Goal: Transaction & Acquisition: Purchase product/service

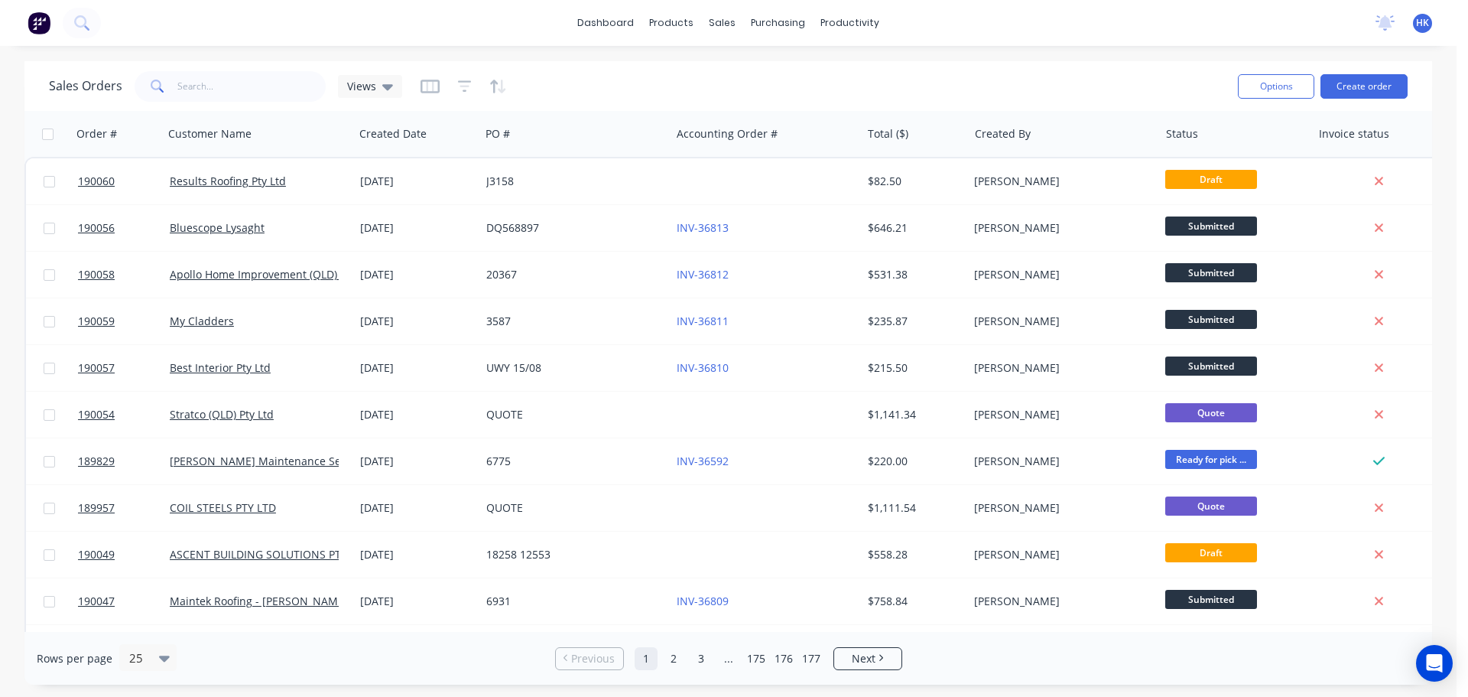
click at [265, 74] on div "Sales Orders Views" at bounding box center [637, 85] width 1177 height 37
click at [265, 89] on input "text" at bounding box center [251, 86] width 149 height 31
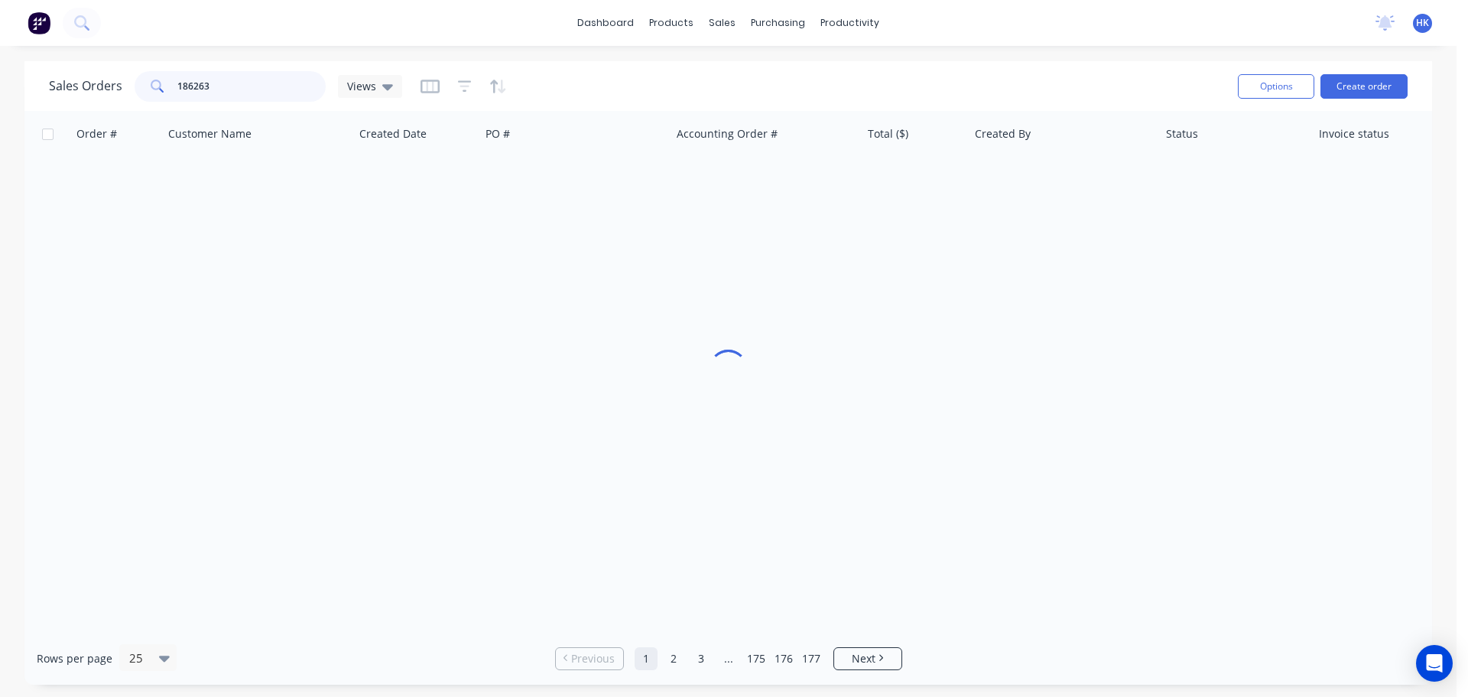
type input "186263"
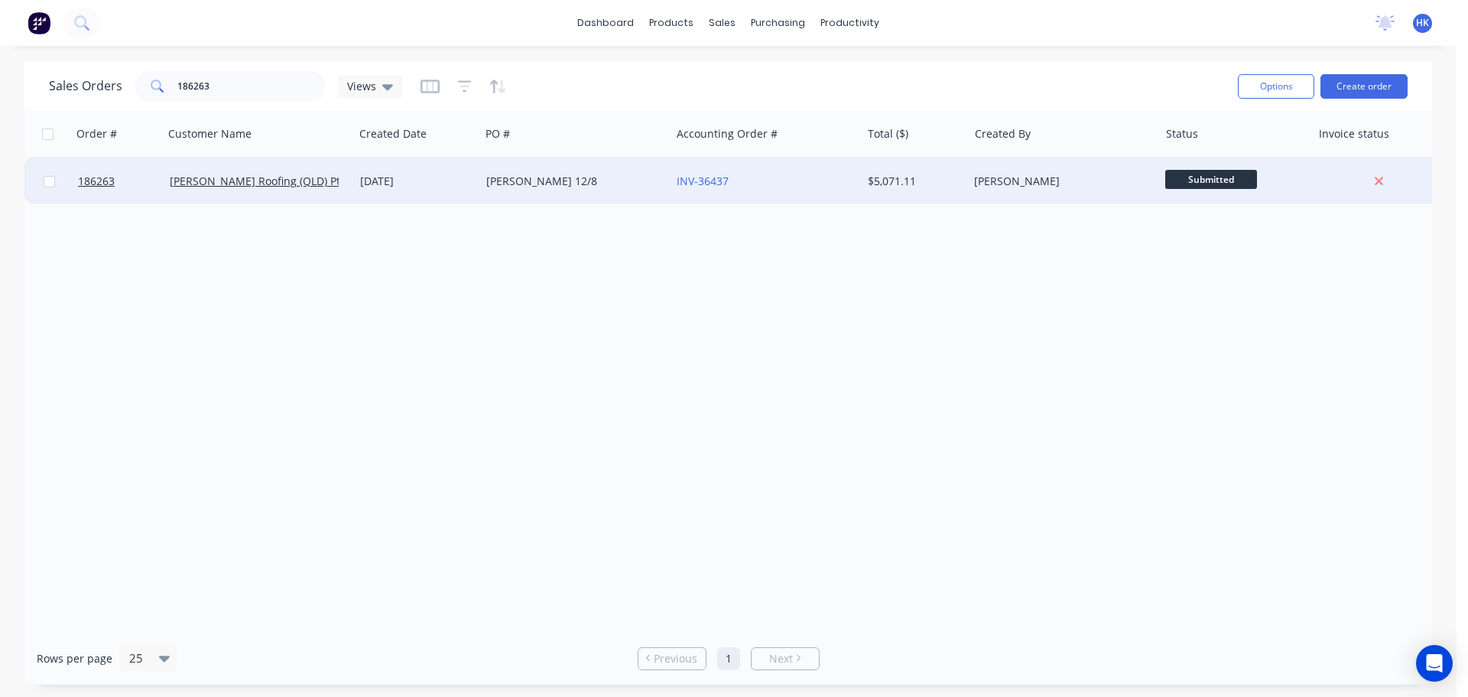
click at [596, 167] on div "[PERSON_NAME] 12/8" at bounding box center [575, 181] width 190 height 46
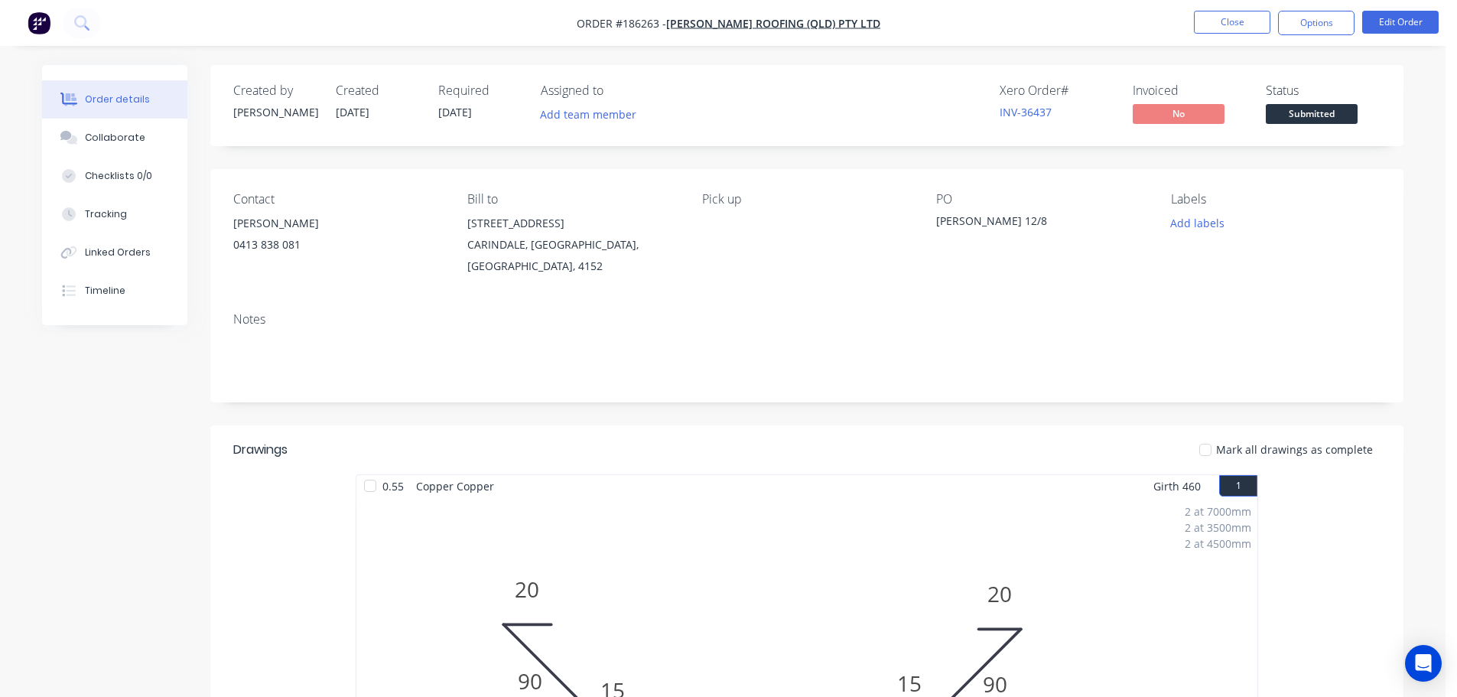
click at [1339, 106] on span "Submitted" at bounding box center [1312, 113] width 92 height 19
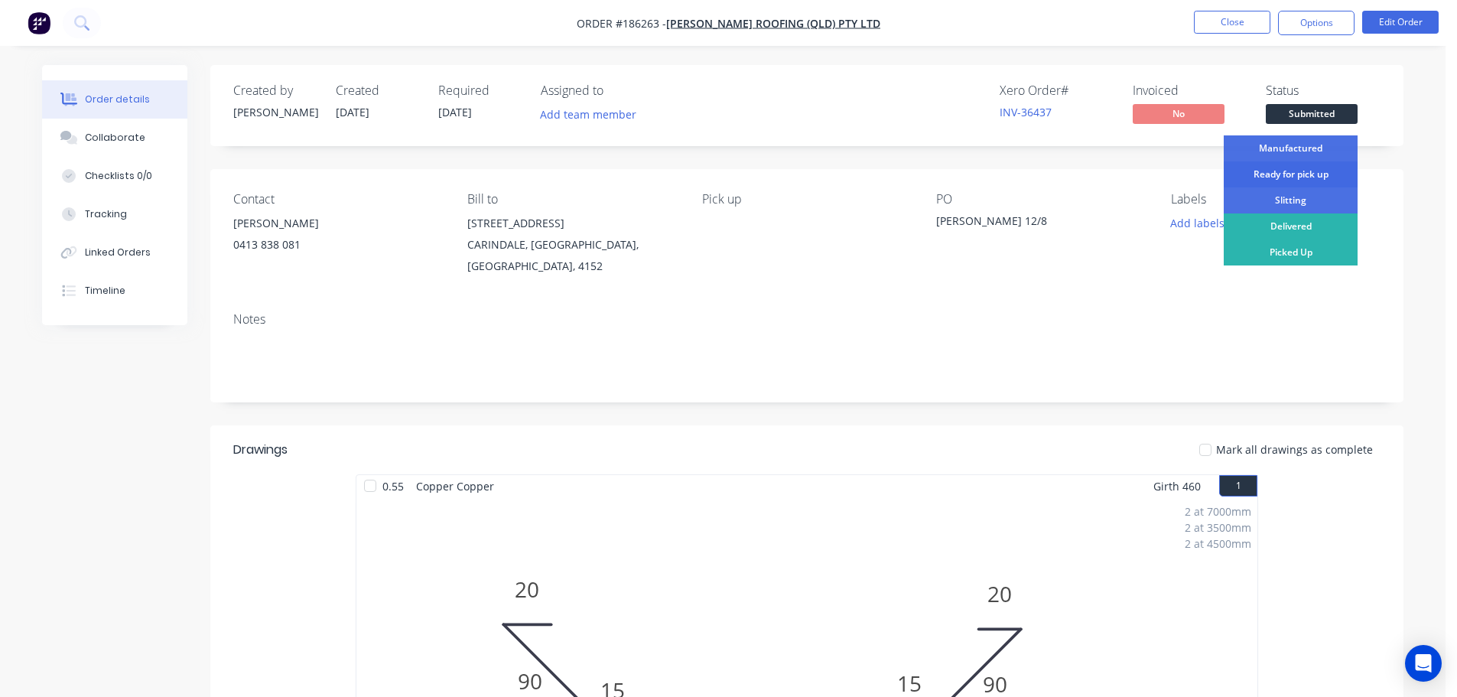
click at [1312, 171] on div "Ready for pick up" at bounding box center [1291, 174] width 134 height 26
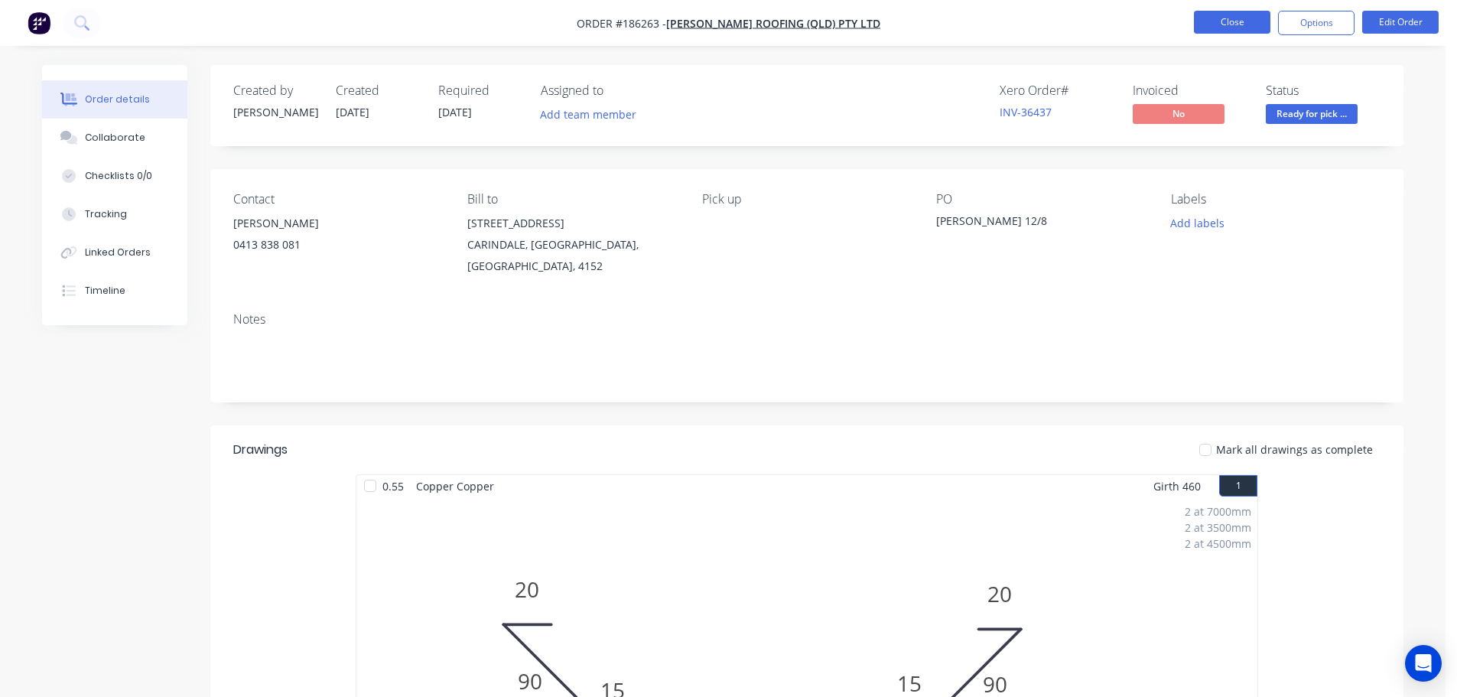
click at [1235, 30] on button "Close" at bounding box center [1232, 22] width 76 height 23
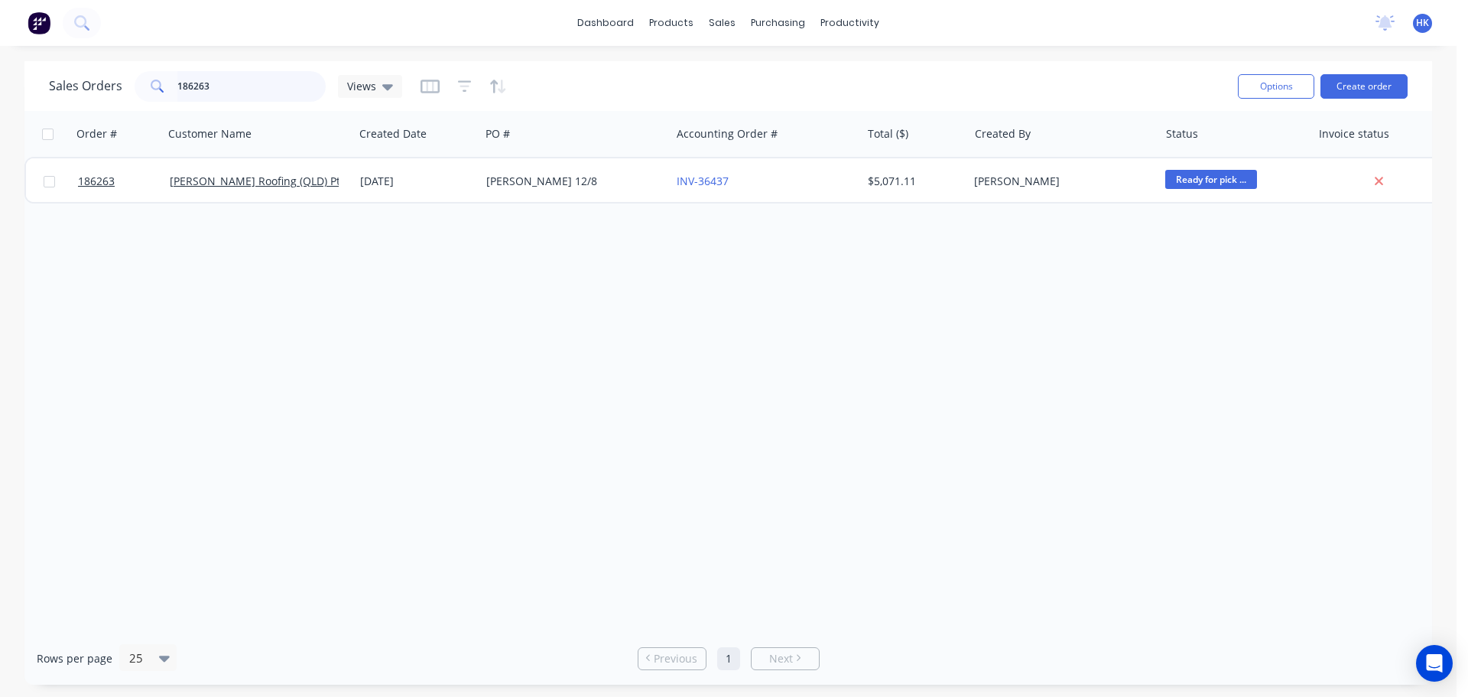
click at [247, 86] on input "186263" at bounding box center [251, 86] width 149 height 31
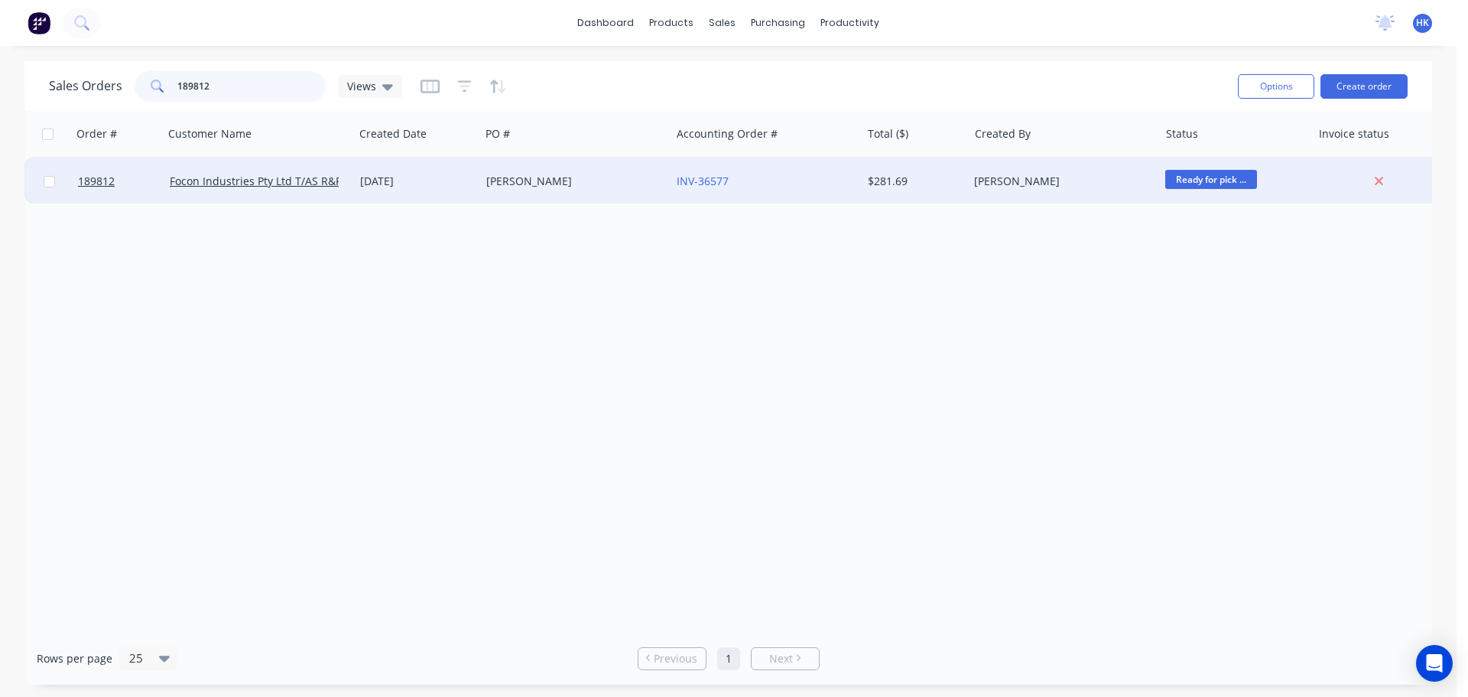
type input "189812"
click at [571, 198] on div "[PERSON_NAME]" at bounding box center [575, 181] width 190 height 46
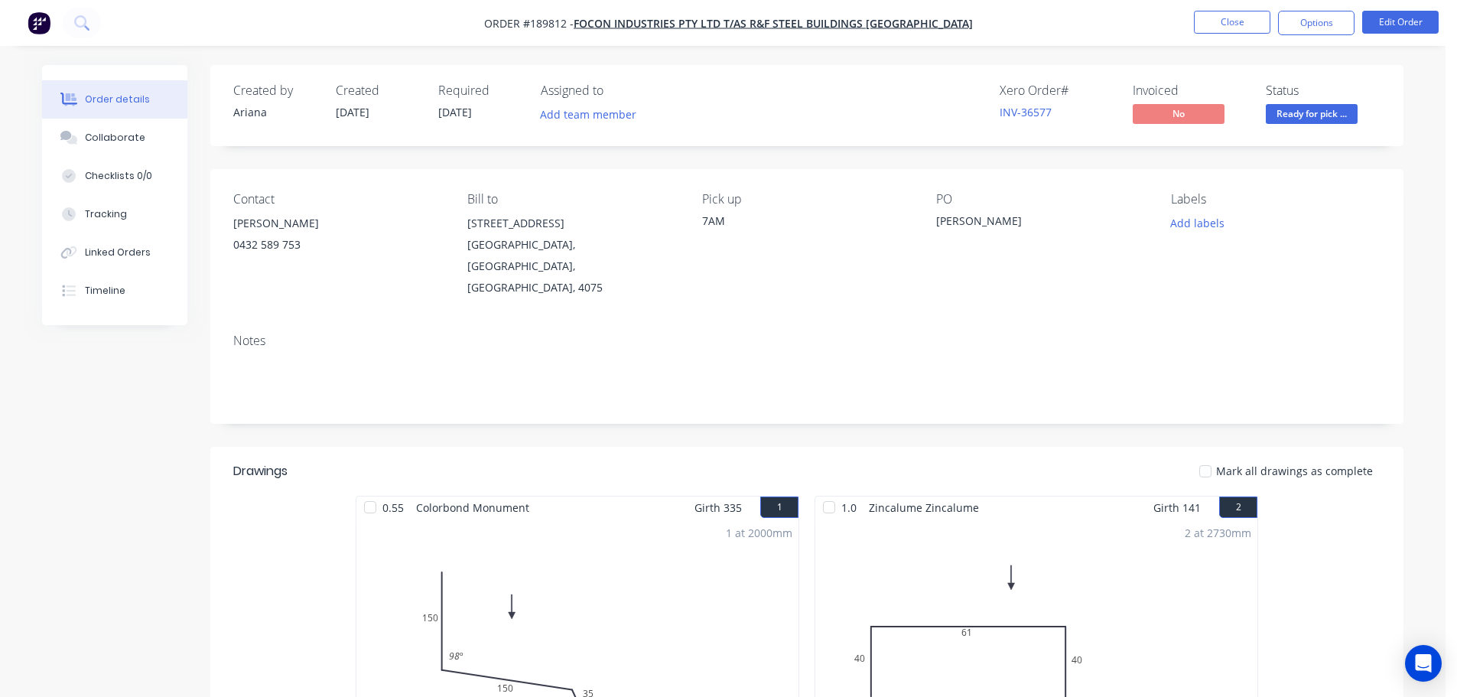
click at [1324, 112] on span "Ready for pick ..." at bounding box center [1312, 113] width 92 height 19
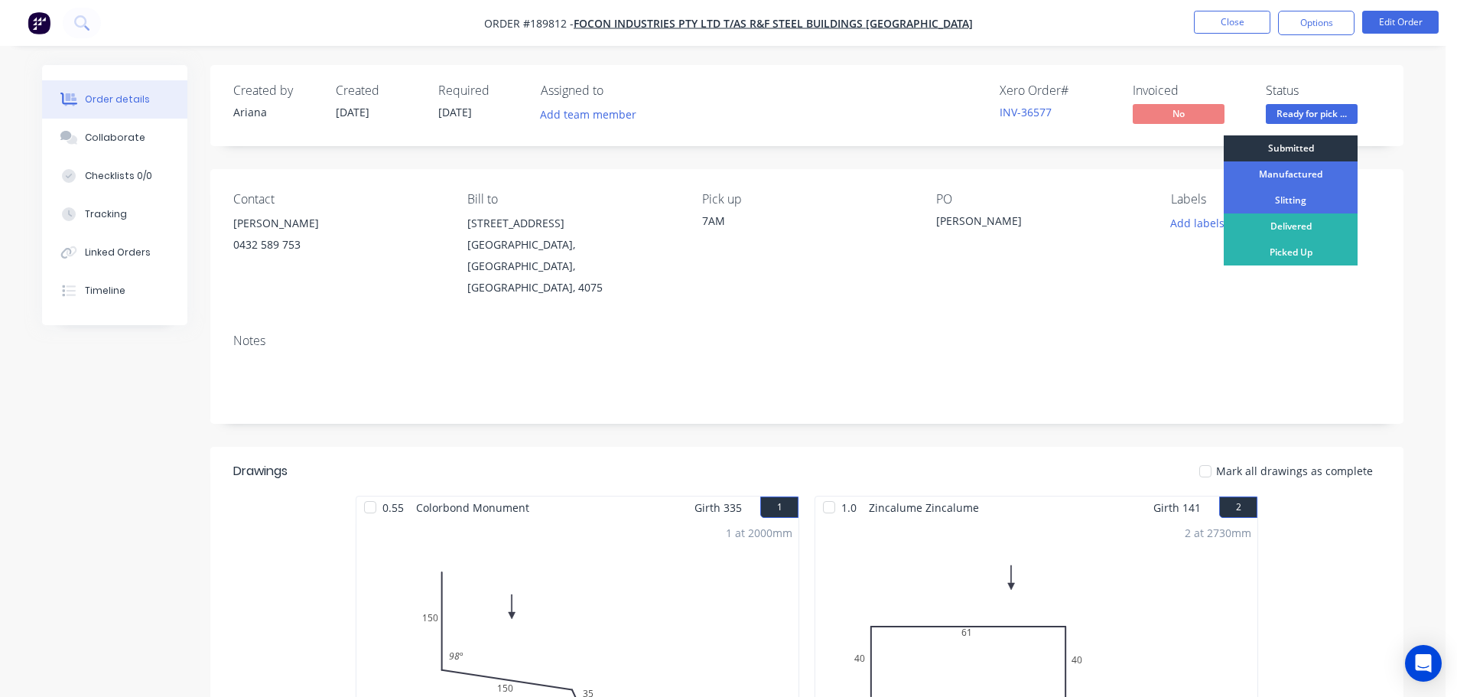
click at [1329, 151] on div "Submitted" at bounding box center [1291, 148] width 134 height 26
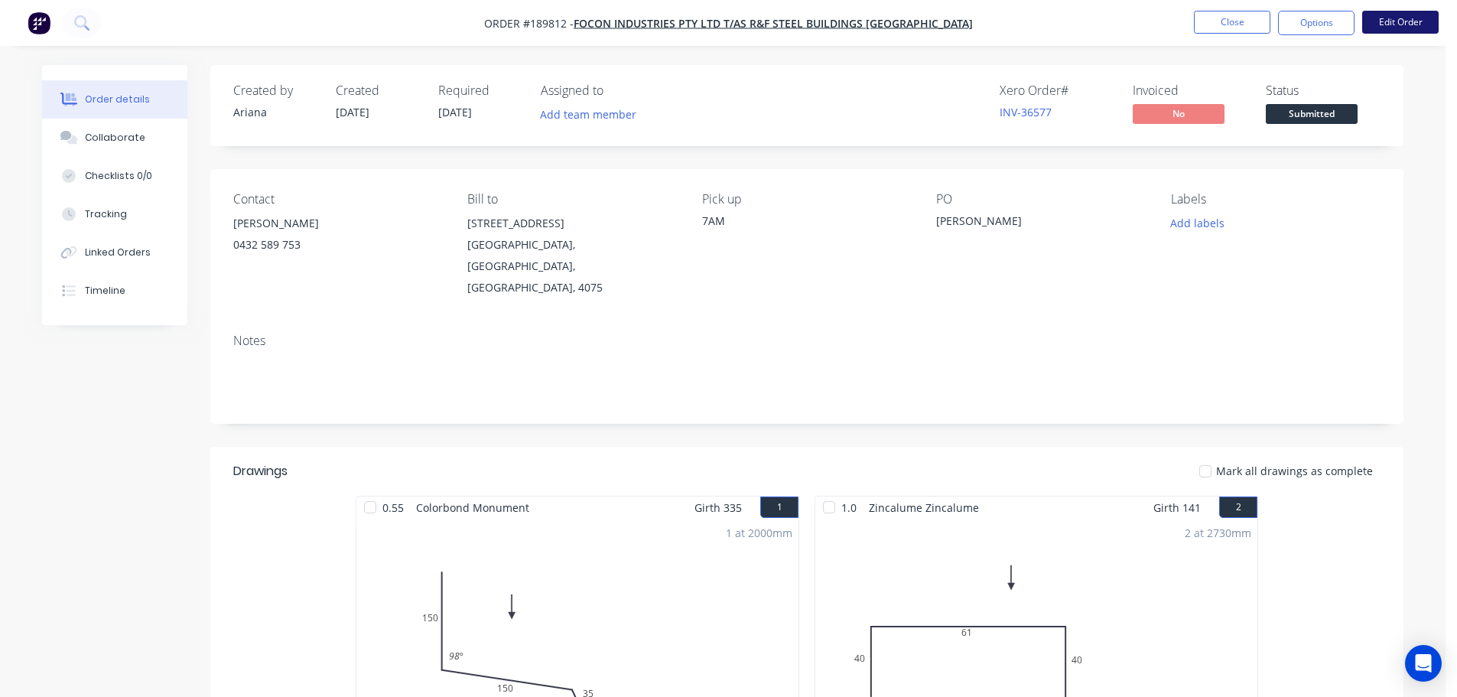
click at [1409, 29] on button "Edit Order" at bounding box center [1400, 22] width 76 height 23
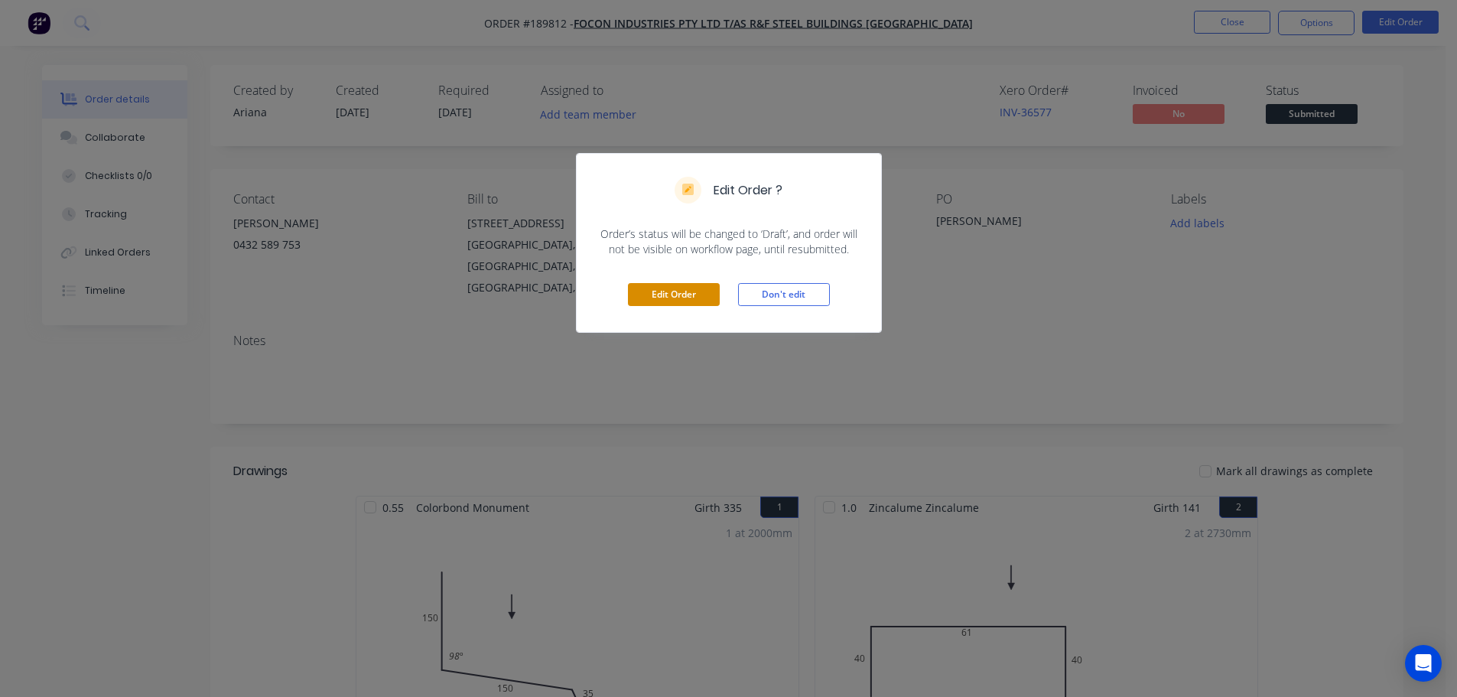
click at [689, 298] on button "Edit Order" at bounding box center [674, 294] width 92 height 23
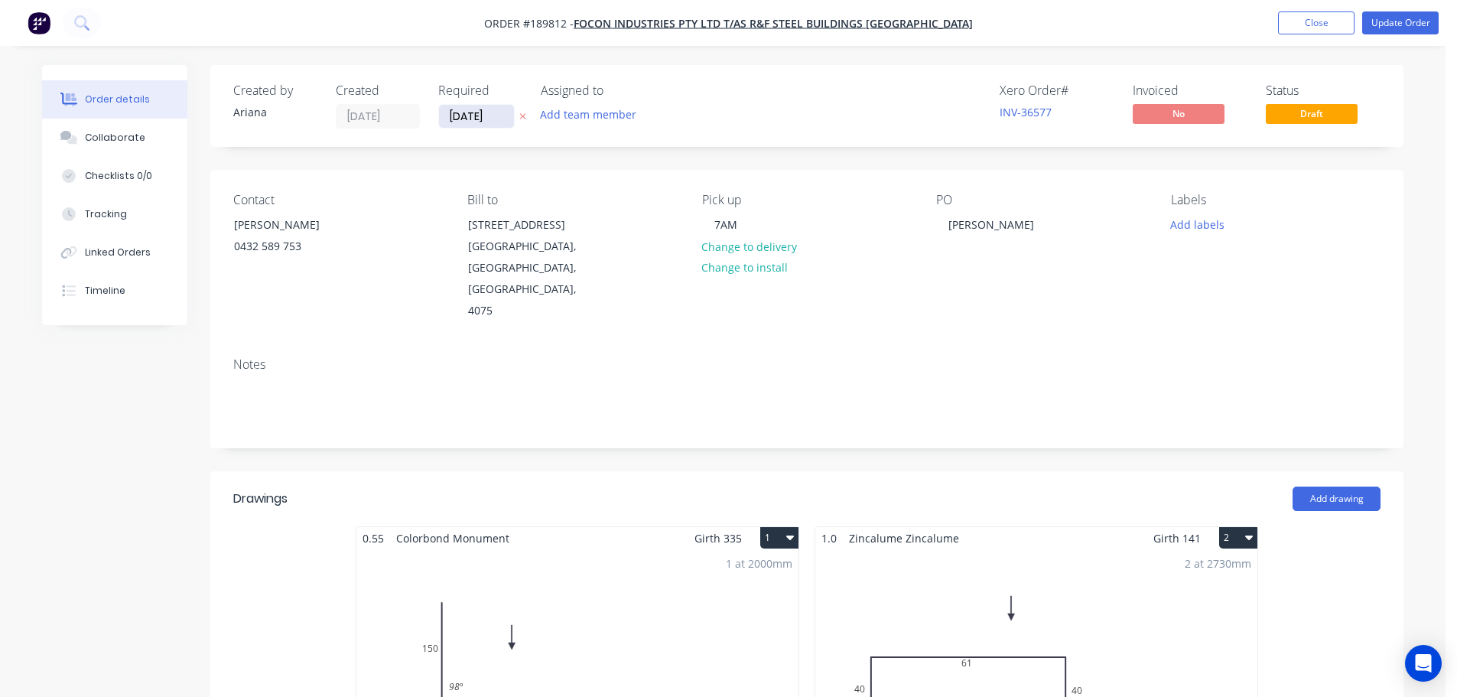
click at [474, 119] on input "[DATE]" at bounding box center [476, 116] width 75 height 23
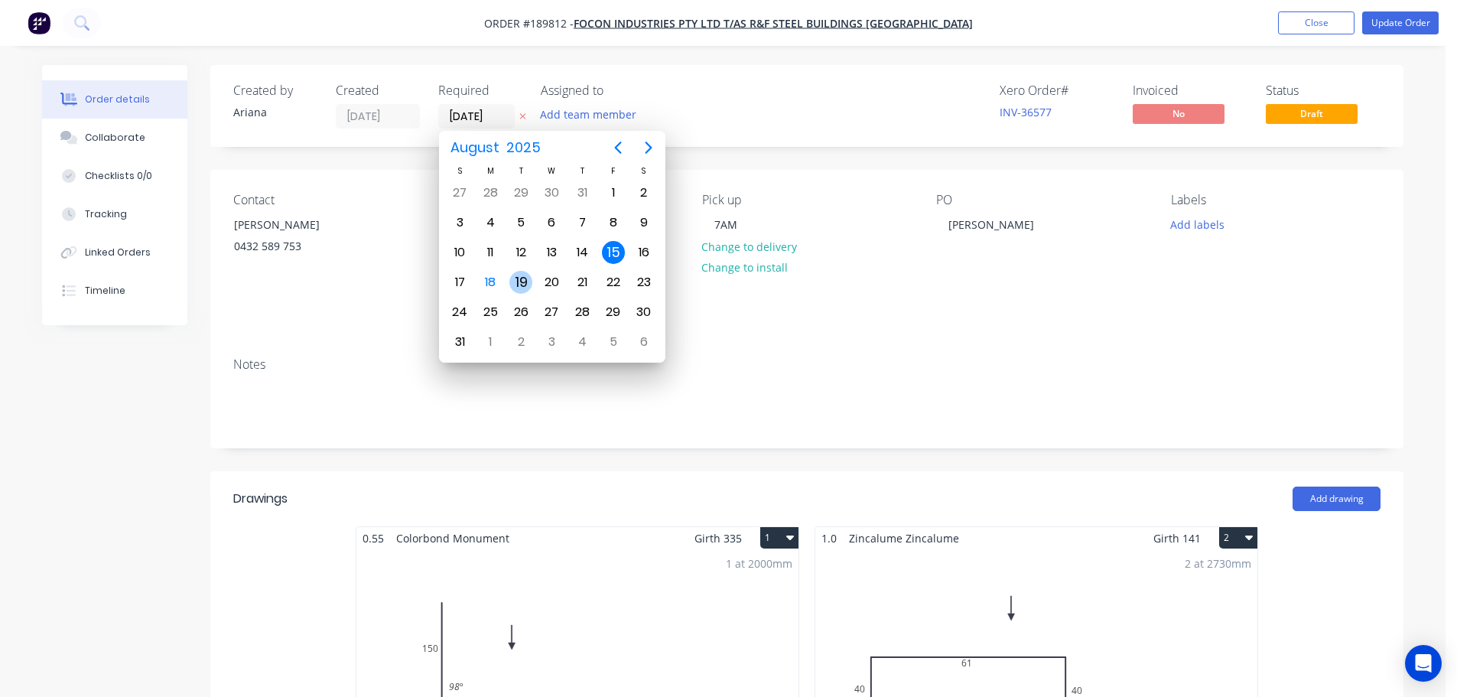
click at [517, 287] on div "19" at bounding box center [520, 282] width 23 height 23
type input "[DATE]"
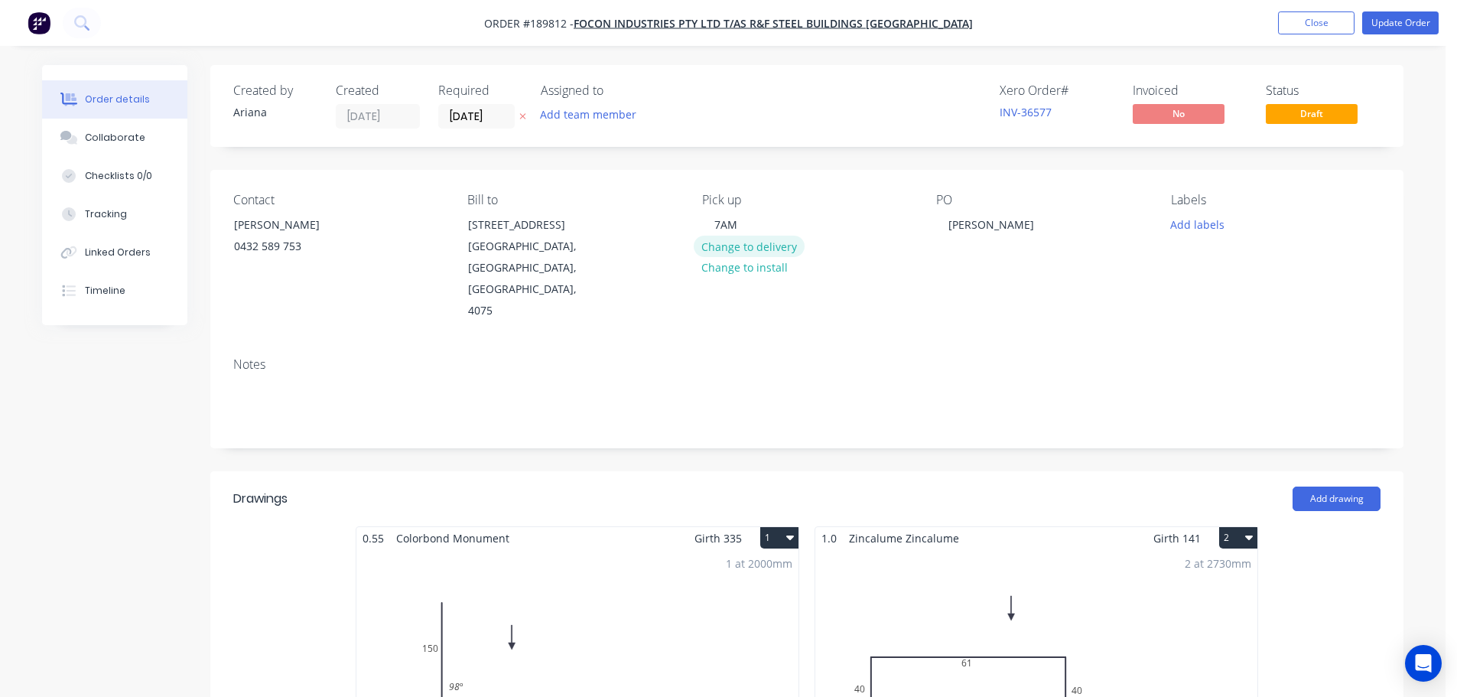
click at [766, 255] on button "Change to delivery" at bounding box center [750, 246] width 112 height 21
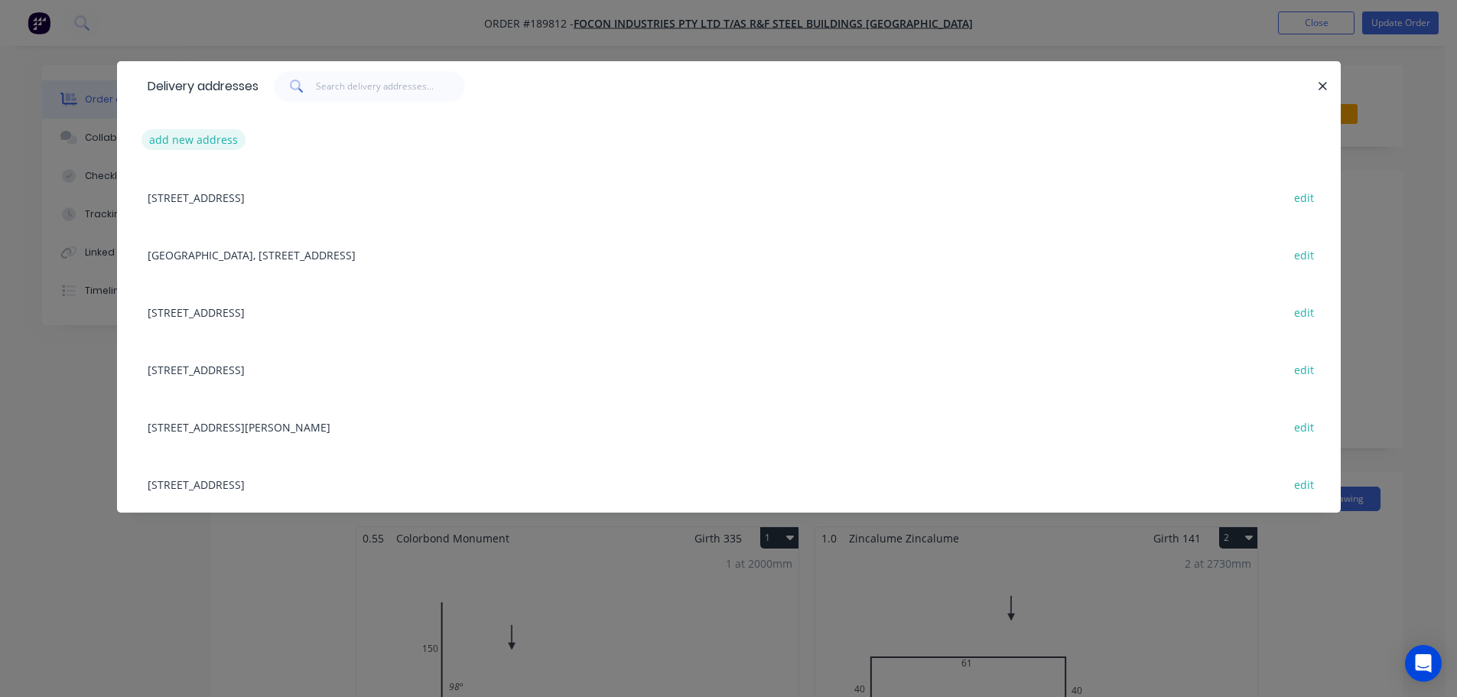
click at [219, 132] on button "add new address" at bounding box center [193, 139] width 105 height 21
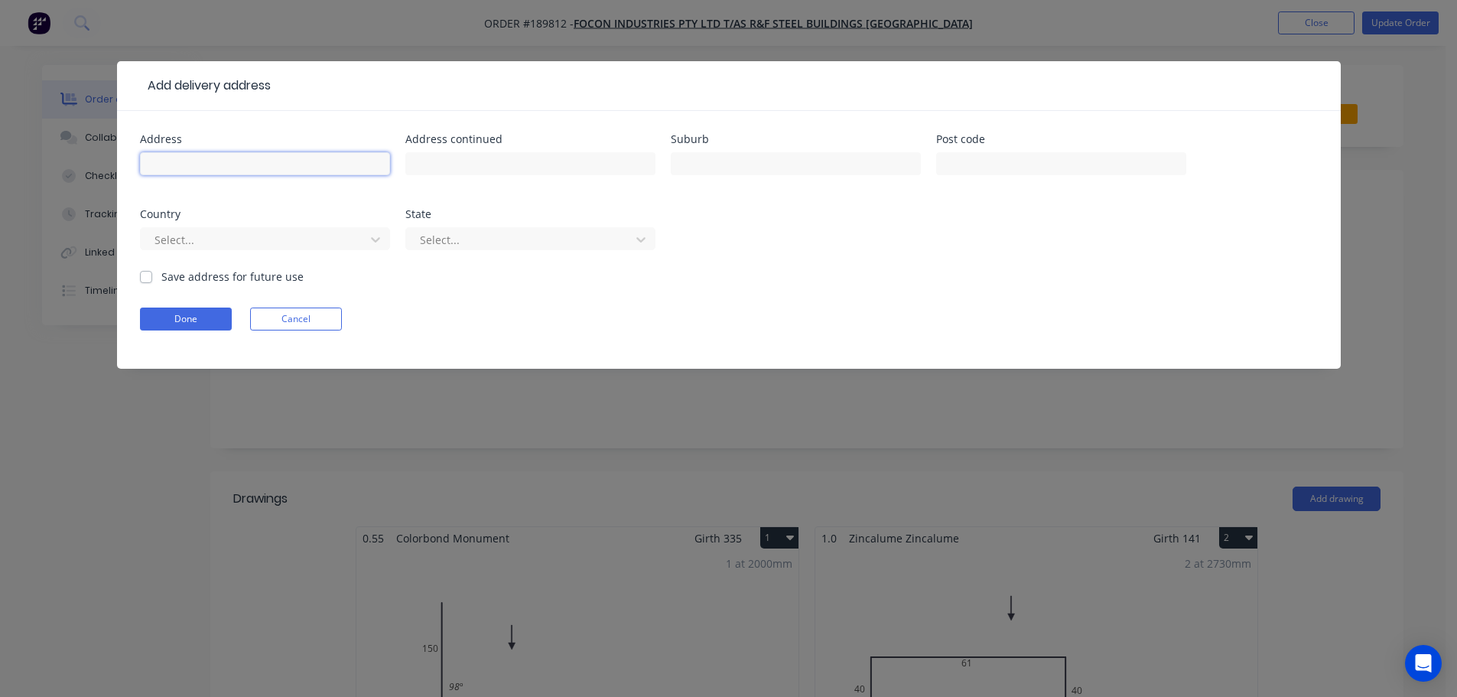
click at [213, 161] on input "text" at bounding box center [265, 163] width 250 height 23
type input "[STREET_ADDRESS]"
type input "BROOKFIELD"
click at [359, 236] on div "Select..." at bounding box center [254, 239] width 213 height 23
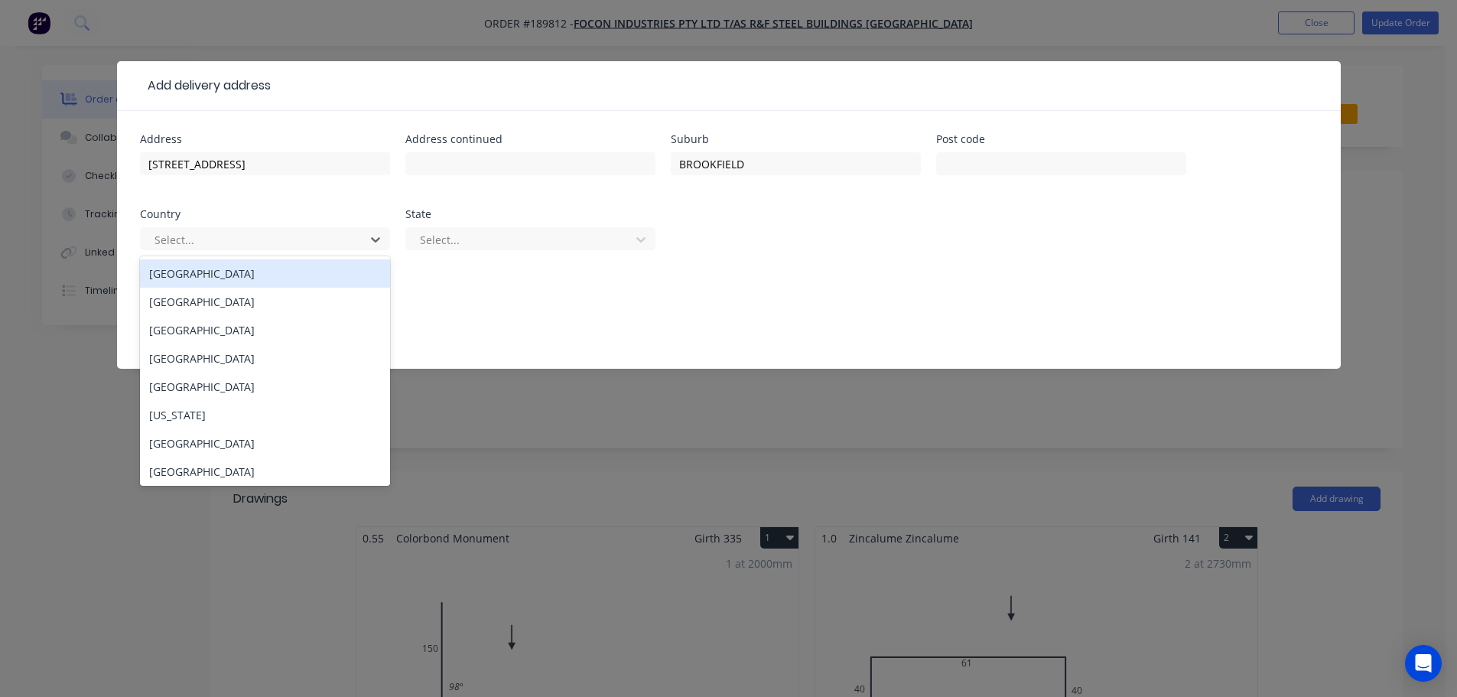
click at [330, 272] on div "[GEOGRAPHIC_DATA]" at bounding box center [265, 273] width 250 height 28
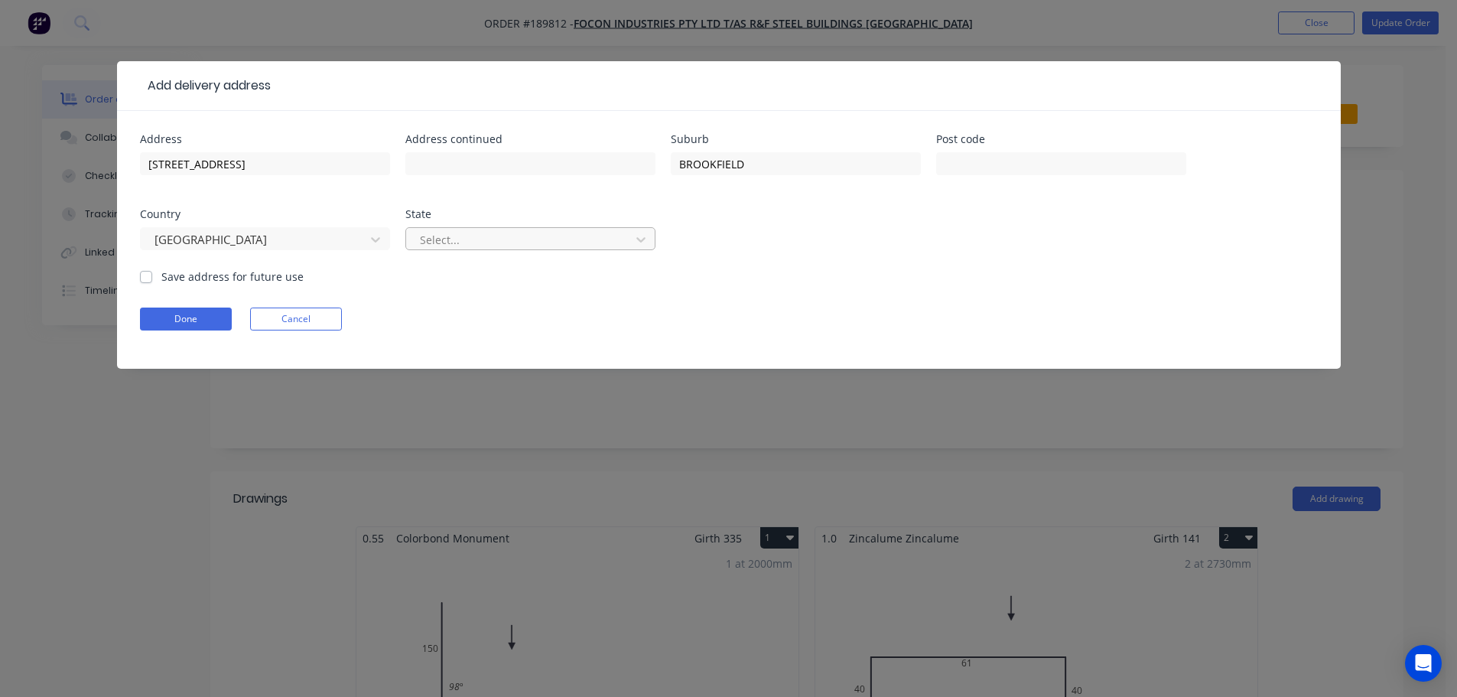
click at [470, 237] on div at bounding box center [520, 239] width 204 height 19
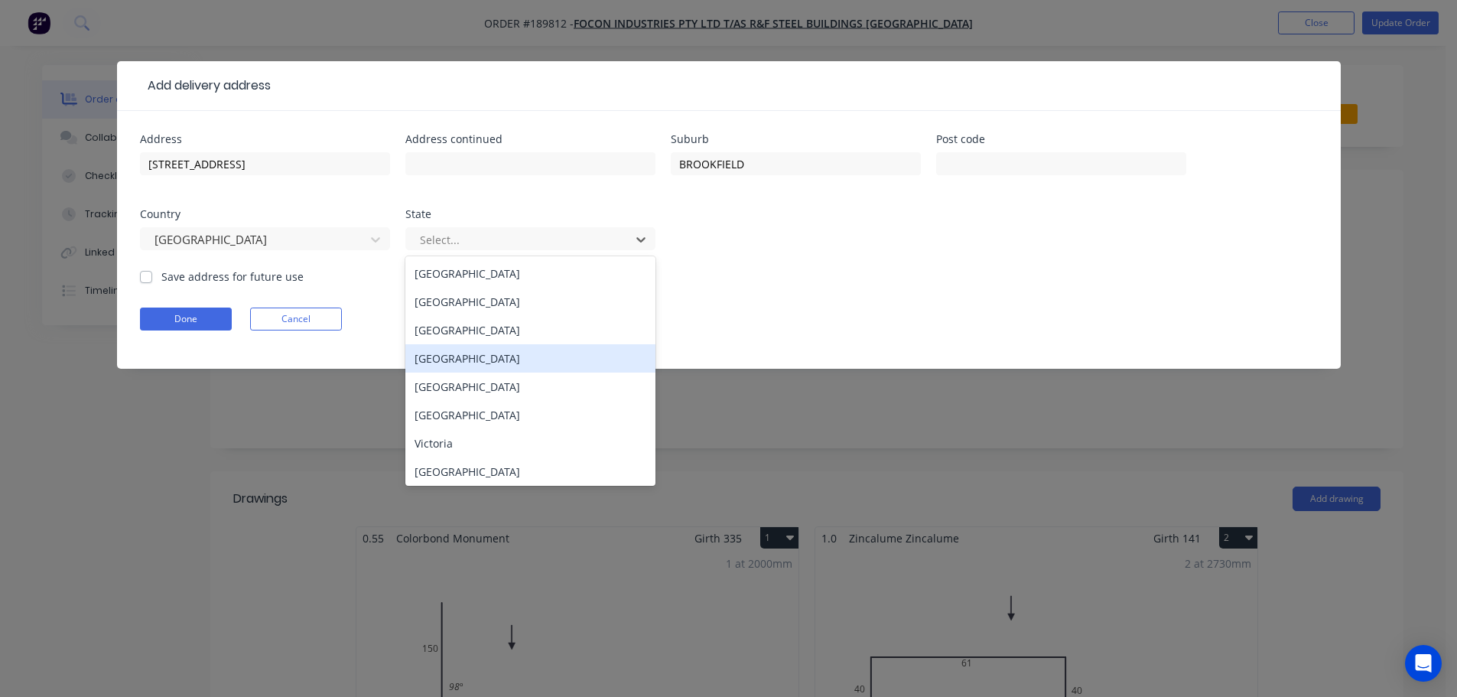
drag, startPoint x: 485, startPoint y: 358, endPoint x: 324, endPoint y: 360, distance: 160.6
click at [483, 358] on div "[GEOGRAPHIC_DATA]" at bounding box center [530, 358] width 250 height 28
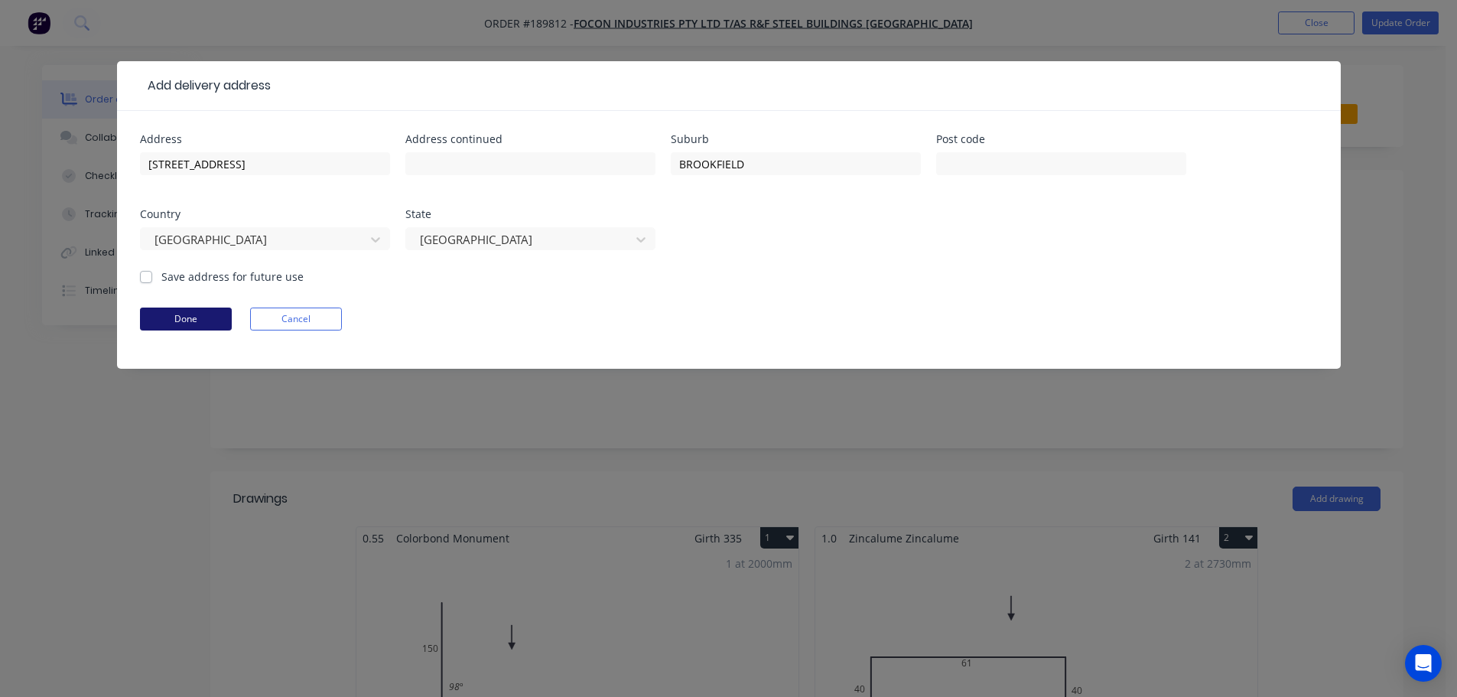
click at [193, 323] on button "Done" at bounding box center [186, 318] width 92 height 23
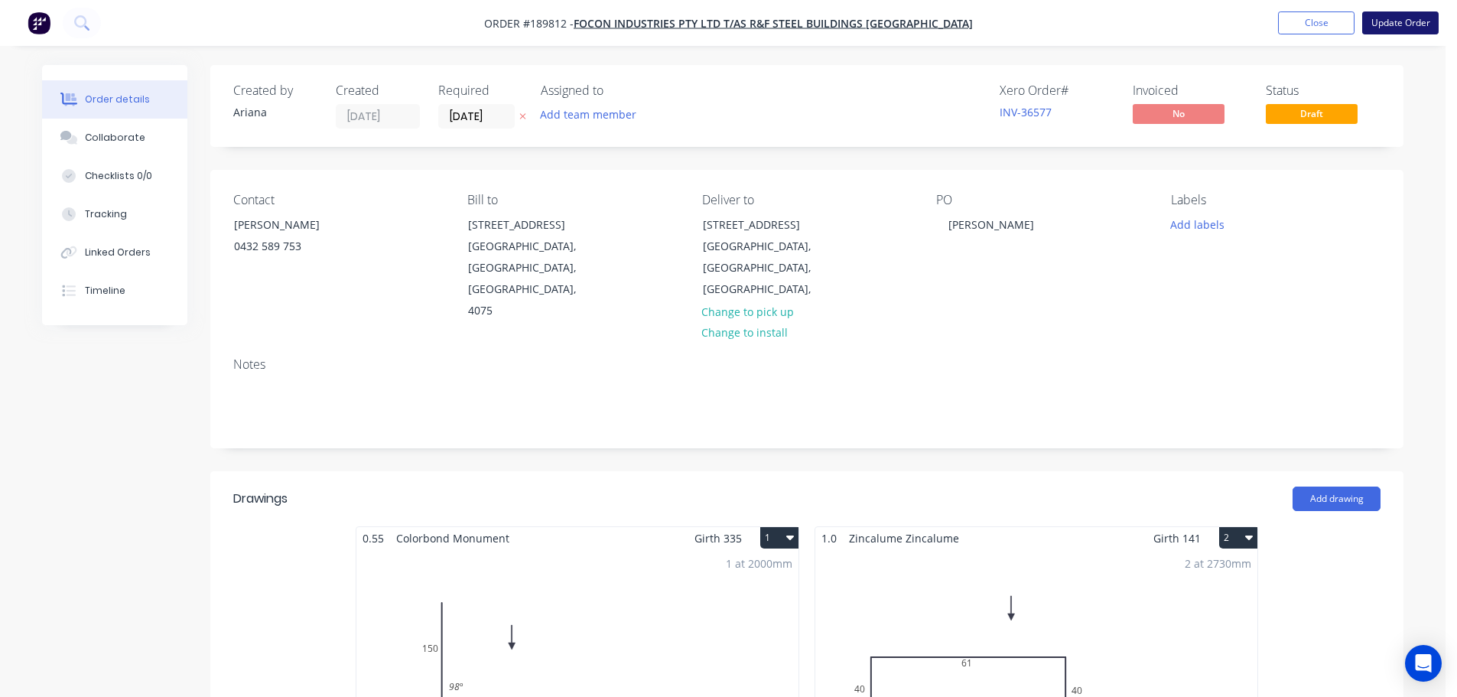
click at [1402, 18] on button "Update Order" at bounding box center [1400, 22] width 76 height 23
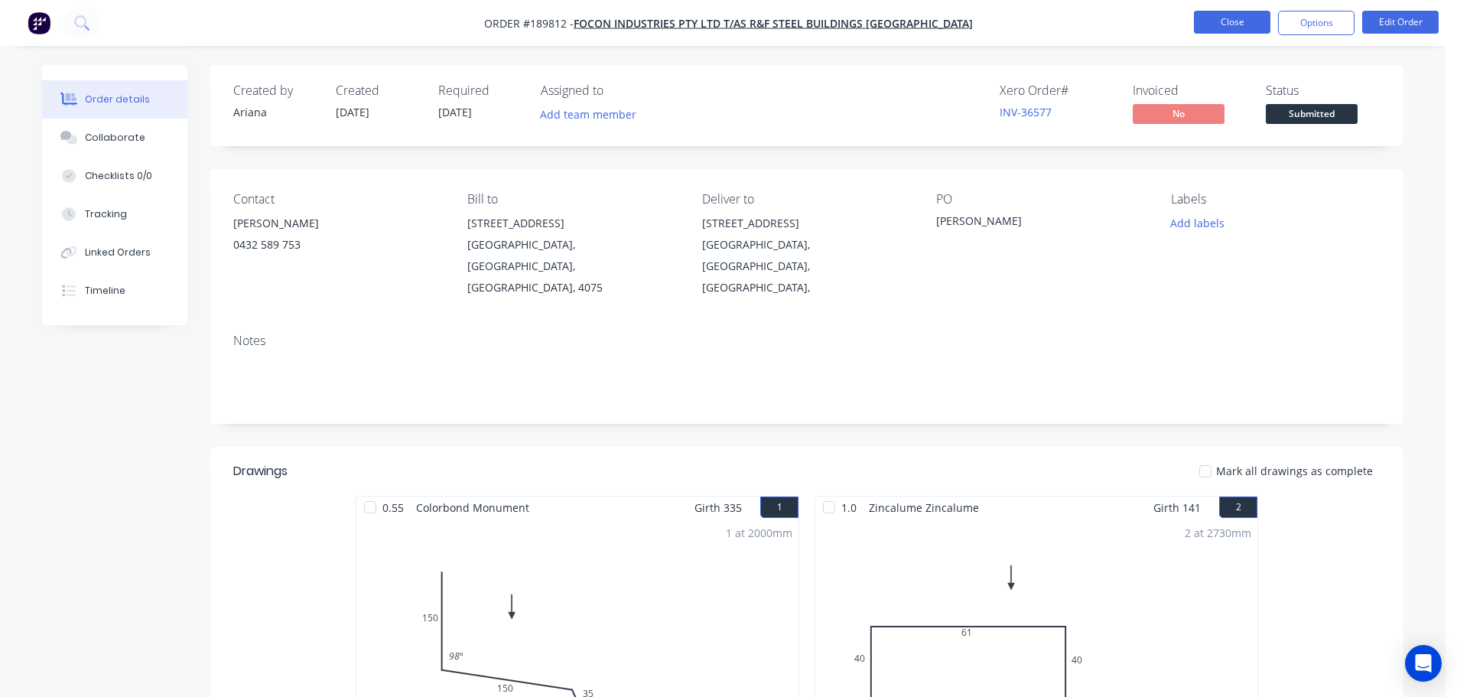
click at [1249, 26] on button "Close" at bounding box center [1232, 22] width 76 height 23
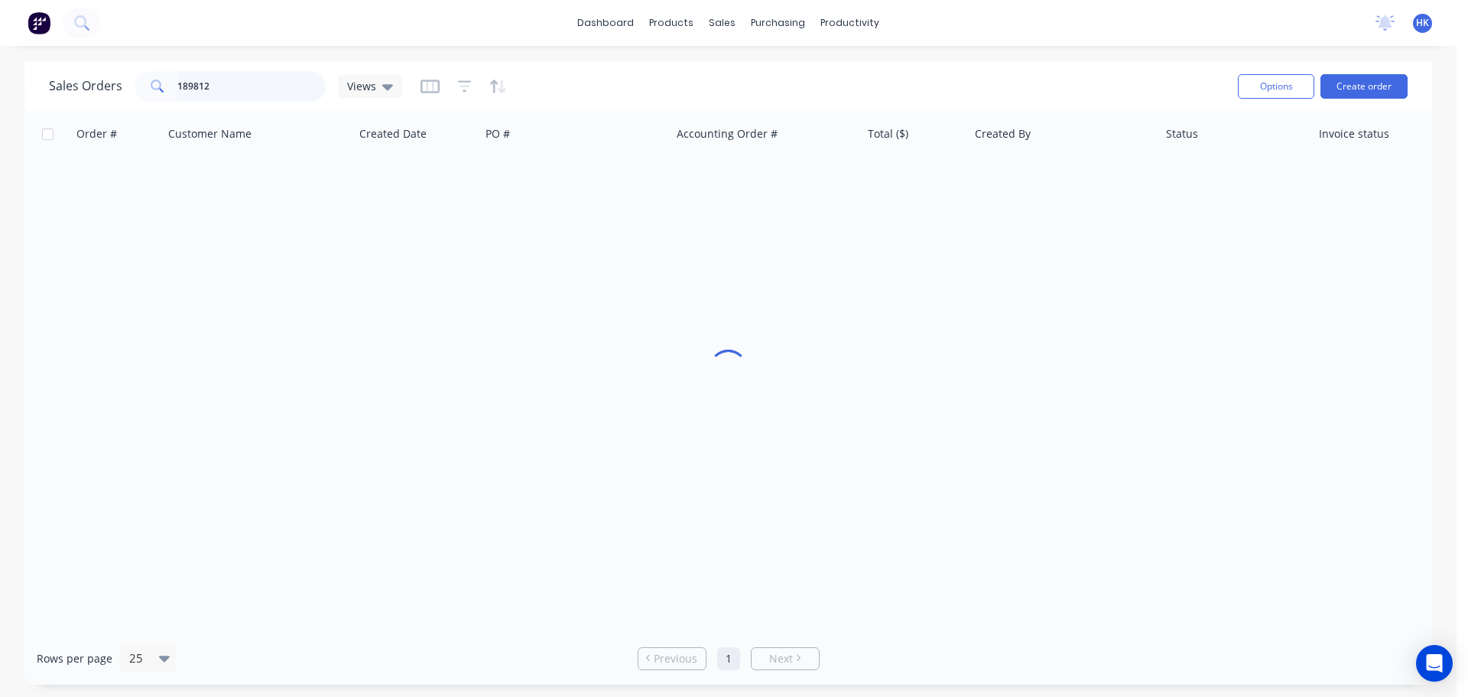
click at [293, 79] on input "189812" at bounding box center [251, 86] width 149 height 31
click at [291, 79] on input "189812" at bounding box center [251, 86] width 149 height 31
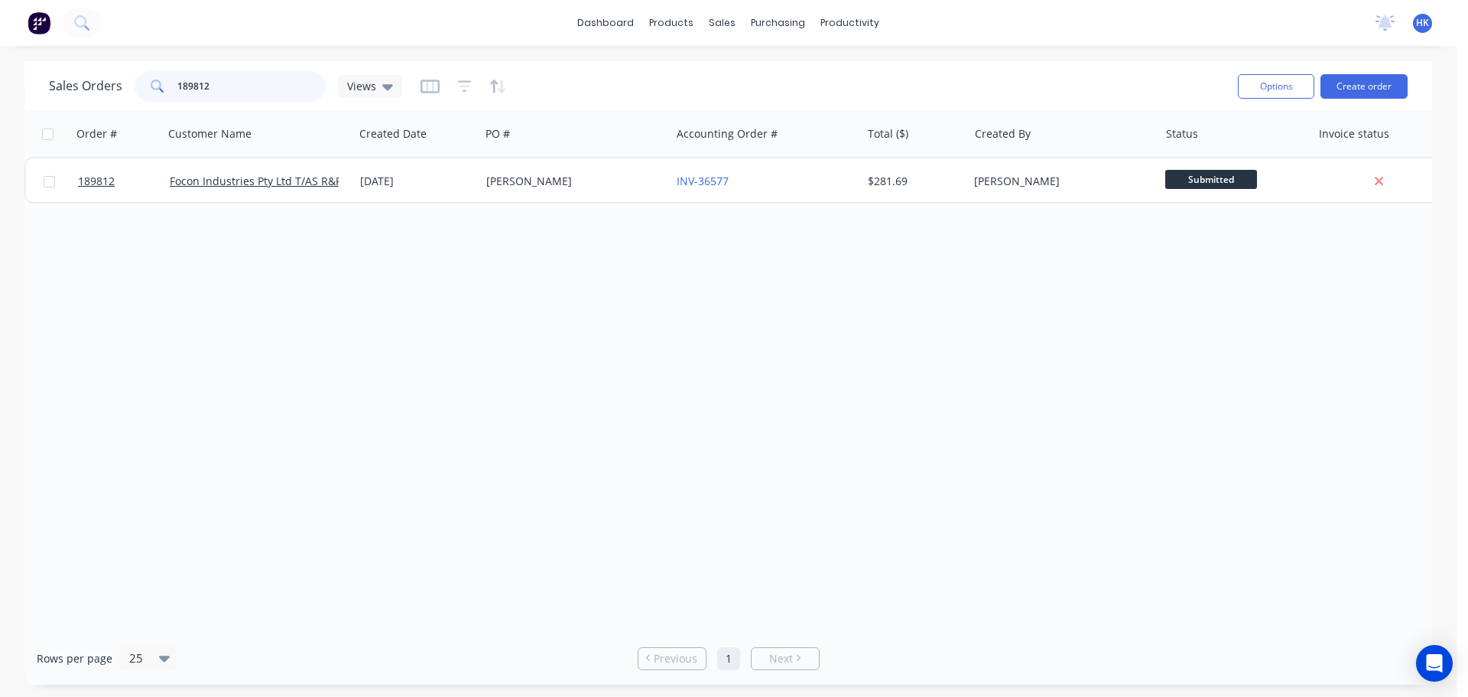
click at [291, 79] on input "189812" at bounding box center [251, 86] width 149 height 31
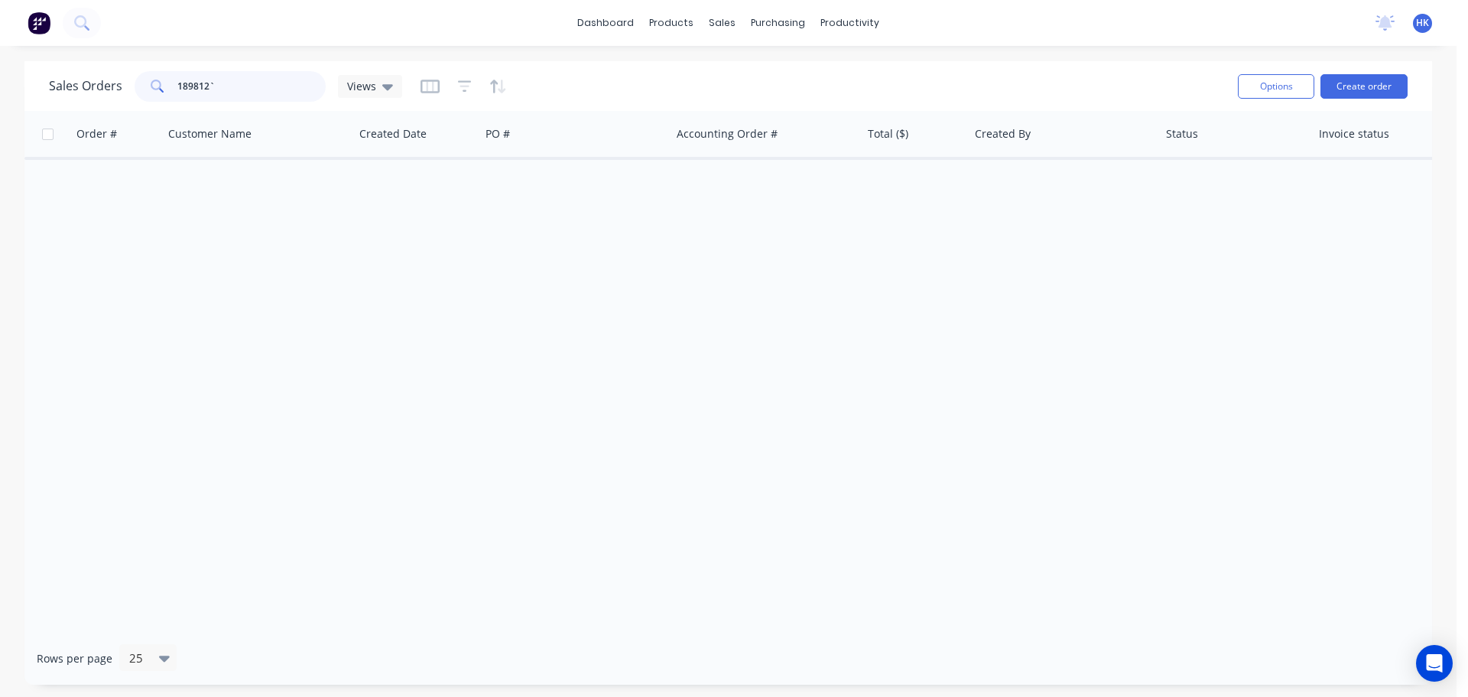
click at [280, 92] on input "189812`" at bounding box center [251, 86] width 149 height 31
type input "1"
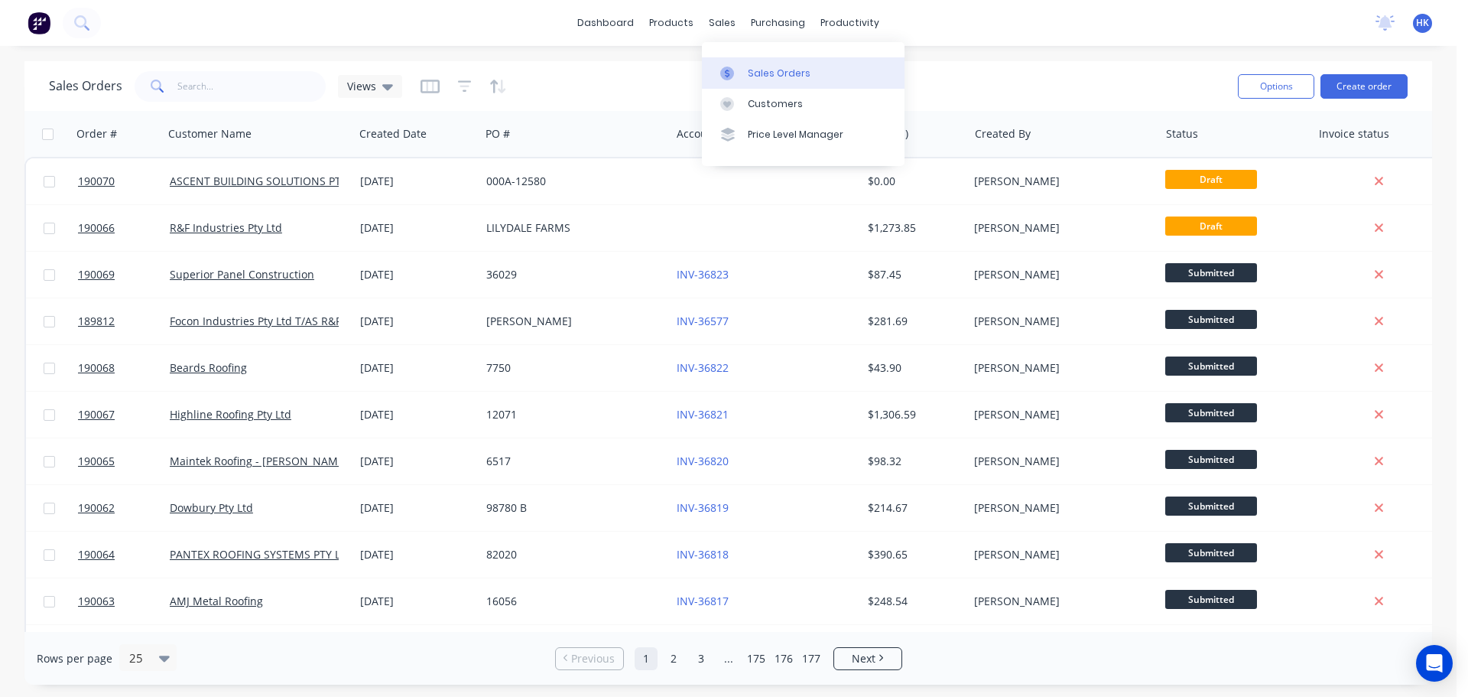
click at [751, 85] on link "Sales Orders" at bounding box center [803, 72] width 203 height 31
click at [774, 111] on link "Customers" at bounding box center [803, 104] width 203 height 31
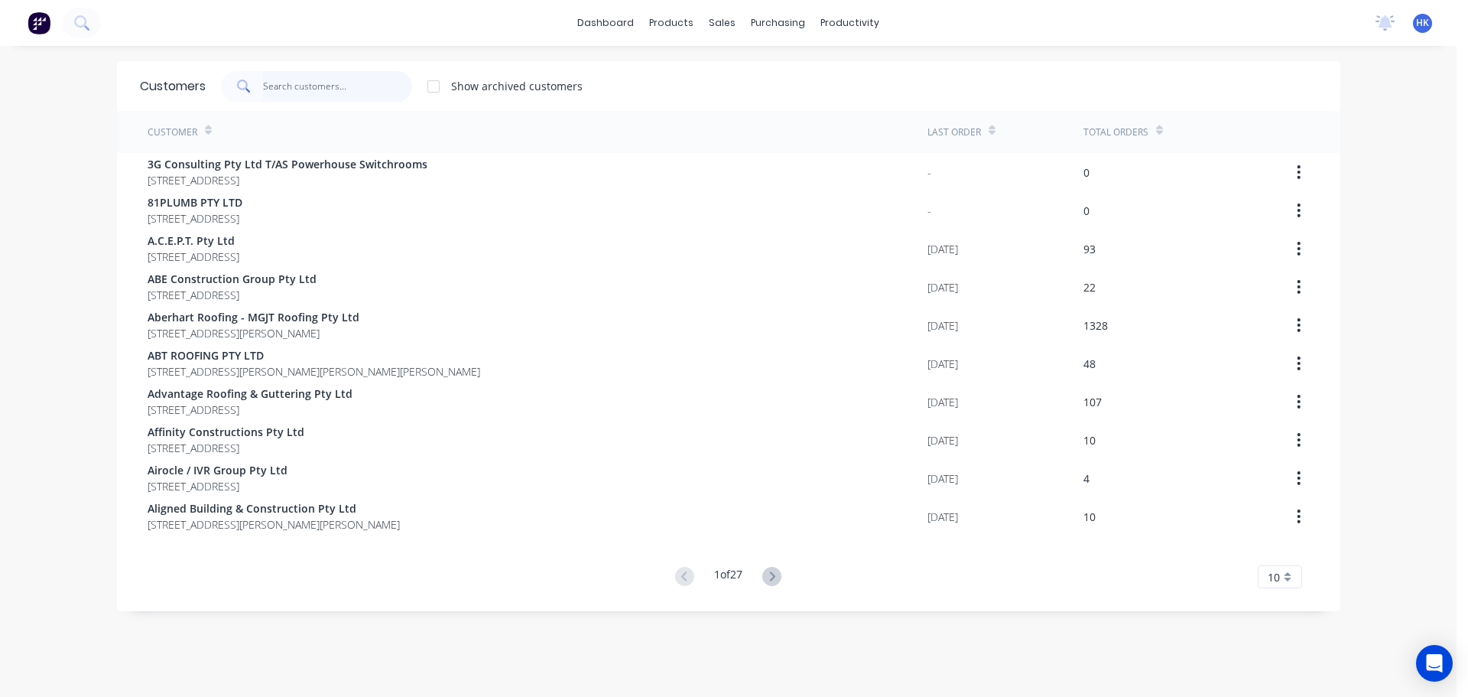
click at [350, 89] on input "text" at bounding box center [337, 86] width 149 height 31
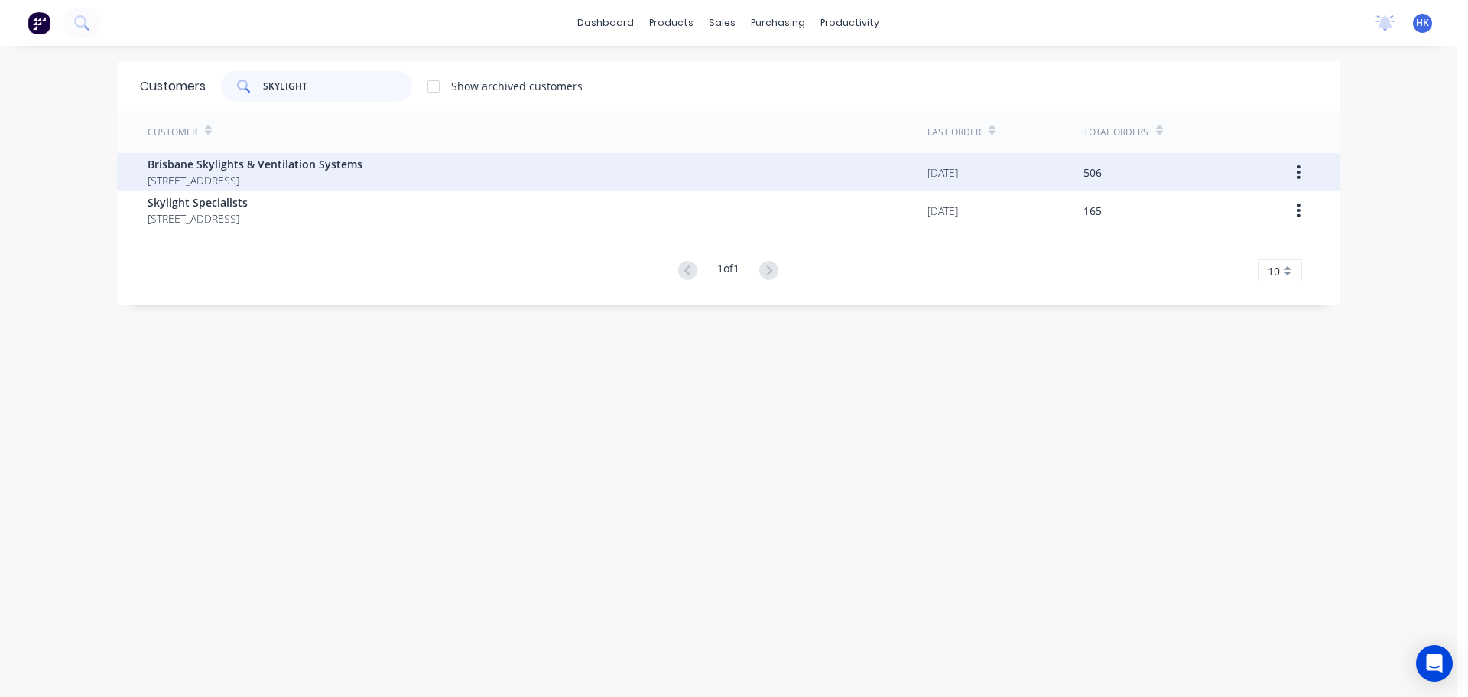
type input "SKYLIGHT"
click at [359, 171] on span "Brisbane Skylights & Ventilation Systems" at bounding box center [255, 164] width 215 height 16
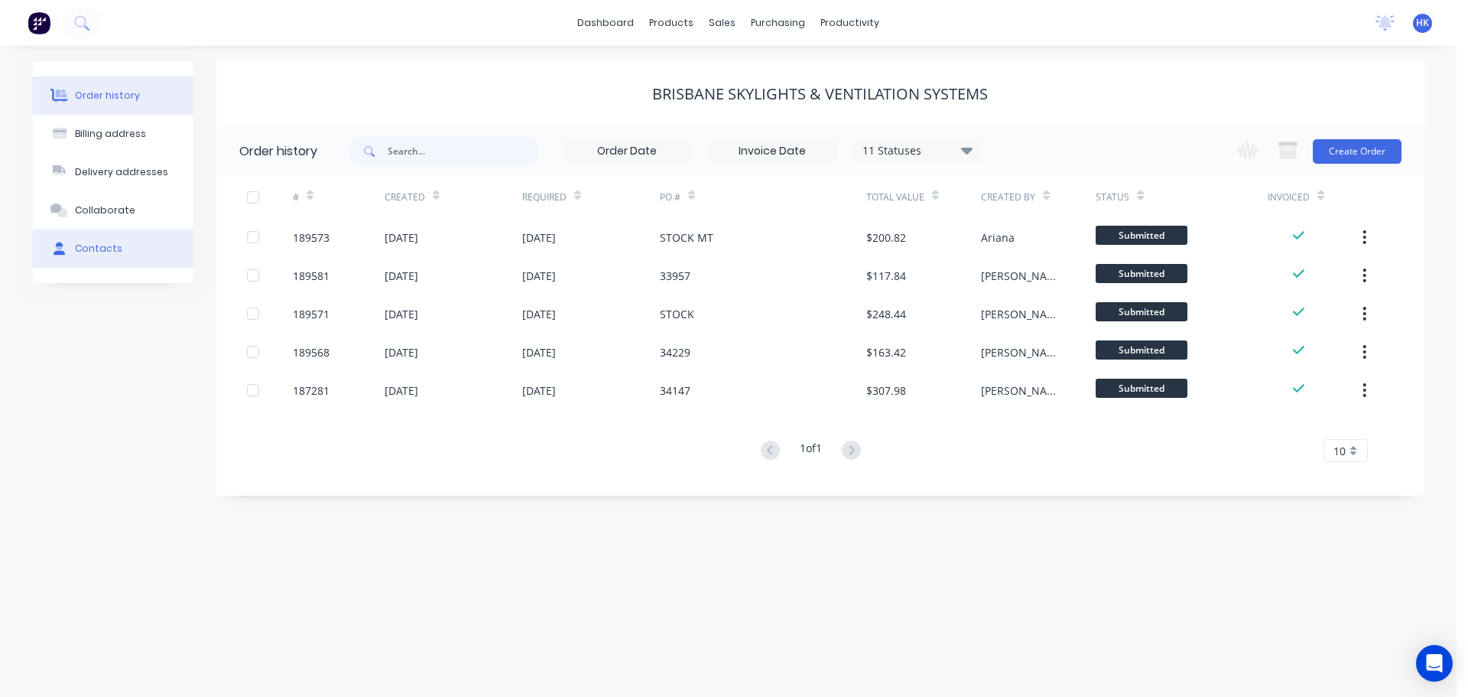
click at [138, 239] on button "Contacts" at bounding box center [113, 248] width 161 height 38
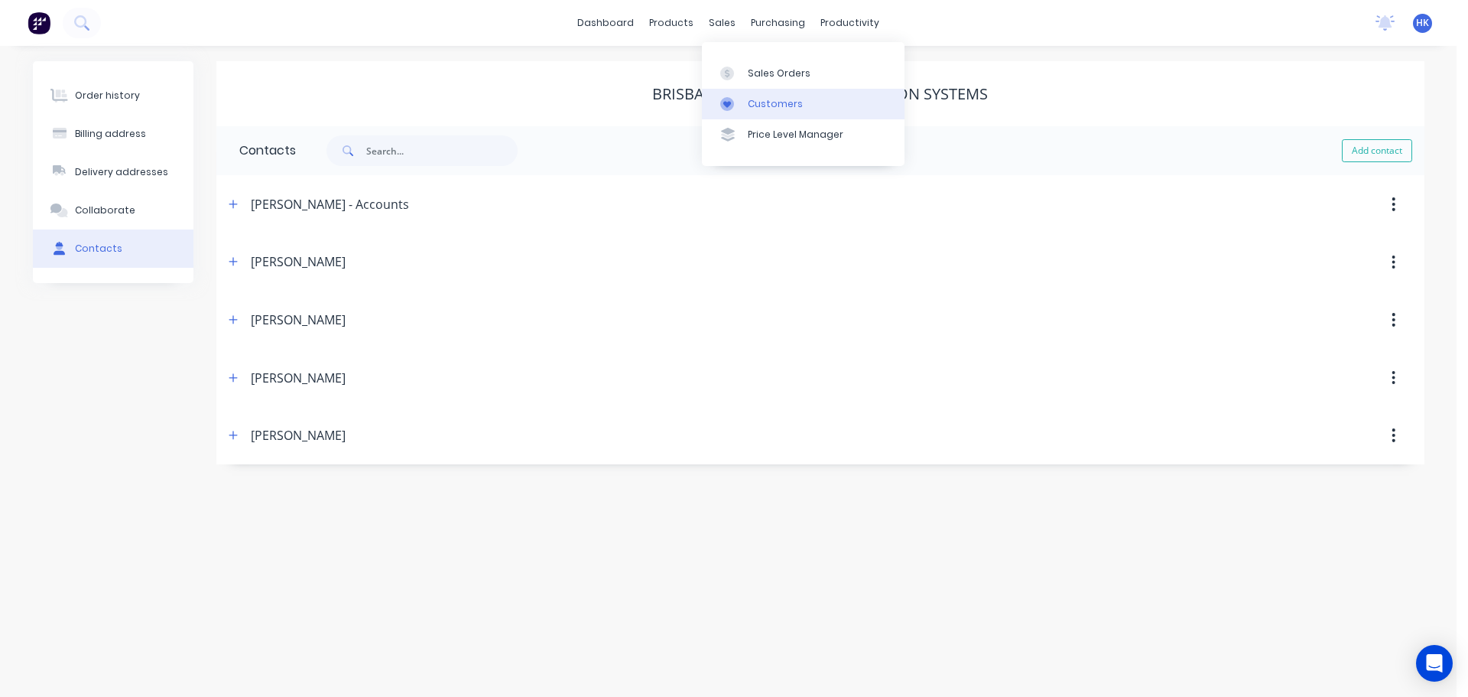
click at [767, 97] on div "Customers" at bounding box center [775, 104] width 55 height 14
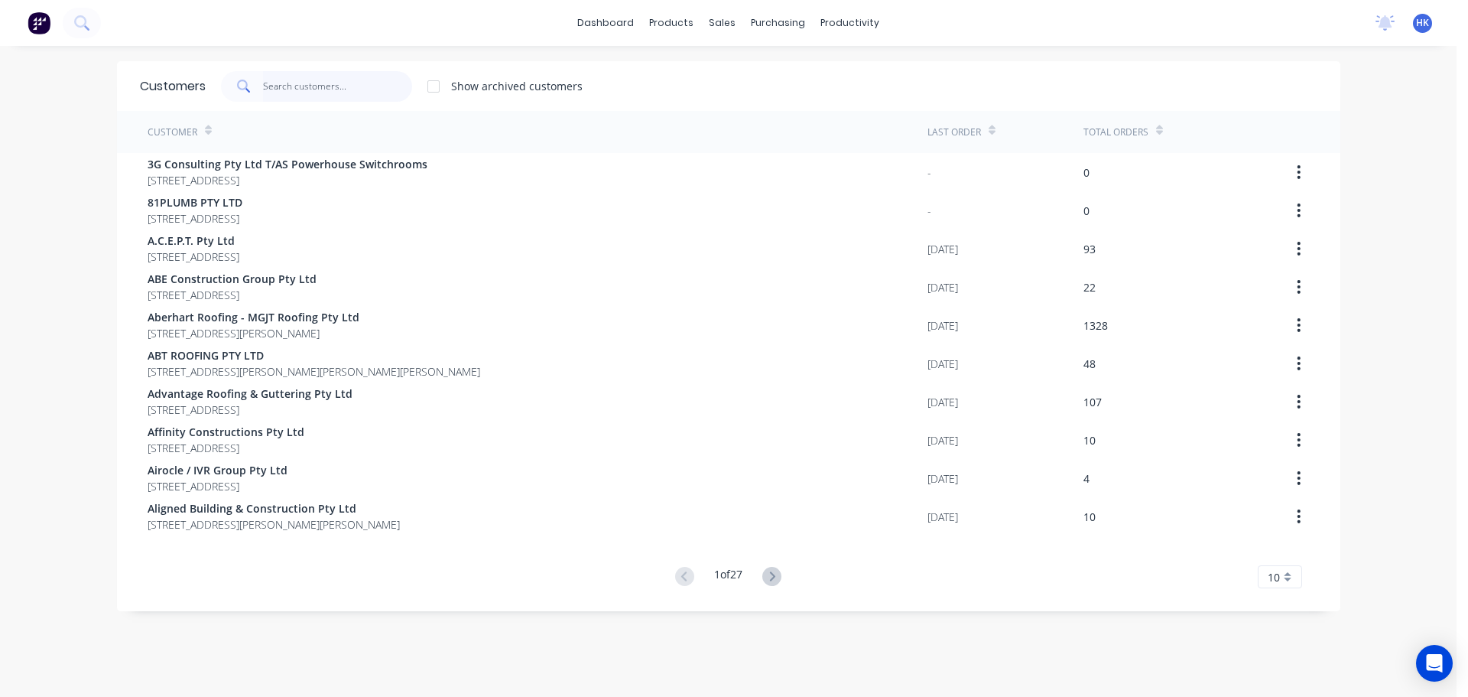
click at [349, 92] on input "text" at bounding box center [337, 86] width 149 height 31
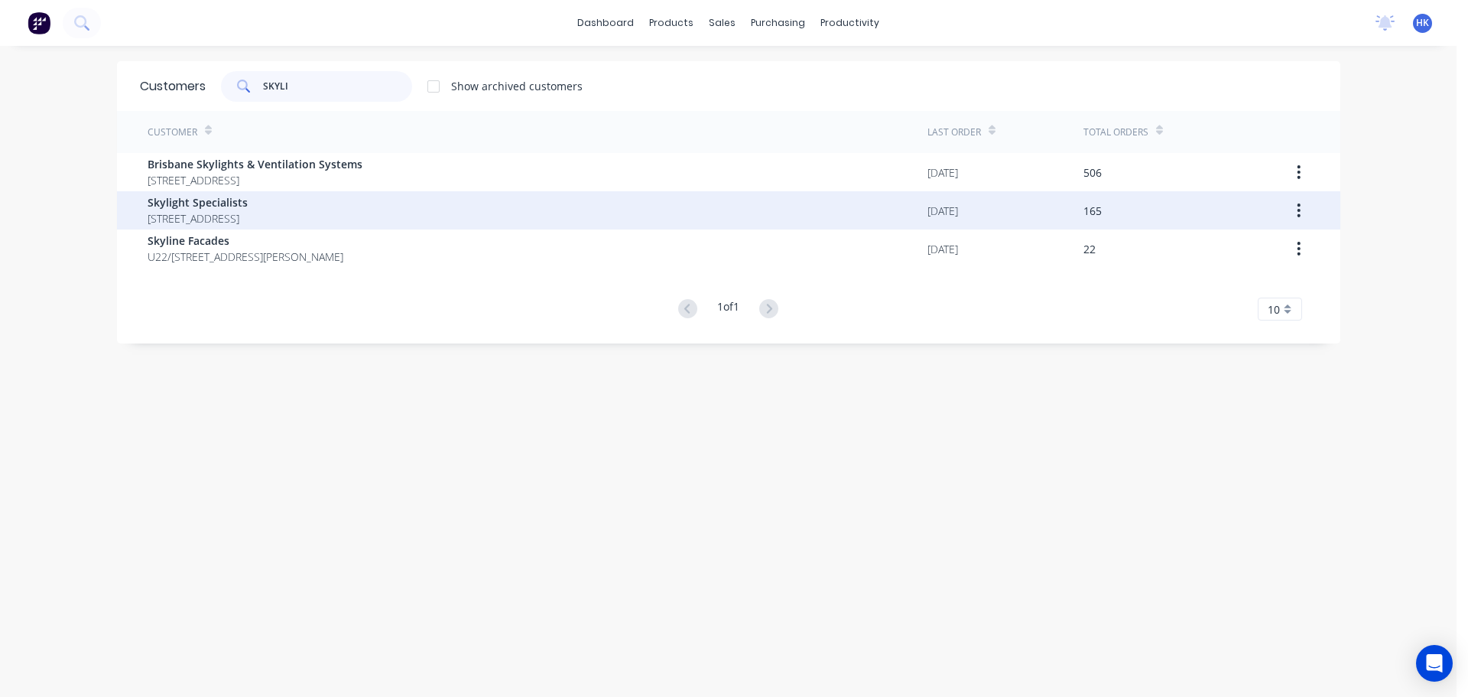
type input "SKYLI"
click at [248, 207] on span "Skylight Specialists" at bounding box center [198, 202] width 100 height 16
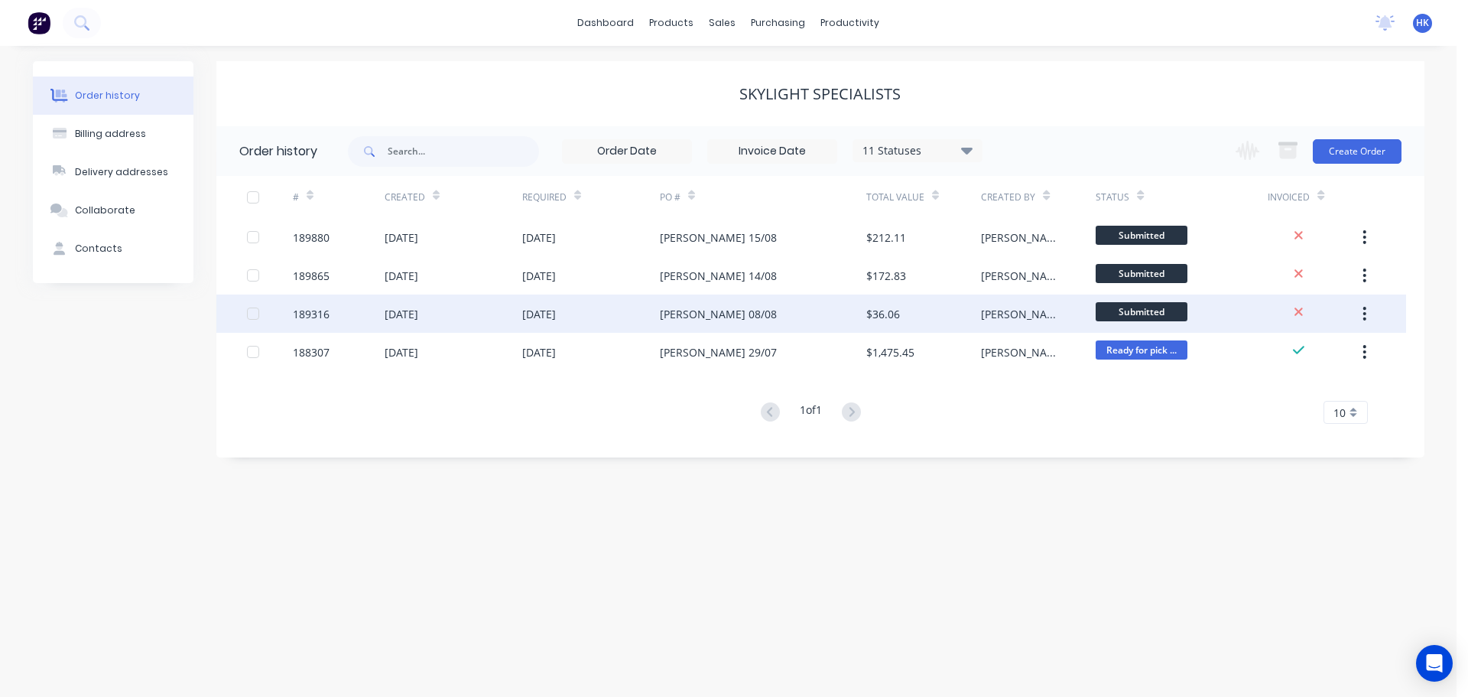
click at [635, 314] on div "[DATE]" at bounding box center [591, 313] width 138 height 38
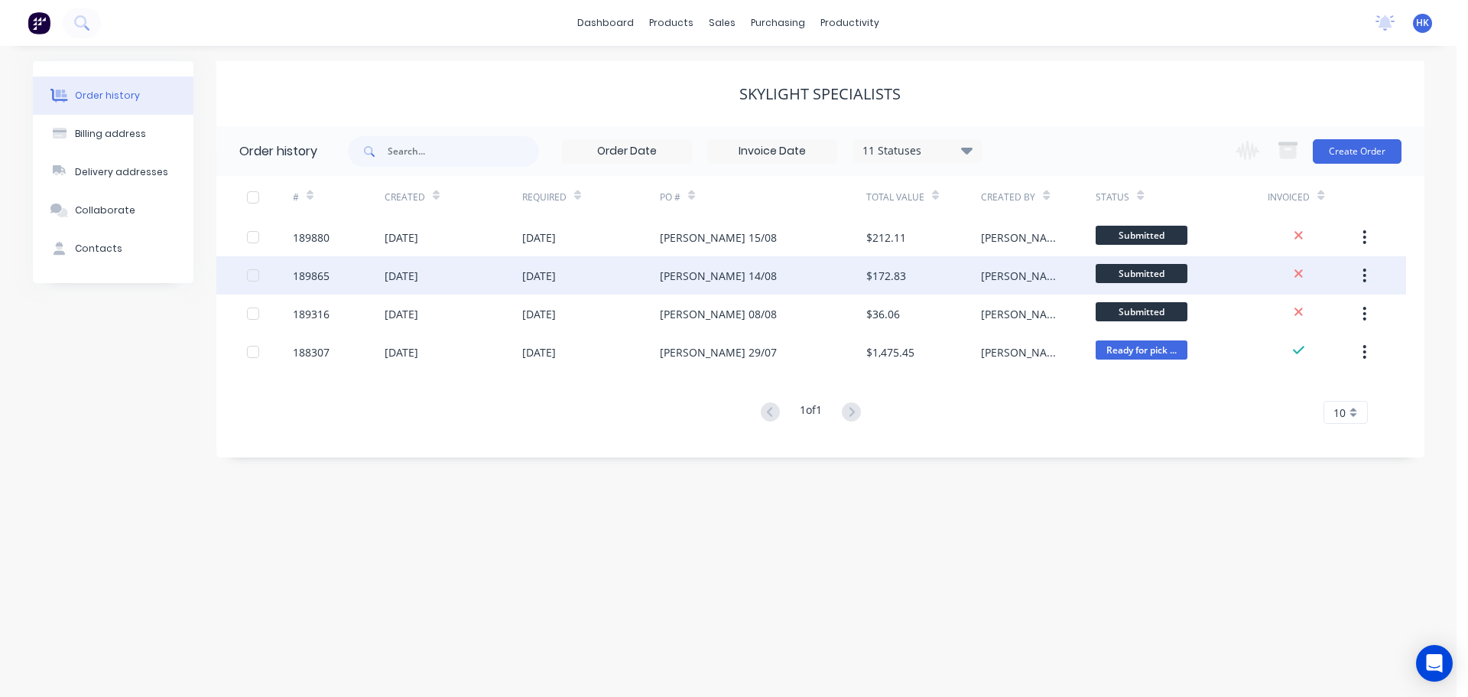
click at [629, 285] on div "[DATE]" at bounding box center [591, 275] width 138 height 38
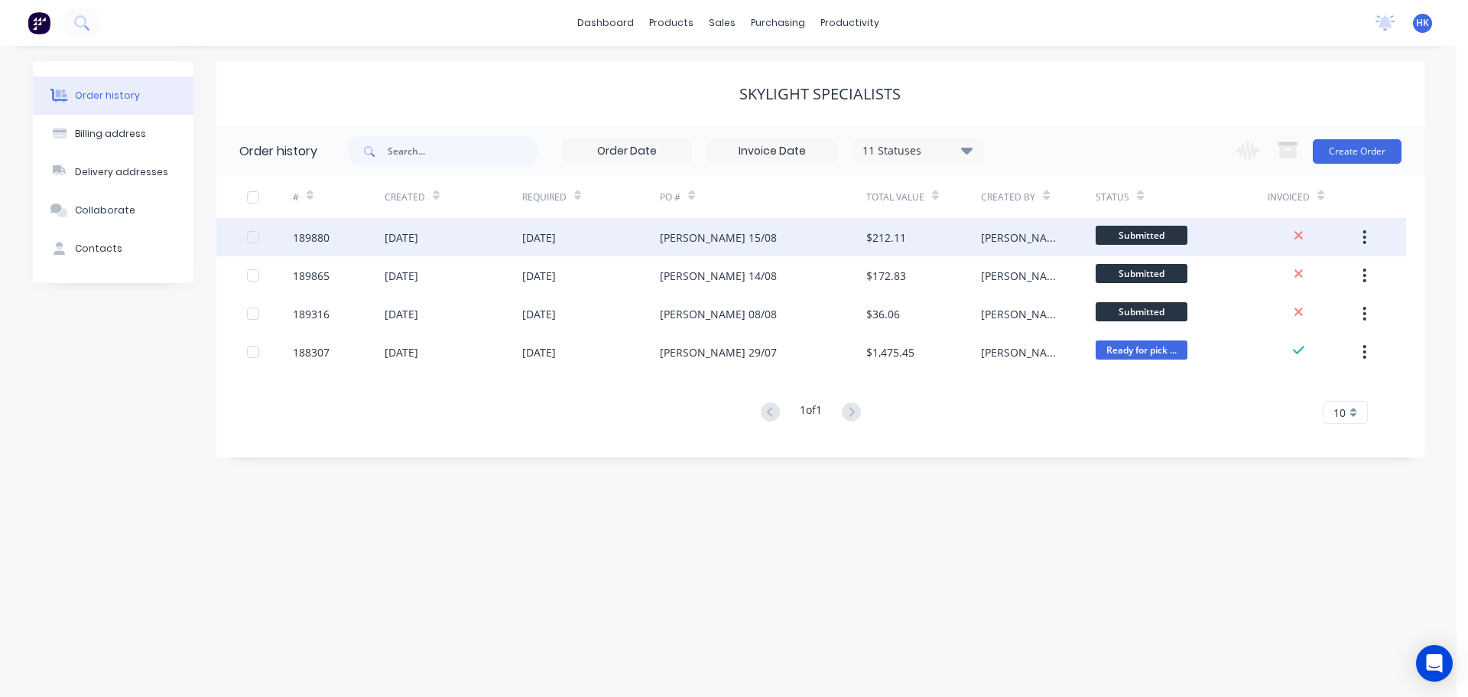
click at [609, 238] on div "[DATE]" at bounding box center [591, 237] width 138 height 38
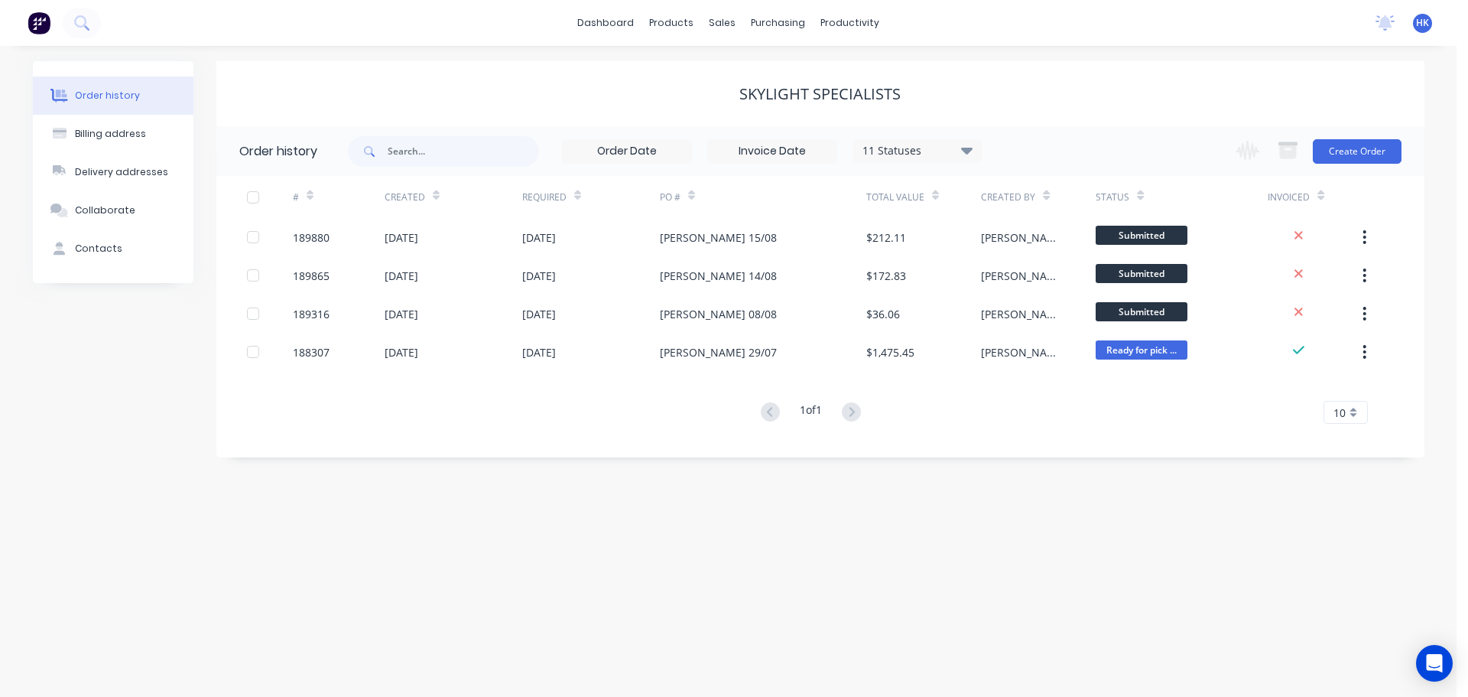
click at [1084, 555] on div "Order history Billing address Delivery addresses Collaborate Contacts Skylight …" at bounding box center [728, 371] width 1457 height 651
click at [738, 70] on div at bounding box center [731, 74] width 23 height 14
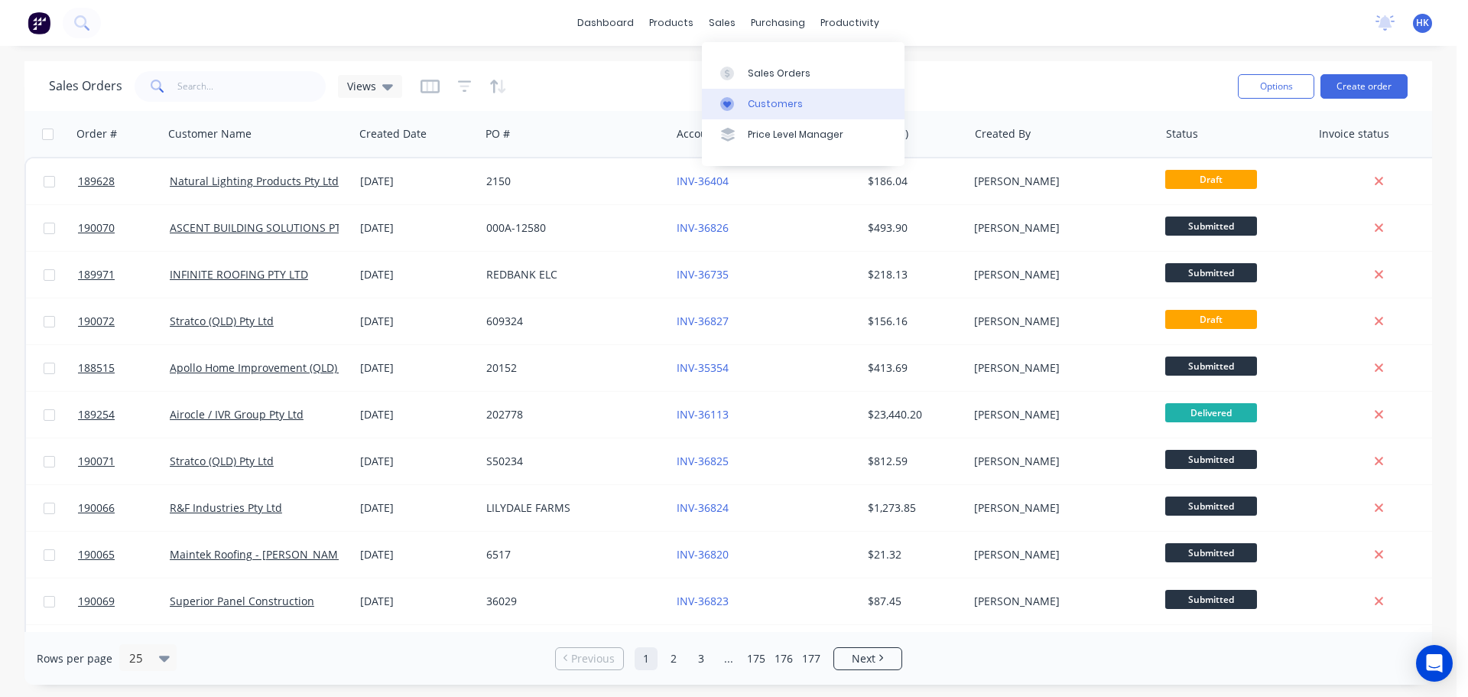
click at [753, 91] on link "Customers" at bounding box center [803, 104] width 203 height 31
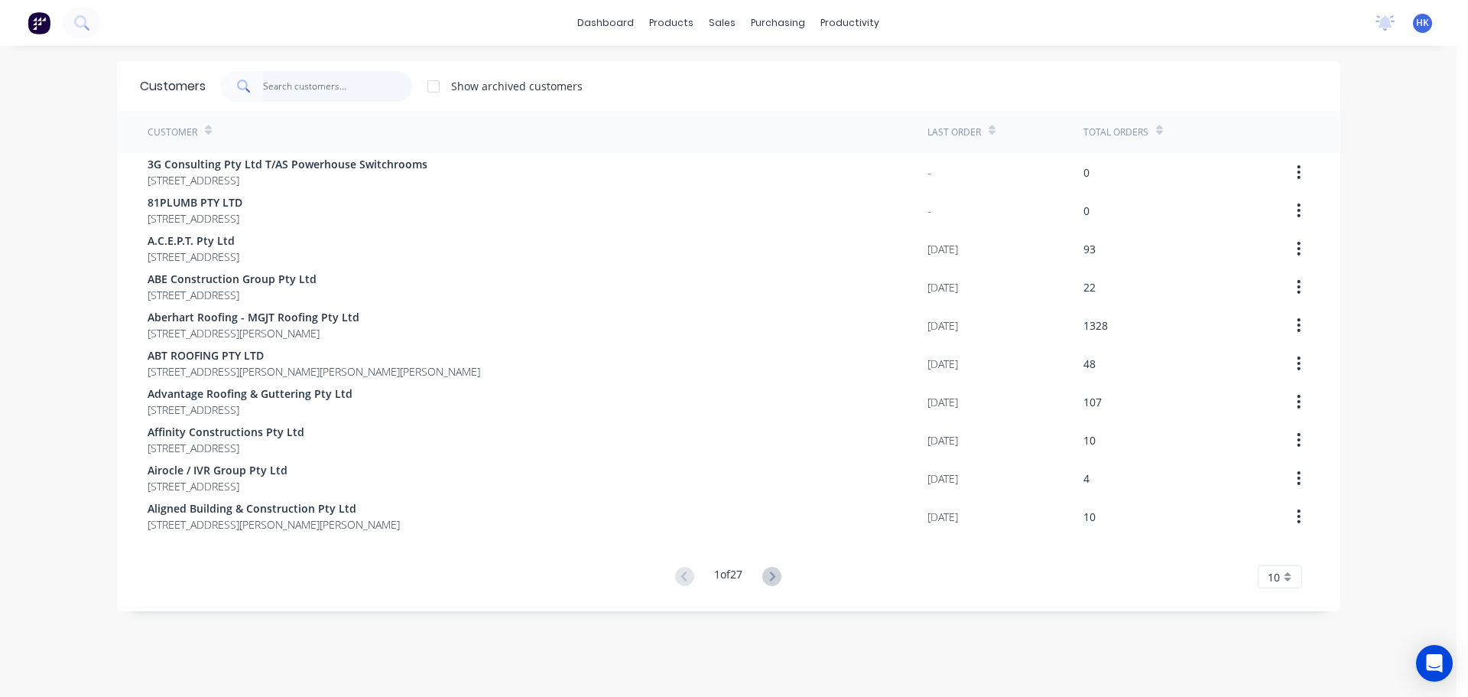
click at [363, 82] on input "text" at bounding box center [337, 86] width 149 height 31
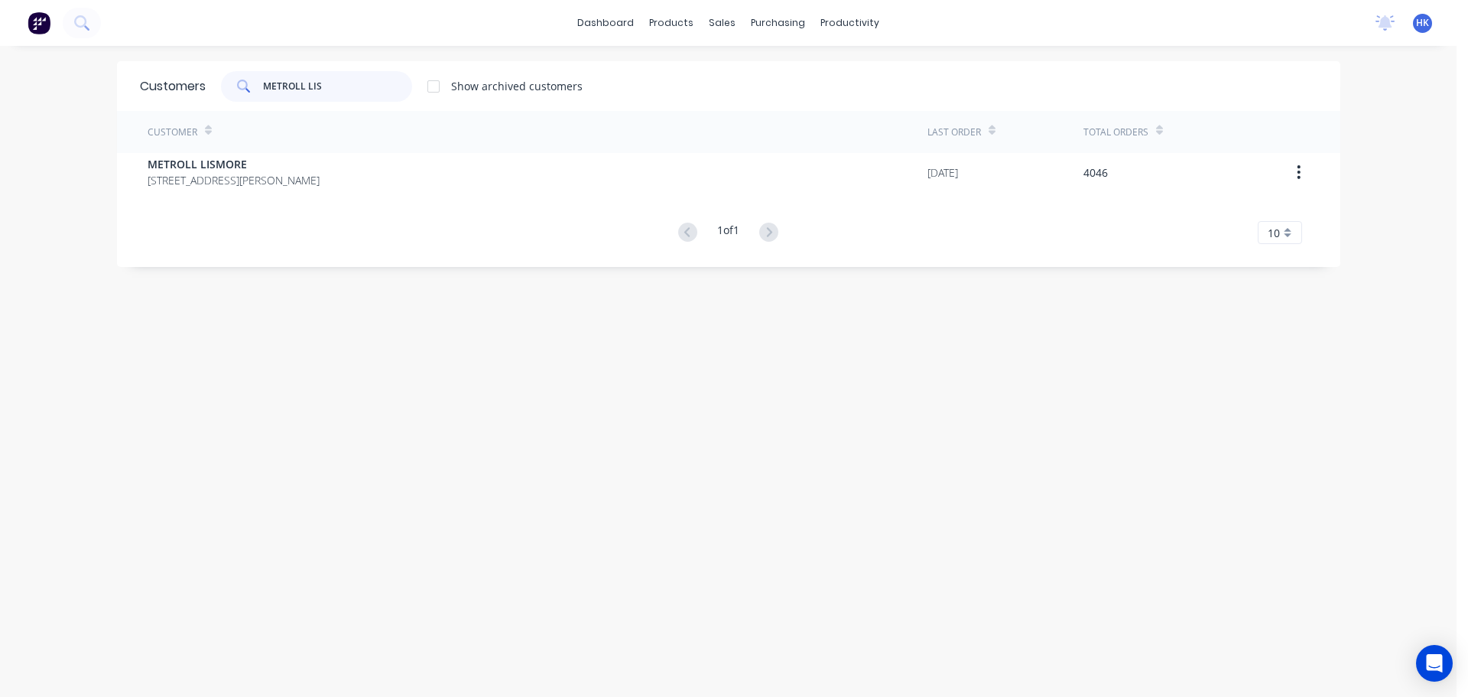
type input "METROLL LIS"
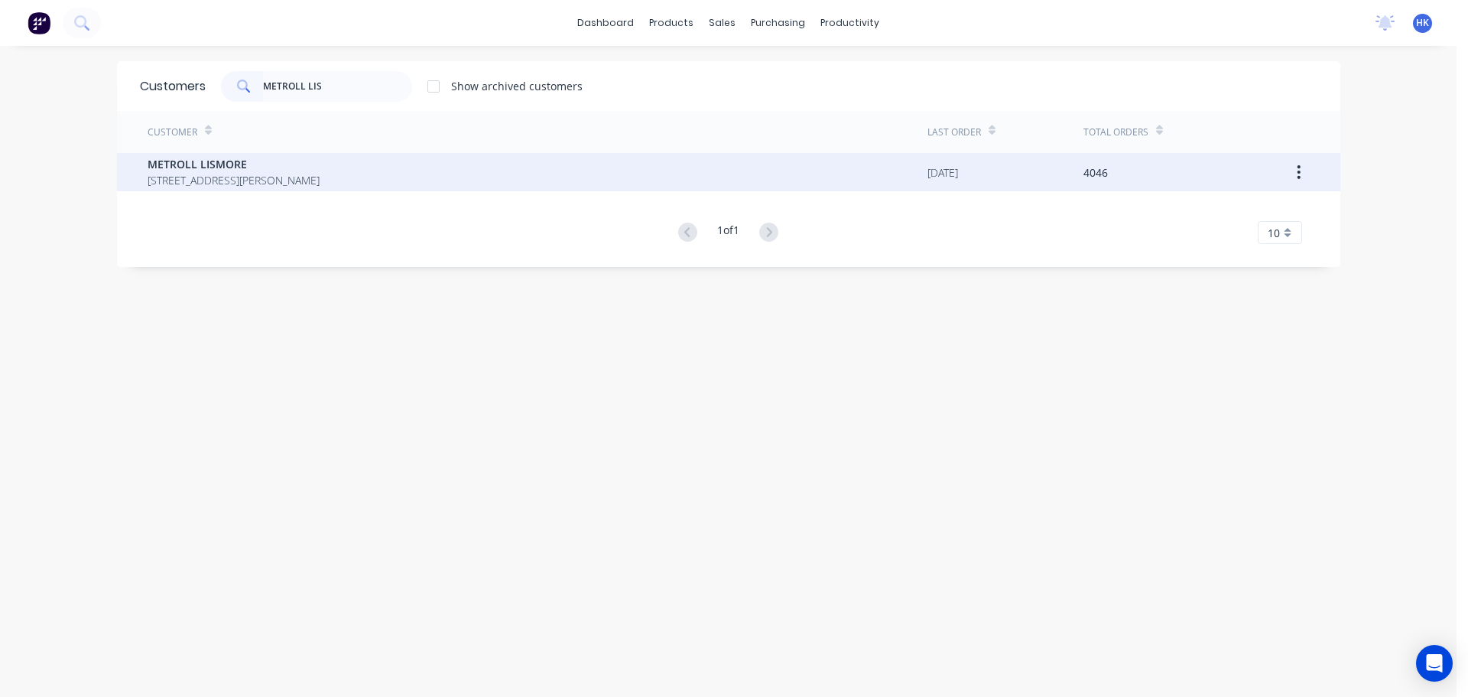
drag, startPoint x: 369, startPoint y: 196, endPoint x: 385, endPoint y: 162, distance: 37.0
click at [364, 193] on div "Customer Last Order Total Orders METROLL LISMORE [STREET_ADDRESS][PERSON_NAME] …" at bounding box center [729, 177] width 1224 height 133
click at [320, 174] on span "[STREET_ADDRESS][PERSON_NAME]" at bounding box center [234, 180] width 172 height 16
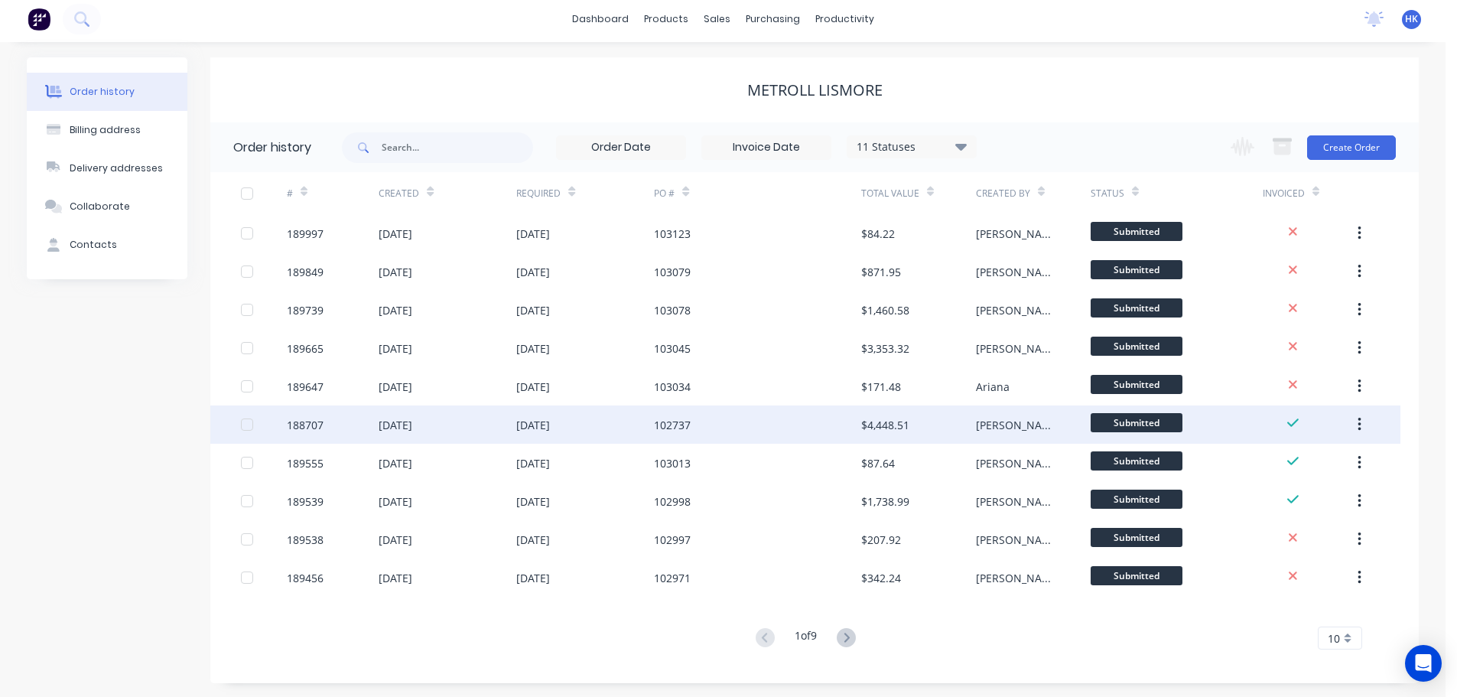
scroll to position [5, 0]
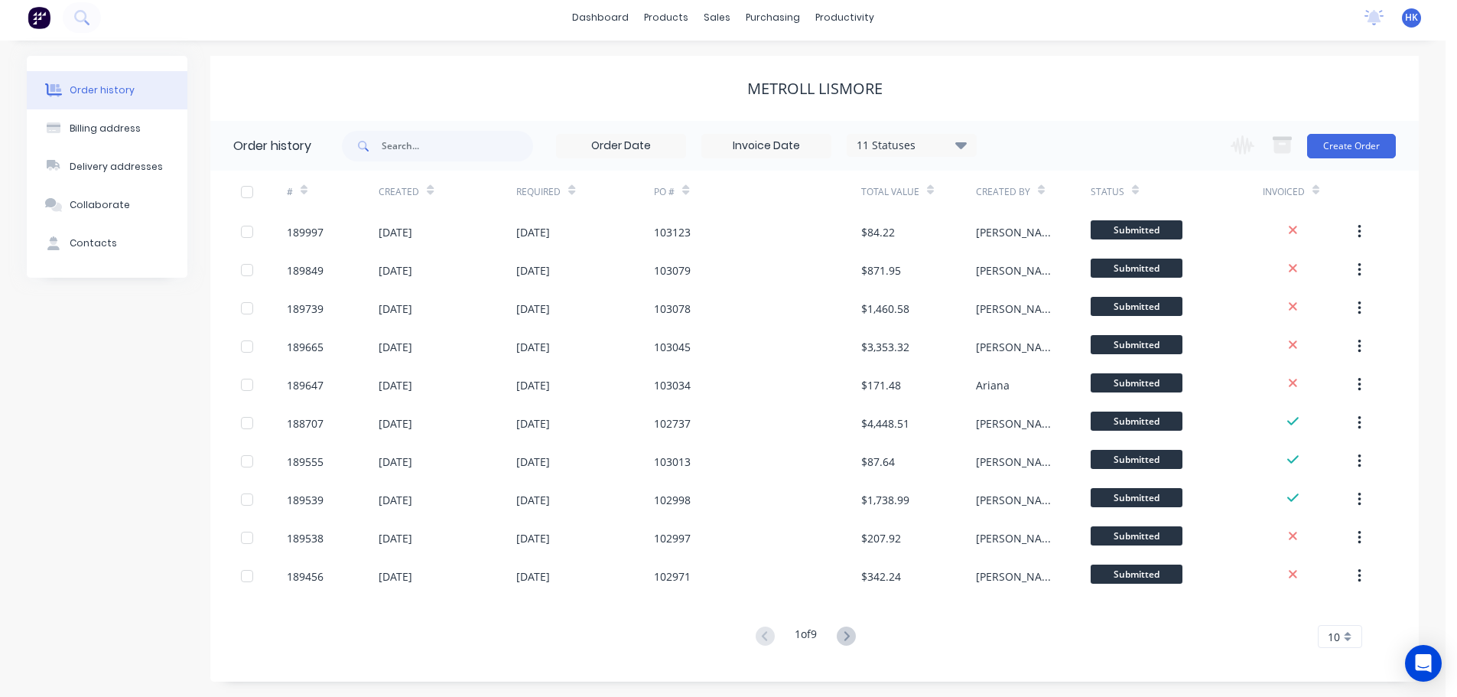
drag, startPoint x: 772, startPoint y: 550, endPoint x: 829, endPoint y: 633, distance: 100.1
click at [776, 565] on div "189997 [DATE] [DATE] 103123 $84.22 [PERSON_NAME] Submitted 189849 [DATE] [DATE]…" at bounding box center [805, 404] width 1190 height 382
click at [137, 363] on div "Order history Billing address Delivery addresses Collaborate Contacts" at bounding box center [107, 369] width 161 height 626
click at [849, 636] on icon at bounding box center [846, 635] width 5 height 9
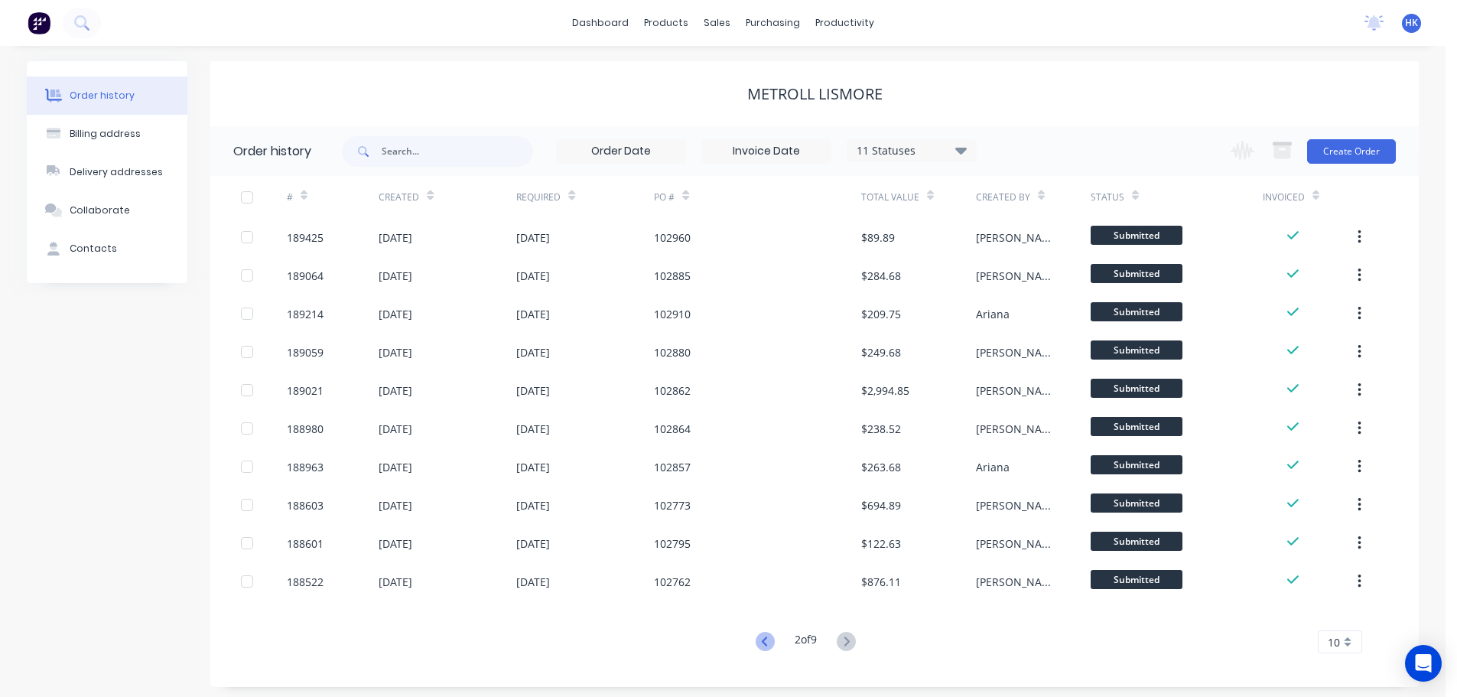
click at [763, 642] on icon at bounding box center [765, 641] width 19 height 19
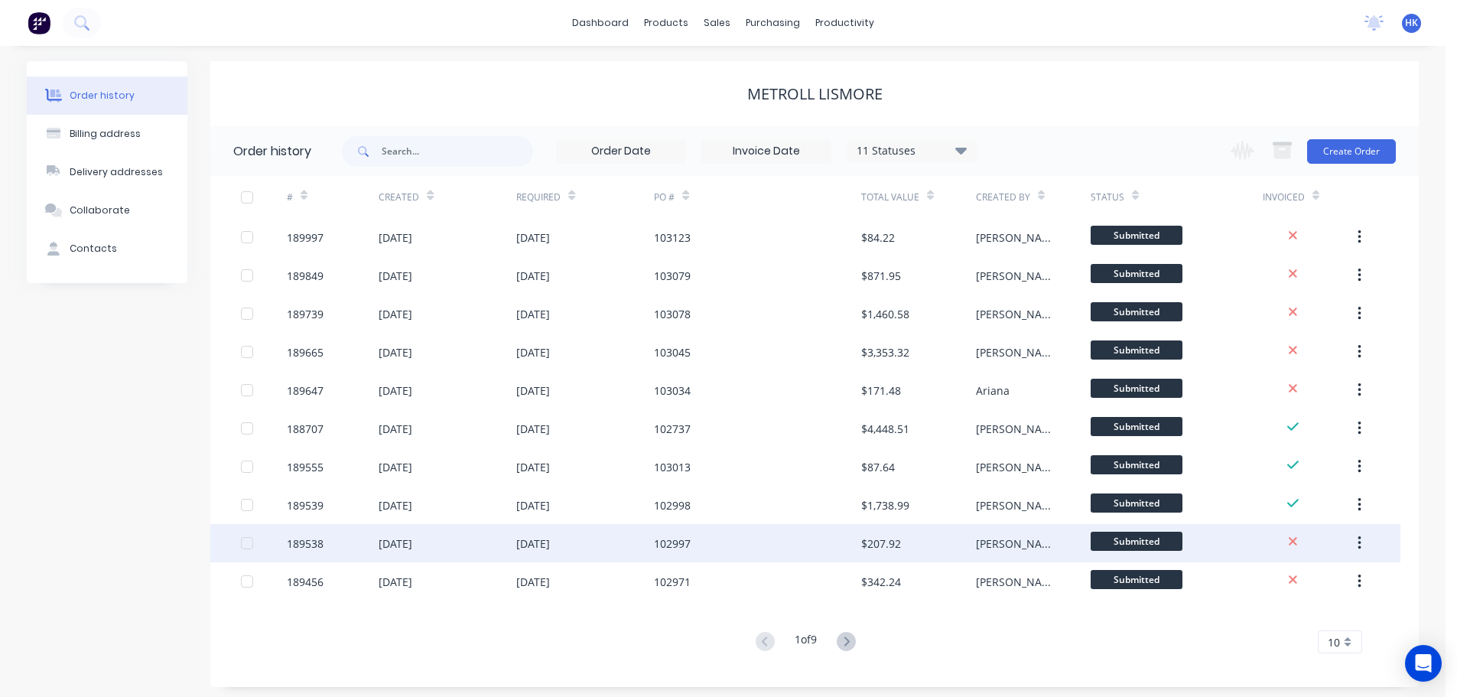
click at [789, 556] on div "102997" at bounding box center [757, 543] width 207 height 38
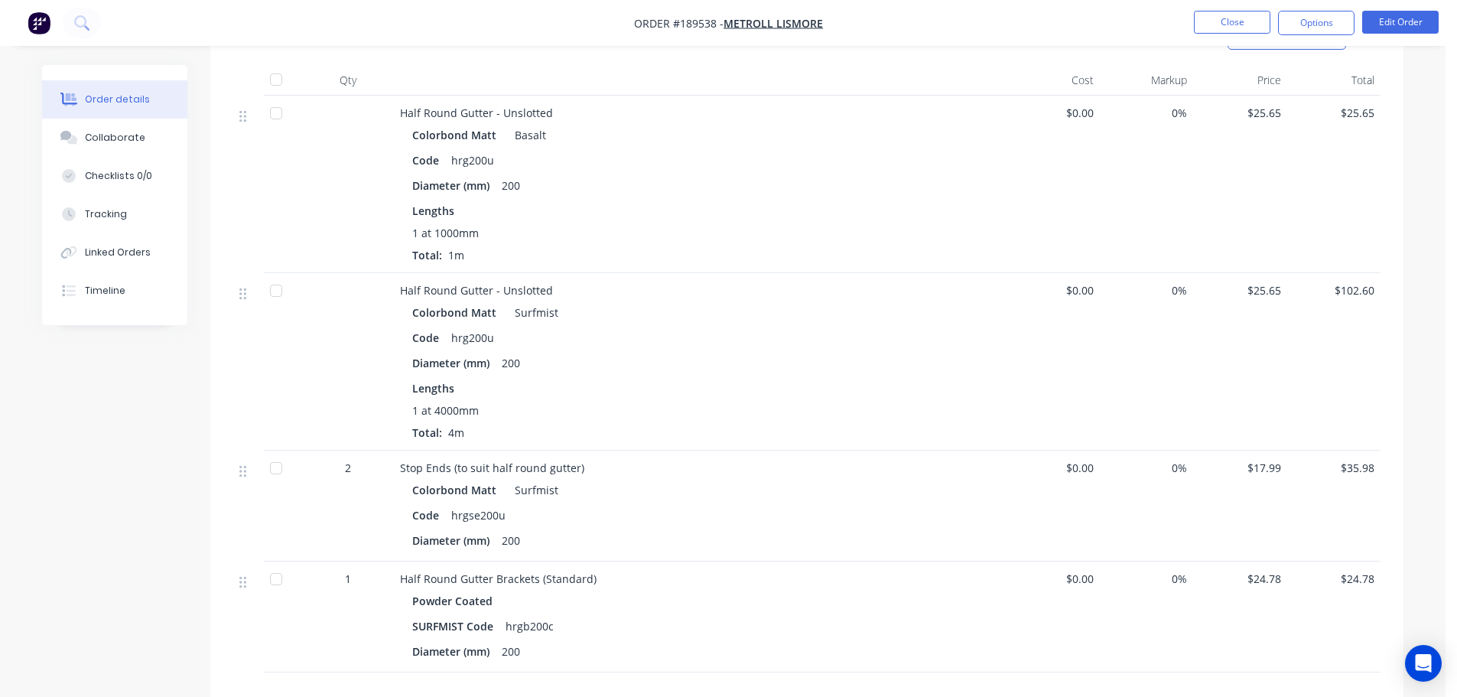
scroll to position [459, 0]
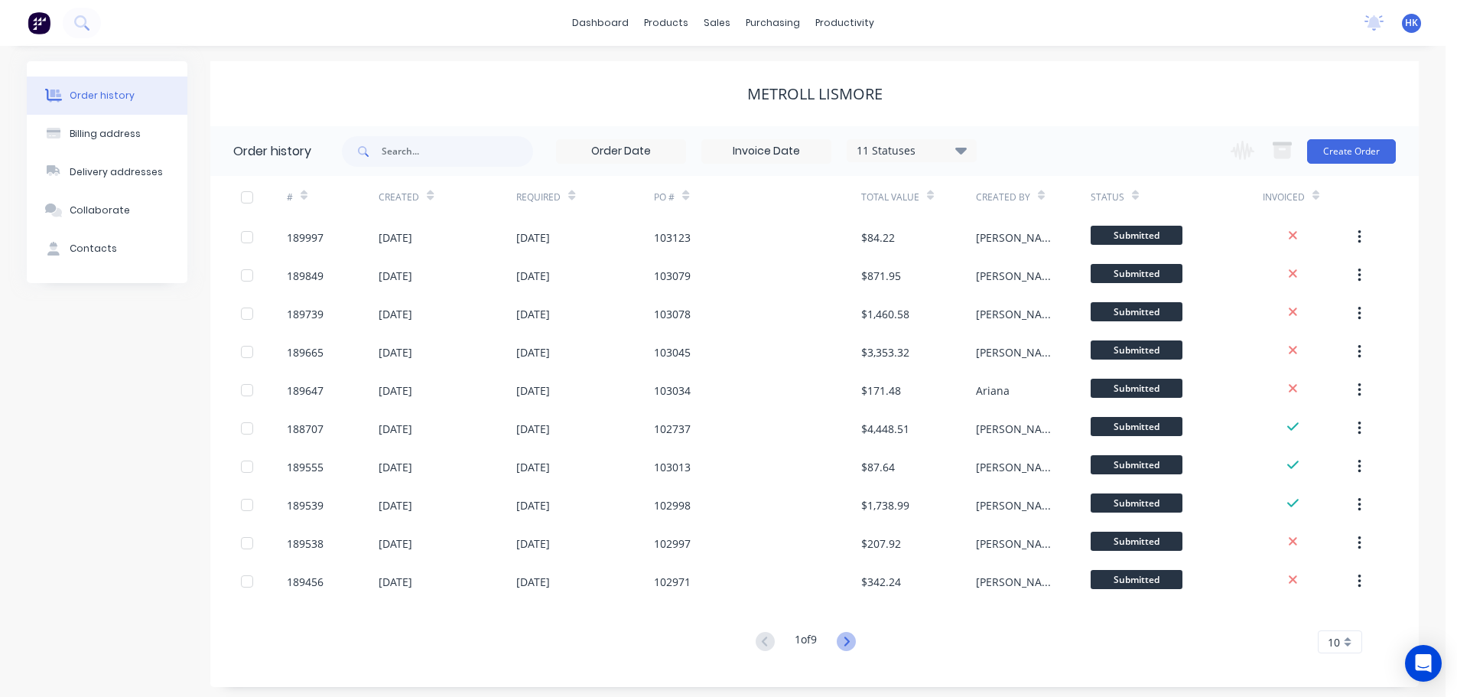
click at [850, 636] on icon at bounding box center [846, 641] width 19 height 19
click at [849, 639] on icon at bounding box center [846, 640] width 5 height 9
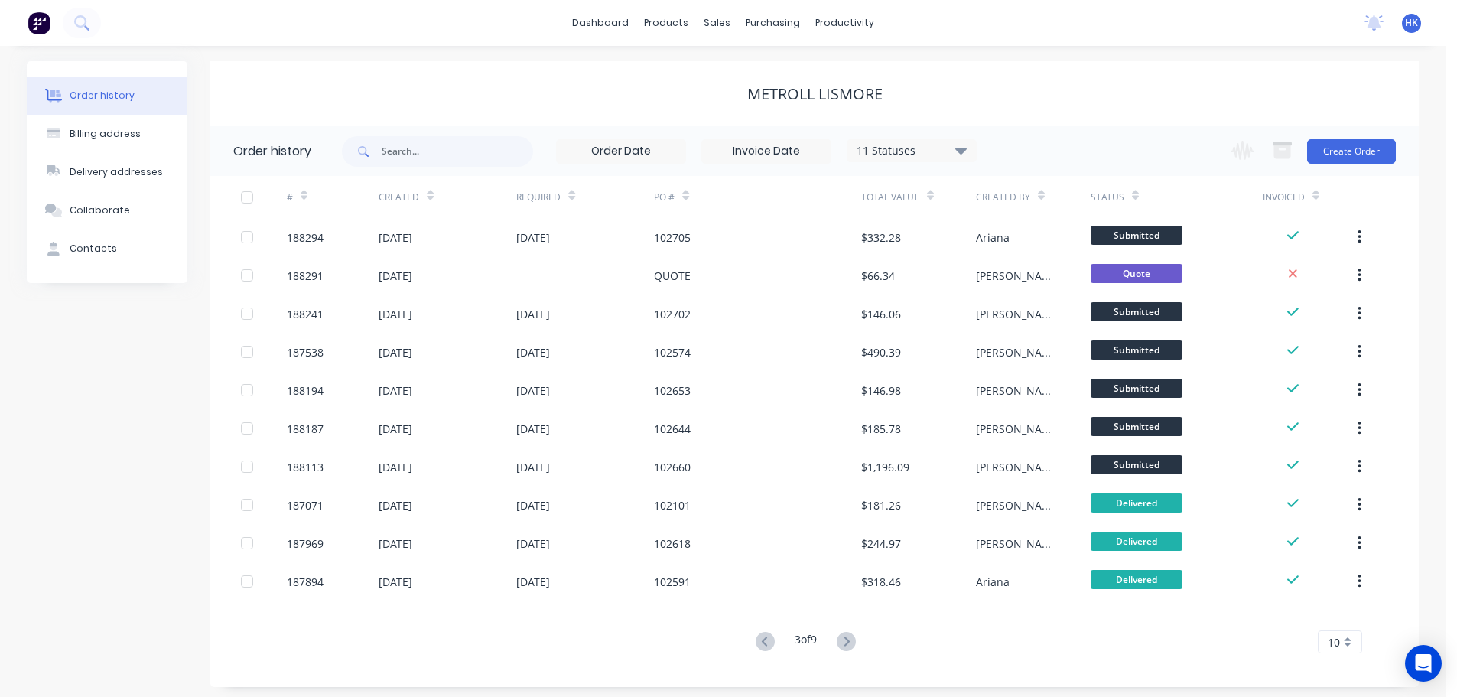
click at [849, 639] on icon at bounding box center [846, 640] width 5 height 9
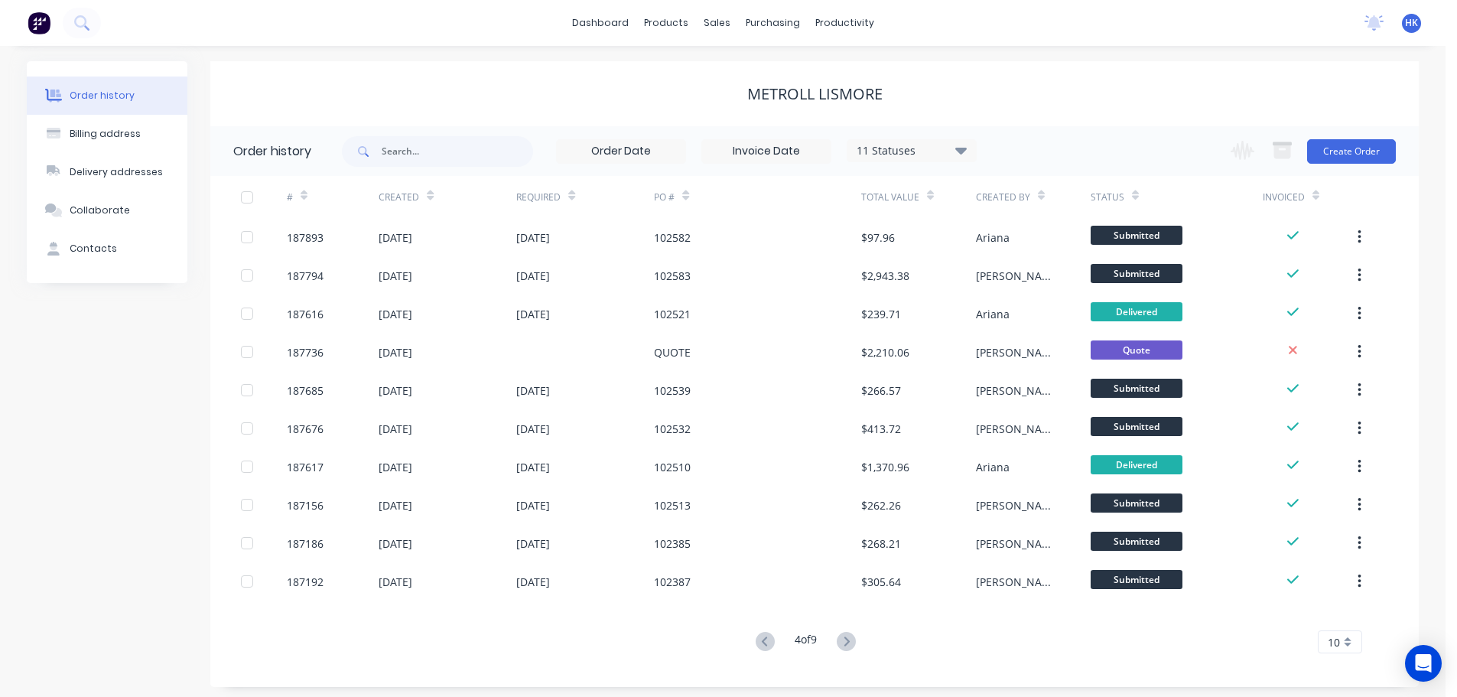
click at [849, 639] on icon at bounding box center [846, 640] width 5 height 9
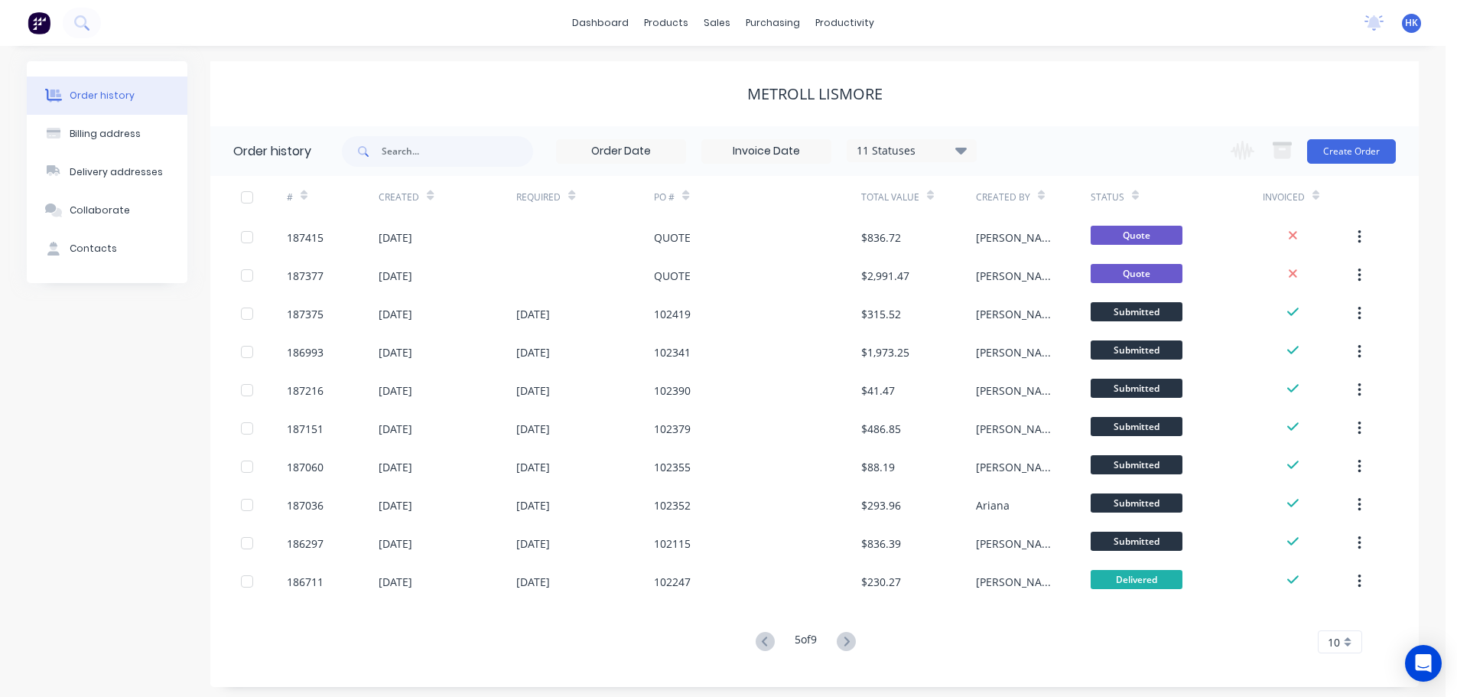
click at [752, 646] on button at bounding box center [765, 642] width 28 height 22
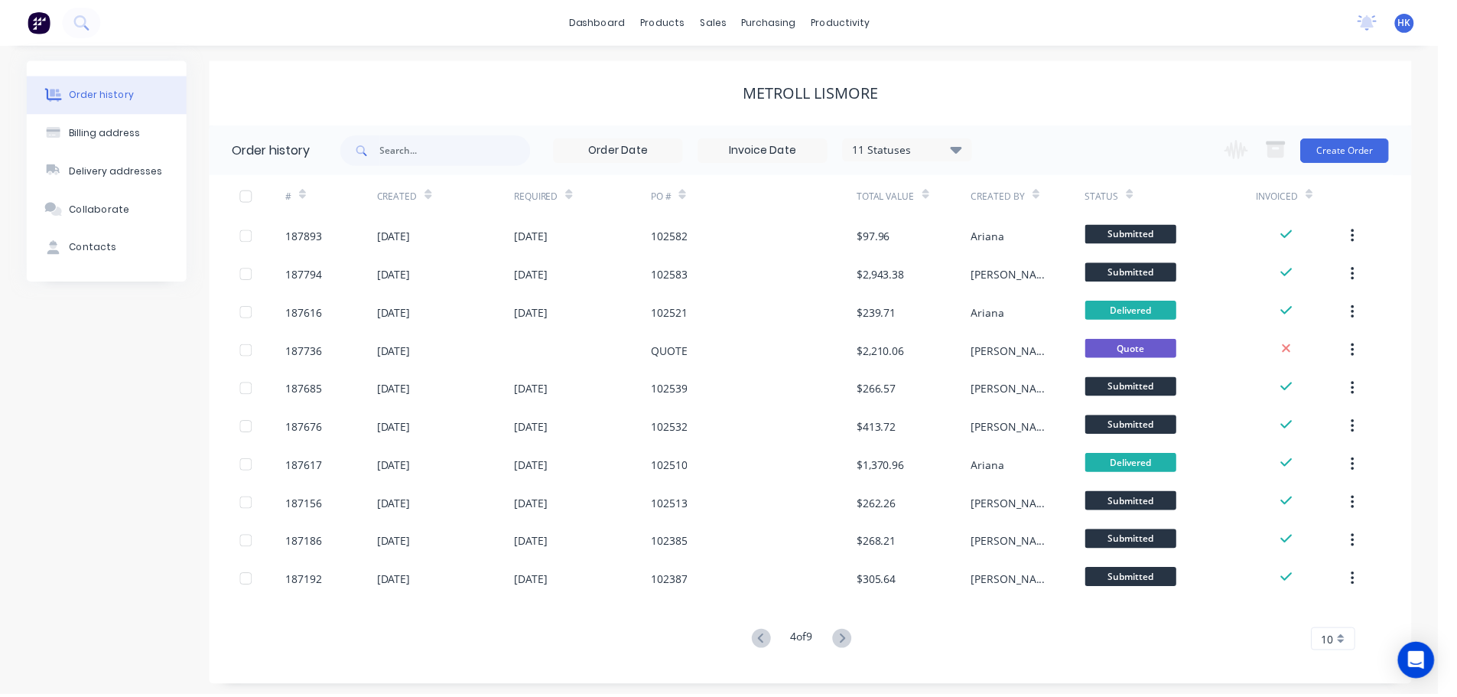
click at [753, 646] on button at bounding box center [765, 642] width 28 height 22
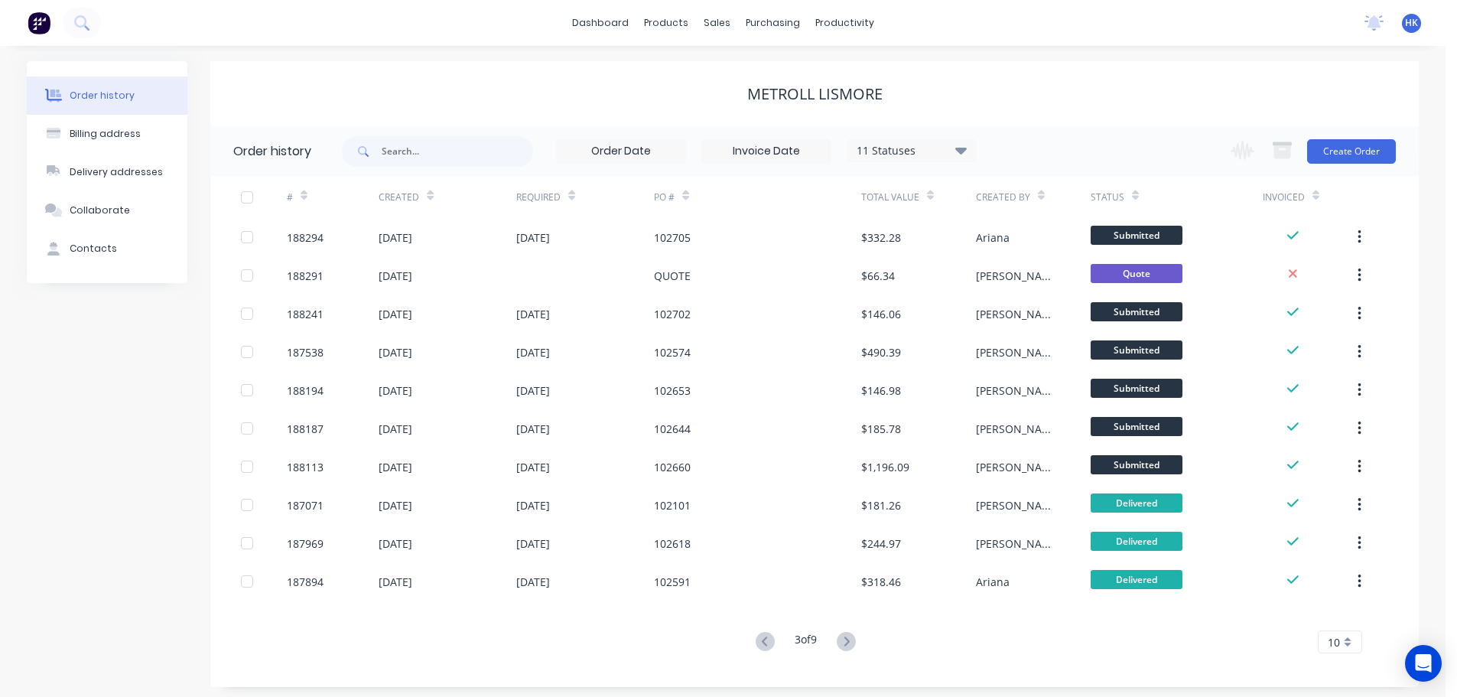
click at [753, 646] on button at bounding box center [765, 642] width 28 height 22
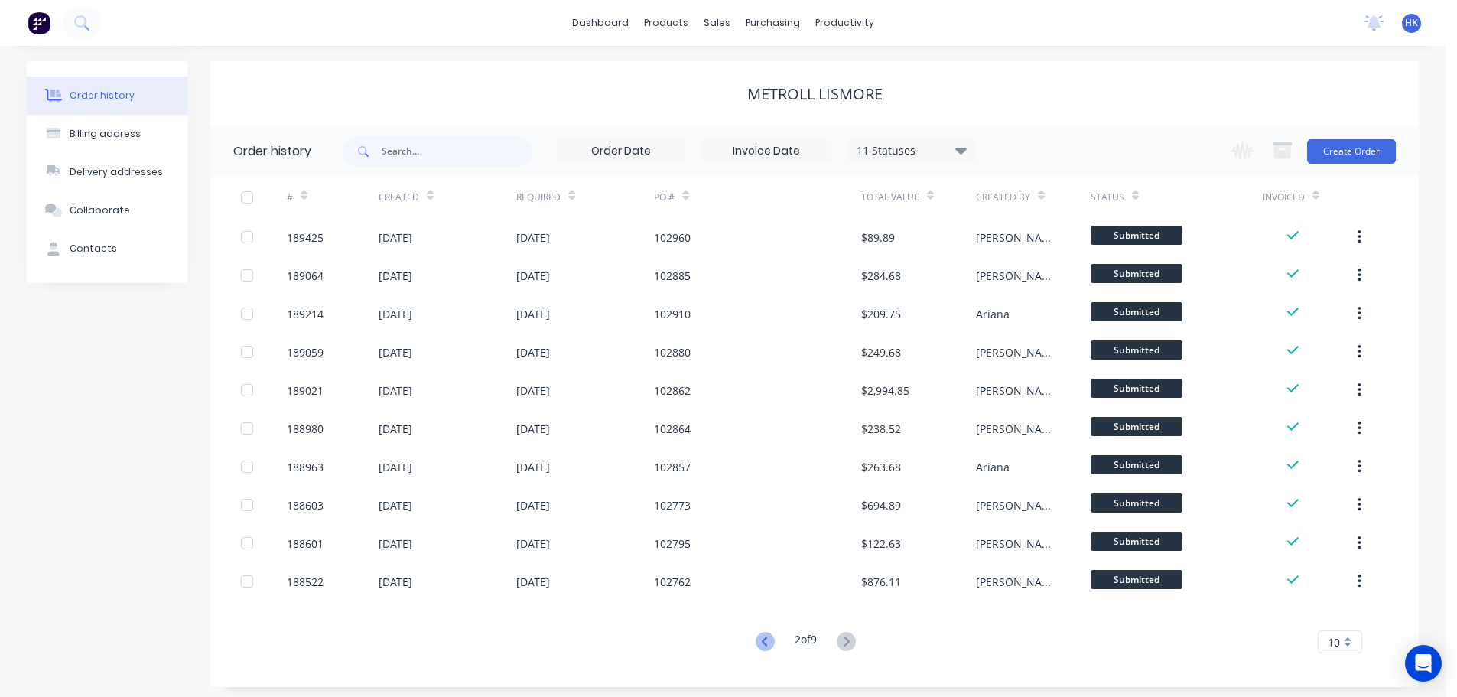
click at [768, 637] on icon at bounding box center [765, 641] width 19 height 19
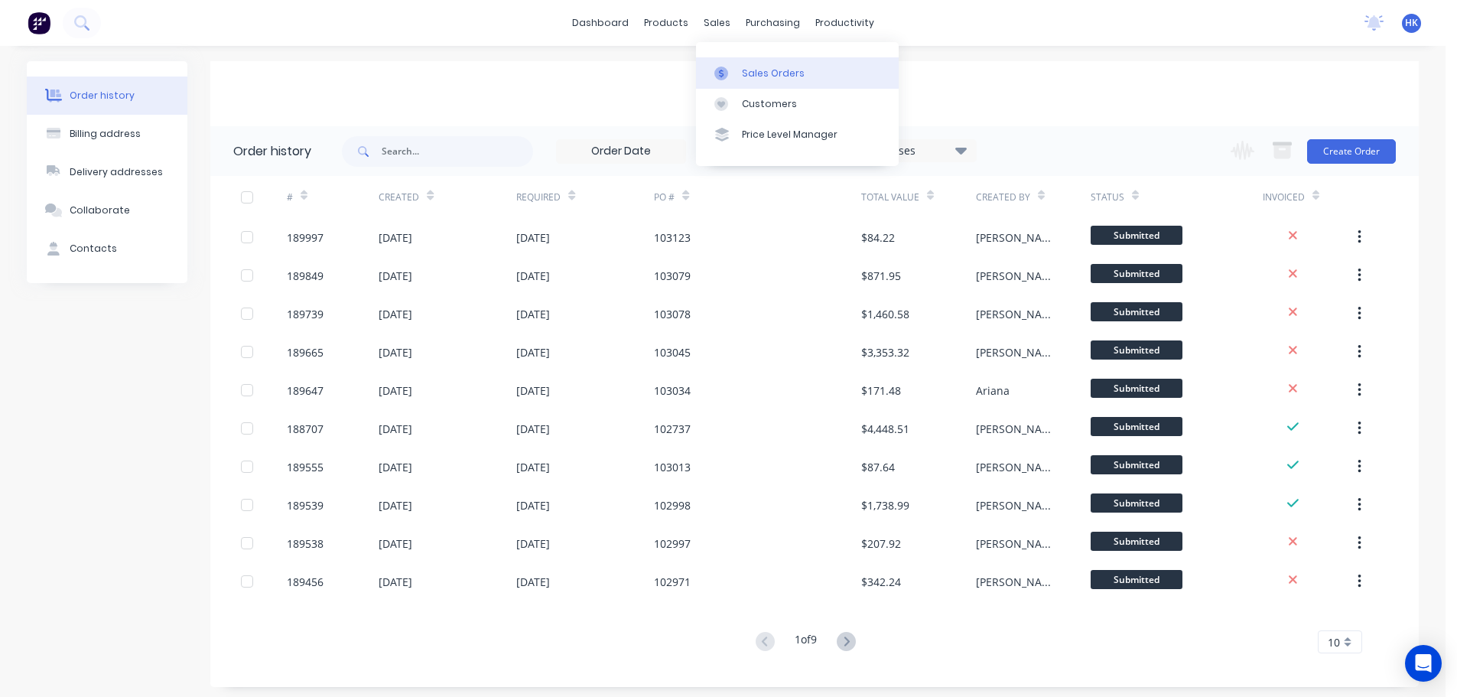
click at [749, 68] on div "Sales Orders" at bounding box center [773, 74] width 63 height 14
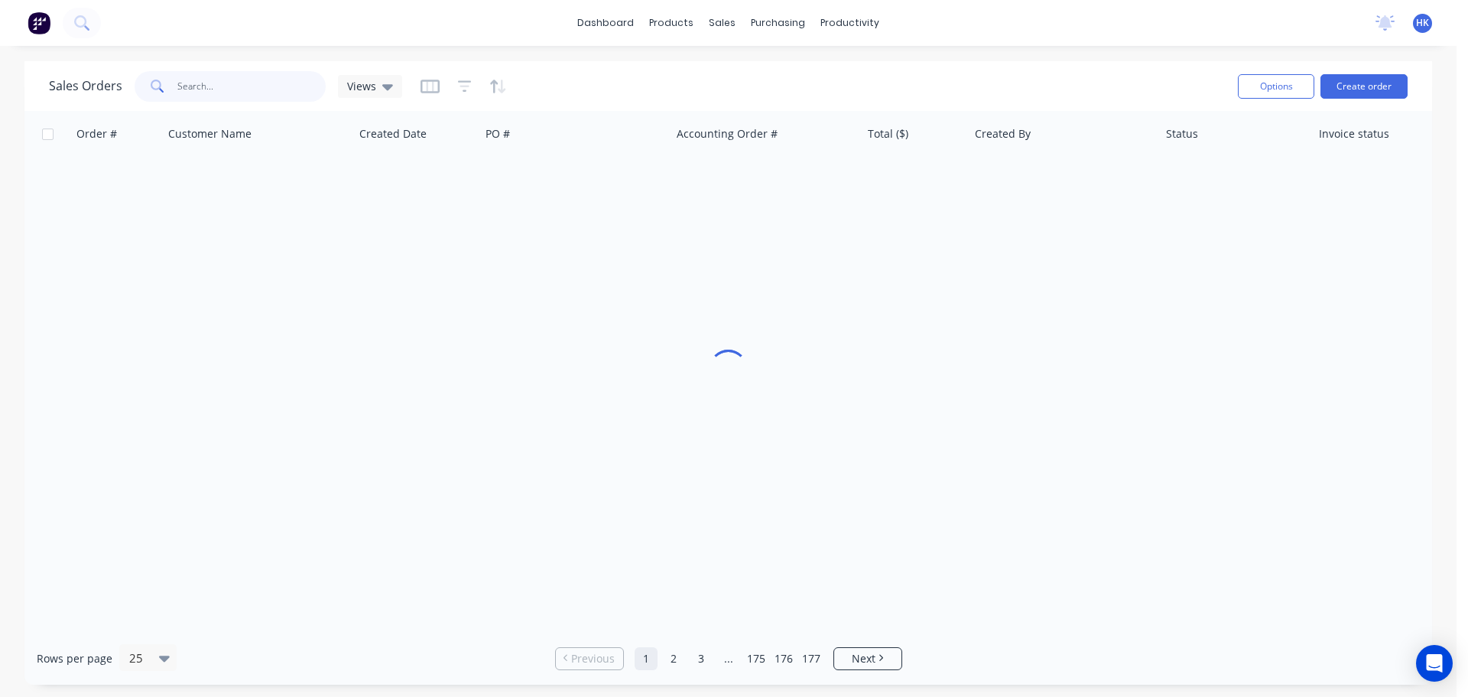
click at [259, 92] on input "text" at bounding box center [251, 86] width 149 height 31
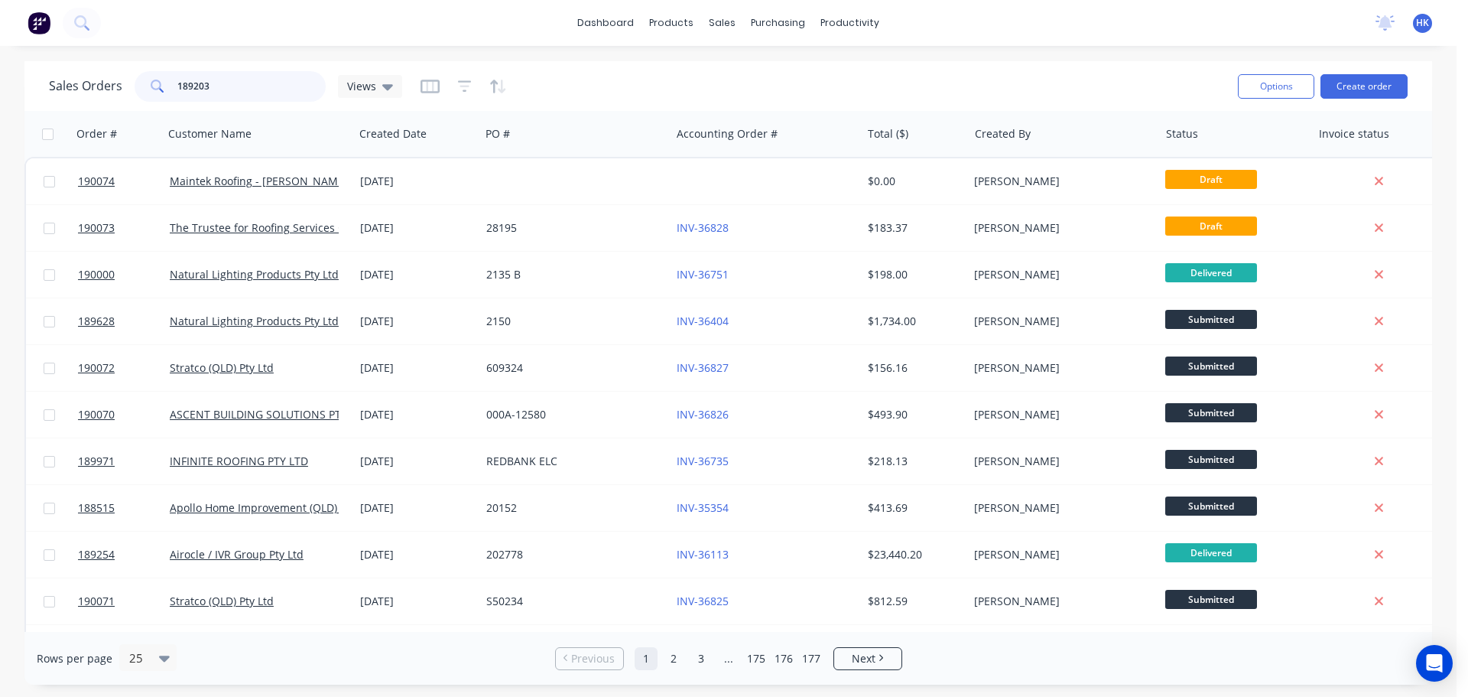
type input "189203"
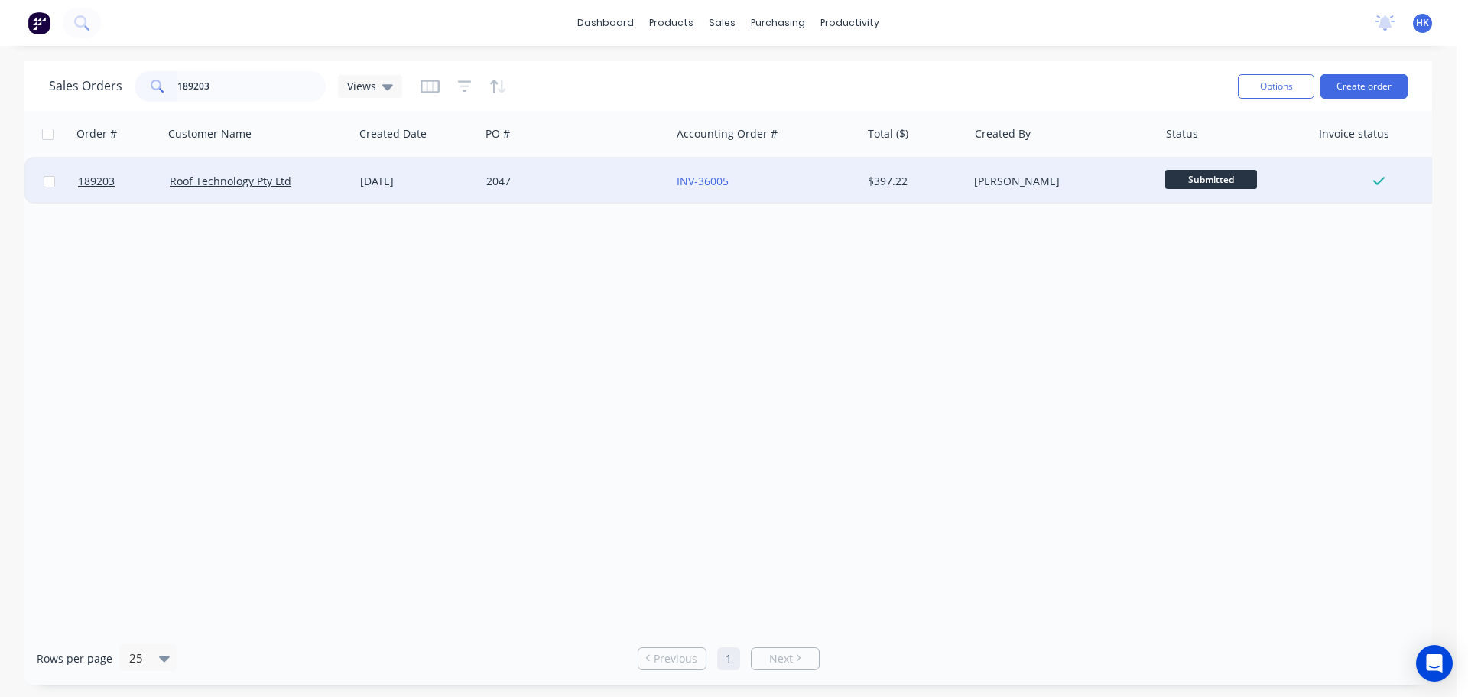
click at [576, 171] on div "2047" at bounding box center [575, 181] width 190 height 46
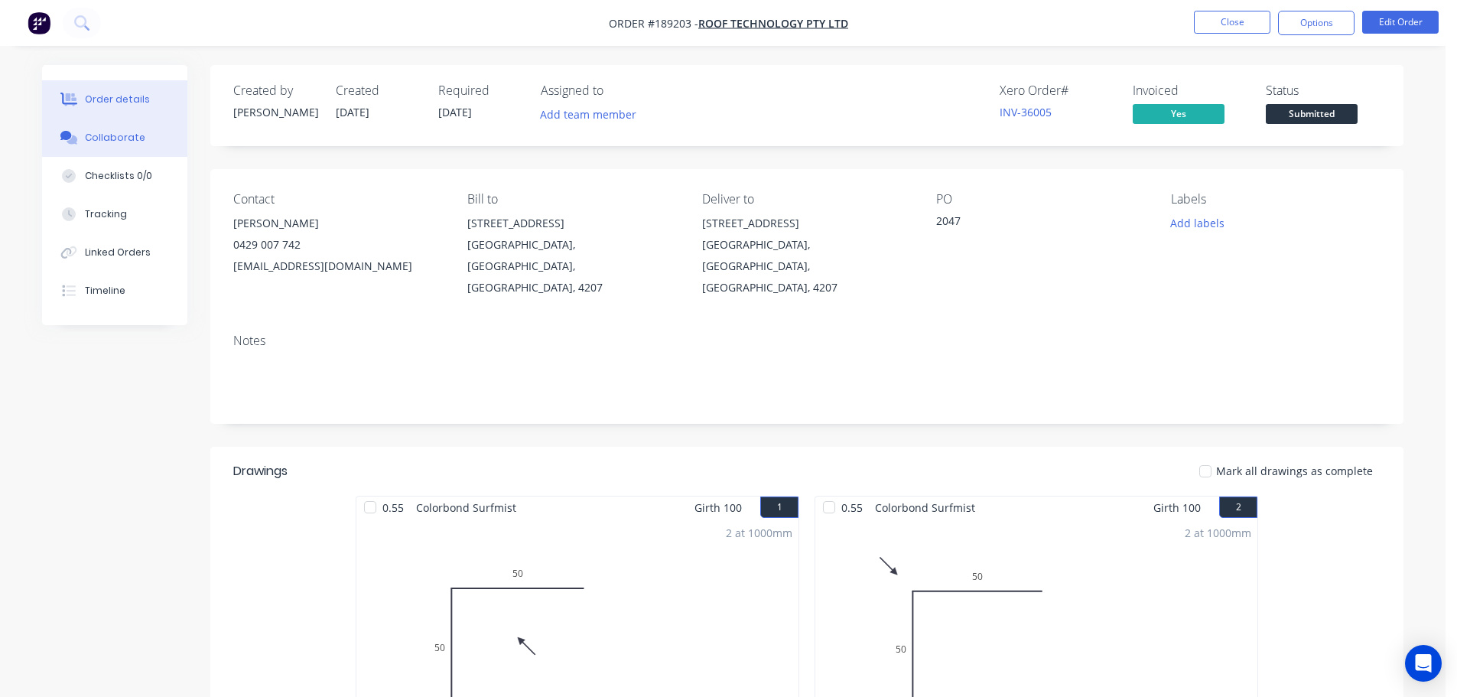
click at [108, 143] on div "Collaborate" at bounding box center [115, 138] width 60 height 14
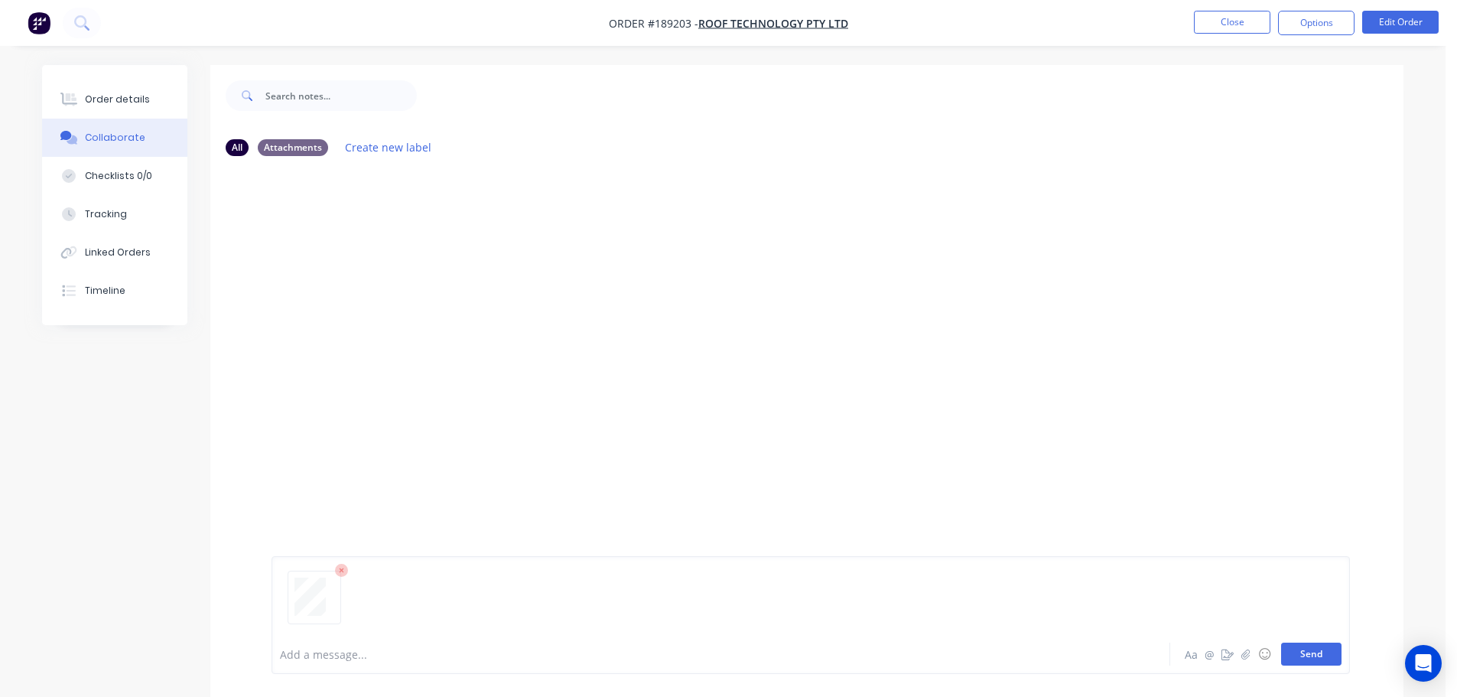
click at [1320, 646] on button "Send" at bounding box center [1311, 653] width 60 height 23
click at [1224, 16] on button "Close" at bounding box center [1232, 22] width 76 height 23
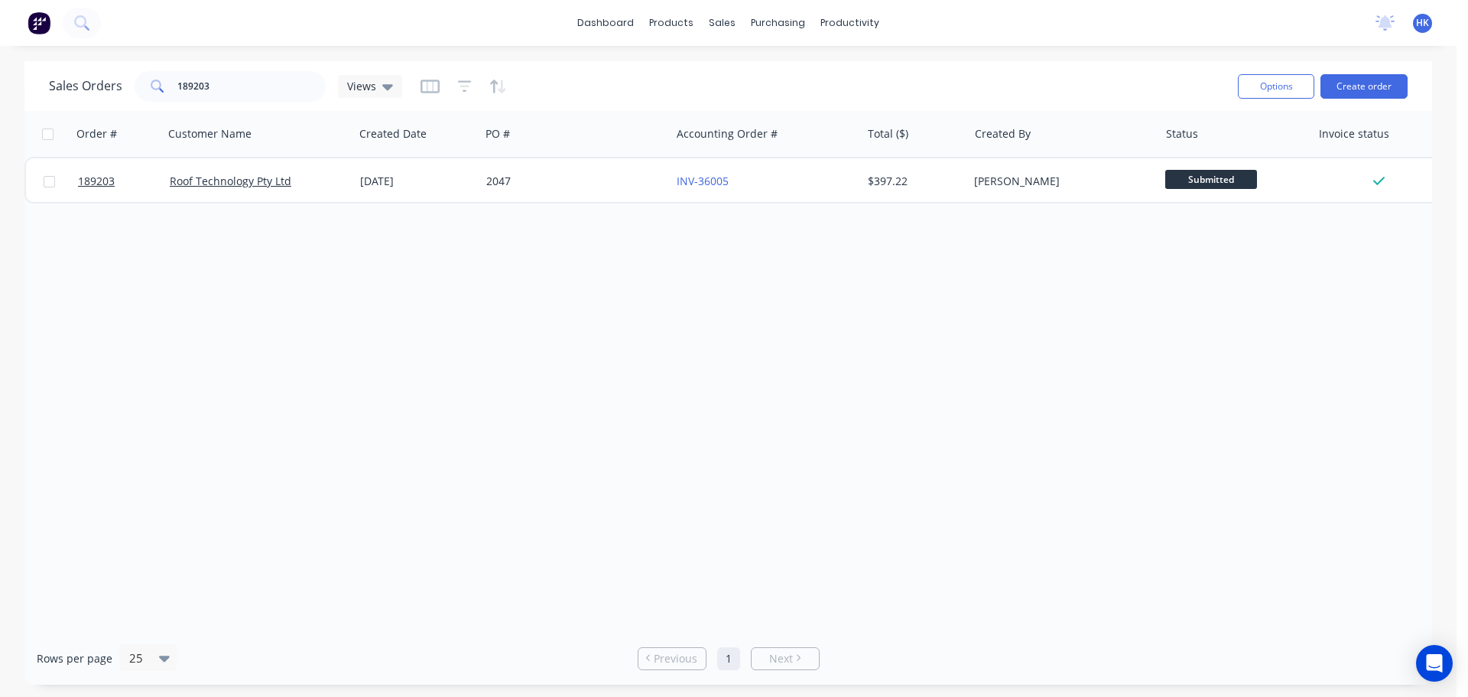
click at [1042, 512] on div "Order # Customer Name Created Date PO # Accounting Order # Total ($) Created By…" at bounding box center [728, 371] width 1408 height 521
click at [229, 83] on input "189203" at bounding box center [251, 86] width 149 height 31
type input "189305"
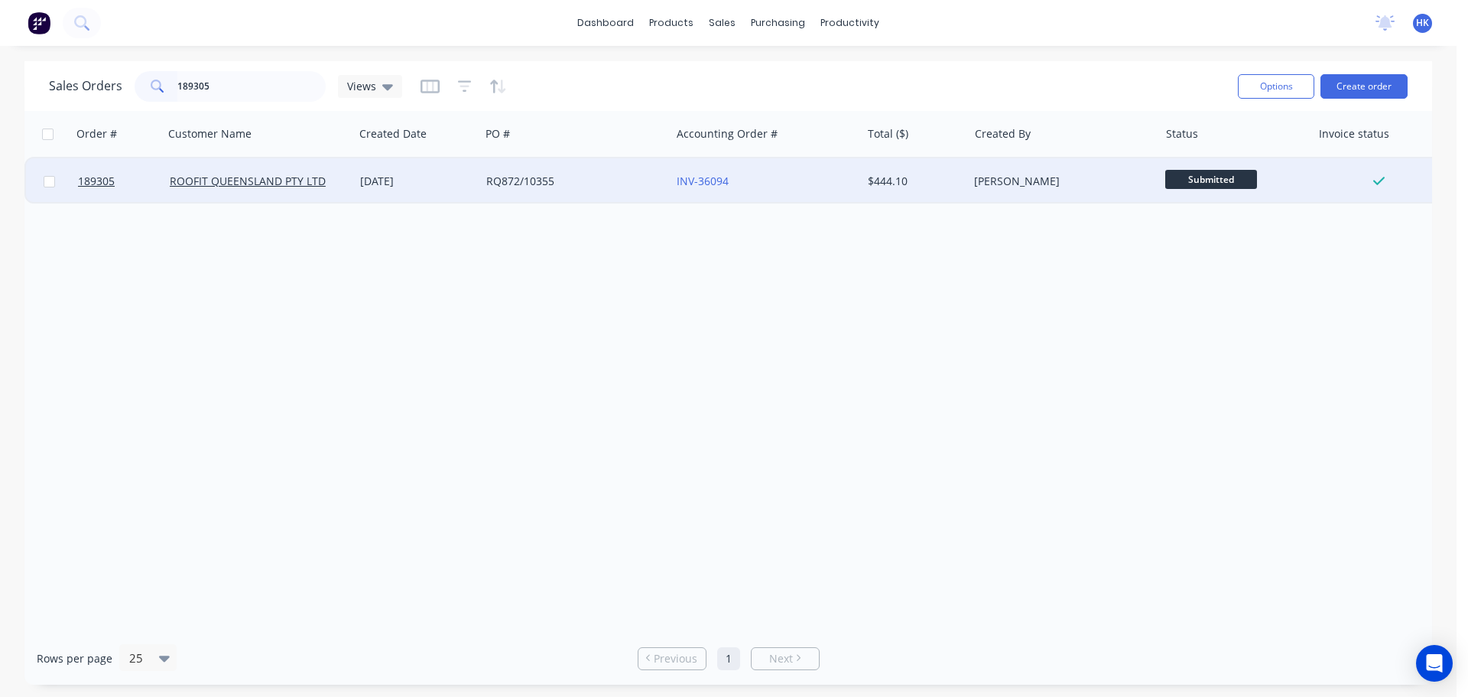
click at [571, 174] on div "RQ872/10355" at bounding box center [571, 181] width 170 height 15
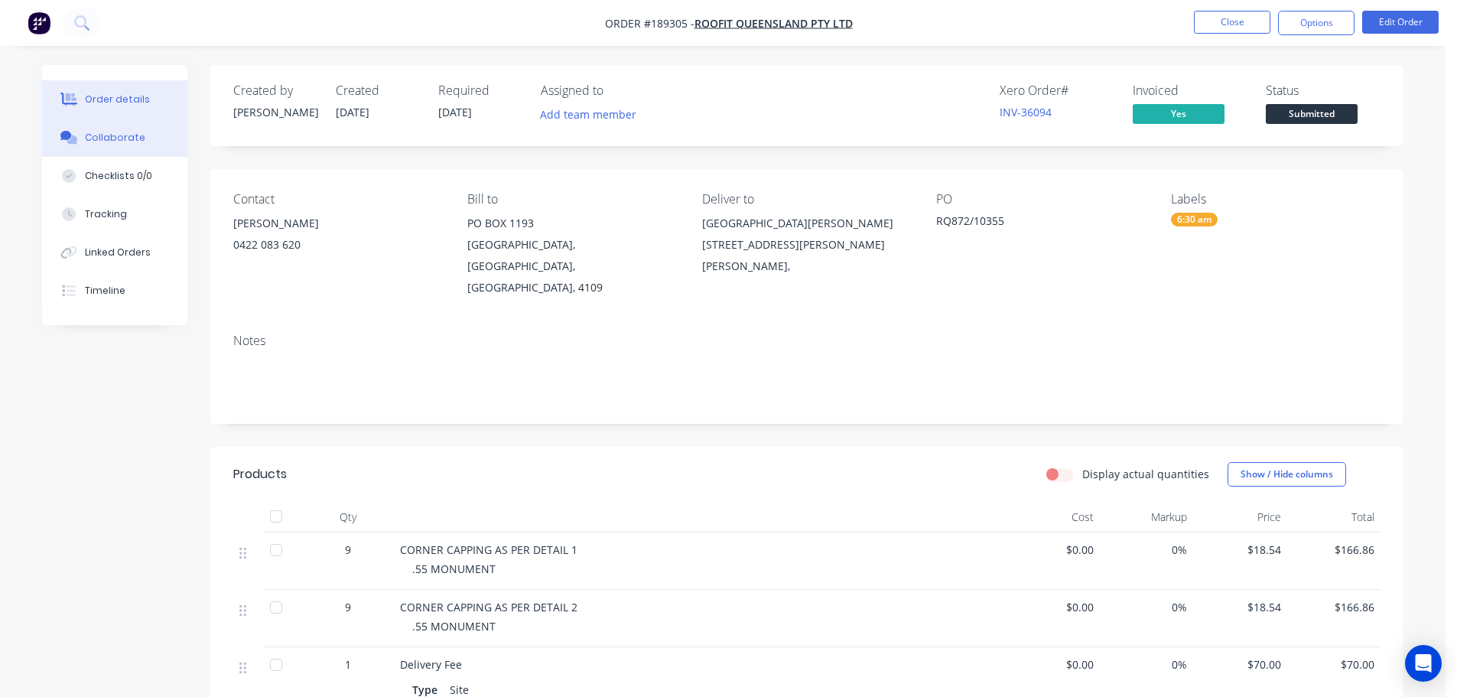
click at [148, 134] on button "Collaborate" at bounding box center [114, 138] width 145 height 38
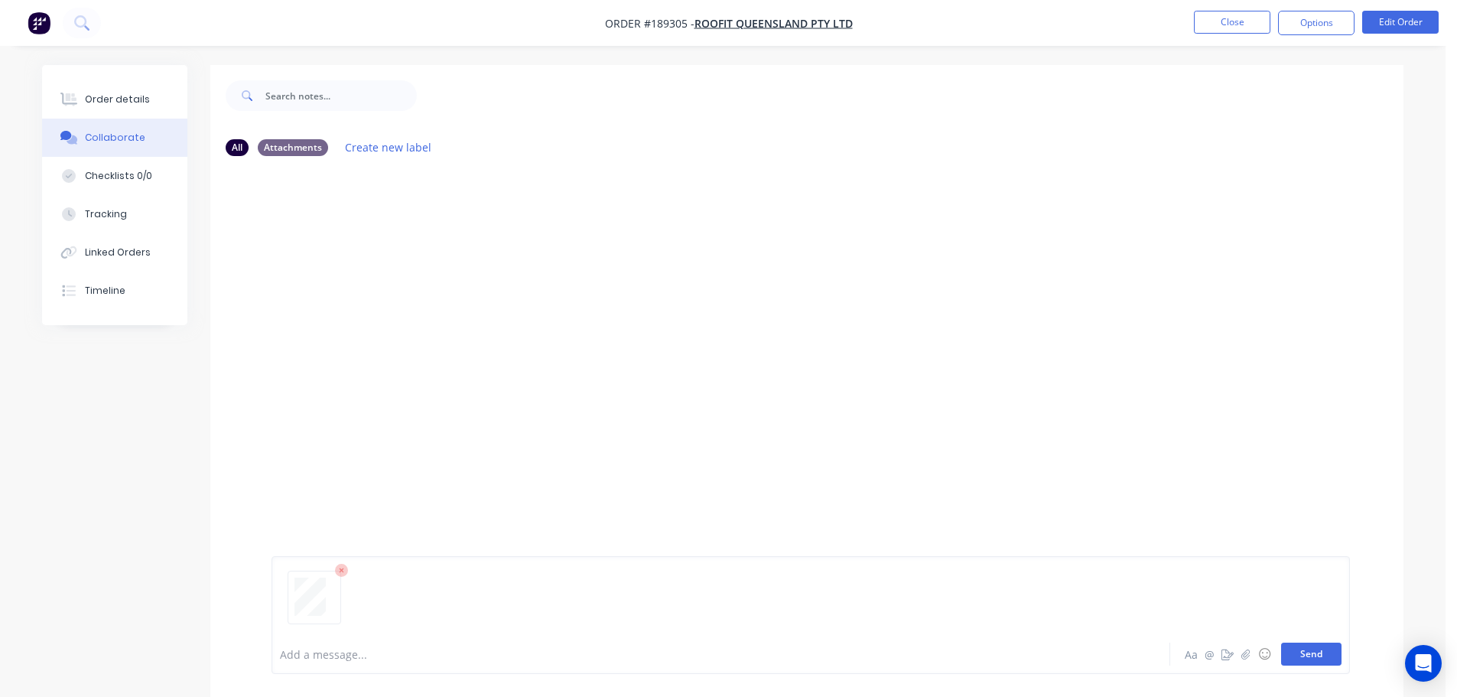
click at [1323, 650] on button "Send" at bounding box center [1311, 653] width 60 height 23
click at [1234, 22] on button "Close" at bounding box center [1232, 22] width 76 height 23
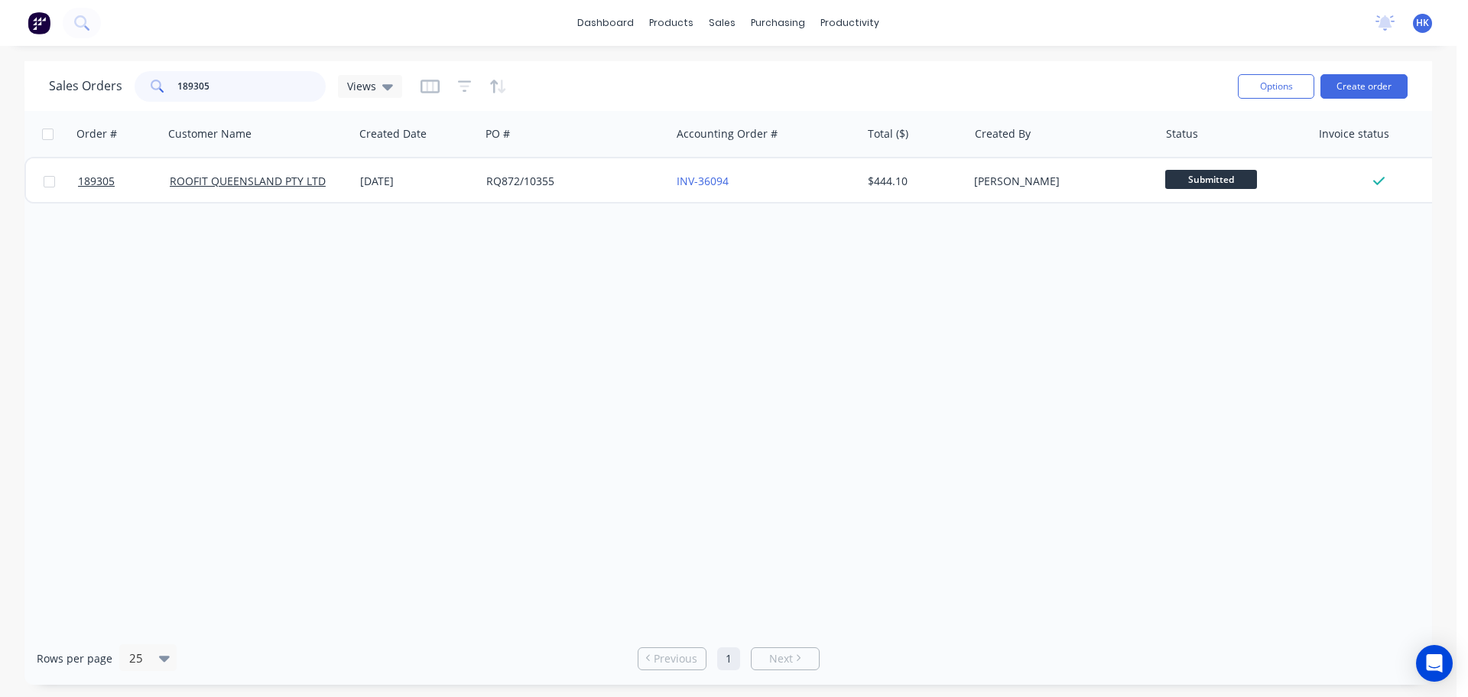
click at [251, 82] on input "189305" at bounding box center [251, 86] width 149 height 31
type input "189238"
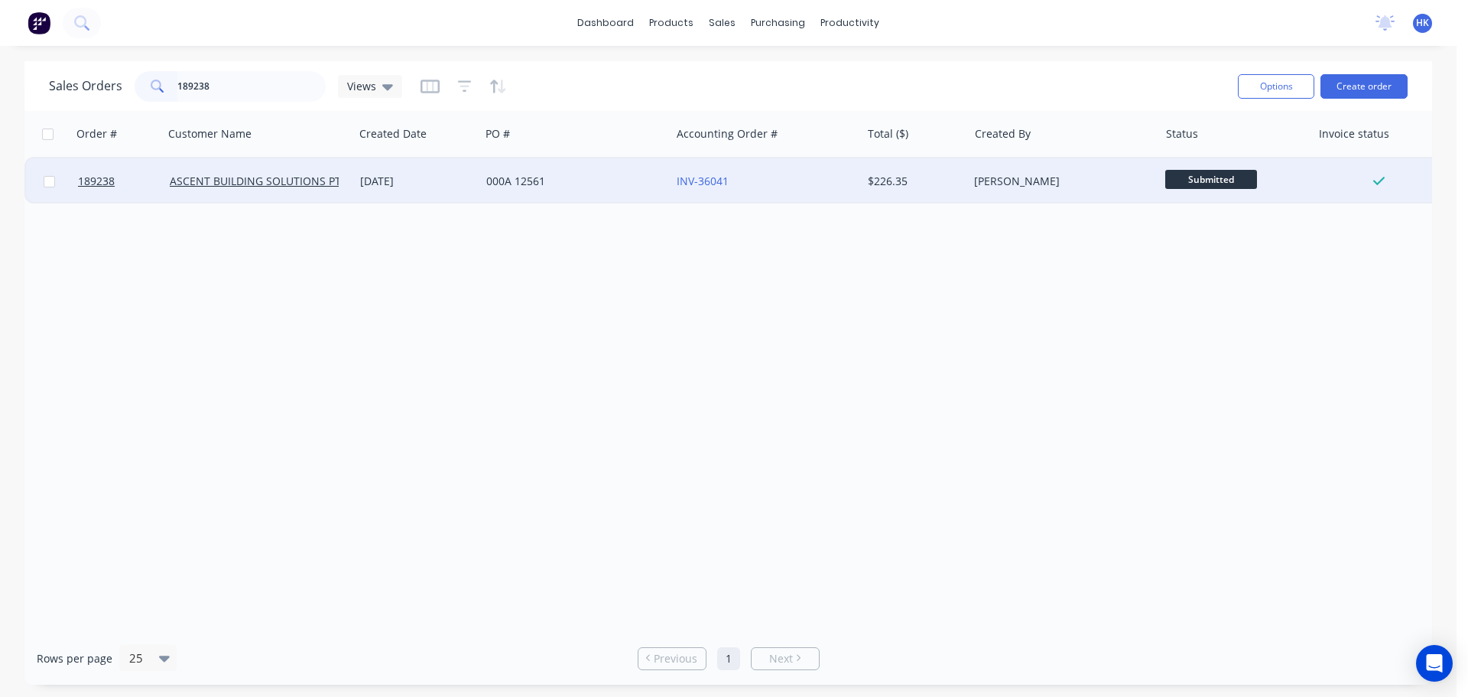
click at [545, 193] on div "000A 12561" at bounding box center [575, 181] width 190 height 46
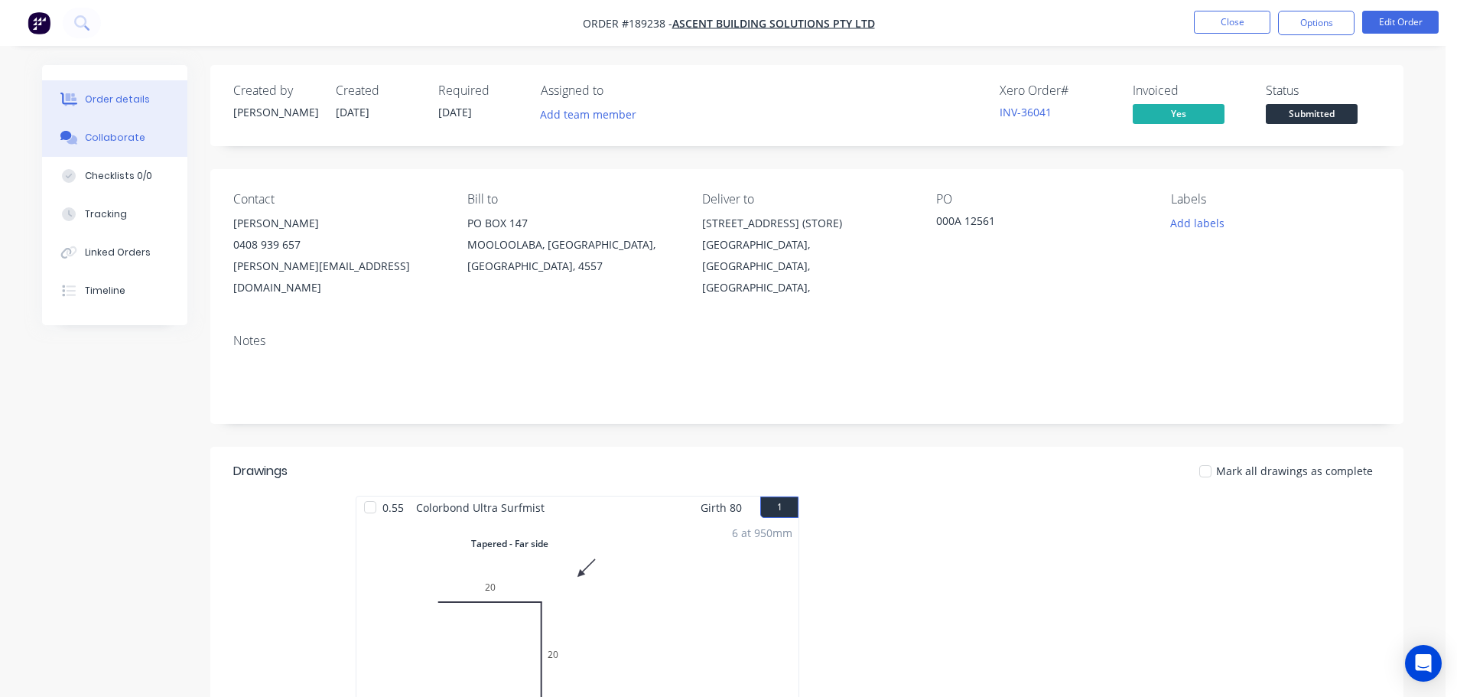
click at [139, 137] on button "Collaborate" at bounding box center [114, 138] width 145 height 38
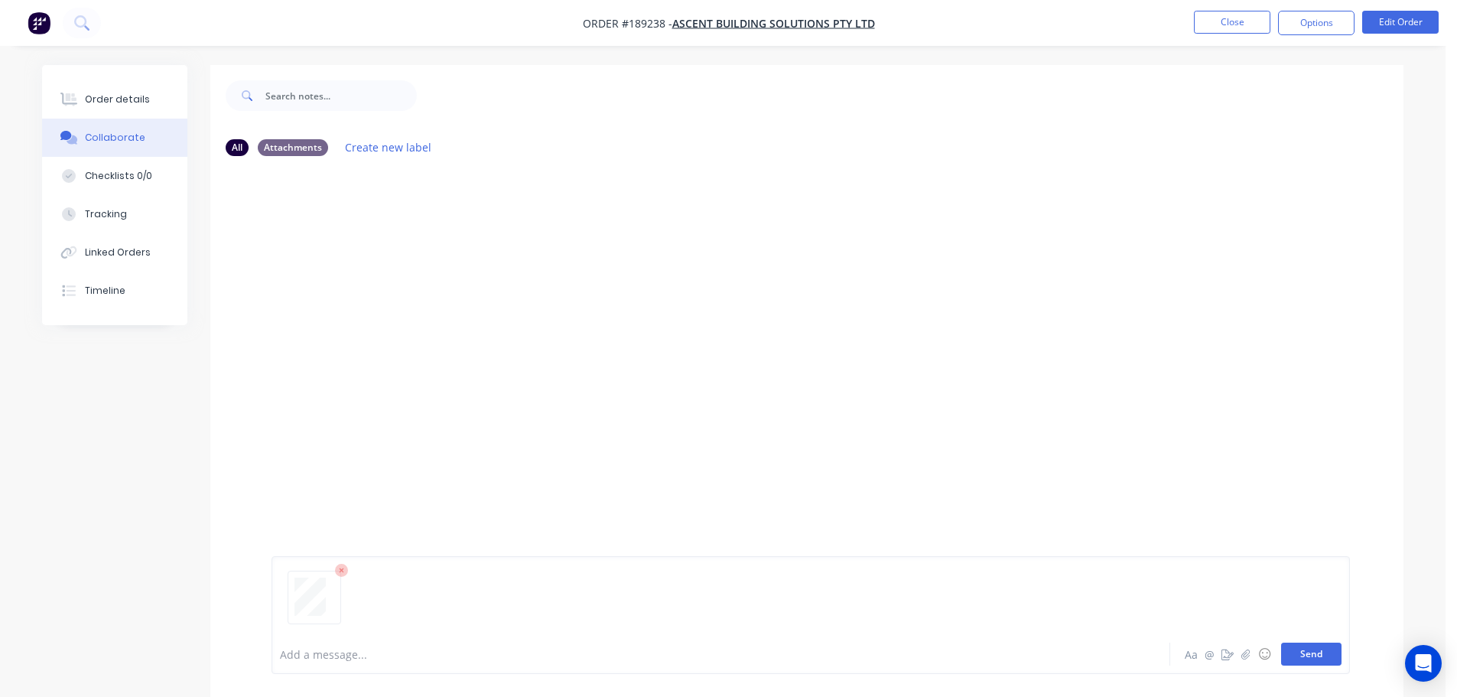
drag, startPoint x: 1315, startPoint y: 659, endPoint x: 1308, endPoint y: 642, distance: 18.2
click at [1315, 659] on button "Send" at bounding box center [1311, 653] width 60 height 23
click at [1229, 24] on button "Close" at bounding box center [1232, 22] width 76 height 23
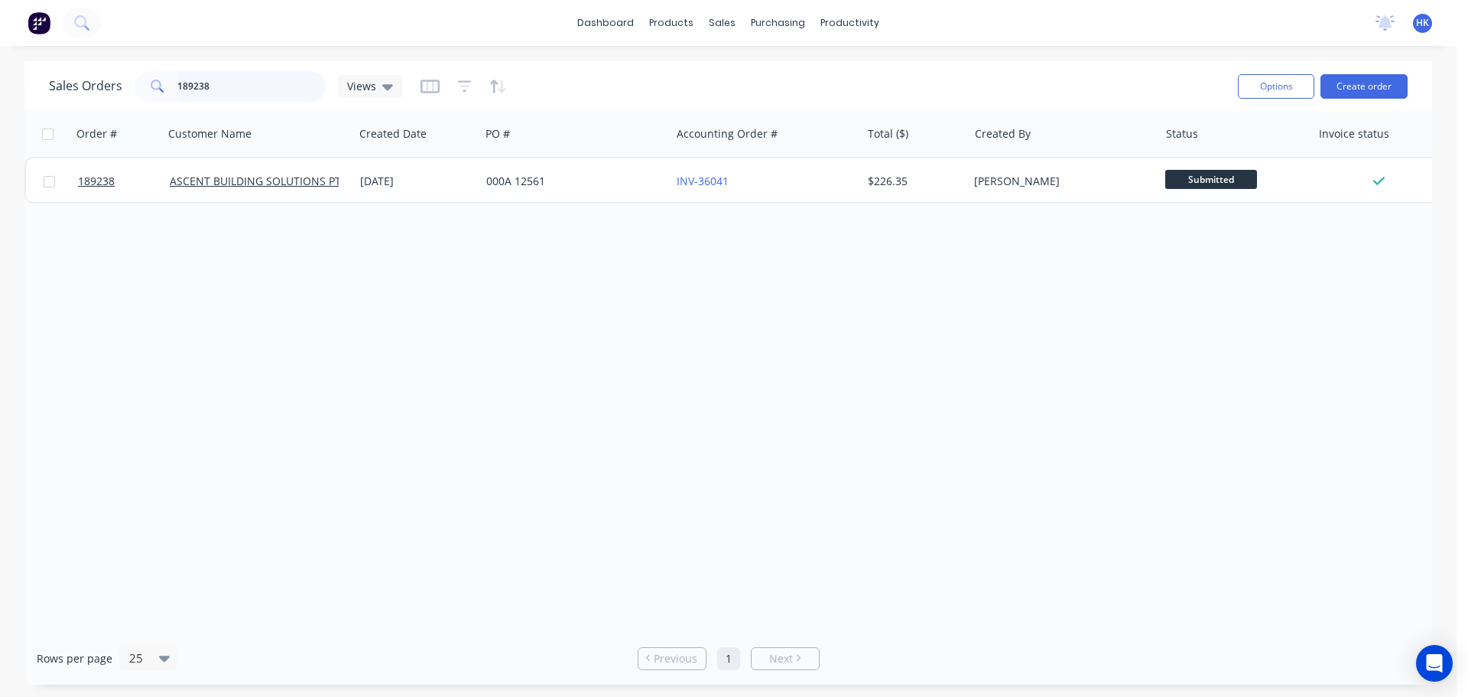
click at [228, 93] on input "189238" at bounding box center [251, 86] width 149 height 31
type input "189367"
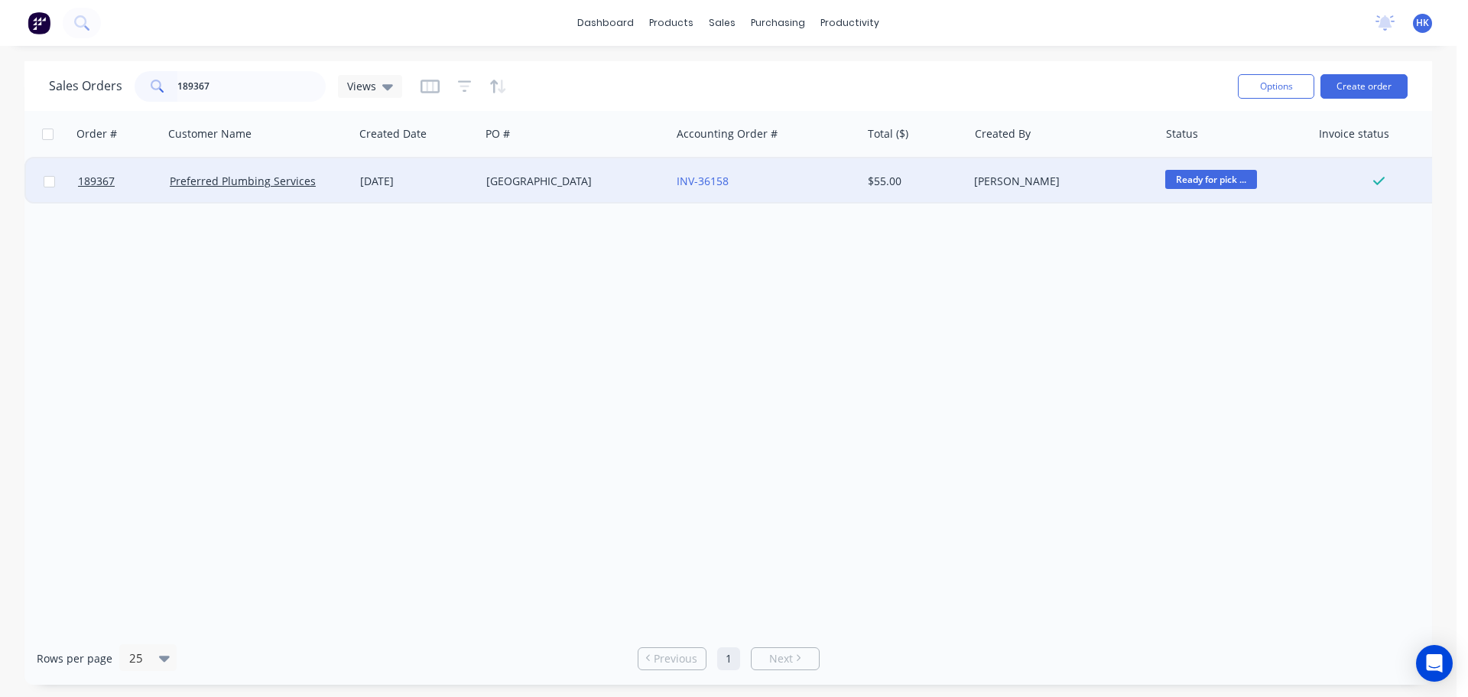
click at [482, 180] on div "[GEOGRAPHIC_DATA]" at bounding box center [575, 181] width 190 height 46
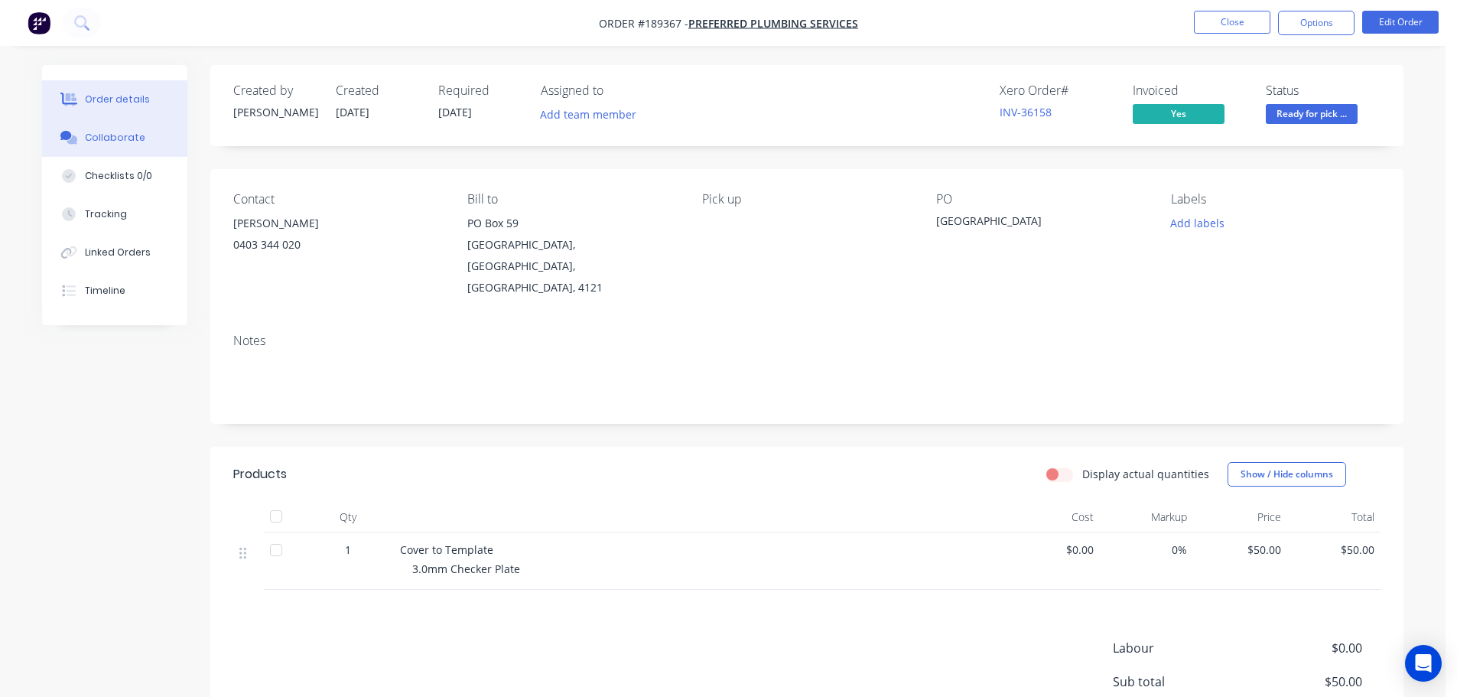
click at [74, 141] on icon at bounding box center [72, 139] width 11 height 9
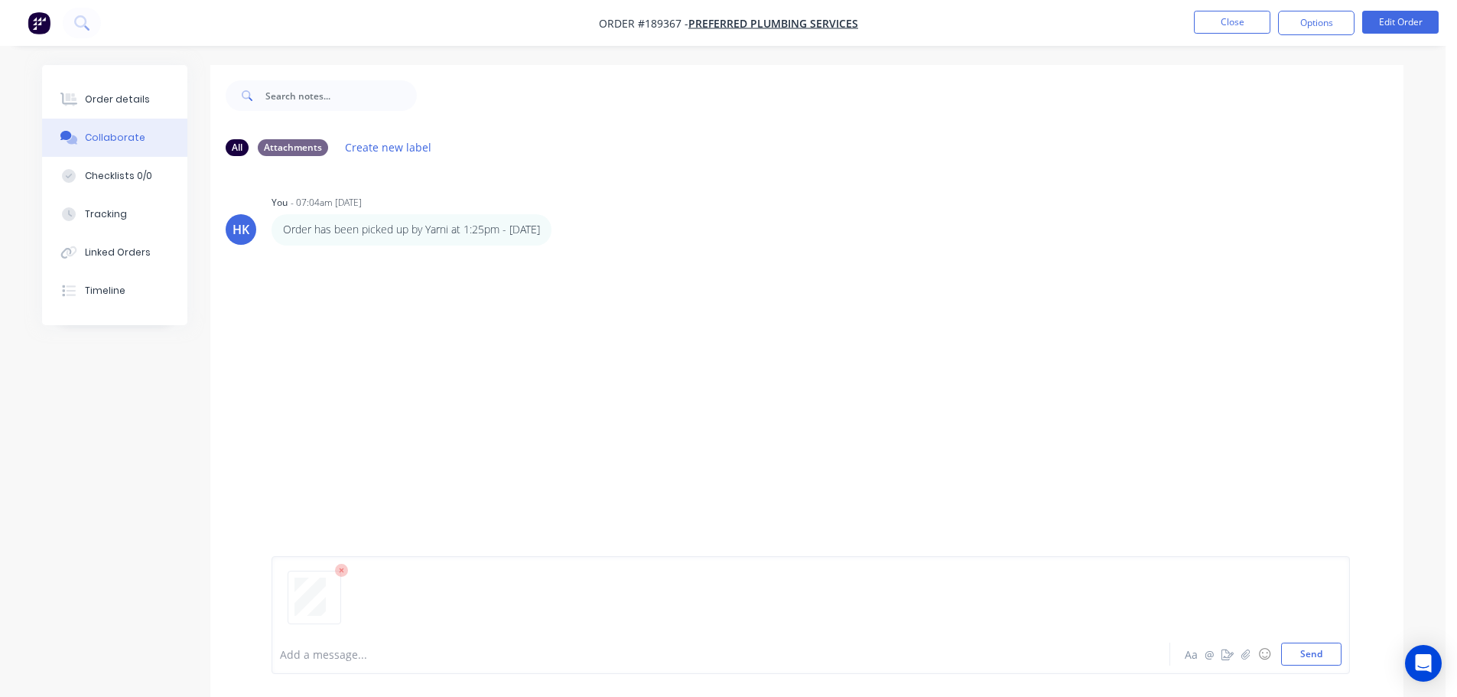
click at [1322, 655] on button "Send" at bounding box center [1311, 653] width 60 height 23
click at [1234, 24] on button "Close" at bounding box center [1232, 22] width 76 height 23
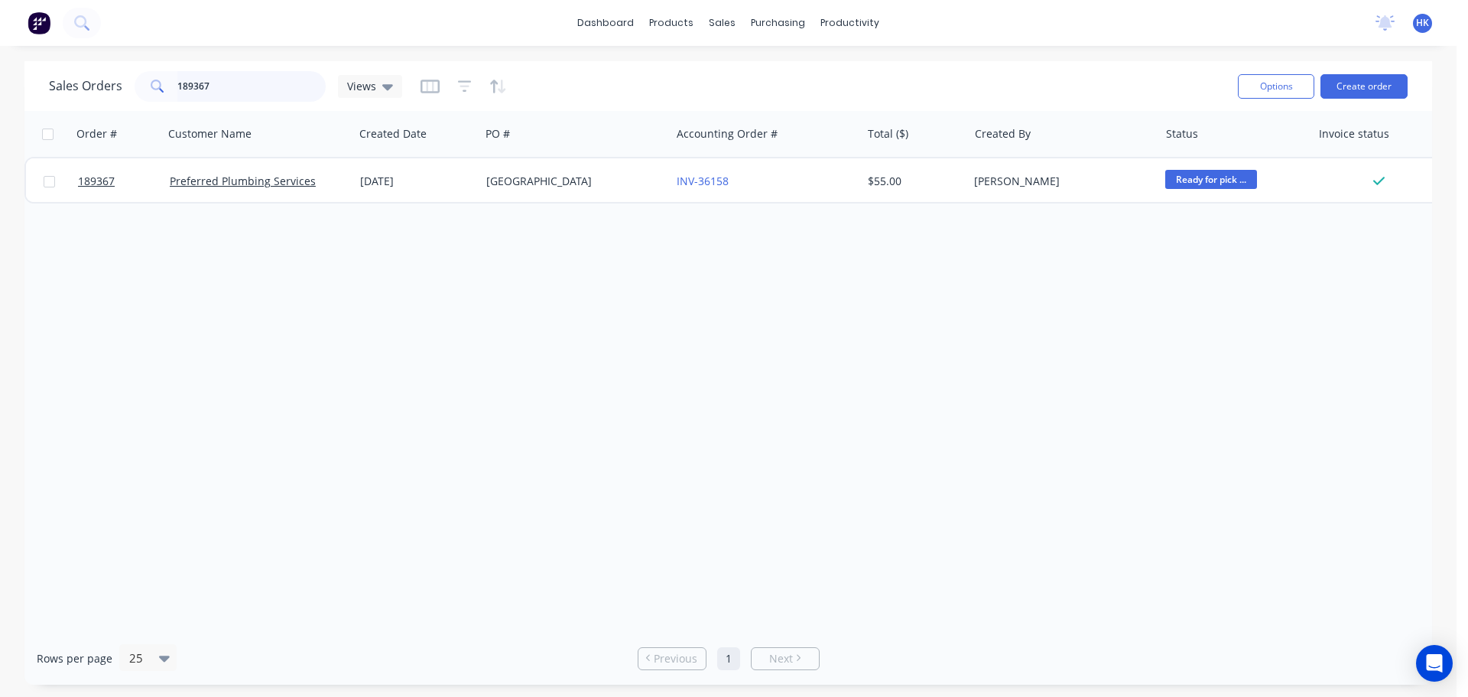
click at [244, 89] on input "189367" at bounding box center [251, 86] width 149 height 31
type input "188992"
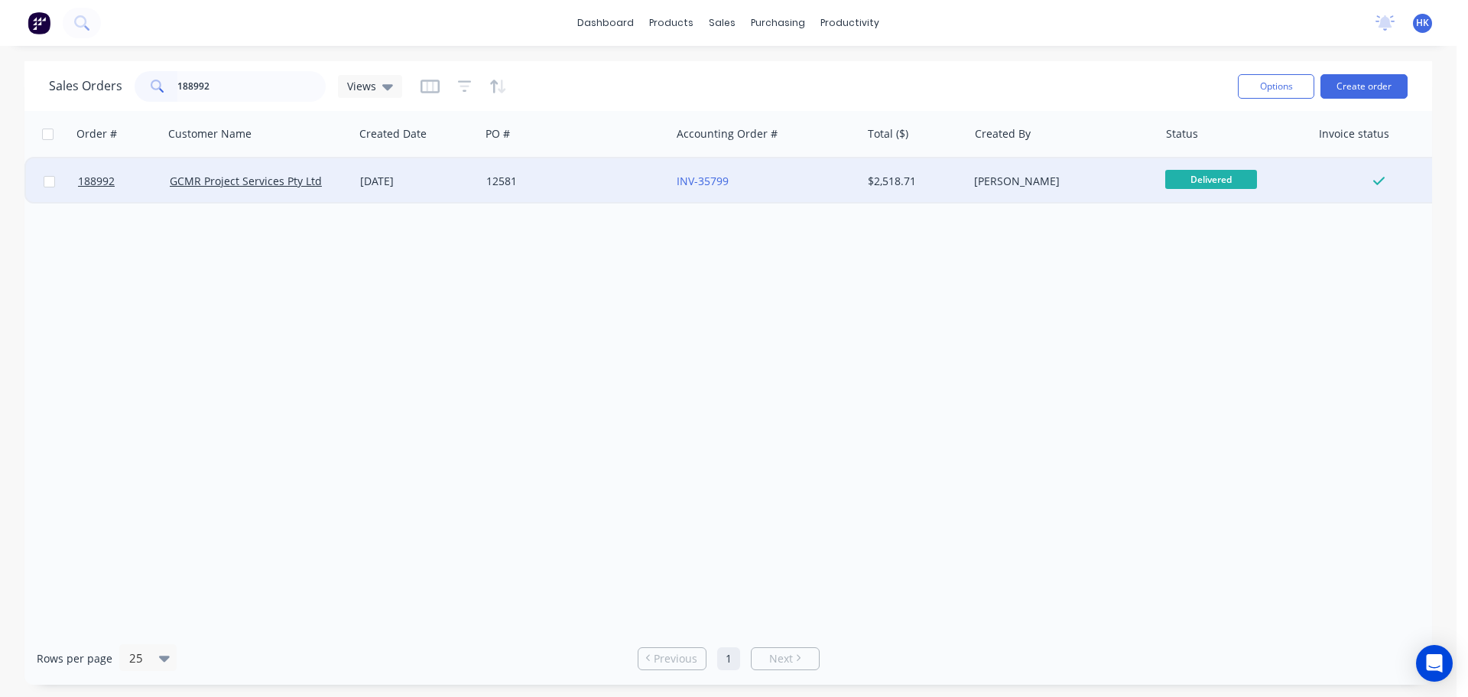
click at [465, 170] on div "[DATE]" at bounding box center [417, 181] width 126 height 46
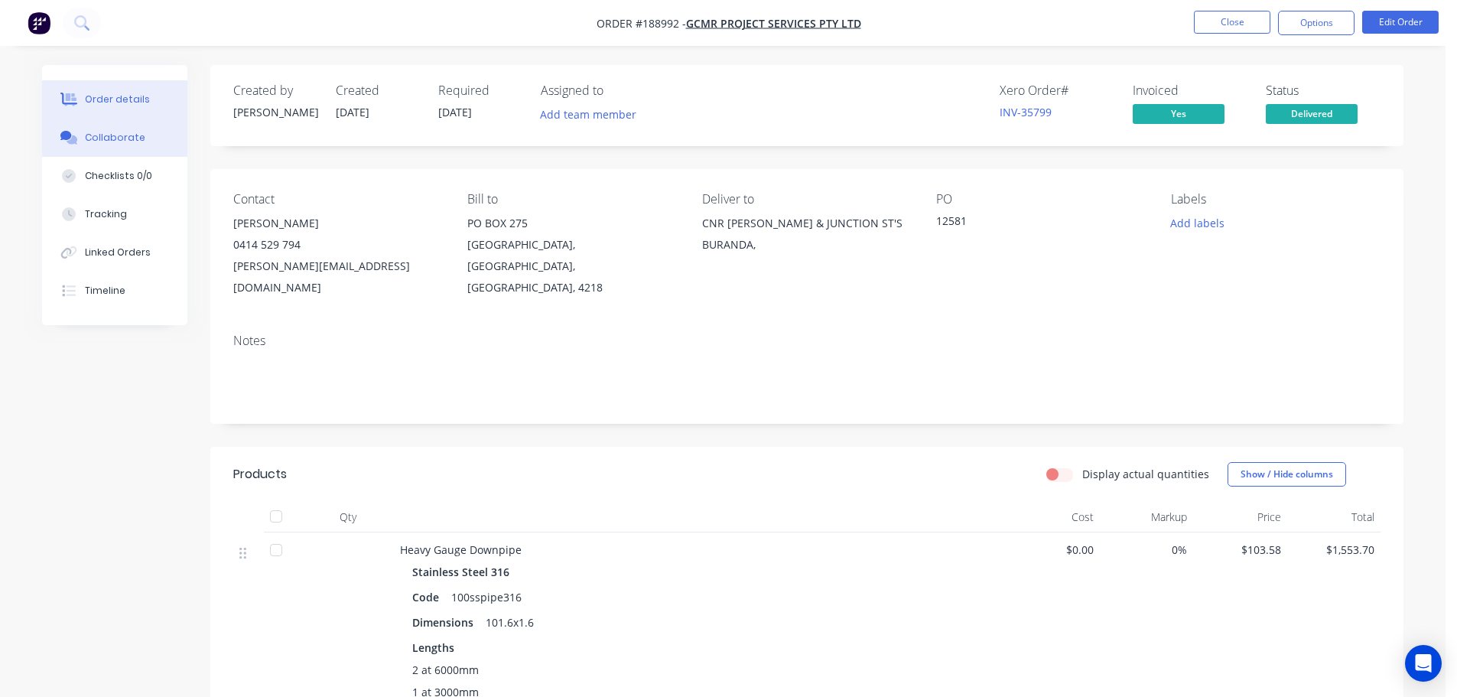
click at [118, 139] on div "Collaborate" at bounding box center [115, 138] width 60 height 14
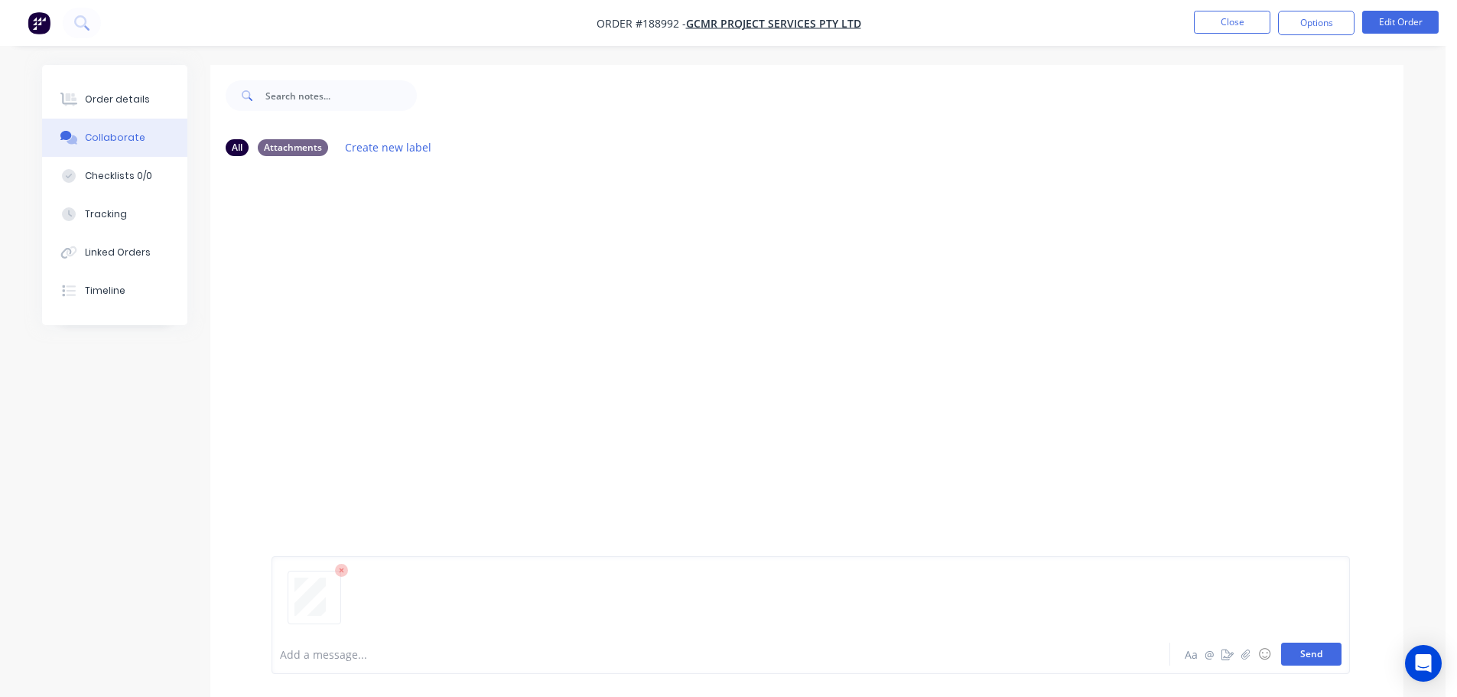
click at [1298, 645] on button "Send" at bounding box center [1311, 653] width 60 height 23
click at [1224, 24] on button "Close" at bounding box center [1232, 22] width 76 height 23
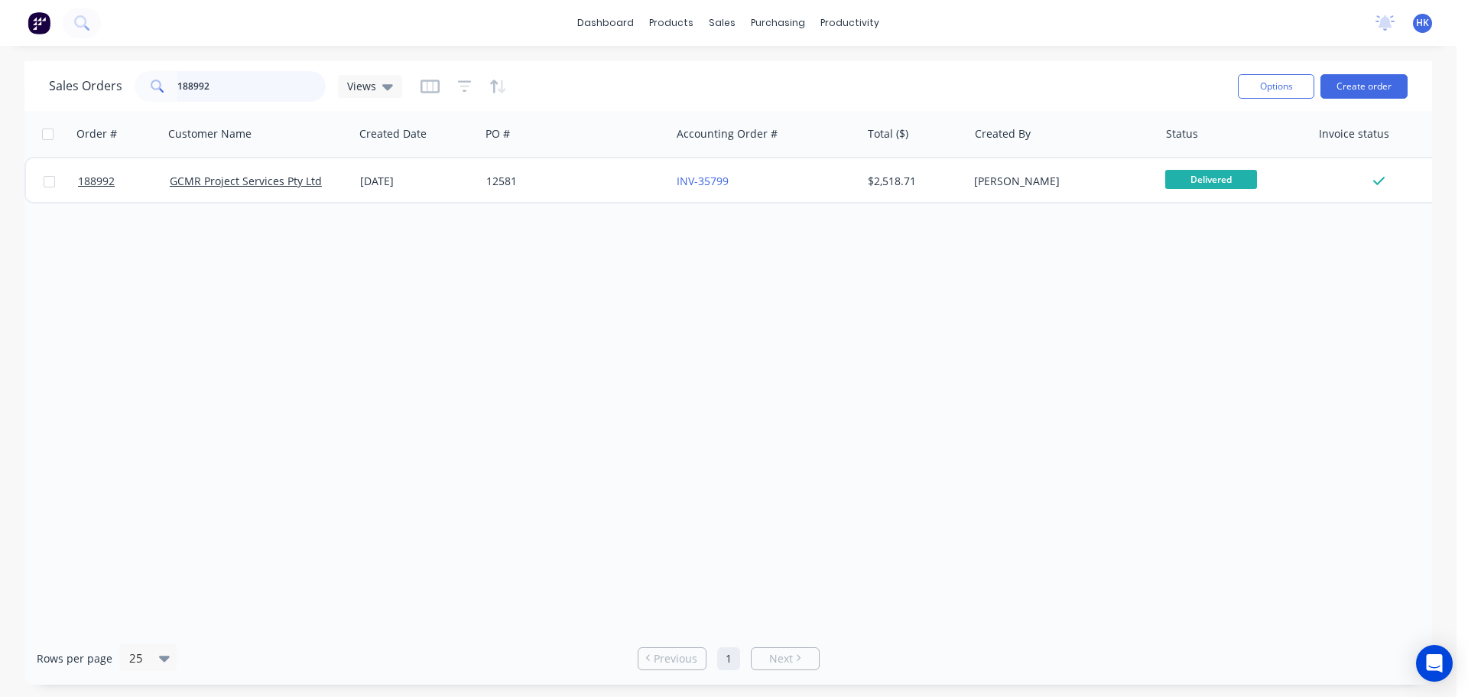
click at [251, 89] on input "188992" at bounding box center [251, 86] width 149 height 31
type input "189184"
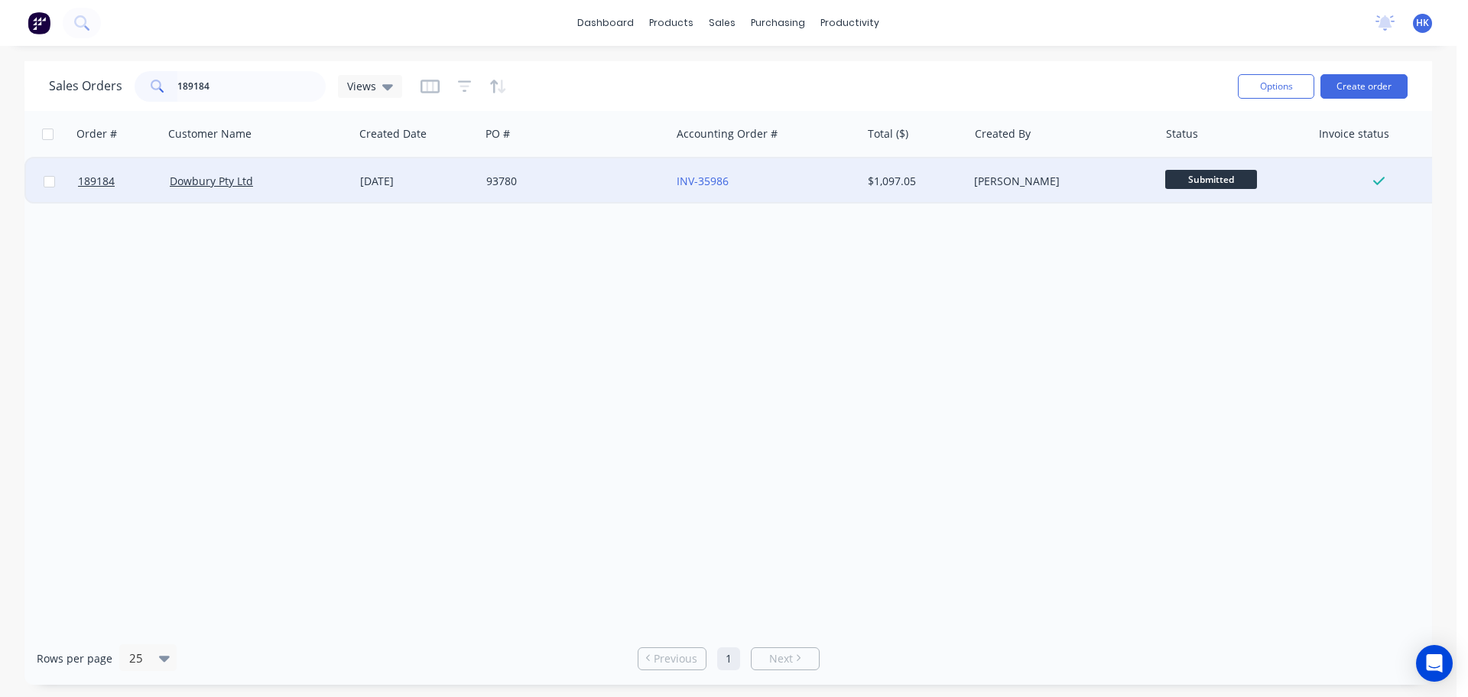
click at [459, 182] on div "[DATE]" at bounding box center [417, 181] width 114 height 15
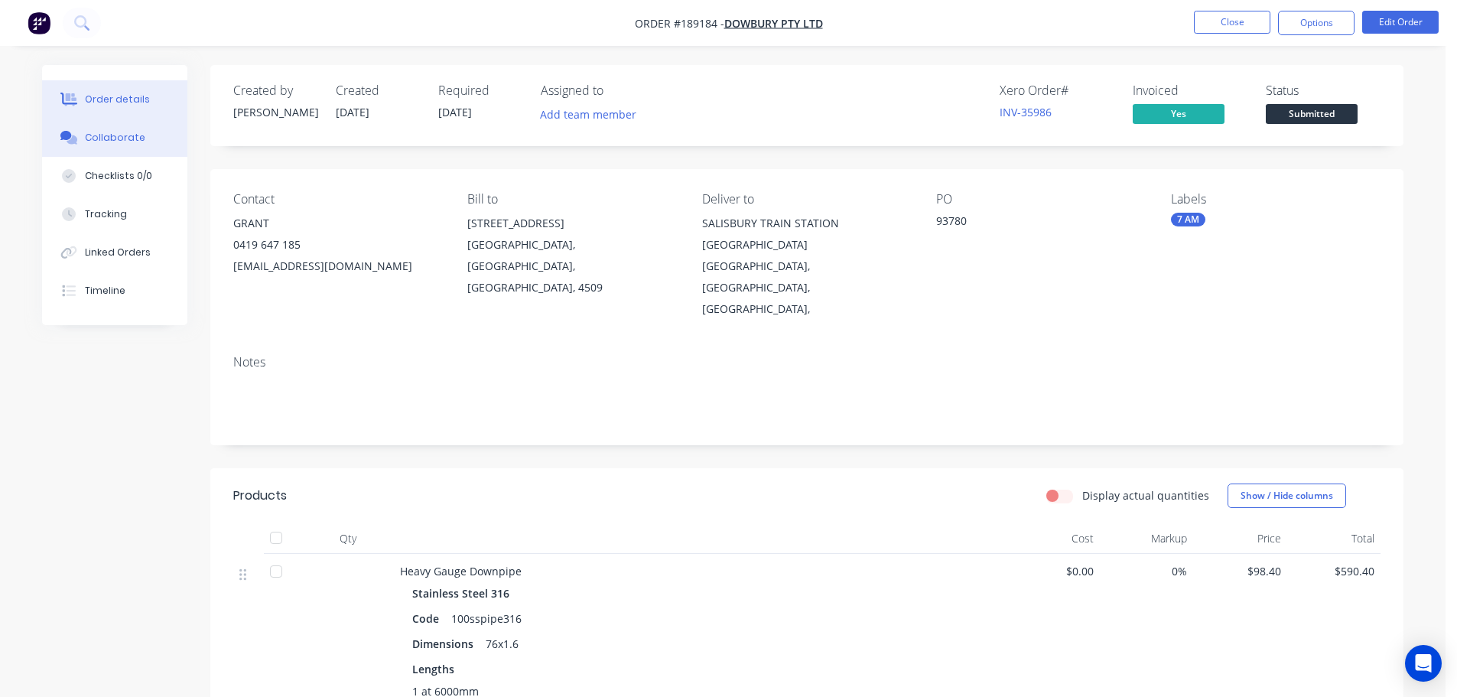
click at [124, 139] on div "Collaborate" at bounding box center [115, 138] width 60 height 14
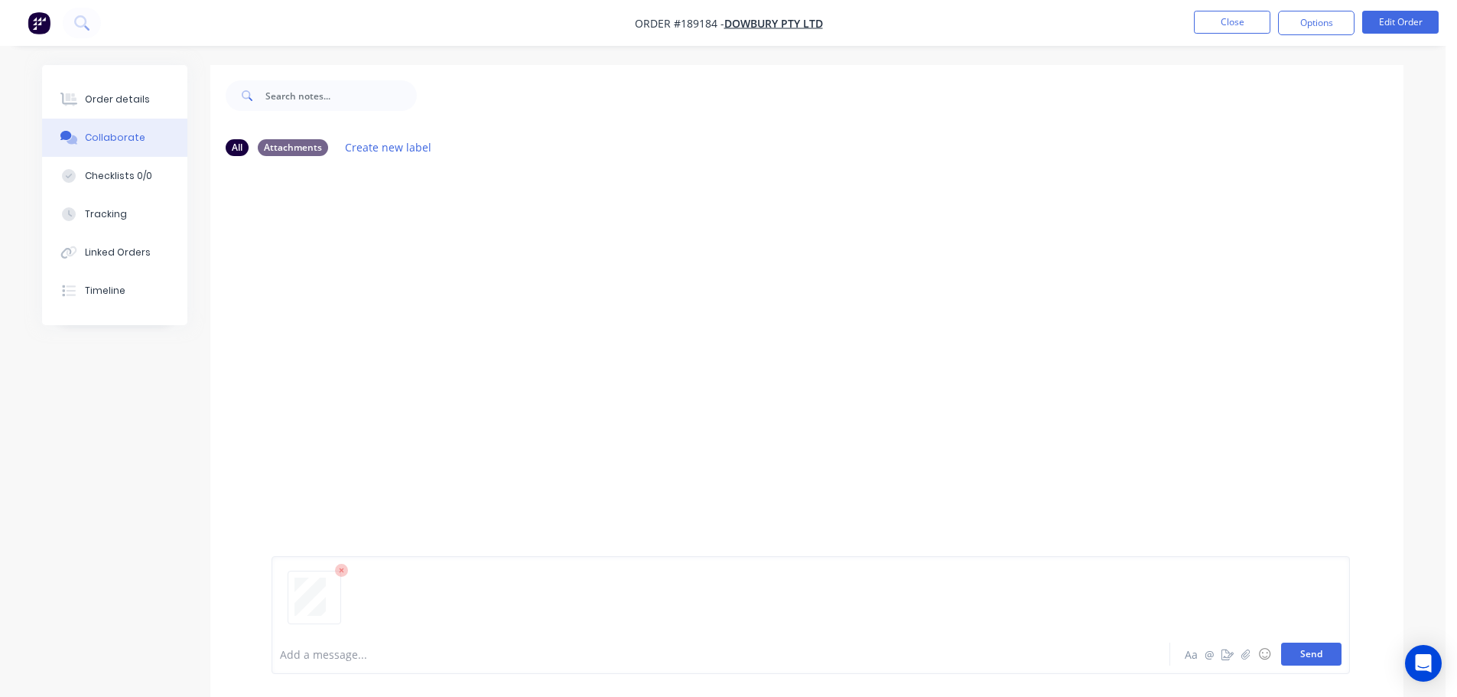
click at [1309, 651] on button "Send" at bounding box center [1311, 653] width 60 height 23
click at [1215, 26] on button "Close" at bounding box center [1232, 22] width 76 height 23
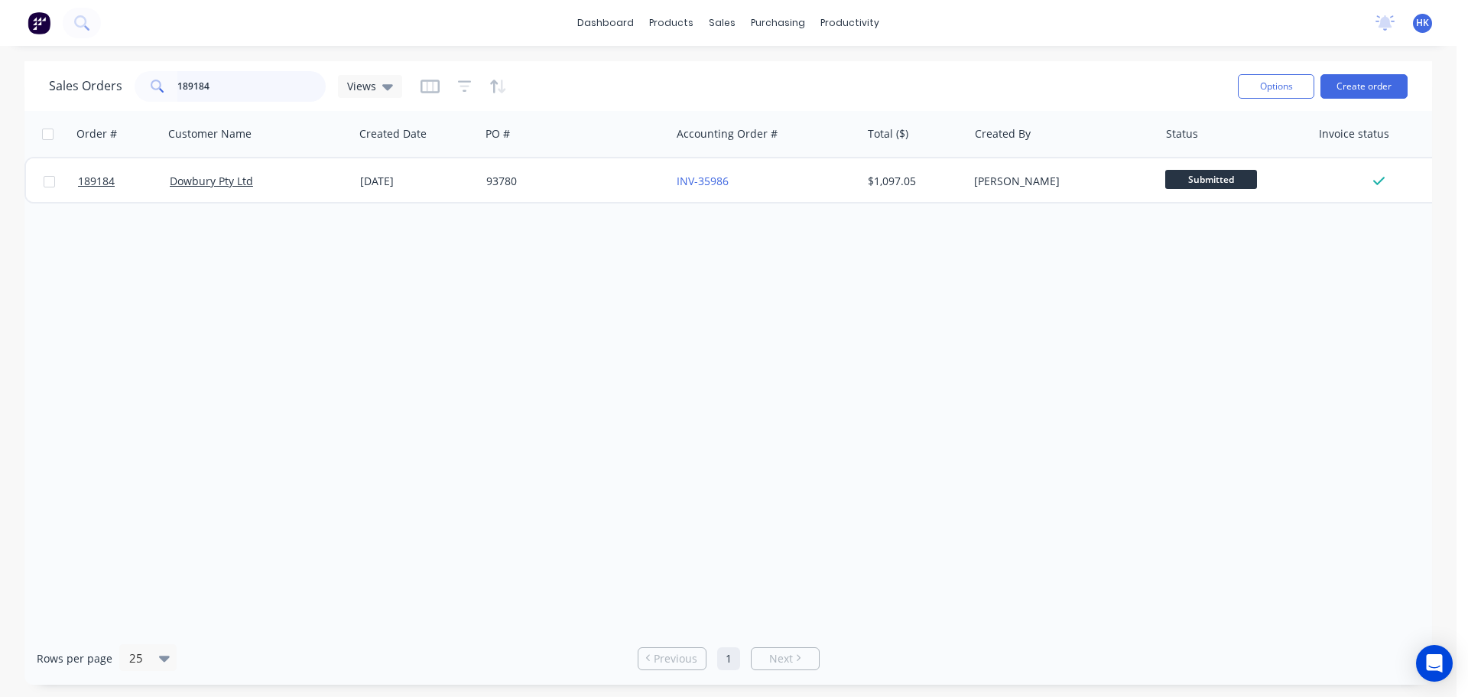
click at [233, 89] on input "189184" at bounding box center [251, 86] width 149 height 31
type input "189520"
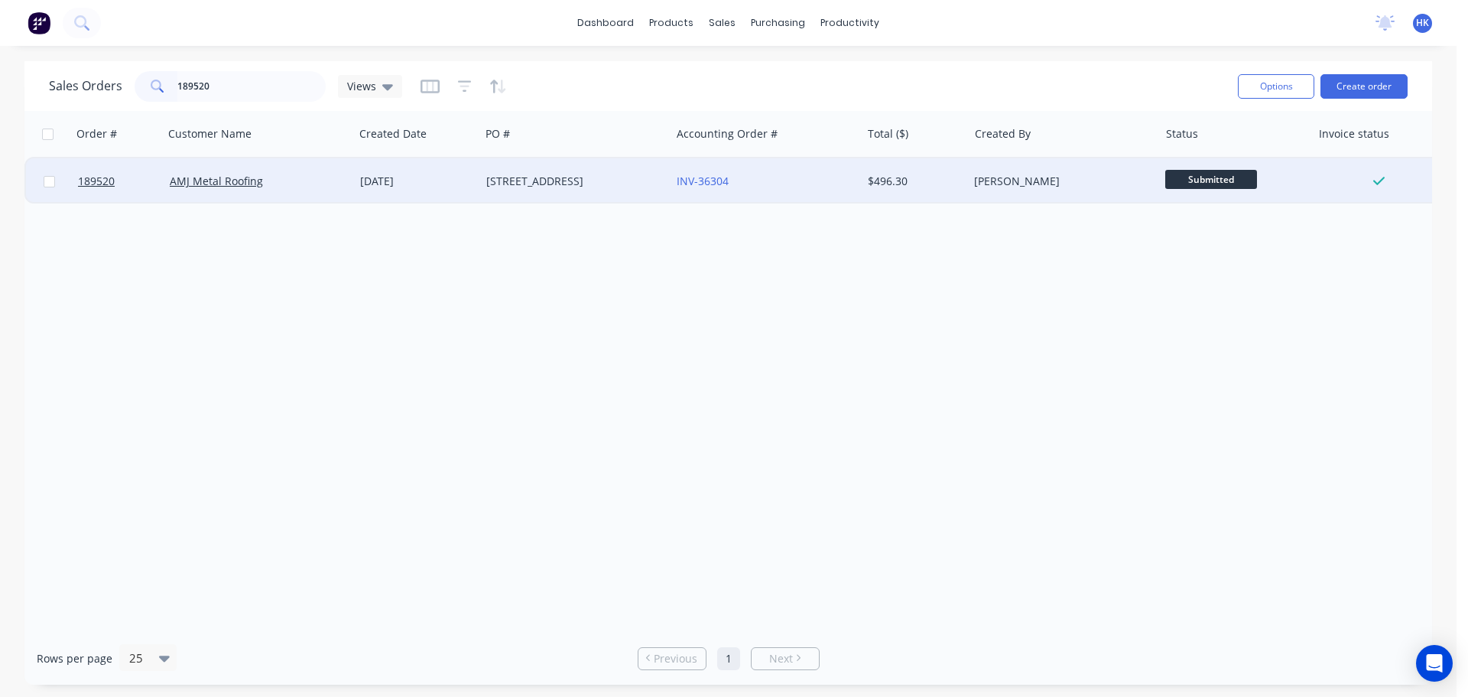
click at [328, 191] on div "AMJ Metal Roofing" at bounding box center [259, 181] width 190 height 46
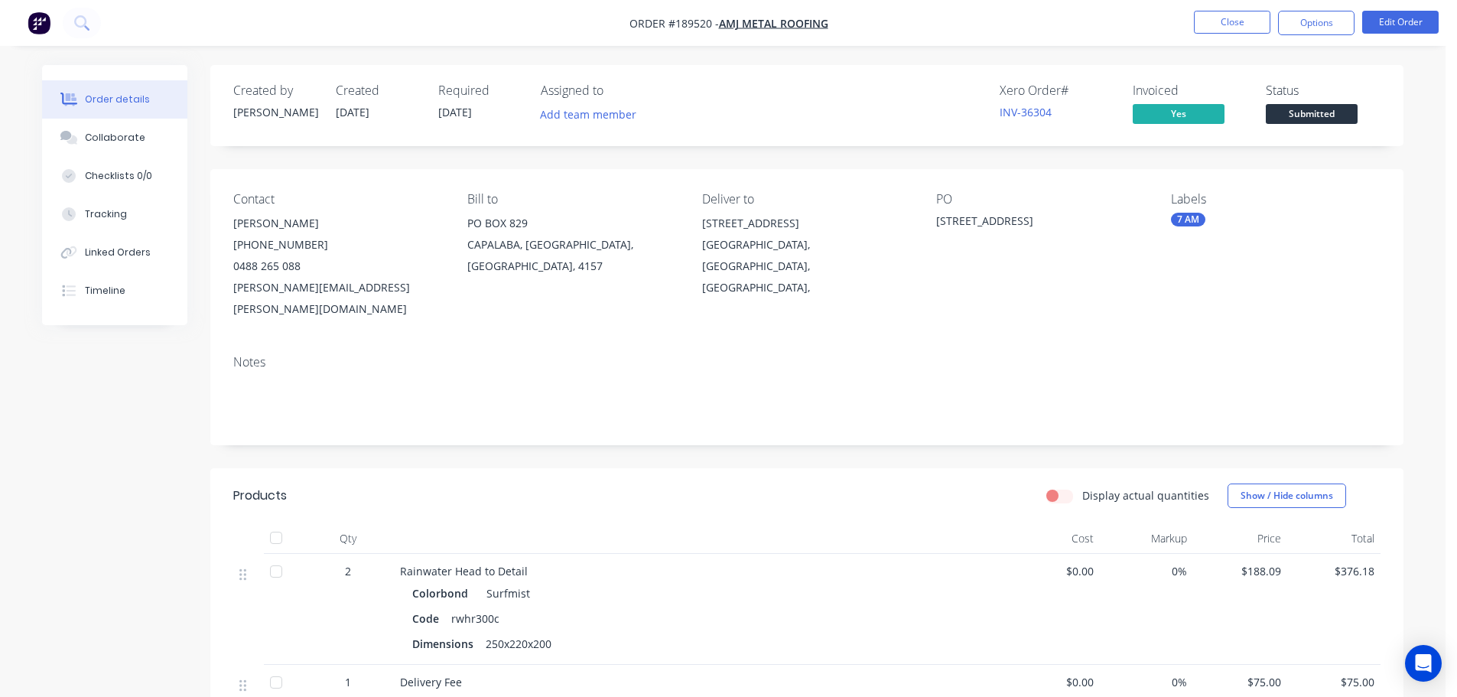
click at [106, 145] on button "Collaborate" at bounding box center [114, 138] width 145 height 38
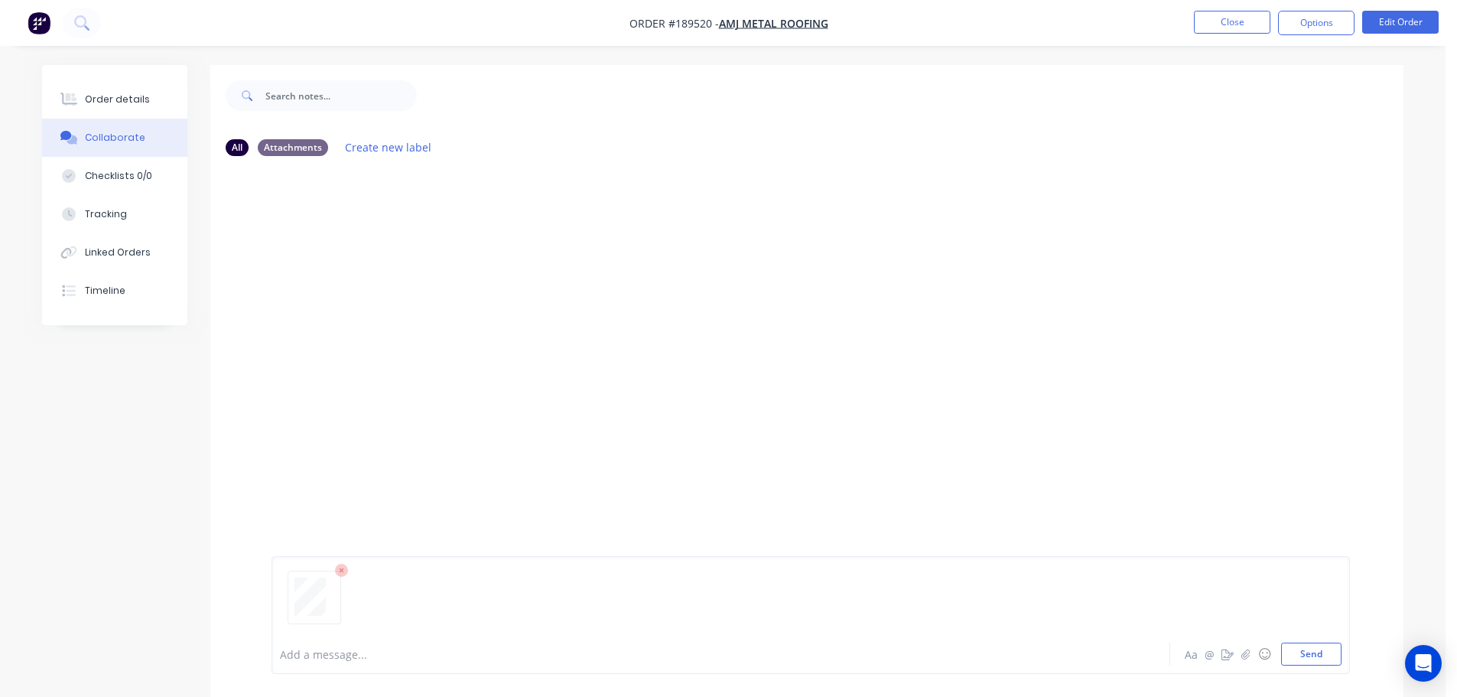
drag, startPoint x: 1326, startPoint y: 660, endPoint x: 1304, endPoint y: 588, distance: 75.2
click at [1326, 659] on button "Send" at bounding box center [1311, 653] width 60 height 23
click at [1245, 23] on button "Close" at bounding box center [1232, 22] width 76 height 23
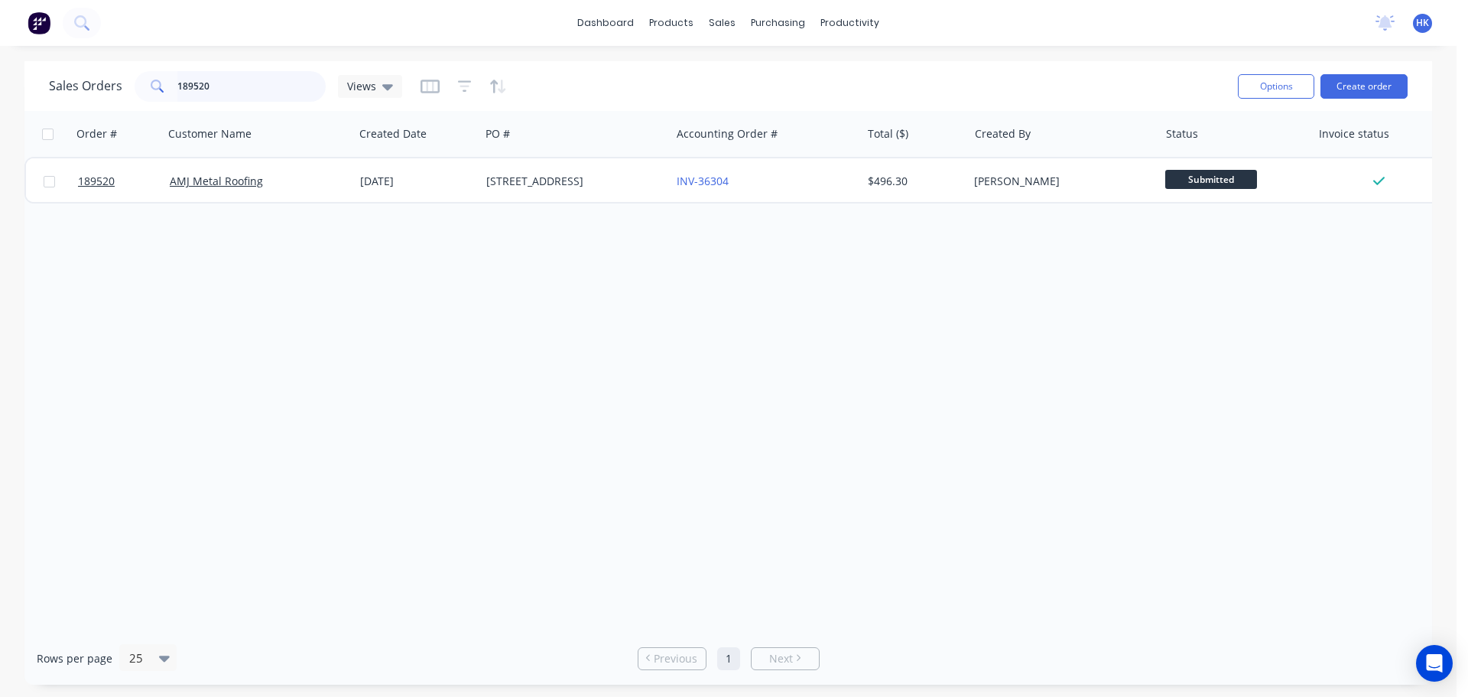
click at [266, 89] on input "189520" at bounding box center [251, 86] width 149 height 31
drag, startPoint x: 265, startPoint y: 97, endPoint x: 106, endPoint y: 106, distance: 159.3
click at [106, 106] on div "Sales Orders 189944 Views Options Create order" at bounding box center [728, 86] width 1408 height 50
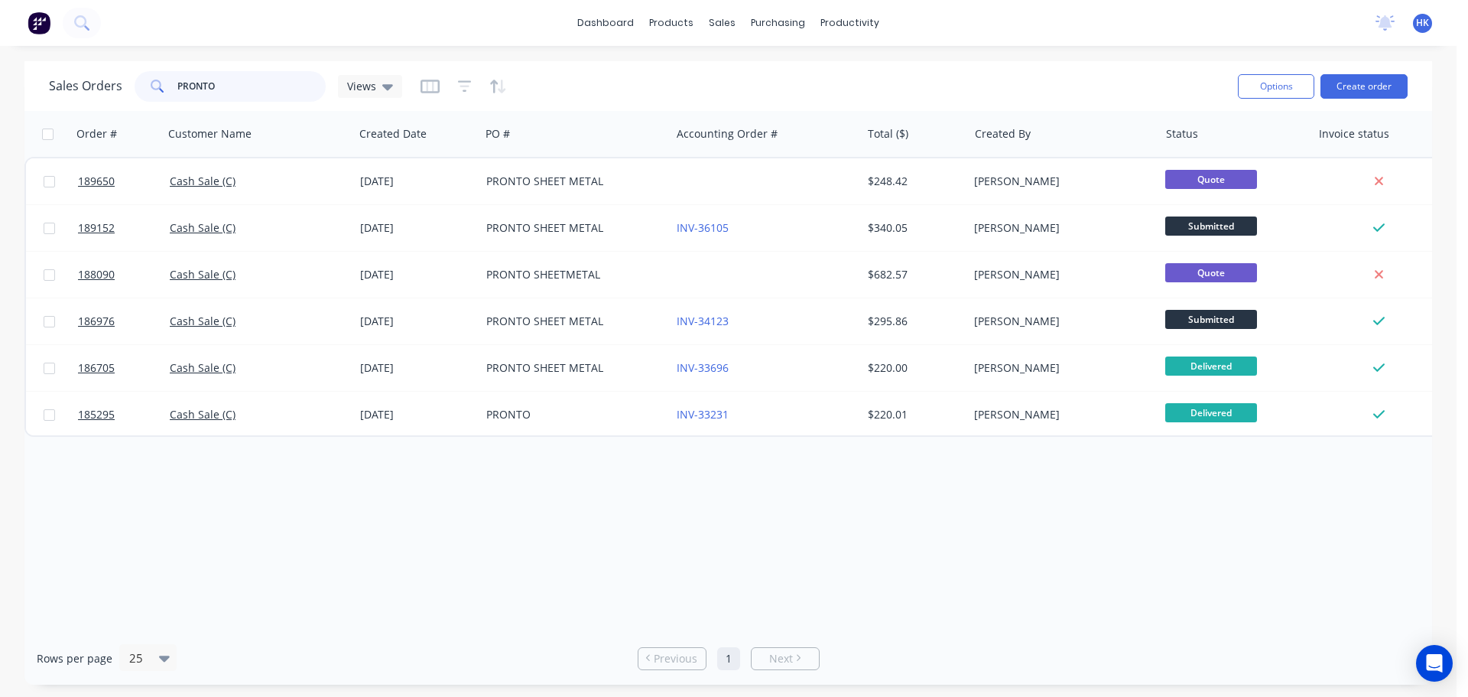
type input "PRONTO"
click at [229, 160] on div "Cash Sale (C)" at bounding box center [259, 181] width 190 height 46
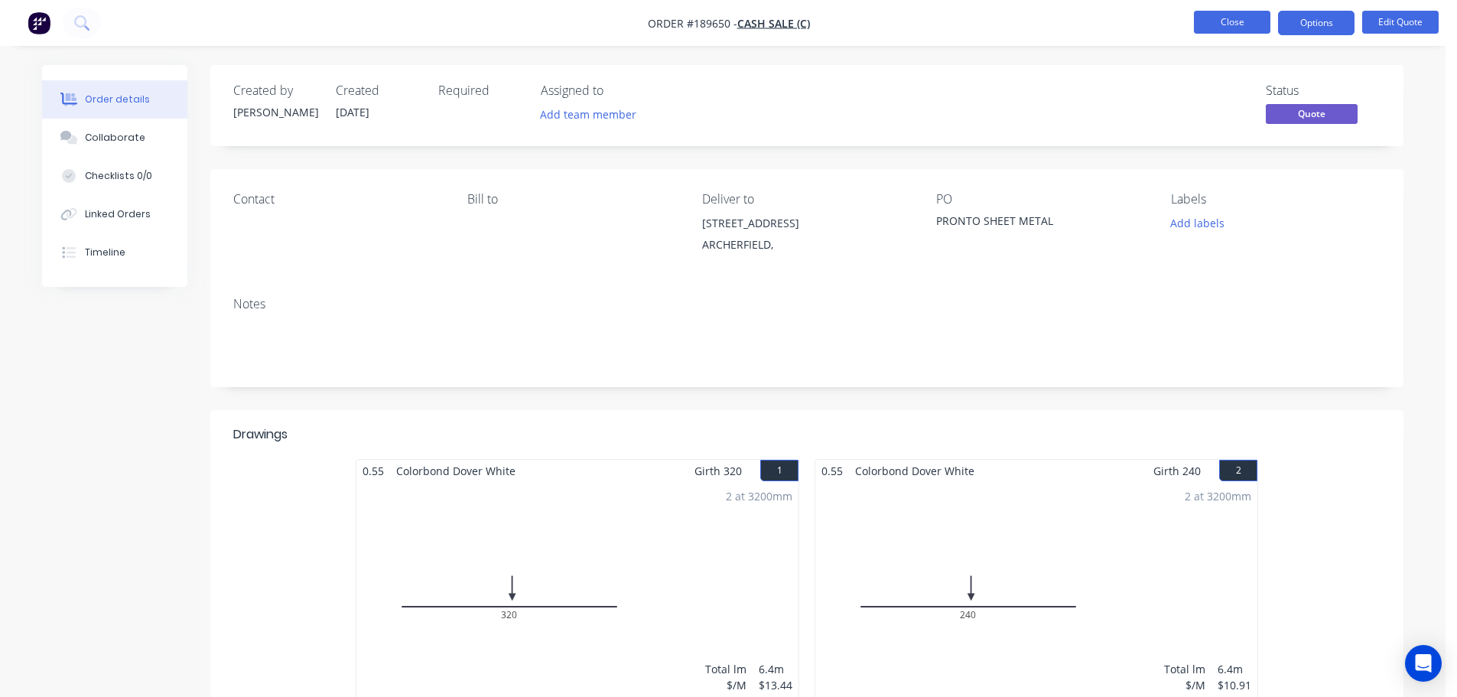
click at [1199, 27] on button "Close" at bounding box center [1232, 22] width 76 height 23
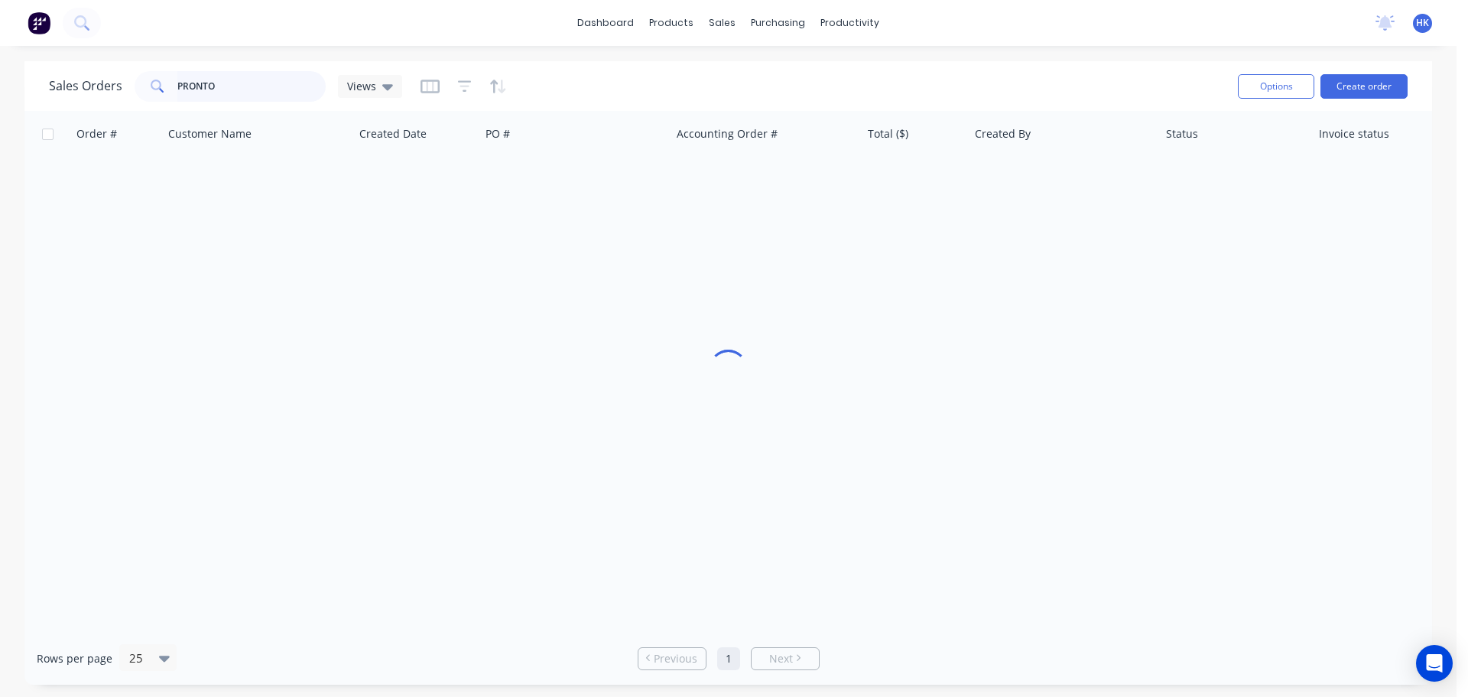
click at [238, 94] on input "PRONTO" at bounding box center [251, 86] width 149 height 31
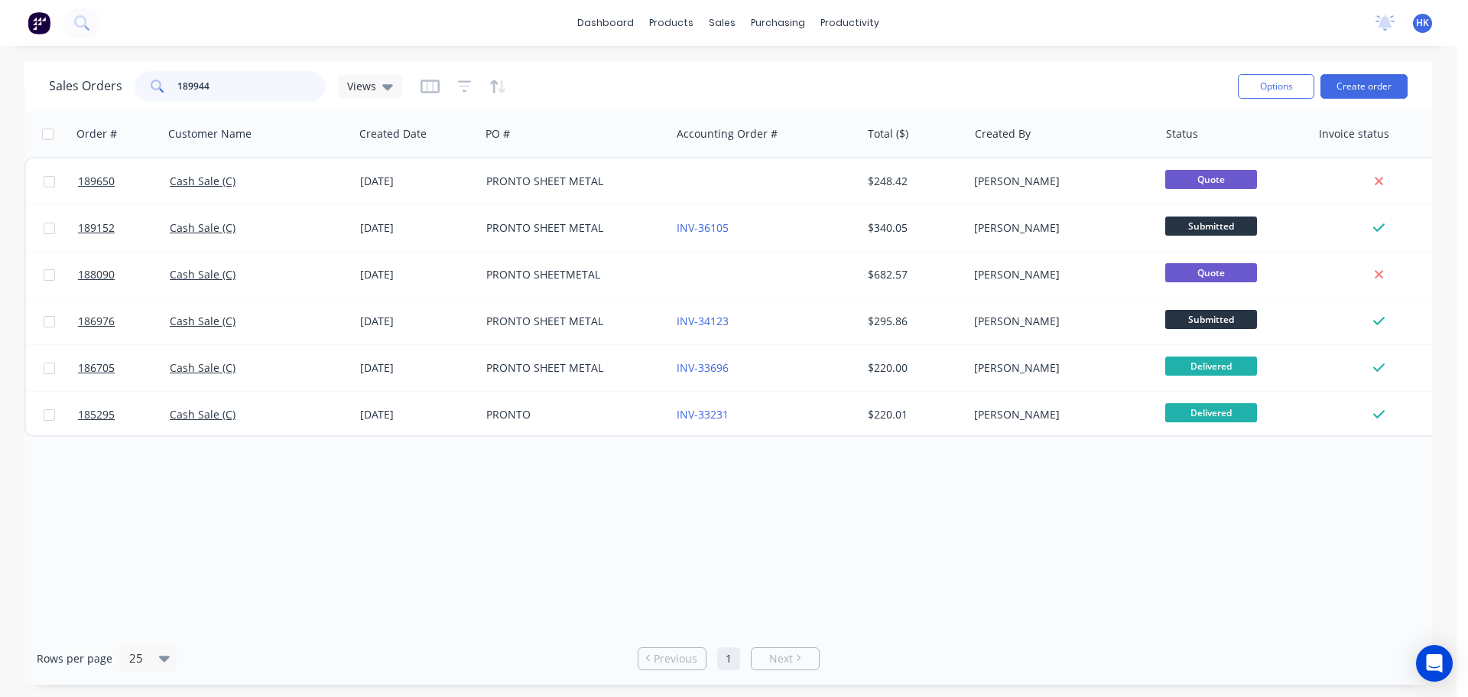
type input "189944"
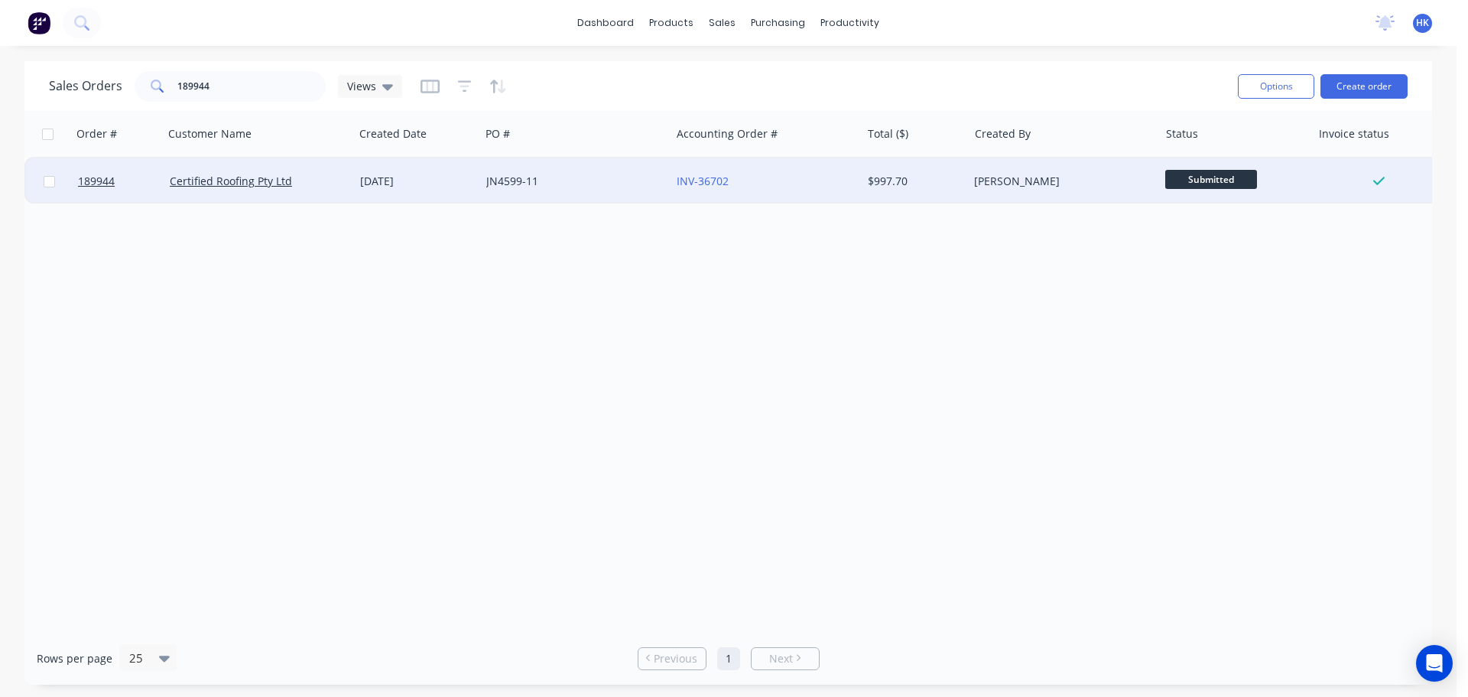
click at [536, 190] on div "JN4599-11" at bounding box center [575, 181] width 190 height 46
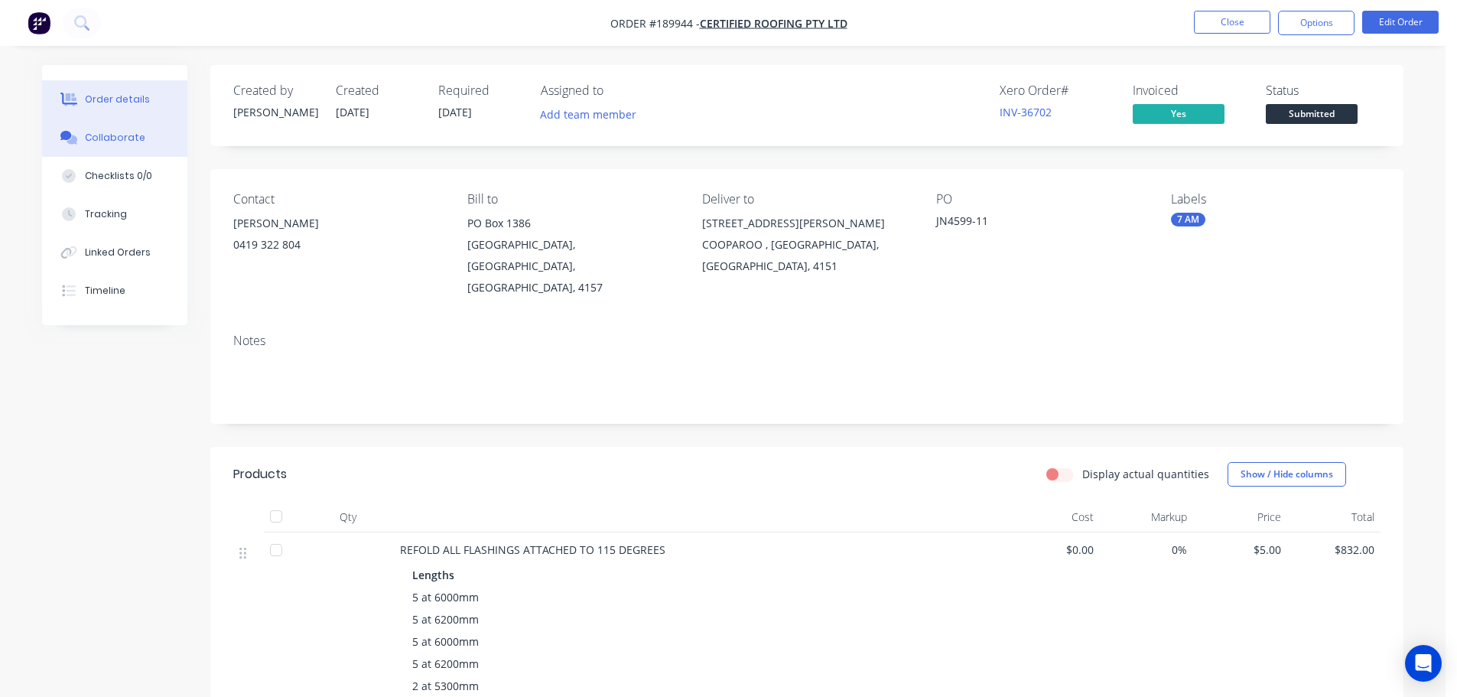
click at [94, 139] on div "Collaborate" at bounding box center [115, 138] width 60 height 14
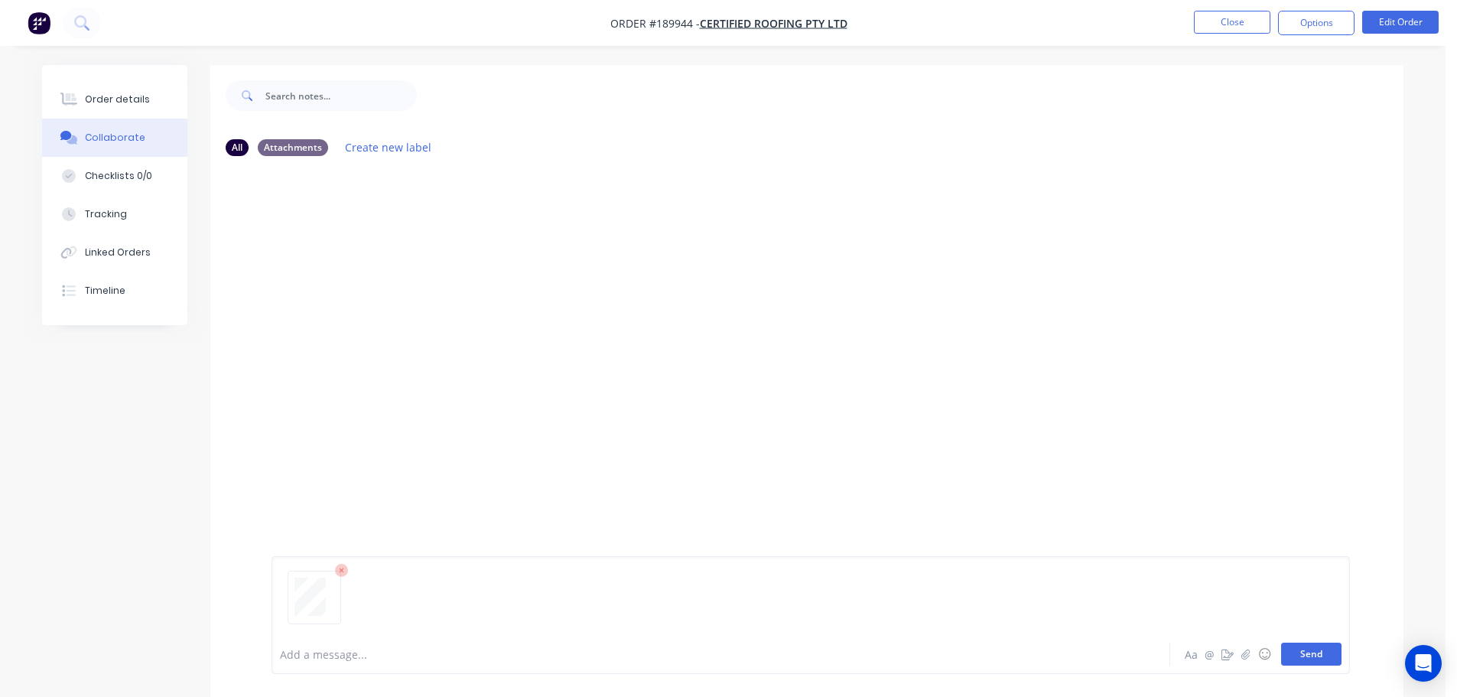
click at [1312, 653] on button "Send" at bounding box center [1311, 653] width 60 height 23
click at [1241, 24] on button "Close" at bounding box center [1232, 22] width 76 height 23
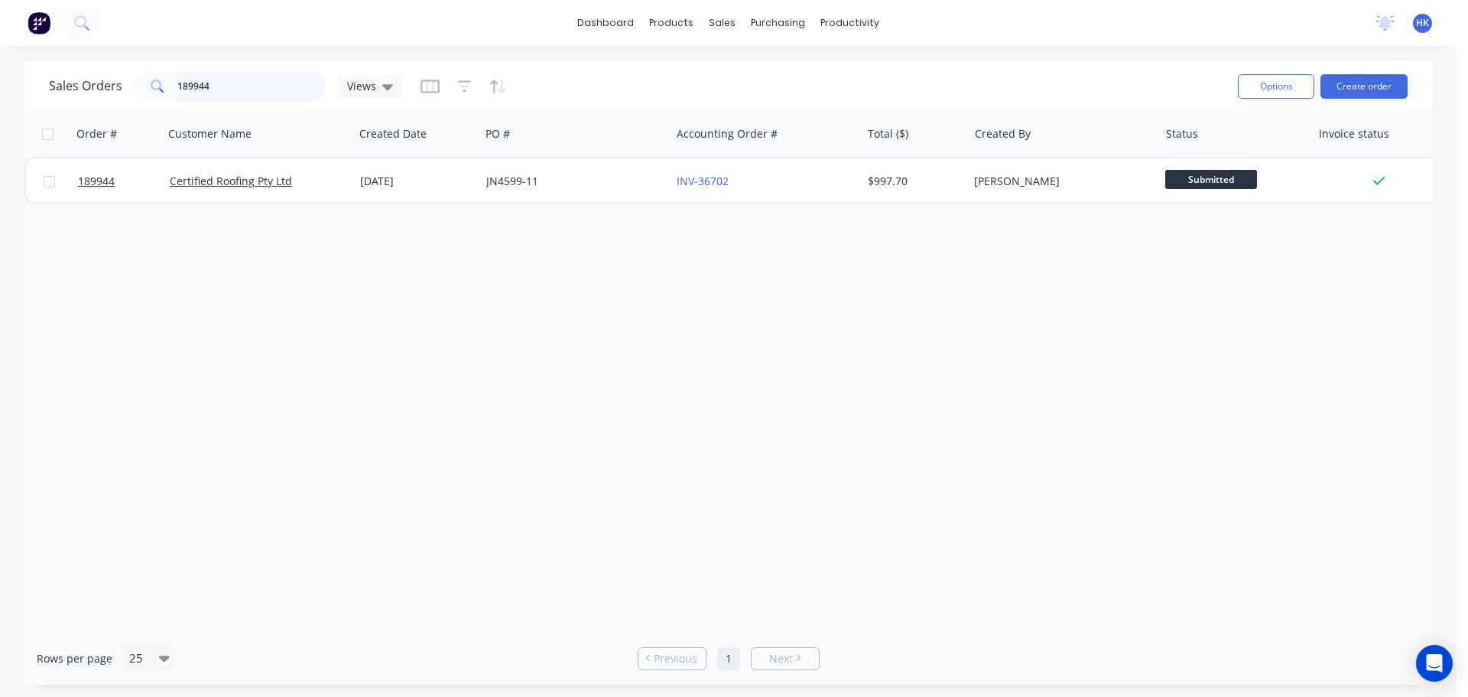
click at [298, 83] on input "189944" at bounding box center [251, 86] width 149 height 31
click at [296, 84] on input "189944" at bounding box center [251, 86] width 149 height 31
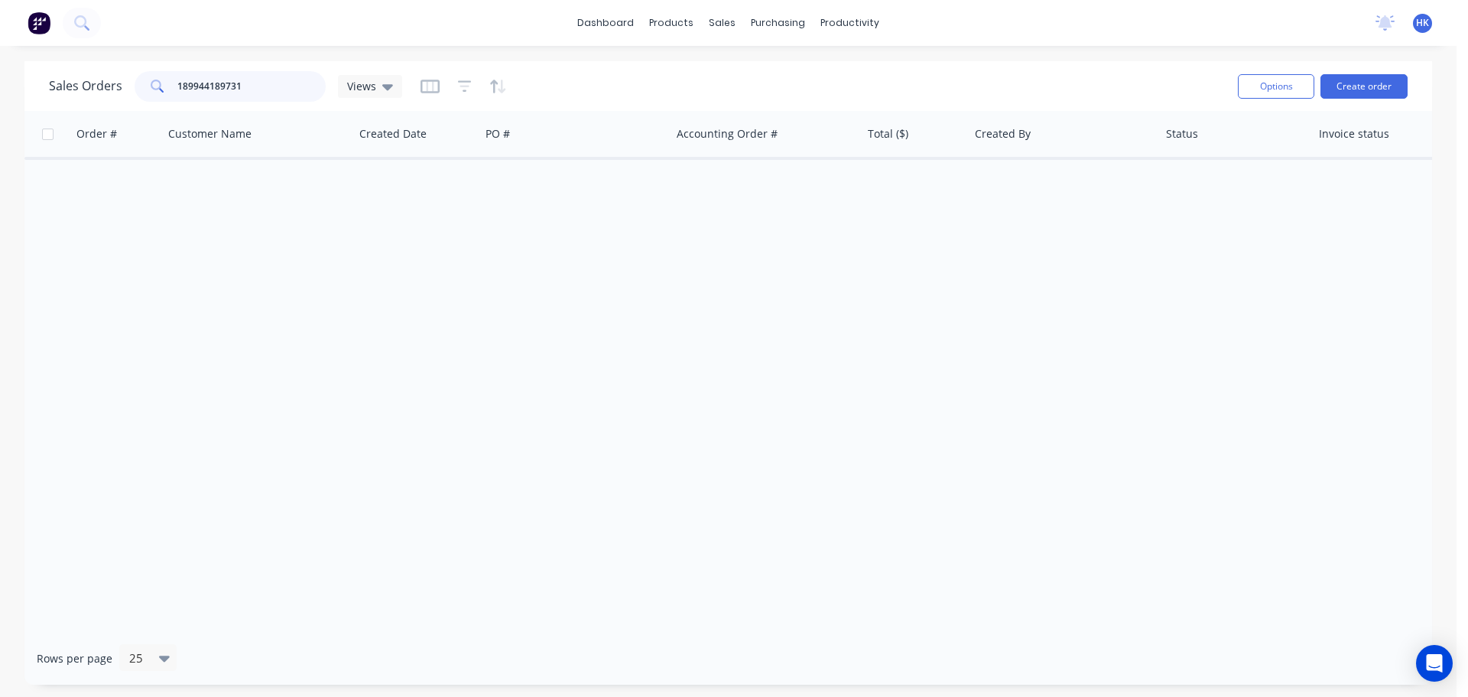
drag, startPoint x: 206, startPoint y: 89, endPoint x: 149, endPoint y: 104, distance: 58.6
click at [149, 104] on div "Sales Orders 189944189731 Views" at bounding box center [637, 85] width 1177 height 37
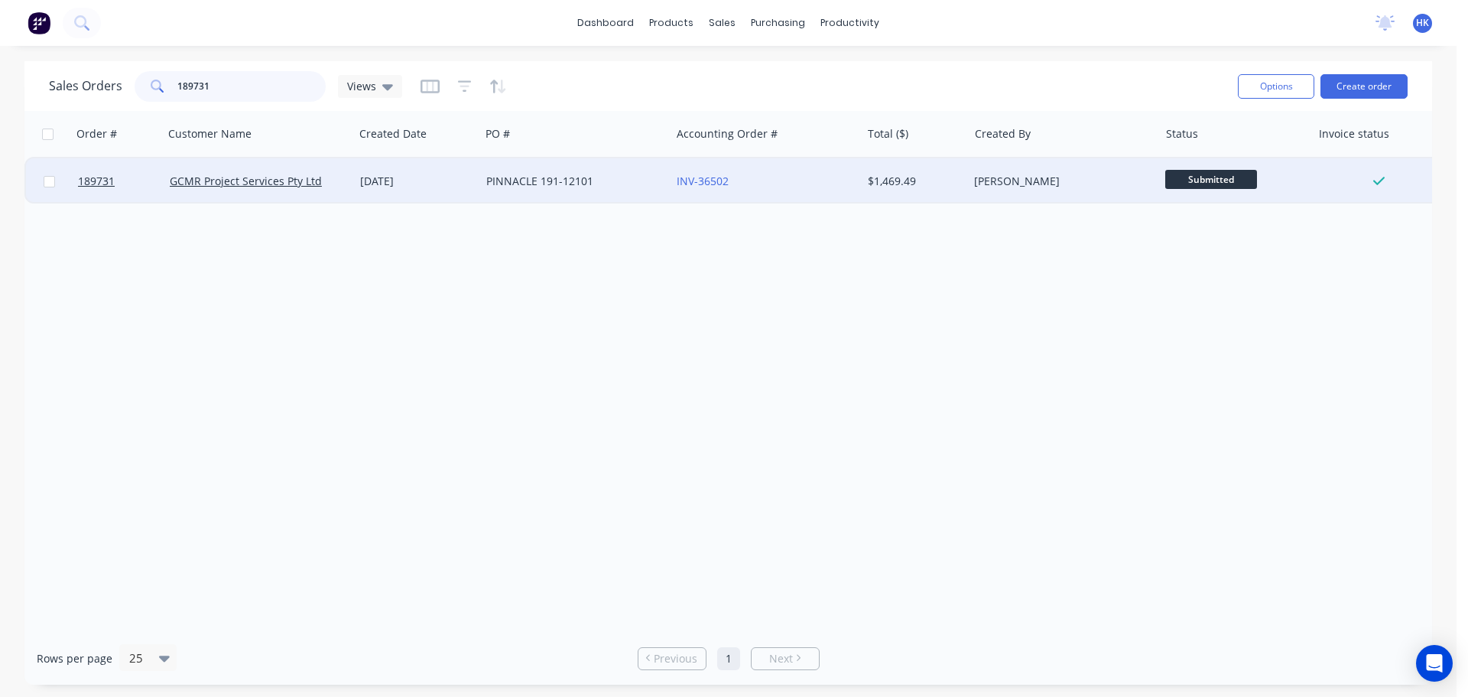
type input "189731"
click at [577, 193] on div "PINNACLE 191-12101" at bounding box center [575, 181] width 190 height 46
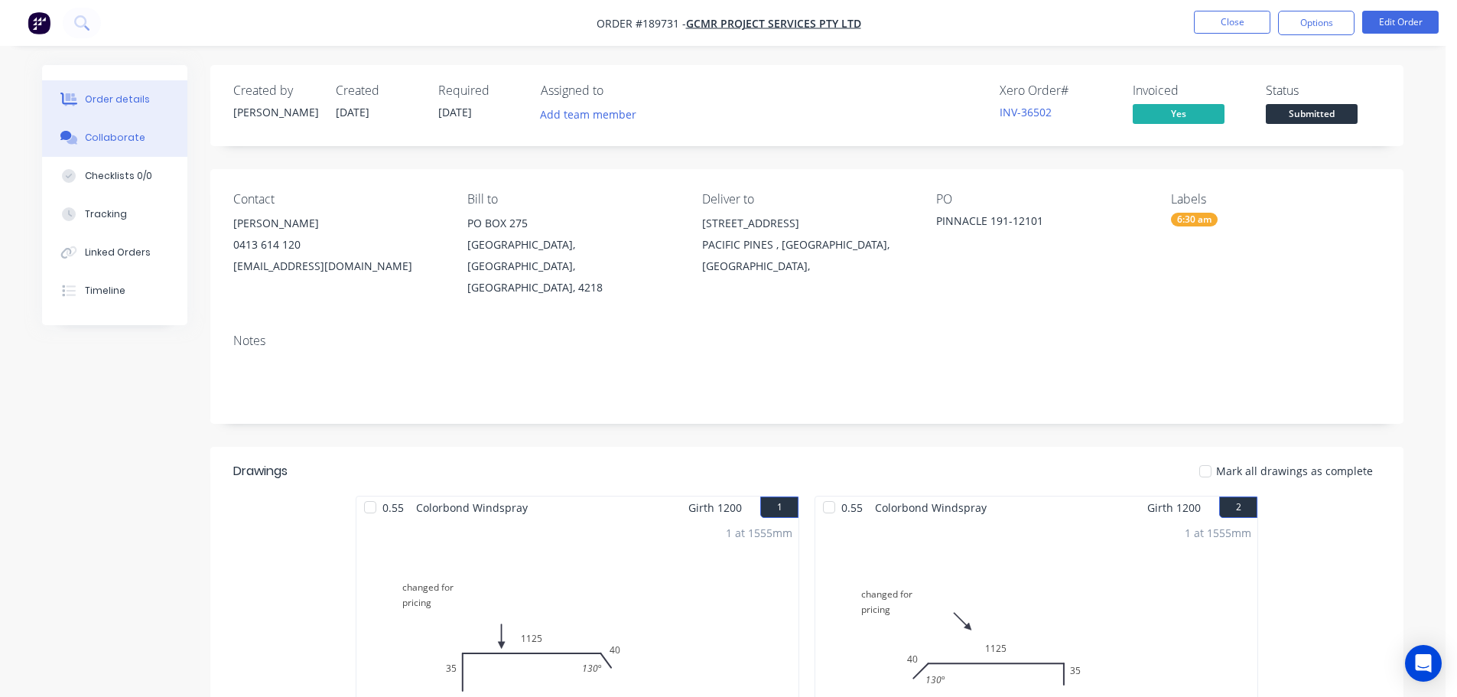
click at [121, 138] on div "Collaborate" at bounding box center [115, 138] width 60 height 14
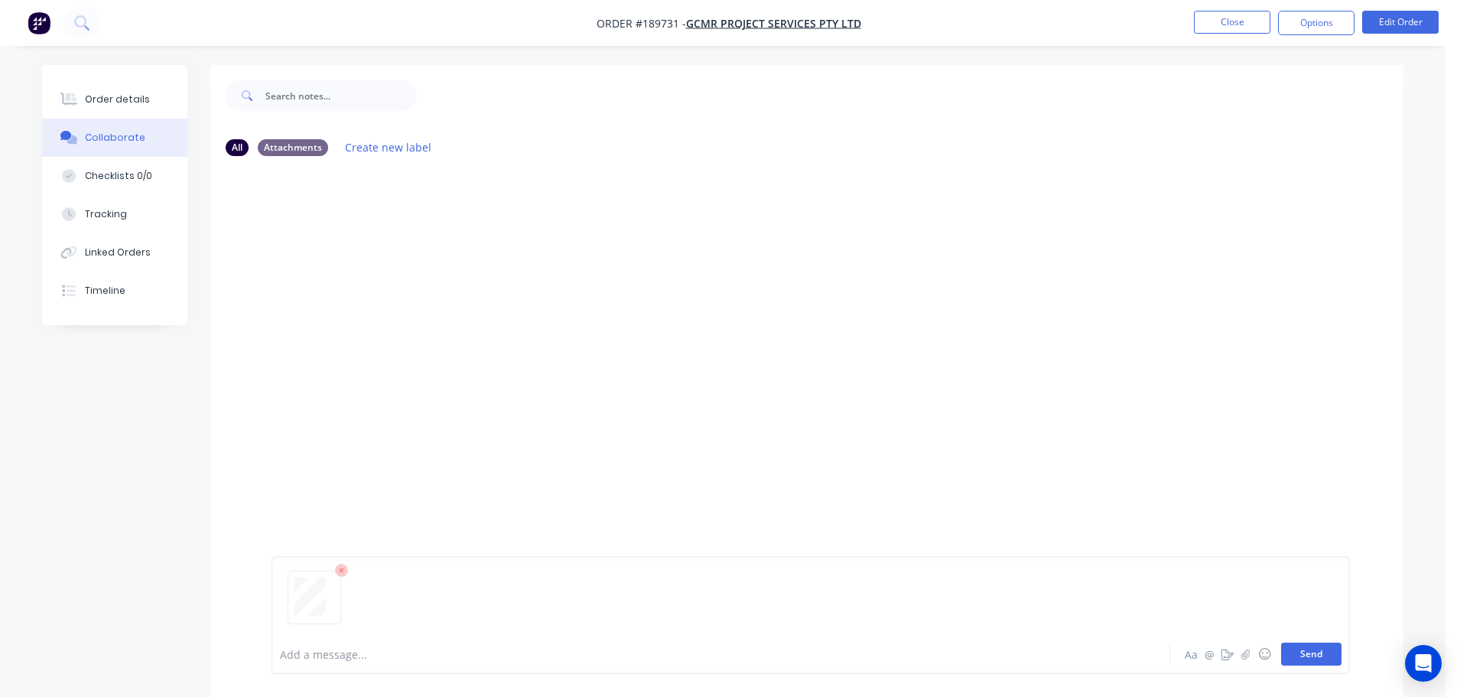
click at [1305, 656] on button "Send" at bounding box center [1311, 653] width 60 height 23
click at [1243, 28] on button "Close" at bounding box center [1232, 22] width 76 height 23
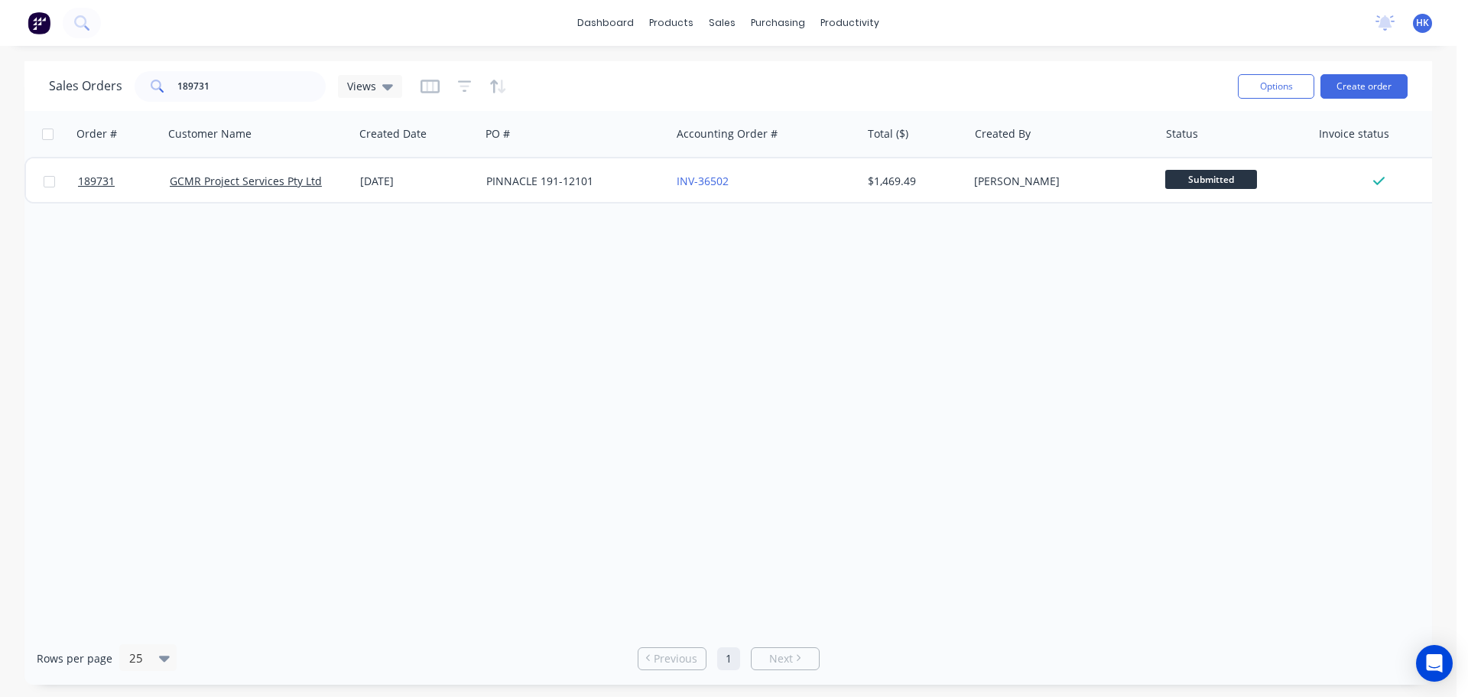
click at [283, 70] on div "Sales Orders 189731 Views" at bounding box center [637, 85] width 1177 height 37
click at [278, 80] on input "189731" at bounding box center [251, 86] width 149 height 31
type input "189652"
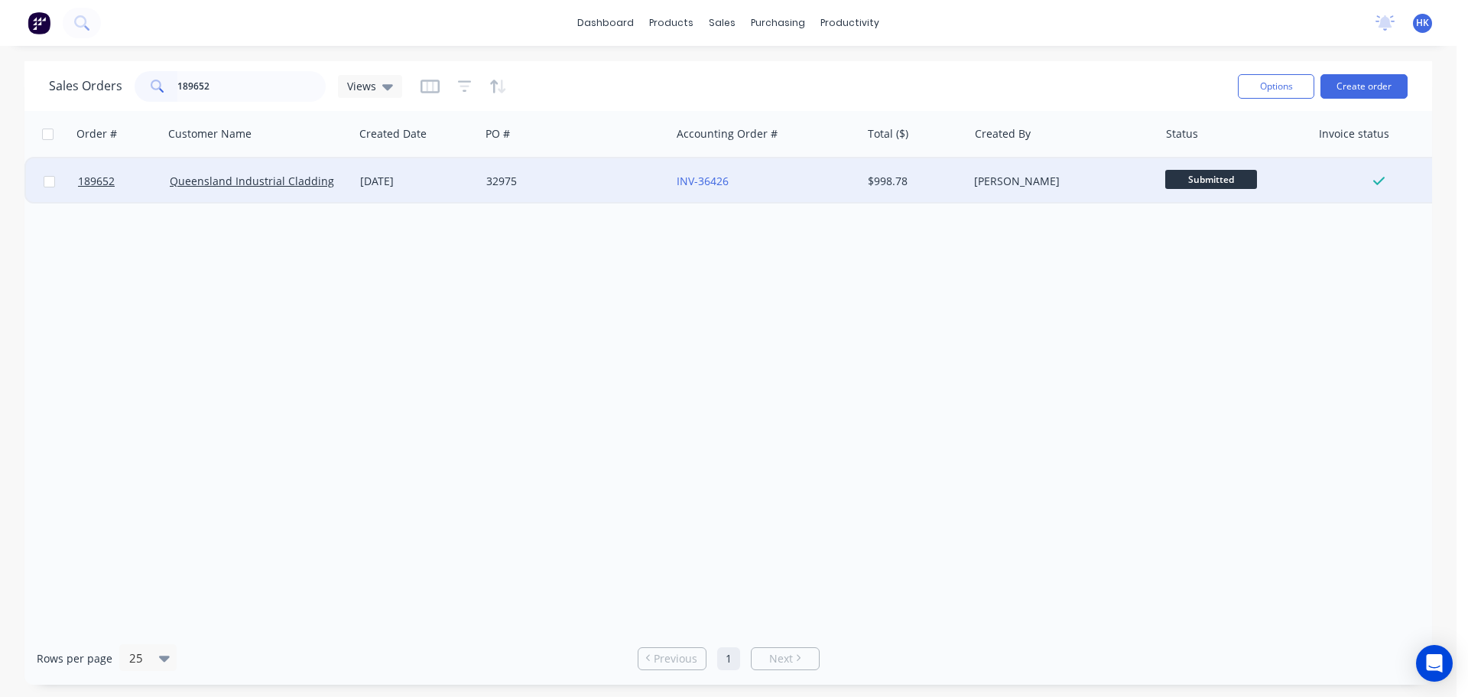
click at [476, 174] on div "[DATE]" at bounding box center [417, 181] width 126 height 46
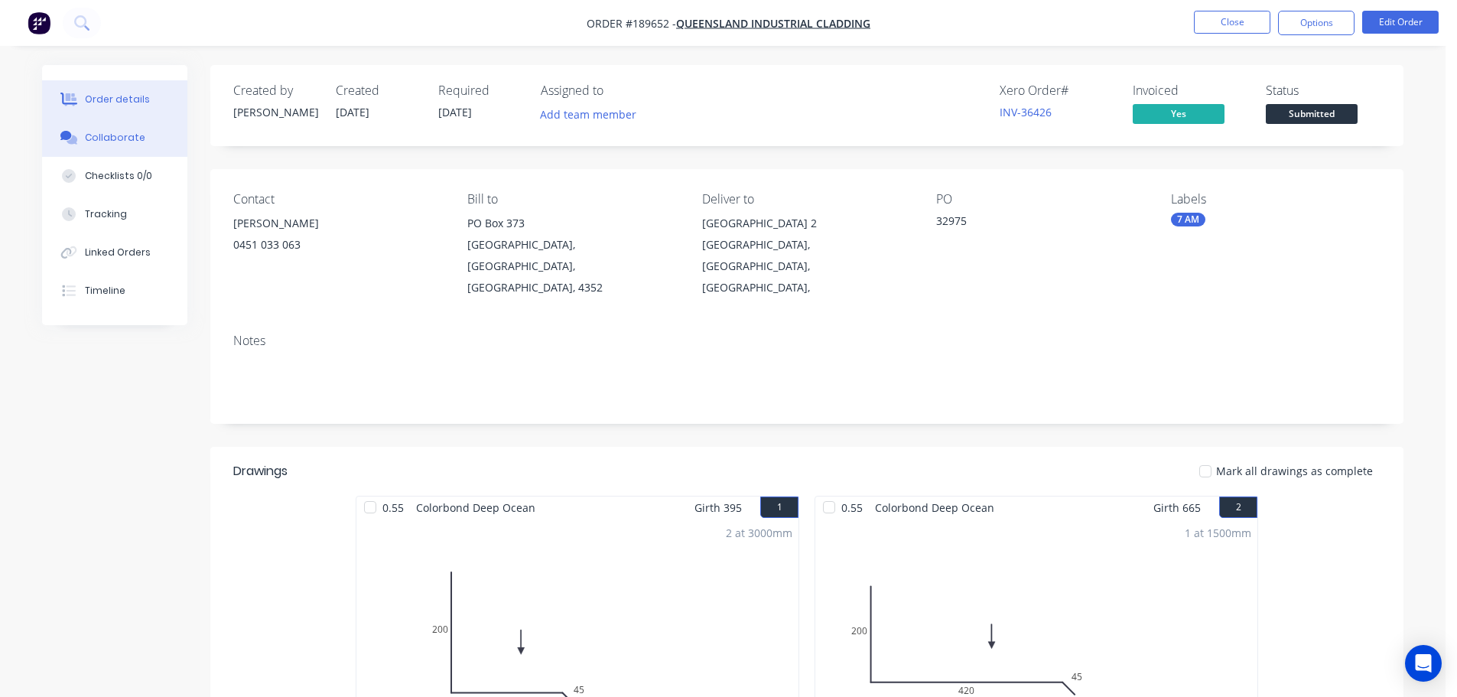
click at [137, 133] on div "Collaborate" at bounding box center [115, 138] width 60 height 14
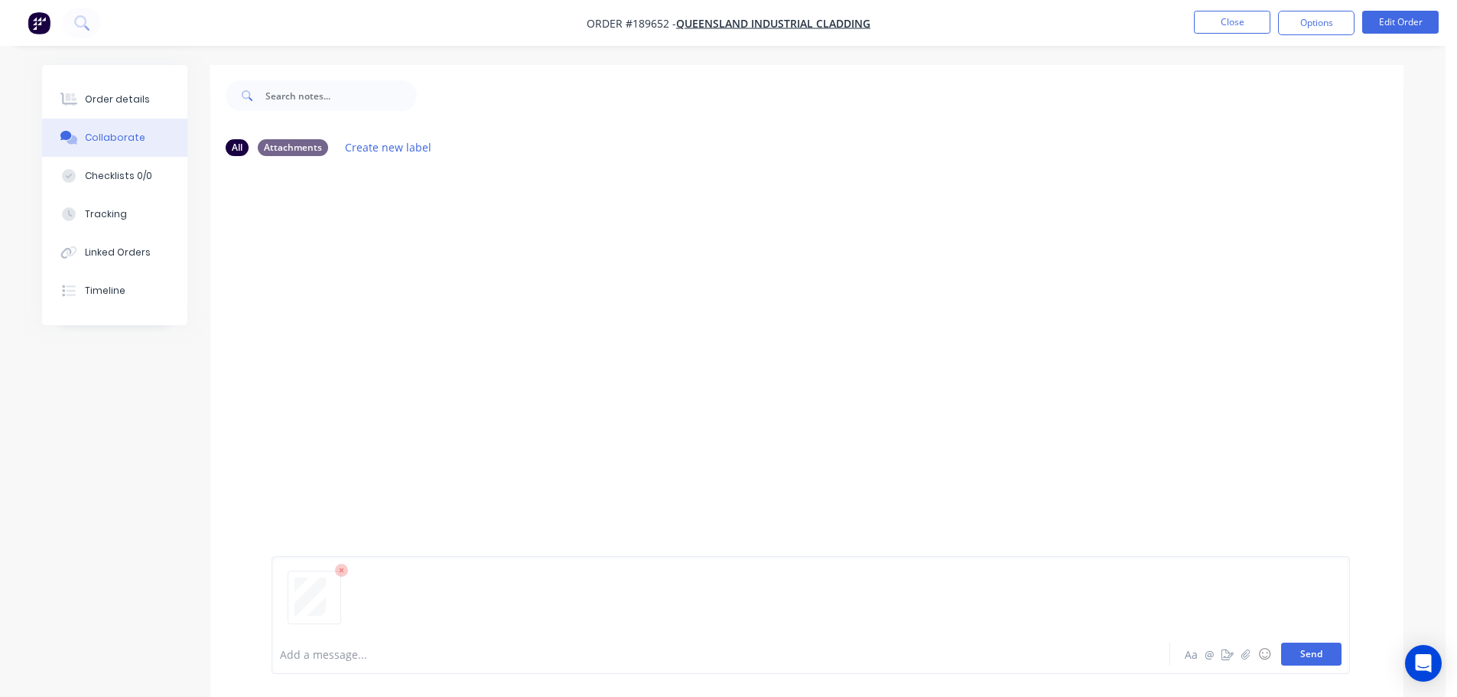
click at [1306, 661] on button "Send" at bounding box center [1311, 653] width 60 height 23
click at [1224, 24] on button "Close" at bounding box center [1232, 22] width 76 height 23
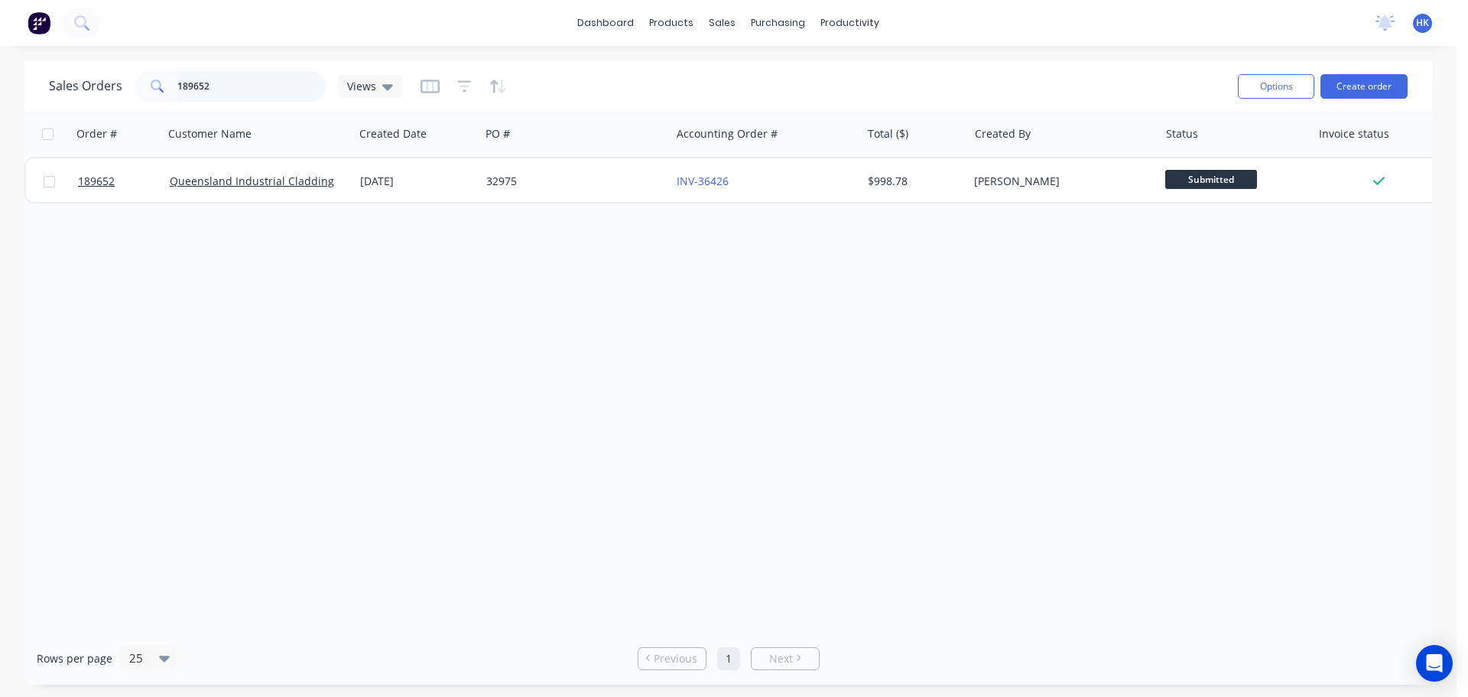
click at [239, 95] on input "189652" at bounding box center [251, 86] width 149 height 31
type input "188905"
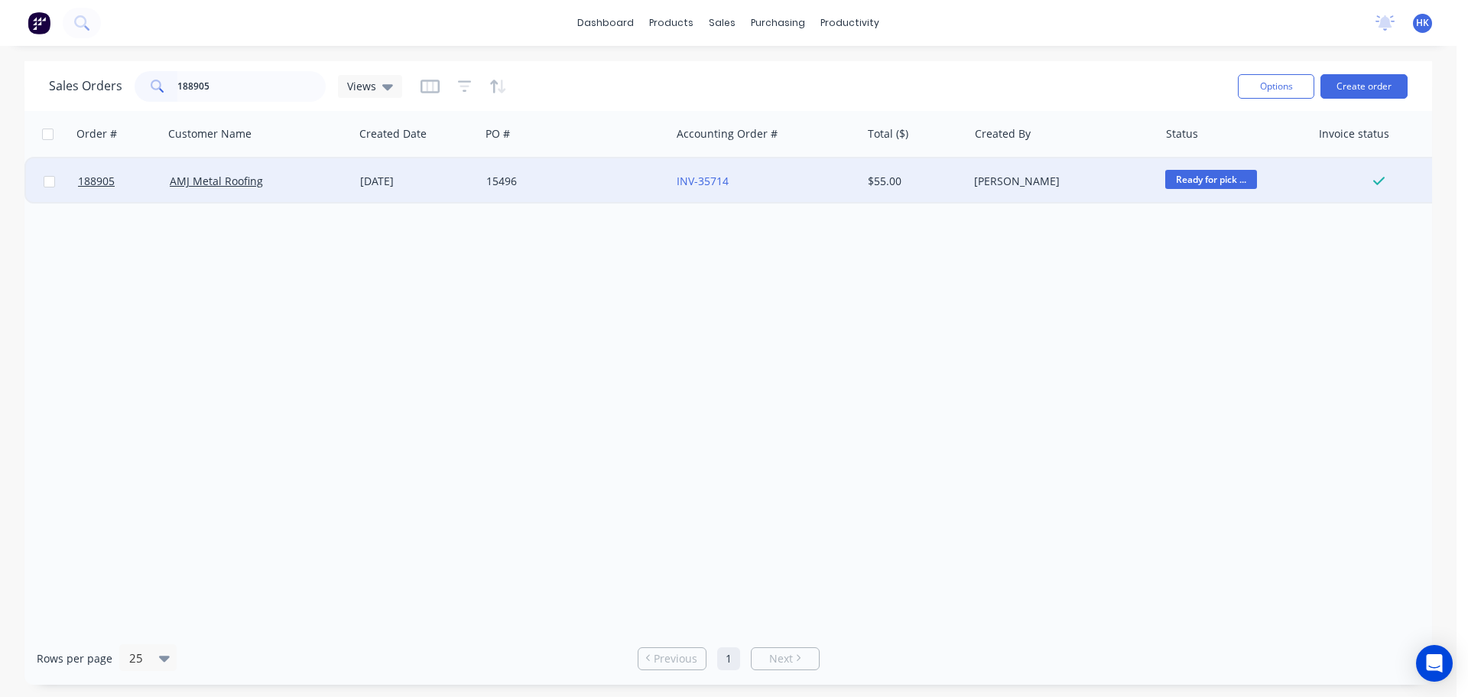
click at [444, 183] on div "[DATE]" at bounding box center [417, 181] width 114 height 15
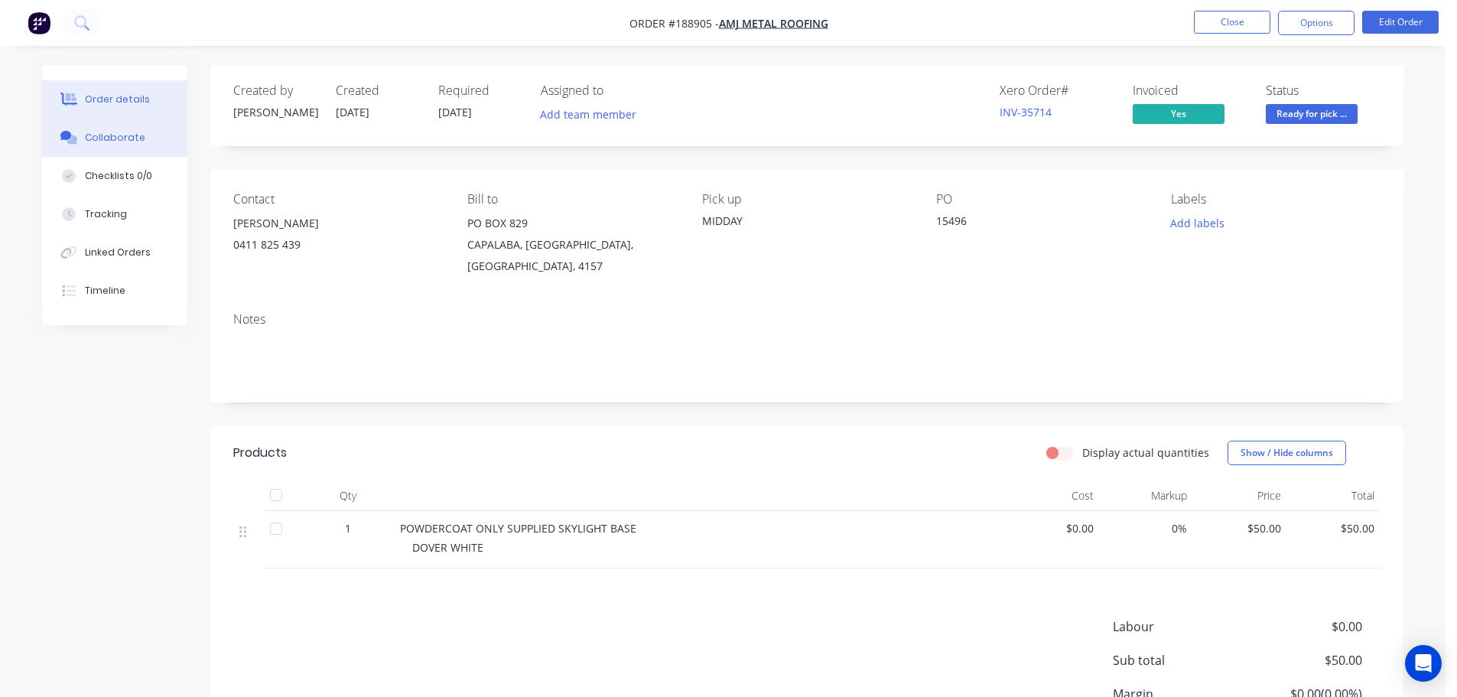
click at [119, 133] on div "Collaborate" at bounding box center [115, 138] width 60 height 14
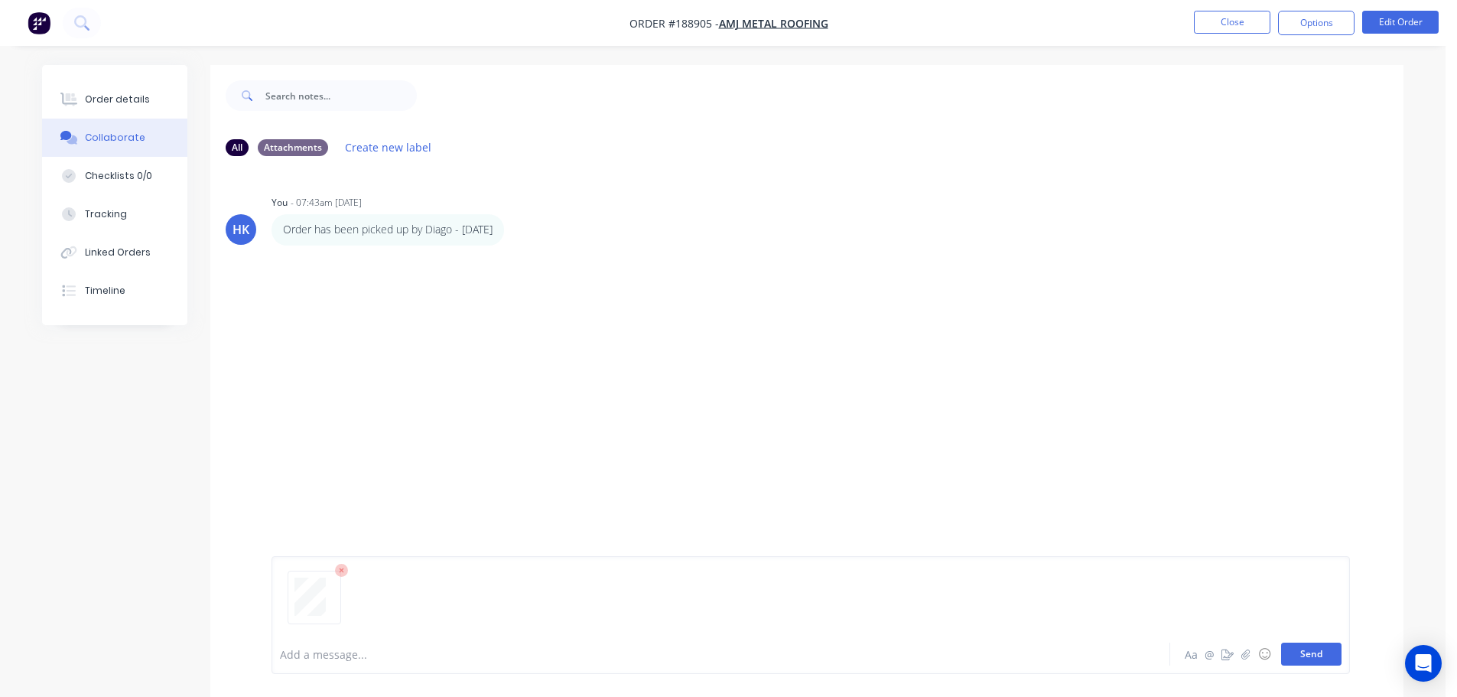
click at [1302, 655] on button "Send" at bounding box center [1311, 653] width 60 height 23
click at [1231, 15] on button "Close" at bounding box center [1232, 22] width 76 height 23
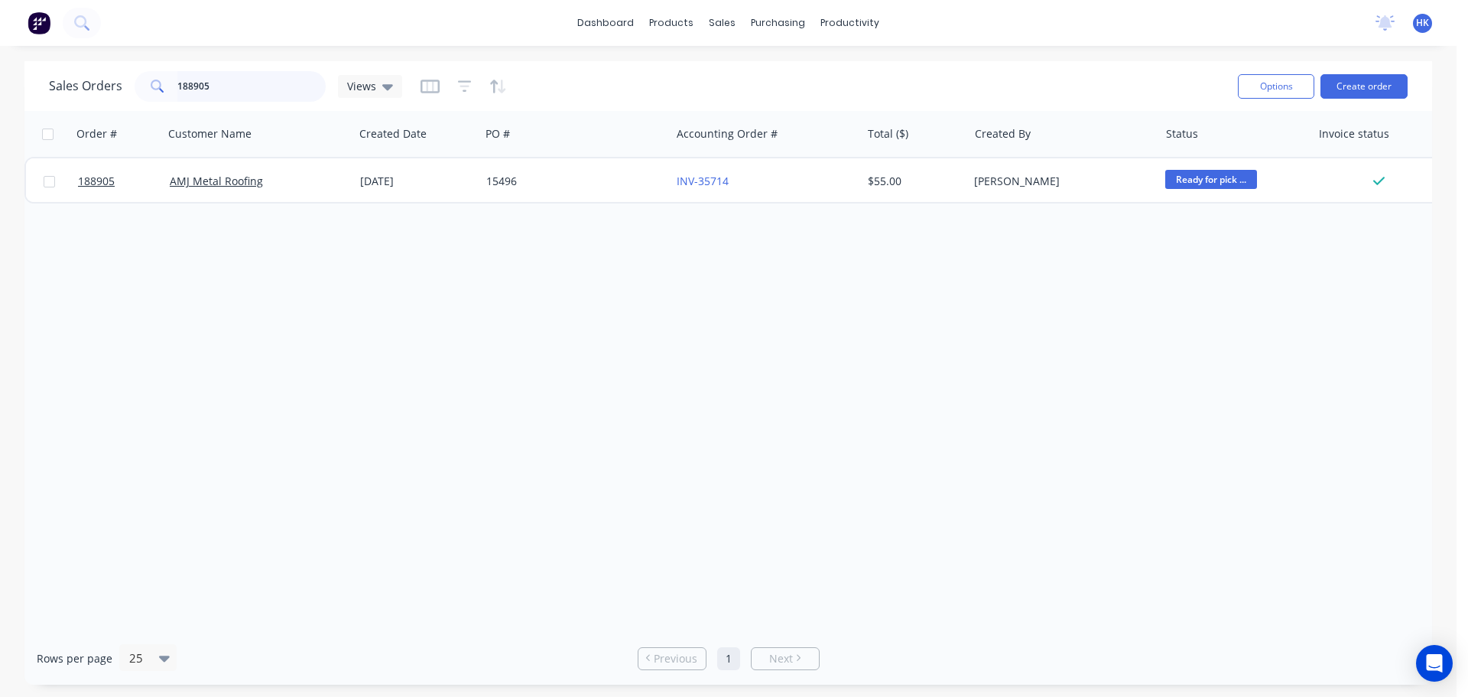
click at [246, 92] on input "188905" at bounding box center [251, 86] width 149 height 31
type input "189025"
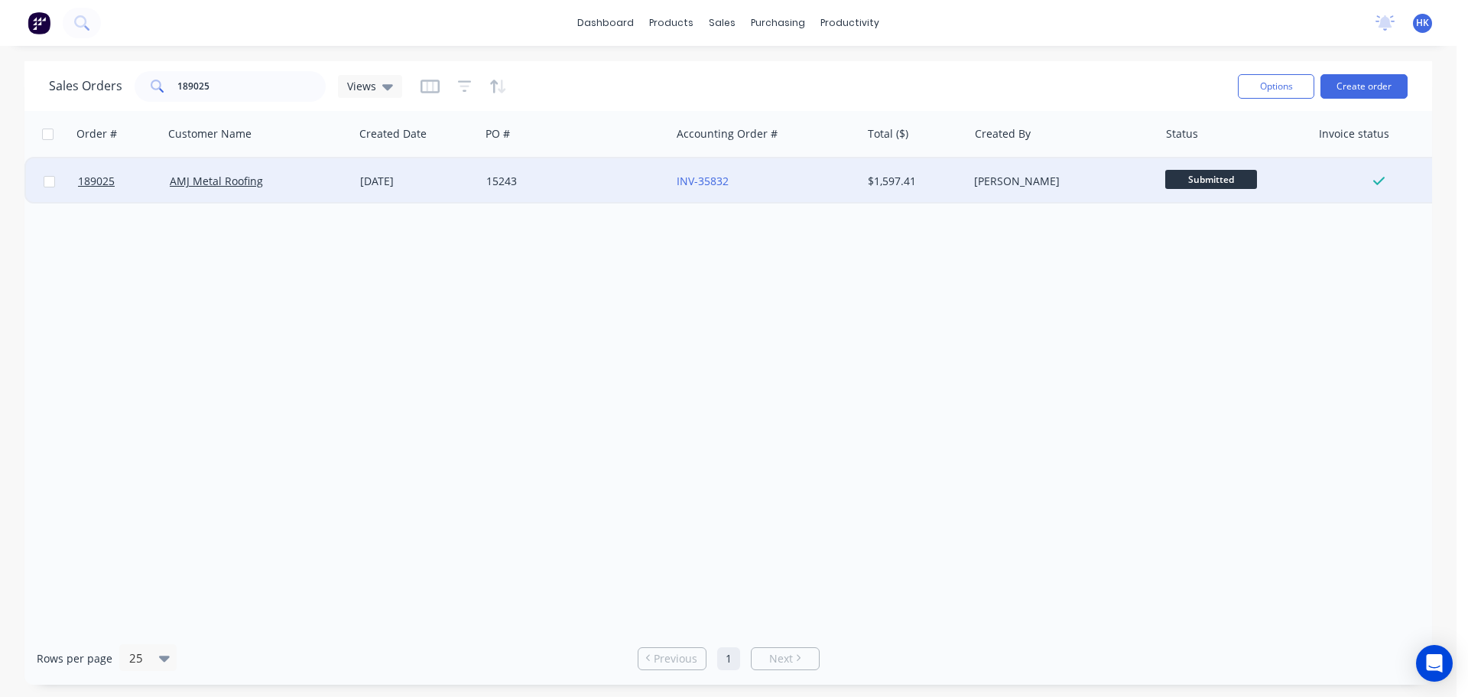
click at [436, 184] on div "[DATE]" at bounding box center [417, 181] width 114 height 15
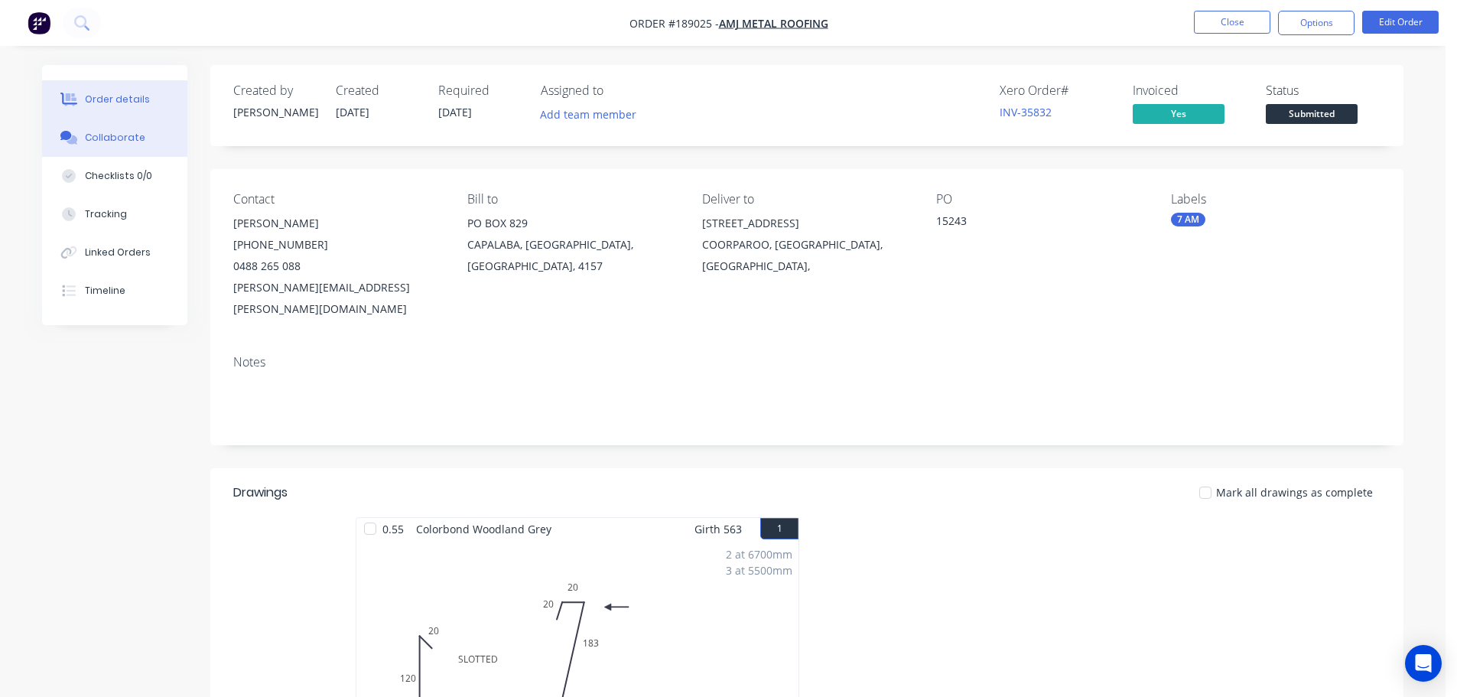
click at [120, 137] on div "Collaborate" at bounding box center [115, 138] width 60 height 14
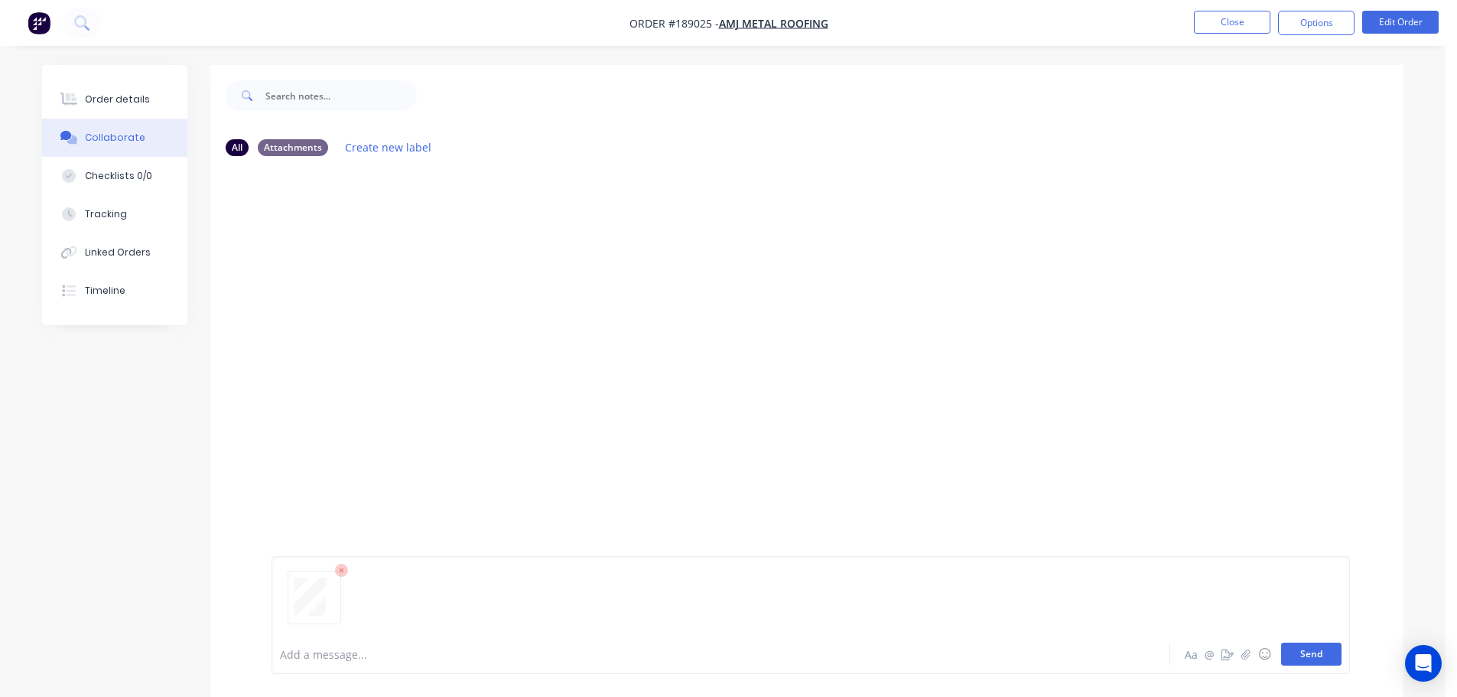
click at [1293, 646] on button "Send" at bounding box center [1311, 653] width 60 height 23
click at [1211, 24] on button "Close" at bounding box center [1232, 22] width 76 height 23
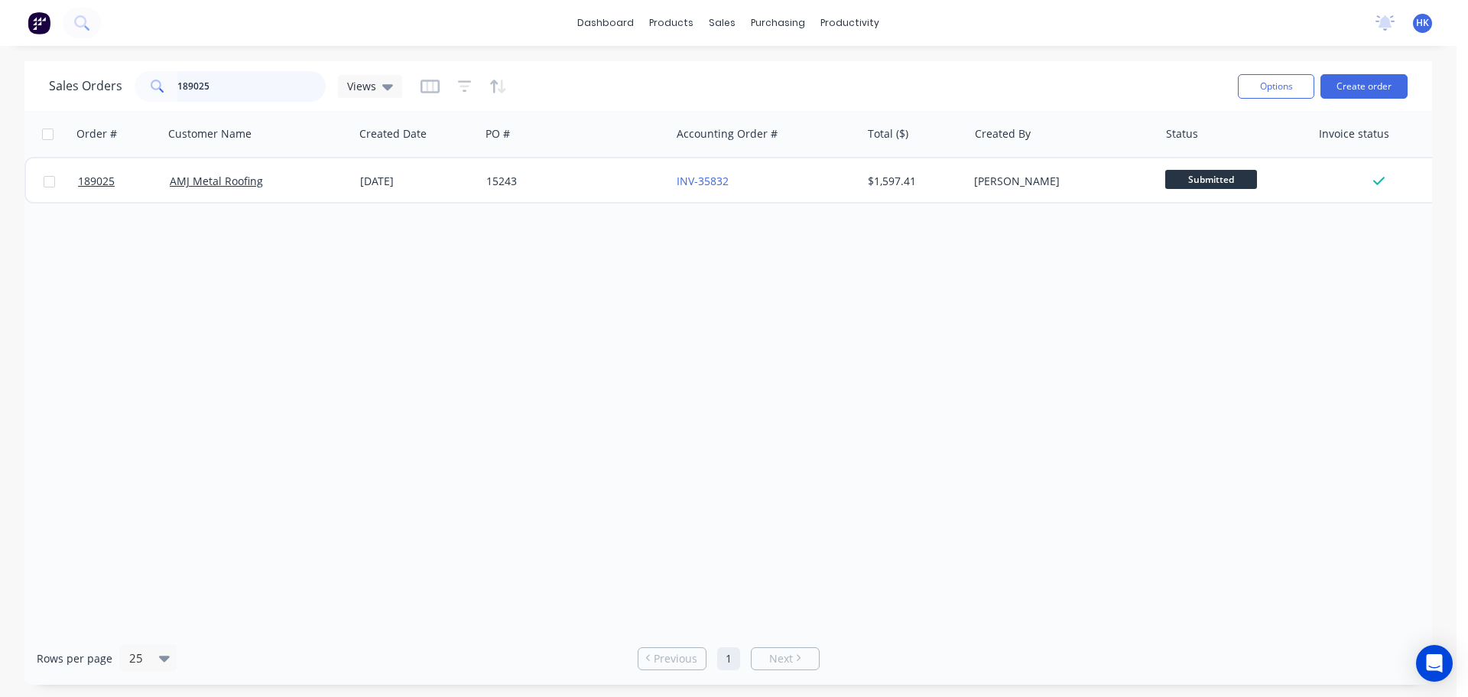
click at [220, 89] on input "189025" at bounding box center [251, 86] width 149 height 31
type input "189951"
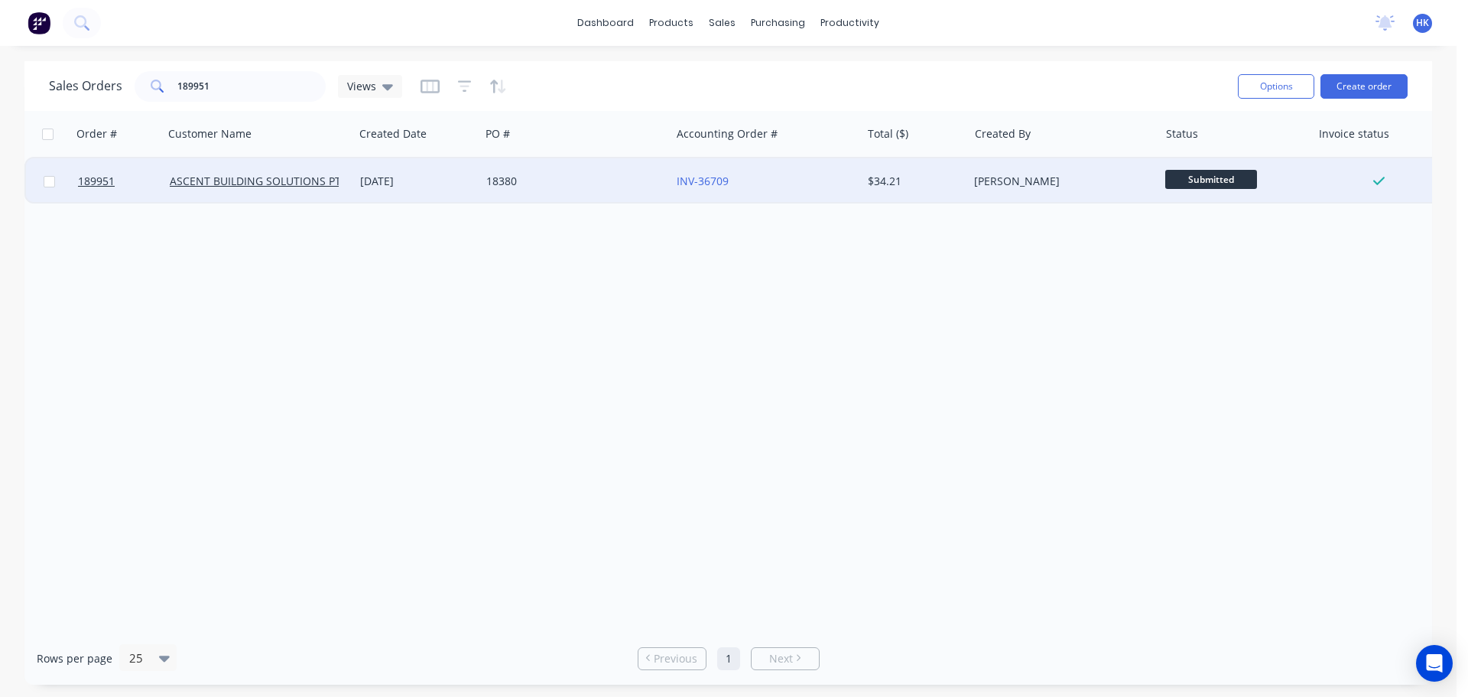
click at [562, 193] on div "18380" at bounding box center [575, 181] width 190 height 46
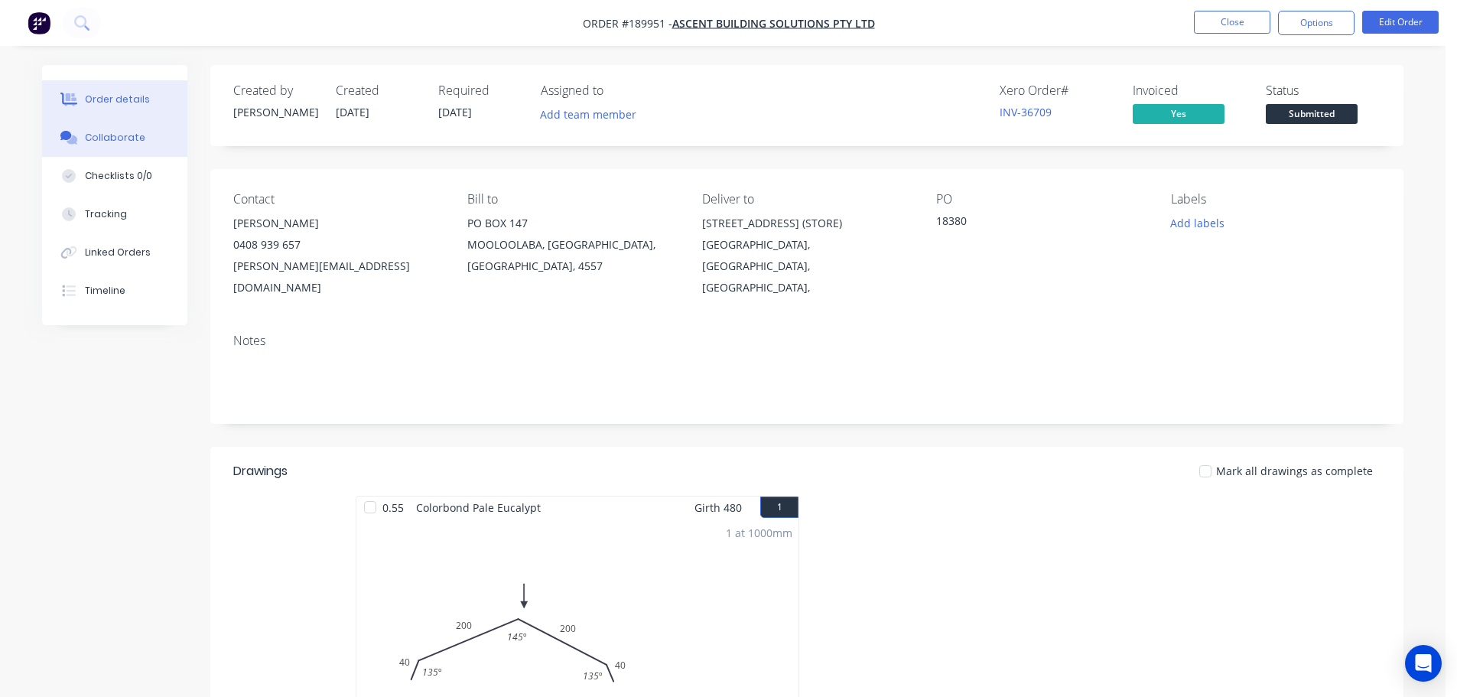
click at [117, 153] on button "Collaborate" at bounding box center [114, 138] width 145 height 38
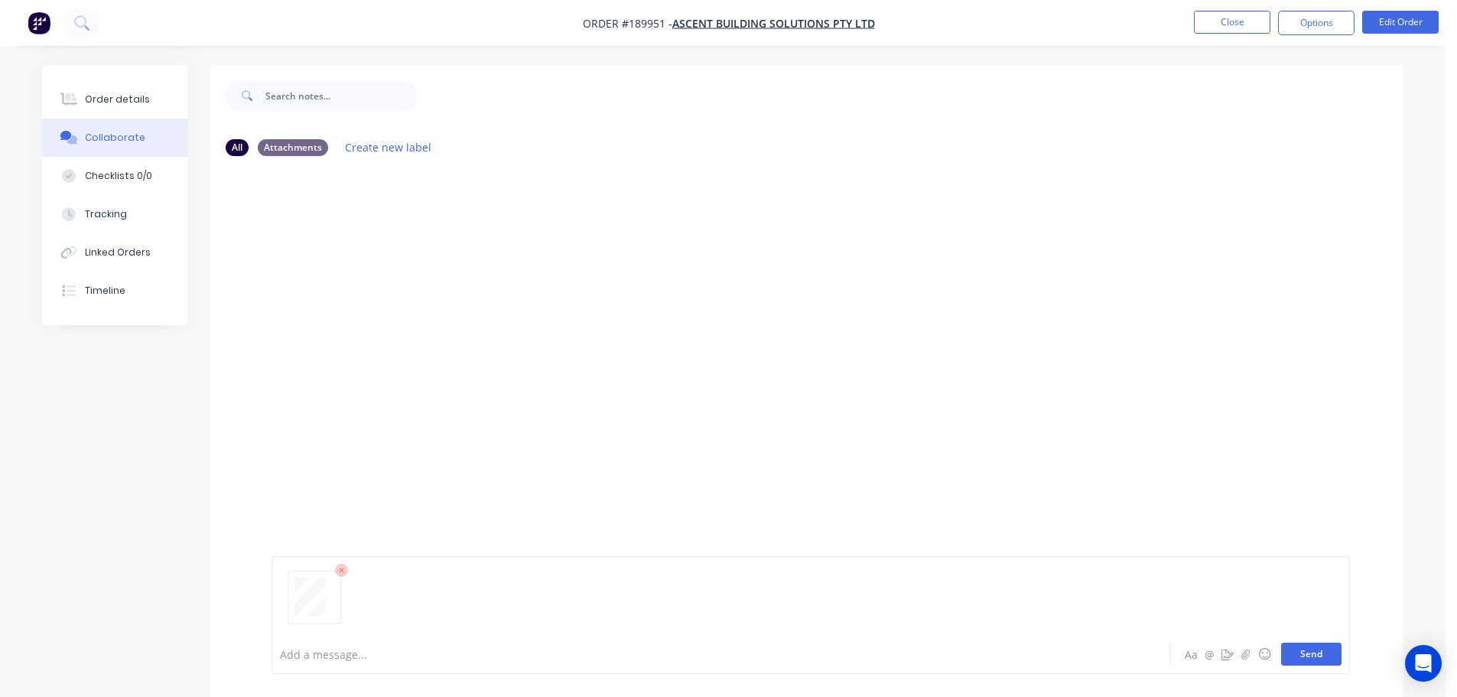
click at [1309, 647] on button "Send" at bounding box center [1311, 653] width 60 height 23
click at [1242, 26] on button "Close" at bounding box center [1232, 22] width 76 height 23
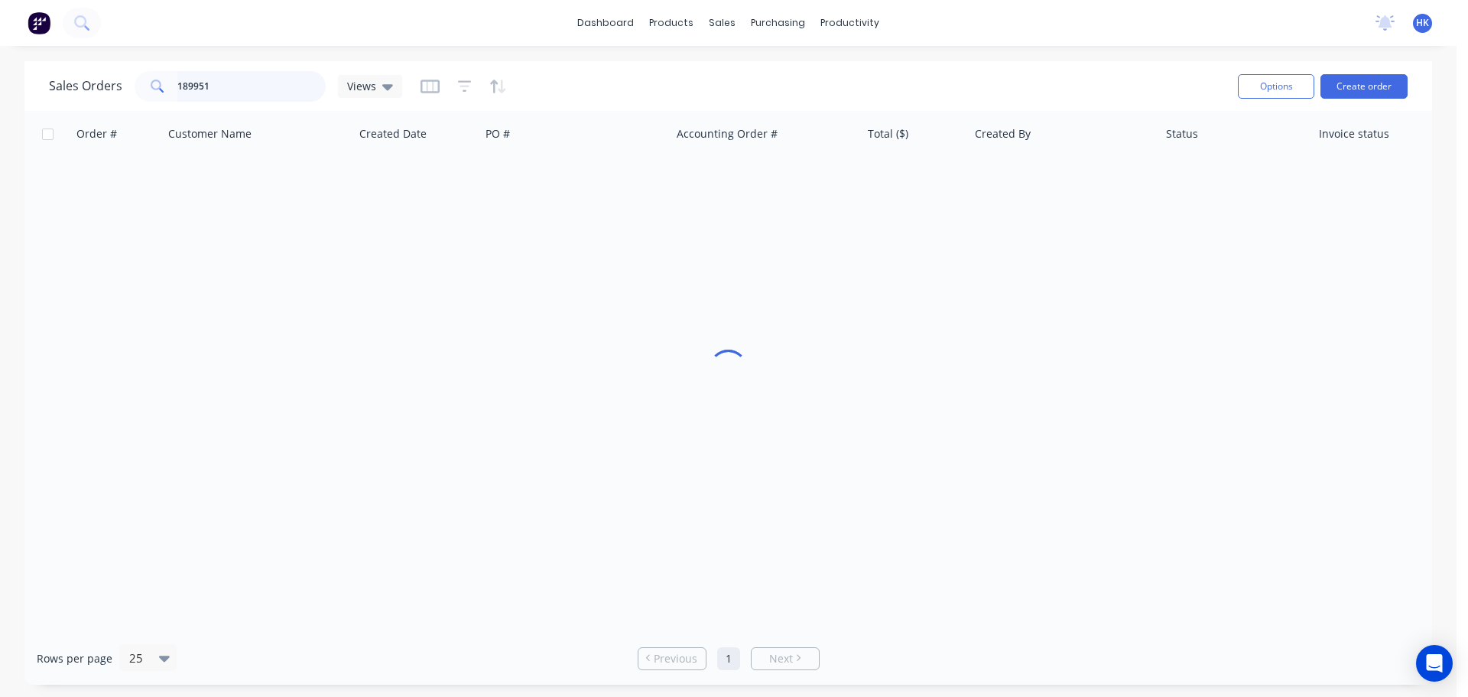
click at [242, 83] on input "189951" at bounding box center [251, 86] width 149 height 31
click at [240, 82] on input "189951" at bounding box center [251, 86] width 149 height 31
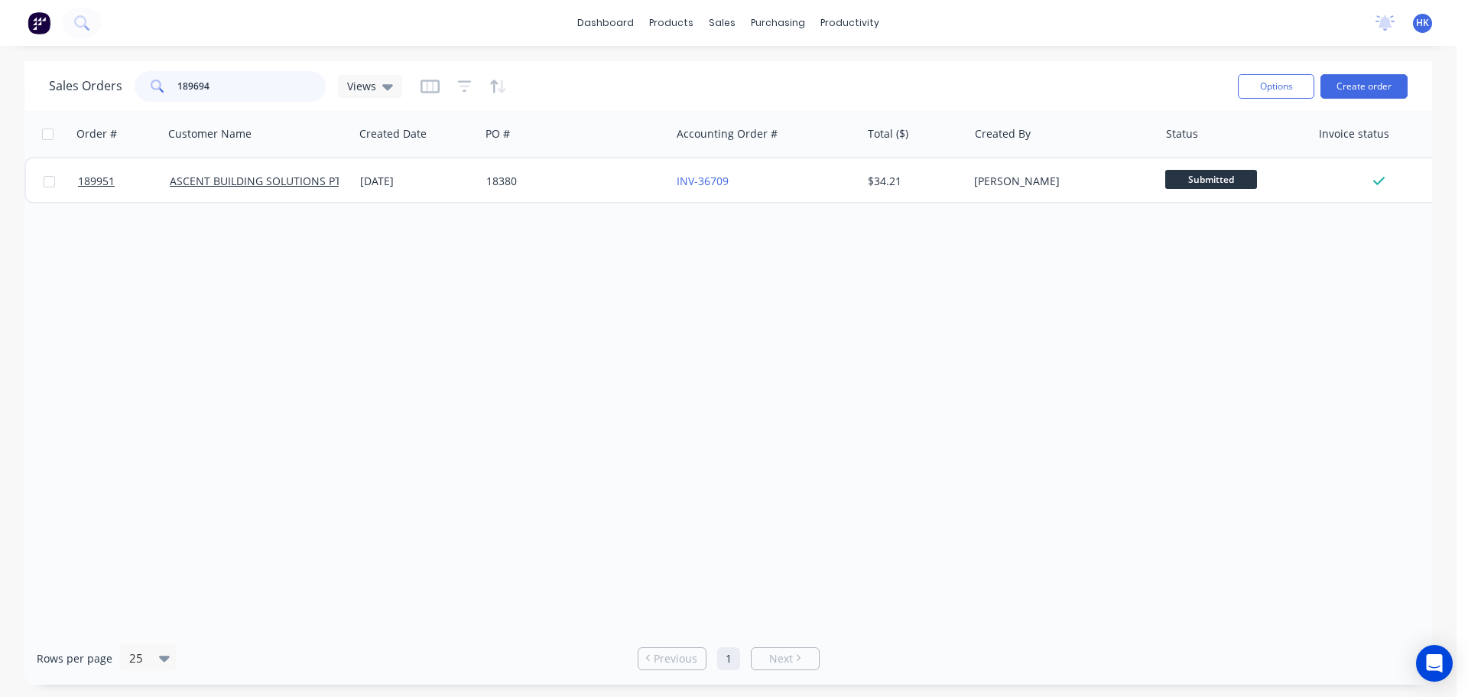
type input "189694"
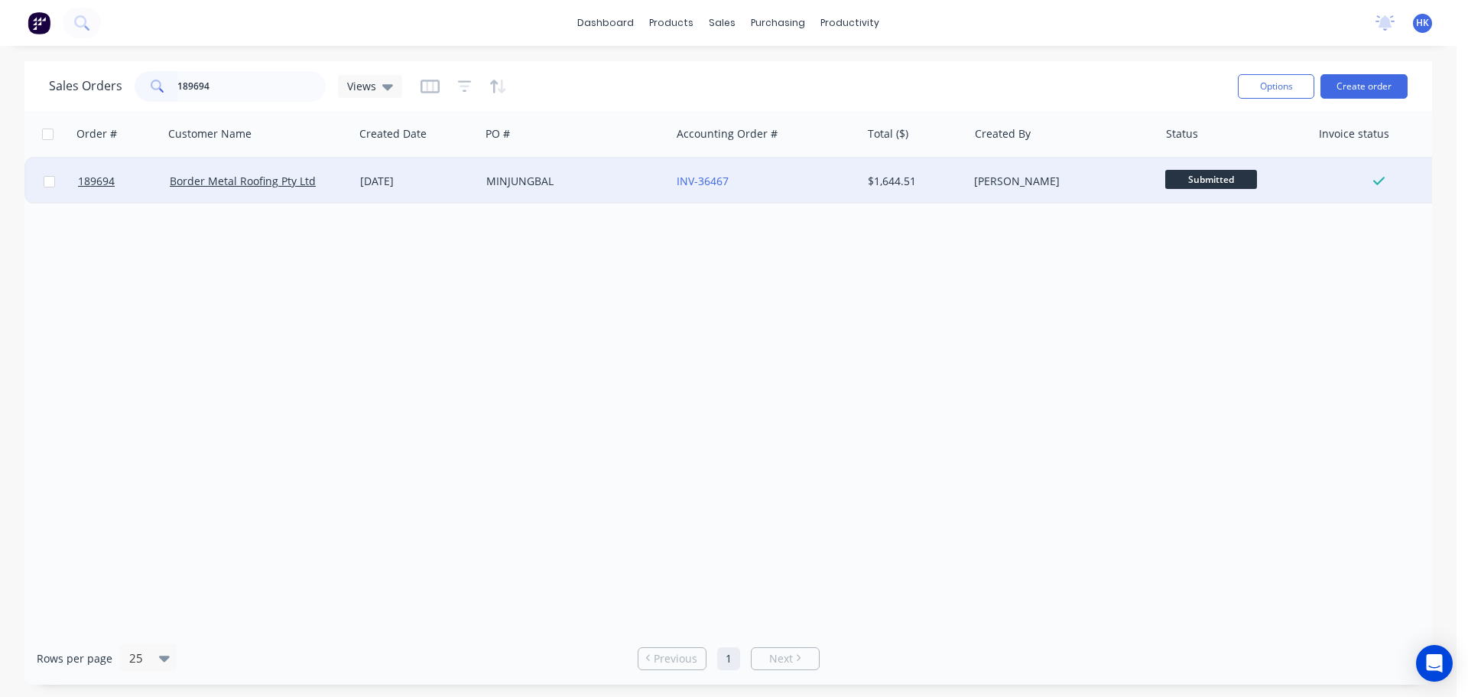
click at [568, 177] on div "MINJUNGBAL" at bounding box center [571, 181] width 170 height 15
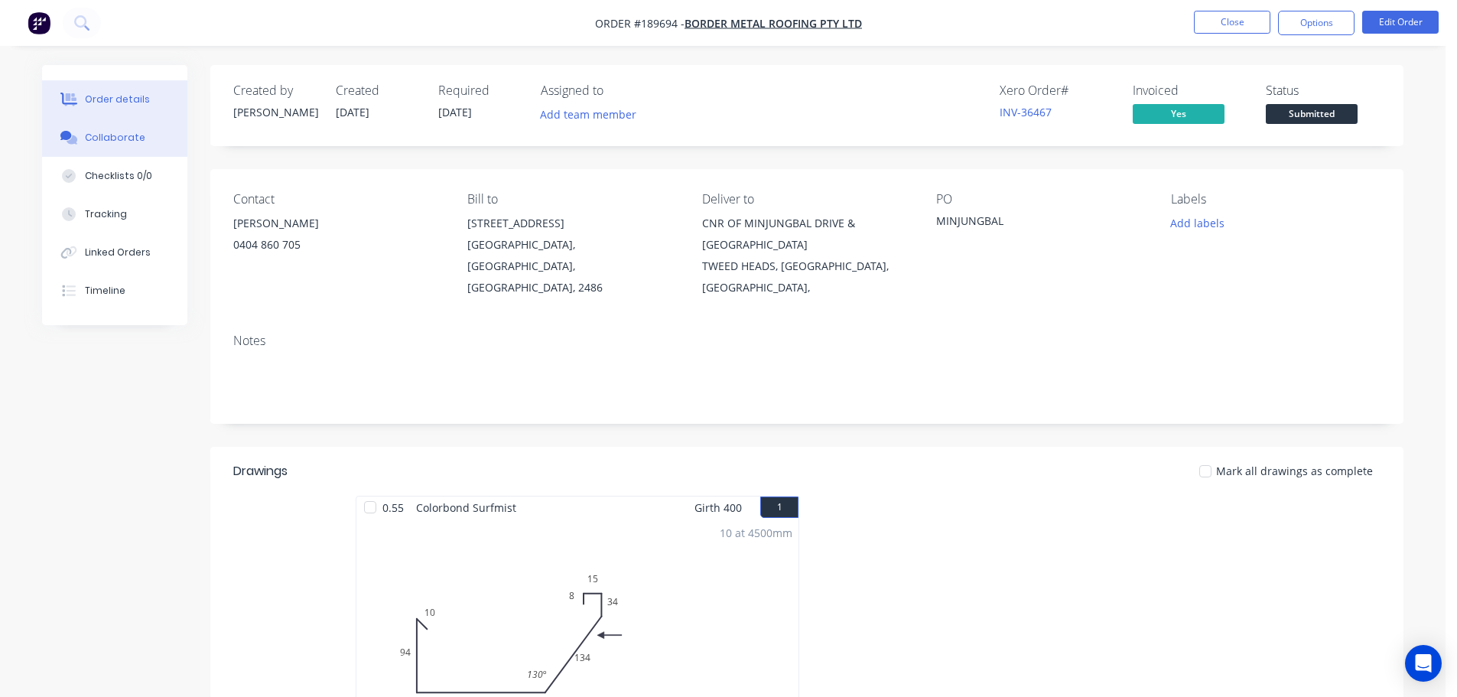
click at [119, 130] on button "Collaborate" at bounding box center [114, 138] width 145 height 38
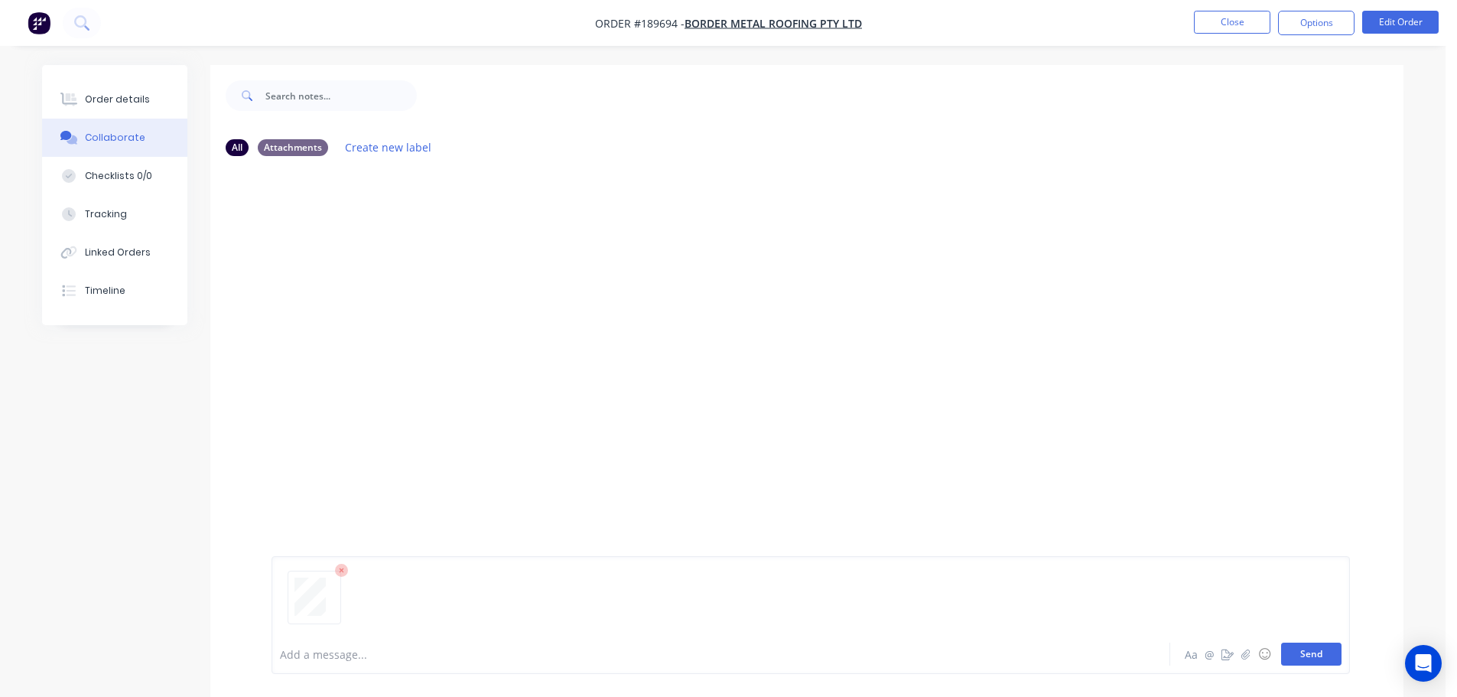
click at [1326, 657] on button "Send" at bounding box center [1311, 653] width 60 height 23
click at [1255, 15] on button "Close" at bounding box center [1232, 22] width 76 height 23
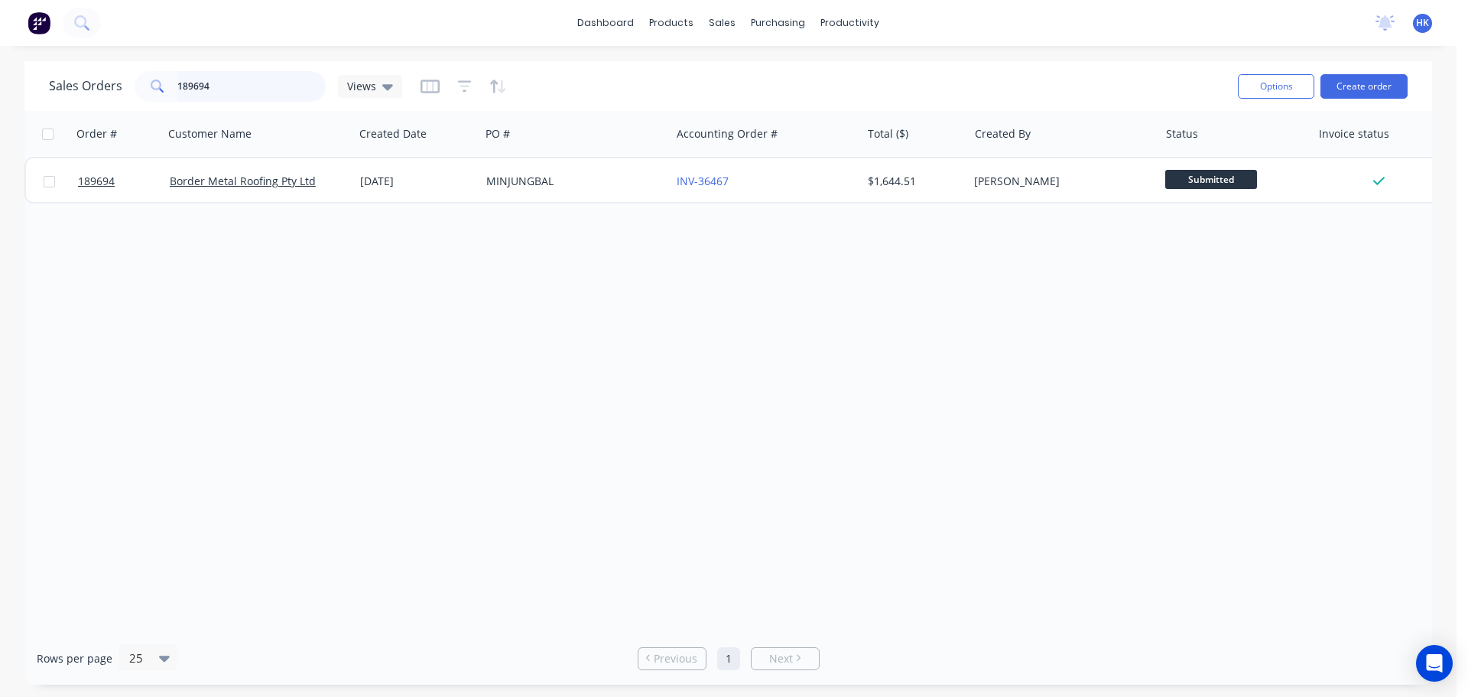
click at [217, 85] on input "189694" at bounding box center [251, 86] width 149 height 31
type input "189343"
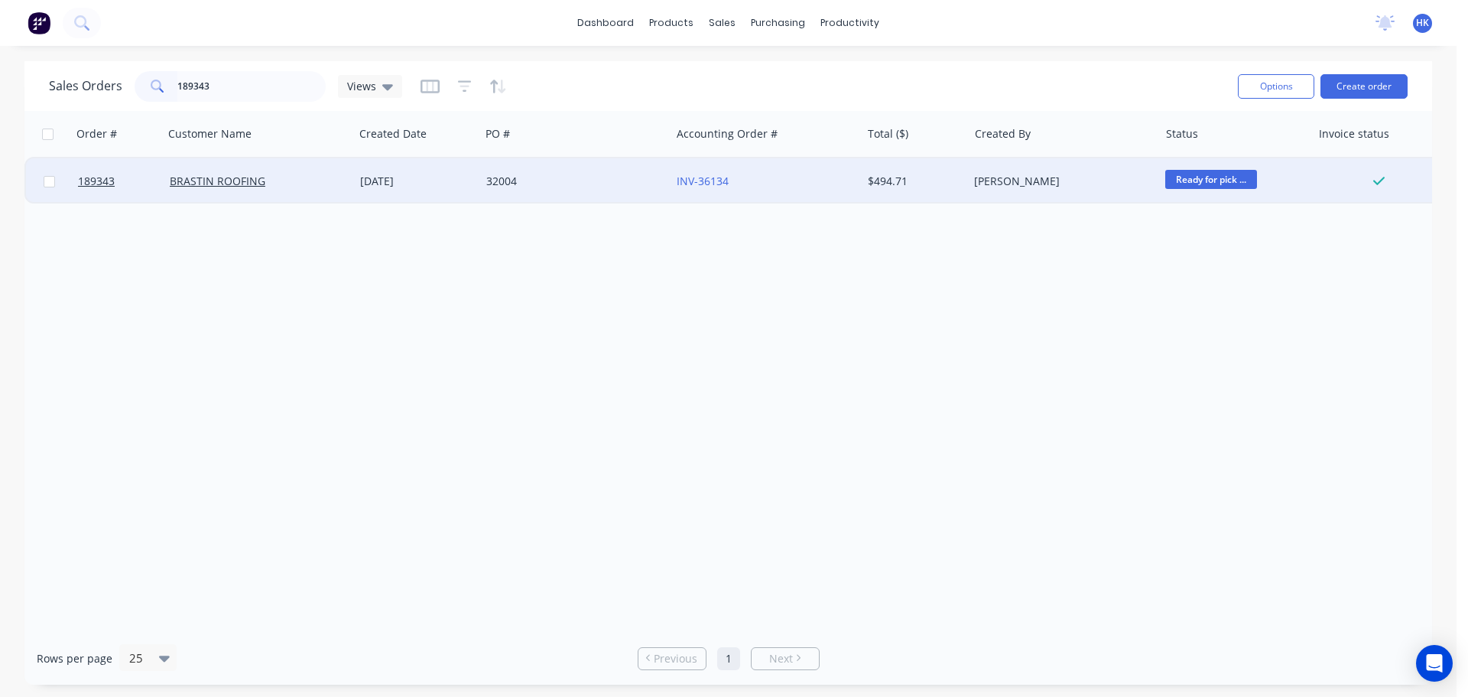
click at [582, 193] on div "32004" at bounding box center [575, 181] width 190 height 46
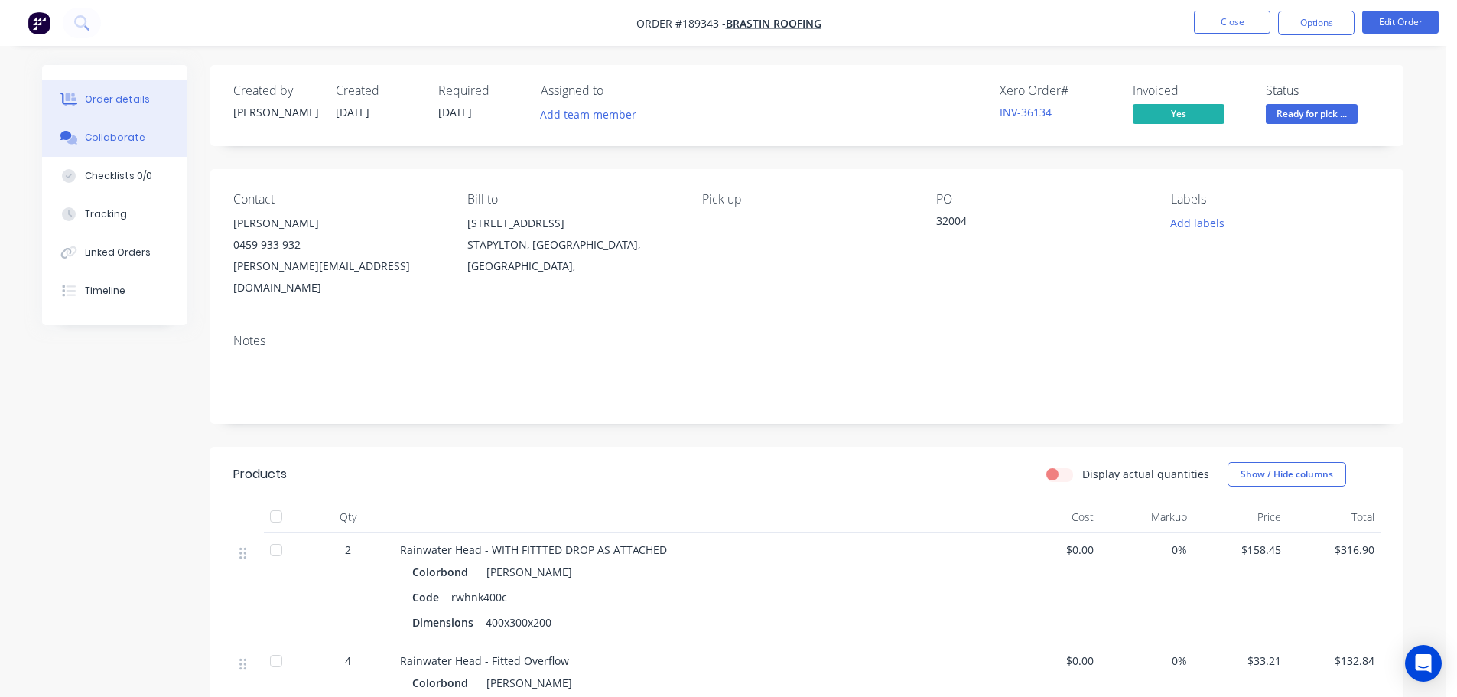
click at [98, 141] on div "Collaborate" at bounding box center [115, 138] width 60 height 14
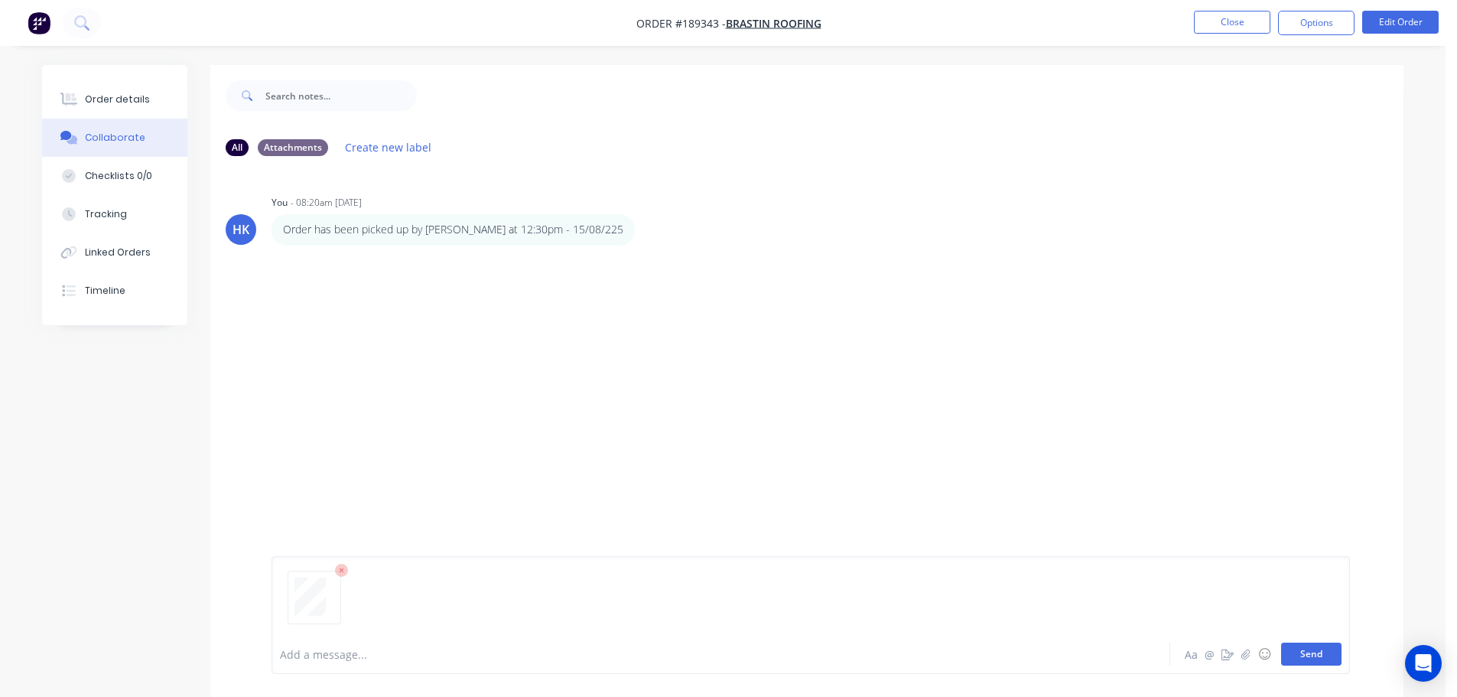
drag, startPoint x: 1319, startPoint y: 661, endPoint x: 1315, endPoint y: 646, distance: 15.0
click at [1318, 660] on button "Send" at bounding box center [1311, 653] width 60 height 23
click at [1223, 18] on button "Close" at bounding box center [1232, 22] width 76 height 23
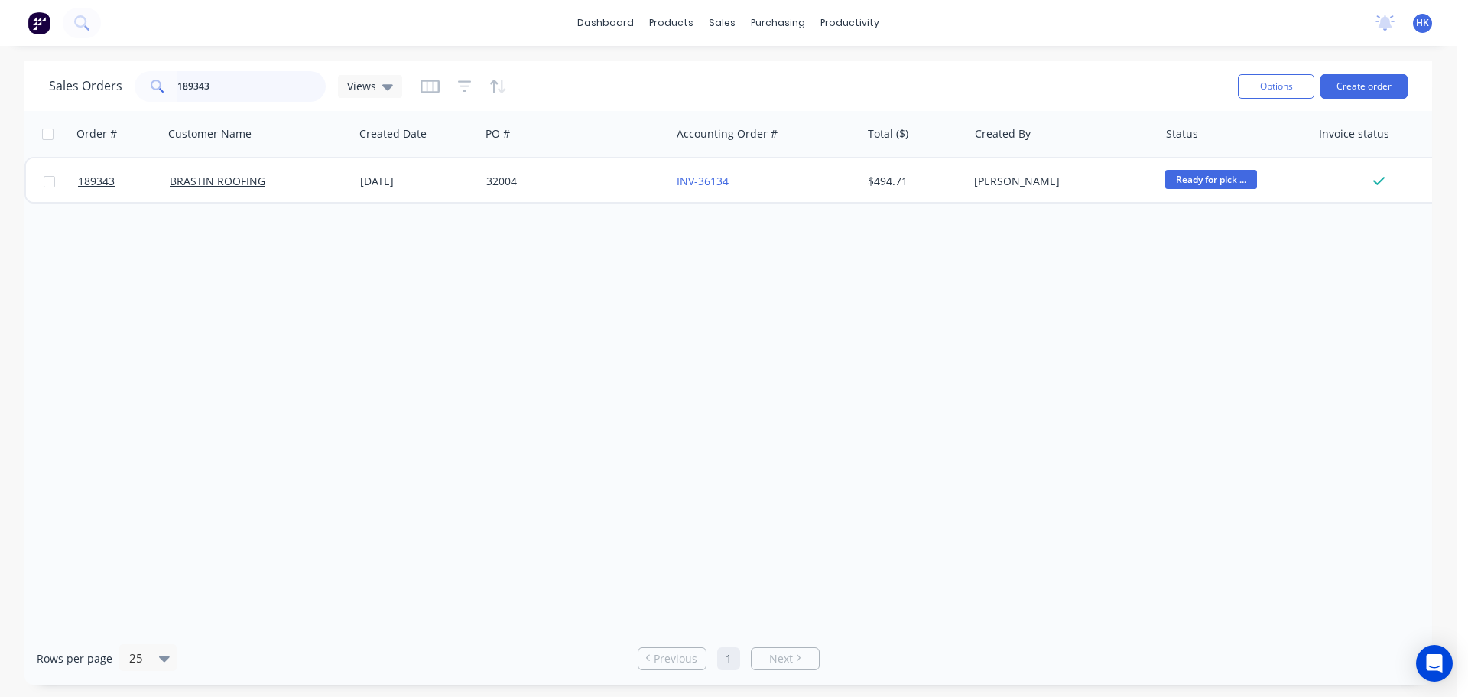
click at [288, 85] on input "189343" at bounding box center [251, 86] width 149 height 31
type input "189247"
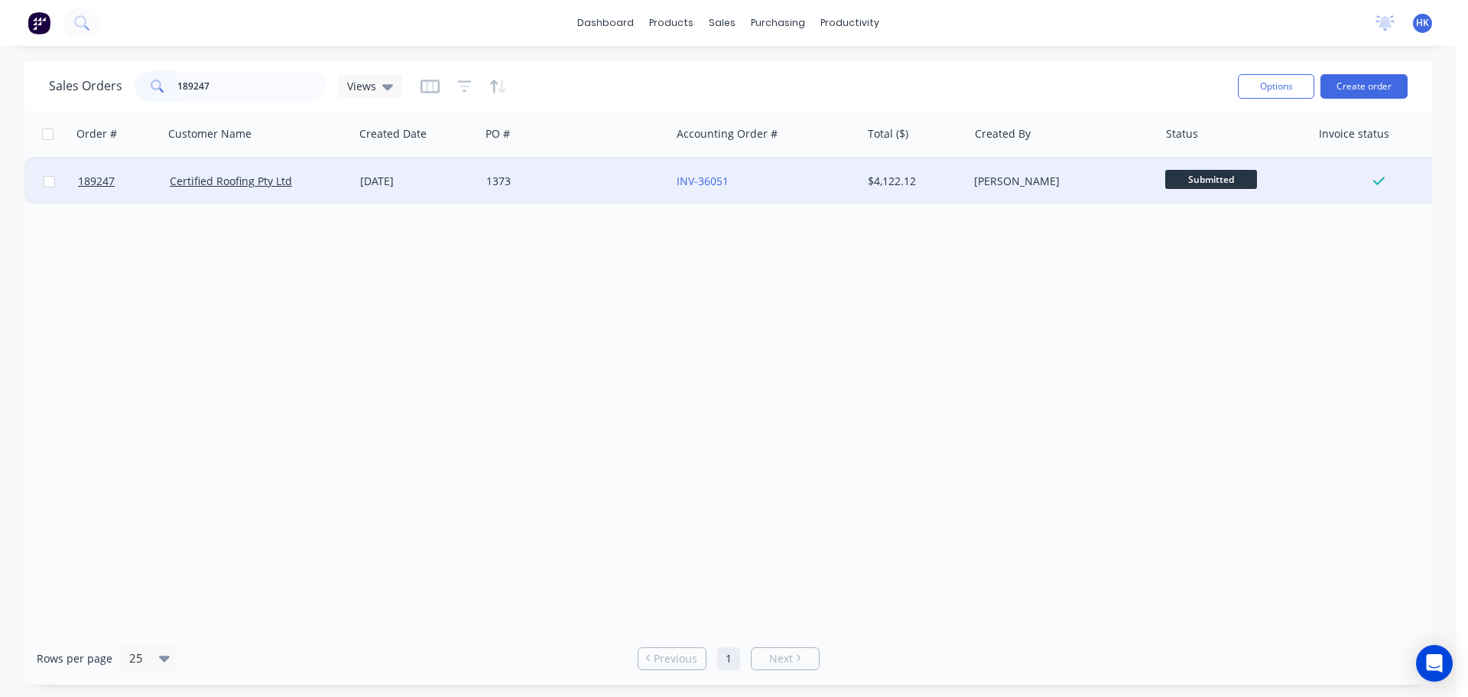
click at [333, 179] on div "Certified Roofing Pty Ltd" at bounding box center [255, 181] width 170 height 15
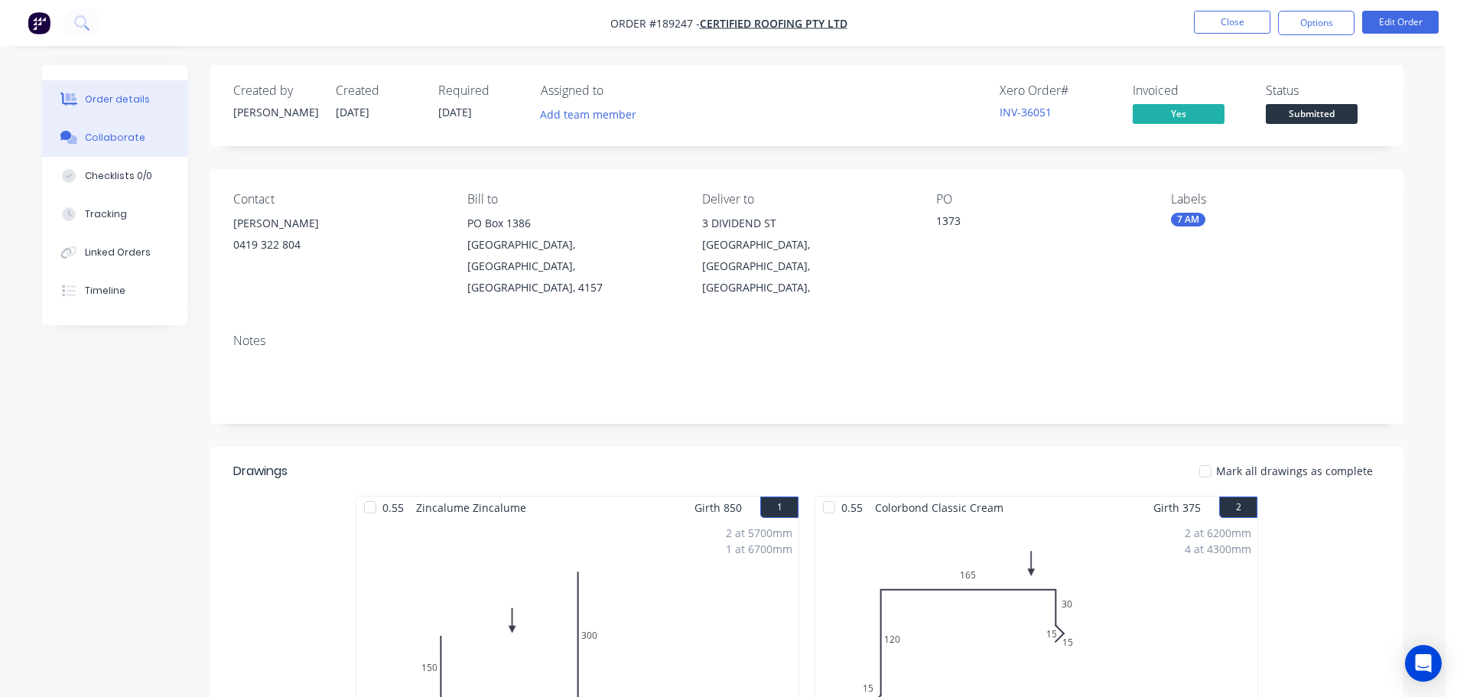
click at [145, 140] on button "Collaborate" at bounding box center [114, 138] width 145 height 38
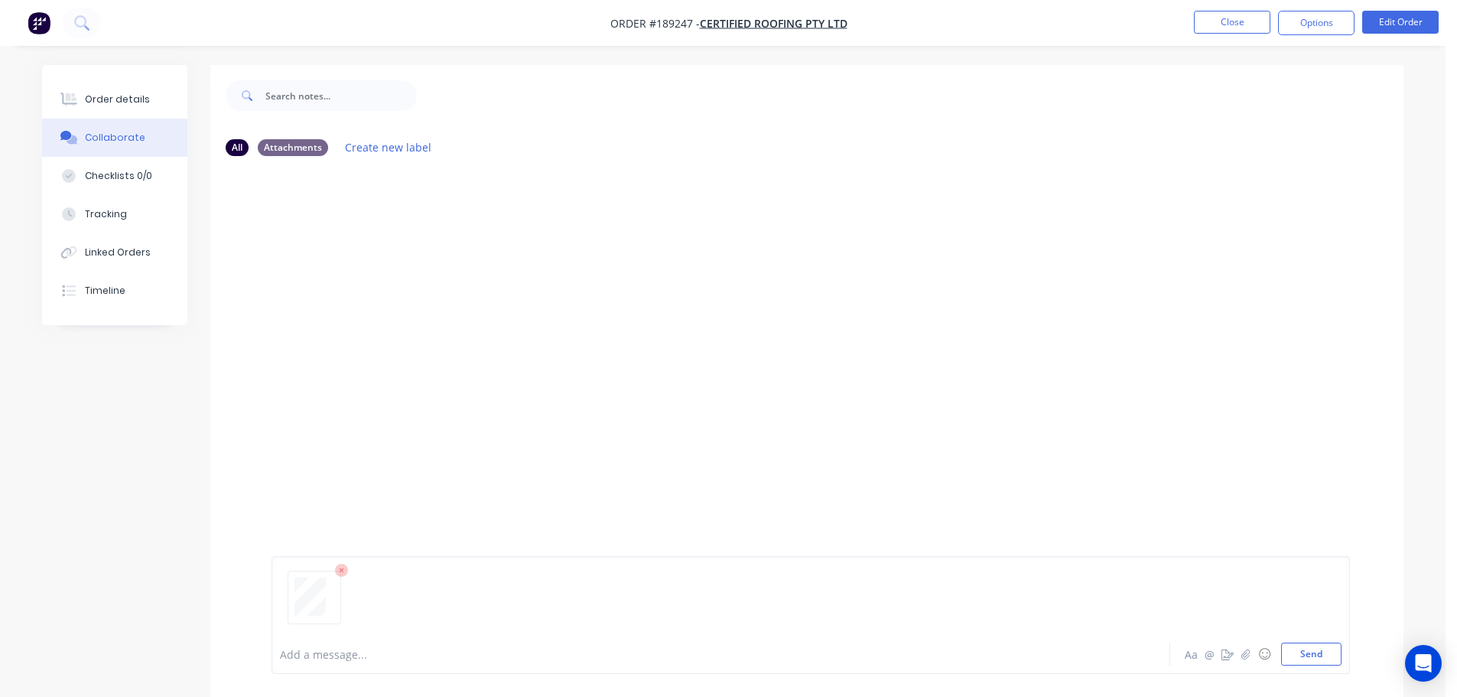
drag, startPoint x: 1291, startPoint y: 646, endPoint x: 1295, endPoint y: 487, distance: 158.4
click at [1292, 646] on button "Send" at bounding box center [1311, 653] width 60 height 23
click at [1258, 28] on button "Close" at bounding box center [1232, 22] width 76 height 23
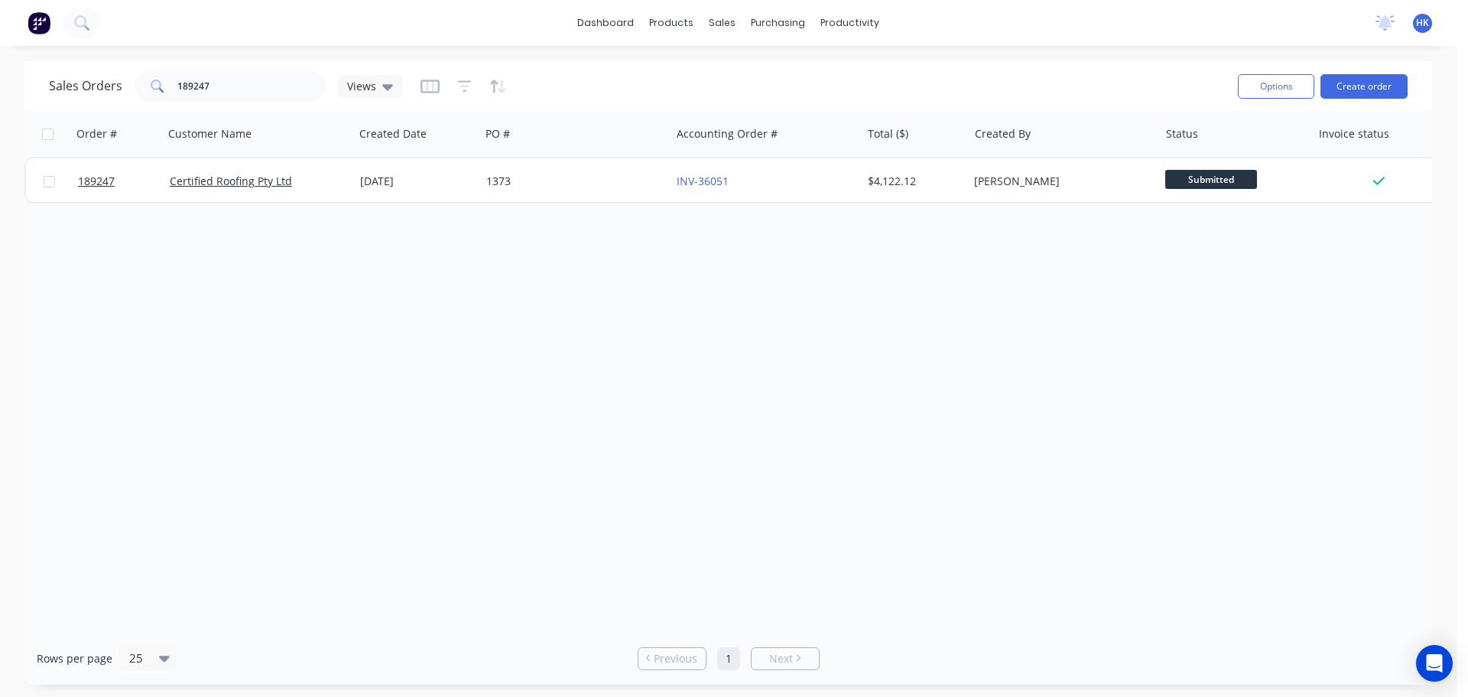
click at [266, 103] on div "Sales Orders 189247 Views" at bounding box center [637, 85] width 1177 height 37
click at [265, 103] on div "Sales Orders 189247 Views" at bounding box center [637, 85] width 1177 height 37
click at [258, 86] on input "189247" at bounding box center [251, 86] width 149 height 31
type input "189575"
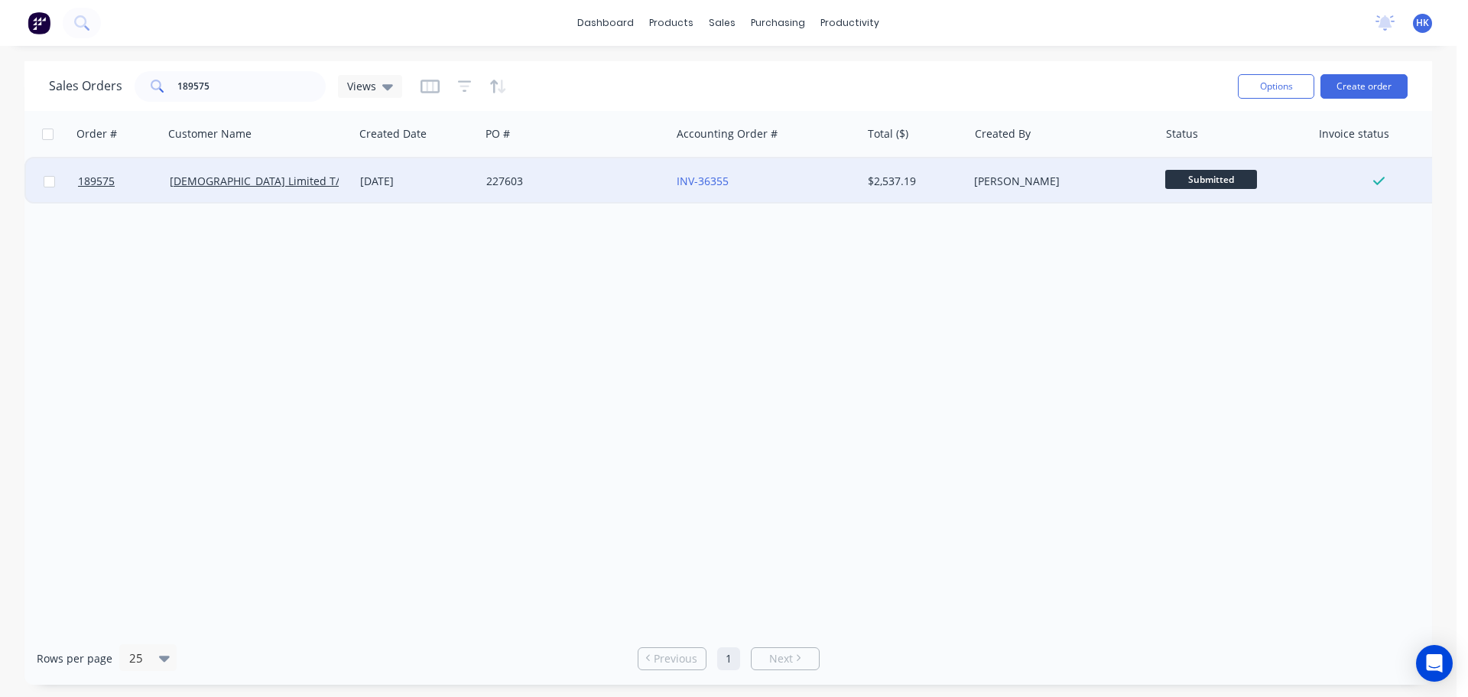
click at [552, 178] on div "227603" at bounding box center [571, 181] width 170 height 15
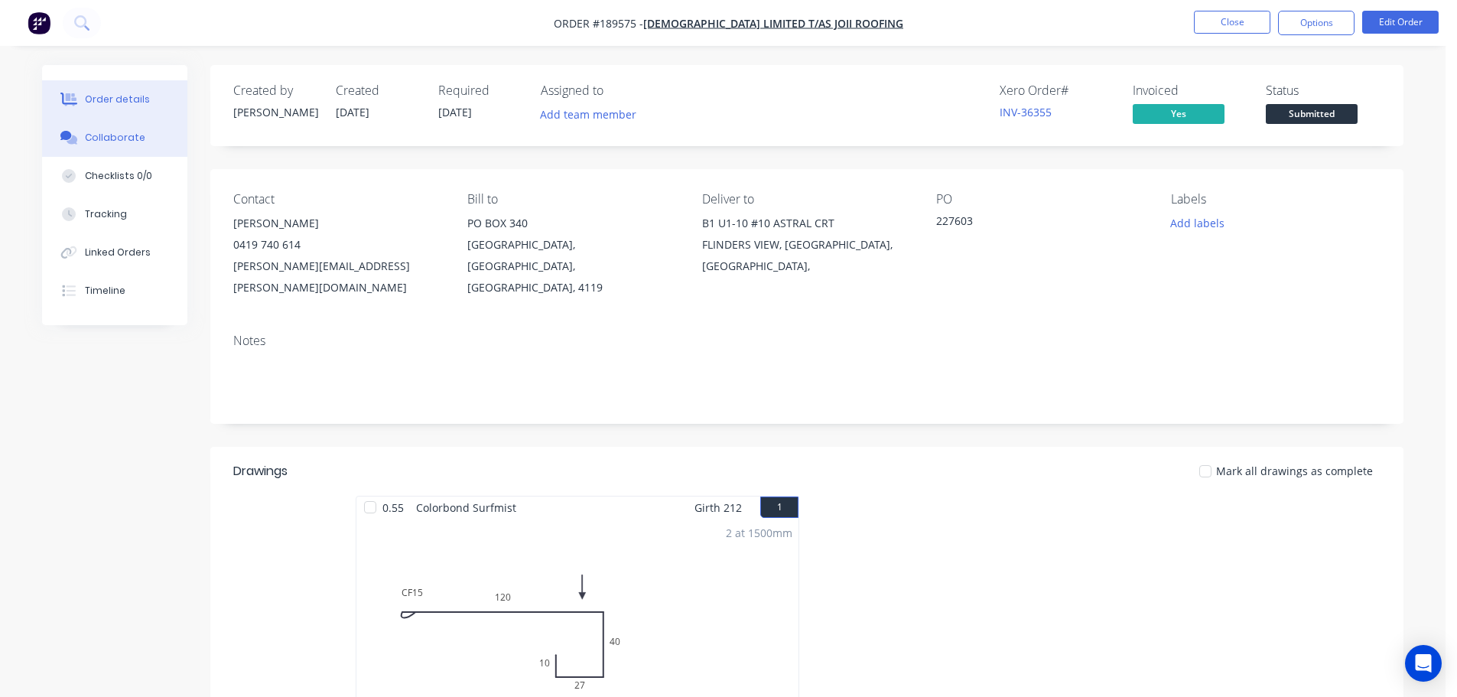
click at [125, 146] on button "Collaborate" at bounding box center [114, 138] width 145 height 38
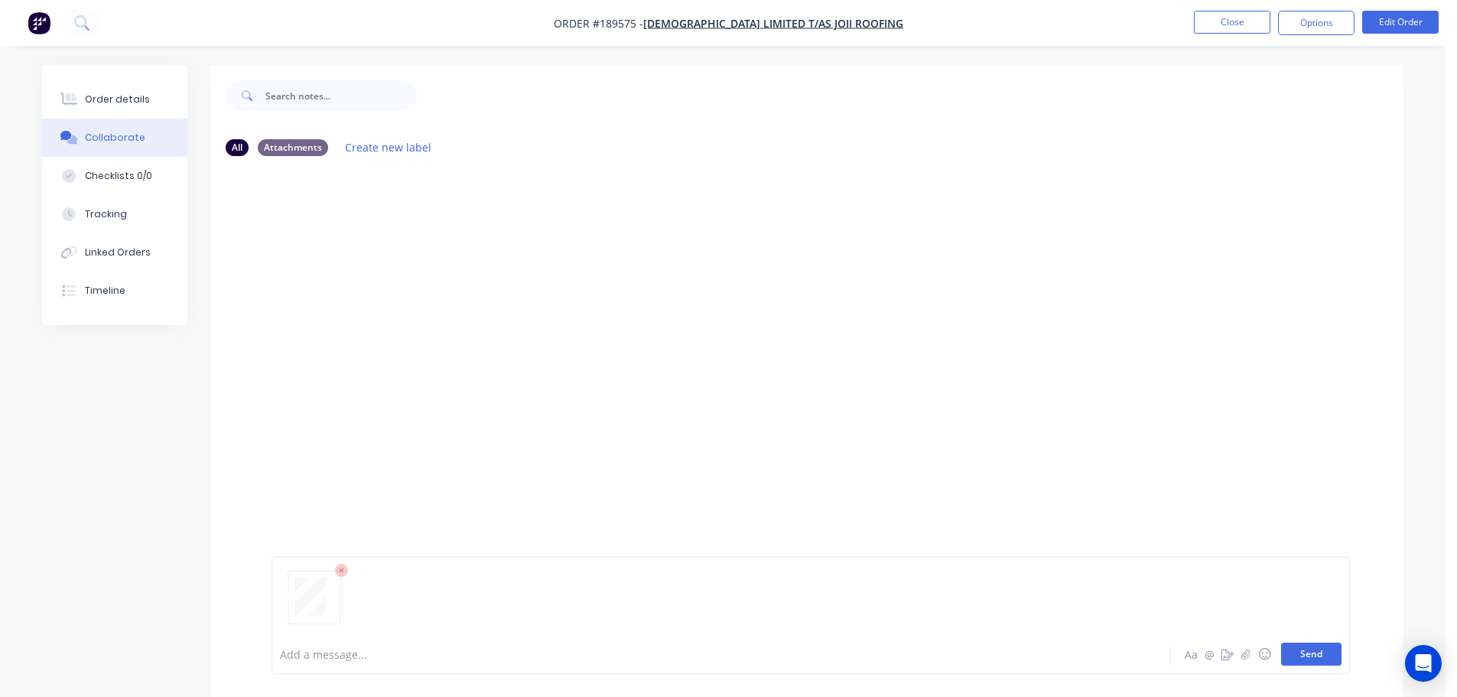
click at [1299, 659] on button "Send" at bounding box center [1311, 653] width 60 height 23
click at [1243, 24] on button "Close" at bounding box center [1232, 22] width 76 height 23
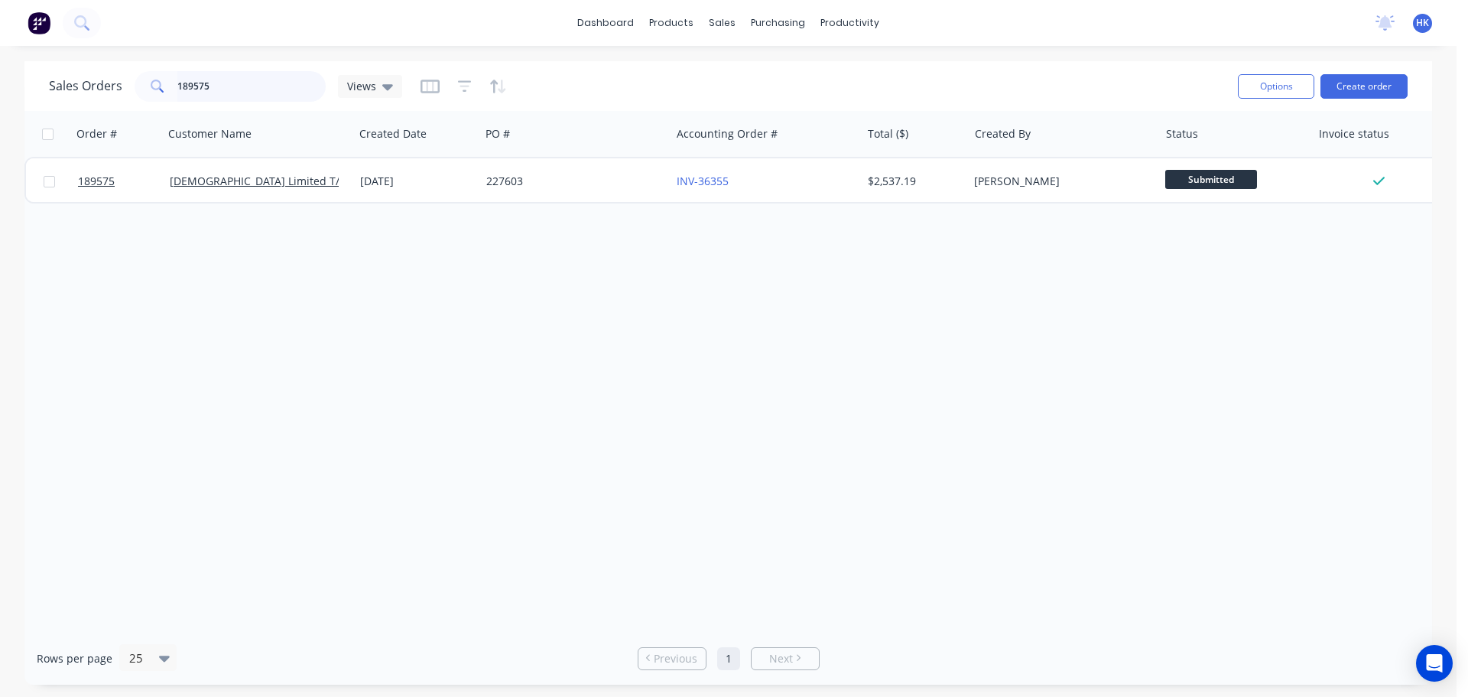
click at [233, 83] on input "189575" at bounding box center [251, 86] width 149 height 31
type input "189970"
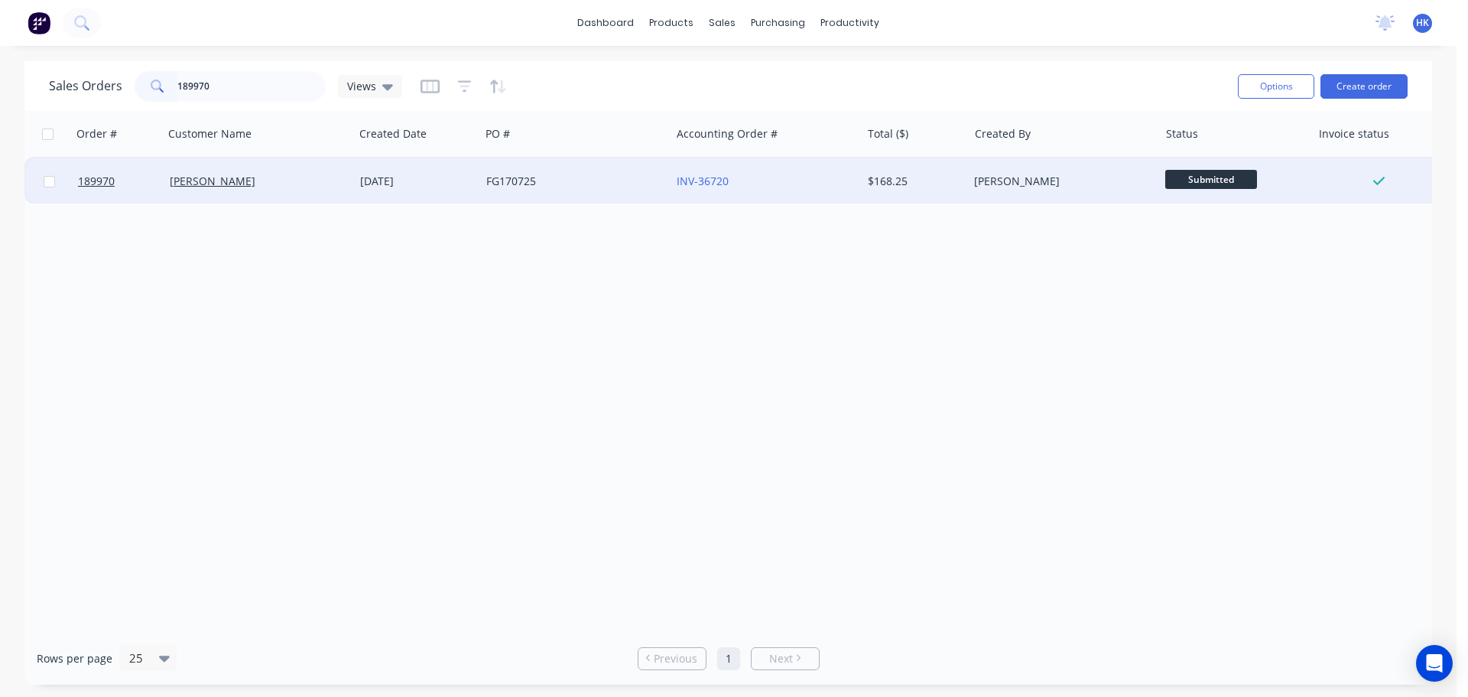
click at [522, 163] on div "FG170725" at bounding box center [575, 181] width 190 height 46
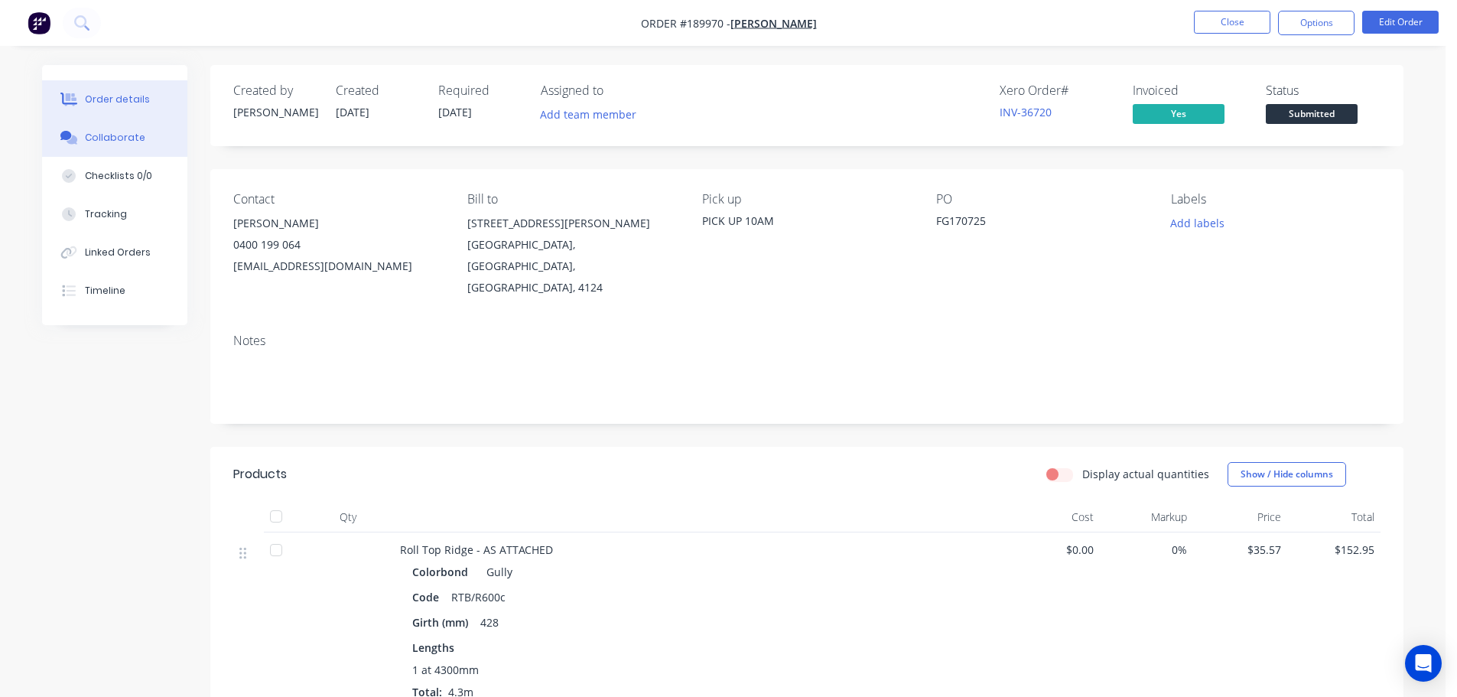
click at [95, 156] on button "Collaborate" at bounding box center [114, 138] width 145 height 38
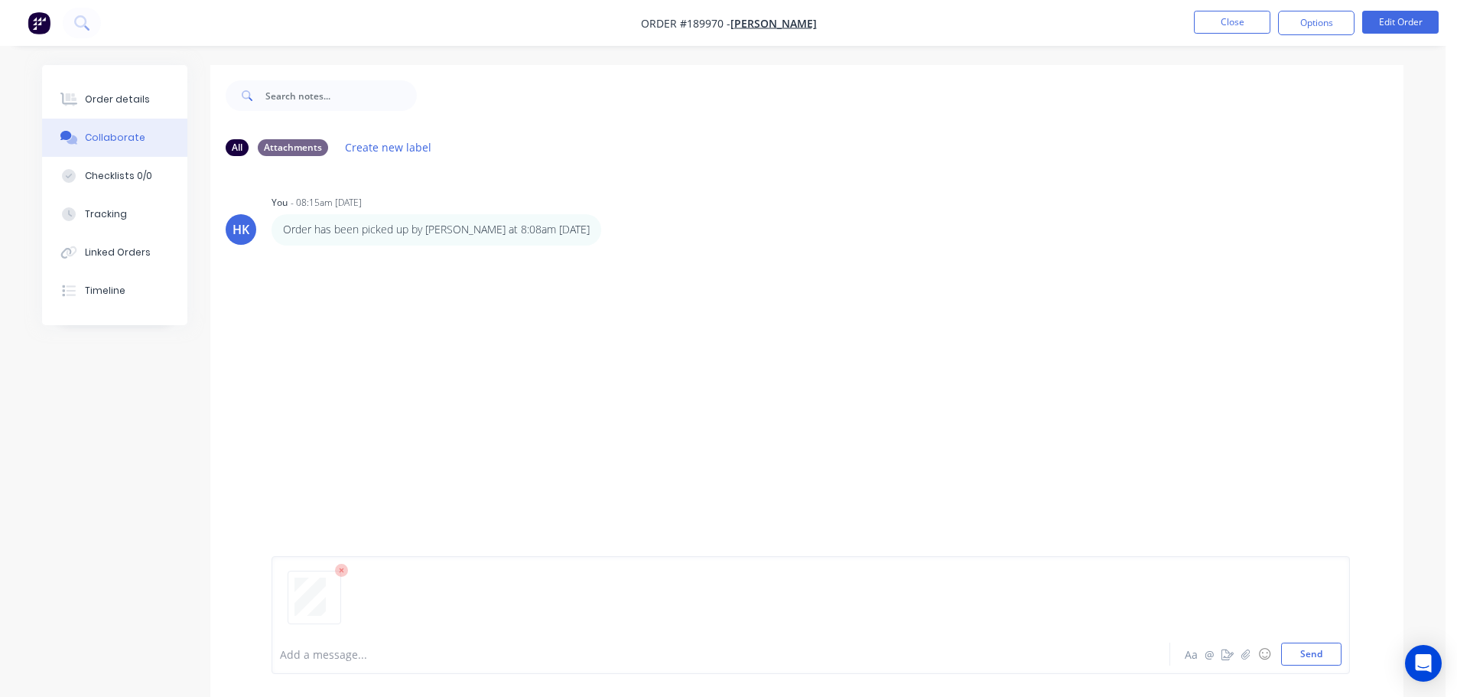
drag, startPoint x: 1309, startPoint y: 657, endPoint x: 1311, endPoint y: 580, distance: 77.3
click at [1308, 658] on button "Send" at bounding box center [1311, 653] width 60 height 23
click at [1227, 28] on button "Close" at bounding box center [1232, 22] width 76 height 23
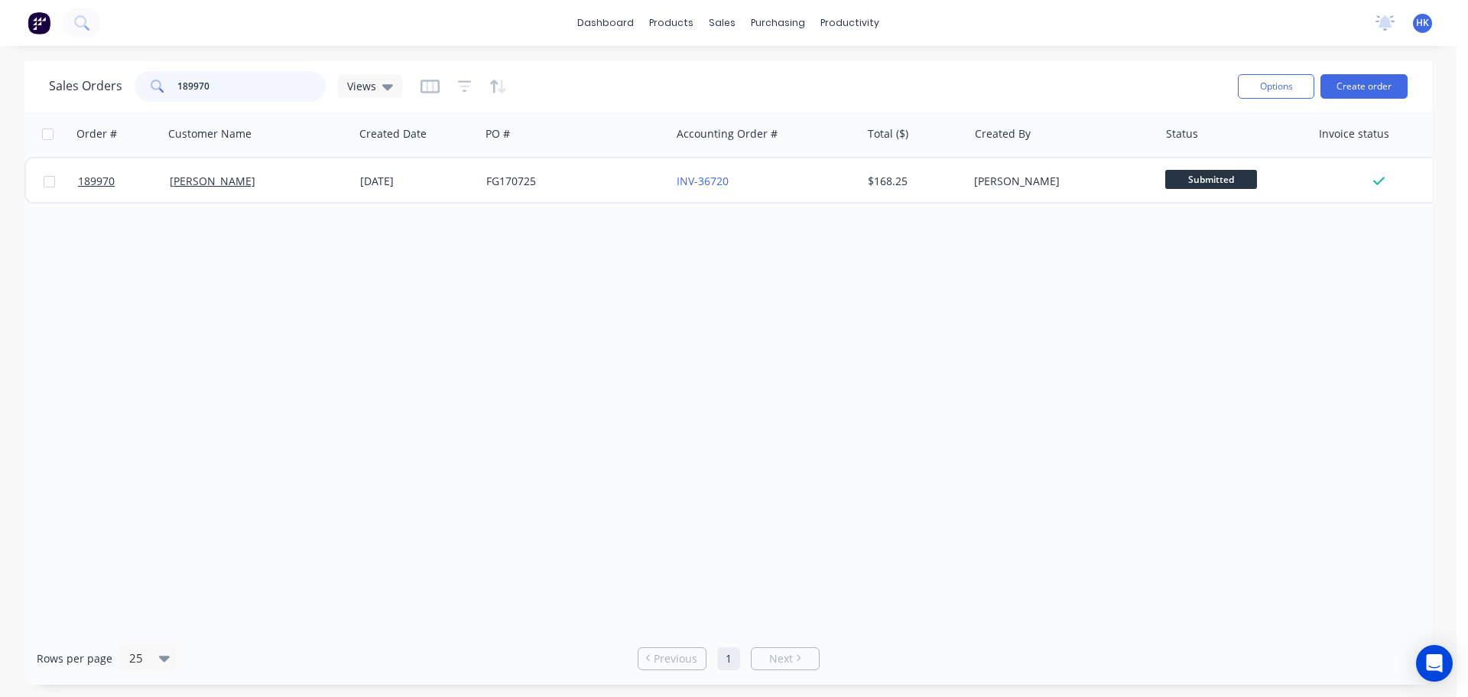
click at [246, 92] on input "189970" at bounding box center [251, 86] width 149 height 31
click at [244, 93] on input "189970" at bounding box center [251, 86] width 149 height 31
type input "189539"
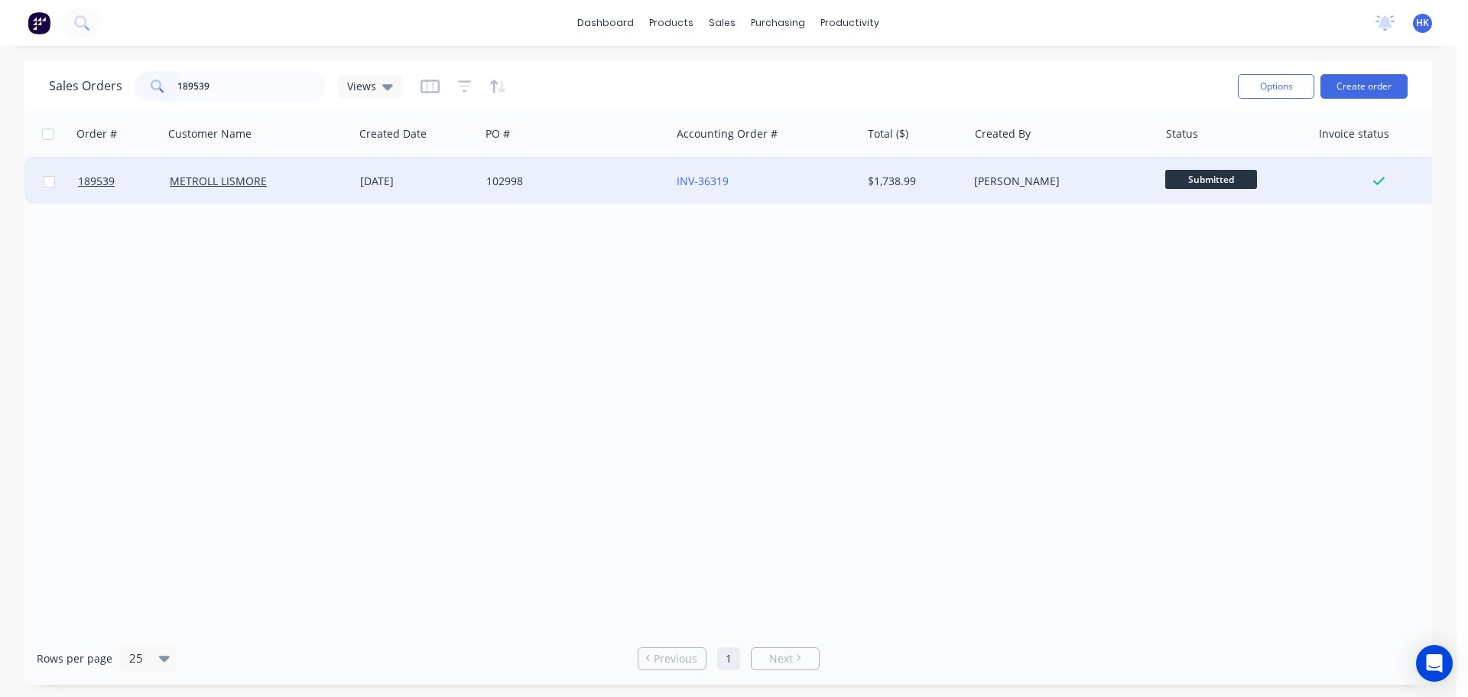
click at [551, 189] on div "102998" at bounding box center [575, 181] width 190 height 46
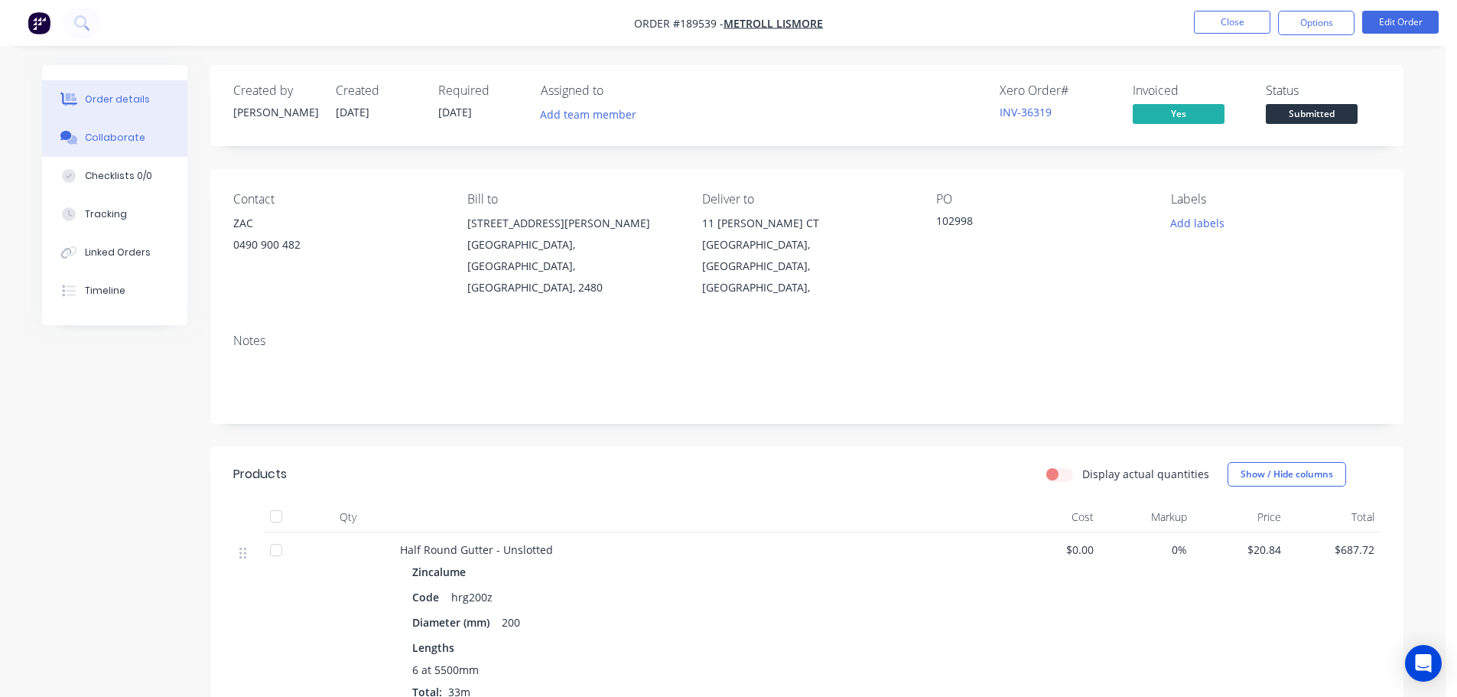
click at [95, 143] on div "Collaborate" at bounding box center [115, 138] width 60 height 14
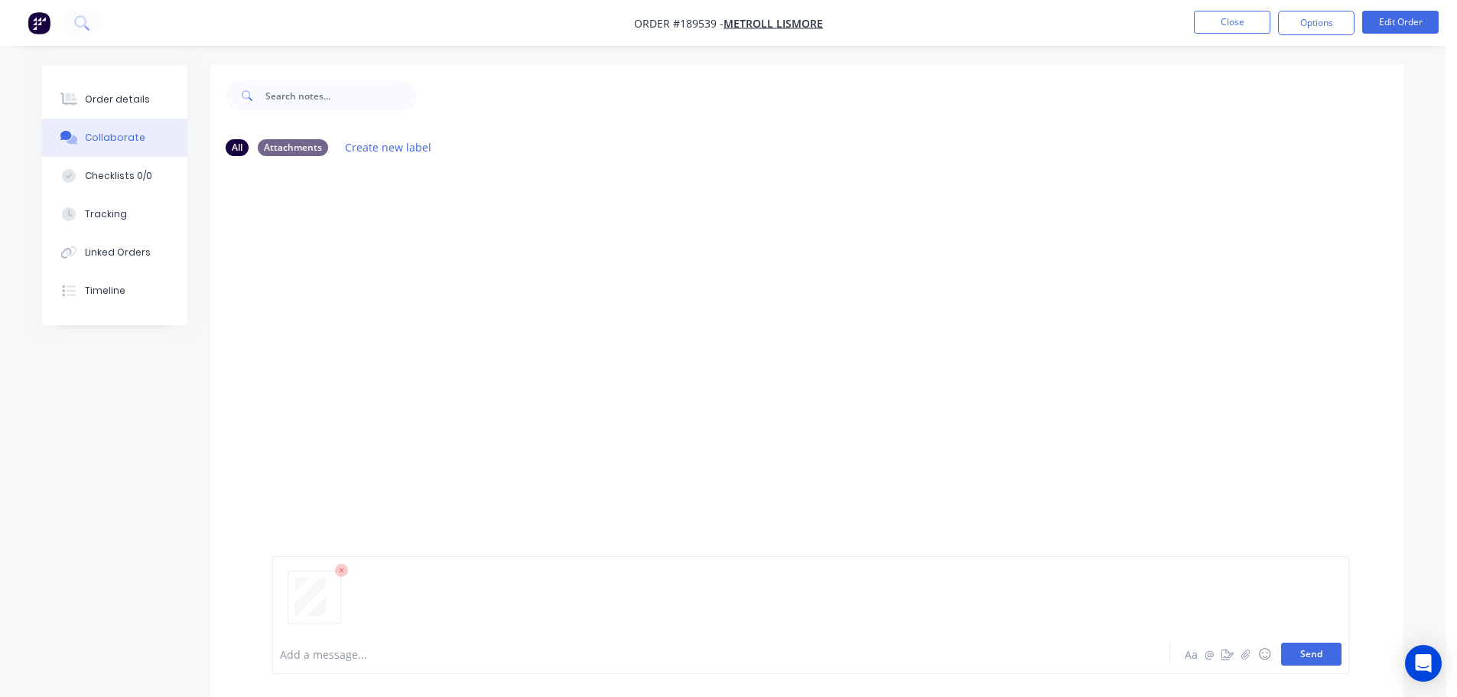
click at [1329, 661] on button "Send" at bounding box center [1311, 653] width 60 height 23
click at [1230, 28] on button "Close" at bounding box center [1232, 22] width 76 height 23
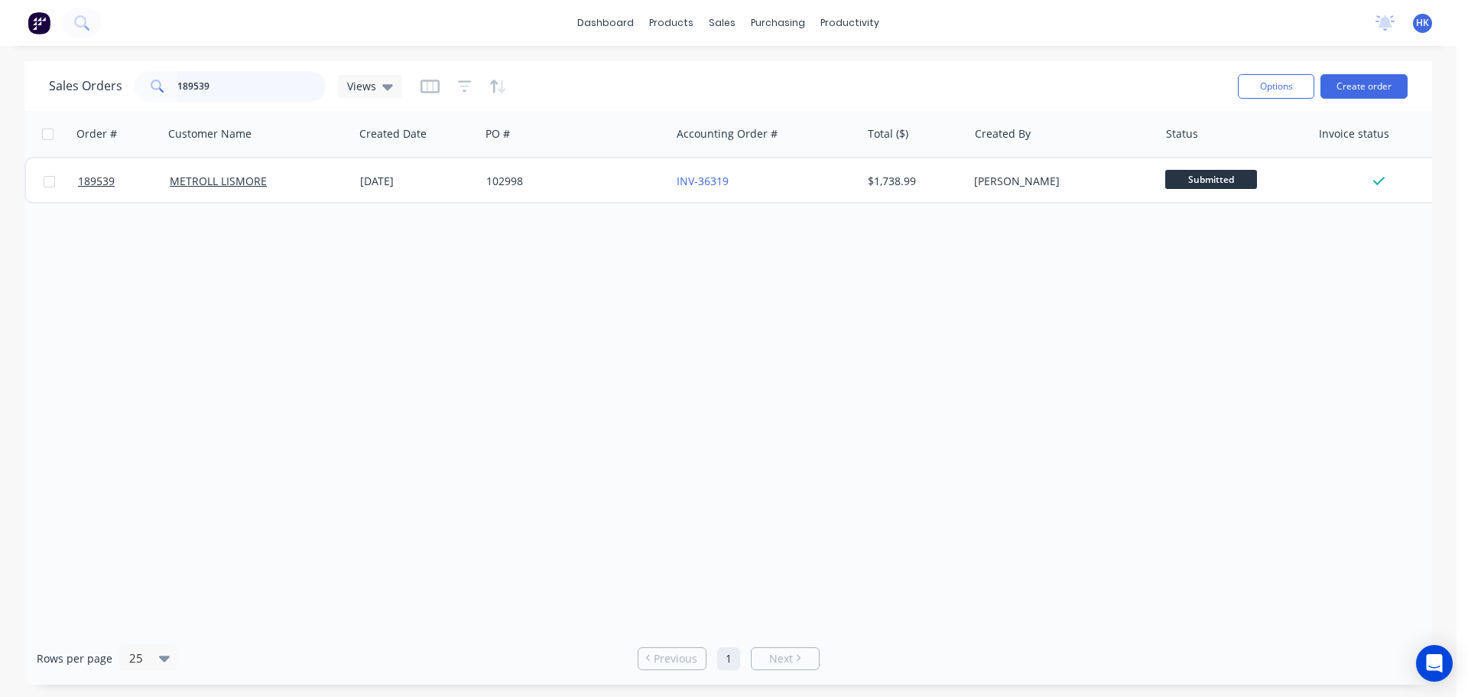
click at [279, 94] on input "189539" at bounding box center [251, 86] width 149 height 31
click at [278, 94] on input "189539" at bounding box center [251, 86] width 149 height 31
type input "185382"
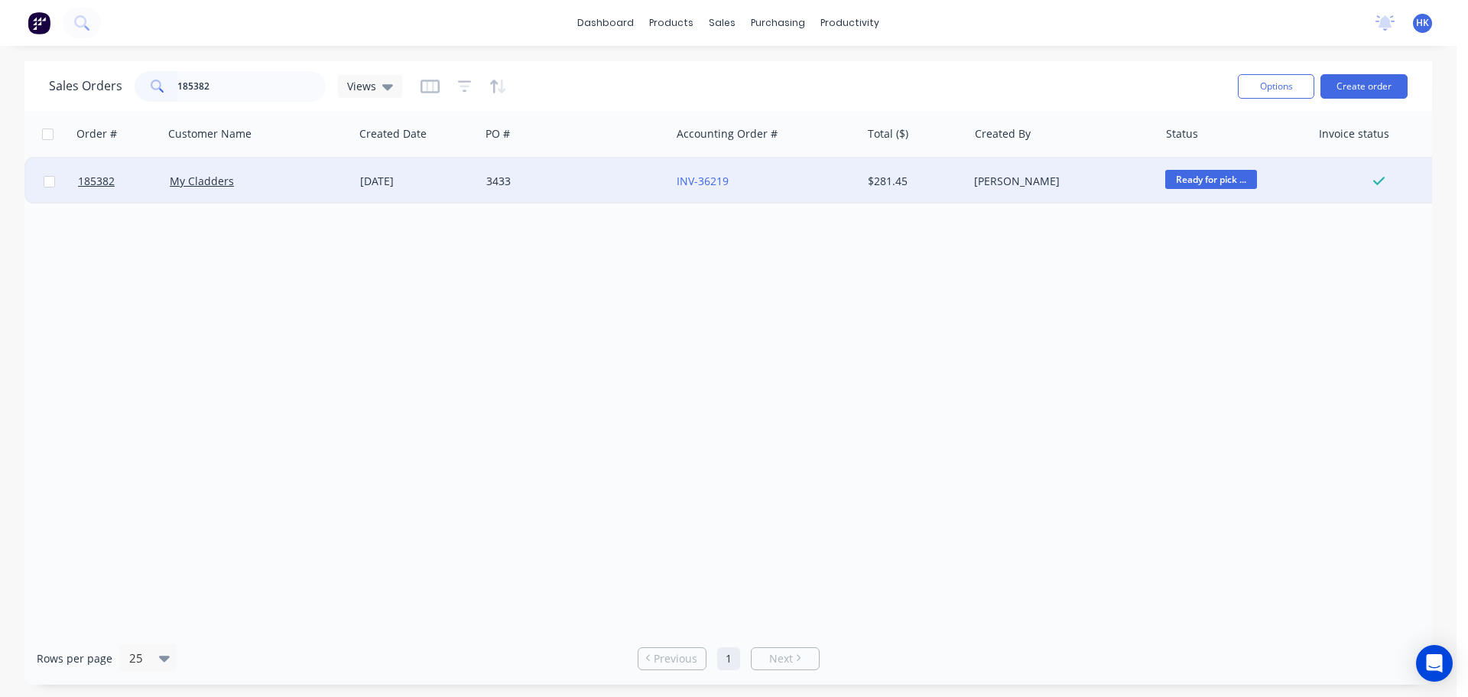
click at [479, 181] on div "[DATE]" at bounding box center [417, 181] width 126 height 46
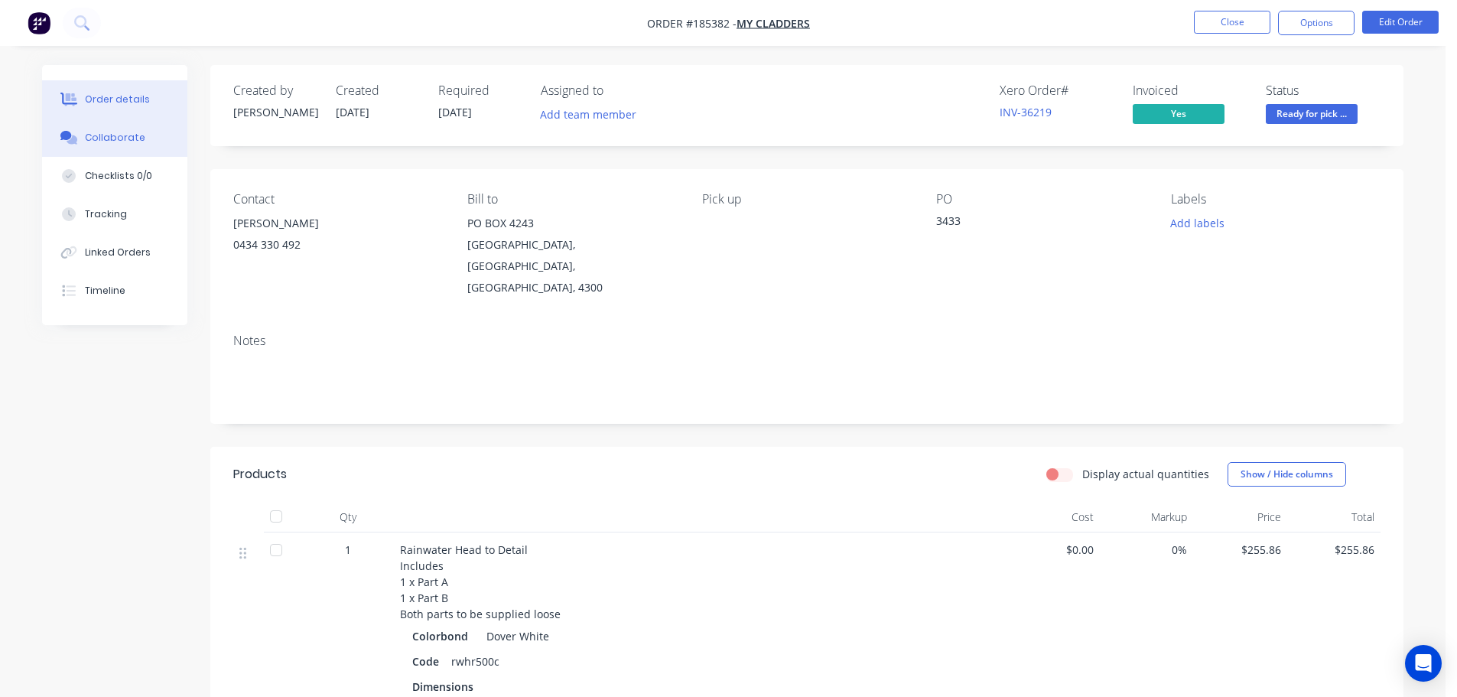
click at [105, 132] on div "Collaborate" at bounding box center [115, 138] width 60 height 14
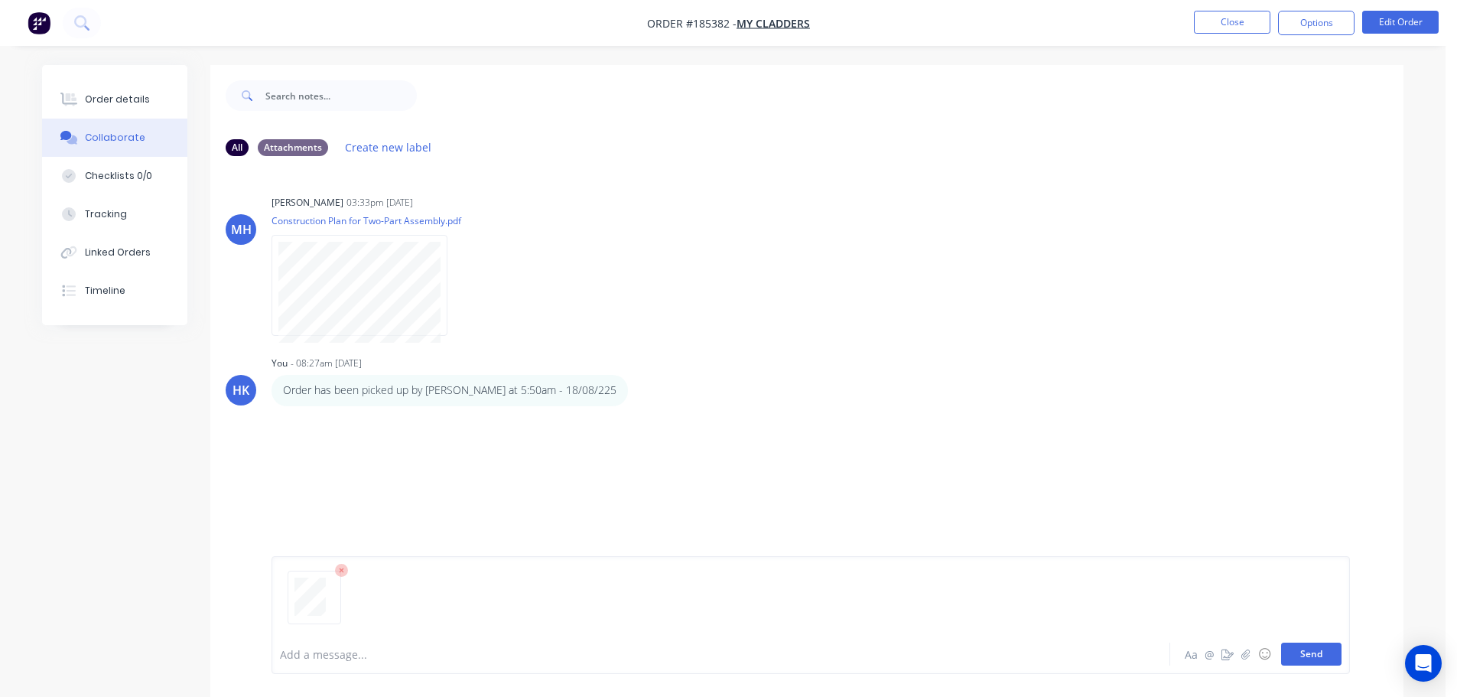
click at [1323, 659] on button "Send" at bounding box center [1311, 653] width 60 height 23
click at [1238, 25] on button "Close" at bounding box center [1232, 22] width 76 height 23
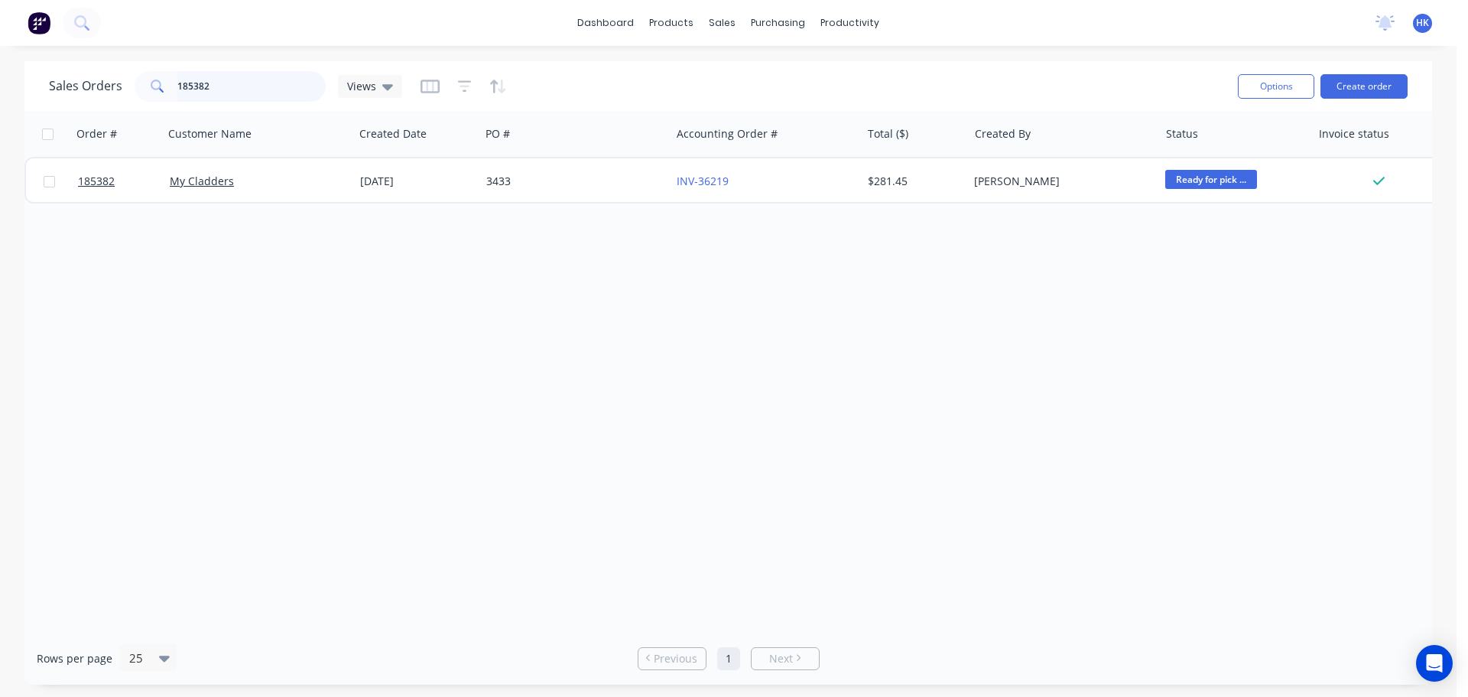
click at [283, 90] on input "185382" at bounding box center [251, 86] width 149 height 31
click at [281, 90] on input "185382" at bounding box center [251, 86] width 149 height 31
type input "180972"
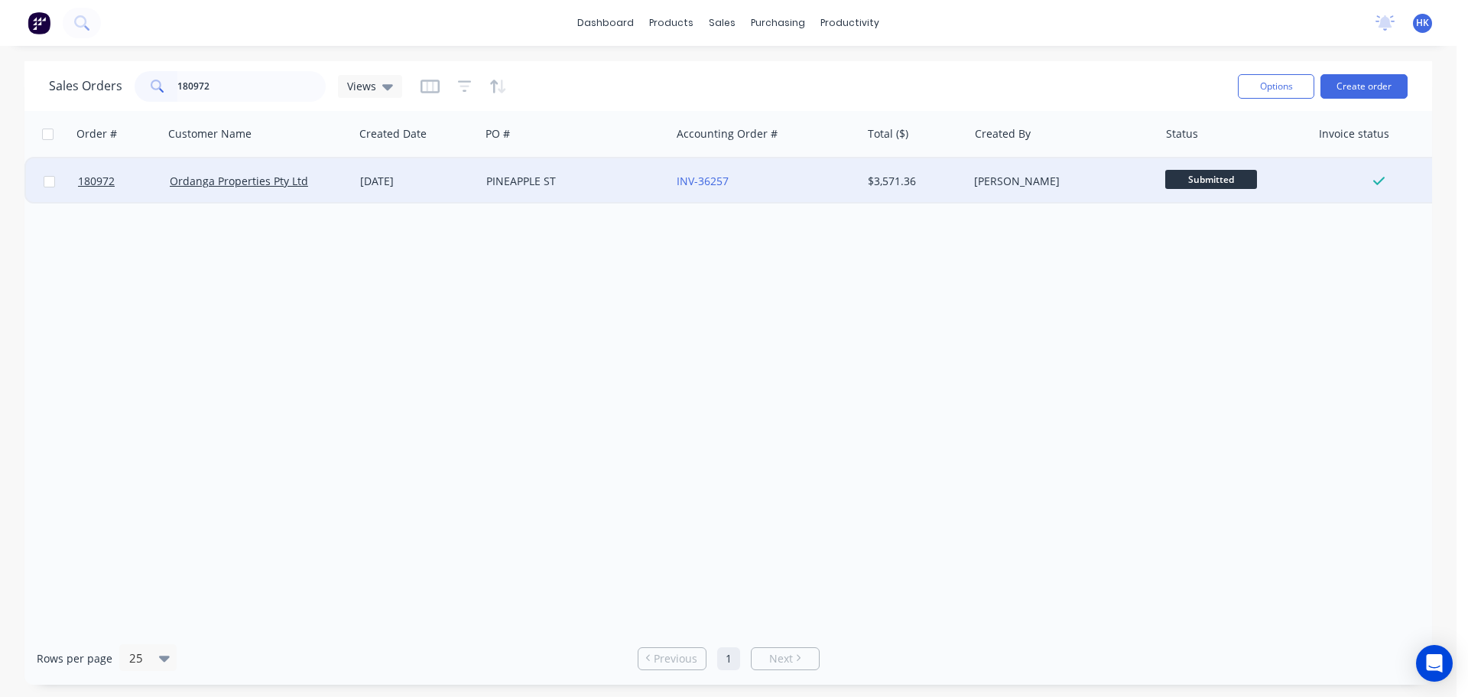
click at [592, 188] on div "PINEAPPLE ST" at bounding box center [571, 181] width 170 height 15
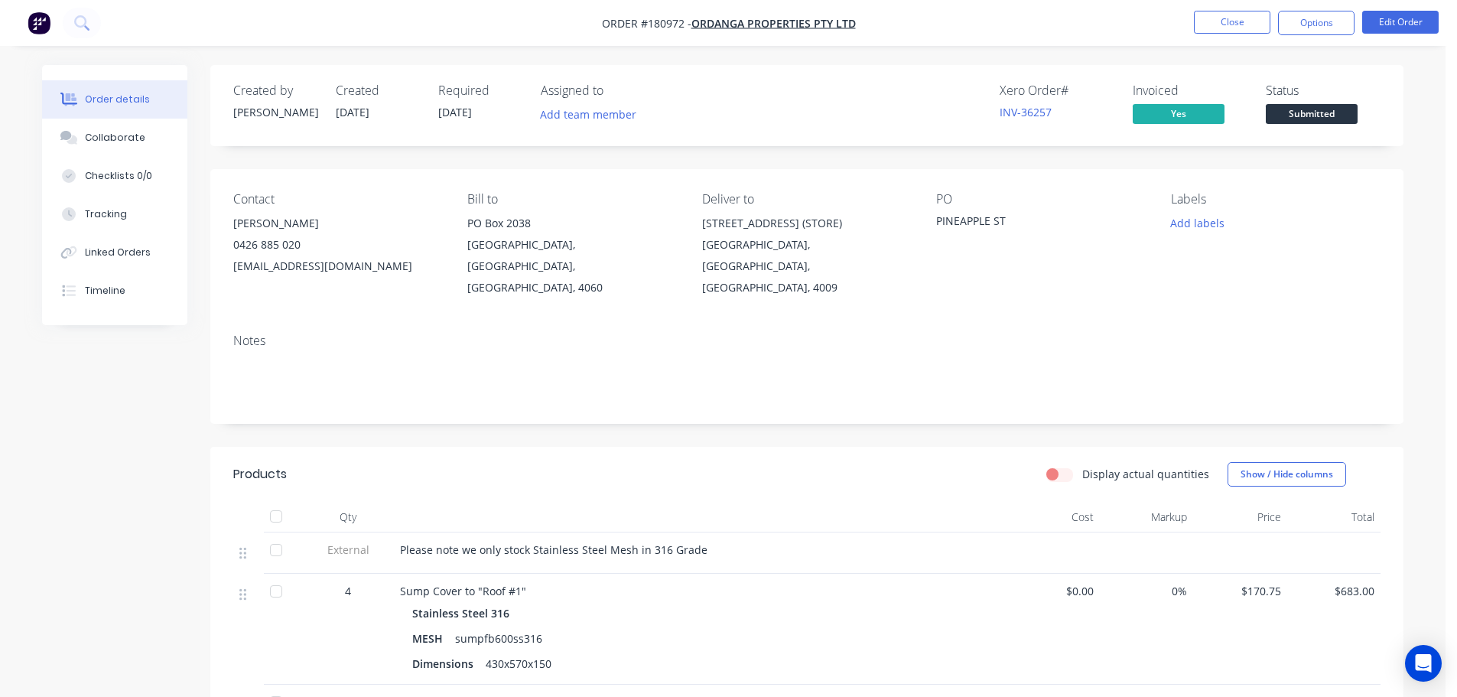
drag, startPoint x: 122, startPoint y: 143, endPoint x: 690, endPoint y: 211, distance: 572.3
click at [122, 143] on div "Collaborate" at bounding box center [115, 138] width 60 height 14
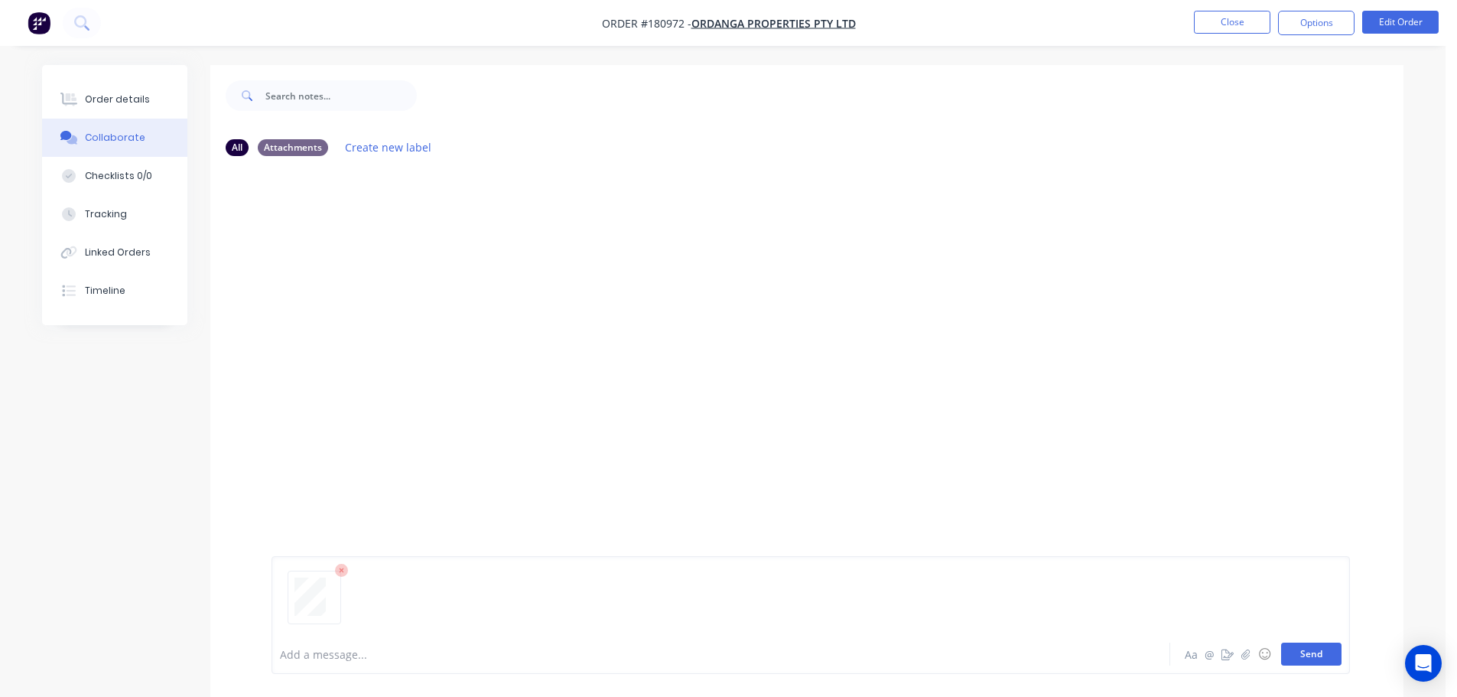
click at [1327, 658] on button "Send" at bounding box center [1311, 653] width 60 height 23
click at [1228, 28] on button "Close" at bounding box center [1232, 22] width 76 height 23
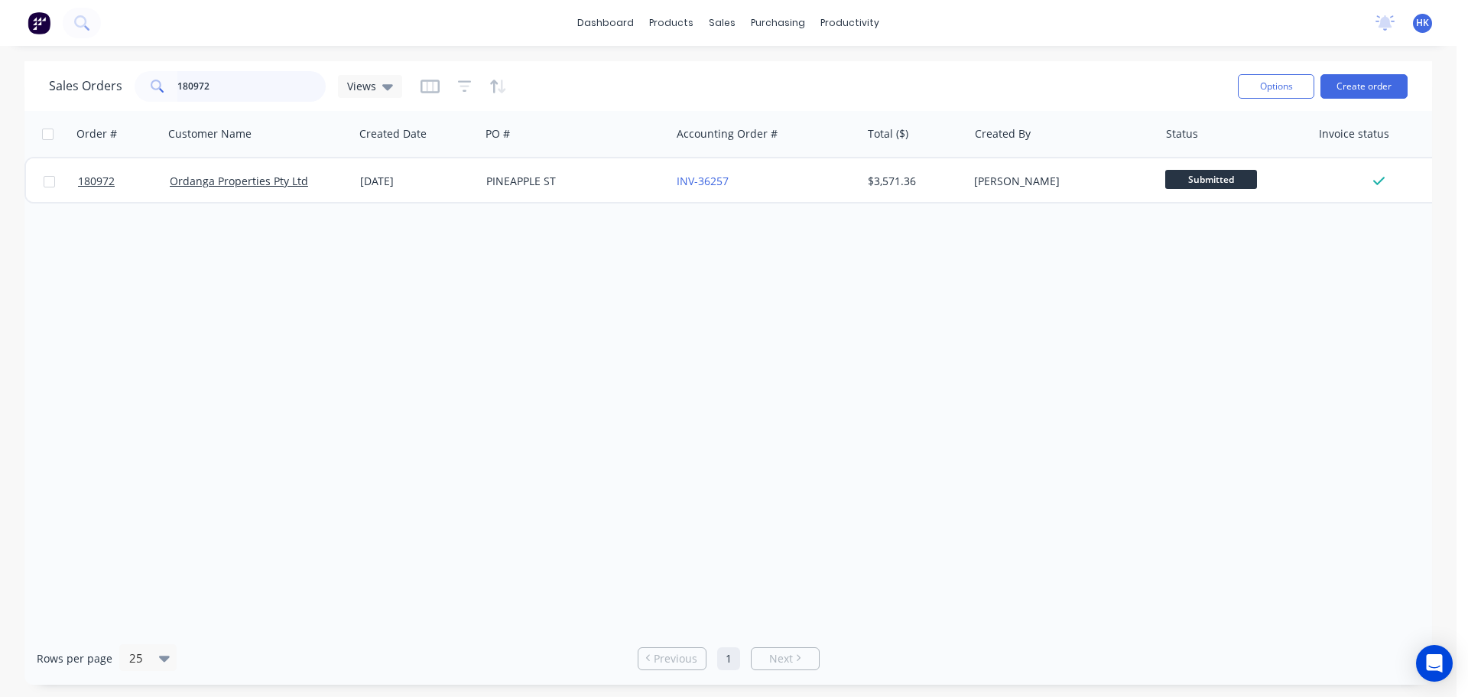
click at [267, 93] on input "180972" at bounding box center [251, 86] width 149 height 31
click at [266, 93] on input "180972" at bounding box center [251, 86] width 149 height 31
type input "189805"
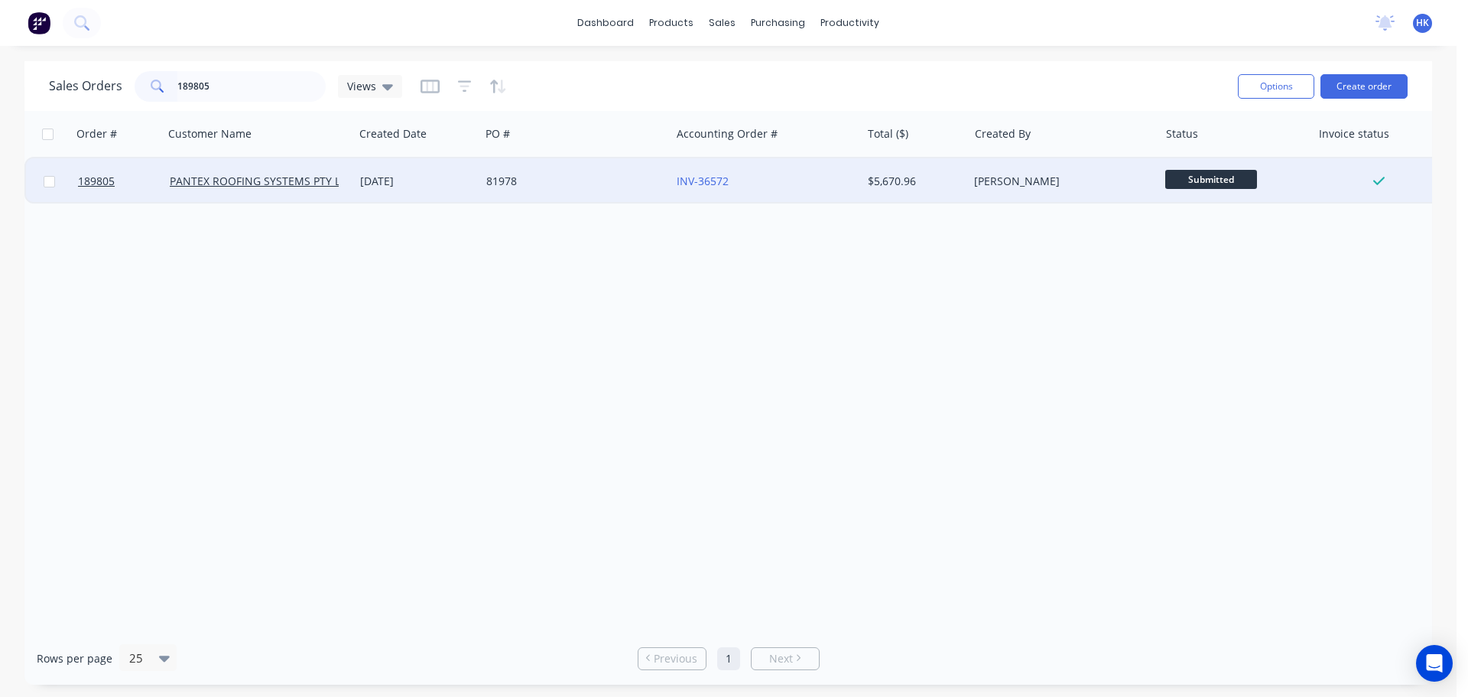
click at [438, 193] on div "[DATE]" at bounding box center [417, 181] width 126 height 46
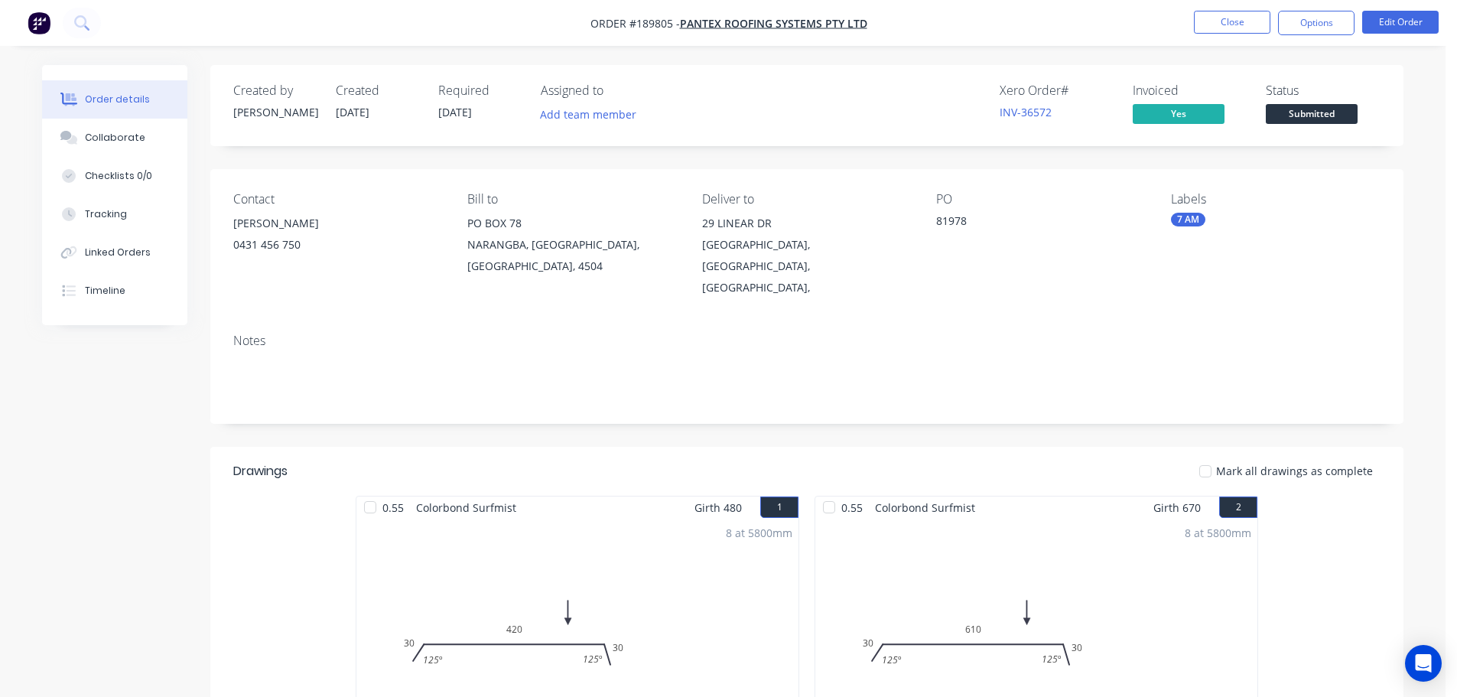
click at [100, 142] on div "Collaborate" at bounding box center [115, 138] width 60 height 14
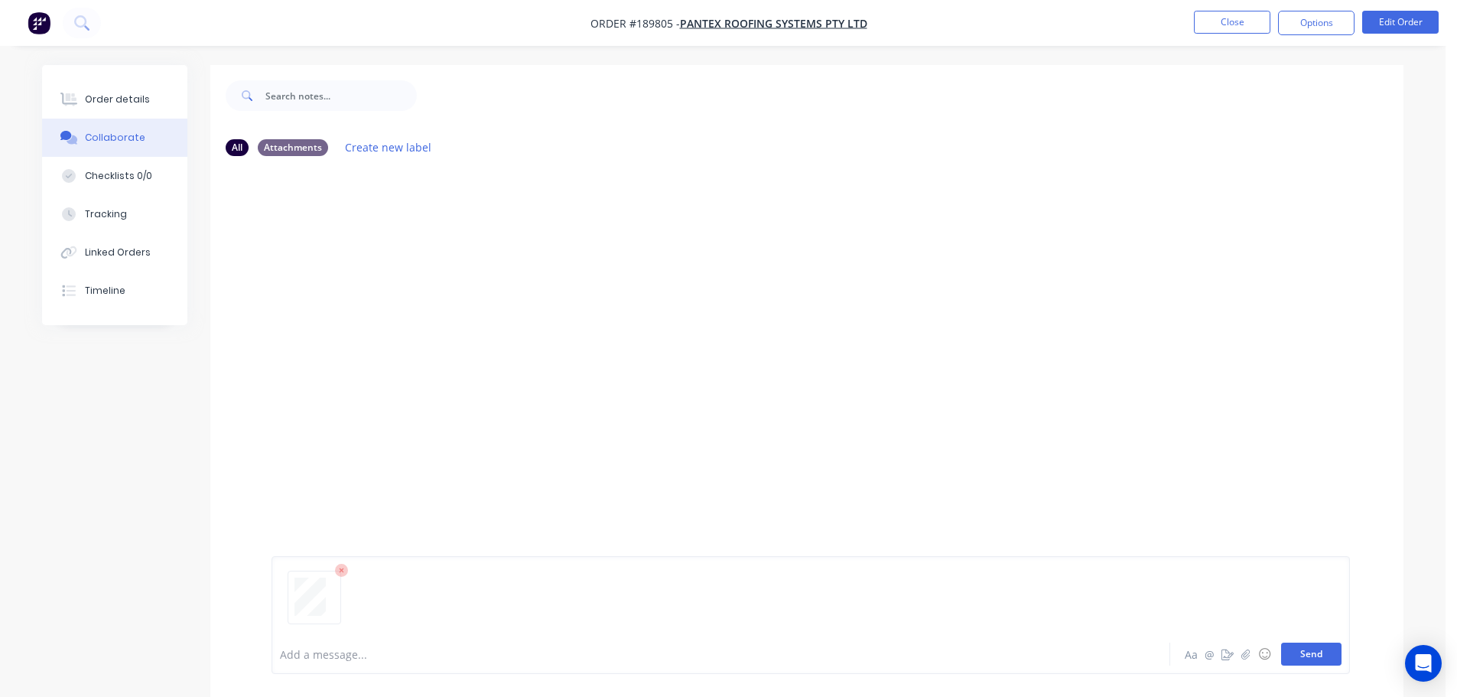
click at [1301, 647] on button "Send" at bounding box center [1311, 653] width 60 height 23
click at [1220, 30] on button "Close" at bounding box center [1232, 22] width 76 height 23
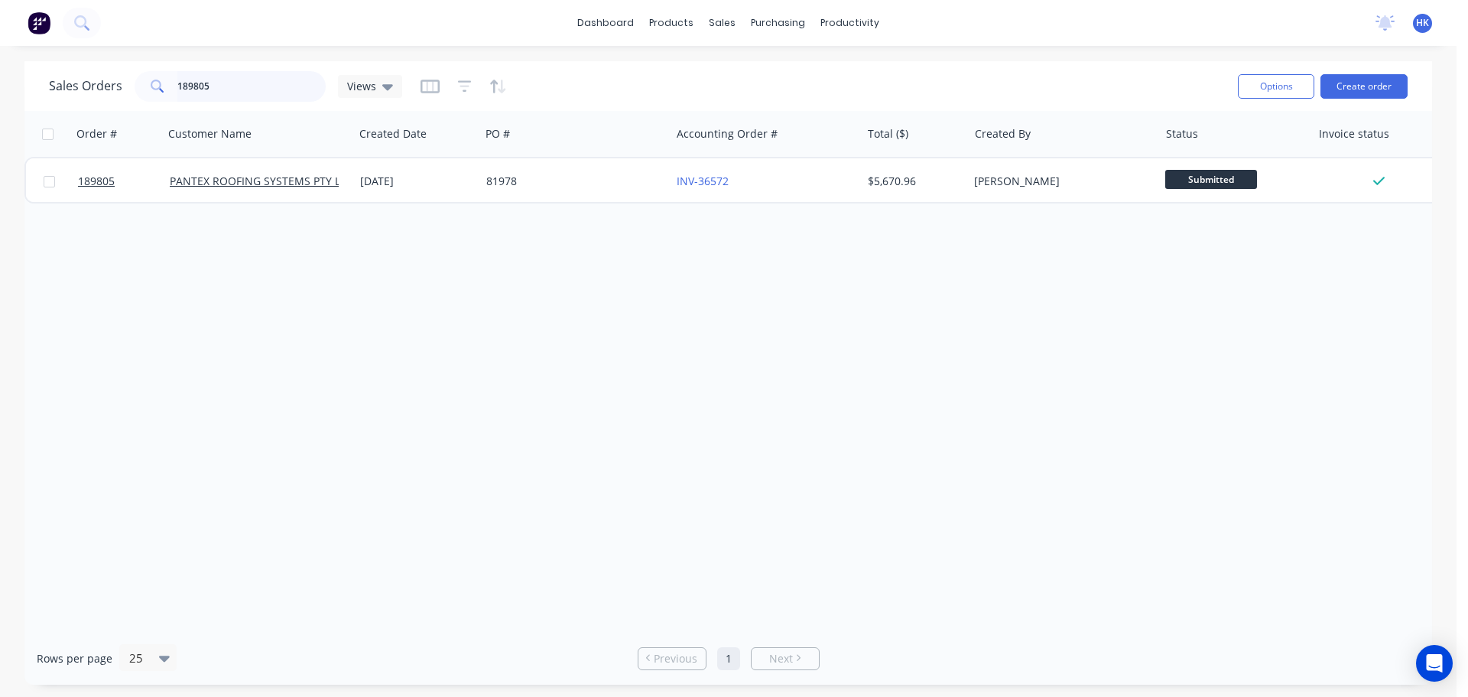
click at [256, 89] on input "189805" at bounding box center [251, 86] width 149 height 31
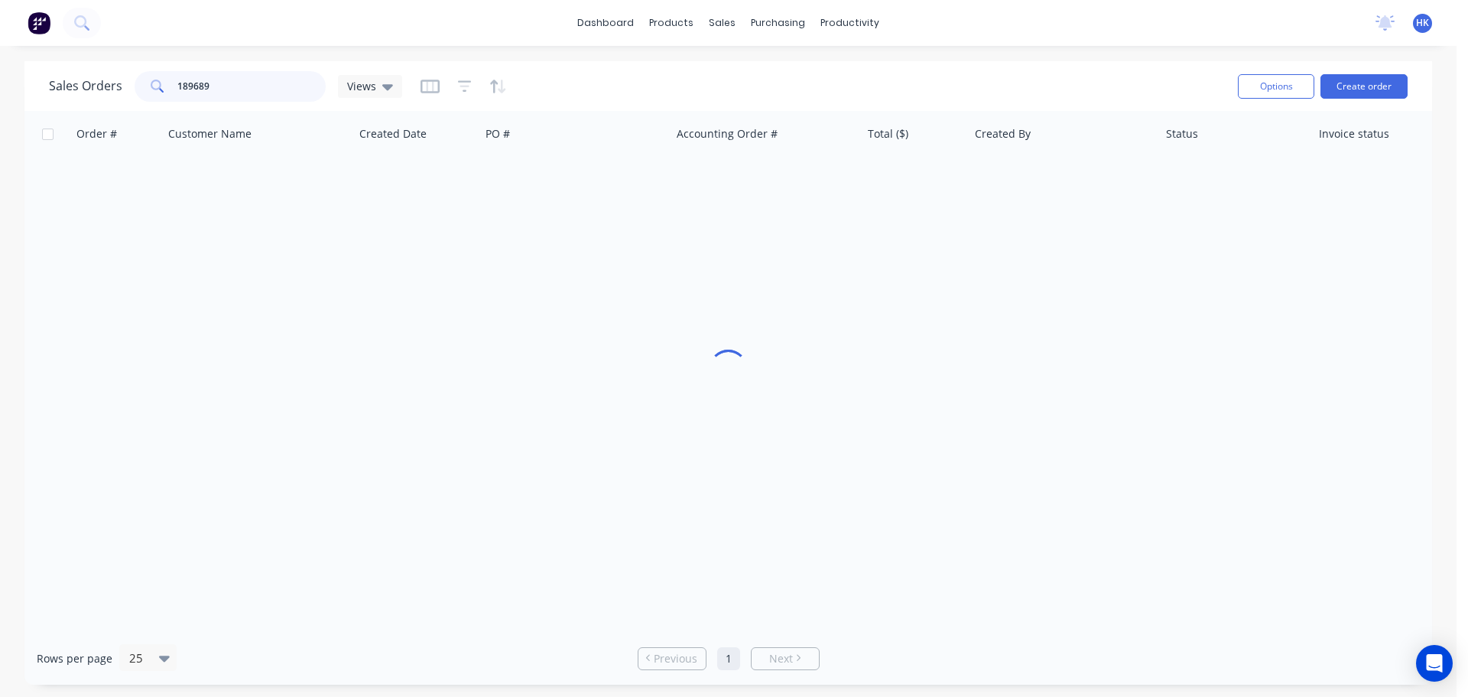
type input "189689"
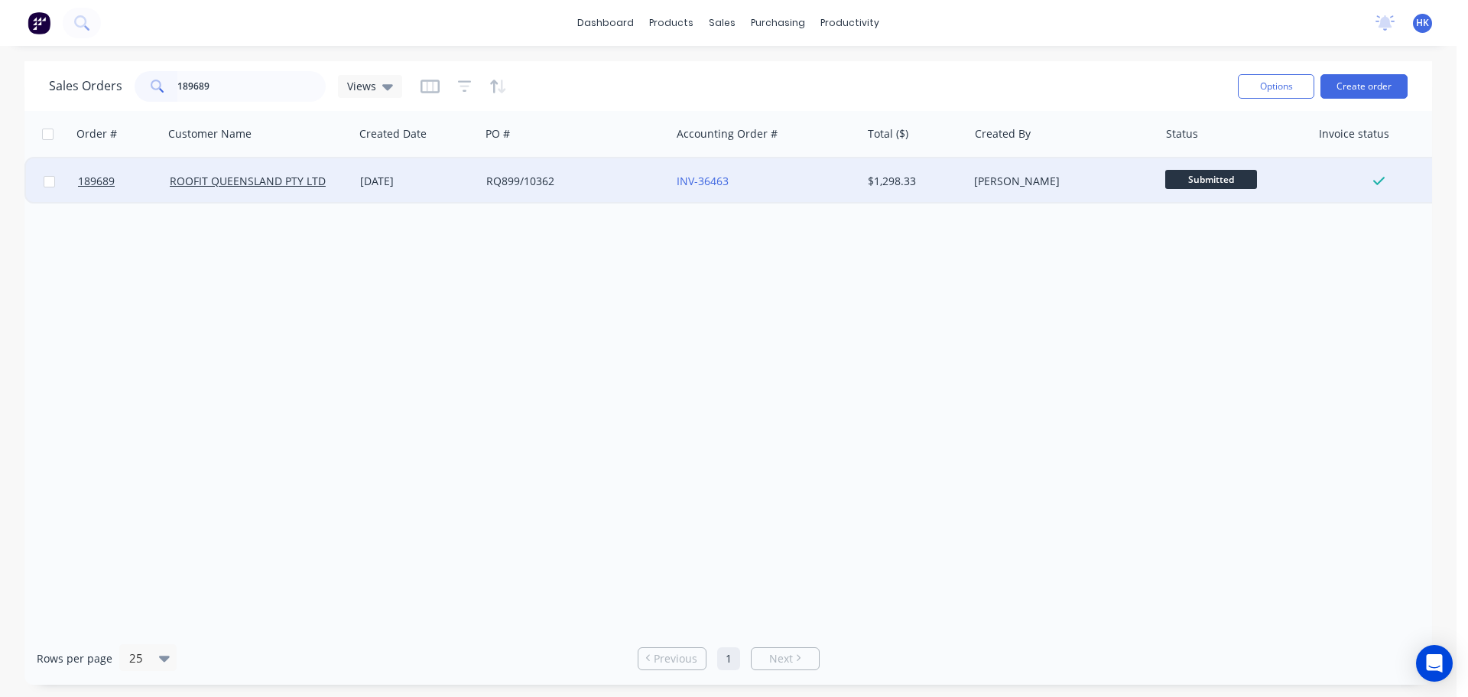
click at [525, 171] on div "RQ899/10362" at bounding box center [575, 181] width 190 height 46
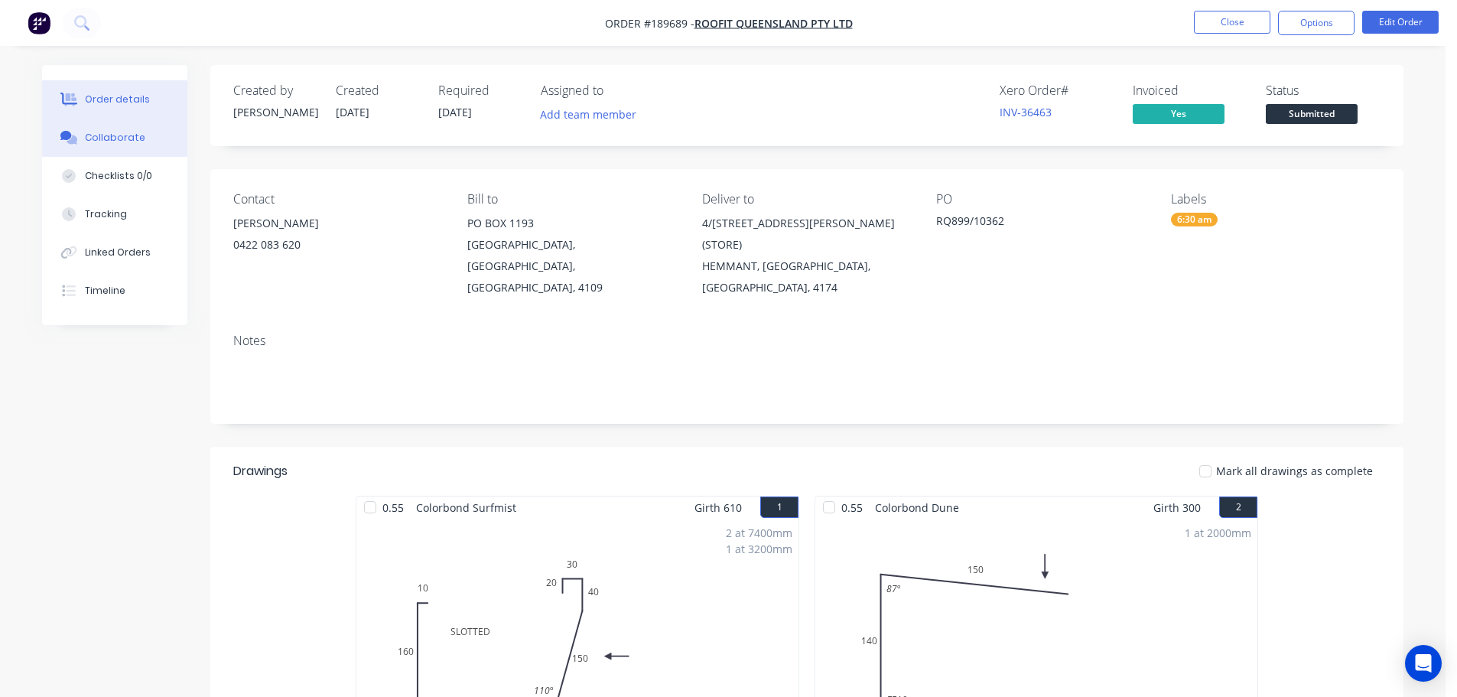
click at [85, 132] on div "Collaborate" at bounding box center [115, 138] width 60 height 14
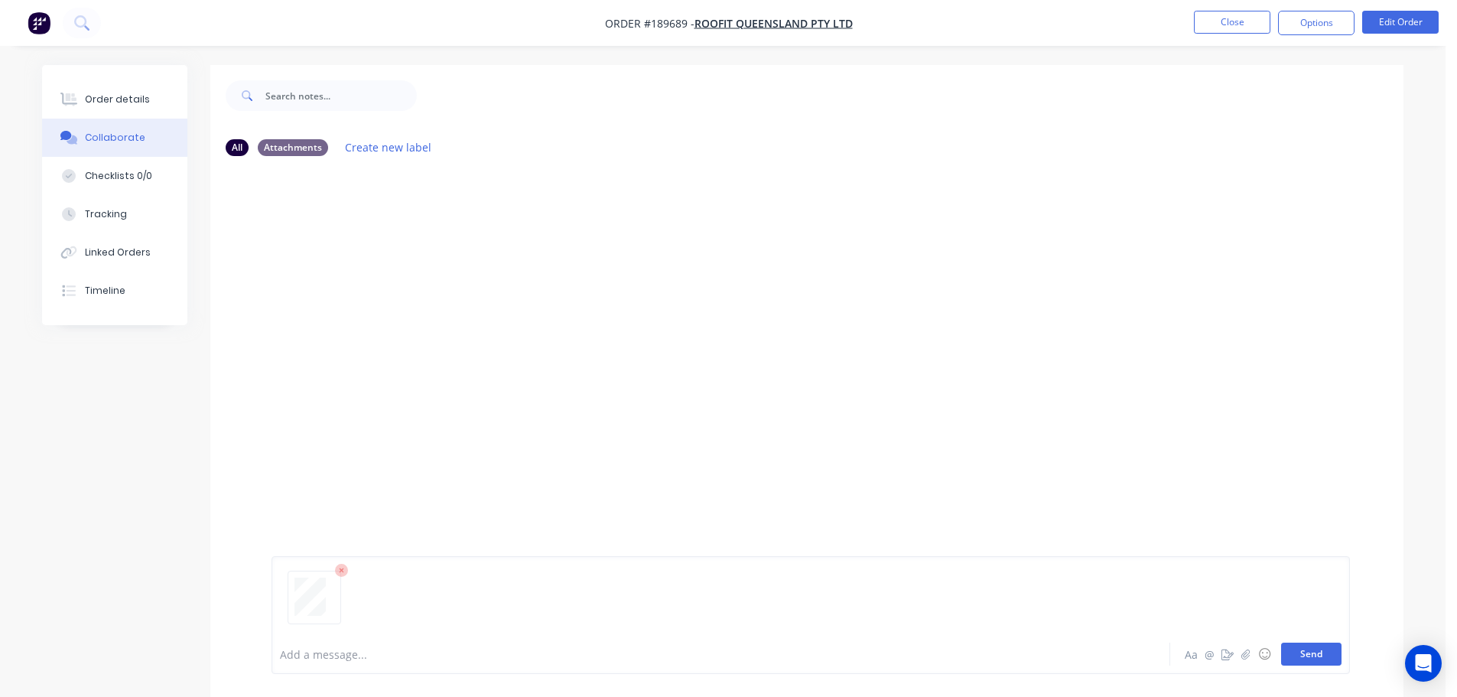
click at [1332, 649] on button "Send" at bounding box center [1311, 653] width 60 height 23
click at [1215, 17] on button "Close" at bounding box center [1232, 22] width 76 height 23
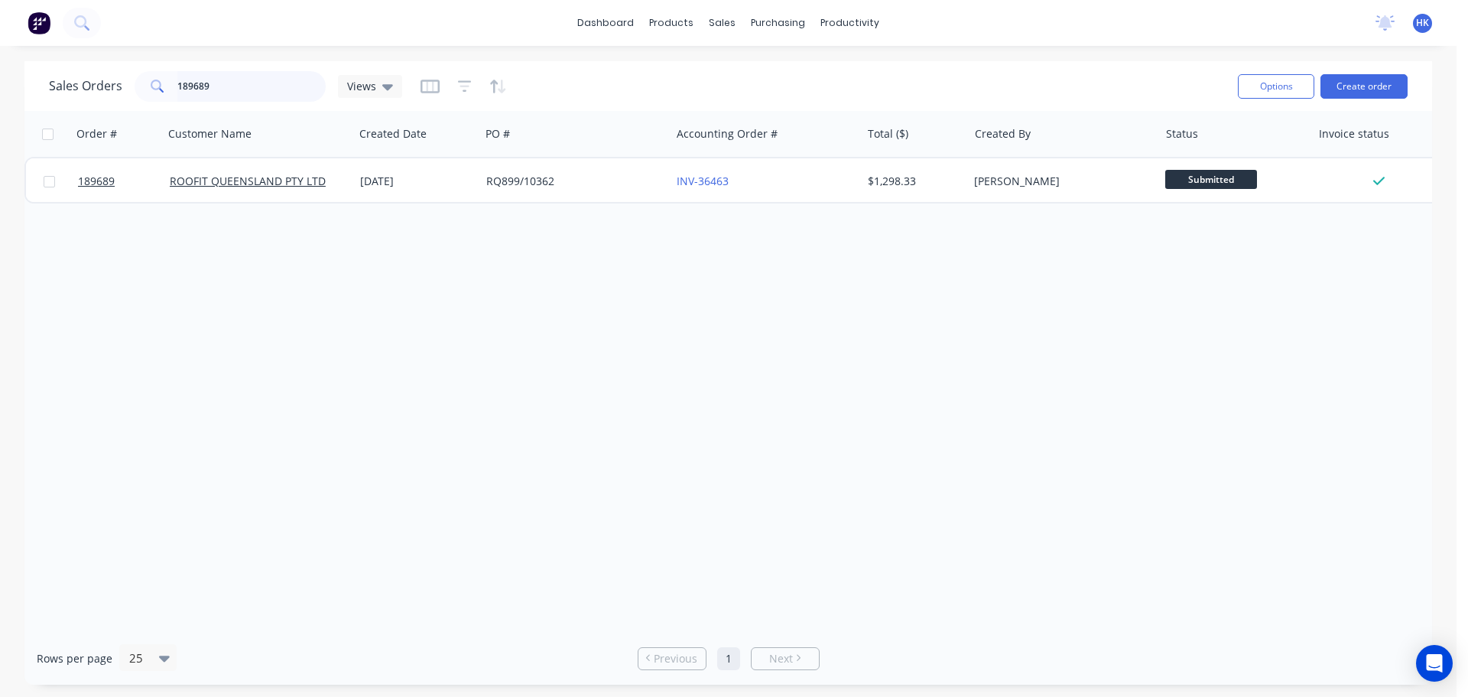
click at [246, 98] on input "189689" at bounding box center [251, 86] width 149 height 31
type input "189727"
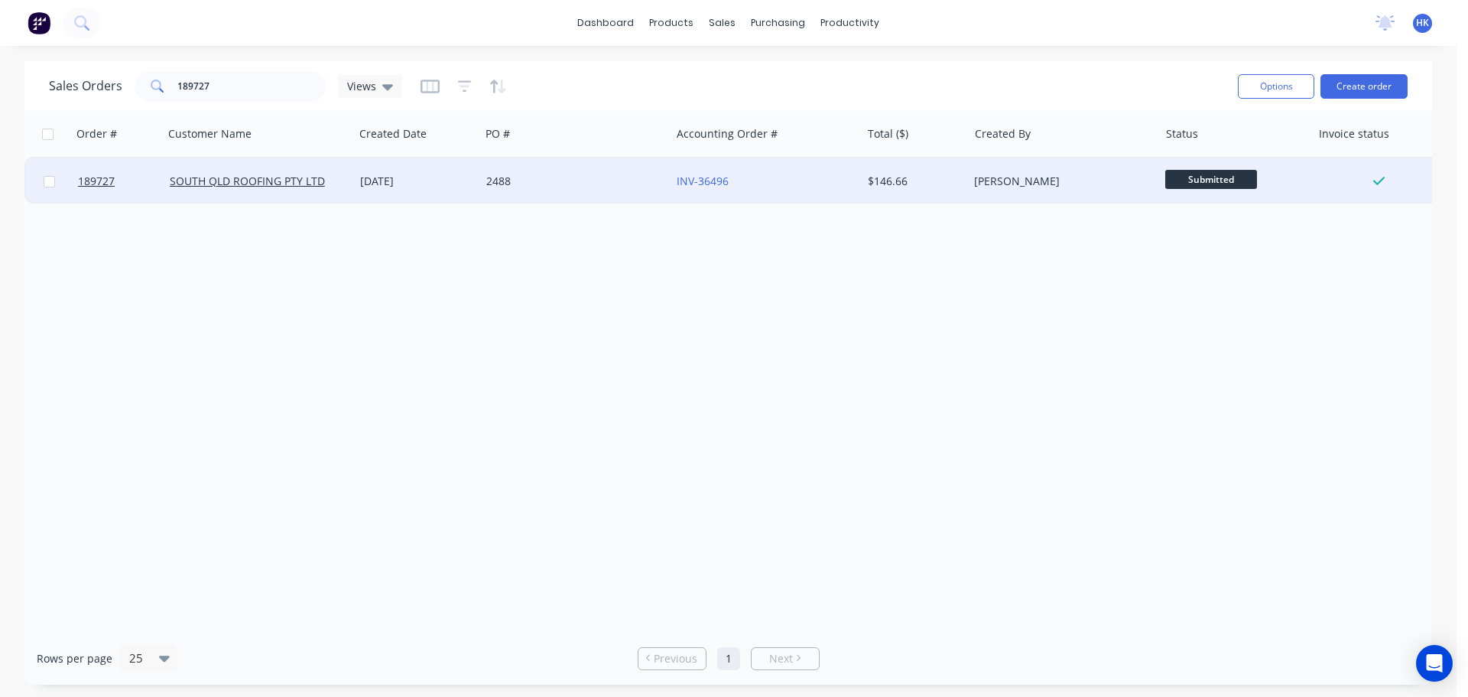
click at [565, 168] on div "2488" at bounding box center [575, 181] width 190 height 46
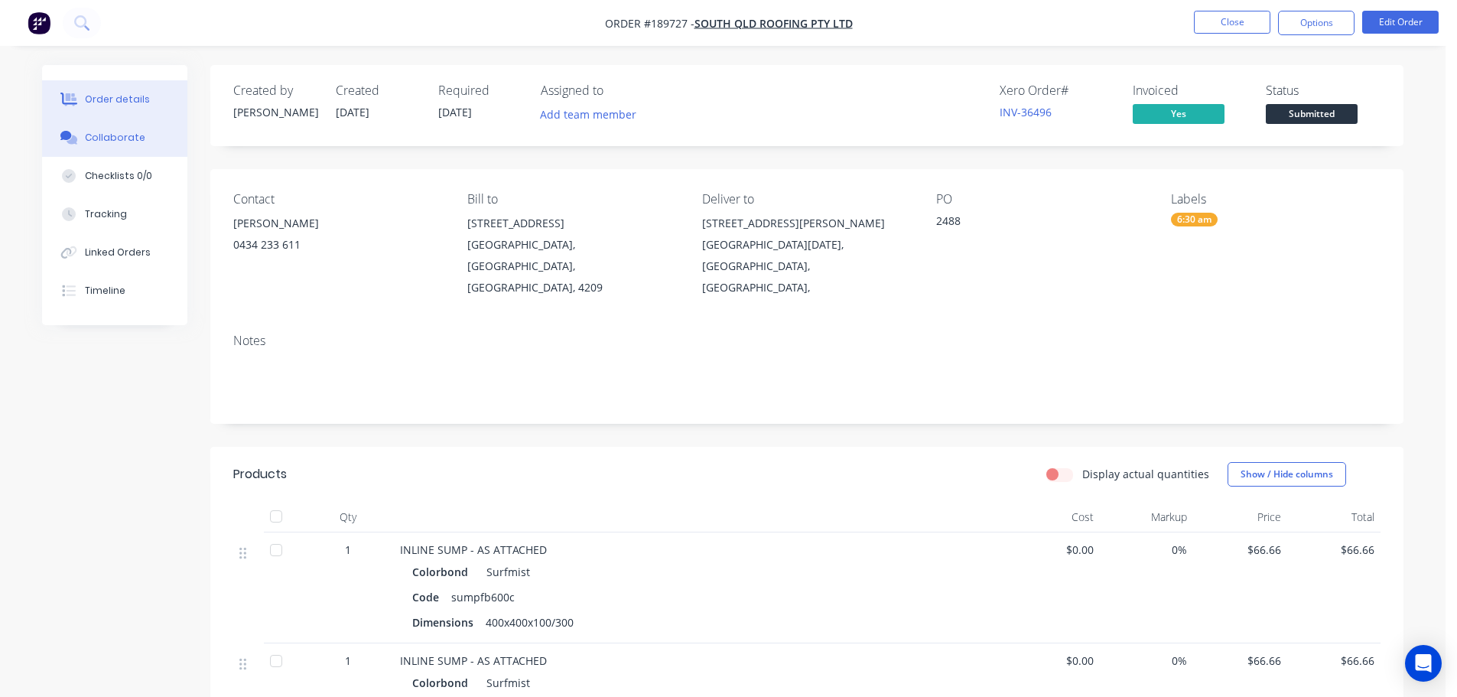
click at [115, 150] on button "Collaborate" at bounding box center [114, 138] width 145 height 38
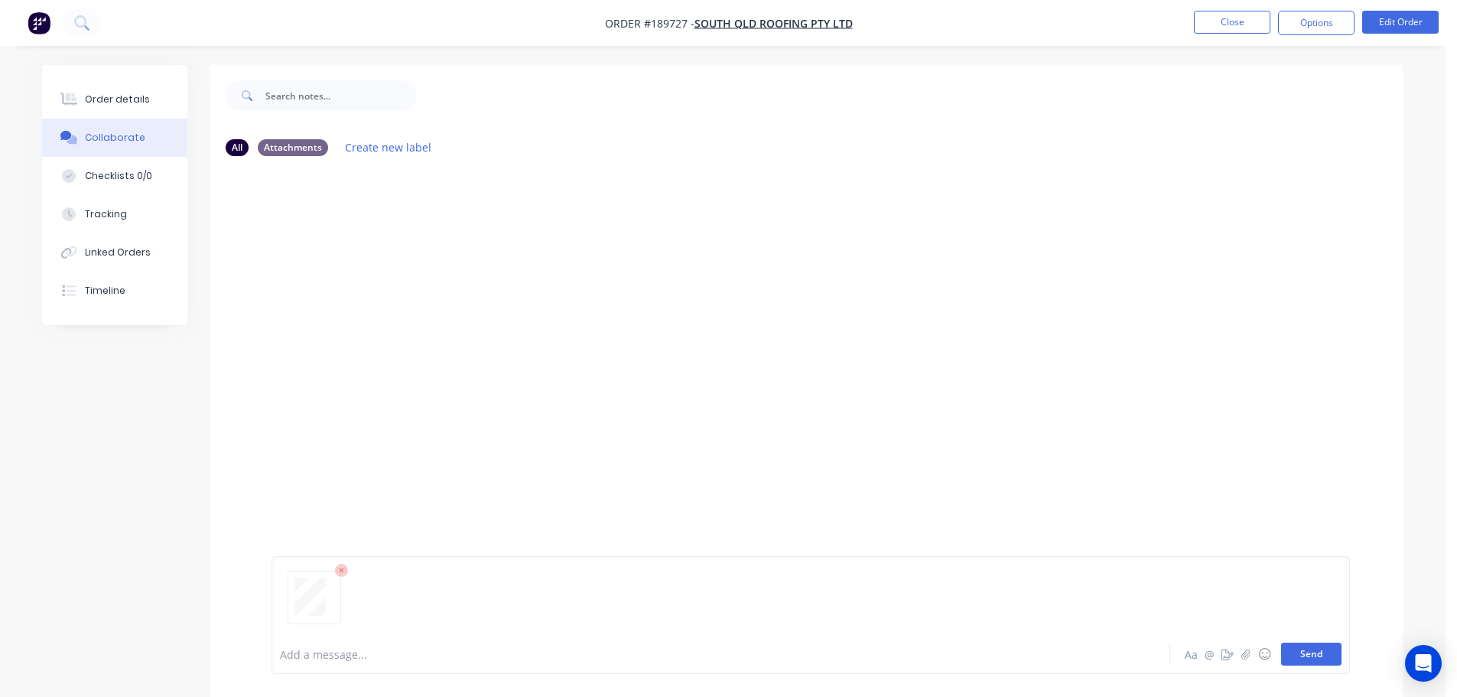
click at [1317, 649] on button "Send" at bounding box center [1311, 653] width 60 height 23
click at [1235, 18] on button "Close" at bounding box center [1232, 22] width 76 height 23
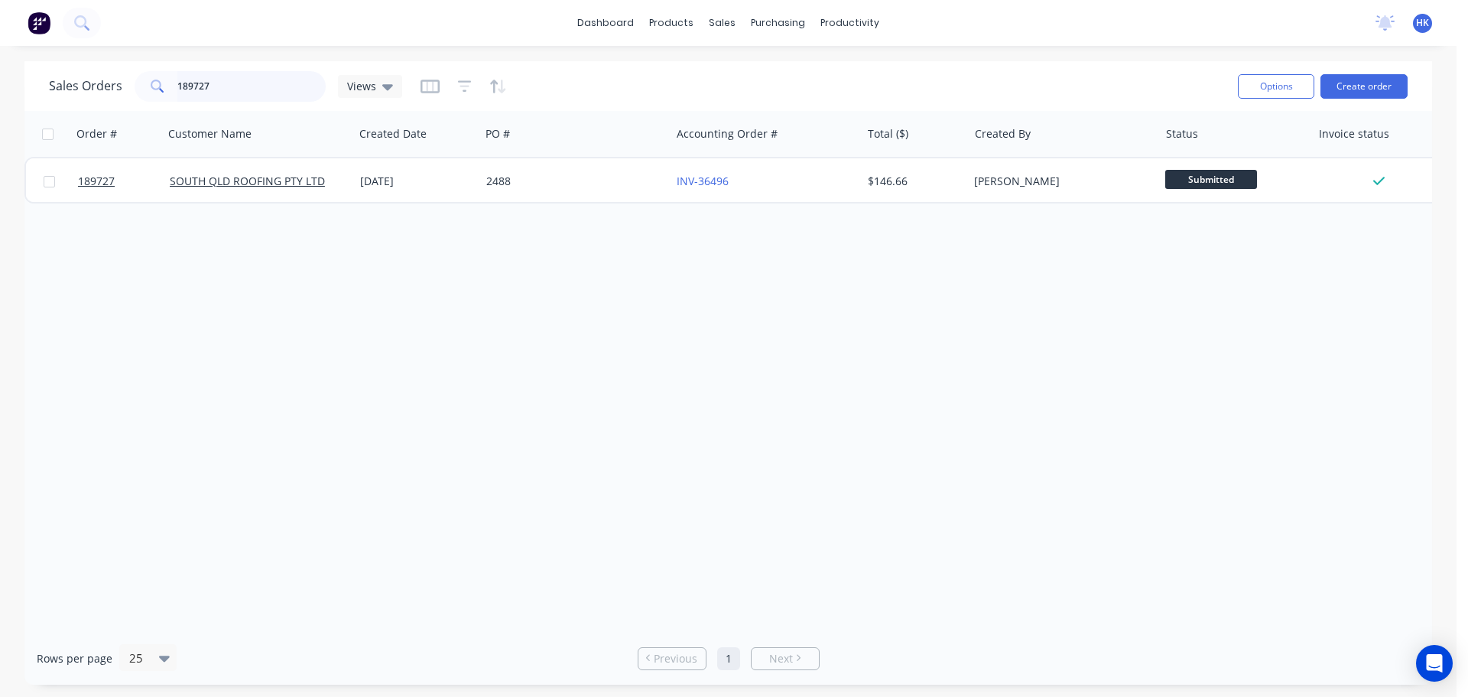
click at [252, 89] on input "189727" at bounding box center [251, 86] width 149 height 31
type input "189828"
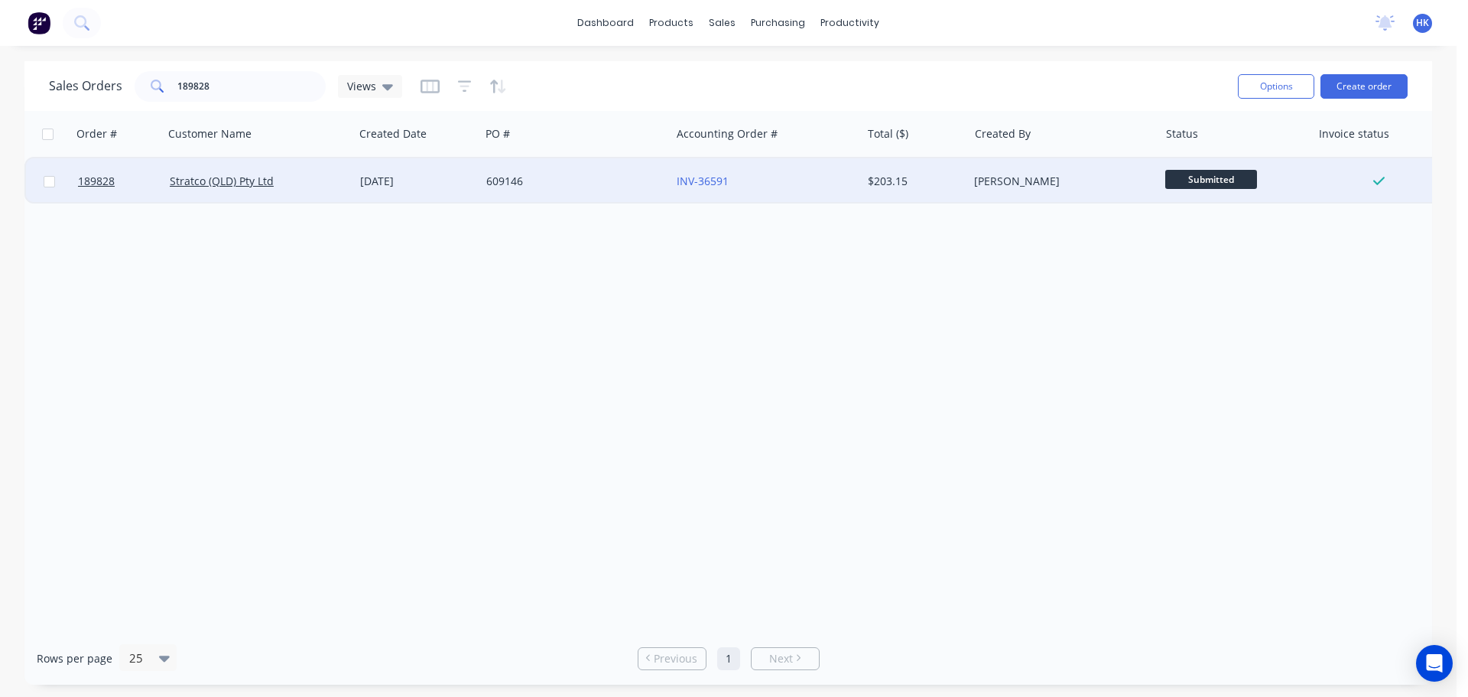
click at [522, 193] on div "609146" at bounding box center [575, 181] width 190 height 46
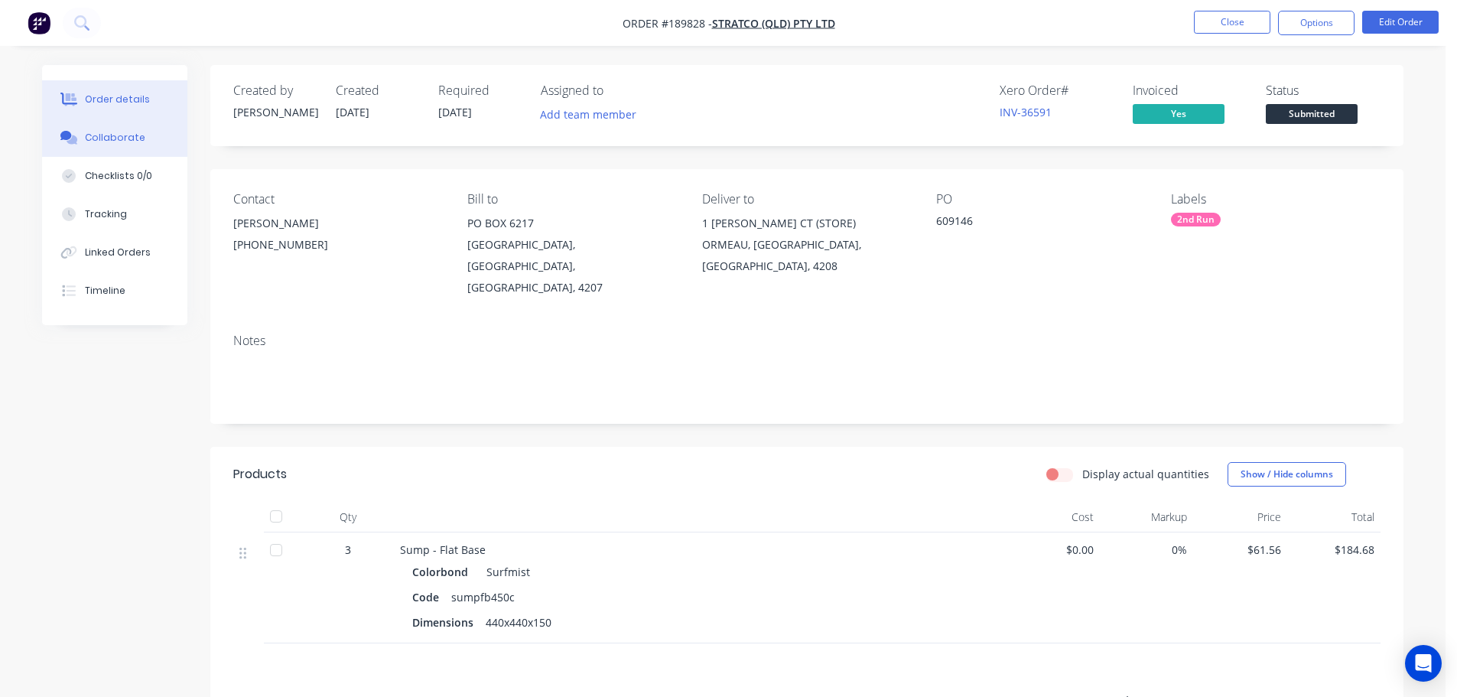
click at [145, 129] on button "Collaborate" at bounding box center [114, 138] width 145 height 38
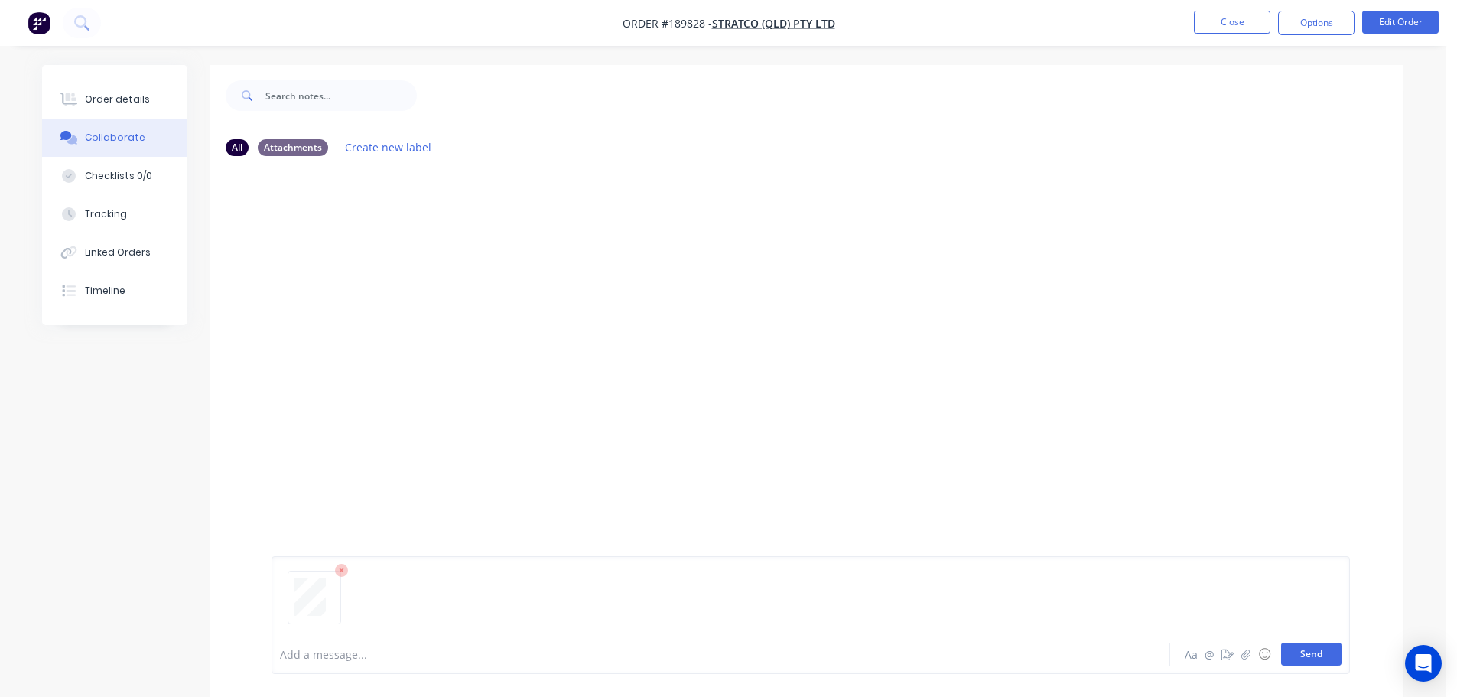
click at [1311, 657] on button "Send" at bounding box center [1311, 653] width 60 height 23
click at [1219, 30] on button "Close" at bounding box center [1232, 22] width 76 height 23
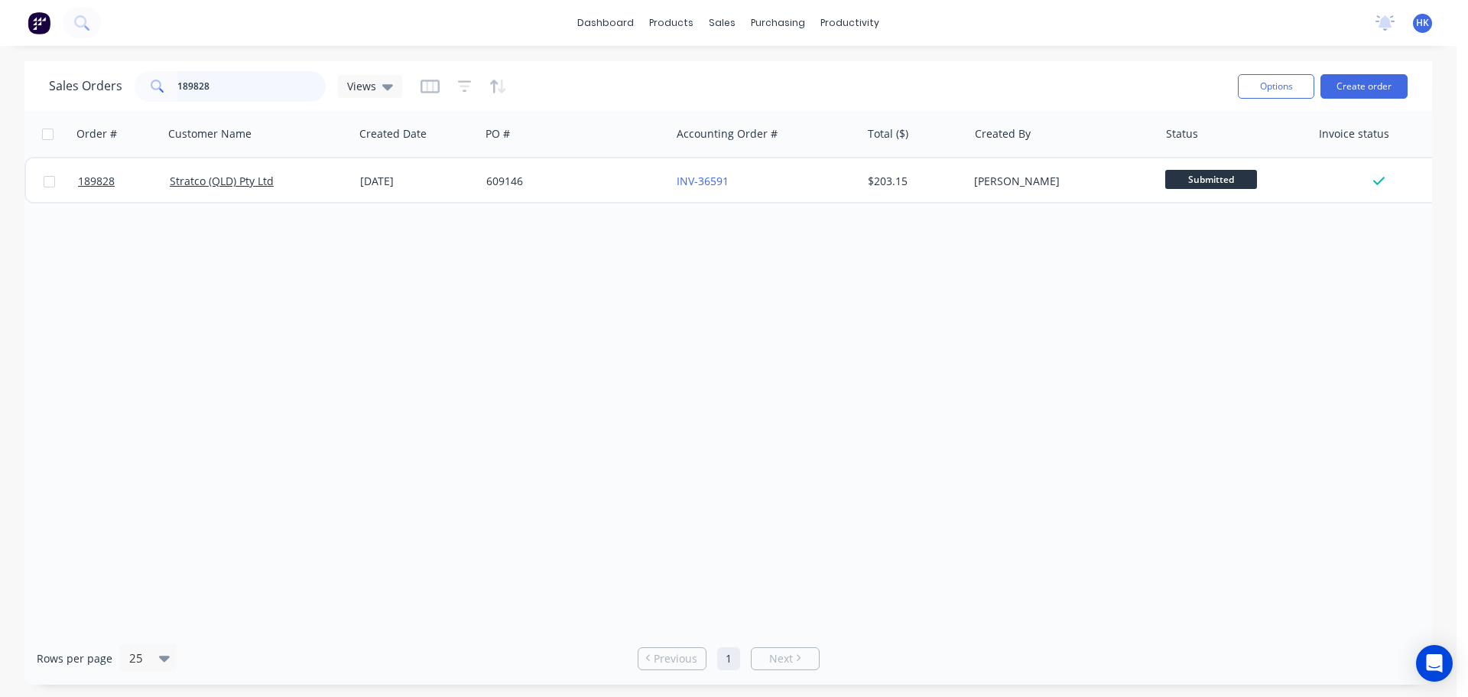
click at [241, 77] on input "189828" at bounding box center [251, 86] width 149 height 31
type input "189627"
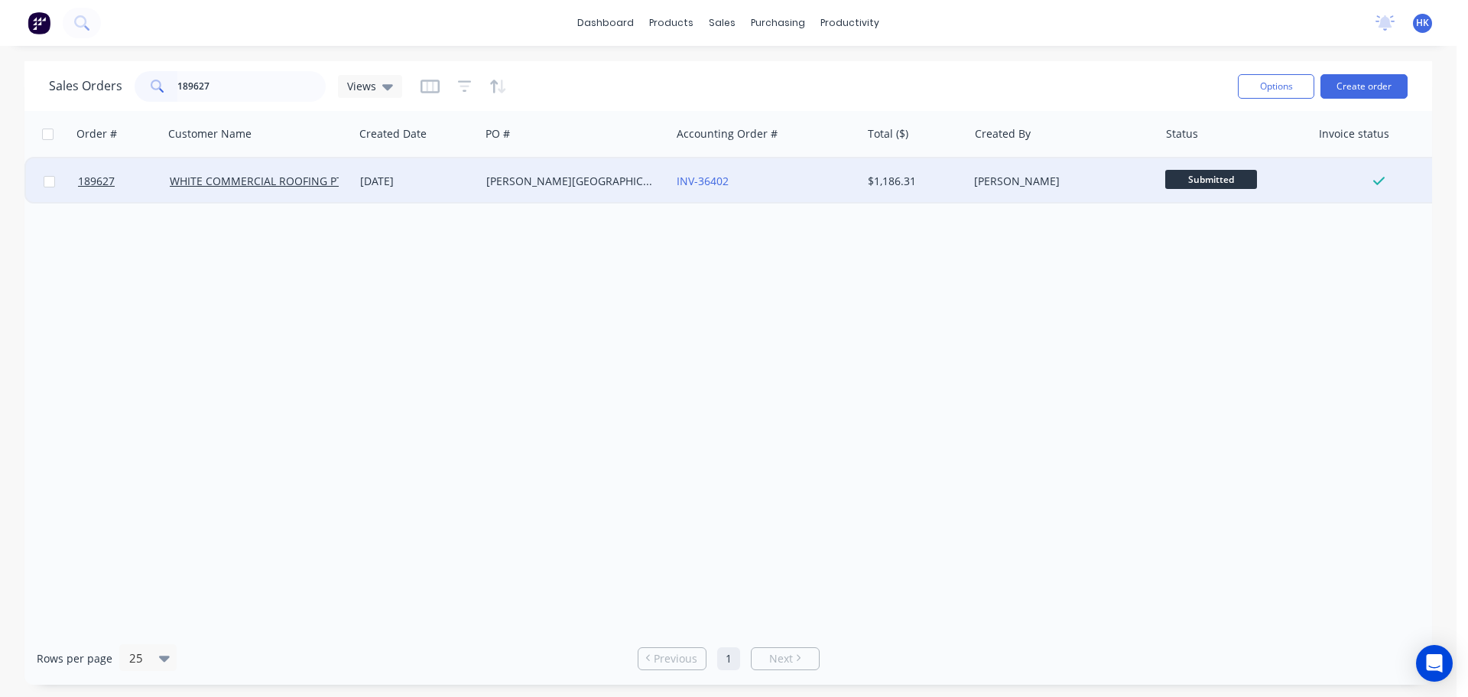
click at [576, 187] on div "[PERSON_NAME][GEOGRAPHIC_DATA]" at bounding box center [571, 181] width 170 height 15
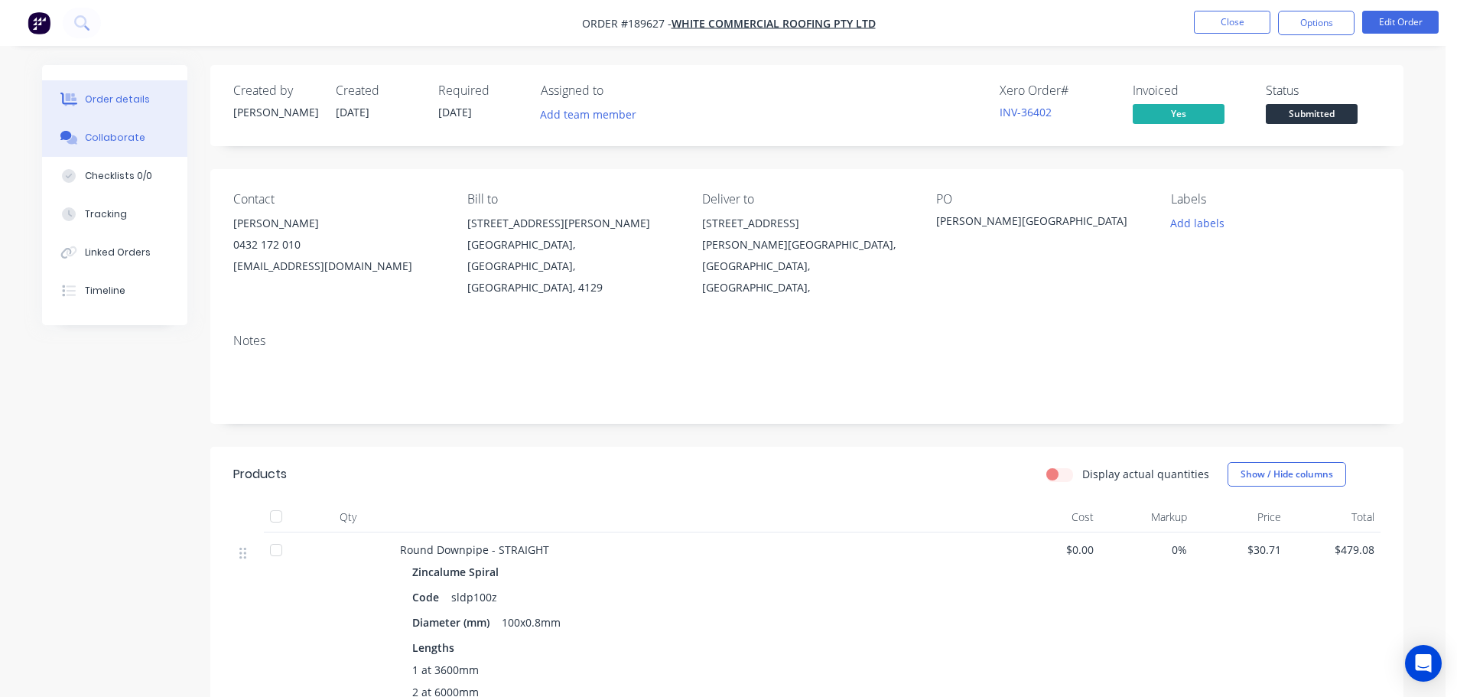
click at [152, 128] on button "Collaborate" at bounding box center [114, 138] width 145 height 38
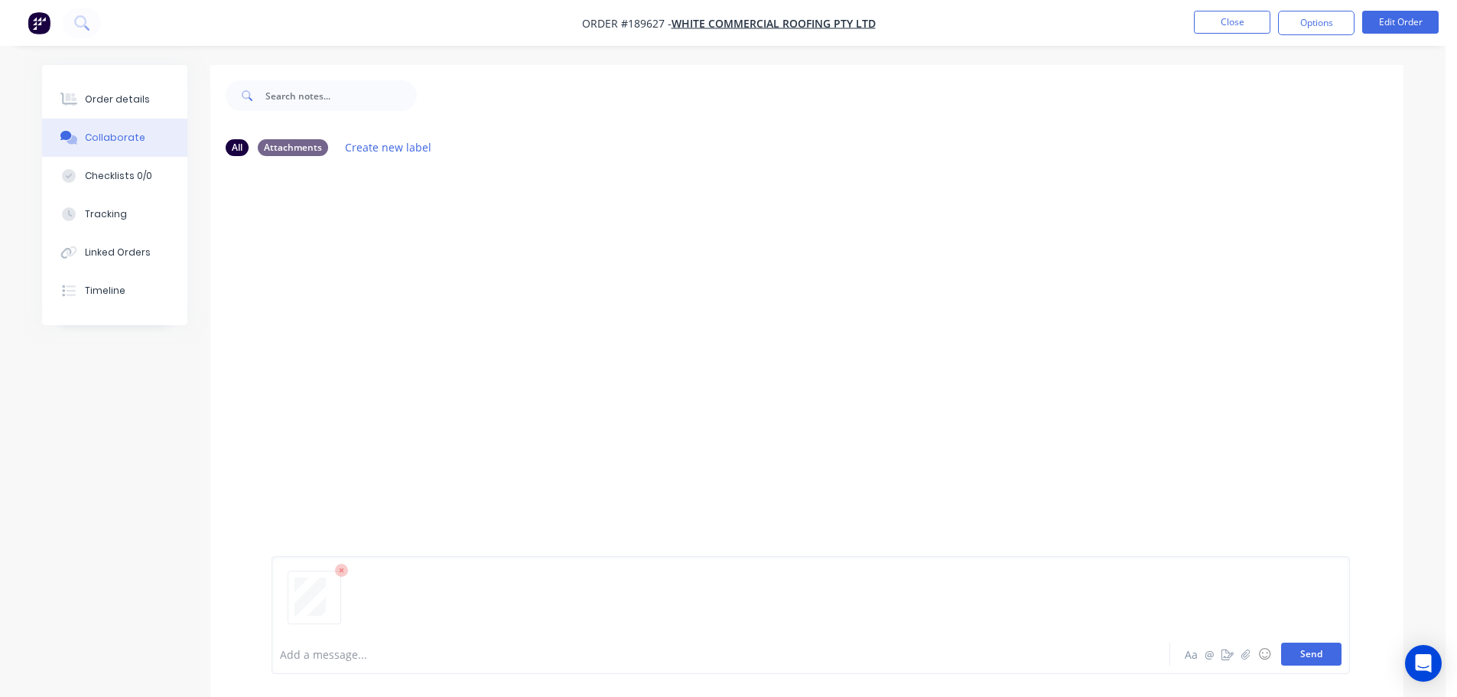
drag, startPoint x: 1314, startPoint y: 657, endPoint x: 1314, endPoint y: 648, distance: 9.2
click at [1314, 656] on button "Send" at bounding box center [1311, 653] width 60 height 23
click at [1231, 21] on button "Close" at bounding box center [1232, 22] width 76 height 23
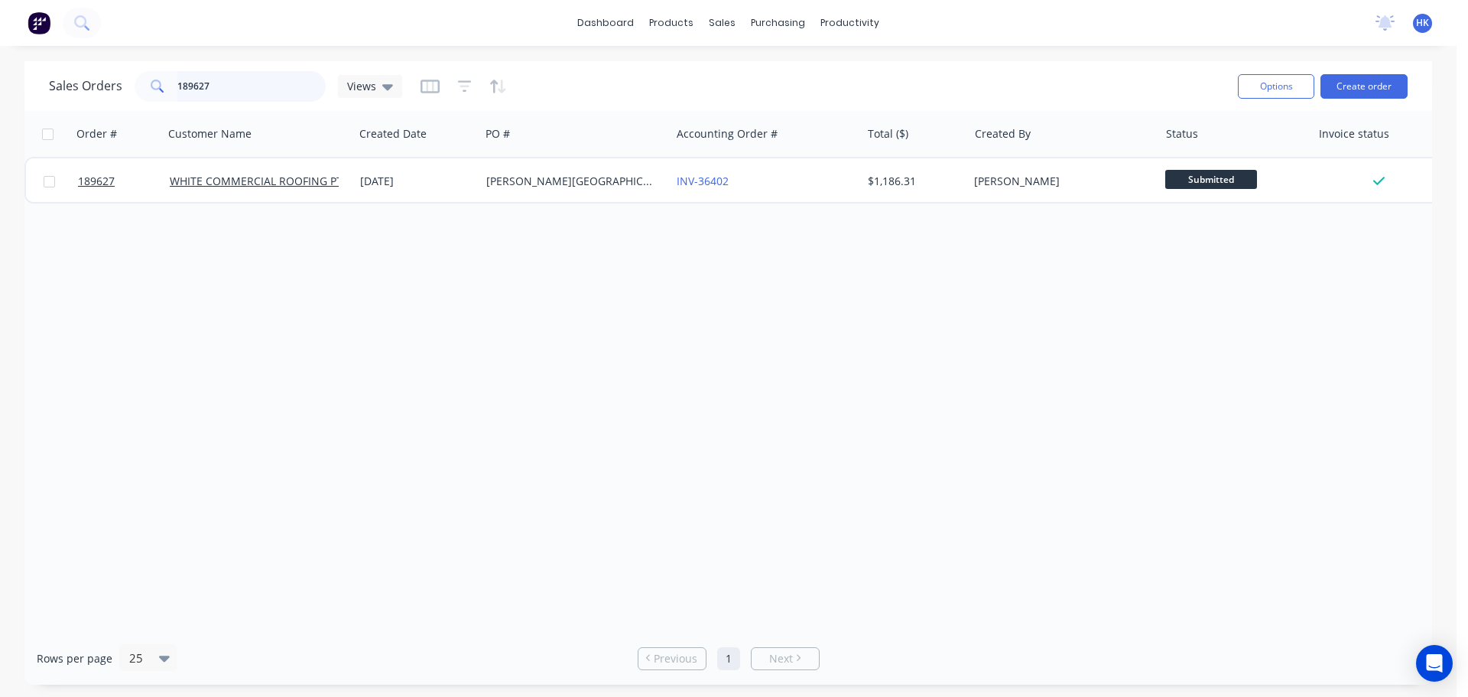
click at [226, 86] on input "189627" at bounding box center [251, 86] width 149 height 31
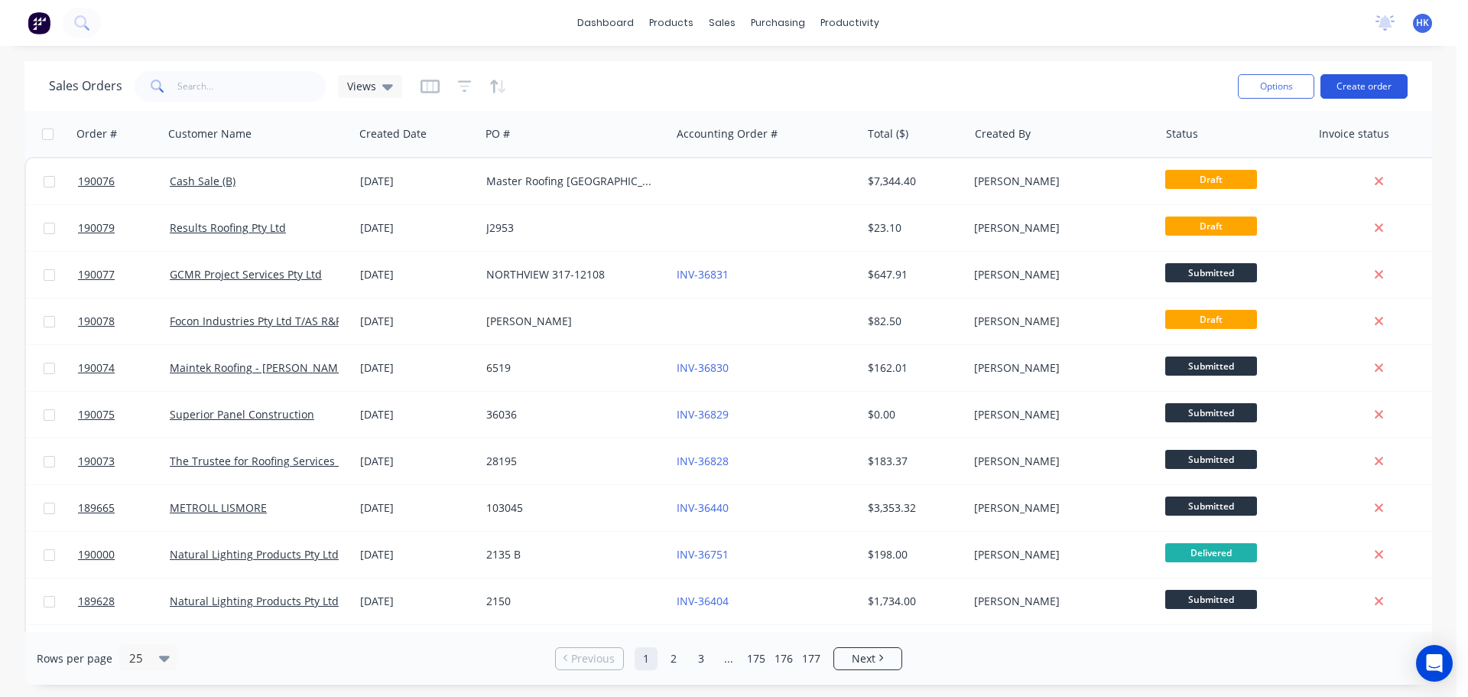
click at [1341, 98] on button "Create order" at bounding box center [1364, 86] width 87 height 24
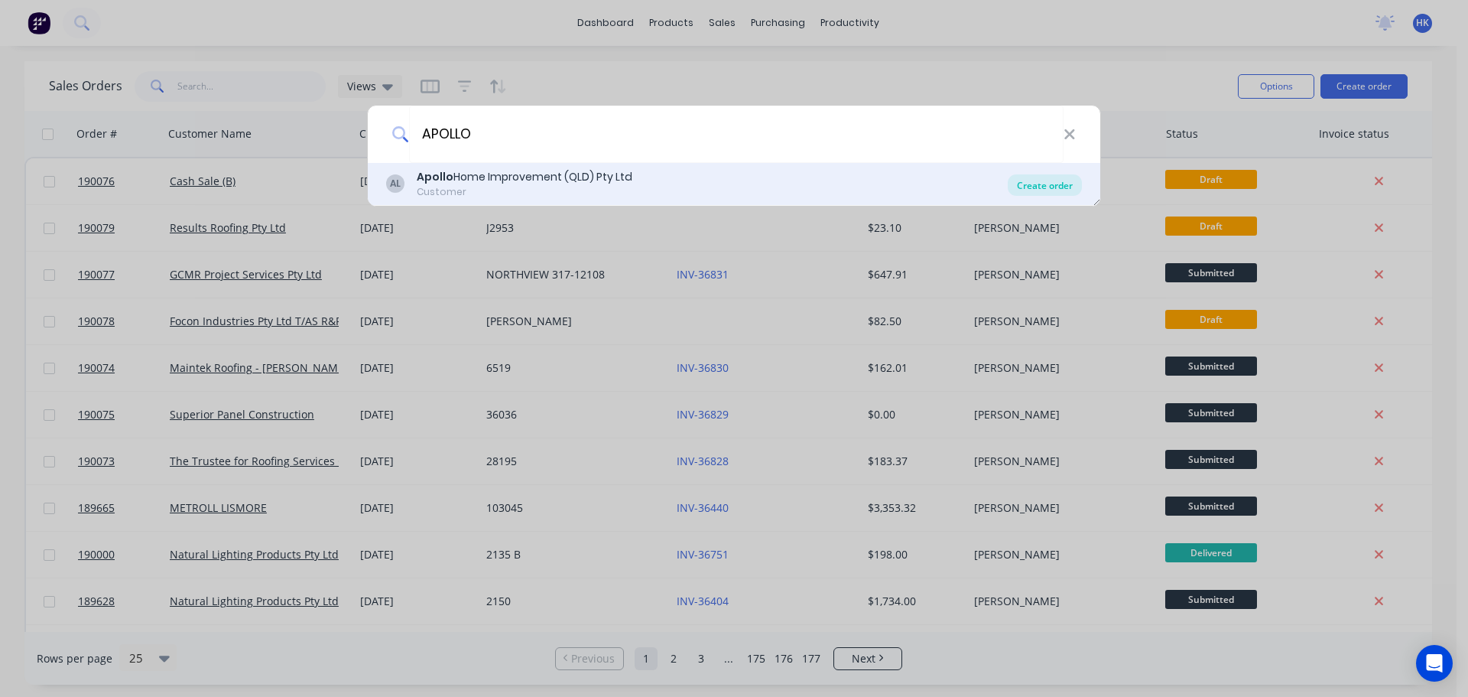
type input "APOLLO"
click at [1017, 187] on div "Create order" at bounding box center [1045, 184] width 74 height 21
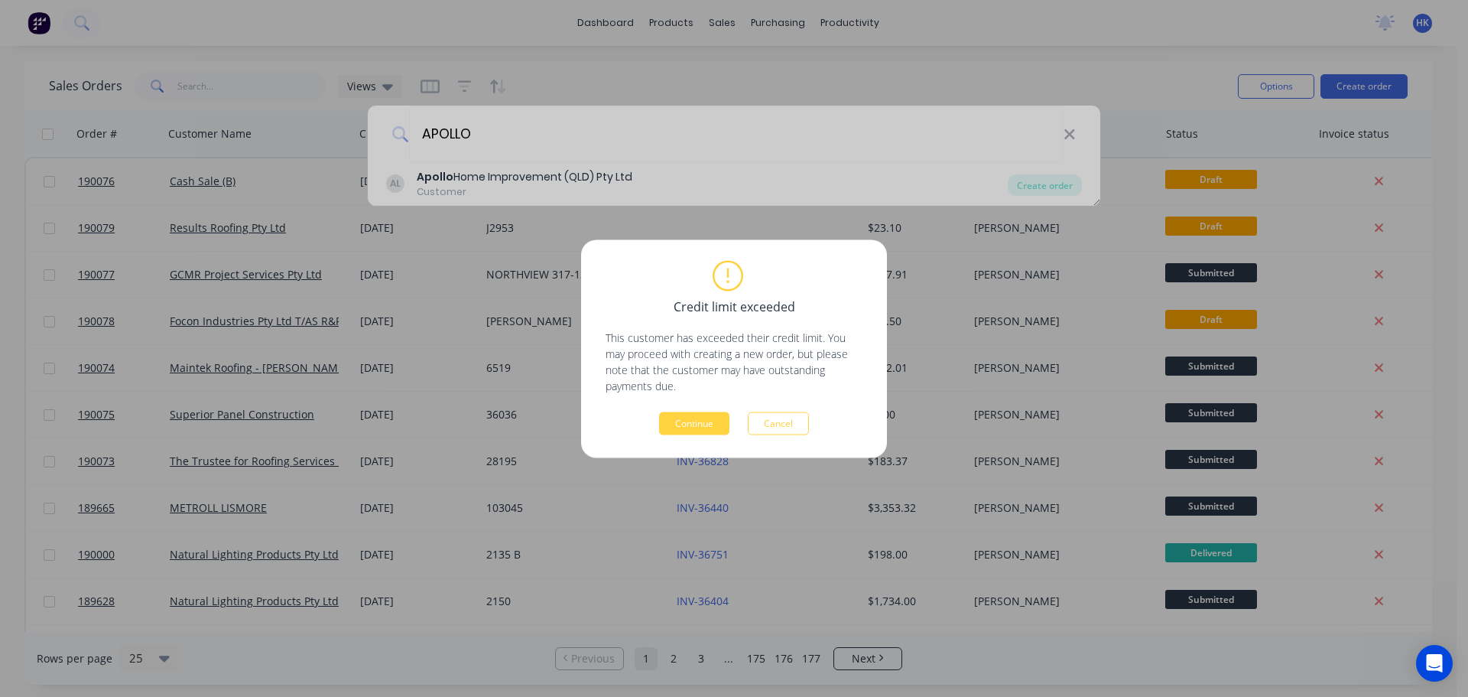
click at [691, 434] on div "Credit limit exceeded This customer has exceeded their credit limit. You may pr…" at bounding box center [734, 348] width 306 height 218
click at [694, 434] on div "Credit limit exceeded This customer has exceeded their credit limit. You may pr…" at bounding box center [734, 348] width 306 height 218
click at [694, 430] on button "Continue" at bounding box center [694, 422] width 70 height 23
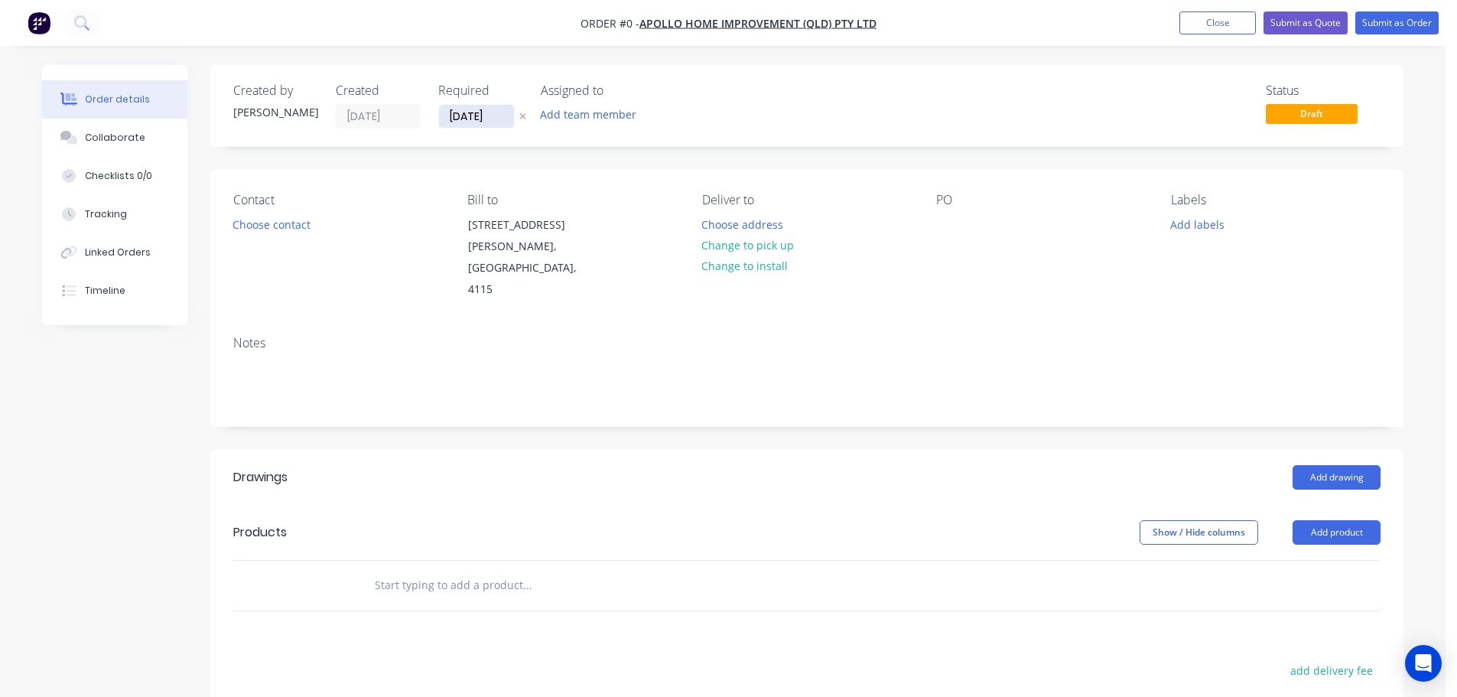
click at [483, 119] on input "[DATE]" at bounding box center [476, 116] width 75 height 23
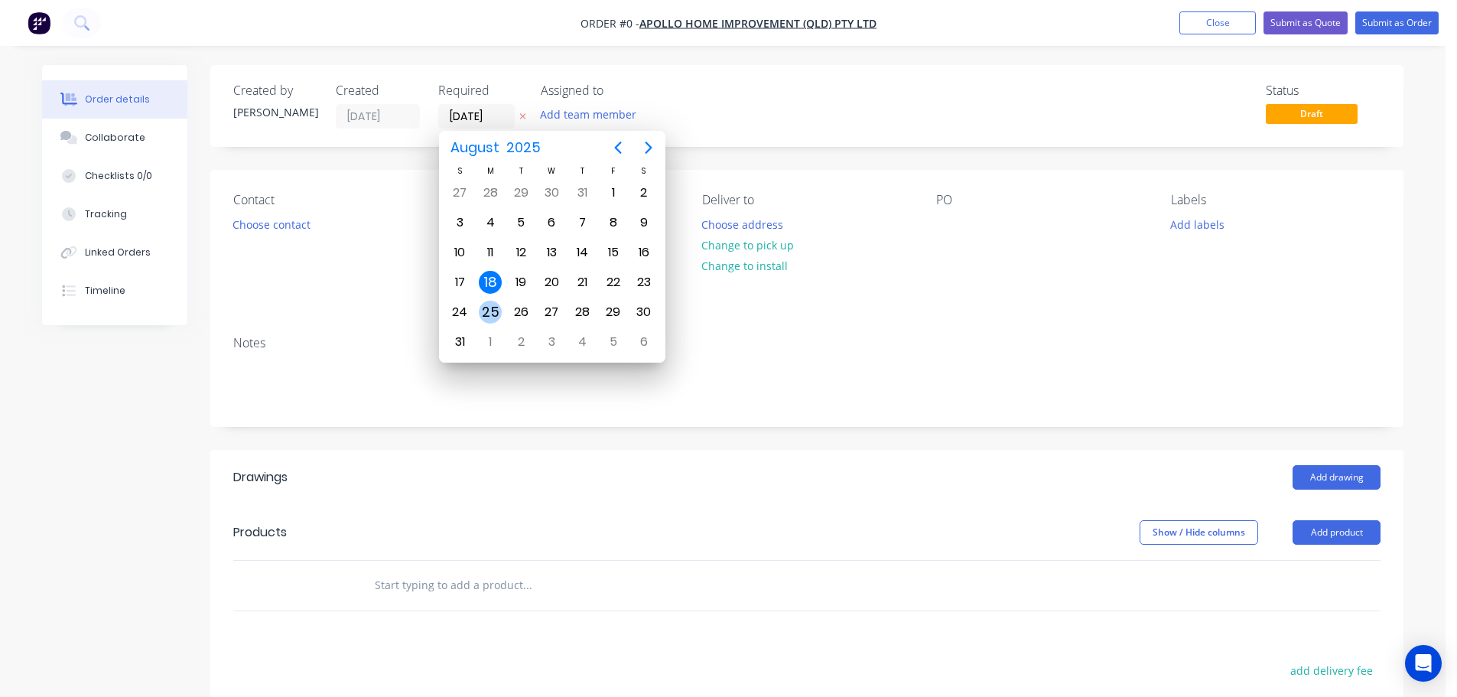
click at [496, 312] on div "25" at bounding box center [490, 312] width 23 height 23
type input "[DATE]"
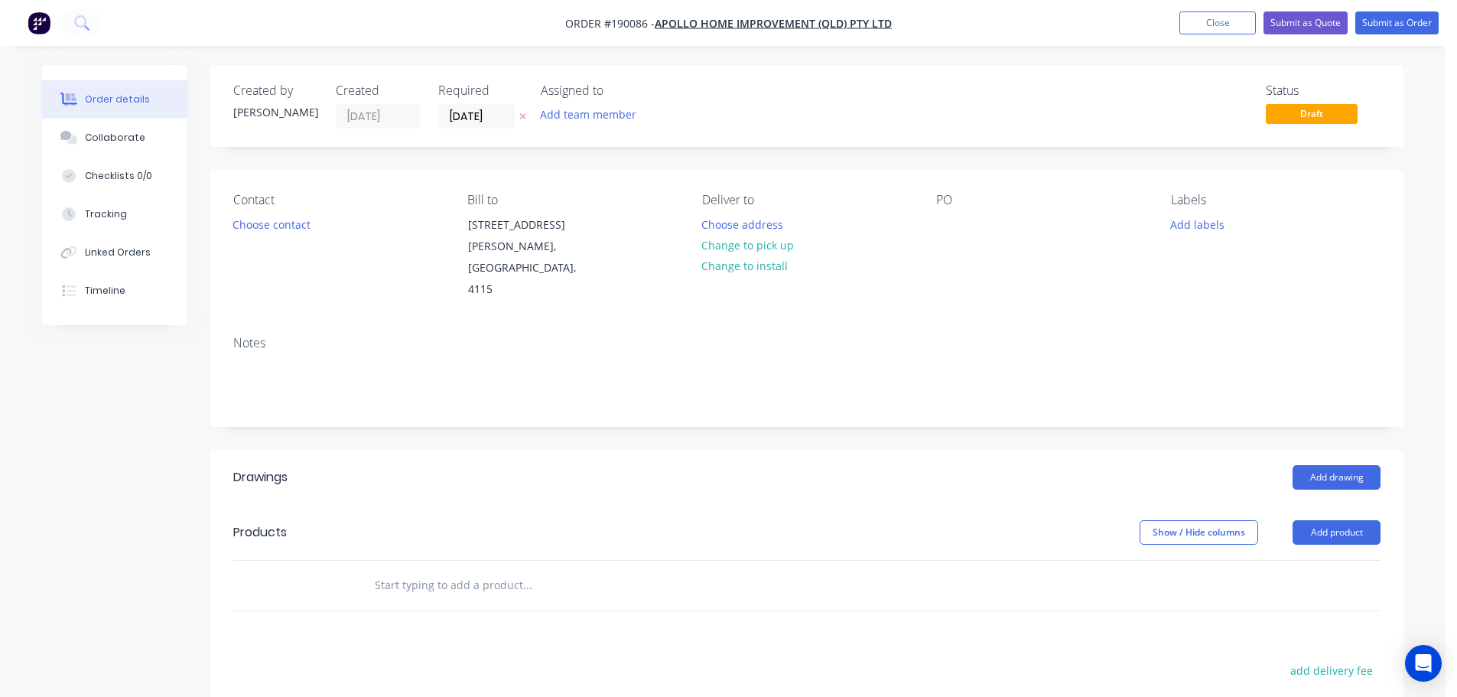
click at [276, 236] on div "Contact Choose contact" at bounding box center [338, 247] width 210 height 108
click at [277, 236] on div "Contact Choose contact" at bounding box center [338, 247] width 210 height 108
click at [279, 232] on button "Choose contact" at bounding box center [272, 223] width 94 height 21
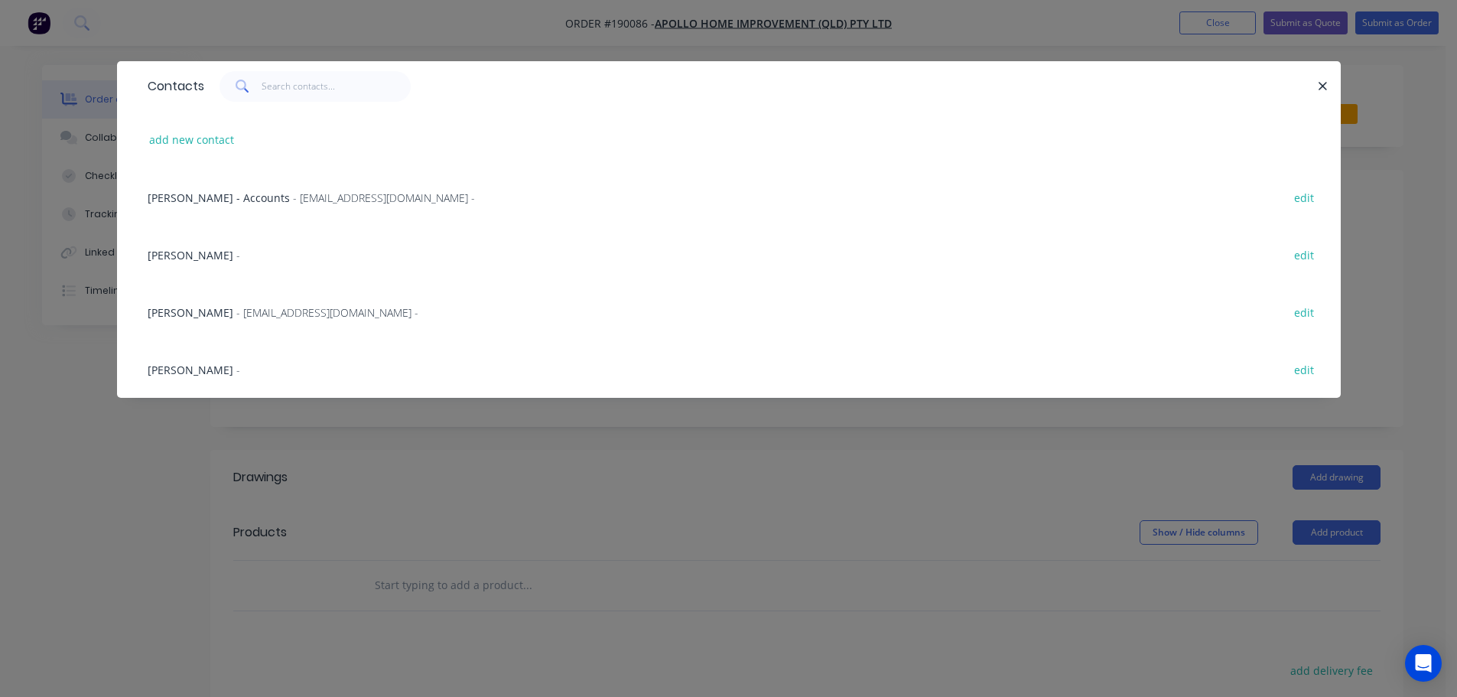
click at [265, 309] on span "- [EMAIL_ADDRESS][DOMAIN_NAME] -" at bounding box center [327, 312] width 182 height 15
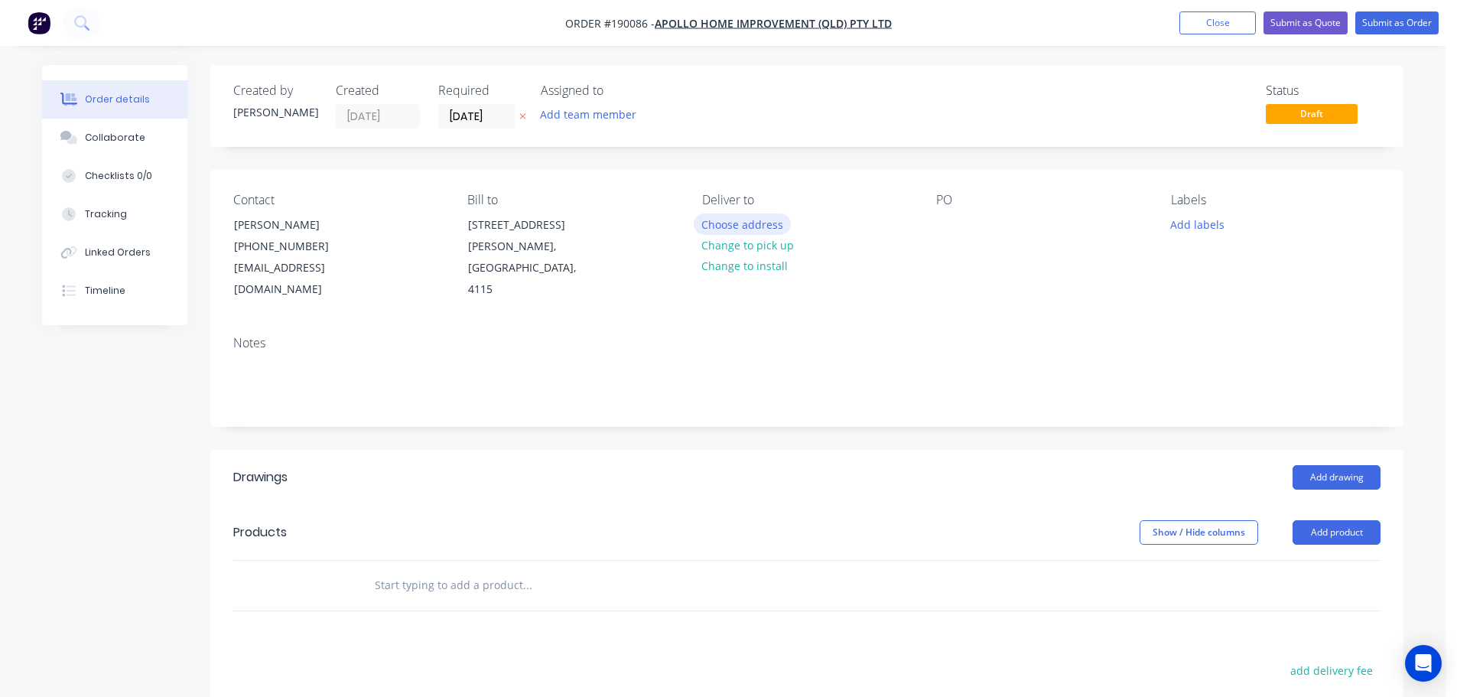
click at [727, 226] on button "Choose address" at bounding box center [743, 223] width 98 height 21
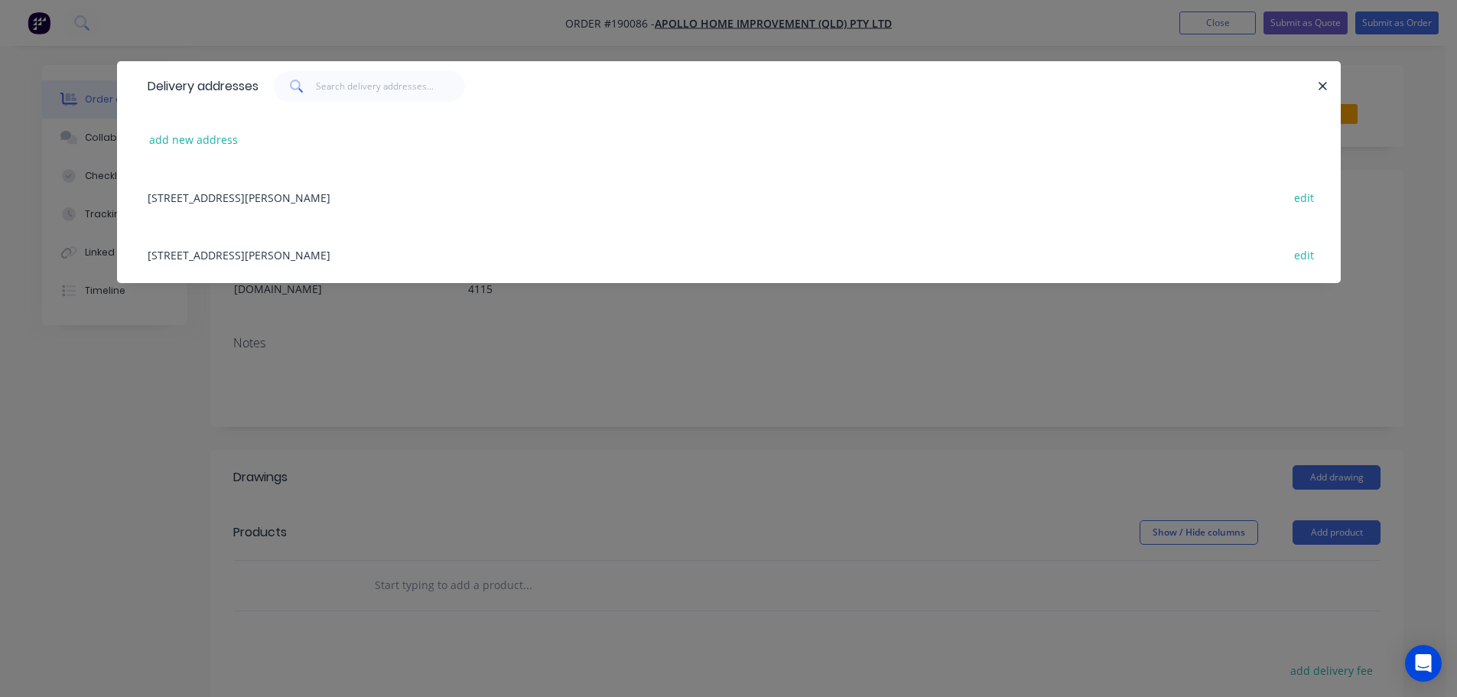
click at [452, 257] on div "[STREET_ADDRESS][PERSON_NAME] edit" at bounding box center [729, 254] width 1178 height 57
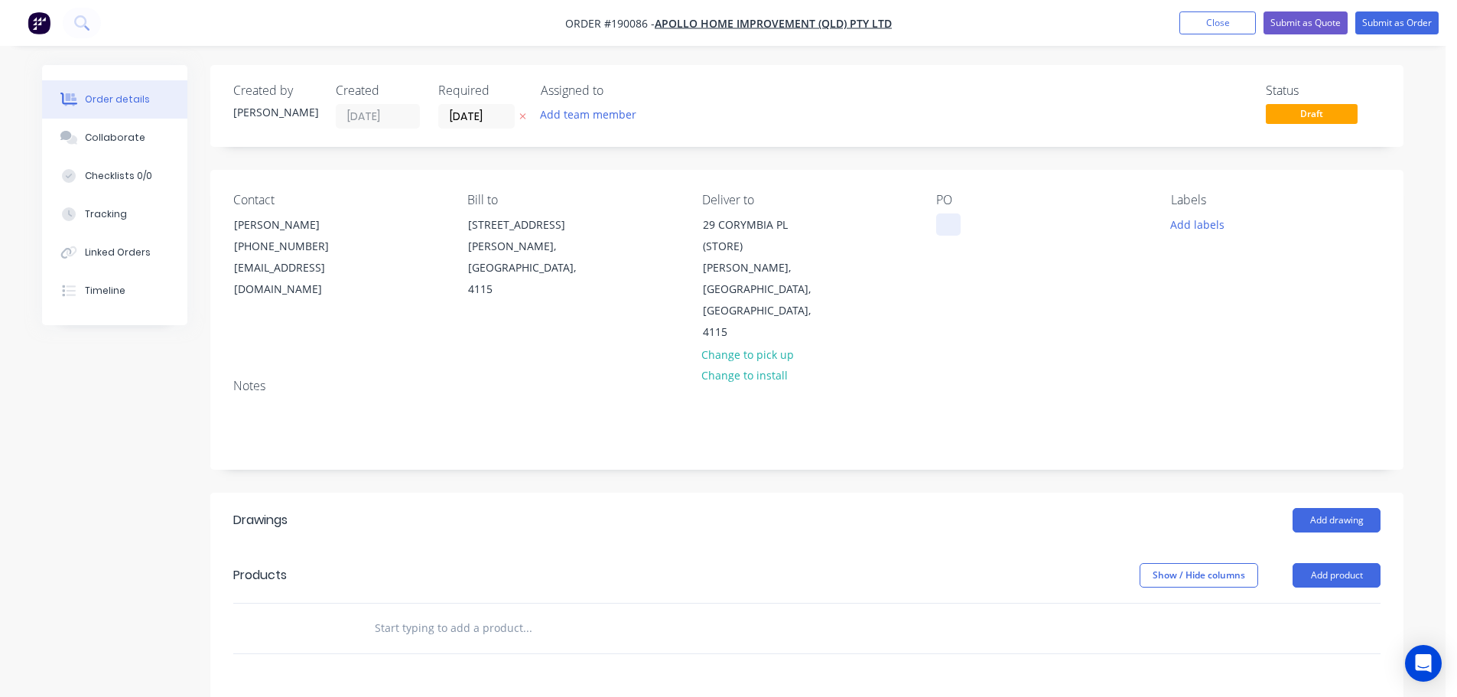
click at [947, 227] on div at bounding box center [948, 224] width 24 height 22
click at [1198, 218] on button "Add labels" at bounding box center [1197, 223] width 70 height 21
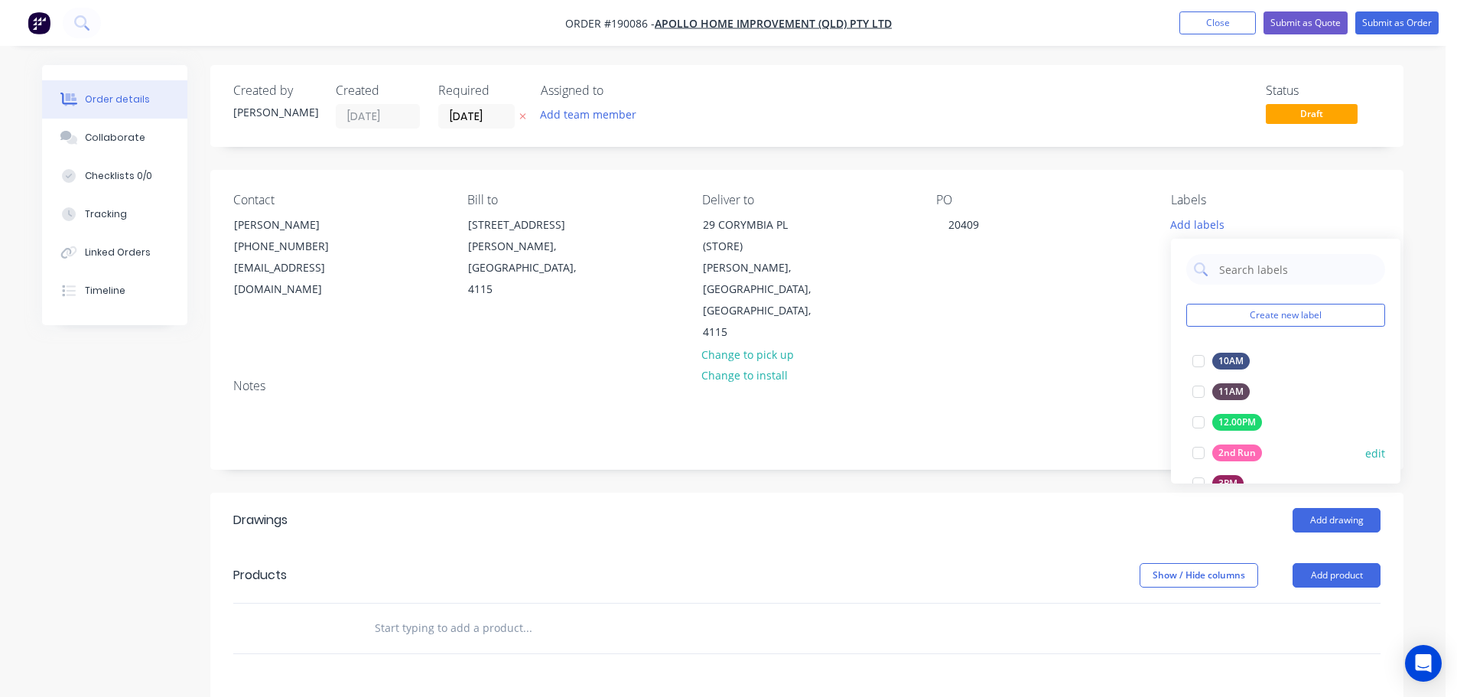
click at [1192, 442] on div at bounding box center [1198, 452] width 31 height 31
click at [1335, 563] on button "Add product" at bounding box center [1337, 575] width 88 height 24
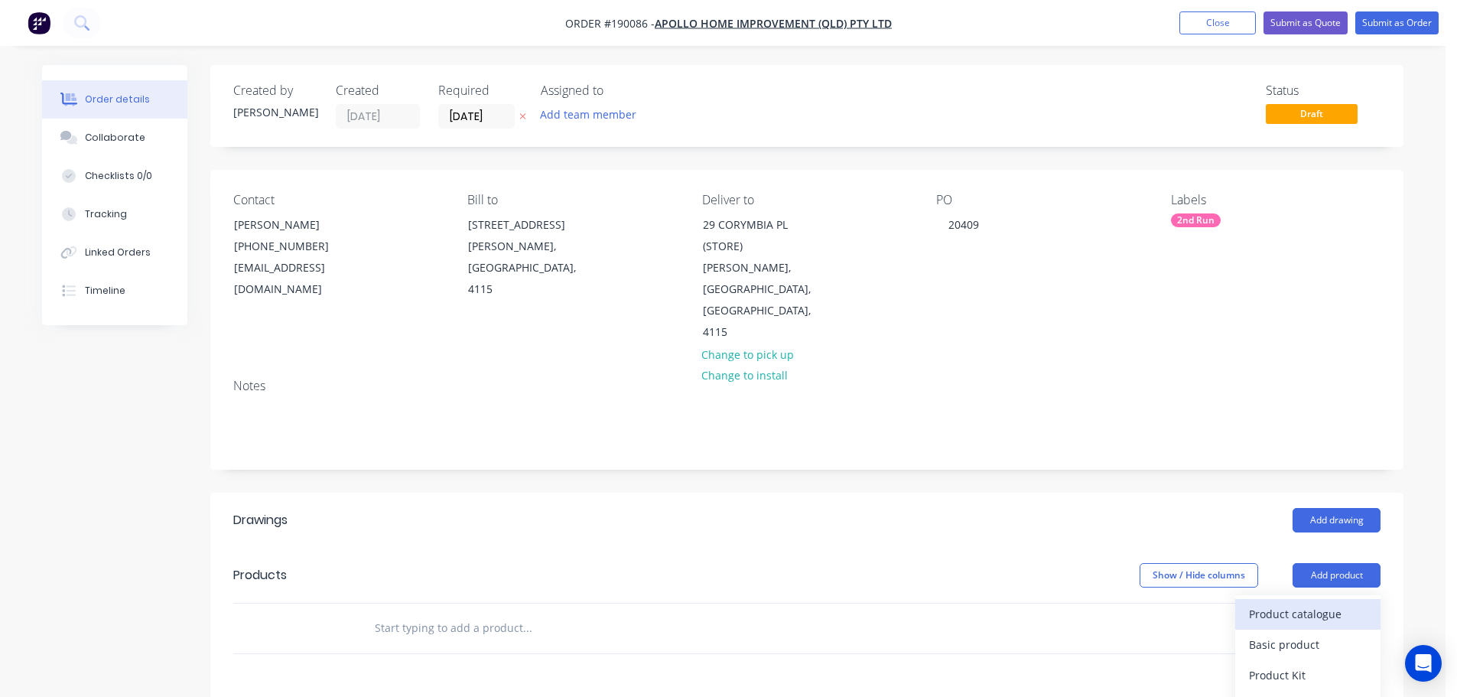
click at [1317, 599] on button "Product catalogue" at bounding box center [1307, 614] width 145 height 31
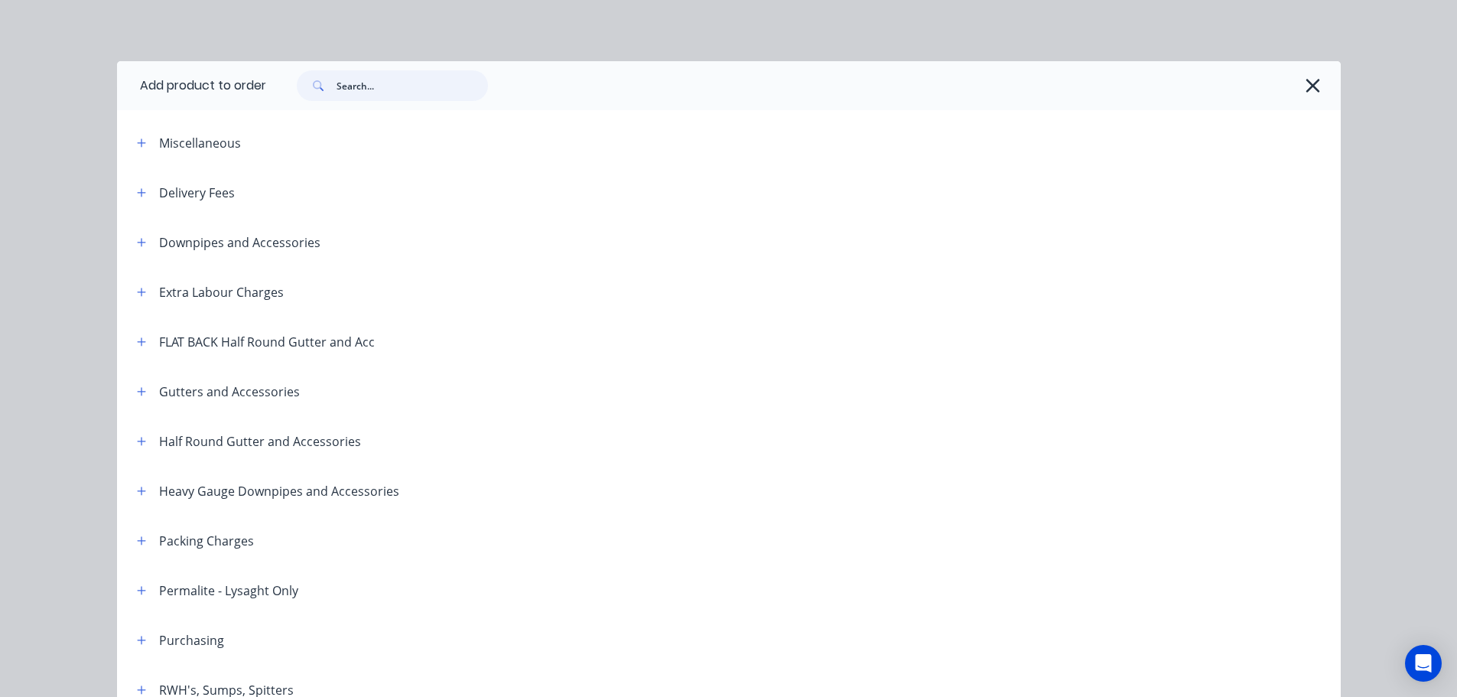
click at [337, 87] on input "text" at bounding box center [412, 85] width 151 height 31
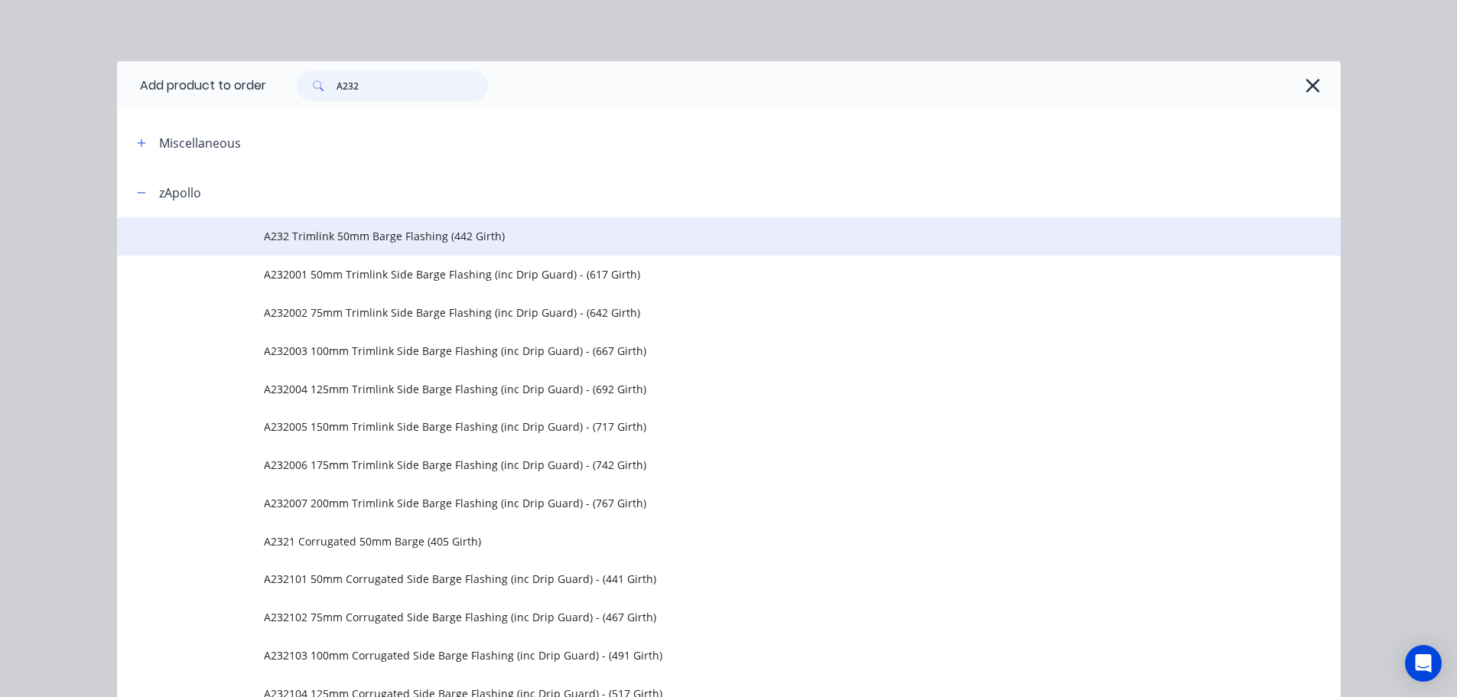
type input "A232"
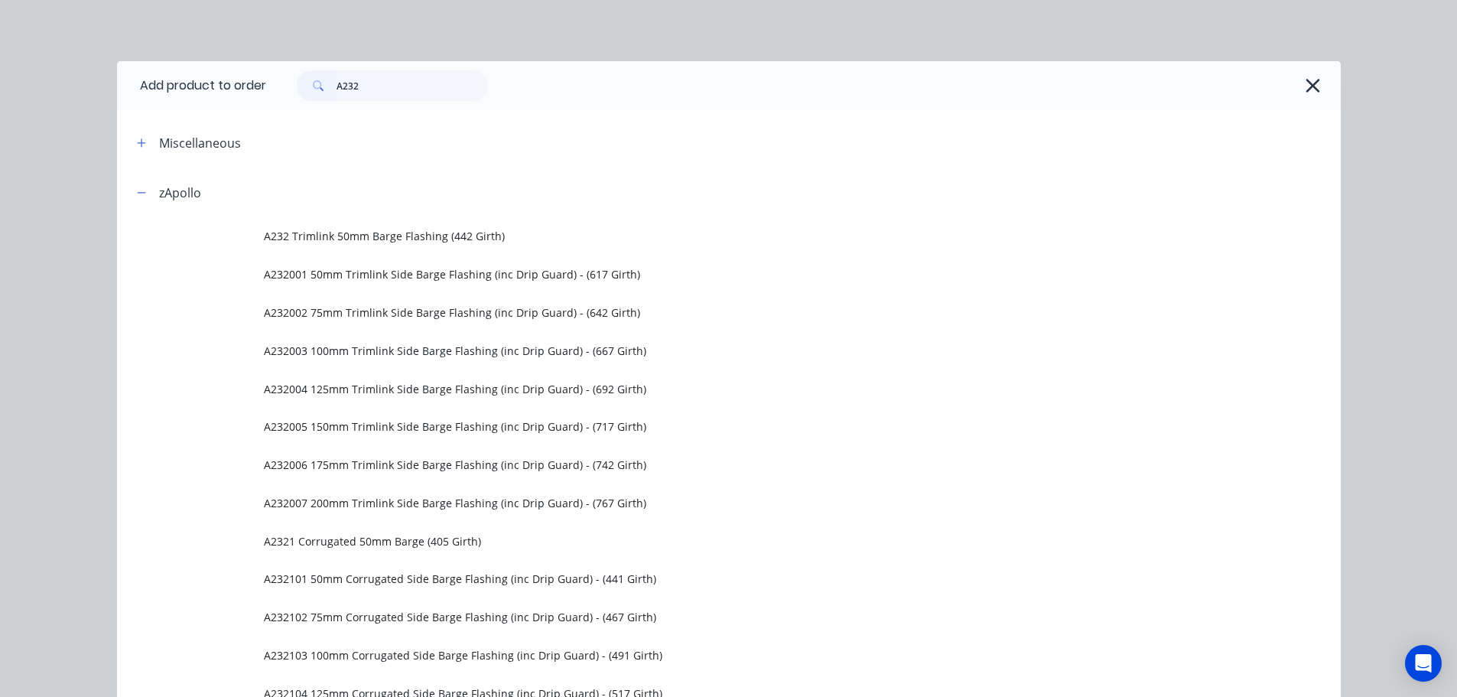
click at [392, 229] on span "A232 Trimlink 50mm Barge Flashing (442 Girth)" at bounding box center [694, 236] width 861 height 16
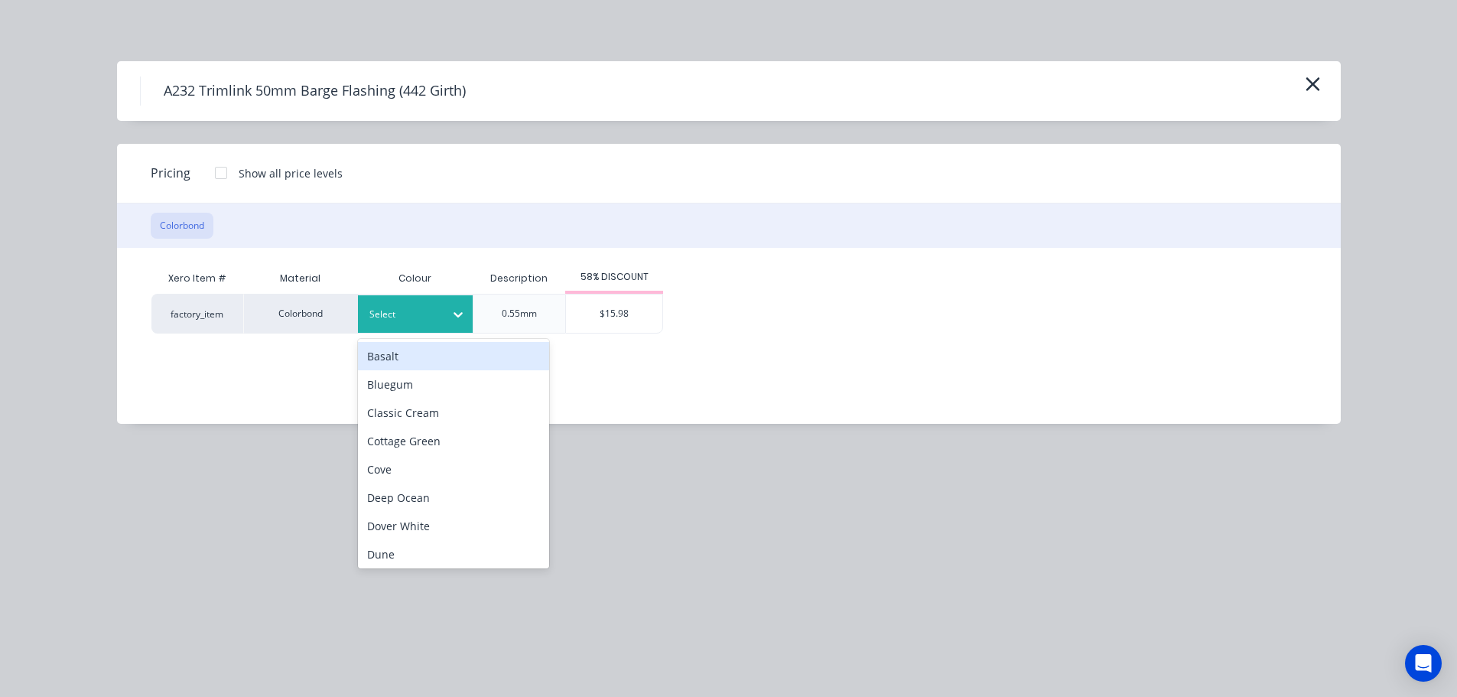
click at [402, 319] on div at bounding box center [403, 314] width 69 height 17
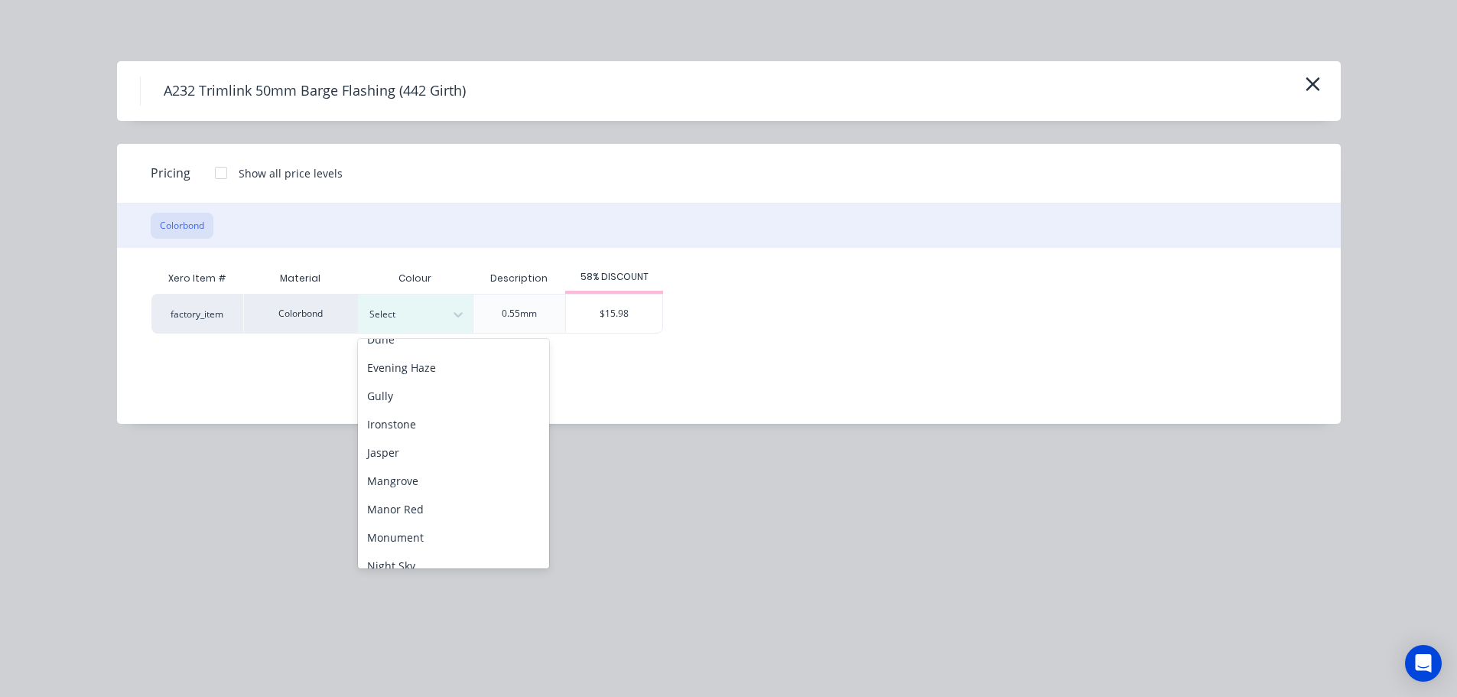
scroll to position [229, 0]
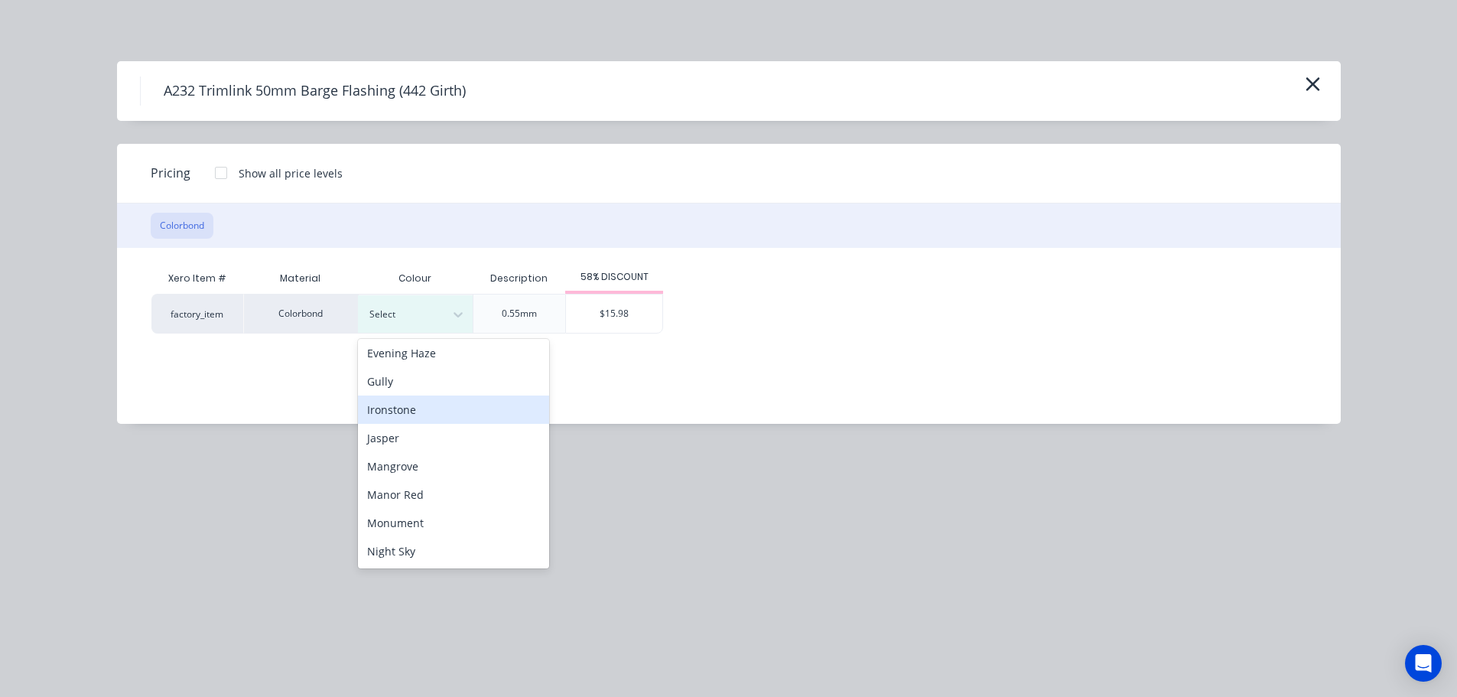
click at [440, 412] on div "Ironstone" at bounding box center [453, 409] width 191 height 28
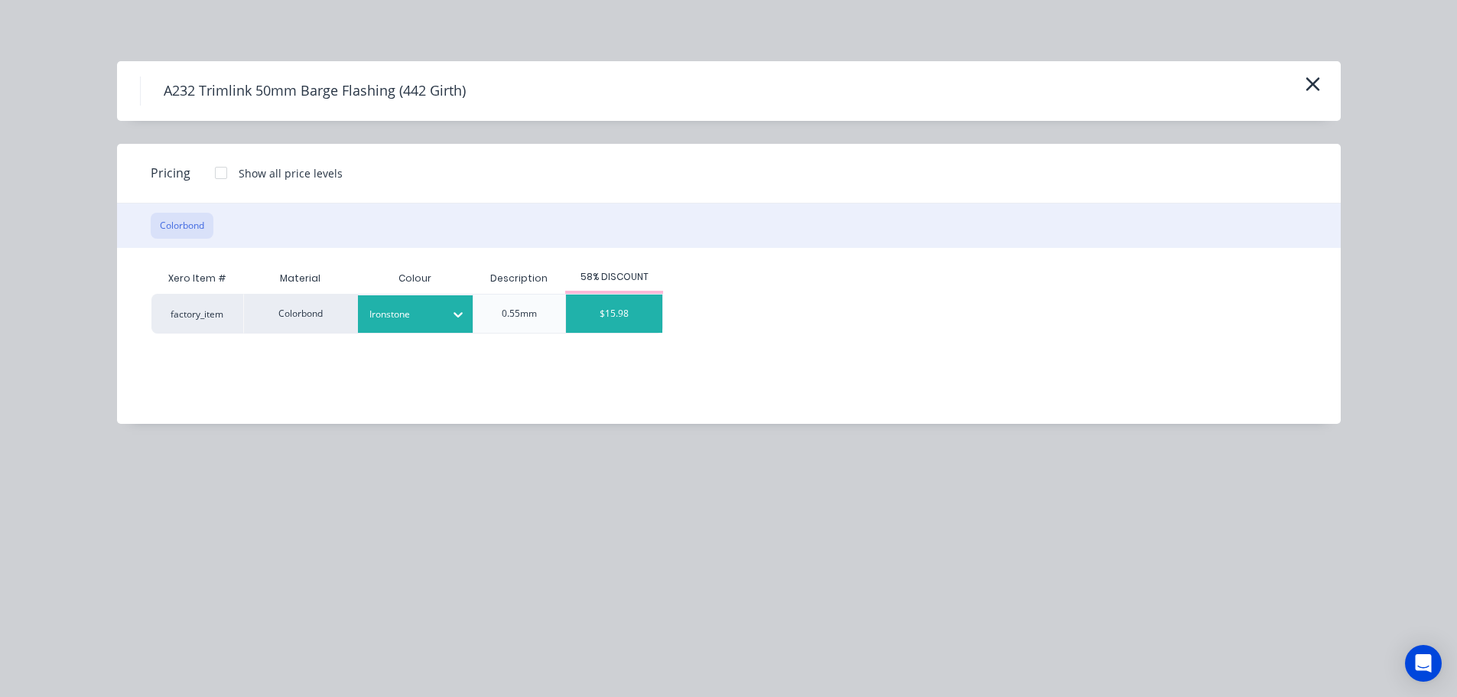
click at [611, 320] on div "$15.98" at bounding box center [614, 313] width 96 height 38
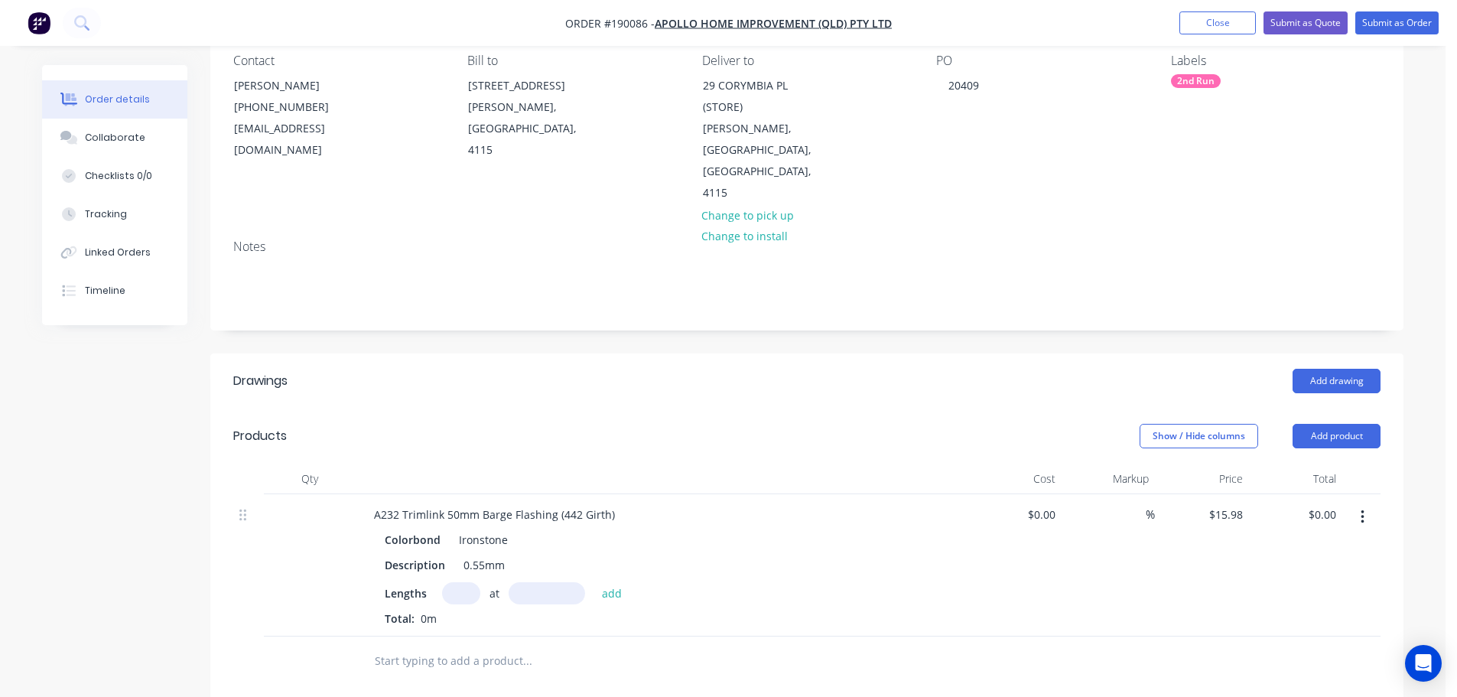
scroll to position [153, 0]
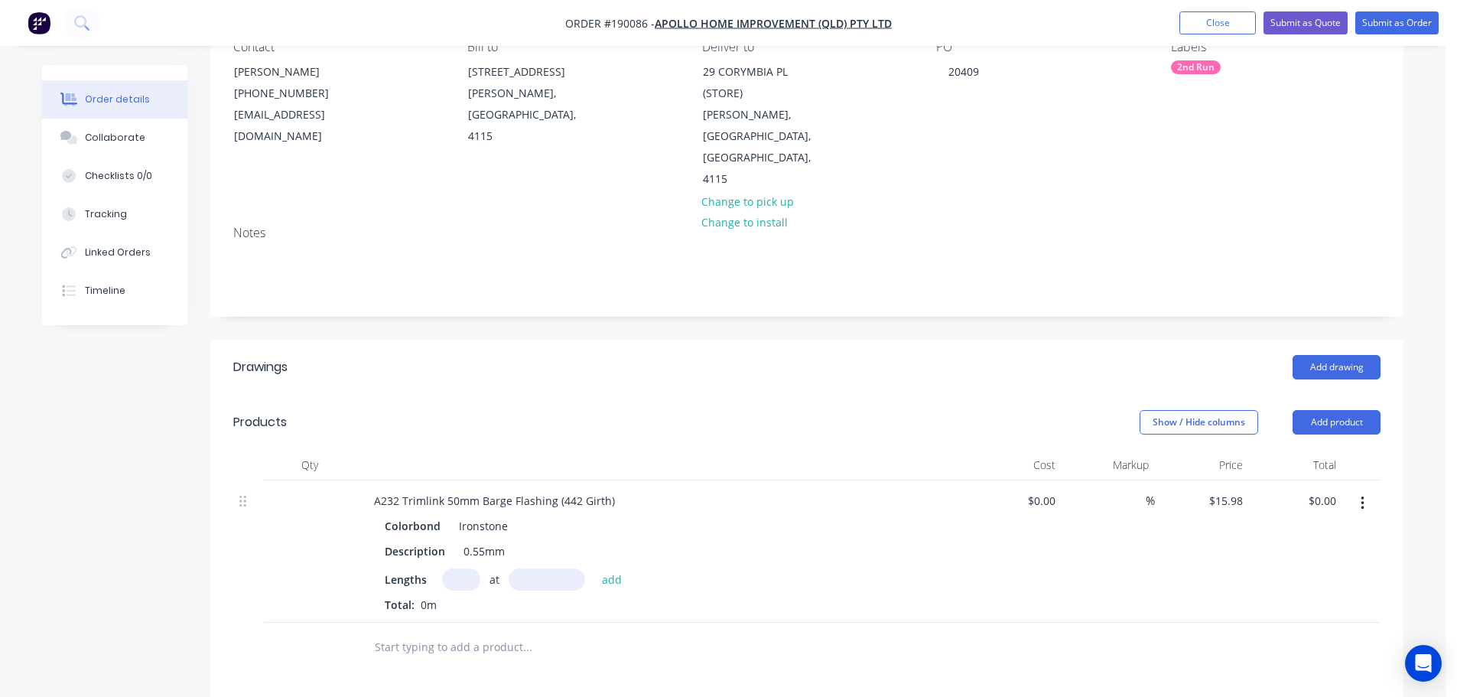
click at [464, 568] on input "text" at bounding box center [461, 579] width 38 height 22
type input "2"
type input "4650"
click at [594, 568] on button "add" at bounding box center [612, 578] width 36 height 21
type input "$148.61"
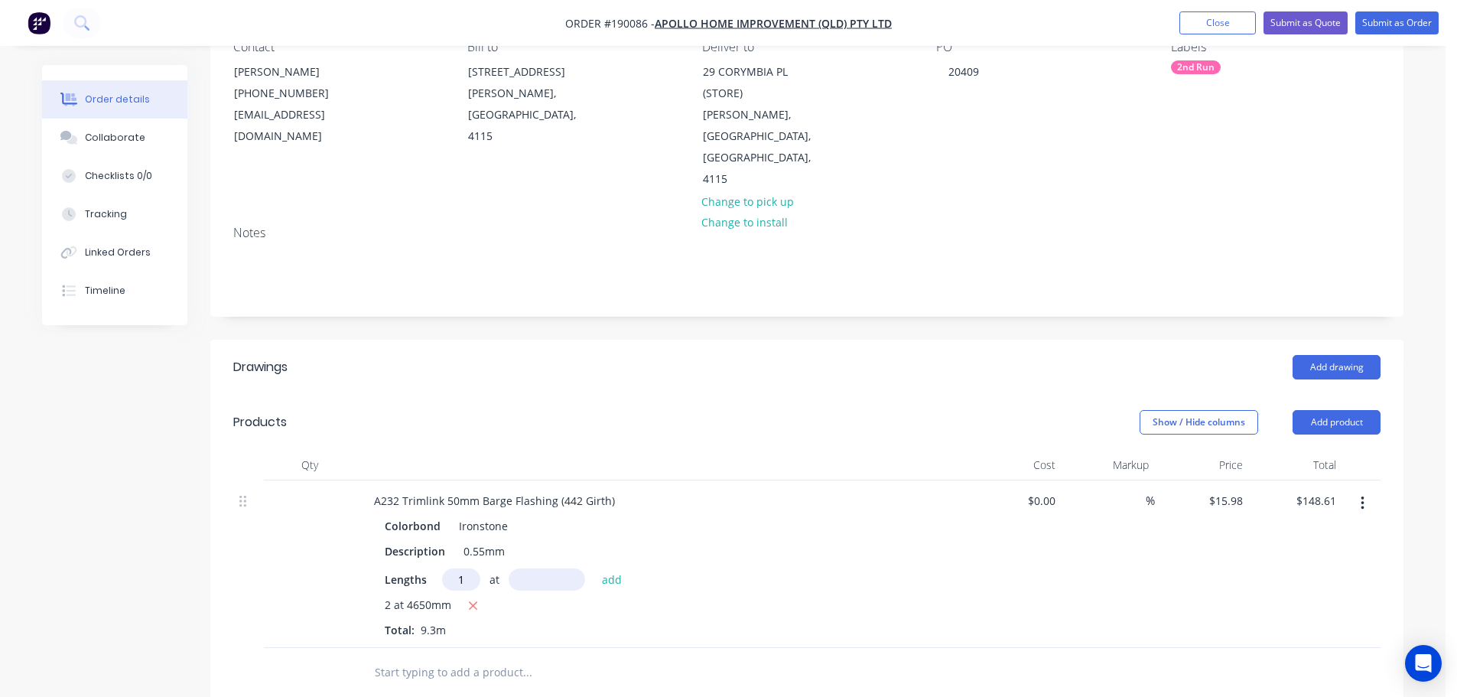
type input "1"
type input "7200"
click at [594, 568] on button "add" at bounding box center [612, 578] width 36 height 21
type input "$263.67"
click at [1335, 355] on button "Add drawing" at bounding box center [1337, 367] width 88 height 24
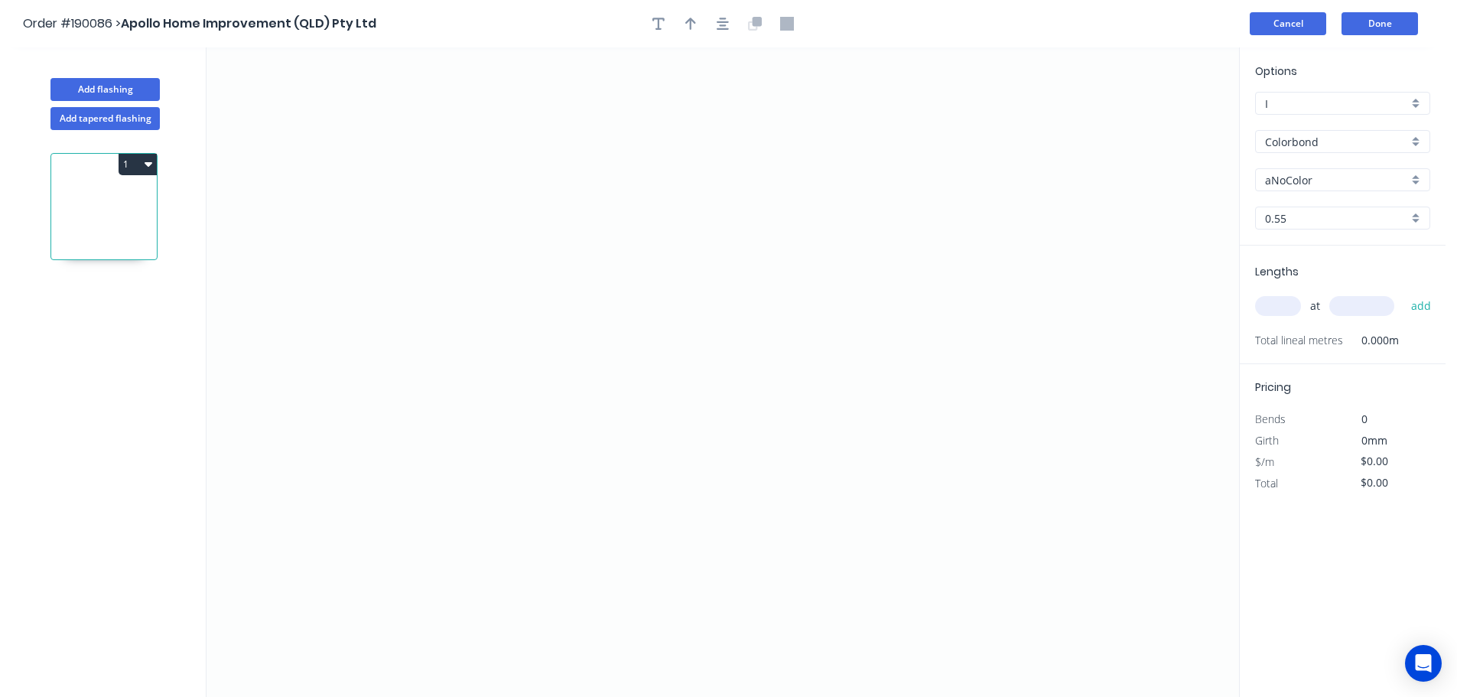
click at [1301, 21] on button "Cancel" at bounding box center [1288, 23] width 76 height 23
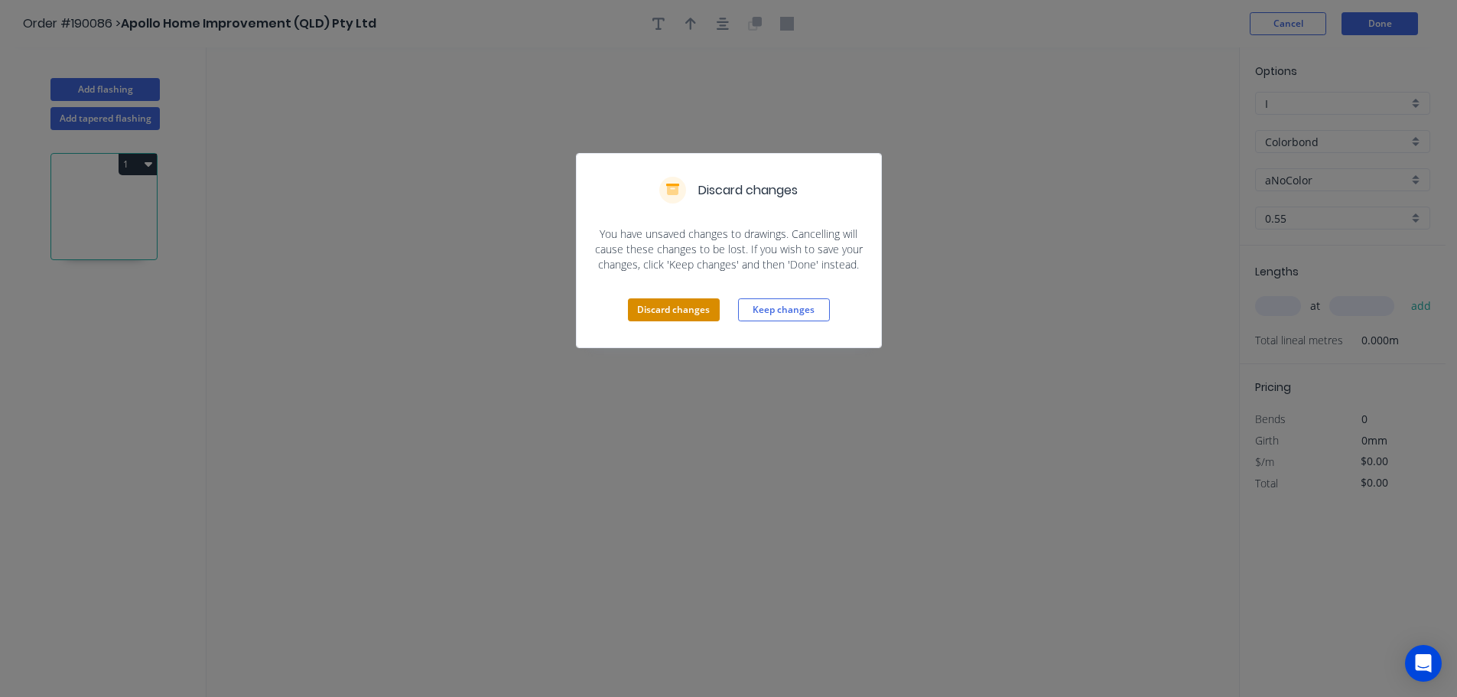
click at [678, 304] on button "Discard changes" at bounding box center [674, 309] width 92 height 23
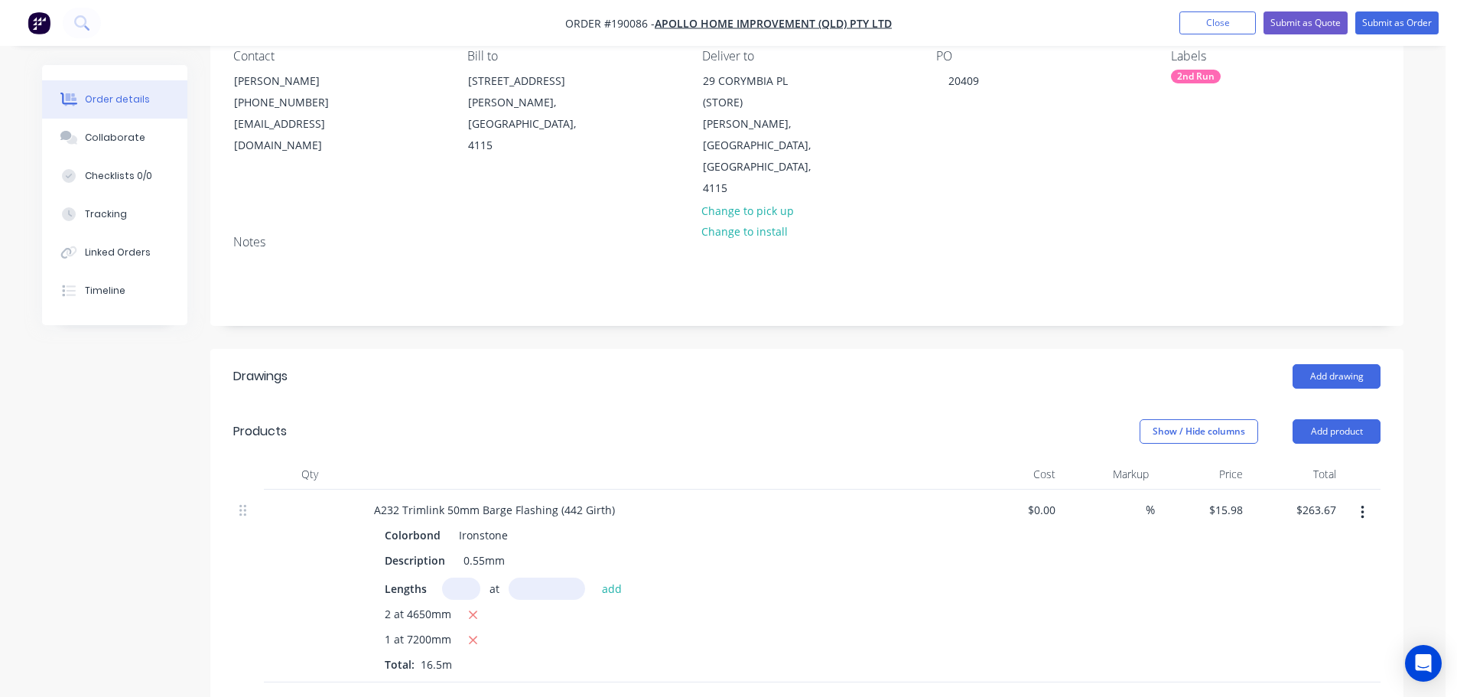
scroll to position [153, 0]
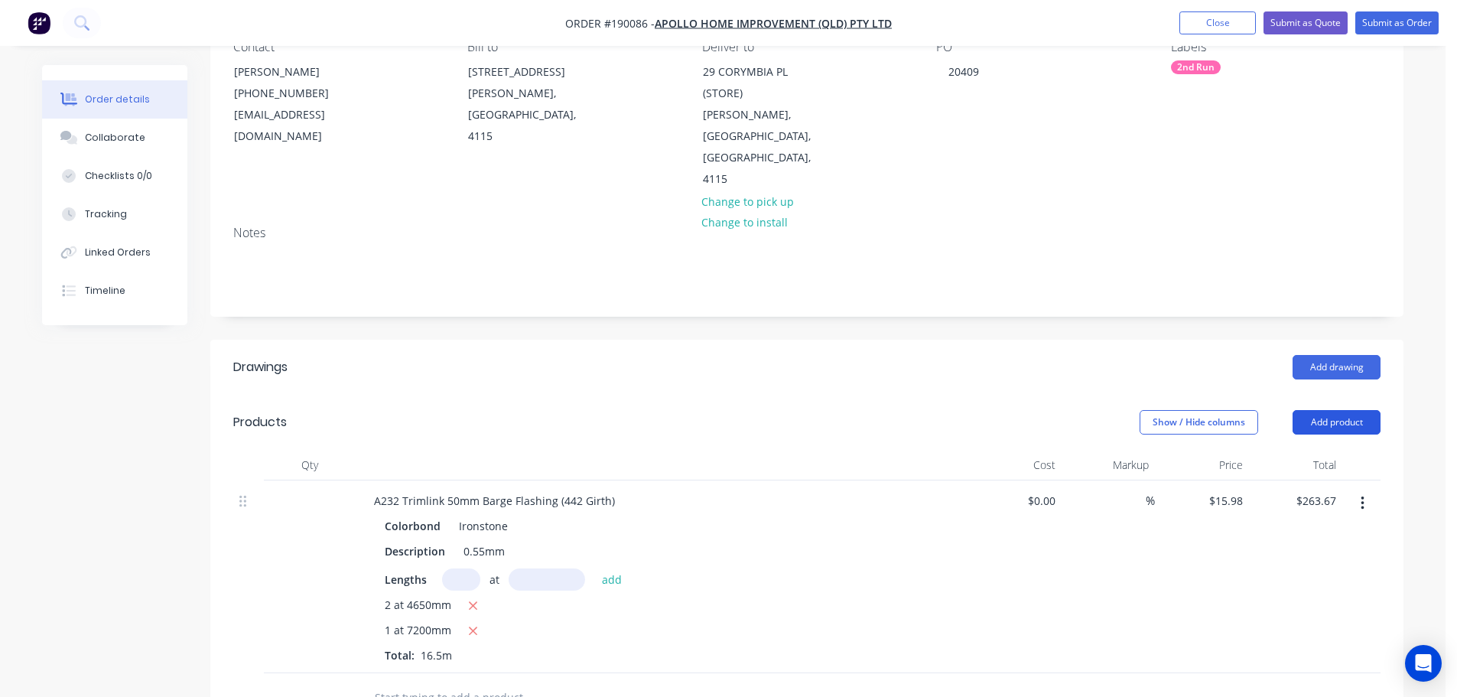
click at [1360, 410] on button "Add product" at bounding box center [1337, 422] width 88 height 24
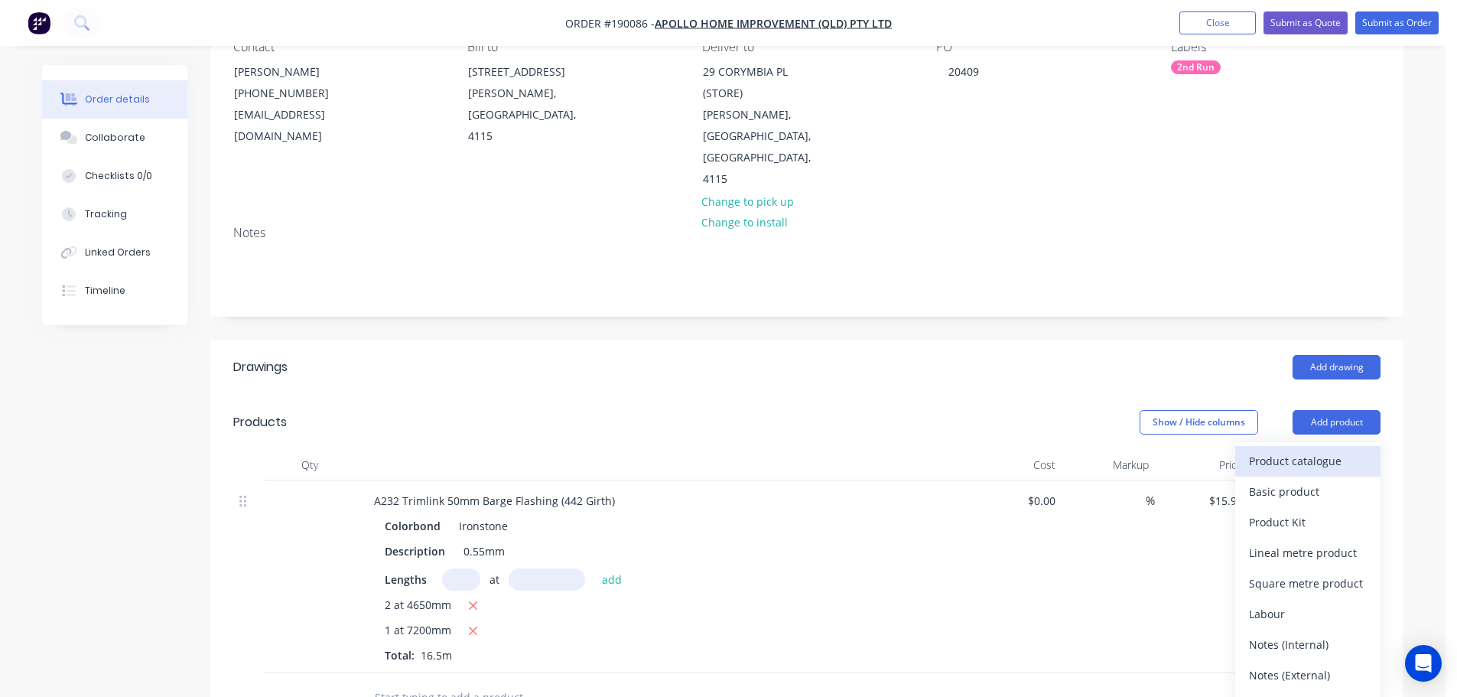
click at [1310, 450] on div "Product catalogue" at bounding box center [1308, 461] width 118 height 22
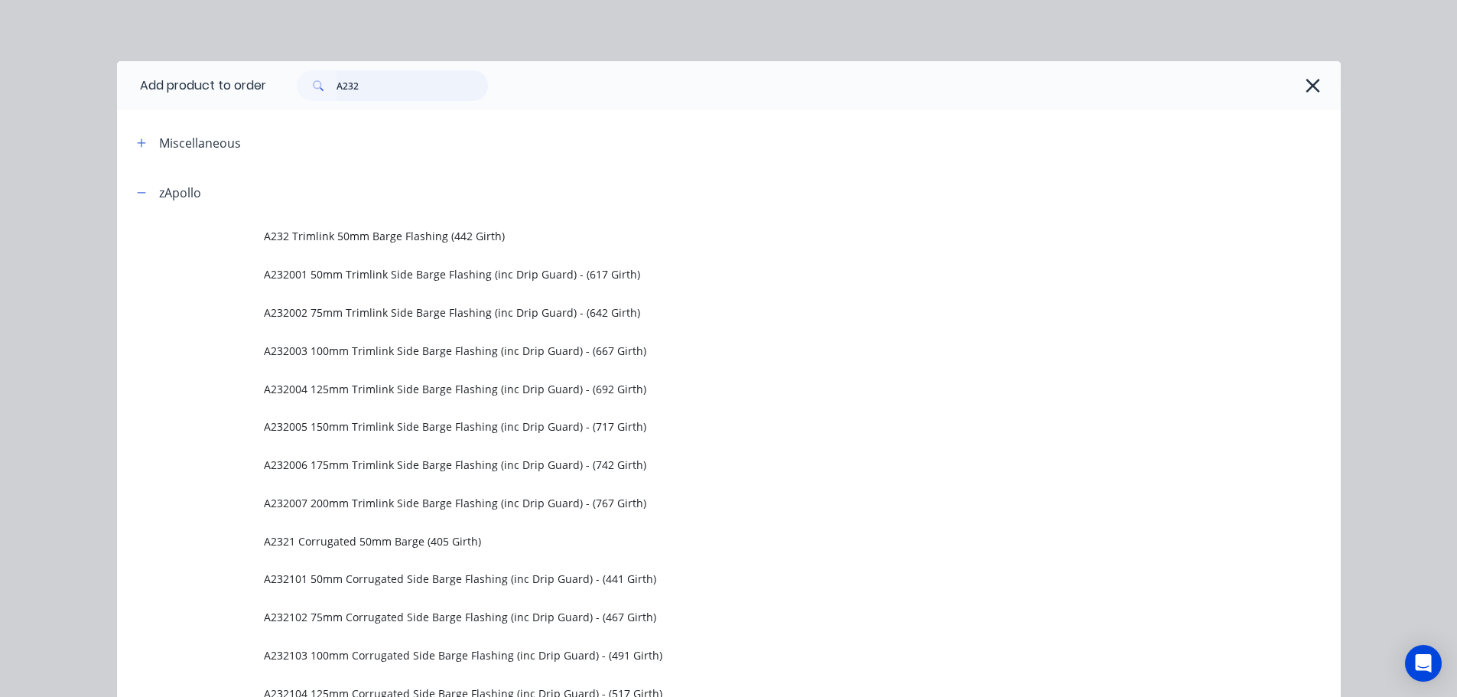
click at [405, 85] on input "A232" at bounding box center [412, 85] width 151 height 31
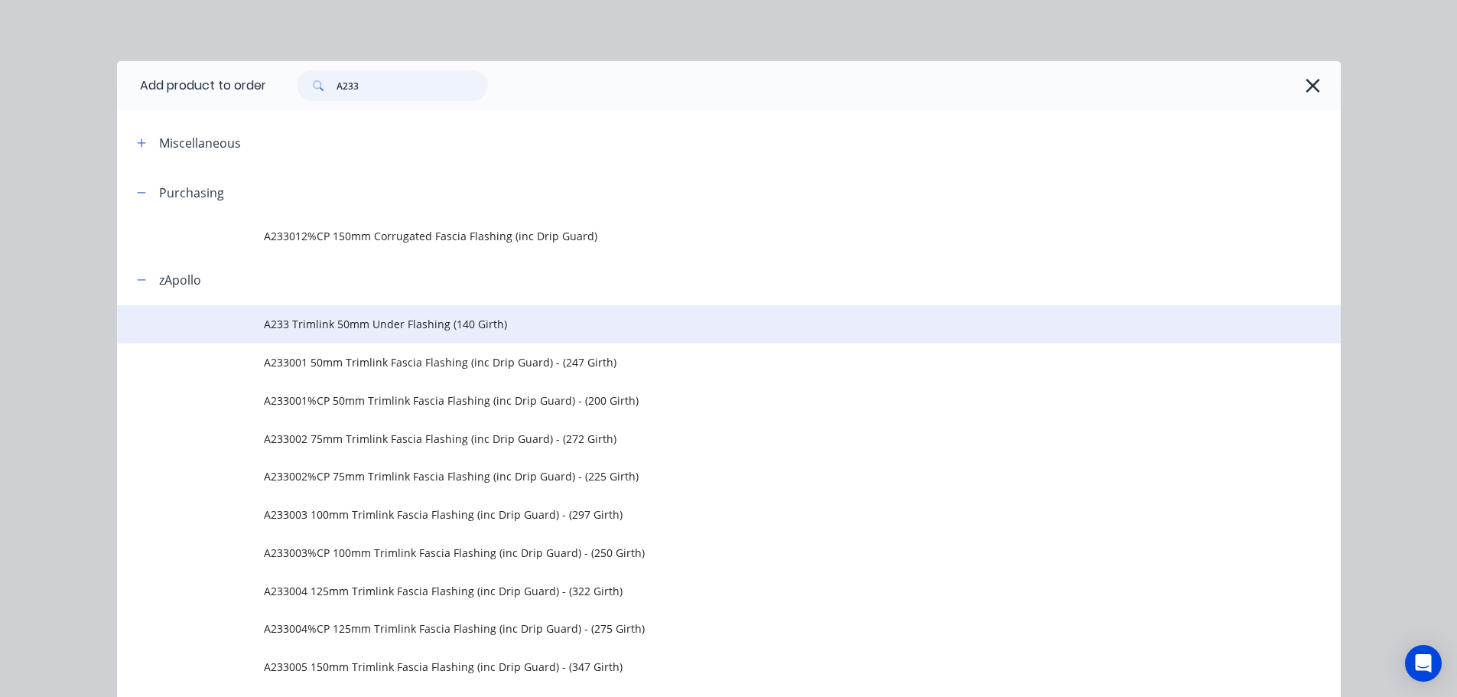
type input "A233"
click at [390, 333] on td "A233 Trimlink 50mm Under Flashing (140 Girth)" at bounding box center [802, 324] width 1077 height 38
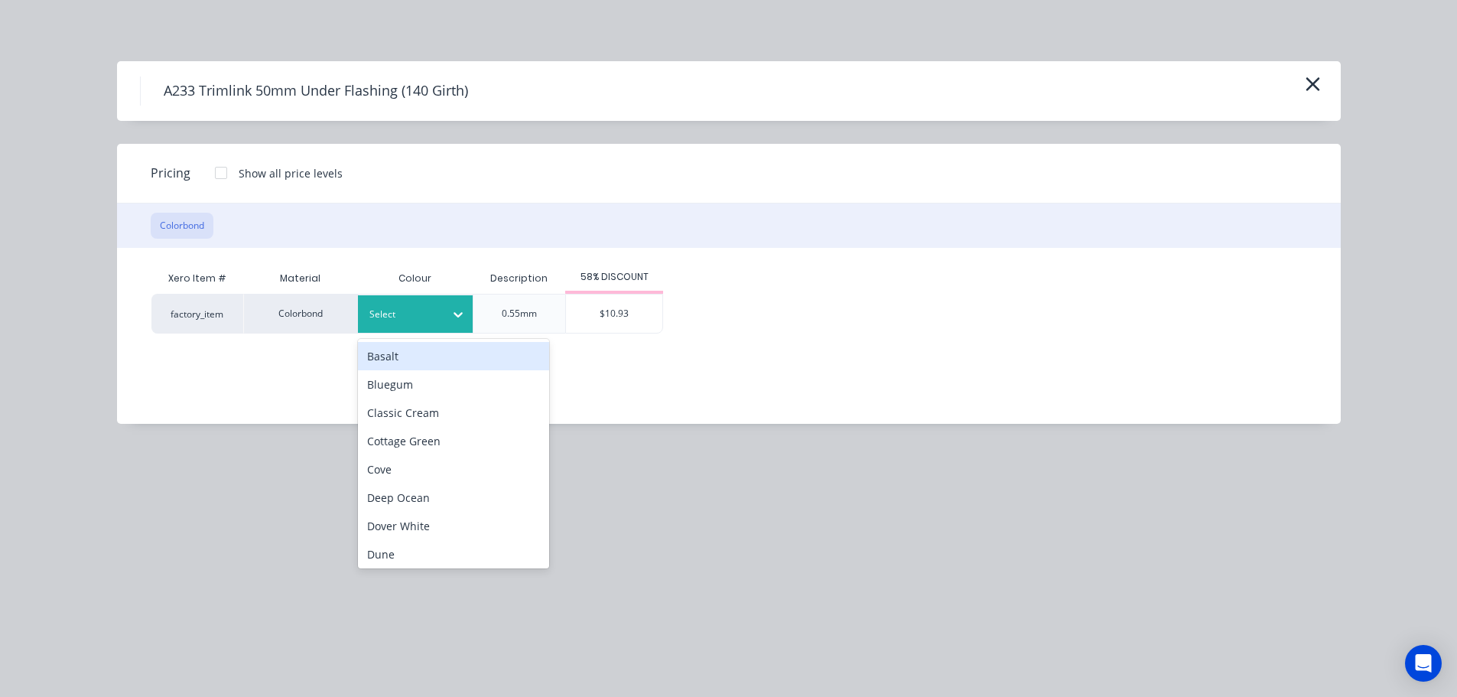
click at [404, 324] on div "Select" at bounding box center [402, 314] width 86 height 20
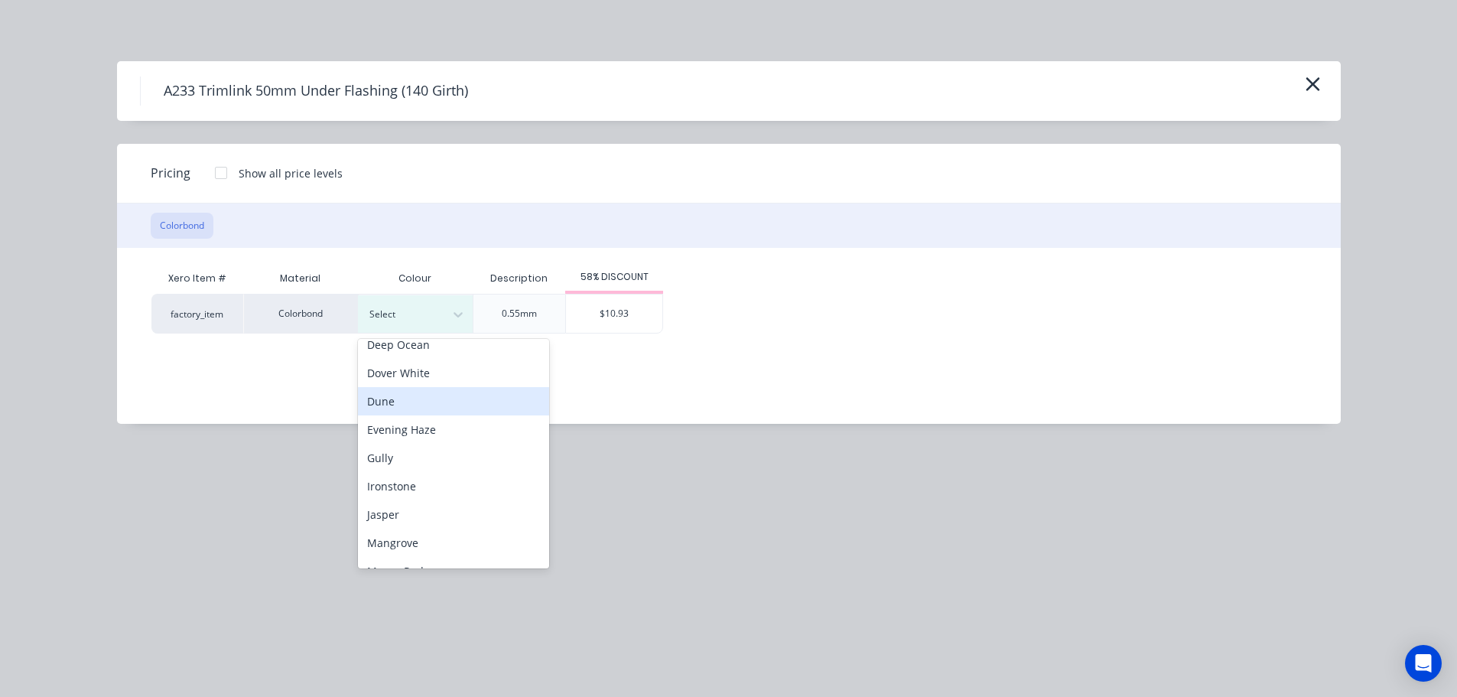
scroll to position [229, 0]
click at [427, 408] on div "Ironstone" at bounding box center [453, 409] width 191 height 28
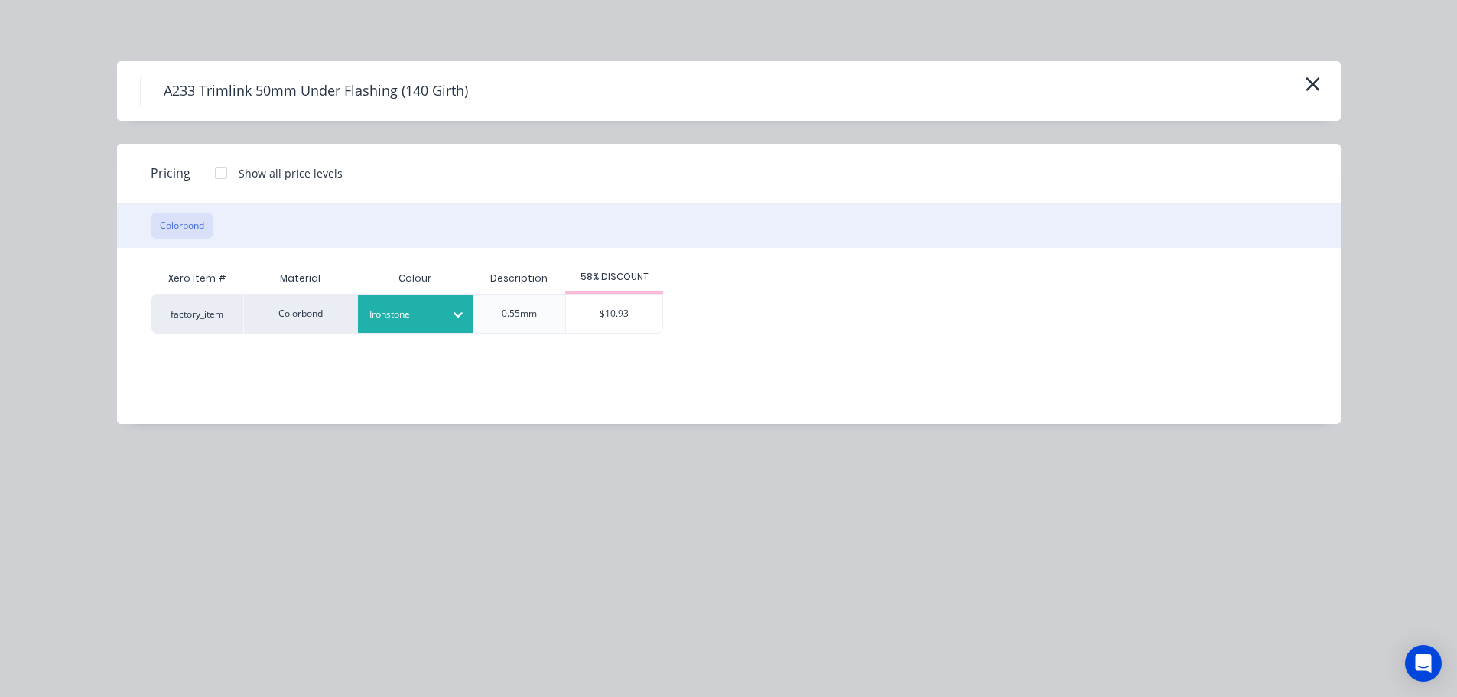
drag, startPoint x: 616, startPoint y: 317, endPoint x: 623, endPoint y: 352, distance: 35.1
click at [617, 317] on div "$10.93" at bounding box center [614, 313] width 96 height 38
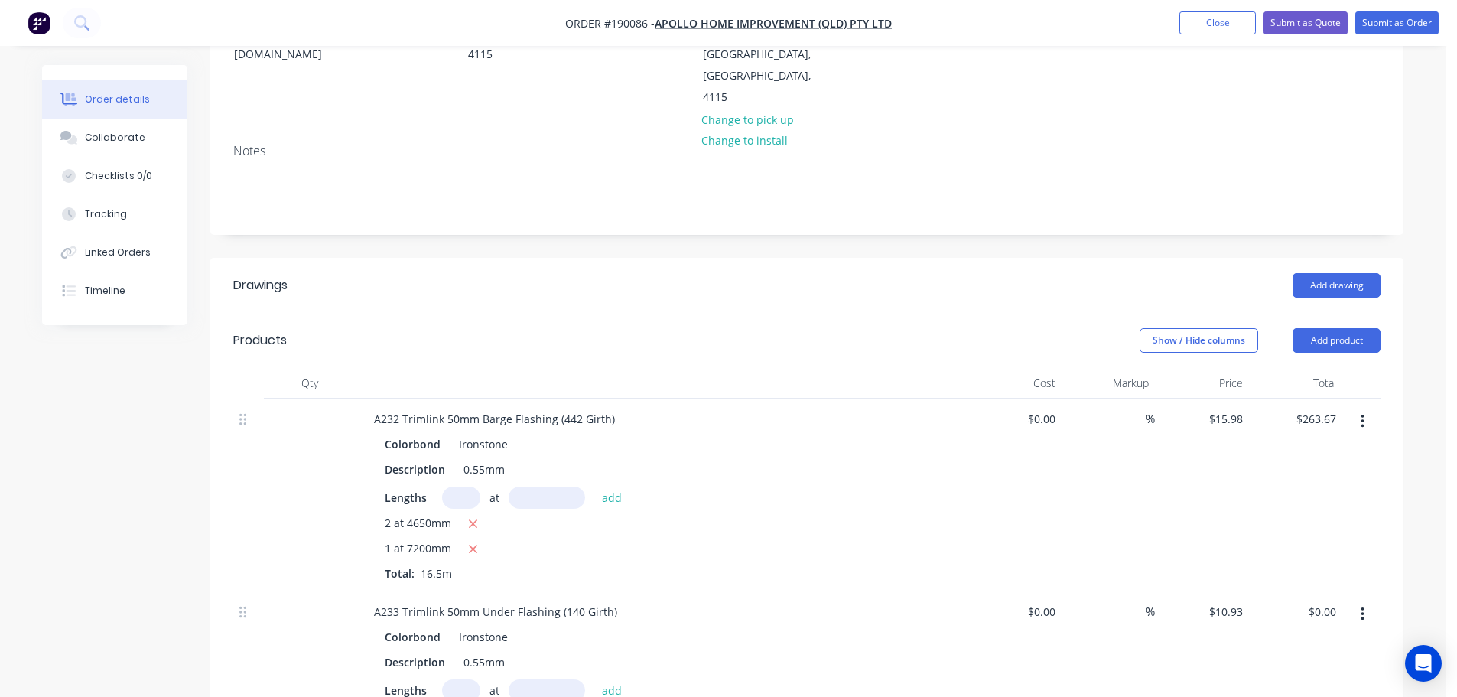
scroll to position [382, 0]
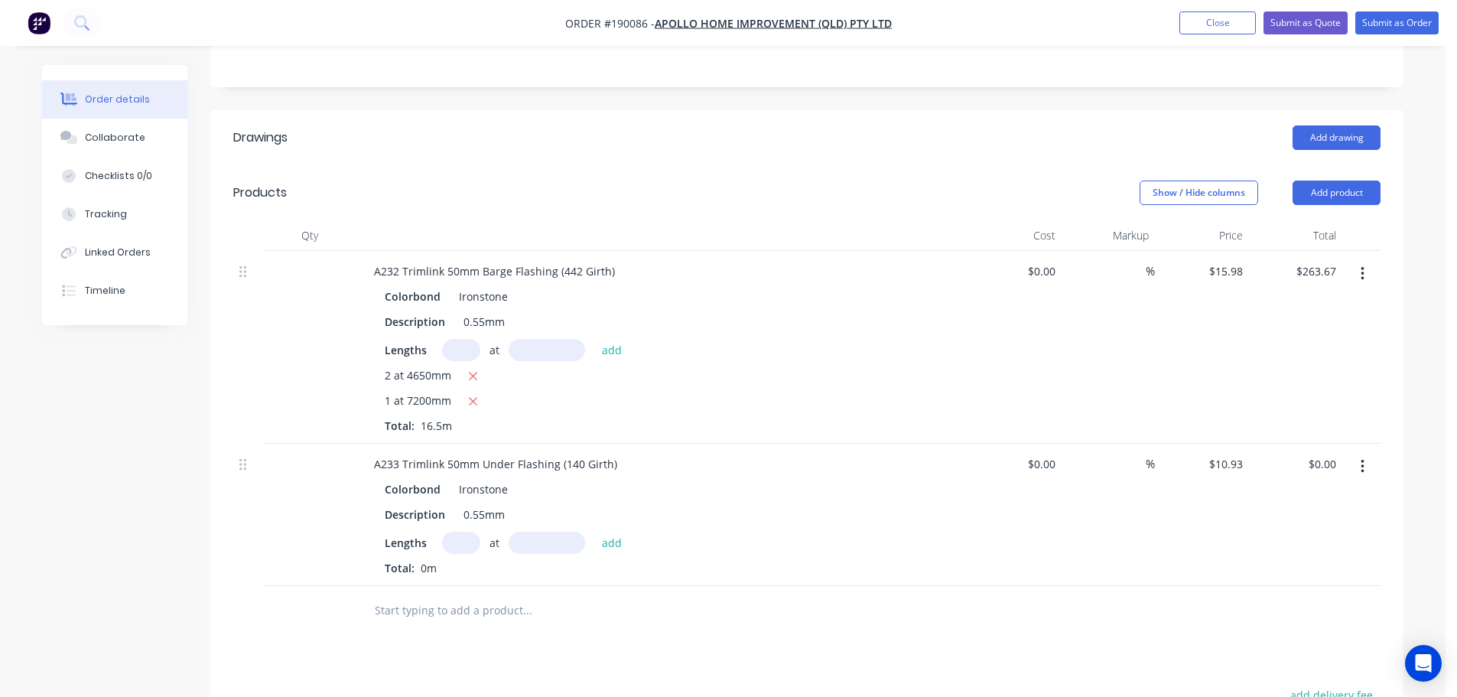
click at [460, 532] on input "text" at bounding box center [461, 543] width 38 height 22
type input "1"
type input "7200"
click at [594, 532] on button "add" at bounding box center [612, 542] width 36 height 21
type input "$78.70"
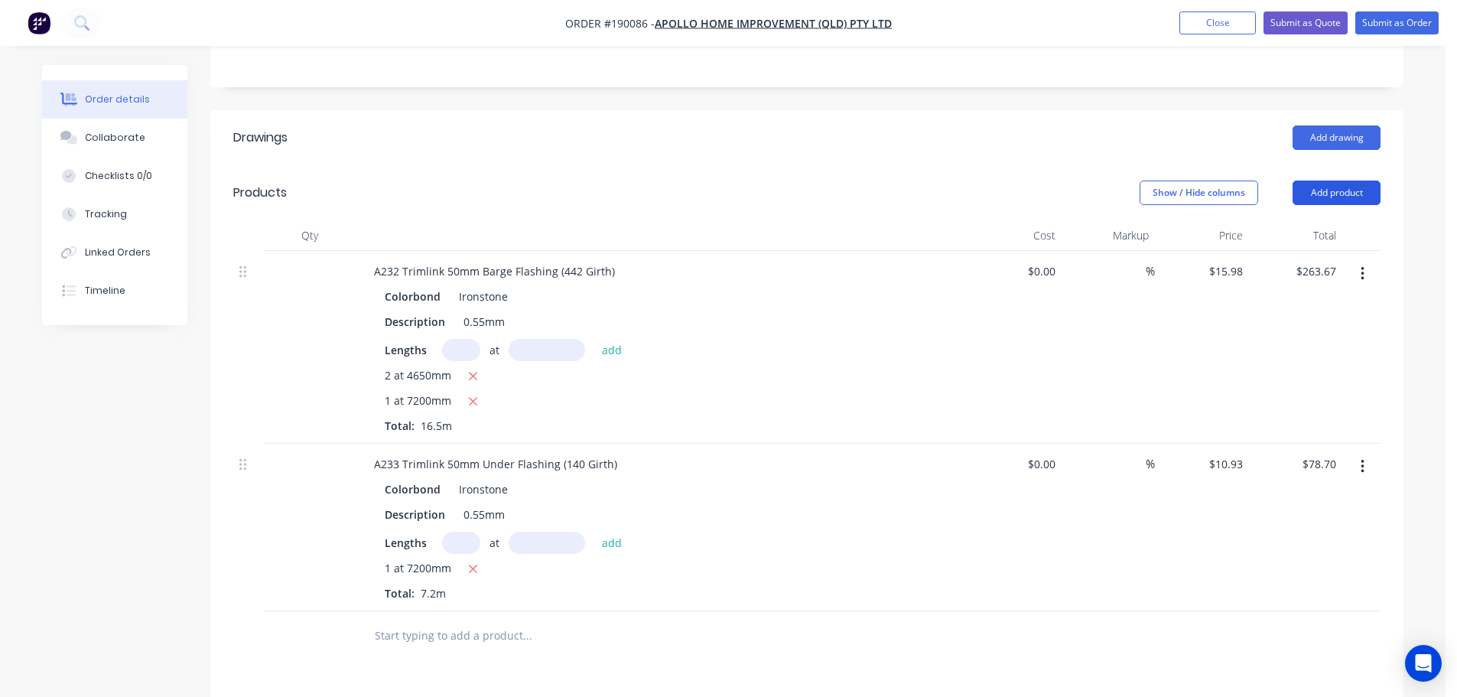
click at [1332, 180] on button "Add product" at bounding box center [1337, 192] width 88 height 24
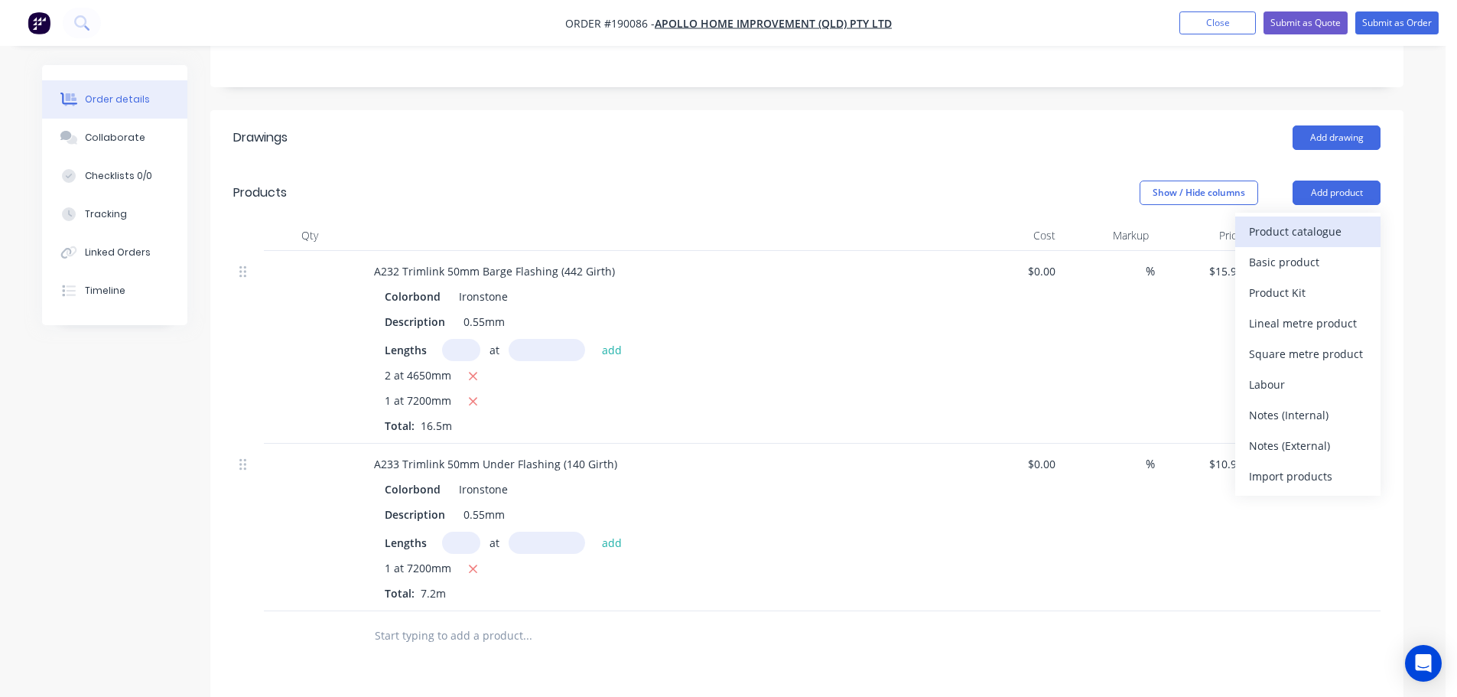
click at [1308, 216] on button "Product catalogue" at bounding box center [1307, 231] width 145 height 31
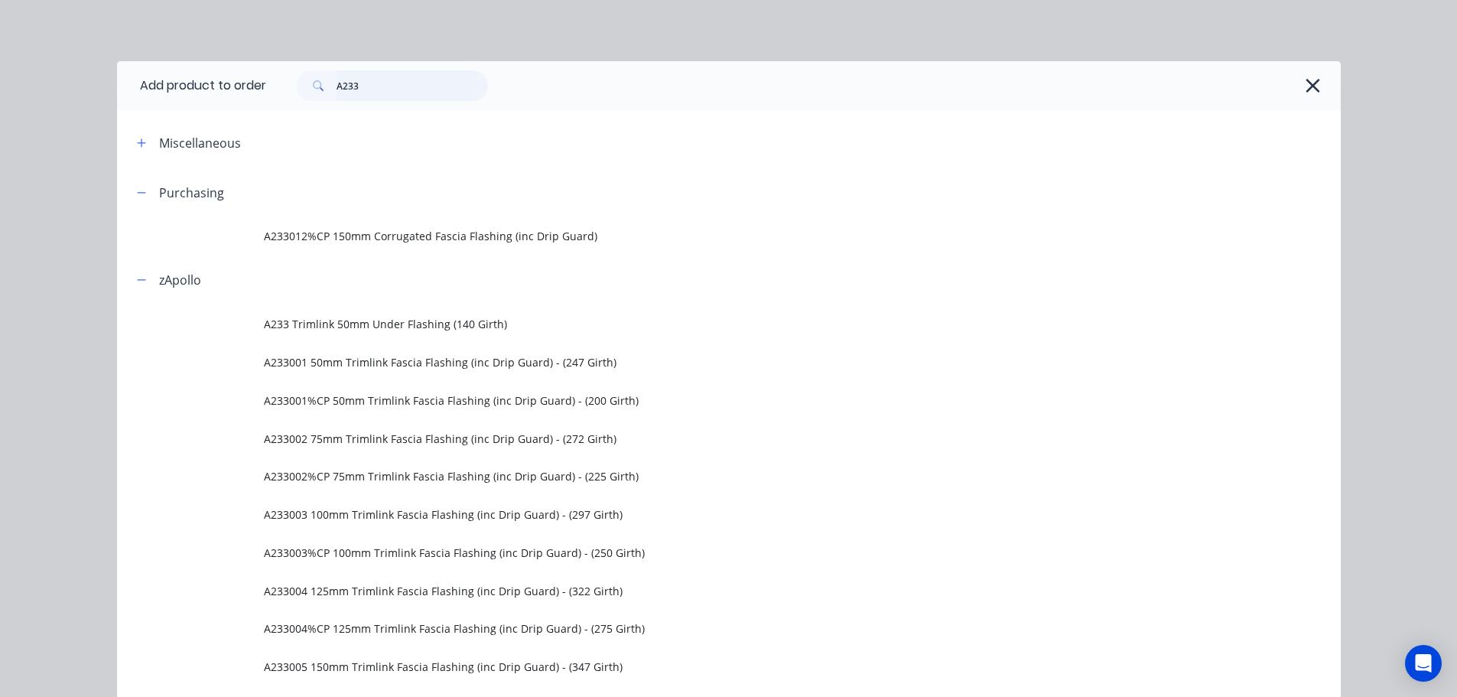
click at [401, 79] on input "A233" at bounding box center [412, 85] width 151 height 31
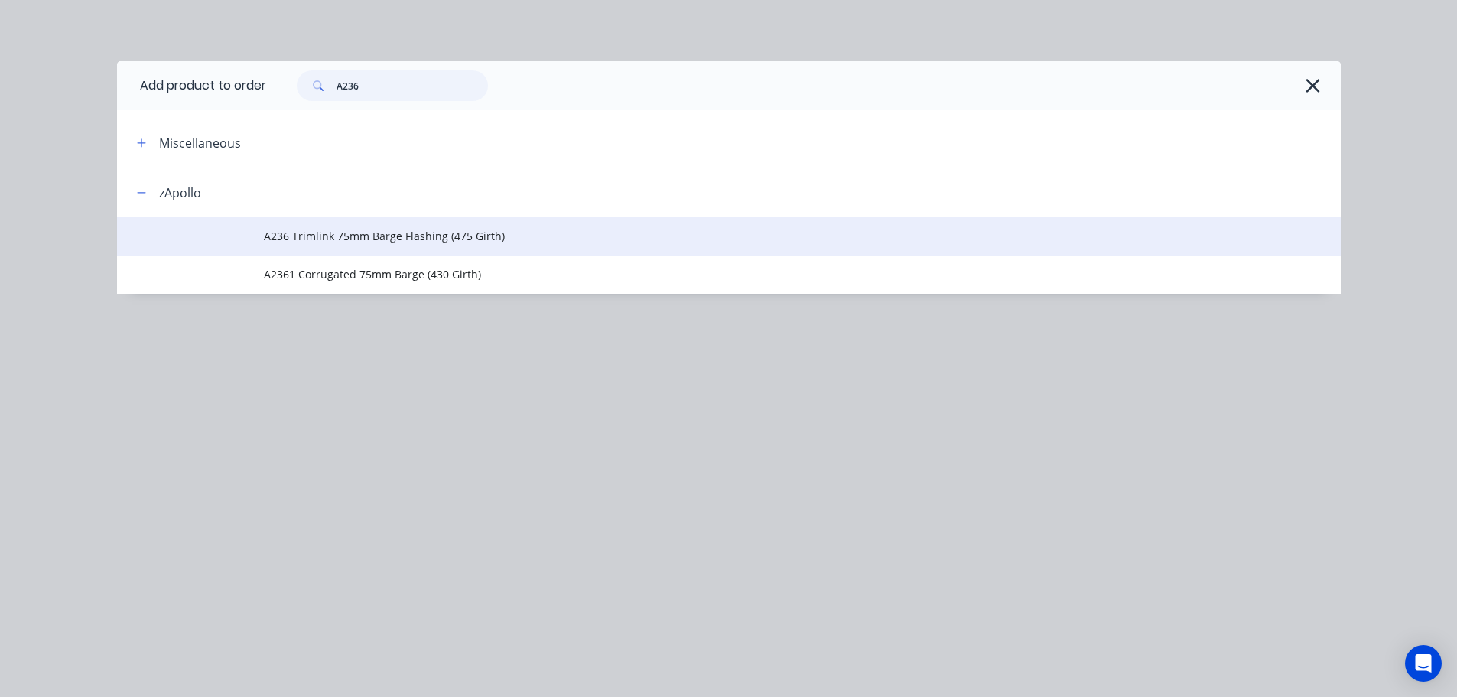
type input "A236"
click at [441, 241] on span "A236 Trimlink 75mm Barge Flashing (475 Girth)" at bounding box center [694, 236] width 861 height 16
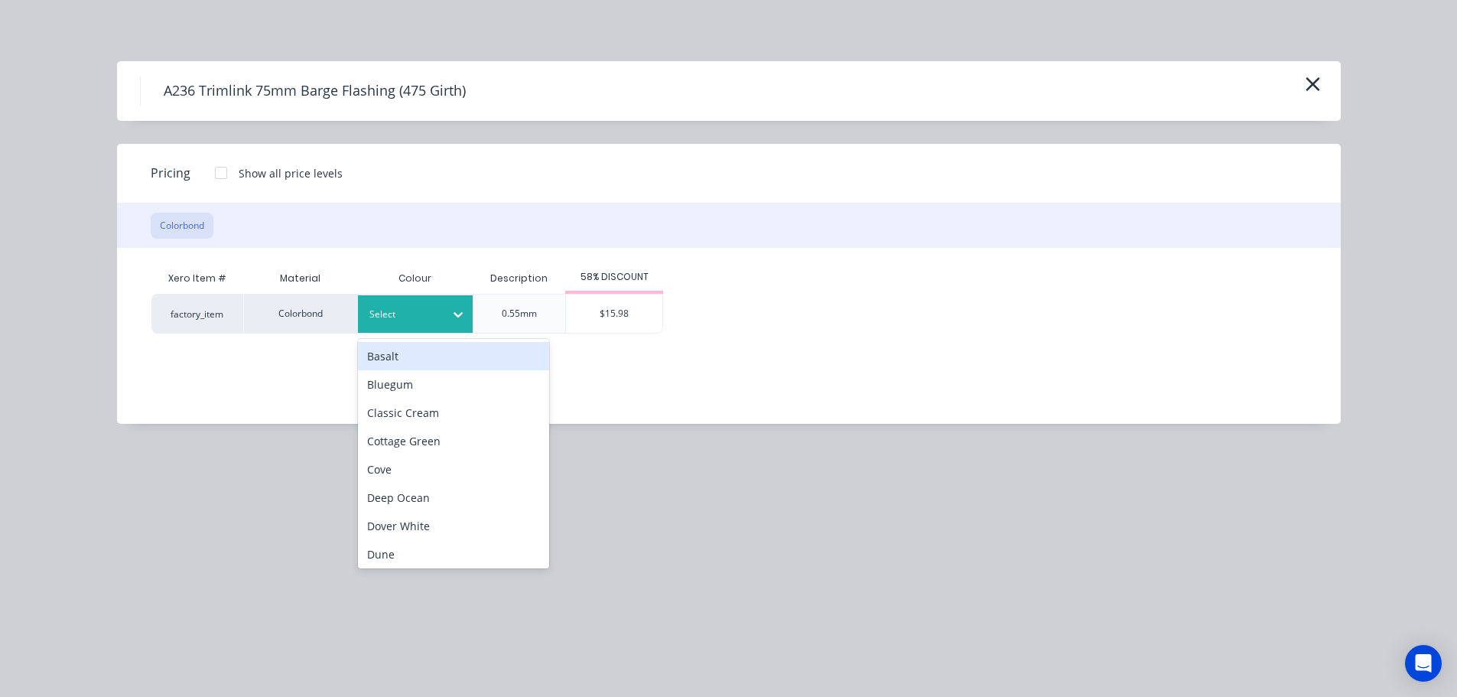
click at [410, 318] on div at bounding box center [403, 314] width 69 height 17
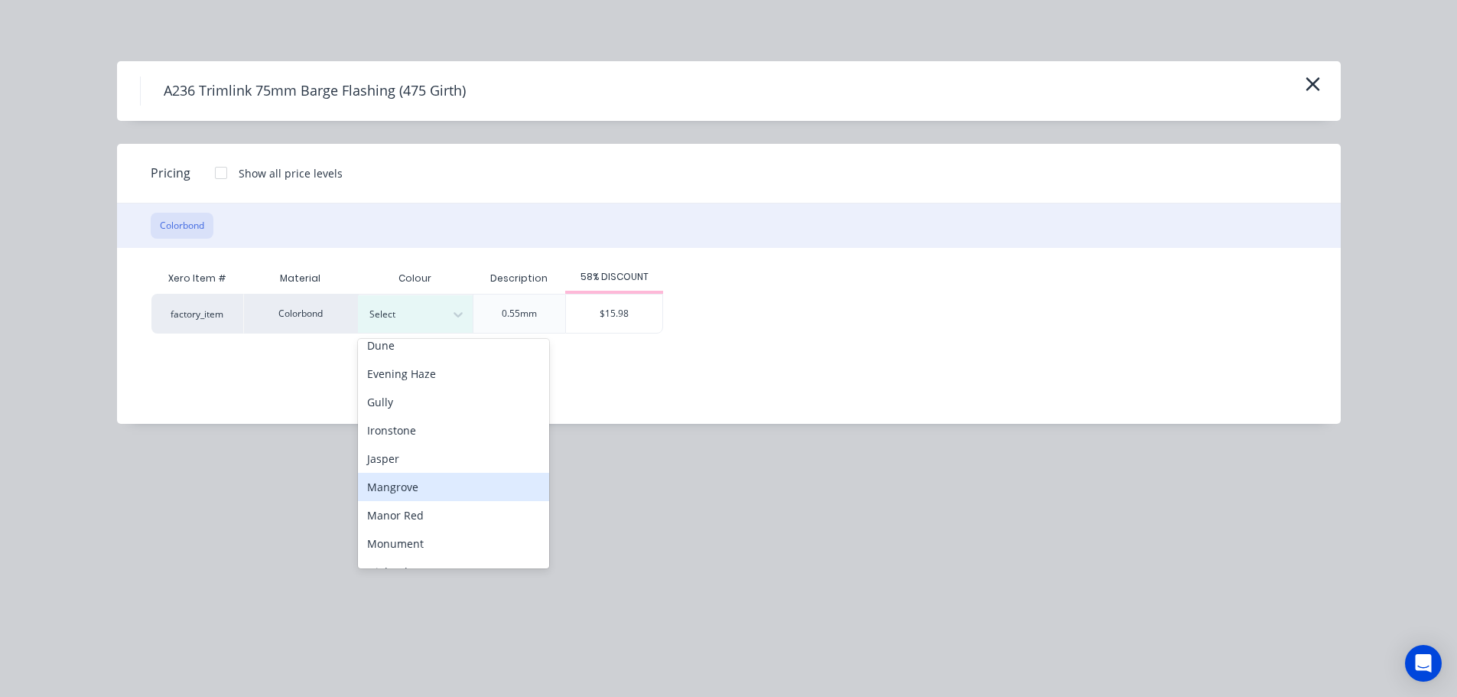
scroll to position [229, 0]
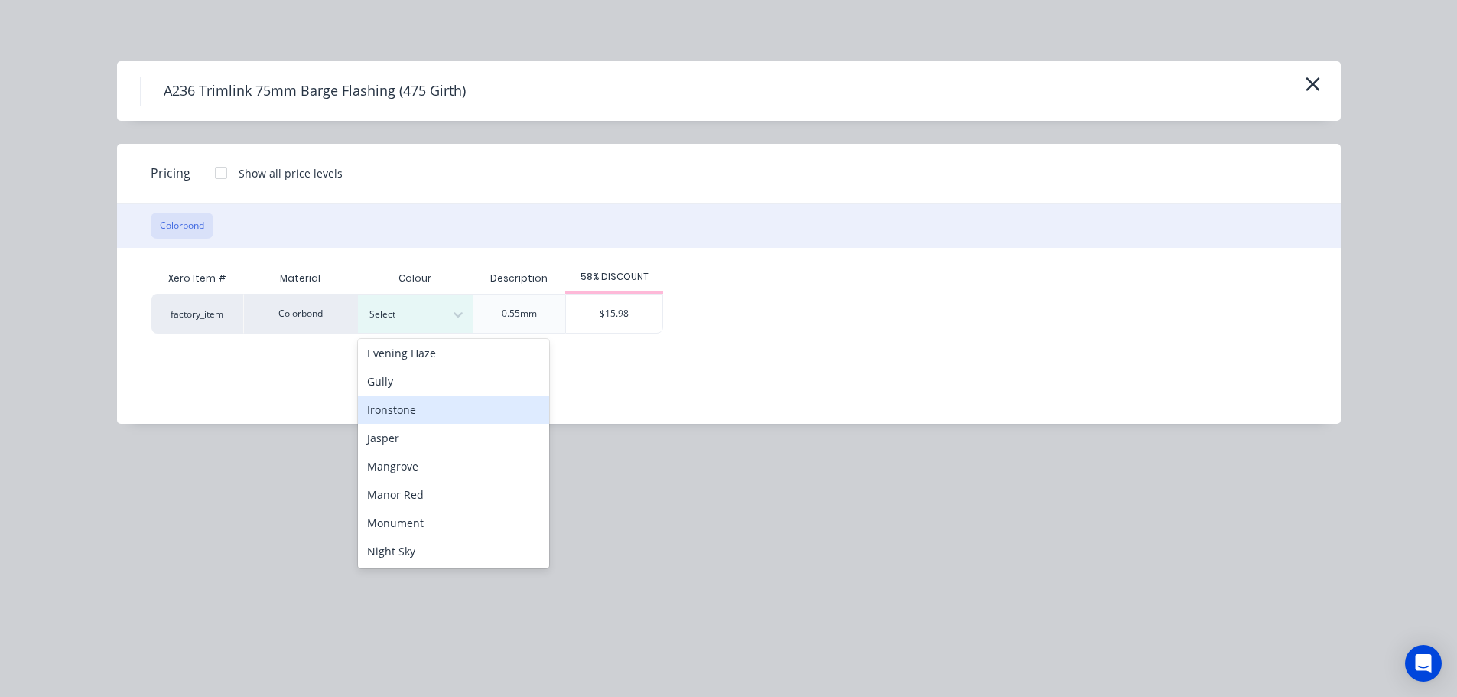
click at [424, 405] on div "Ironstone" at bounding box center [453, 409] width 191 height 28
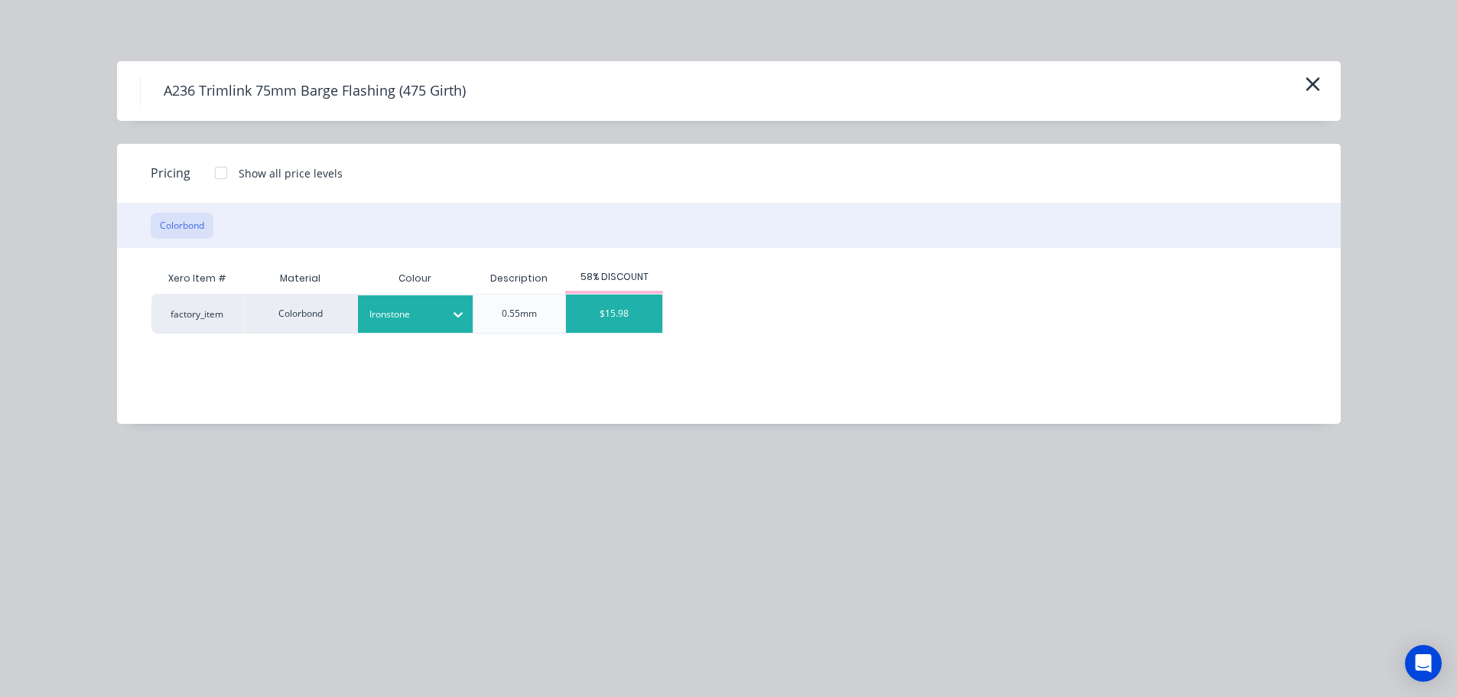
click at [626, 314] on div "$15.98" at bounding box center [614, 313] width 96 height 38
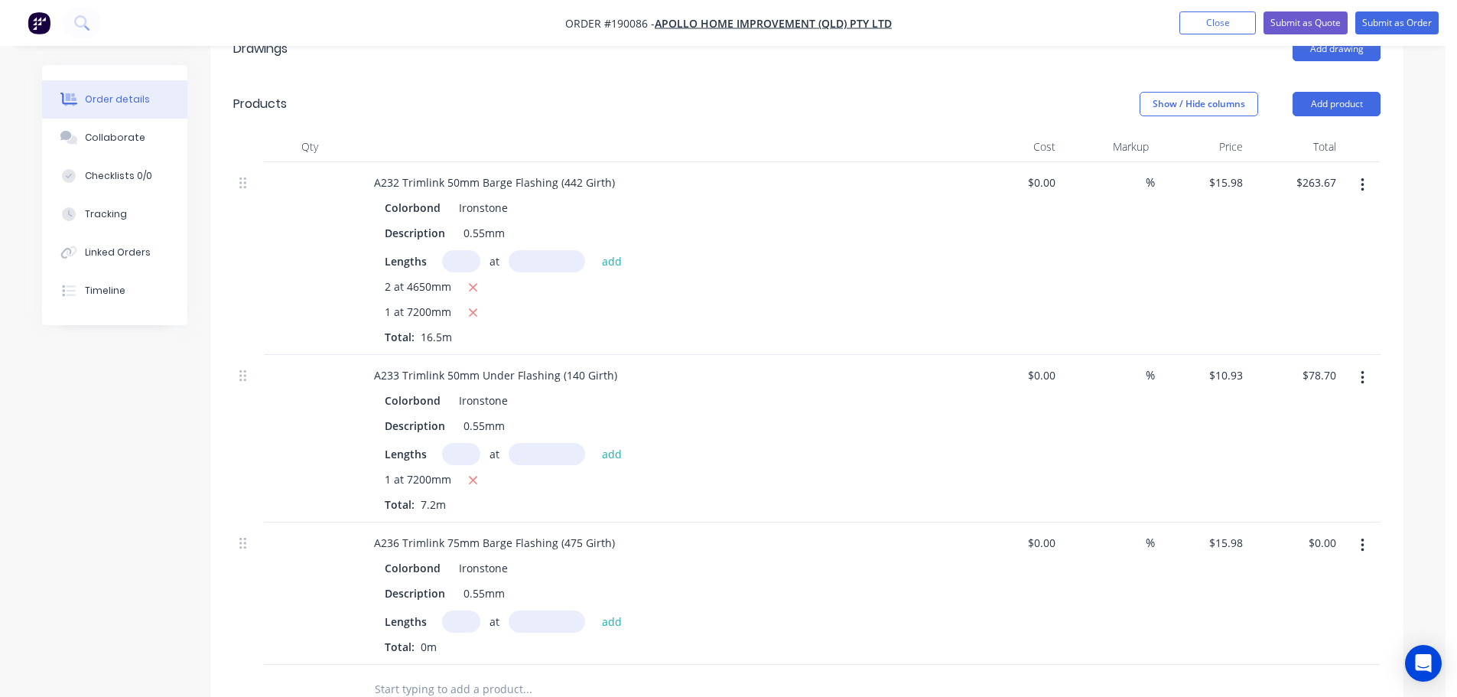
scroll to position [612, 0]
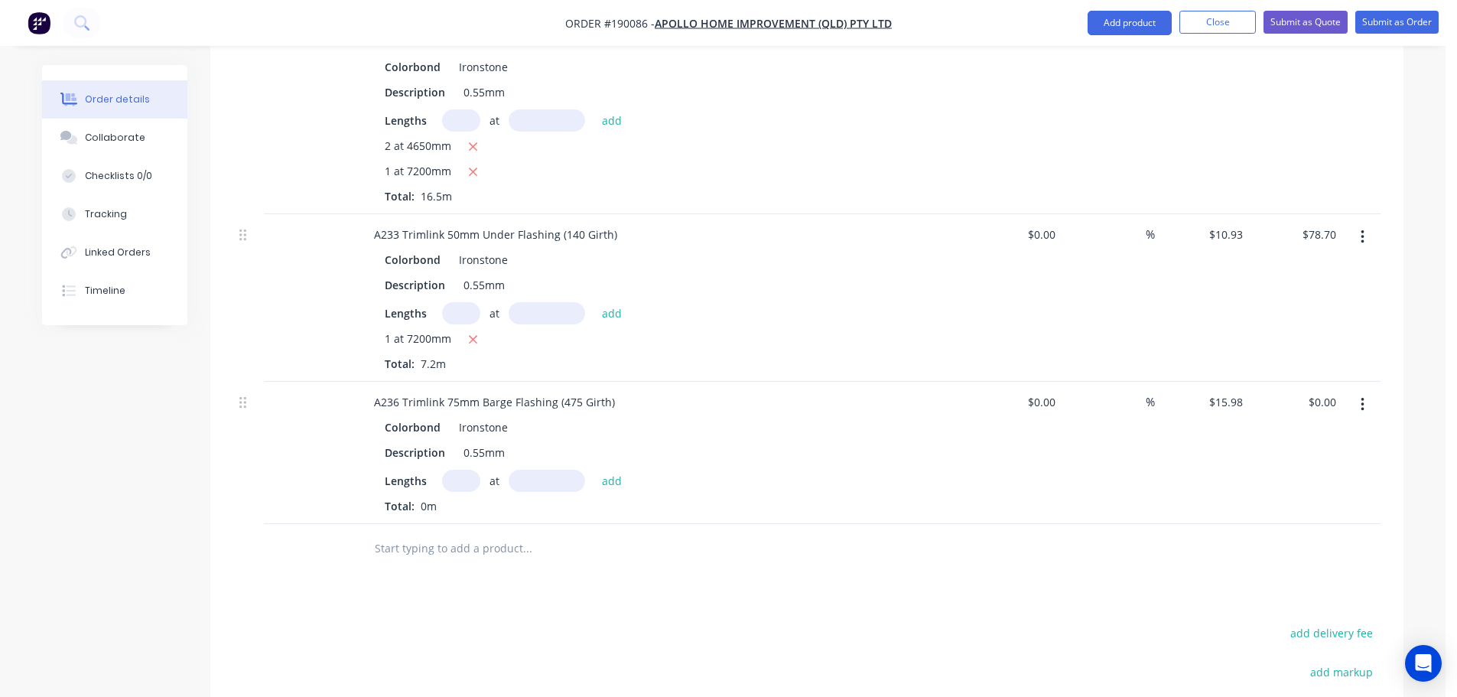
click at [463, 470] on input "text" at bounding box center [461, 481] width 38 height 22
type input "2"
type input "6800"
click at [594, 470] on button "add" at bounding box center [612, 480] width 36 height 21
type input "$217.33"
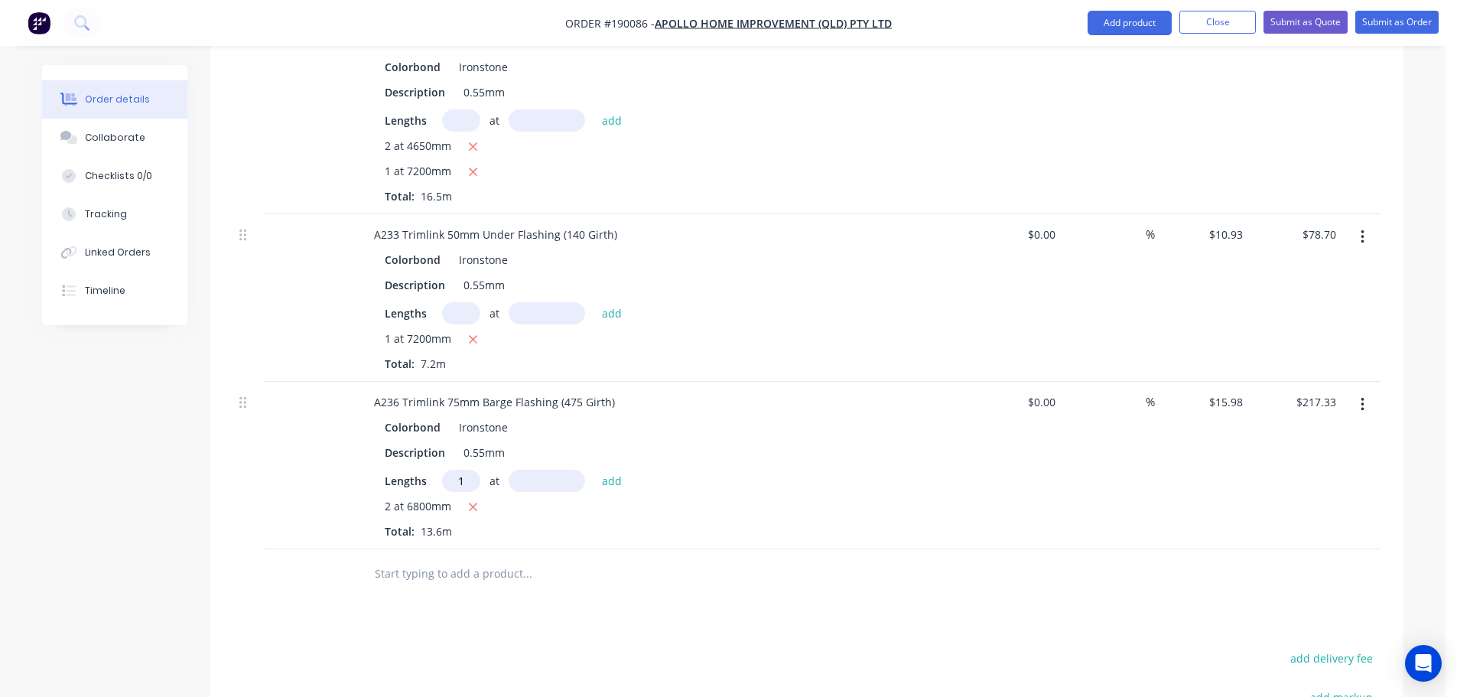
type input "1"
type input "6500"
click at [594, 470] on button "add" at bounding box center [612, 480] width 36 height 21
type input "$321.20"
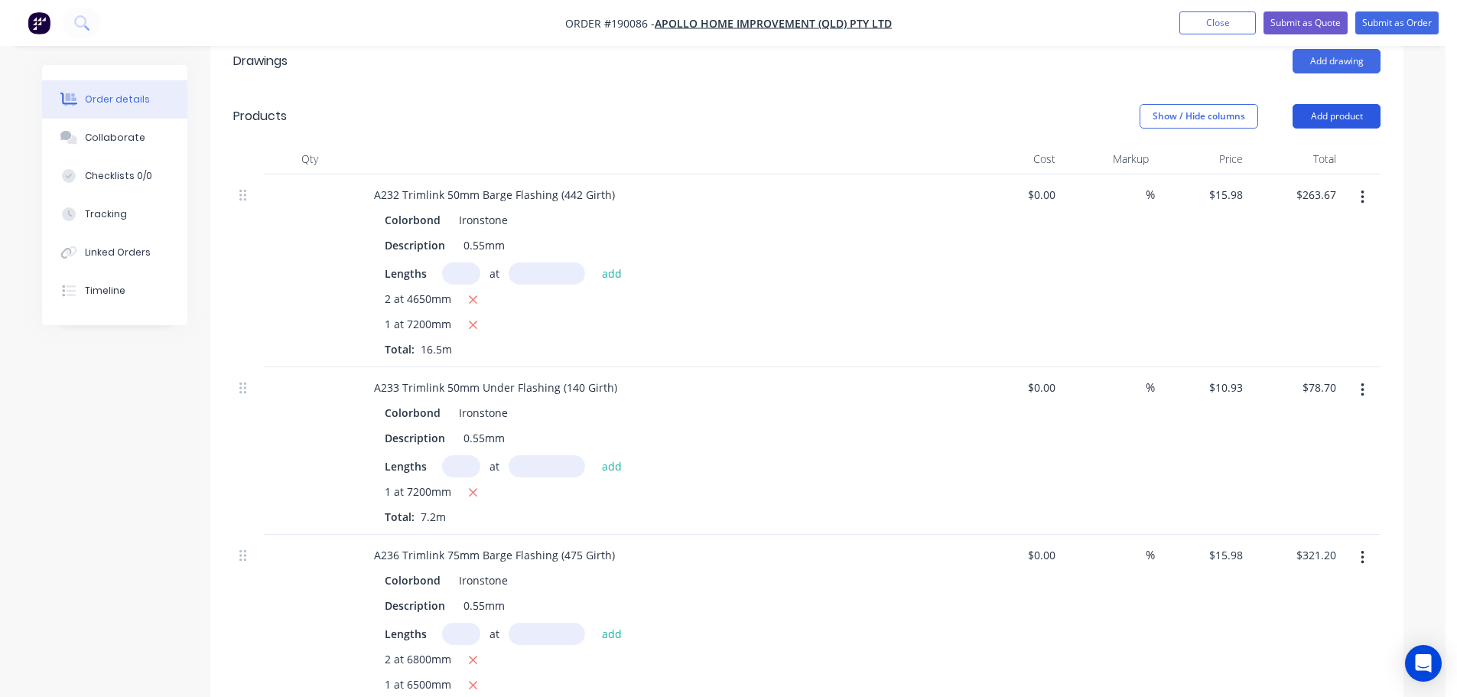
click at [1353, 104] on button "Add product" at bounding box center [1337, 116] width 88 height 24
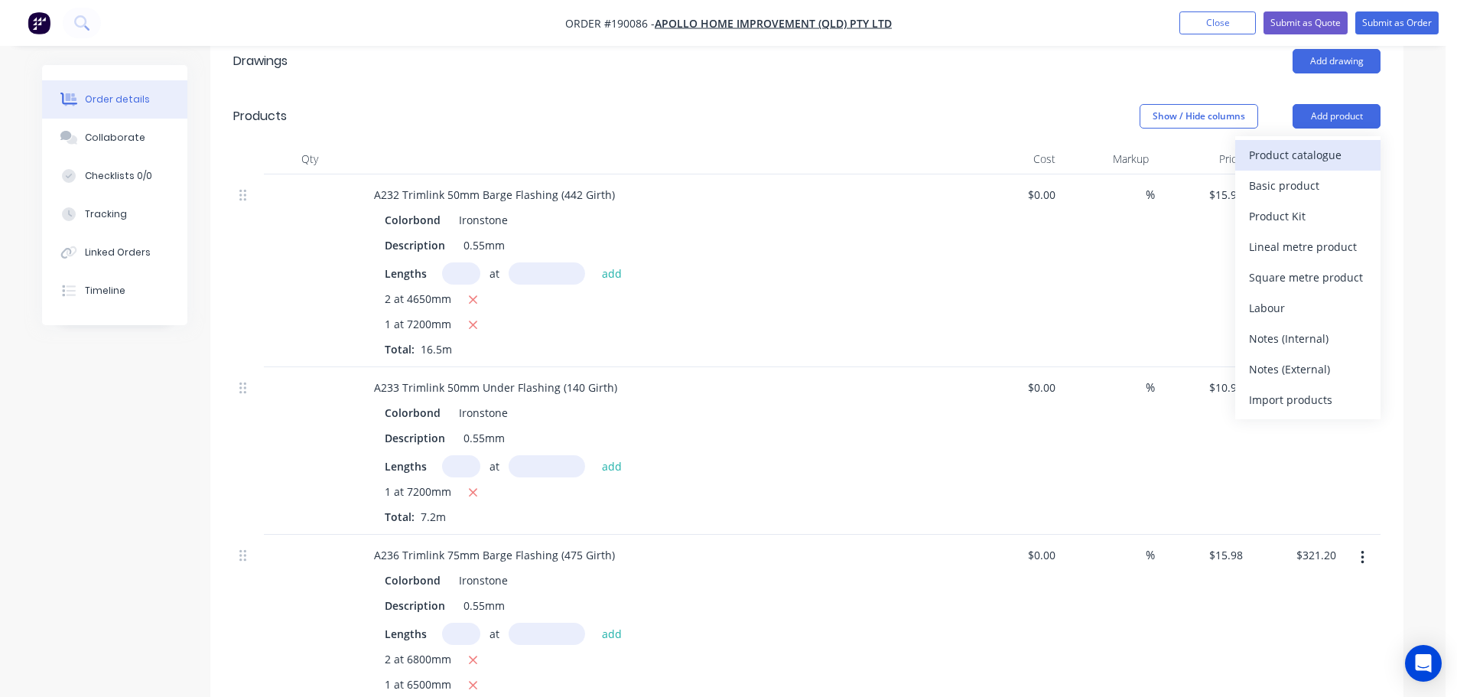
click at [1283, 144] on div "Product catalogue" at bounding box center [1308, 155] width 118 height 22
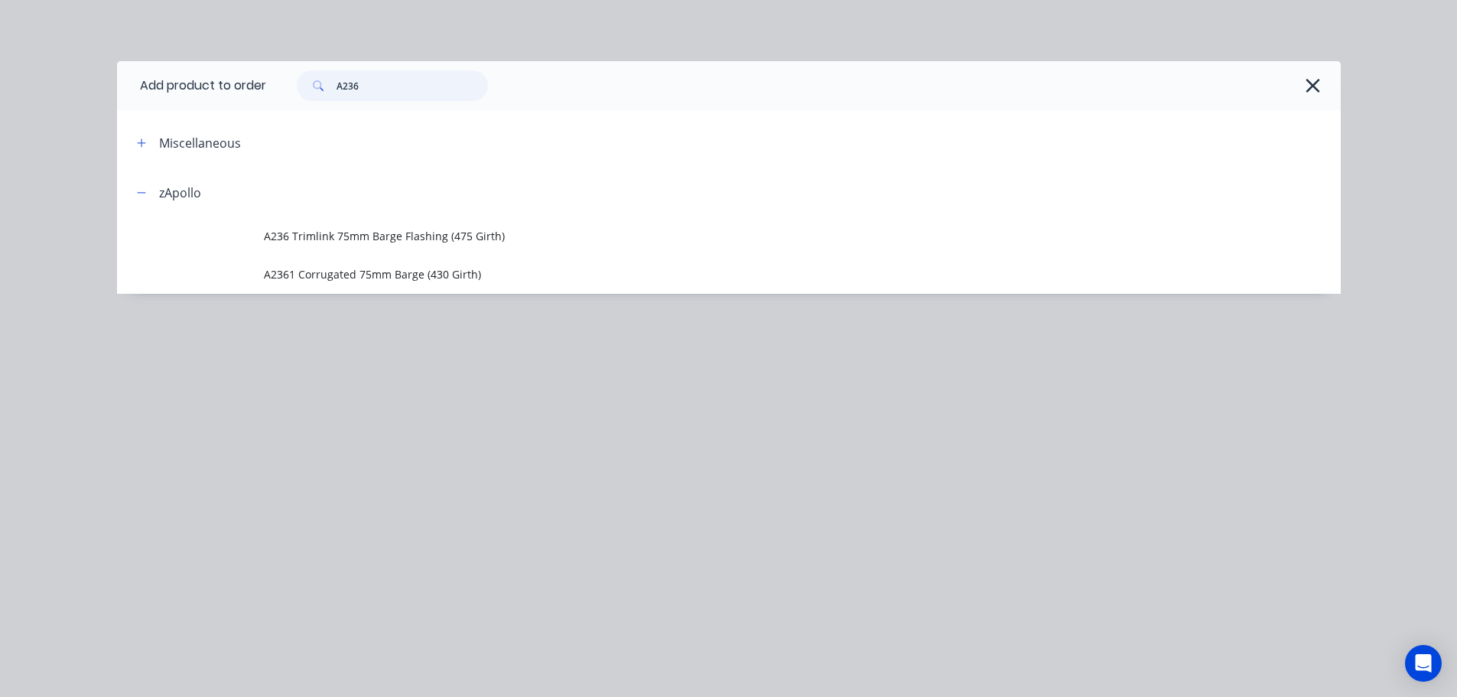
click at [378, 91] on input "A236" at bounding box center [412, 85] width 151 height 31
click at [379, 91] on input "A236" at bounding box center [412, 85] width 151 height 31
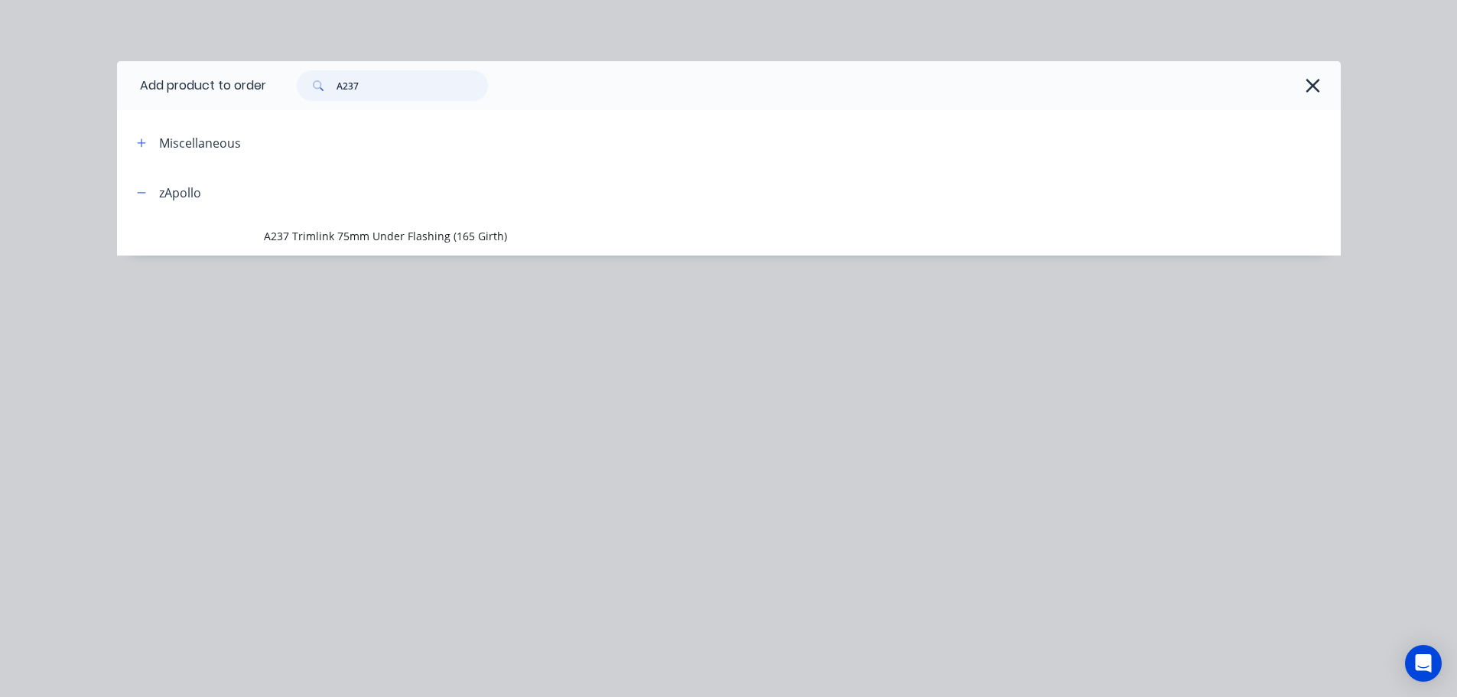
type input "A237"
click at [409, 242] on span "A237 Trimlink 75mm Under Flashing (165 Girth)" at bounding box center [694, 236] width 861 height 16
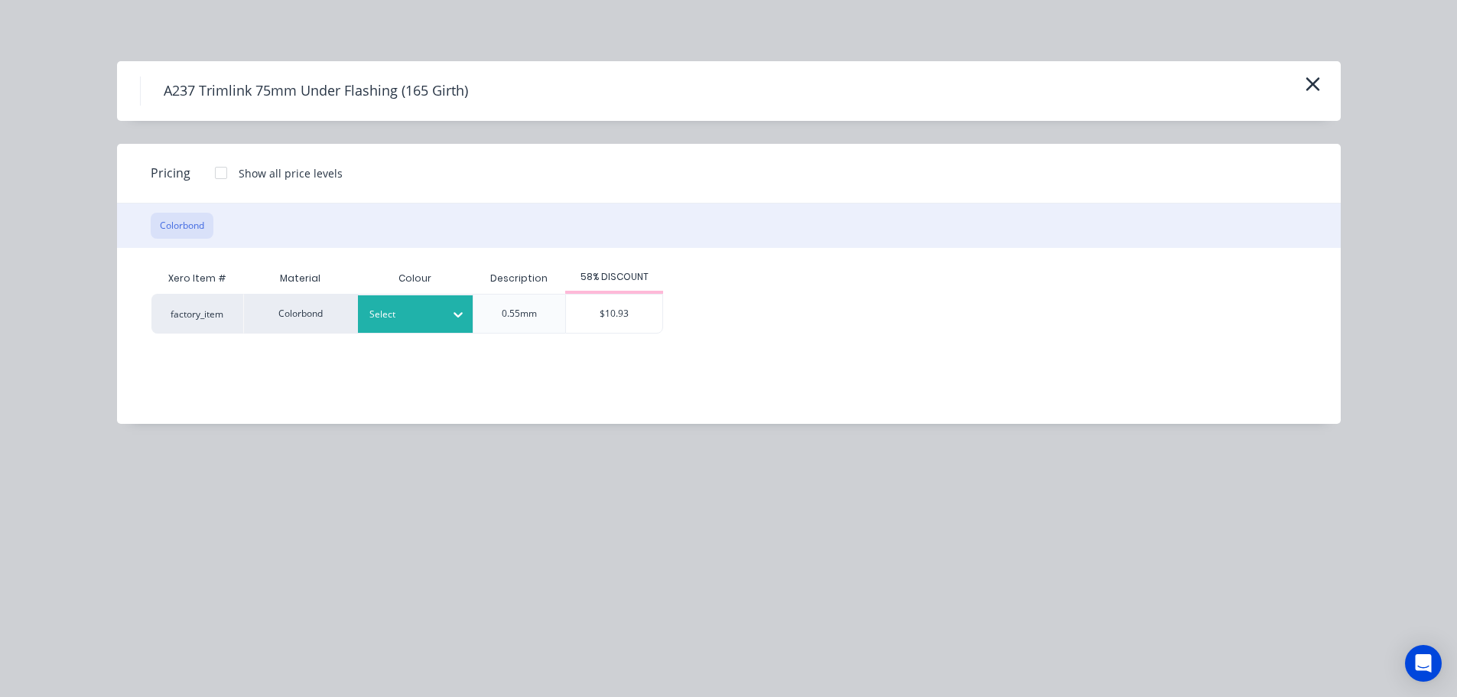
click at [409, 306] on div at bounding box center [403, 314] width 69 height 17
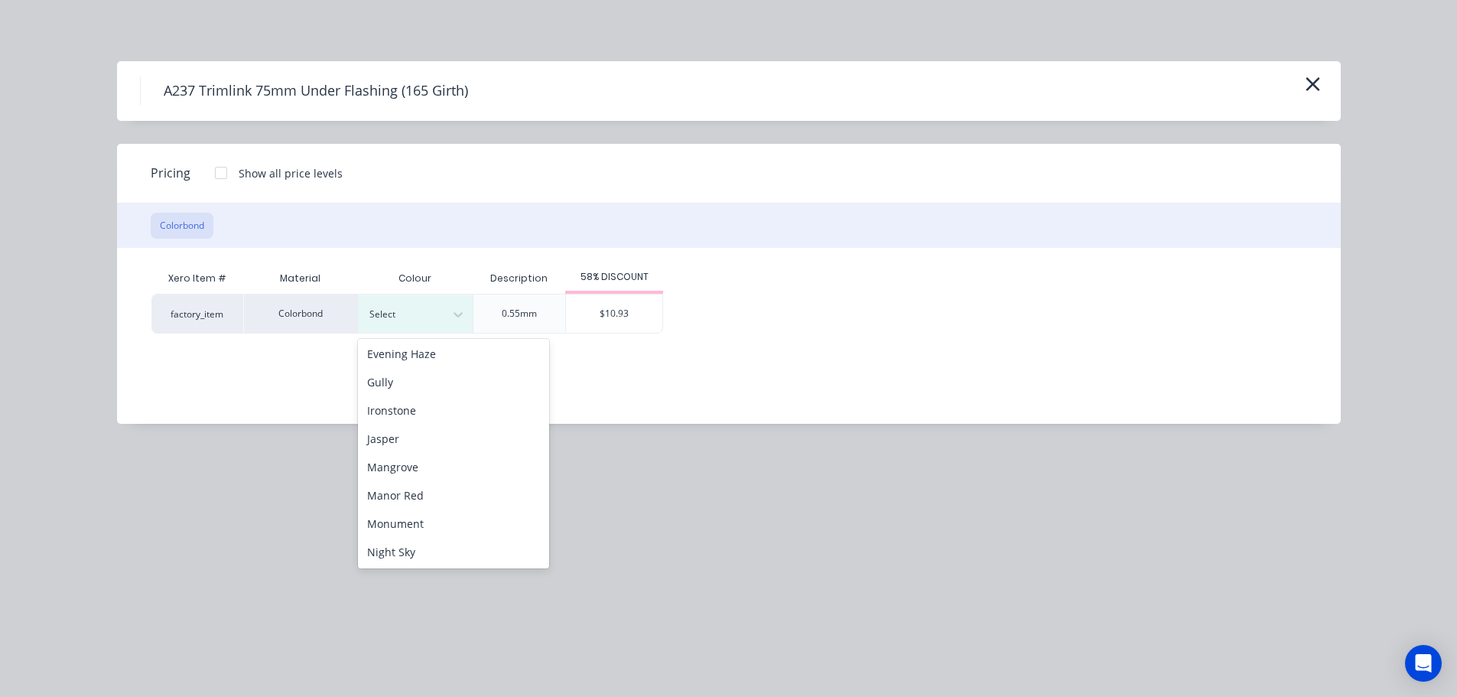
scroll to position [229, 0]
click at [424, 411] on div "Ironstone" at bounding box center [453, 409] width 191 height 28
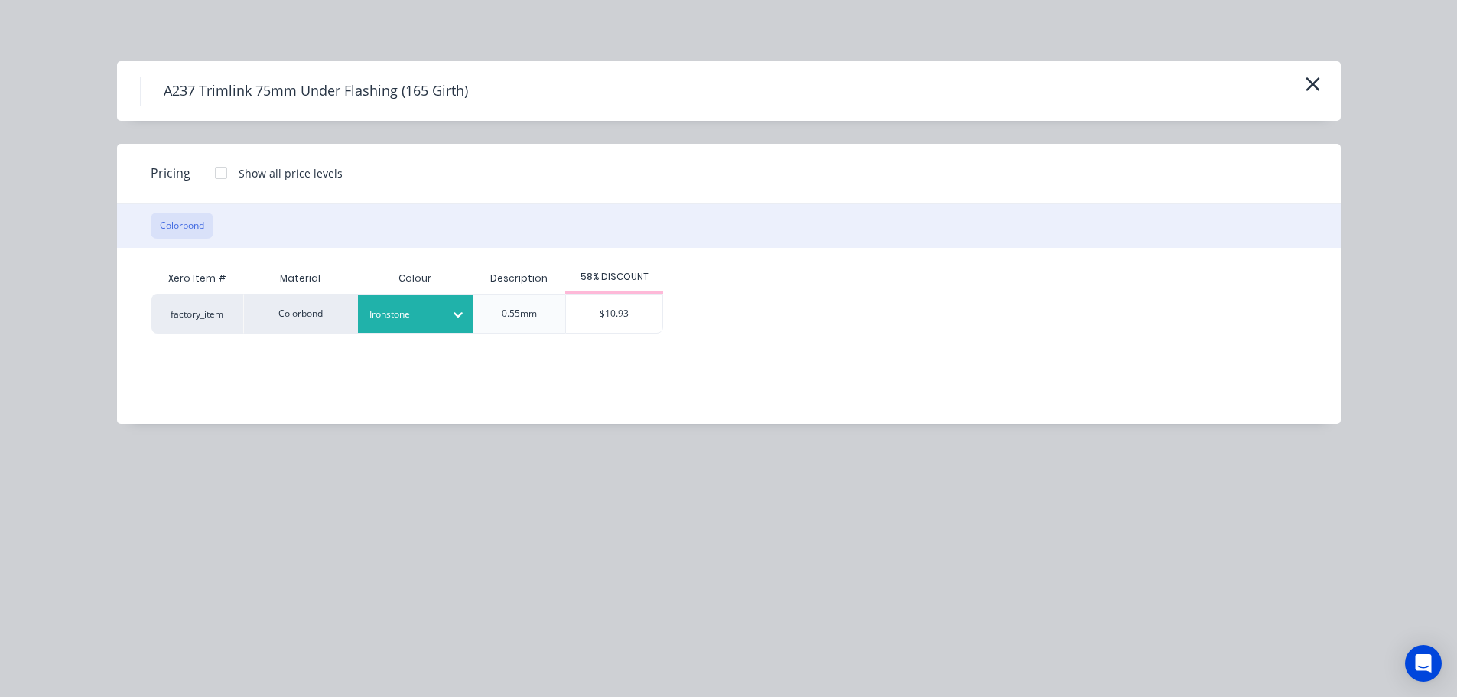
click at [610, 333] on div "$10.93" at bounding box center [614, 314] width 98 height 40
click at [613, 319] on div "$10.93" at bounding box center [614, 313] width 96 height 38
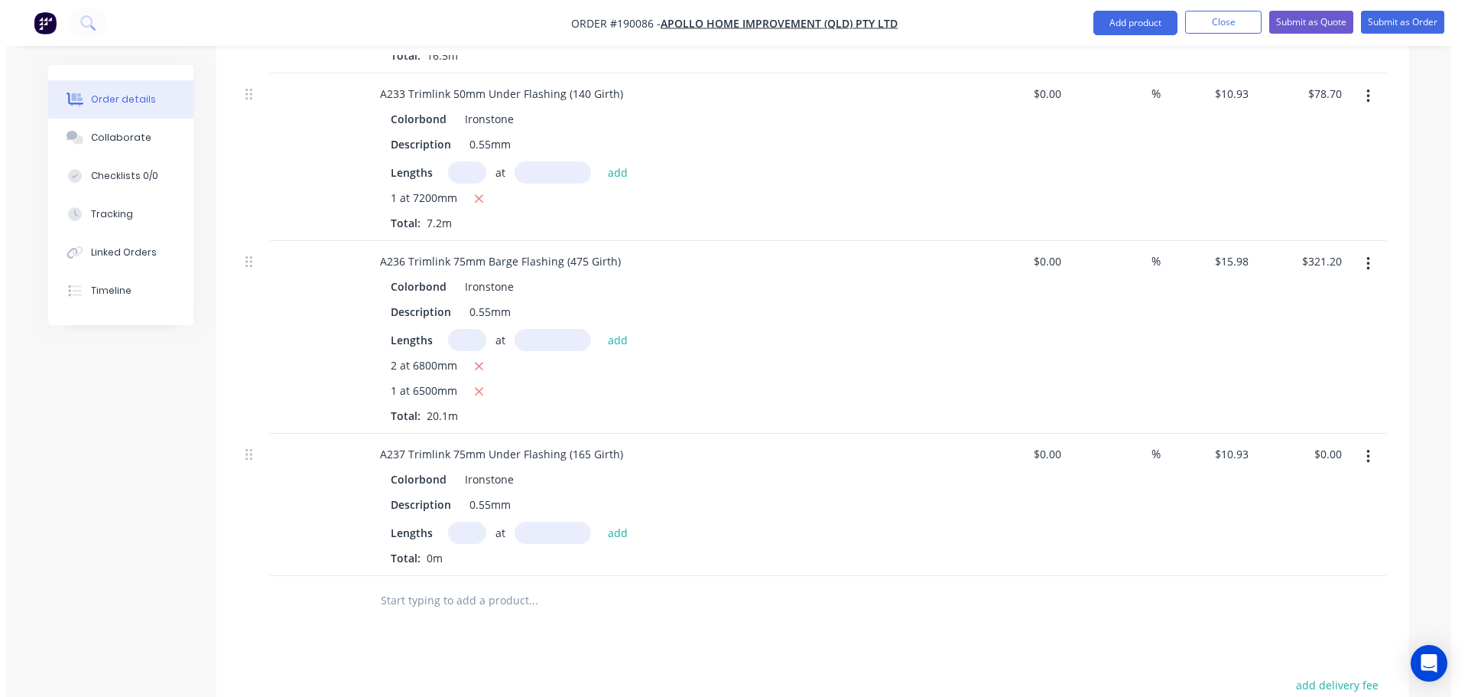
scroll to position [765, 0]
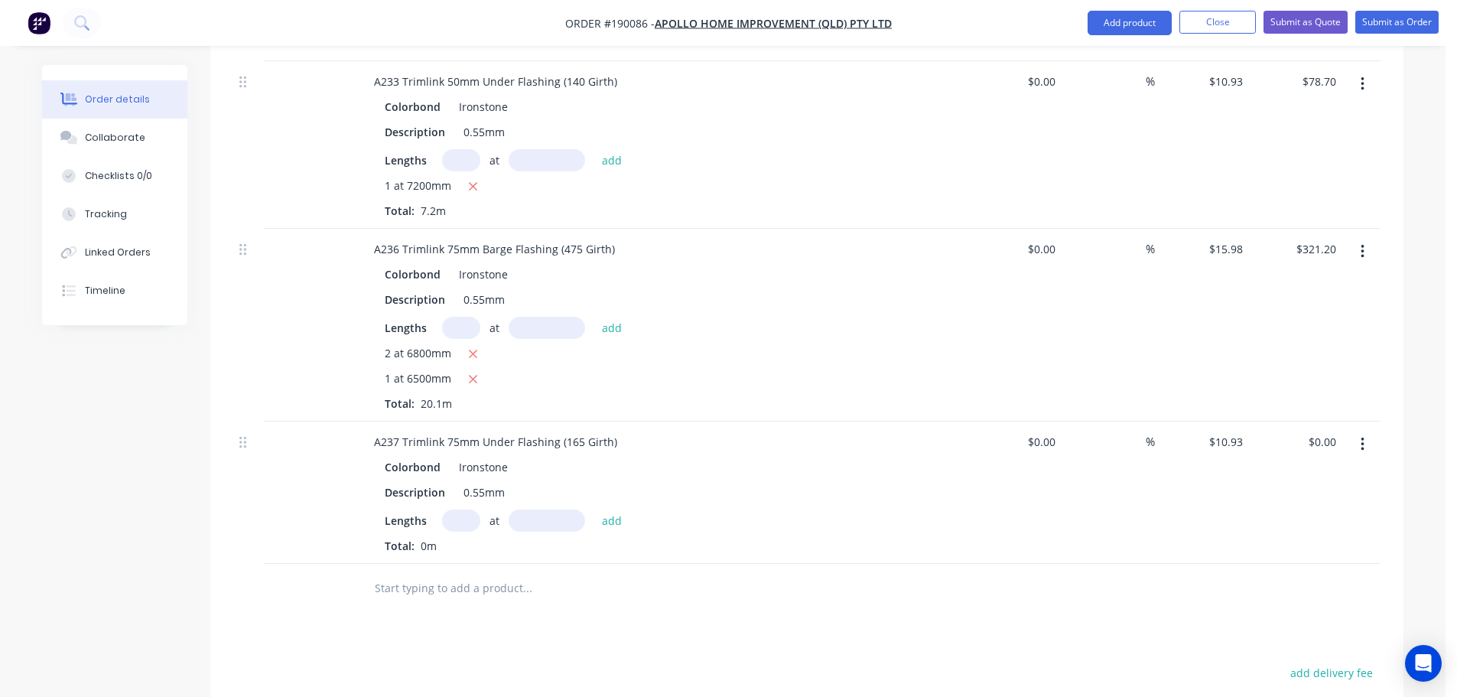
click at [455, 509] on input "text" at bounding box center [461, 520] width 38 height 22
type input "1"
type input "6500"
click at [594, 509] on button "add" at bounding box center [612, 519] width 36 height 21
type input "$71.05"
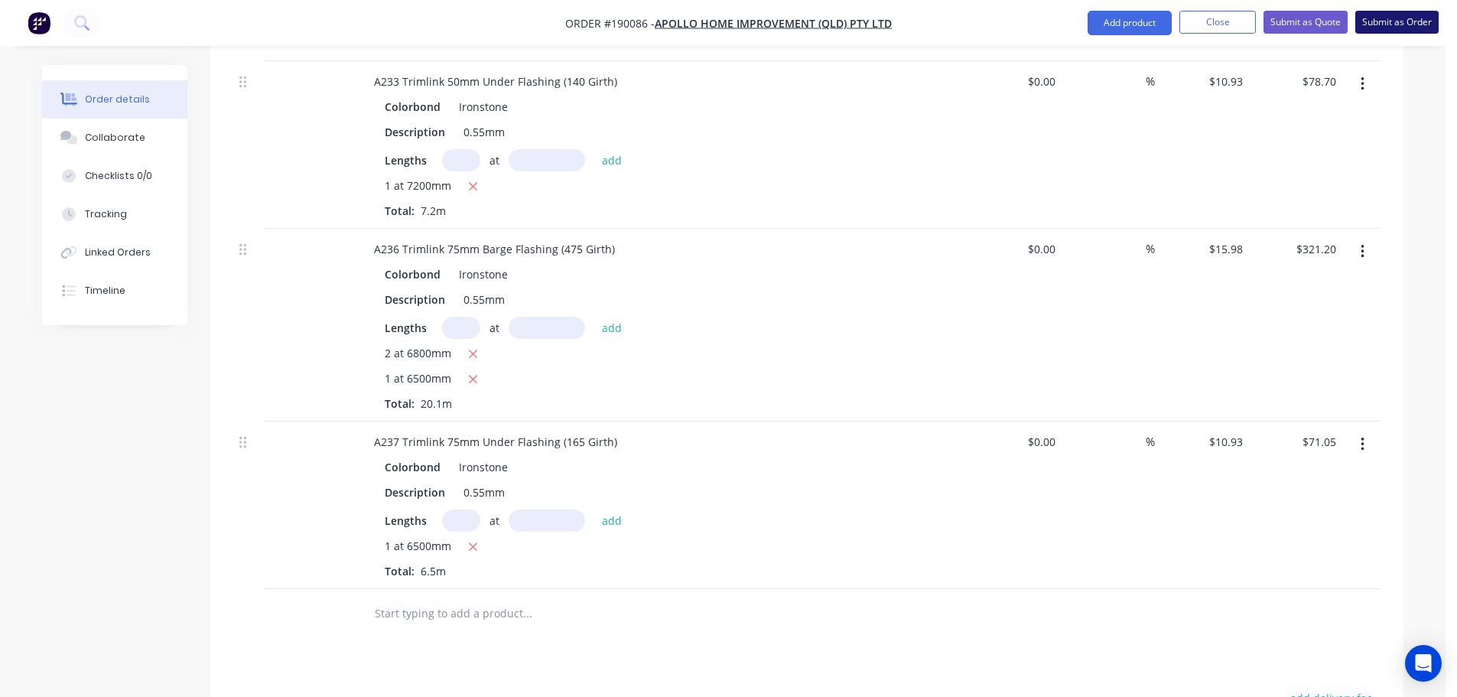
click at [1404, 22] on button "Submit as Order" at bounding box center [1396, 22] width 83 height 23
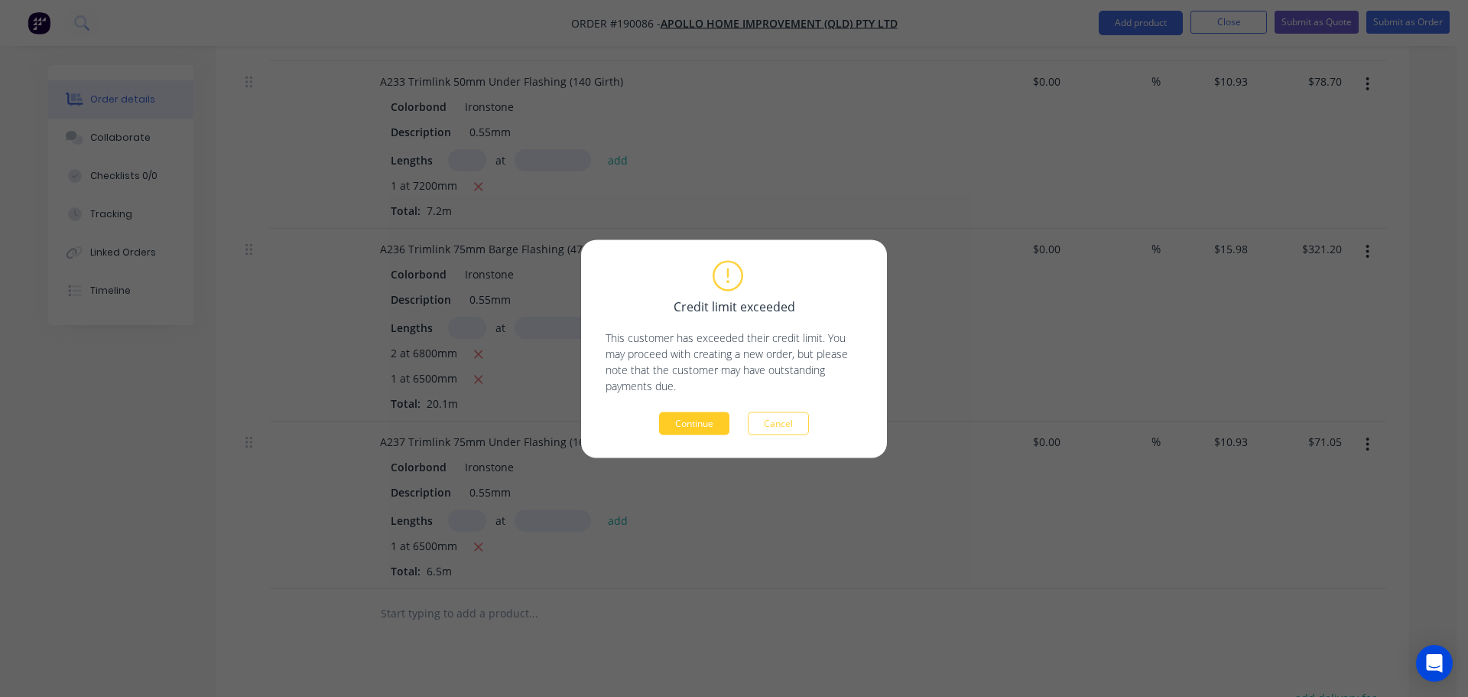
click at [717, 432] on button "Continue" at bounding box center [694, 422] width 70 height 23
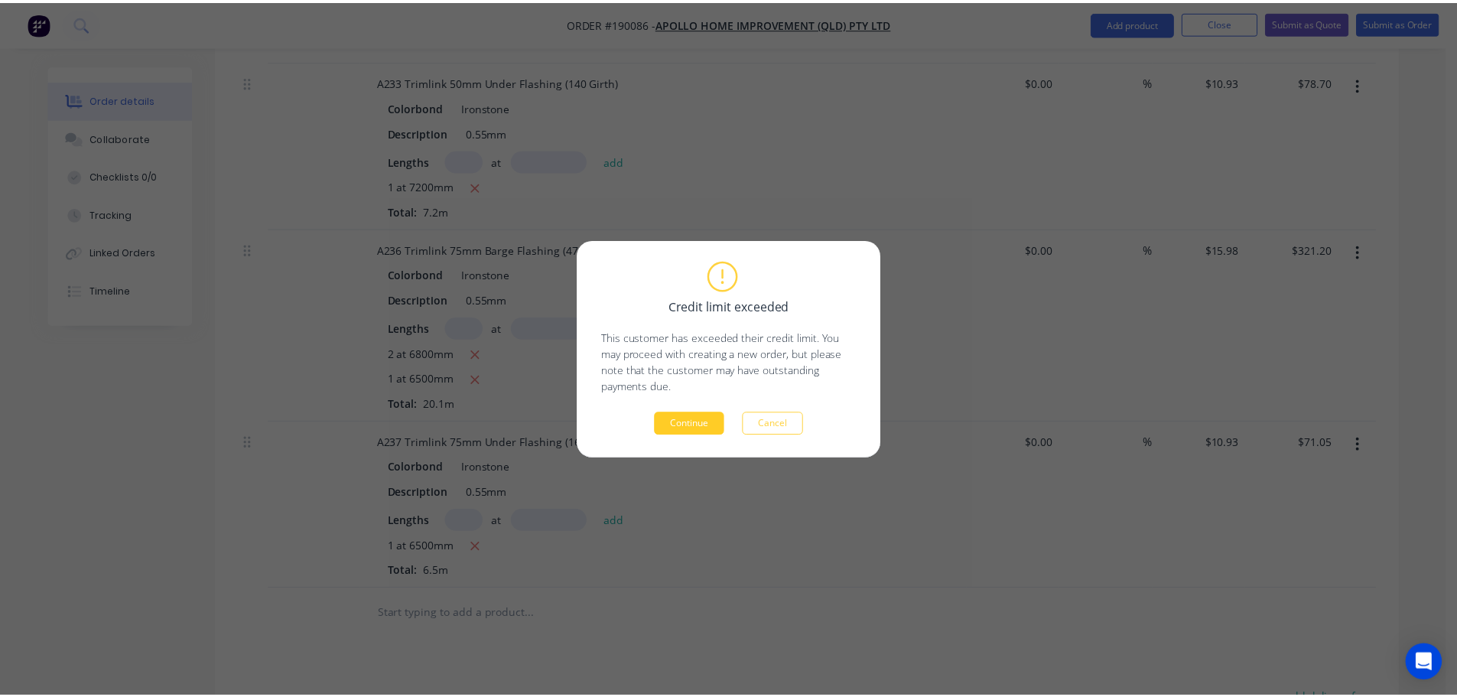
scroll to position [685, 0]
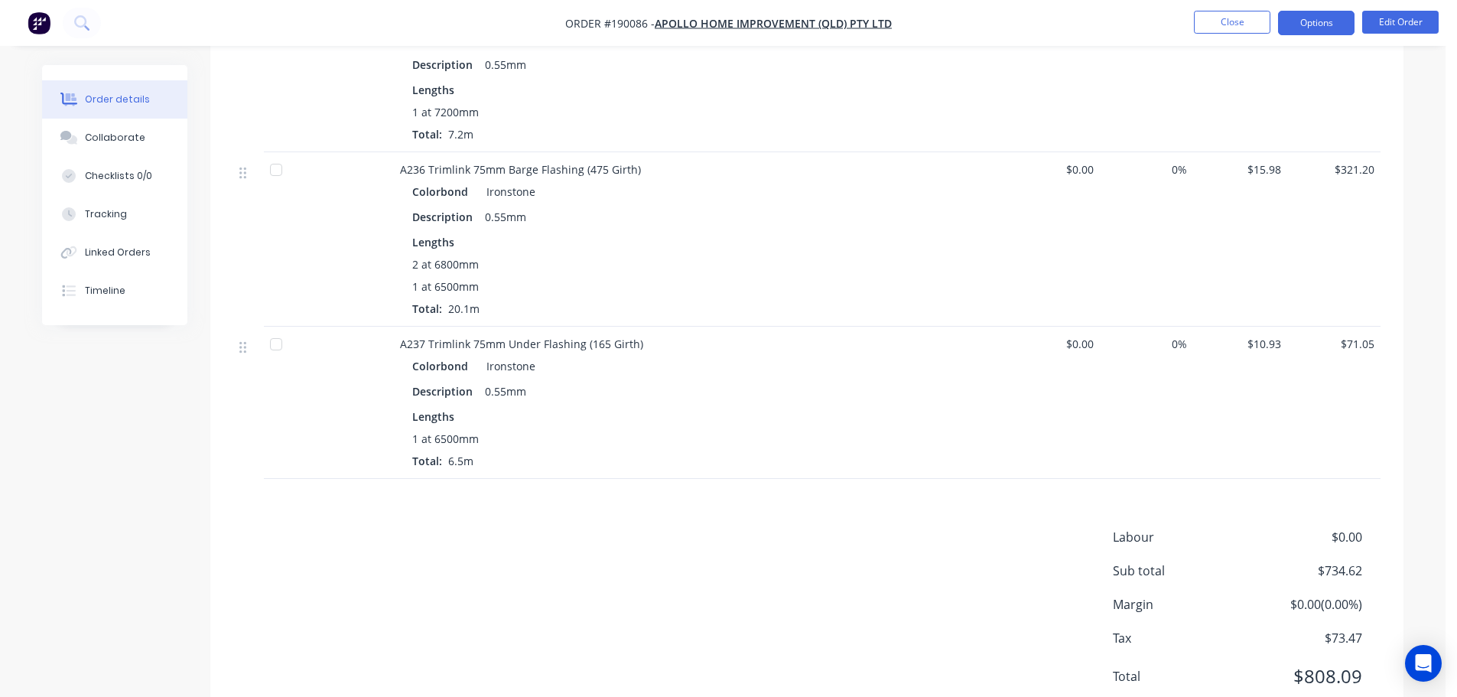
click at [1350, 33] on button "Options" at bounding box center [1316, 23] width 76 height 24
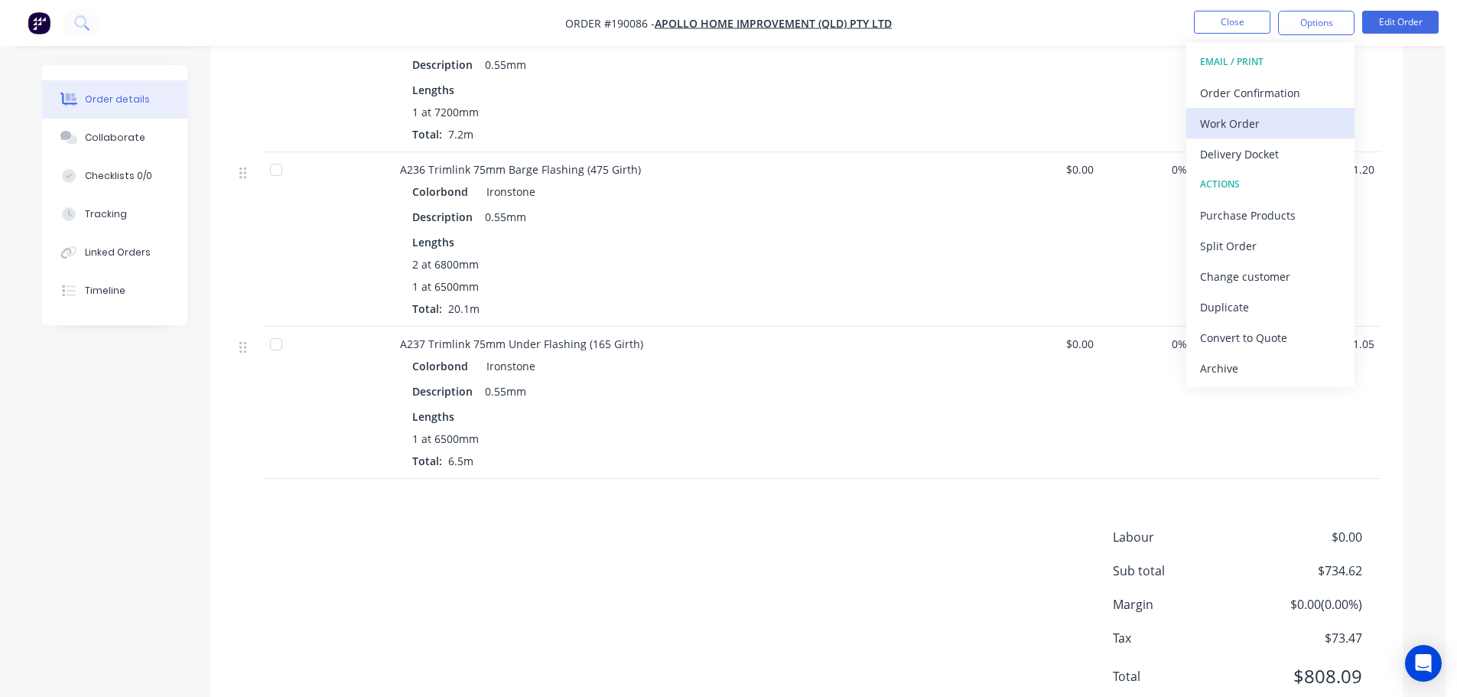
click at [1280, 128] on div "Work Order" at bounding box center [1270, 123] width 141 height 22
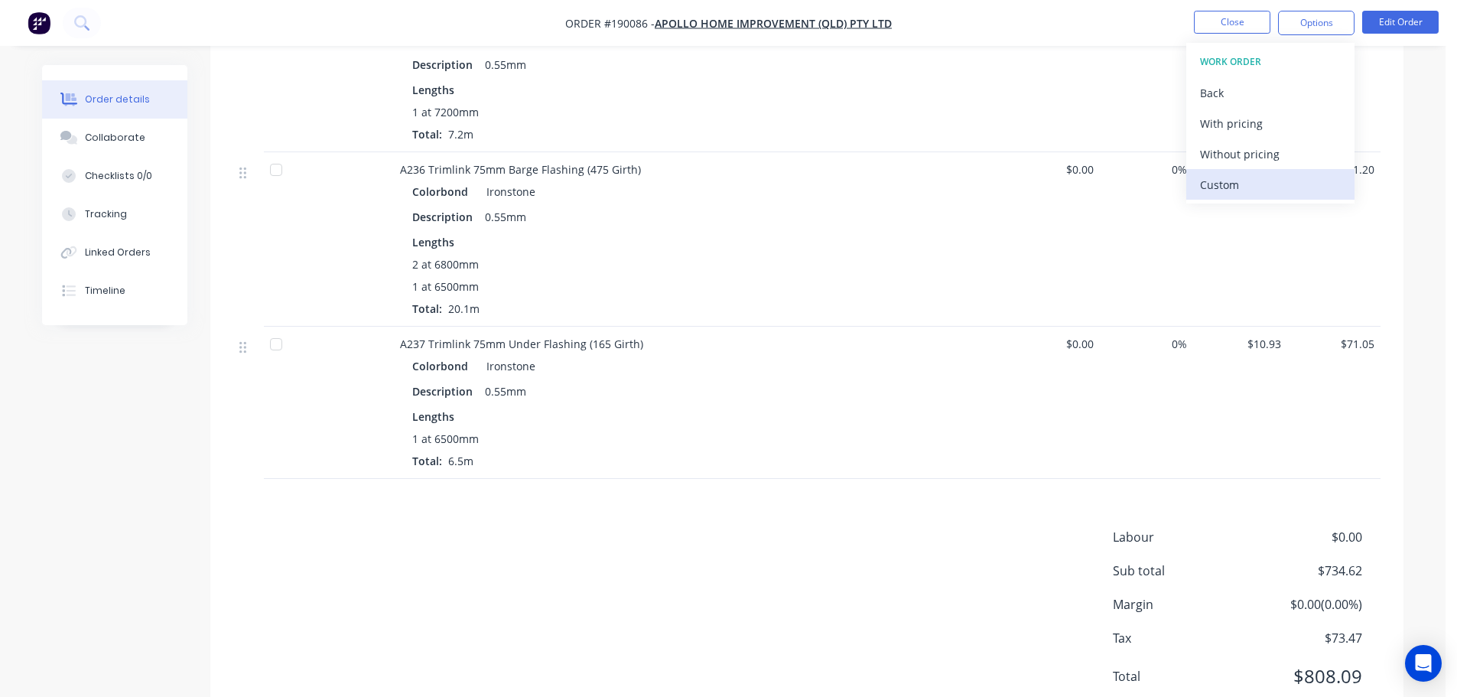
click at [1267, 190] on div "Custom" at bounding box center [1270, 185] width 141 height 22
click at [1264, 153] on div "Without pricing" at bounding box center [1270, 154] width 141 height 22
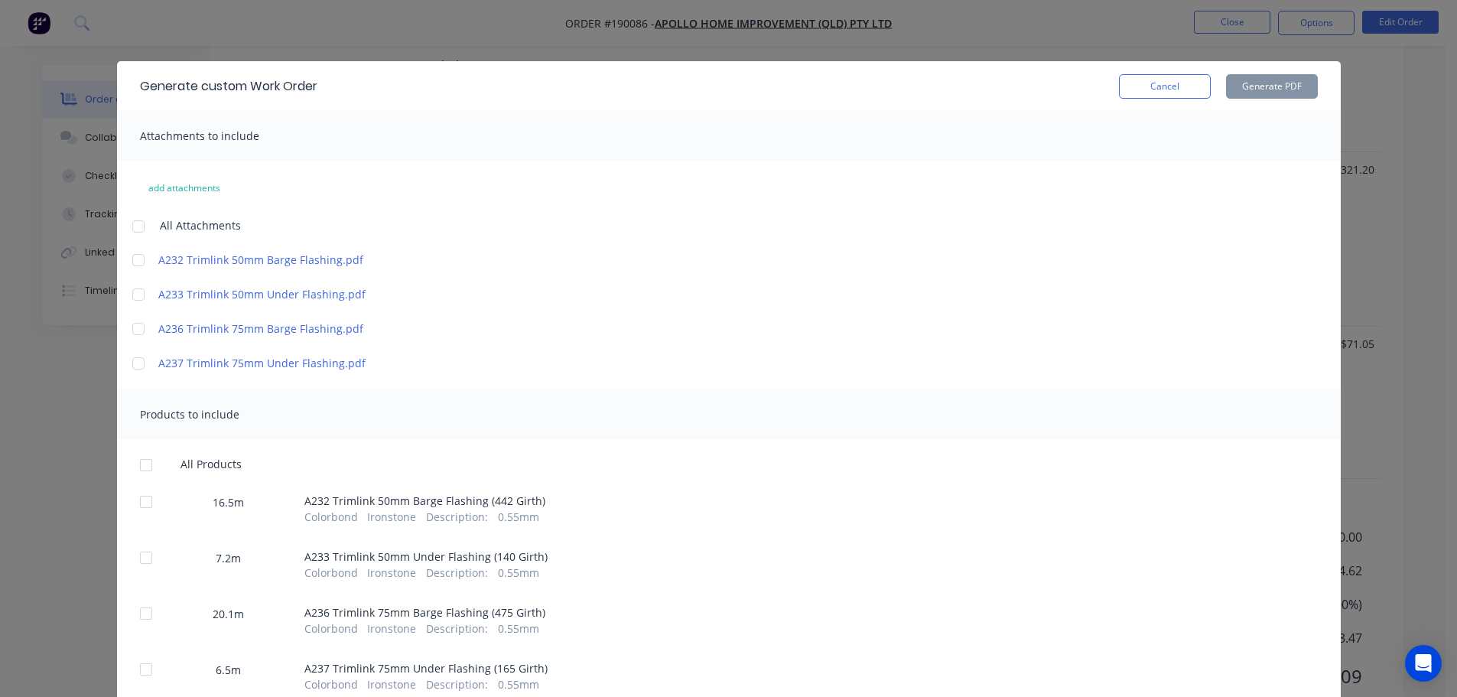
click at [130, 230] on div at bounding box center [138, 226] width 31 height 31
click at [144, 460] on div at bounding box center [146, 465] width 31 height 31
click at [1264, 86] on button "Generate PDF" at bounding box center [1272, 86] width 92 height 24
click at [1170, 83] on button "Cancel" at bounding box center [1165, 86] width 92 height 24
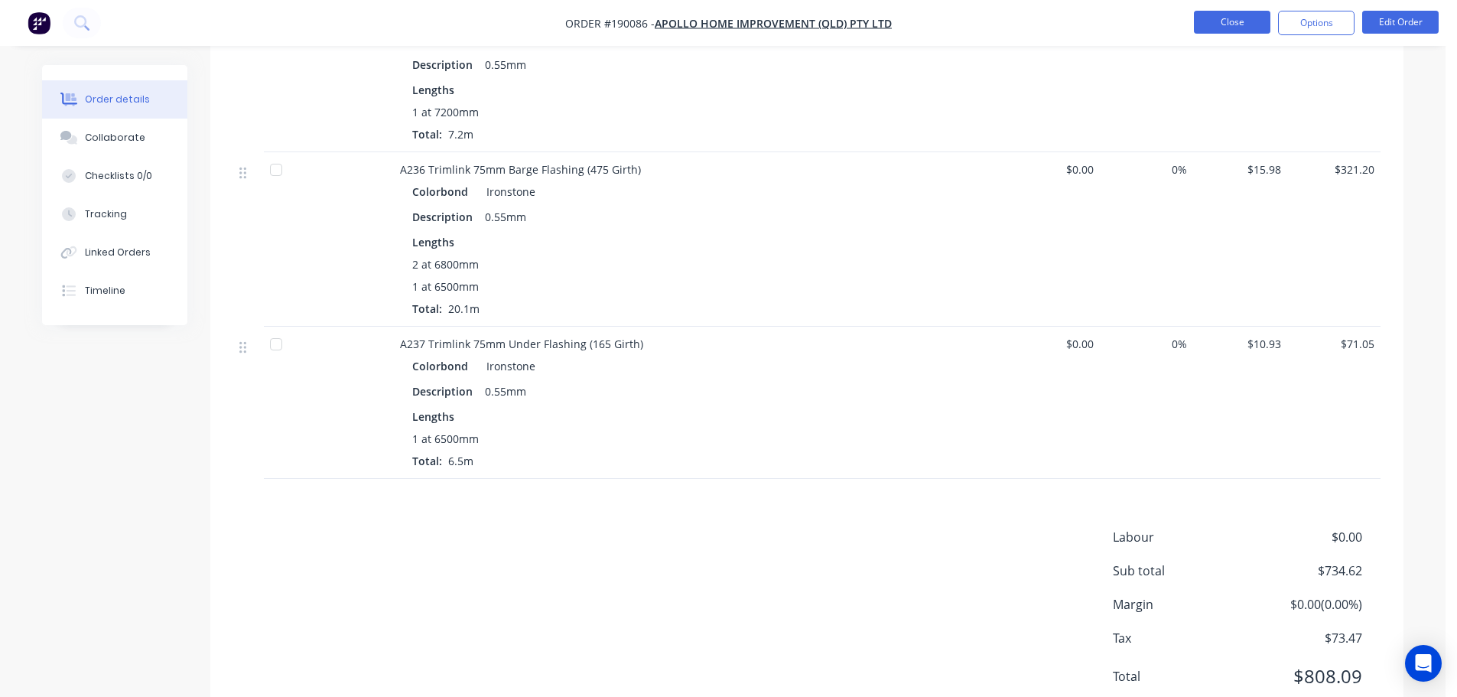
click at [1238, 16] on button "Close" at bounding box center [1232, 22] width 76 height 23
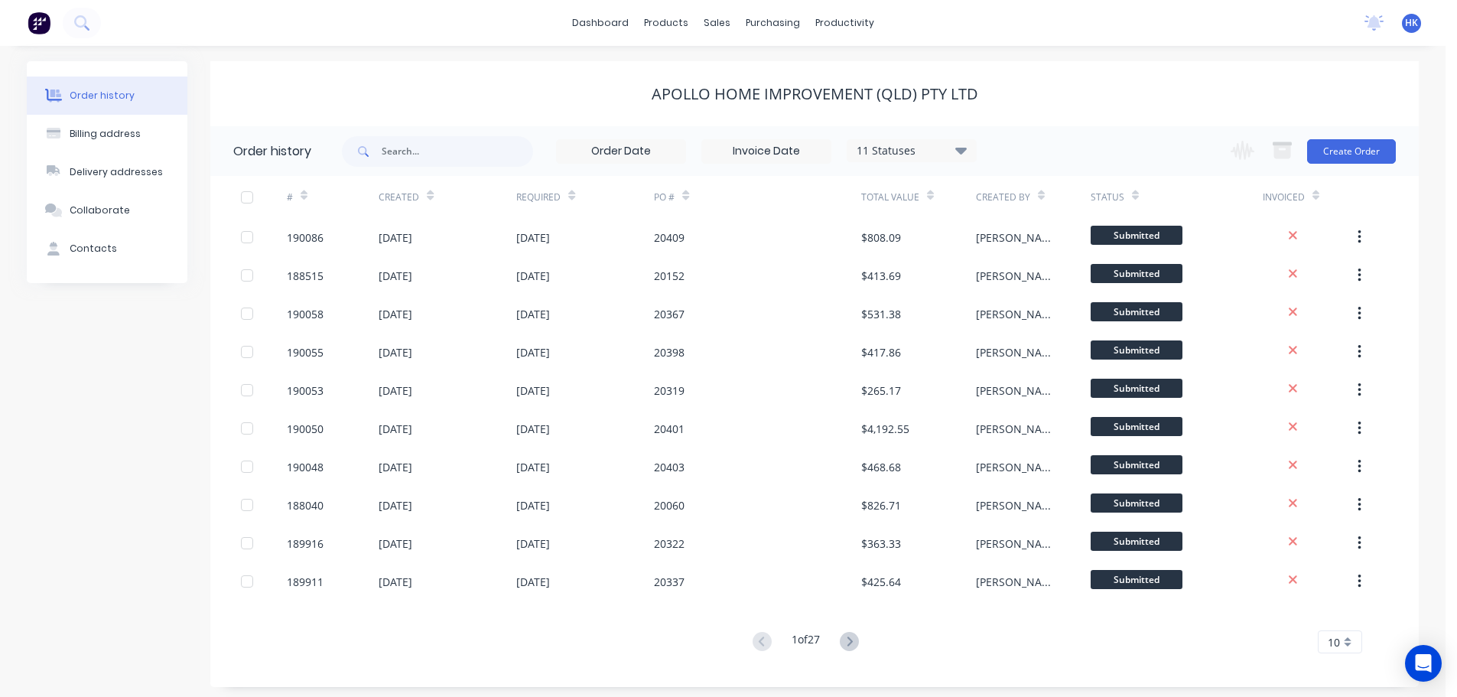
click at [1348, 164] on div "Change order status Submitted Manufactured Ready for pick up Slitting Delivered…" at bounding box center [1308, 151] width 174 height 50
click at [1351, 152] on button "Create Order" at bounding box center [1351, 151] width 89 height 24
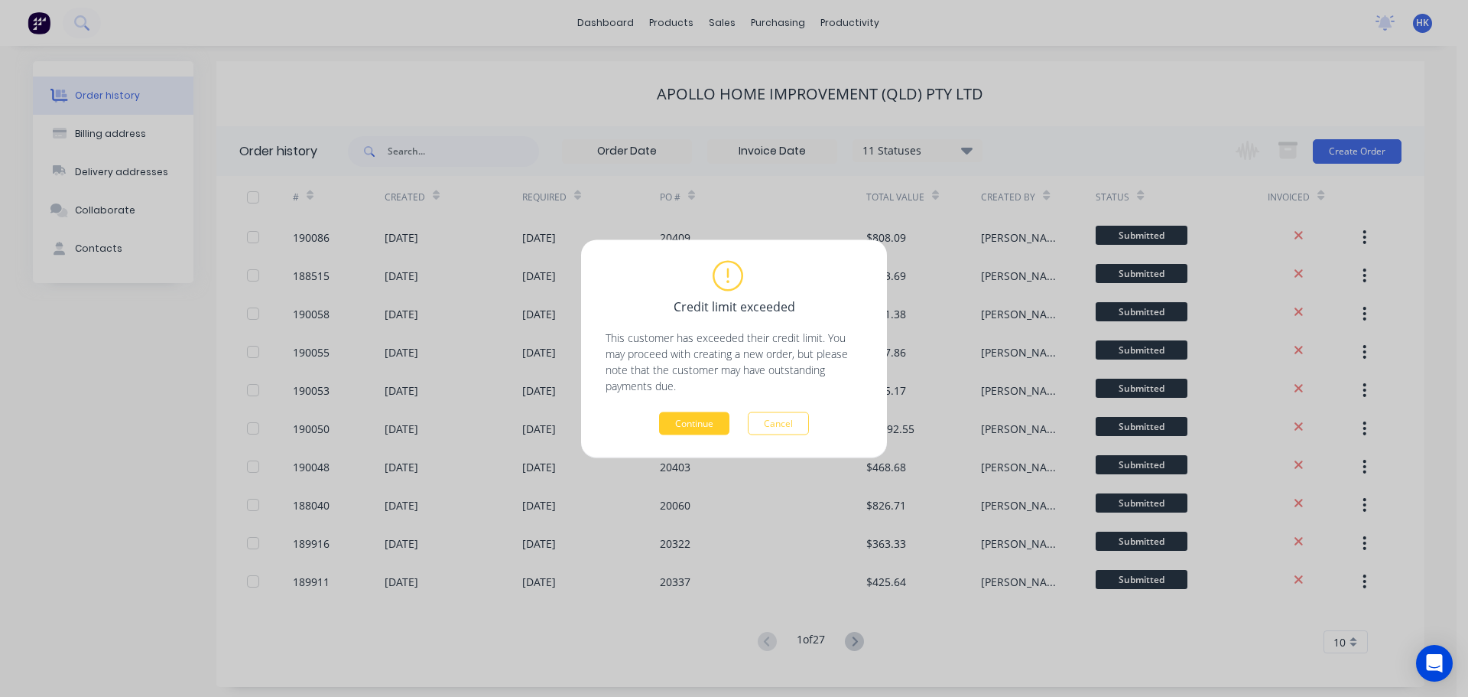
click at [675, 430] on button "Continue" at bounding box center [694, 422] width 70 height 23
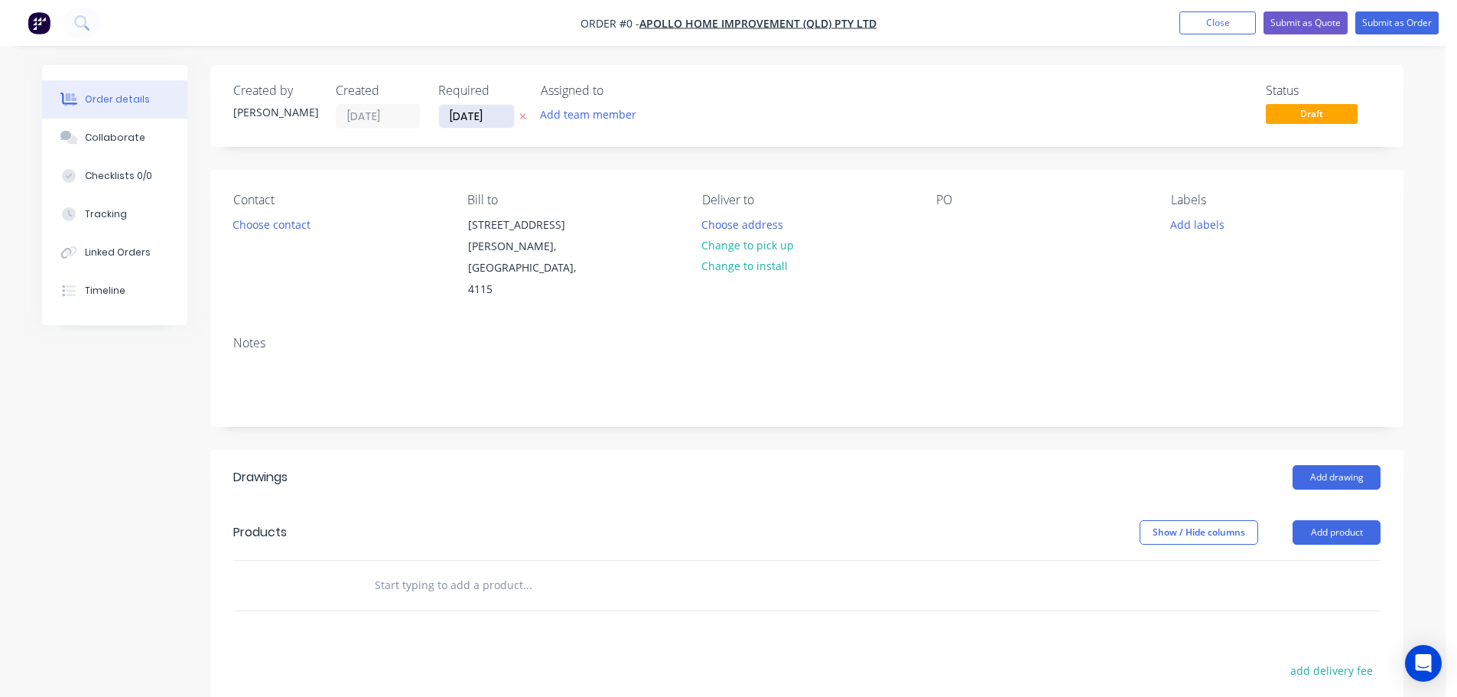
click at [460, 109] on input "[DATE]" at bounding box center [476, 116] width 75 height 23
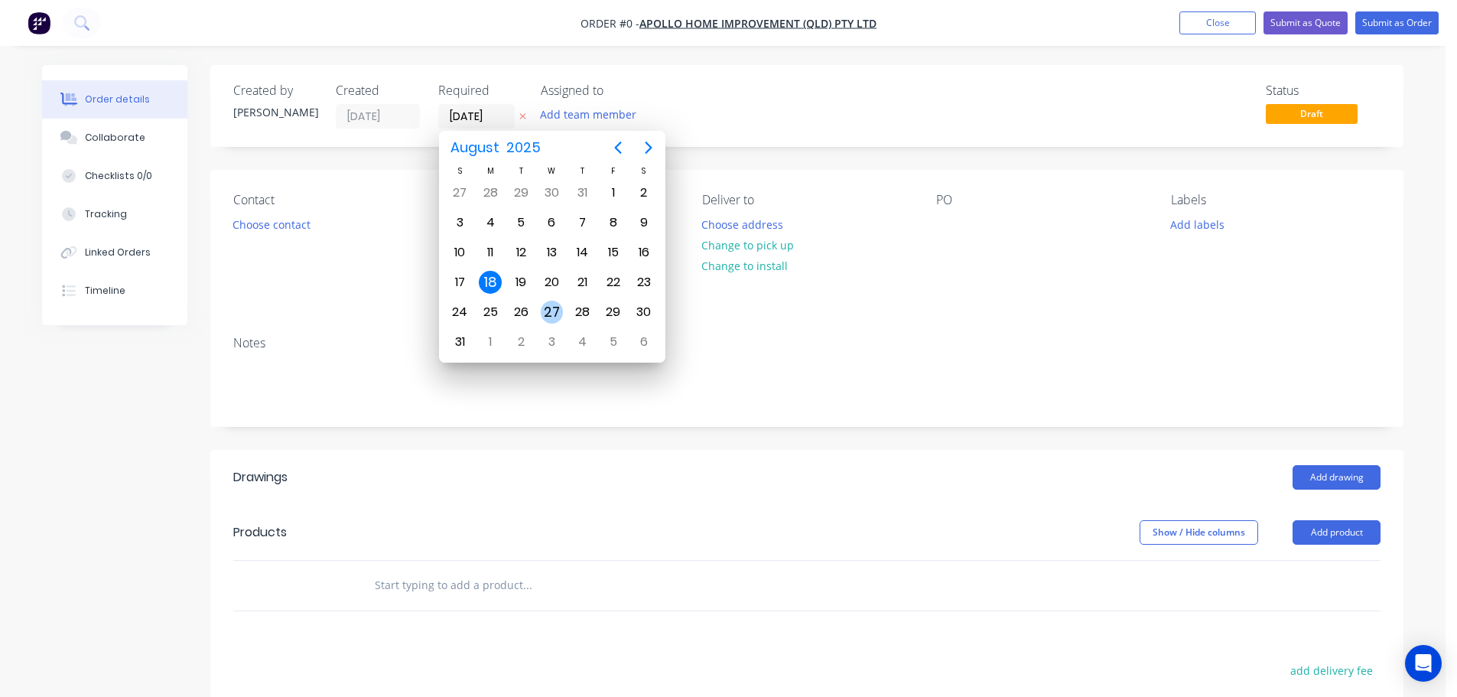
click at [543, 320] on div "27" at bounding box center [552, 312] width 23 height 23
type input "[DATE]"
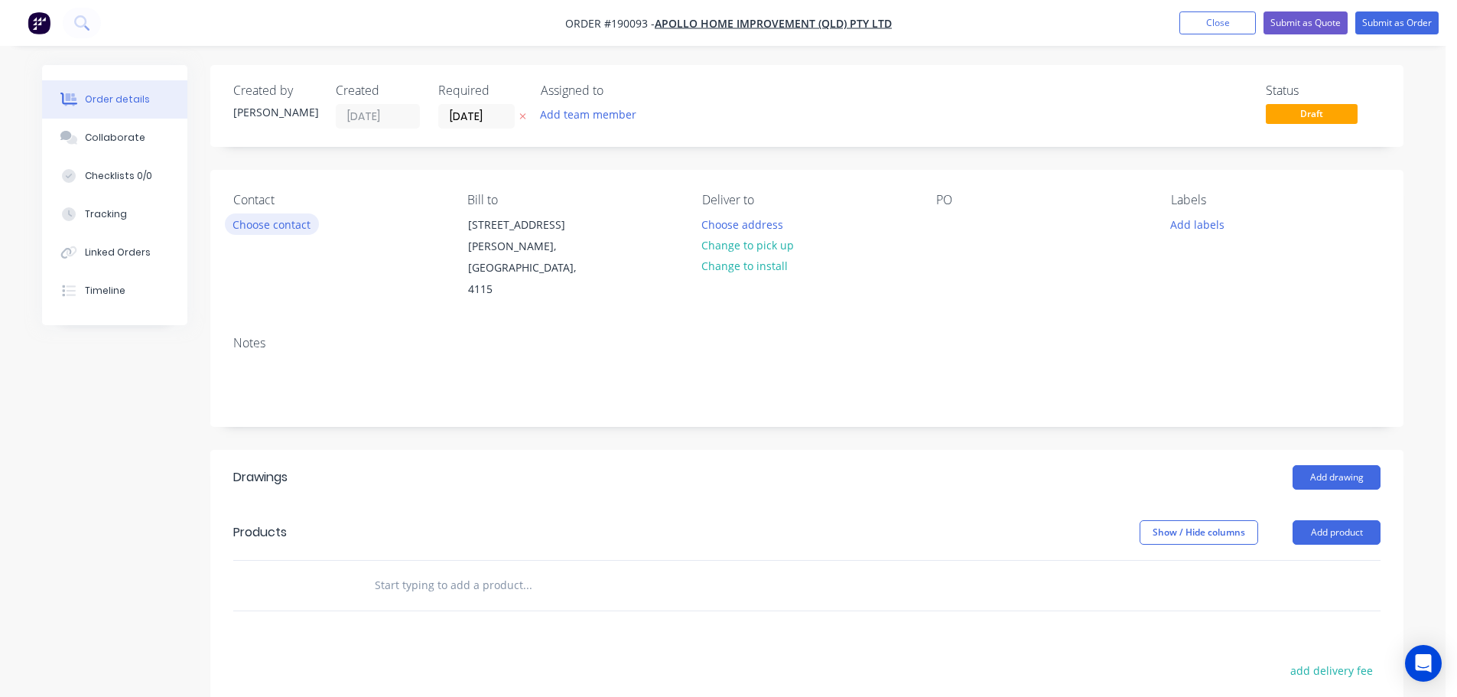
click at [296, 226] on button "Choose contact" at bounding box center [272, 223] width 94 height 21
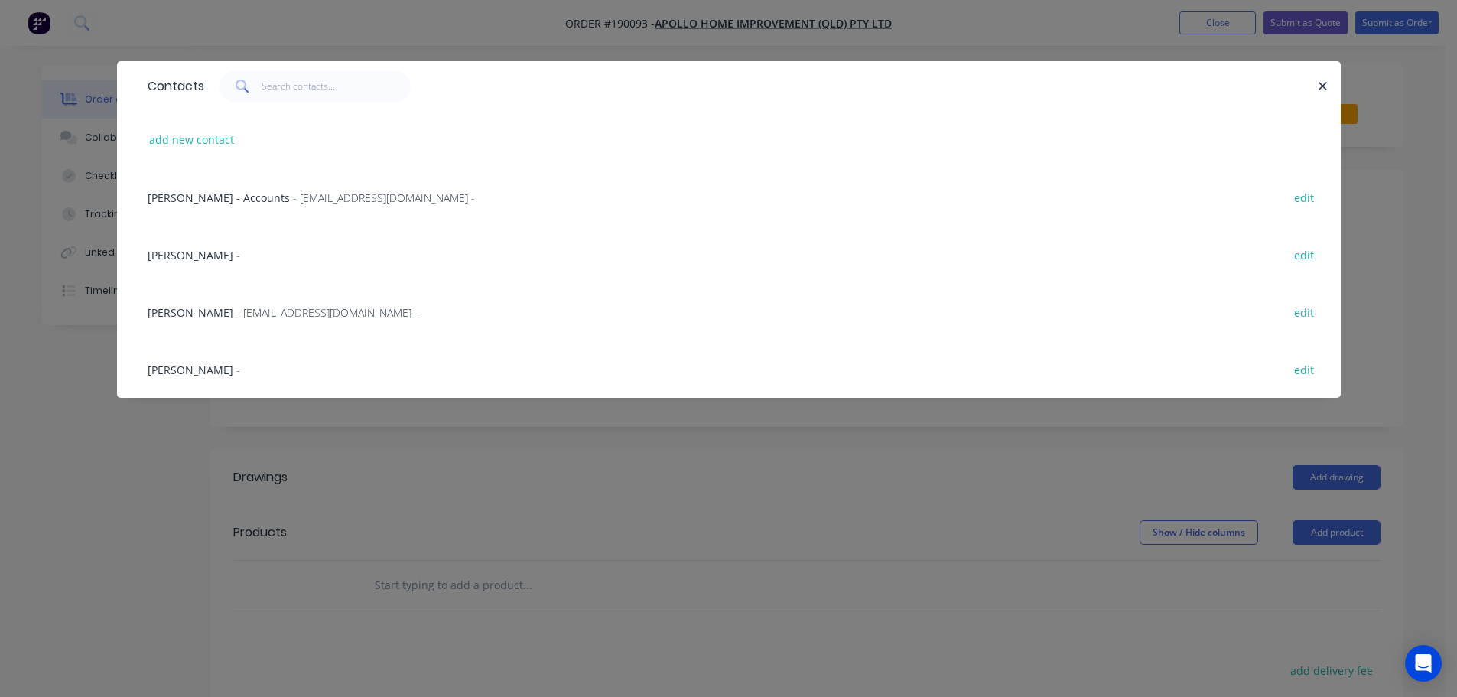
click at [236, 314] on span "- [EMAIL_ADDRESS][DOMAIN_NAME] -" at bounding box center [327, 312] width 182 height 15
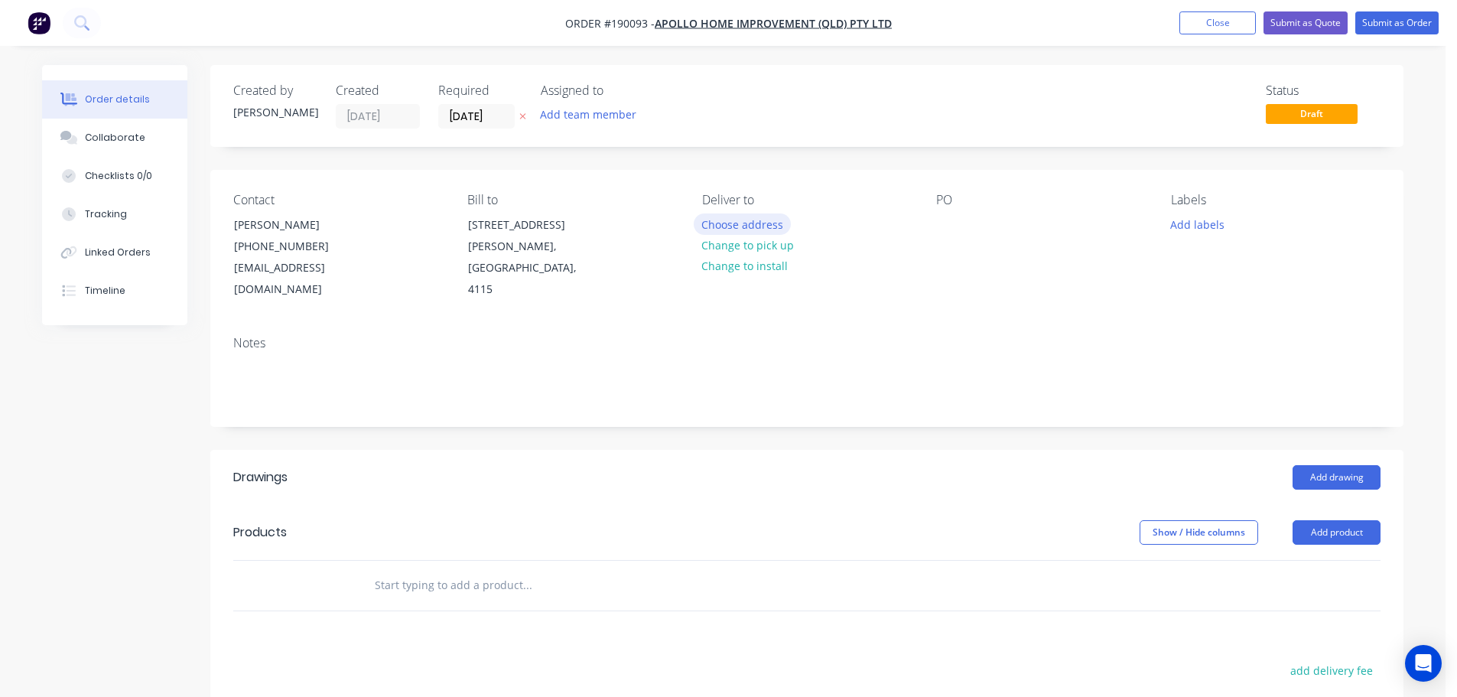
click at [715, 220] on button "Choose address" at bounding box center [743, 223] width 98 height 21
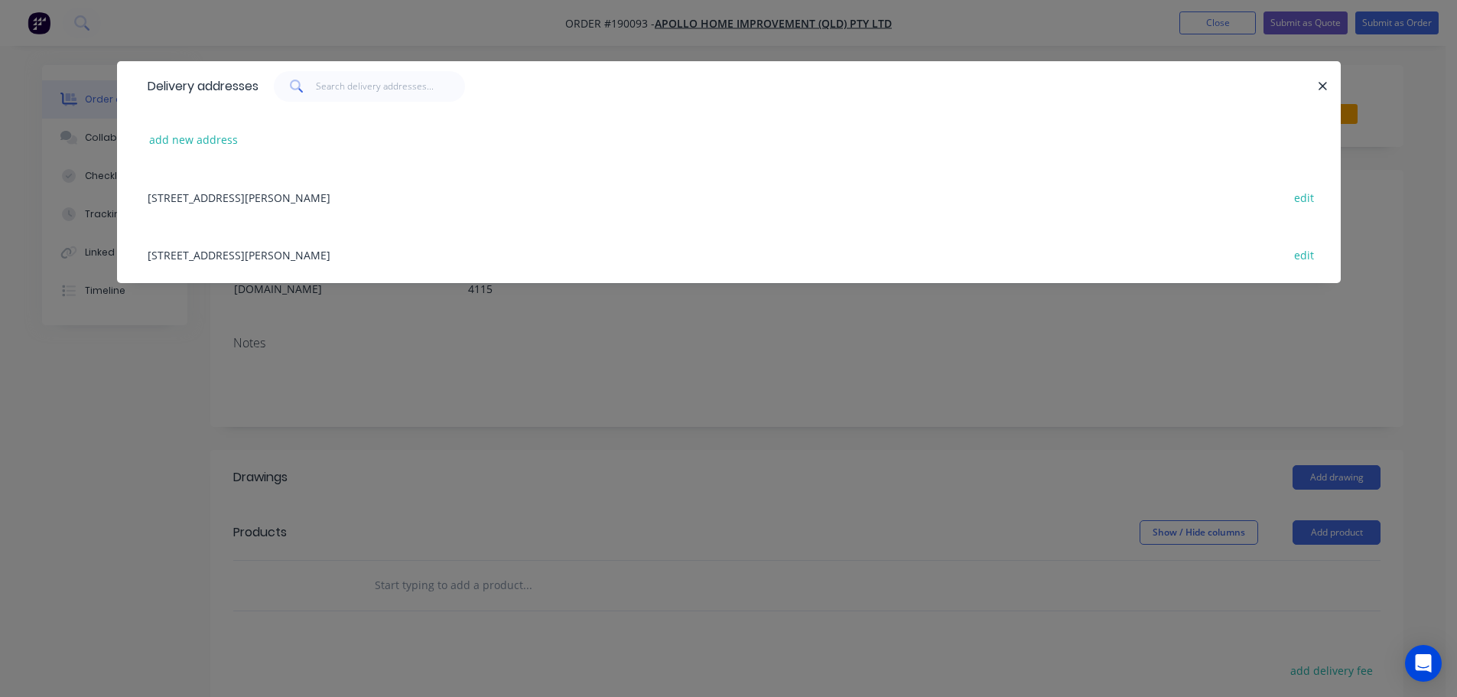
click at [437, 261] on div "[STREET_ADDRESS][PERSON_NAME] edit" at bounding box center [729, 254] width 1178 height 57
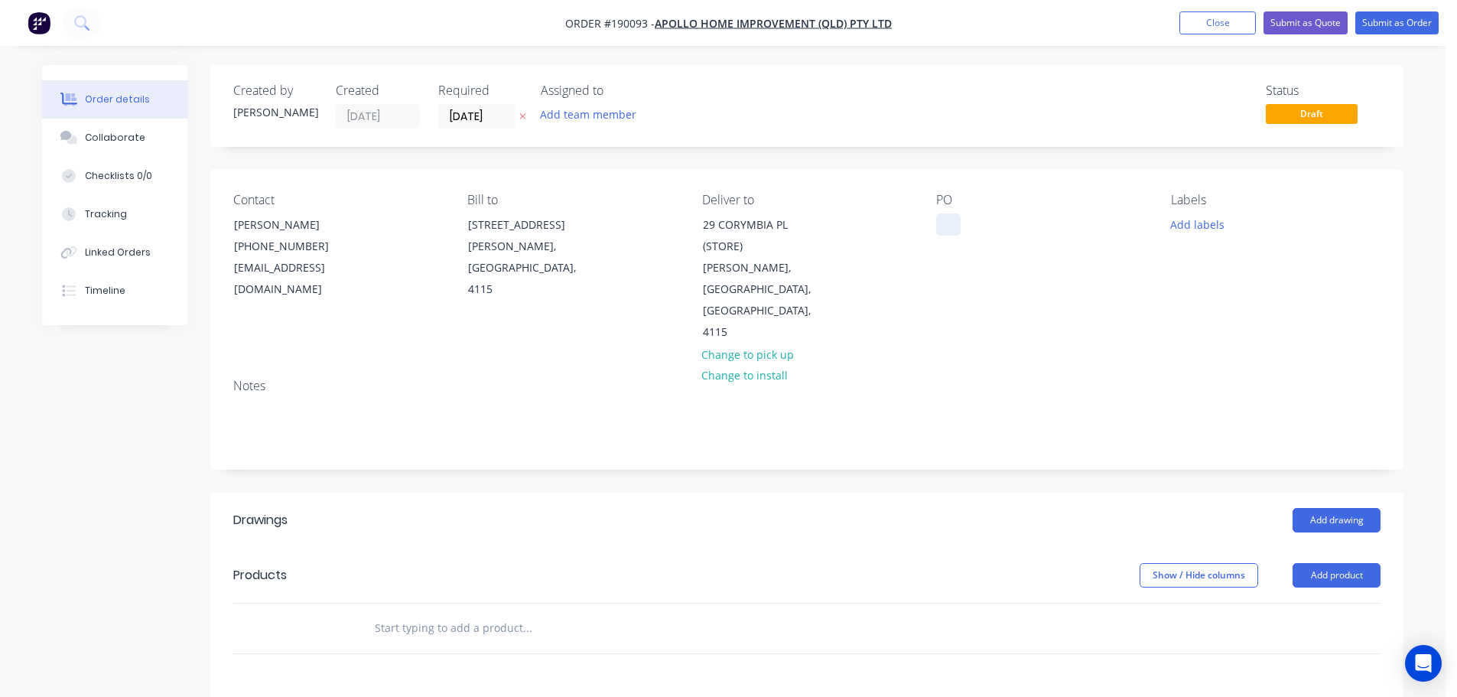
click at [945, 223] on div at bounding box center [948, 224] width 24 height 22
click at [1198, 218] on button "Add labels" at bounding box center [1197, 223] width 70 height 21
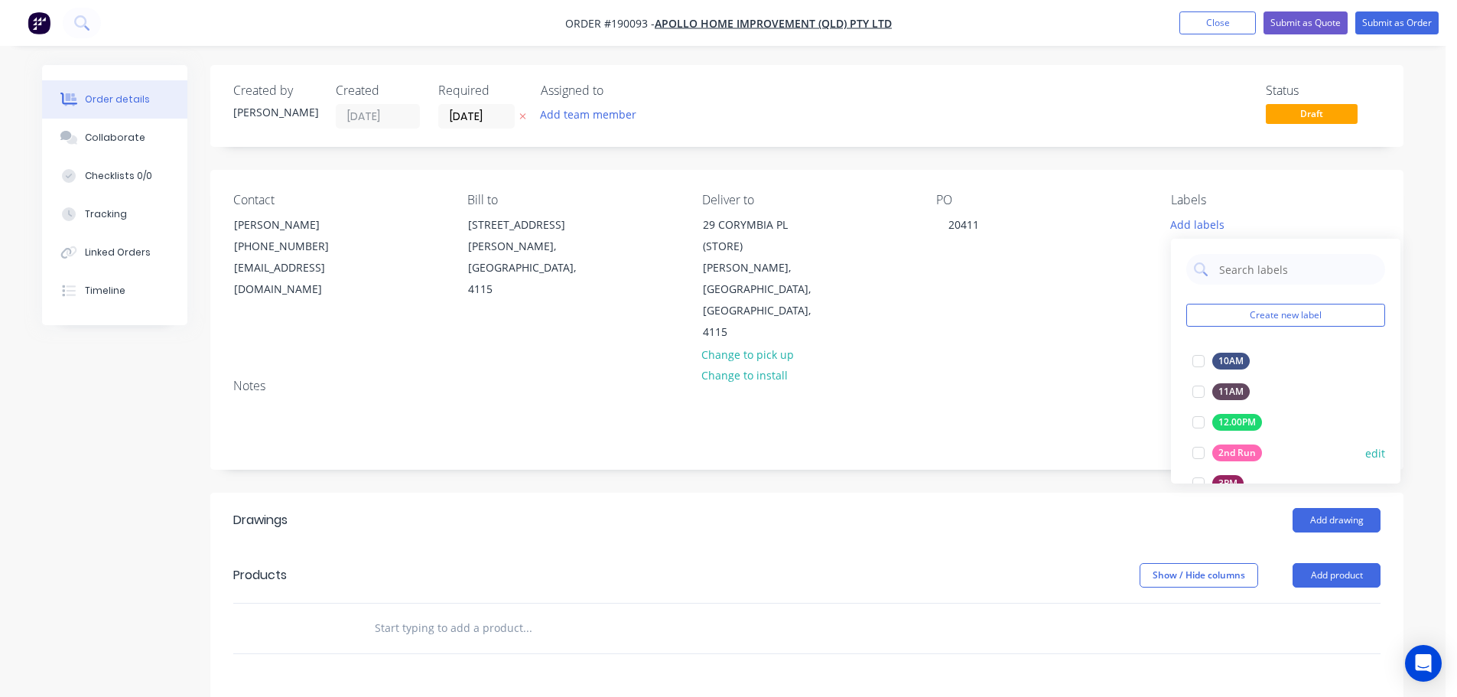
click at [1195, 444] on div at bounding box center [1198, 452] width 31 height 31
click at [1324, 563] on button "Add product" at bounding box center [1337, 575] width 88 height 24
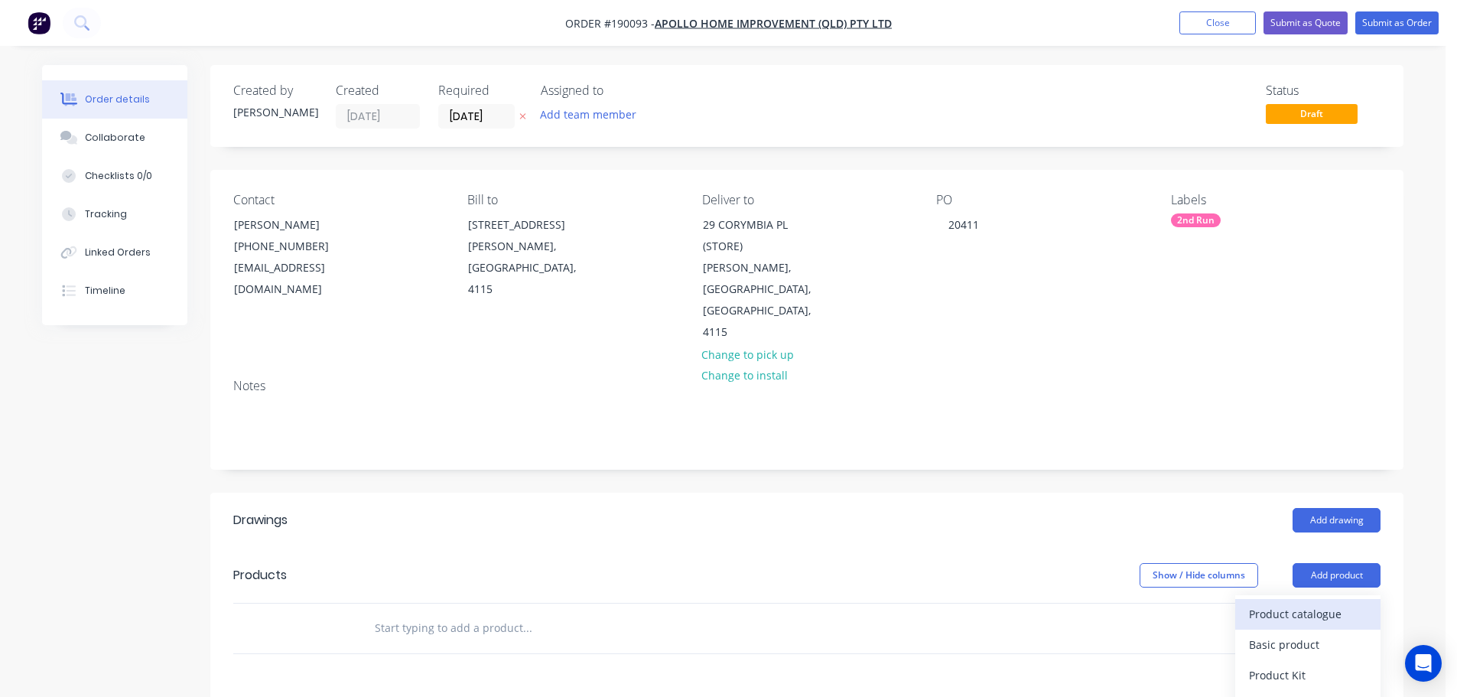
click at [1304, 603] on div "Product catalogue" at bounding box center [1308, 614] width 118 height 22
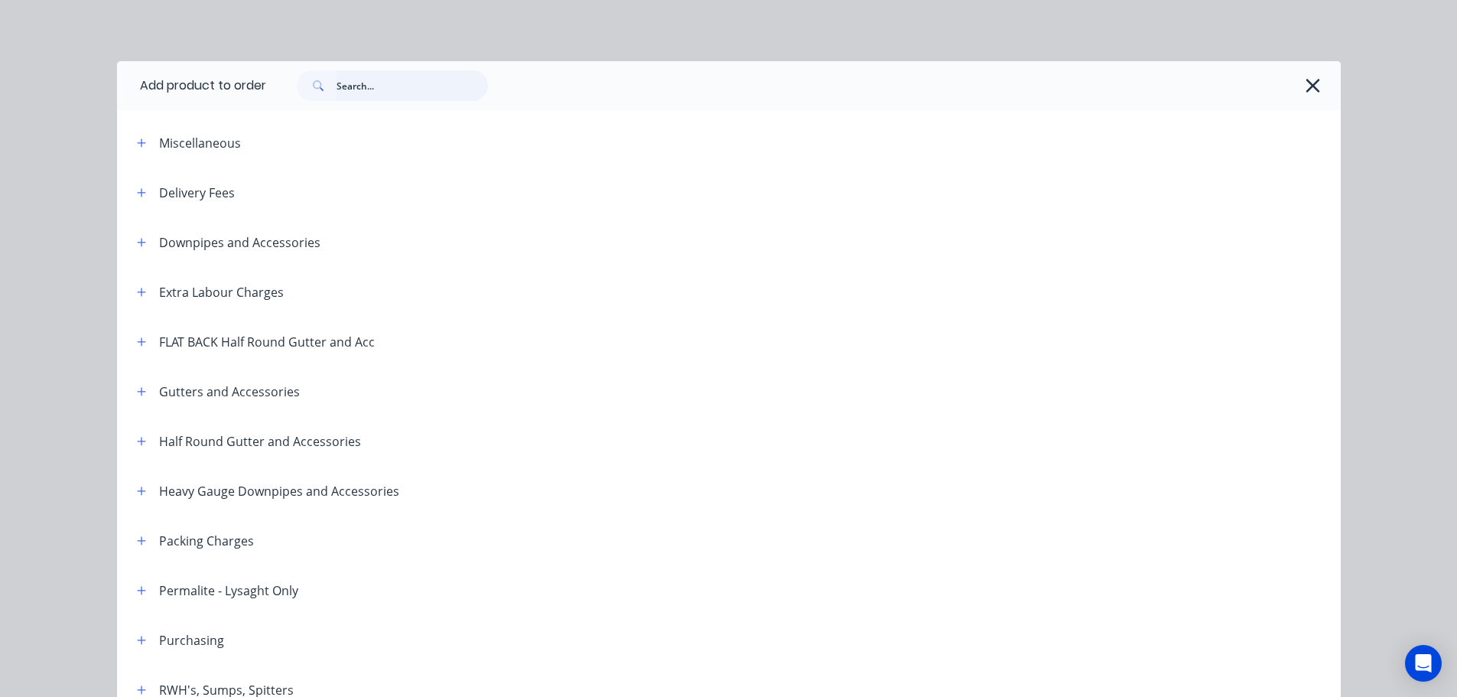
click at [340, 90] on input "text" at bounding box center [412, 85] width 151 height 31
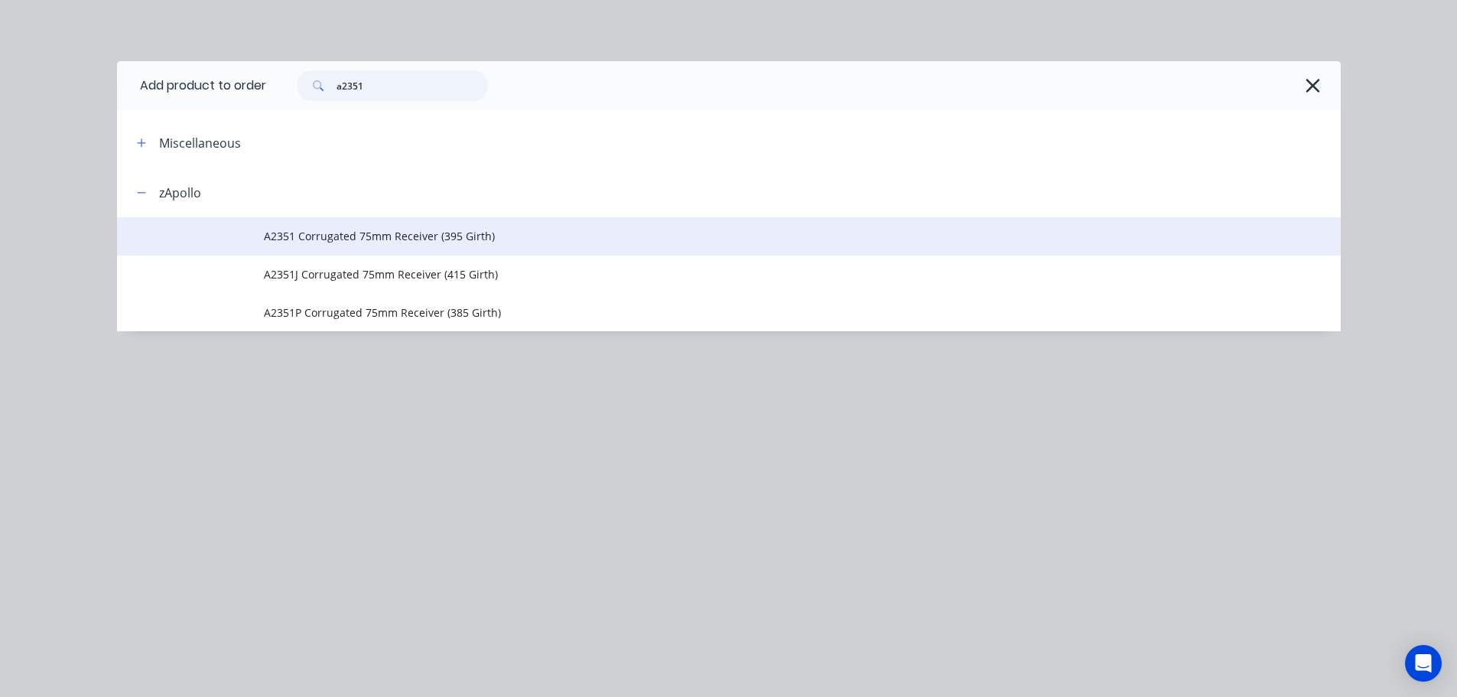
type input "a2351"
click at [376, 224] on td "A2351 Corrugated 75mm Receiver (395 Girth)" at bounding box center [802, 236] width 1077 height 38
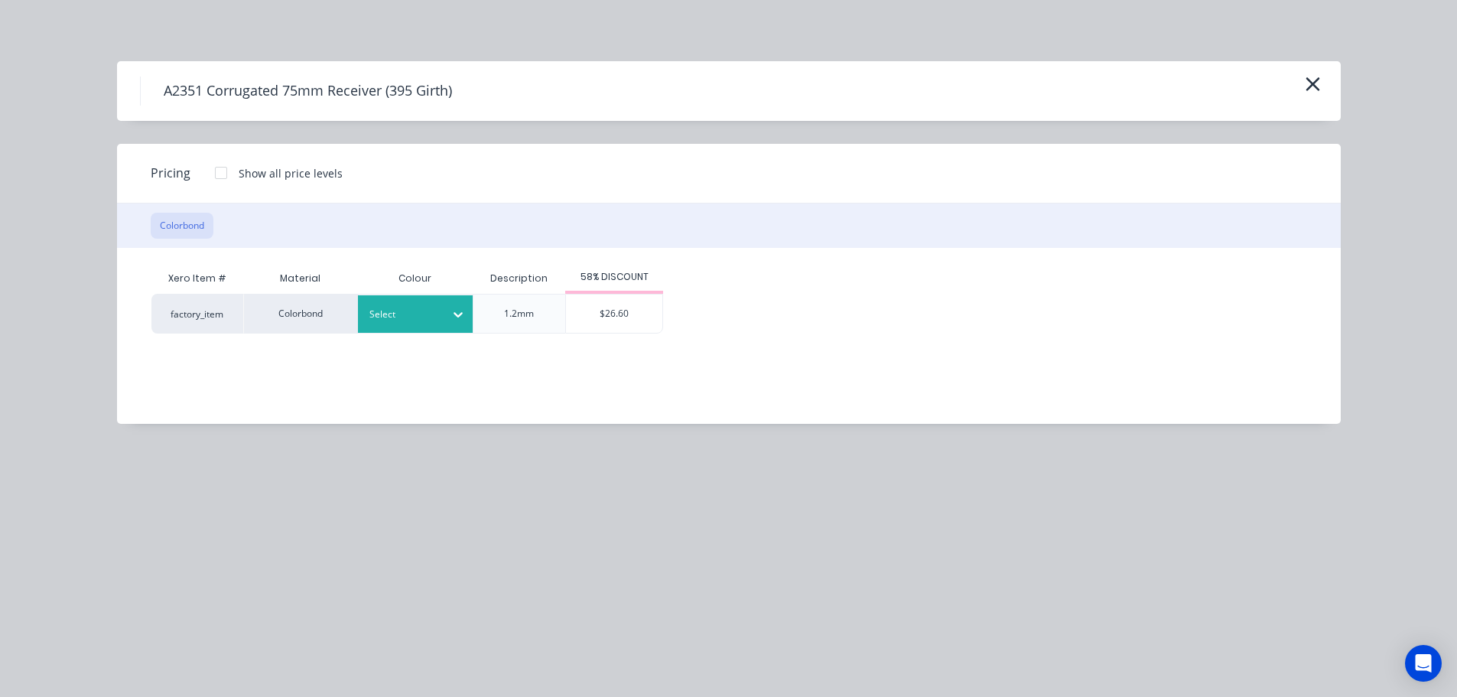
click at [439, 323] on div "Select" at bounding box center [402, 314] width 86 height 20
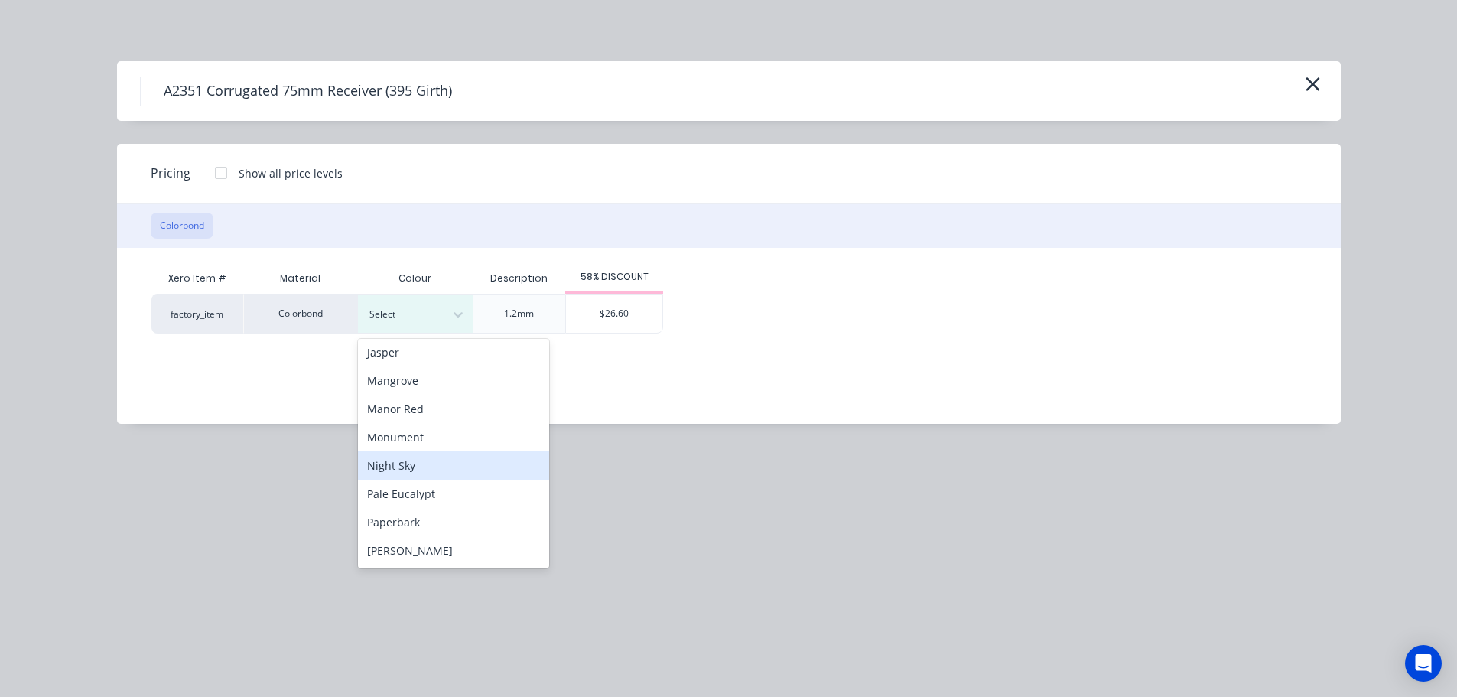
scroll to position [382, 0]
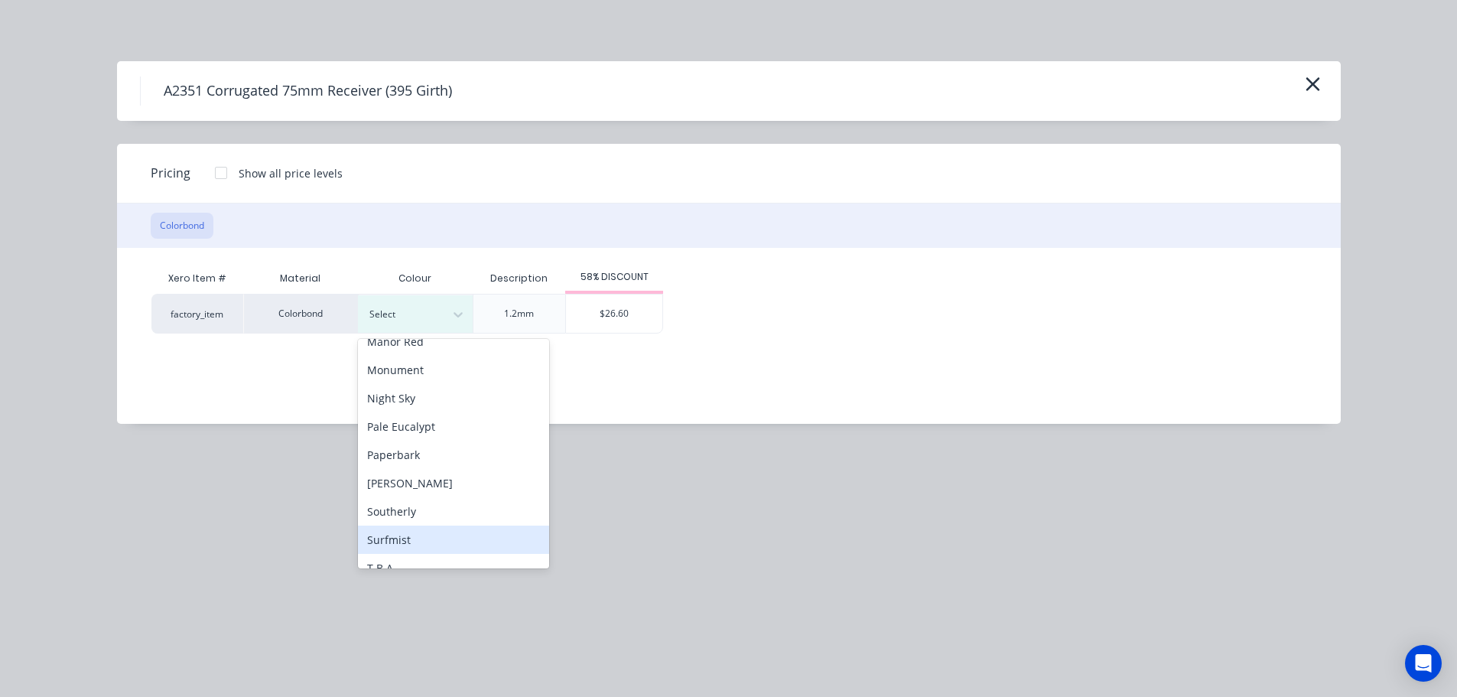
drag, startPoint x: 446, startPoint y: 538, endPoint x: 519, endPoint y: 404, distance: 153.0
click at [445, 538] on div "Surfmist" at bounding box center [453, 539] width 191 height 28
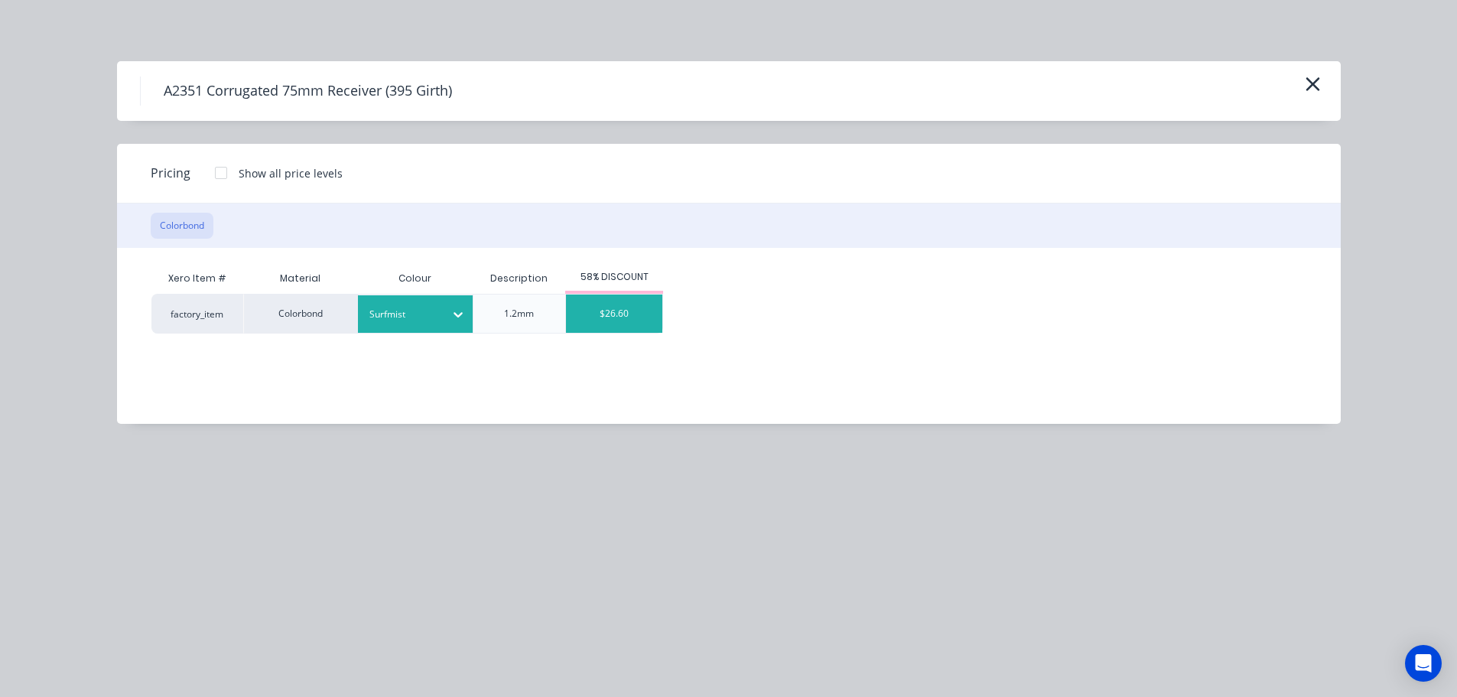
click at [608, 326] on div "$26.60" at bounding box center [614, 313] width 96 height 38
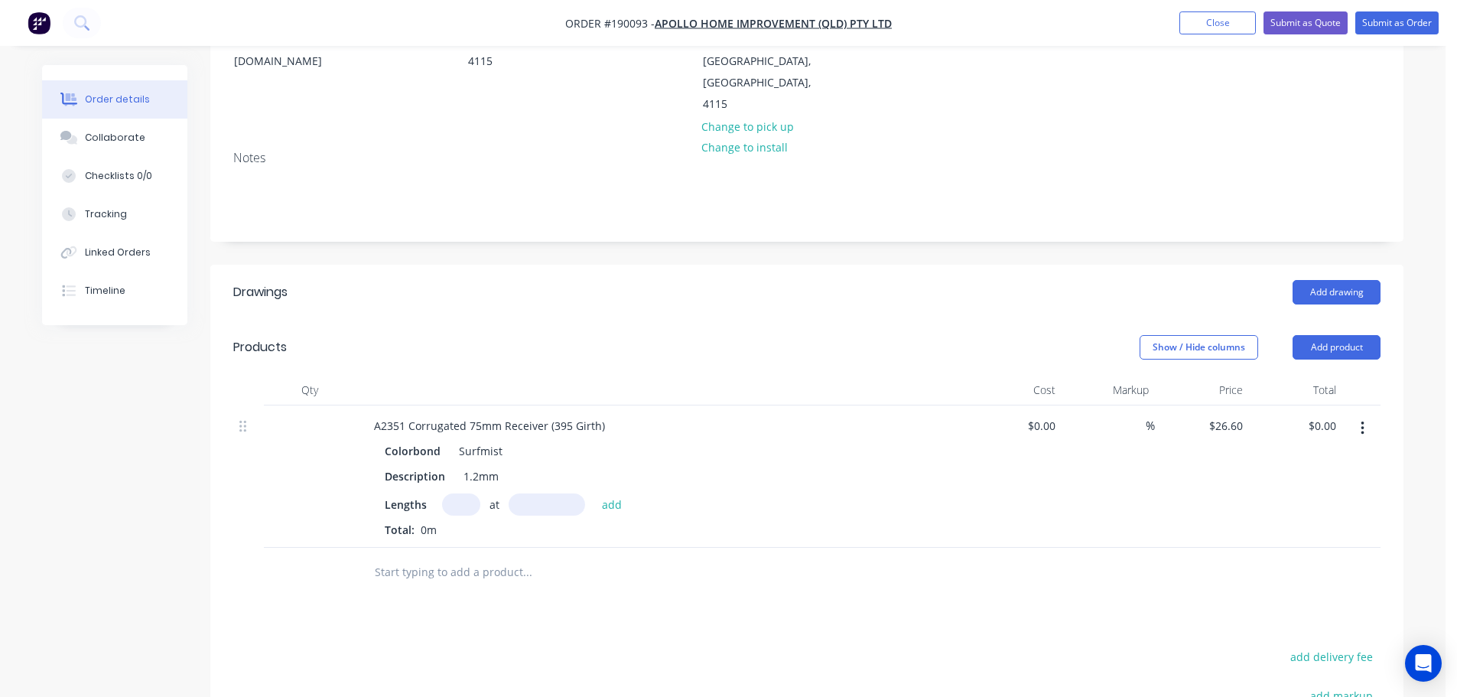
scroll to position [229, 0]
click at [458, 492] on input "text" at bounding box center [461, 503] width 38 height 22
type input "1"
type input "6000"
click at [594, 492] on button "add" at bounding box center [612, 502] width 36 height 21
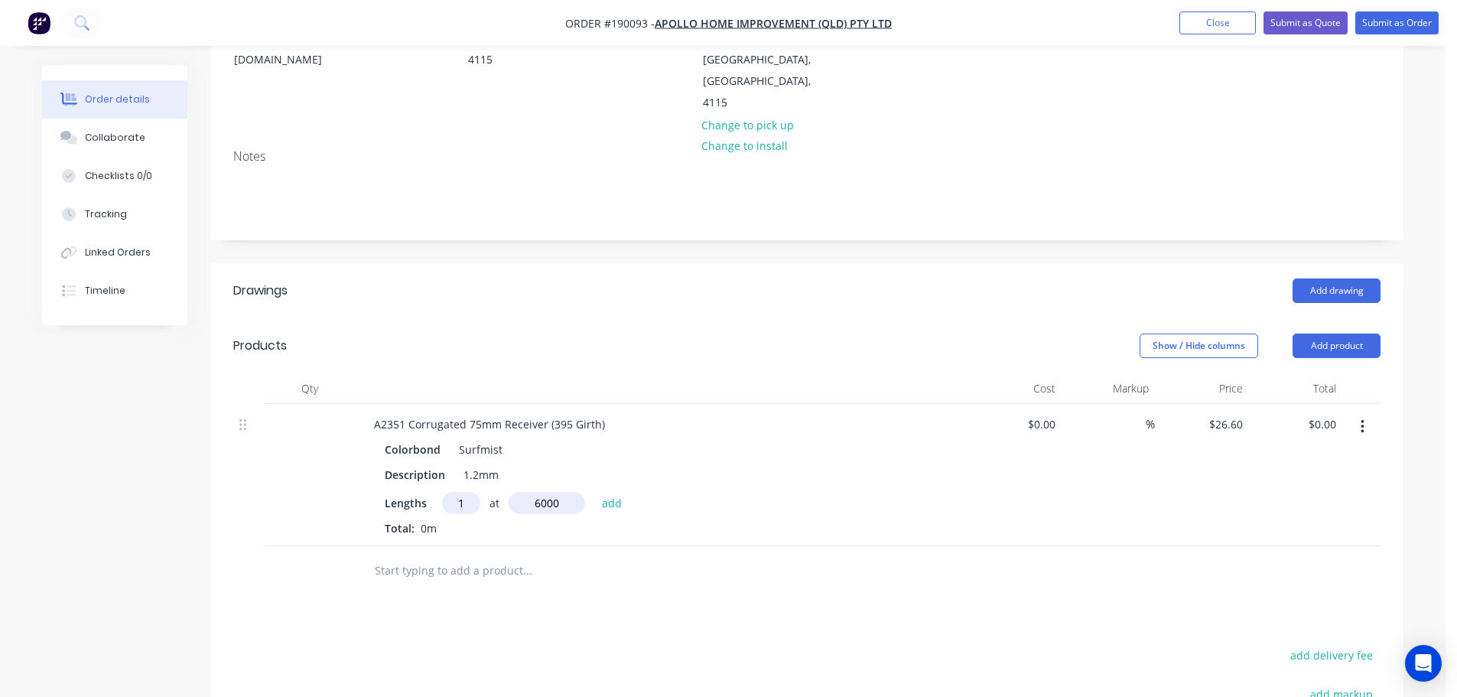
type input "$159.60"
click at [1395, 28] on button "Submit as Order" at bounding box center [1396, 22] width 83 height 23
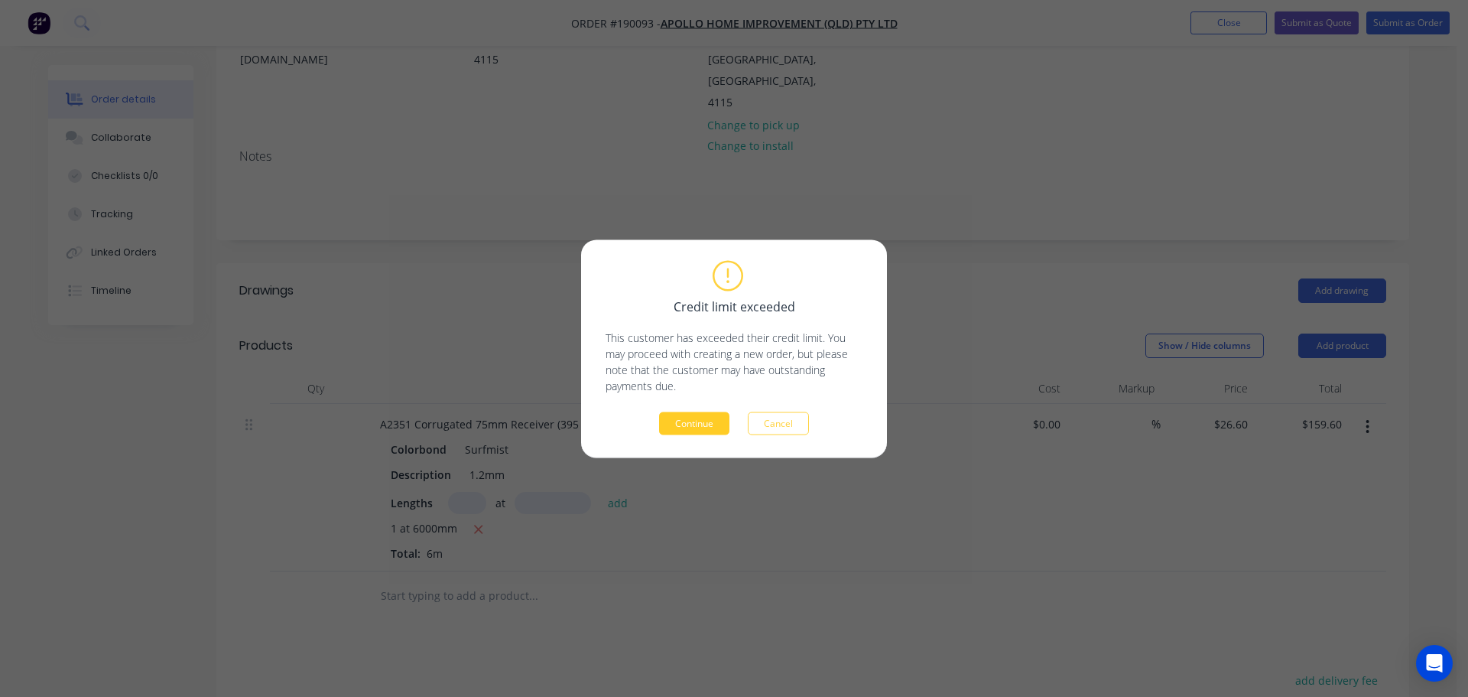
click at [723, 424] on button "Continue" at bounding box center [694, 422] width 70 height 23
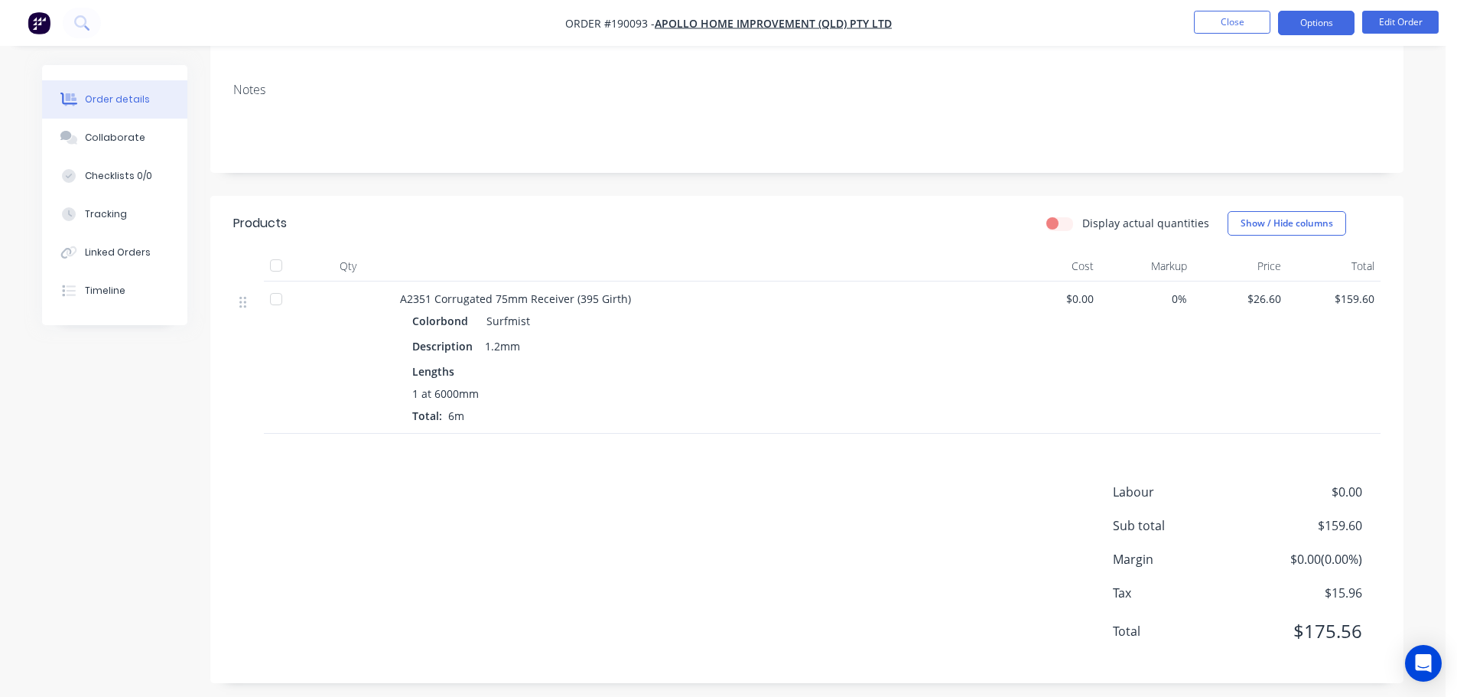
drag, startPoint x: 1310, startPoint y: 22, endPoint x: 1317, endPoint y: 26, distance: 7.9
click at [1311, 22] on button "Options" at bounding box center [1316, 23] width 76 height 24
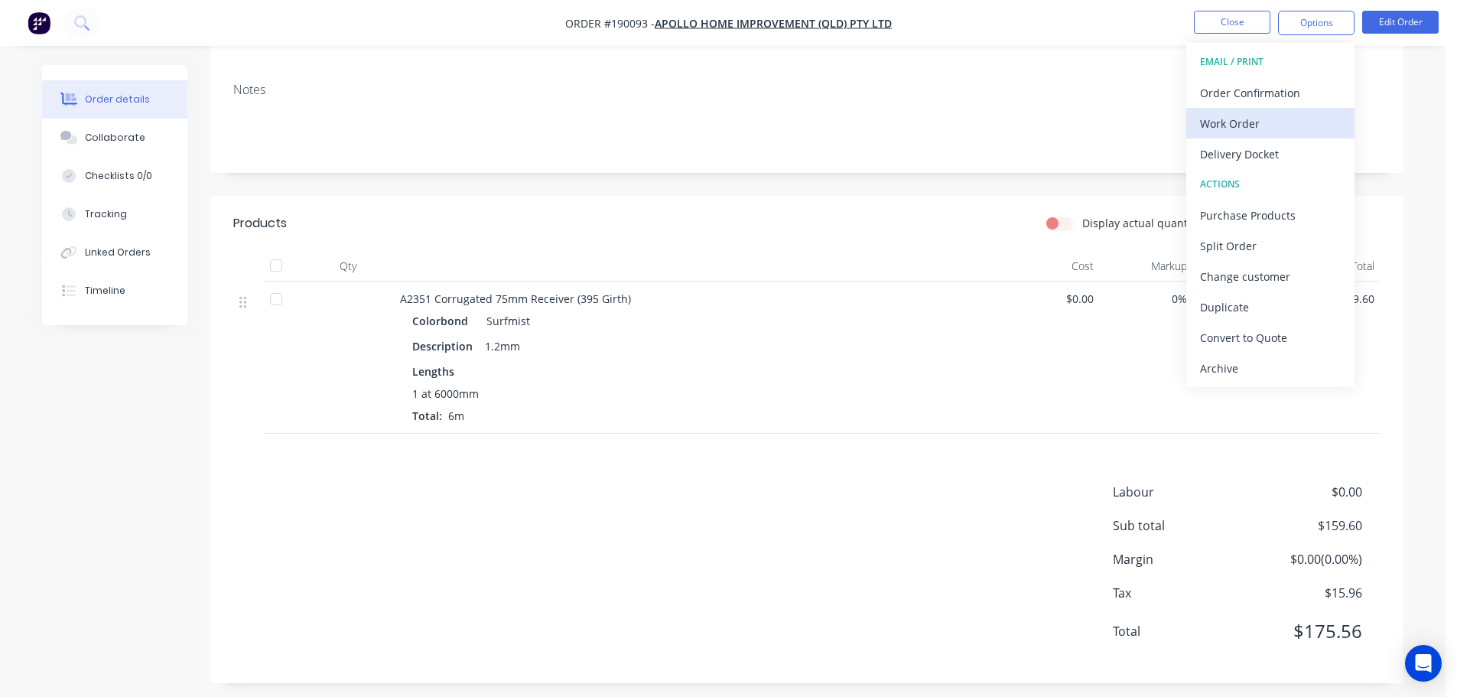
click at [1289, 116] on div "Work Order" at bounding box center [1270, 123] width 141 height 22
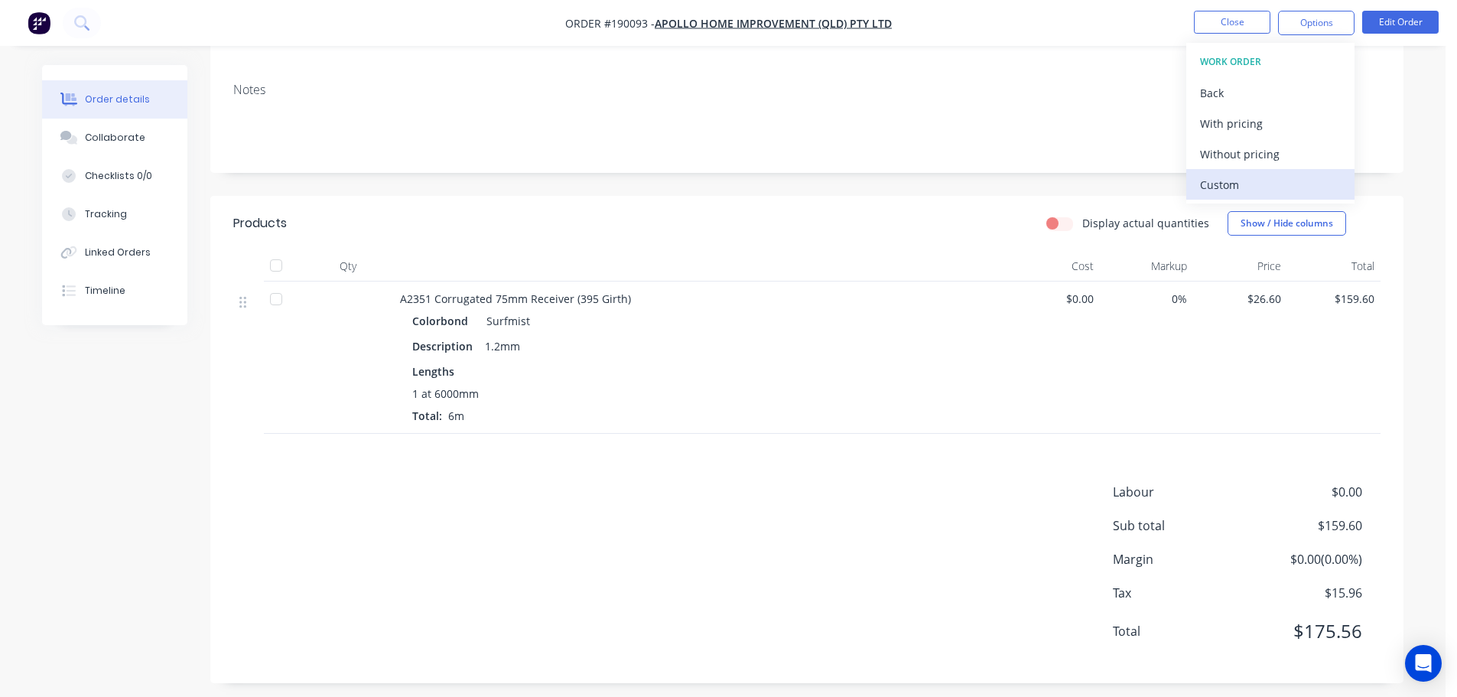
click at [1278, 180] on div "Custom" at bounding box center [1270, 185] width 141 height 22
click at [1276, 161] on div "Without pricing" at bounding box center [1270, 154] width 141 height 22
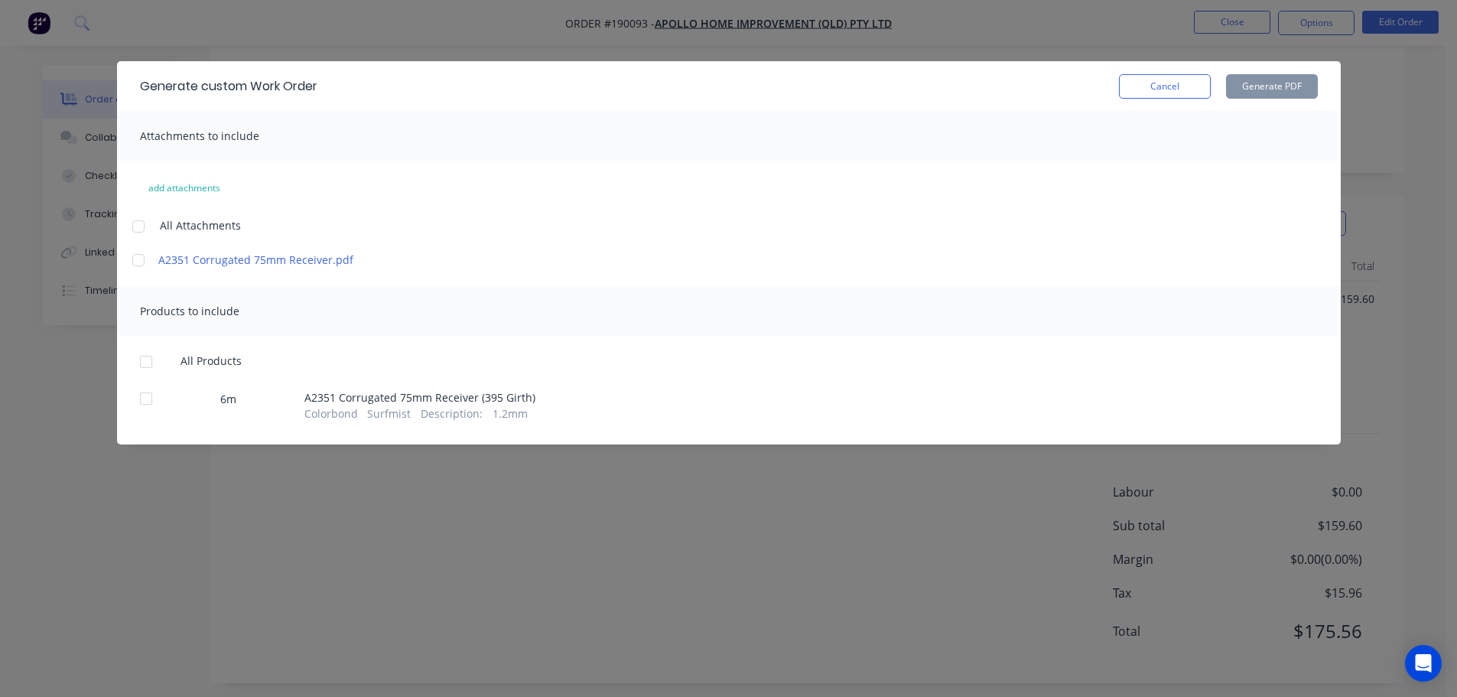
click at [137, 222] on div at bounding box center [138, 226] width 31 height 31
click at [139, 362] on div at bounding box center [146, 361] width 31 height 31
click at [1276, 88] on button "Generate PDF" at bounding box center [1272, 86] width 92 height 24
click at [1186, 83] on button "Cancel" at bounding box center [1165, 86] width 92 height 24
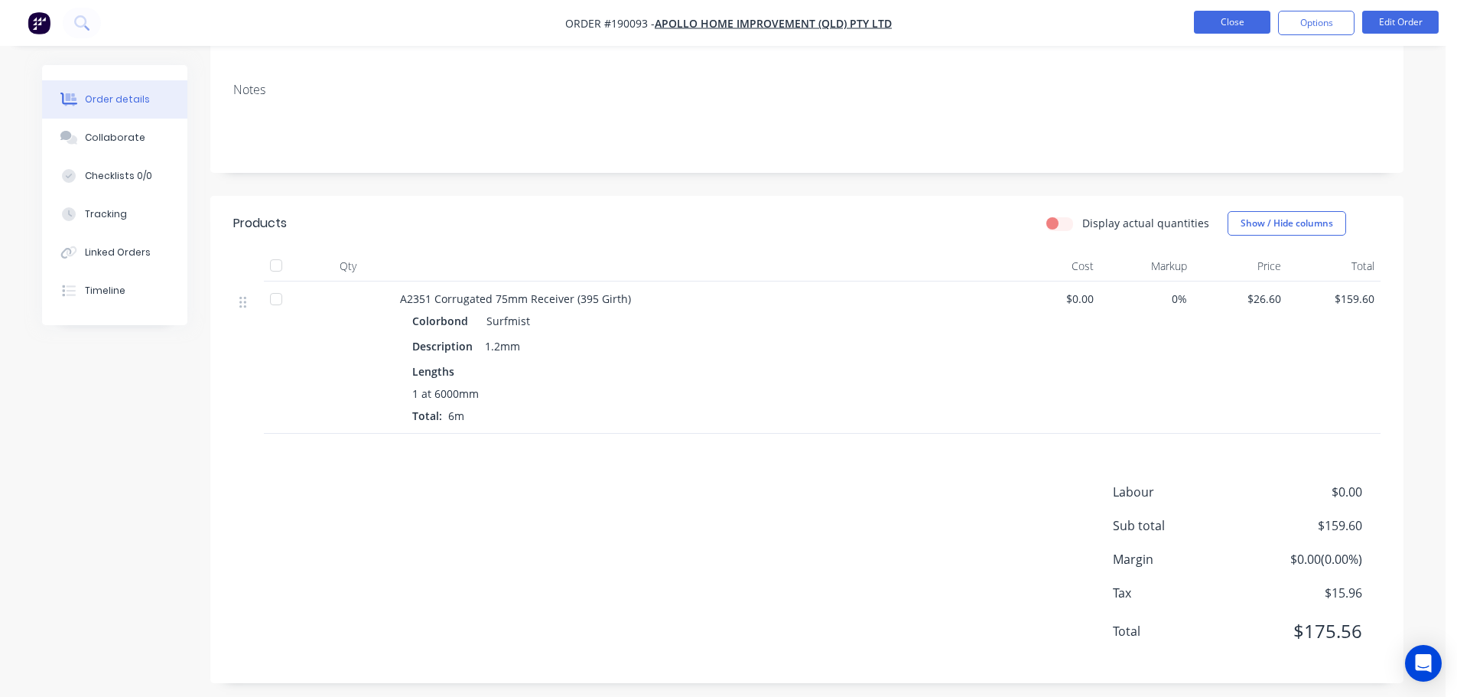
click at [1212, 21] on button "Close" at bounding box center [1232, 22] width 76 height 23
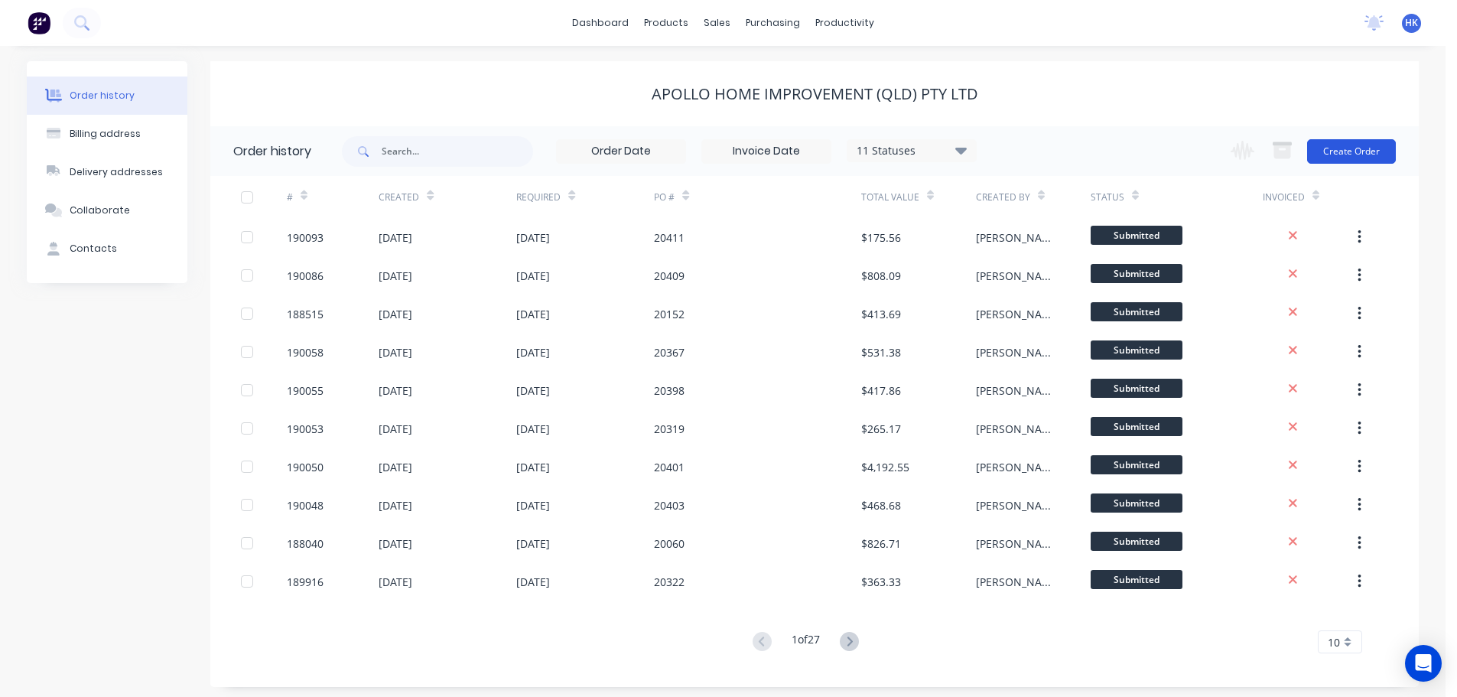
click at [1354, 148] on button "Create Order" at bounding box center [1351, 151] width 89 height 24
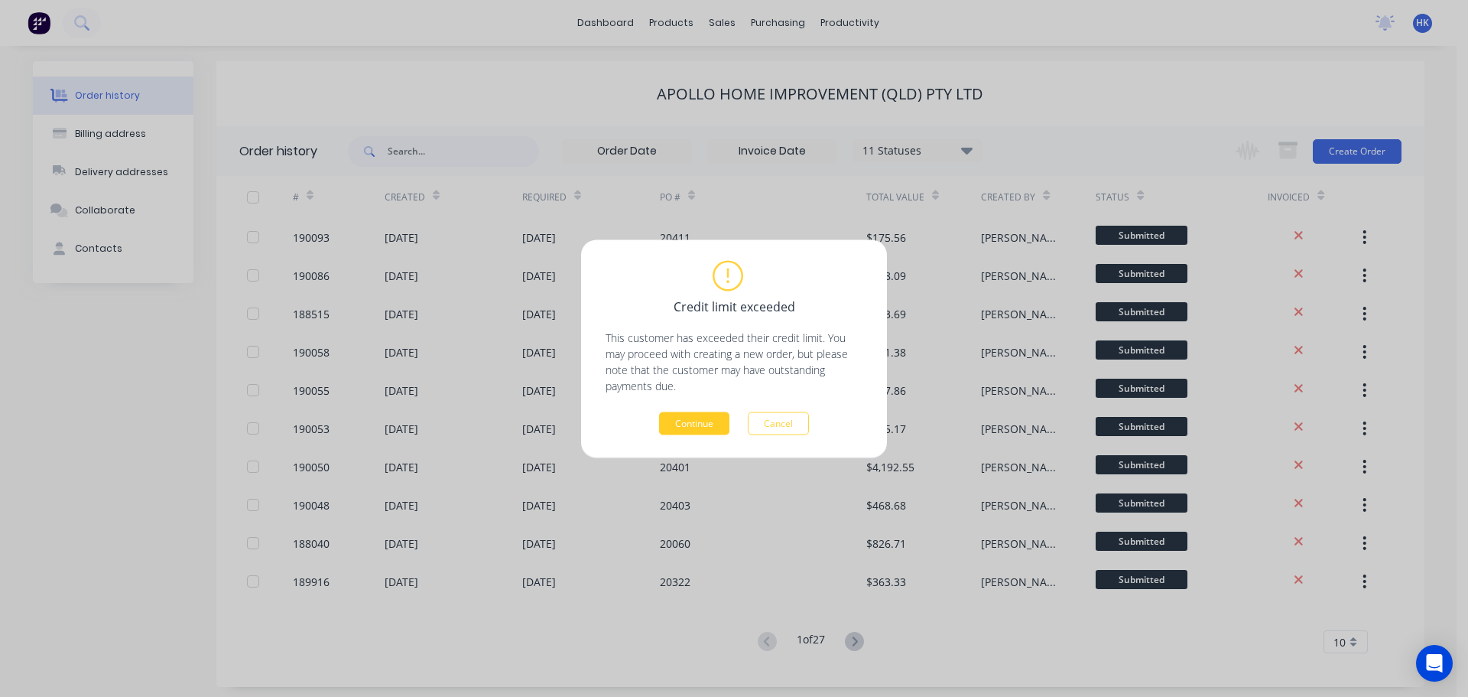
click at [705, 420] on button "Continue" at bounding box center [694, 422] width 70 height 23
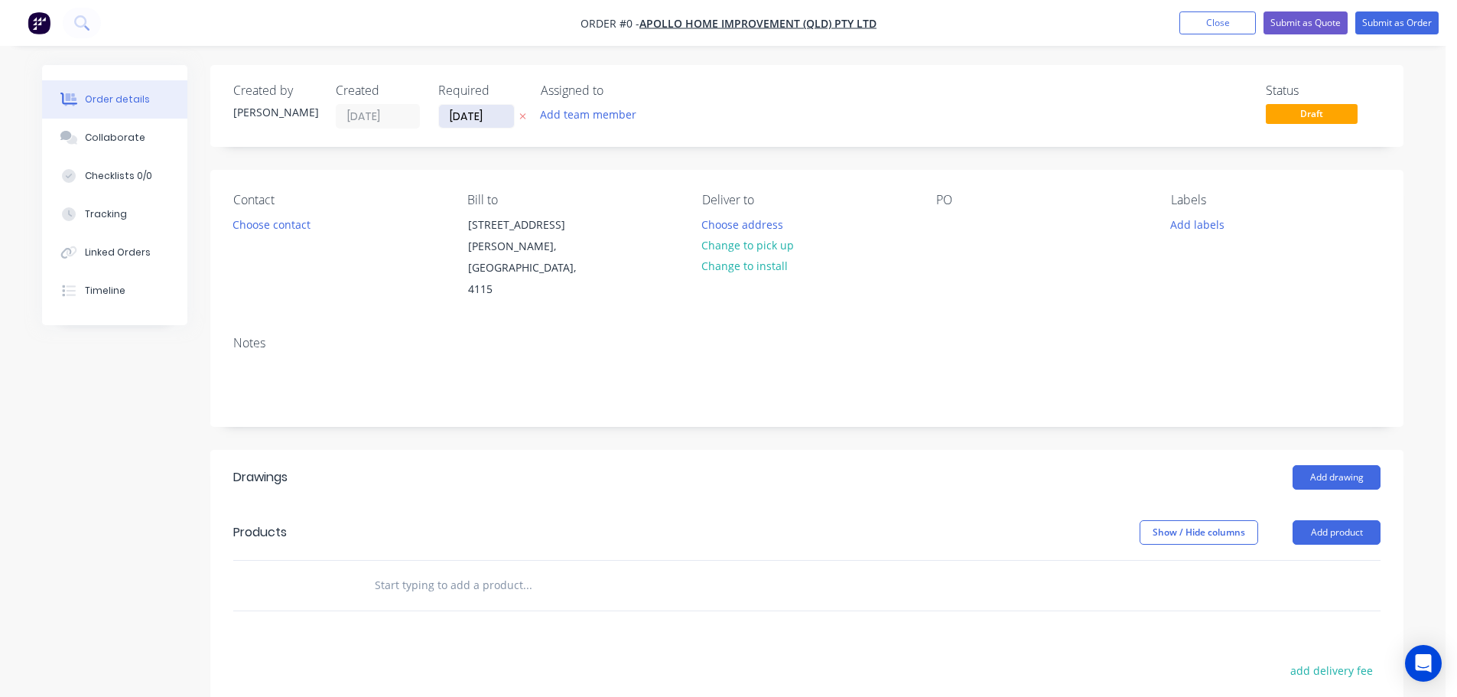
click at [448, 118] on input "[DATE]" at bounding box center [476, 116] width 75 height 23
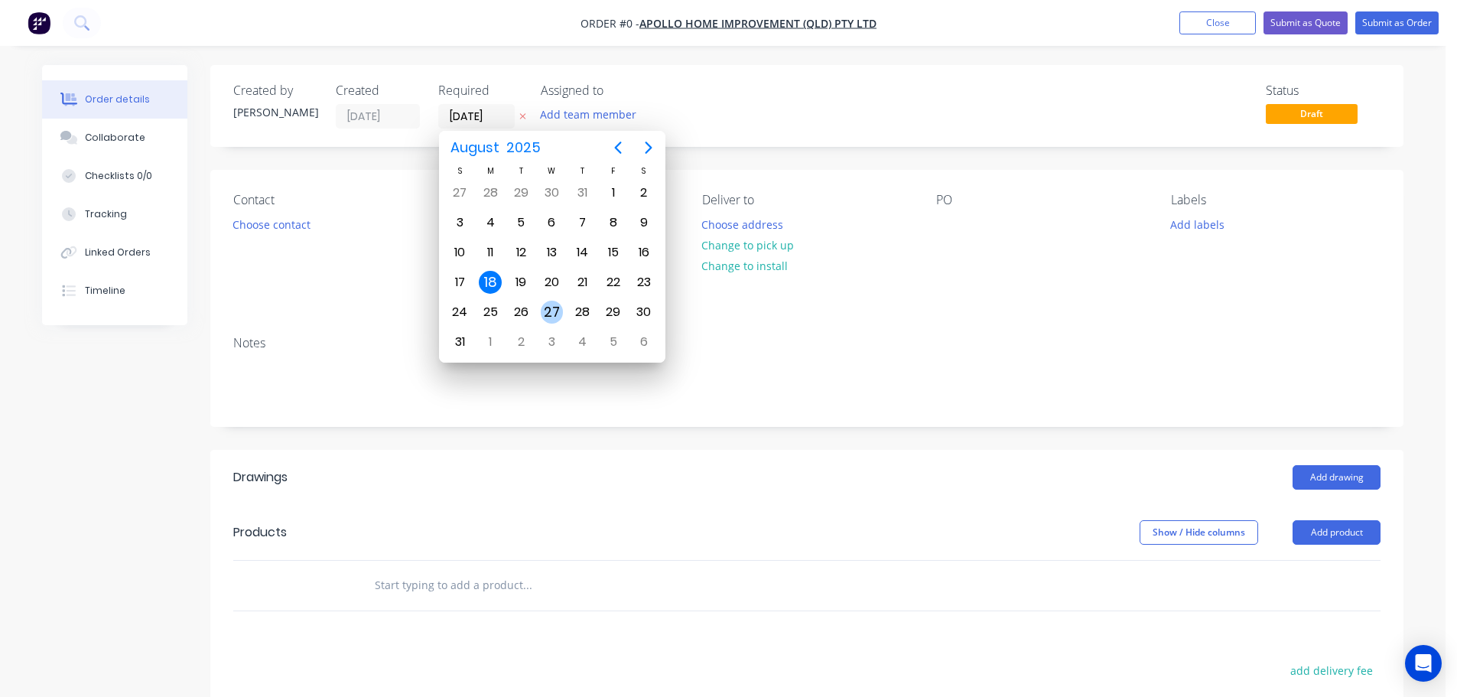
click at [557, 305] on div "27" at bounding box center [552, 312] width 23 height 23
type input "[DATE]"
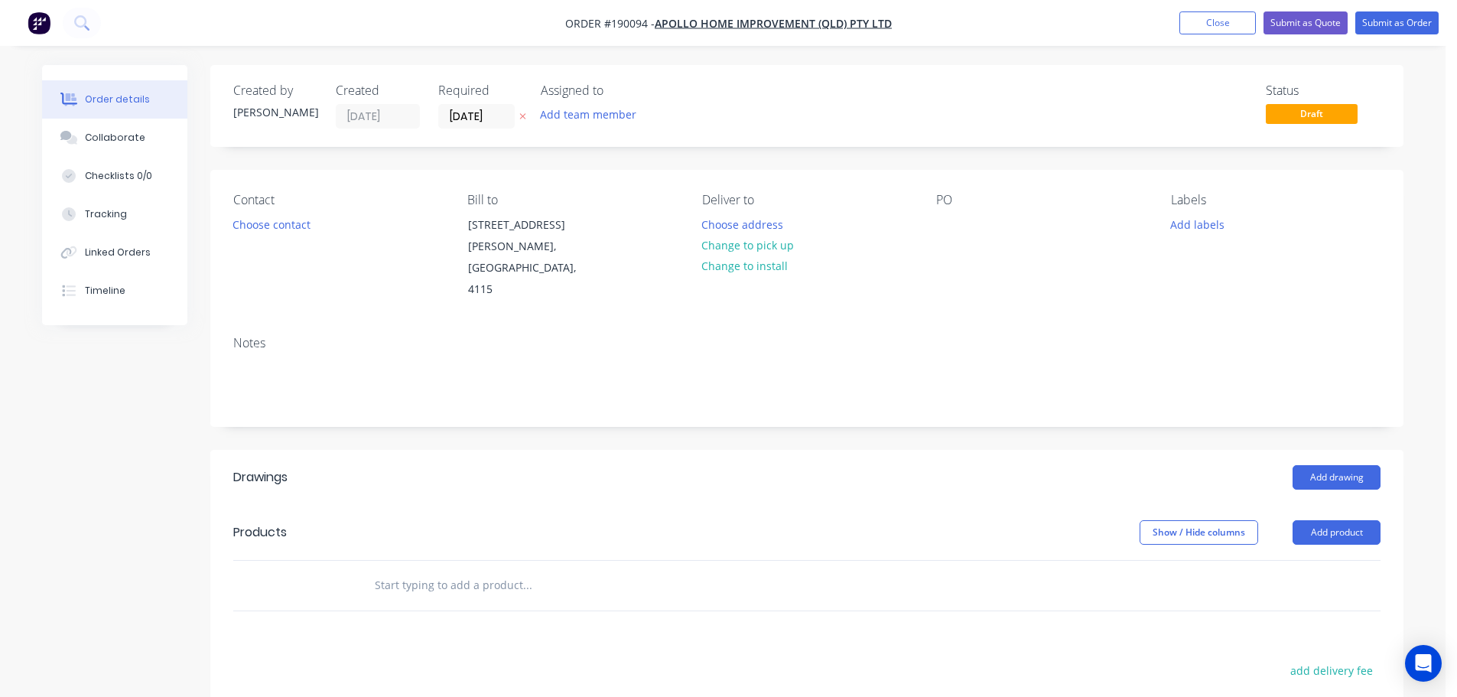
click at [300, 229] on button "Choose contact" at bounding box center [272, 223] width 94 height 21
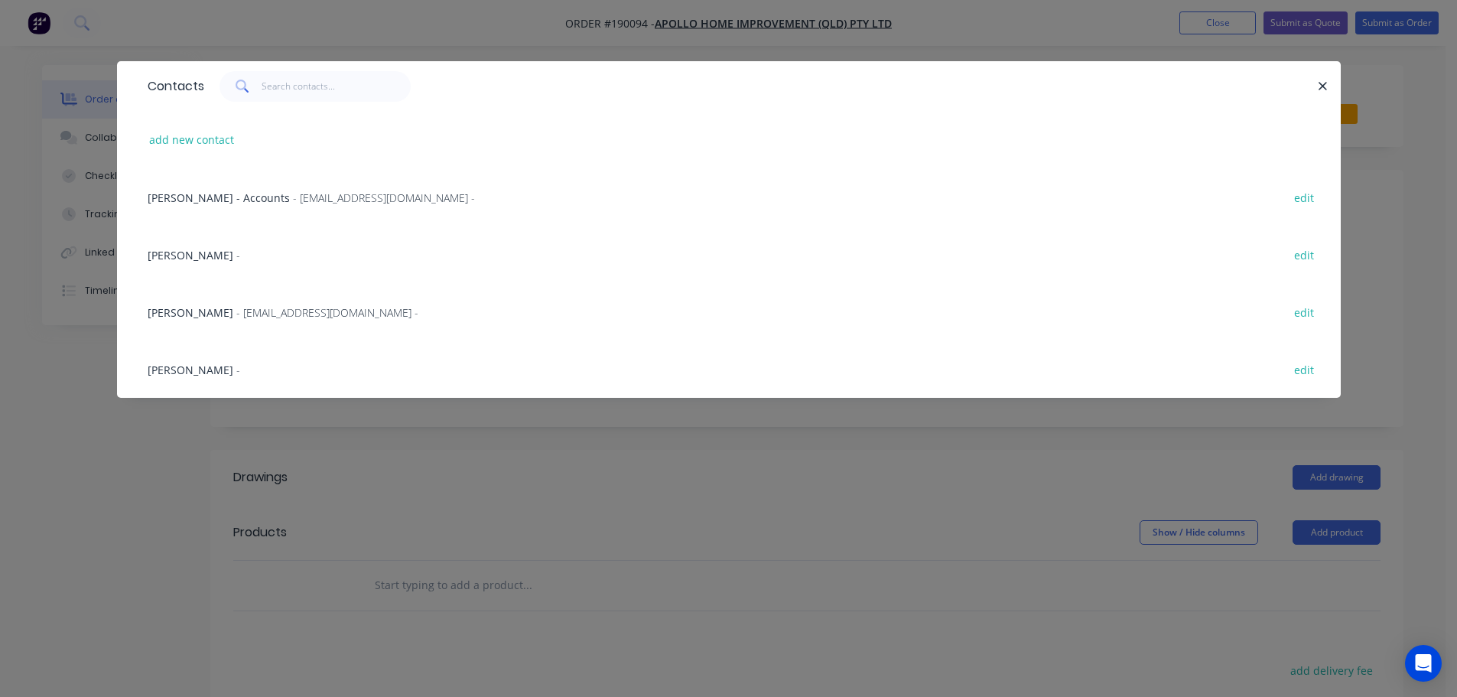
click at [310, 303] on div "[PERSON_NAME] - [EMAIL_ADDRESS][DOMAIN_NAME] - edit" at bounding box center [729, 311] width 1178 height 57
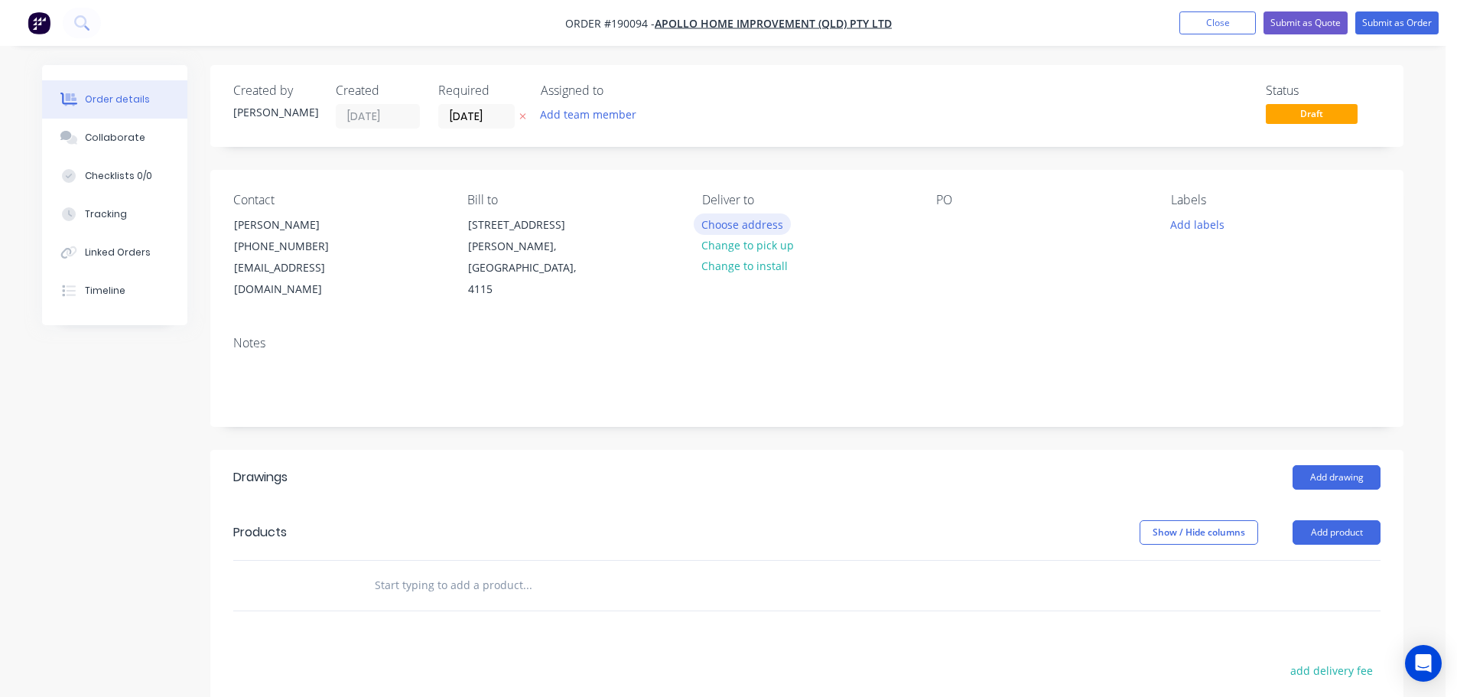
click at [737, 231] on button "Choose address" at bounding box center [743, 223] width 98 height 21
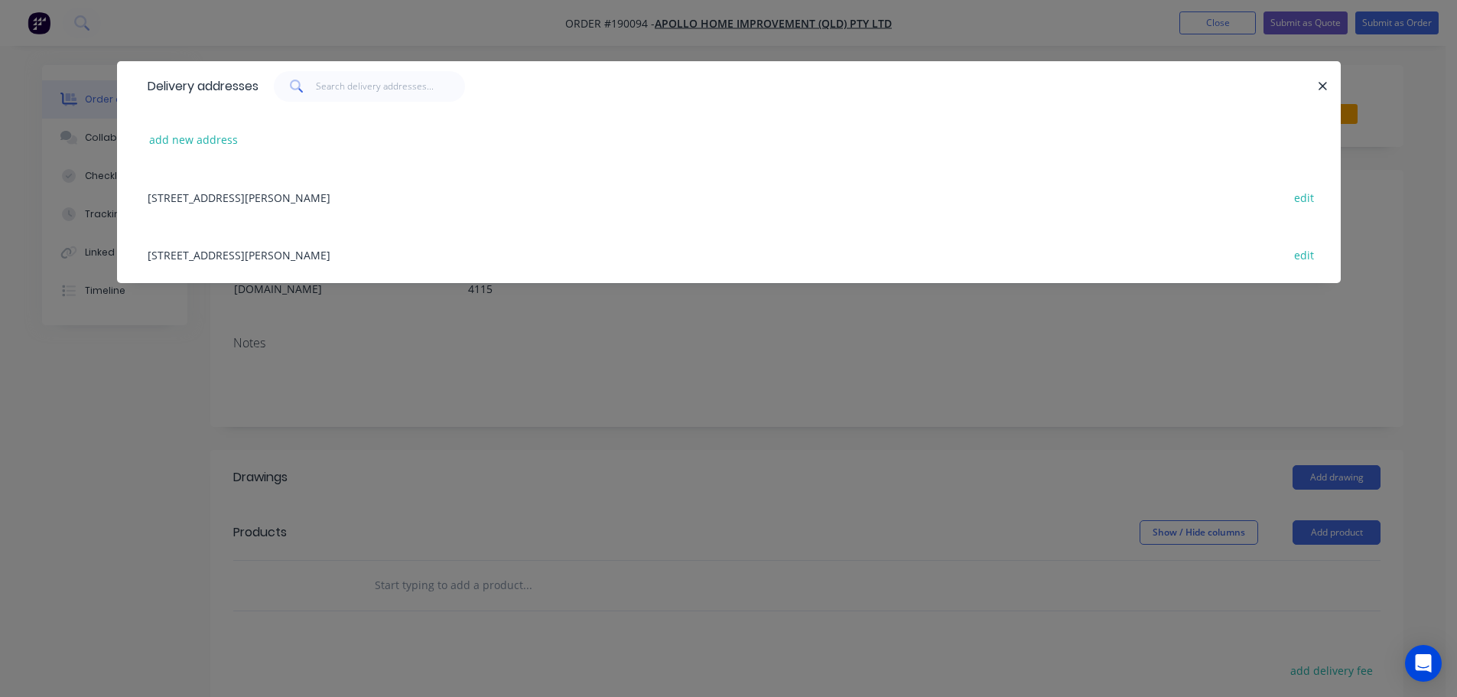
click at [397, 251] on div "[STREET_ADDRESS][PERSON_NAME] edit" at bounding box center [729, 254] width 1178 height 57
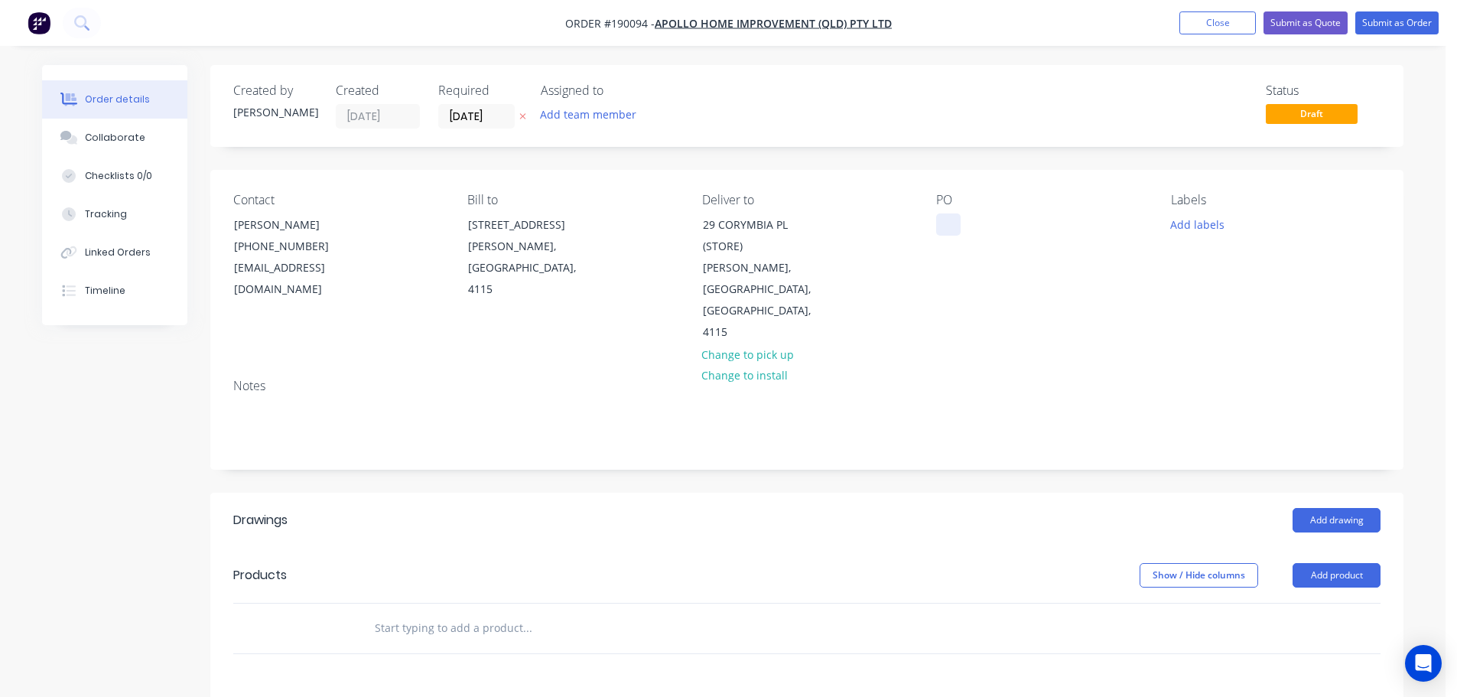
click at [947, 224] on div at bounding box center [948, 224] width 24 height 22
click at [1179, 222] on button "Add labels" at bounding box center [1197, 223] width 70 height 21
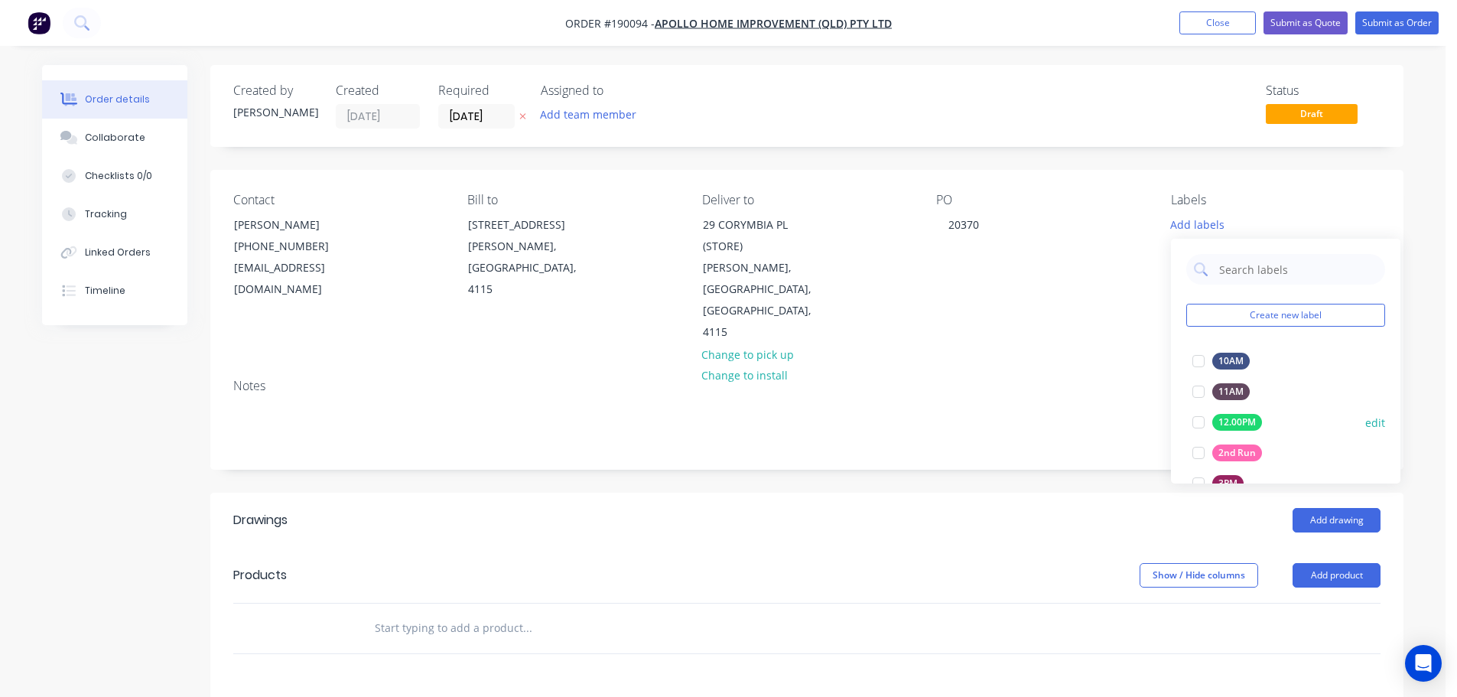
click at [1198, 451] on div at bounding box center [1198, 452] width 31 height 31
click at [1345, 508] on button "Add drawing" at bounding box center [1337, 520] width 88 height 24
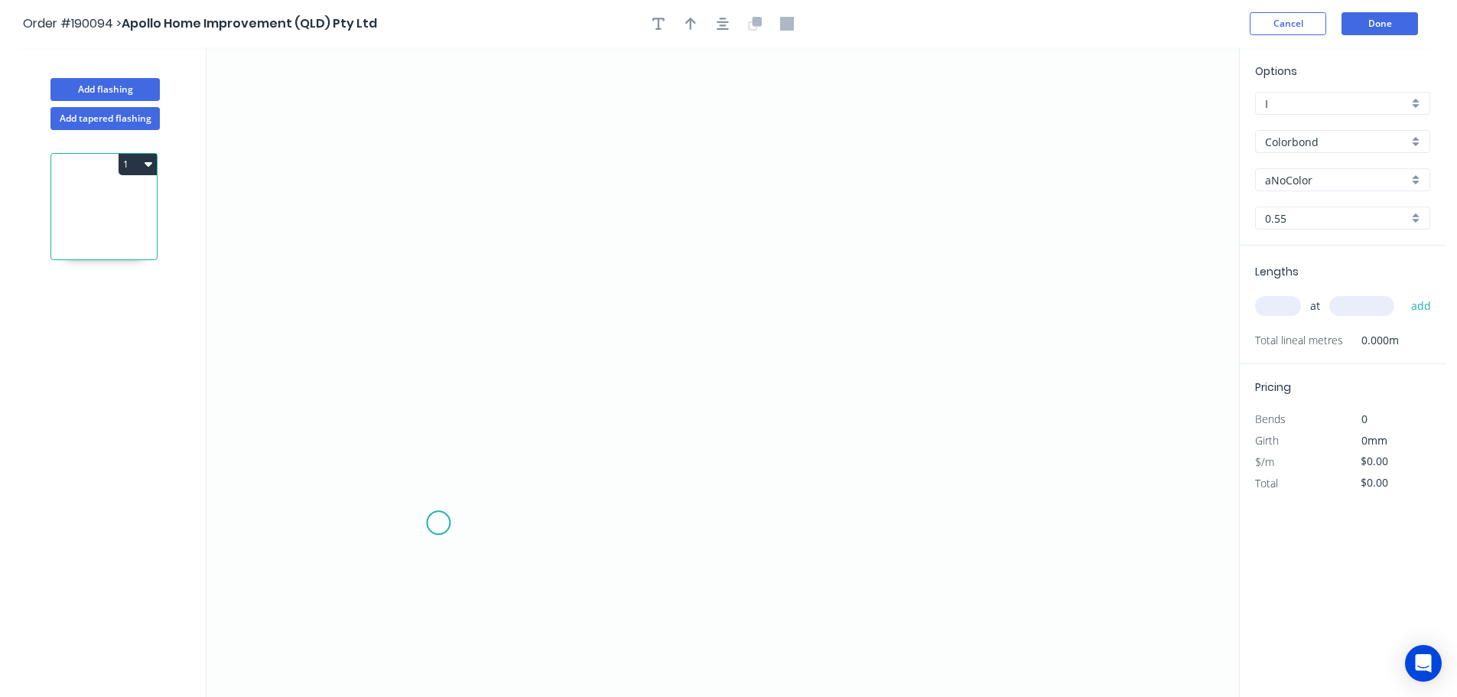
click at [469, 509] on icon "0" at bounding box center [723, 371] width 1033 height 649
drag, startPoint x: 710, startPoint y: 511, endPoint x: 724, endPoint y: 510, distance: 13.8
click at [711, 511] on icon "0" at bounding box center [723, 371] width 1033 height 649
drag, startPoint x: 803, startPoint y: 610, endPoint x: 744, endPoint y: 602, distance: 59.5
click at [803, 611] on div "Feather" at bounding box center [796, 621] width 154 height 31
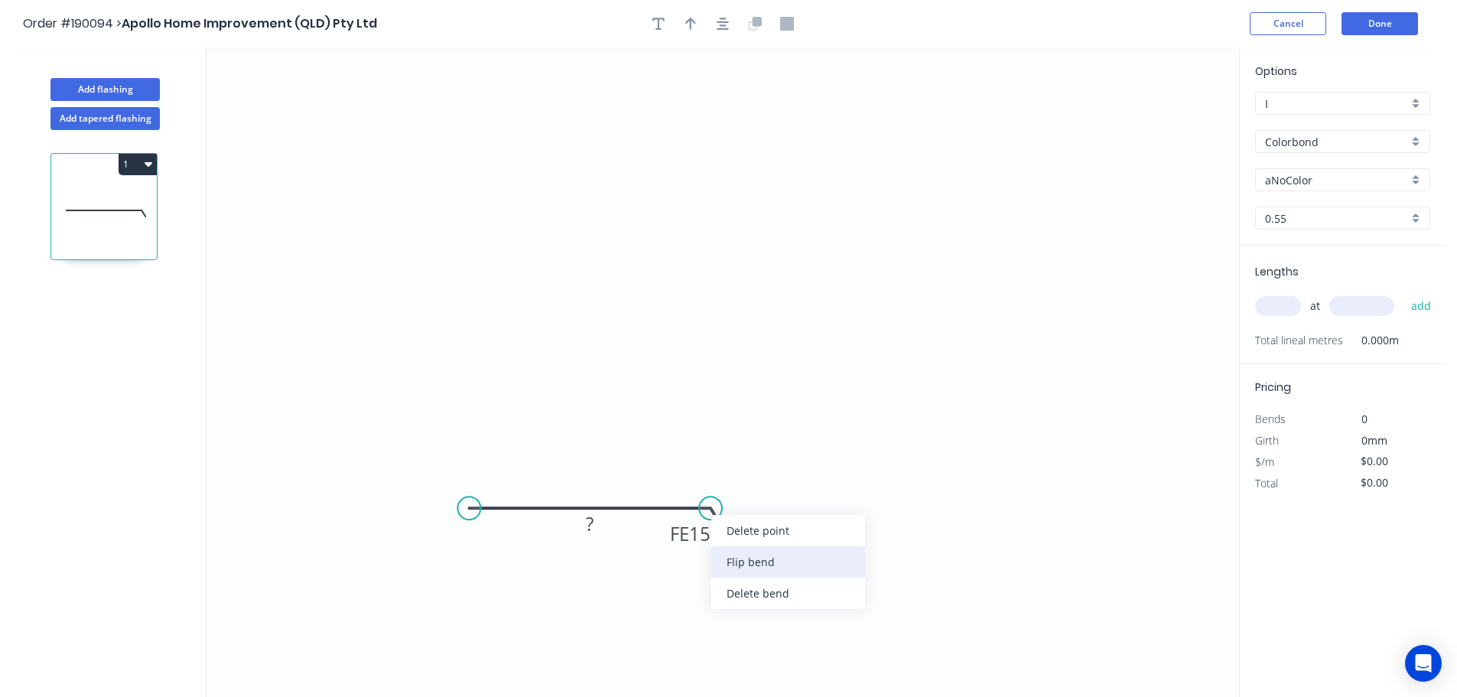
click at [761, 568] on div "Flip bend" at bounding box center [788, 561] width 154 height 31
drag, startPoint x: 719, startPoint y: 467, endPoint x: 829, endPoint y: 532, distance: 127.9
click at [826, 533] on rect at bounding box center [796, 526] width 60 height 31
drag, startPoint x: 467, startPoint y: 505, endPoint x: 449, endPoint y: 506, distance: 18.4
click at [450, 506] on circle at bounding box center [454, 507] width 23 height 23
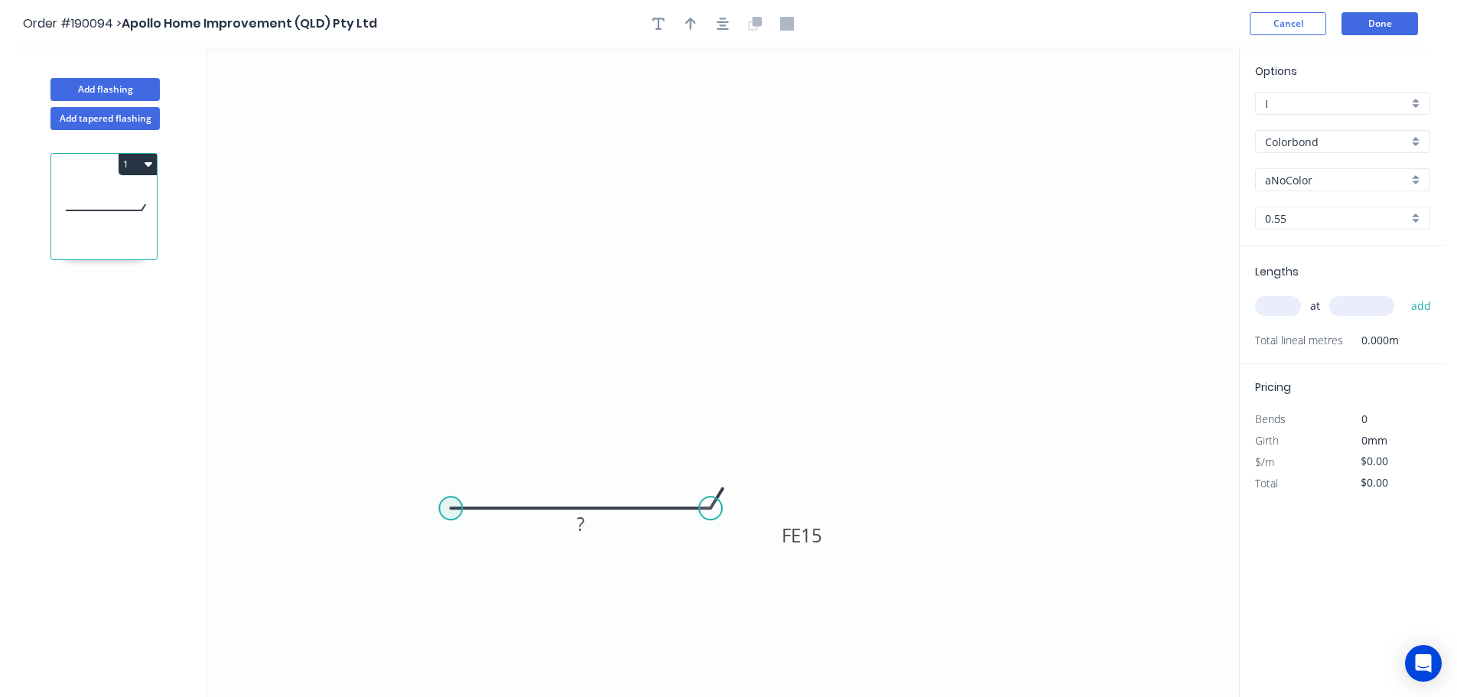
click at [449, 506] on circle at bounding box center [450, 507] width 23 height 23
click at [468, 89] on icon "0 FE 15 ?" at bounding box center [723, 371] width 1033 height 649
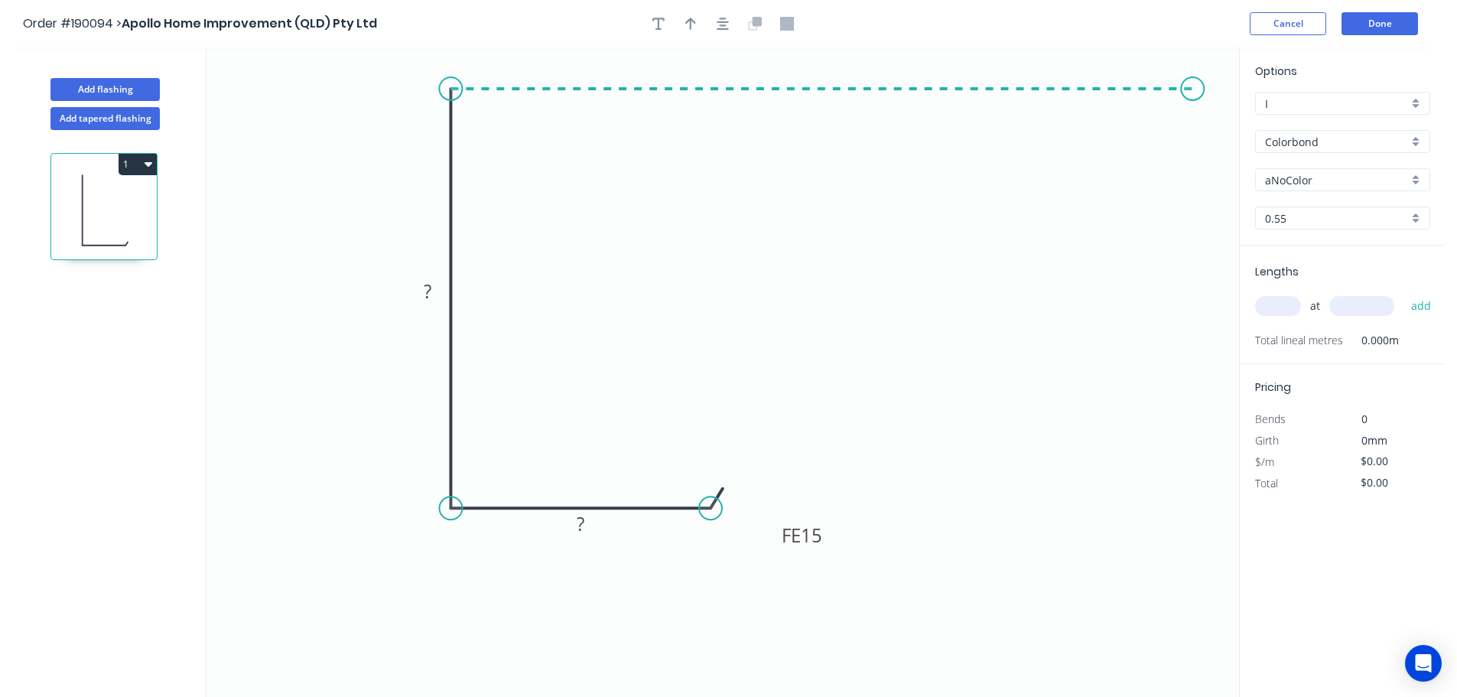
click at [1196, 95] on icon "0 ? FE 15 ?" at bounding box center [723, 371] width 1033 height 649
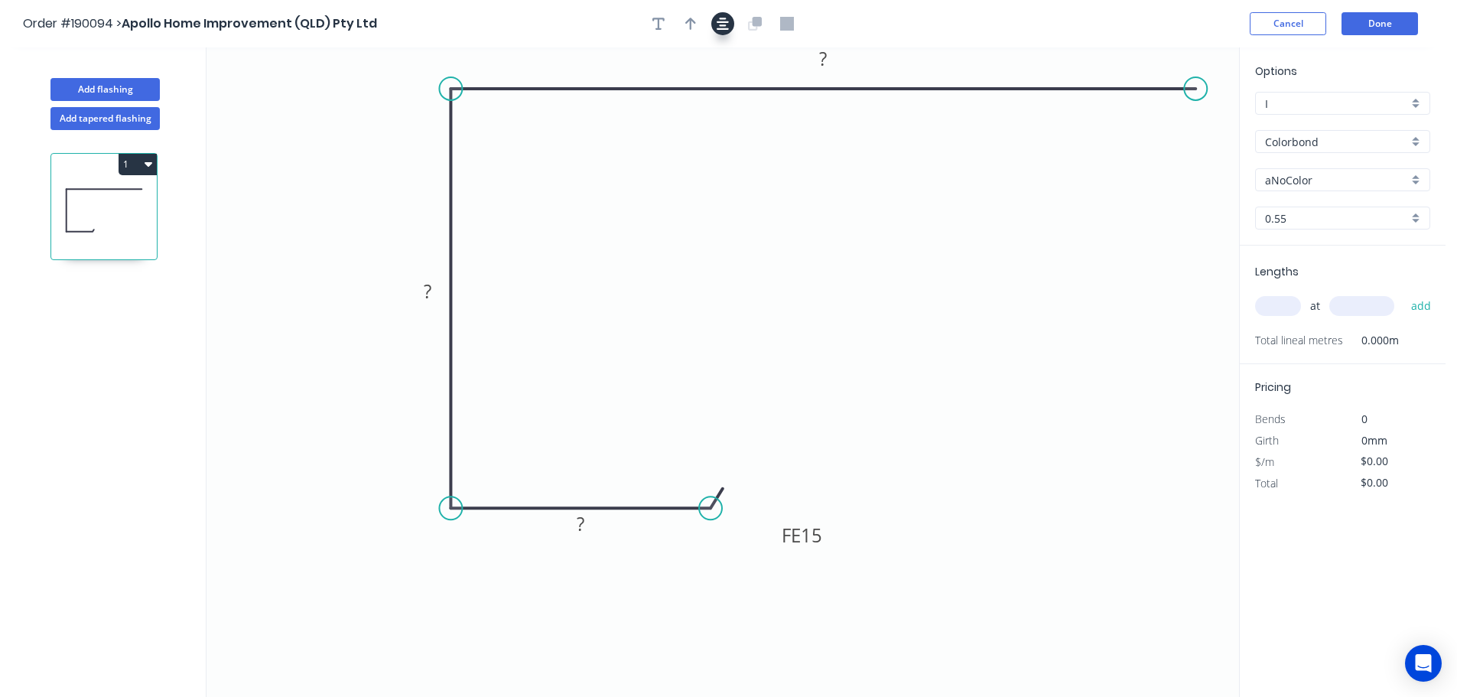
click at [716, 30] on button "button" at bounding box center [722, 23] width 23 height 23
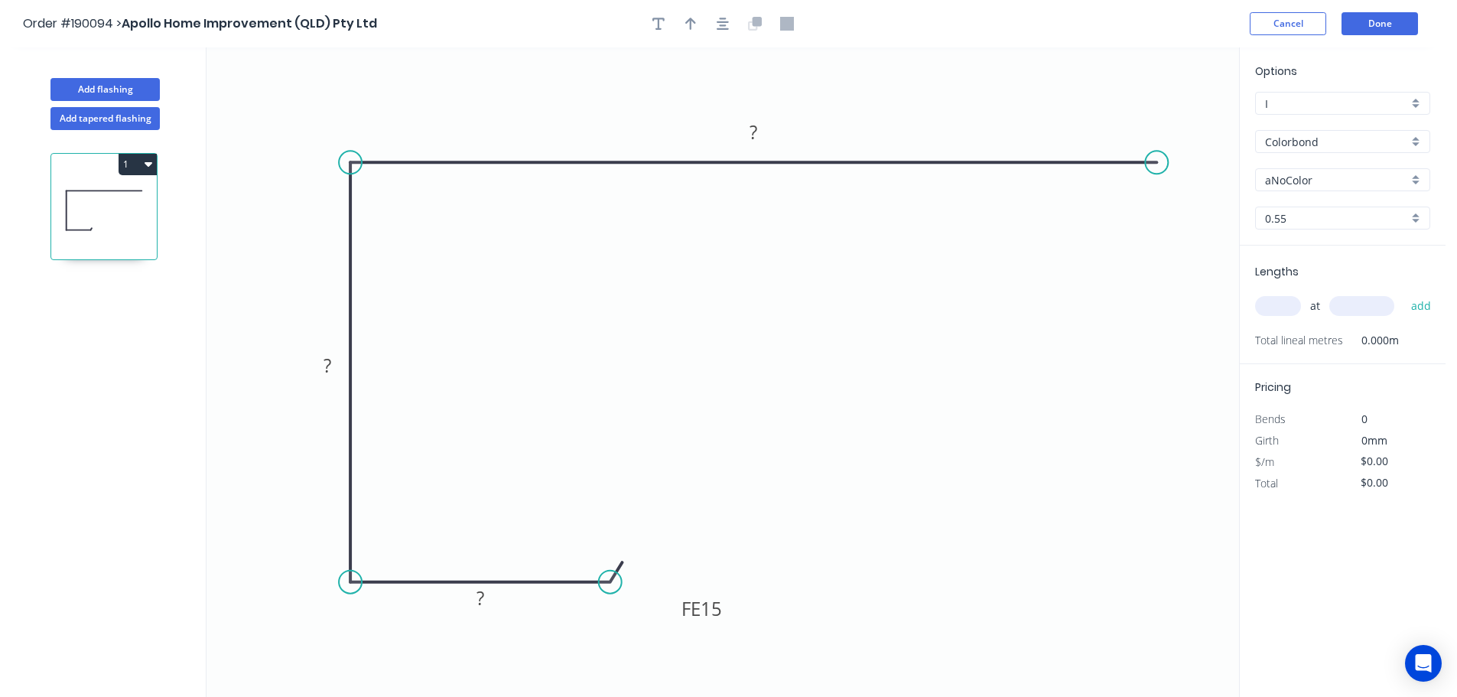
drag, startPoint x: 1096, startPoint y: 165, endPoint x: 933, endPoint y: 130, distance: 166.7
click at [1156, 169] on circle at bounding box center [1156, 162] width 23 height 23
click at [719, 31] on button "button" at bounding box center [722, 23] width 23 height 23
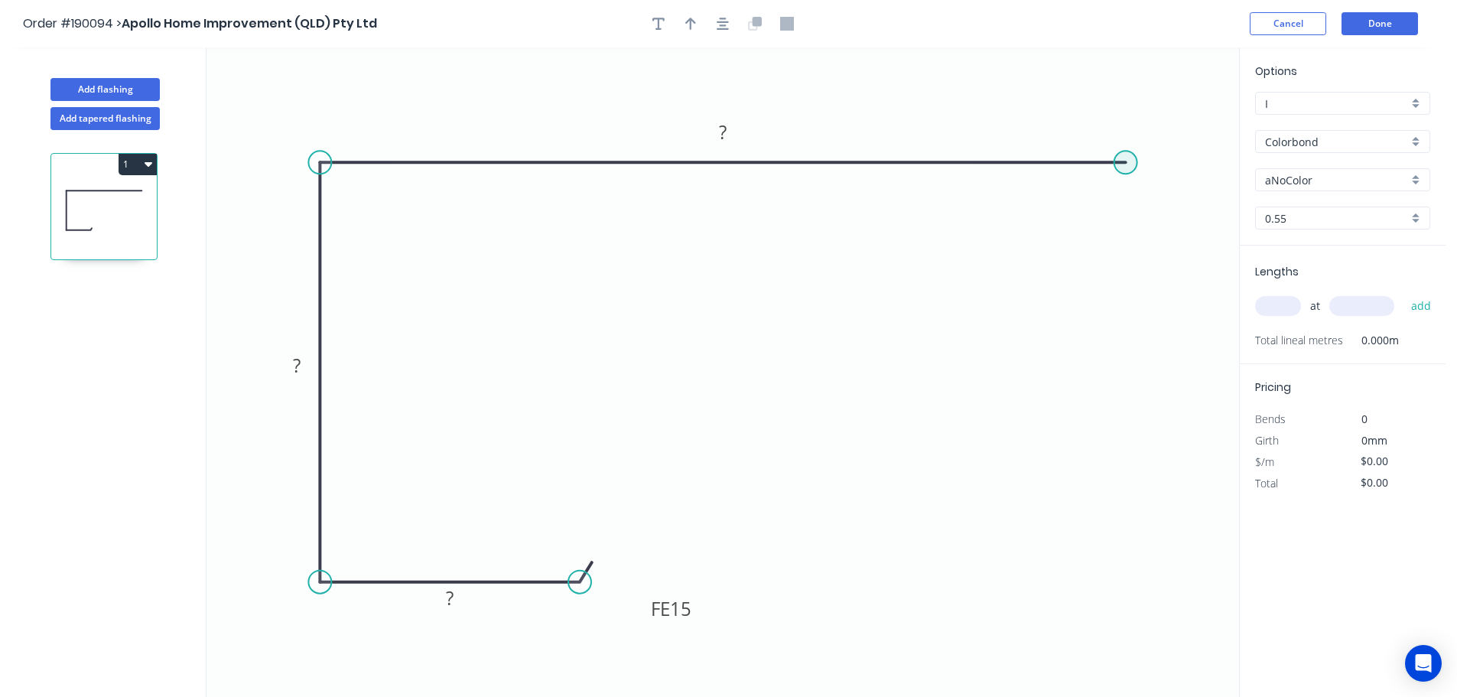
click at [1120, 160] on circle at bounding box center [1125, 162] width 23 height 23
click at [1198, 260] on icon "0 FE 15 ? ? ?" at bounding box center [723, 371] width 1033 height 649
click at [692, 610] on rect at bounding box center [672, 608] width 60 height 31
click at [688, 609] on tspan "15" at bounding box center [680, 608] width 21 height 25
click at [729, 25] on button "button" at bounding box center [722, 23] width 23 height 23
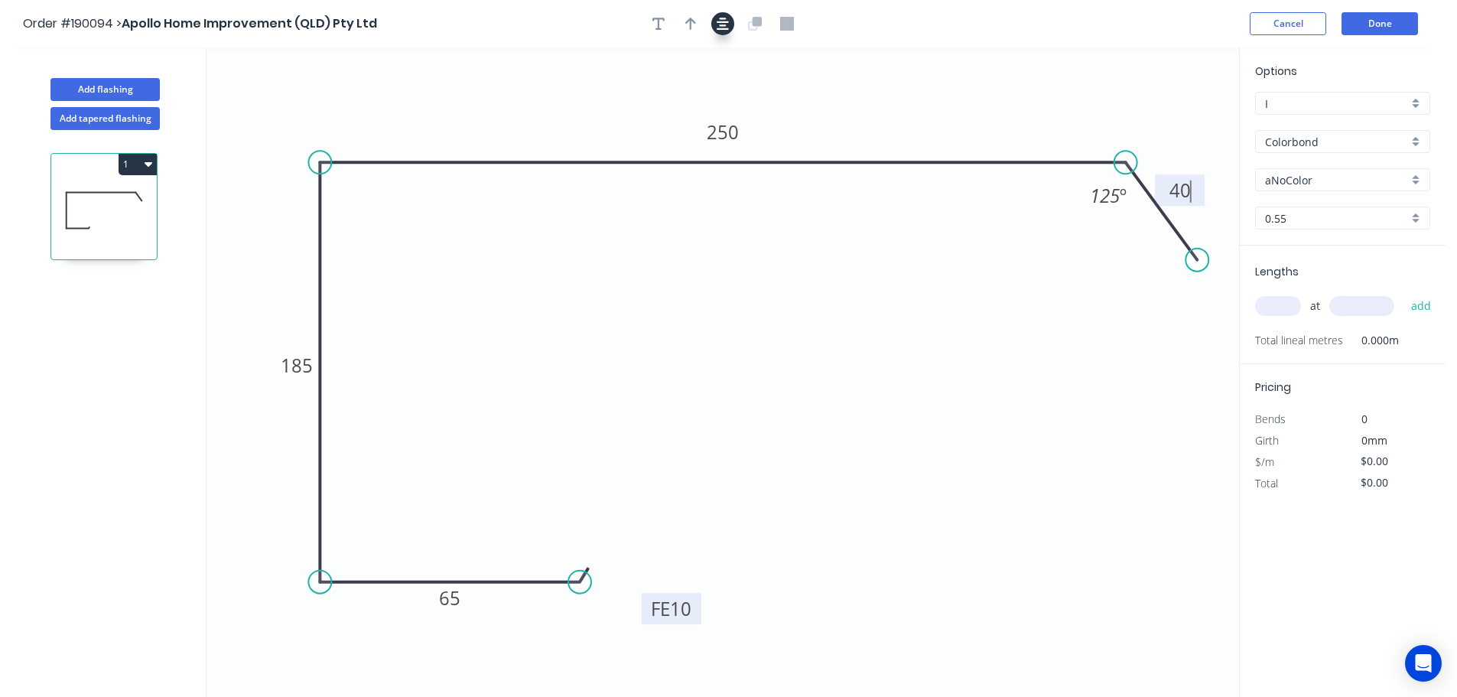
type input "$17.17"
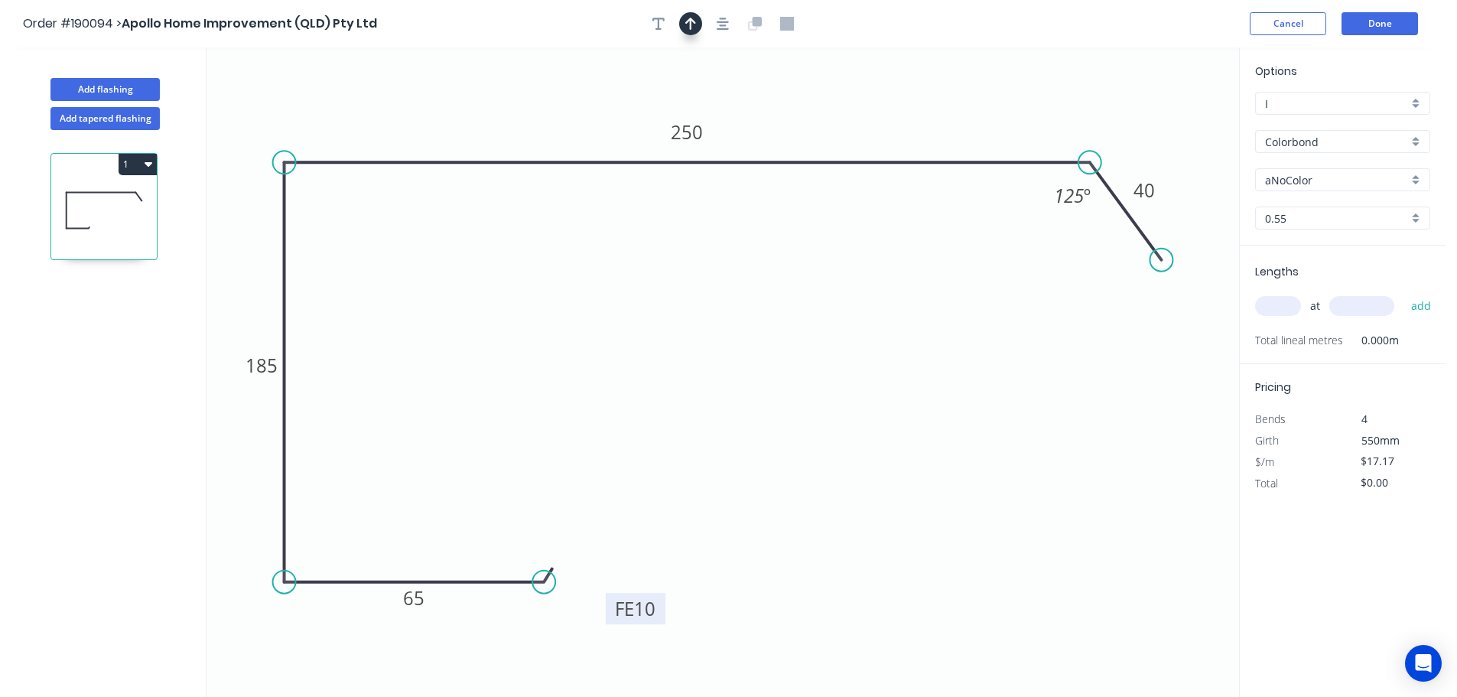
click at [700, 23] on button "button" at bounding box center [690, 23] width 23 height 23
click at [1158, 119] on icon at bounding box center [1162, 106] width 14 height 49
drag, startPoint x: 1158, startPoint y: 119, endPoint x: 1176, endPoint y: 112, distance: 19.6
click at [1172, 85] on icon "0 FE 10 65 185 250 40 125 º" at bounding box center [723, 371] width 1033 height 649
drag, startPoint x: 1168, startPoint y: 123, endPoint x: 1188, endPoint y: 93, distance: 35.8
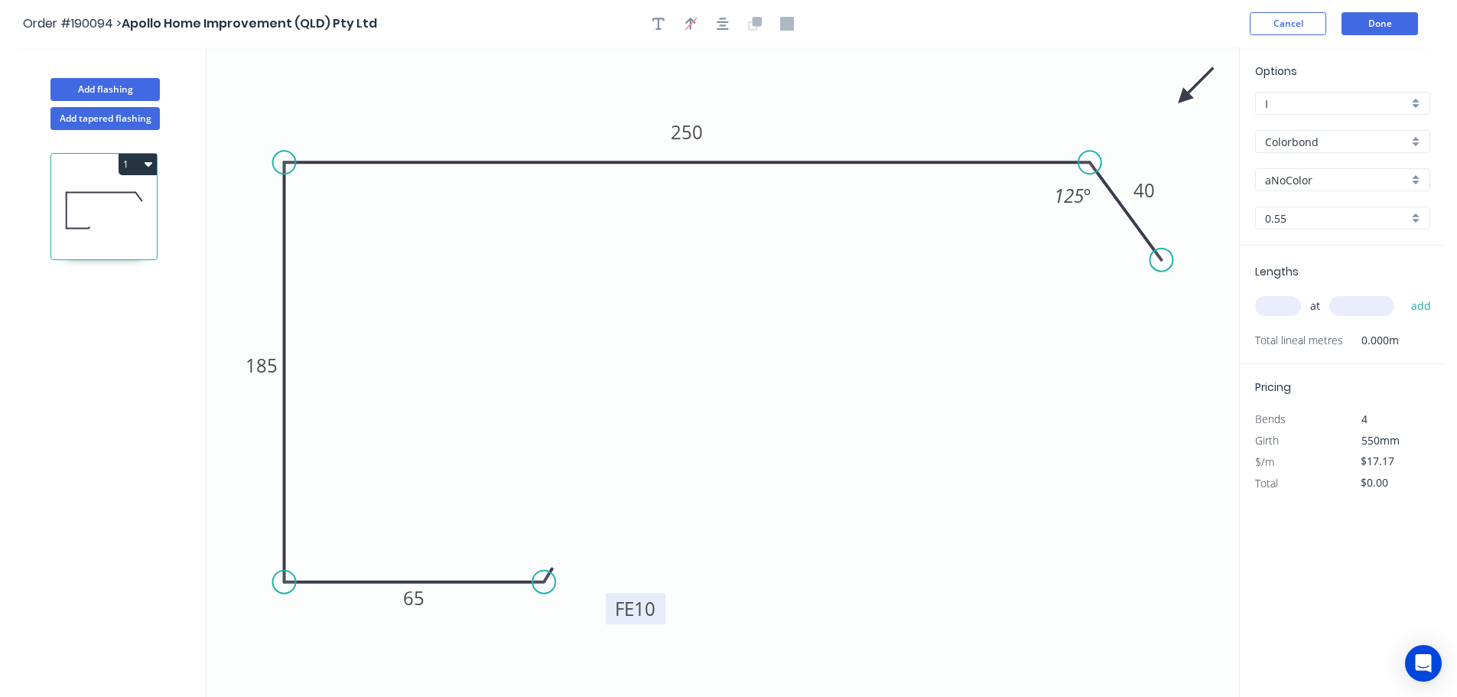
click at [1188, 93] on icon at bounding box center [1196, 85] width 44 height 44
click at [1336, 193] on div "Options I I Colorbond Colorbond Colorbond (Premium) Colorbond Coolmax Colorbond…" at bounding box center [1343, 154] width 206 height 183
click at [1338, 177] on input "aNoColor" at bounding box center [1336, 180] width 143 height 16
click at [1344, 231] on div "Night Sky" at bounding box center [1343, 228] width 174 height 27
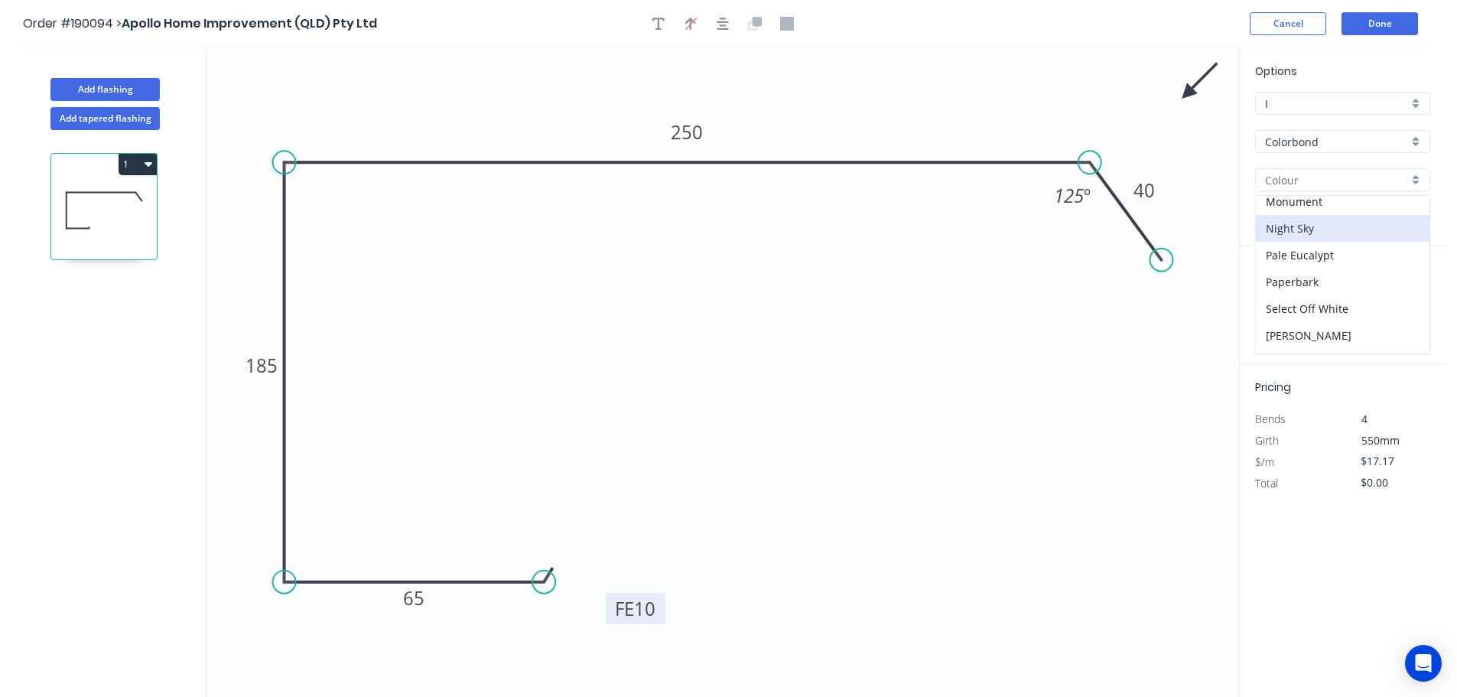
type input "Night Sky"
click at [1273, 305] on input "text" at bounding box center [1278, 306] width 46 height 20
type input "1"
type input "6200"
click at [1403, 293] on button "add" at bounding box center [1421, 306] width 36 height 26
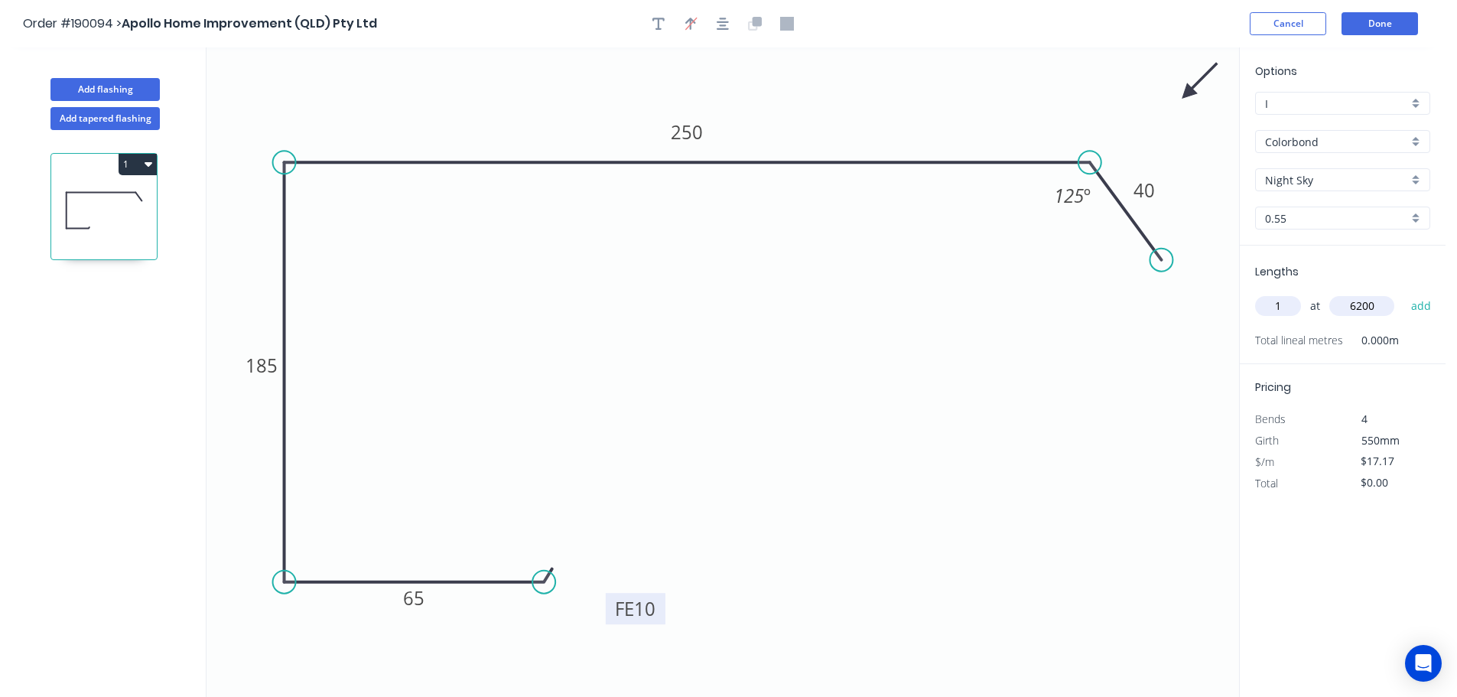
type input "$106.45"
click at [85, 95] on button "Add flashing" at bounding box center [104, 89] width 109 height 23
type input "$0.00"
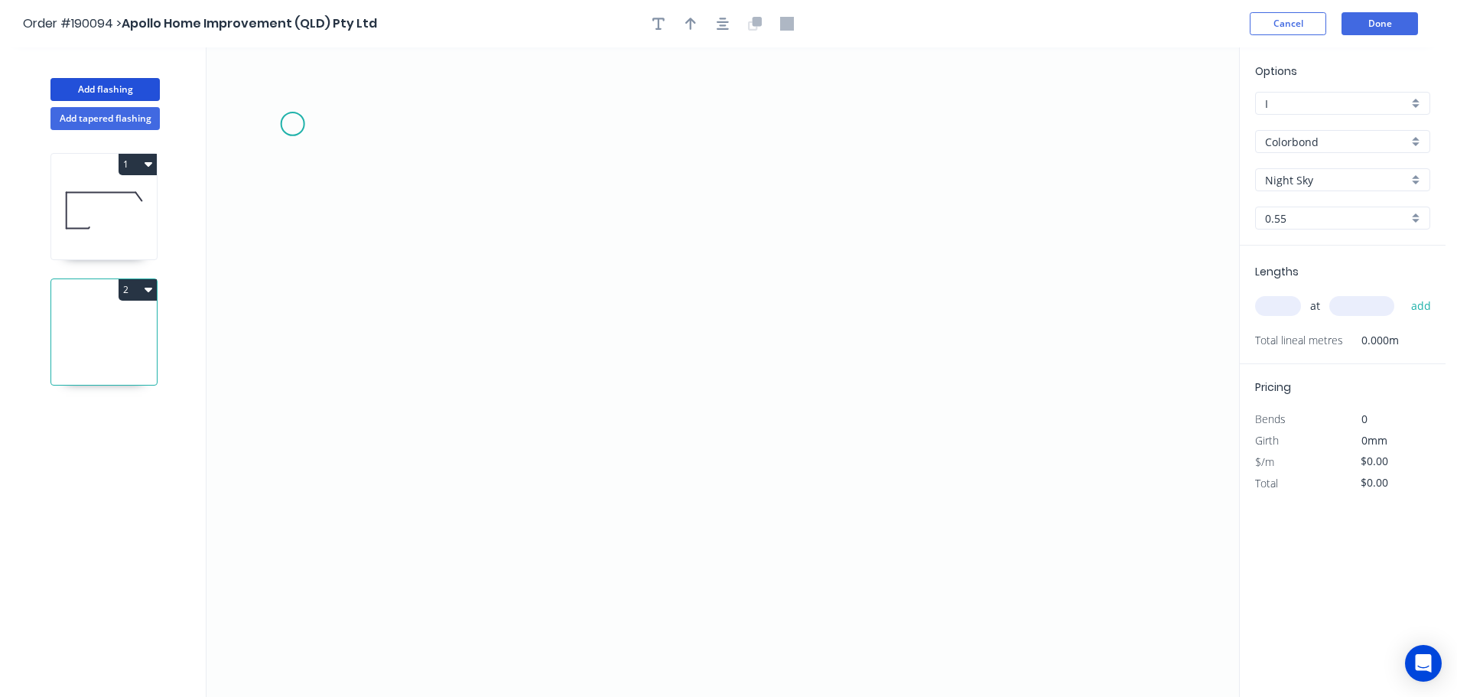
click at [292, 124] on icon "0" at bounding box center [723, 371] width 1033 height 649
click at [405, 127] on icon "0" at bounding box center [723, 371] width 1033 height 649
click at [410, 515] on icon "0 ?" at bounding box center [723, 371] width 1033 height 649
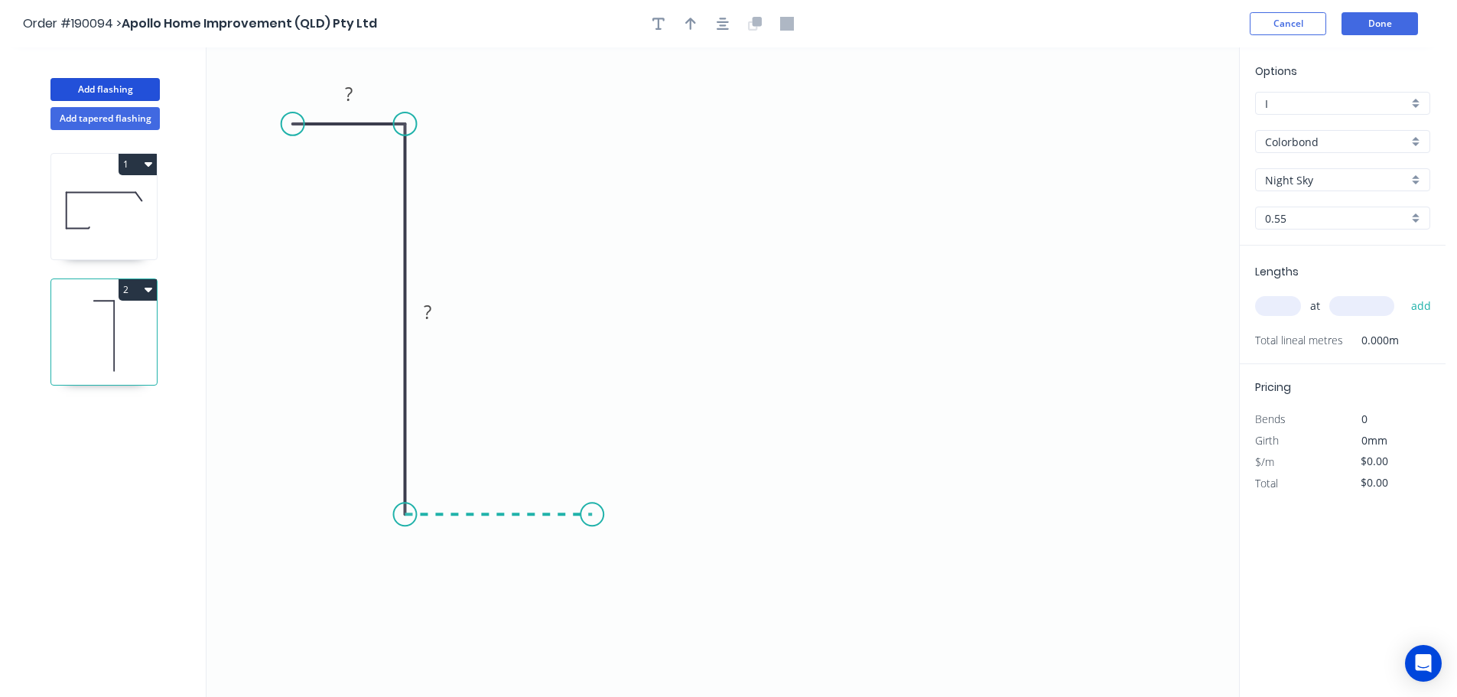
click at [592, 525] on icon "0 ? ?" at bounding box center [723, 371] width 1033 height 649
click at [590, 359] on icon "0 ? ? ?" at bounding box center [723, 371] width 1033 height 649
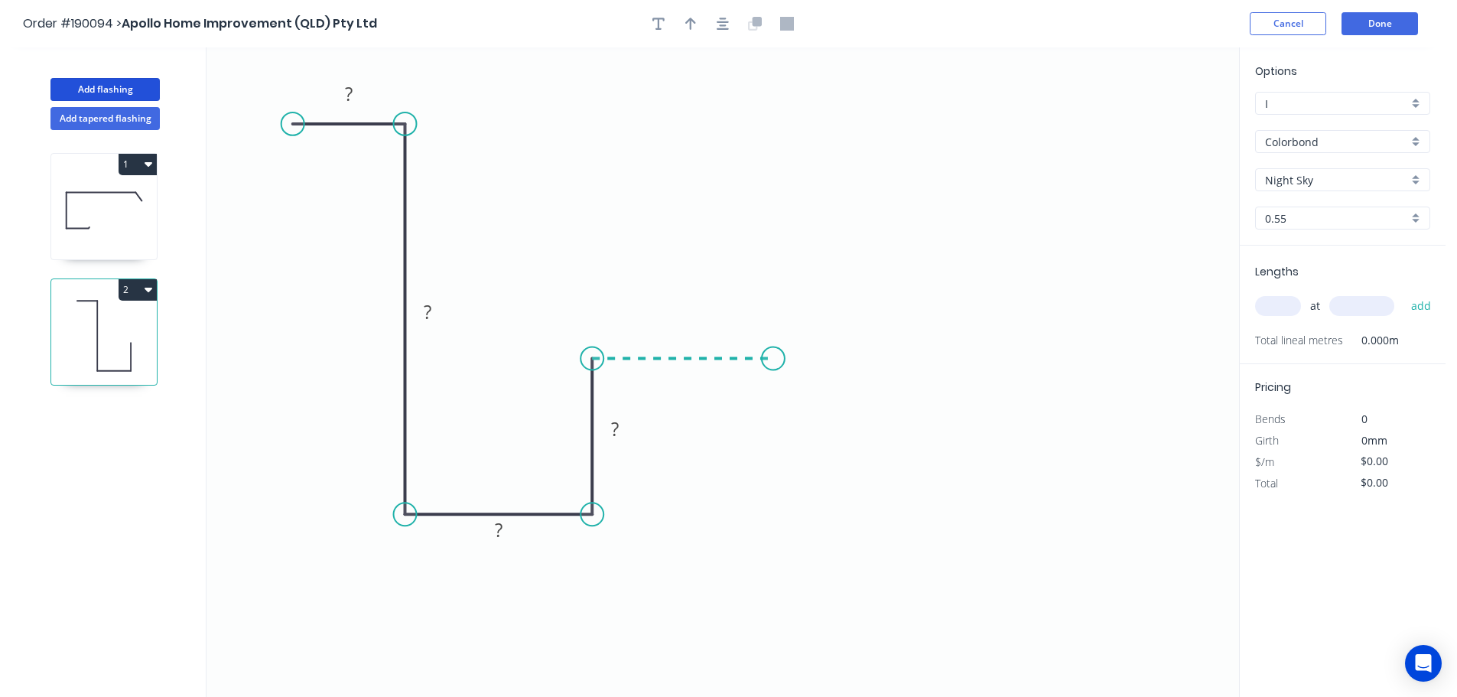
click at [773, 361] on icon "0 ? ? ? ?" at bounding box center [723, 371] width 1033 height 649
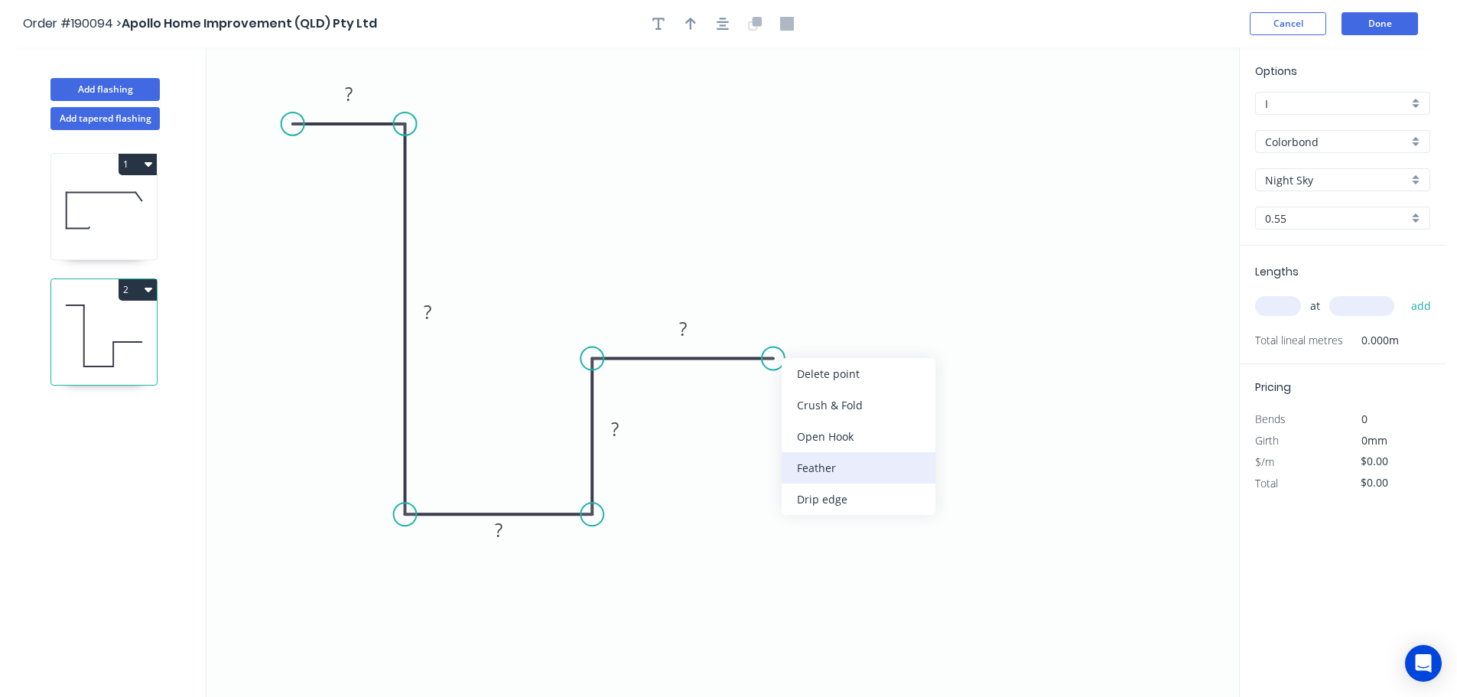
click at [870, 464] on div "Feather" at bounding box center [859, 467] width 154 height 31
drag, startPoint x: 826, startPoint y: 411, endPoint x: 834, endPoint y: 411, distance: 8.4
click at [827, 414] on div "Flip bend" at bounding box center [854, 410] width 154 height 31
drag, startPoint x: 780, startPoint y: 315, endPoint x: 878, endPoint y: 346, distance: 102.6
click at [878, 346] on rect at bounding box center [851, 350] width 60 height 31
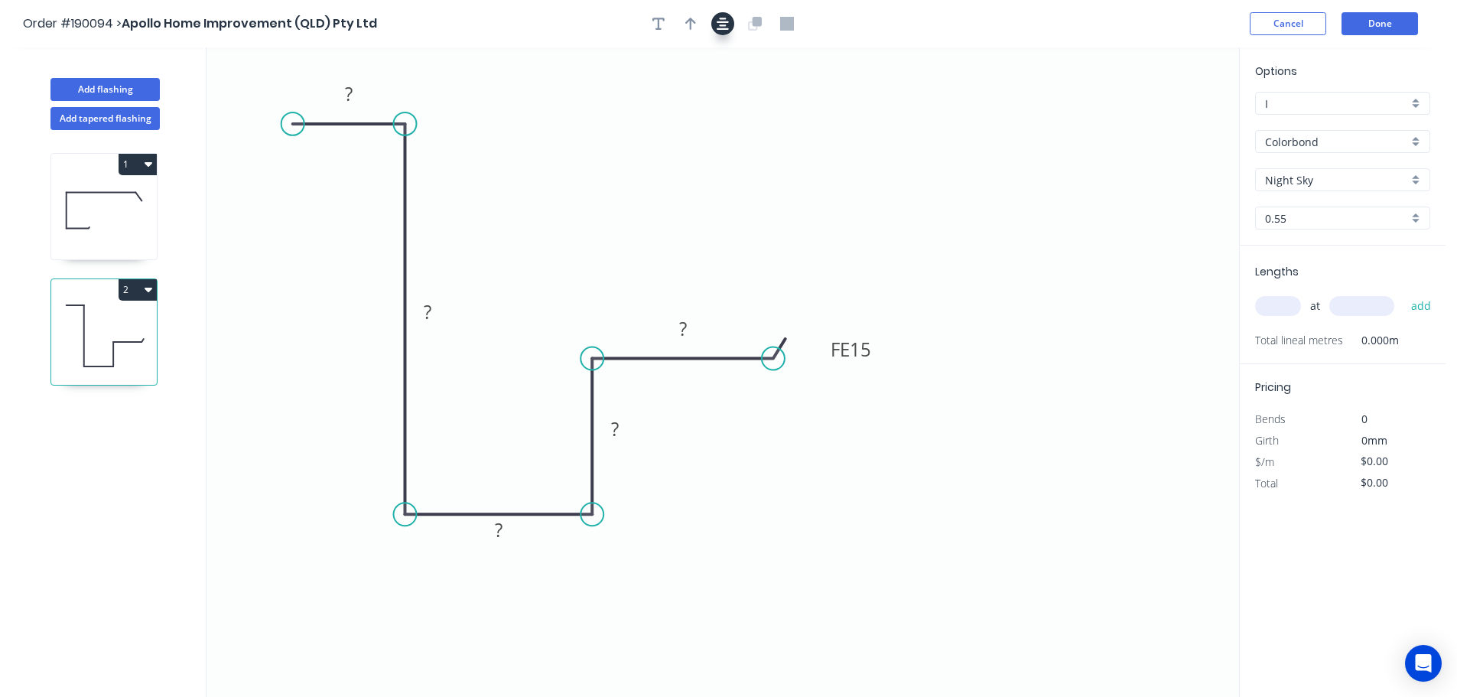
click at [717, 30] on icon "button" at bounding box center [723, 24] width 12 height 14
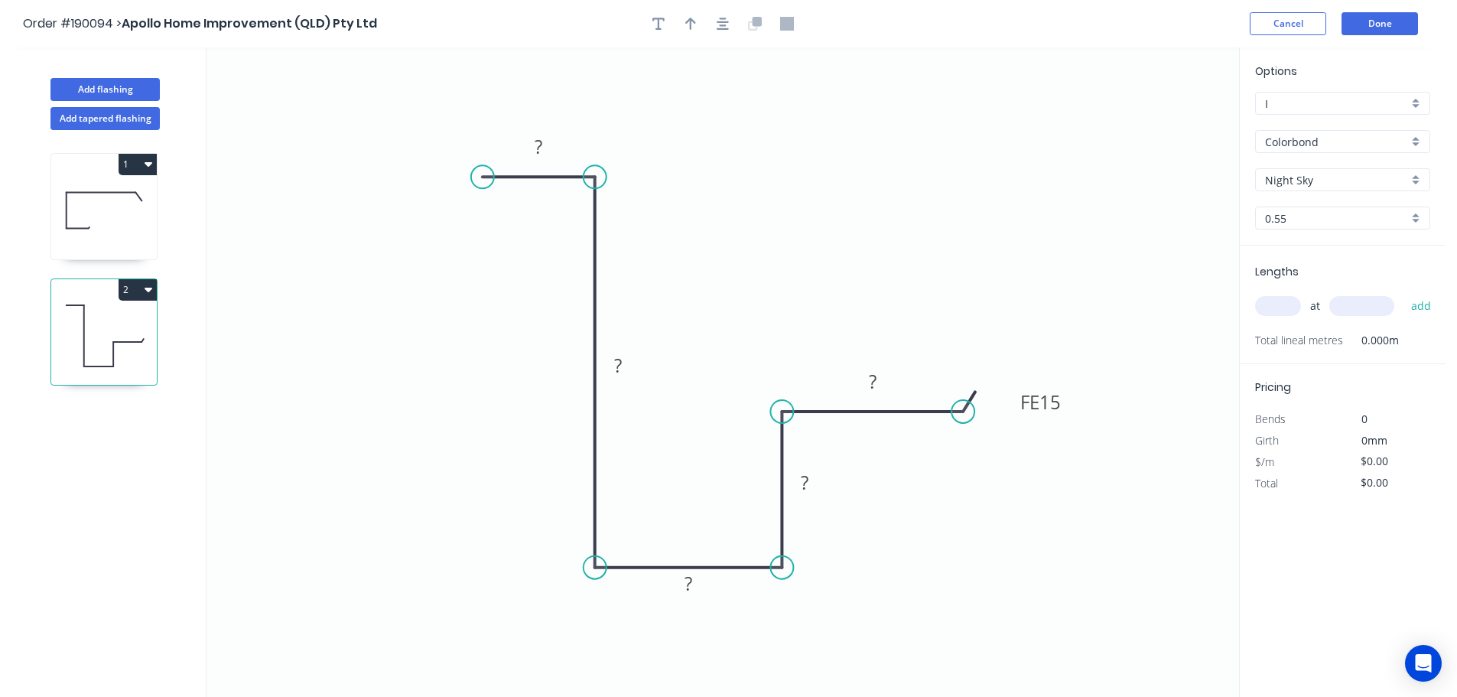
drag, startPoint x: 606, startPoint y: 165, endPoint x: 597, endPoint y: 133, distance: 33.4
click at [597, 133] on icon "0 ? ? ? ? FE 15 ?" at bounding box center [723, 371] width 1033 height 649
drag, startPoint x: 596, startPoint y: 175, endPoint x: 597, endPoint y: 84, distance: 91.0
click at [596, 95] on circle at bounding box center [595, 106] width 23 height 23
drag, startPoint x: 491, startPoint y: 172, endPoint x: 486, endPoint y: 83, distance: 89.6
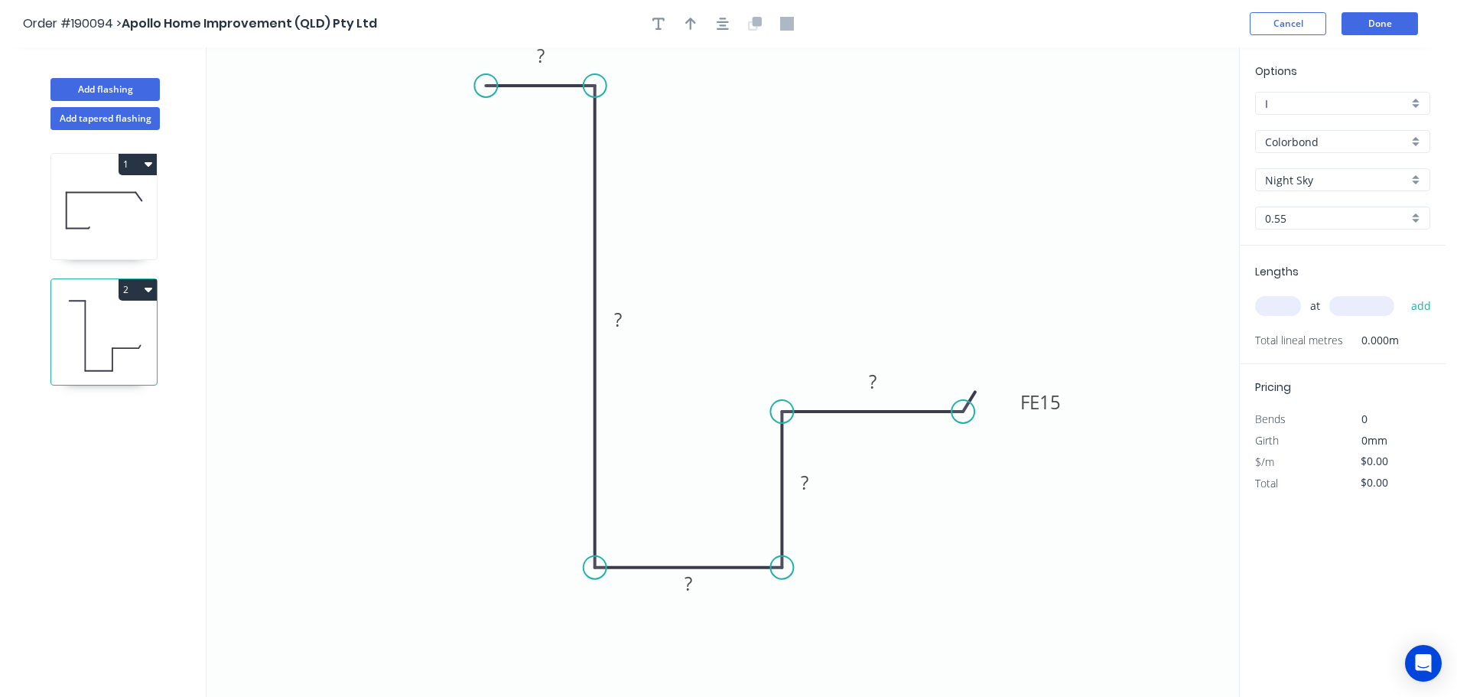
click at [486, 83] on circle at bounding box center [485, 85] width 23 height 23
click at [727, 22] on icon "button" at bounding box center [723, 24] width 12 height 12
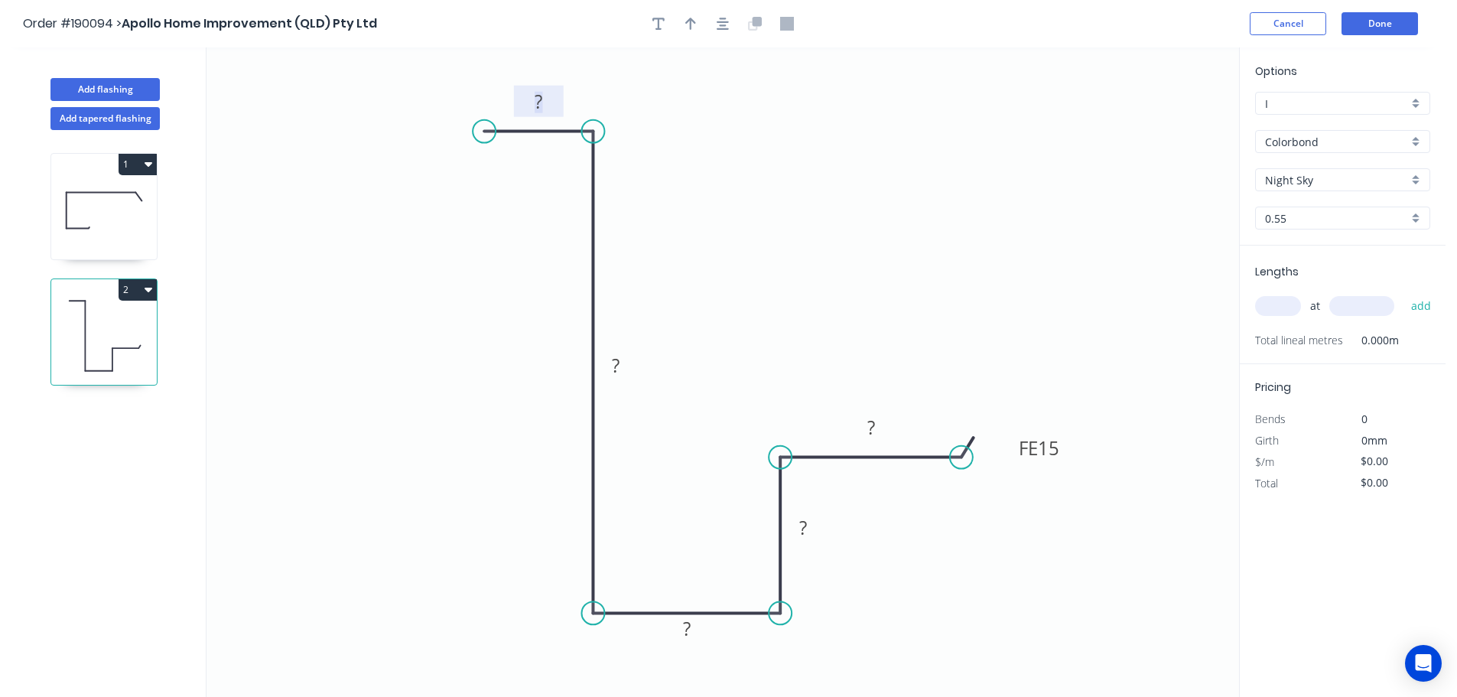
click at [541, 104] on tspan "?" at bounding box center [539, 101] width 8 height 25
click at [715, 19] on button "button" at bounding box center [722, 23] width 23 height 23
type input "$12.11"
click at [697, 21] on button "button" at bounding box center [690, 23] width 23 height 23
drag, startPoint x: 1152, startPoint y: 117, endPoint x: 1023, endPoint y: 197, distance: 152.2
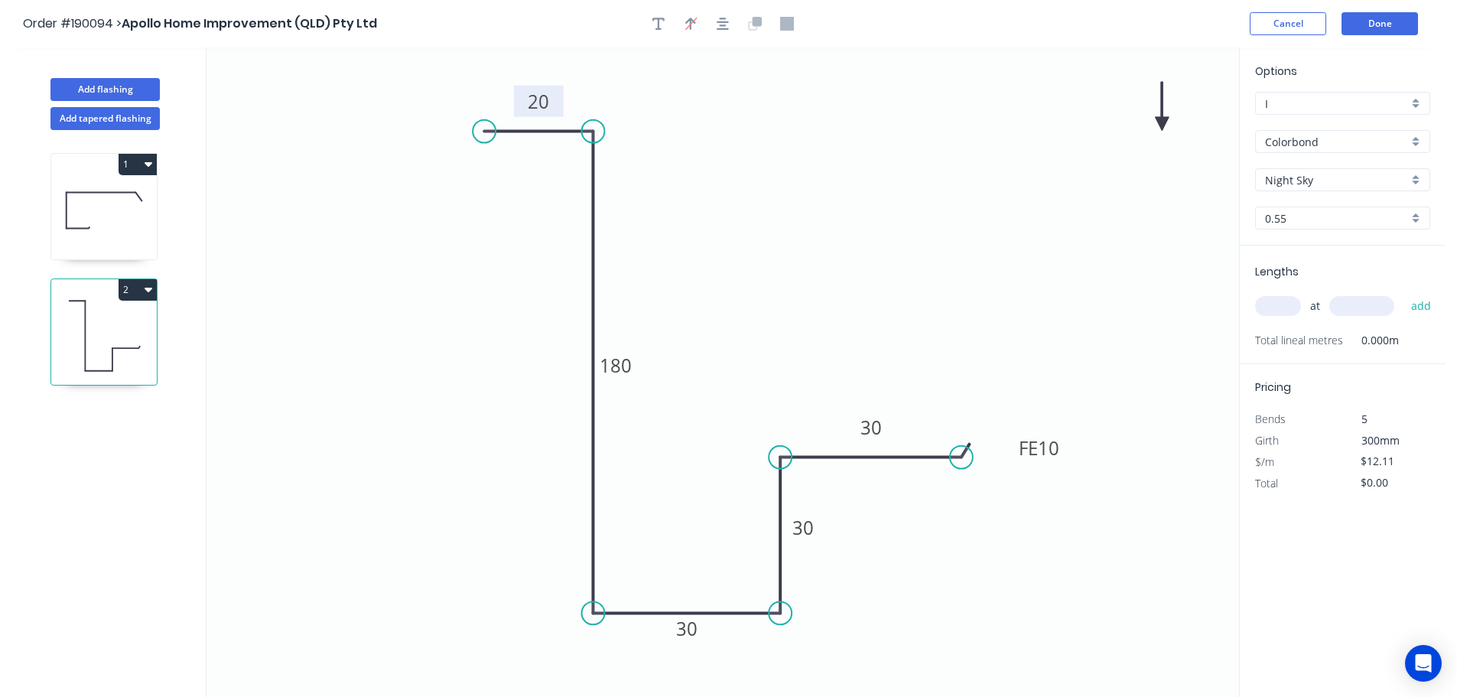
click at [662, 333] on icon "0 20 180 30 30 FE 10 30" at bounding box center [723, 371] width 1033 height 649
drag, startPoint x: 1143, startPoint y: 138, endPoint x: 502, endPoint y: 333, distance: 669.7
click at [546, 323] on icon at bounding box center [553, 298] width 14 height 49
drag, startPoint x: 502, startPoint y: 333, endPoint x: 340, endPoint y: 341, distance: 162.4
click at [305, 345] on icon "0 20 180 30 30 FE 10 30" at bounding box center [723, 371] width 1033 height 649
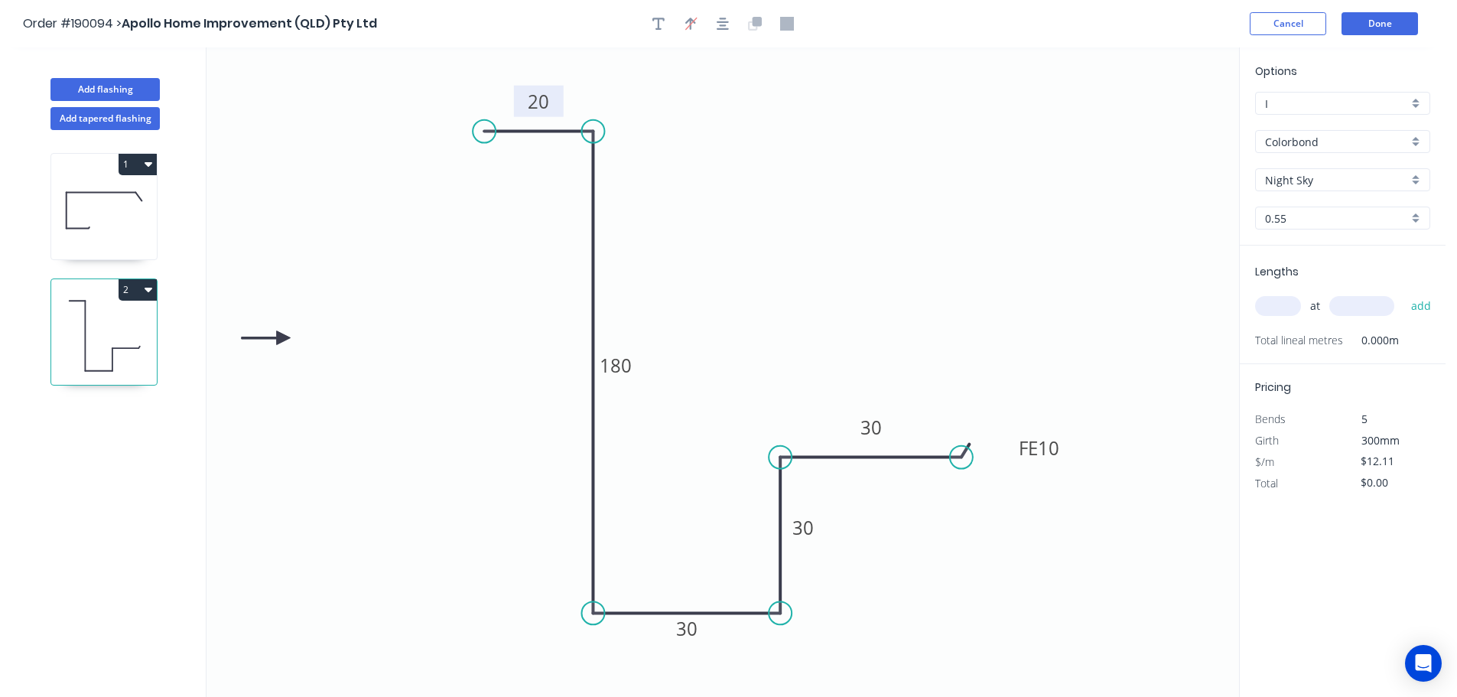
drag, startPoint x: 412, startPoint y: 342, endPoint x: 283, endPoint y: 338, distance: 129.3
click at [283, 338] on icon at bounding box center [266, 338] width 49 height 14
click at [1283, 311] on input "text" at bounding box center [1278, 306] width 46 height 20
type input "1"
type input "6200"
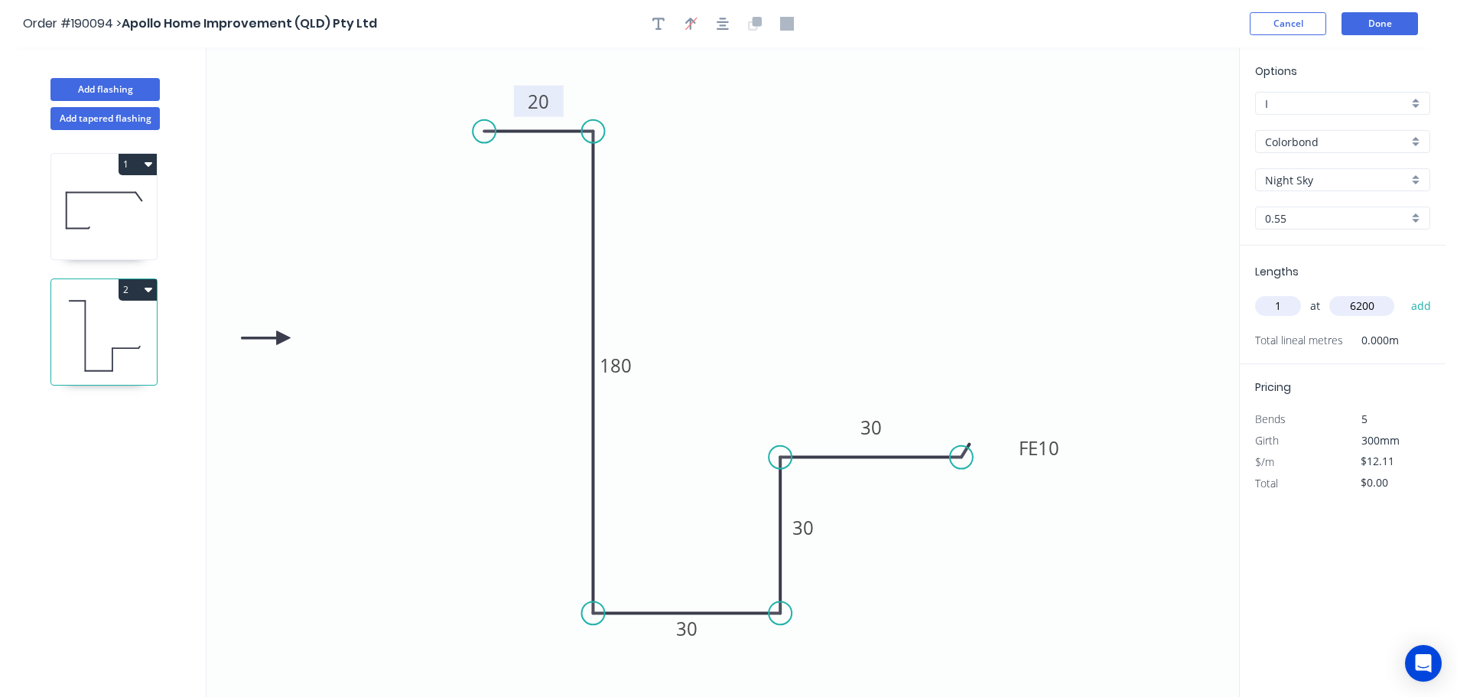
click at [1403, 293] on button "add" at bounding box center [1421, 306] width 36 height 26
type input "$75.08"
click at [1397, 22] on button "Done" at bounding box center [1379, 23] width 76 height 23
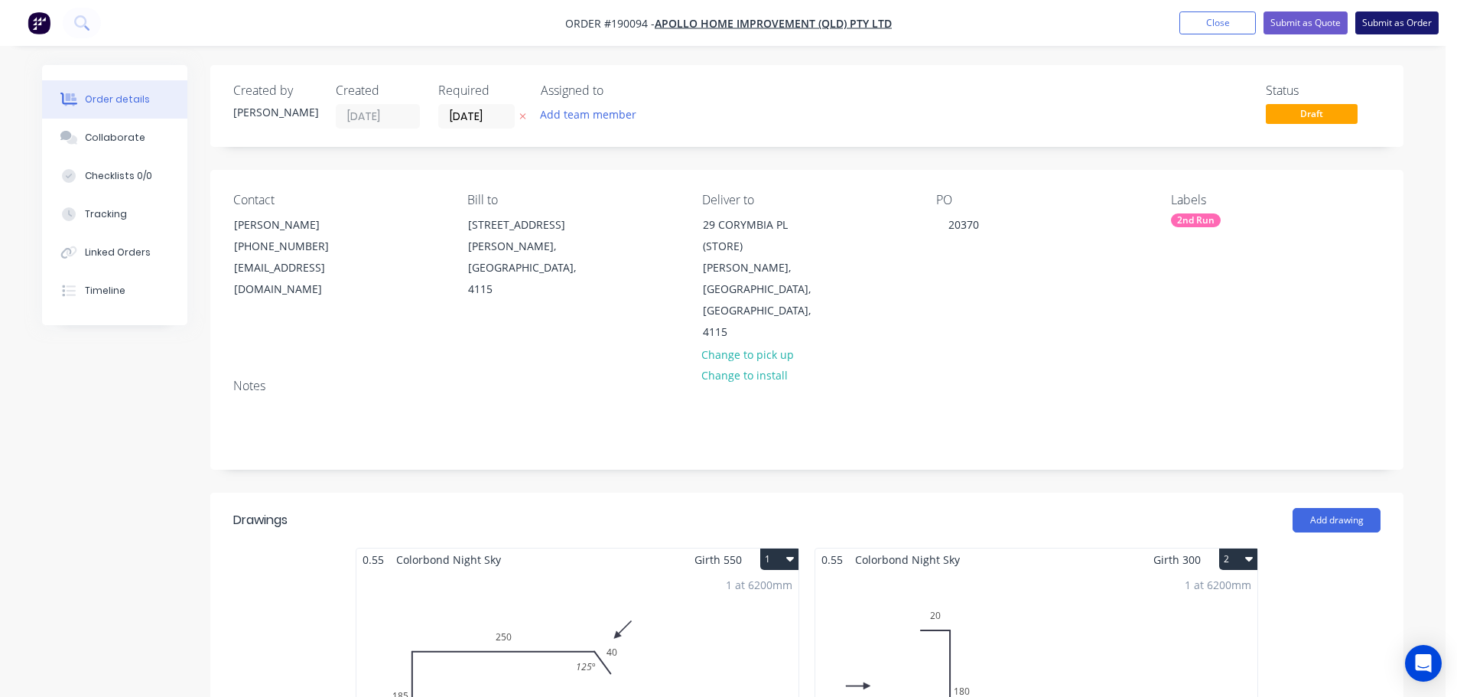
click at [1387, 24] on button "Submit as Order" at bounding box center [1396, 22] width 83 height 23
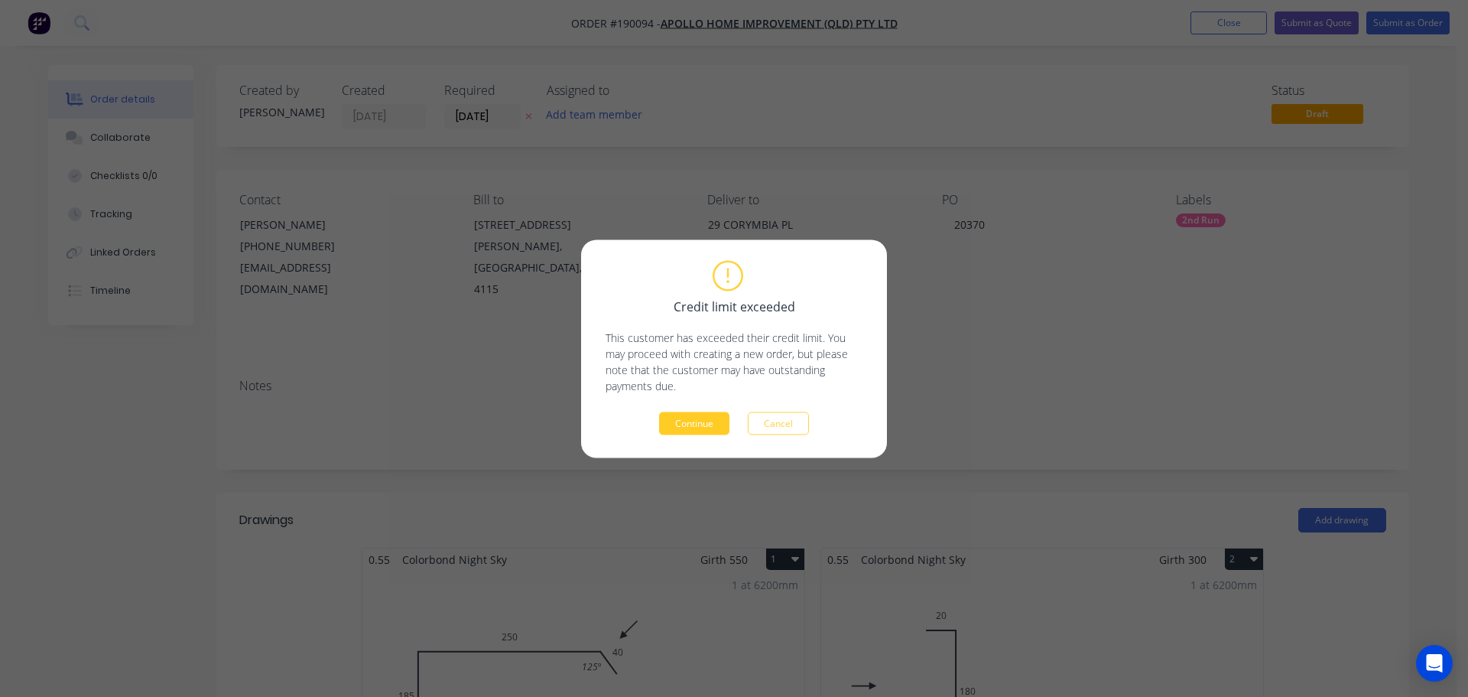
click at [688, 425] on button "Continue" at bounding box center [694, 422] width 70 height 23
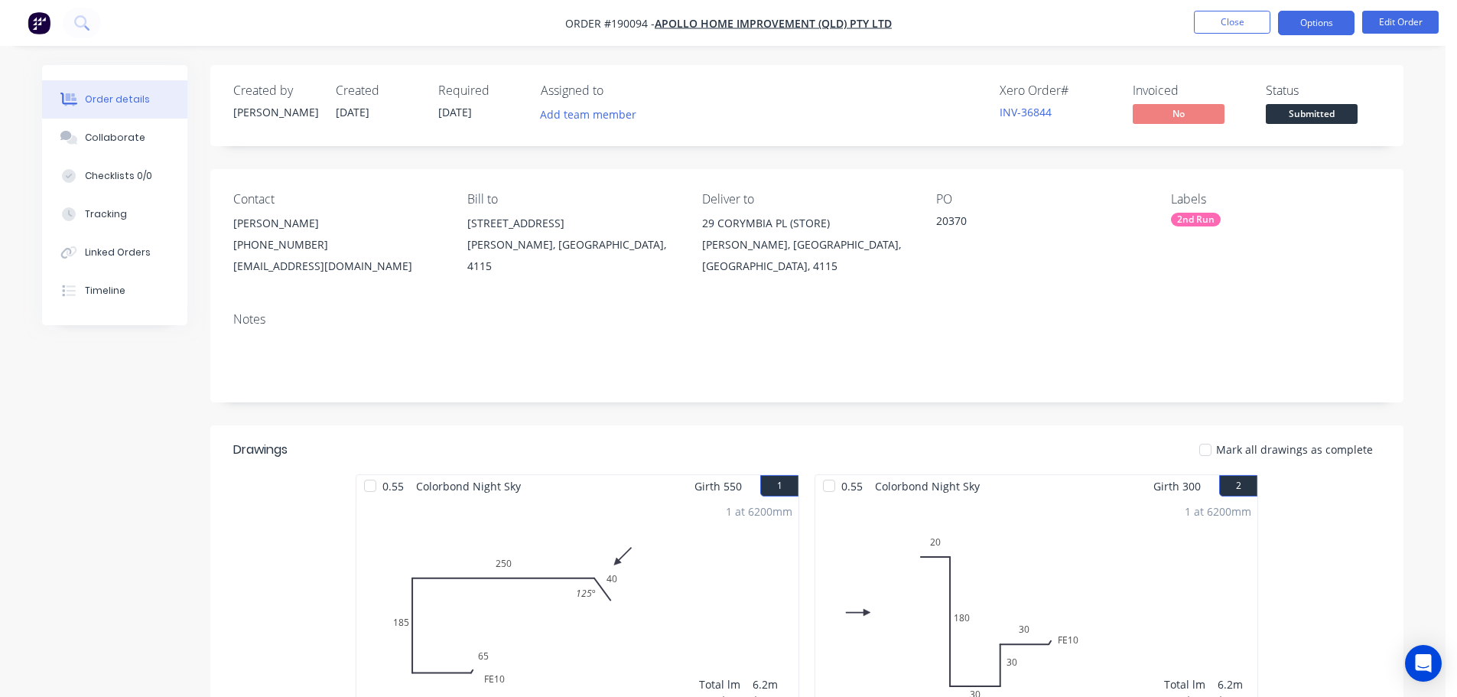
click at [1293, 18] on button "Options" at bounding box center [1316, 23] width 76 height 24
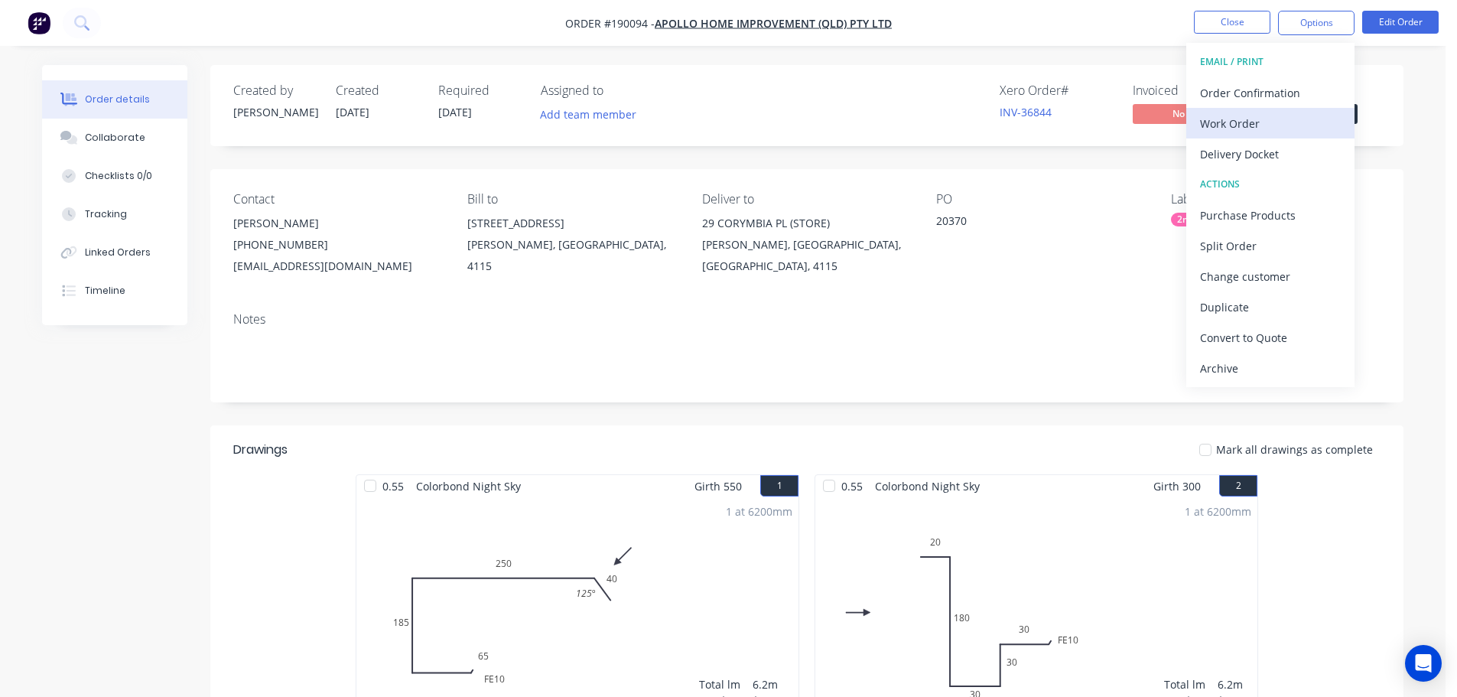
click at [1281, 124] on div "Work Order" at bounding box center [1270, 123] width 141 height 22
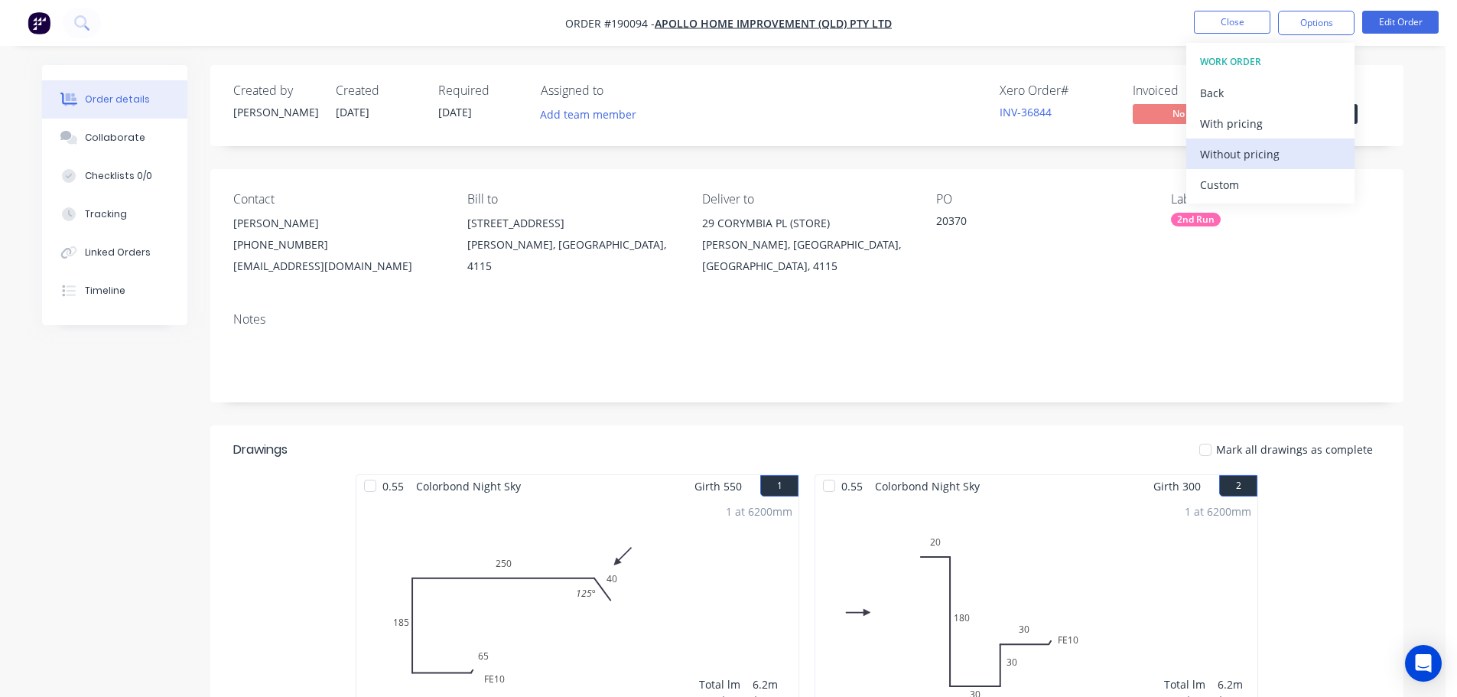
click at [1278, 146] on div "Without pricing" at bounding box center [1270, 154] width 141 height 22
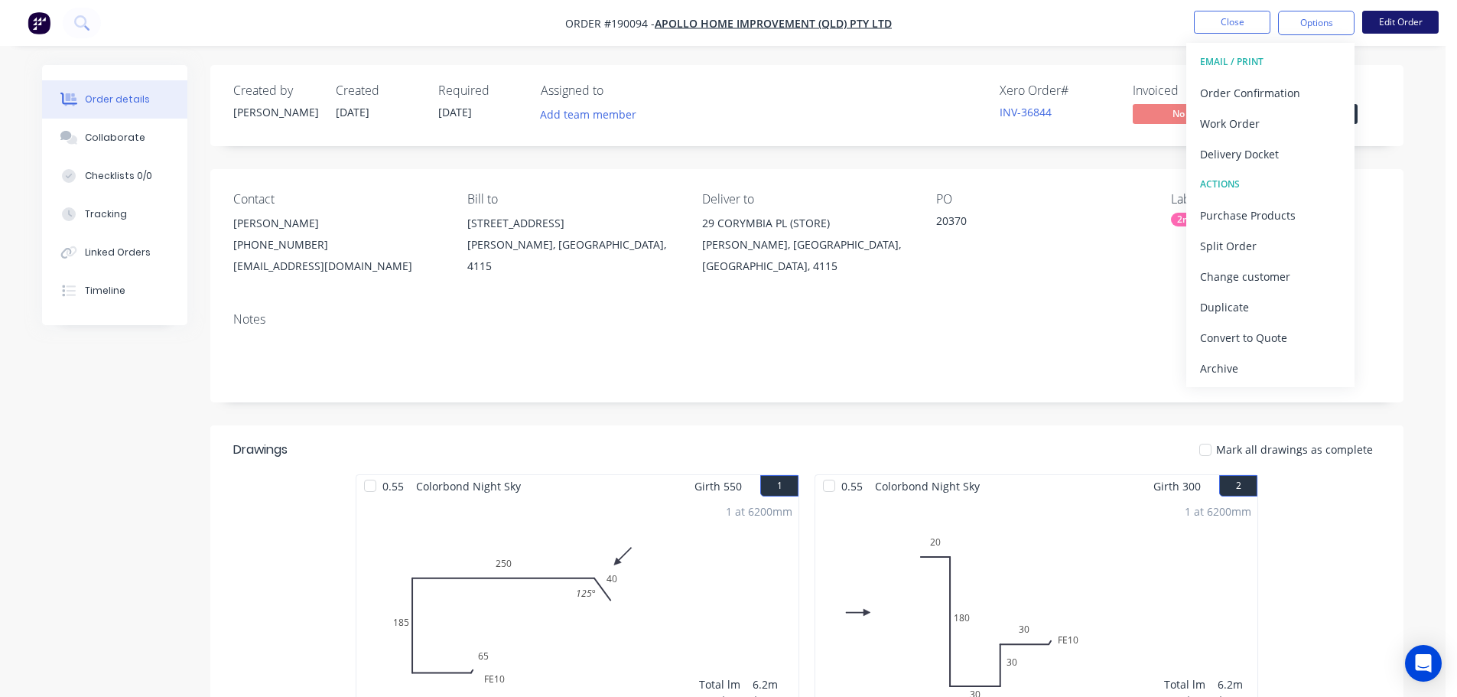
click at [1381, 28] on button "Edit Order" at bounding box center [1400, 22] width 76 height 23
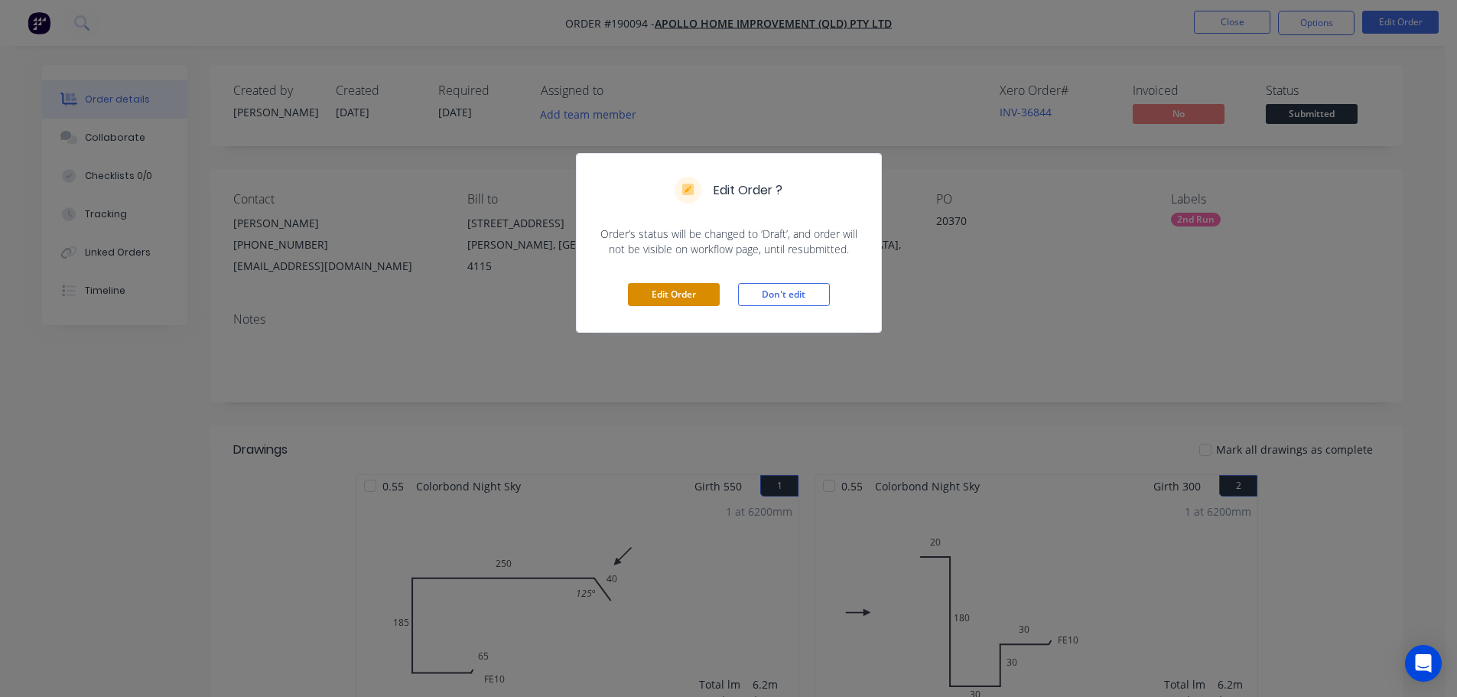
click at [668, 292] on button "Edit Order" at bounding box center [674, 294] width 92 height 23
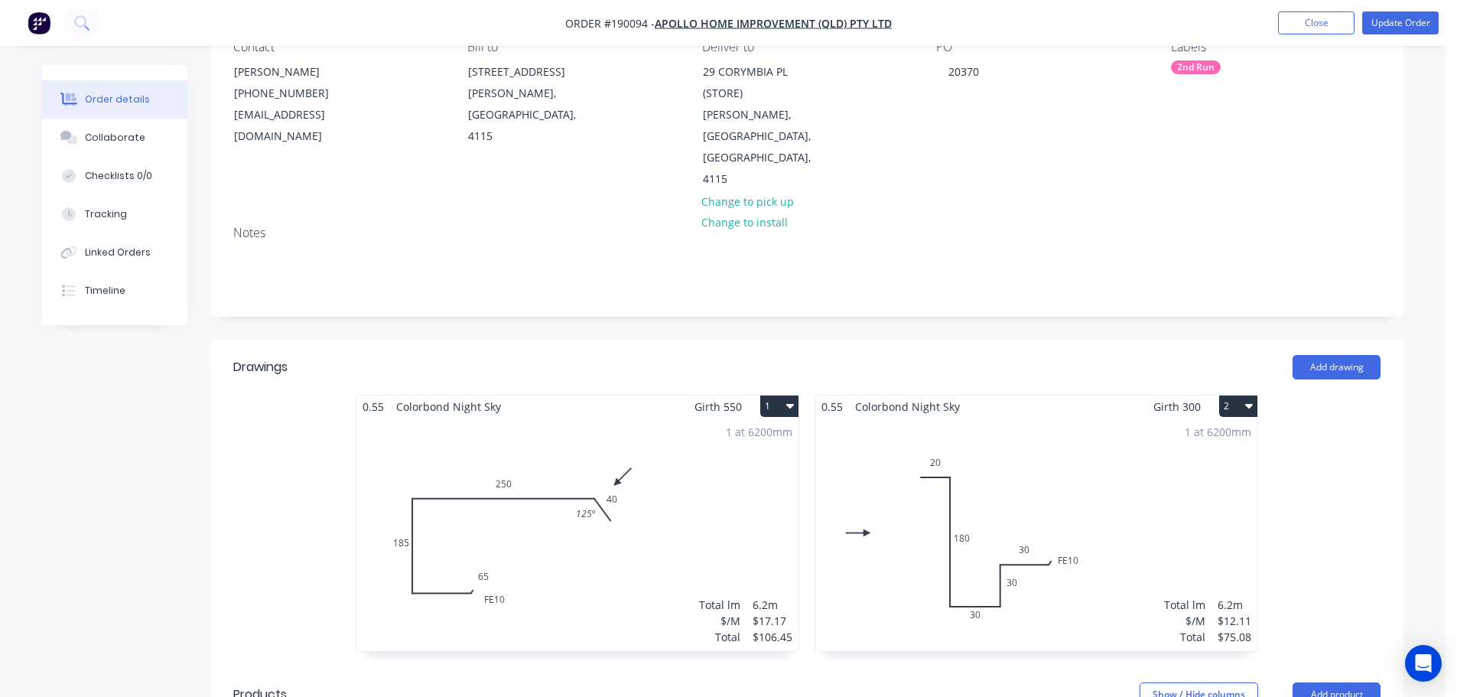
click at [753, 501] on div "1 at 6200mm Total lm $/M Total 6.2m $17.17 $106.45" at bounding box center [577, 534] width 442 height 233
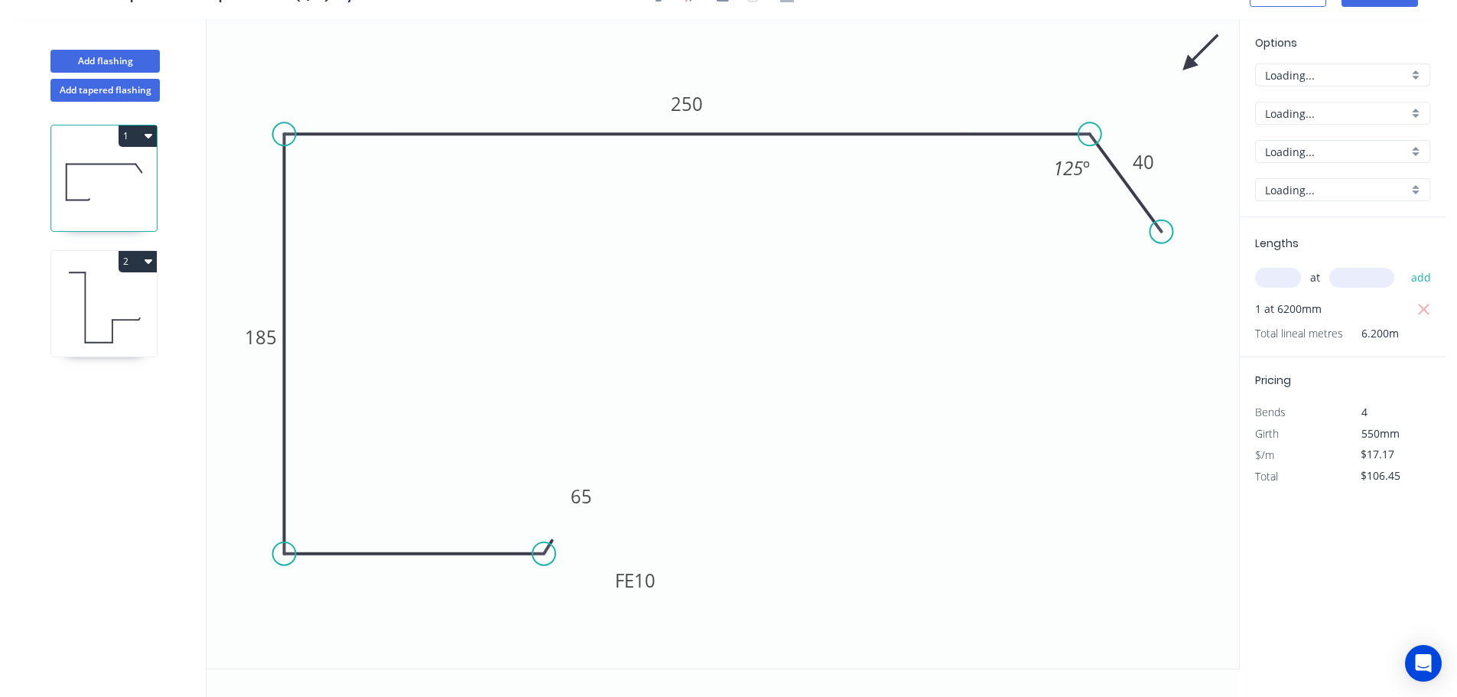
scroll to position [28, 0]
click at [1277, 278] on input "text" at bounding box center [1278, 278] width 46 height 20
type input "2"
type input "5330"
click at [1403, 265] on button "add" at bounding box center [1421, 278] width 36 height 26
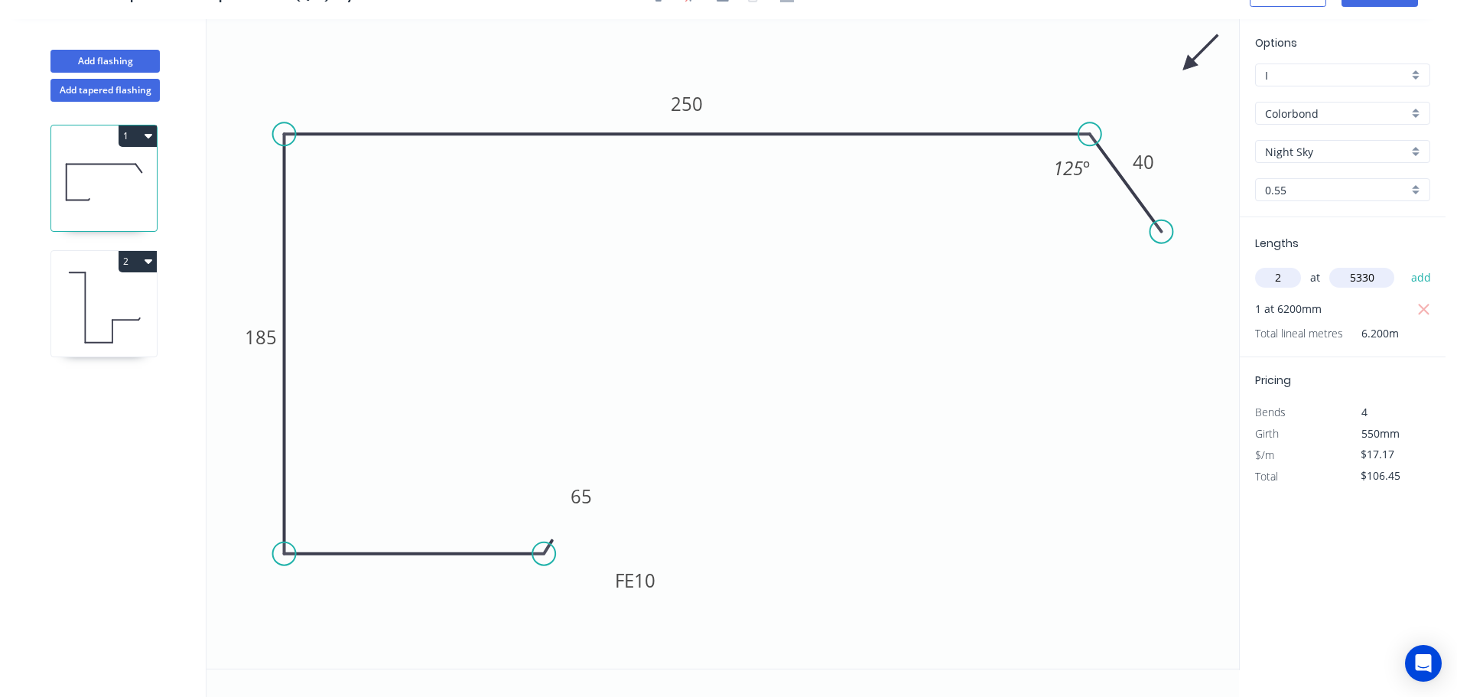
type input "$289.49"
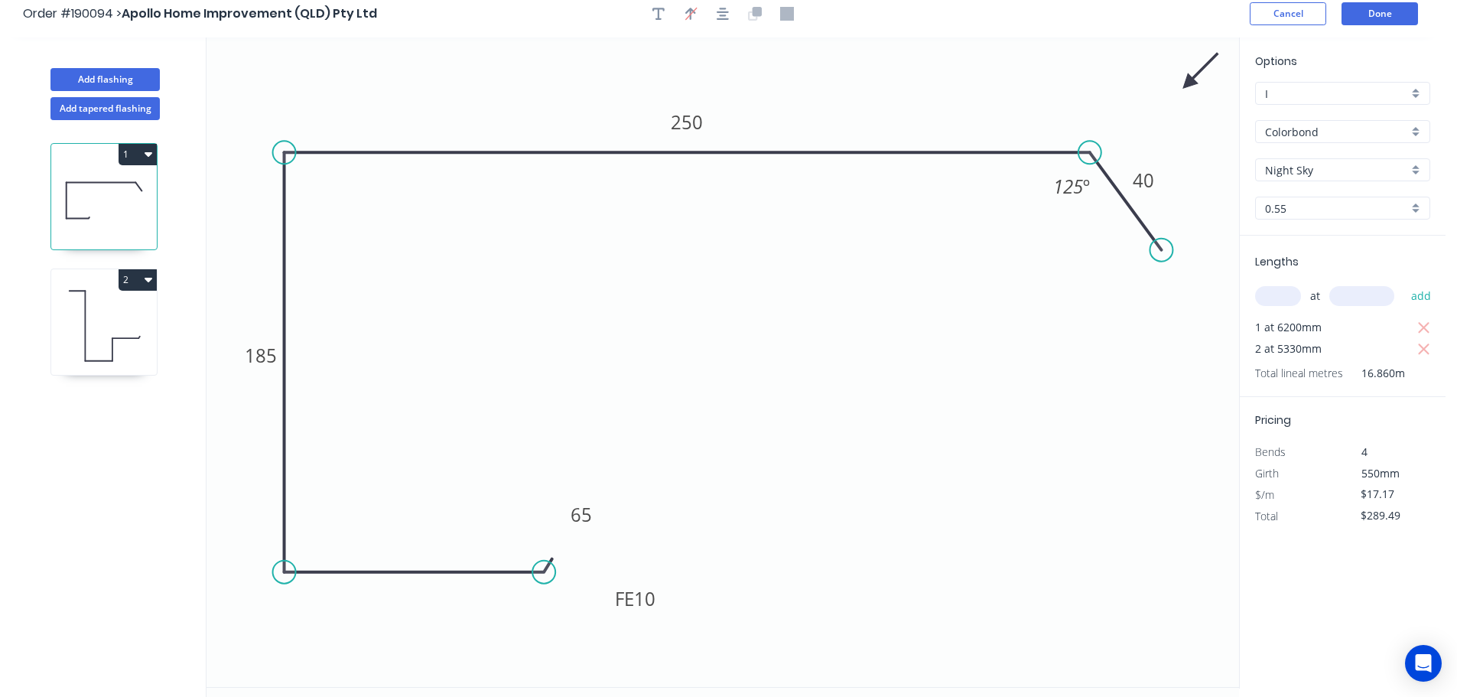
scroll to position [0, 0]
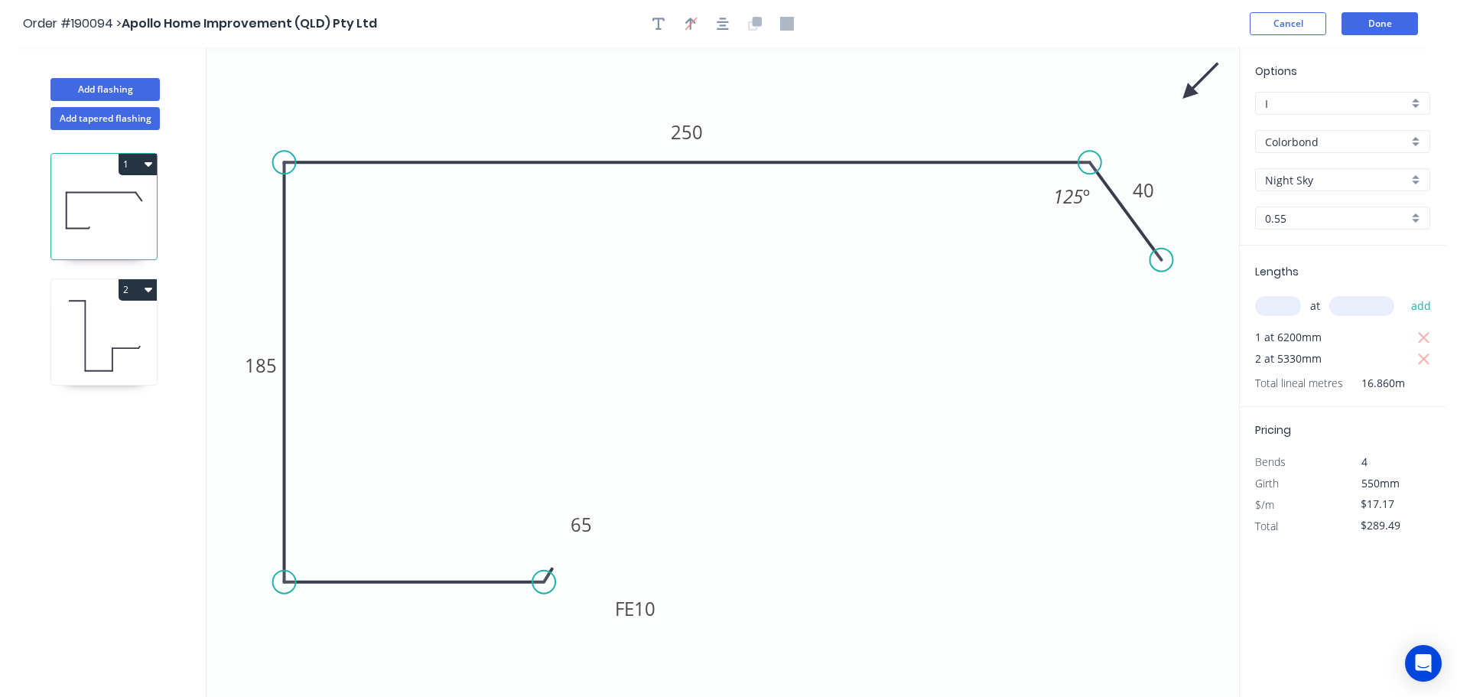
click at [1369, 37] on header "Order #190094 > Apollo Home Improvement (QLD) Pty Ltd Cancel Done" at bounding box center [723, 23] width 1446 height 47
drag, startPoint x: 602, startPoint y: 528, endPoint x: 424, endPoint y: 548, distance: 178.6
click at [424, 548] on rect at bounding box center [404, 544] width 50 height 31
click at [1364, 16] on button "Done" at bounding box center [1379, 23] width 76 height 23
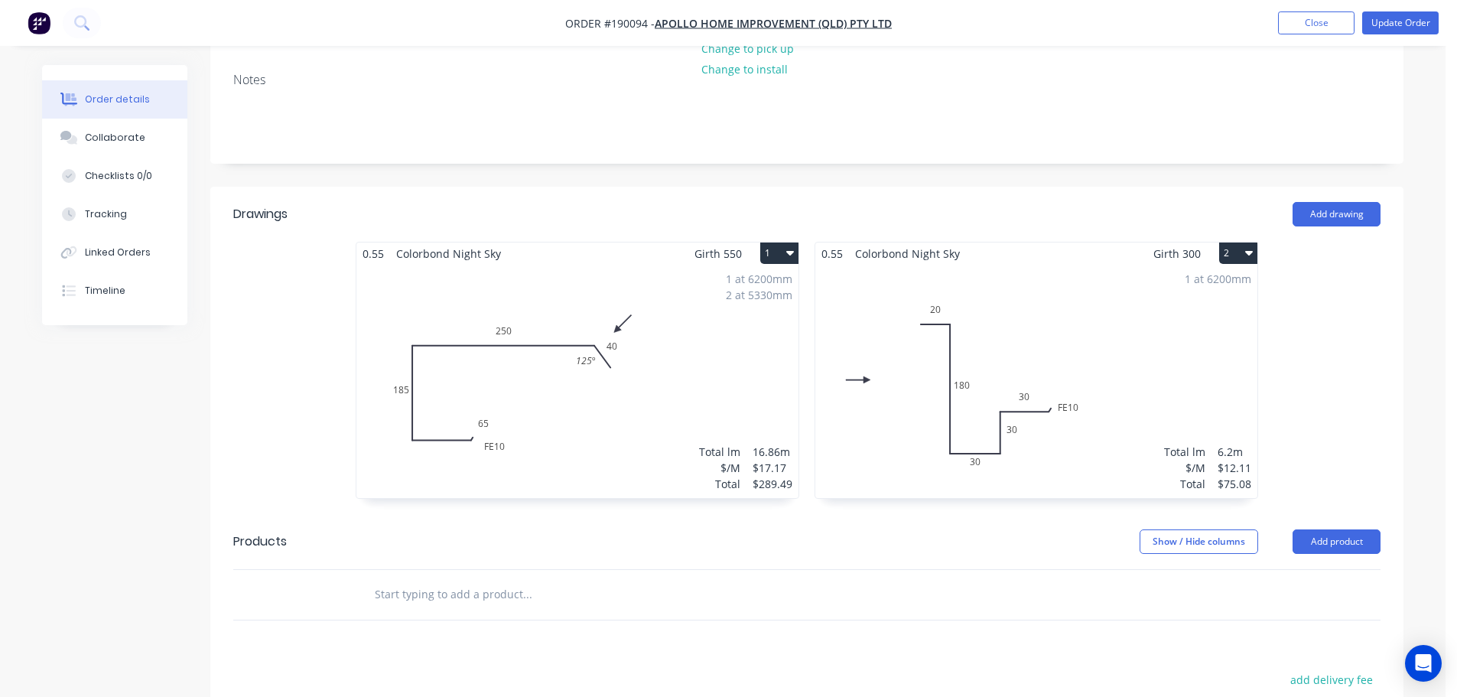
click at [636, 366] on div "1 at 6200mm 2 at 5330mm Total lm $/M Total 16.86m $17.17 $289.49" at bounding box center [577, 381] width 442 height 233
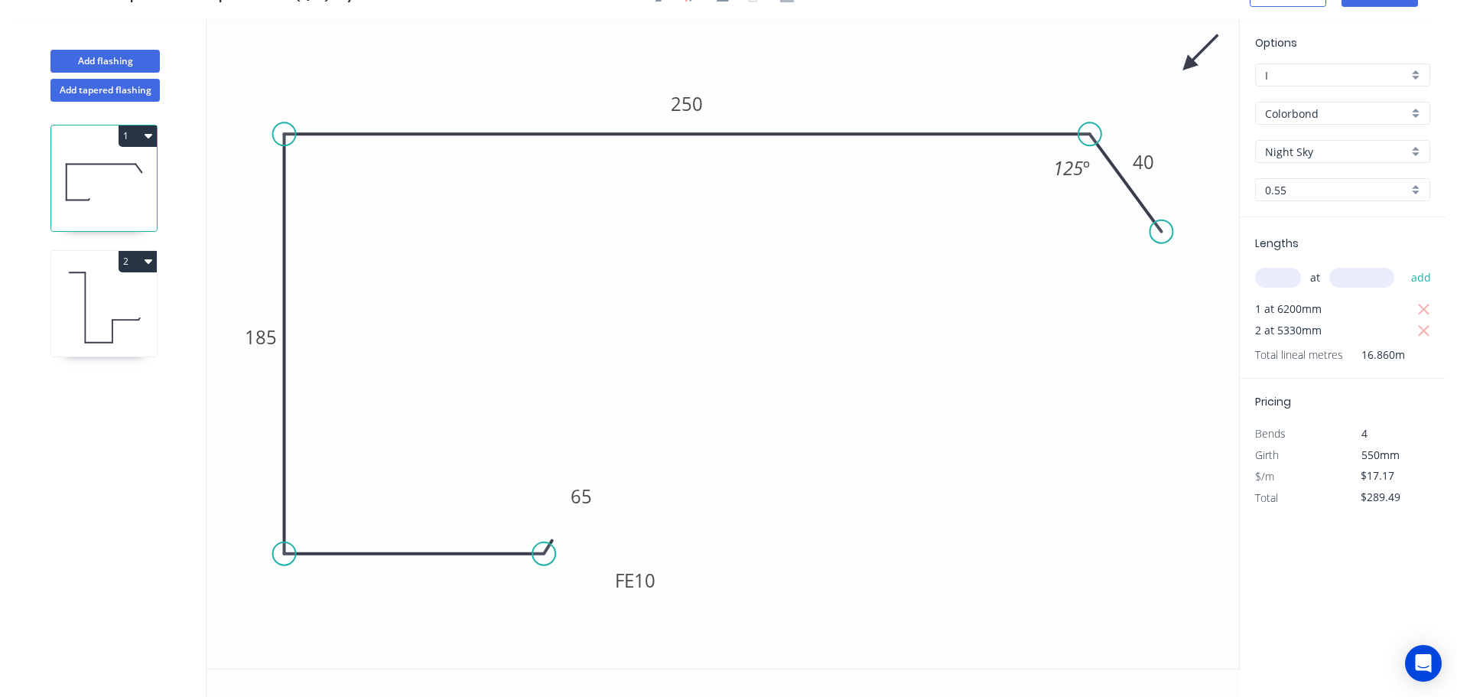
scroll to position [28, 0]
click at [589, 586] on div "Delete point" at bounding box center [622, 577] width 154 height 31
type input "$0.00"
click at [287, 558] on circle at bounding box center [284, 553] width 23 height 23
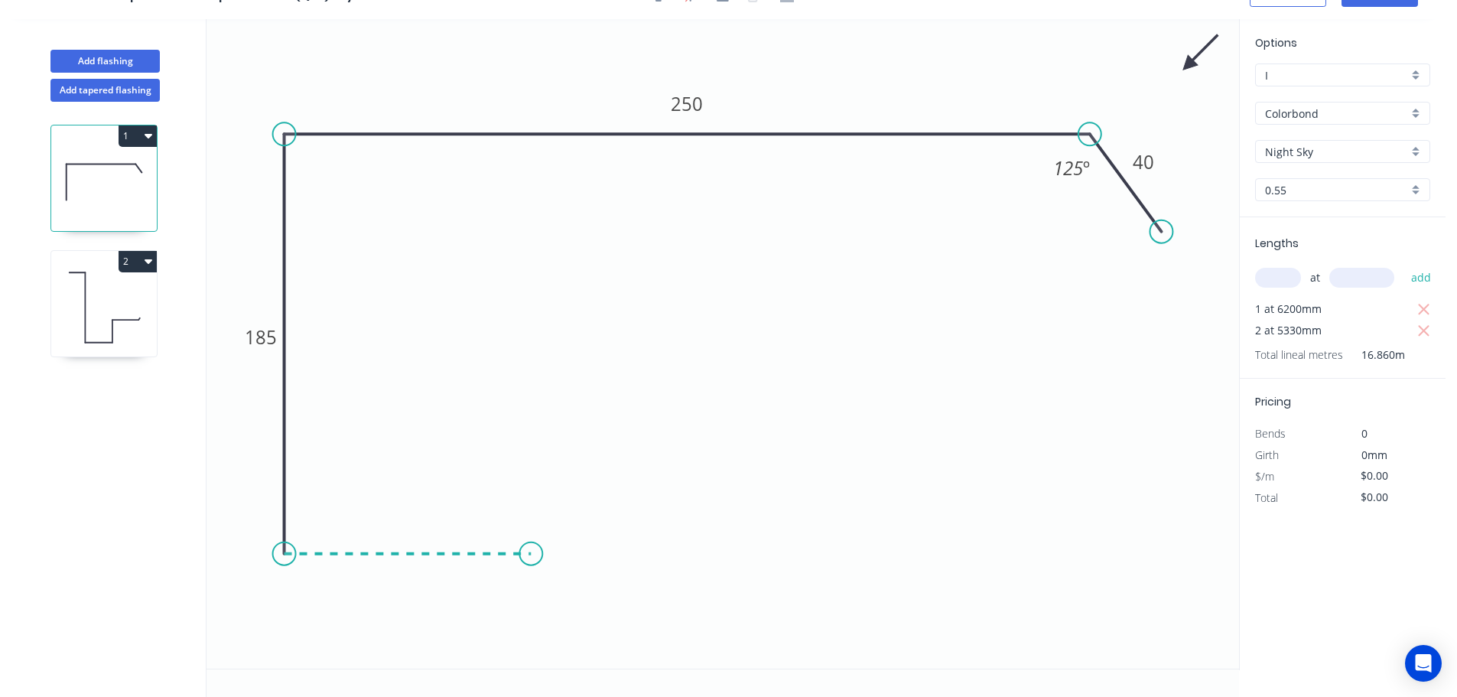
click at [531, 560] on icon "0 185 250 40 125 º" at bounding box center [723, 343] width 1033 height 649
type input "$14.47"
type input "$243.96"
click at [599, 662] on div "Feather" at bounding box center [615, 654] width 154 height 31
type input "$0.00"
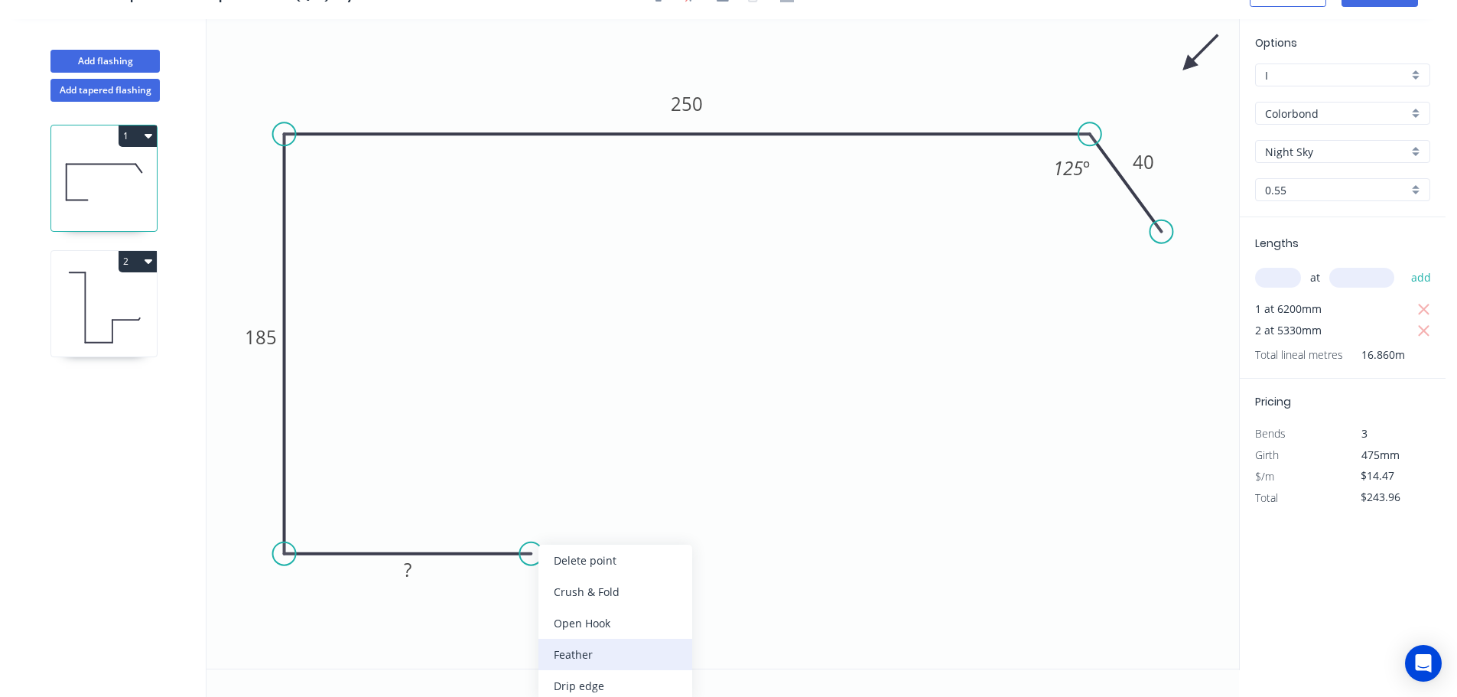
type input "$0.00"
click at [558, 605] on div "Flip bend" at bounding box center [607, 608] width 154 height 31
drag, startPoint x: 537, startPoint y: 519, endPoint x: 665, endPoint y: 564, distance: 135.7
click at [665, 564] on rect at bounding box center [639, 559] width 60 height 31
click at [651, 564] on tspan "15" at bounding box center [648, 559] width 21 height 25
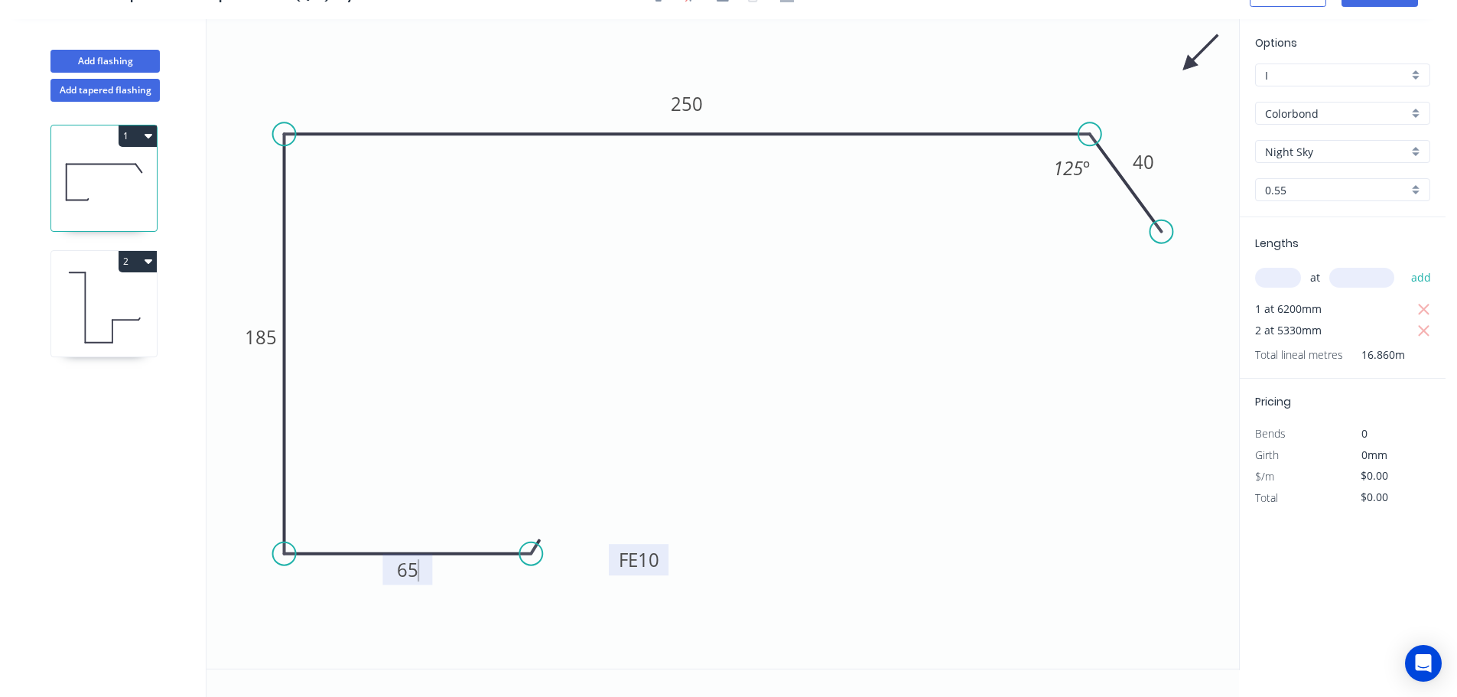
type input "$17.17"
type input "$289.49"
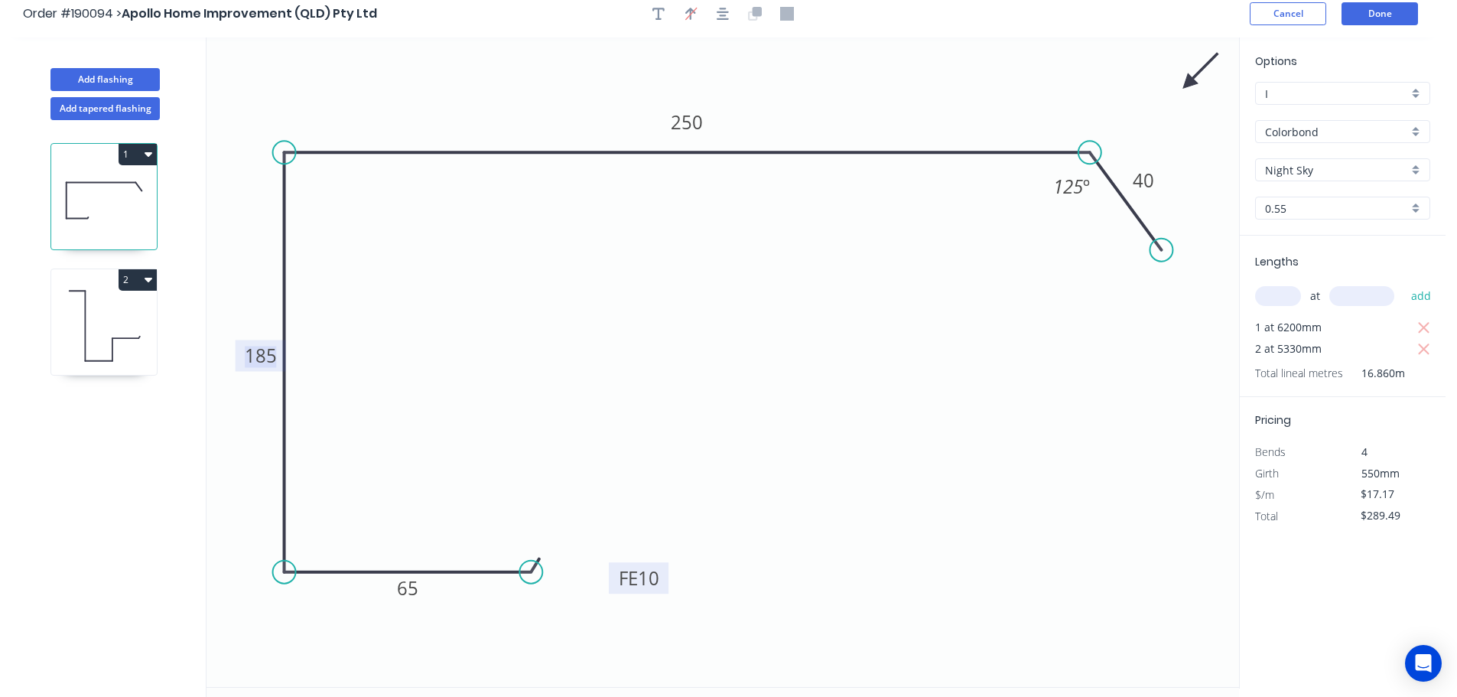
scroll to position [0, 0]
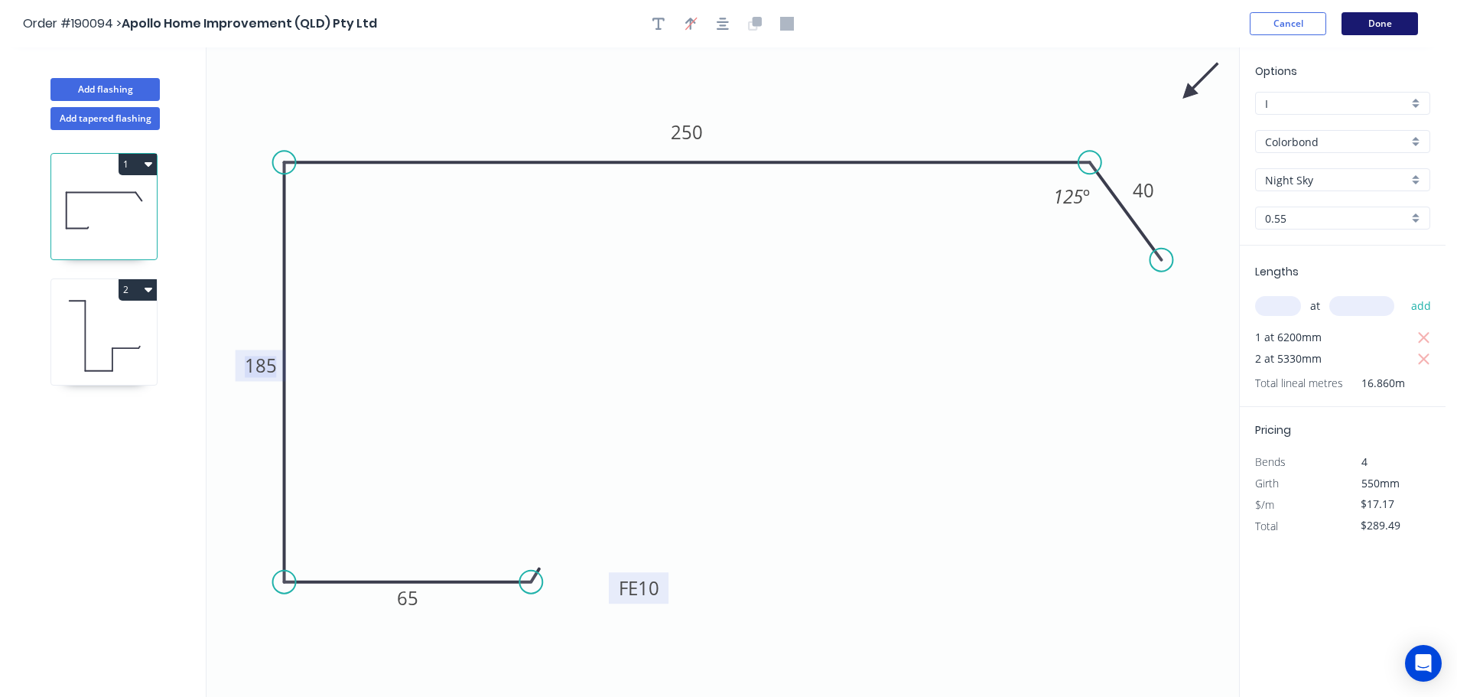
click at [1392, 24] on button "Done" at bounding box center [1379, 23] width 76 height 23
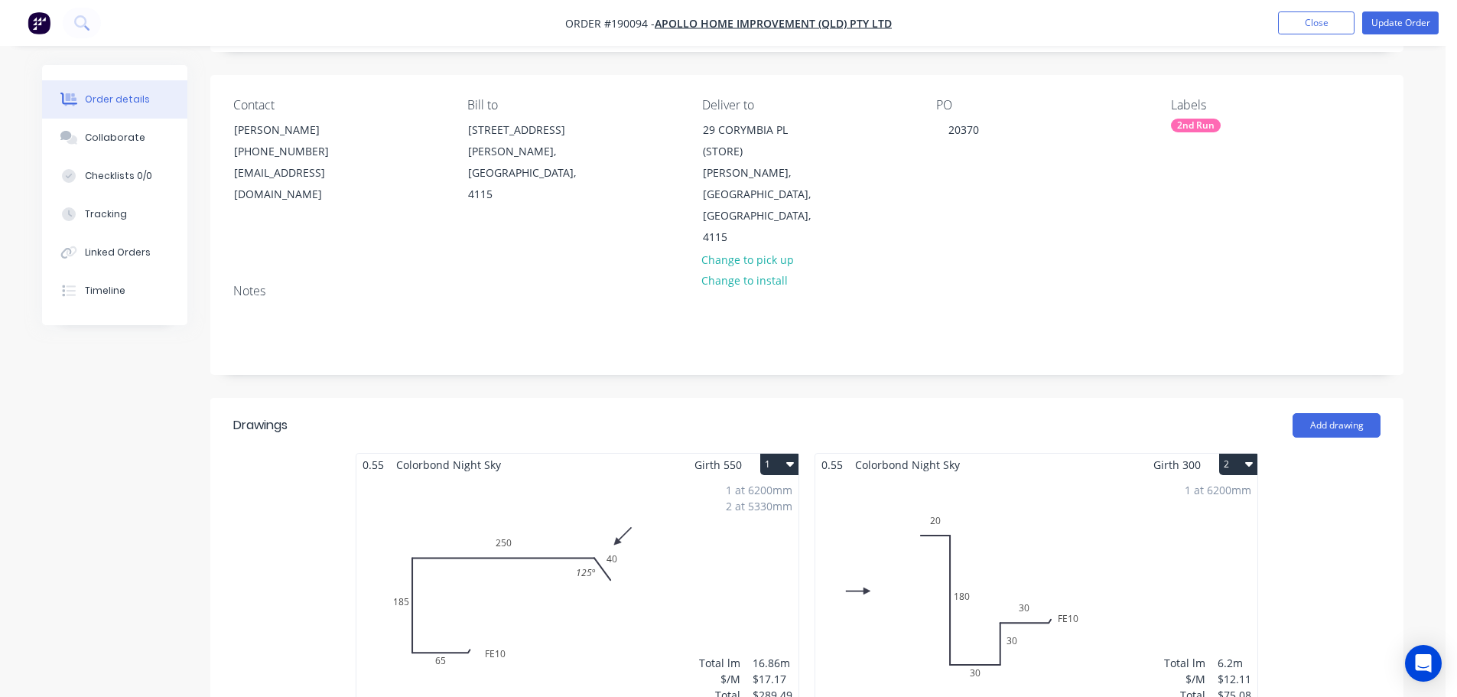
scroll to position [76, 0]
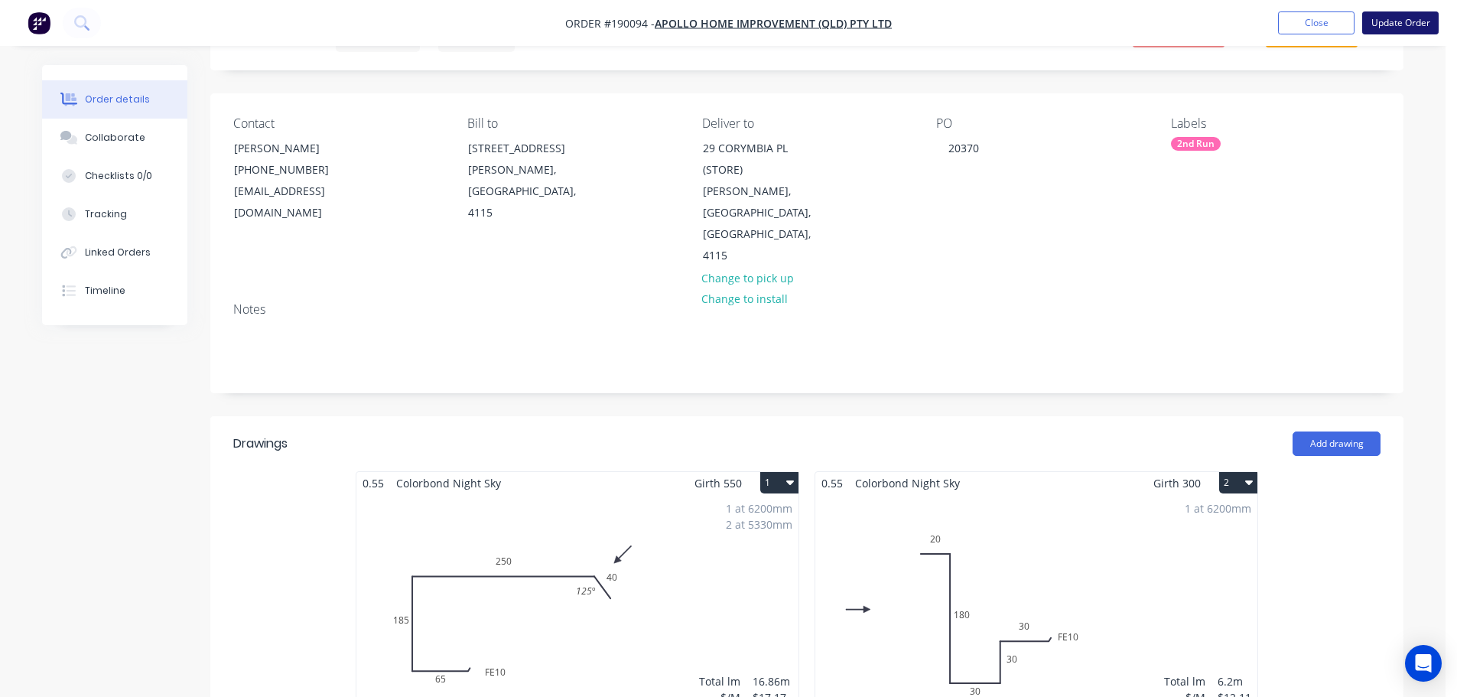
click at [1414, 30] on button "Update Order" at bounding box center [1400, 22] width 76 height 23
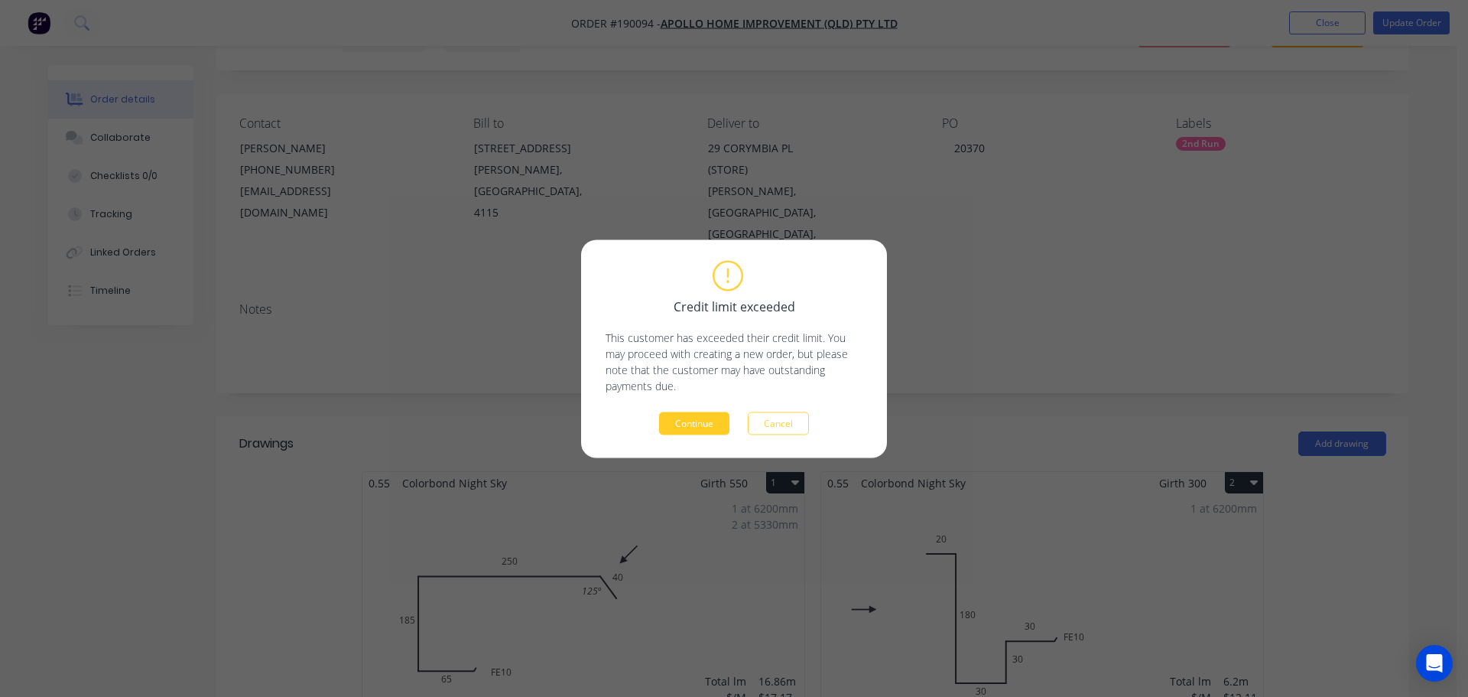
click at [686, 428] on button "Continue" at bounding box center [694, 422] width 70 height 23
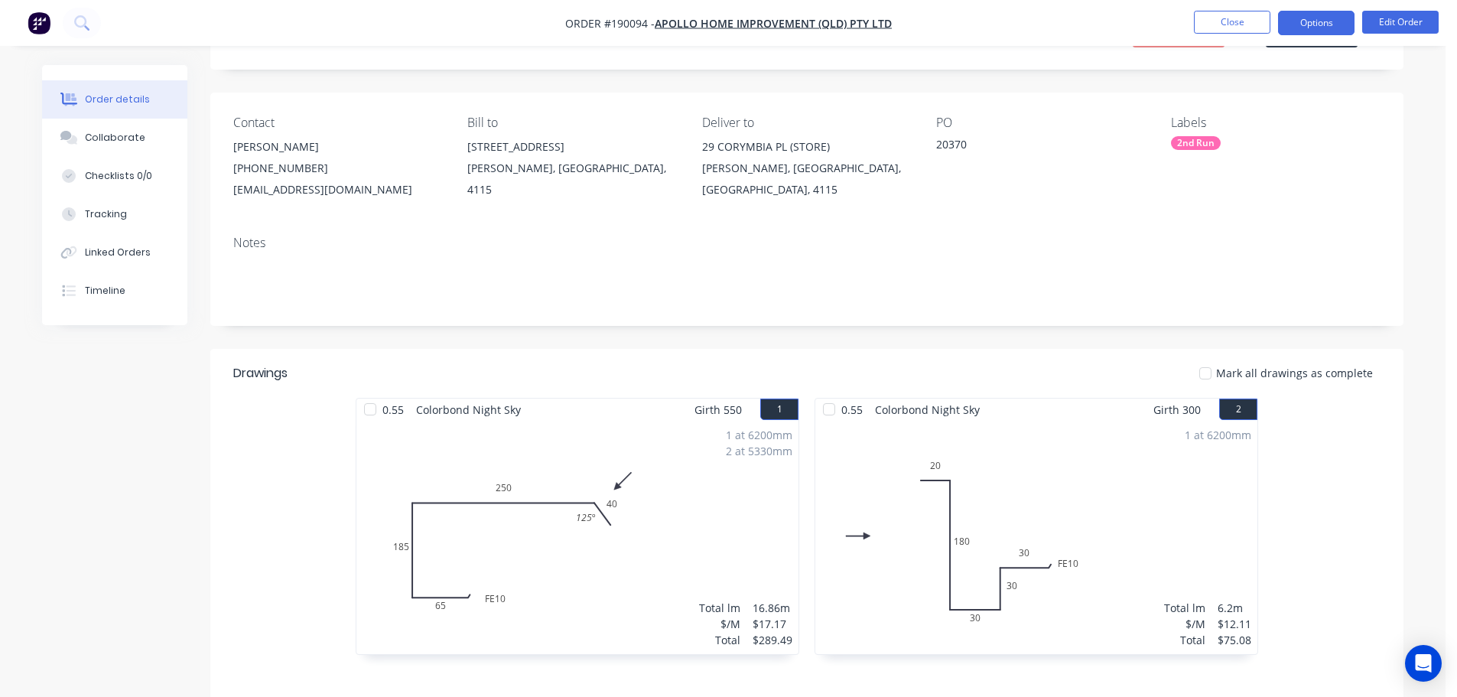
click at [1306, 26] on button "Options" at bounding box center [1316, 23] width 76 height 24
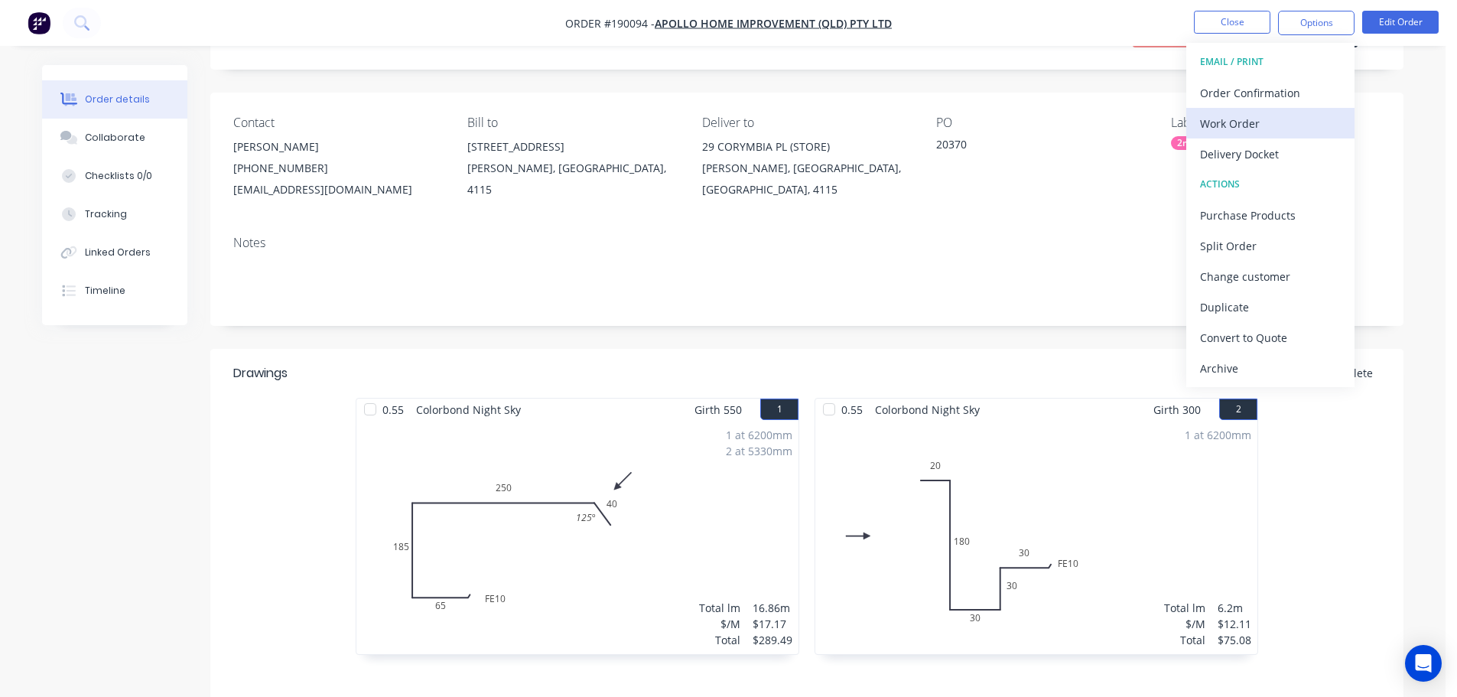
click at [1267, 122] on div "Work Order" at bounding box center [1270, 123] width 141 height 22
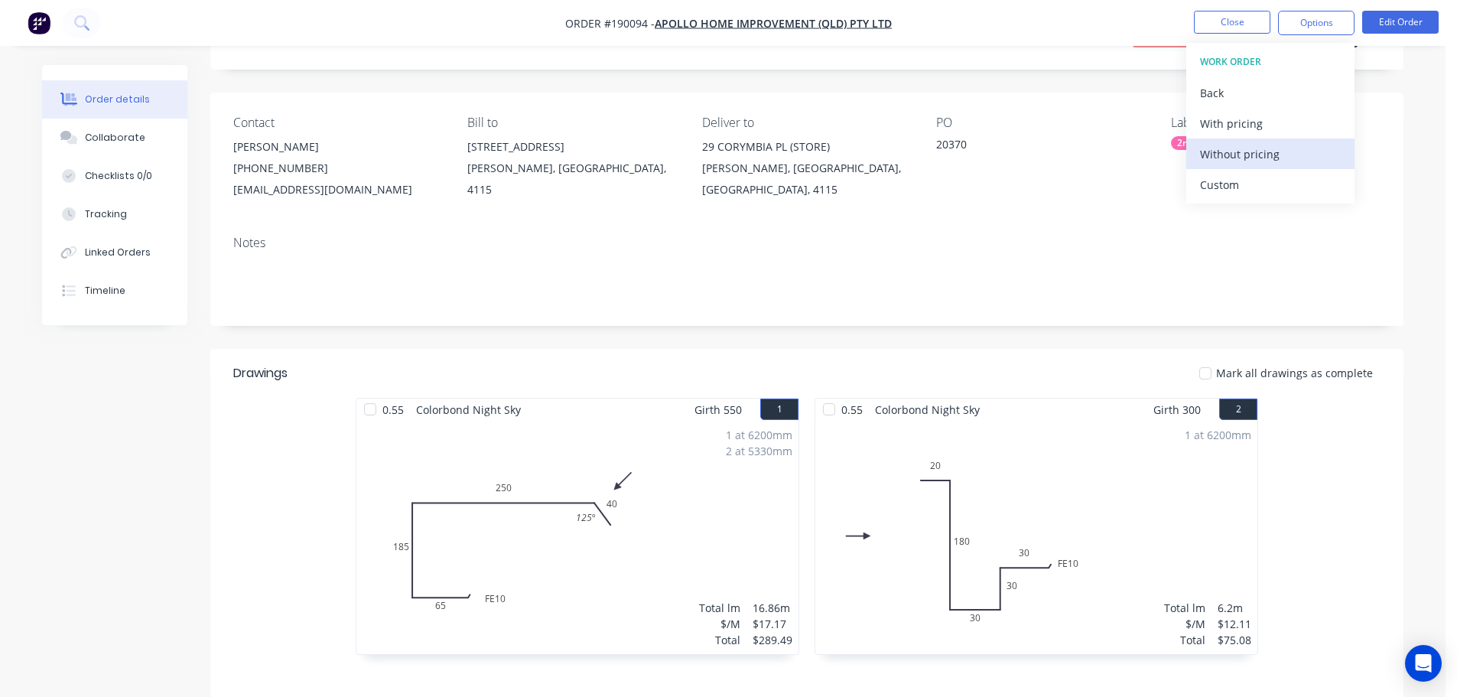
click at [1266, 147] on div "Without pricing" at bounding box center [1270, 154] width 141 height 22
click at [1247, 10] on nav "Order #190094 - Apollo Home Improvement (QLD) Pty Ltd Close Options EMAIL / PRI…" at bounding box center [728, 23] width 1457 height 46
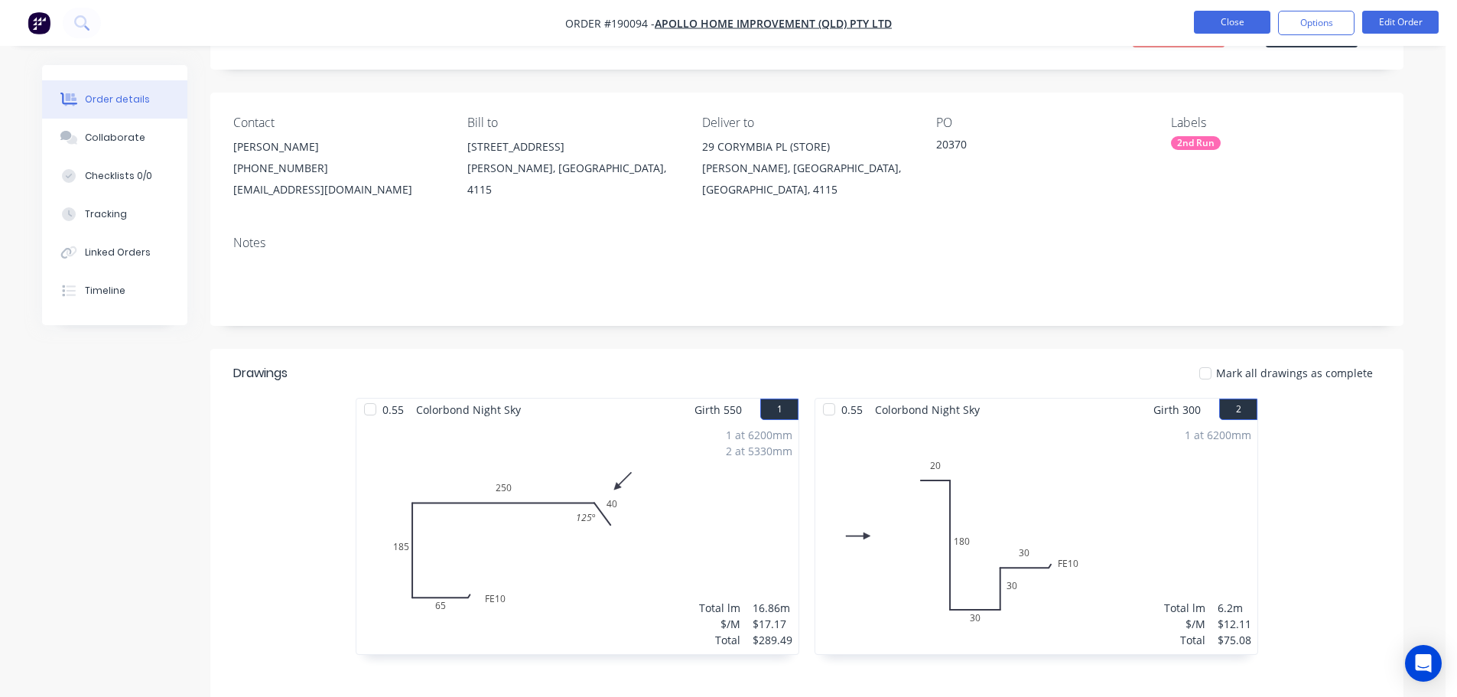
click at [1244, 18] on button "Close" at bounding box center [1232, 22] width 76 height 23
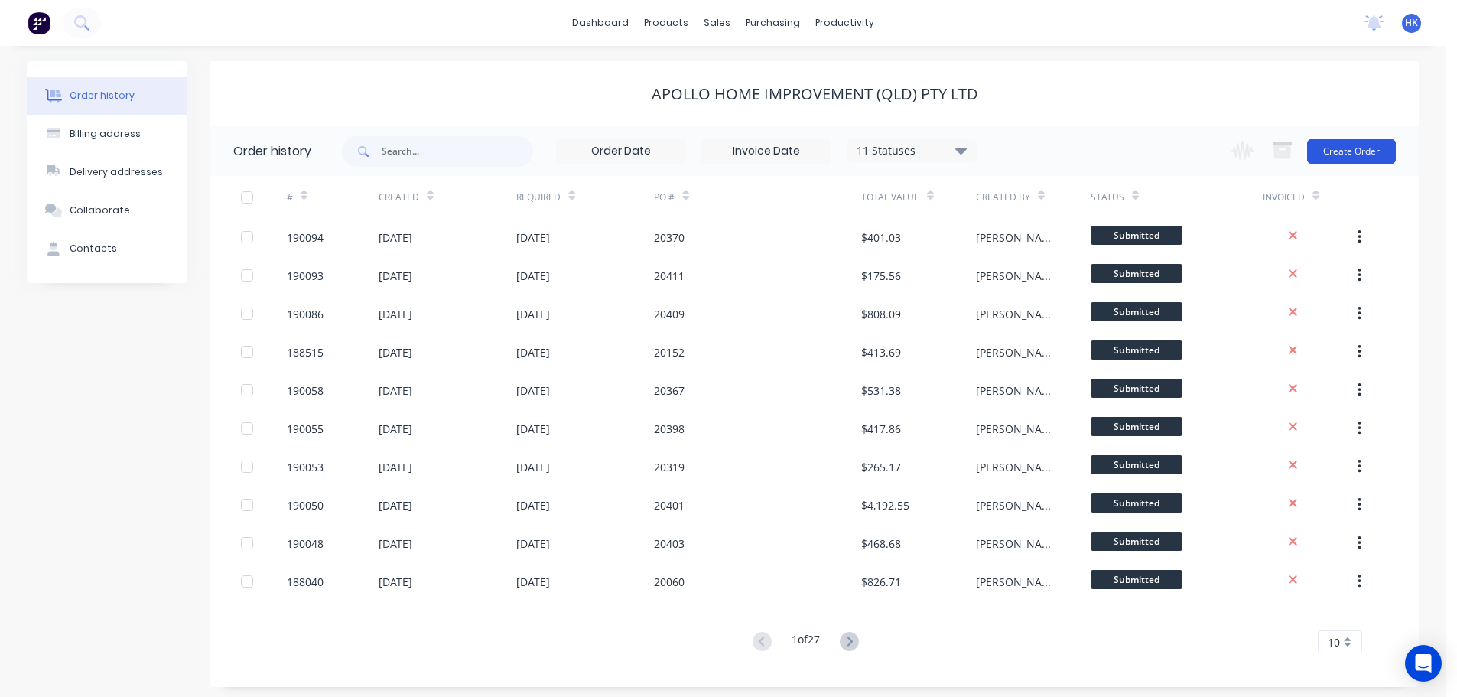
click at [1358, 148] on button "Create Order" at bounding box center [1351, 151] width 89 height 24
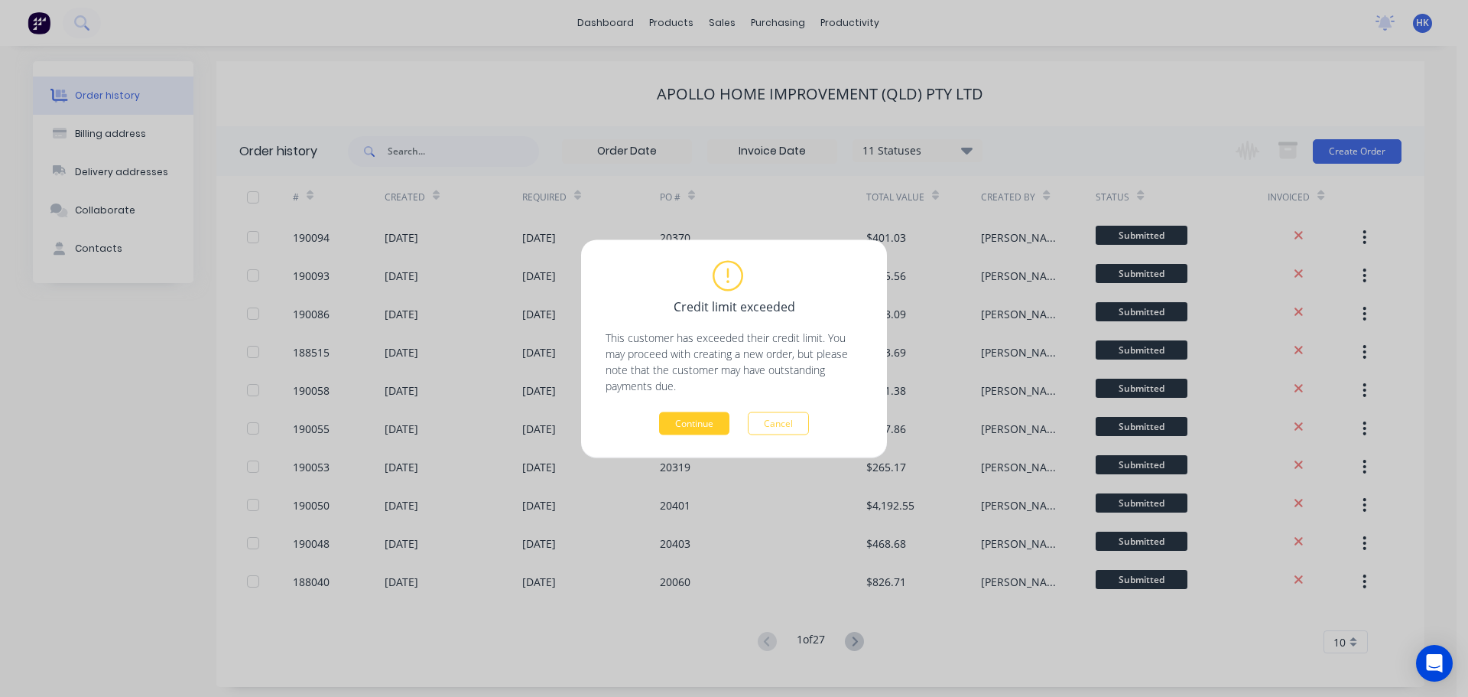
click at [691, 415] on button "Continue" at bounding box center [694, 422] width 70 height 23
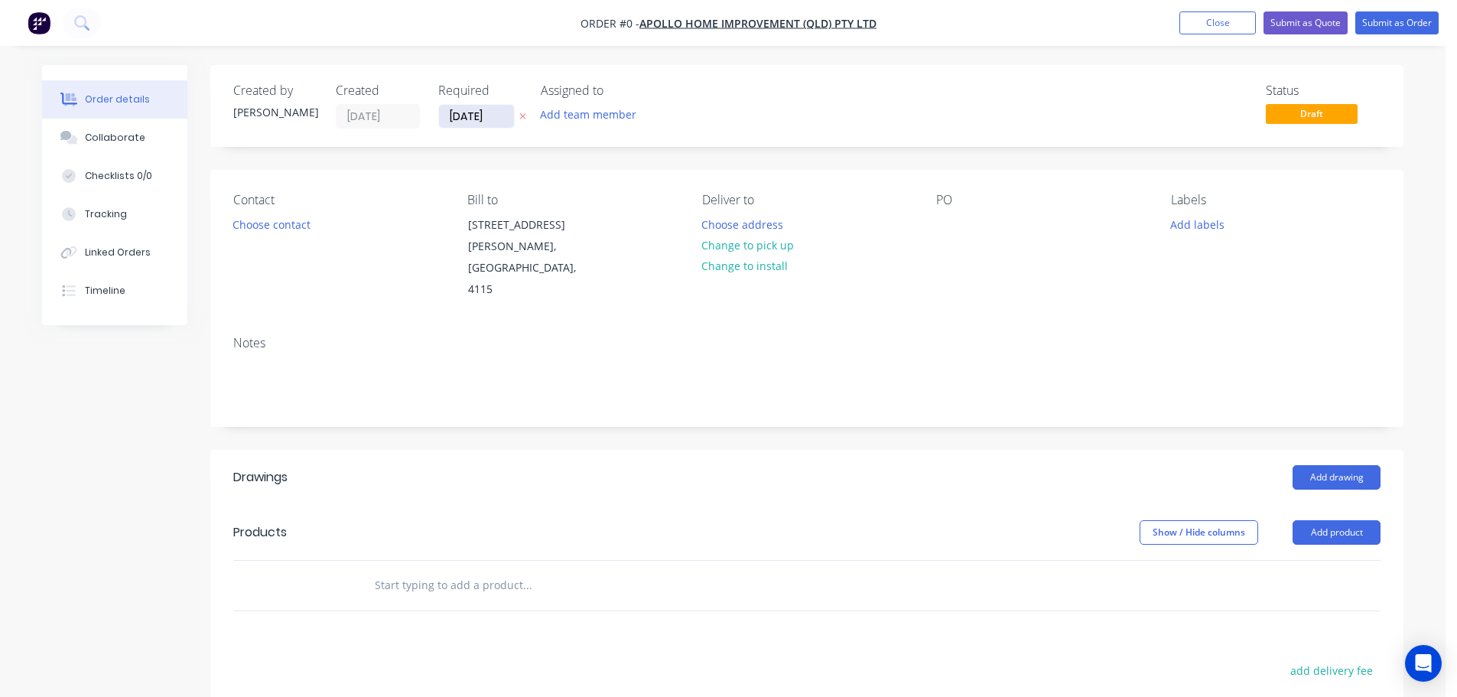
click at [471, 124] on input "[DATE]" at bounding box center [476, 116] width 75 height 23
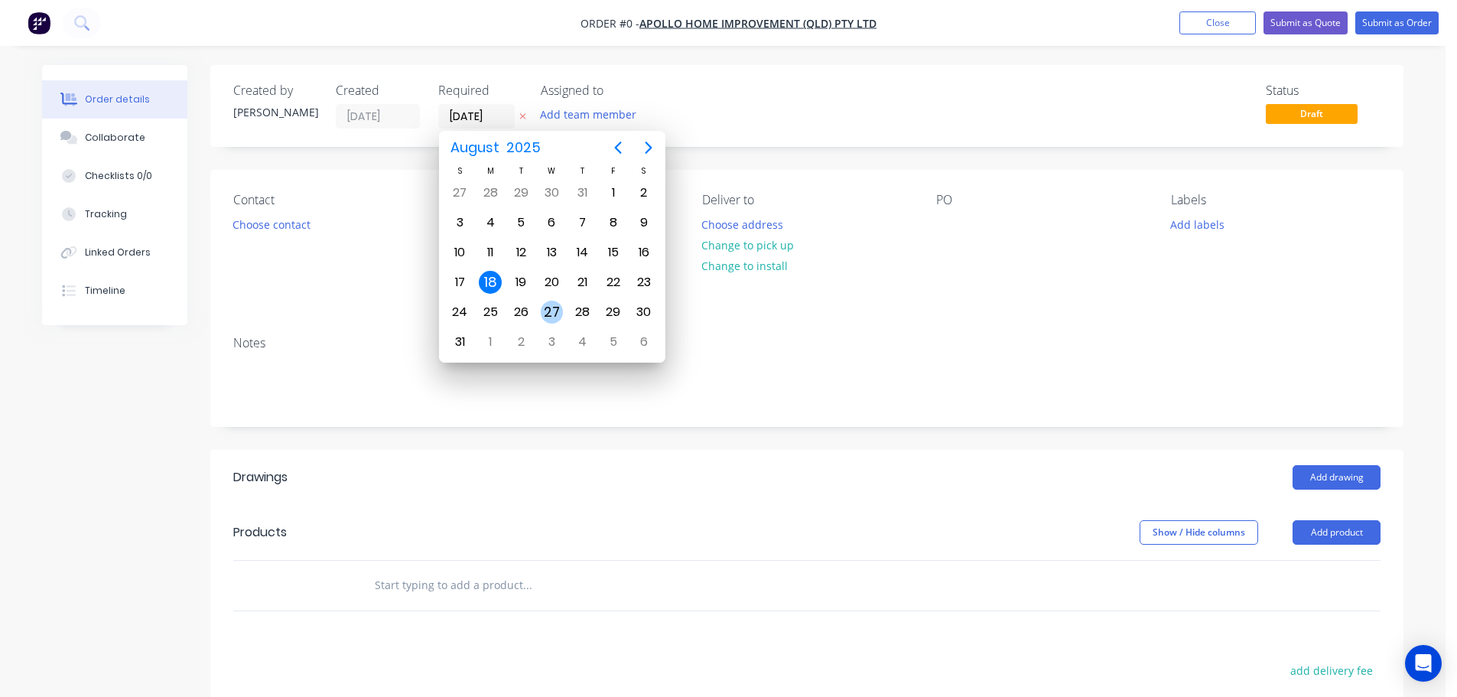
click at [548, 309] on div "27" at bounding box center [552, 312] width 23 height 23
type input "[DATE]"
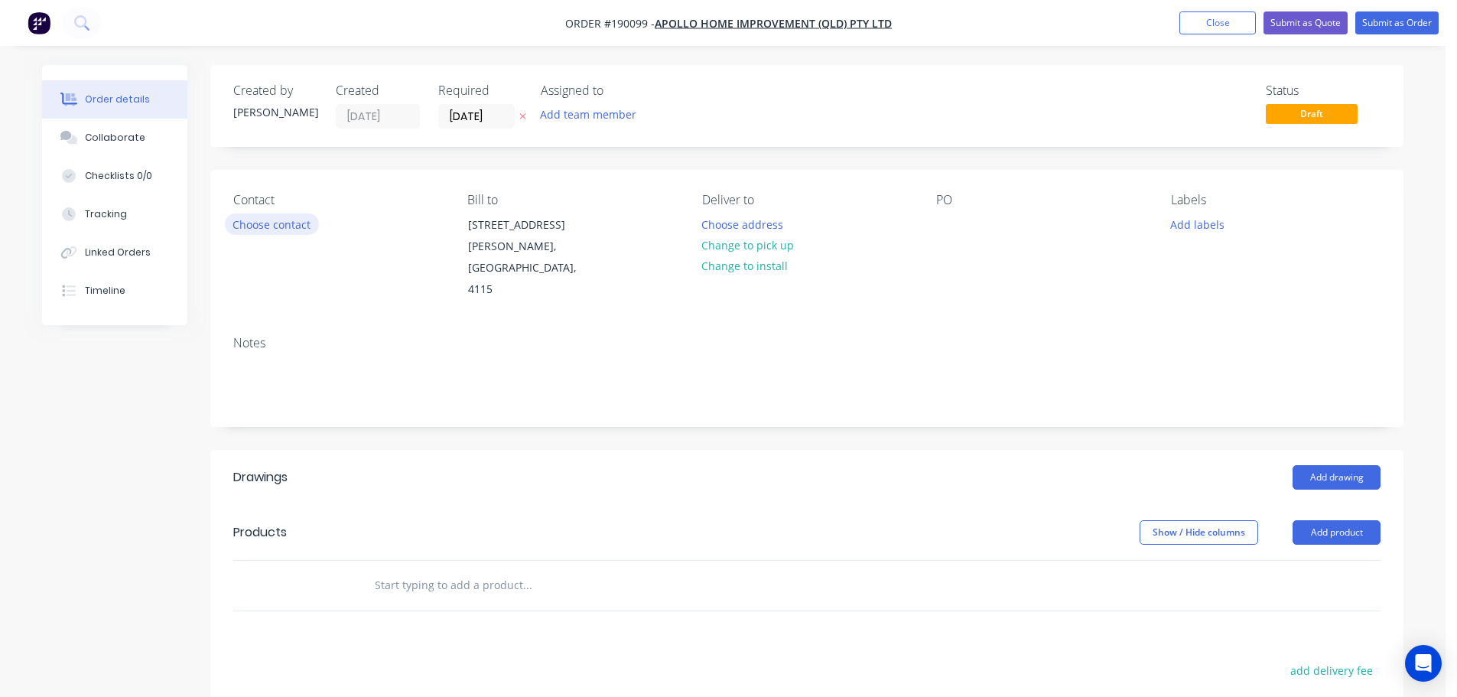
click at [307, 224] on button "Choose contact" at bounding box center [272, 223] width 94 height 21
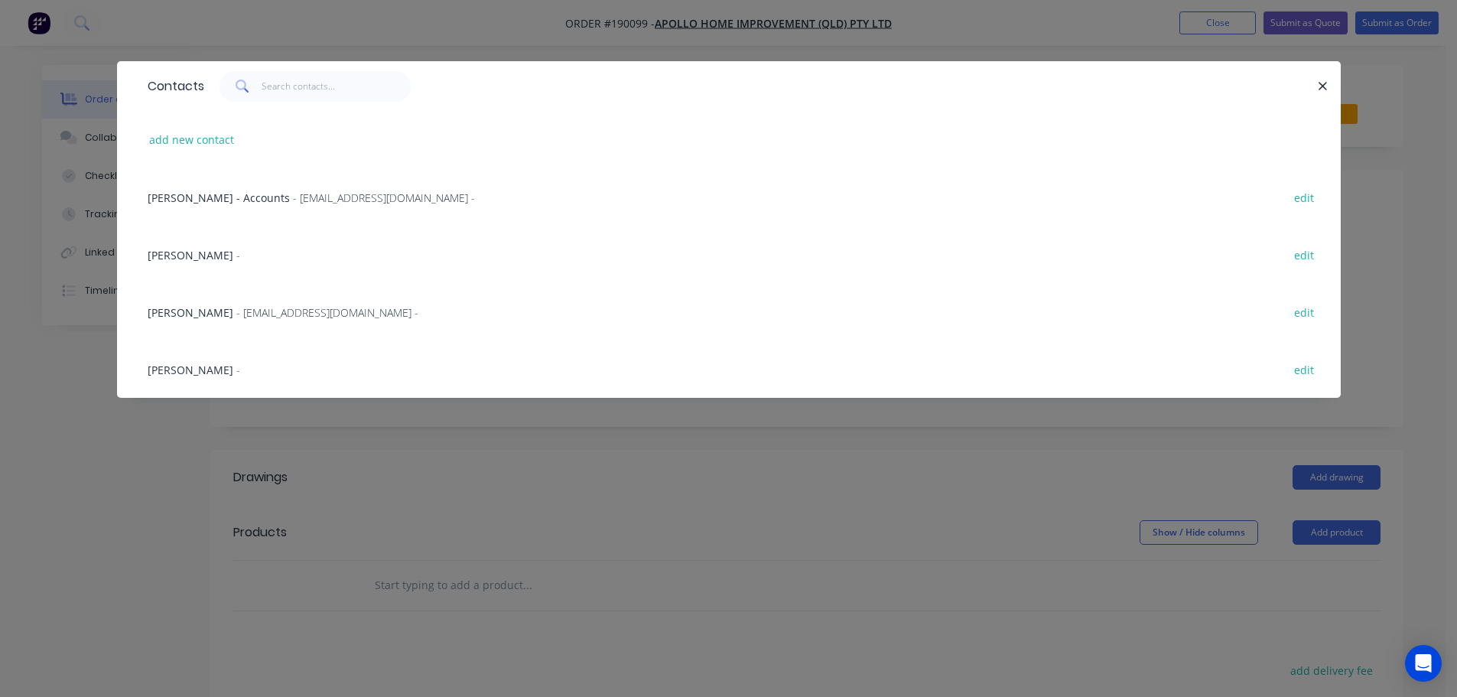
drag, startPoint x: 245, startPoint y: 304, endPoint x: 447, endPoint y: 304, distance: 202.7
click at [245, 305] on span "- [EMAIL_ADDRESS][DOMAIN_NAME] -" at bounding box center [327, 312] width 182 height 15
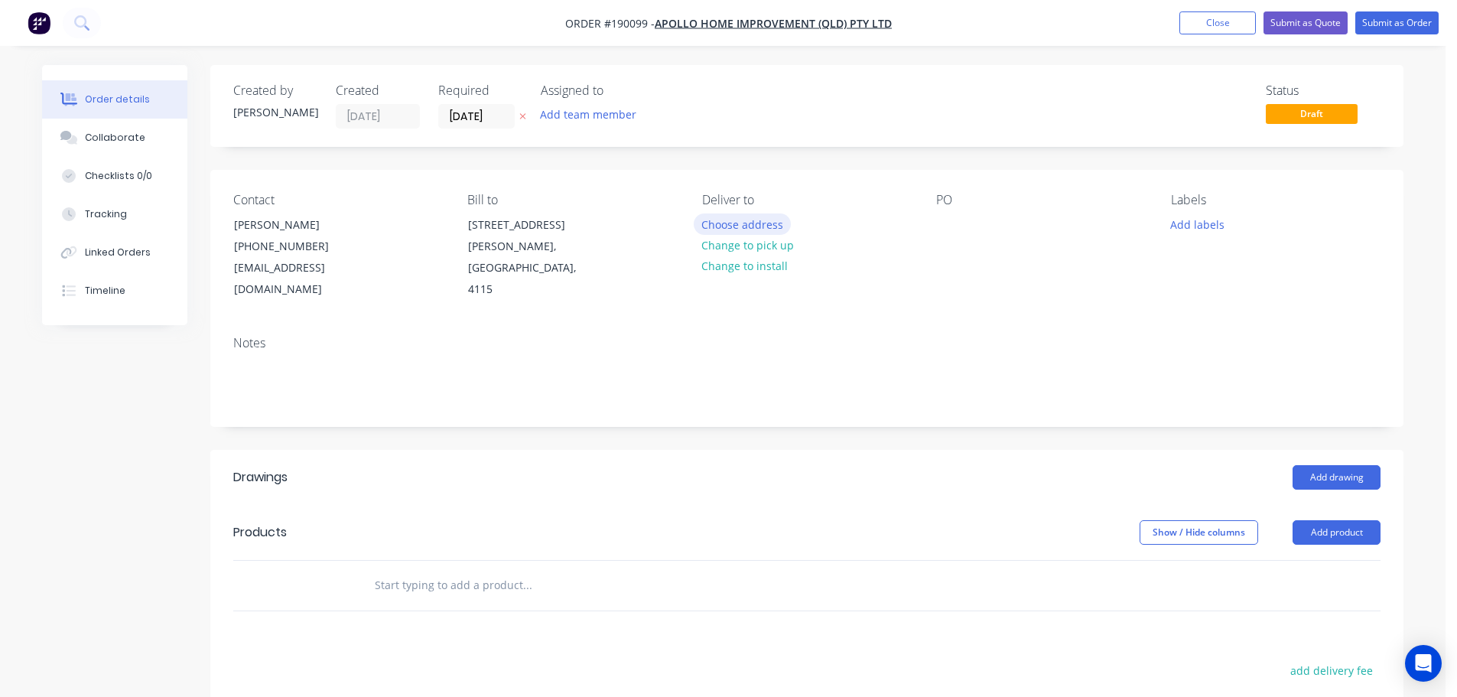
click at [760, 216] on button "Choose address" at bounding box center [743, 223] width 98 height 21
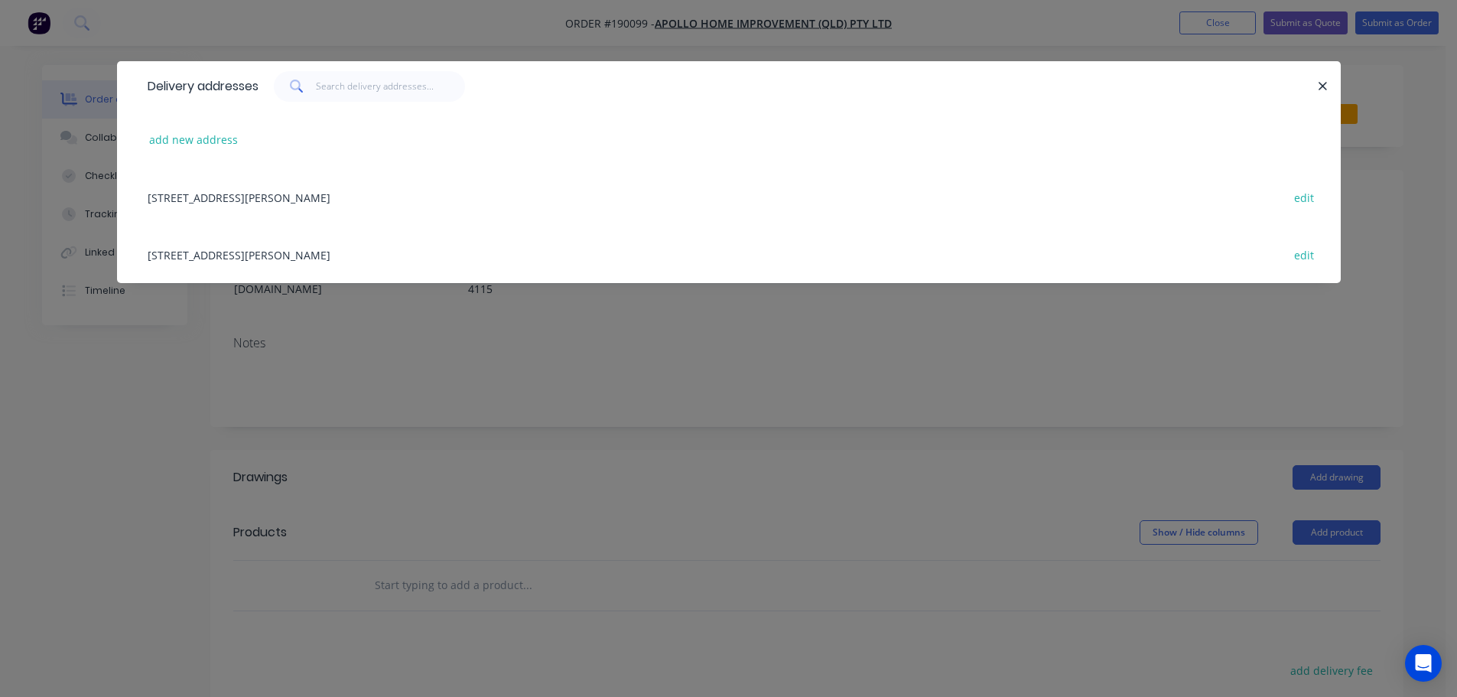
click at [443, 255] on div "[STREET_ADDRESS][PERSON_NAME] edit" at bounding box center [729, 254] width 1178 height 57
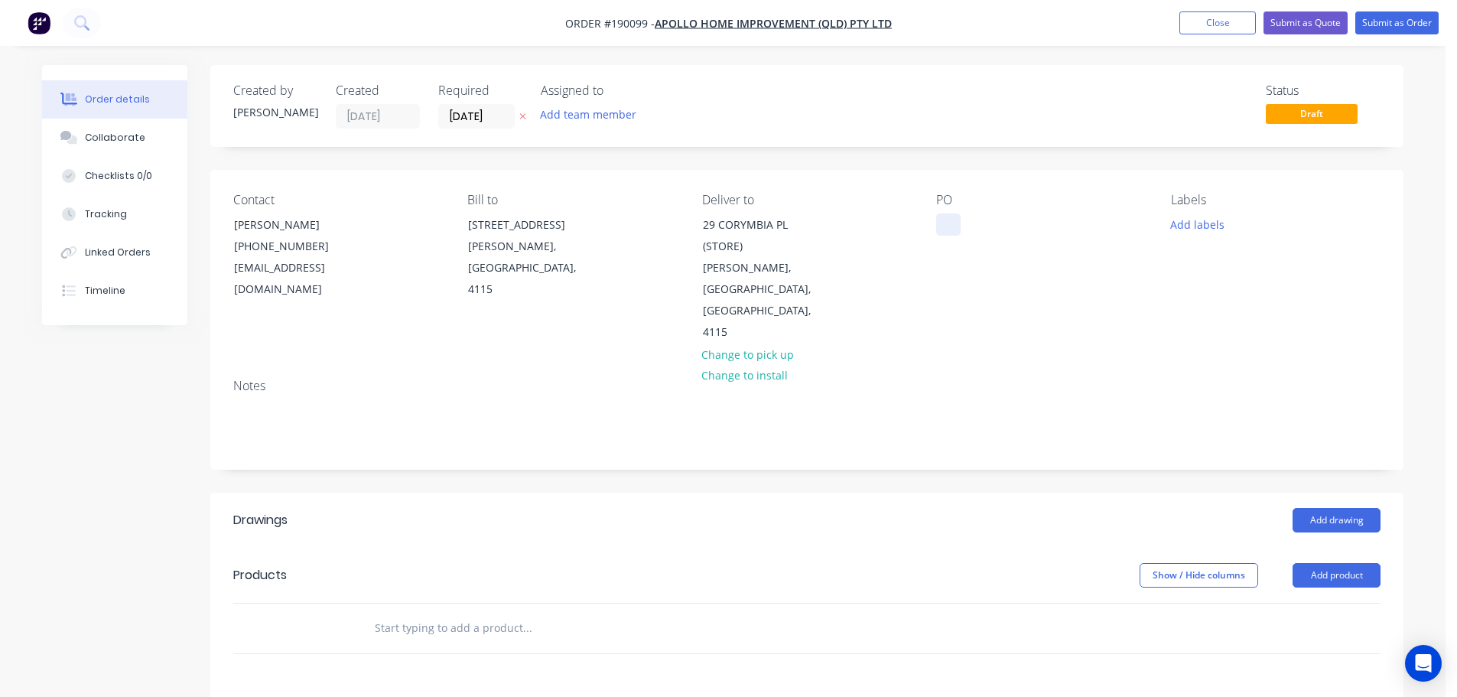
click at [951, 218] on div at bounding box center [948, 224] width 24 height 22
click at [1176, 222] on button "Add labels" at bounding box center [1197, 223] width 70 height 21
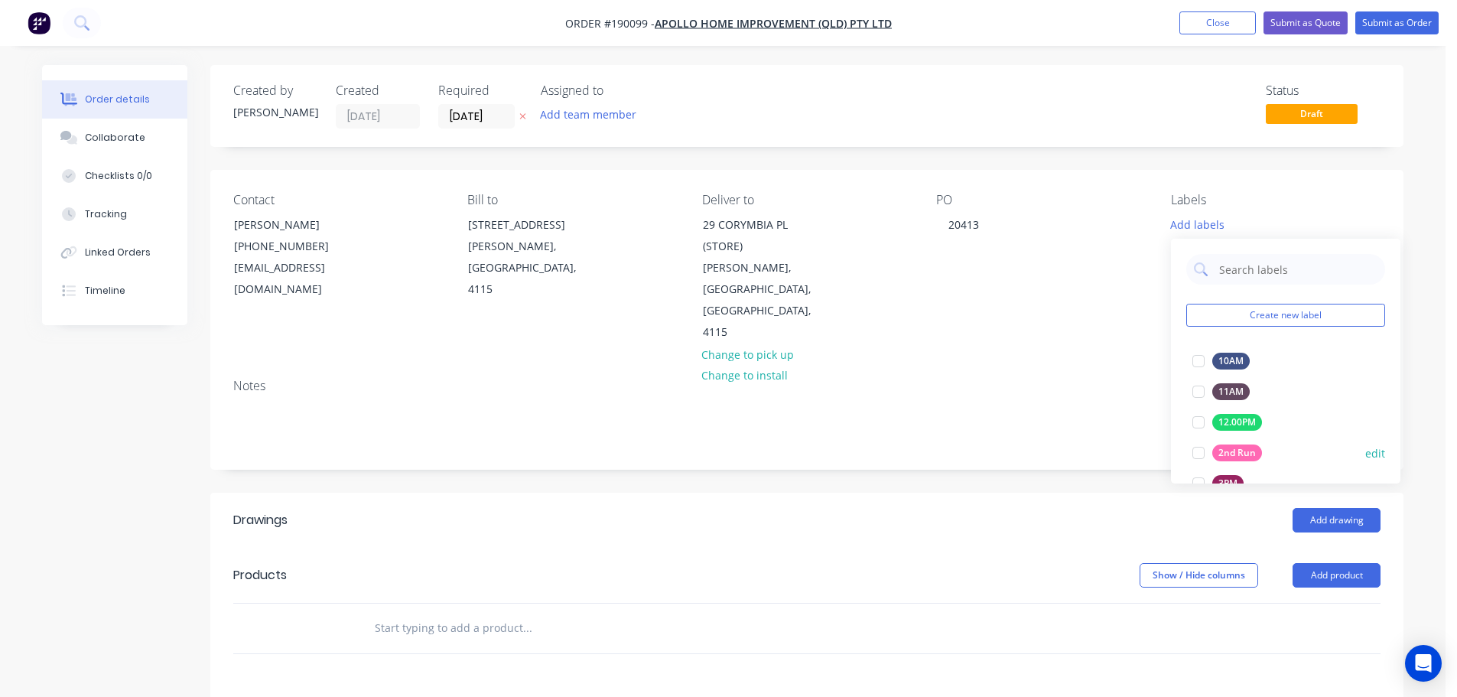
click at [1196, 454] on div at bounding box center [1198, 452] width 31 height 31
click at [942, 563] on div "Show / Hide columns Add product" at bounding box center [928, 575] width 903 height 24
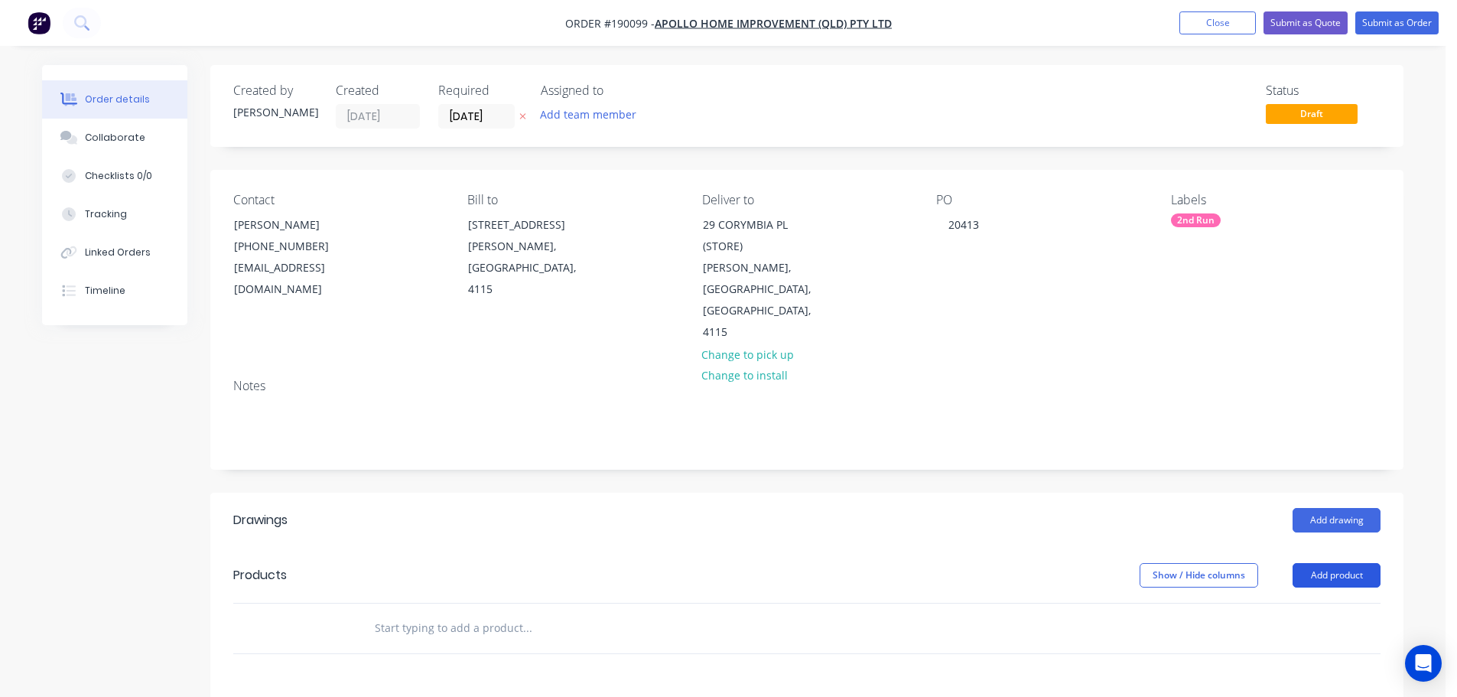
click at [1365, 563] on button "Add product" at bounding box center [1337, 575] width 88 height 24
click at [1332, 603] on div "Product catalogue" at bounding box center [1308, 614] width 118 height 22
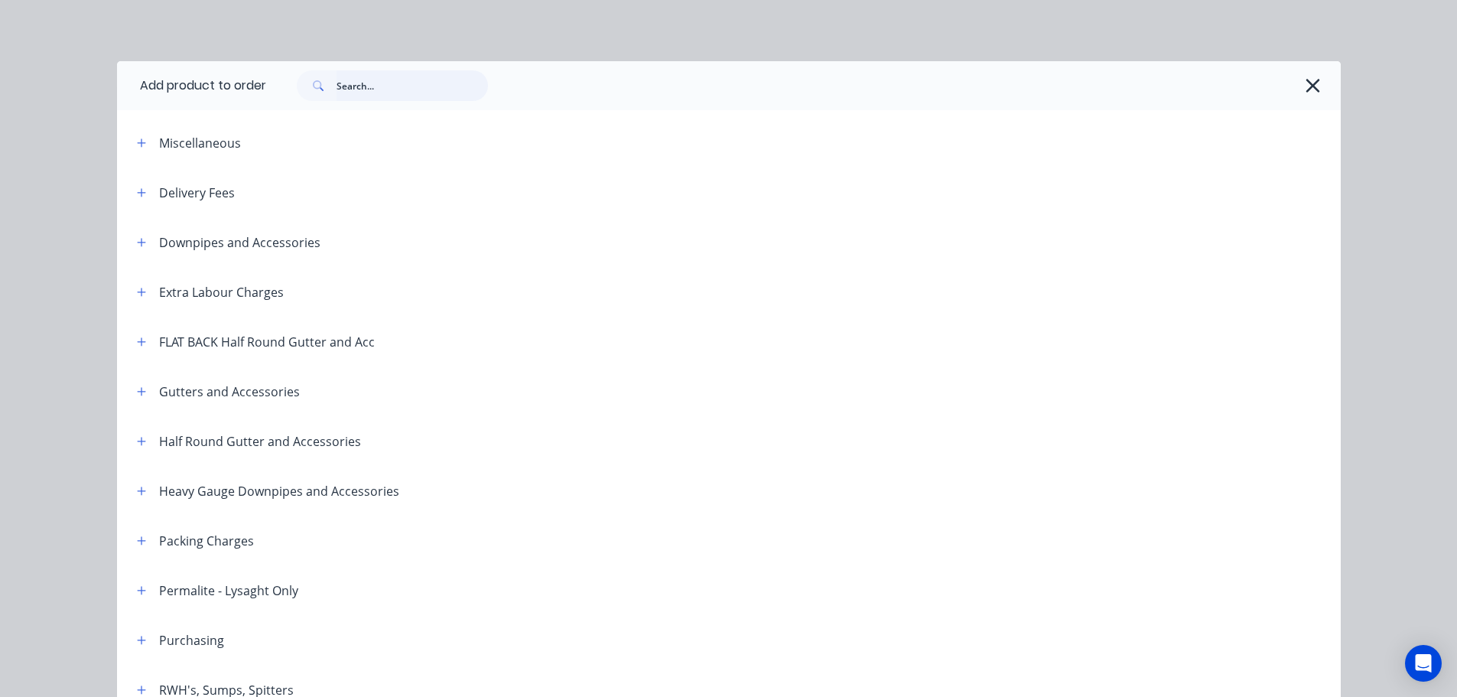
click at [355, 98] on input "text" at bounding box center [412, 85] width 151 height 31
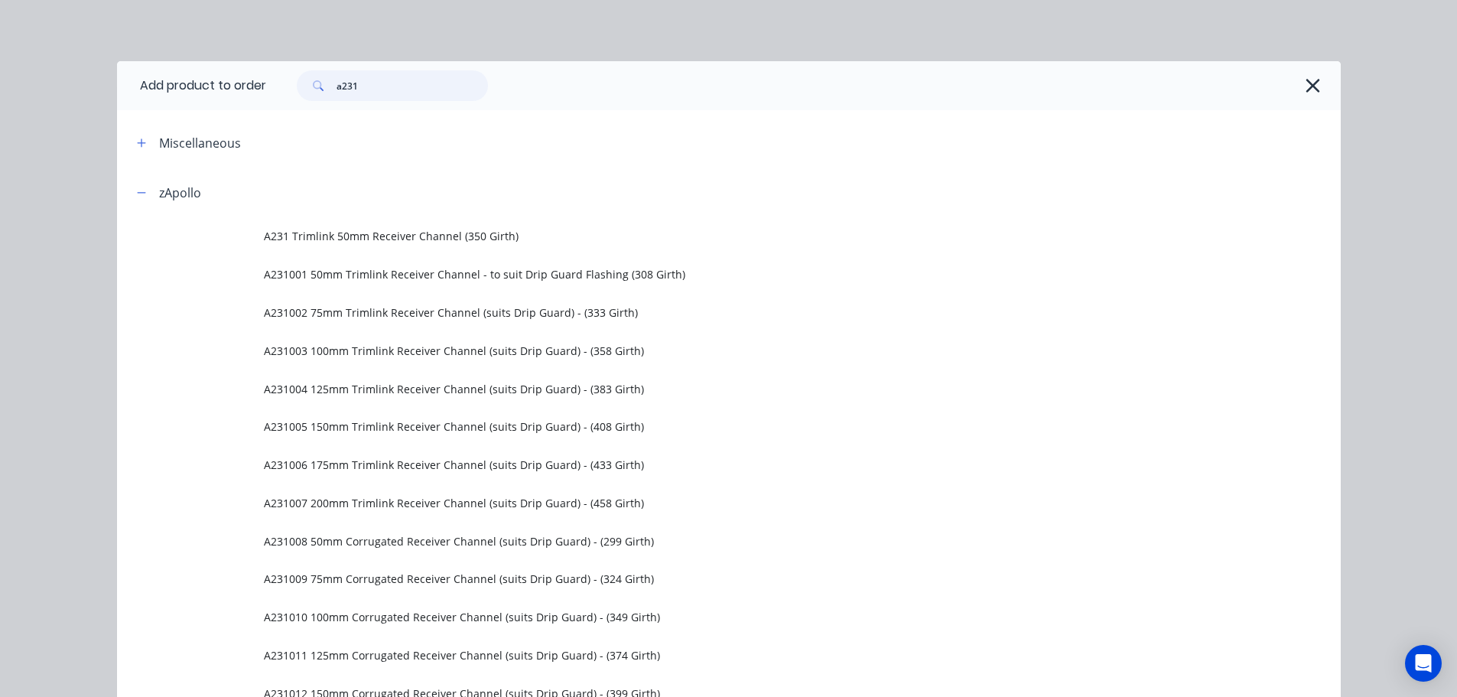
click at [340, 86] on input "a231" at bounding box center [412, 85] width 151 height 31
type input "A231"
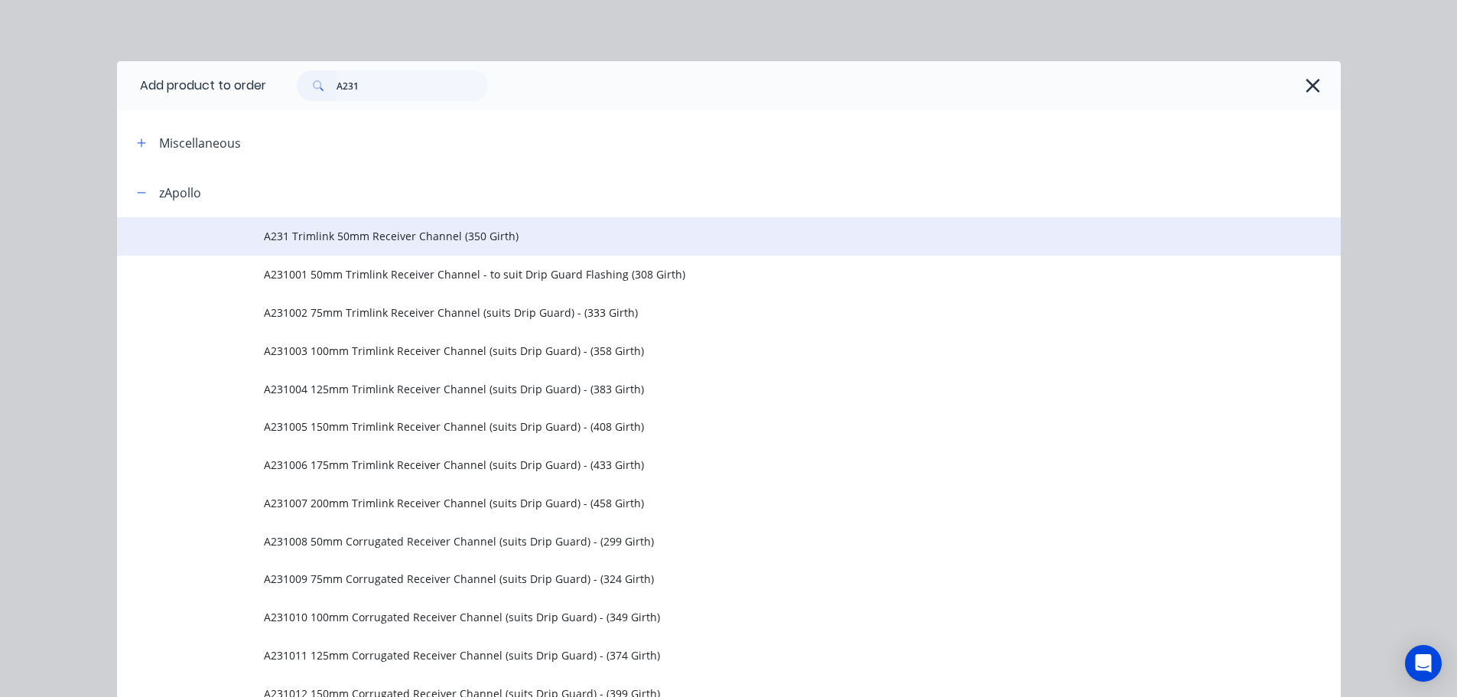
drag, startPoint x: 447, startPoint y: 216, endPoint x: 460, endPoint y: 238, distance: 25.7
click at [460, 238] on span "A231 Trimlink 50mm Receiver Channel (350 Girth)" at bounding box center [694, 236] width 861 height 16
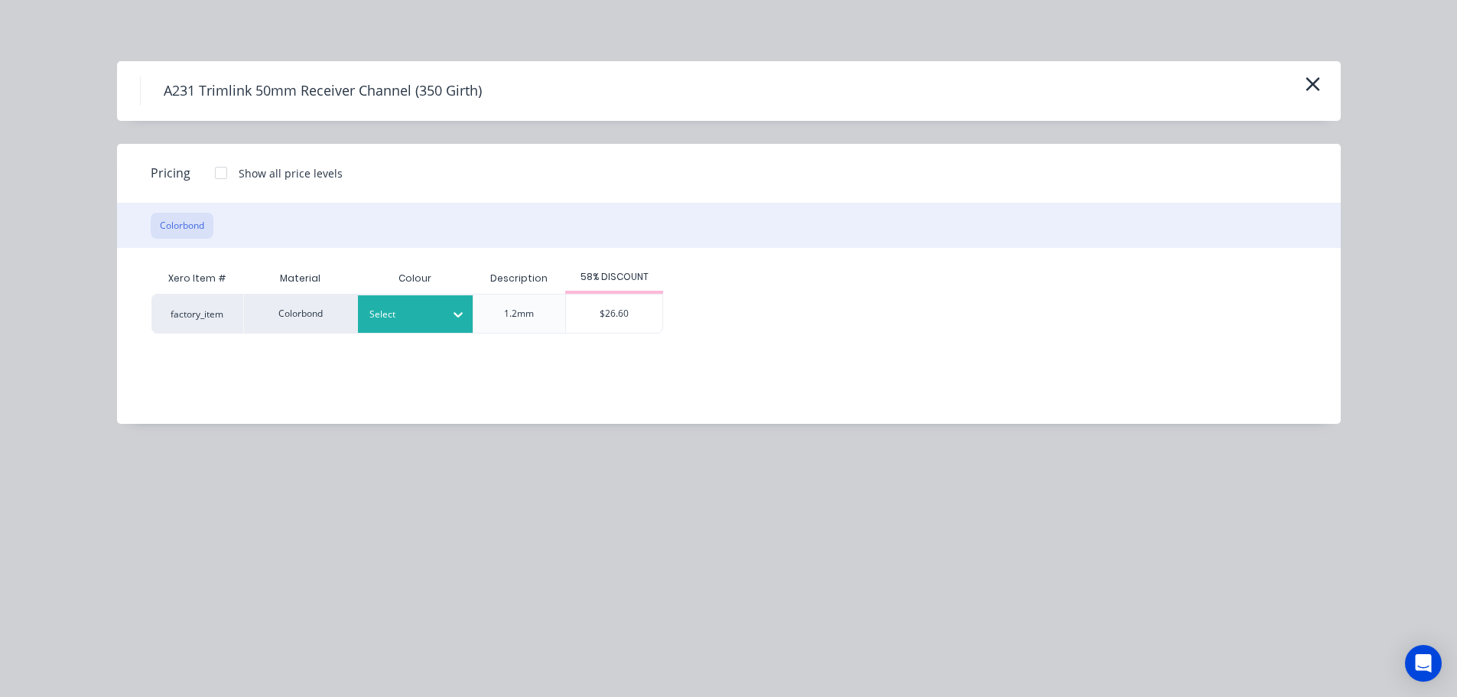
click at [450, 320] on icon at bounding box center [457, 314] width 15 height 15
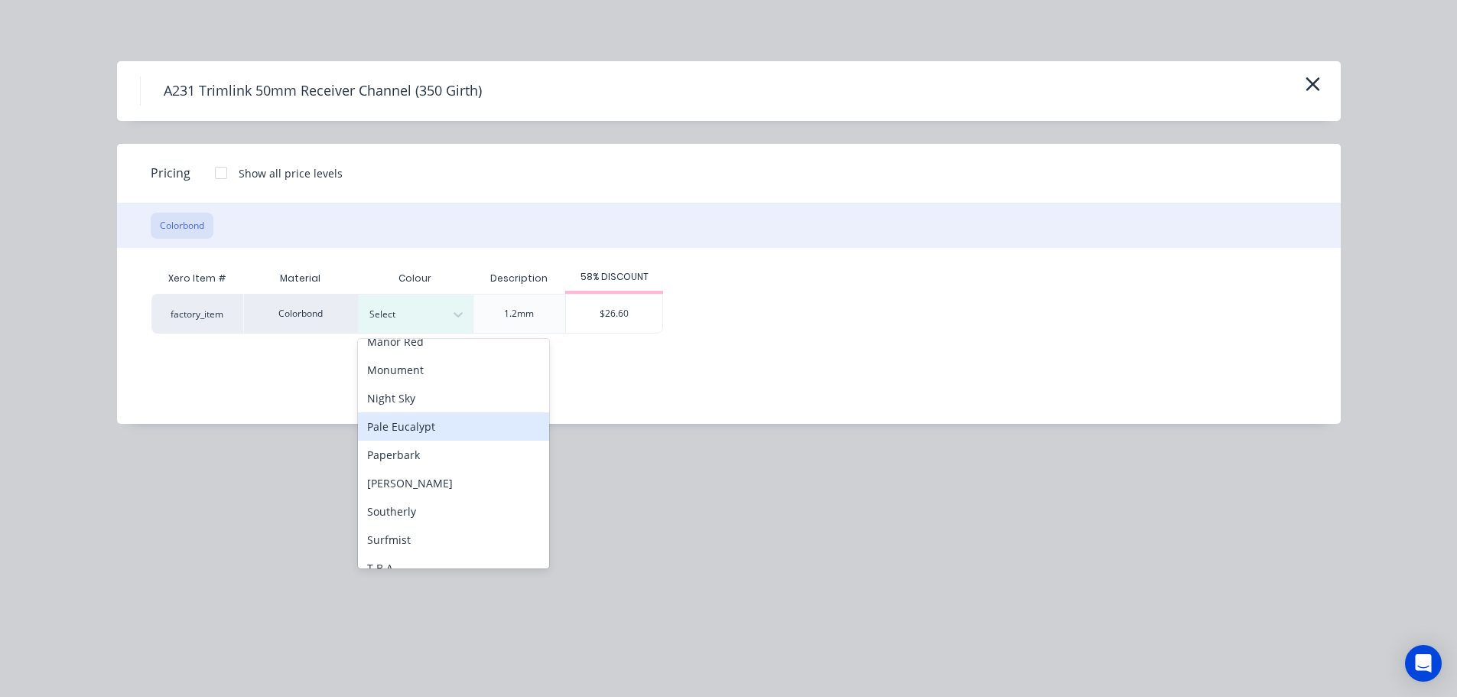
scroll to position [459, 0]
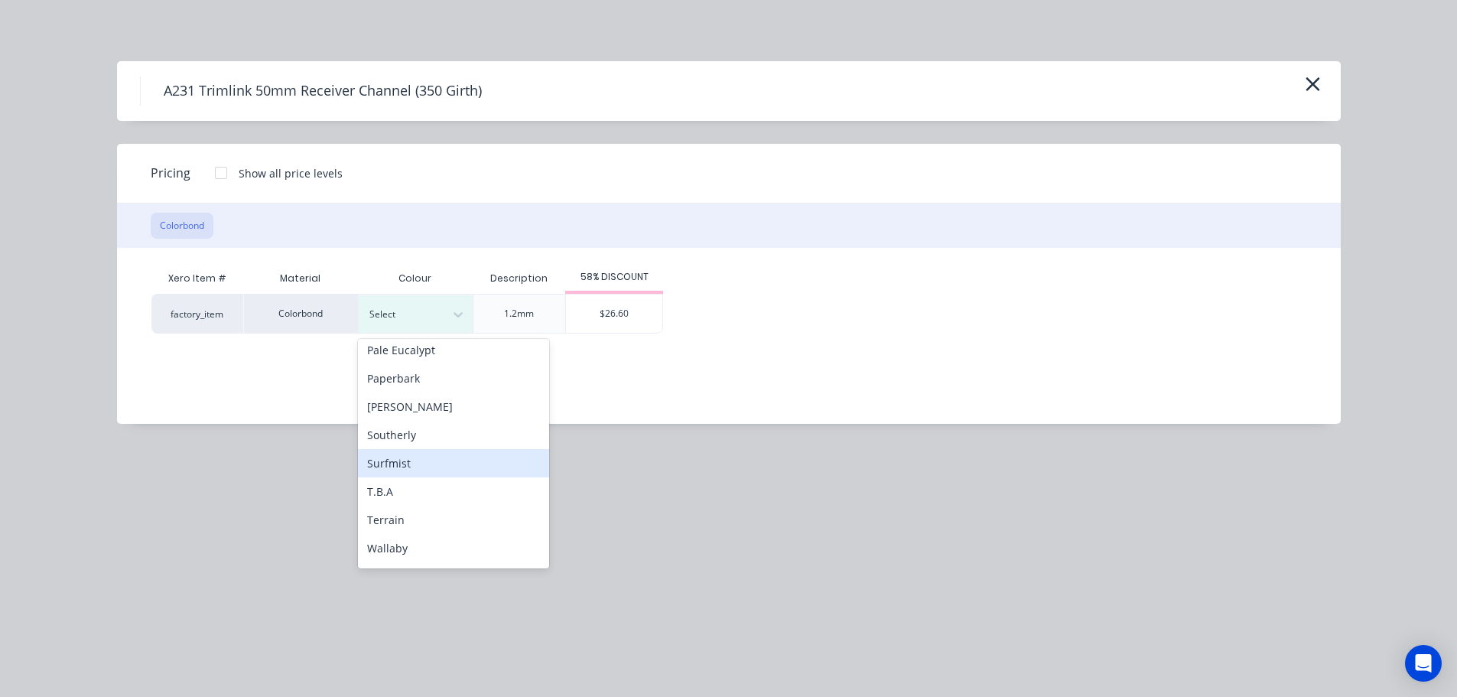
click at [439, 461] on div "Surfmist" at bounding box center [453, 463] width 191 height 28
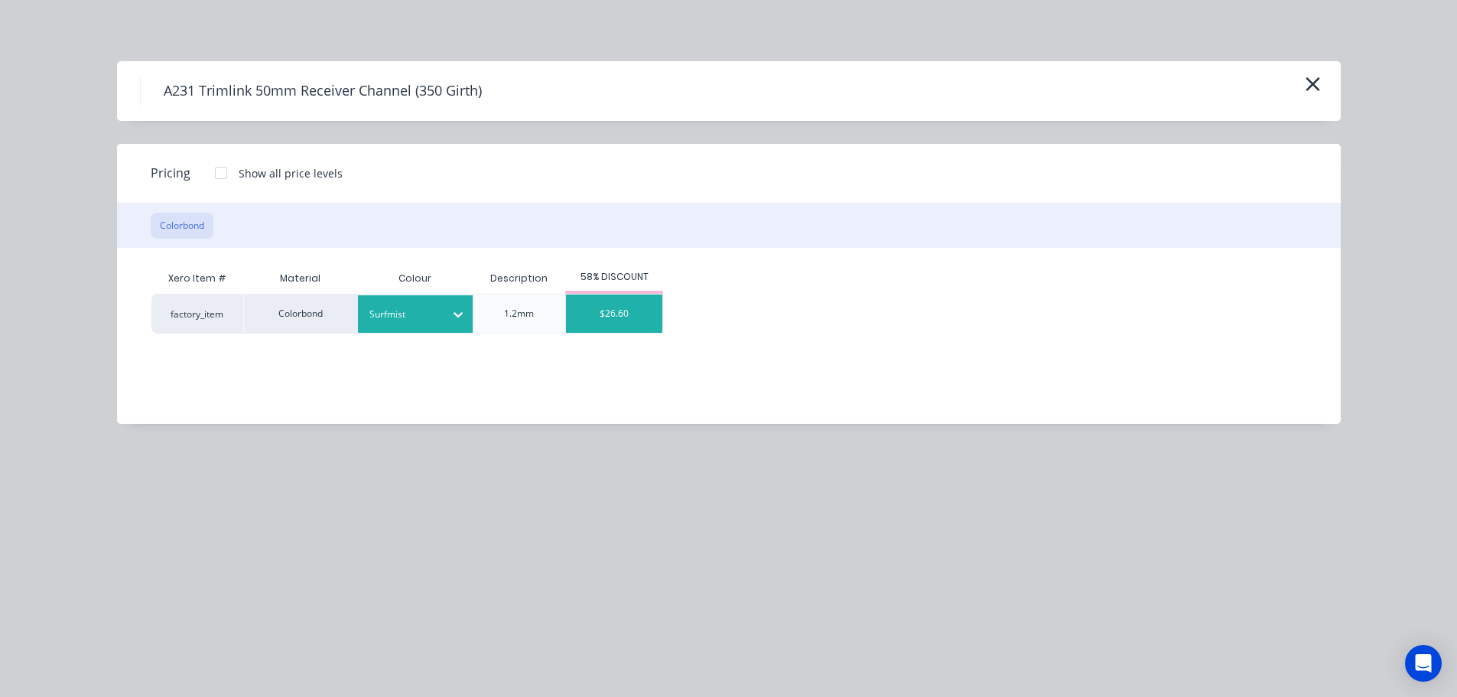
click at [641, 312] on div "$26.60" at bounding box center [614, 313] width 96 height 38
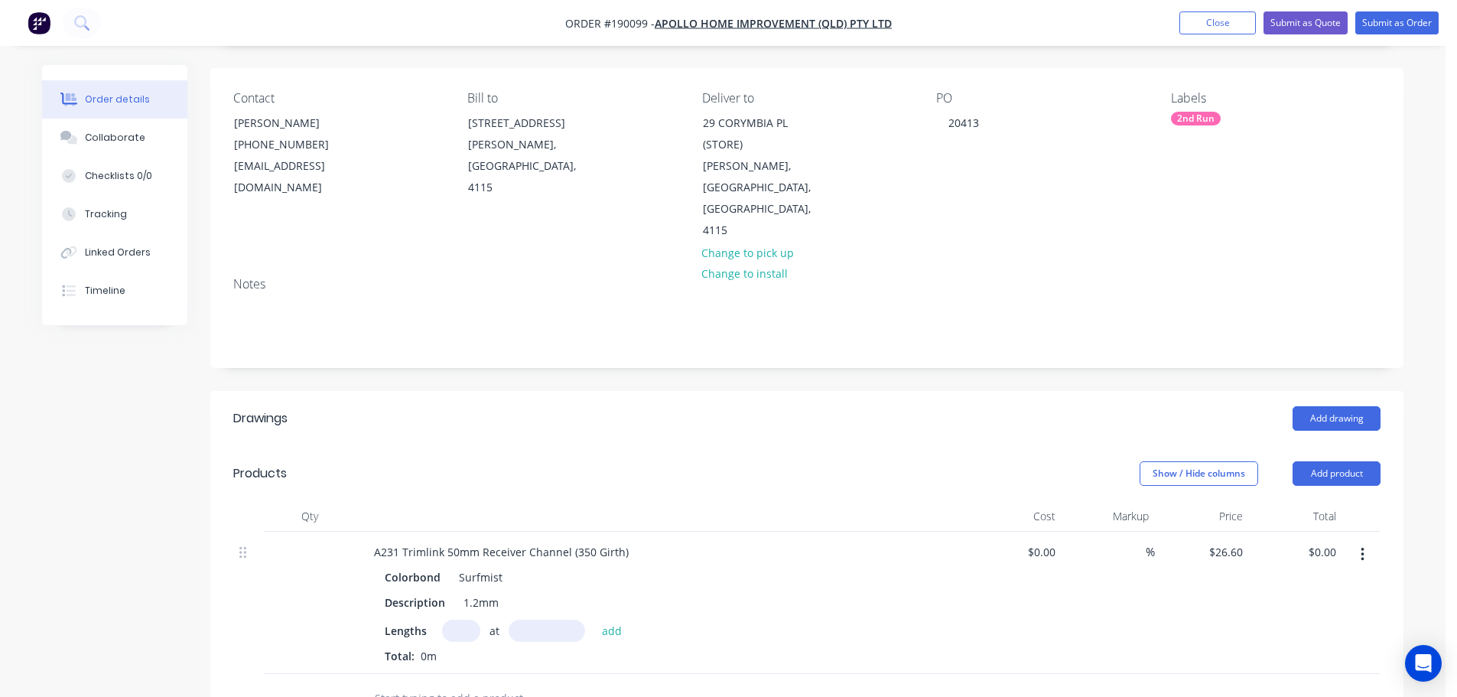
scroll to position [229, 0]
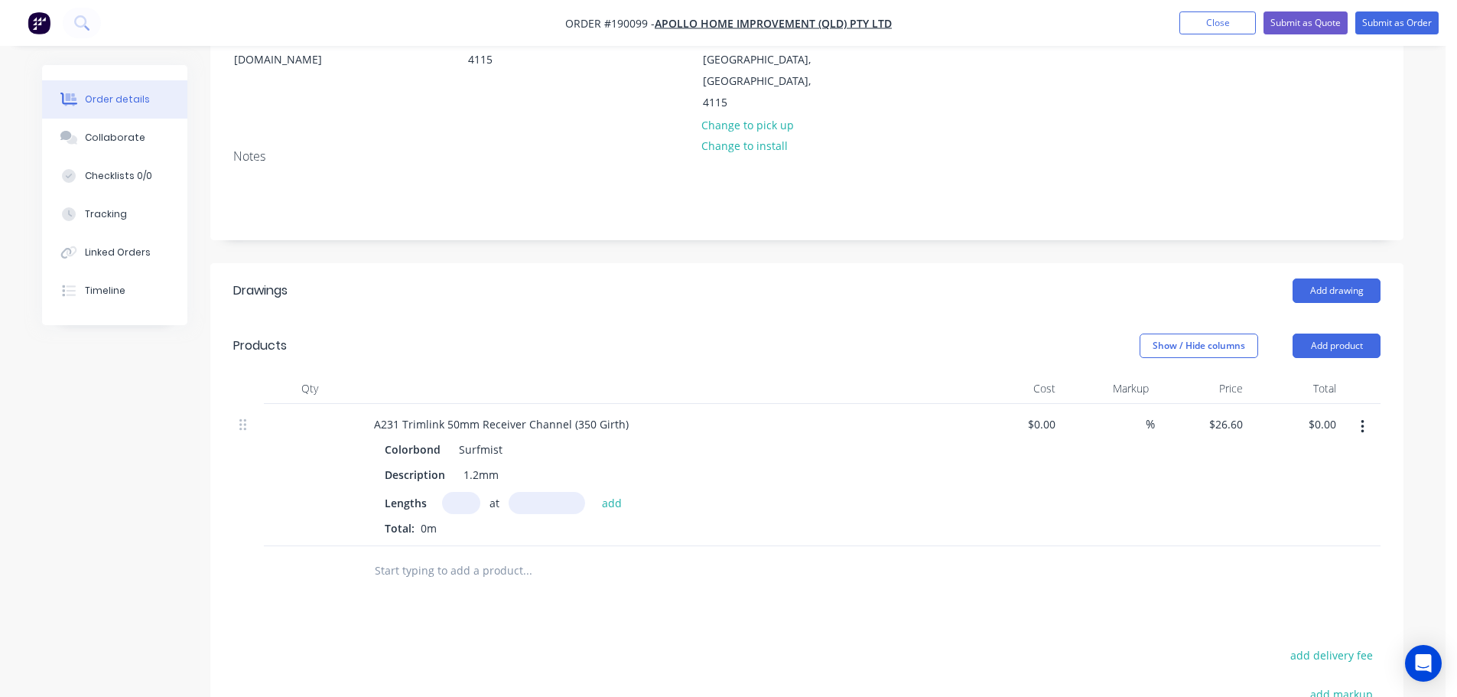
click at [465, 492] on input "text" at bounding box center [461, 503] width 38 height 22
type input "12"
type input "4000"
click at [594, 492] on button "add" at bounding box center [612, 502] width 36 height 21
type input "$1,276.80"
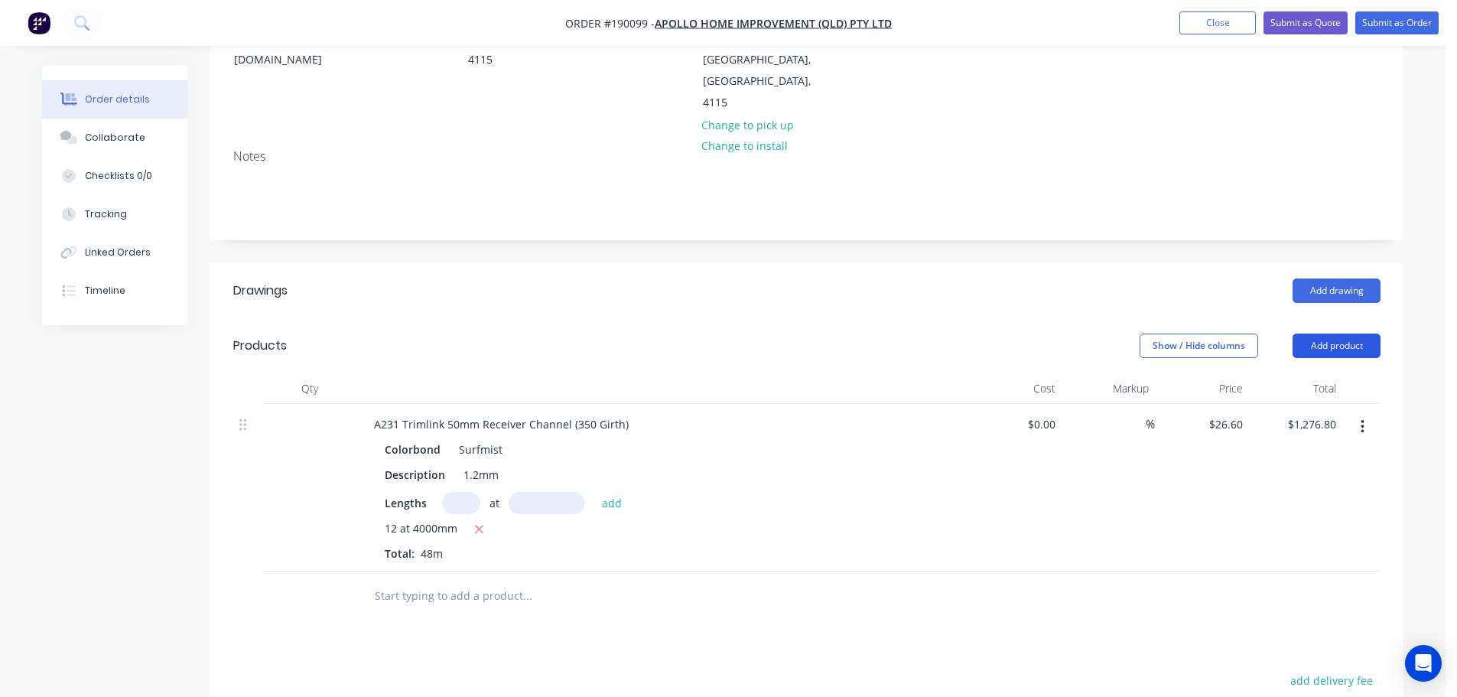
click at [1322, 333] on button "Add product" at bounding box center [1337, 345] width 88 height 24
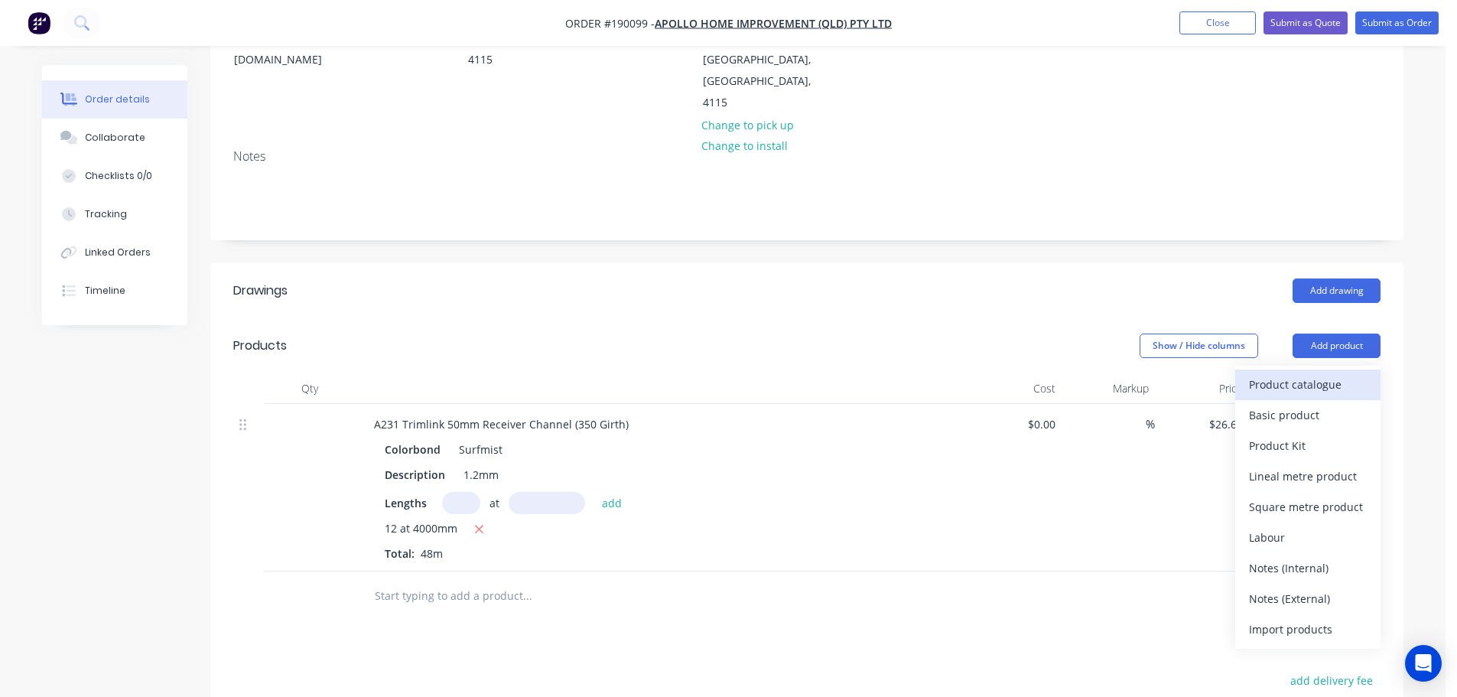
click at [1311, 373] on div "Product catalogue" at bounding box center [1308, 384] width 118 height 22
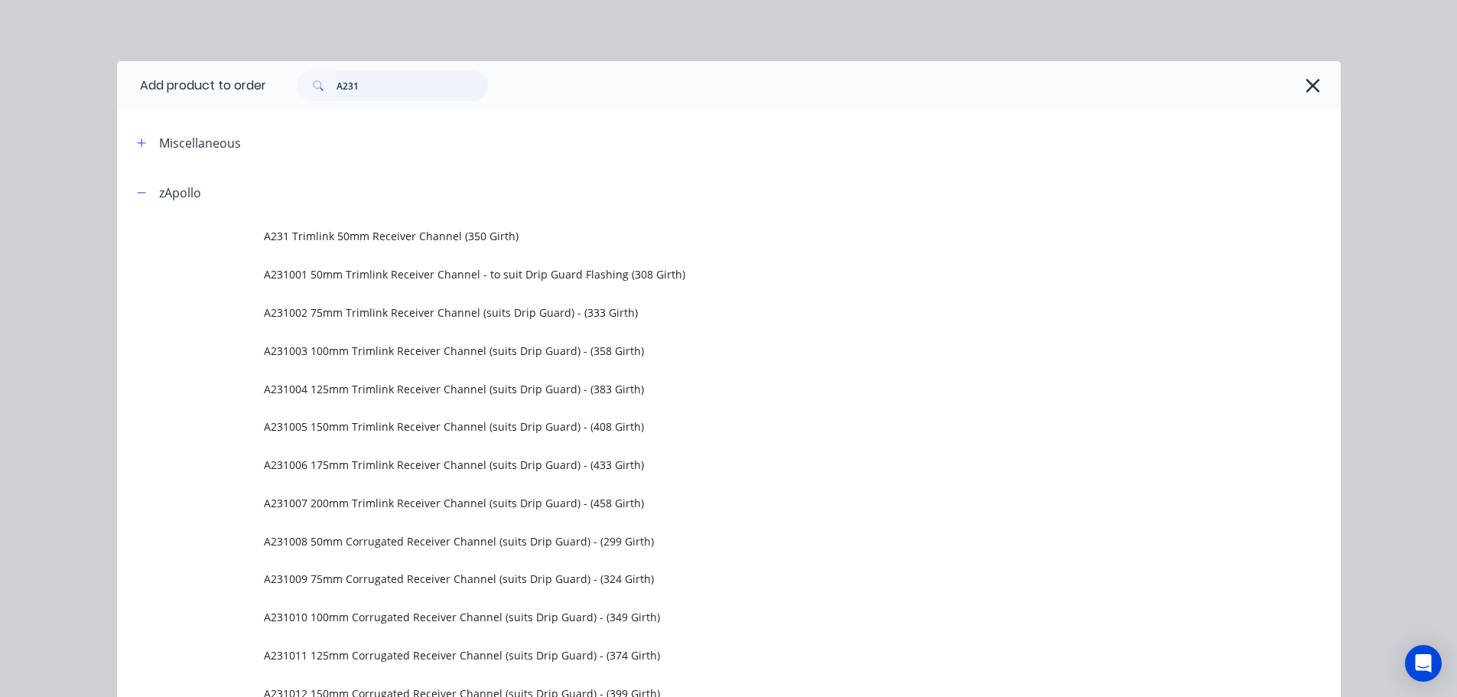
click at [410, 89] on input "A231" at bounding box center [412, 85] width 151 height 31
type input "A232"
click at [495, 229] on span "A232 Trimlink 50mm Barge Flashing (442 Girth)" at bounding box center [694, 236] width 861 height 16
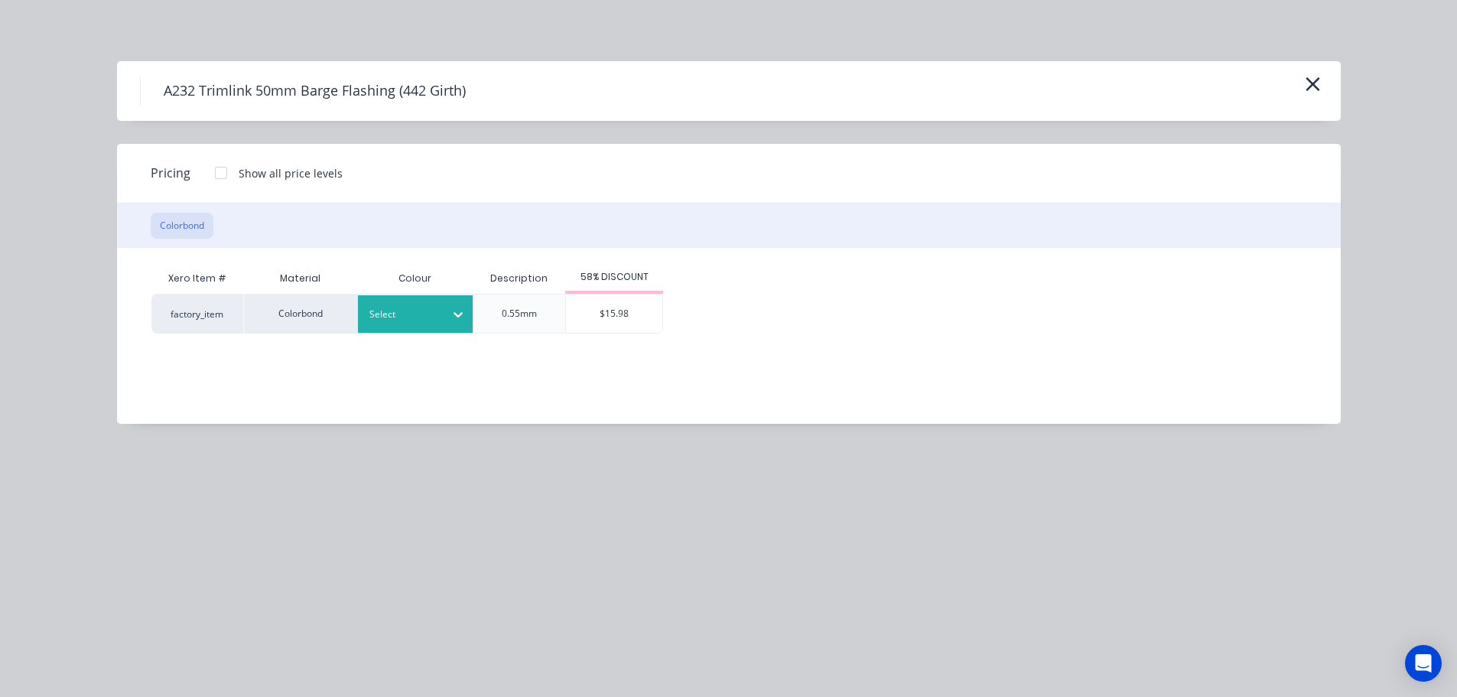
click at [445, 314] on div at bounding box center [458, 314] width 28 height 24
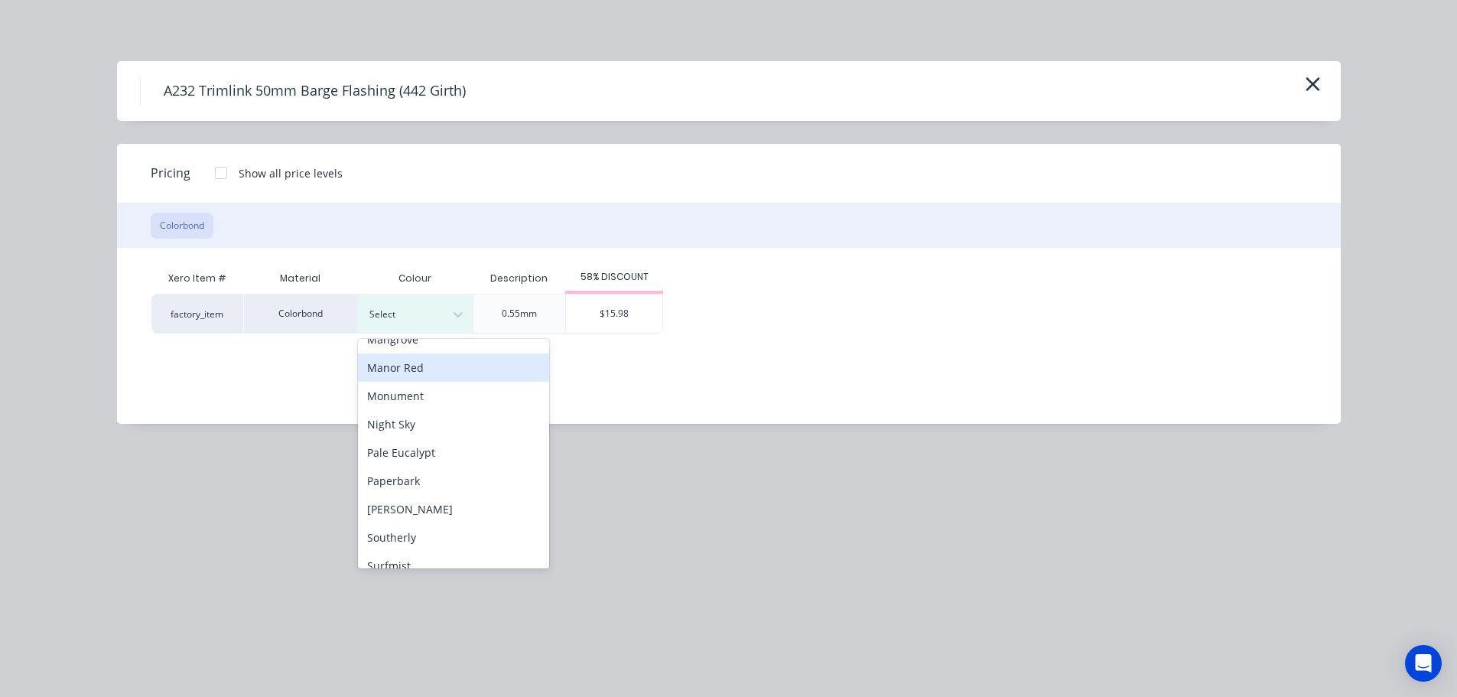
scroll to position [382, 0]
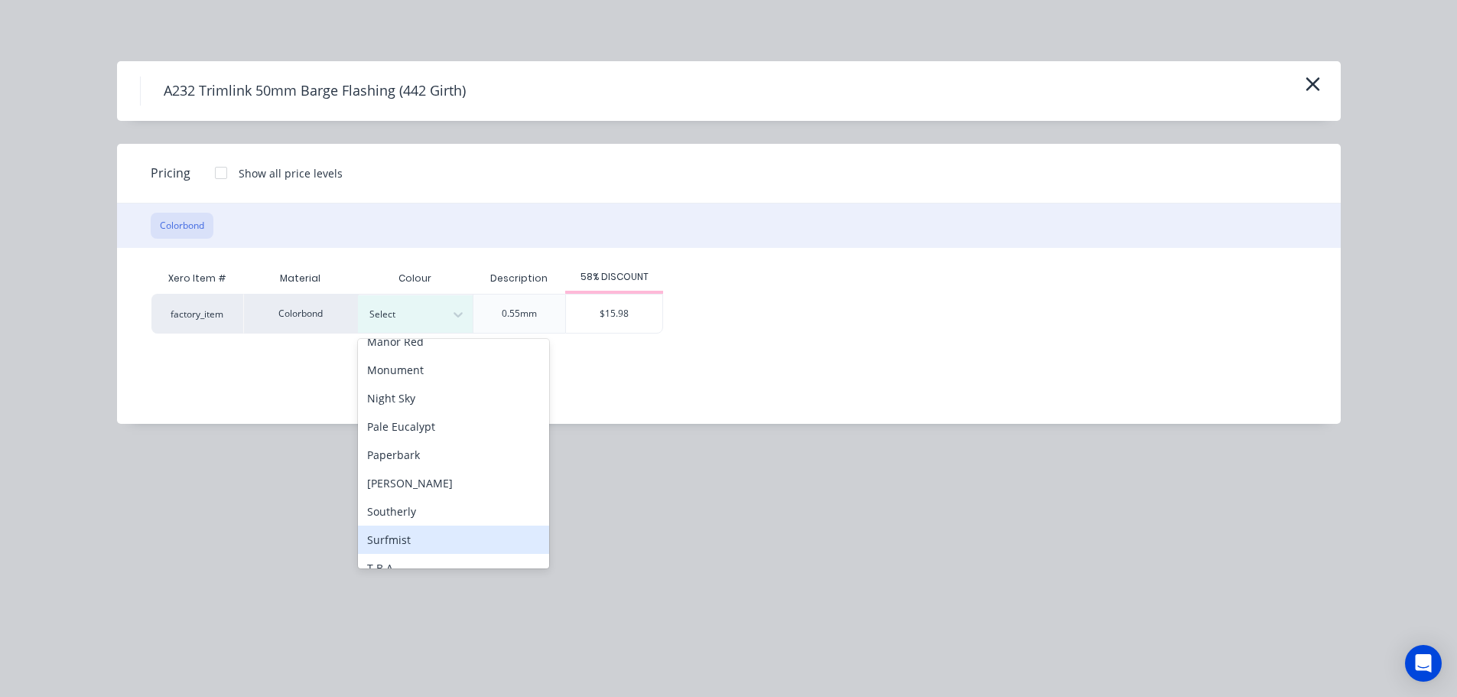
click at [421, 541] on div "Surfmist" at bounding box center [453, 539] width 191 height 28
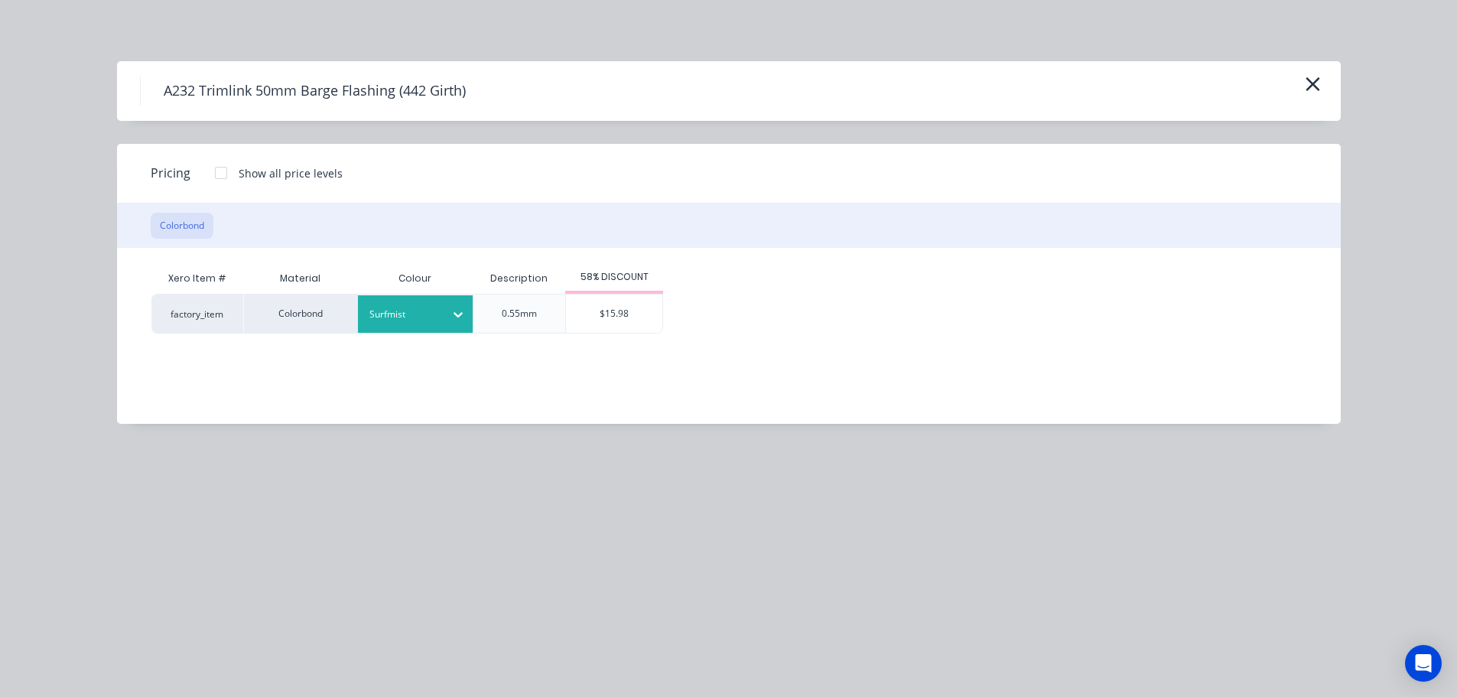
click at [605, 314] on div "$15.98" at bounding box center [614, 313] width 96 height 38
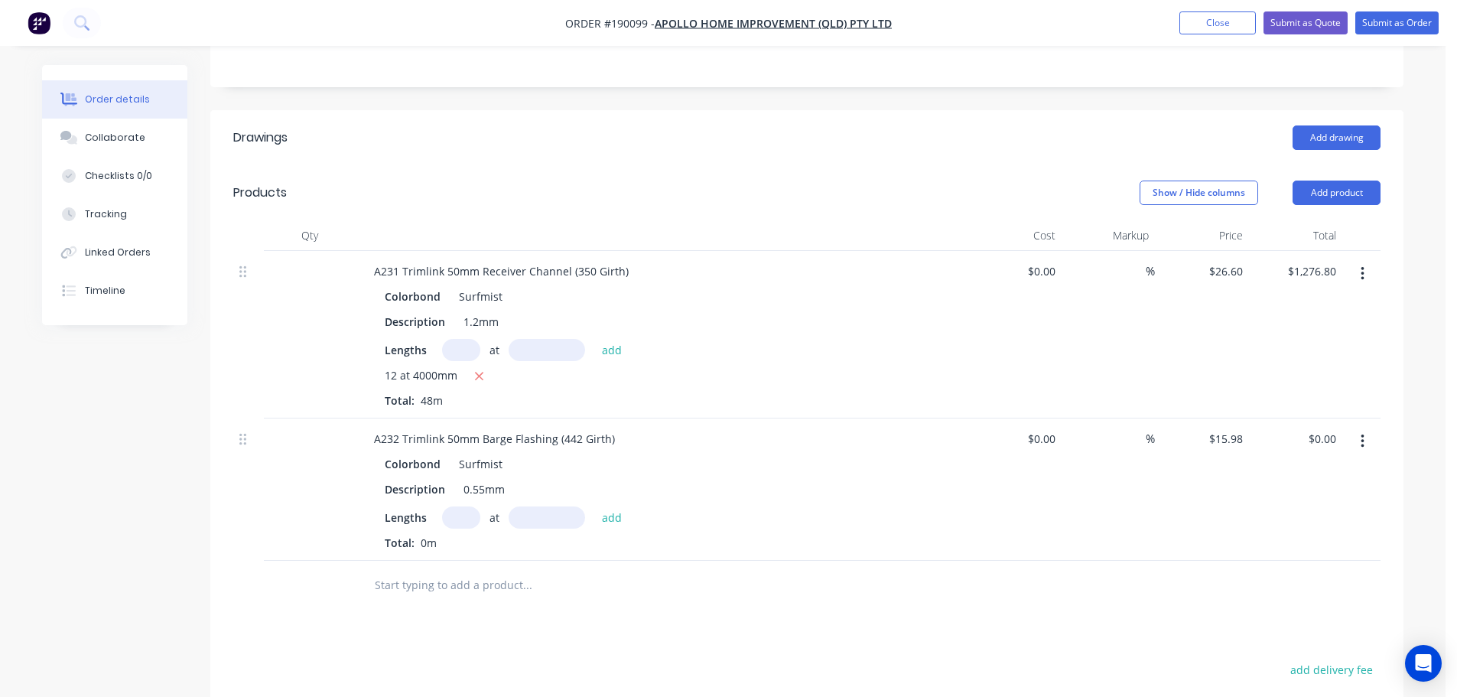
click at [448, 506] on input "text" at bounding box center [461, 517] width 38 height 22
type input "16"
type input "2100"
click at [594, 506] on button "add" at bounding box center [612, 516] width 36 height 21
type input "$536.93"
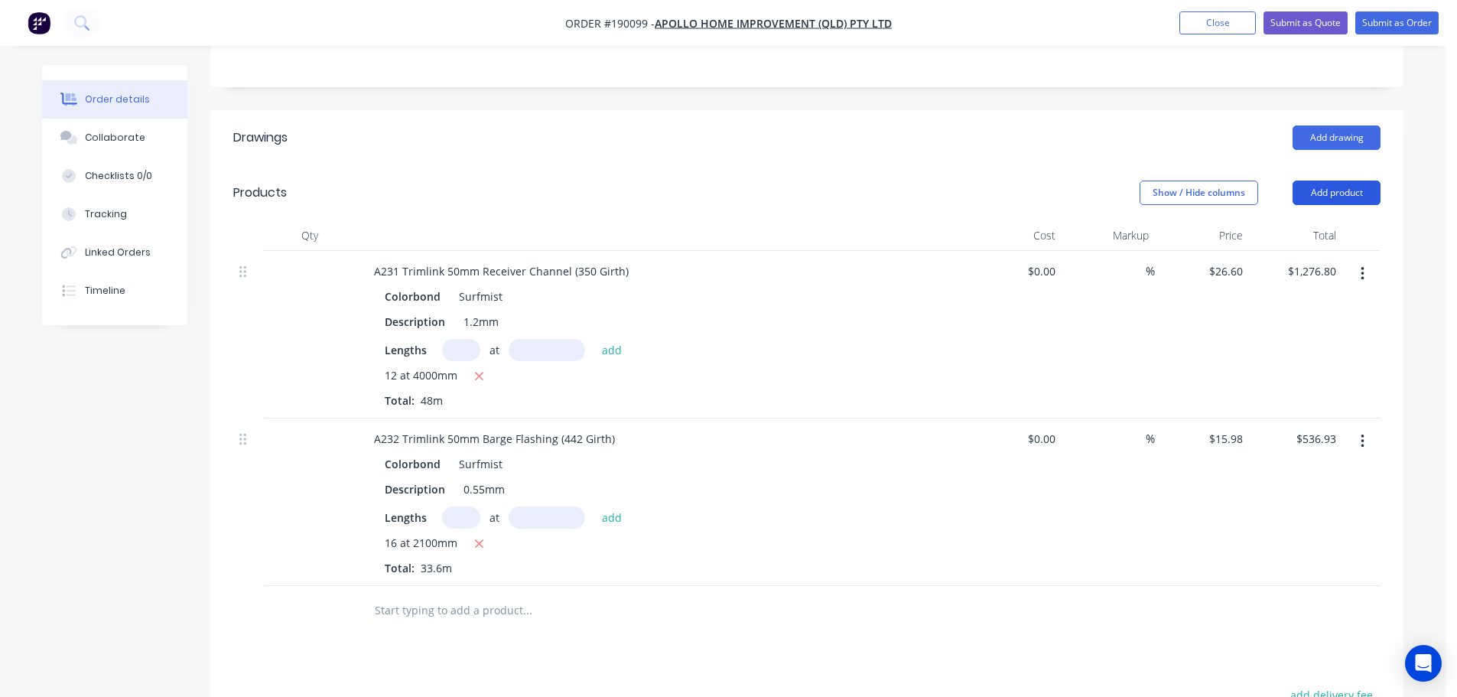
click at [1328, 180] on button "Add product" at bounding box center [1337, 192] width 88 height 24
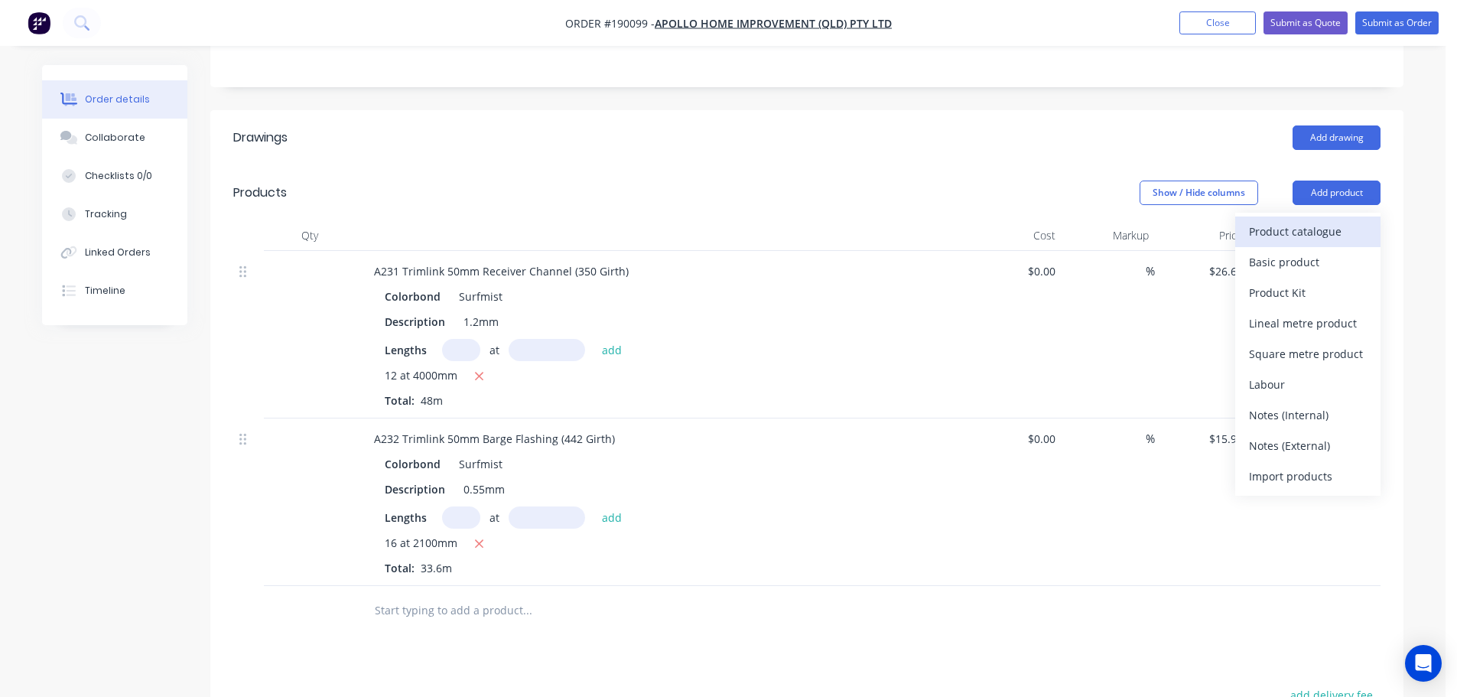
click at [1296, 220] on div "Product catalogue" at bounding box center [1308, 231] width 118 height 22
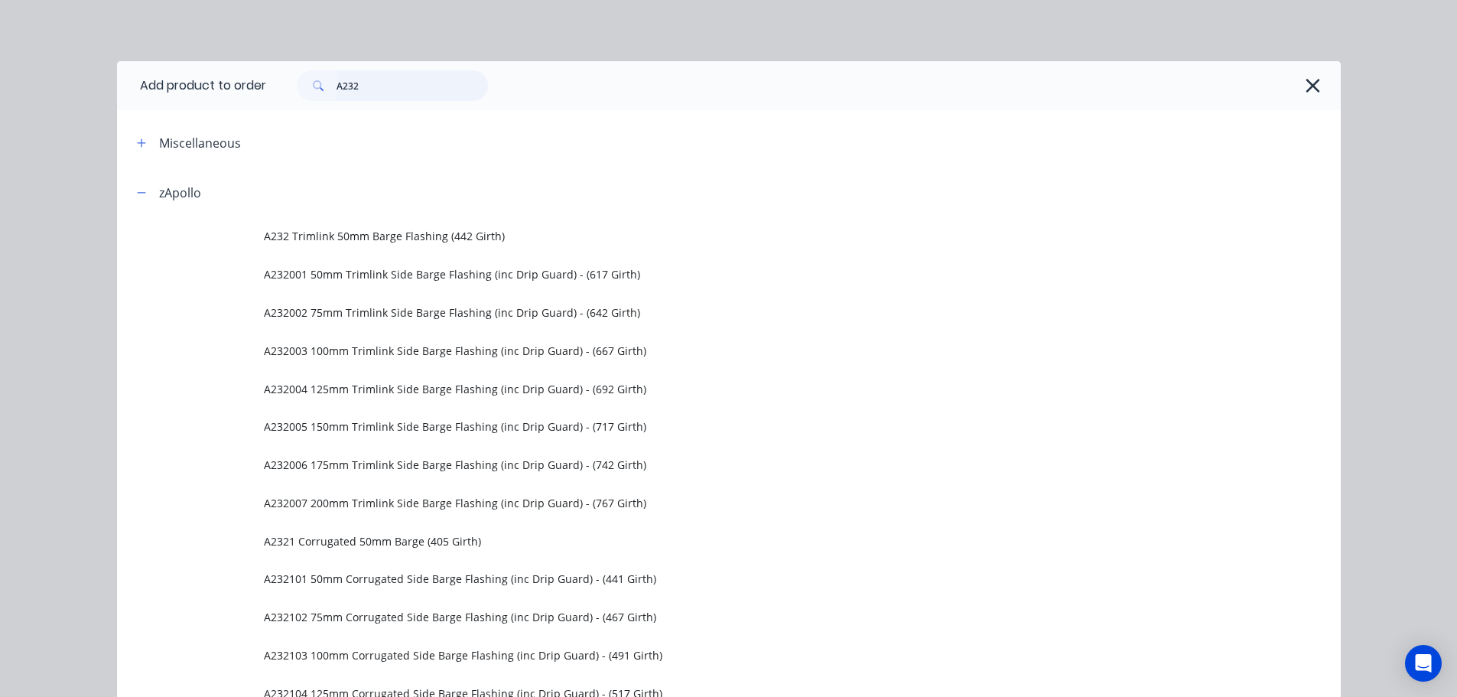
click at [387, 90] on input "A232" at bounding box center [412, 85] width 151 height 31
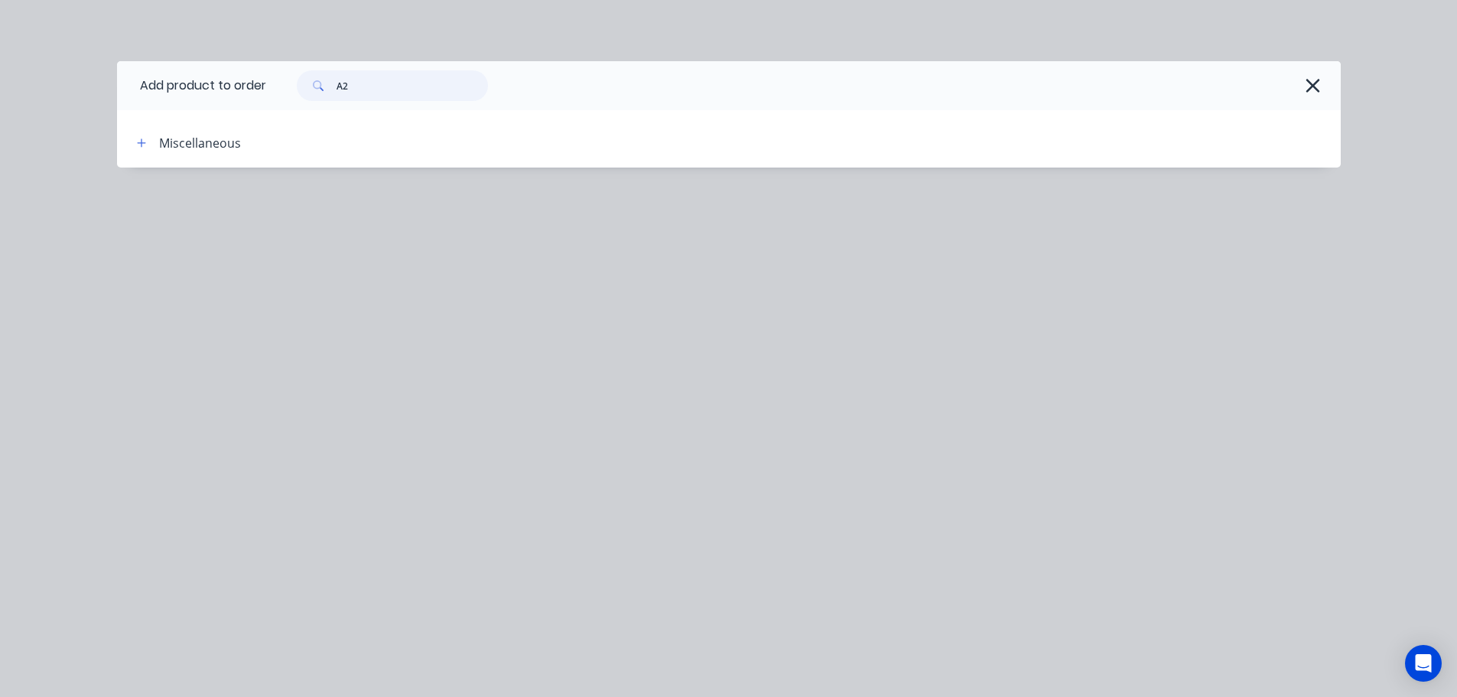
type input "A"
click at [1306, 89] on icon "button" at bounding box center [1313, 85] width 16 height 21
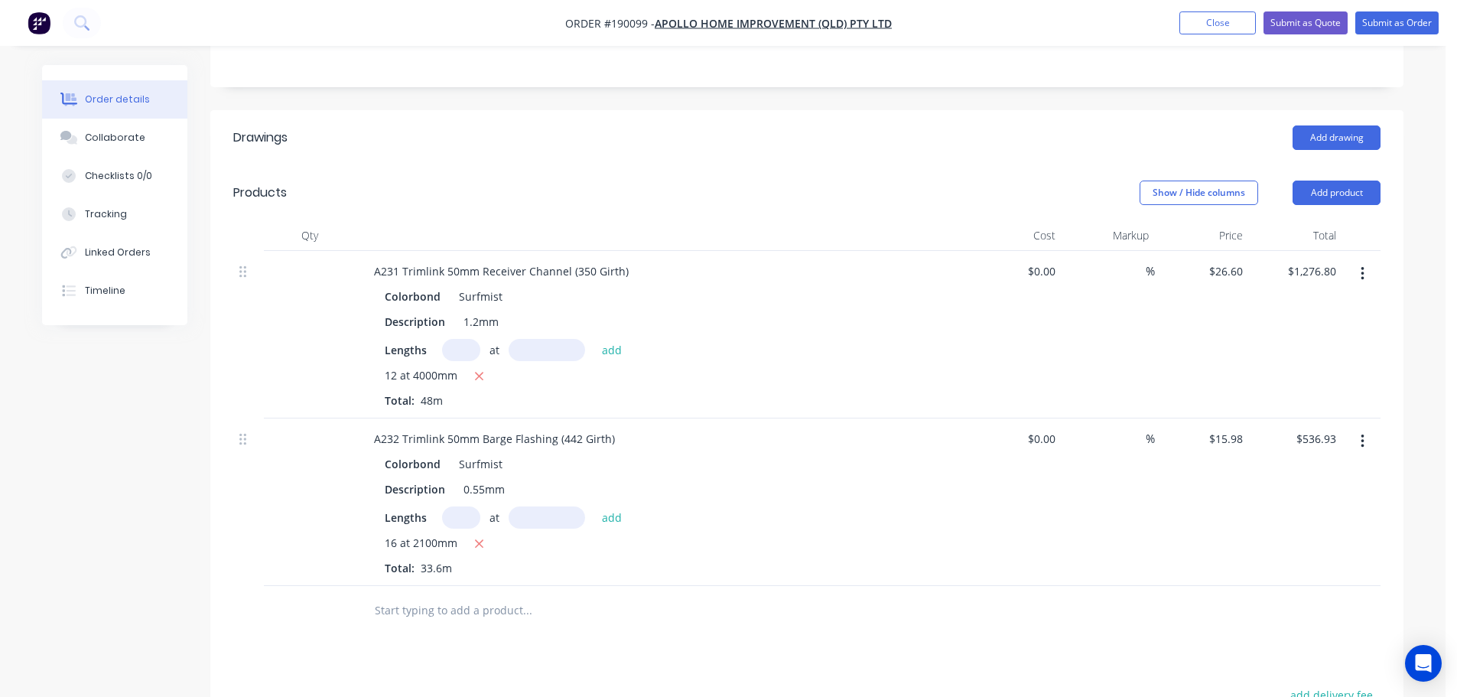
click at [1350, 110] on header "Drawings Add drawing" at bounding box center [806, 137] width 1193 height 55
click at [1351, 125] on button "Add drawing" at bounding box center [1337, 137] width 88 height 24
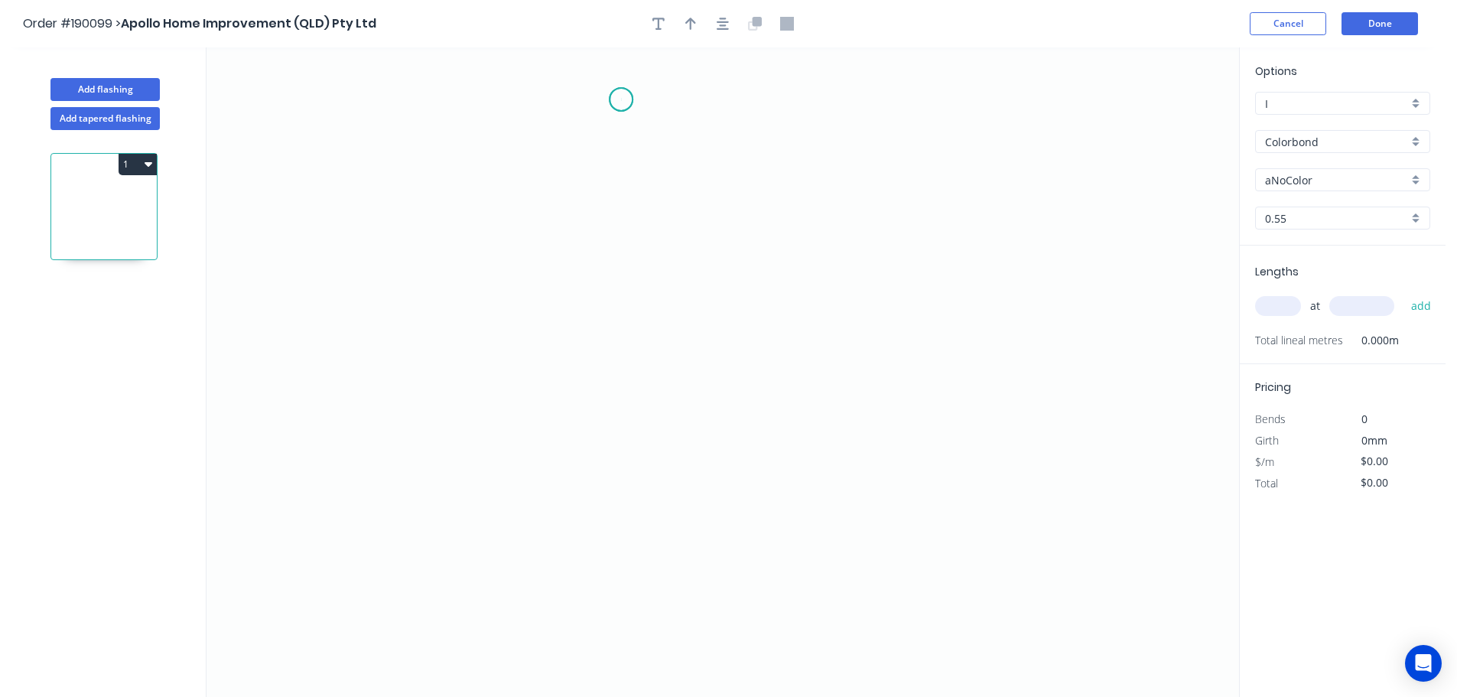
click at [621, 101] on icon "0" at bounding box center [723, 371] width 1033 height 649
click at [893, 109] on icon "0" at bounding box center [723, 371] width 1033 height 649
drag, startPoint x: 889, startPoint y: 160, endPoint x: 1162, endPoint y: 198, distance: 274.9
click at [889, 160] on icon "0 ?" at bounding box center [723, 371] width 1033 height 649
click at [620, 99] on circle at bounding box center [621, 99] width 23 height 23
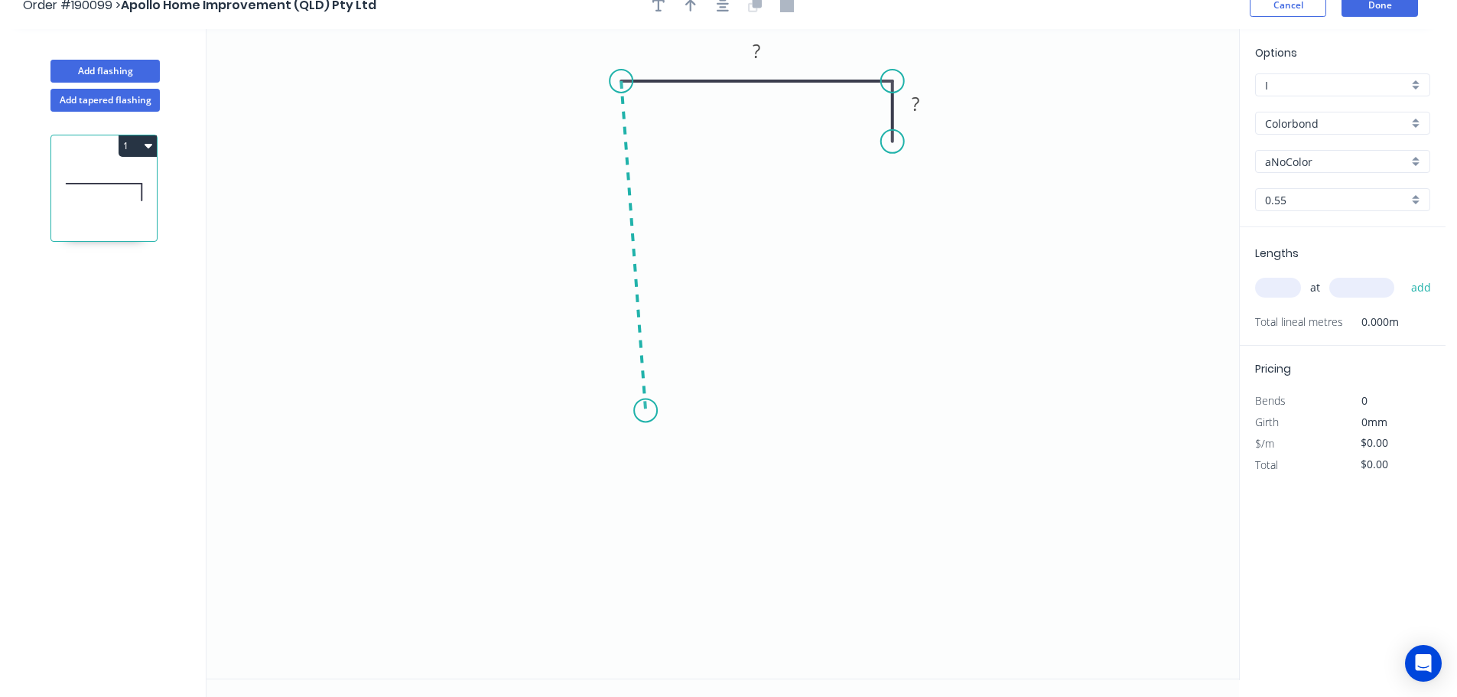
scroll to position [28, 0]
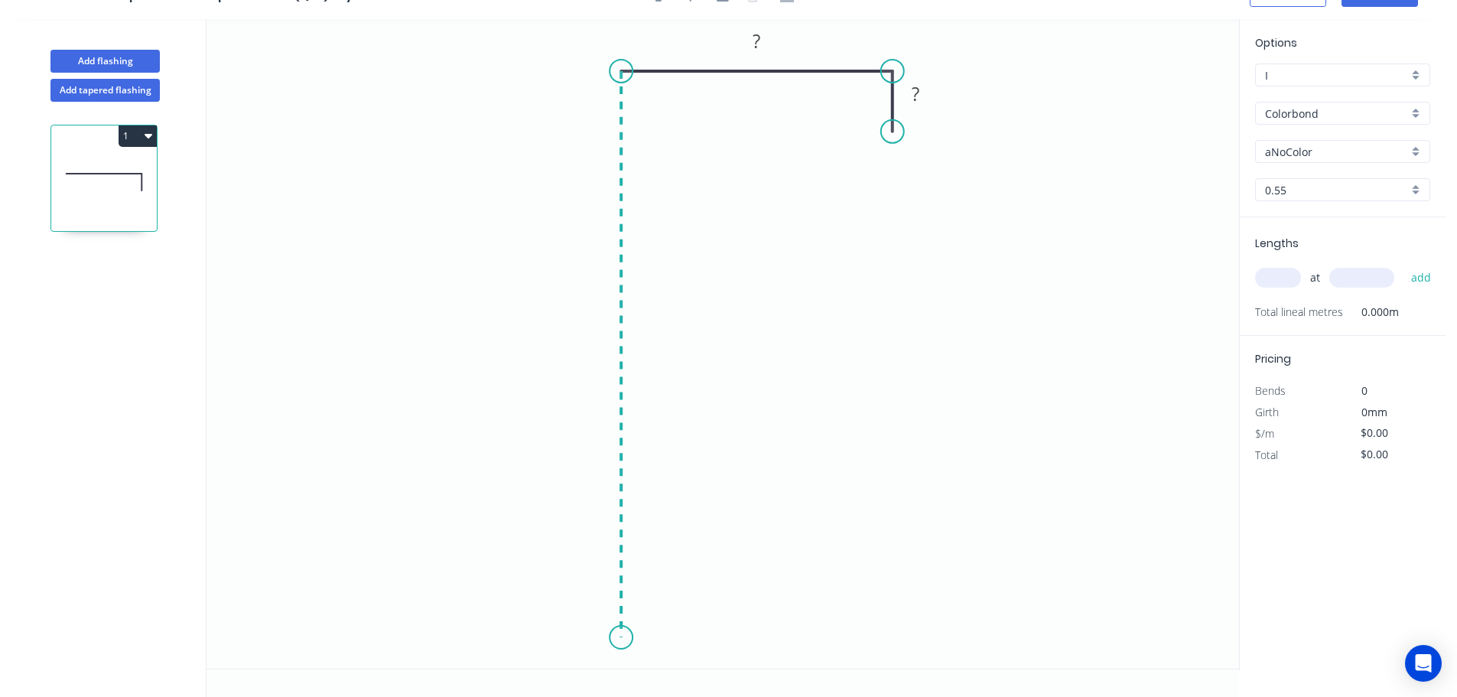
click at [639, 638] on icon "0 ? ?" at bounding box center [723, 343] width 1033 height 649
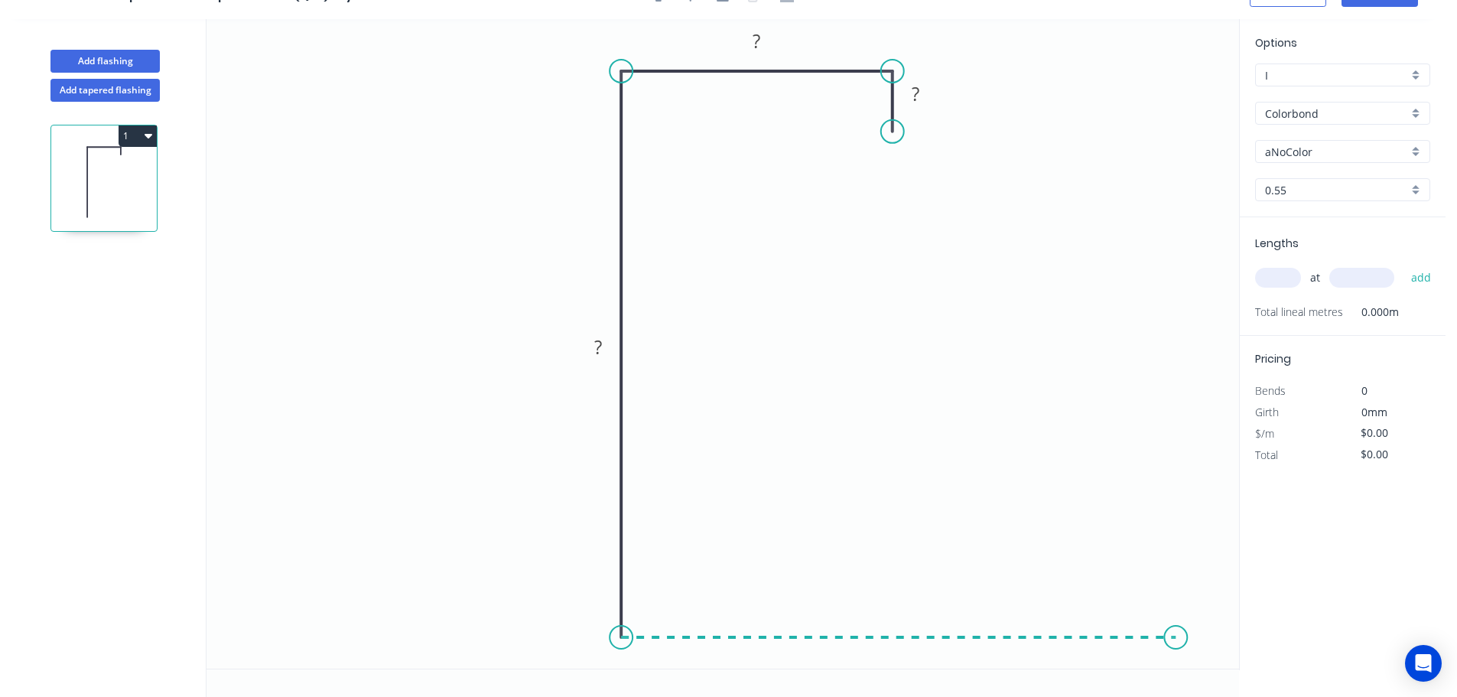
click at [1176, 622] on icon "0 ? ? ?" at bounding box center [723, 343] width 1033 height 649
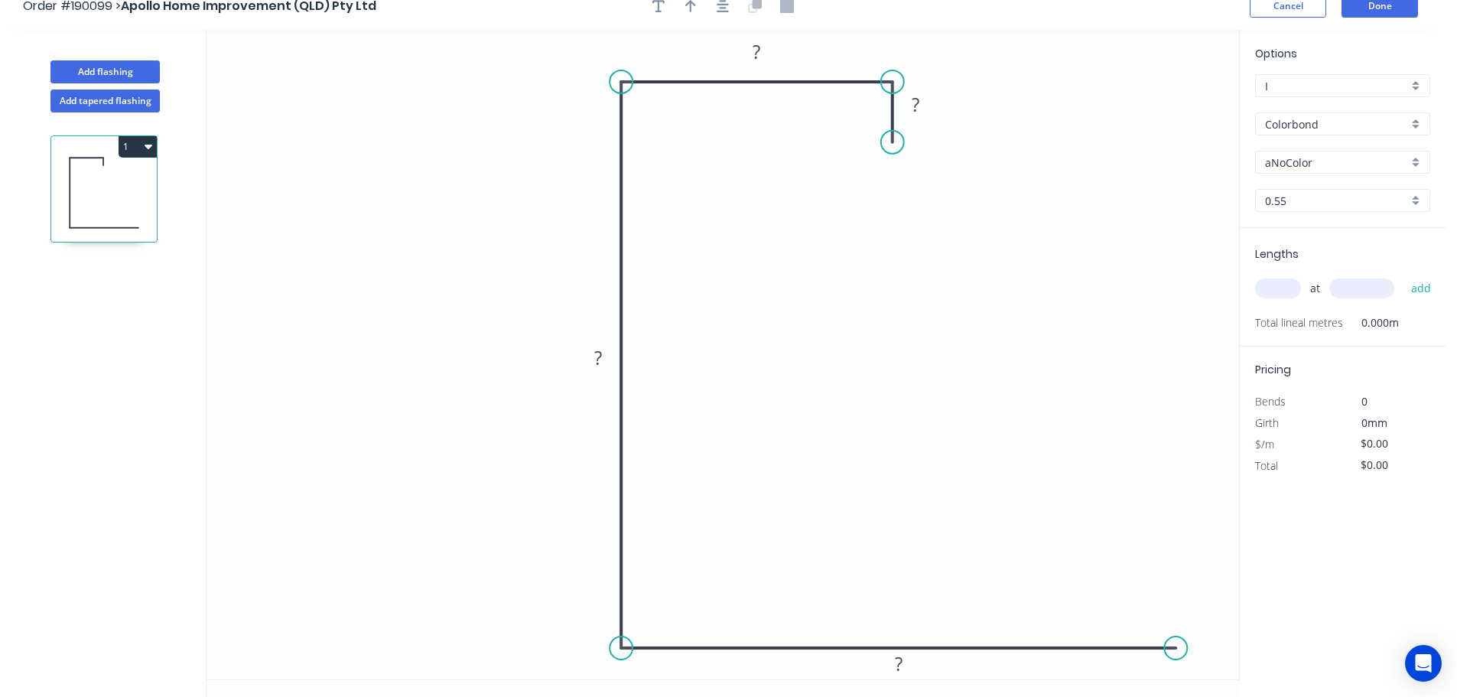
scroll to position [0, 0]
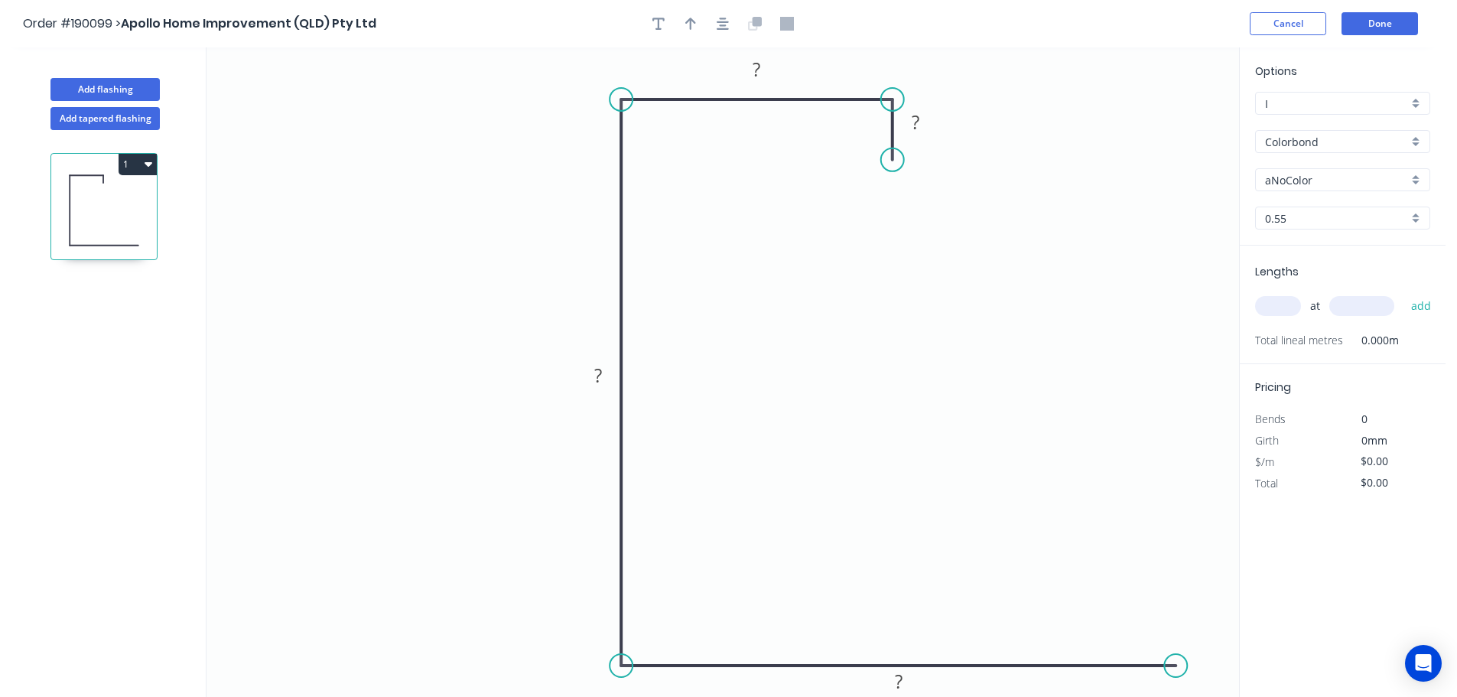
click at [737, 24] on div at bounding box center [722, 23] width 161 height 23
click at [733, 23] on div at bounding box center [722, 23] width 161 height 23
click at [733, 24] on div at bounding box center [722, 23] width 161 height 23
click at [722, 24] on icon "button" at bounding box center [723, 24] width 12 height 14
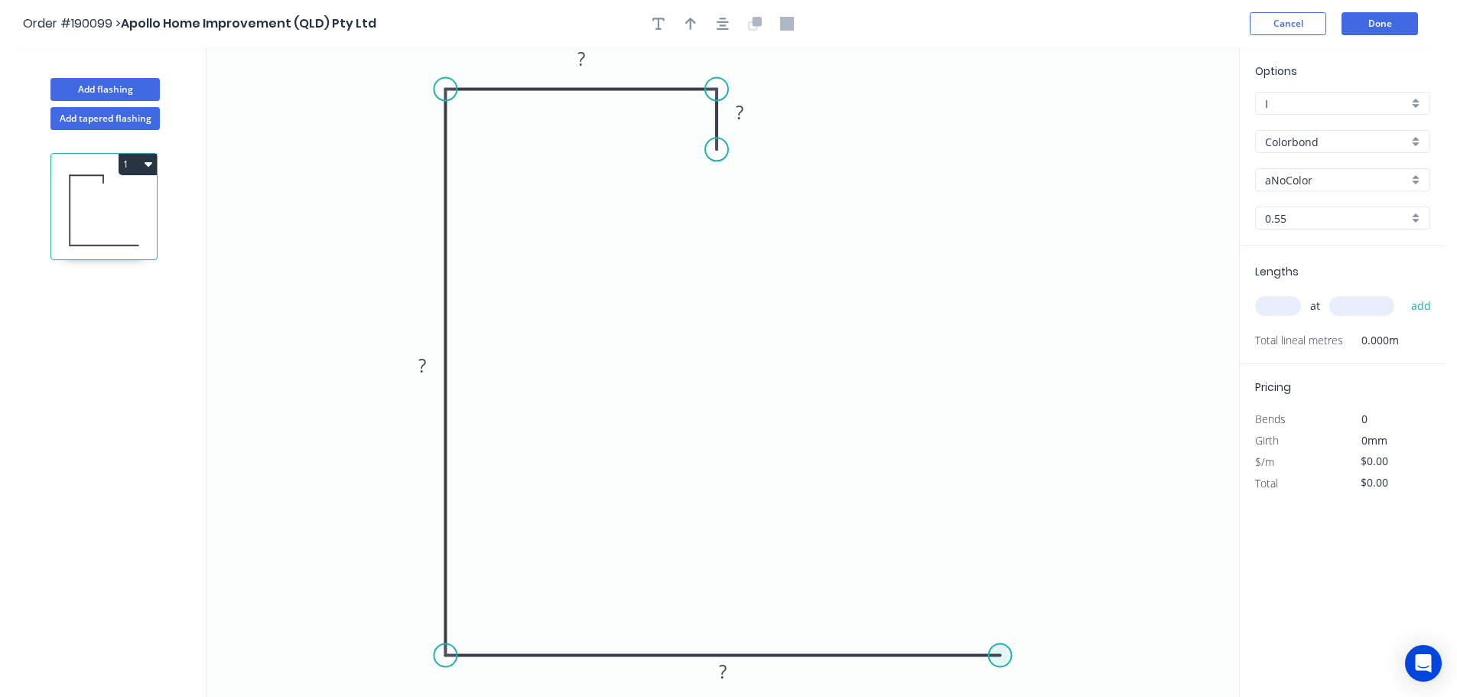
click at [1001, 655] on circle at bounding box center [1000, 655] width 23 height 23
click at [996, 652] on circle at bounding box center [1000, 655] width 23 height 23
click at [1000, 653] on circle at bounding box center [1000, 655] width 23 height 23
click at [1002, 657] on circle at bounding box center [1000, 655] width 23 height 23
click at [1003, 651] on circle at bounding box center [1001, 655] width 23 height 23
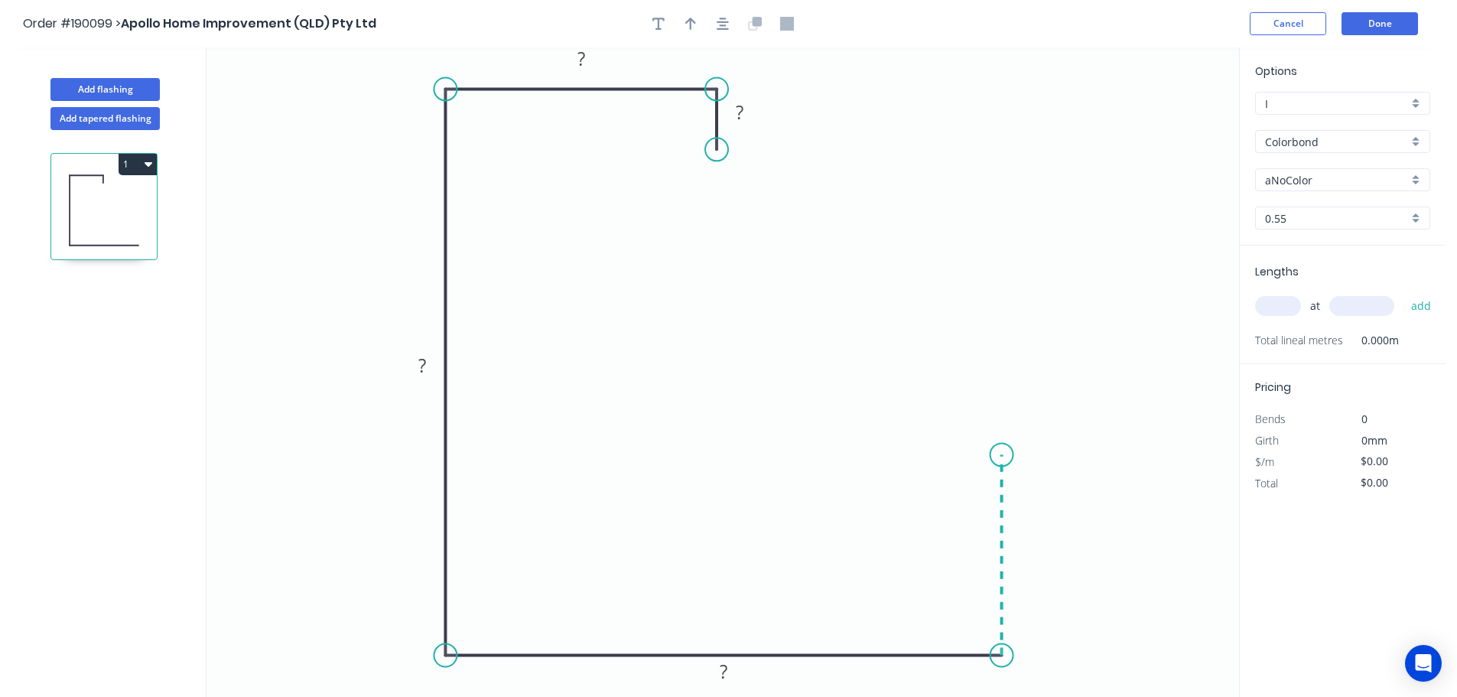
click at [990, 455] on icon "0 ? ? ? ?" at bounding box center [723, 371] width 1033 height 649
click at [899, 451] on icon "0 ? ? ? ? ?" at bounding box center [723, 371] width 1033 height 649
click at [899, 515] on icon "0 ? ? ? ? ? ?" at bounding box center [723, 371] width 1033 height 649
click at [896, 509] on circle at bounding box center [898, 507] width 23 height 23
click at [741, 109] on tspan "?" at bounding box center [740, 111] width 8 height 25
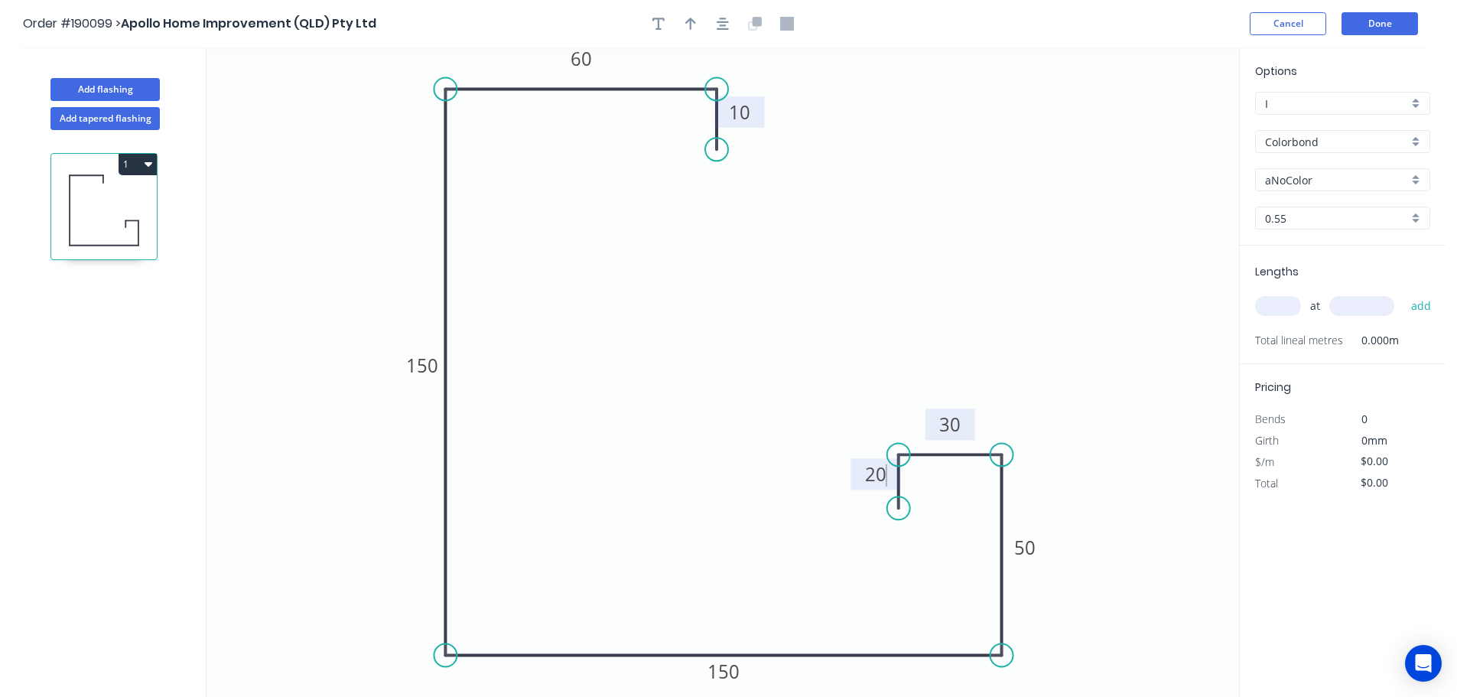
type input "$16.74"
click at [954, 417] on tspan "30" at bounding box center [949, 423] width 21 height 25
click at [694, 28] on icon "button" at bounding box center [690, 24] width 11 height 14
drag, startPoint x: 1043, startPoint y: 165, endPoint x: 226, endPoint y: 291, distance: 826.4
click at [226, 291] on icon at bounding box center [227, 272] width 14 height 49
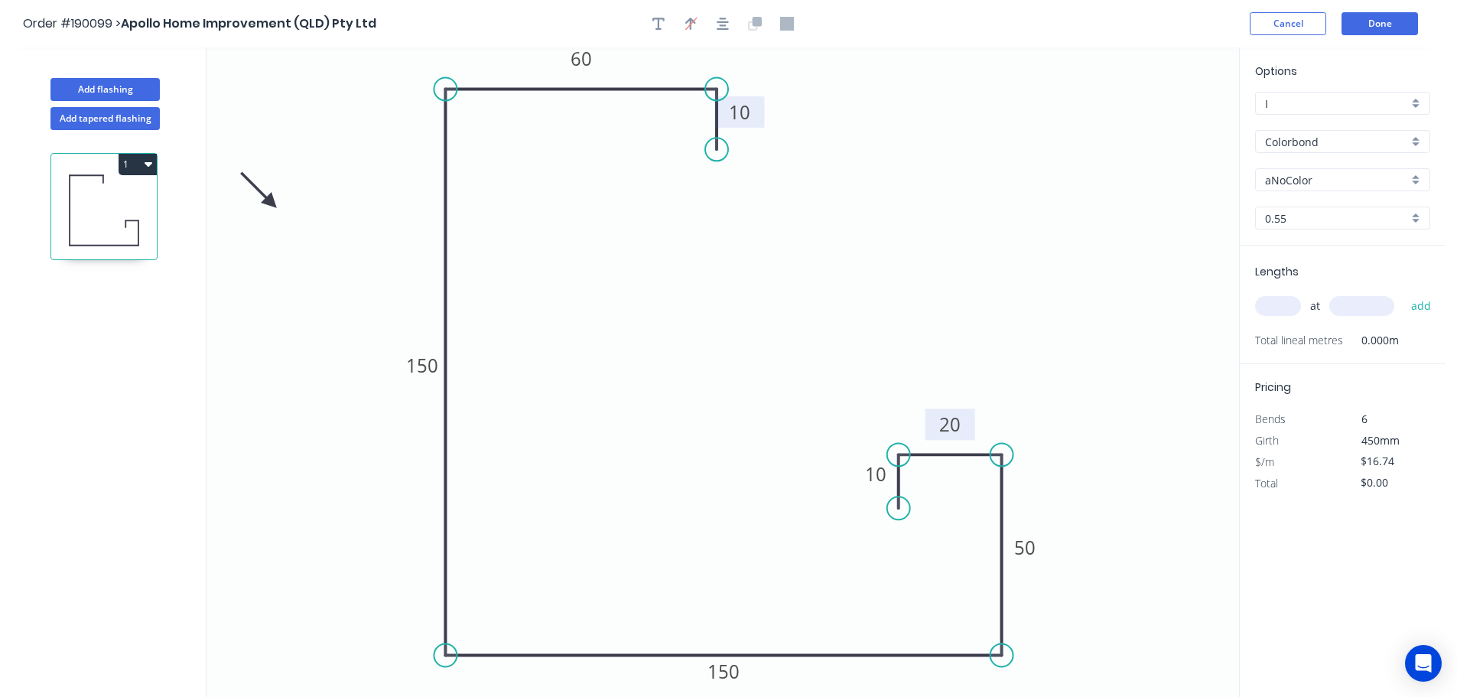
drag, startPoint x: 265, startPoint y: 226, endPoint x: 279, endPoint y: 203, distance: 27.4
click at [275, 203] on icon at bounding box center [258, 190] width 44 height 44
click at [1305, 180] on input "aNoColor" at bounding box center [1336, 180] width 143 height 16
click at [1341, 337] on div "Surfmist" at bounding box center [1343, 339] width 174 height 27
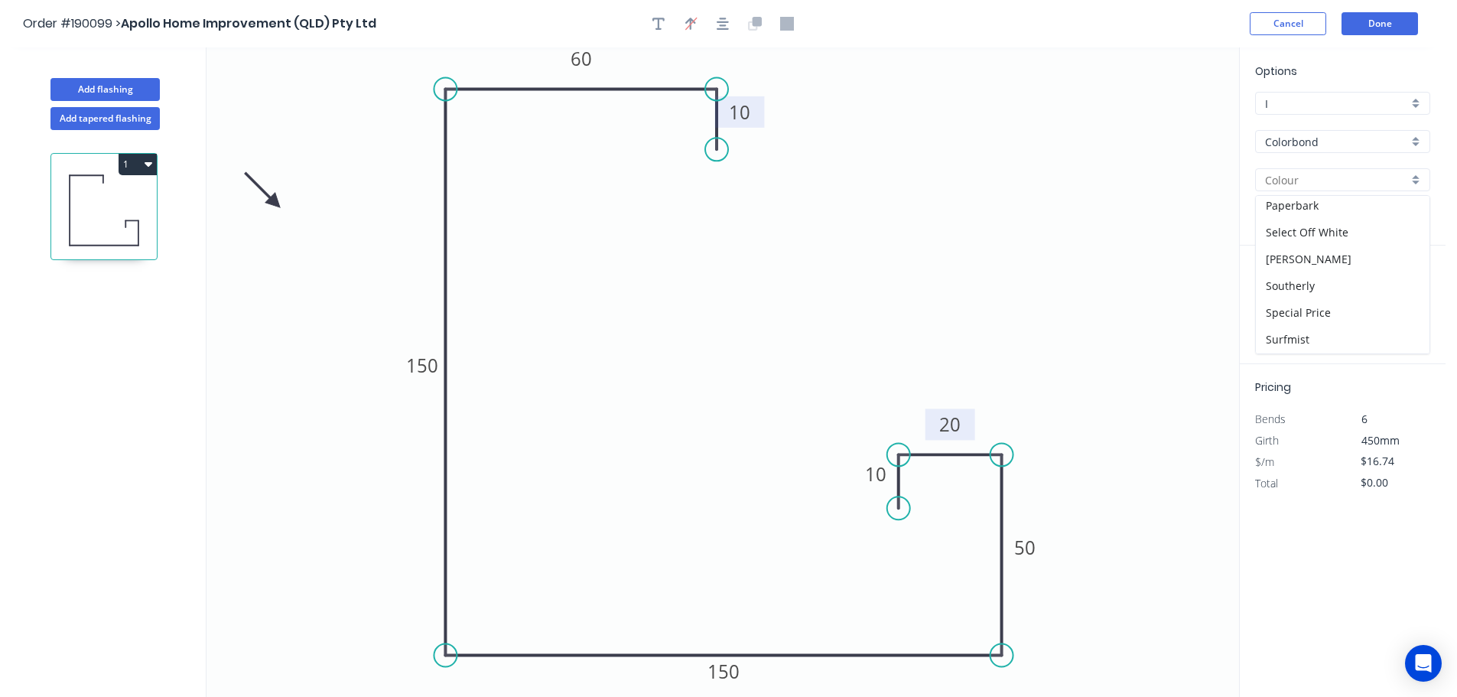
type input "Surfmist"
click at [1280, 312] on input "text" at bounding box center [1278, 306] width 46 height 20
type input "12"
type input "4600"
click at [1403, 293] on button "add" at bounding box center [1421, 306] width 36 height 26
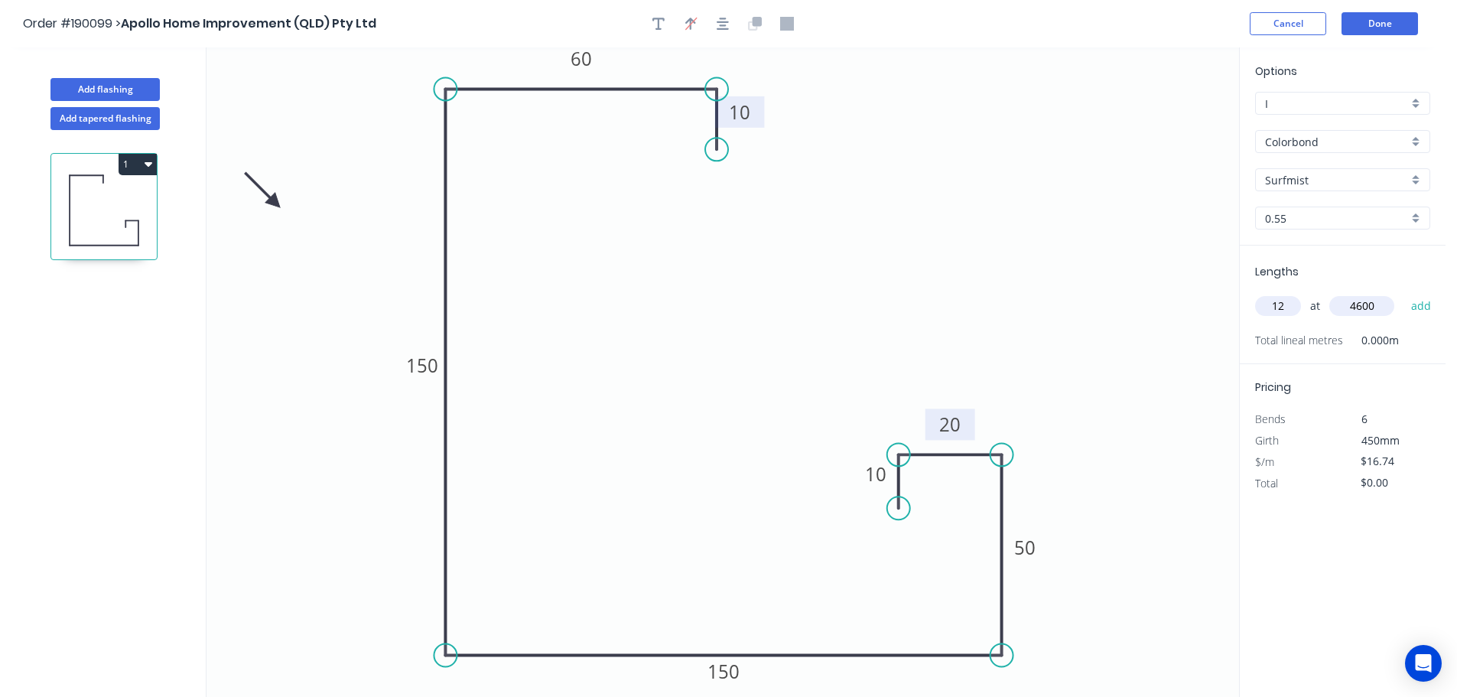
type input "$924.05"
click at [145, 88] on button "Add flashing" at bounding box center [104, 89] width 109 height 23
type input "$0.00"
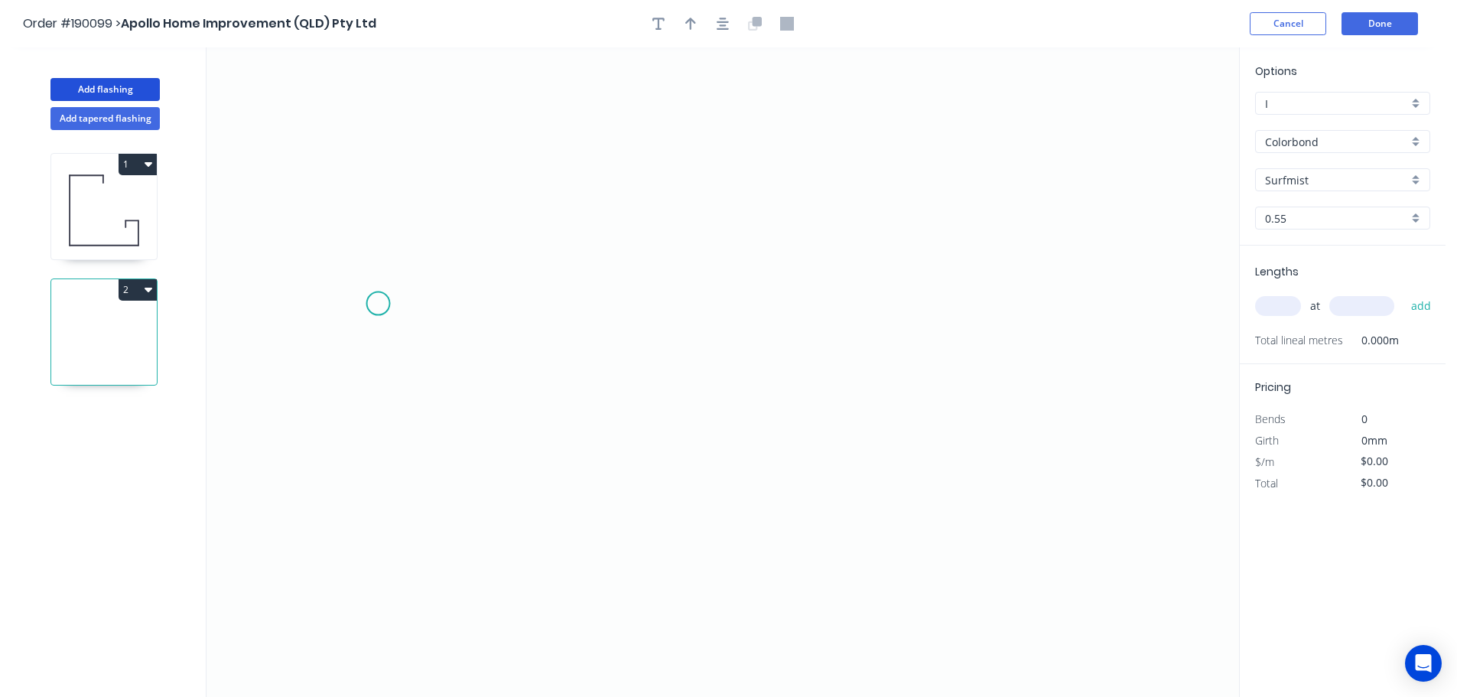
click at [378, 304] on icon "0" at bounding box center [723, 371] width 1033 height 649
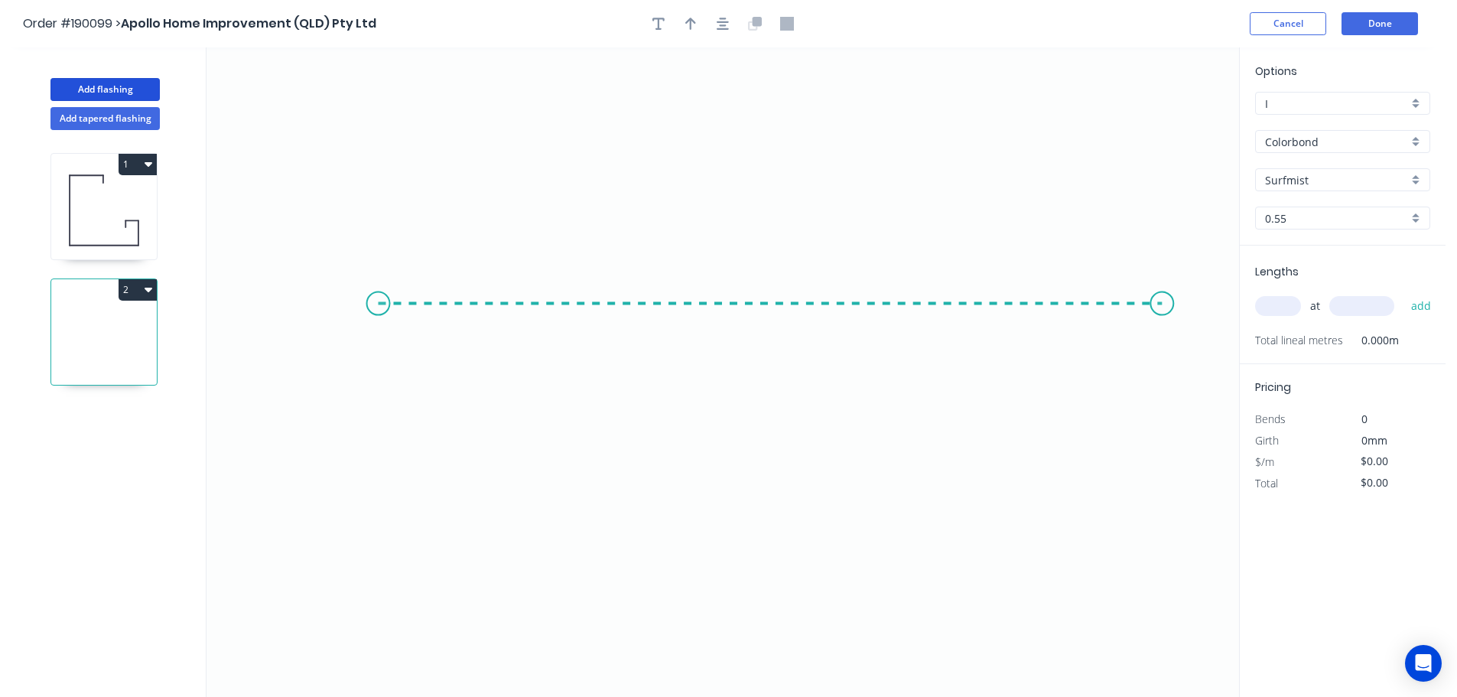
click at [1163, 282] on icon "0" at bounding box center [723, 371] width 1033 height 649
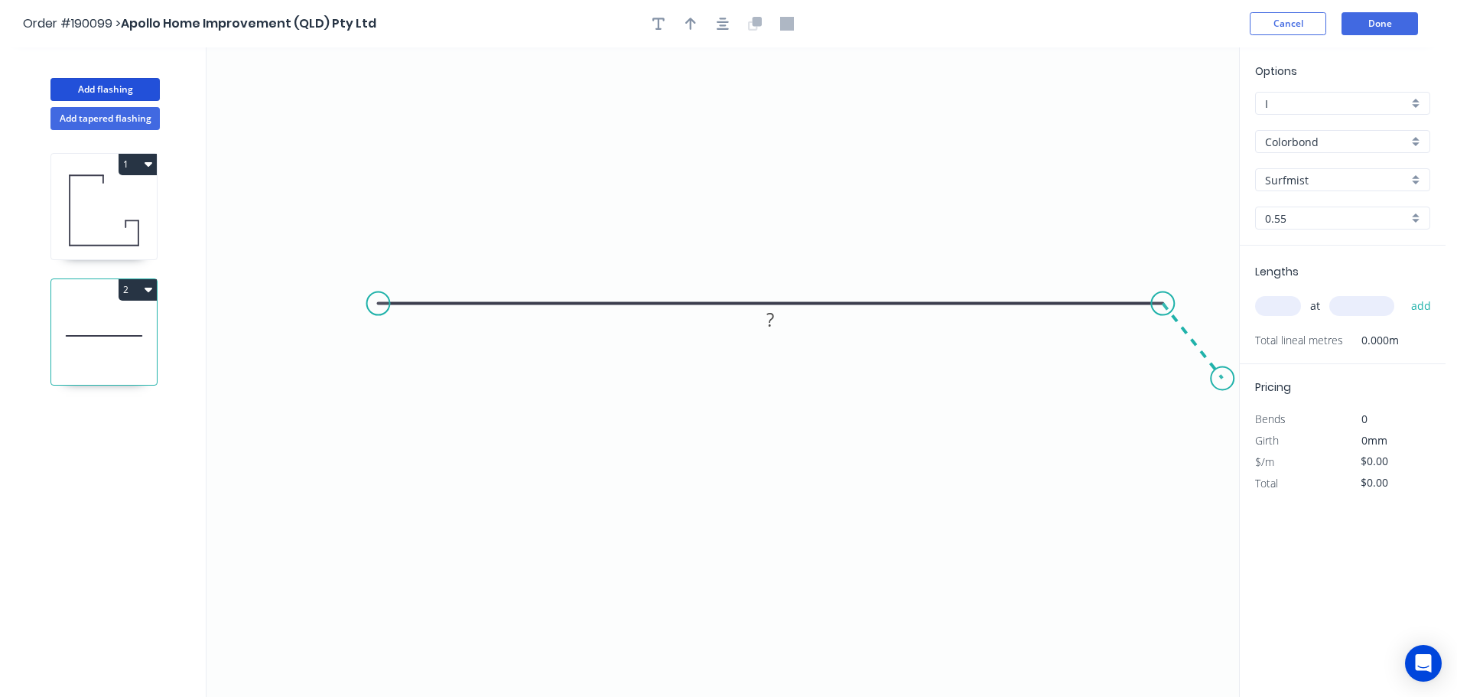
click at [1223, 379] on icon "0 ?" at bounding box center [723, 371] width 1033 height 649
drag, startPoint x: 1224, startPoint y: 378, endPoint x: 1234, endPoint y: 393, distance: 18.2
click at [1234, 393] on circle at bounding box center [1233, 392] width 23 height 23
click at [317, 310] on circle at bounding box center [320, 303] width 23 height 23
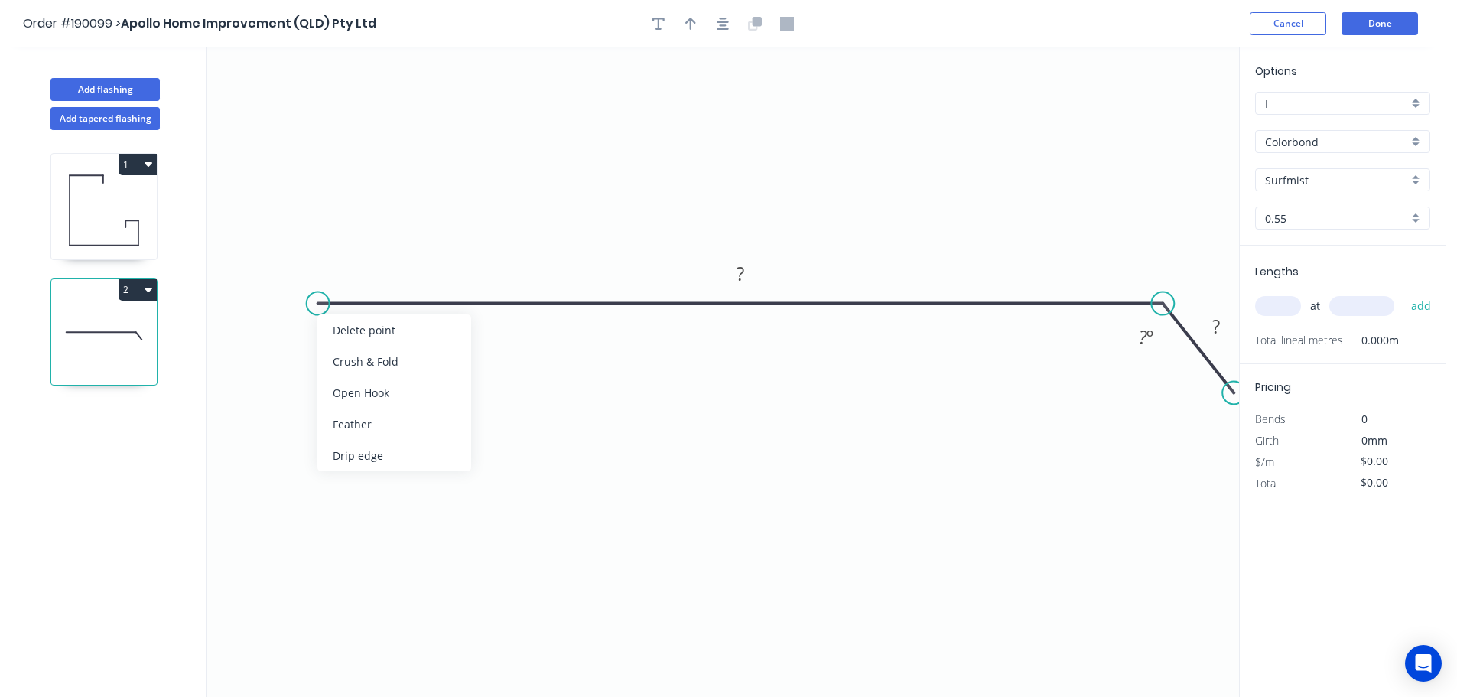
click at [388, 361] on div "Crush & Fold" at bounding box center [394, 361] width 154 height 31
drag, startPoint x: 366, startPoint y: 261, endPoint x: 296, endPoint y: 259, distance: 69.6
click at [296, 259] on rect at bounding box center [268, 261] width 61 height 31
click at [716, 31] on button "button" at bounding box center [722, 23] width 23 height 23
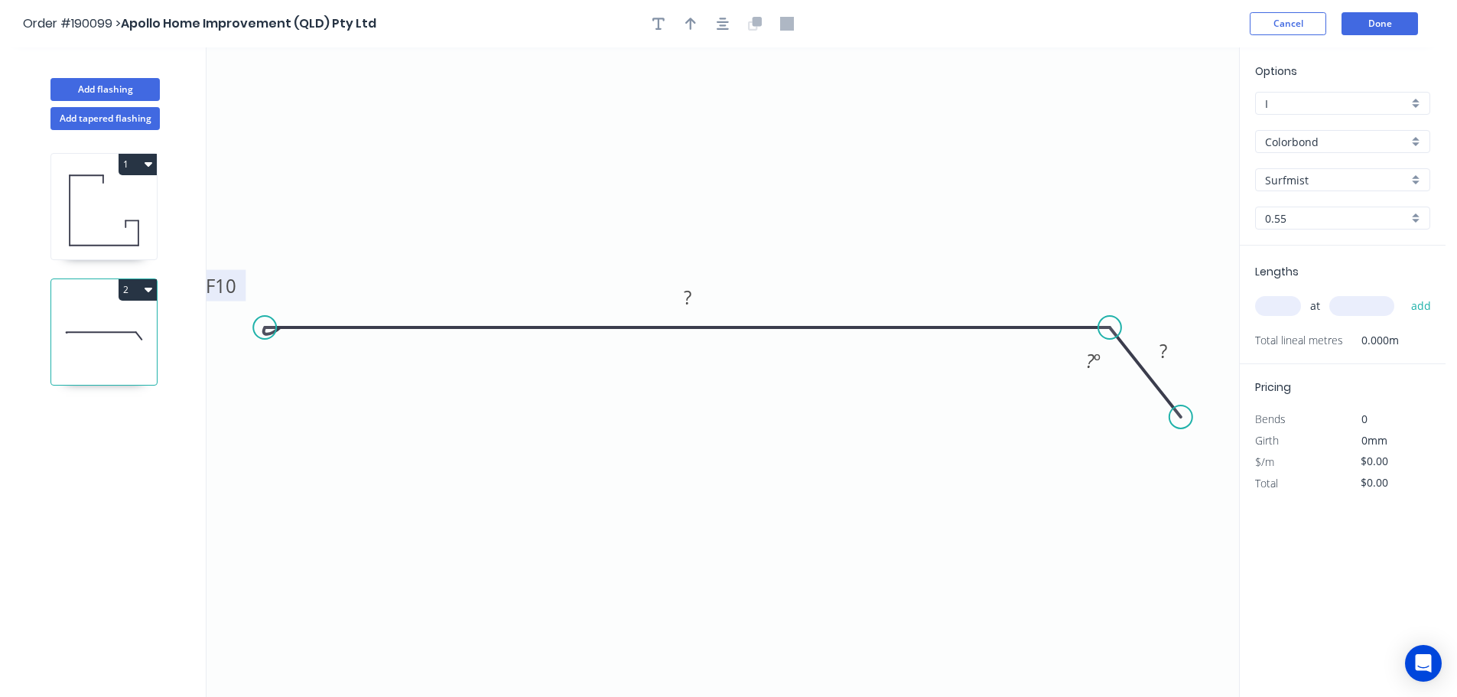
click at [226, 285] on tspan "10" at bounding box center [225, 285] width 21 height 25
click at [1277, 311] on input "text" at bounding box center [1278, 306] width 46 height 20
type input "$10.60"
type input "12"
type input "3600"
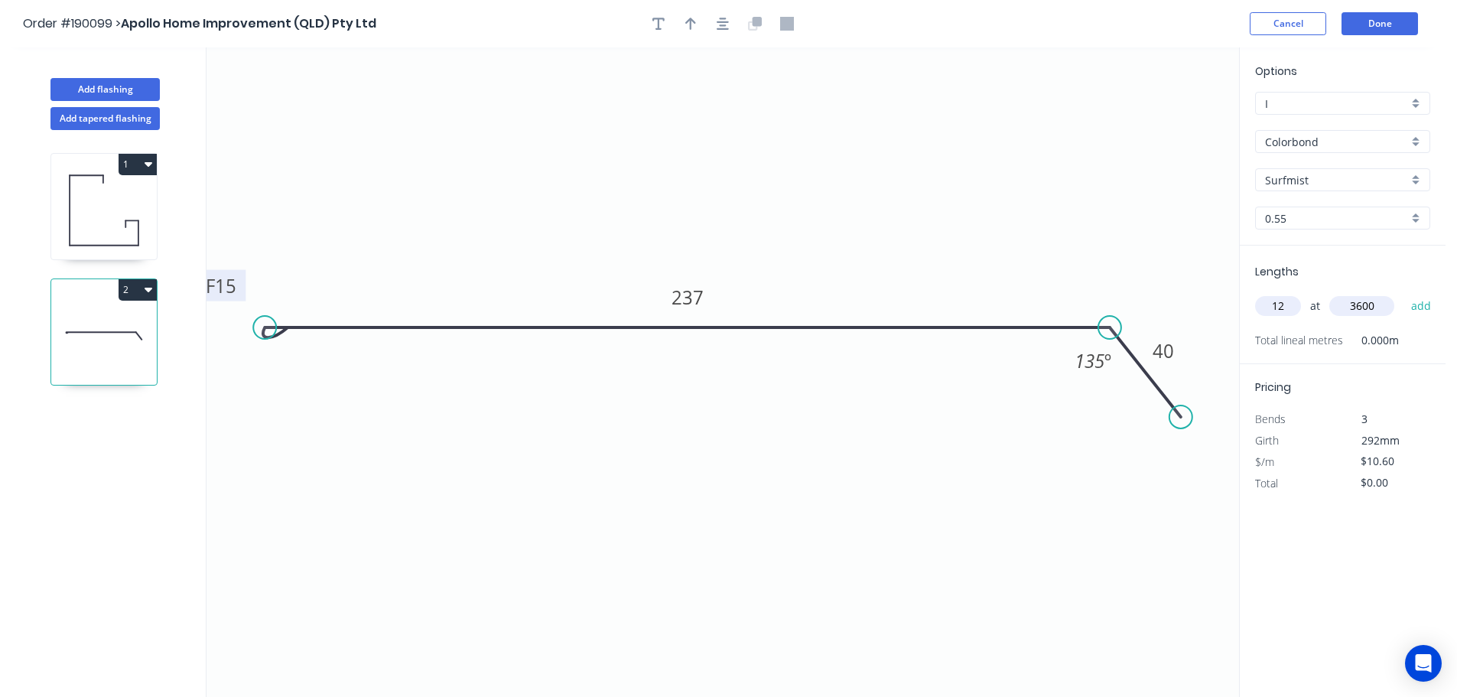
click at [1403, 293] on button "add" at bounding box center [1421, 306] width 36 height 26
type input "$457.92"
click at [707, 27] on div at bounding box center [722, 23] width 161 height 23
click at [688, 32] on button "button" at bounding box center [690, 23] width 23 height 23
drag, startPoint x: 1157, startPoint y: 122, endPoint x: 1048, endPoint y: 144, distance: 111.4
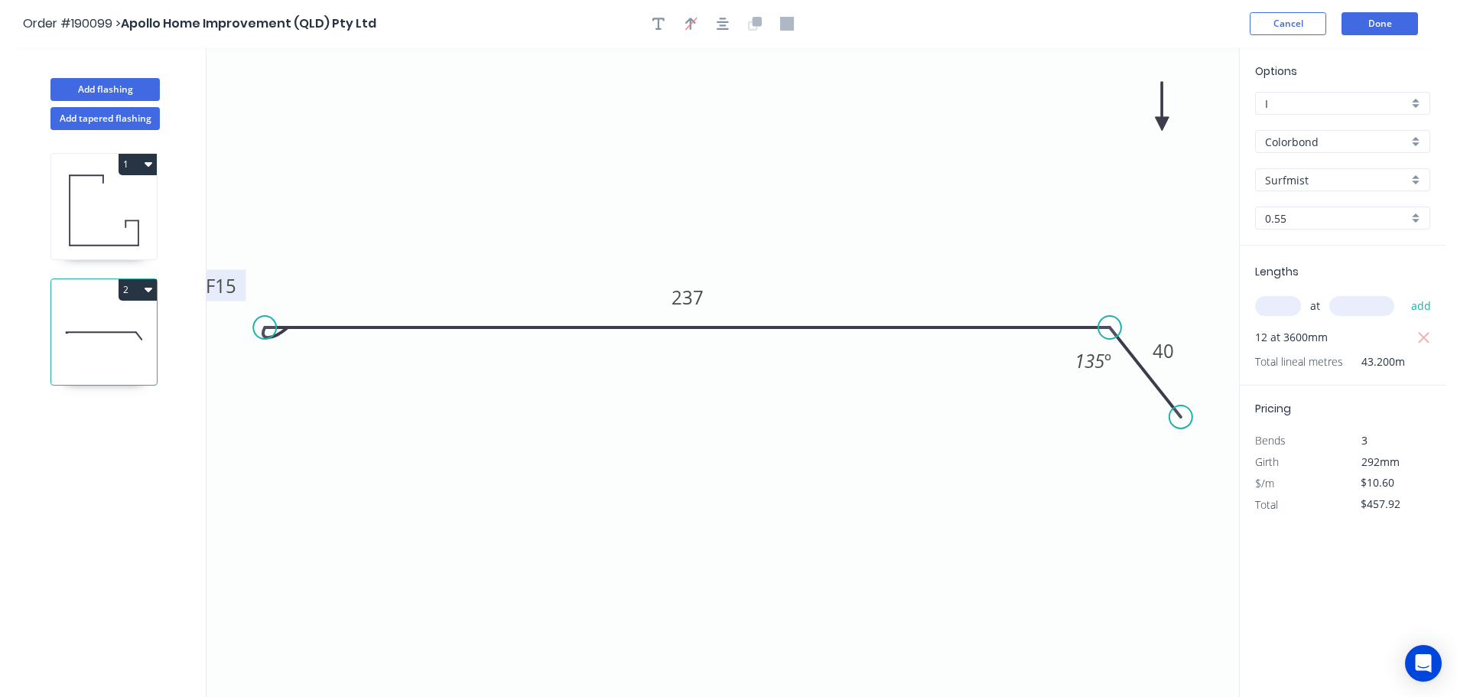
click at [776, 159] on icon "0 CF 15 237 40 135 º" at bounding box center [723, 371] width 1033 height 649
drag, startPoint x: 1059, startPoint y: 117, endPoint x: 792, endPoint y: 136, distance: 268.4
click at [782, 137] on icon at bounding box center [789, 112] width 14 height 49
click at [1393, 21] on button "Done" at bounding box center [1379, 23] width 76 height 23
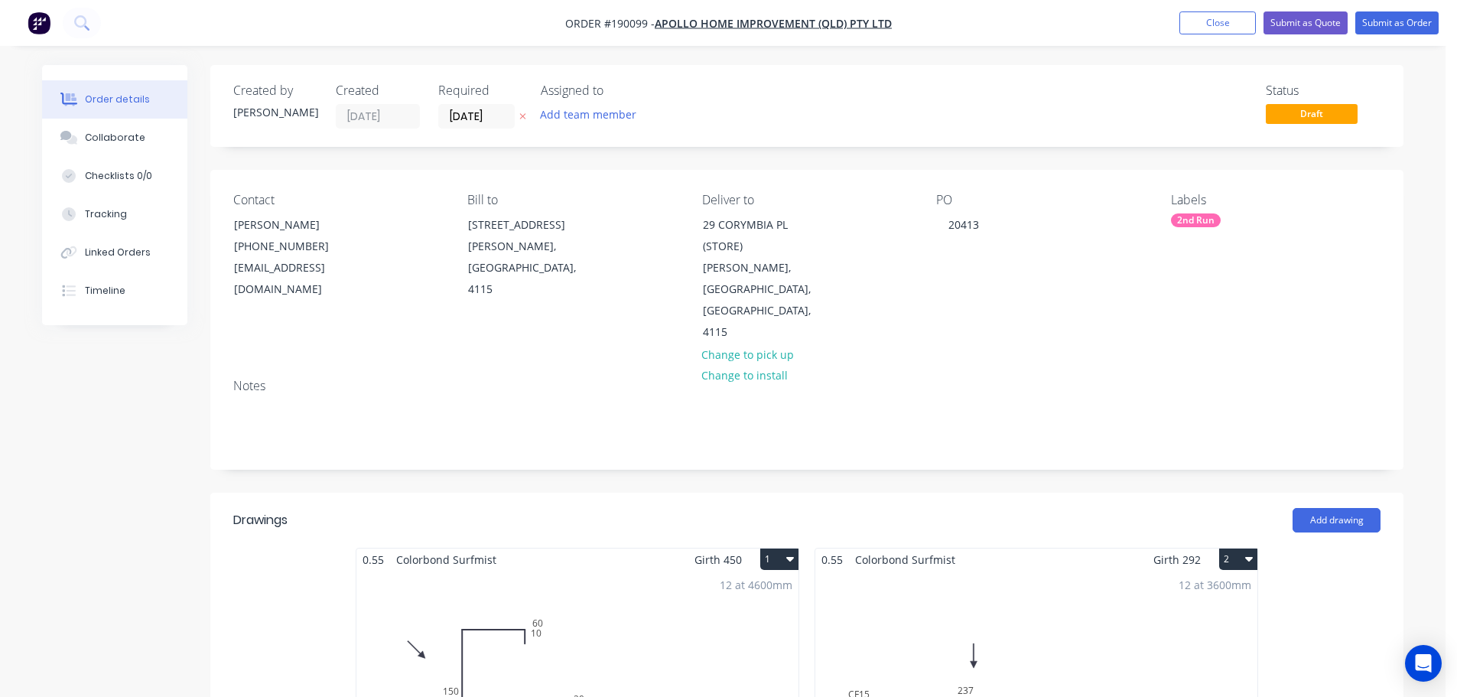
scroll to position [229, 0]
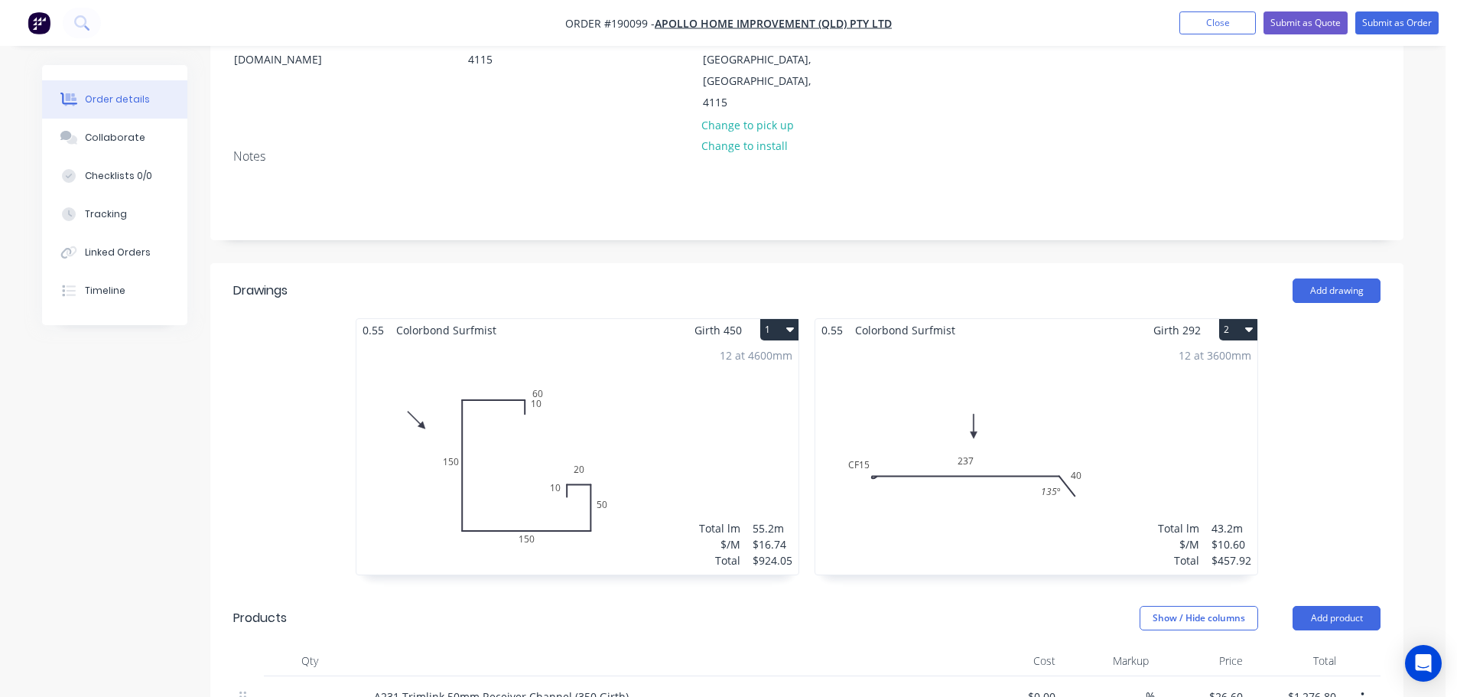
click at [672, 388] on div "12 at 4600mm Total lm $/M Total 55.2m $16.74 $924.05" at bounding box center [577, 457] width 442 height 233
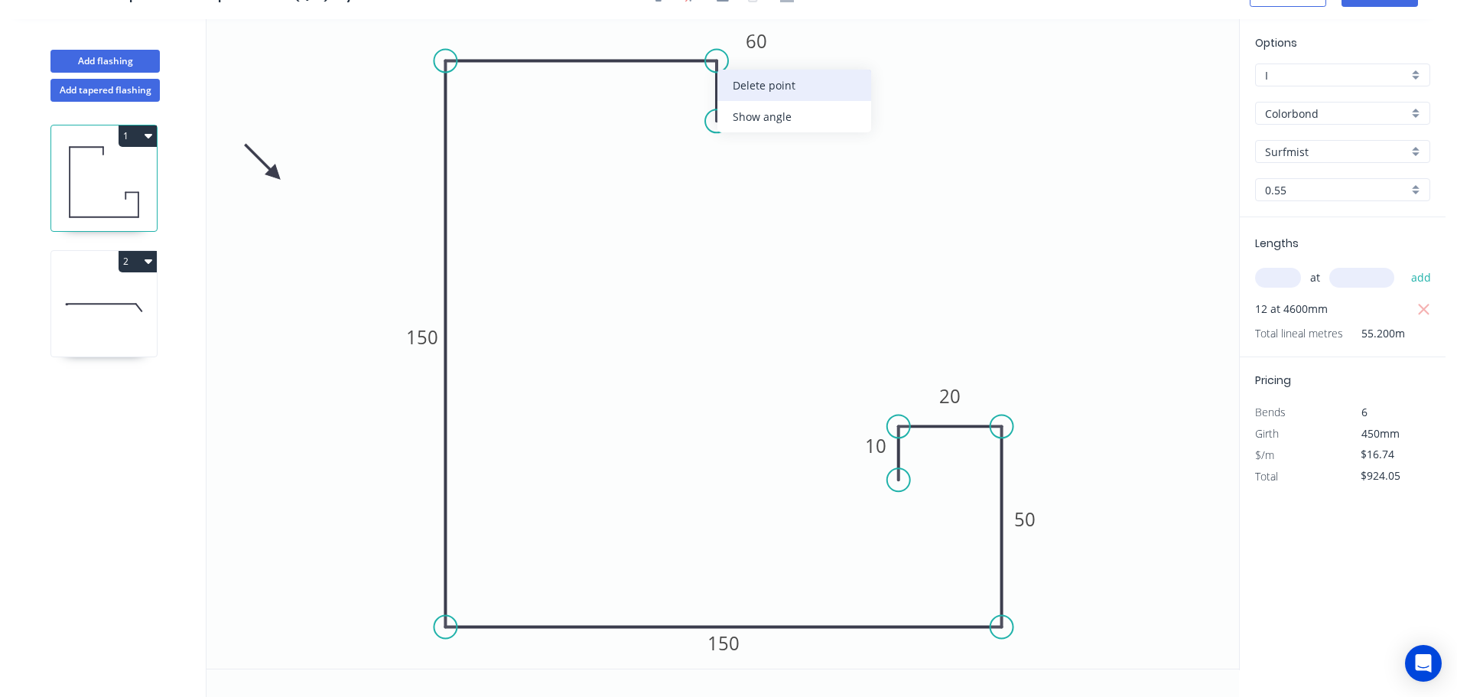
click at [746, 87] on div "Delete point" at bounding box center [794, 85] width 154 height 31
type input "$0.00"
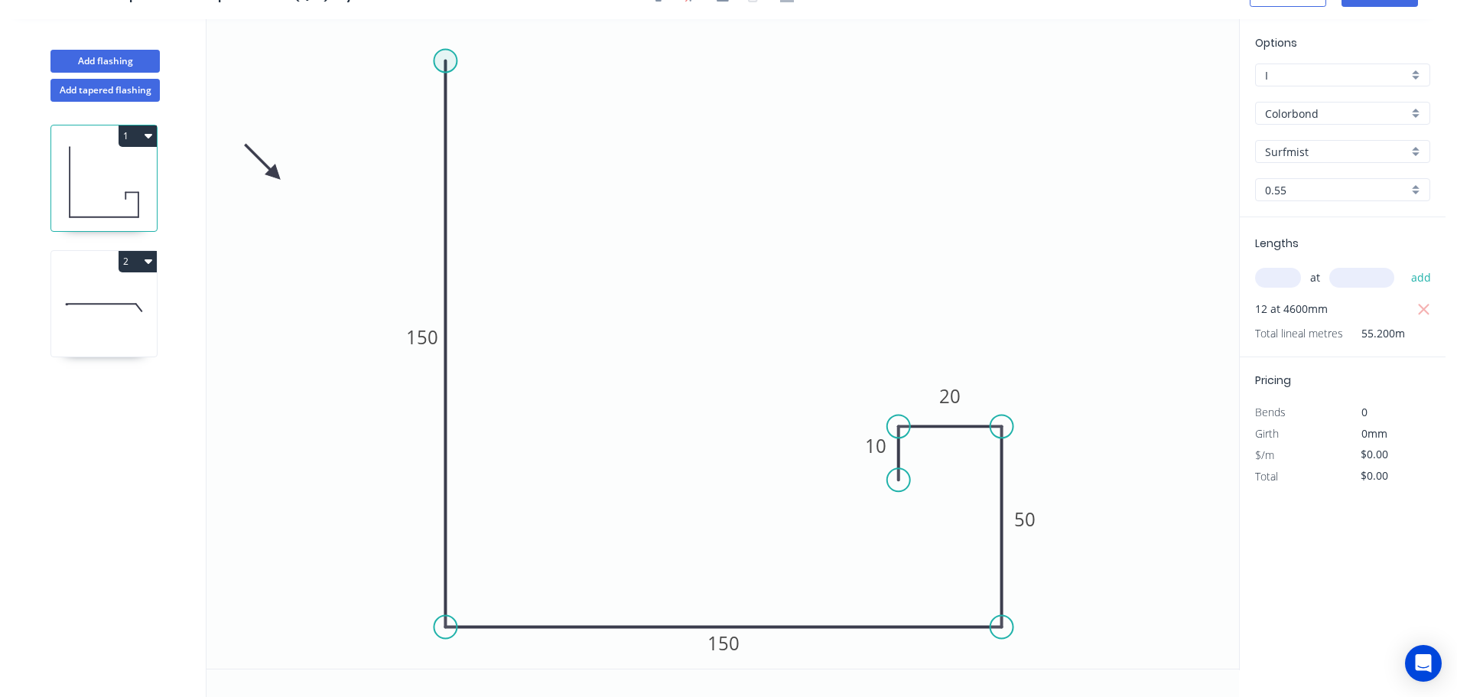
click at [449, 57] on circle at bounding box center [445, 60] width 23 height 23
click at [668, 67] on icon "0 150 150 50 20 10" at bounding box center [723, 343] width 1033 height 649
type input "$14.05"
type input "$775.56"
click at [669, 119] on icon "0 ? 150 150 50 20 10" at bounding box center [723, 343] width 1033 height 649
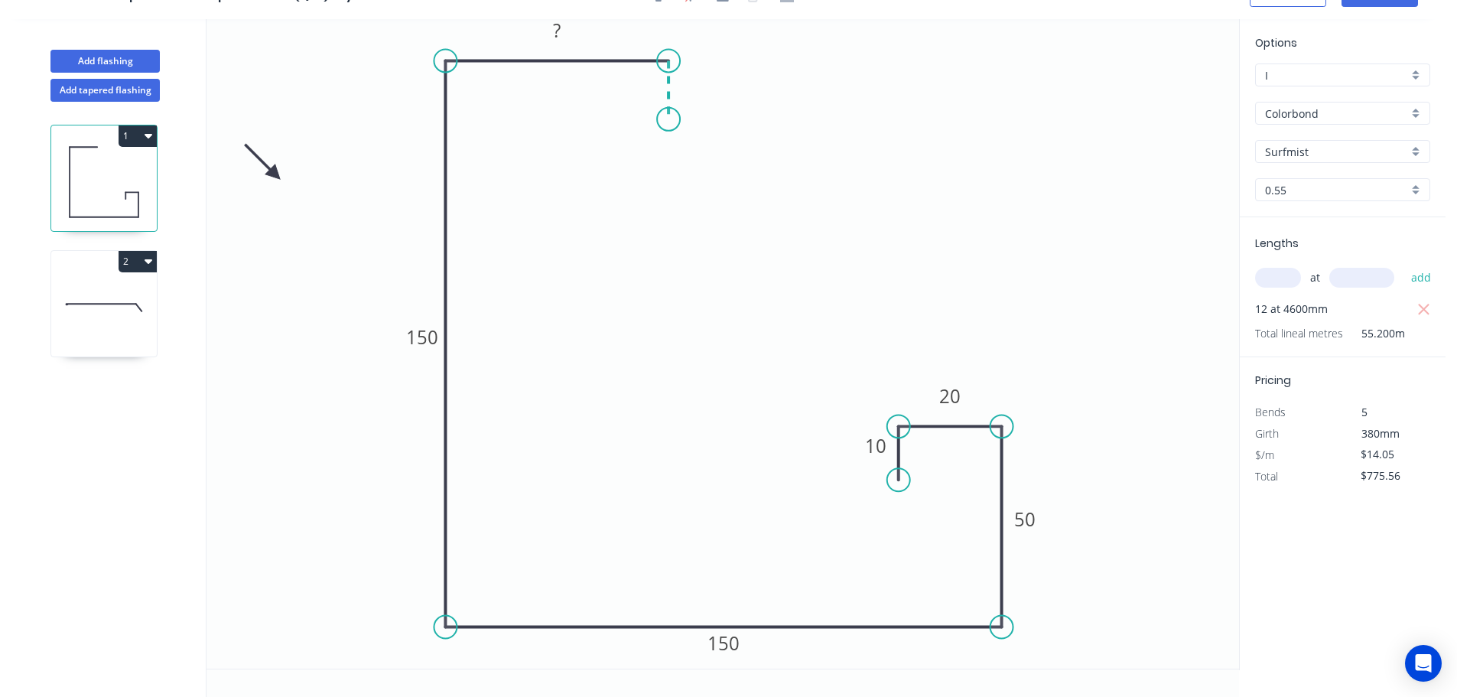
type input "$0.00"
click at [571, 34] on rect at bounding box center [556, 31] width 31 height 21
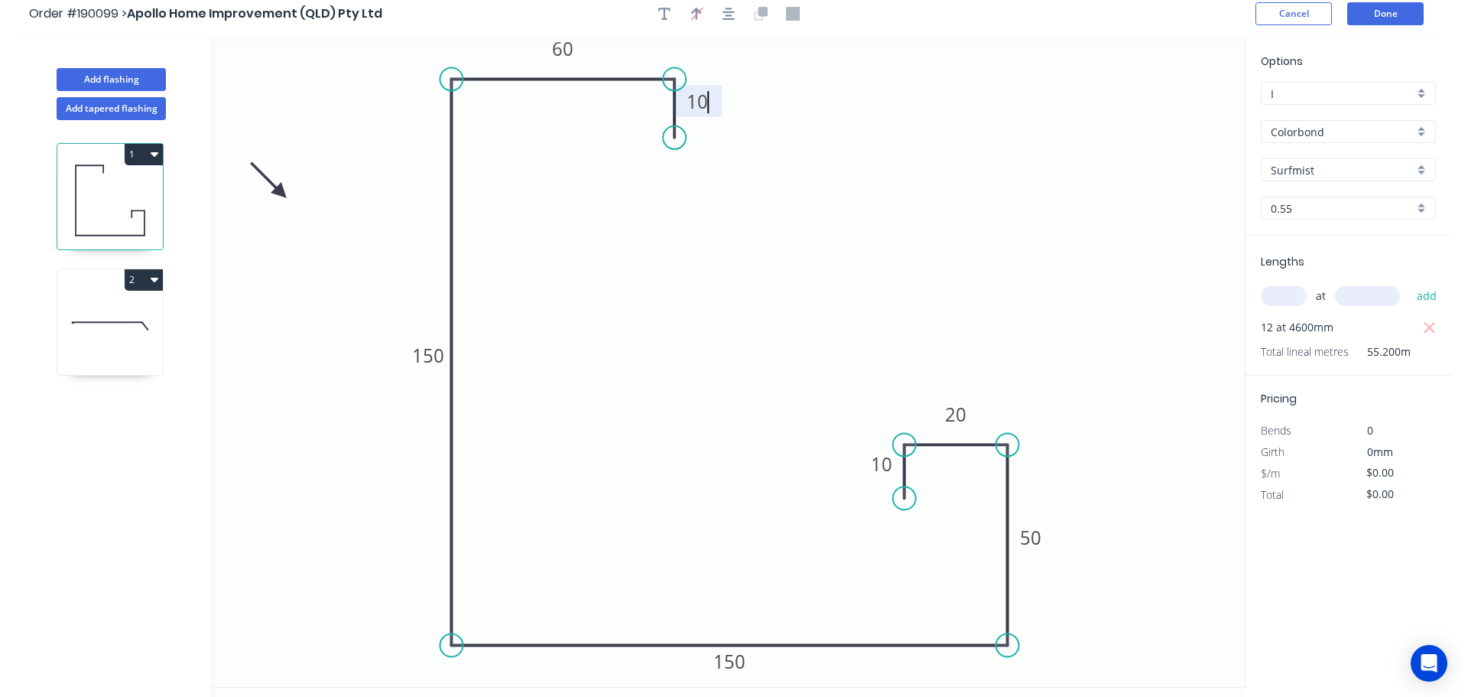
scroll to position [0, 0]
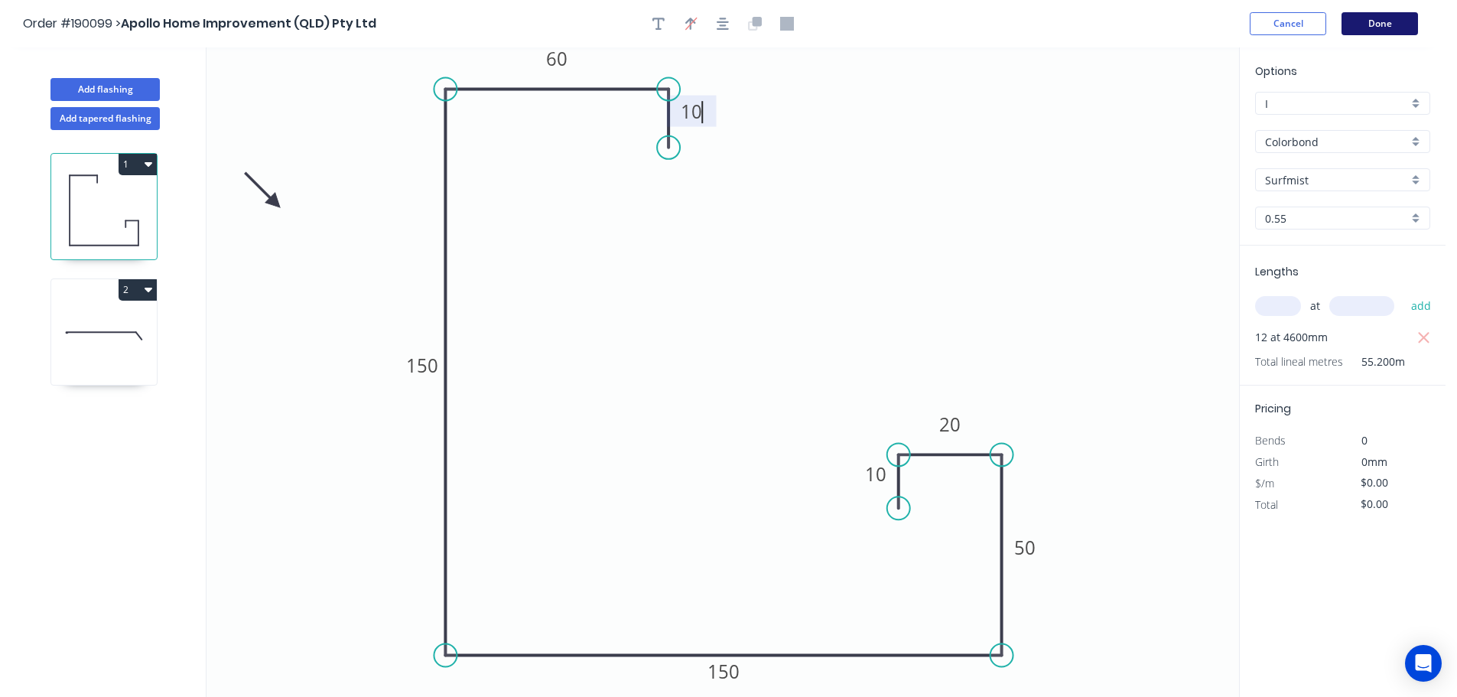
click at [1367, 24] on button "Done" at bounding box center [1379, 23] width 76 height 23
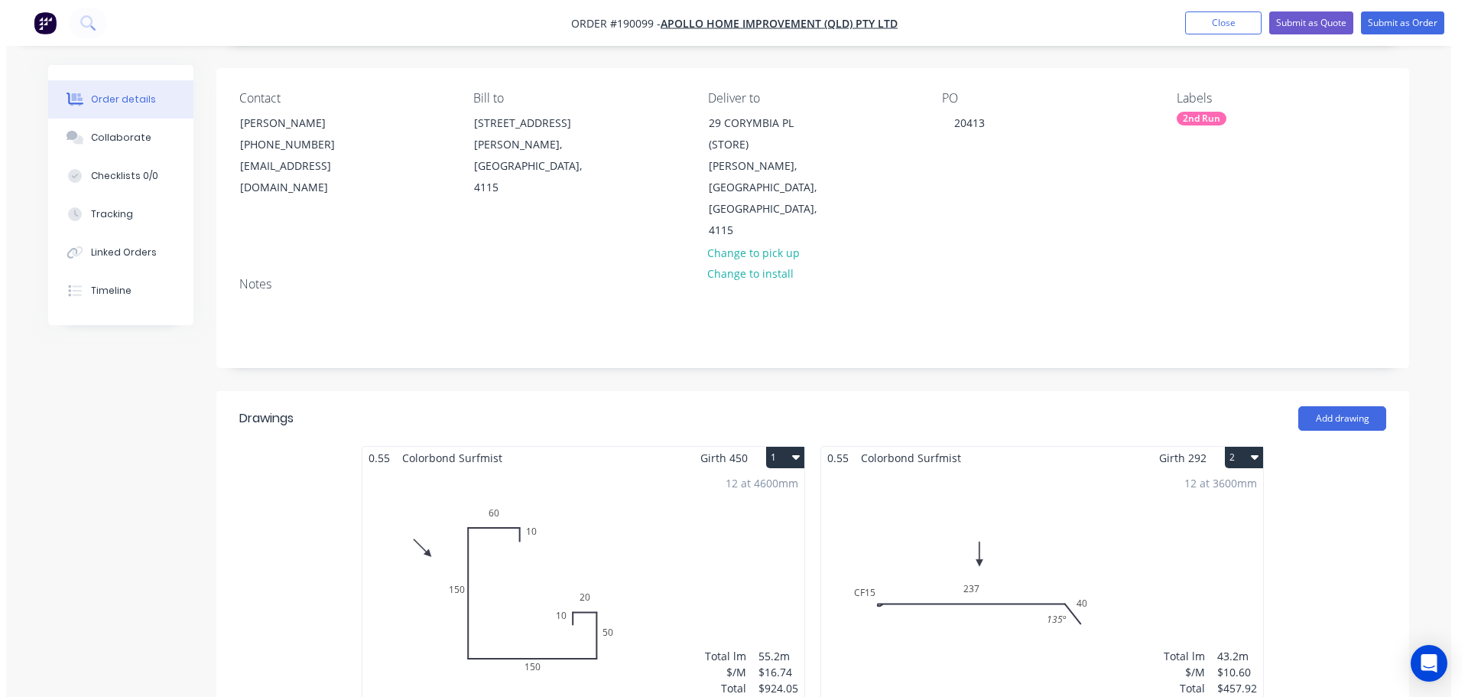
scroll to position [306, 0]
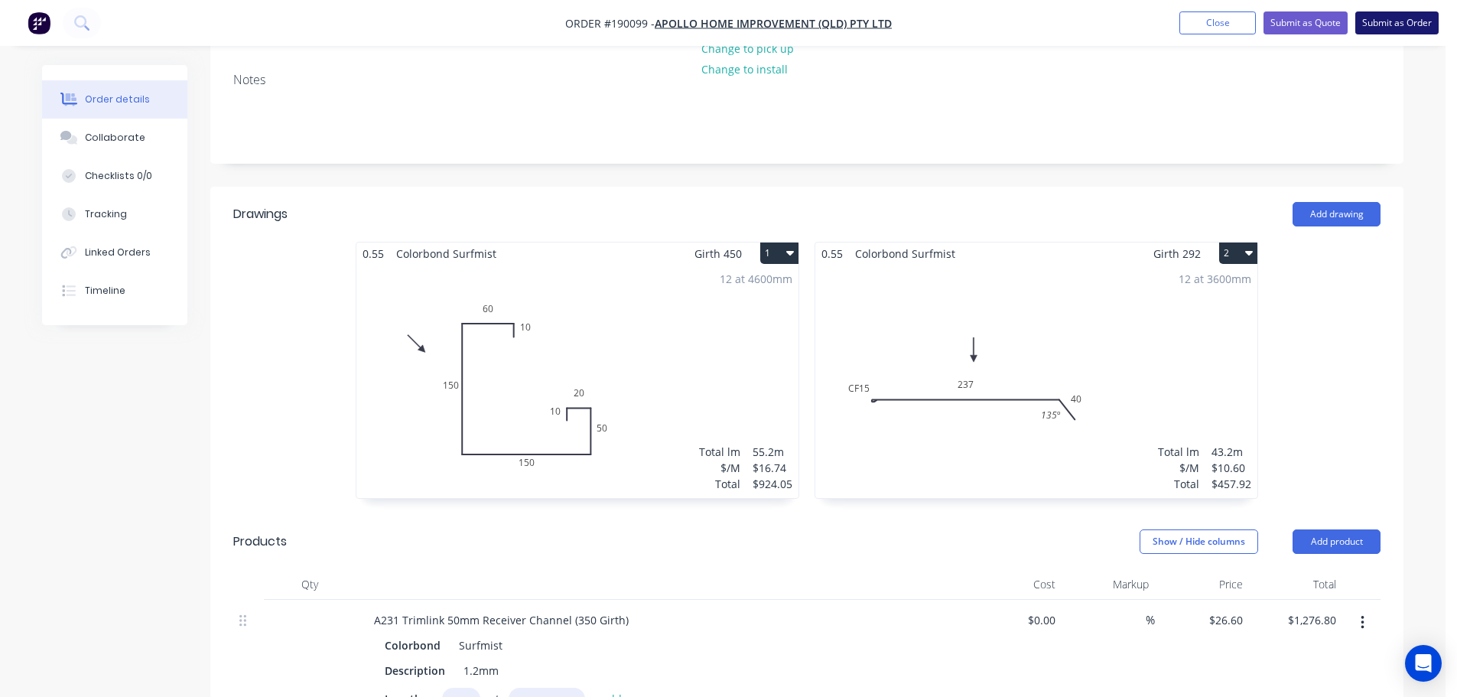
click at [1380, 25] on button "Submit as Order" at bounding box center [1396, 22] width 83 height 23
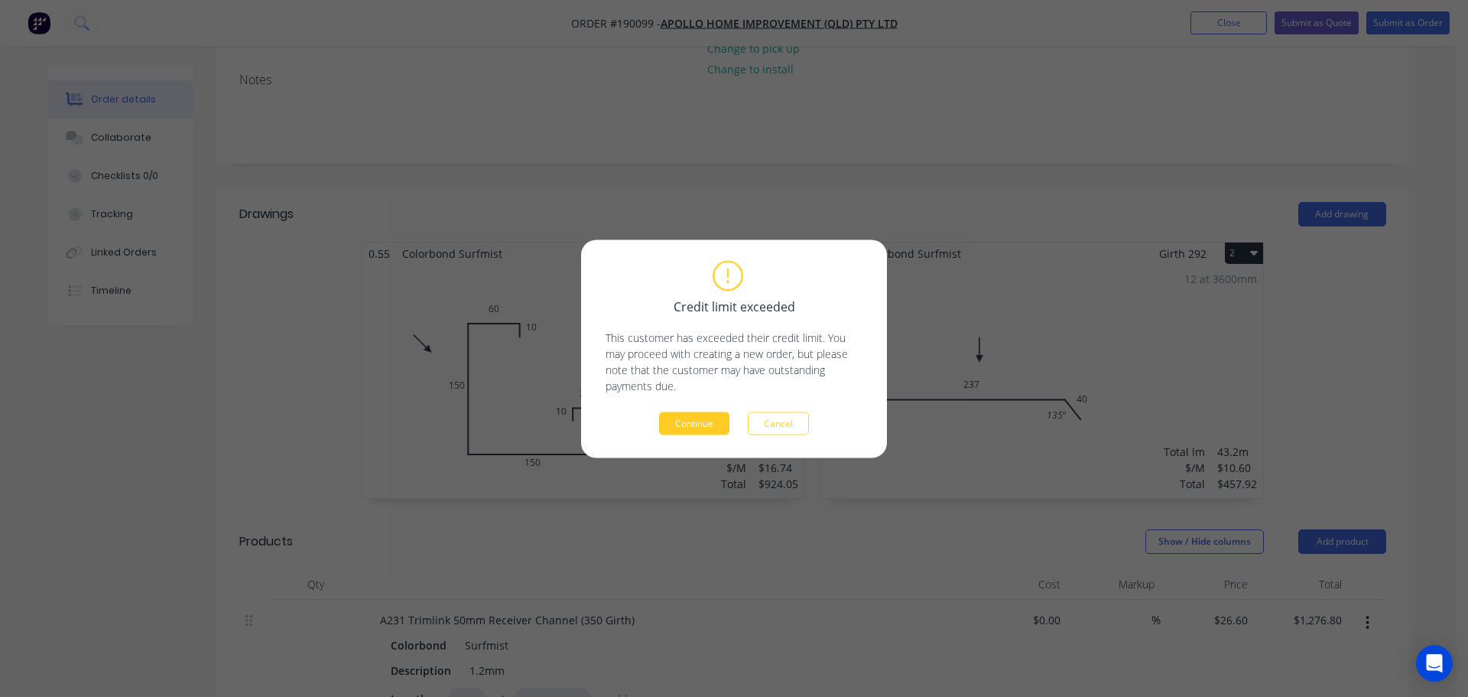
click at [720, 416] on button "Continue" at bounding box center [694, 422] width 70 height 23
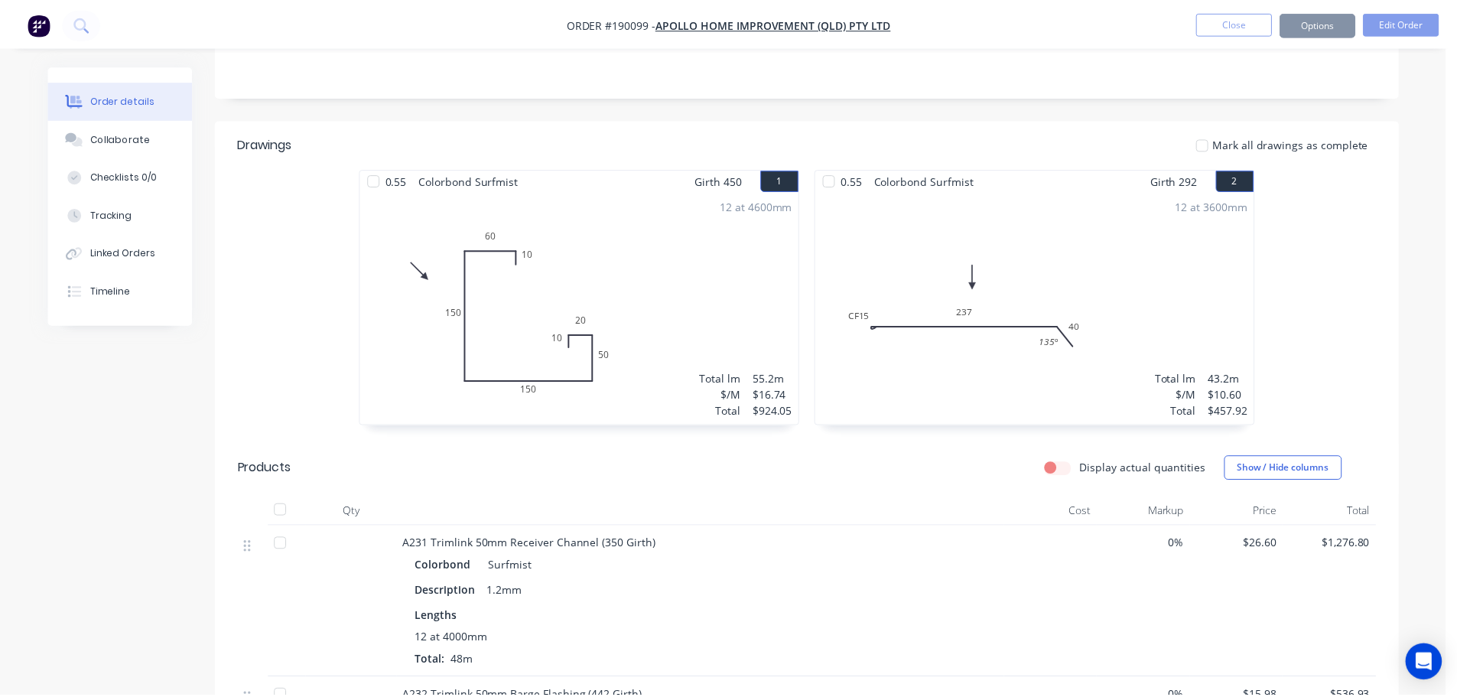
scroll to position [305, 0]
click at [1300, 17] on button "Options" at bounding box center [1316, 23] width 76 height 24
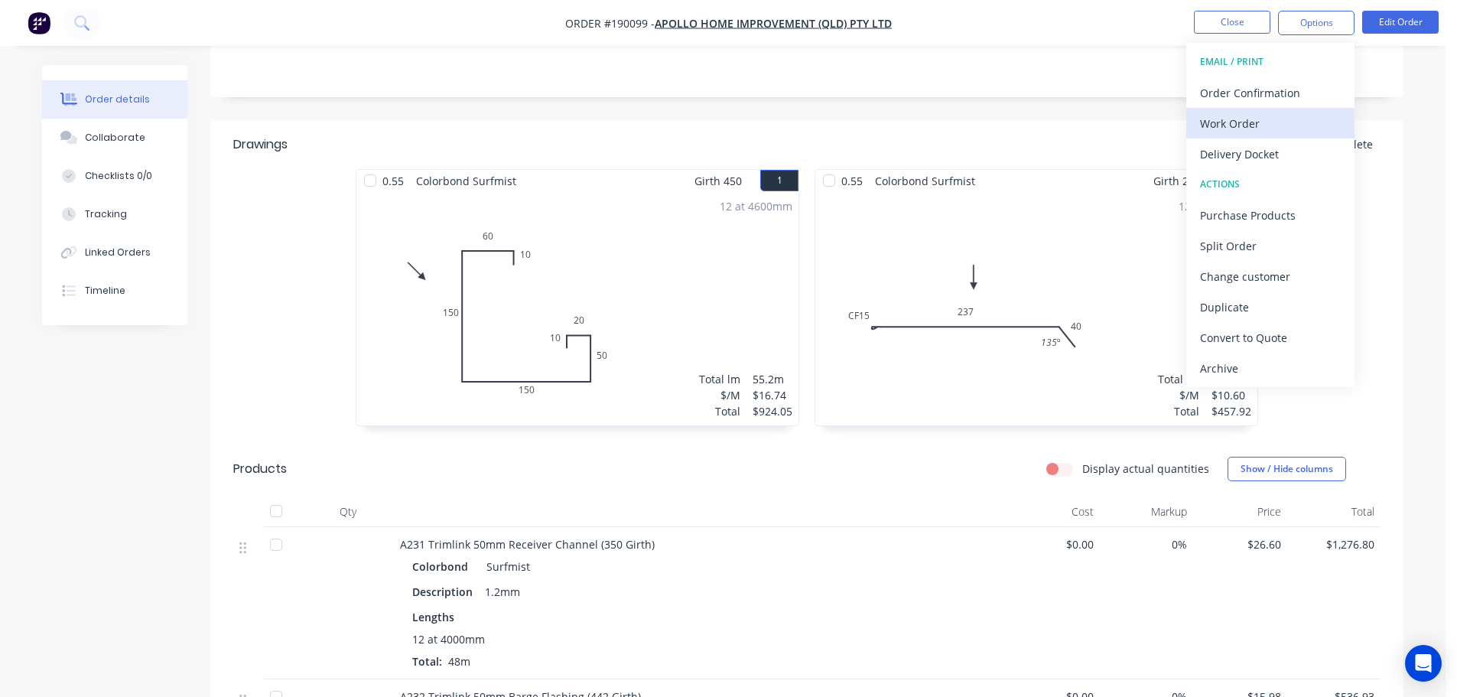
click at [1286, 126] on div "Work Order" at bounding box center [1270, 123] width 141 height 22
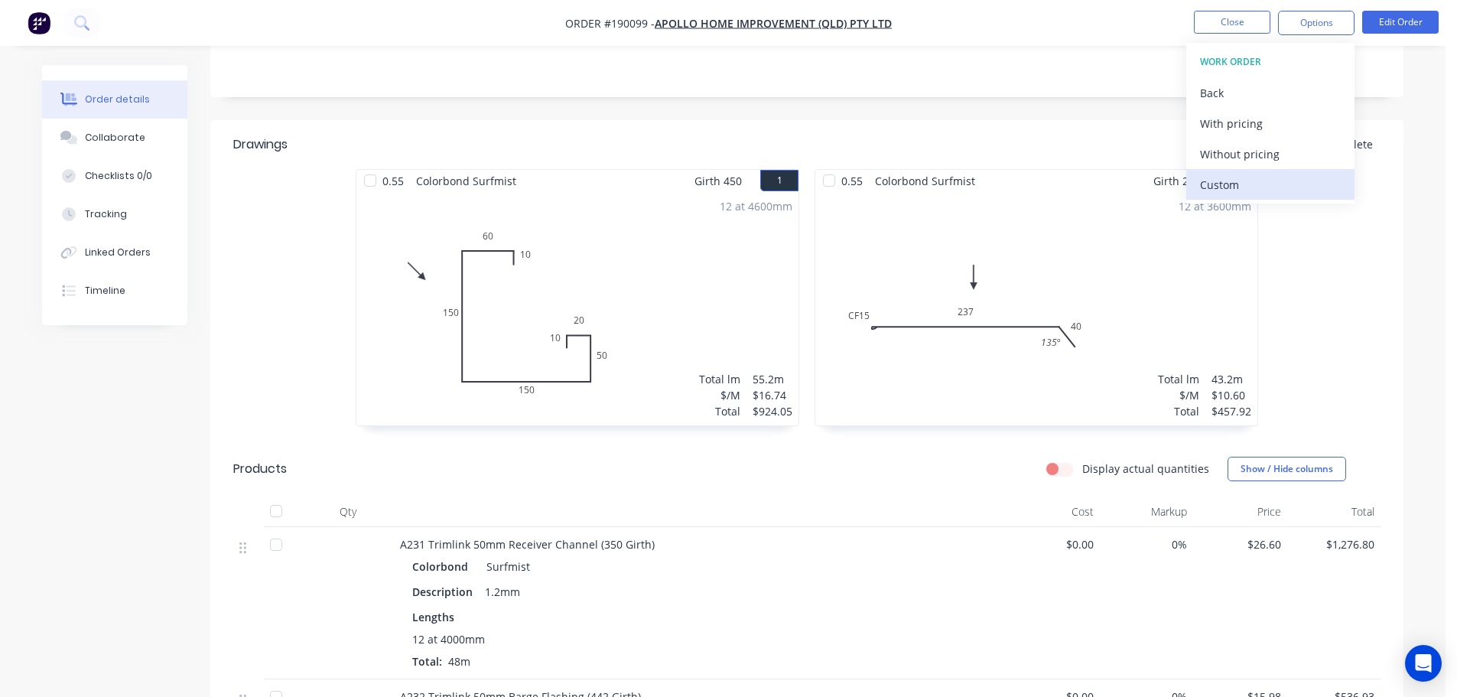
click at [1268, 182] on div "Custom" at bounding box center [1270, 185] width 141 height 22
click at [1267, 157] on div "Without pricing" at bounding box center [1270, 154] width 141 height 22
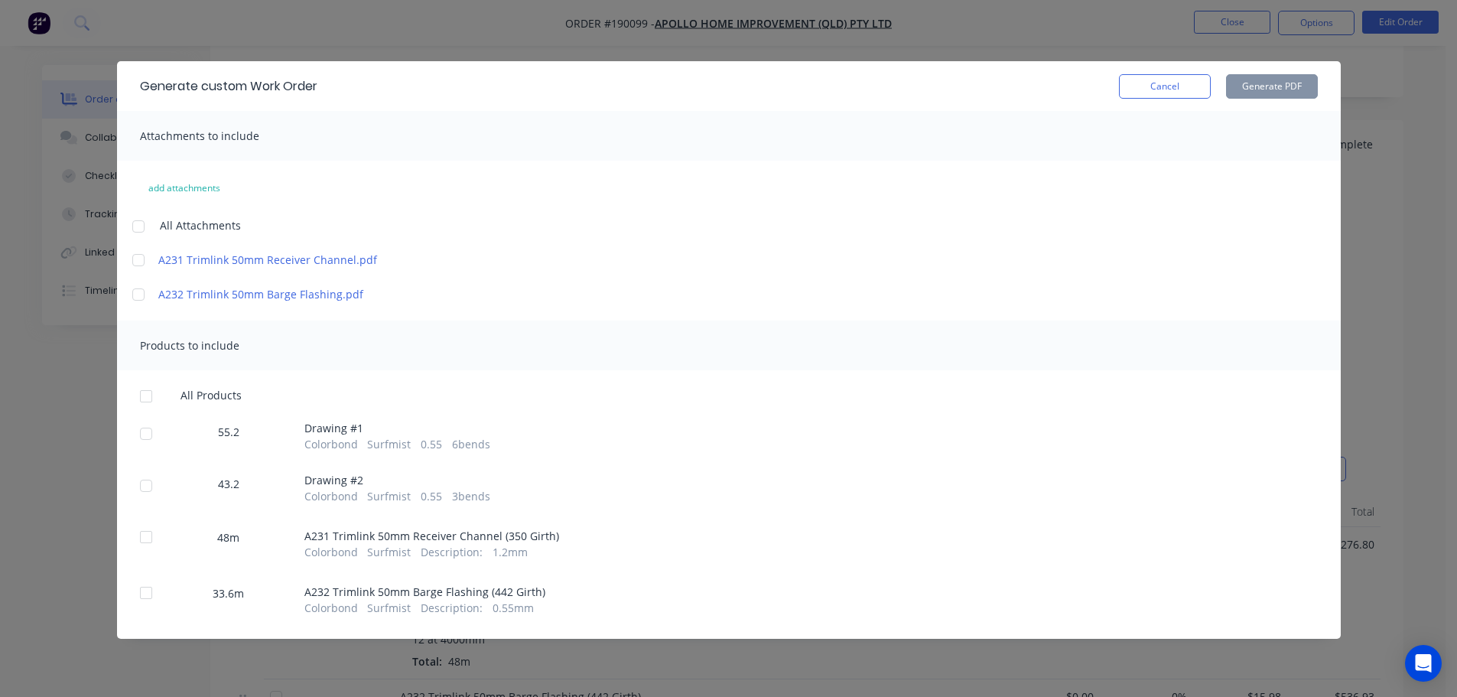
click at [138, 216] on div at bounding box center [138, 226] width 31 height 31
click at [145, 398] on div at bounding box center [146, 396] width 31 height 31
click at [1295, 84] on button "Generate PDF" at bounding box center [1272, 86] width 92 height 24
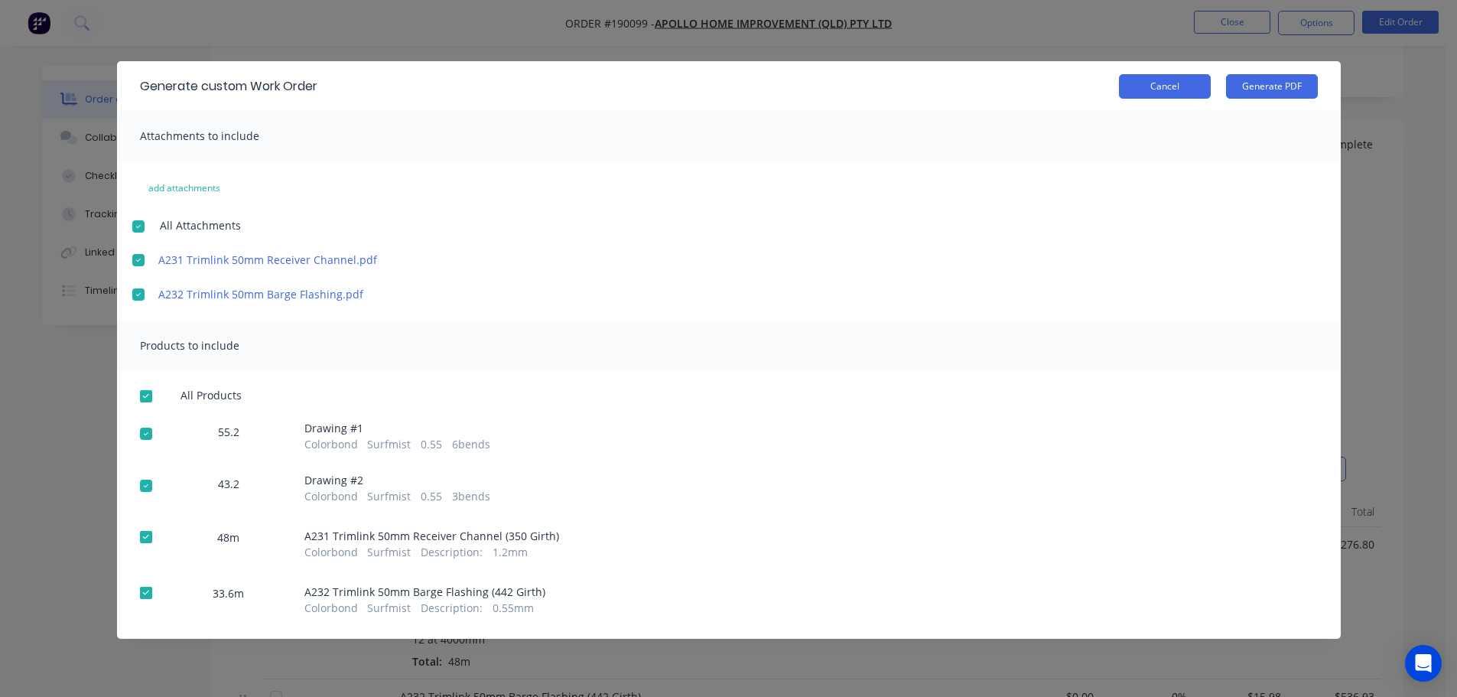
click at [1196, 87] on button "Cancel" at bounding box center [1165, 86] width 92 height 24
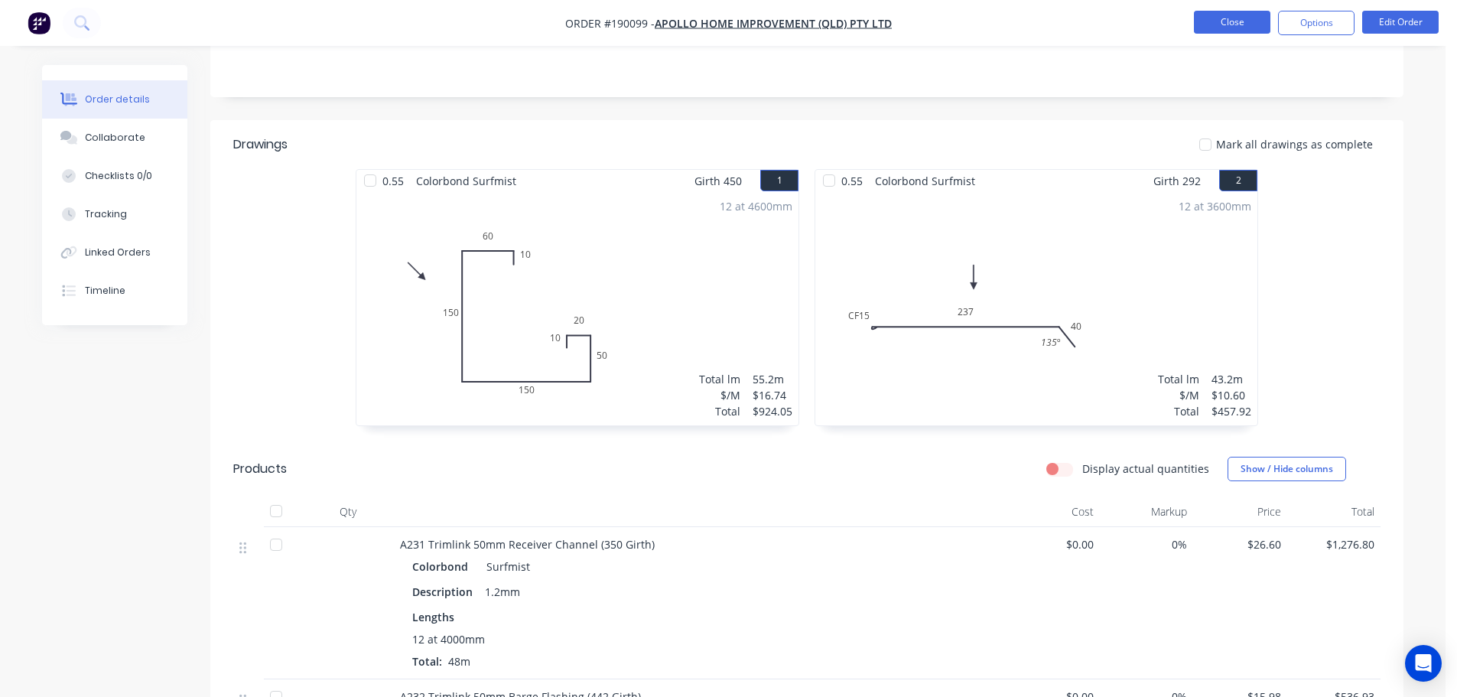
click at [1241, 28] on button "Close" at bounding box center [1232, 22] width 76 height 23
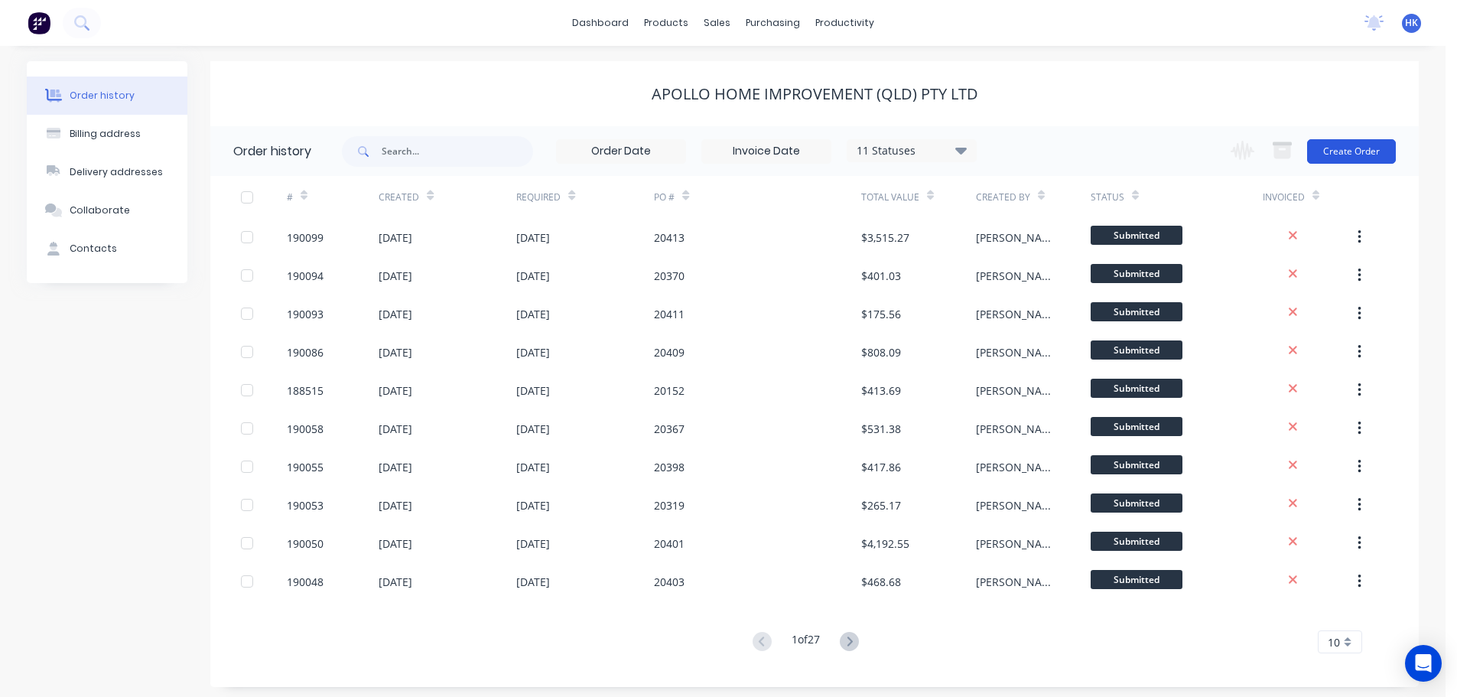
click at [1356, 151] on button "Create Order" at bounding box center [1351, 151] width 89 height 24
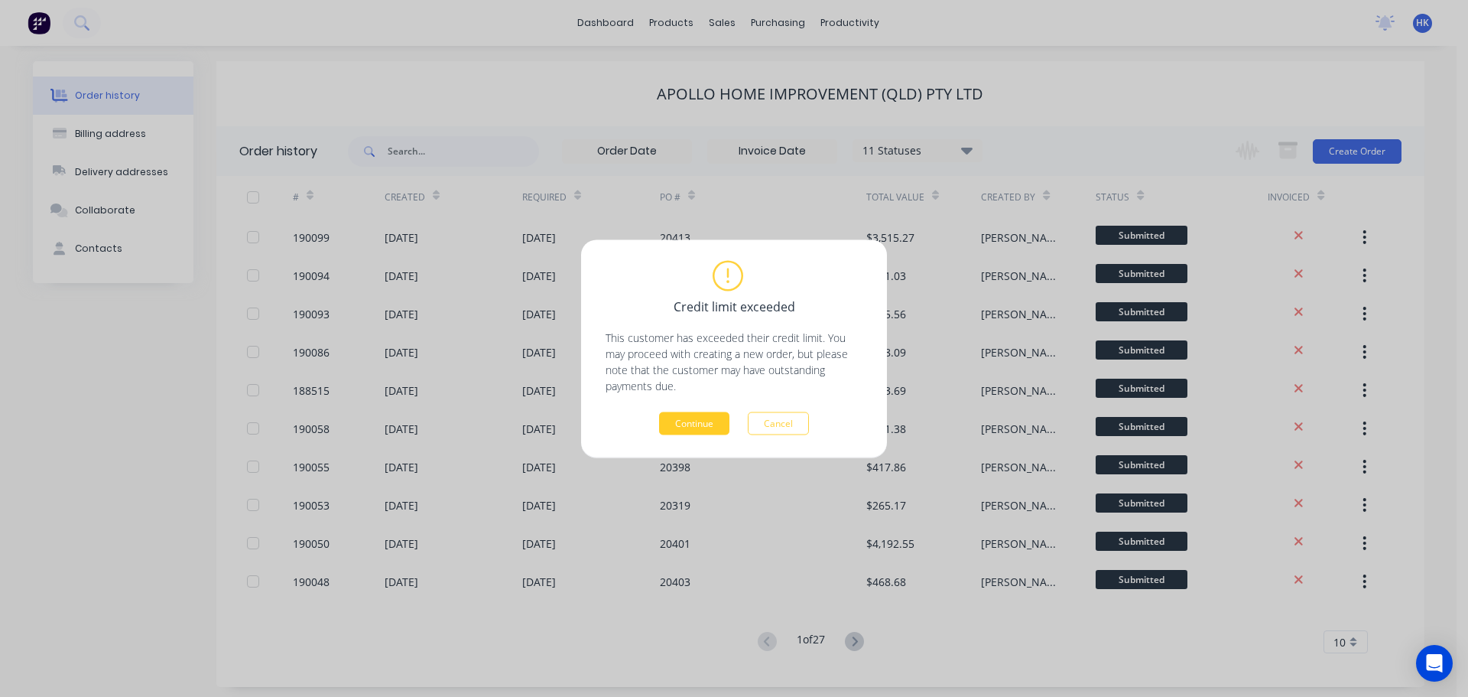
click at [723, 424] on button "Continue" at bounding box center [694, 422] width 70 height 23
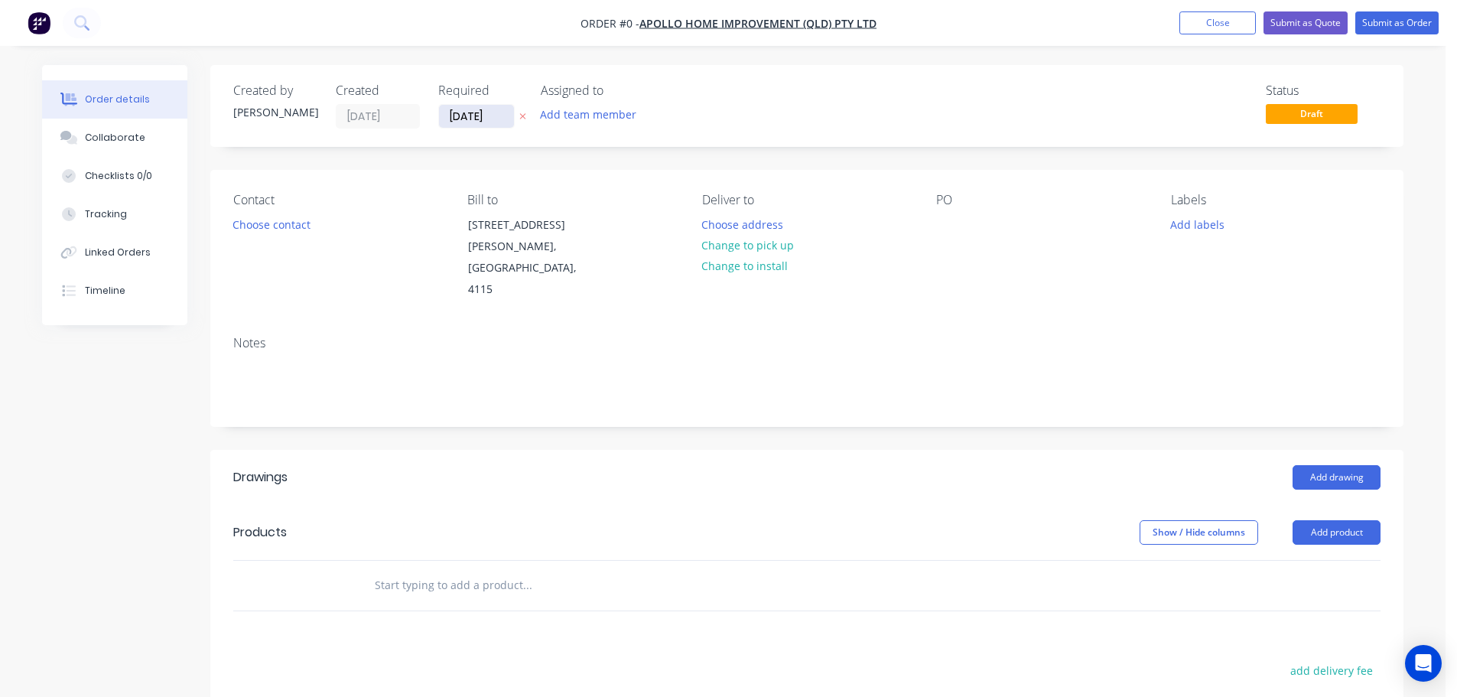
click at [479, 117] on input "[DATE]" at bounding box center [476, 116] width 75 height 23
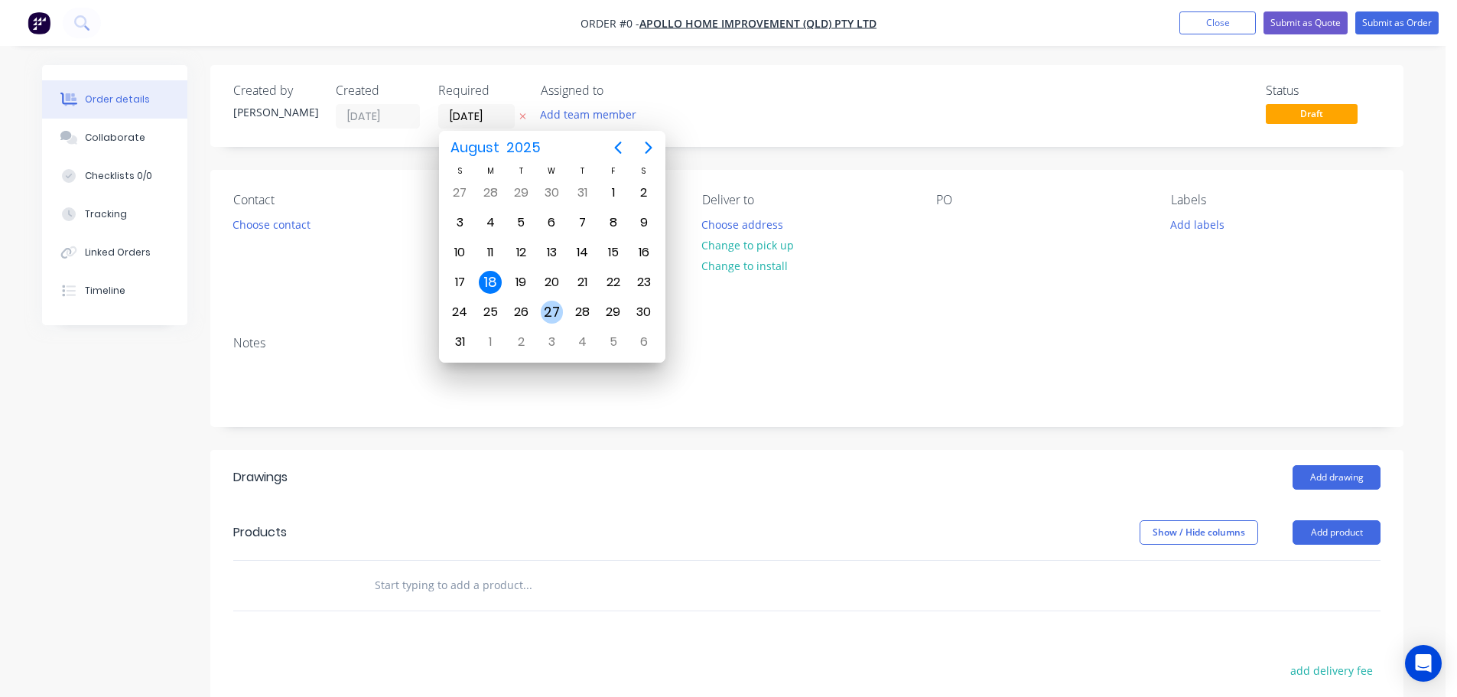
click at [548, 316] on div "27" at bounding box center [552, 312] width 23 height 23
type input "[DATE]"
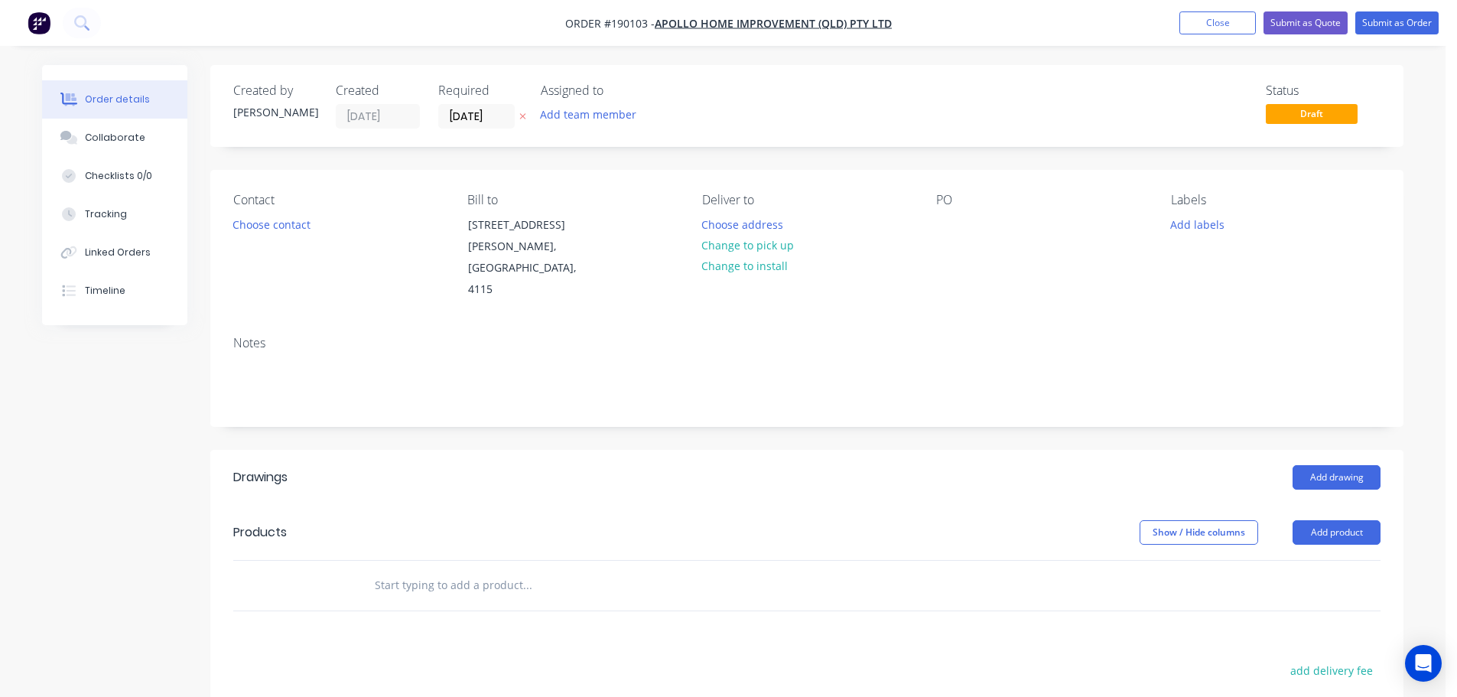
click at [259, 232] on button "Choose contact" at bounding box center [272, 223] width 94 height 21
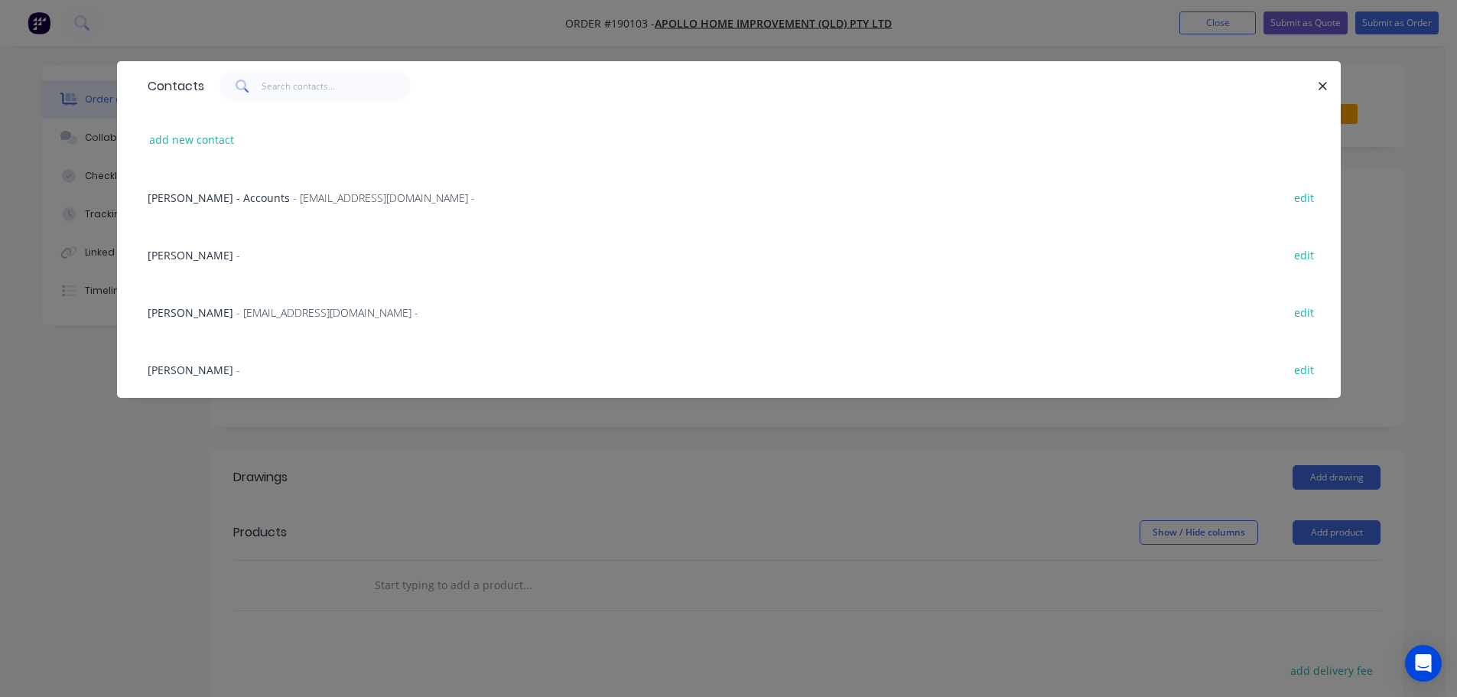
click at [259, 308] on span "- [EMAIL_ADDRESS][DOMAIN_NAME] -" at bounding box center [327, 312] width 182 height 15
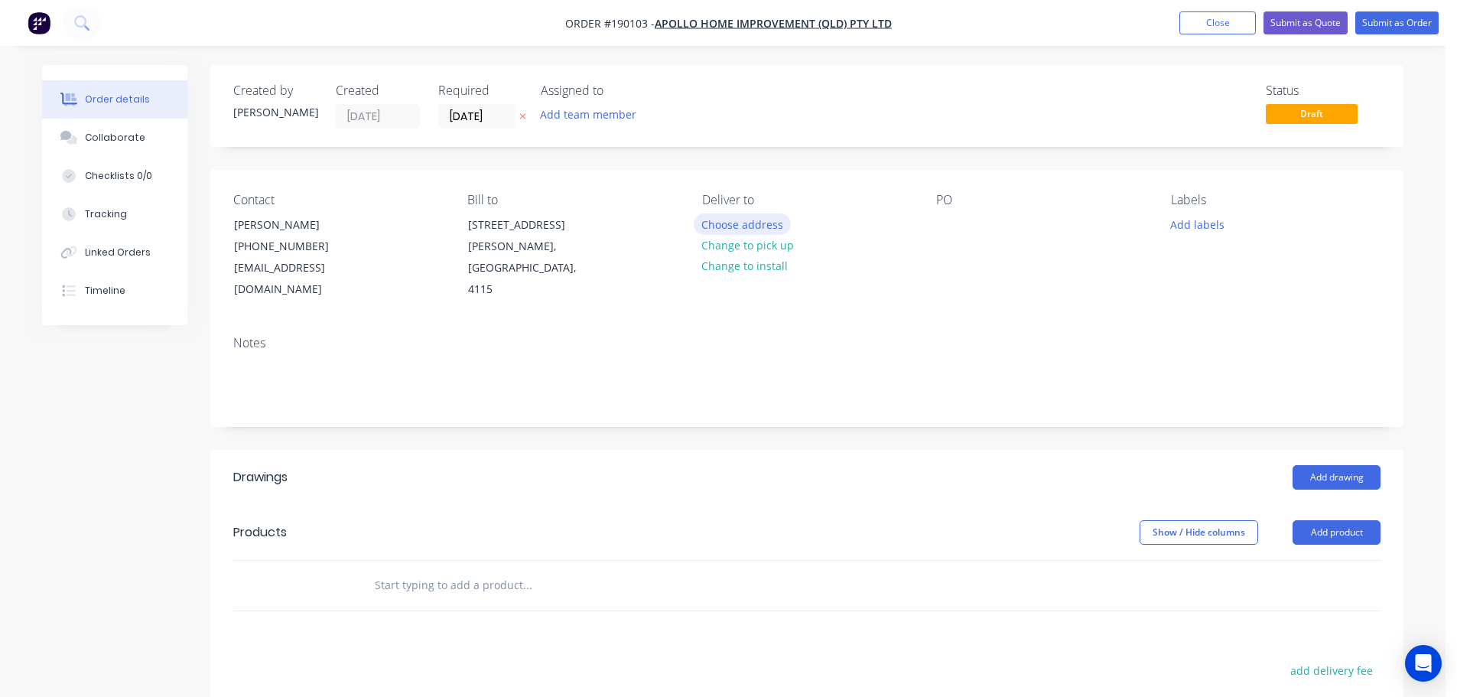
click at [750, 226] on button "Choose address" at bounding box center [743, 223] width 98 height 21
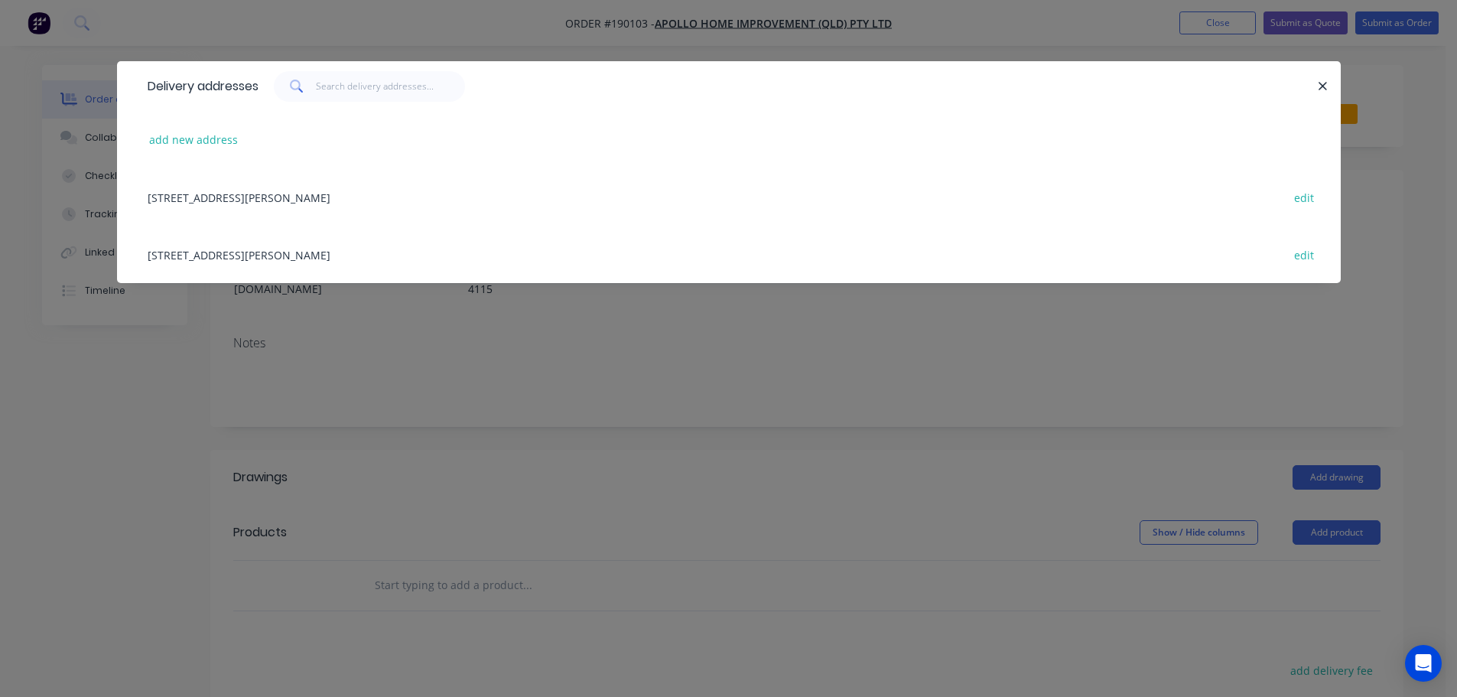
click at [637, 268] on div "[STREET_ADDRESS][PERSON_NAME] edit" at bounding box center [729, 254] width 1178 height 57
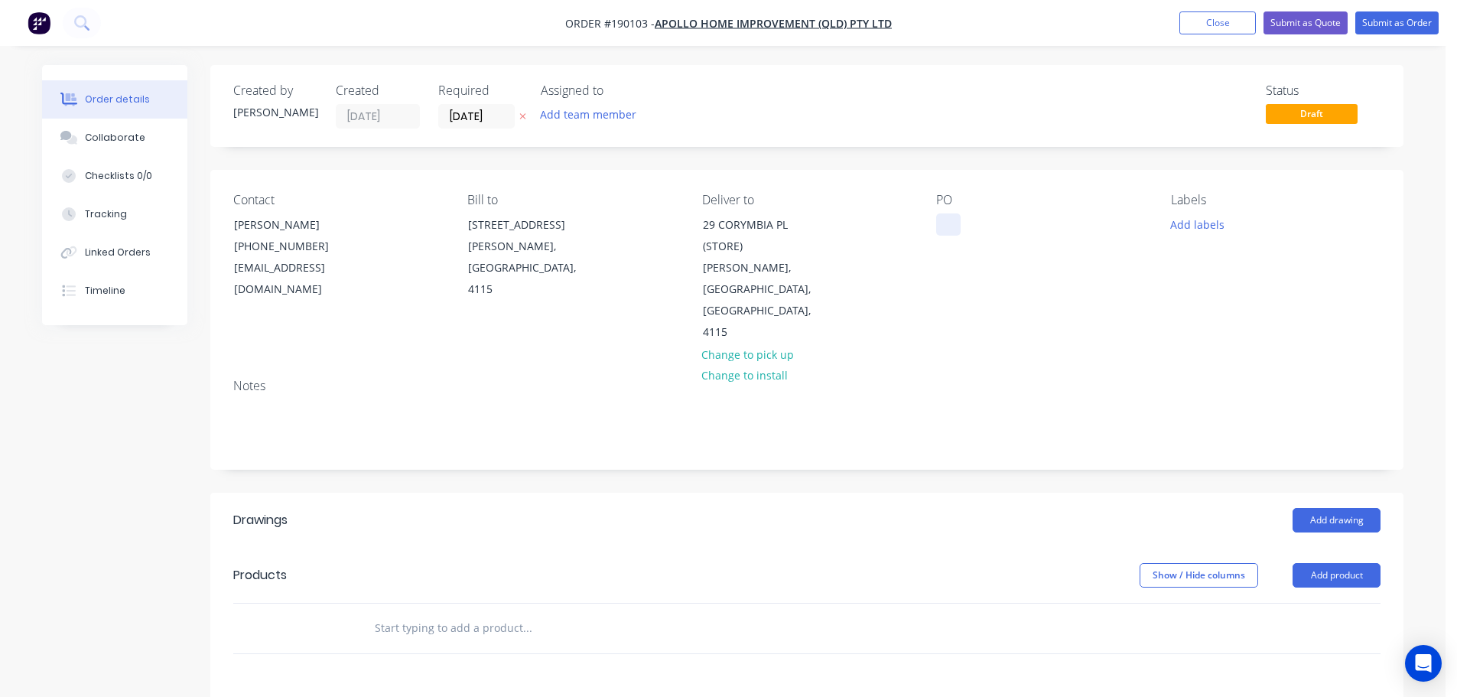
click at [936, 223] on div at bounding box center [948, 224] width 24 height 22
click at [1176, 223] on button "Add labels" at bounding box center [1197, 223] width 70 height 21
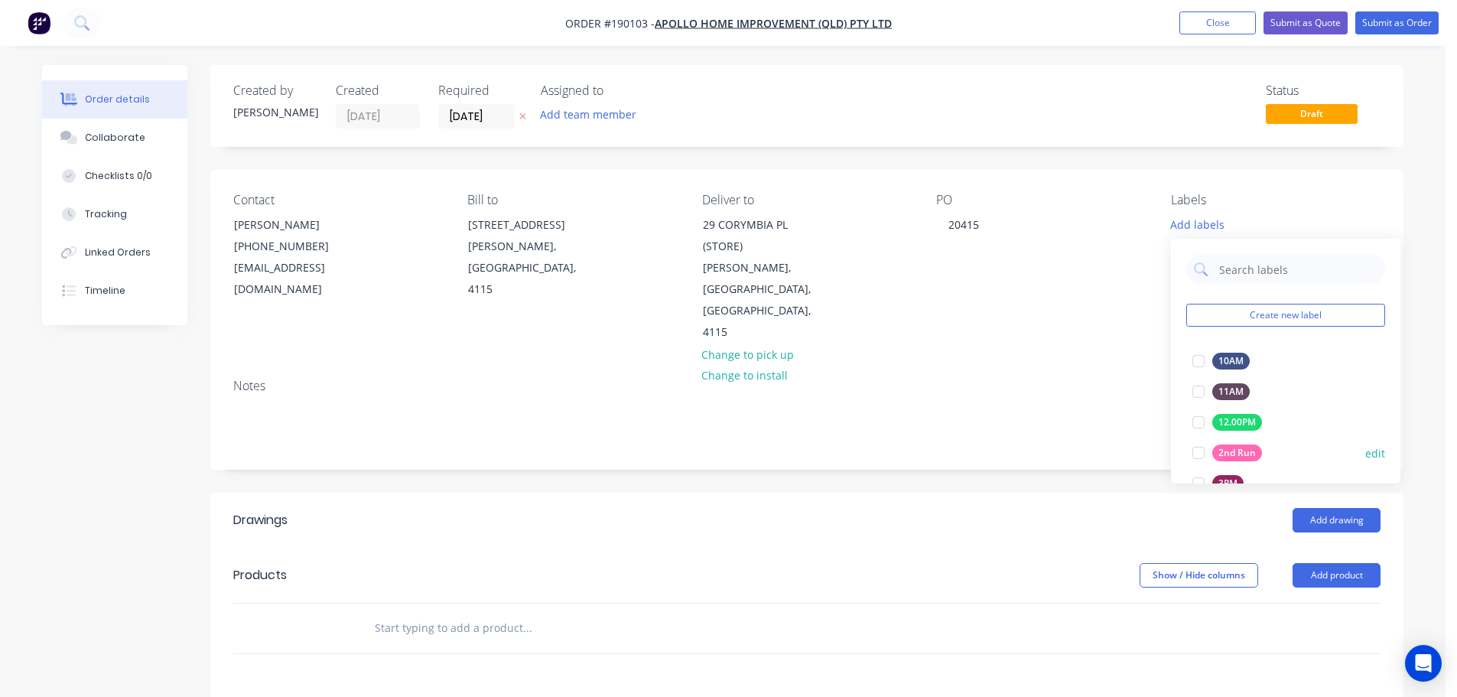
click at [1193, 454] on div at bounding box center [1198, 452] width 31 height 31
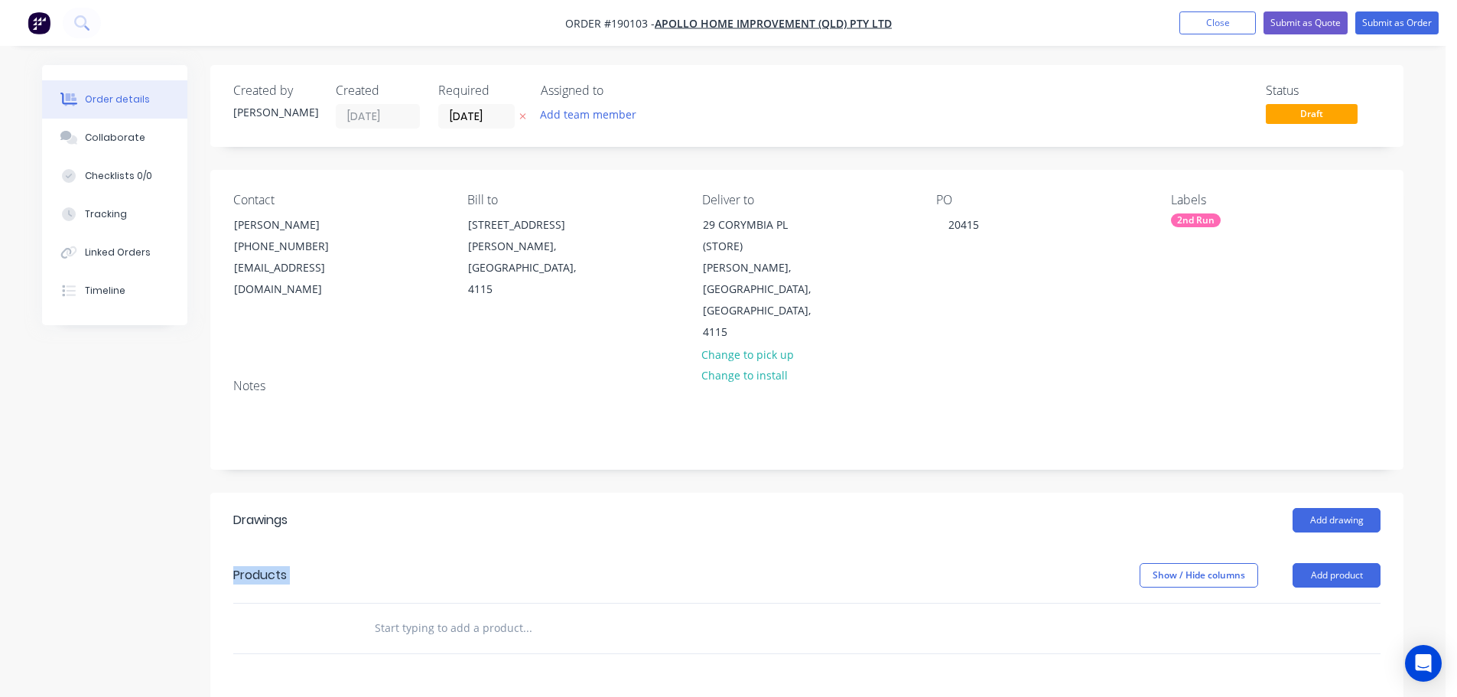
drag, startPoint x: 1026, startPoint y: 506, endPoint x: 1079, endPoint y: 516, distance: 53.8
click at [1353, 563] on button "Add product" at bounding box center [1337, 575] width 88 height 24
click at [1334, 603] on div "Product catalogue" at bounding box center [1308, 614] width 118 height 22
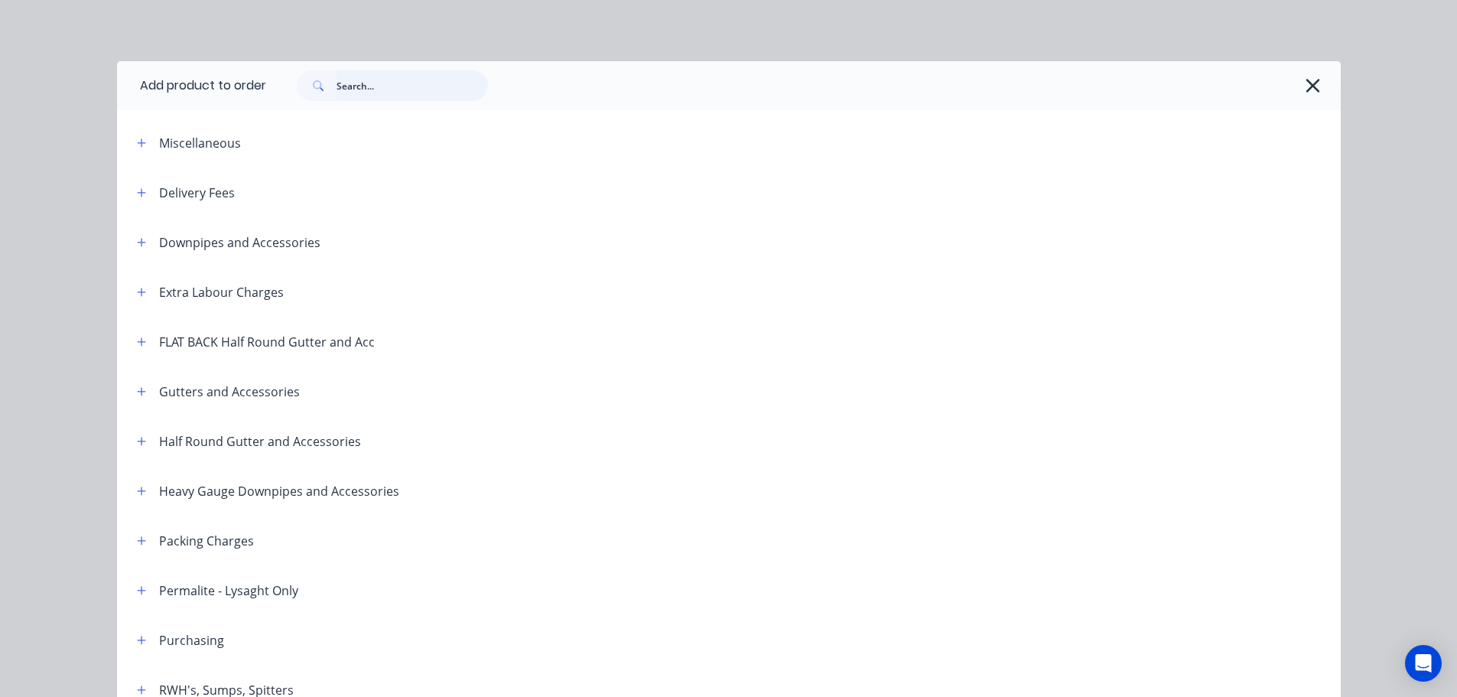
click at [376, 86] on input "text" at bounding box center [412, 85] width 151 height 31
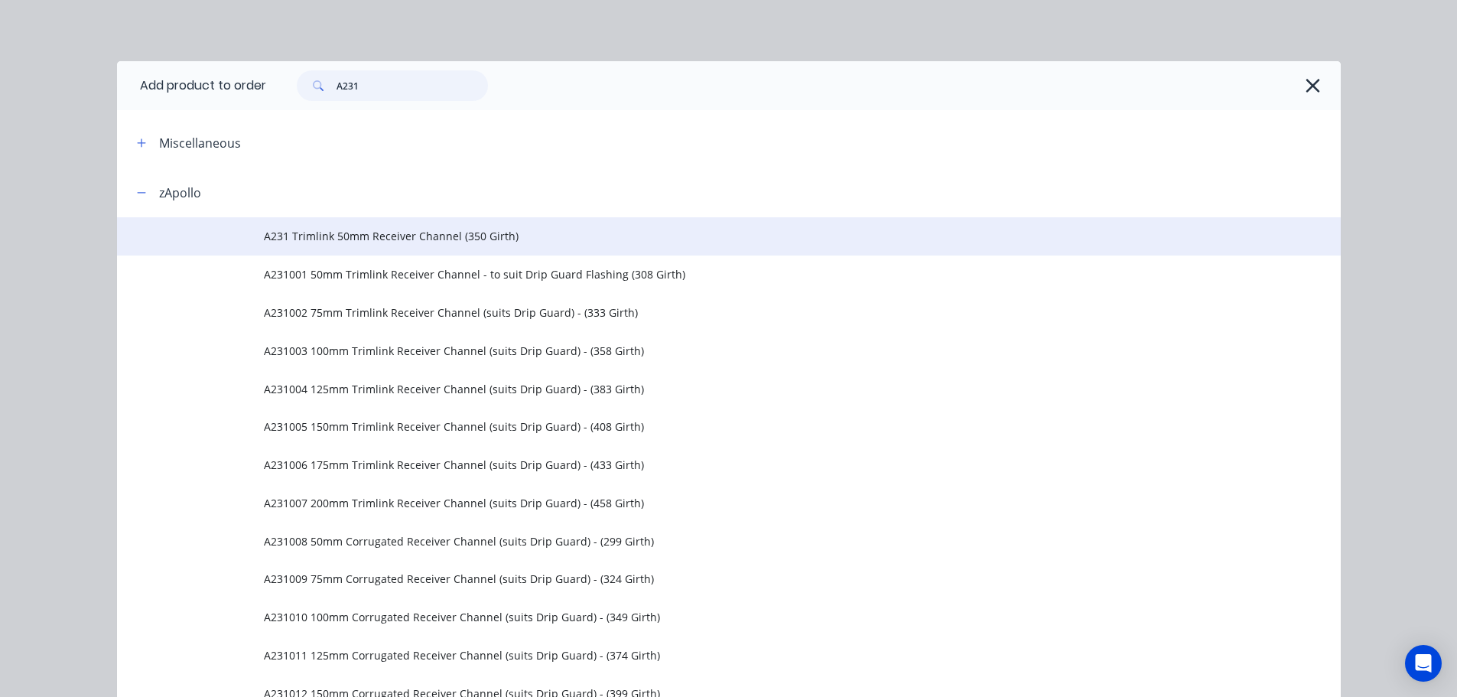
type input "A231"
click at [428, 244] on span "A231 Trimlink 50mm Receiver Channel (350 Girth)" at bounding box center [694, 236] width 861 height 16
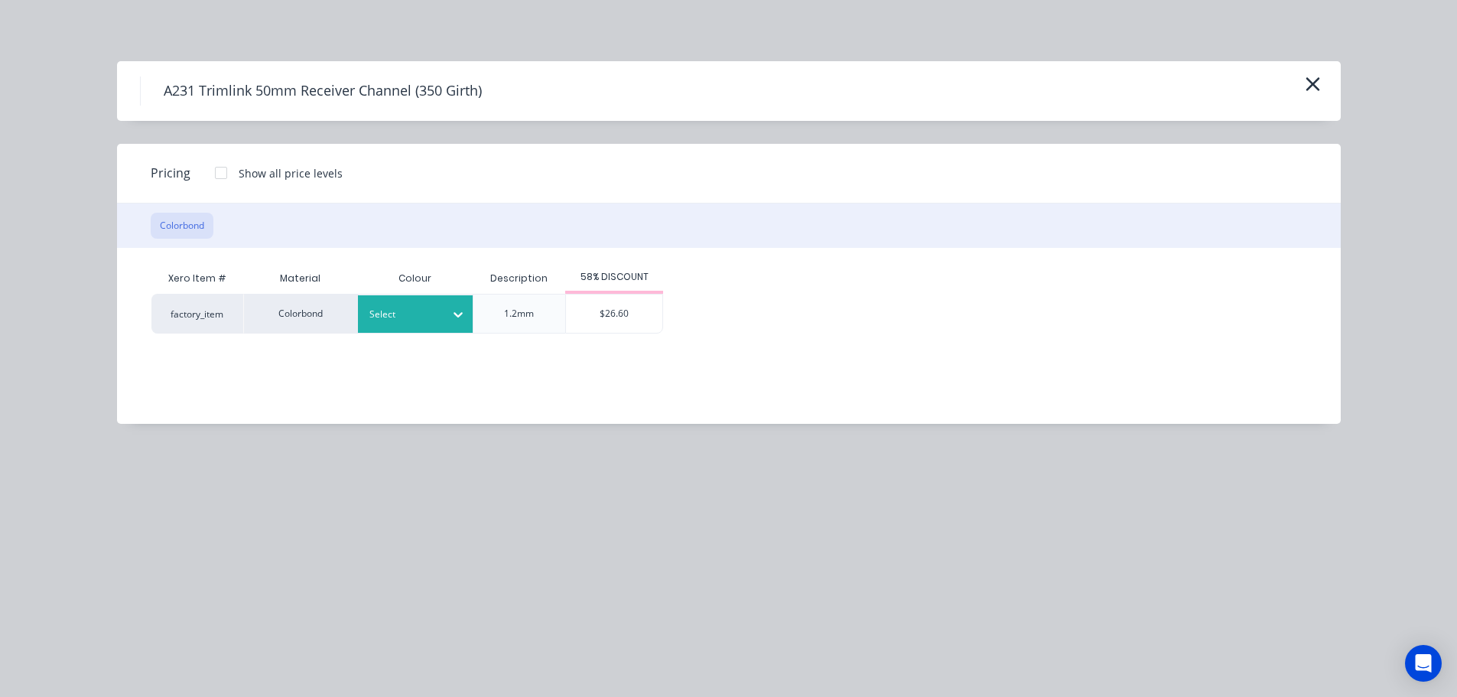
click at [432, 314] on div at bounding box center [403, 314] width 69 height 17
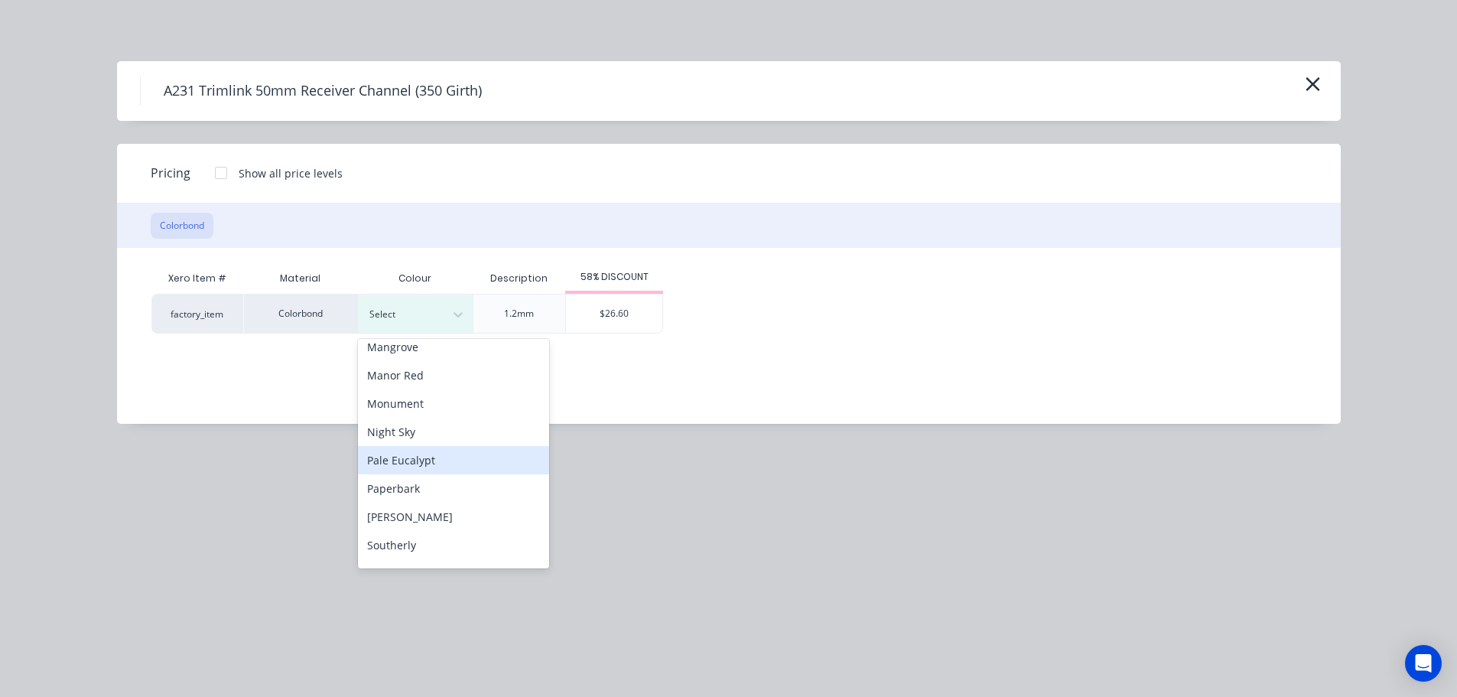
scroll to position [382, 0]
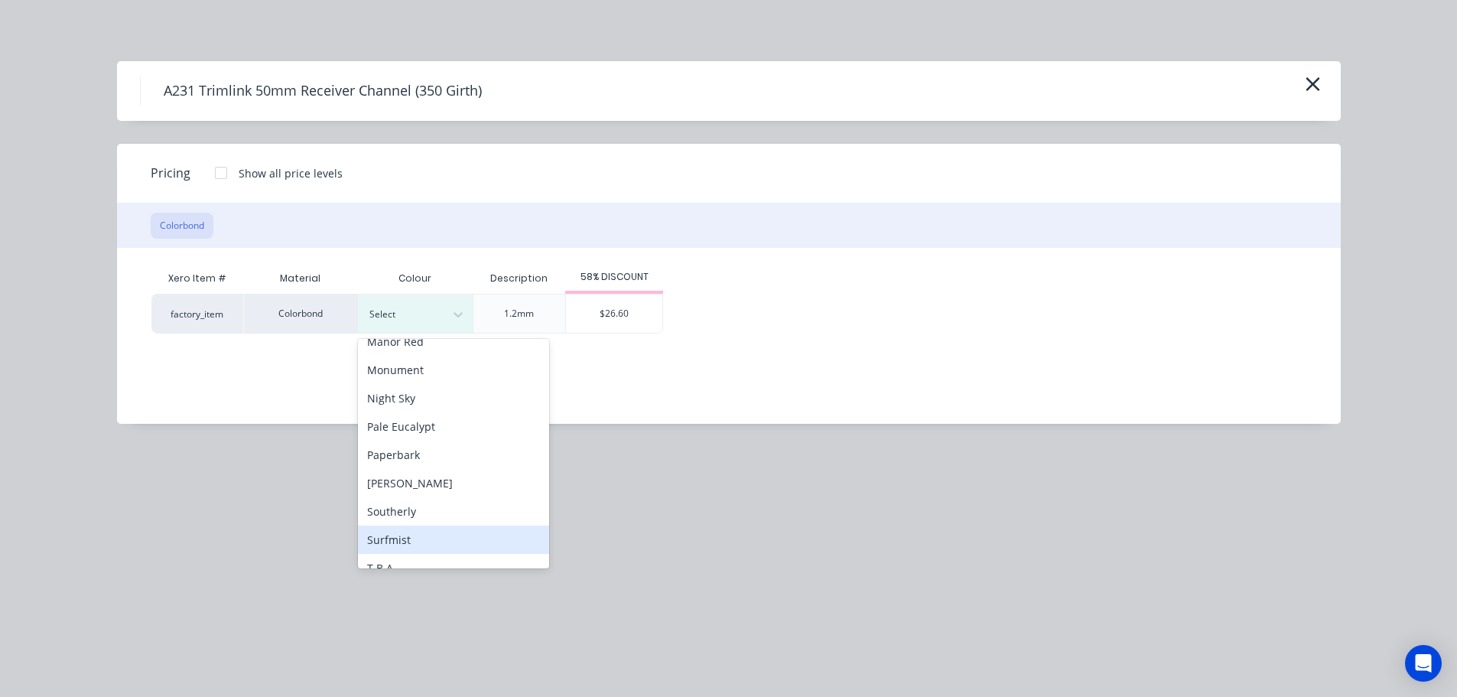
click at [456, 532] on div "Surfmist" at bounding box center [453, 539] width 191 height 28
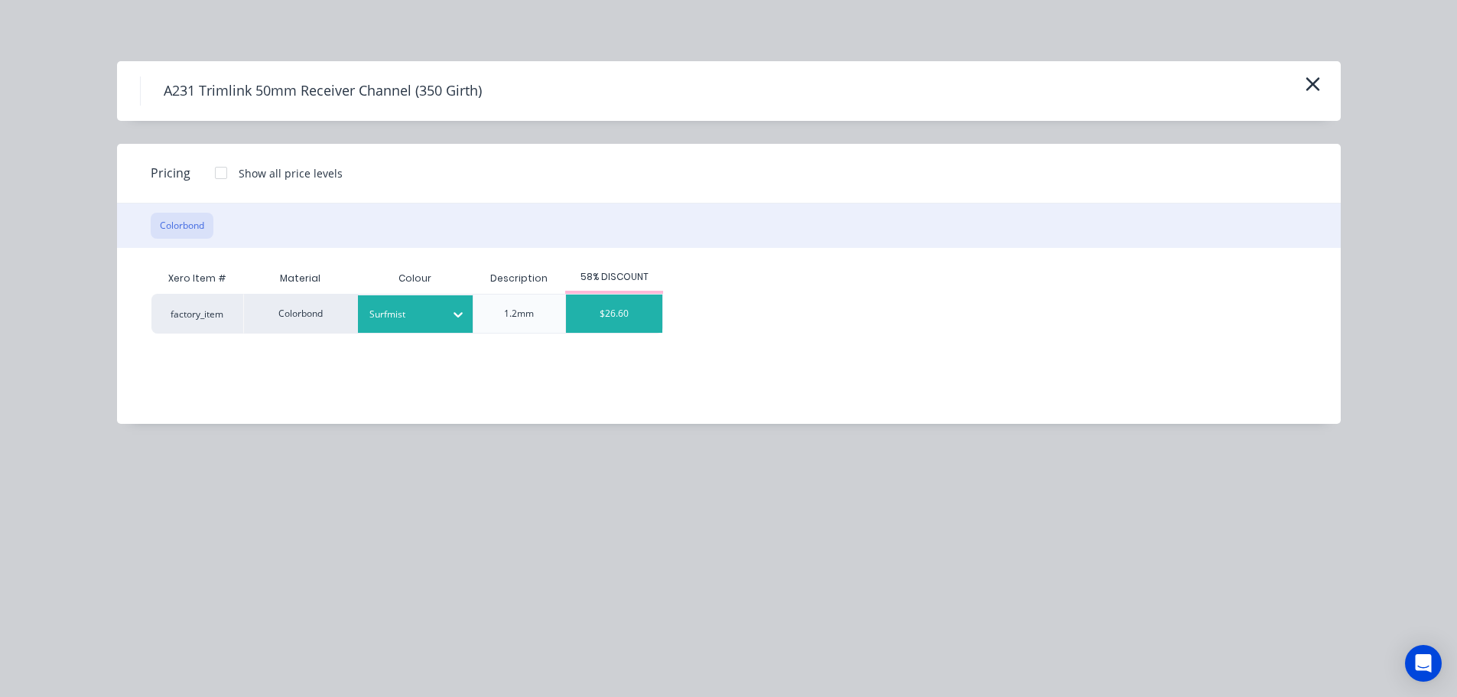
click at [650, 304] on div "$26.60" at bounding box center [614, 313] width 96 height 38
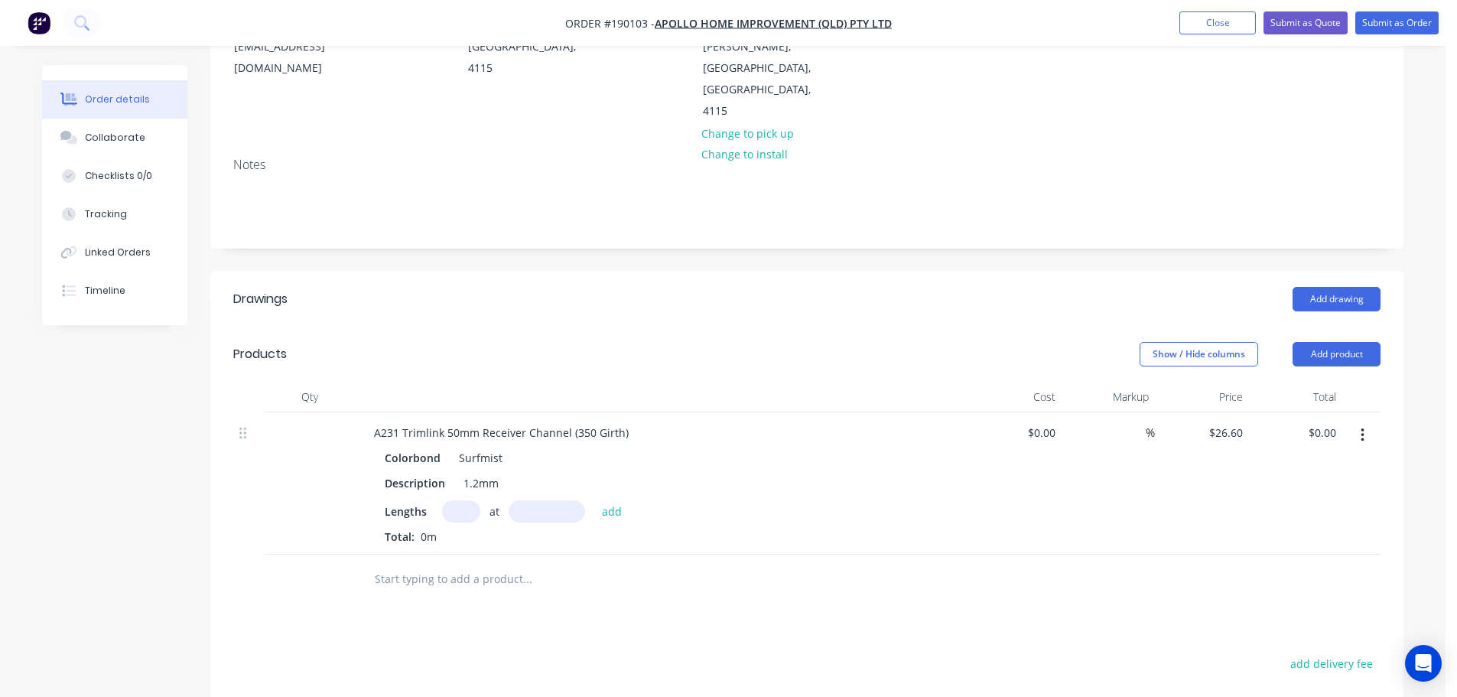
scroll to position [229, 0]
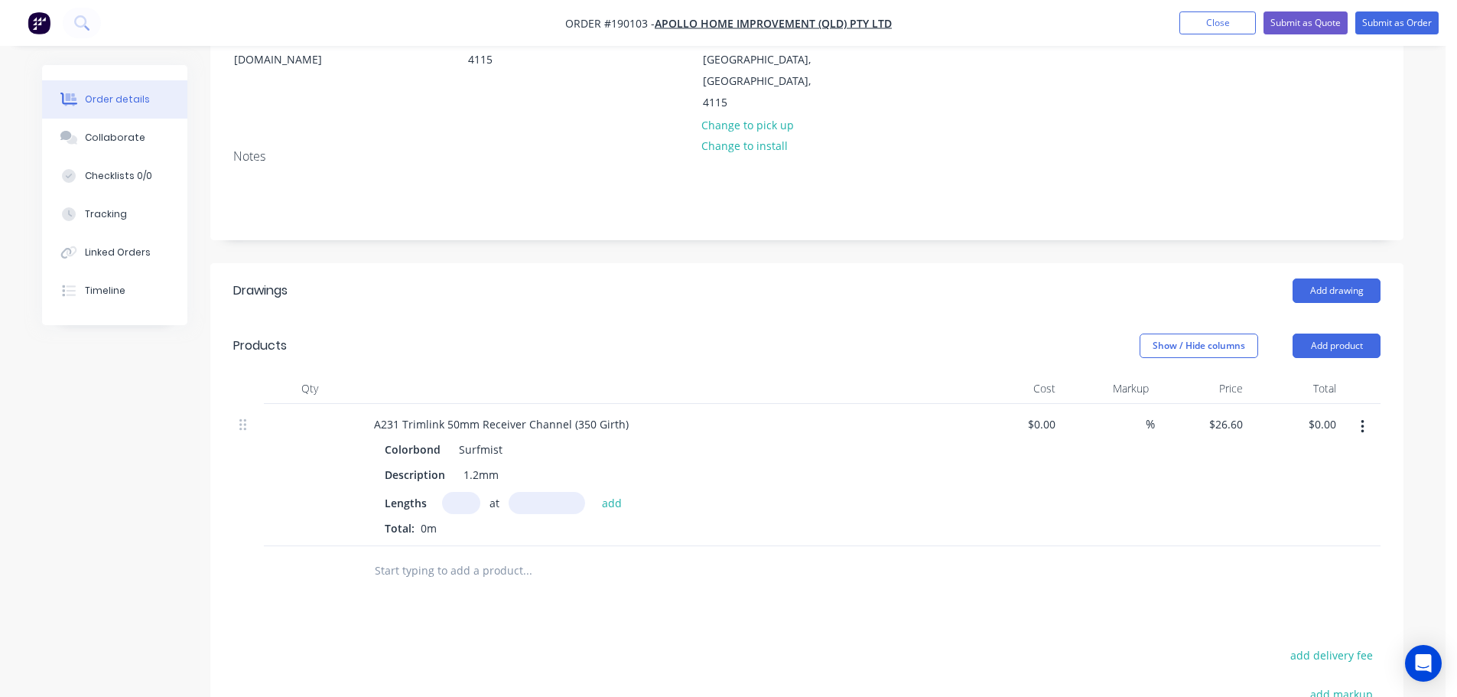
click at [463, 492] on input "text" at bounding box center [461, 503] width 38 height 22
type input "4"
type input "4600"
click at [594, 492] on button "add" at bounding box center [612, 502] width 36 height 21
type input "$489.44"
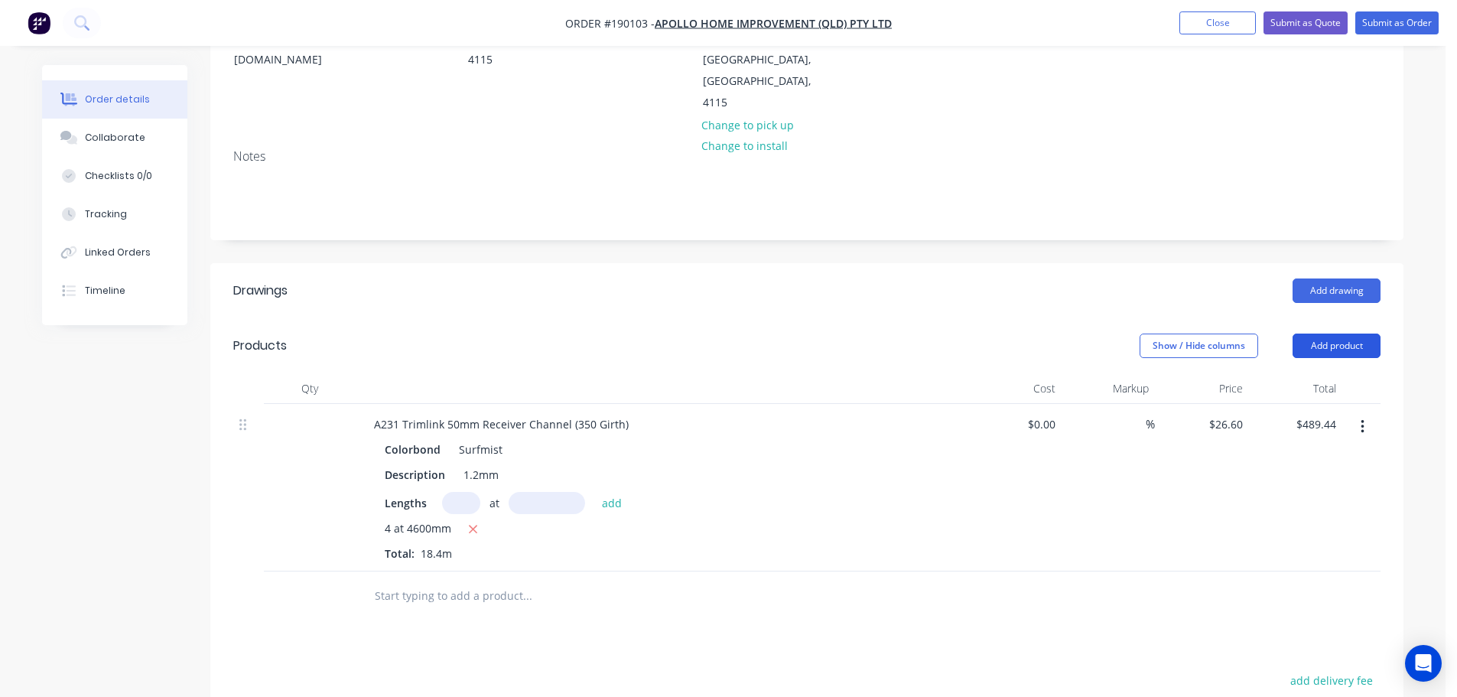
click at [1324, 333] on button "Add product" at bounding box center [1337, 345] width 88 height 24
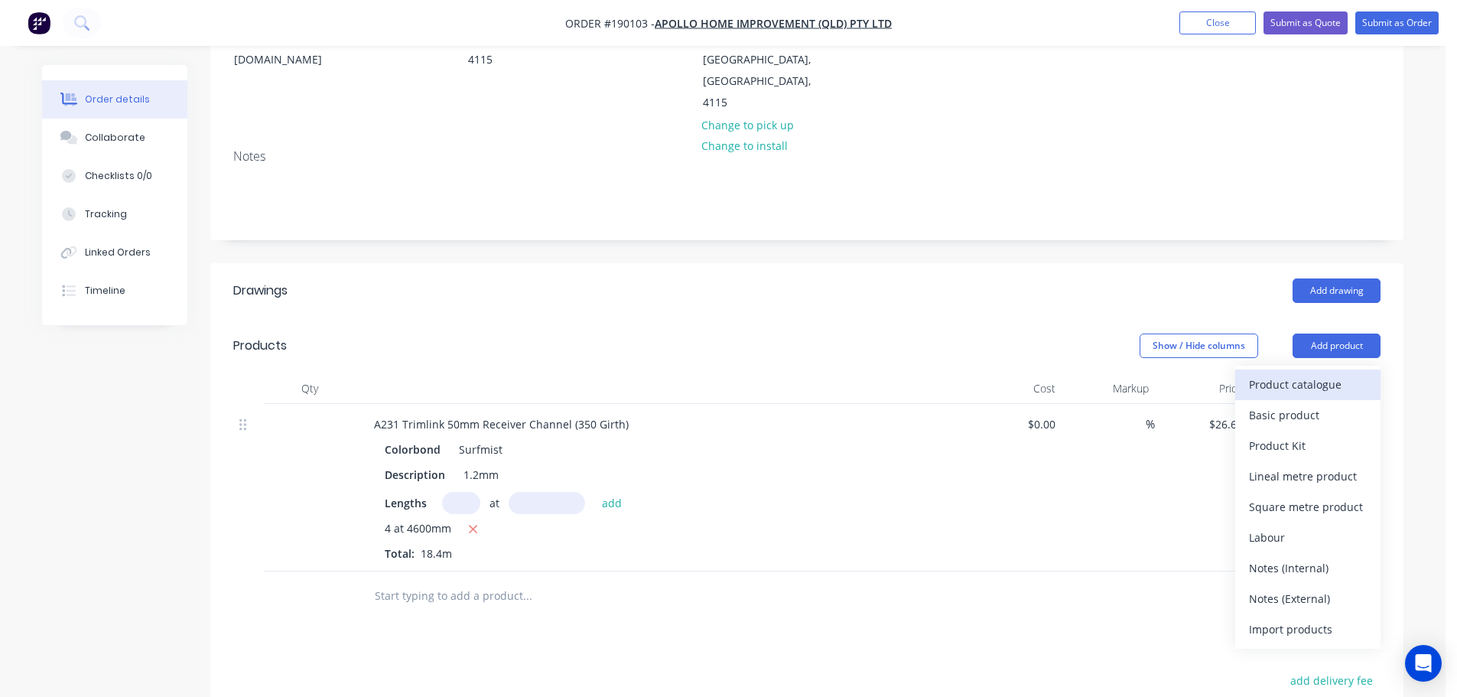
click at [1315, 373] on div "Product catalogue" at bounding box center [1308, 384] width 118 height 22
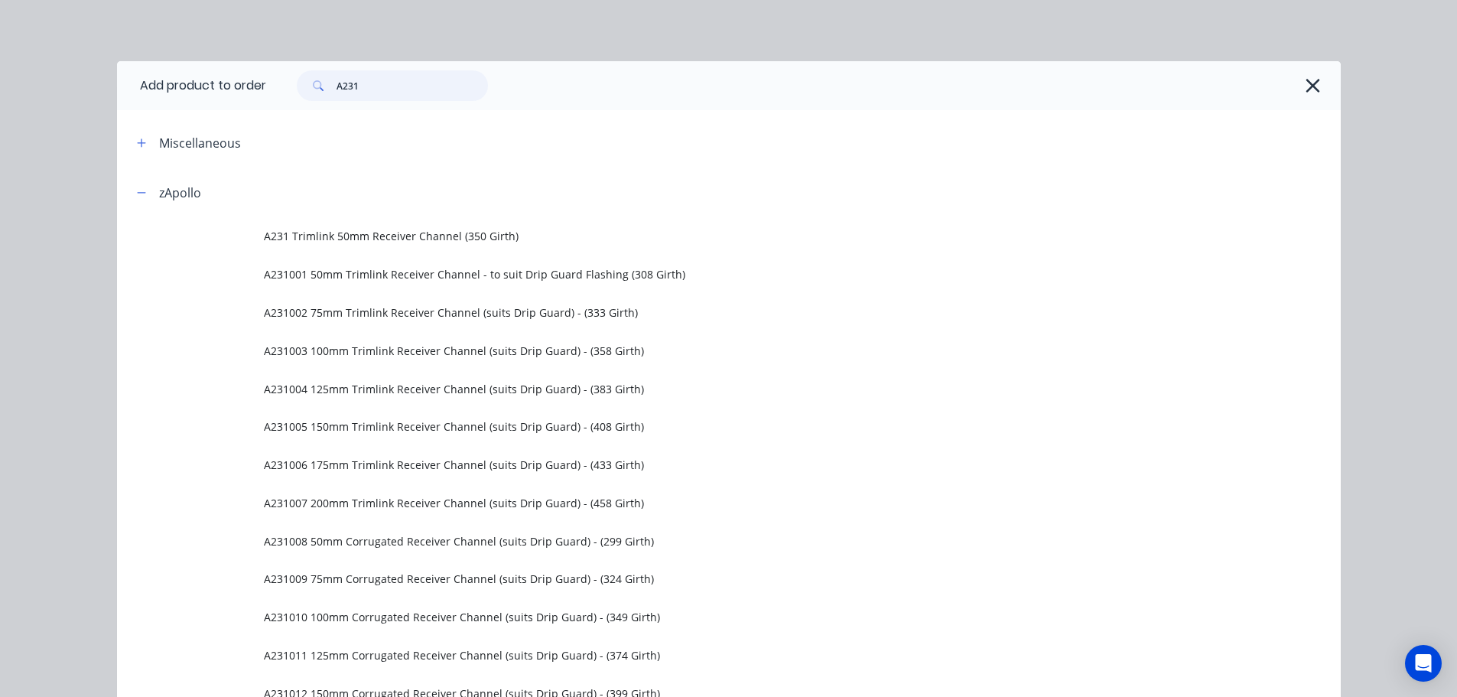
click at [404, 83] on input "A231" at bounding box center [412, 85] width 151 height 31
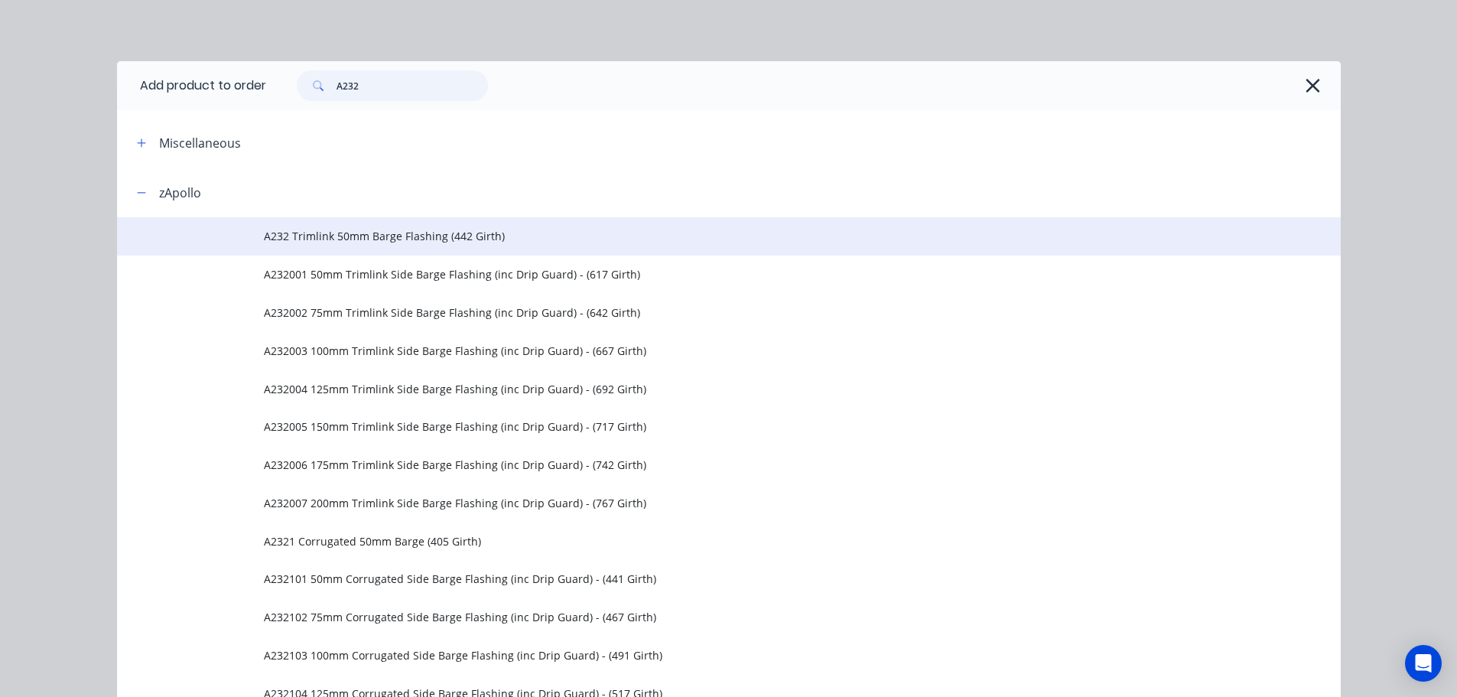
type input "A232"
click at [451, 246] on td "A232 Trimlink 50mm Barge Flashing (442 Girth)" at bounding box center [802, 236] width 1077 height 38
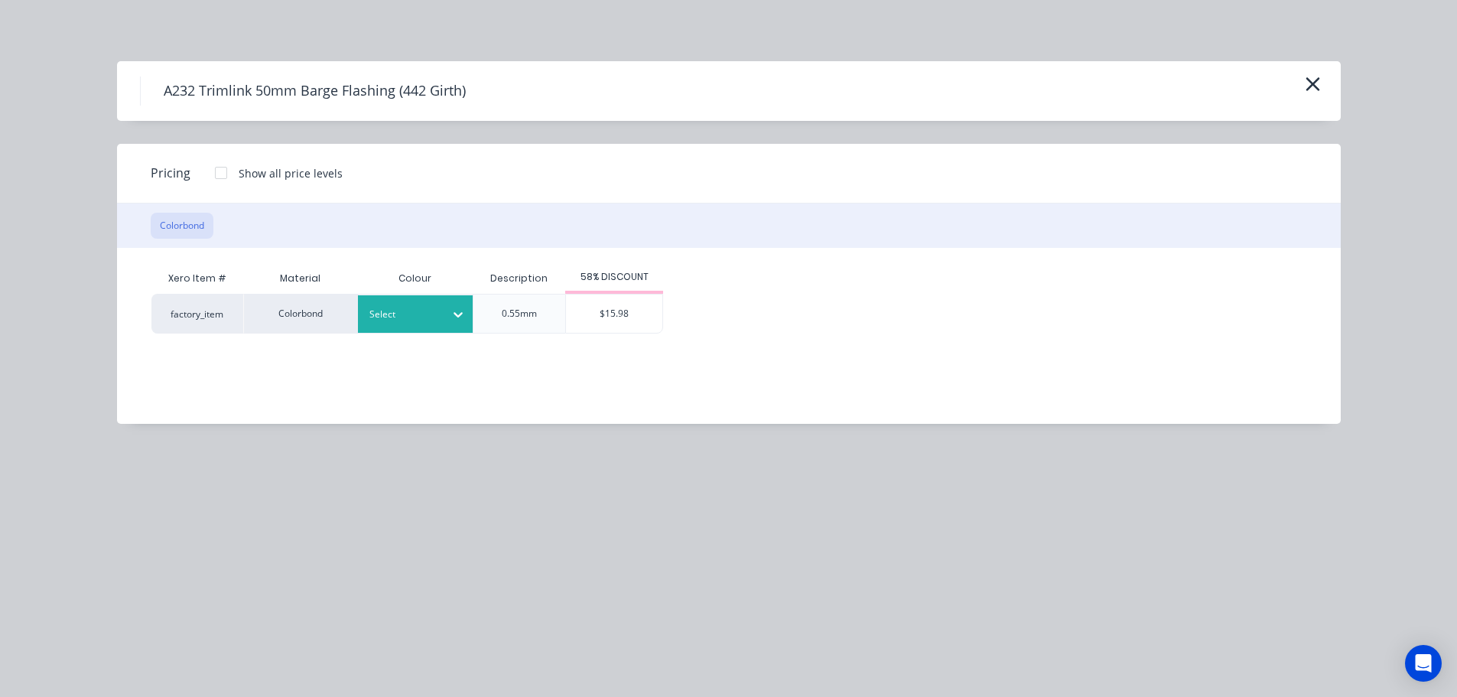
click at [456, 325] on div at bounding box center [458, 314] width 28 height 24
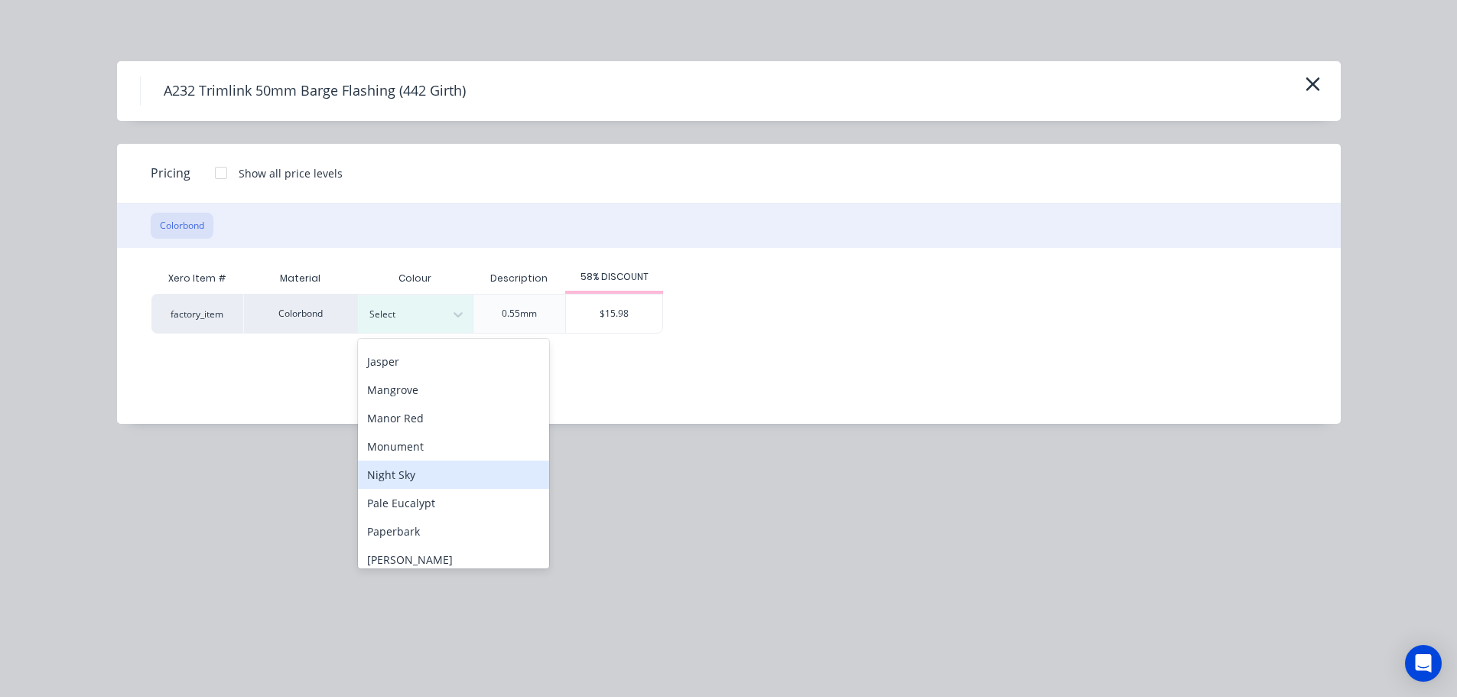
scroll to position [382, 0]
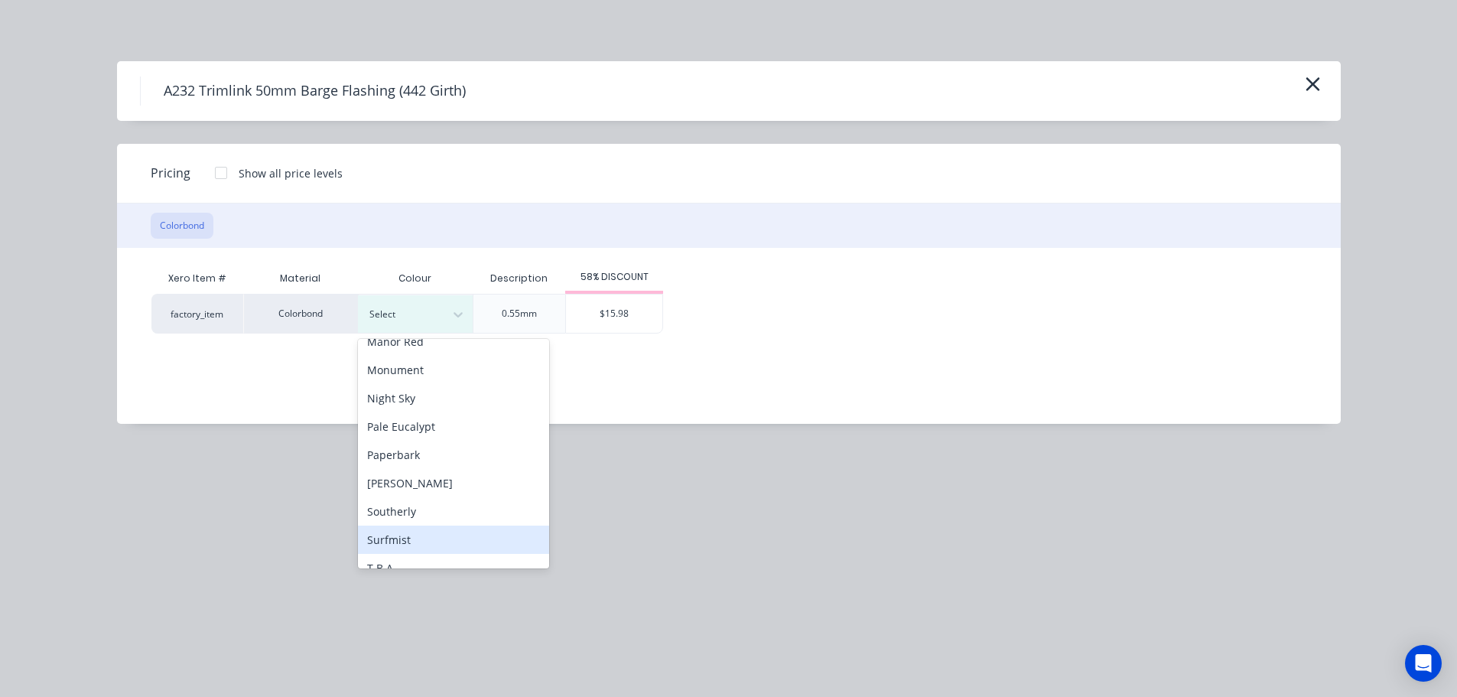
drag, startPoint x: 451, startPoint y: 533, endPoint x: 485, endPoint y: 459, distance: 81.5
click at [450, 533] on div "Surfmist" at bounding box center [453, 539] width 191 height 28
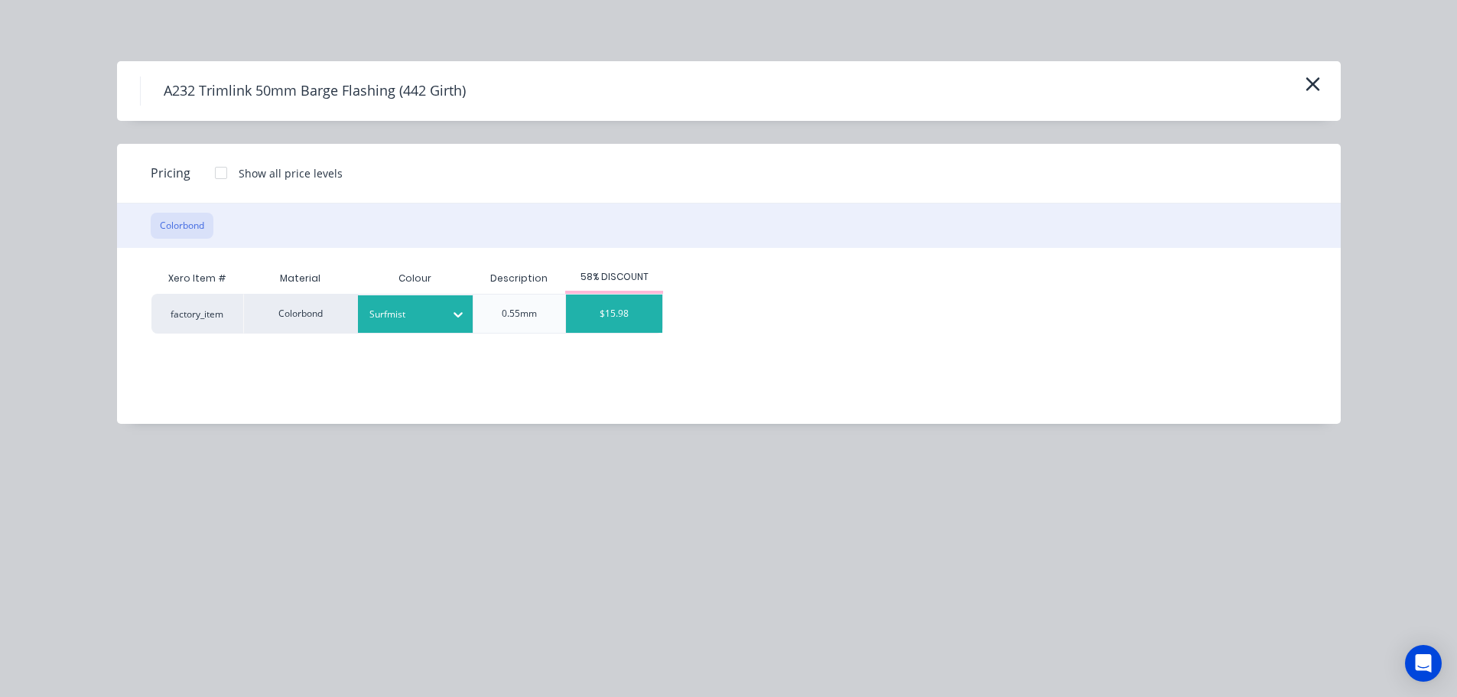
click at [628, 302] on div "$15.98" at bounding box center [614, 313] width 96 height 38
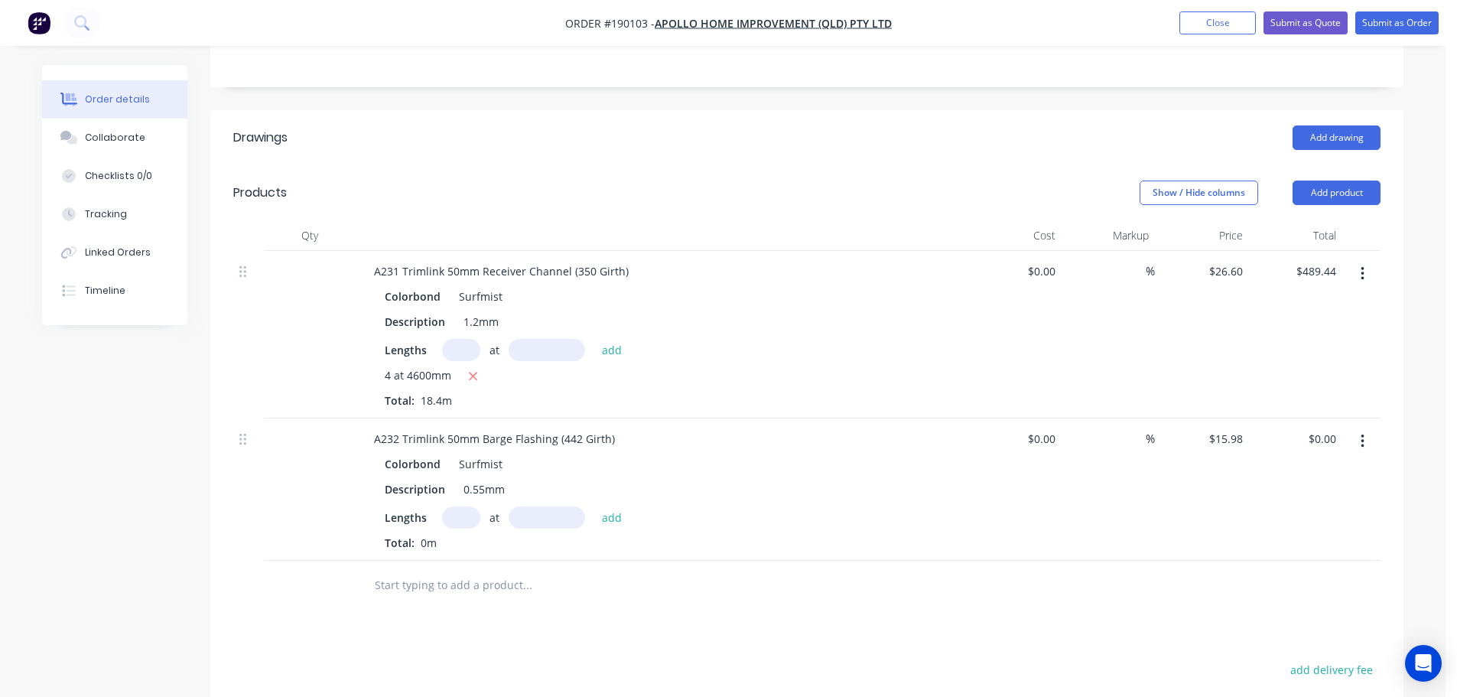
click at [457, 506] on input "text" at bounding box center [461, 517] width 38 height 22
type input "2"
type input "2400"
click at [594, 506] on button "add" at bounding box center [612, 516] width 36 height 21
type input "$76.70"
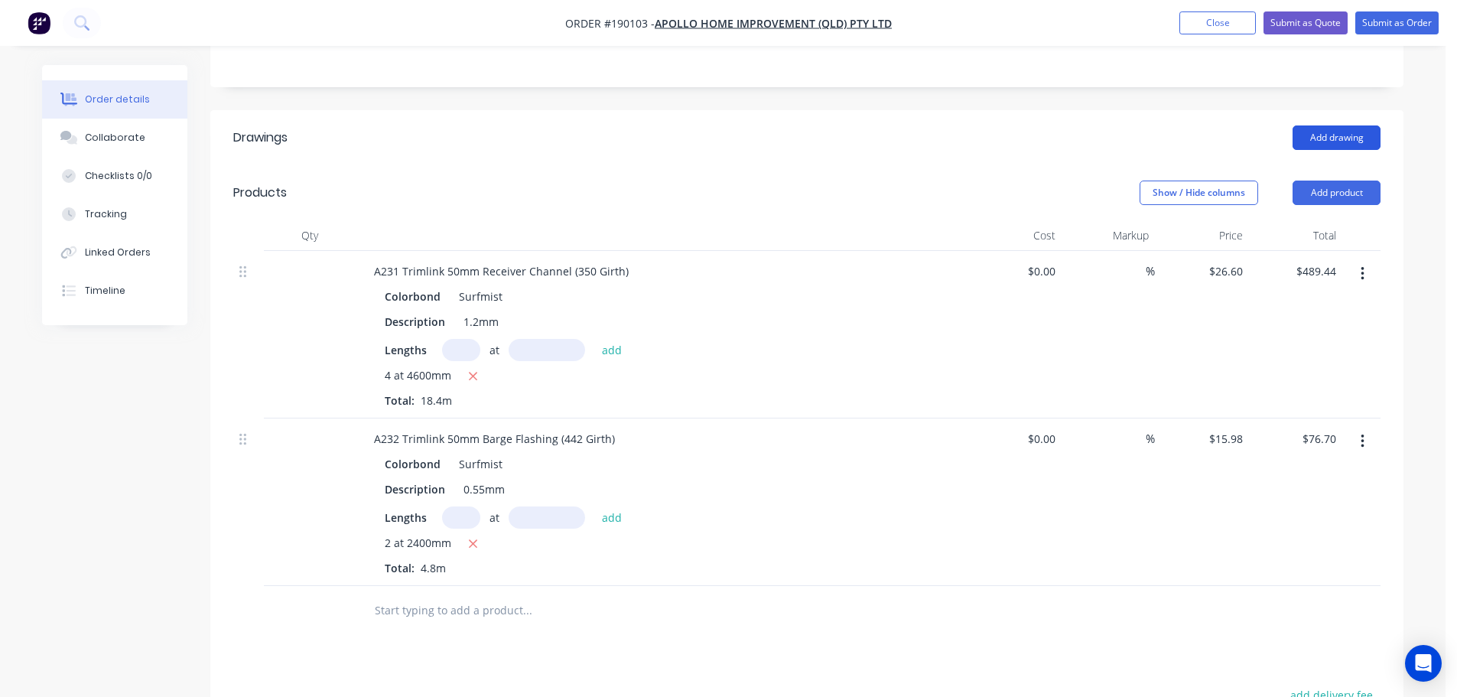
click at [1352, 125] on button "Add drawing" at bounding box center [1337, 137] width 88 height 24
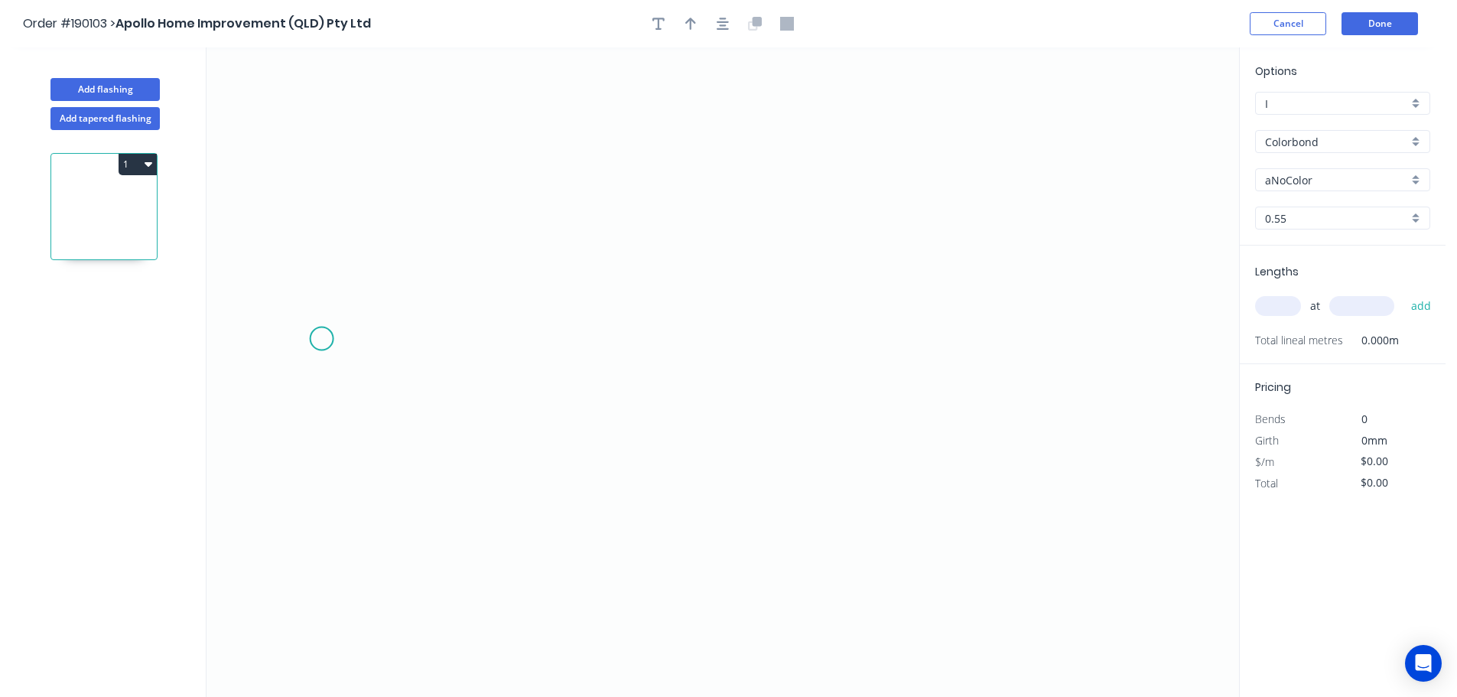
click at [319, 337] on icon "0" at bounding box center [723, 371] width 1033 height 649
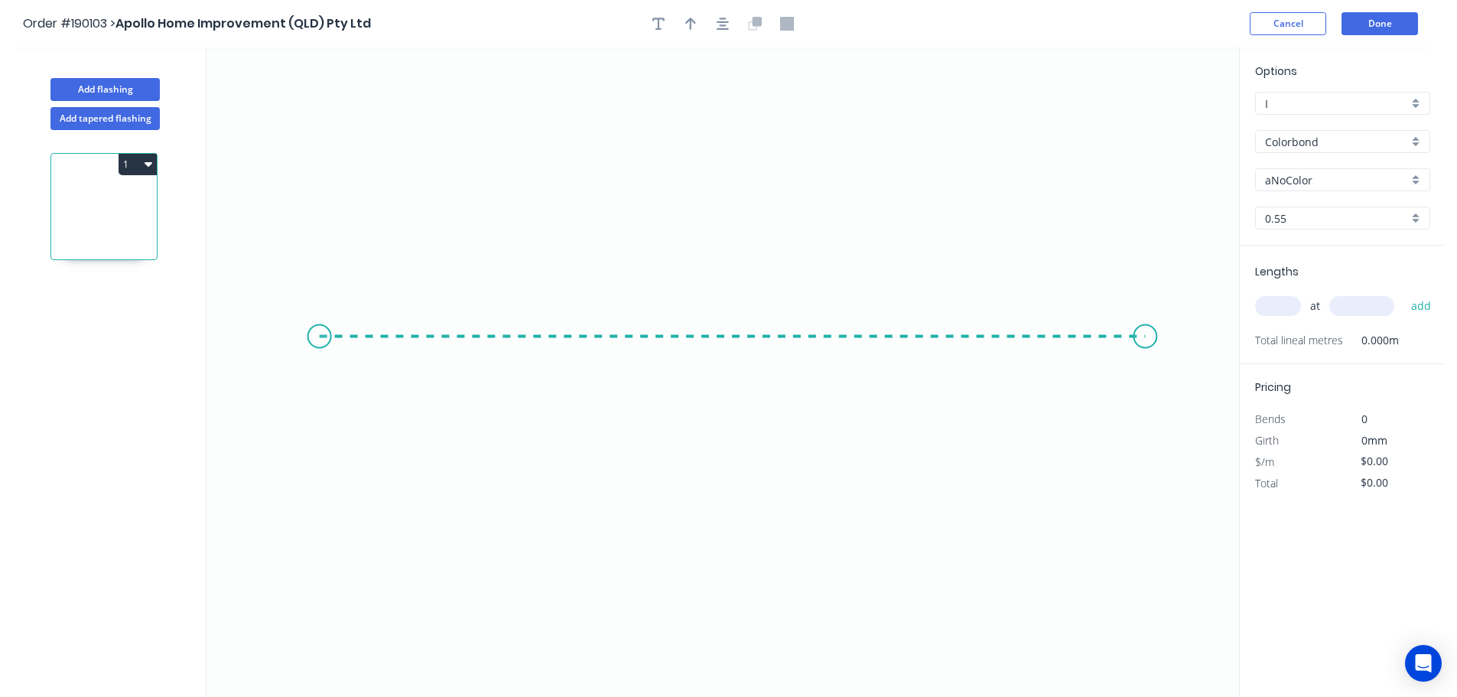
click at [1168, 351] on icon "0" at bounding box center [723, 371] width 1033 height 649
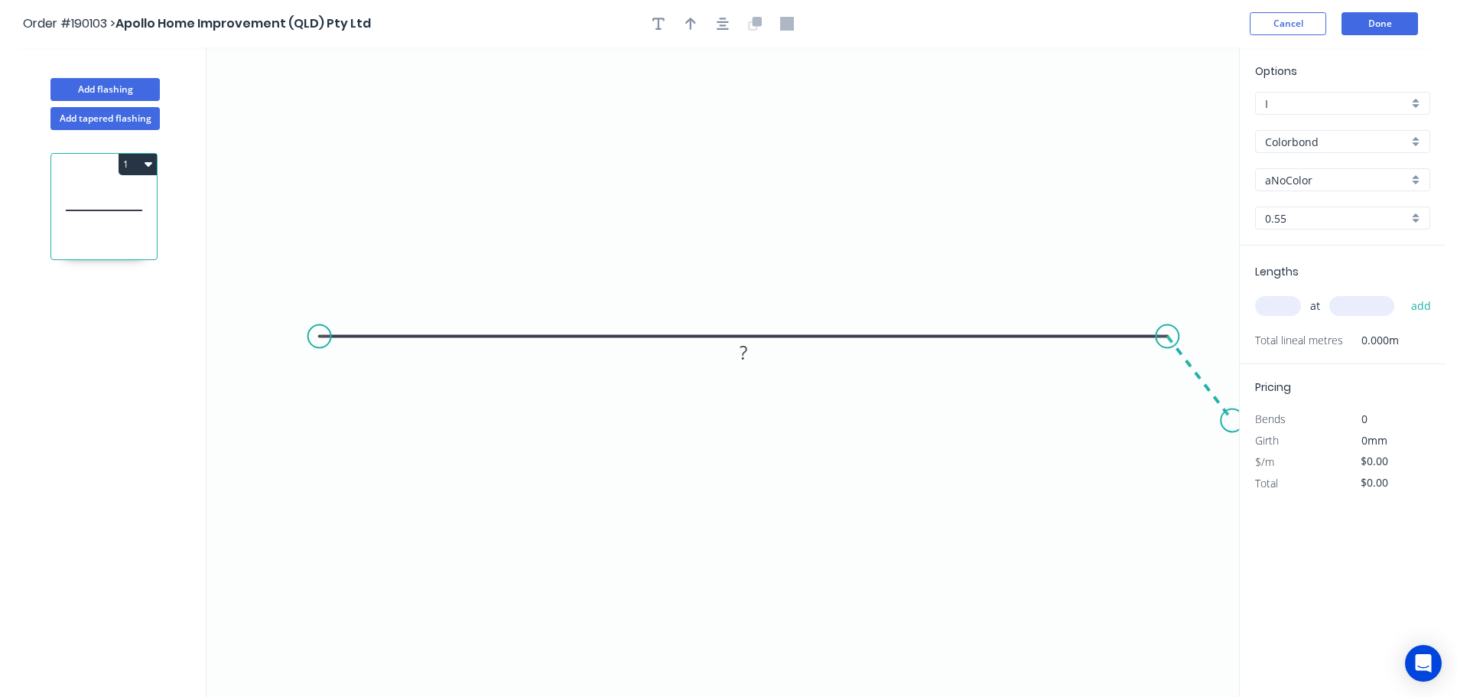
click at [1233, 421] on icon "0 ?" at bounding box center [723, 371] width 1033 height 649
drag, startPoint x: 320, startPoint y: 340, endPoint x: 311, endPoint y: 340, distance: 9.2
click at [311, 340] on circle at bounding box center [319, 336] width 23 height 23
click at [363, 392] on div "Crush & Fold" at bounding box center [388, 391] width 154 height 31
drag, startPoint x: 355, startPoint y: 308, endPoint x: 281, endPoint y: 408, distance: 124.1
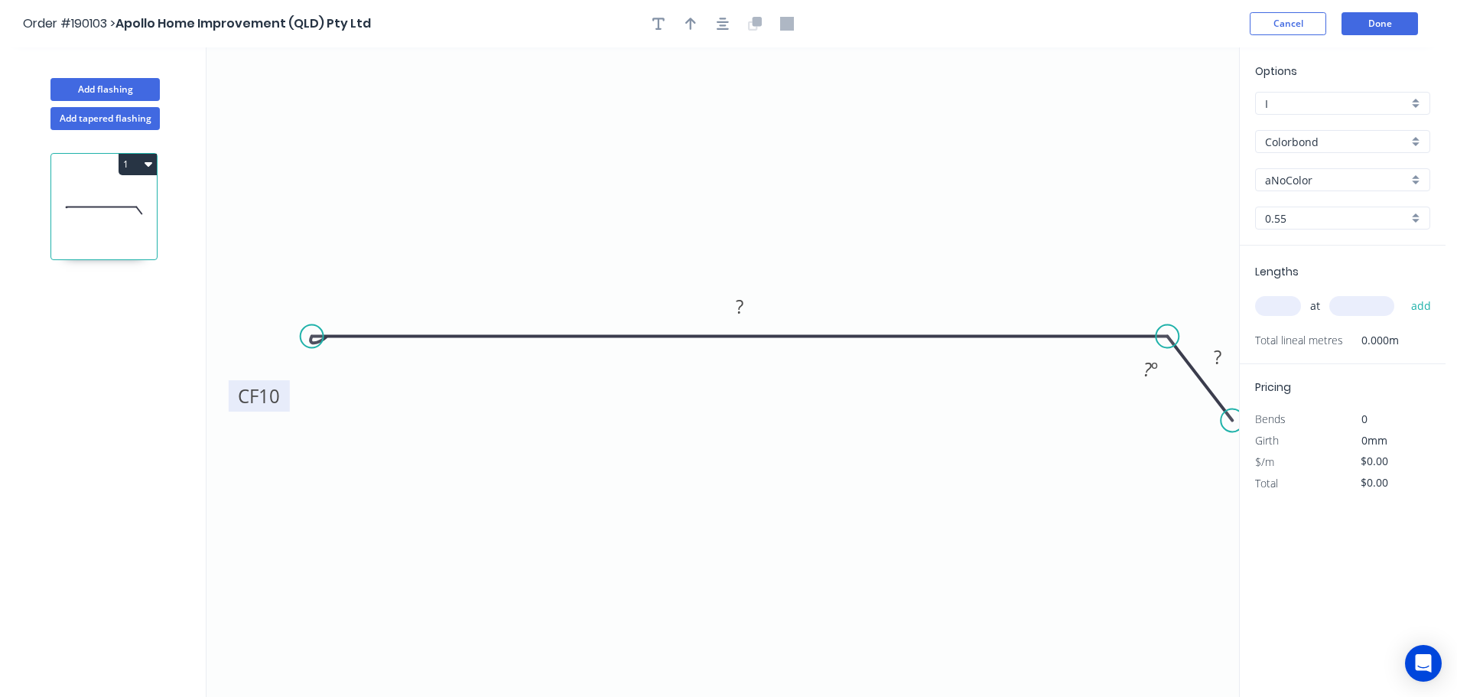
click at [281, 408] on rect at bounding box center [259, 395] width 61 height 31
click at [274, 399] on tspan "10" at bounding box center [268, 395] width 21 height 25
click at [694, 24] on icon "button" at bounding box center [690, 24] width 11 height 14
type input "$10.60"
drag, startPoint x: 1159, startPoint y: 114, endPoint x: 963, endPoint y: 154, distance: 200.7
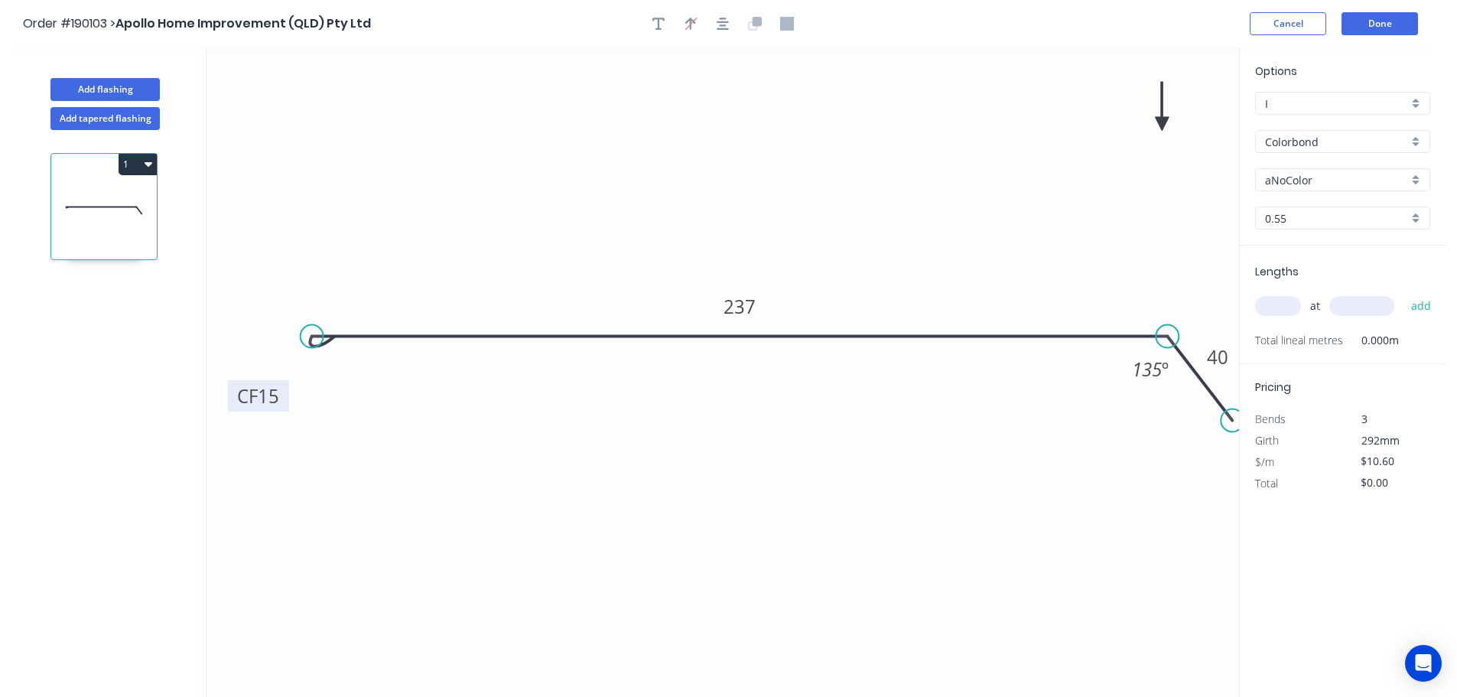
click at [887, 141] on icon "0 CF 15 237 40 135 º" at bounding box center [723, 371] width 1033 height 649
drag, startPoint x: 1161, startPoint y: 119, endPoint x: 742, endPoint y: 119, distance: 419.1
click at [742, 119] on icon at bounding box center [747, 101] width 14 height 49
click at [1299, 185] on input "aNoColor" at bounding box center [1336, 180] width 143 height 16
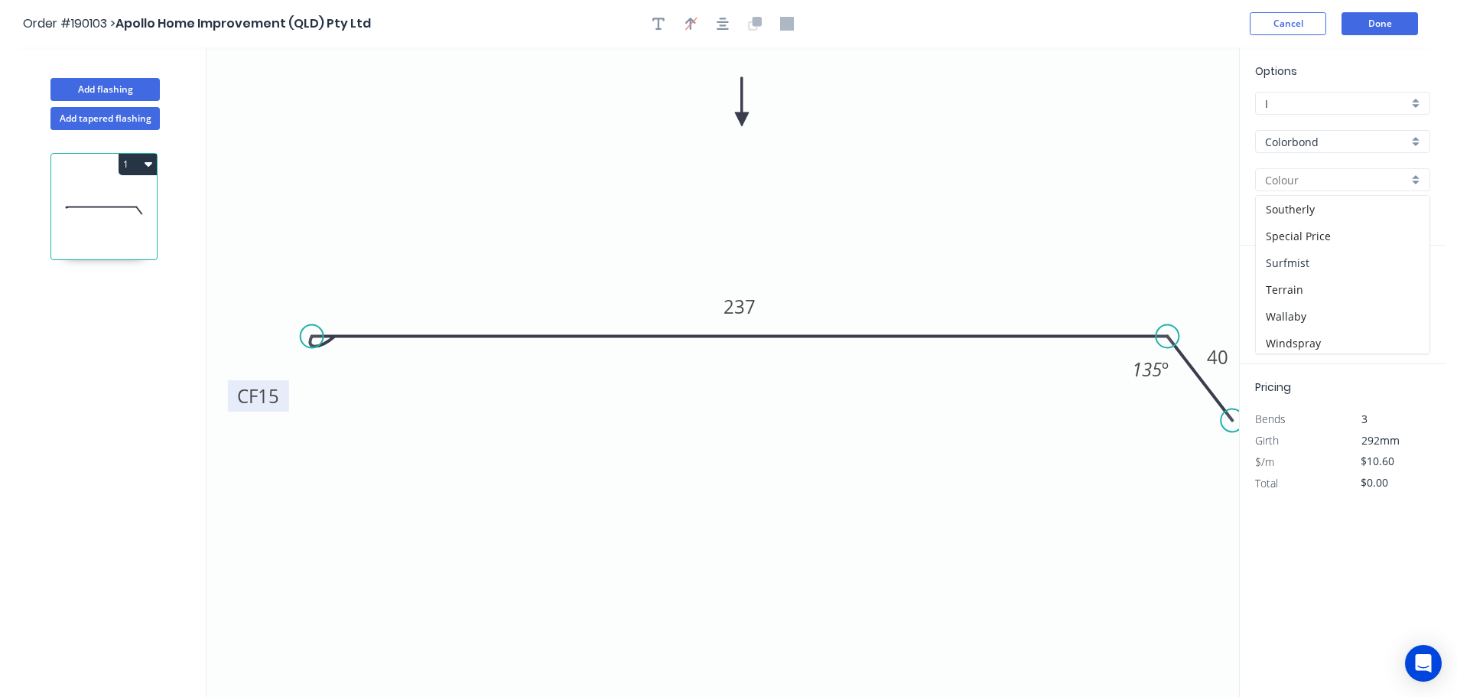
click at [1328, 265] on div "Surfmist" at bounding box center [1343, 262] width 174 height 27
type input "Surfmist"
click at [1270, 305] on input "text" at bounding box center [1278, 306] width 46 height 20
type input "1"
type input "4800"
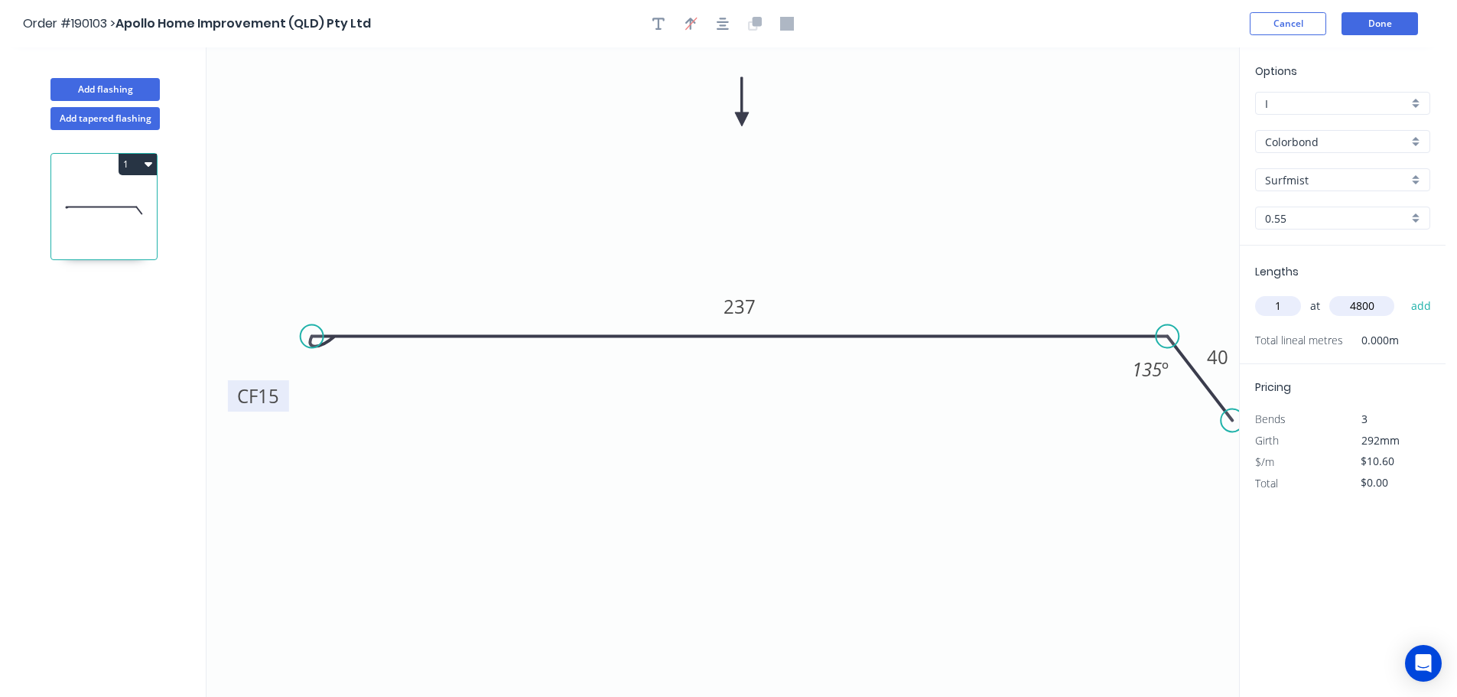
click at [1403, 293] on button "add" at bounding box center [1421, 306] width 36 height 26
type input "$50.88"
click at [120, 83] on button "Add flashing" at bounding box center [104, 89] width 109 height 23
type input "$0.00"
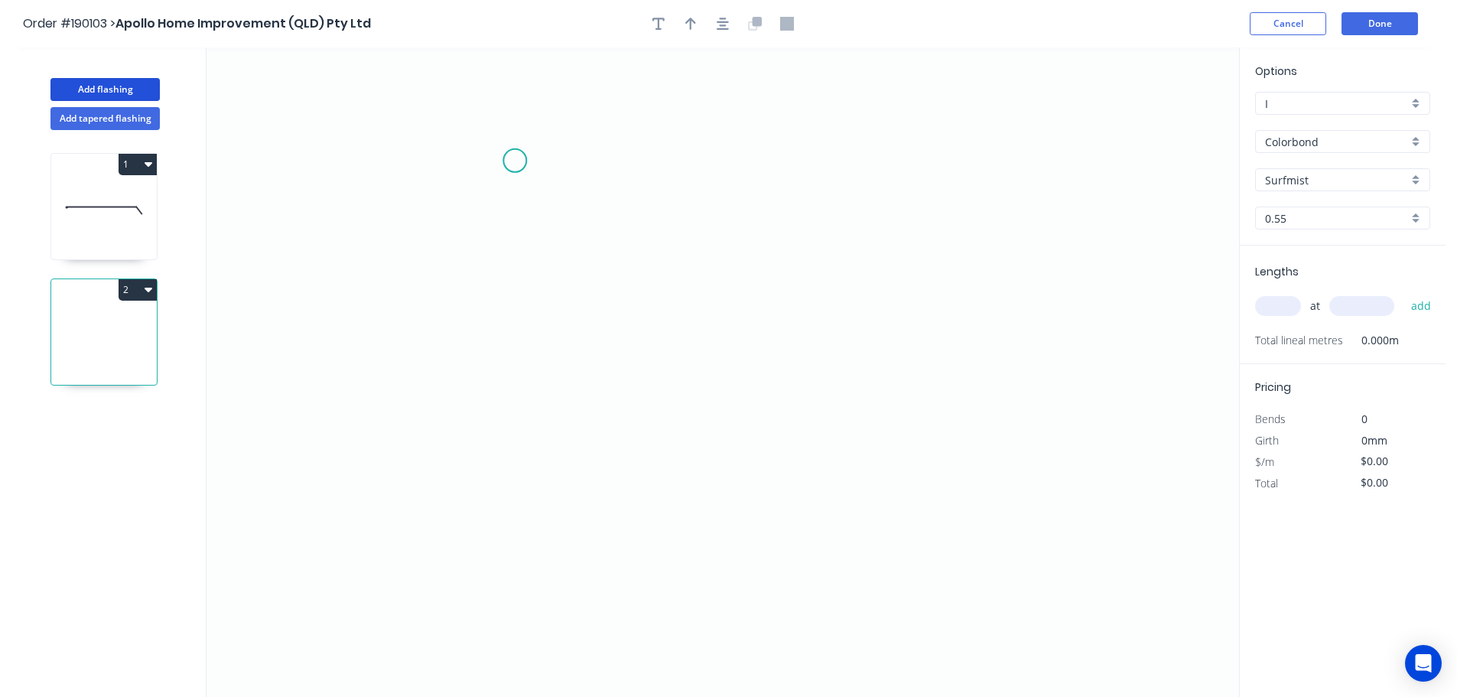
click at [515, 159] on icon "0" at bounding box center [723, 371] width 1033 height 649
click at [515, 99] on icon at bounding box center [515, 130] width 0 height 62
click at [327, 97] on icon "0 ?" at bounding box center [723, 371] width 1033 height 649
drag, startPoint x: 330, startPoint y: 102, endPoint x: 285, endPoint y: 104, distance: 45.2
click at [285, 104] on circle at bounding box center [290, 98] width 23 height 23
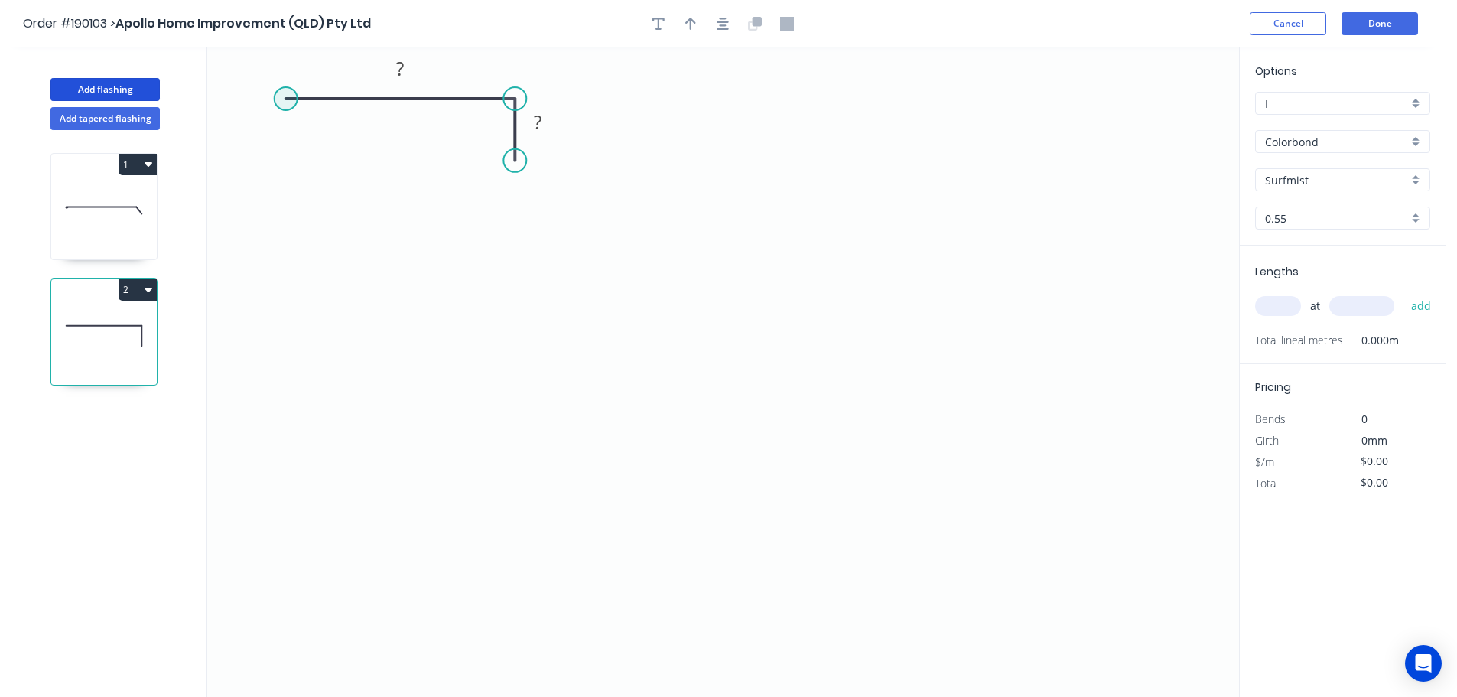
click at [285, 104] on circle at bounding box center [286, 98] width 23 height 23
click at [279, 594] on icon "0 ? ?" at bounding box center [723, 371] width 1033 height 649
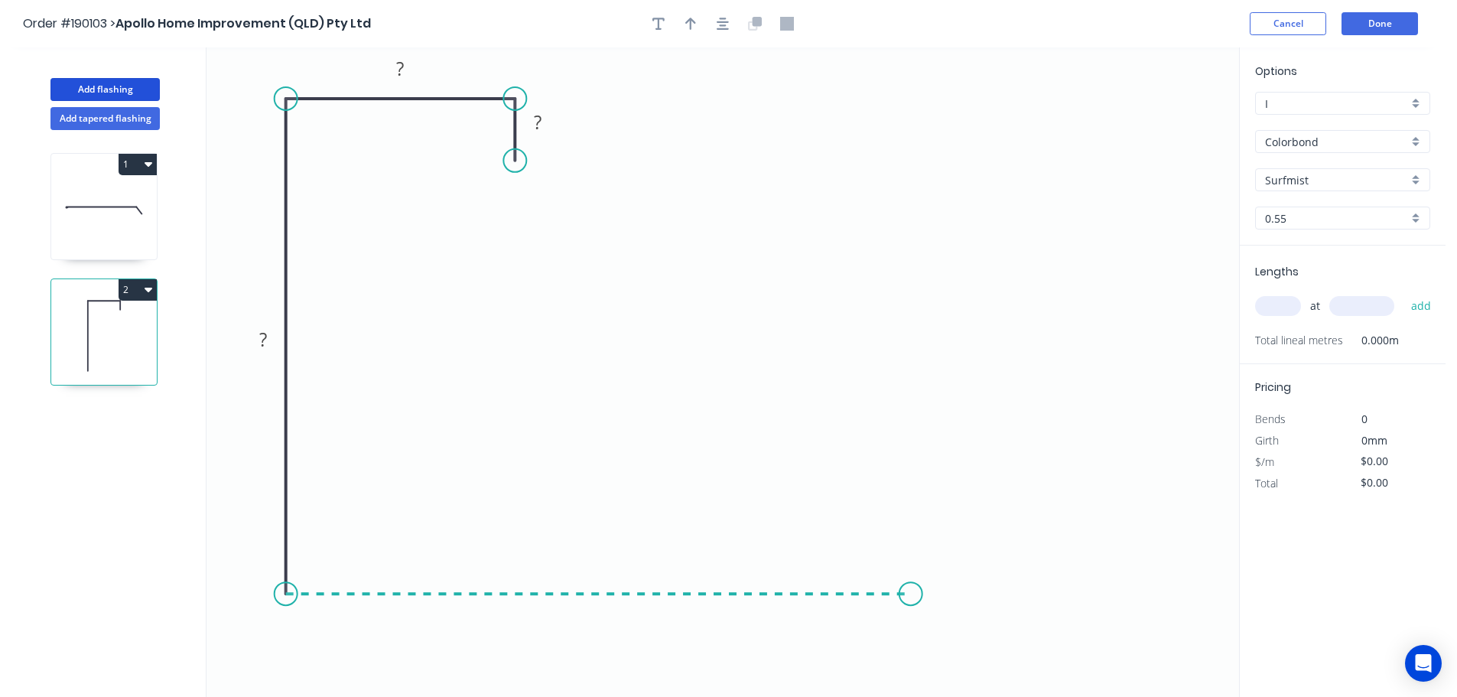
click at [911, 587] on icon "0 ? ? ?" at bounding box center [723, 371] width 1033 height 649
click at [912, 591] on circle at bounding box center [910, 593] width 23 height 23
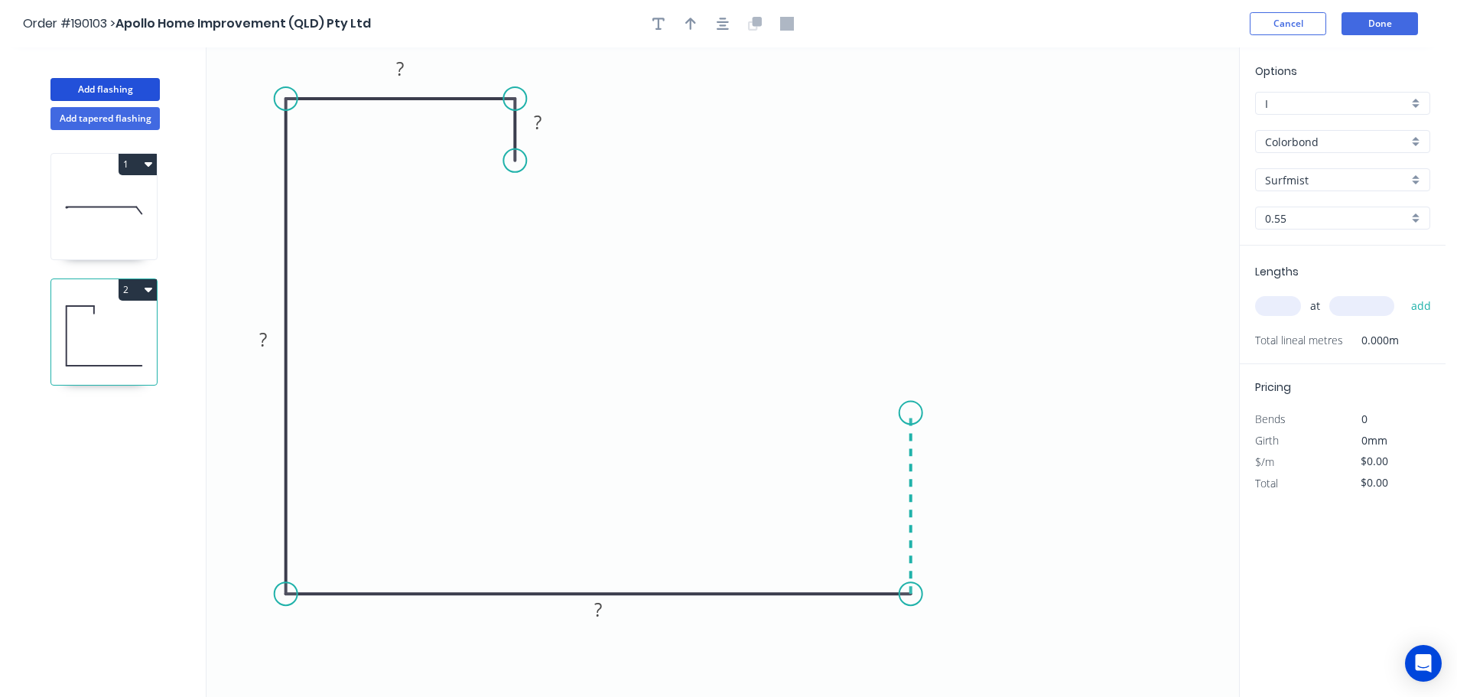
click at [900, 412] on icon "0 ? ? ? ?" at bounding box center [723, 371] width 1033 height 649
click at [799, 411] on icon at bounding box center [855, 411] width 112 height 0
click at [799, 467] on icon "0 ? ? ? ? ? ?" at bounding box center [723, 371] width 1033 height 649
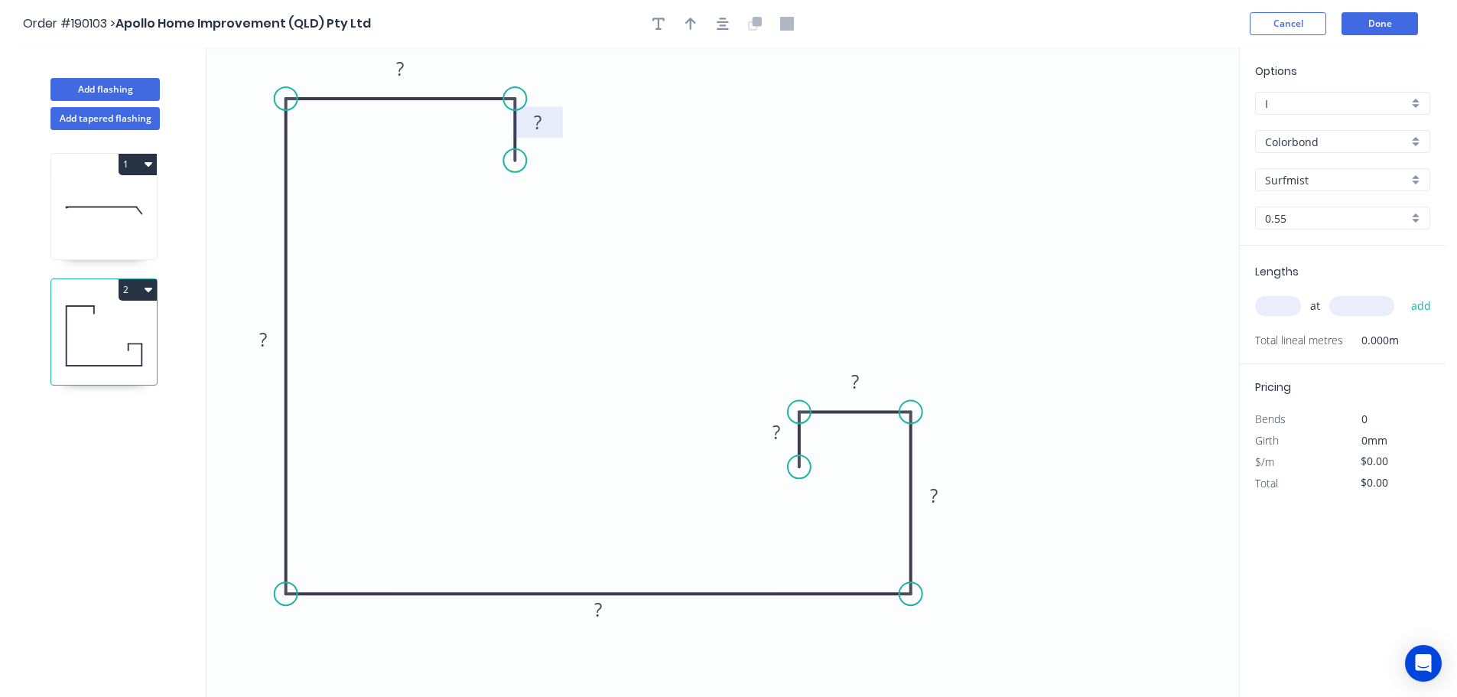
click at [539, 130] on tspan "?" at bounding box center [538, 121] width 8 height 25
click at [734, 22] on div at bounding box center [722, 23] width 161 height 23
type input "$16.74"
click at [731, 24] on button "button" at bounding box center [722, 23] width 23 height 23
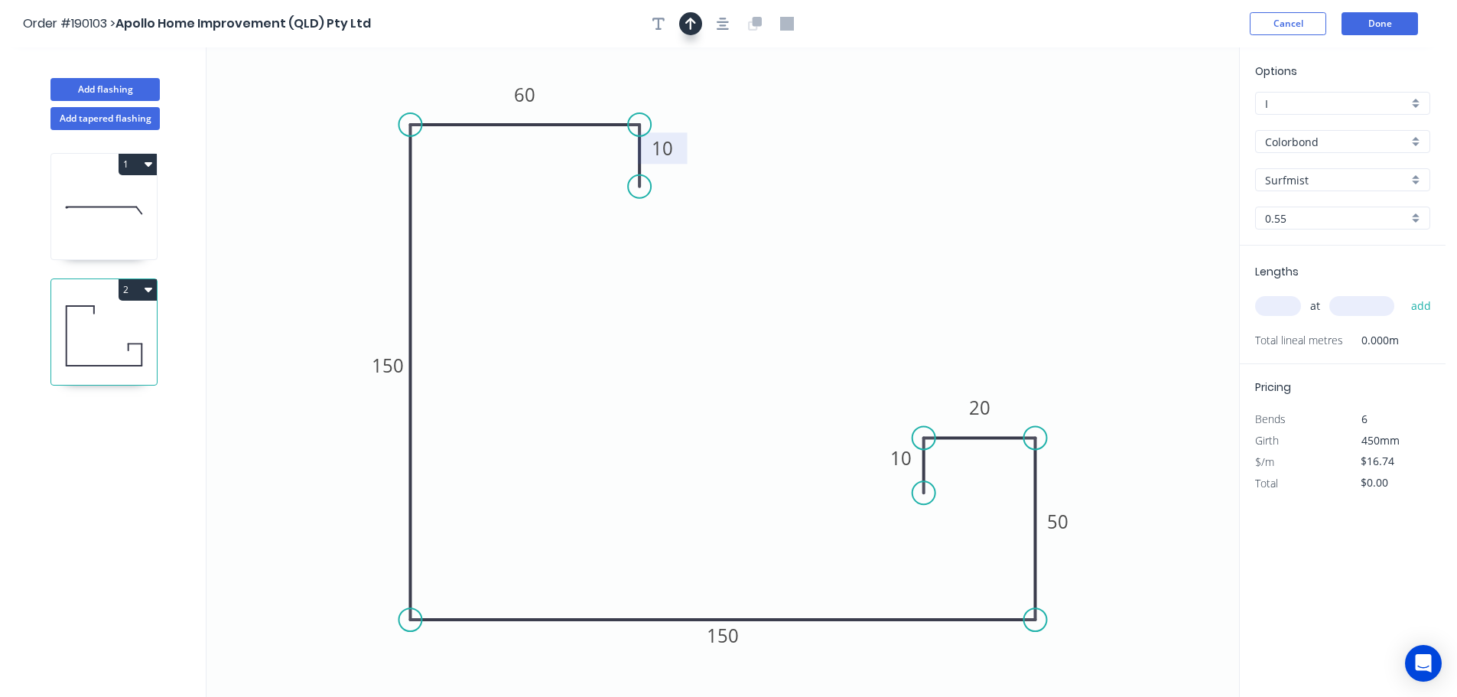
click at [693, 28] on icon "button" at bounding box center [690, 24] width 11 height 14
drag, startPoint x: 1161, startPoint y: 119, endPoint x: 304, endPoint y: 239, distance: 865.6
click at [353, 242] on icon at bounding box center [360, 221] width 14 height 49
drag, startPoint x: 303, startPoint y: 239, endPoint x: 741, endPoint y: 255, distance: 438.5
click at [274, 141] on icon at bounding box center [261, 130] width 44 height 44
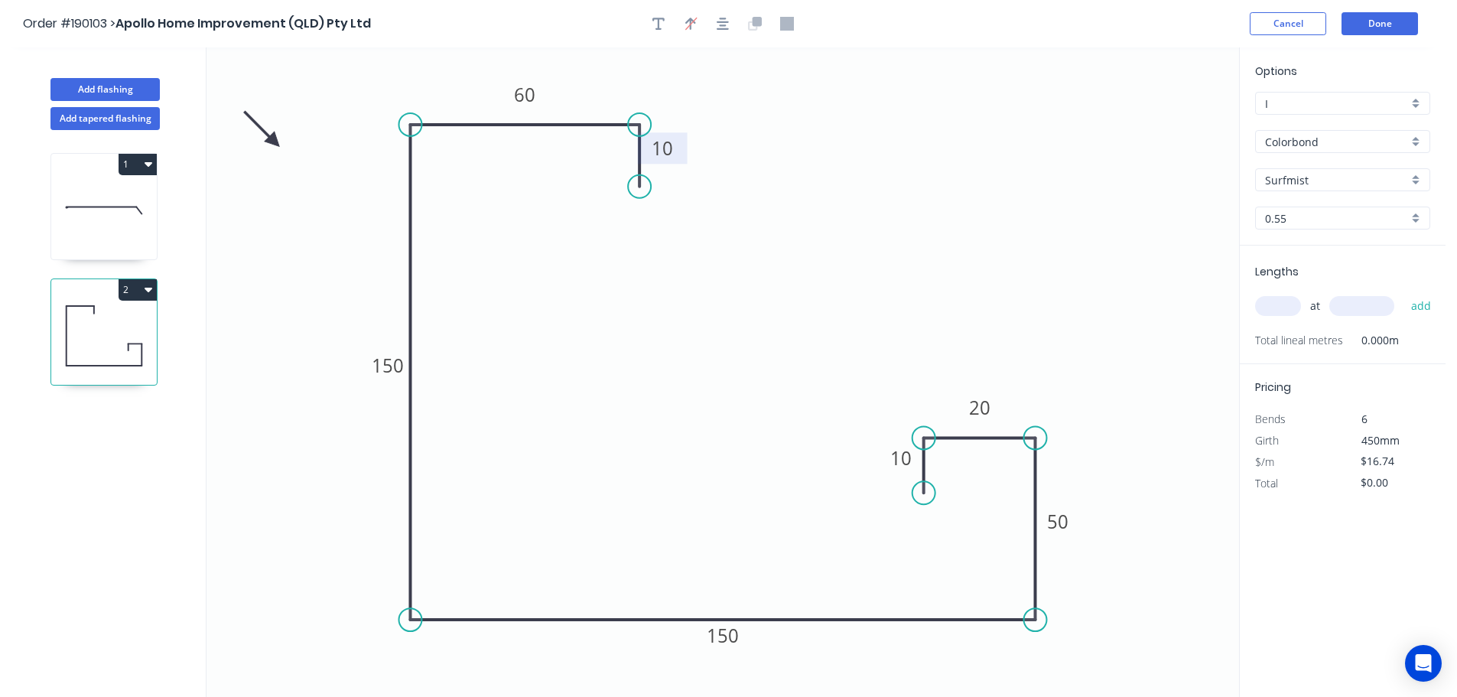
click at [1279, 303] on input "text" at bounding box center [1278, 306] width 46 height 20
type input "1"
type input "4600"
click at [1403, 293] on button "add" at bounding box center [1421, 306] width 36 height 26
type input "$77.00"
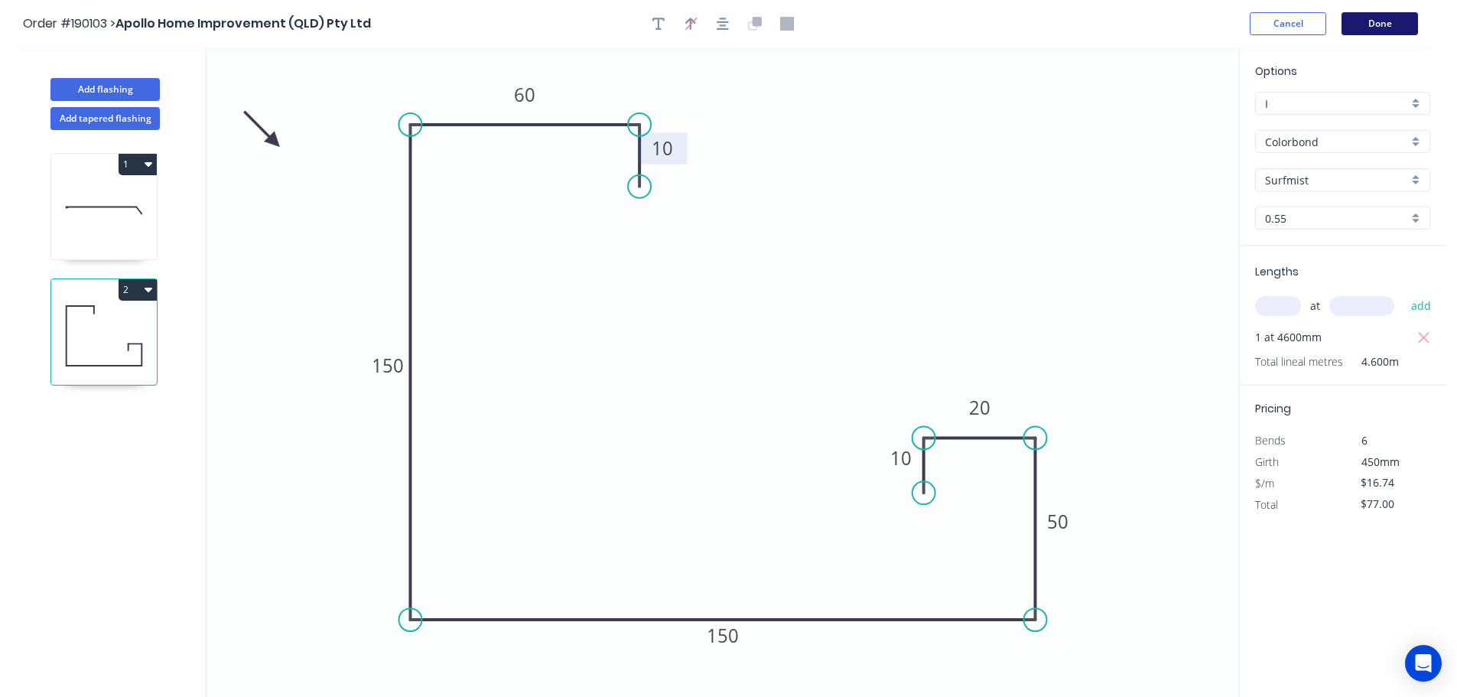
click at [1405, 12] on button "Done" at bounding box center [1379, 23] width 76 height 23
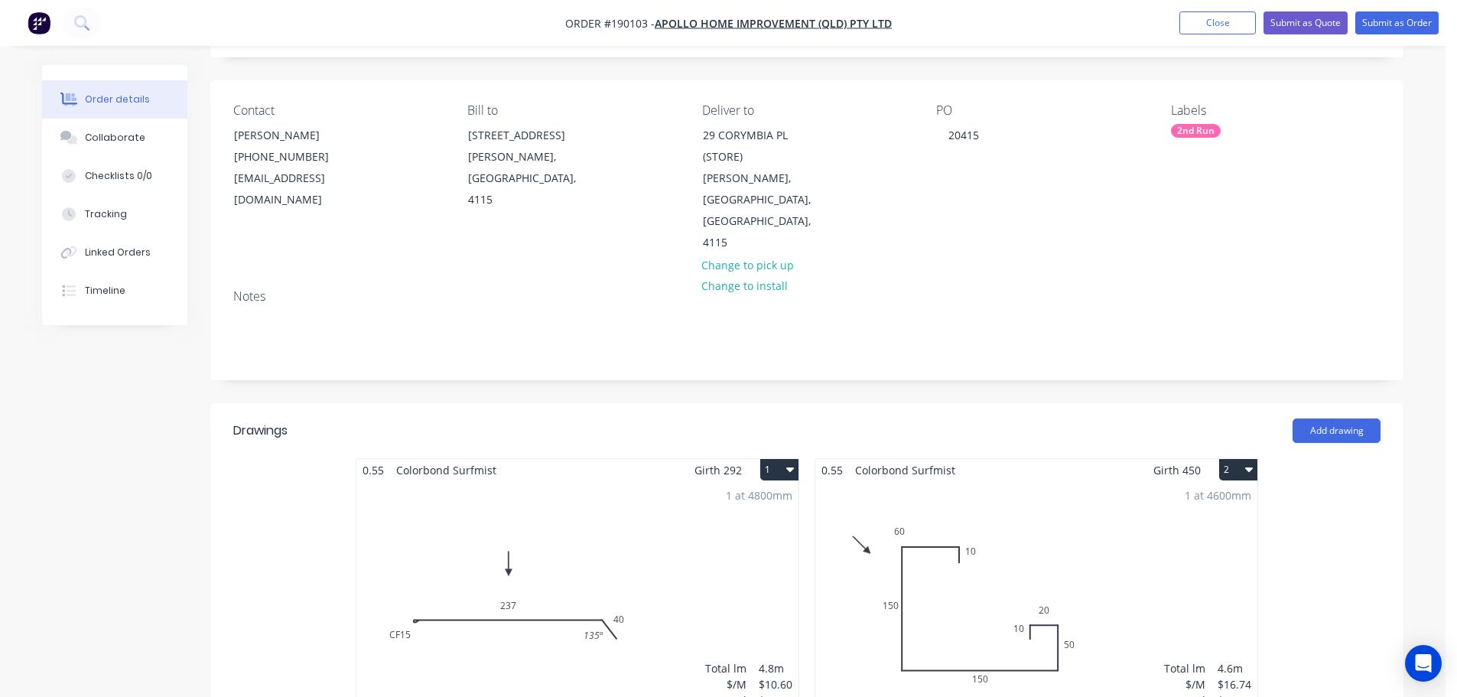
scroll to position [229, 0]
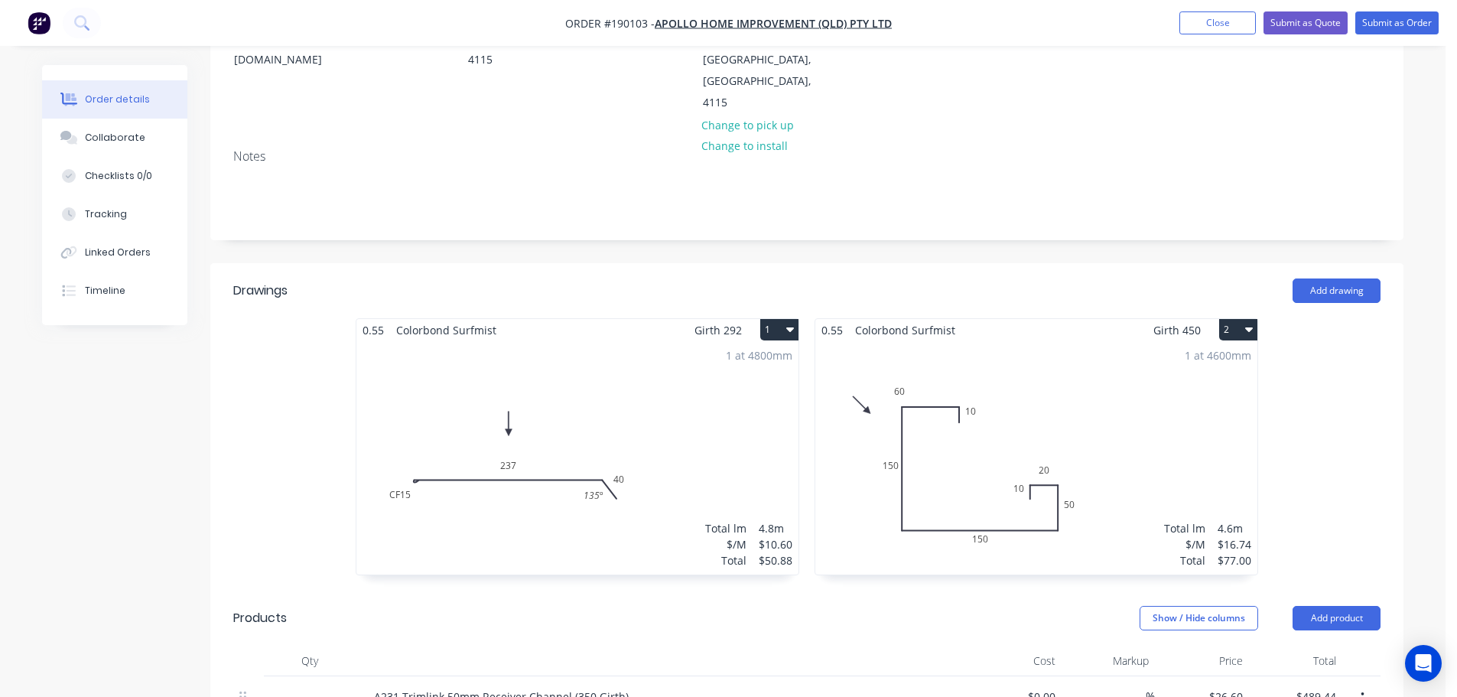
click at [1057, 359] on div "1 at 4600mm Total lm $/M Total 4.6m $16.74 $77.00" at bounding box center [1036, 457] width 442 height 233
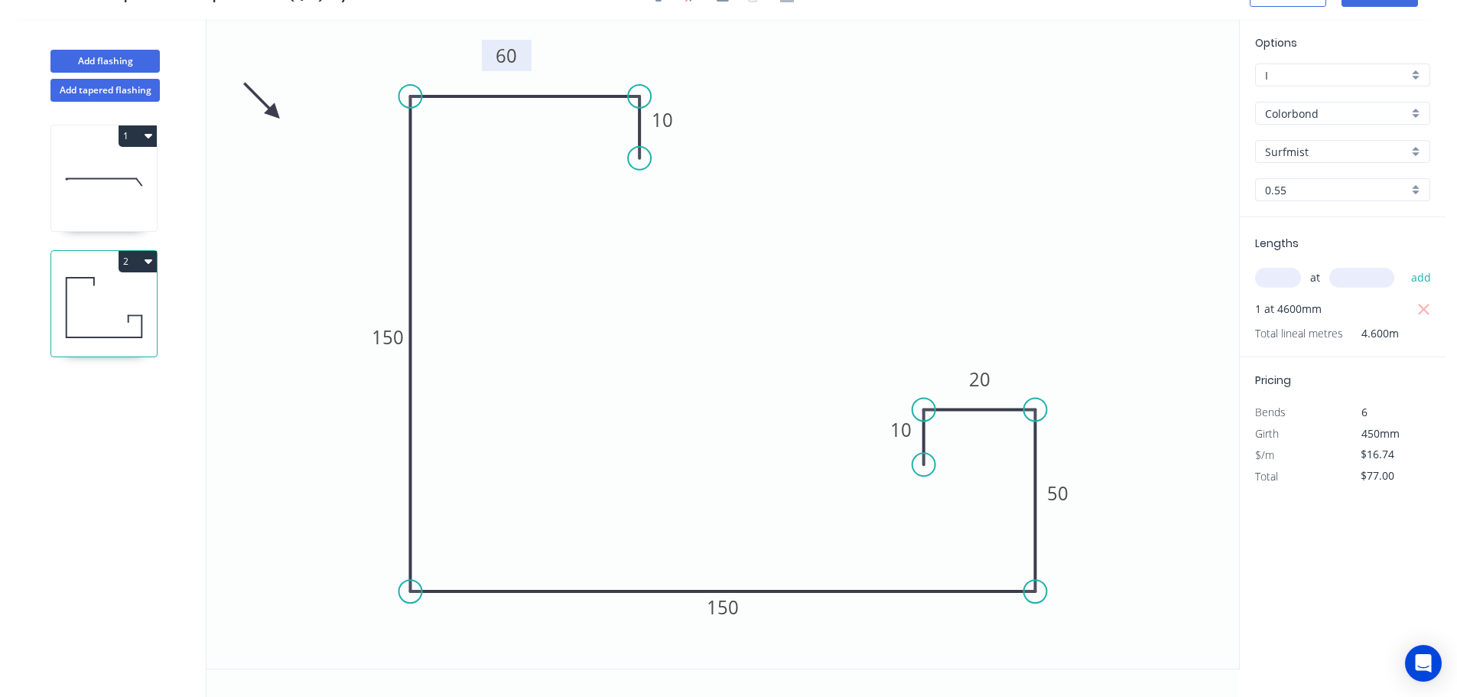
drag, startPoint x: 418, startPoint y: 43, endPoint x: 525, endPoint y: 58, distance: 107.4
click at [525, 58] on rect at bounding box center [507, 55] width 50 height 31
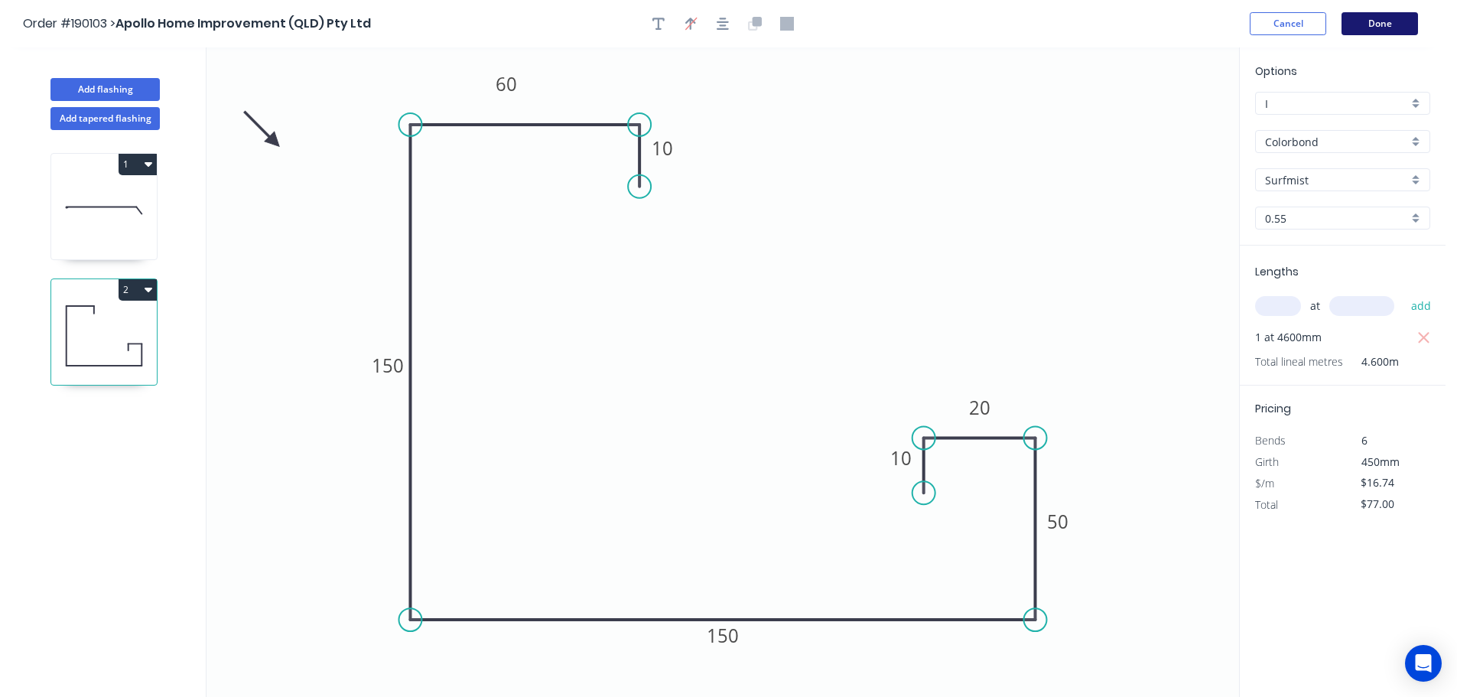
click at [1390, 17] on button "Done" at bounding box center [1379, 23] width 76 height 23
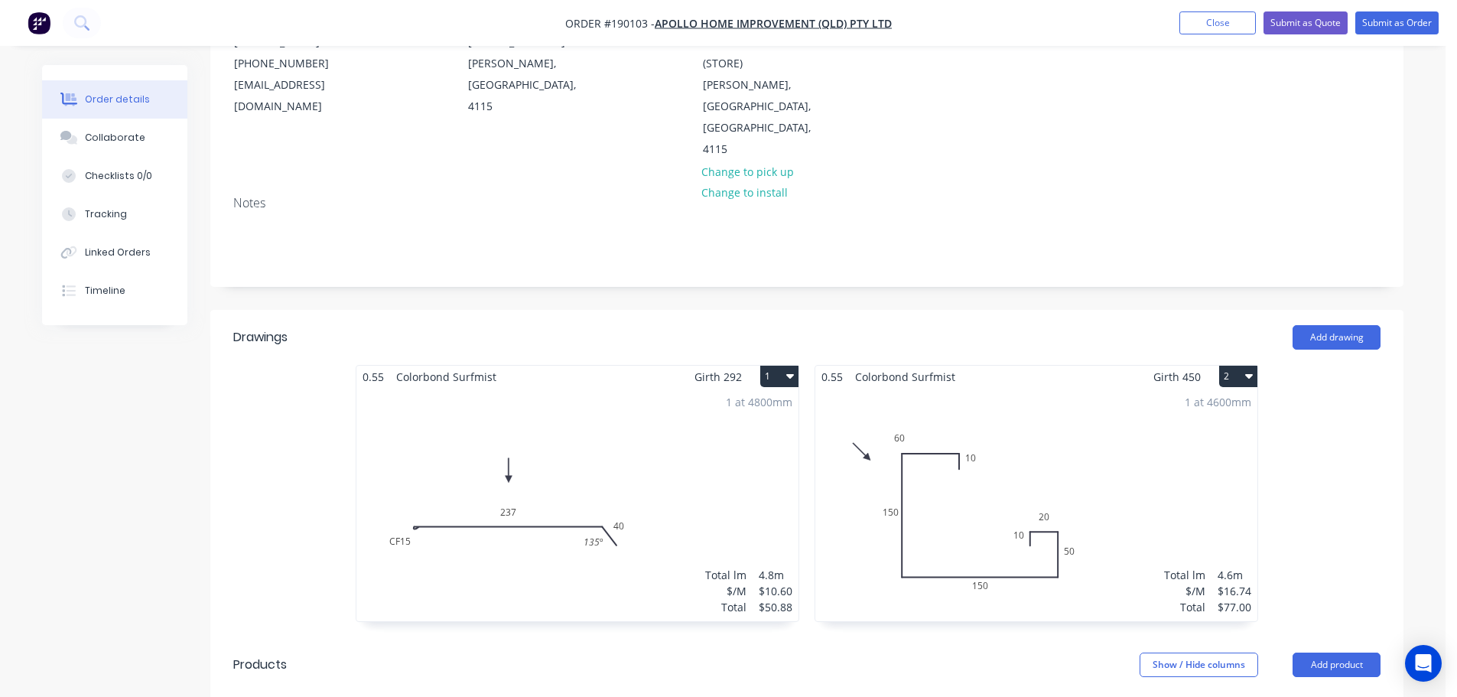
scroll to position [76, 0]
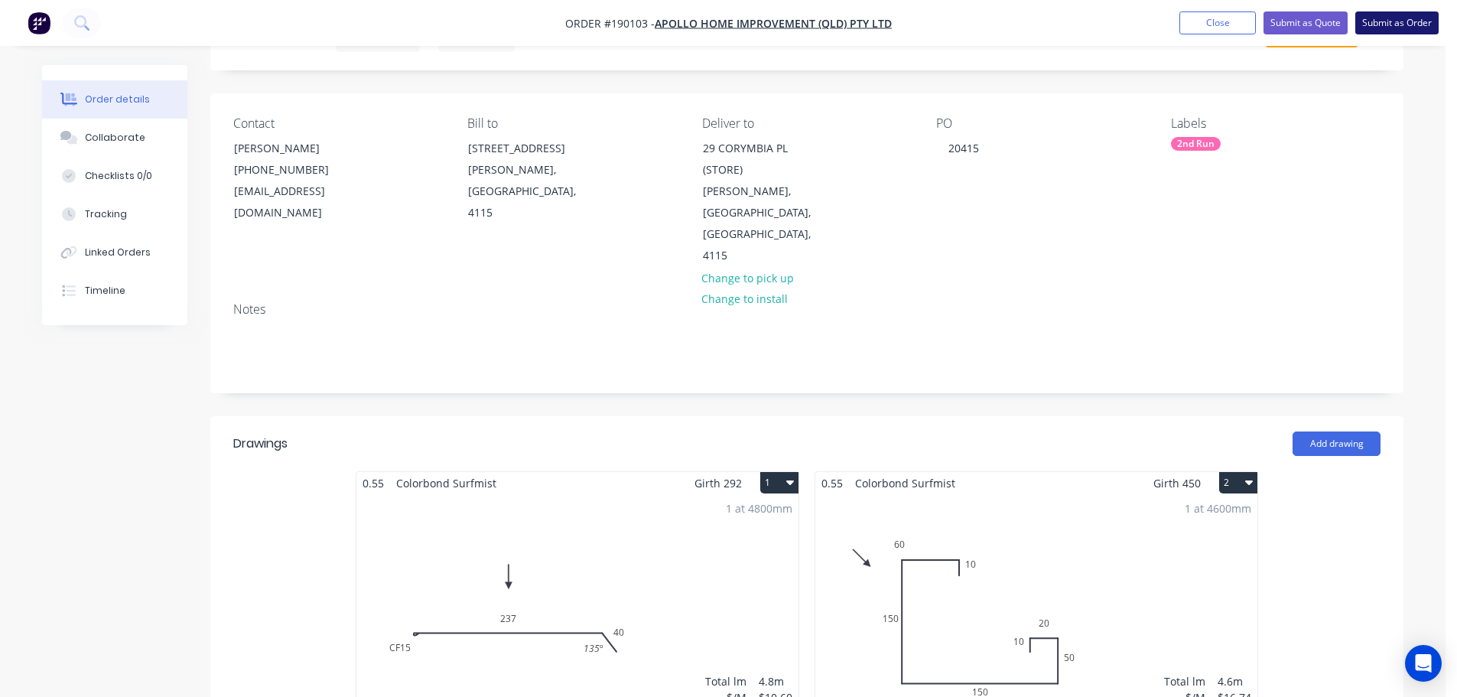
click at [1400, 29] on button "Submit as Order" at bounding box center [1396, 22] width 83 height 23
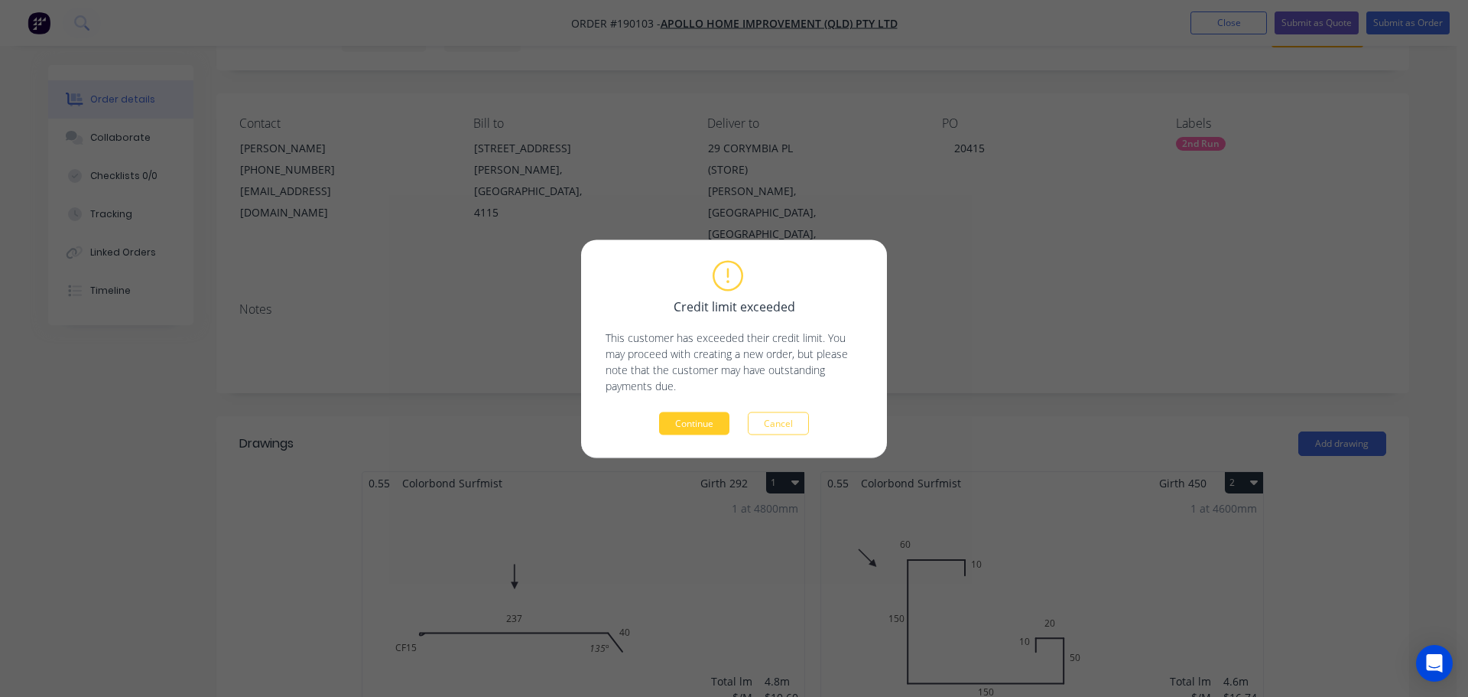
click at [721, 418] on button "Continue" at bounding box center [694, 422] width 70 height 23
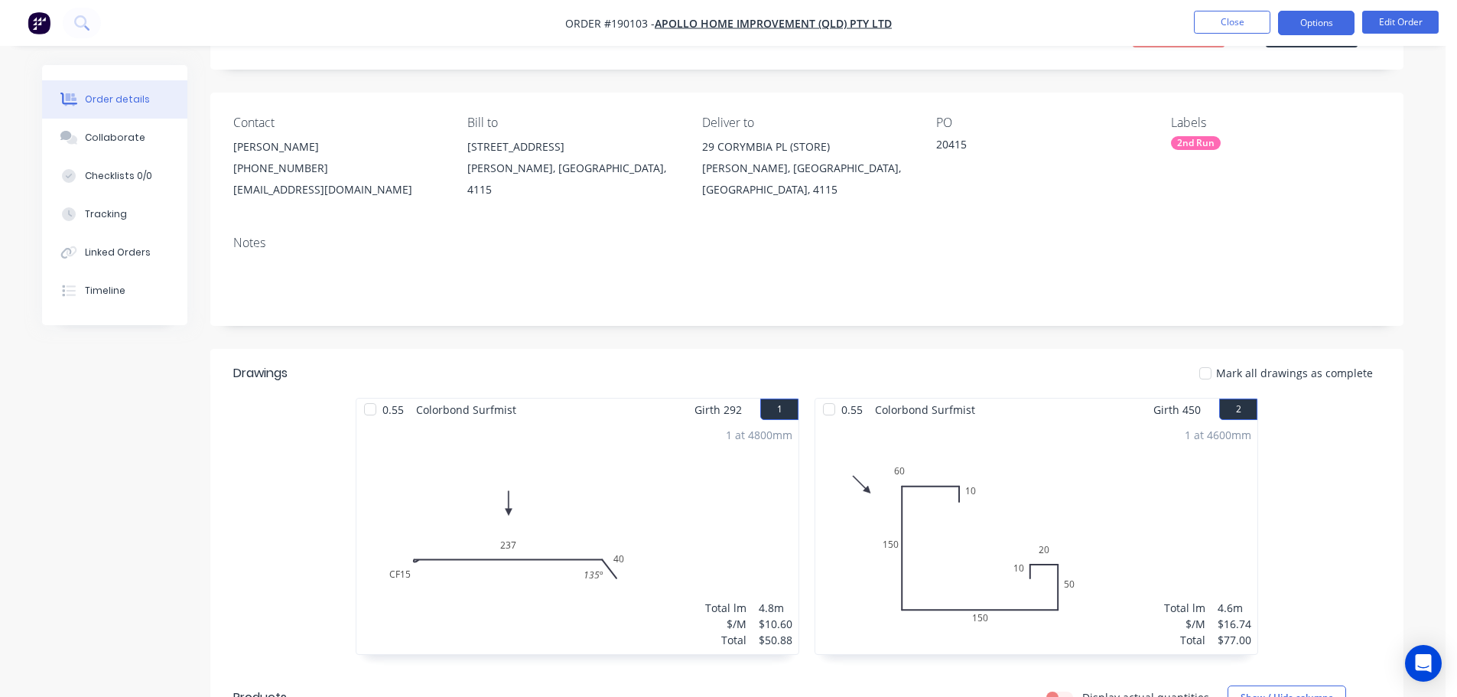
click at [1295, 31] on button "Options" at bounding box center [1316, 23] width 76 height 24
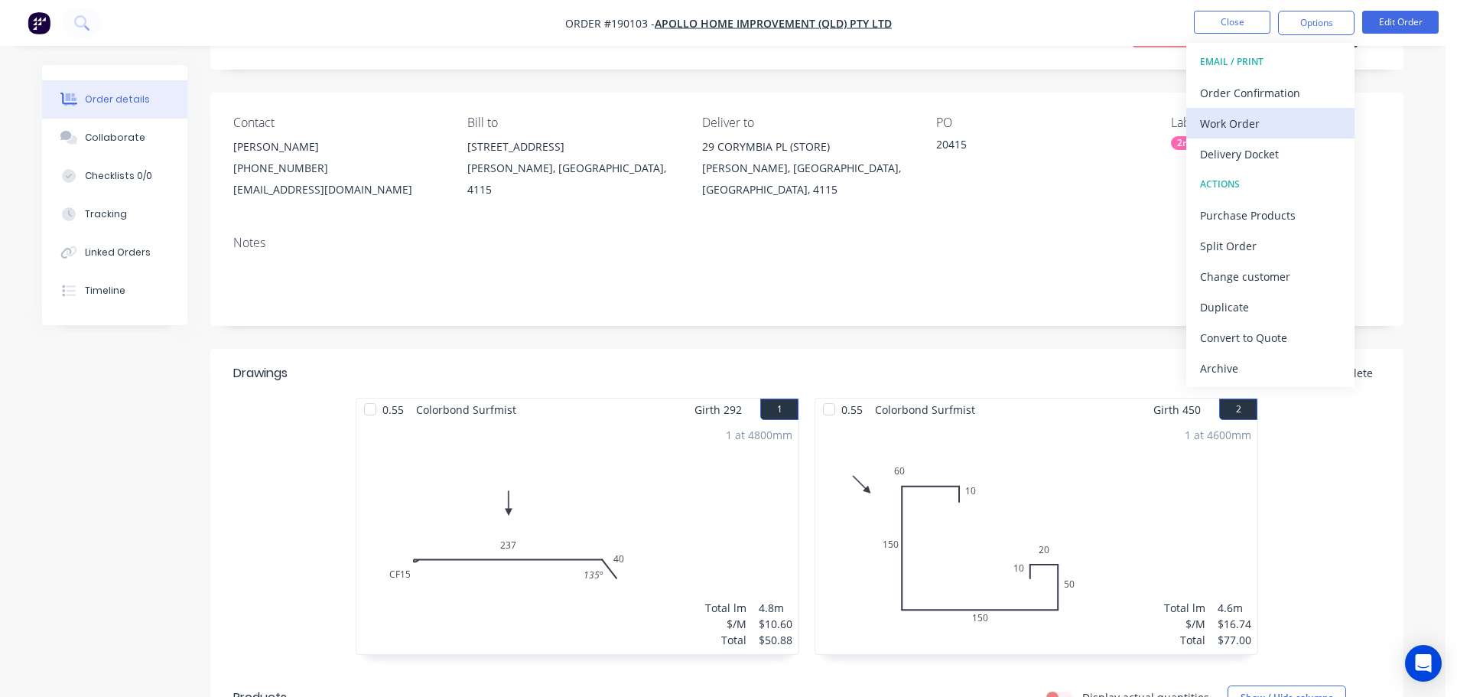
click at [1292, 119] on div "Work Order" at bounding box center [1270, 123] width 141 height 22
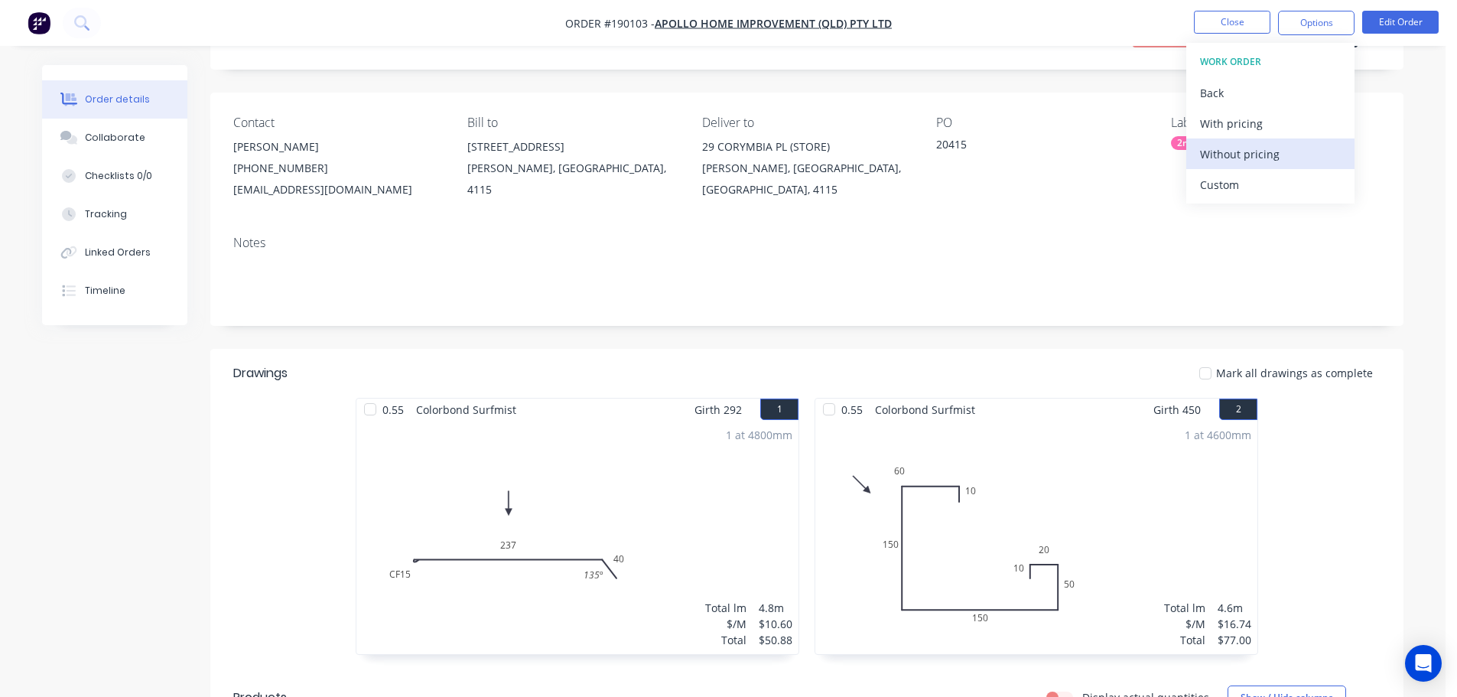
click at [1289, 164] on div "Without pricing" at bounding box center [1270, 154] width 141 height 22
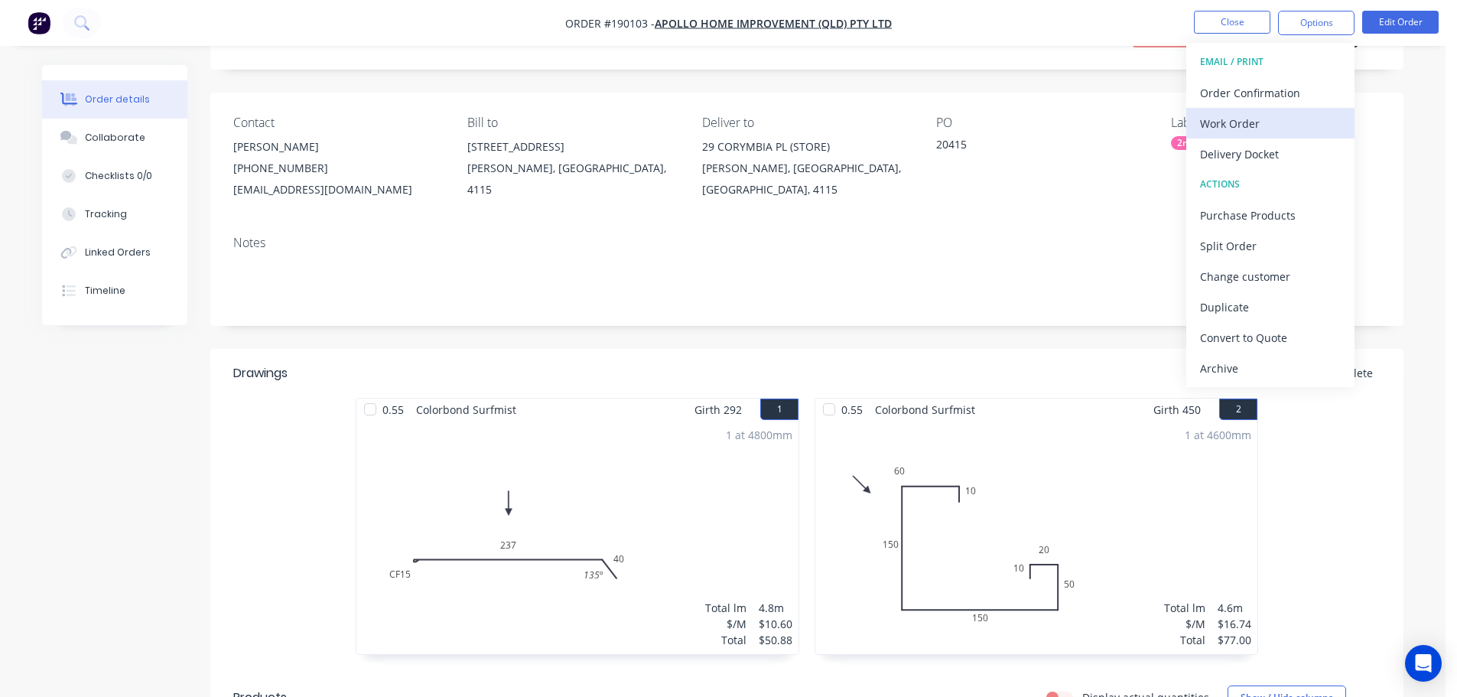
click at [1253, 123] on div "Work Order" at bounding box center [1270, 123] width 141 height 22
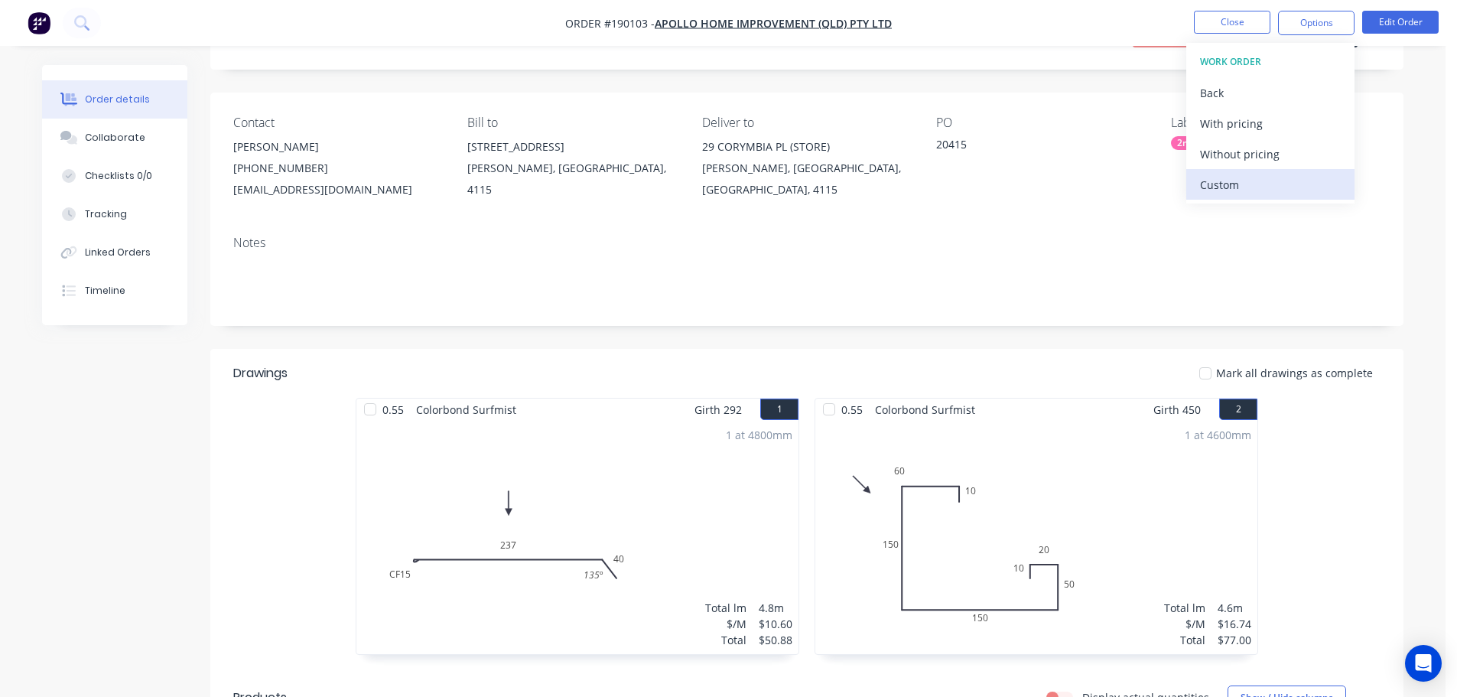
click at [1258, 173] on button "Custom" at bounding box center [1270, 184] width 168 height 31
click at [1260, 159] on div "Without pricing" at bounding box center [1270, 154] width 141 height 22
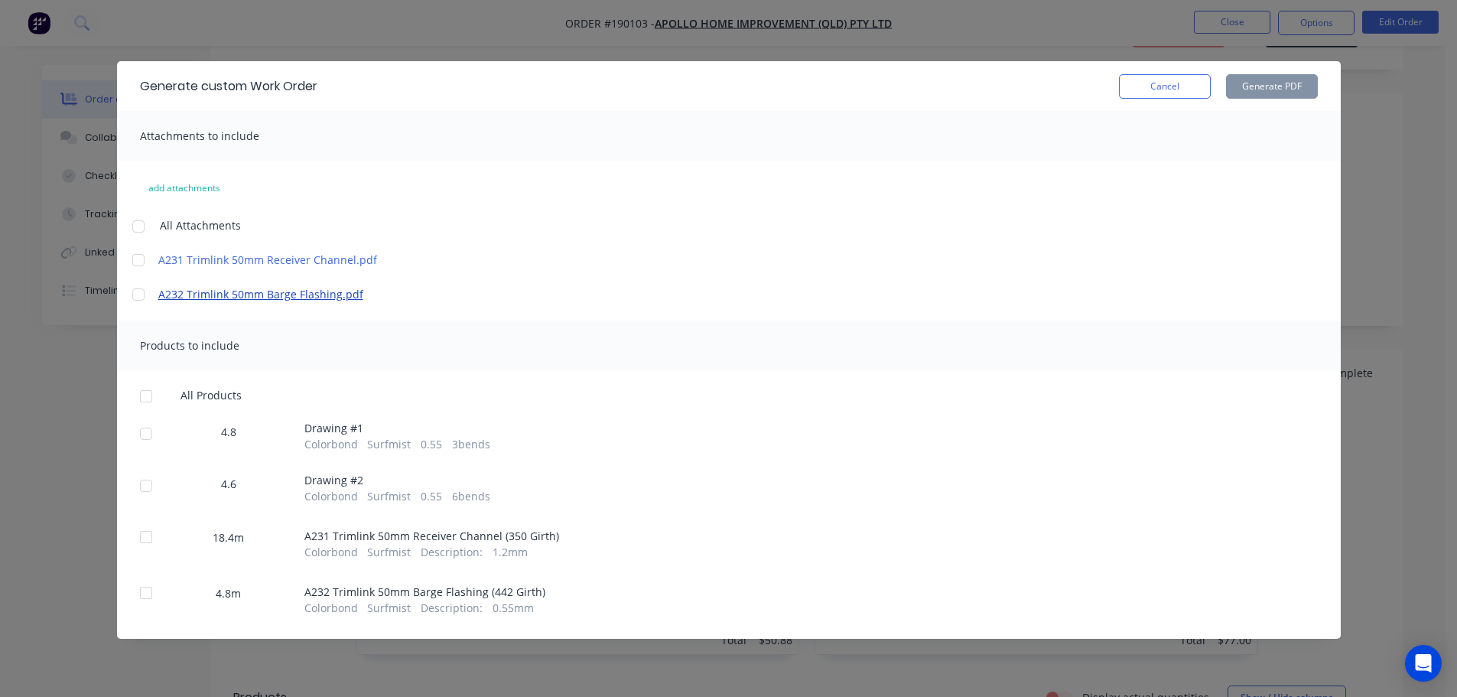
drag, startPoint x: 130, startPoint y: 226, endPoint x: 167, endPoint y: 291, distance: 75.0
click at [132, 230] on div at bounding box center [138, 226] width 31 height 31
drag, startPoint x: 149, startPoint y: 398, endPoint x: 736, endPoint y: 312, distance: 592.9
click at [150, 398] on div at bounding box center [146, 396] width 31 height 31
click at [1278, 74] on button "Generate PDF" at bounding box center [1272, 86] width 92 height 24
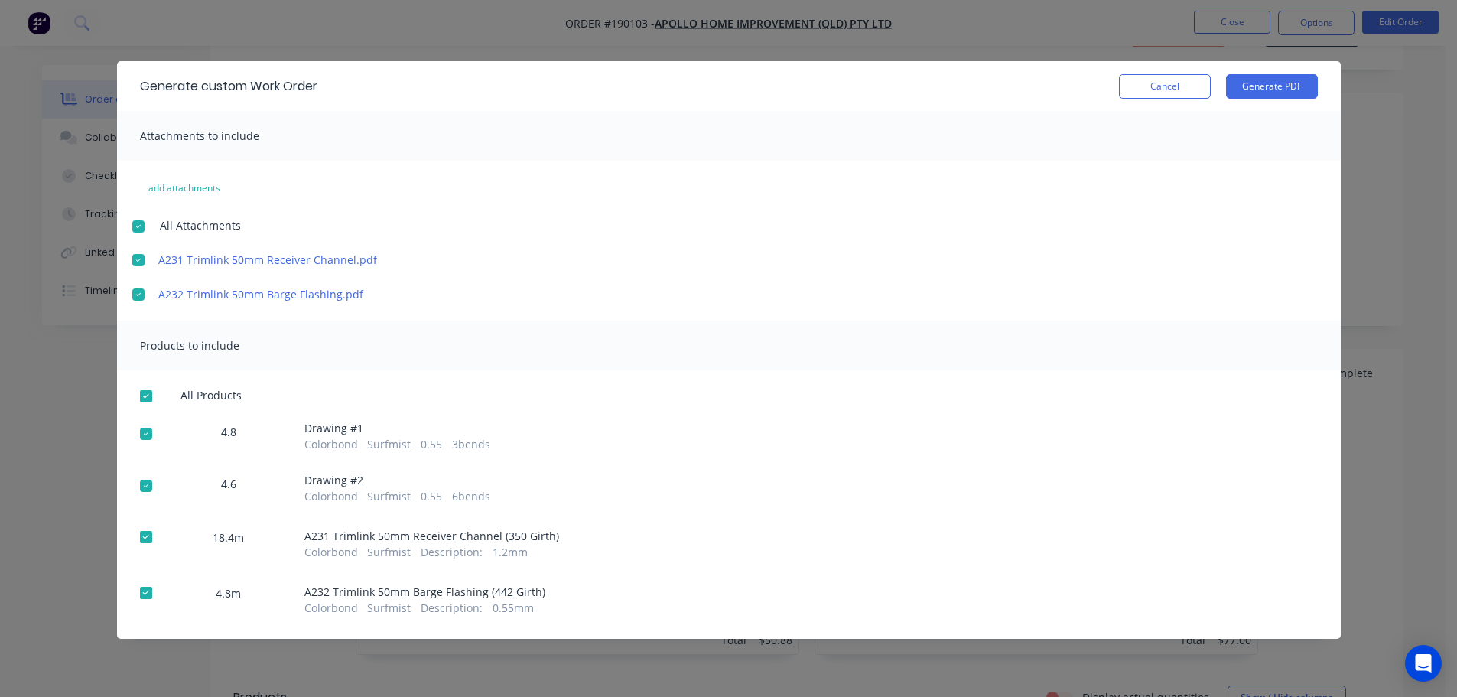
click at [1144, 80] on button "Cancel" at bounding box center [1165, 86] width 92 height 24
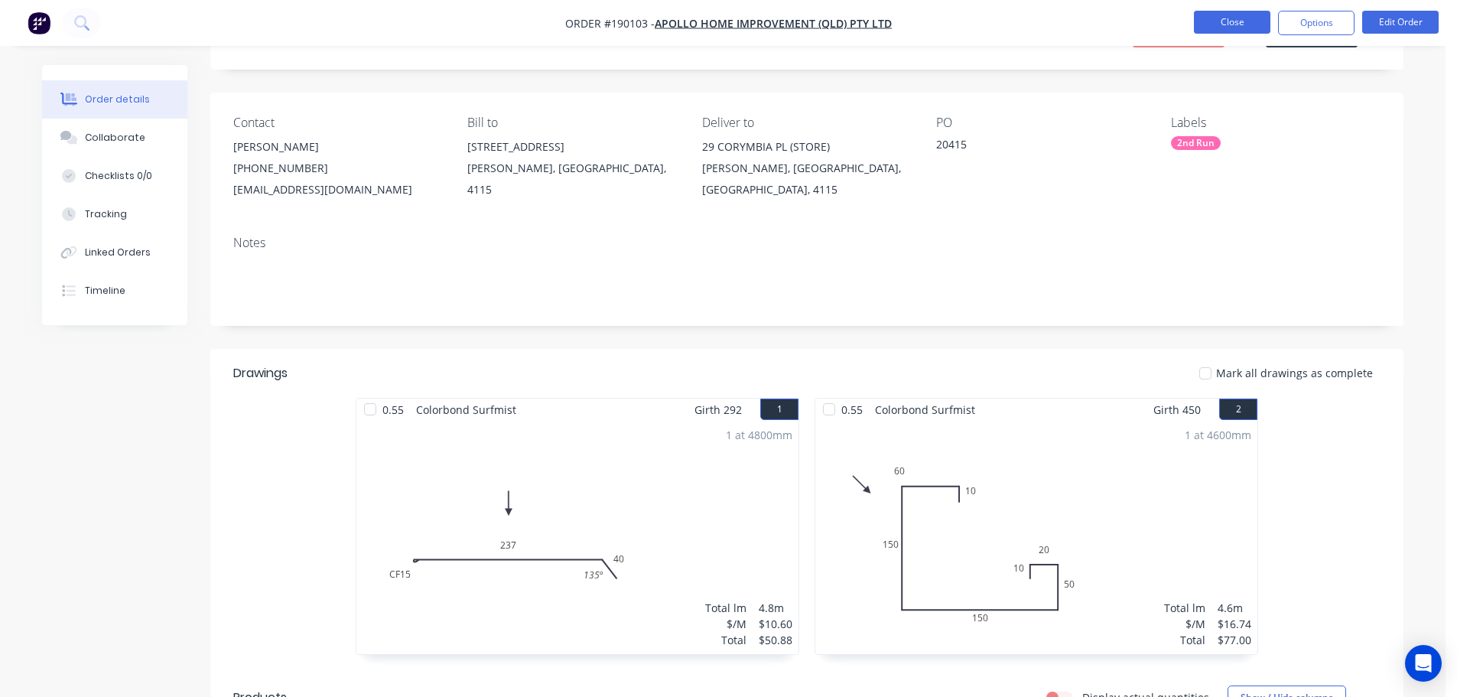
click at [1243, 24] on button "Close" at bounding box center [1232, 22] width 76 height 23
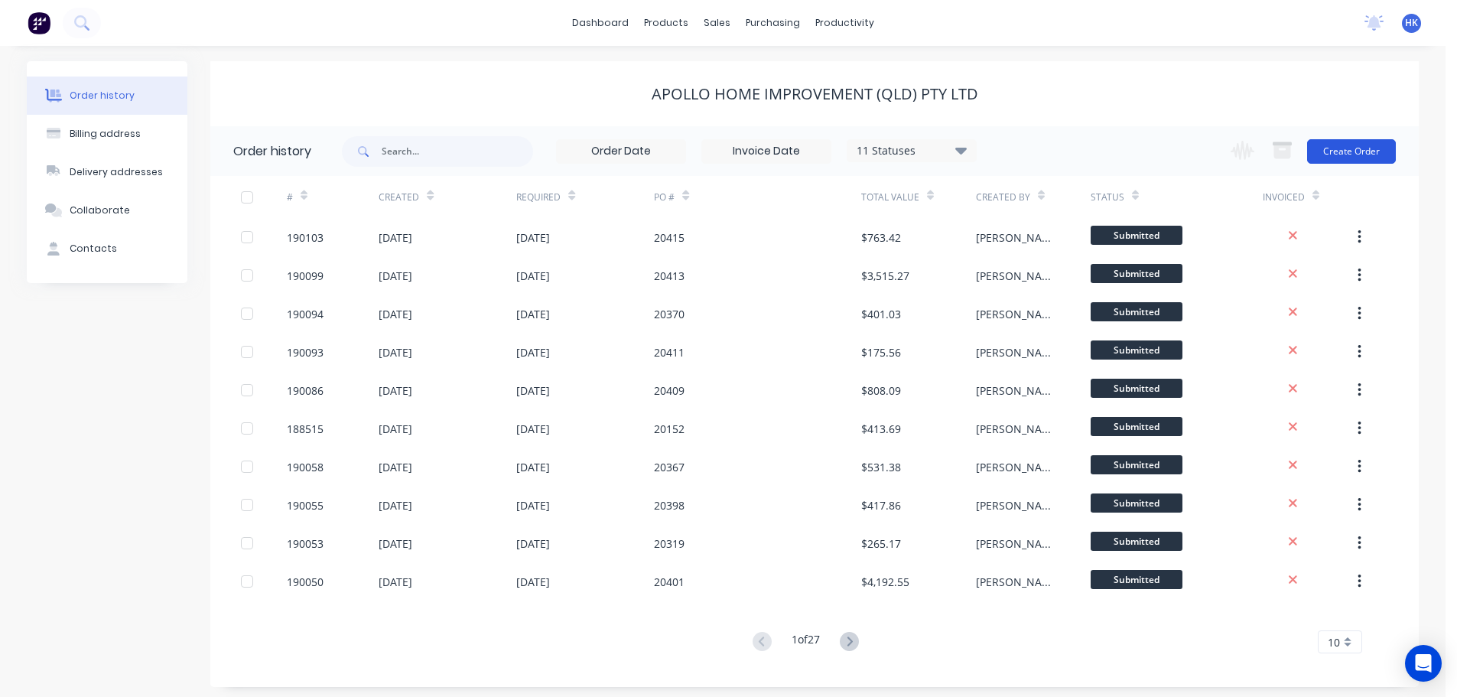
click at [1344, 154] on button "Create Order" at bounding box center [1351, 151] width 89 height 24
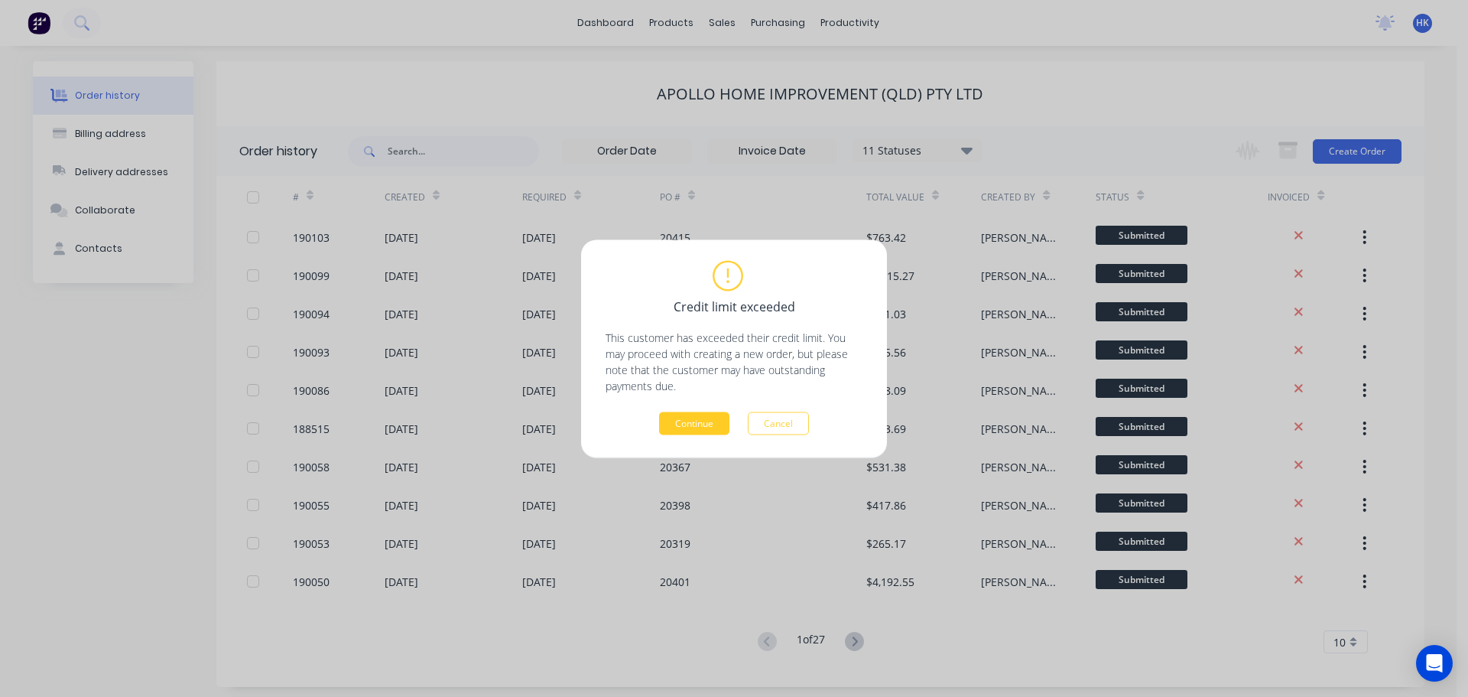
click at [709, 418] on button "Continue" at bounding box center [694, 422] width 70 height 23
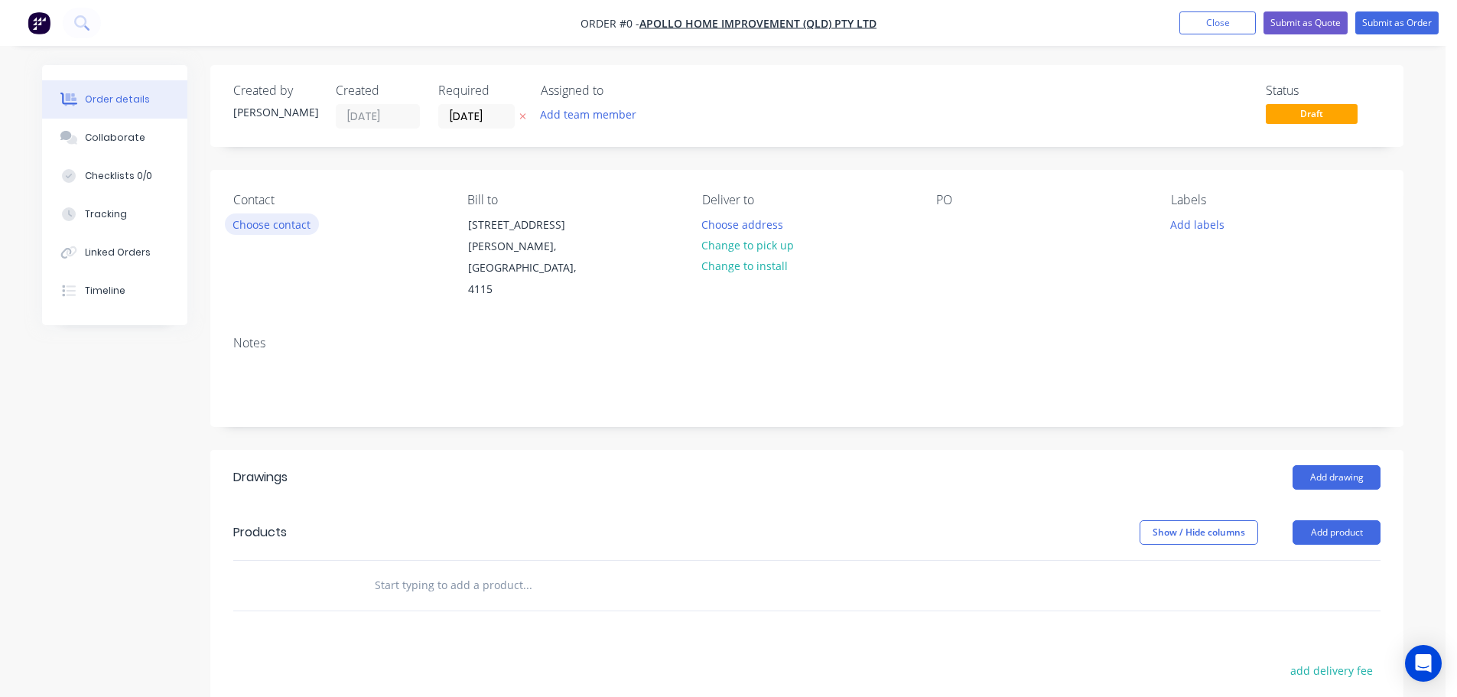
click at [301, 219] on button "Choose contact" at bounding box center [272, 223] width 94 height 21
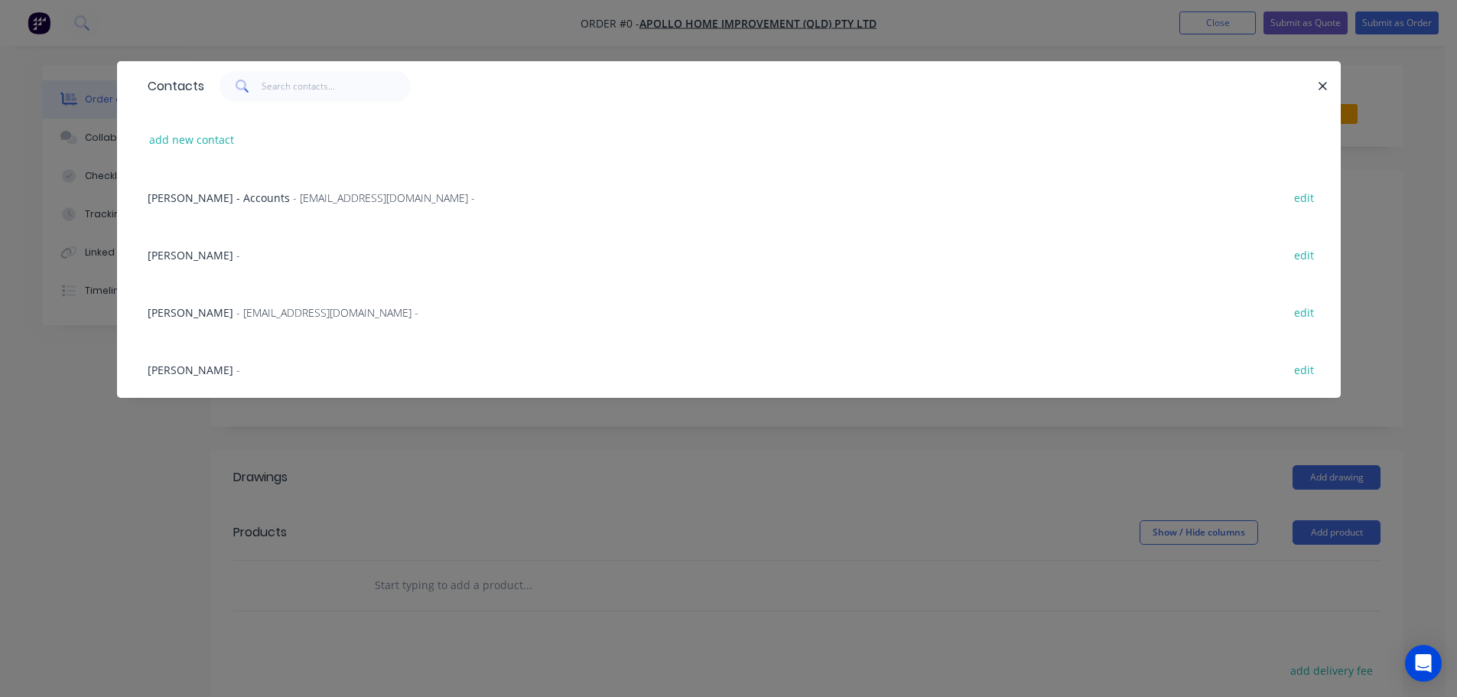
click at [236, 311] on span "- [EMAIL_ADDRESS][DOMAIN_NAME] -" at bounding box center [327, 312] width 182 height 15
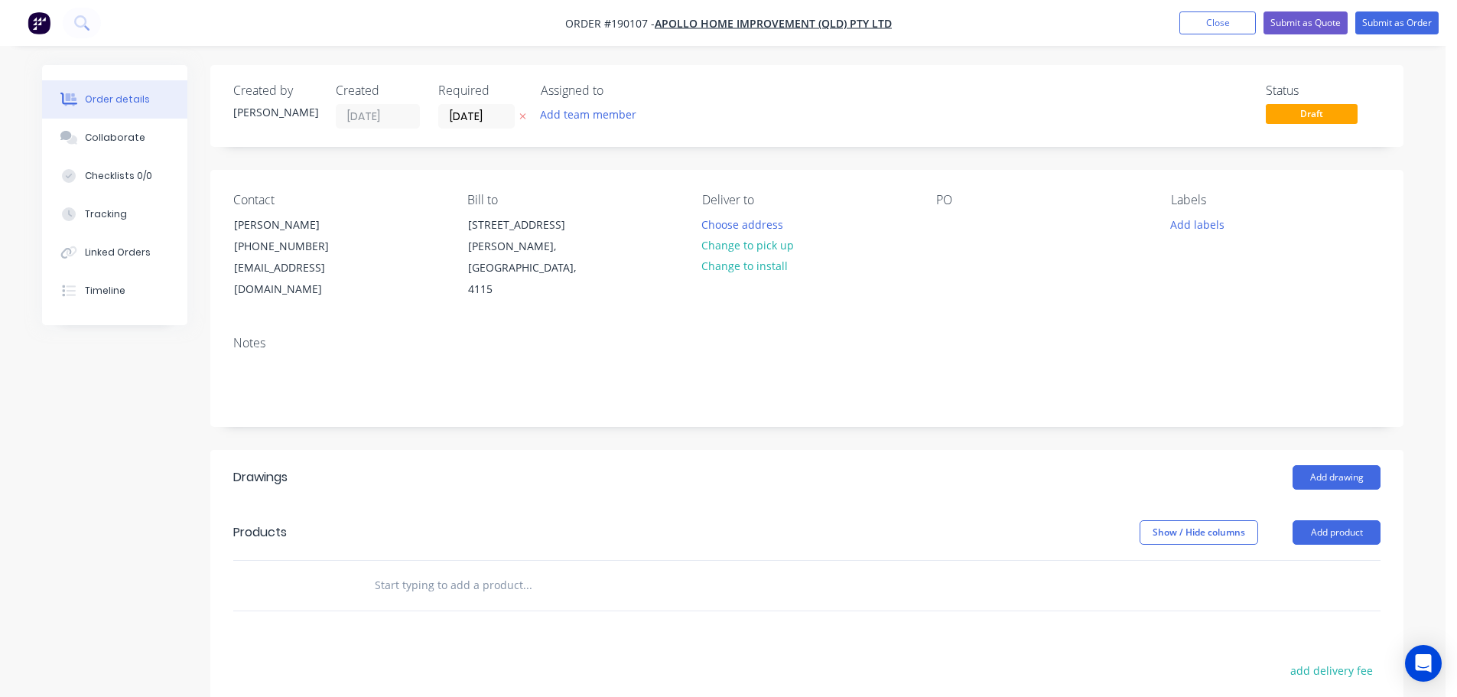
click at [480, 121] on input "[DATE]" at bounding box center [476, 116] width 75 height 23
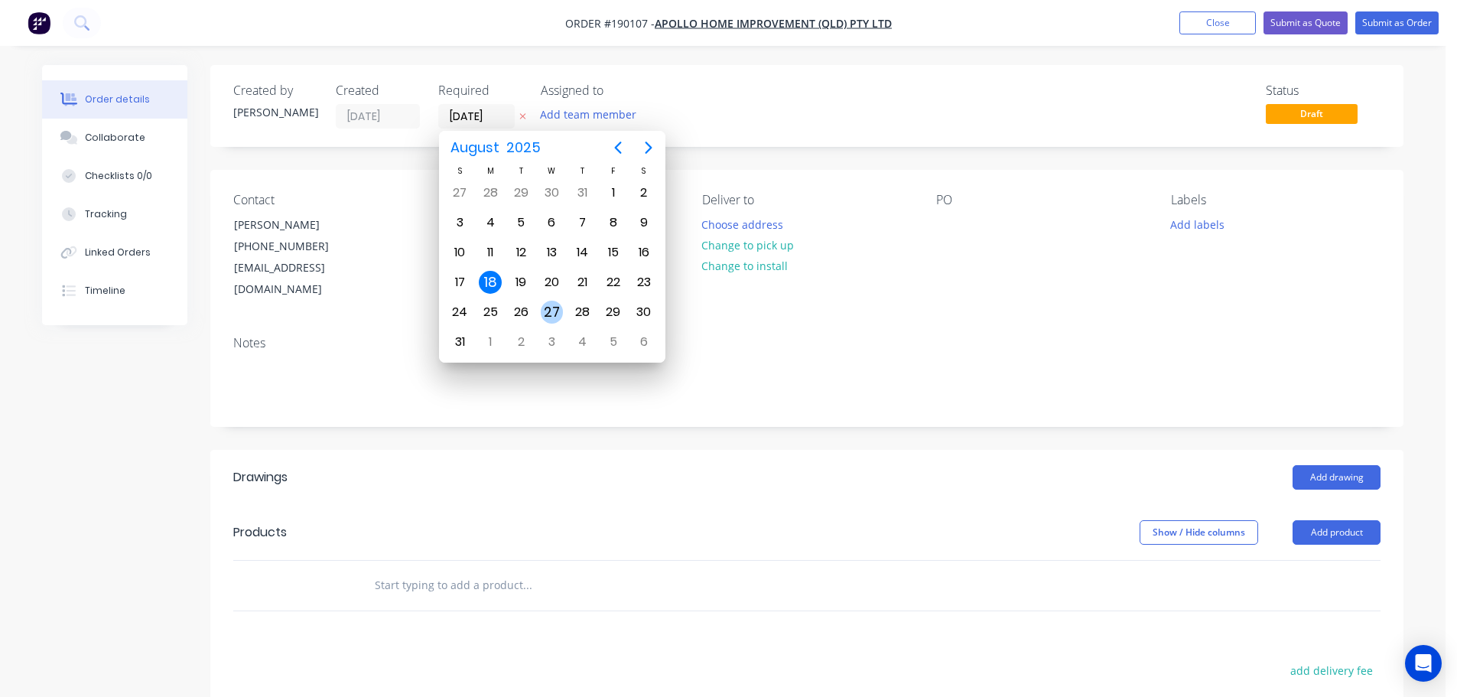
click at [549, 318] on div "27" at bounding box center [552, 312] width 23 height 23
type input "[DATE]"
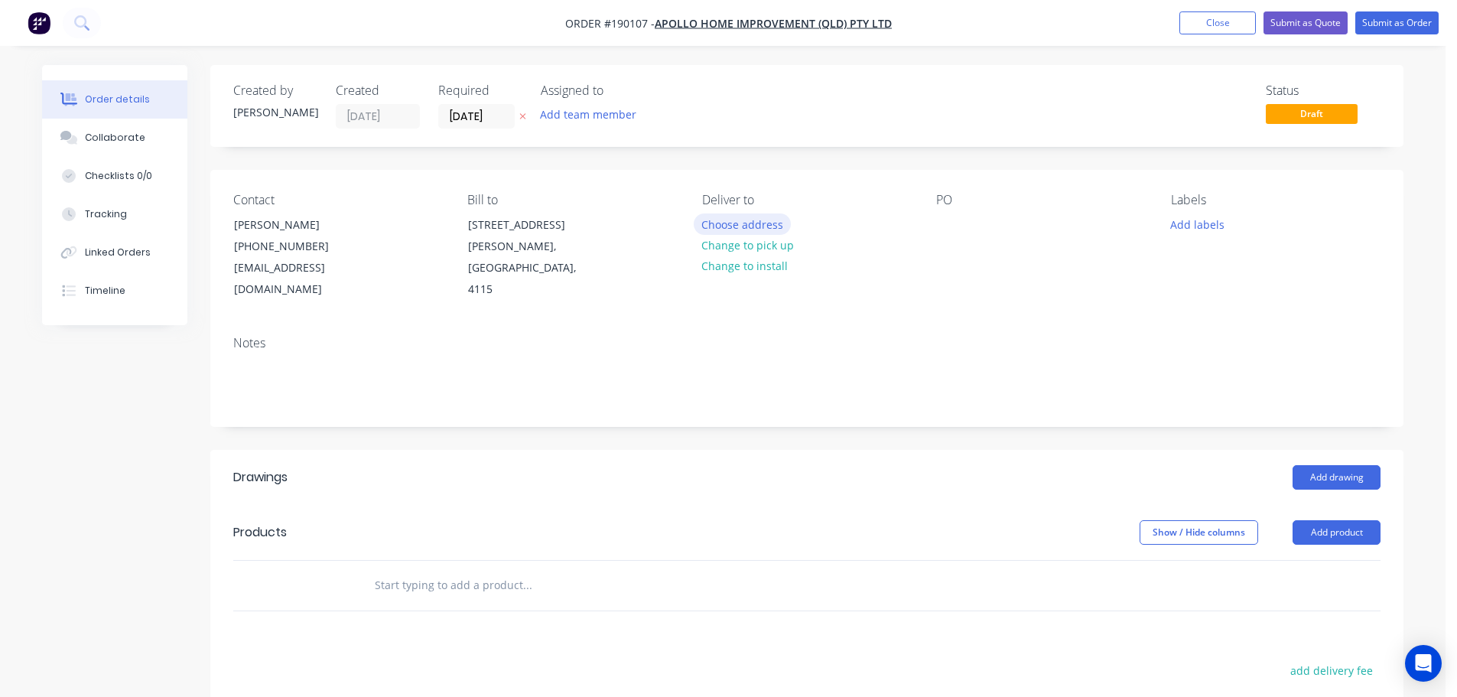
click at [763, 214] on button "Choose address" at bounding box center [743, 223] width 98 height 21
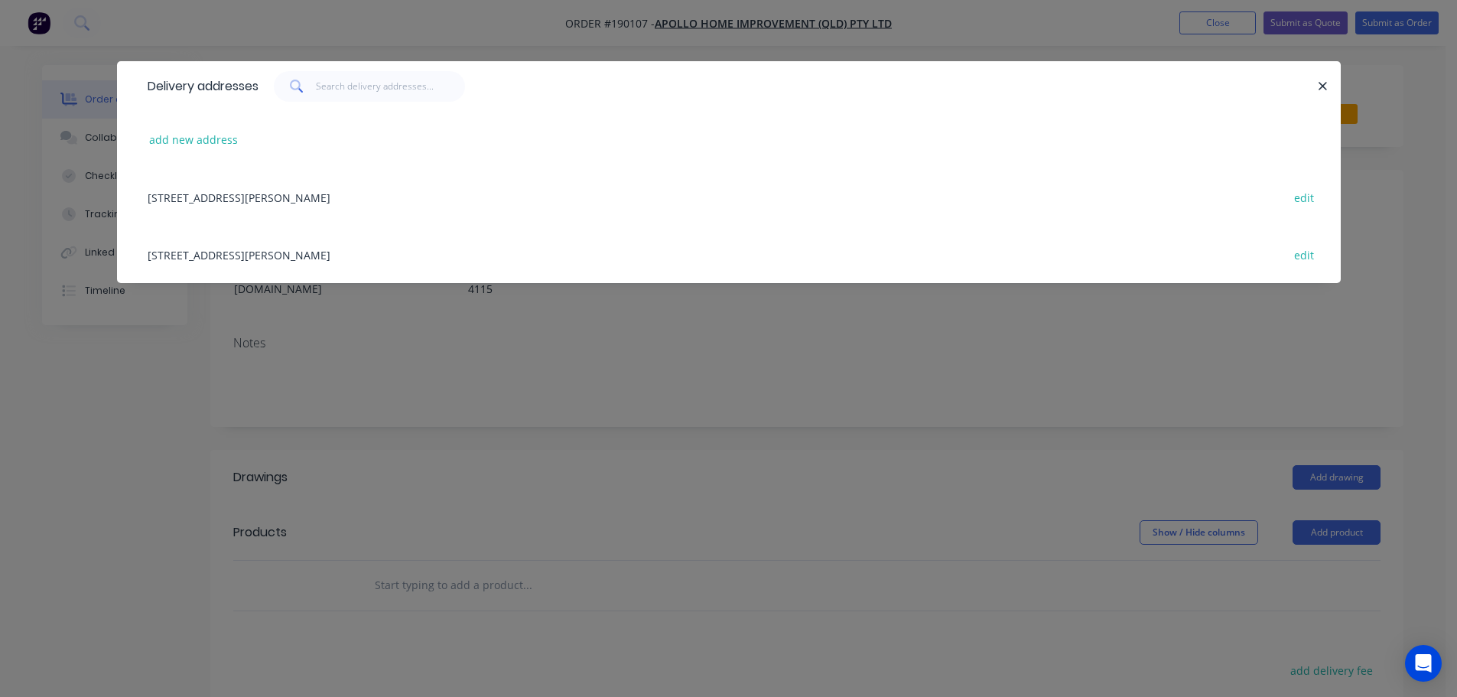
click at [489, 262] on div "[STREET_ADDRESS][PERSON_NAME] edit" at bounding box center [729, 254] width 1178 height 57
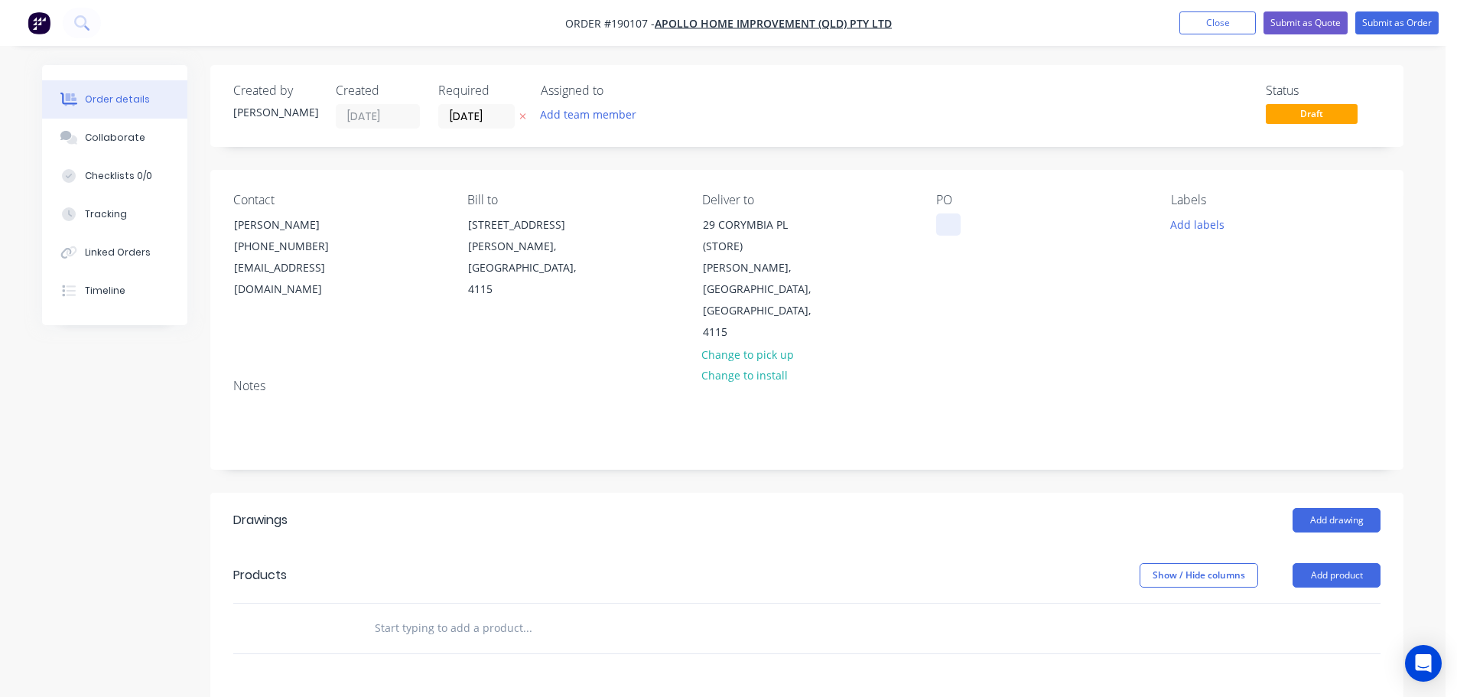
drag, startPoint x: 963, startPoint y: 226, endPoint x: 951, endPoint y: 220, distance: 13.7
click at [962, 226] on div "PO" at bounding box center [1041, 268] width 210 height 151
click at [951, 220] on div at bounding box center [948, 224] width 24 height 22
click at [1202, 226] on button "Add labels" at bounding box center [1197, 223] width 70 height 21
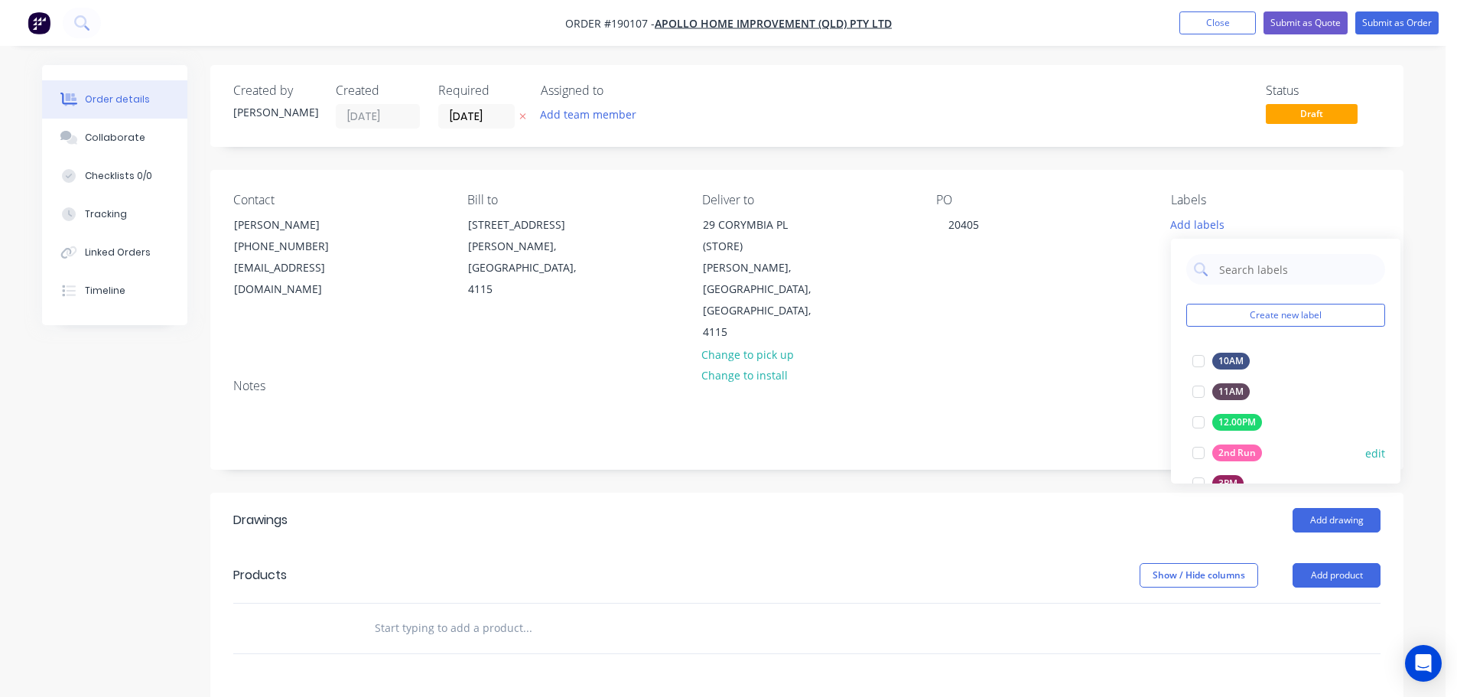
click at [1189, 454] on div at bounding box center [1198, 452] width 31 height 31
click at [1328, 563] on button "Add product" at bounding box center [1337, 575] width 88 height 24
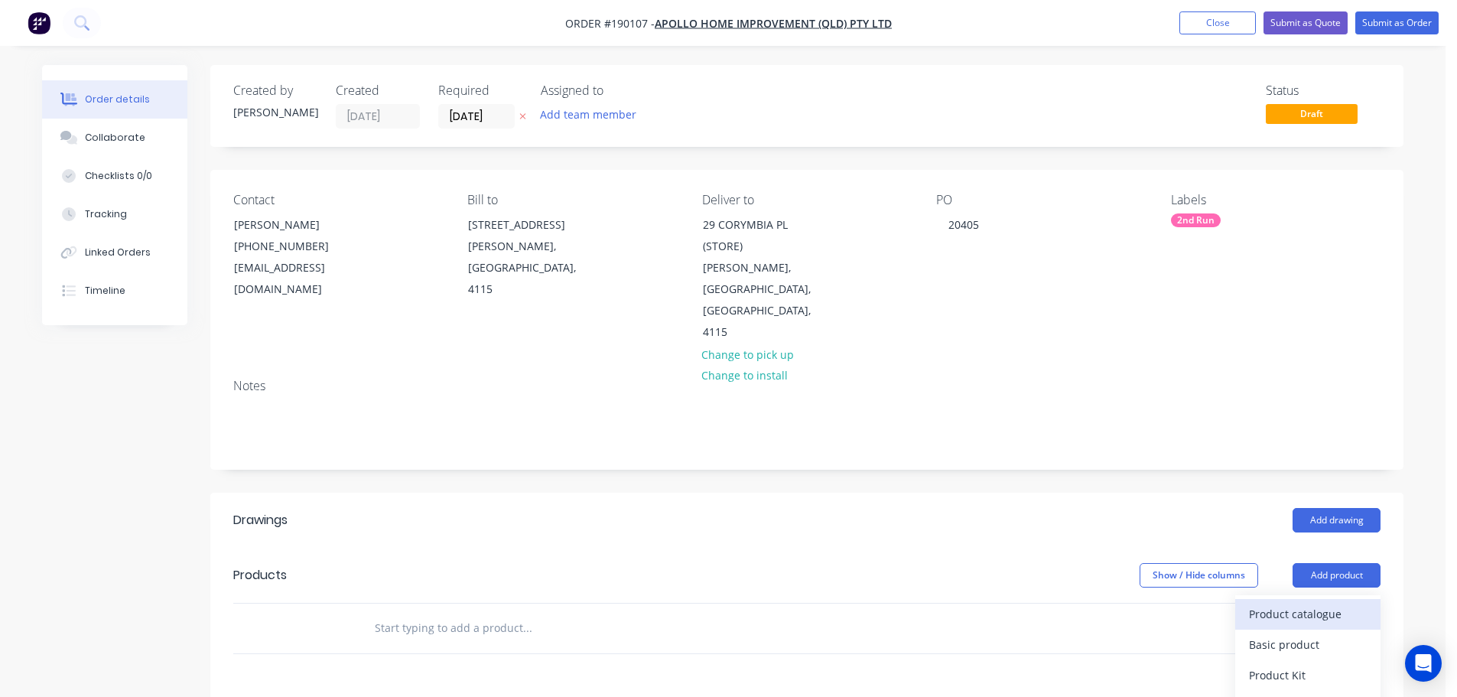
click at [1255, 603] on div "Product catalogue" at bounding box center [1308, 614] width 118 height 22
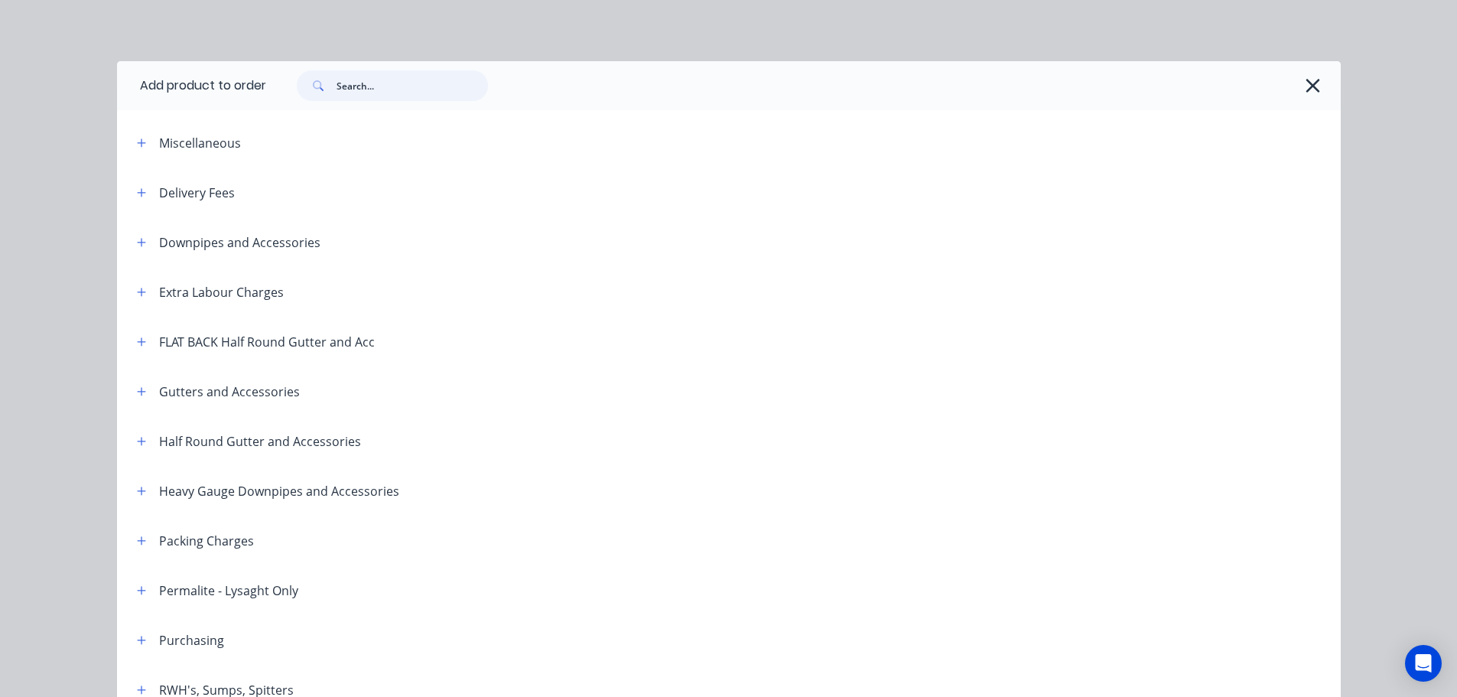
click at [350, 99] on input "text" at bounding box center [412, 85] width 151 height 31
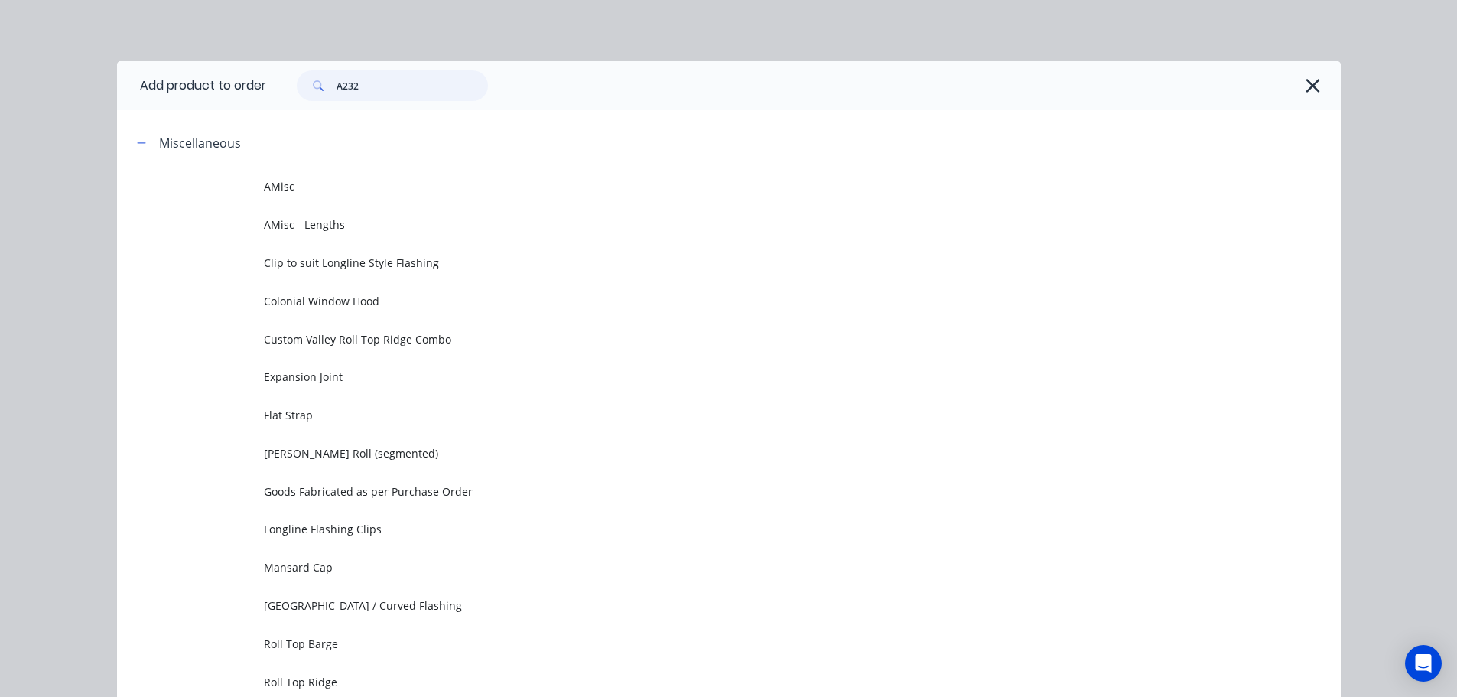
type input "A2321"
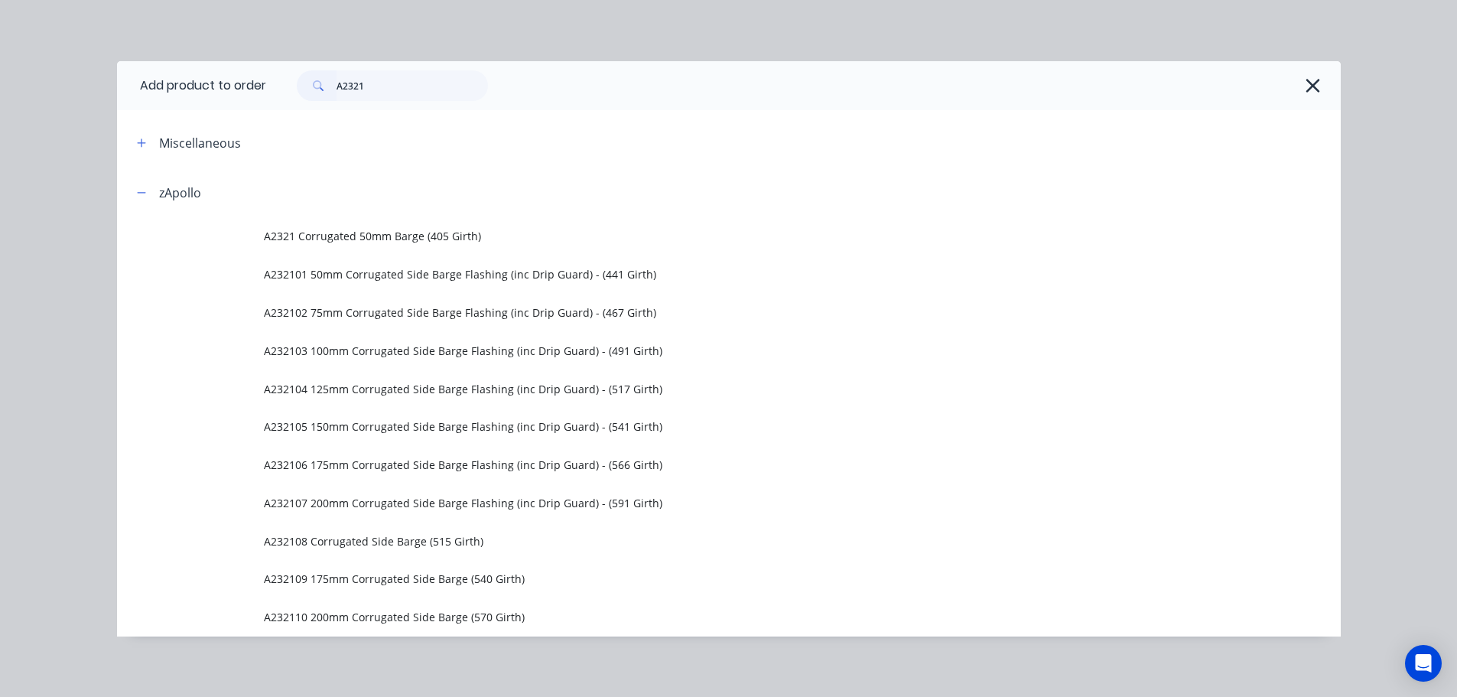
click at [409, 223] on td "A2321 Corrugated 50mm Barge (405 Girth)" at bounding box center [802, 236] width 1077 height 38
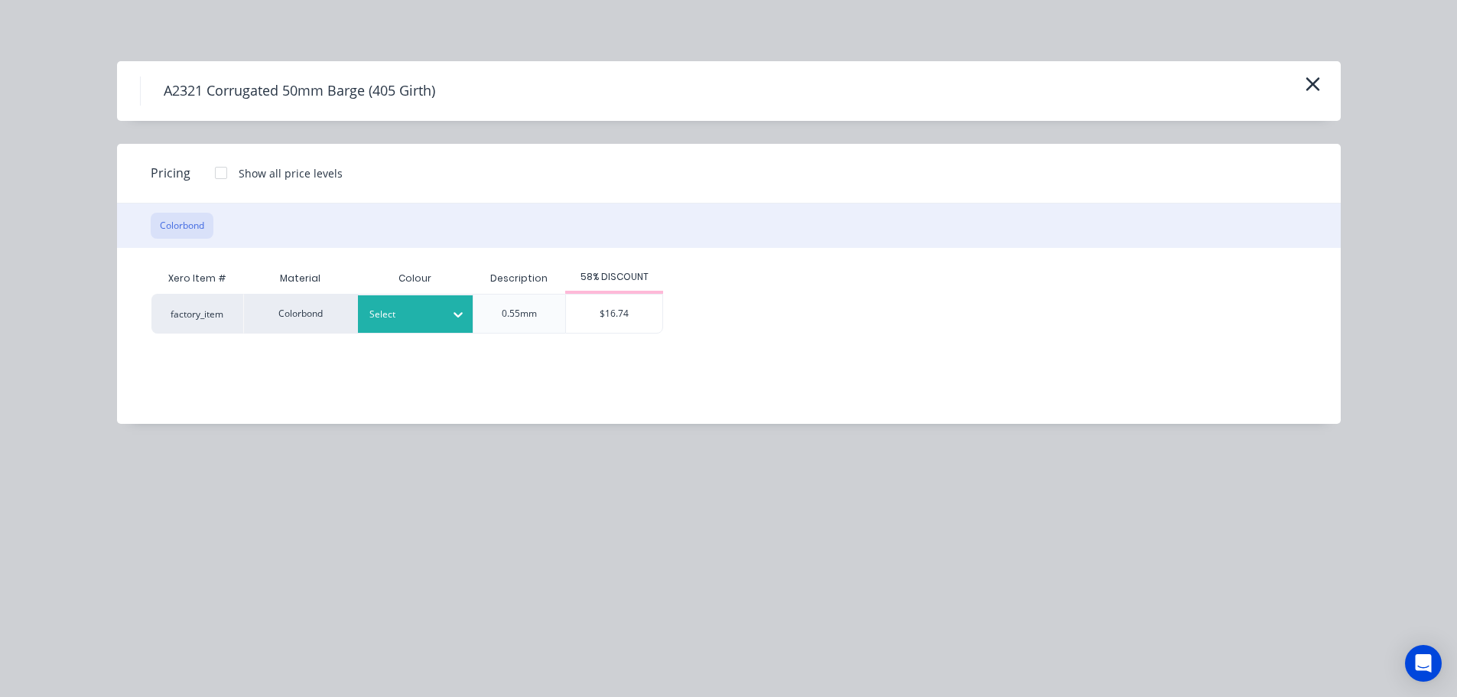
click at [415, 311] on div at bounding box center [403, 314] width 69 height 17
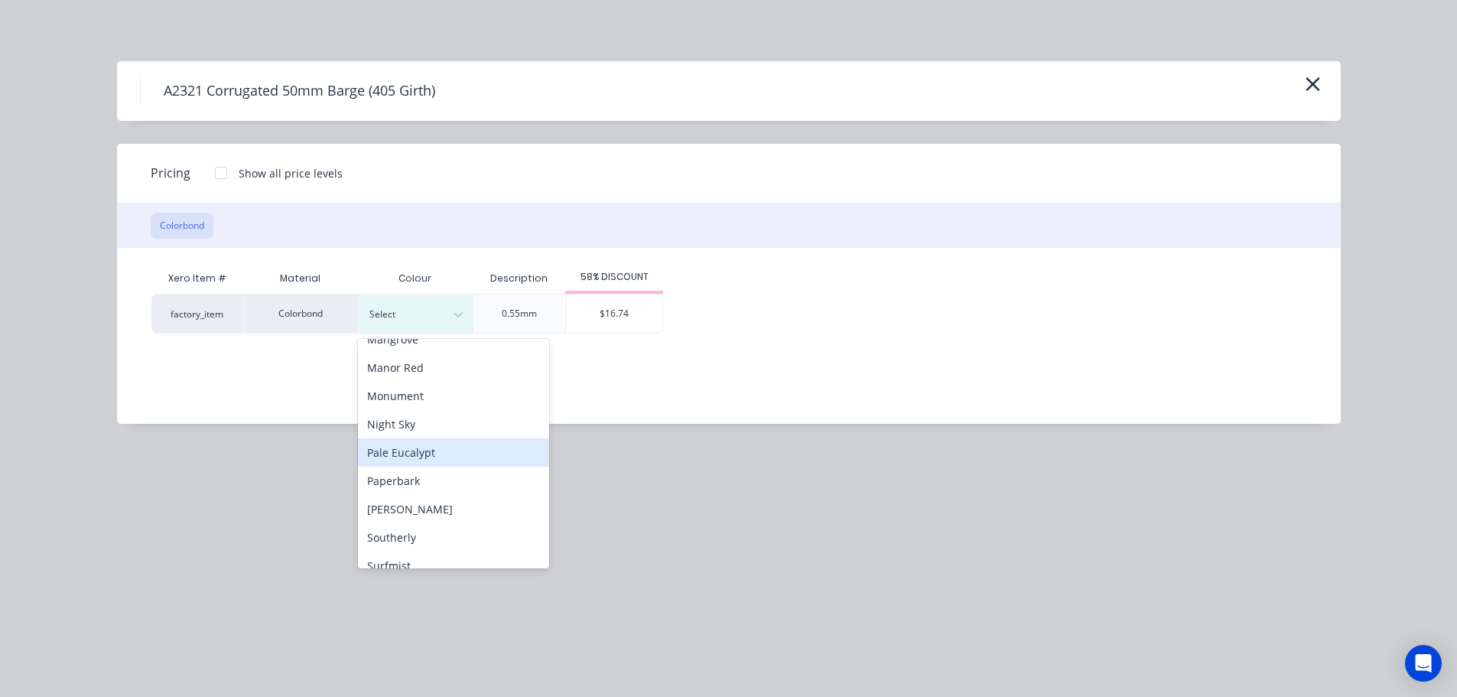
scroll to position [382, 0]
click at [448, 409] on div "Night Sky" at bounding box center [453, 398] width 191 height 28
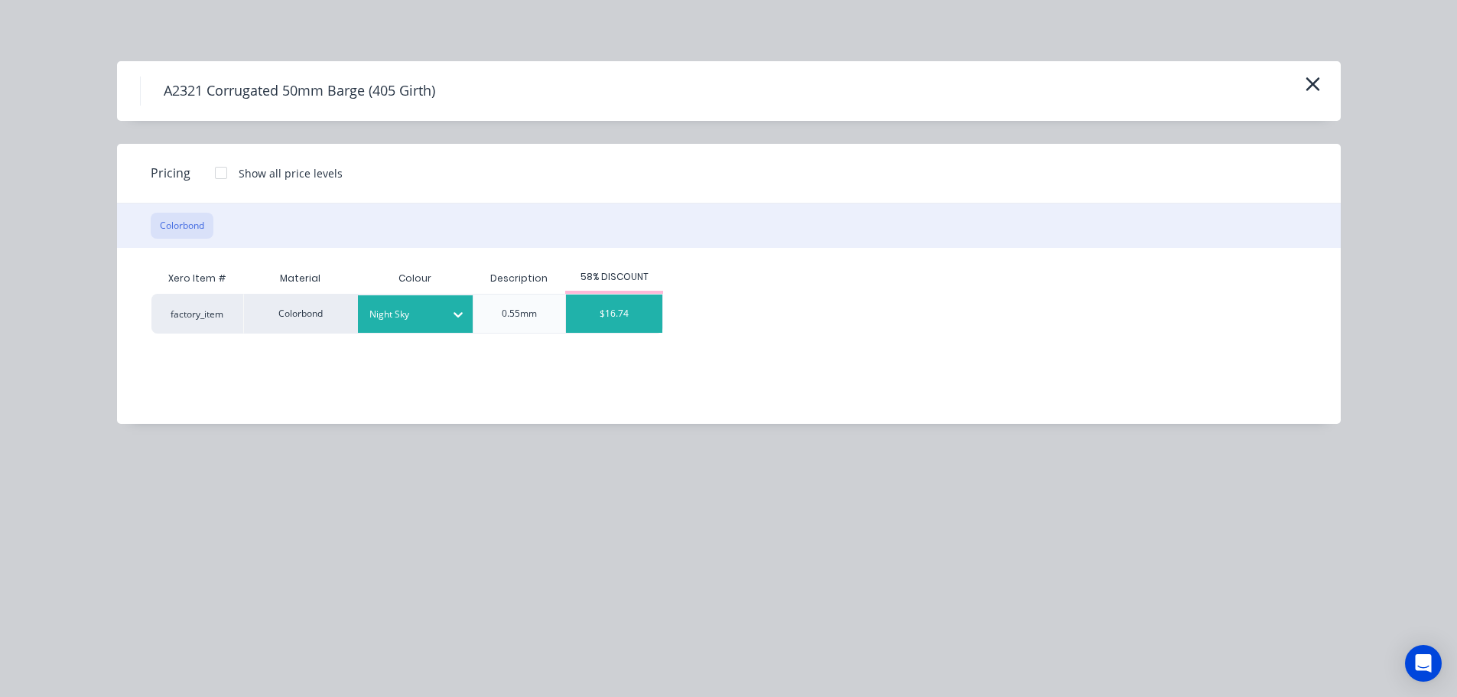
click at [595, 317] on div "$16.74" at bounding box center [614, 313] width 96 height 38
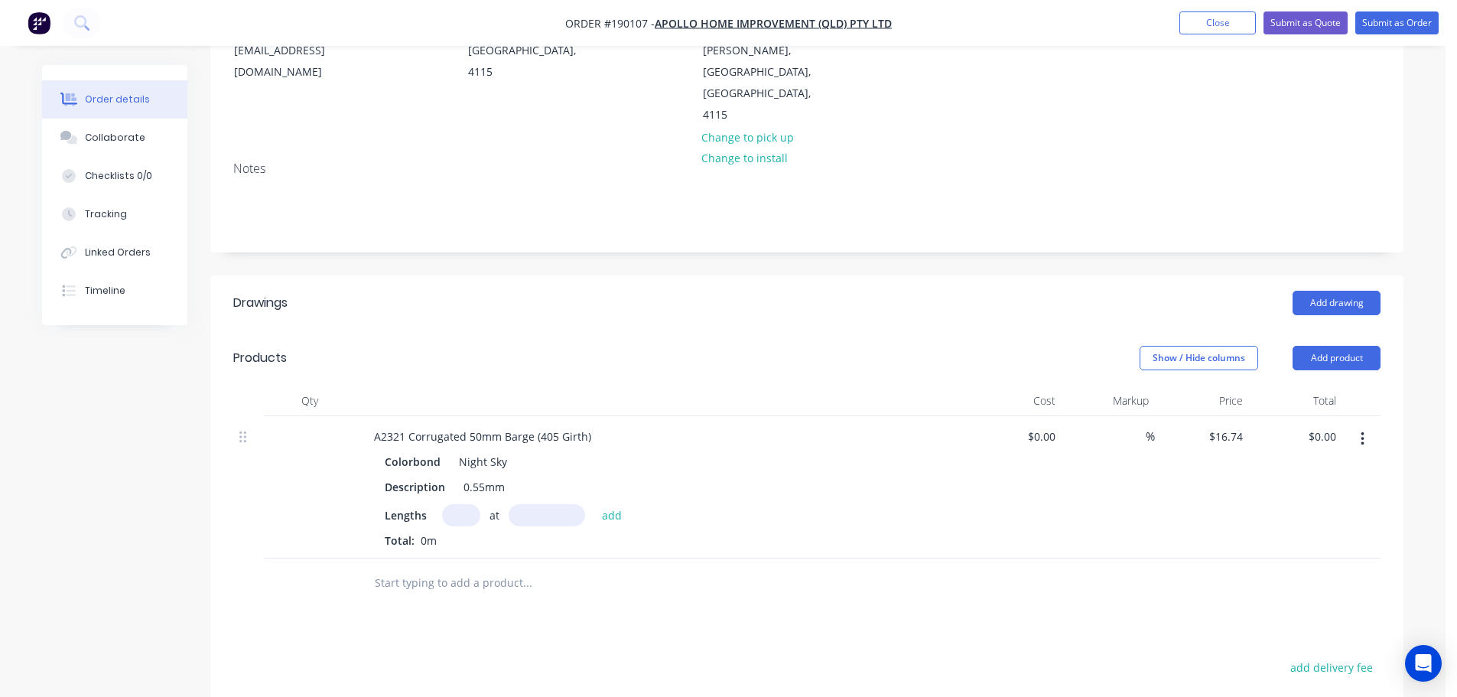
scroll to position [229, 0]
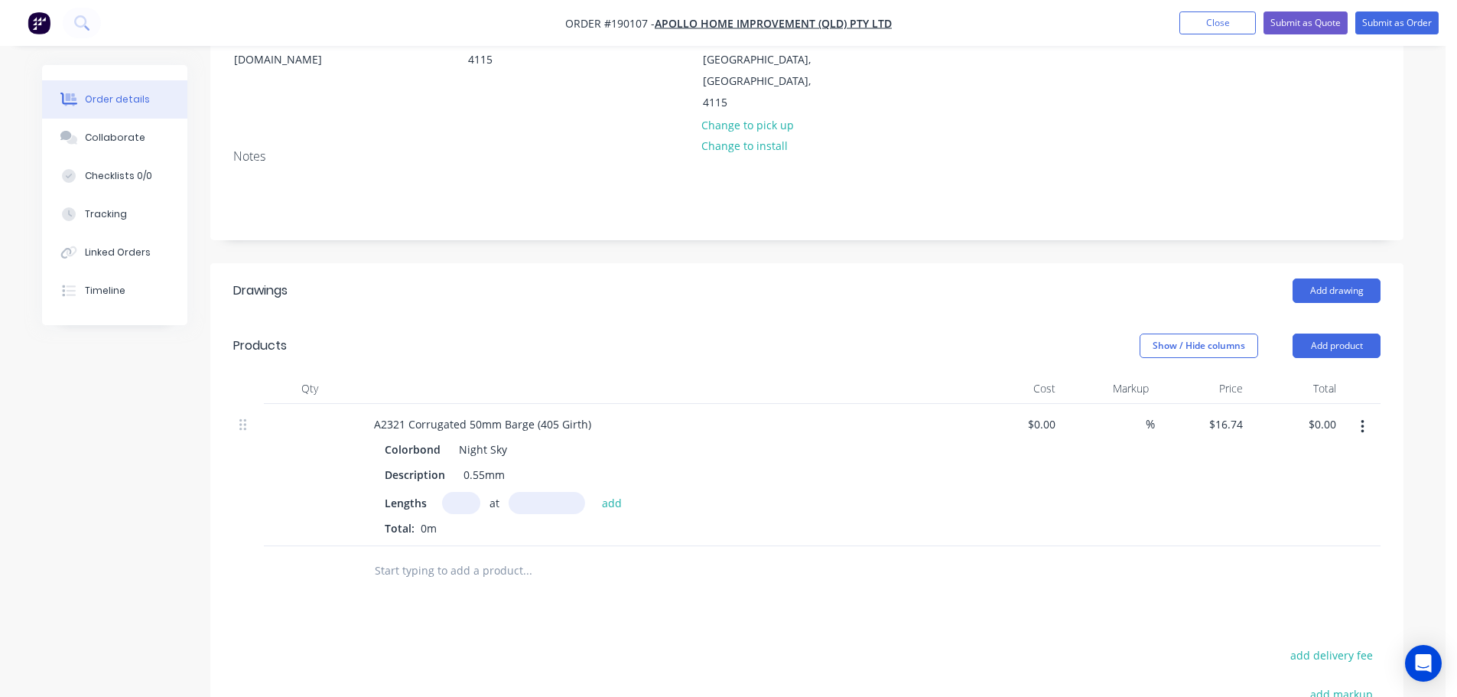
click at [452, 492] on input "text" at bounding box center [461, 503] width 38 height 22
type input "2"
type input "4700"
click at [594, 492] on button "add" at bounding box center [612, 502] width 36 height 21
type input "$157.36"
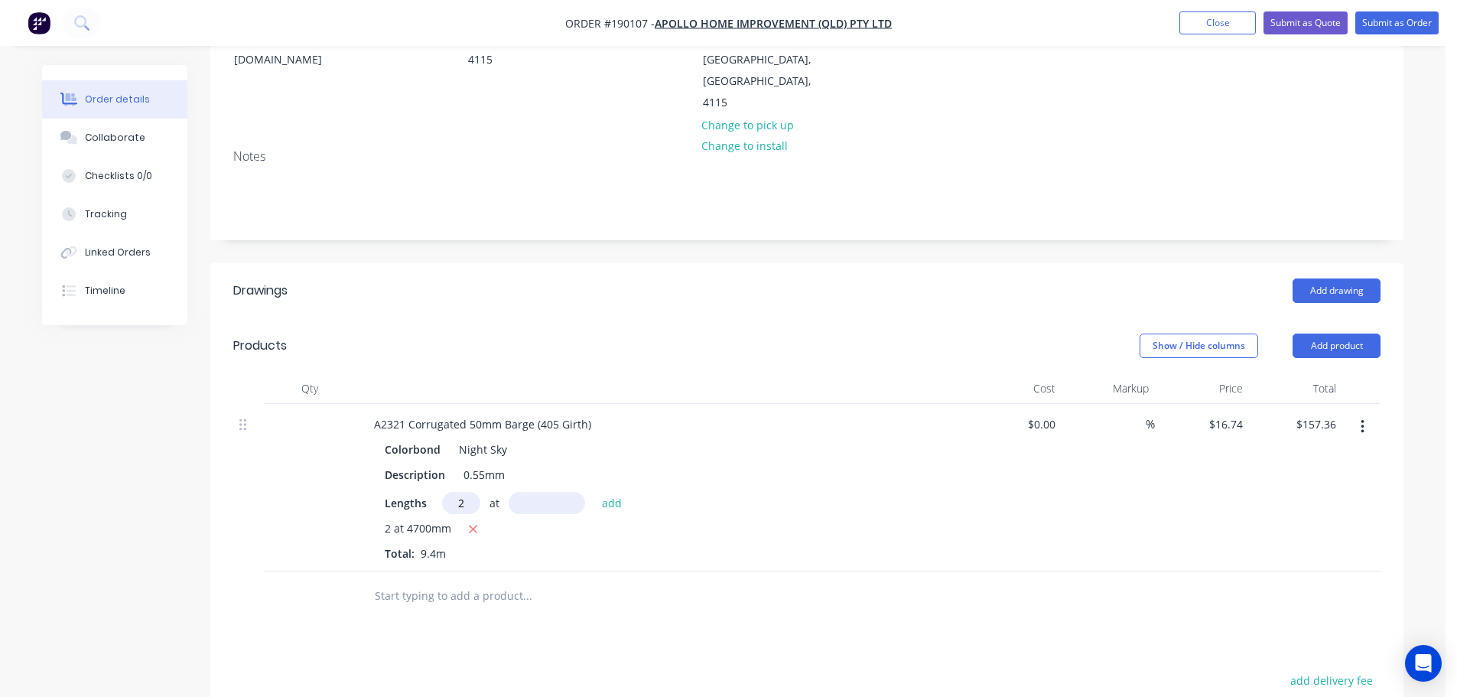
type input "2"
type input "6650"
click at [594, 492] on button "add" at bounding box center [612, 502] width 36 height 21
type input "$380.00"
click at [1323, 333] on button "Add product" at bounding box center [1337, 345] width 88 height 24
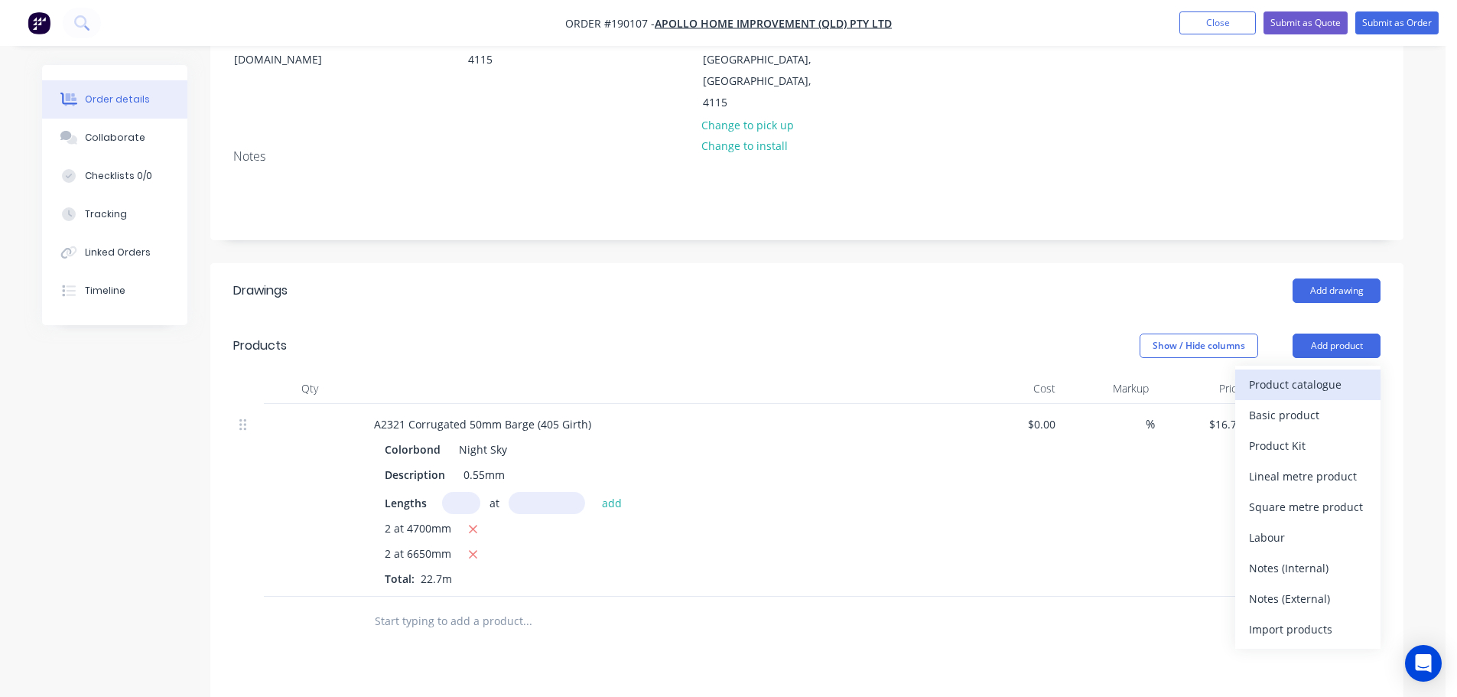
click at [1287, 373] on div "Product catalogue" at bounding box center [1308, 384] width 118 height 22
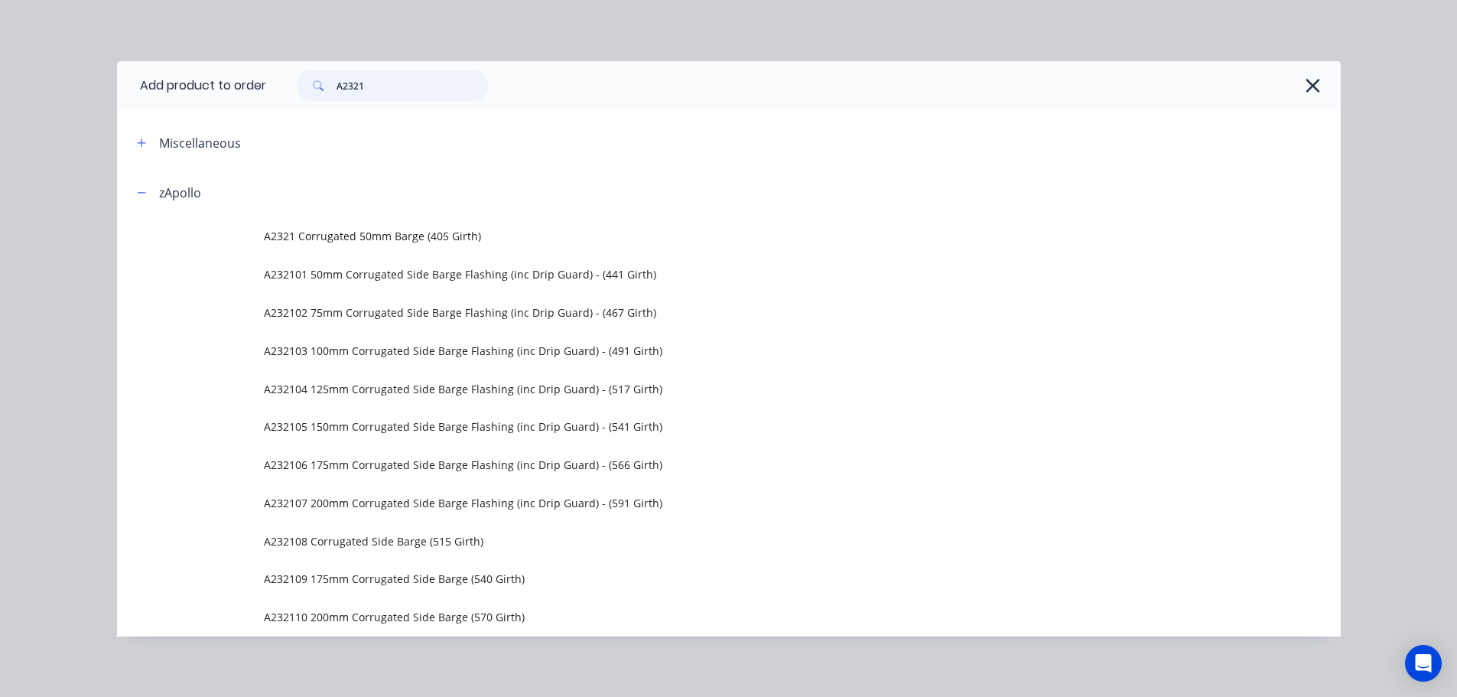
click at [399, 81] on input "A2321" at bounding box center [412, 85] width 151 height 31
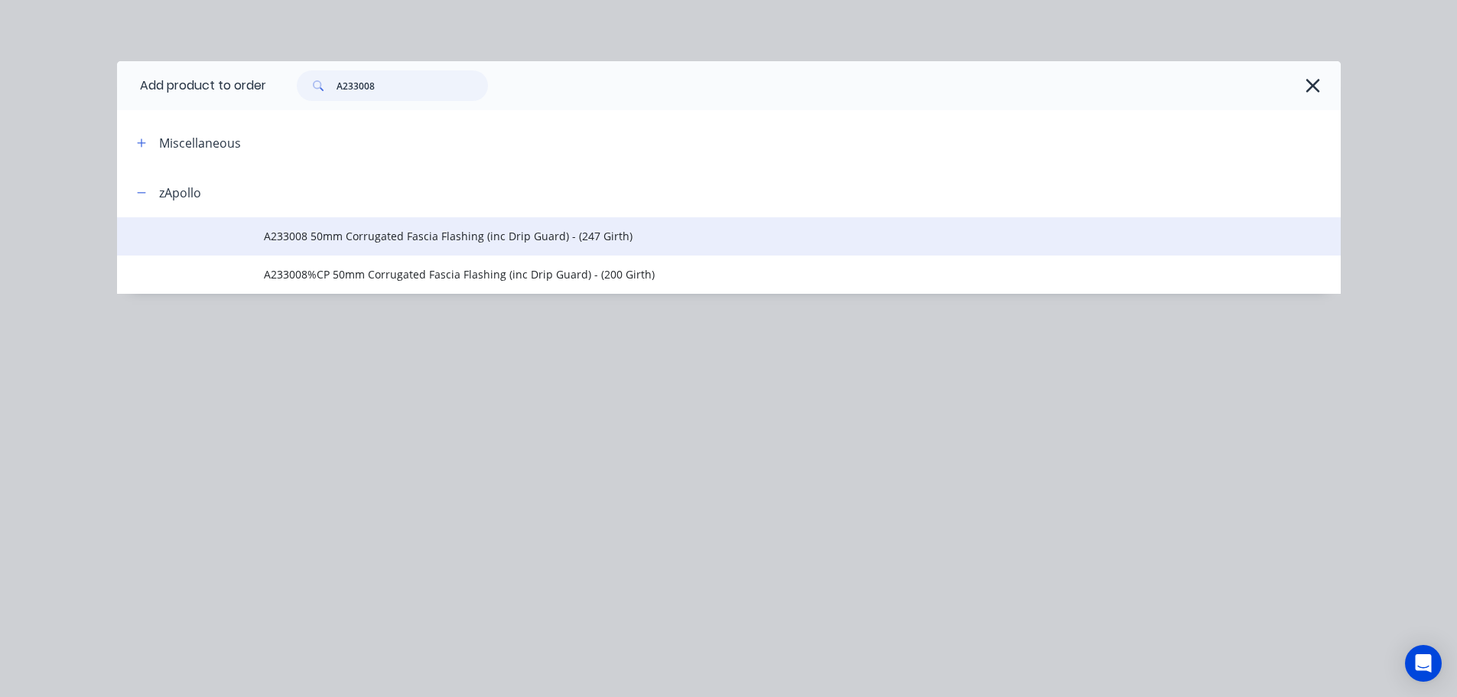
type input "A233008"
click at [503, 236] on span "A233008 50mm Corrugated Fascia Flashing (inc Drip Guard) - (247 Girth)" at bounding box center [694, 236] width 861 height 16
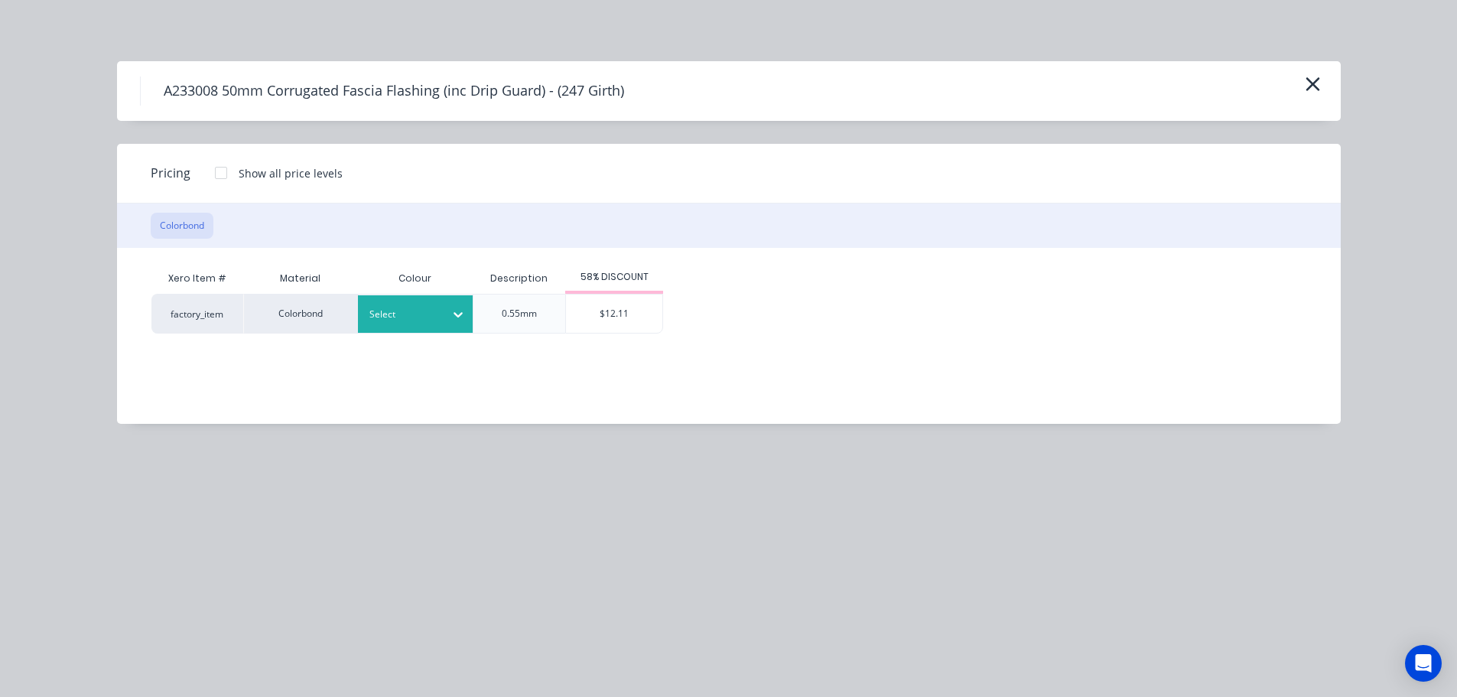
click at [450, 312] on div at bounding box center [458, 314] width 28 height 24
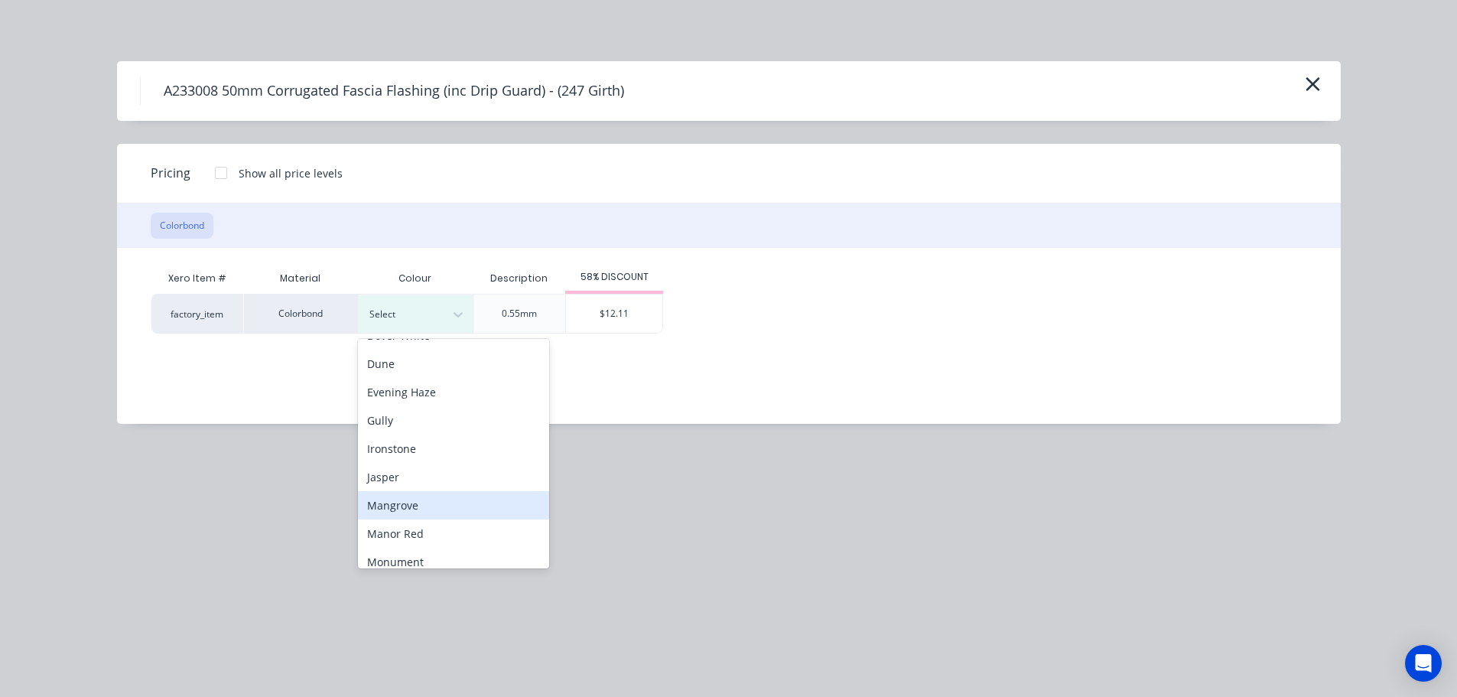
scroll to position [306, 0]
click at [482, 469] on div "Night Sky" at bounding box center [453, 474] width 191 height 28
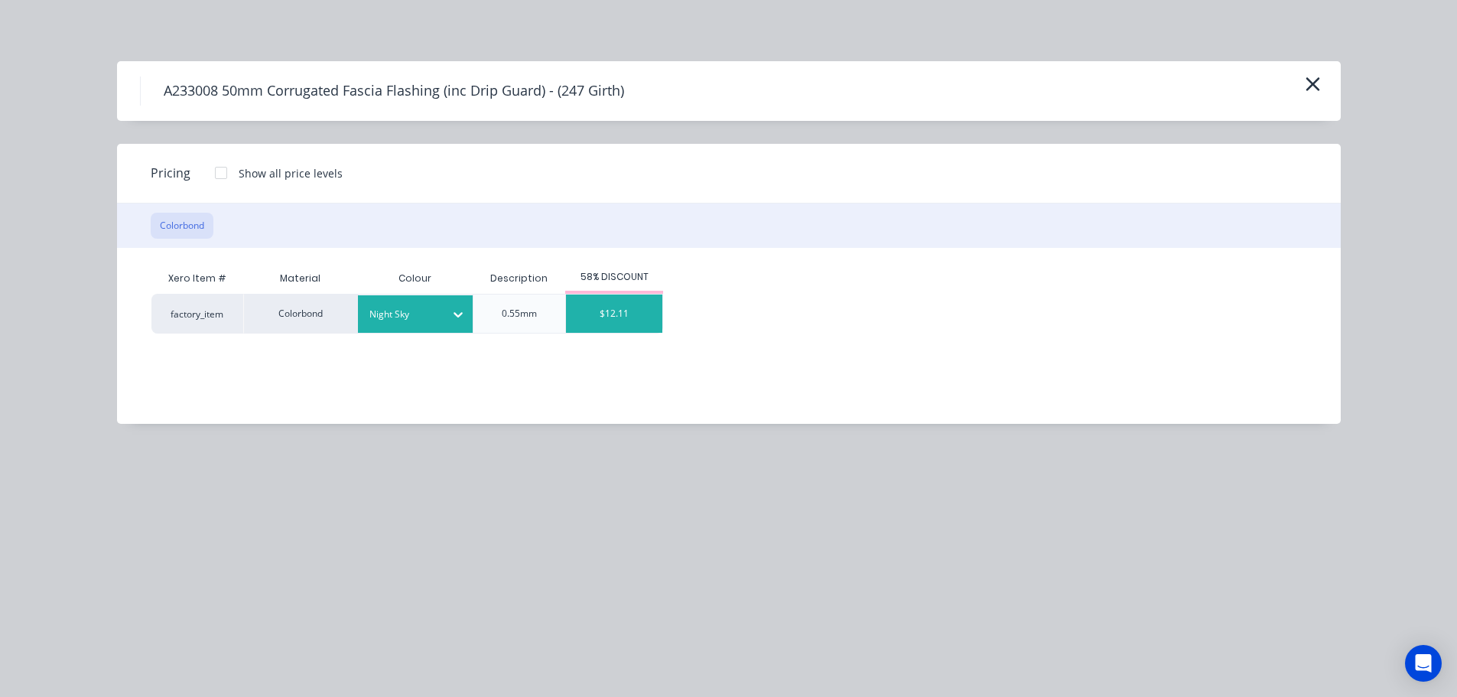
click at [628, 310] on div "$12.11" at bounding box center [614, 313] width 96 height 38
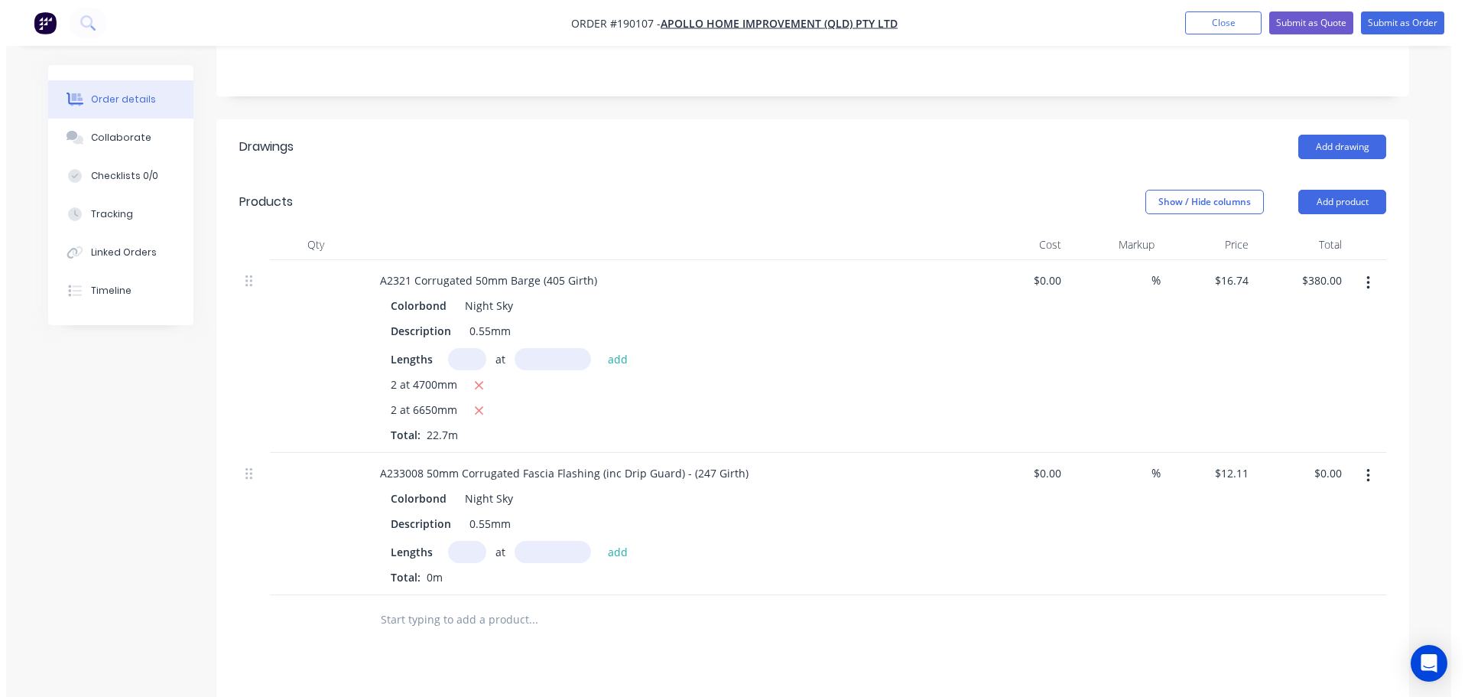
scroll to position [382, 0]
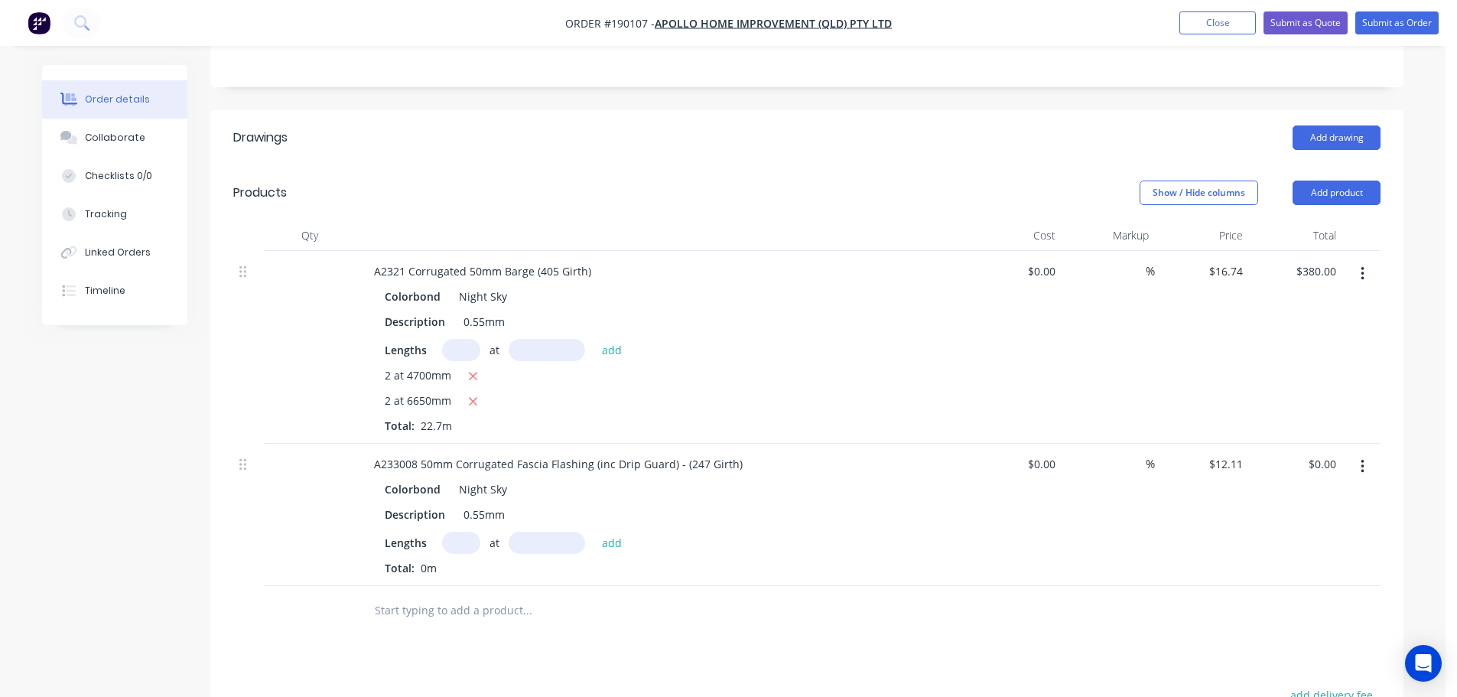
click at [470, 532] on input "text" at bounding box center [461, 543] width 38 height 22
type input "2"
type input "6650"
click at [594, 532] on button "add" at bounding box center [612, 542] width 36 height 21
type input "$161.06"
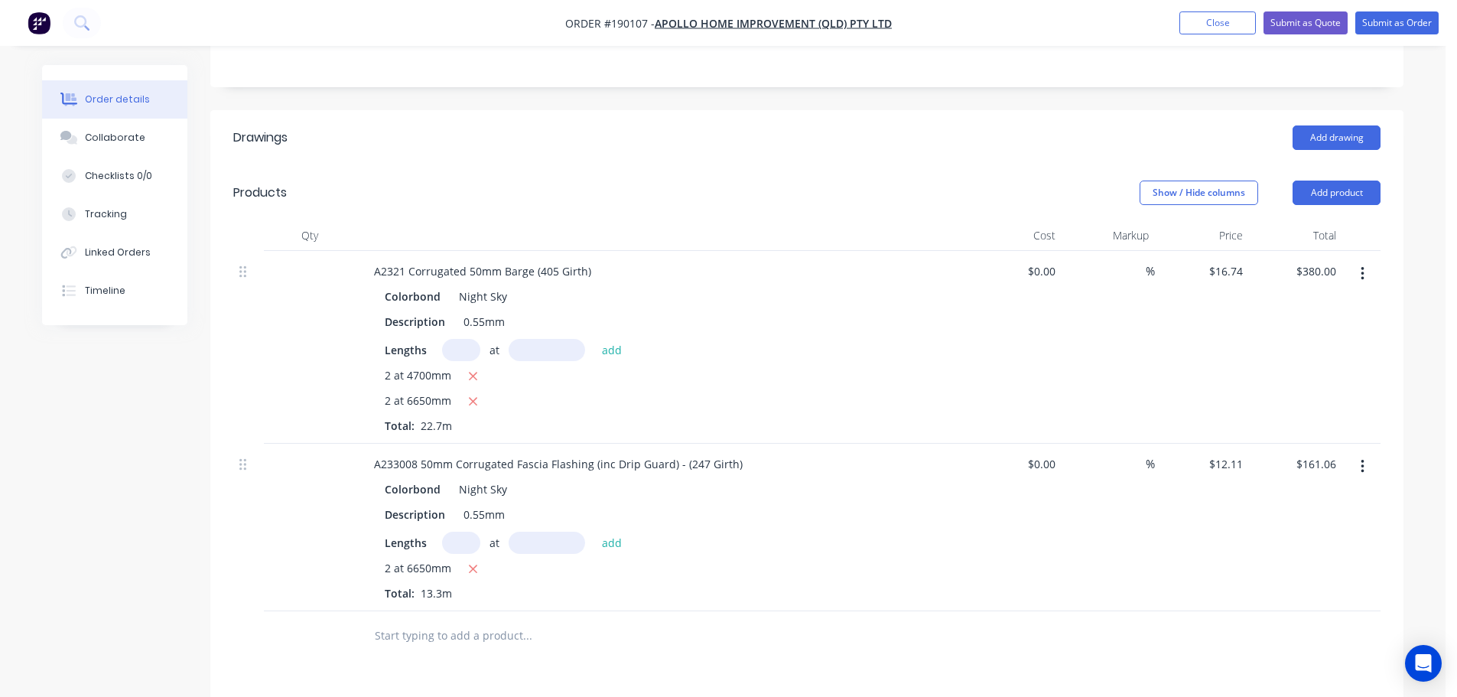
click at [1377, 37] on nav "Order #190107 - Apollo Home Improvement (QLD) Pty Ltd Add product Close Submit …" at bounding box center [728, 23] width 1457 height 46
click at [1395, 22] on button "Submit as Order" at bounding box center [1396, 22] width 83 height 23
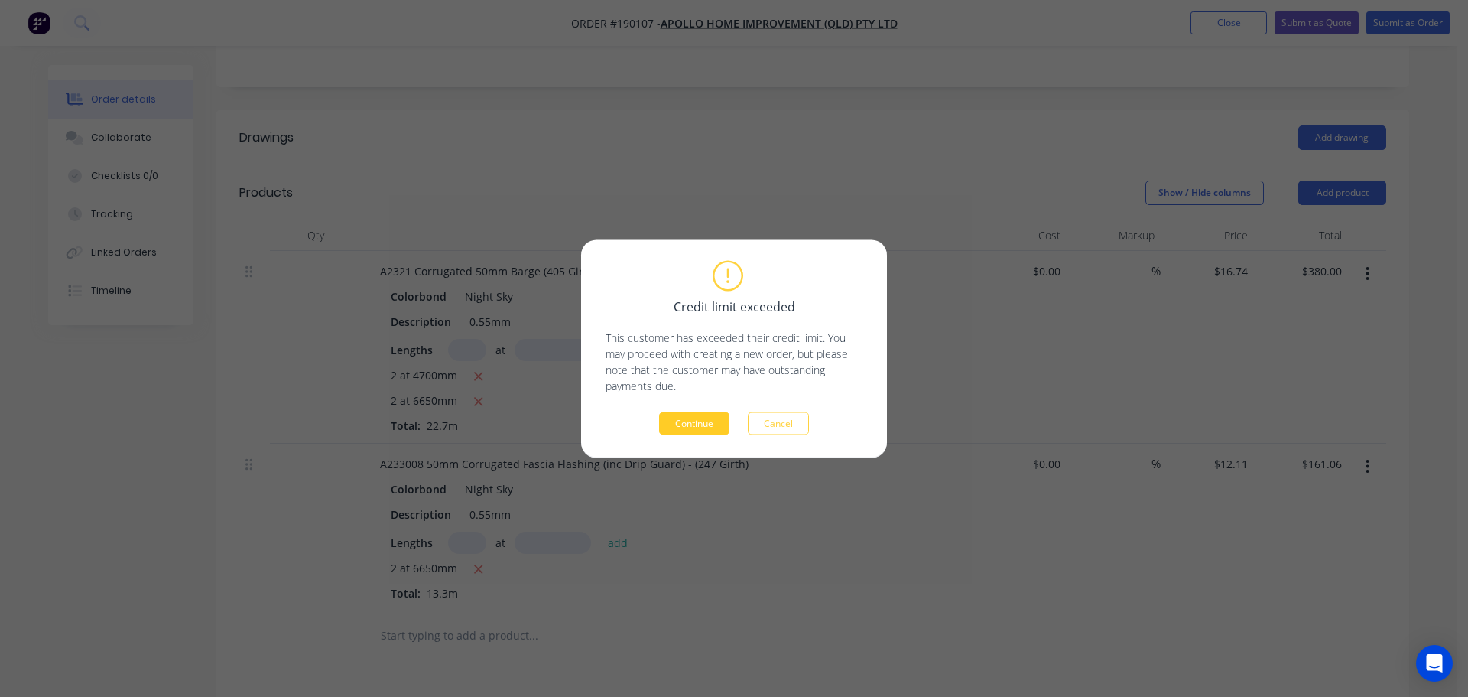
click at [690, 426] on button "Continue" at bounding box center [694, 422] width 70 height 23
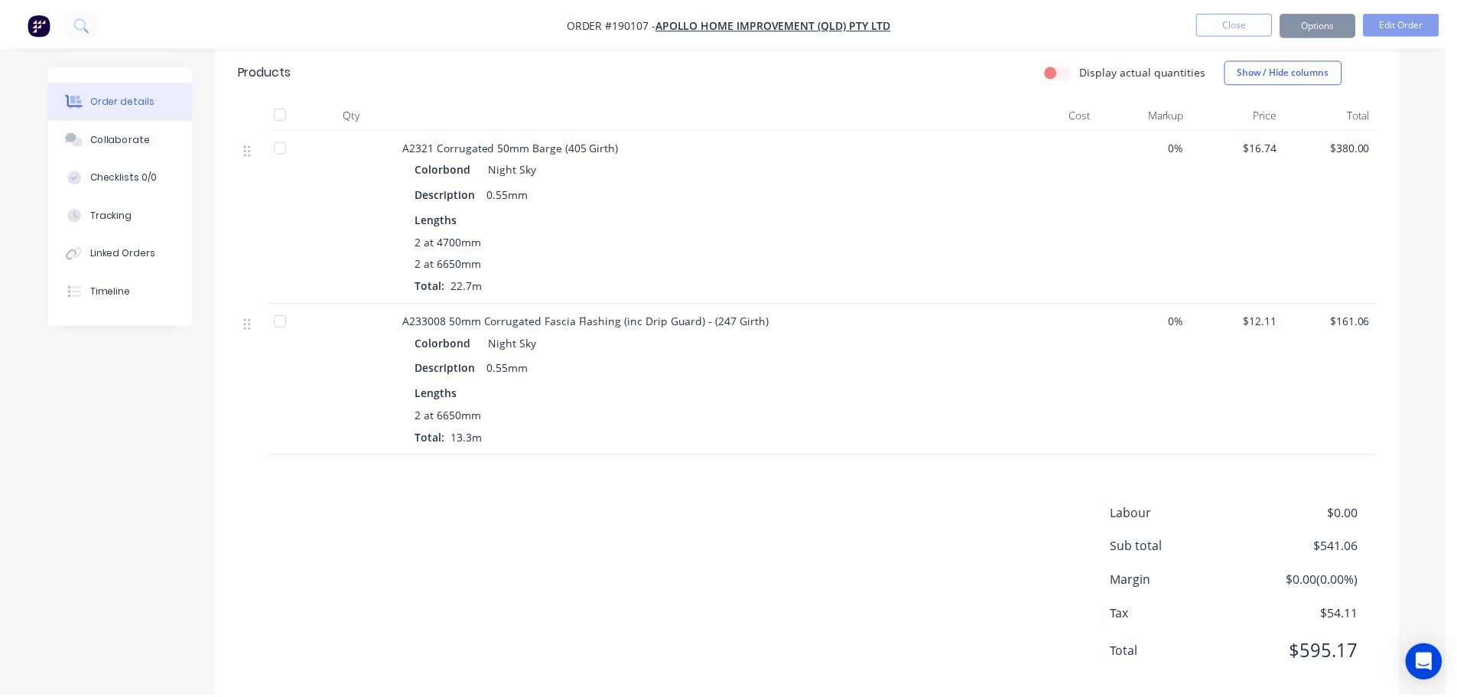
scroll to position [358, 0]
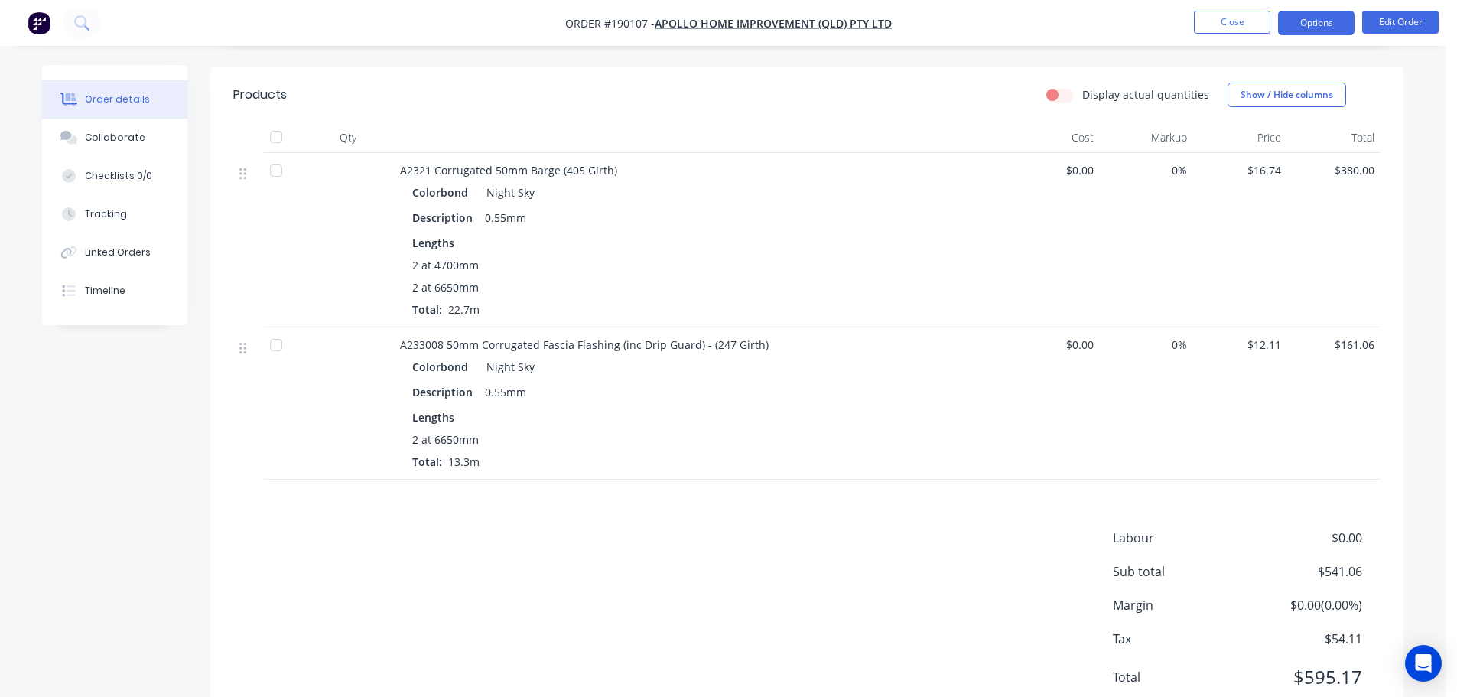
click at [1310, 22] on button "Options" at bounding box center [1316, 23] width 76 height 24
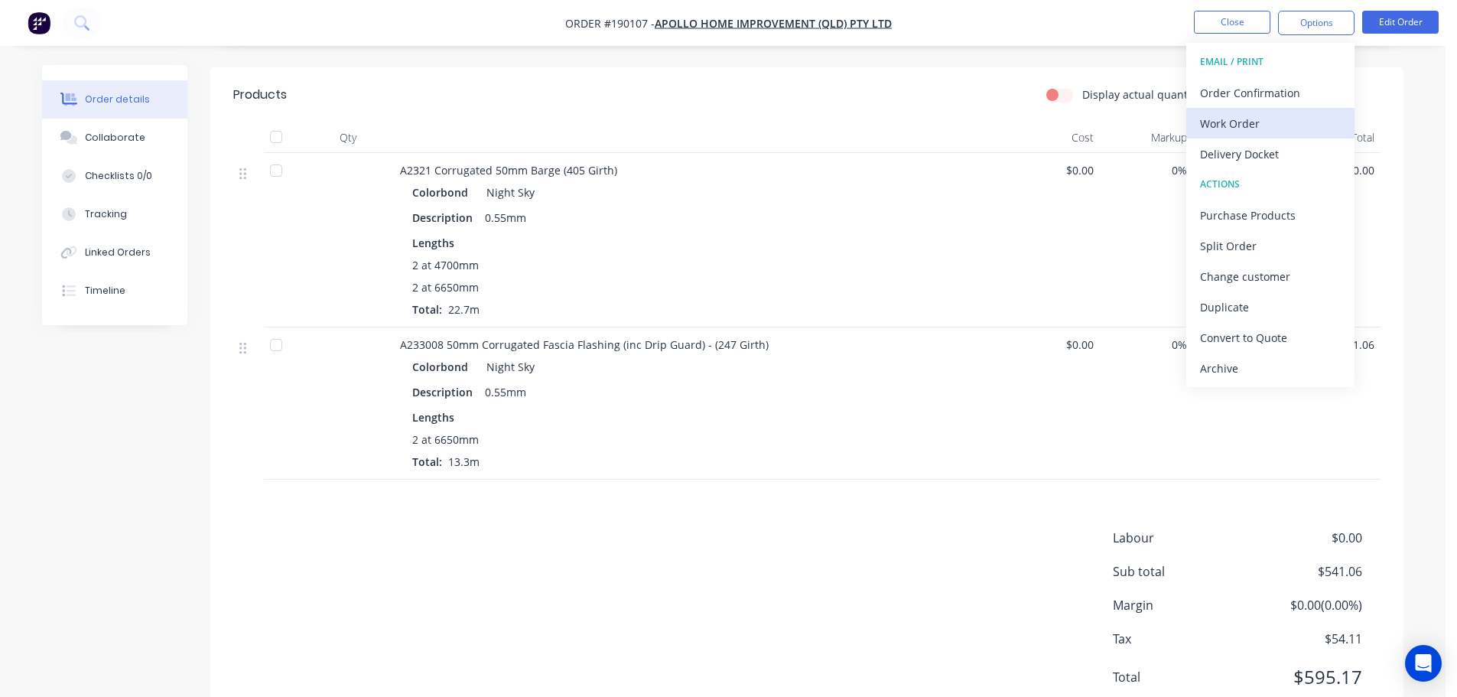
click at [1260, 115] on div "Work Order" at bounding box center [1270, 123] width 141 height 22
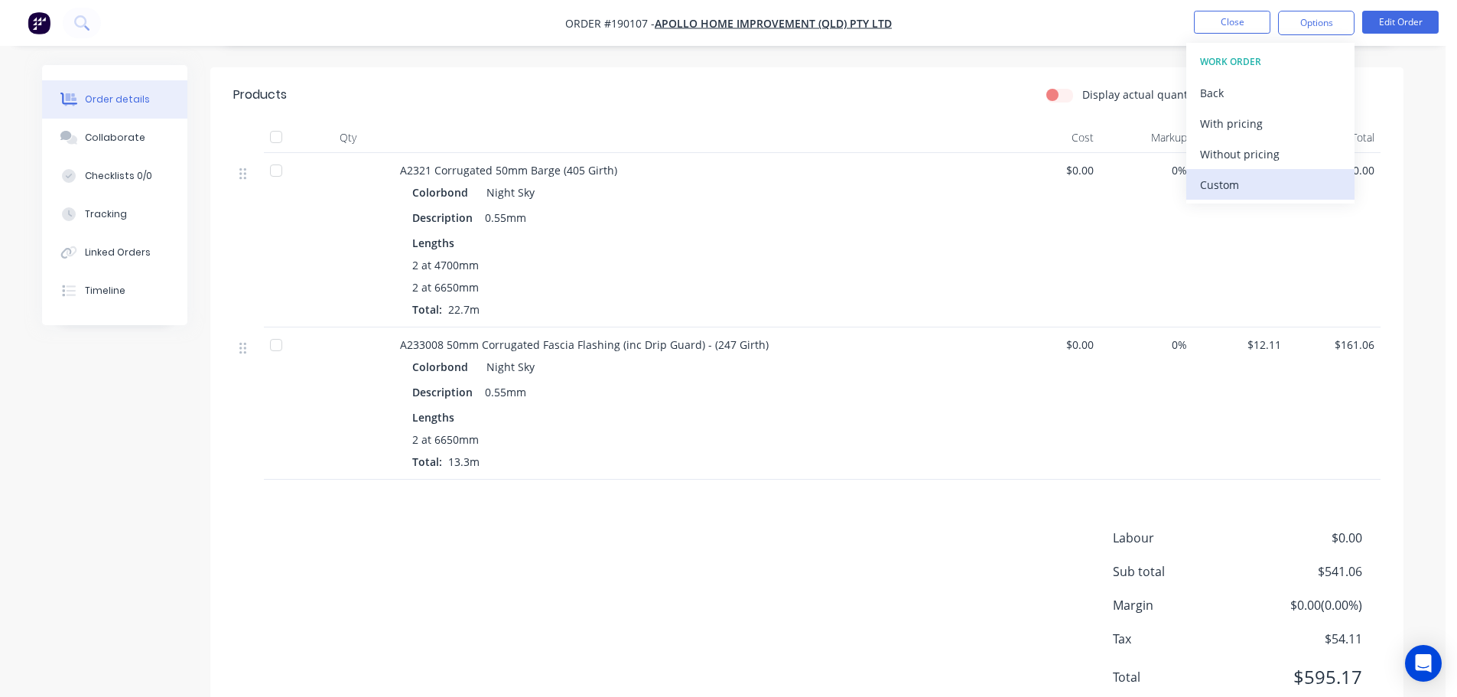
click at [1270, 179] on div "Custom" at bounding box center [1270, 185] width 141 height 22
click at [1270, 160] on div "Without pricing" at bounding box center [1270, 154] width 141 height 22
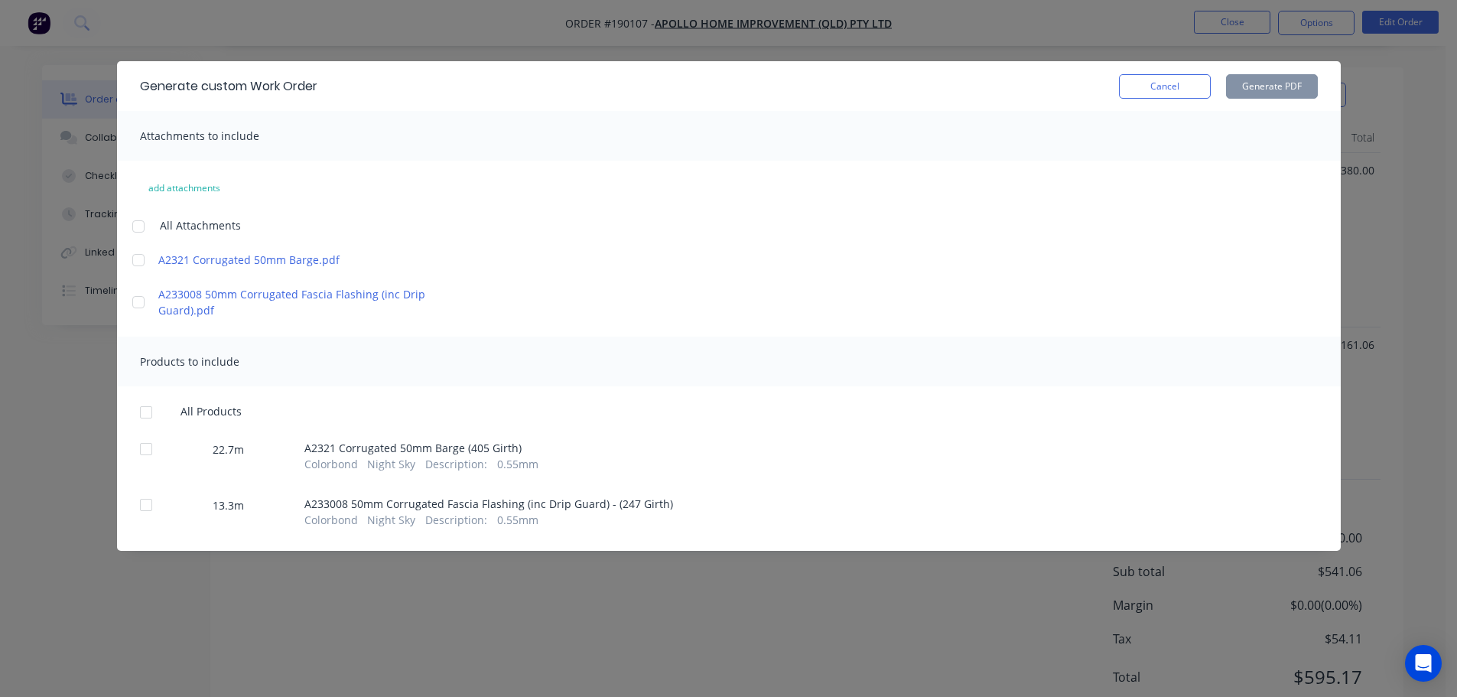
click at [133, 228] on div at bounding box center [138, 226] width 31 height 31
click at [151, 413] on div at bounding box center [146, 412] width 31 height 31
click at [1258, 79] on button "Generate PDF" at bounding box center [1272, 86] width 92 height 24
click at [1149, 79] on button "Cancel" at bounding box center [1165, 86] width 92 height 24
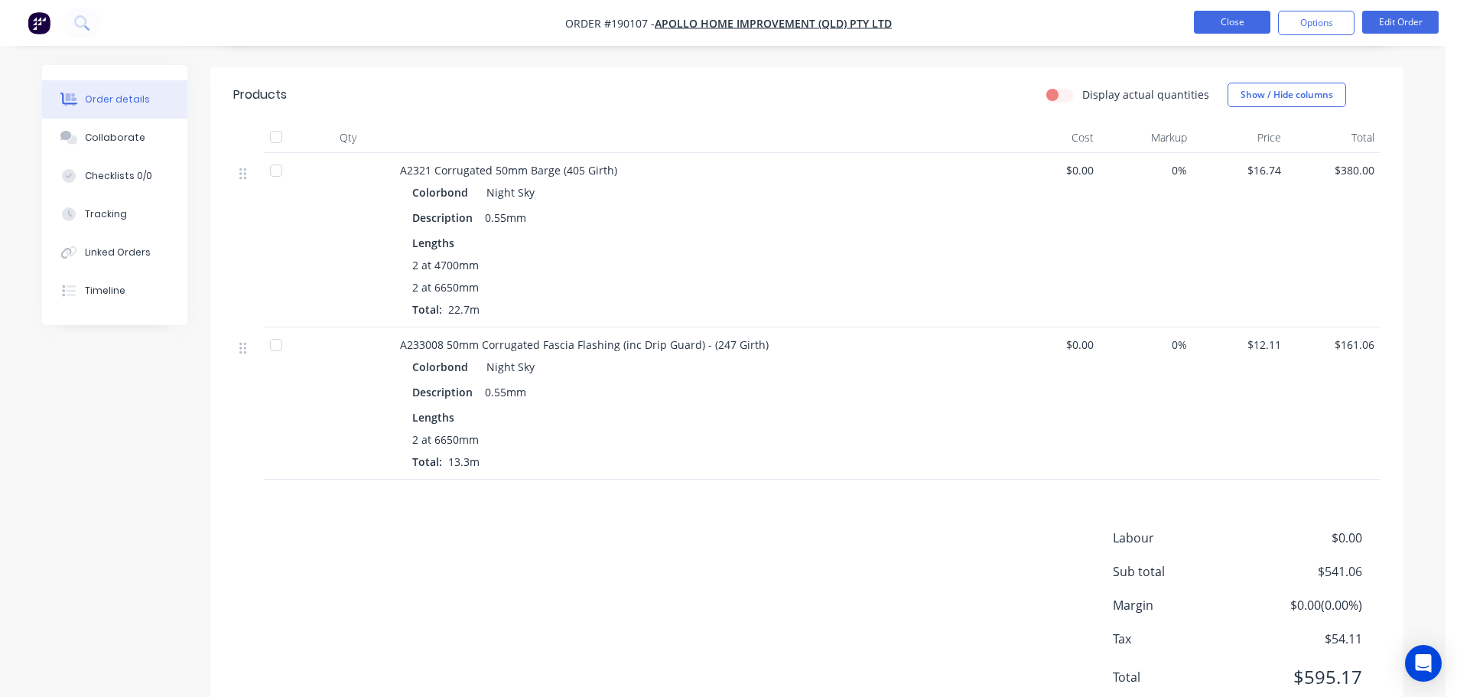
click at [1228, 32] on button "Close" at bounding box center [1232, 22] width 76 height 23
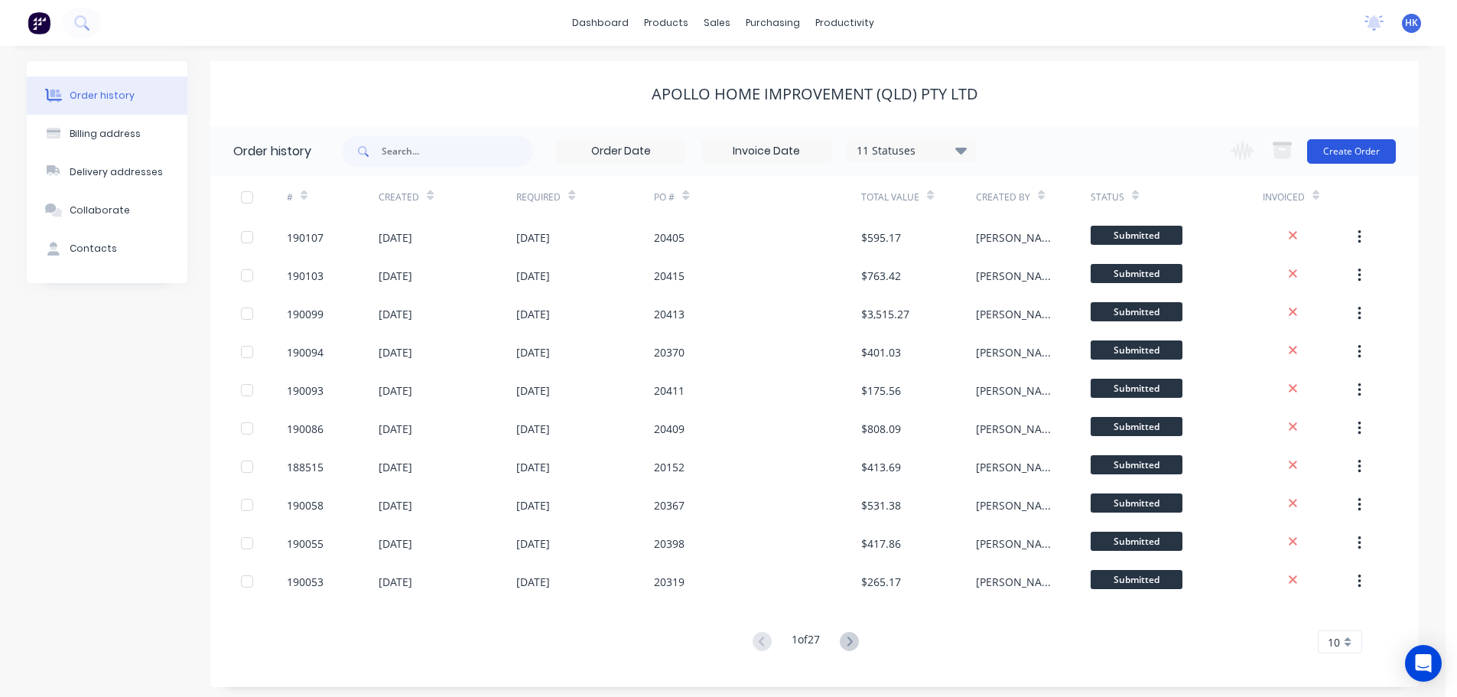
click at [1354, 162] on button "Create Order" at bounding box center [1351, 151] width 89 height 24
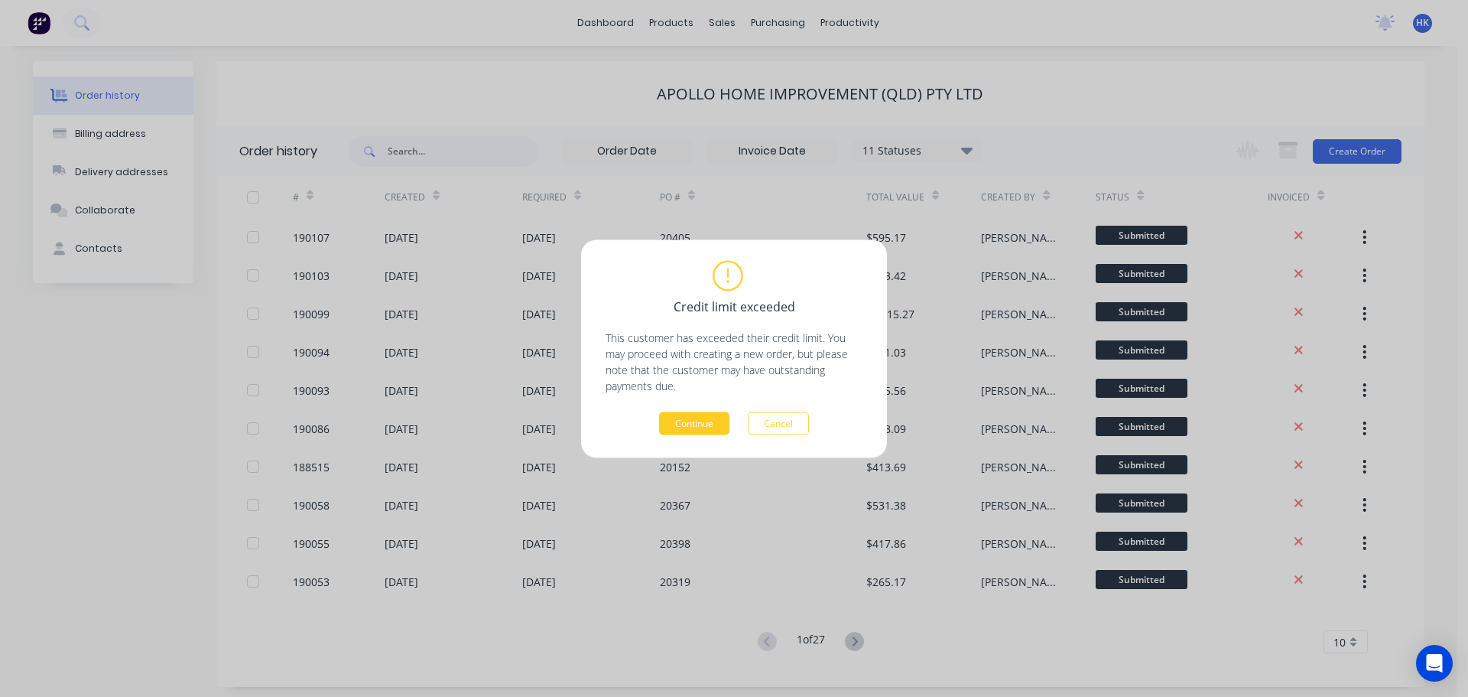
click at [711, 421] on button "Continue" at bounding box center [694, 422] width 70 height 23
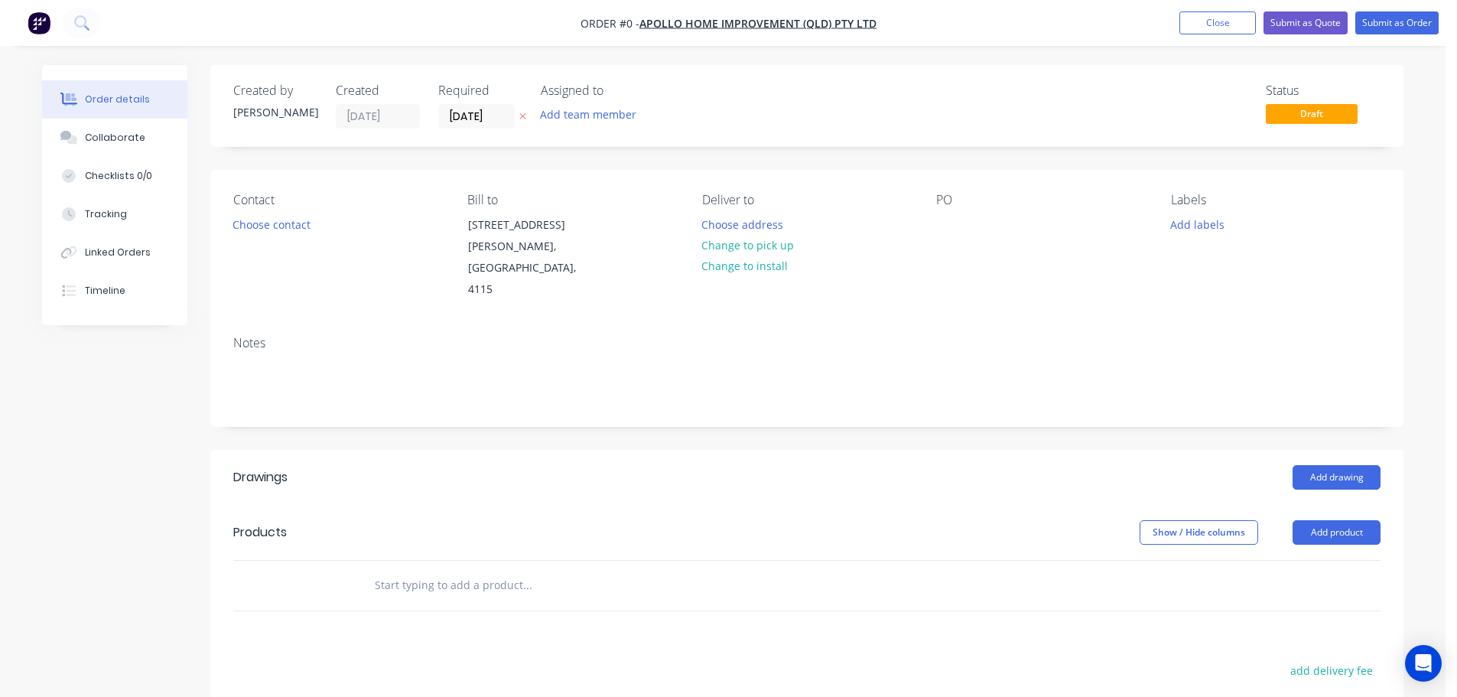
click at [480, 132] on div "Created by [PERSON_NAME] Created [DATE] Required [DATE] Assigned to Add team me…" at bounding box center [806, 106] width 1193 height 82
click at [477, 125] on input "[DATE]" at bounding box center [476, 116] width 75 height 23
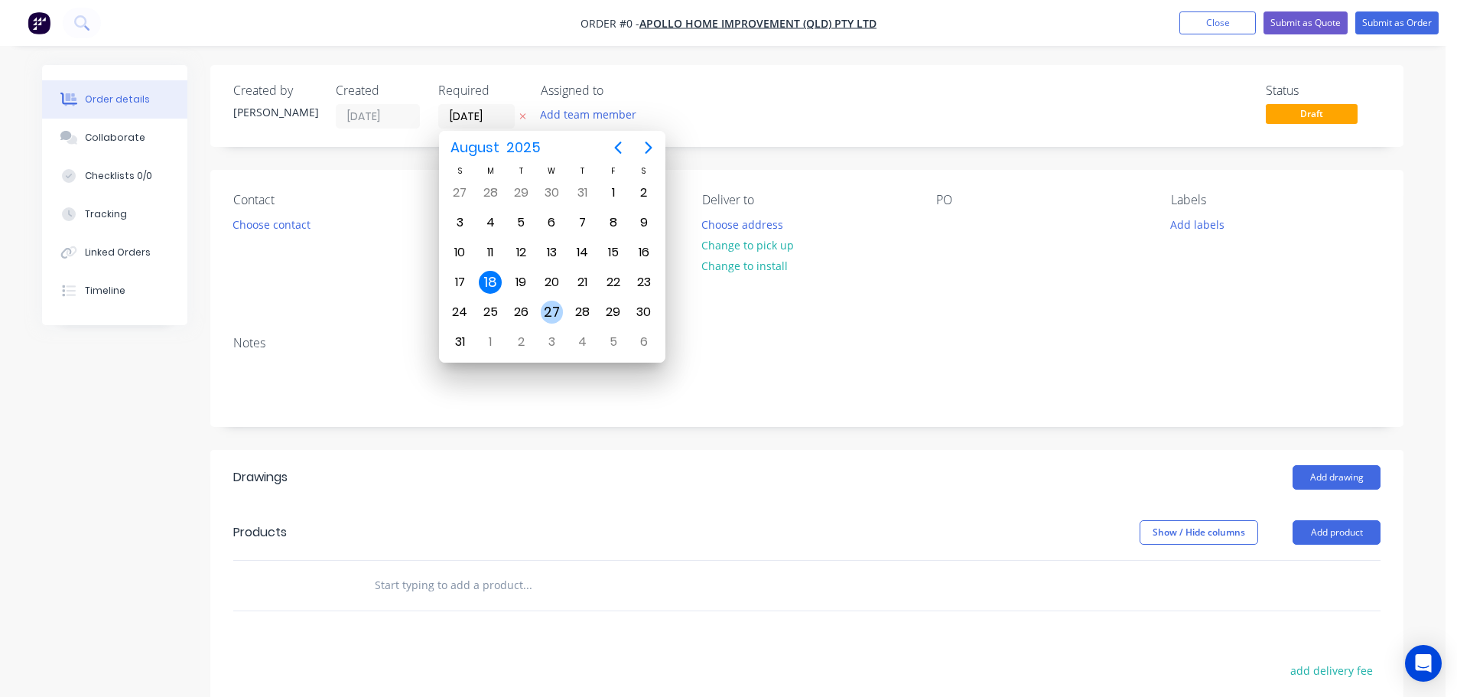
click at [559, 311] on div "27" at bounding box center [552, 312] width 23 height 23
type input "[DATE]"
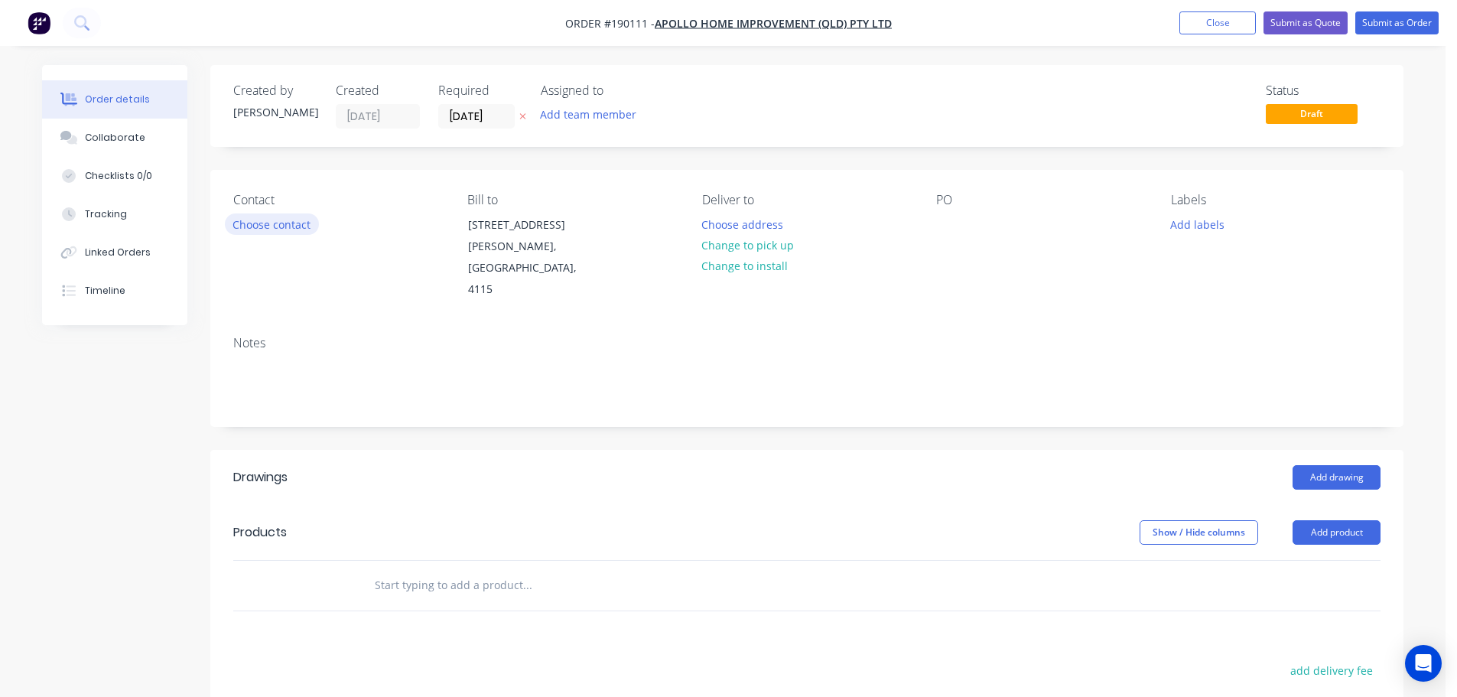
click at [294, 231] on button "Choose contact" at bounding box center [272, 223] width 94 height 21
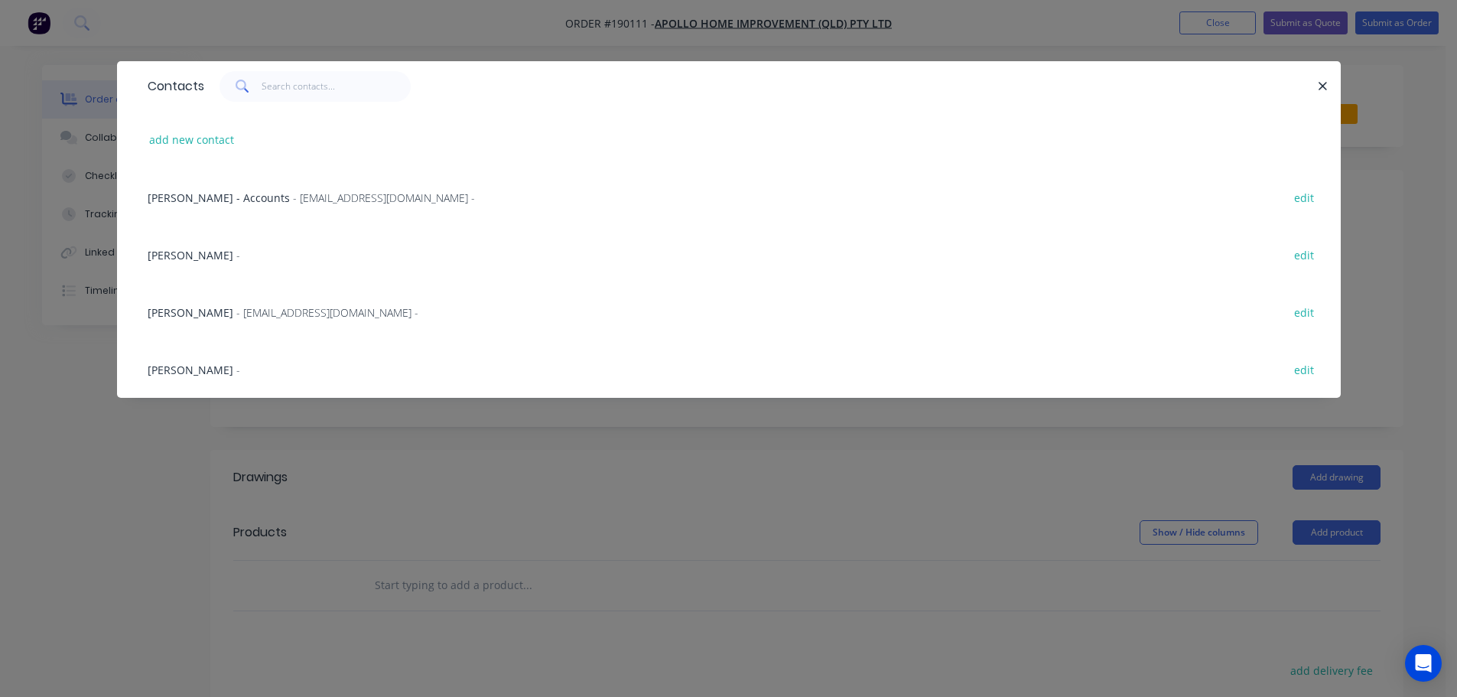
click at [267, 310] on span "- [EMAIL_ADDRESS][DOMAIN_NAME] -" at bounding box center [327, 312] width 182 height 15
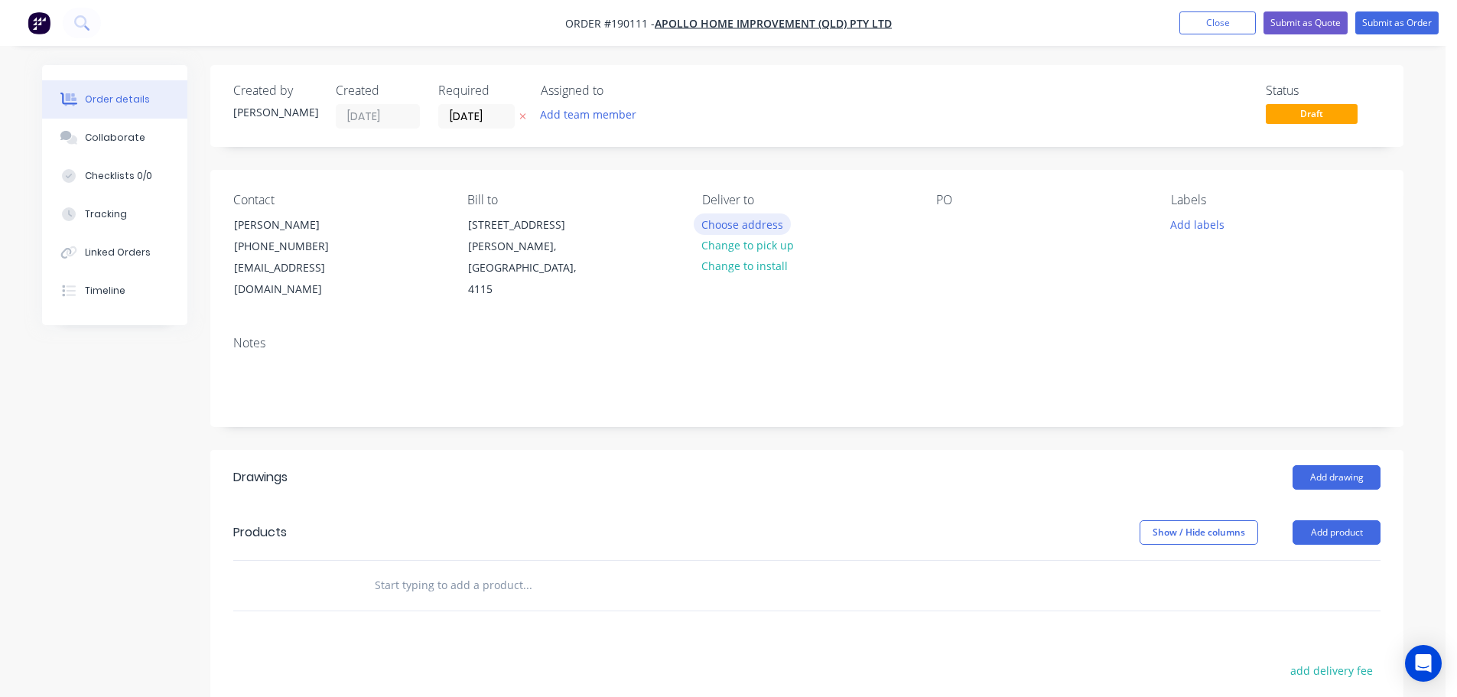
click at [755, 227] on button "Choose address" at bounding box center [743, 223] width 98 height 21
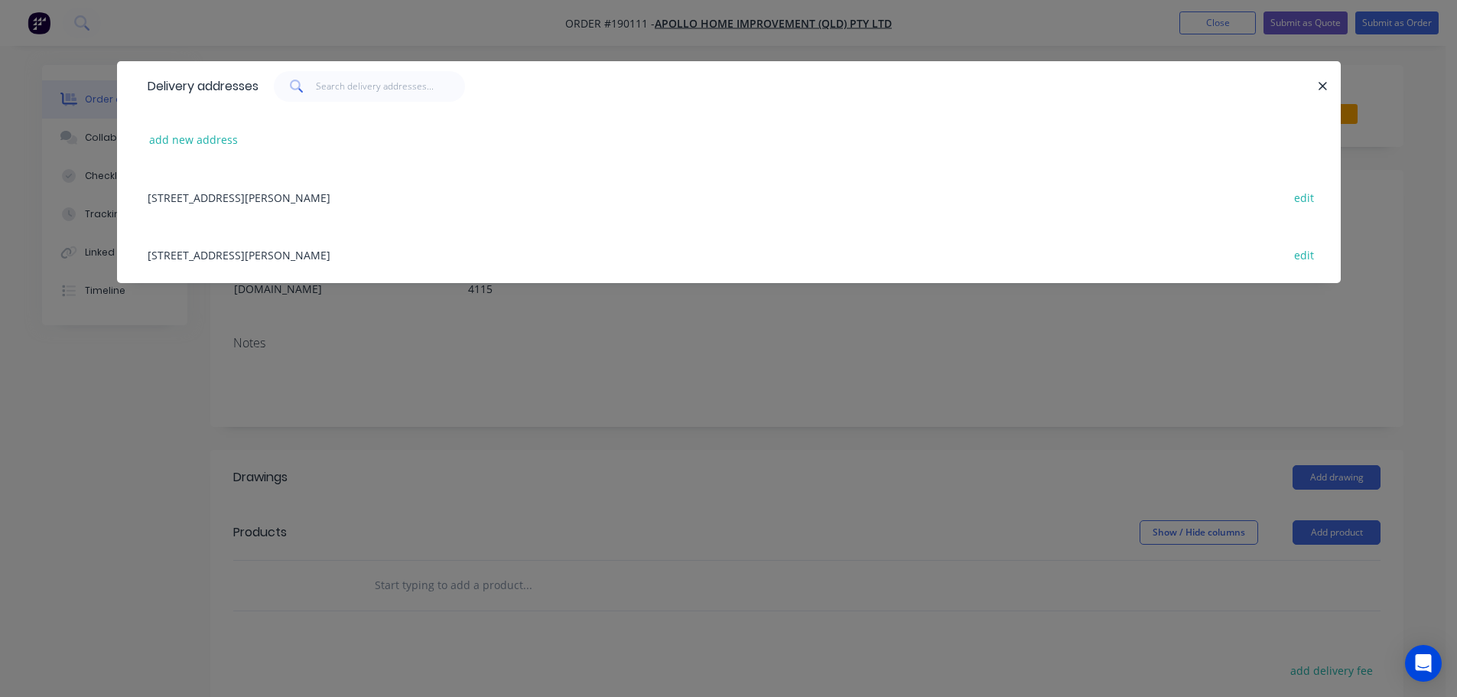
click at [424, 255] on div "[STREET_ADDRESS][PERSON_NAME] edit" at bounding box center [729, 254] width 1178 height 57
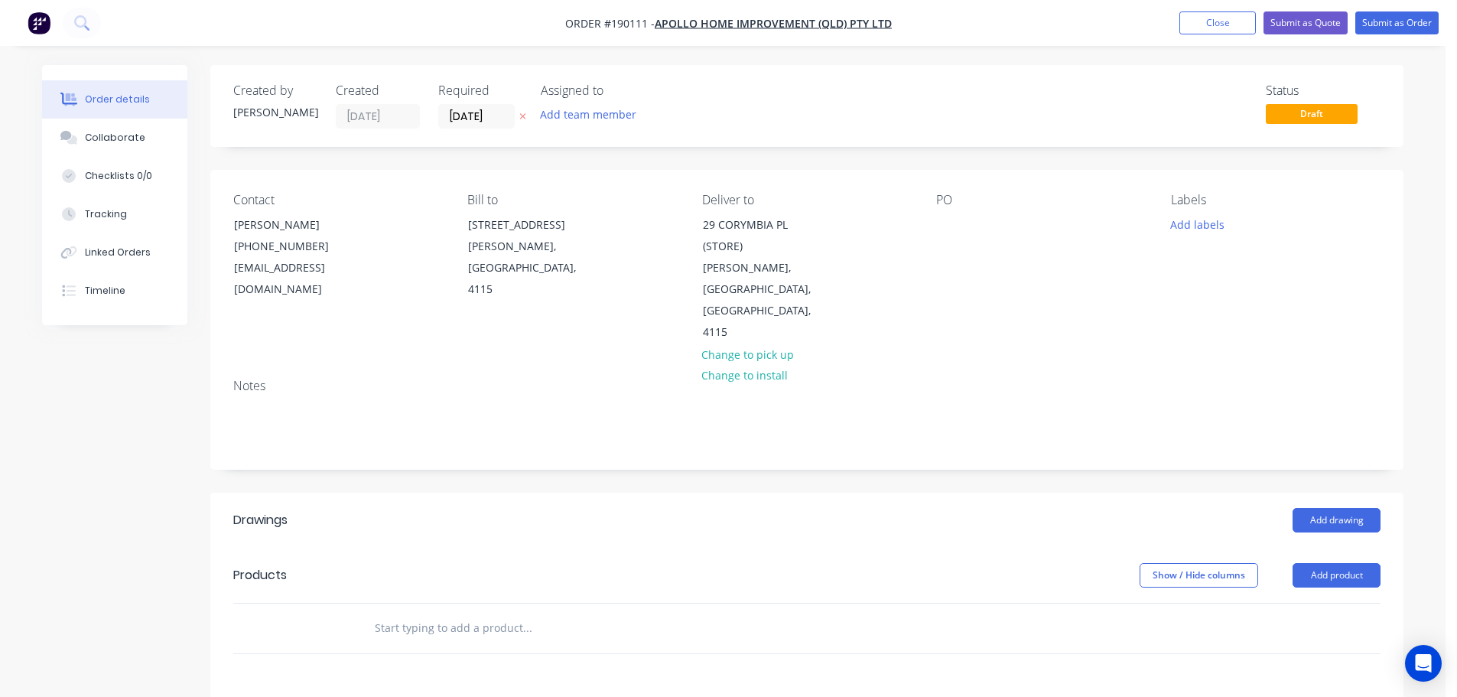
click at [934, 229] on div "Contact [PERSON_NAME] [PHONE_NUMBER] [EMAIL_ADDRESS][DOMAIN_NAME] Bill to [STRE…" at bounding box center [806, 268] width 1193 height 197
click at [945, 226] on div at bounding box center [948, 224] width 24 height 22
click at [1211, 233] on button "Add labels" at bounding box center [1197, 223] width 70 height 21
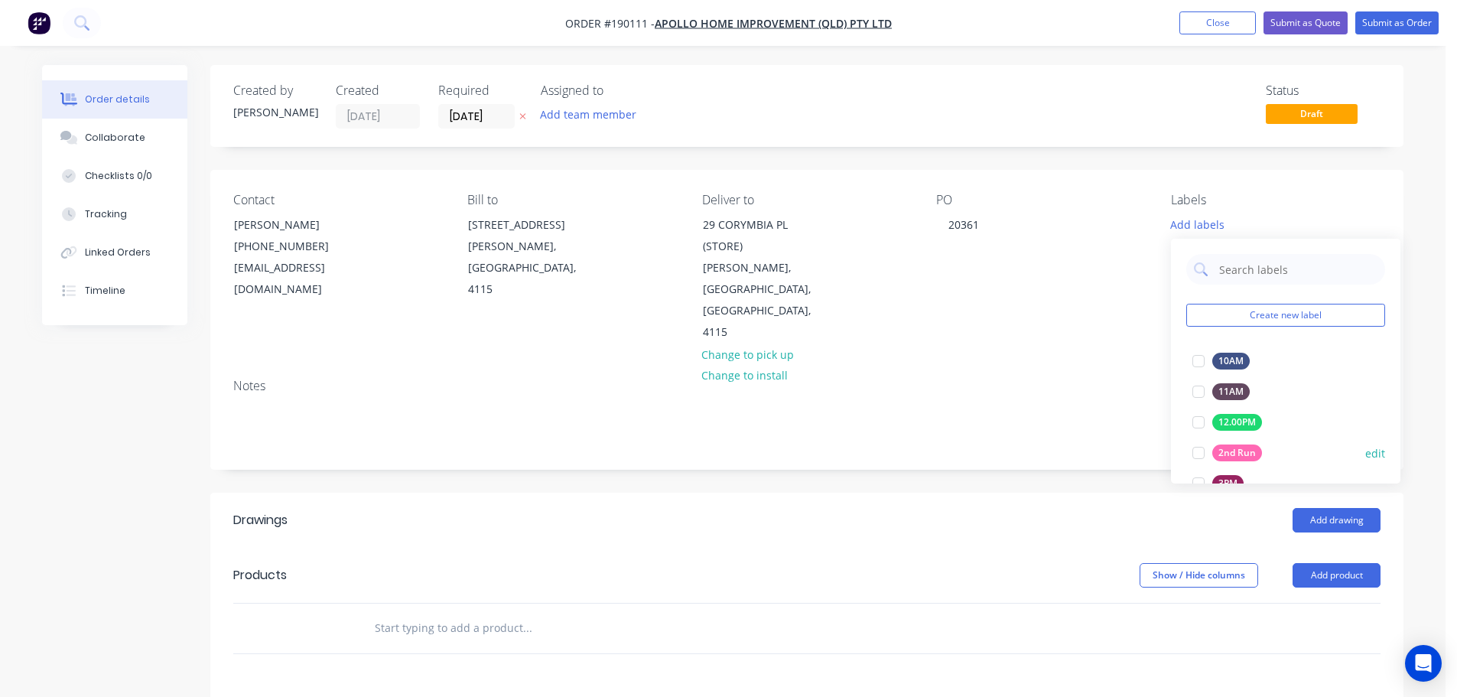
click at [1196, 458] on div at bounding box center [1198, 452] width 31 height 31
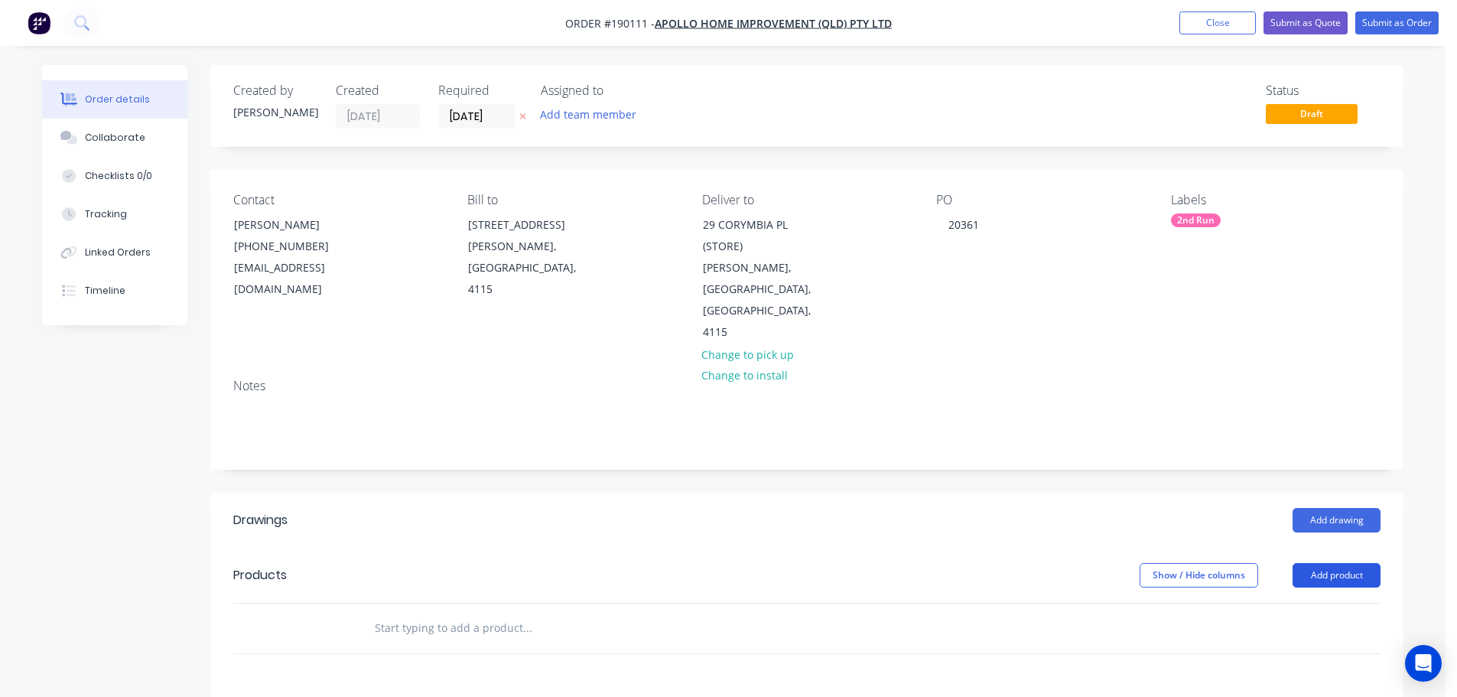
click at [1340, 563] on button "Add product" at bounding box center [1337, 575] width 88 height 24
click at [1319, 603] on div "Product catalogue" at bounding box center [1308, 614] width 118 height 22
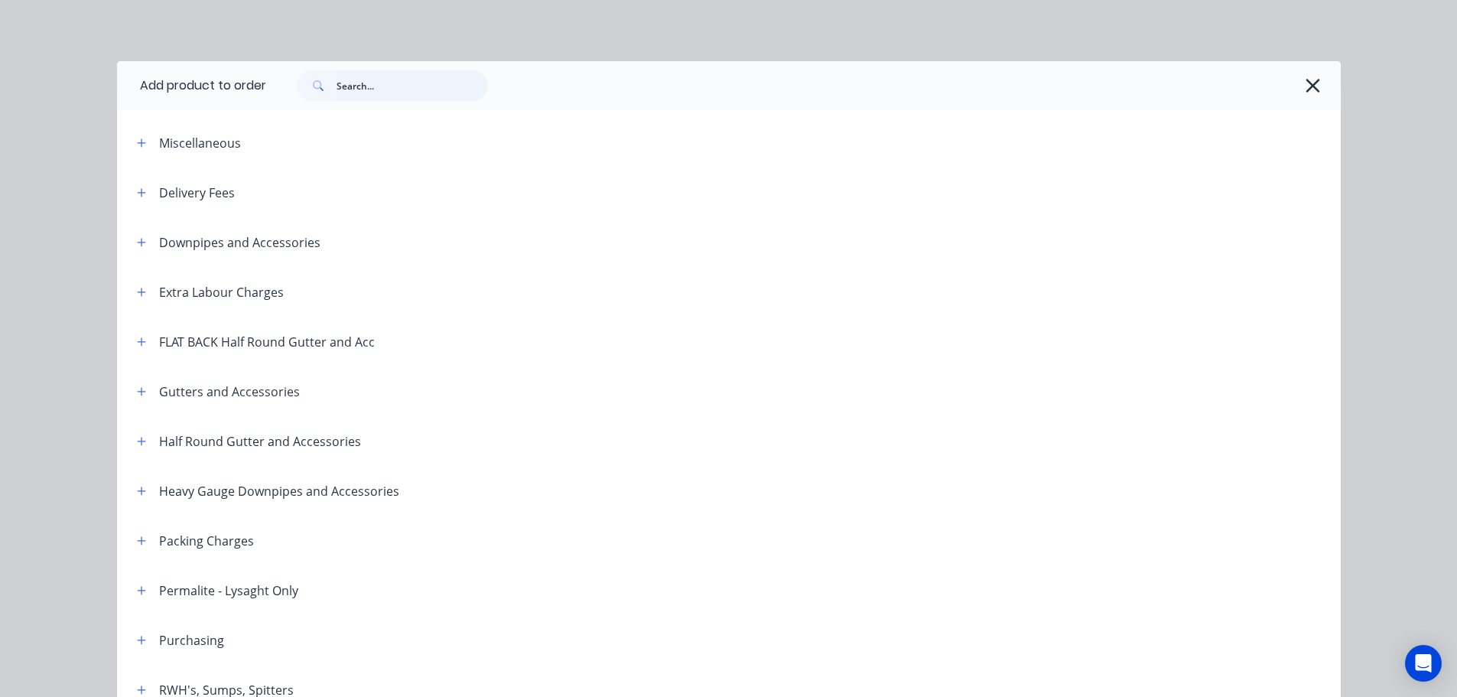
click at [349, 84] on input "text" at bounding box center [412, 85] width 151 height 31
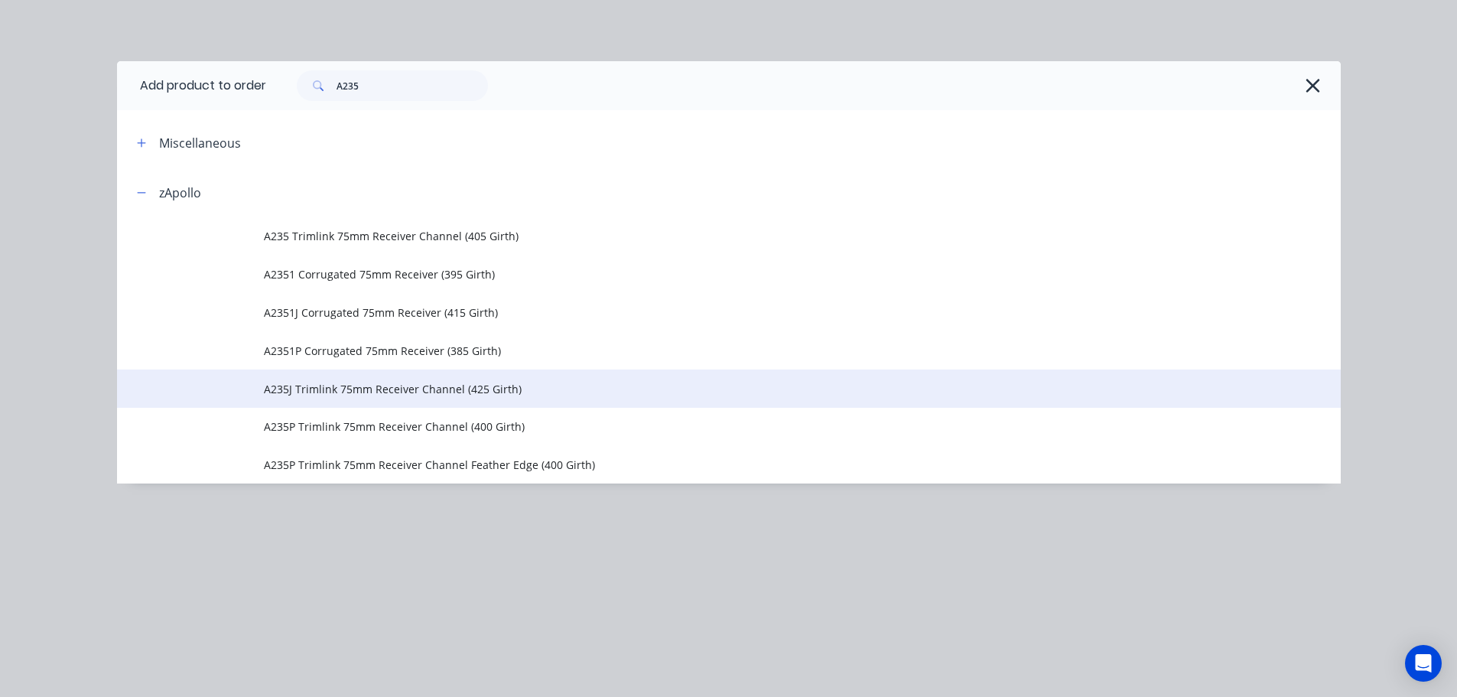
click at [365, 389] on span "A235J Trimlink 75mm Receiver Channel (425 Girth)" at bounding box center [694, 389] width 861 height 16
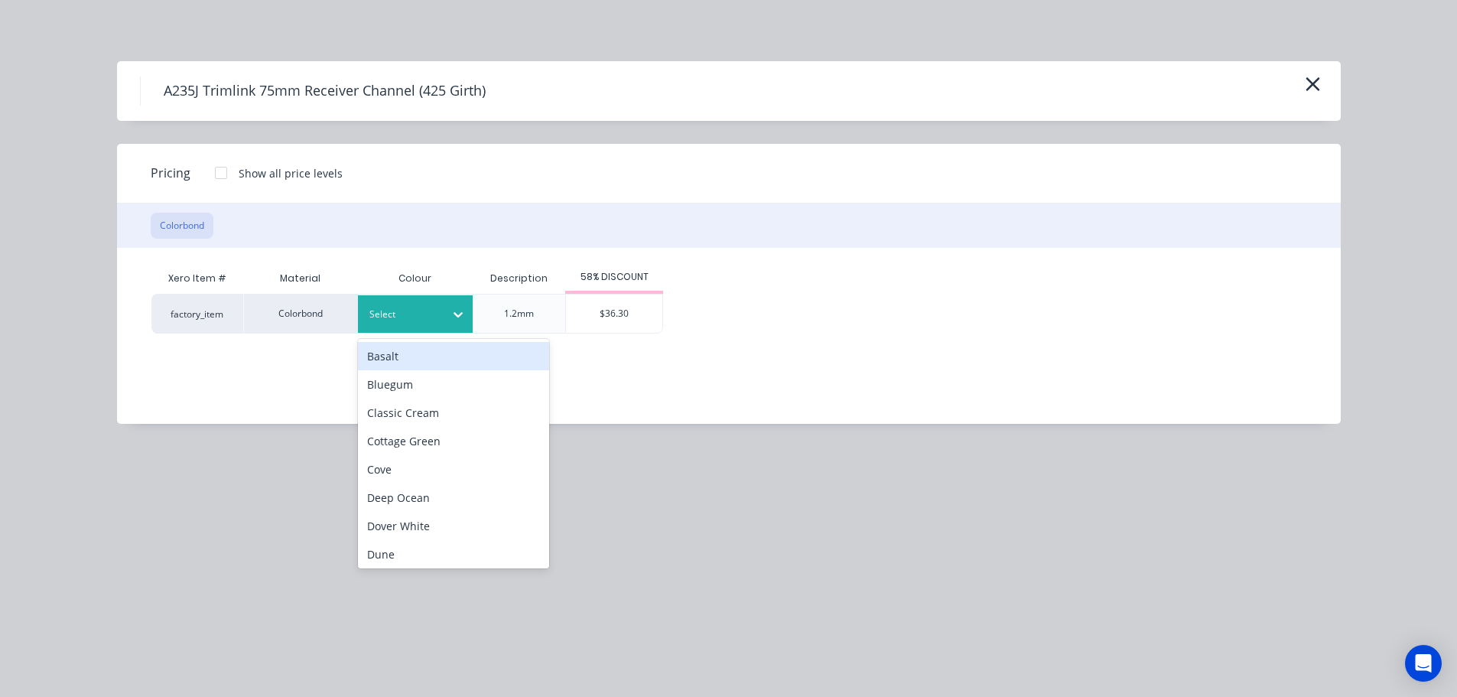
click at [405, 311] on div at bounding box center [403, 314] width 69 height 17
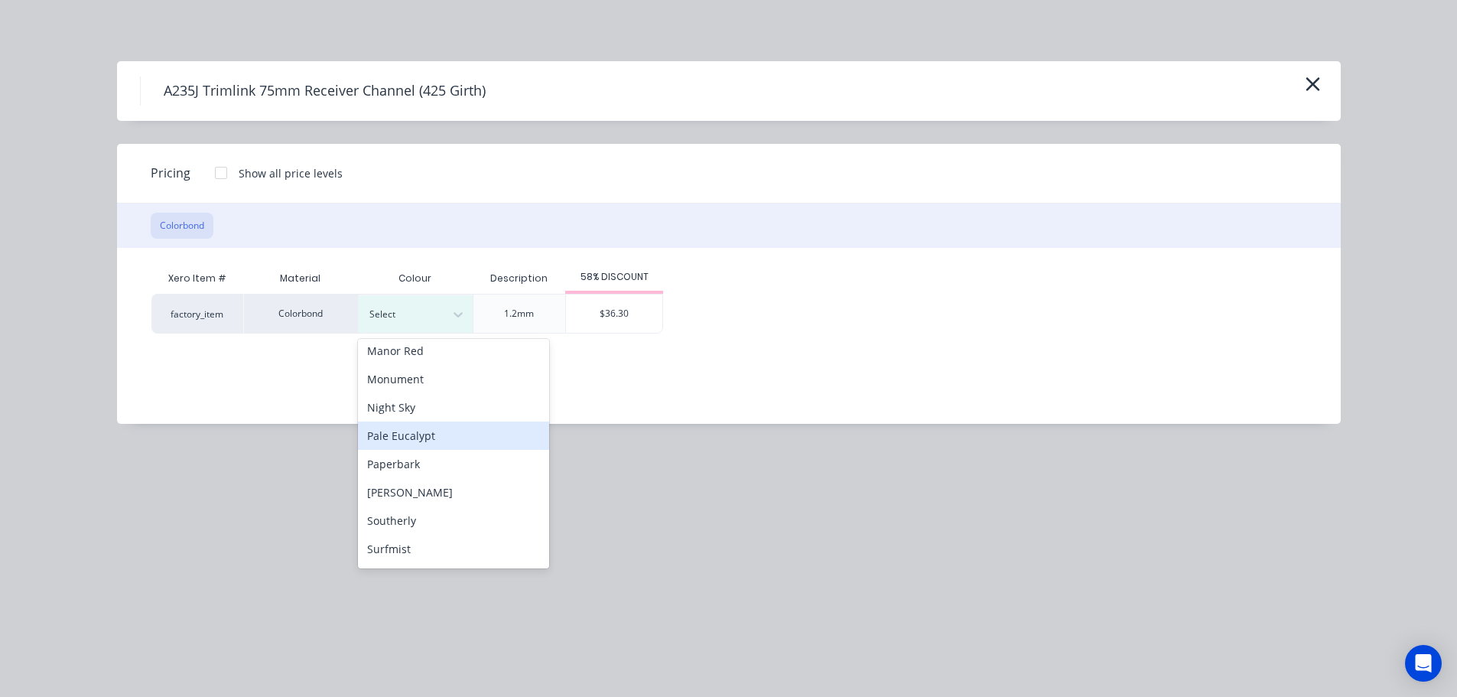
scroll to position [459, 0]
click at [427, 464] on div "Surfmist" at bounding box center [453, 463] width 191 height 28
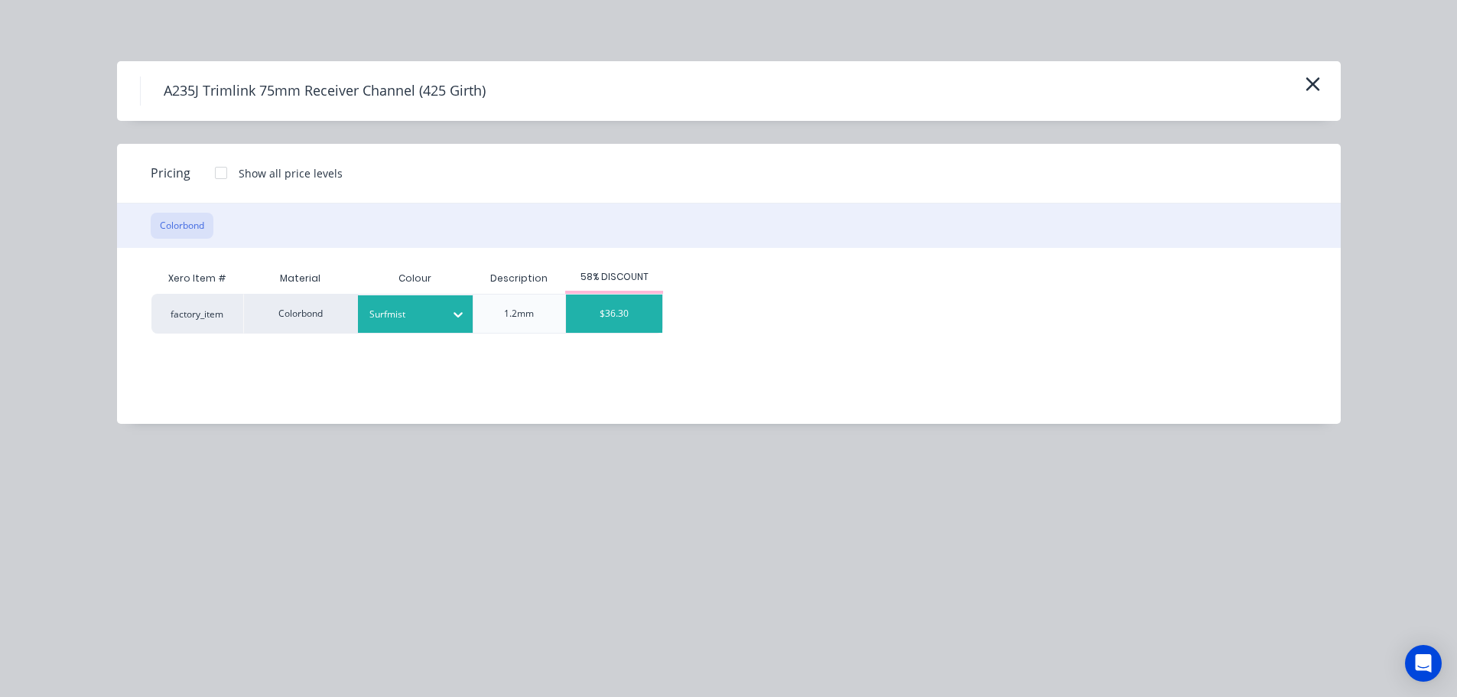
click at [604, 327] on div "$36.30" at bounding box center [614, 313] width 96 height 38
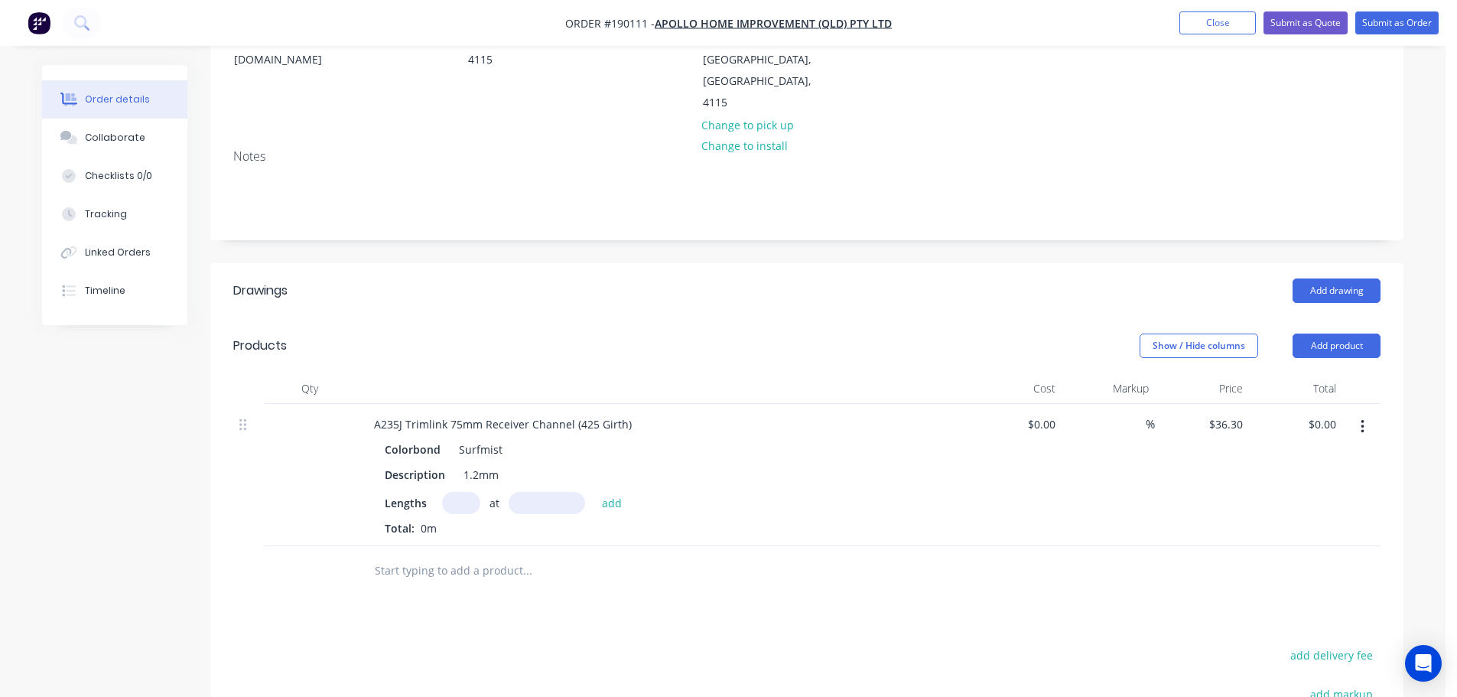
click at [451, 492] on input "text" at bounding box center [461, 503] width 38 height 22
click at [594, 492] on button "add" at bounding box center [612, 502] width 36 height 21
click at [1318, 333] on button "Add product" at bounding box center [1337, 345] width 88 height 24
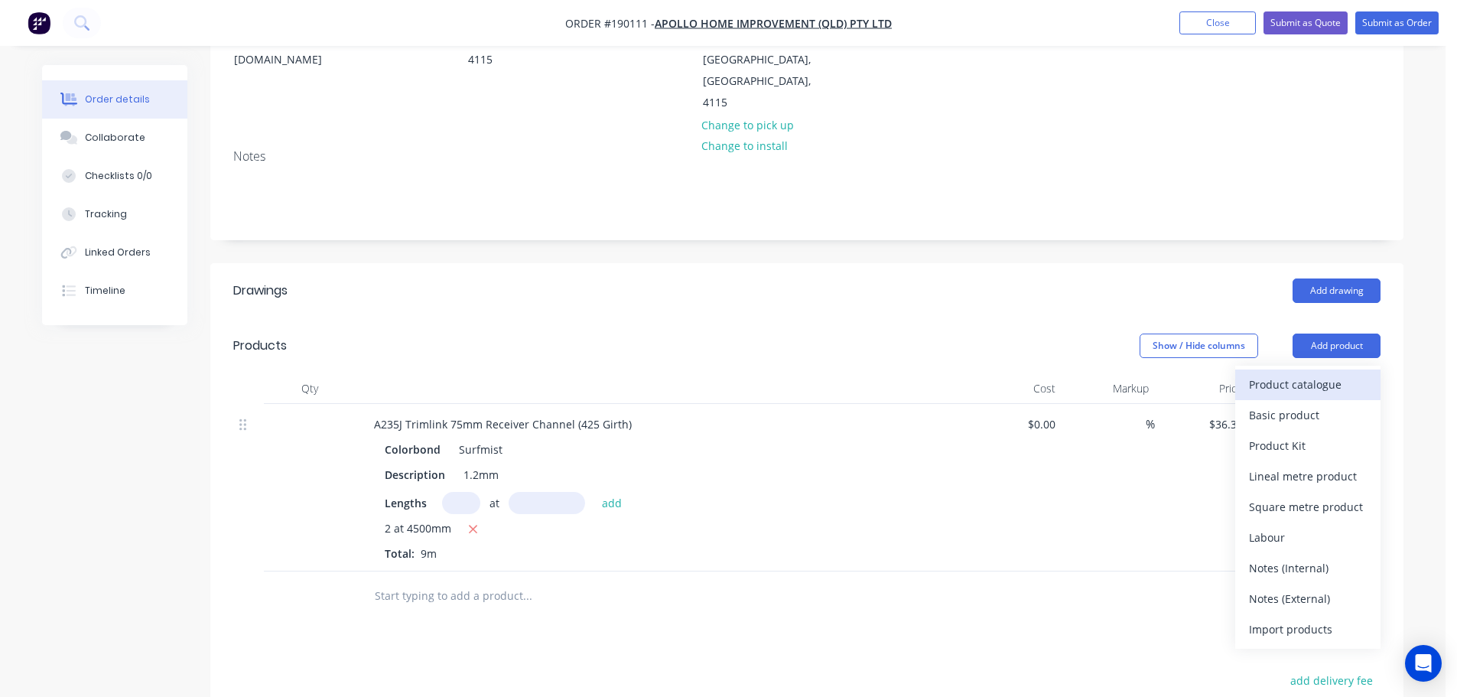
click at [1280, 373] on div "Product catalogue" at bounding box center [1308, 384] width 118 height 22
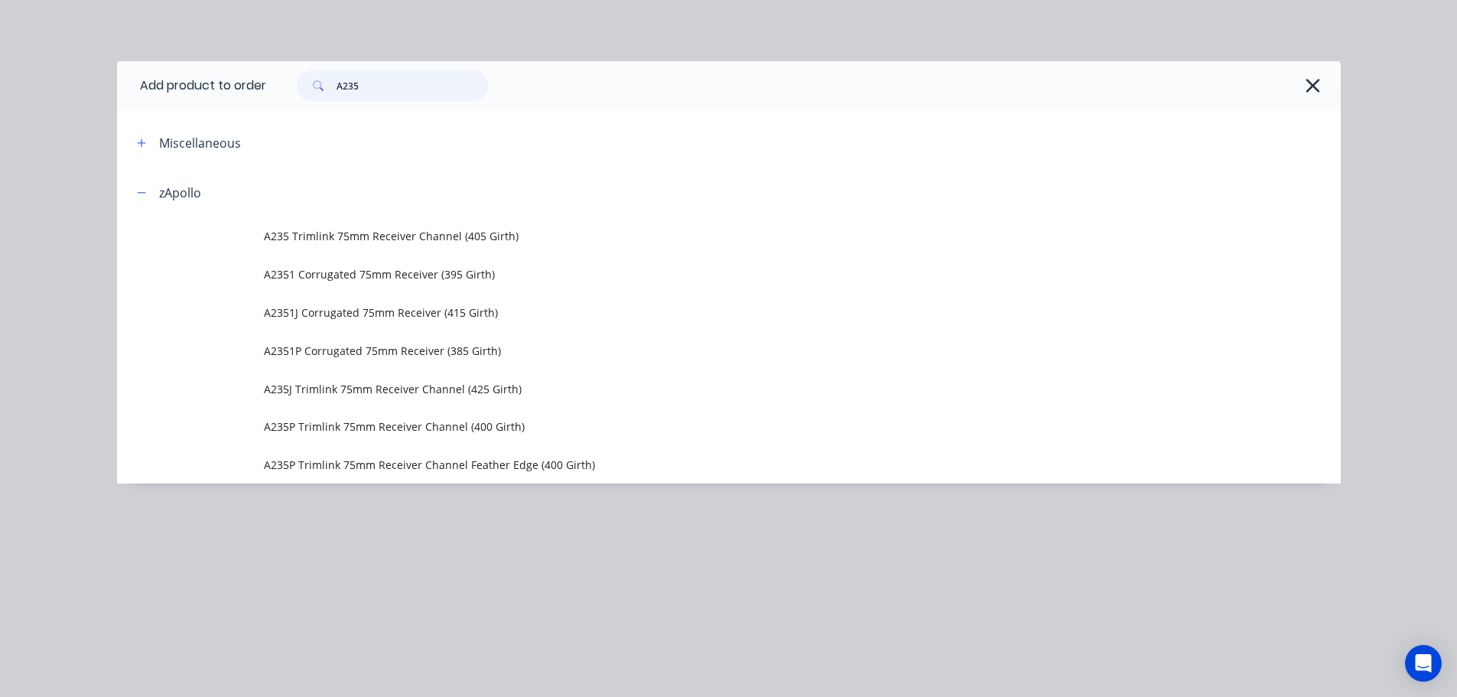
drag, startPoint x: 394, startPoint y: 83, endPoint x: 320, endPoint y: 94, distance: 75.0
click at [320, 94] on div "A235" at bounding box center [392, 85] width 191 height 31
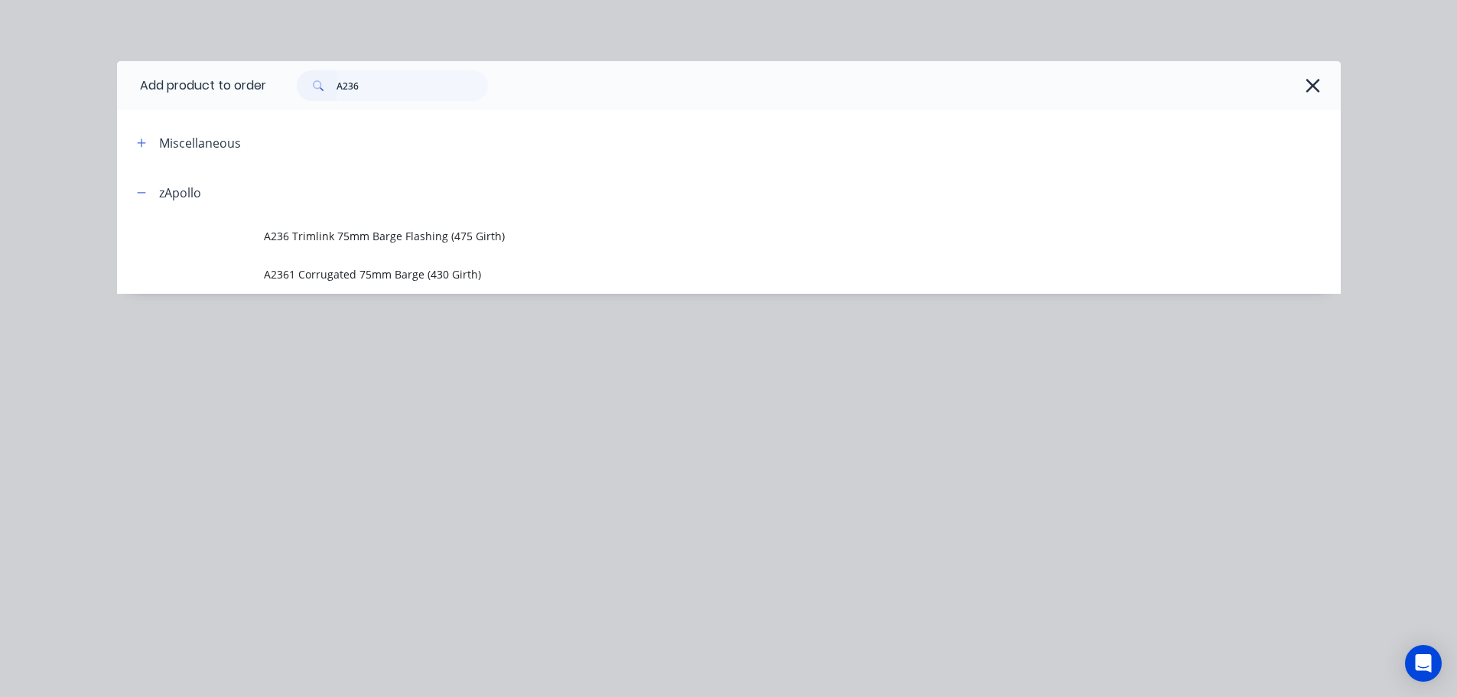
click at [436, 226] on td "A236 Trimlink 75mm Barge Flashing (475 Girth)" at bounding box center [802, 236] width 1077 height 38
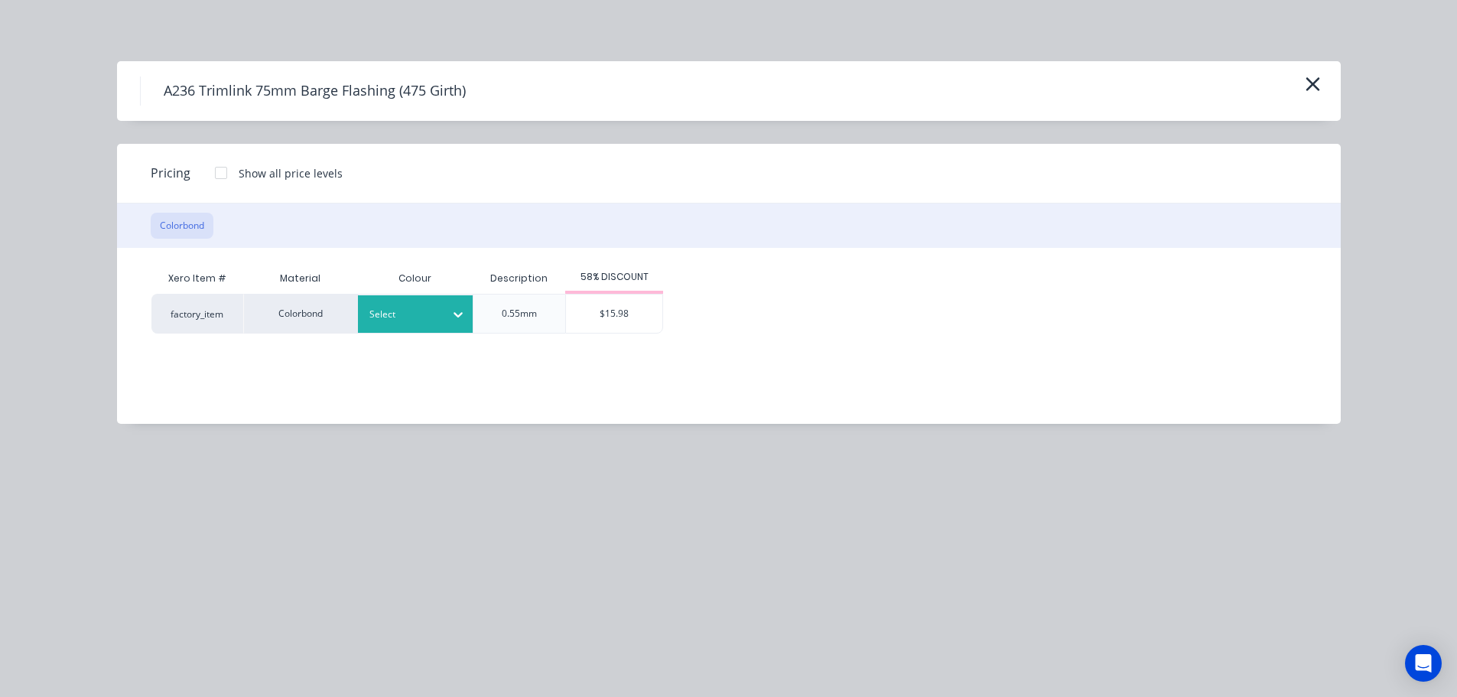
click at [395, 314] on div at bounding box center [403, 314] width 69 height 17
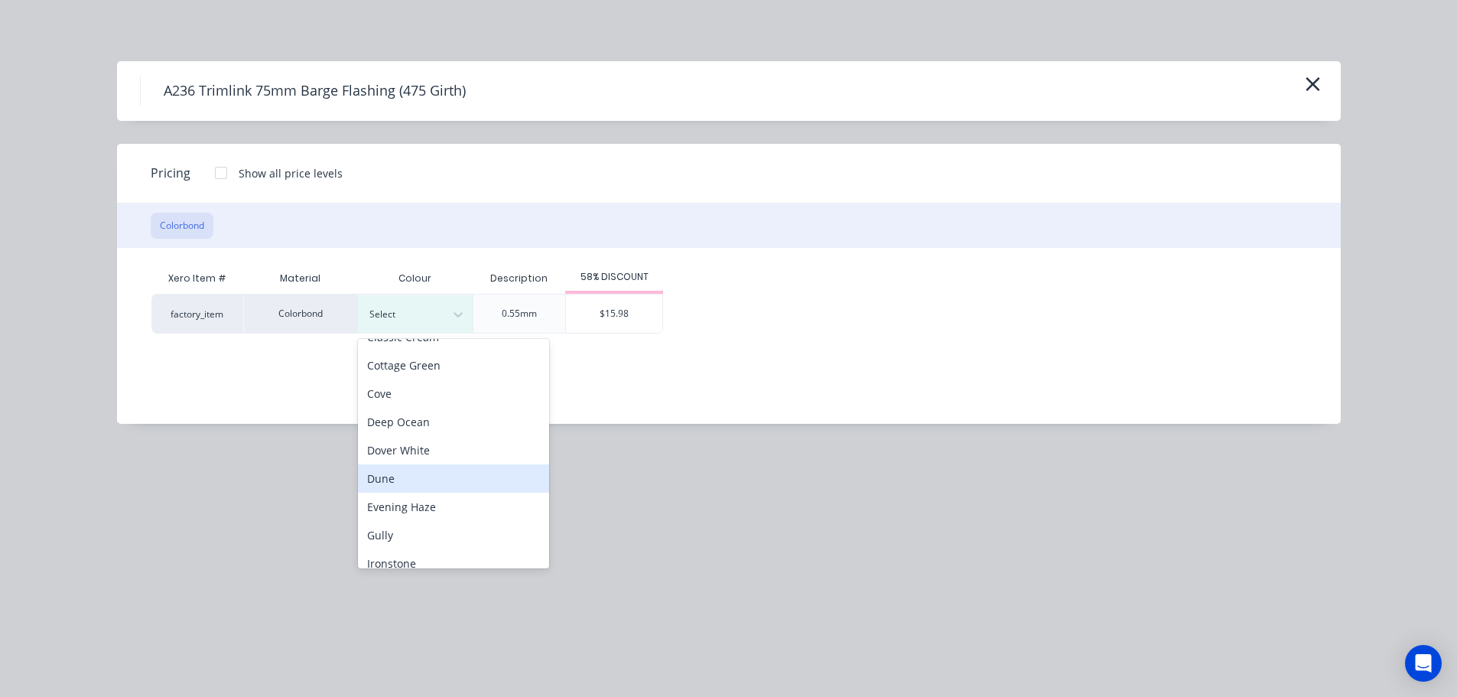
scroll to position [76, 0]
click at [433, 372] on div "Cottage Green" at bounding box center [453, 364] width 191 height 28
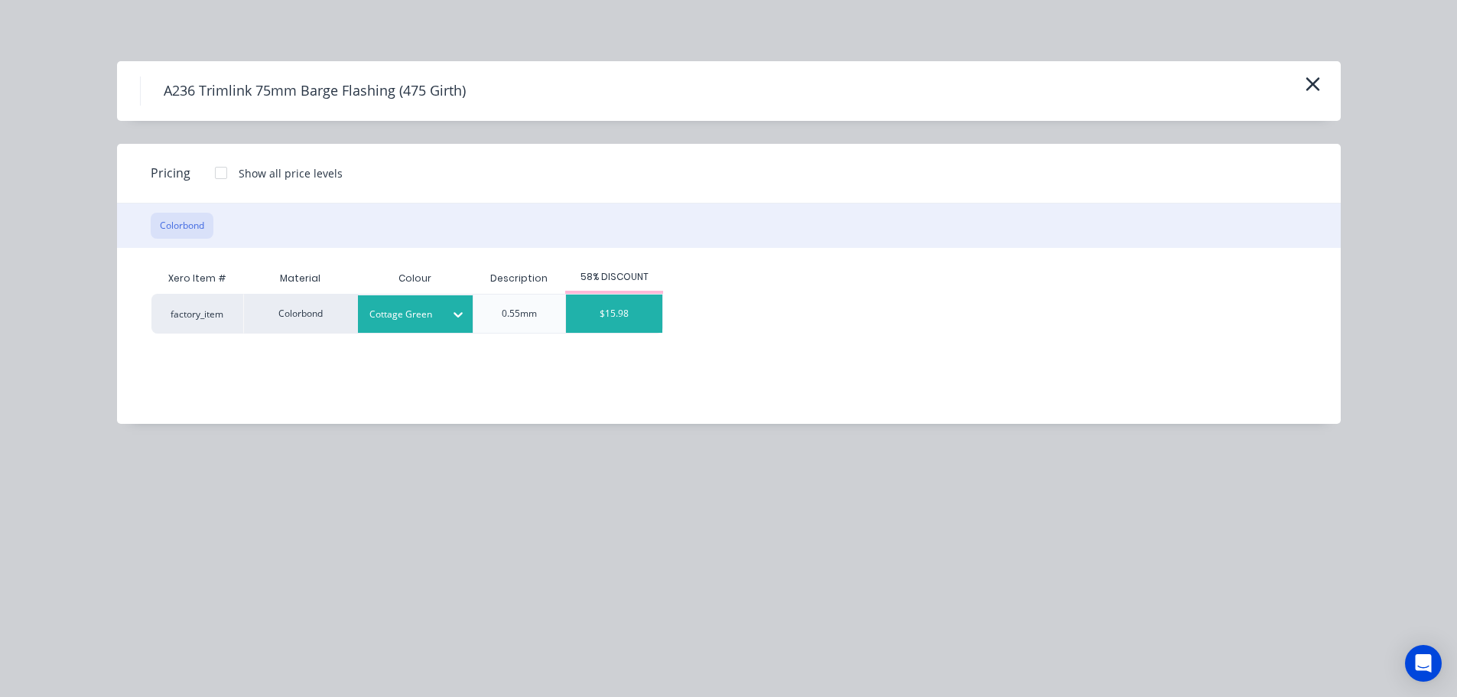
click at [655, 315] on div "$15.98" at bounding box center [614, 313] width 96 height 38
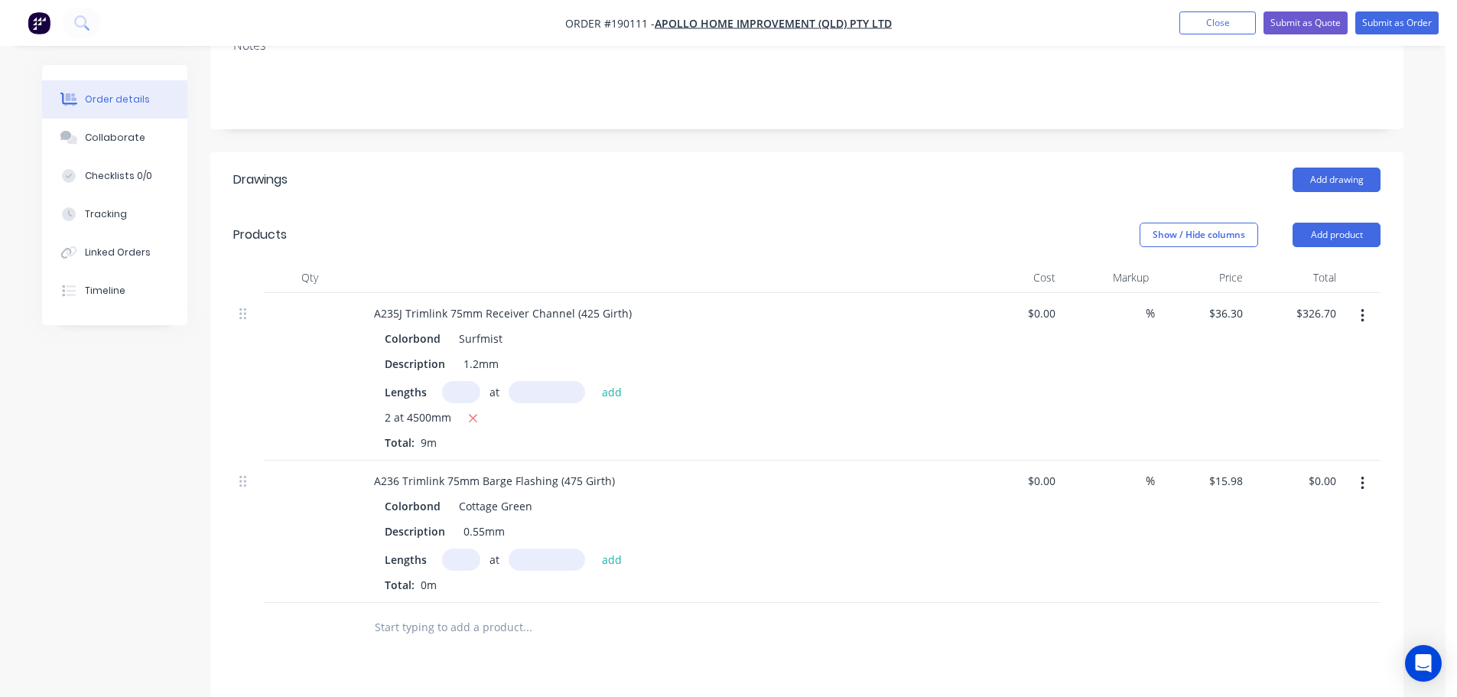
scroll to position [459, 0]
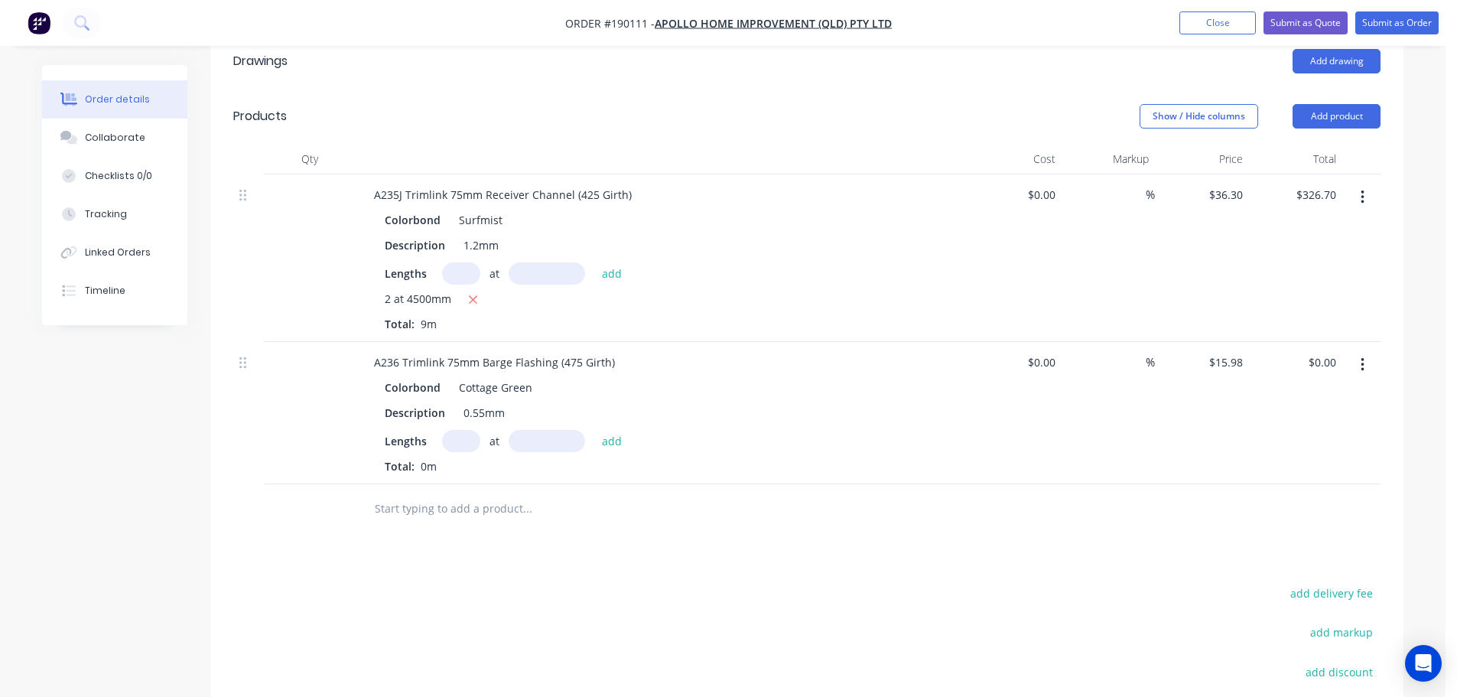
click at [460, 430] on input "text" at bounding box center [461, 441] width 38 height 22
click at [594, 430] on button "add" at bounding box center [612, 440] width 36 height 21
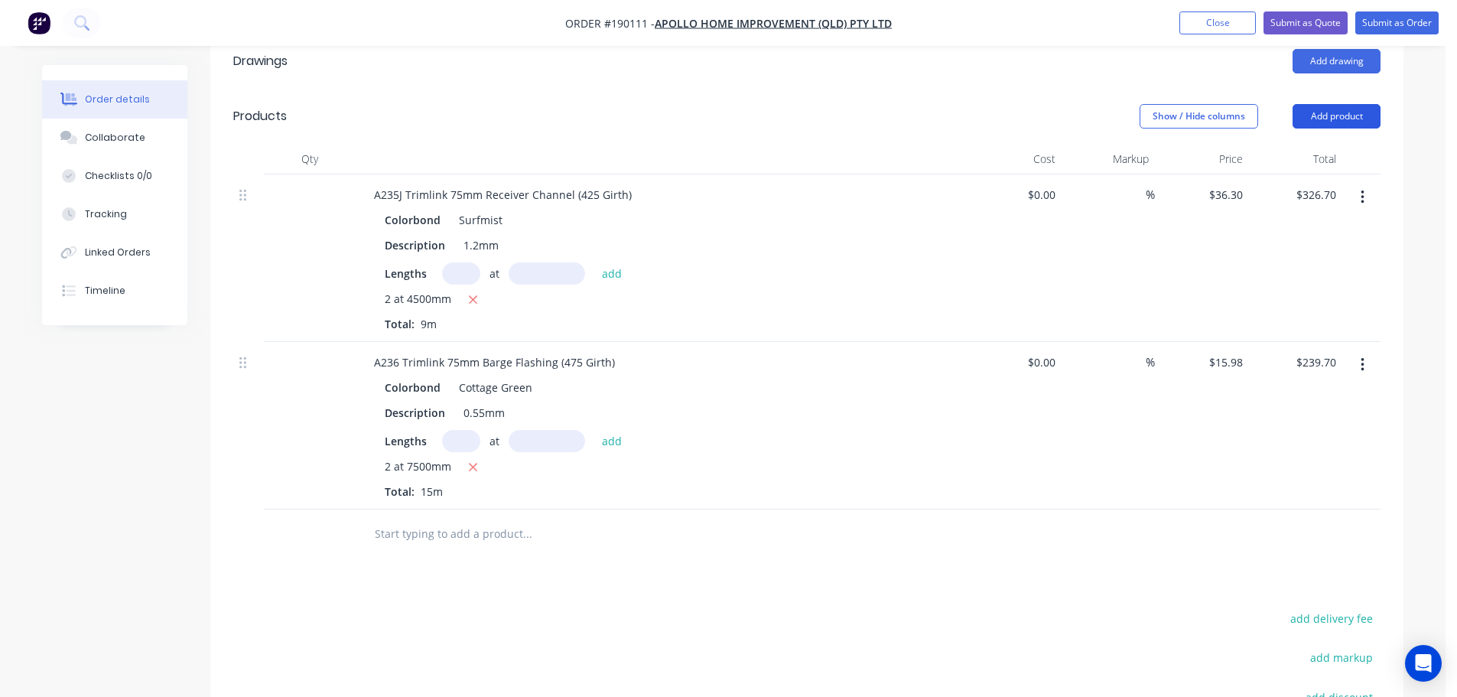
click at [1346, 104] on button "Add product" at bounding box center [1337, 116] width 88 height 24
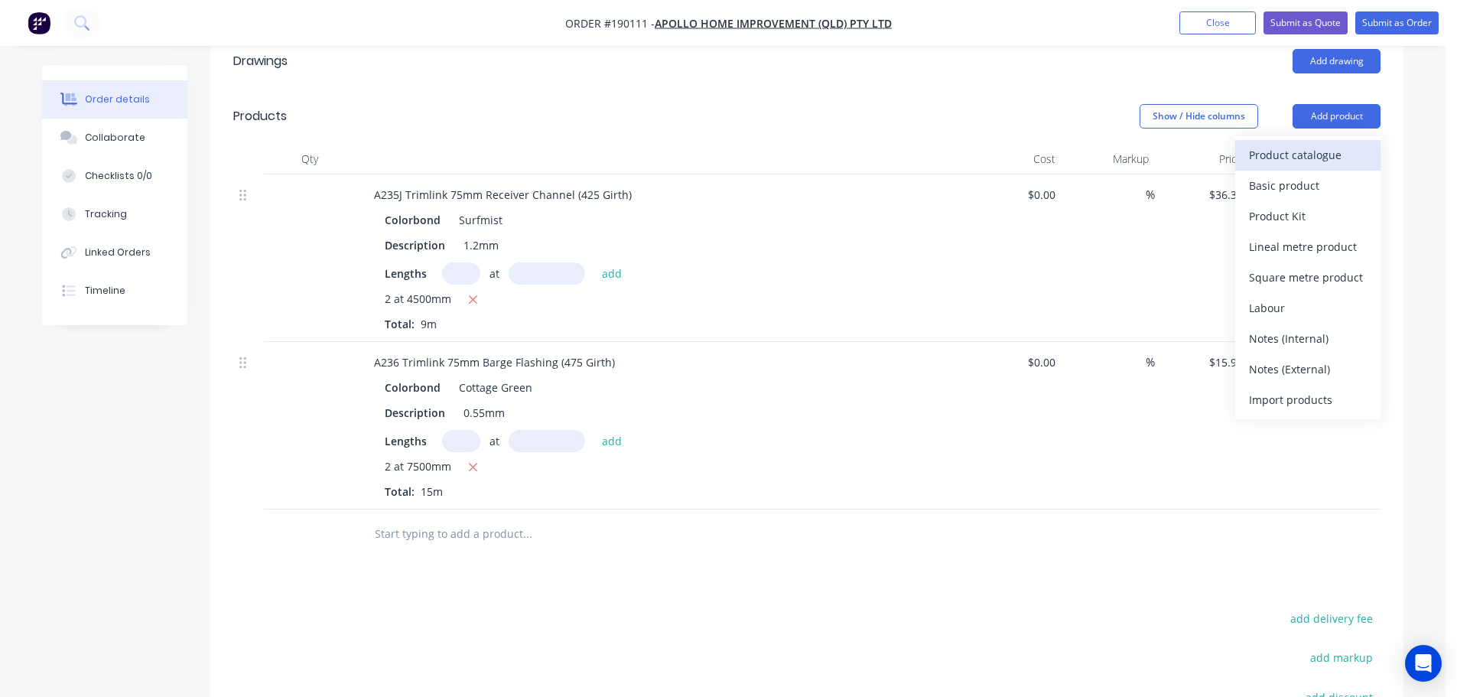
click at [1336, 144] on div "Product catalogue" at bounding box center [1308, 155] width 118 height 22
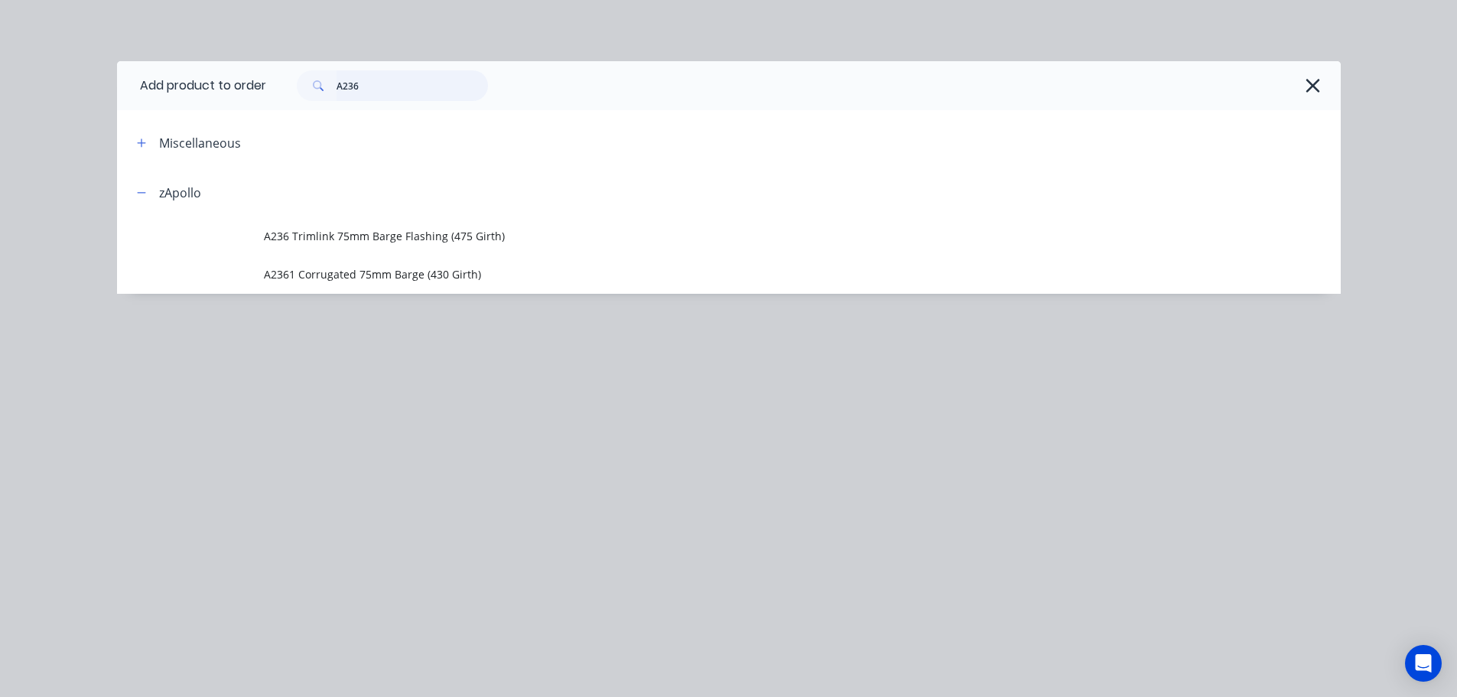
click at [398, 88] on input "A236" at bounding box center [412, 85] width 151 height 31
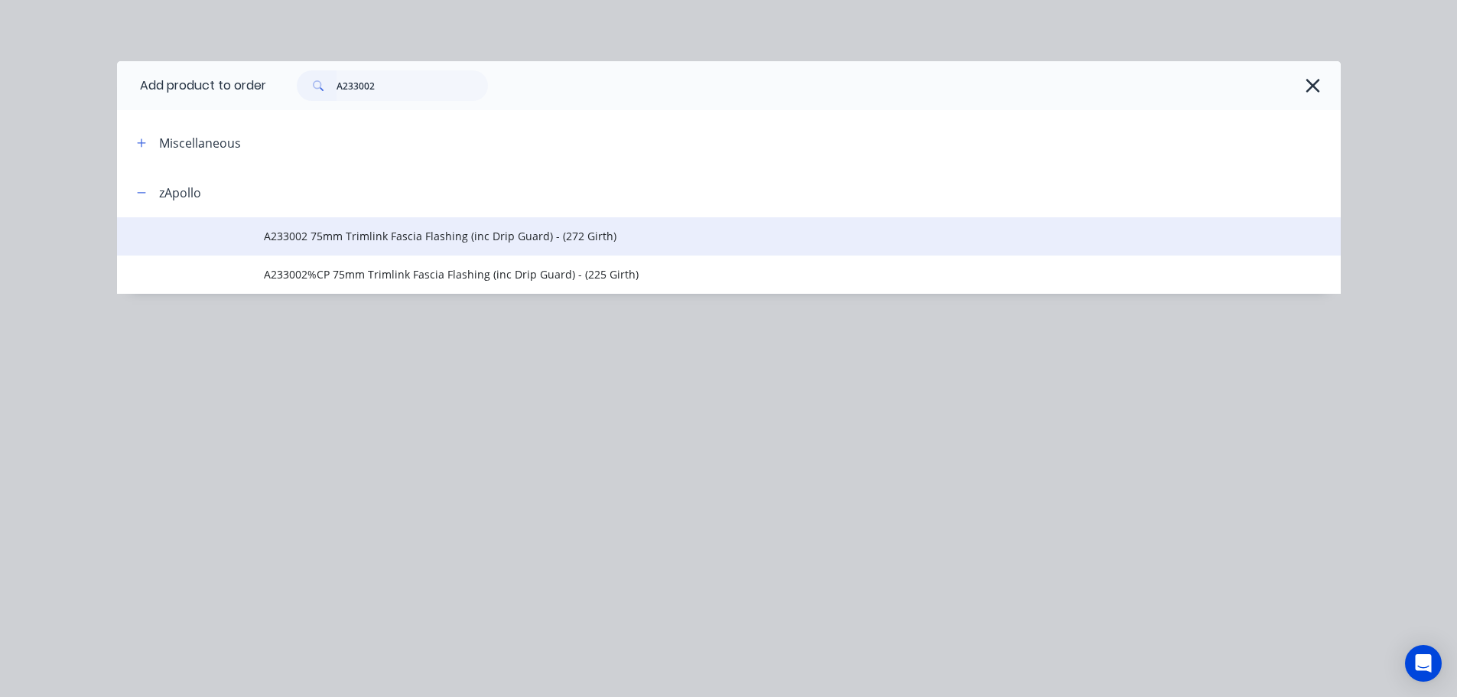
click at [463, 233] on span "A233002 75mm Trimlink Fascia Flashing (inc Drip Guard) - (272 Girth)" at bounding box center [694, 236] width 861 height 16
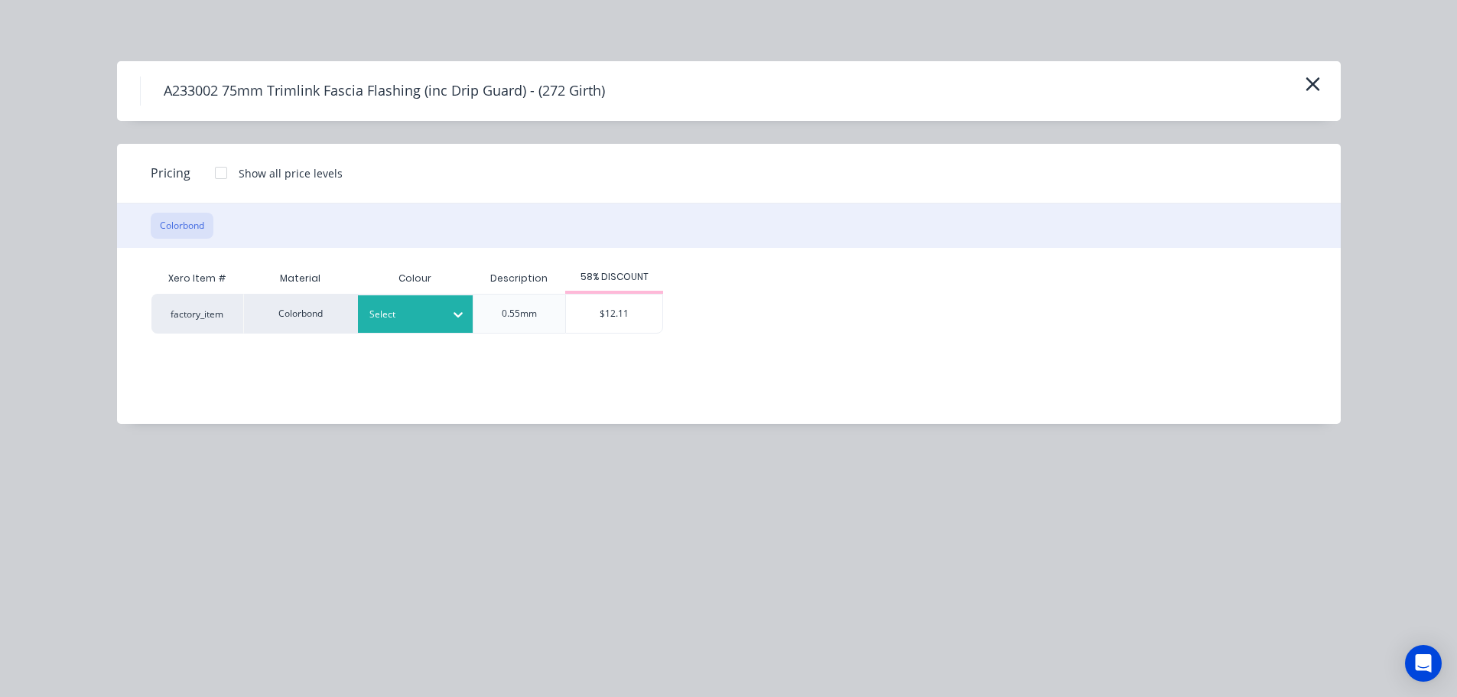
click at [450, 325] on div at bounding box center [458, 314] width 28 height 24
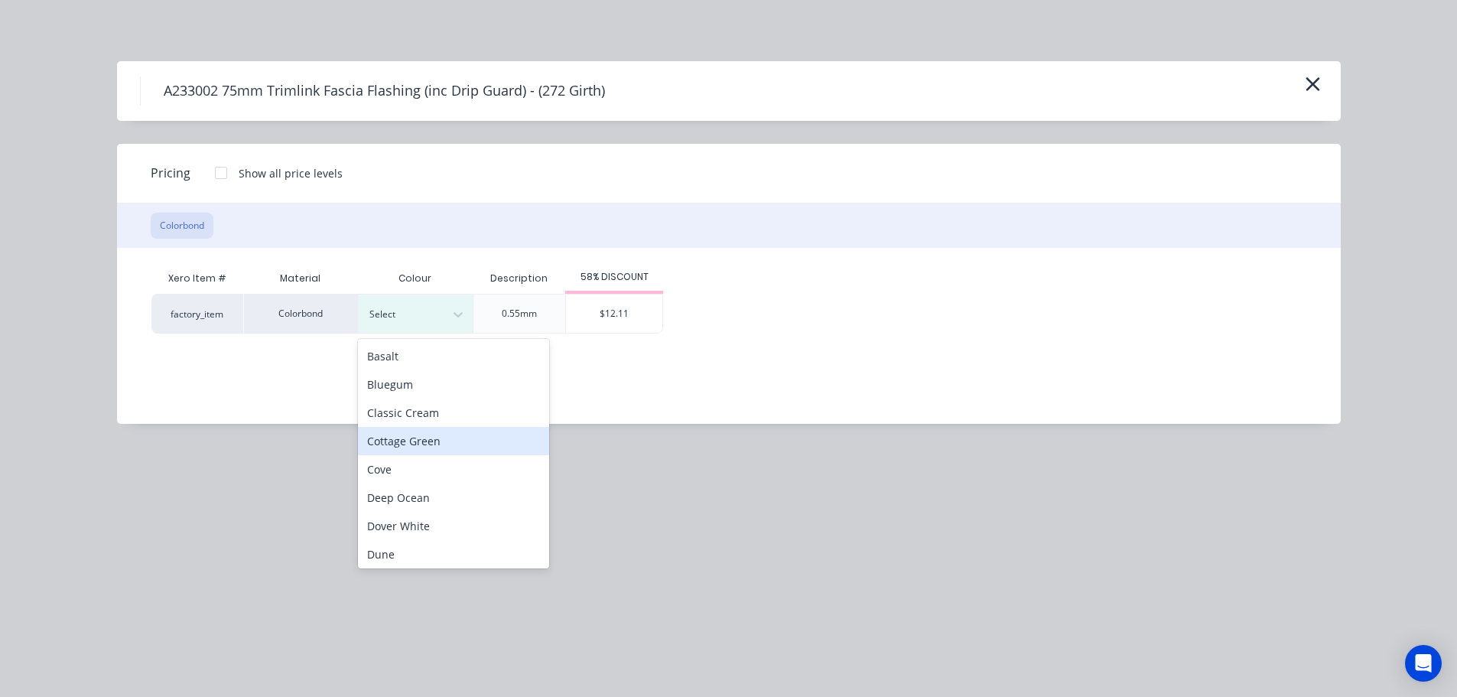
click at [455, 450] on div "Cottage Green" at bounding box center [453, 441] width 191 height 28
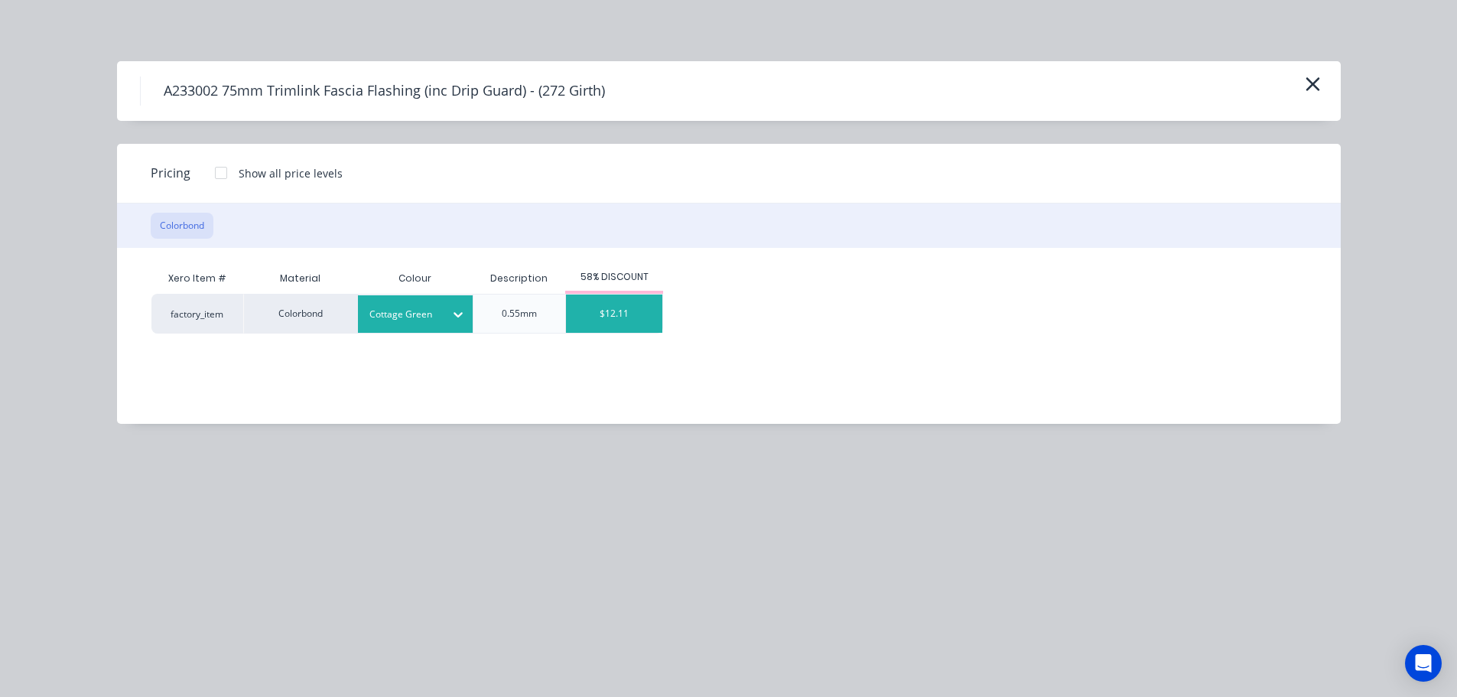
click at [654, 310] on div "$12.11" at bounding box center [614, 313] width 96 height 38
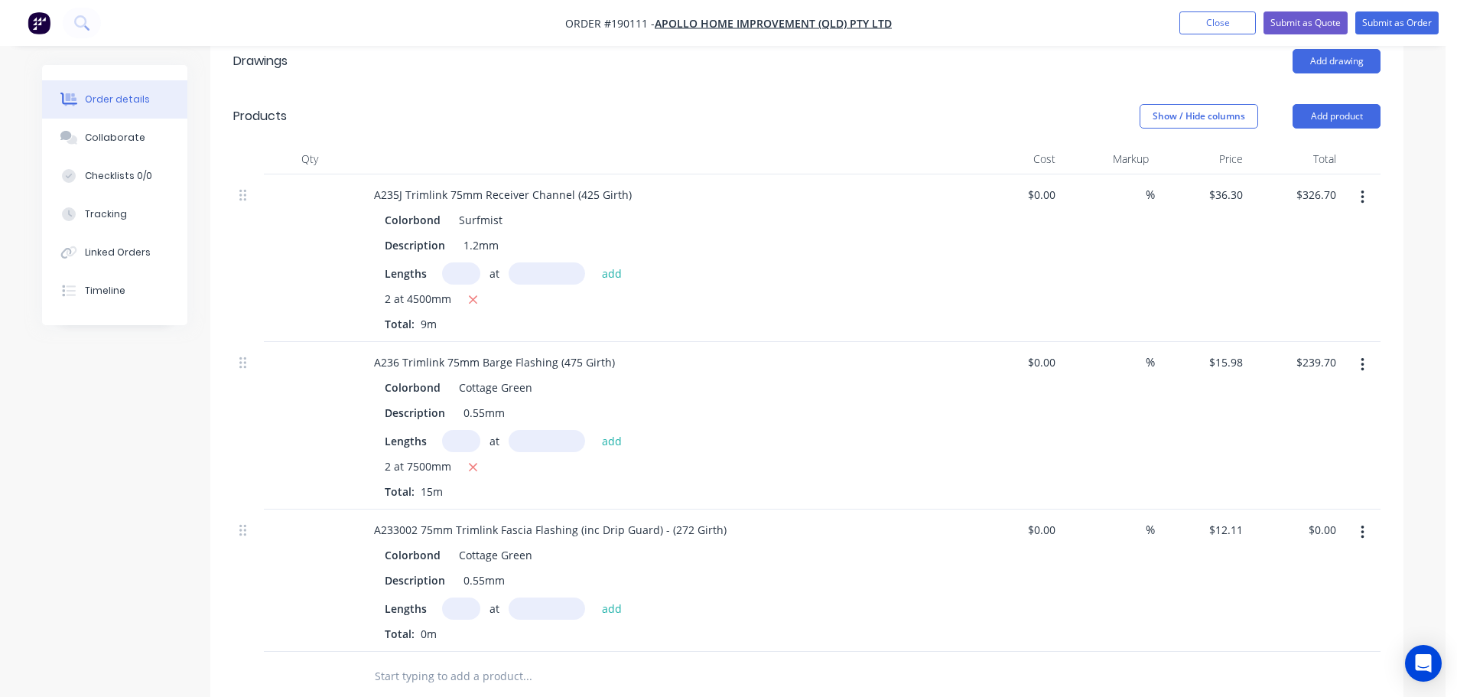
click at [465, 597] on input "text" at bounding box center [461, 608] width 38 height 22
click at [594, 597] on button "add" at bounding box center [612, 607] width 36 height 21
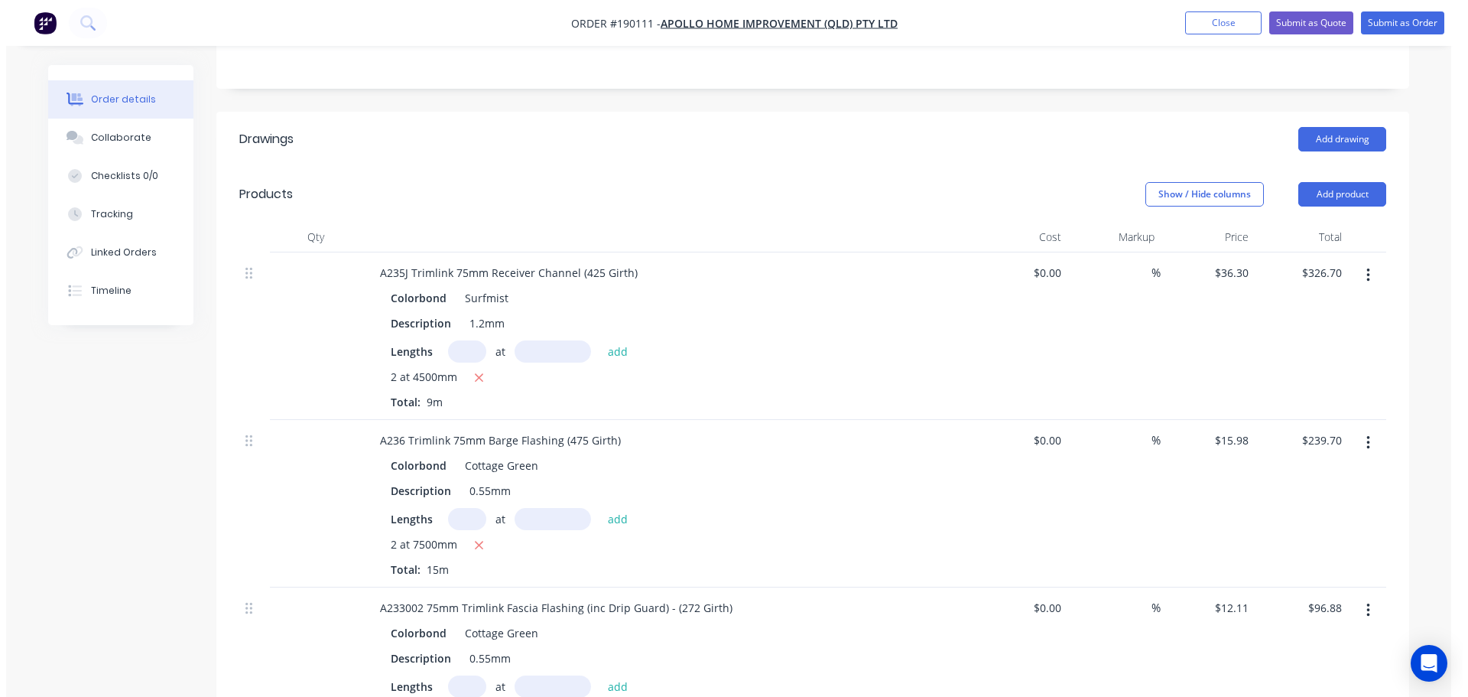
scroll to position [306, 0]
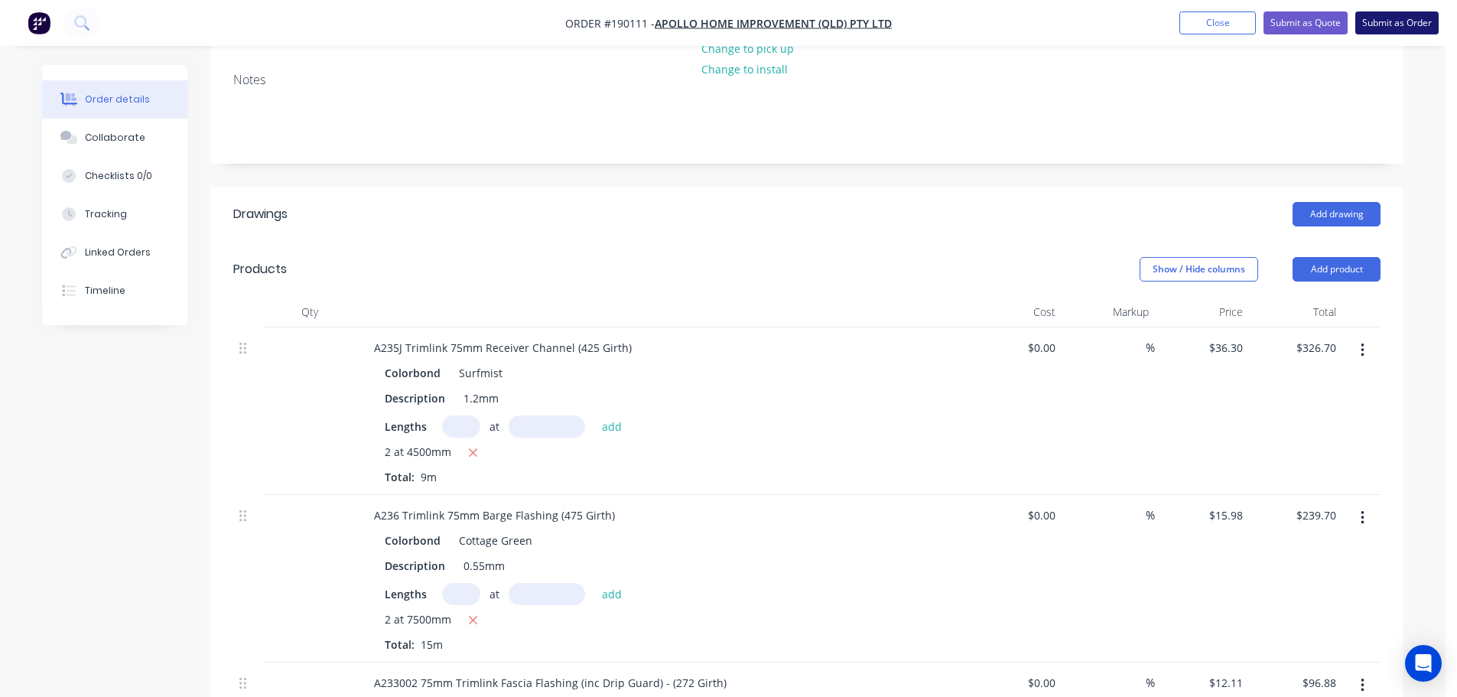
click at [1410, 17] on button "Submit as Order" at bounding box center [1396, 22] width 83 height 23
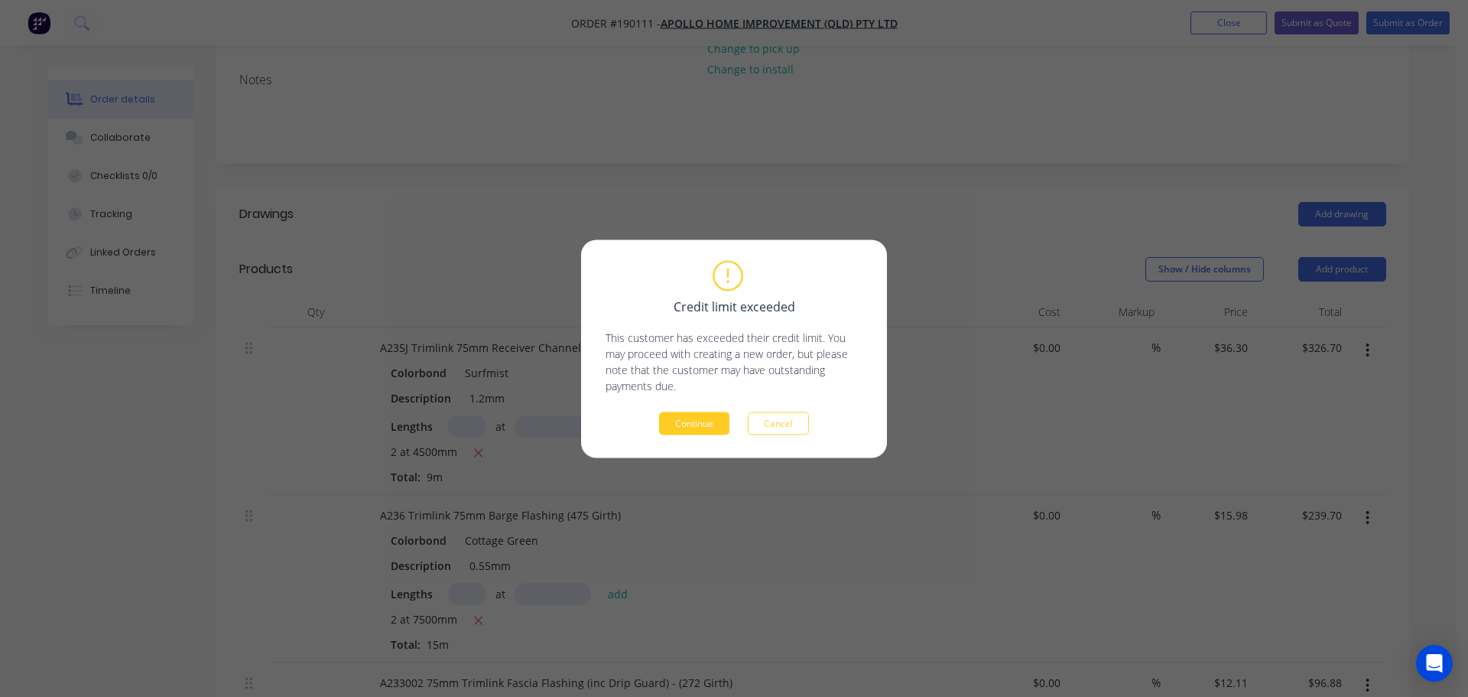
click at [702, 423] on button "Continue" at bounding box center [694, 422] width 70 height 23
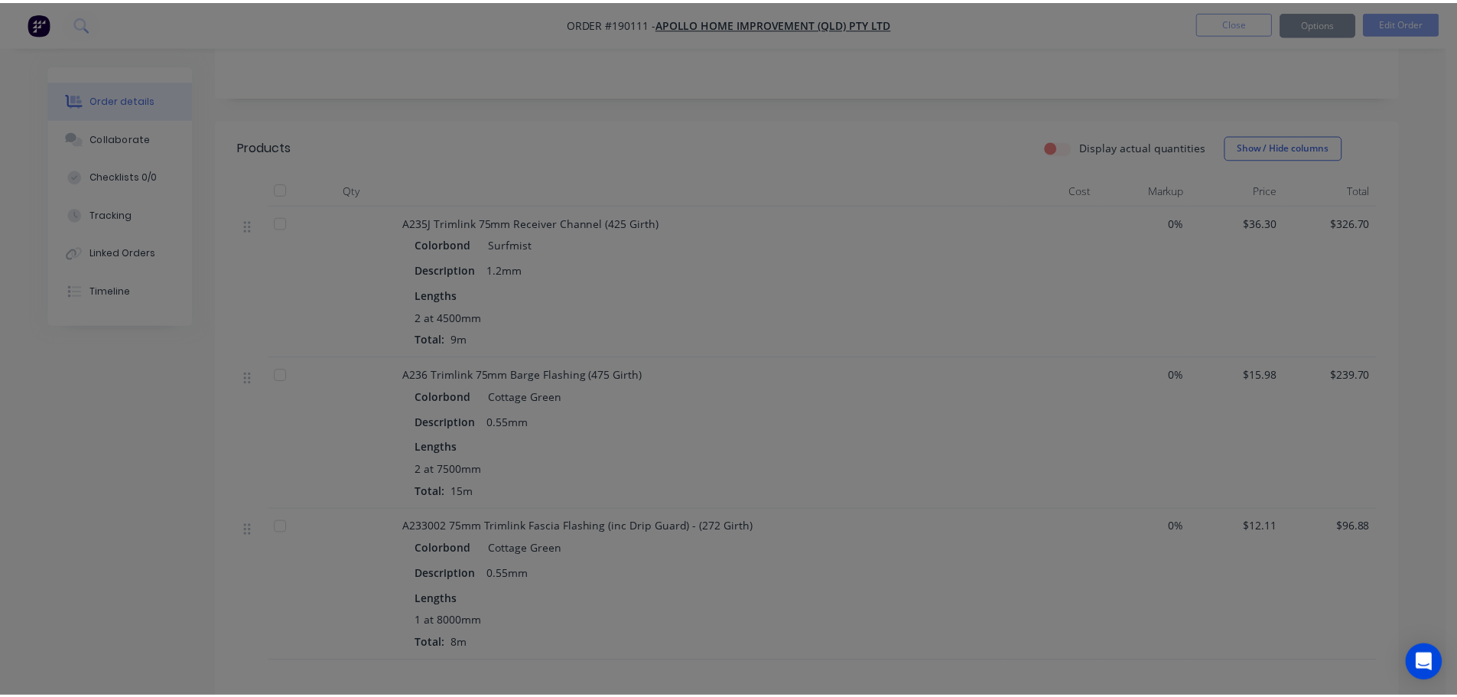
scroll to position [305, 0]
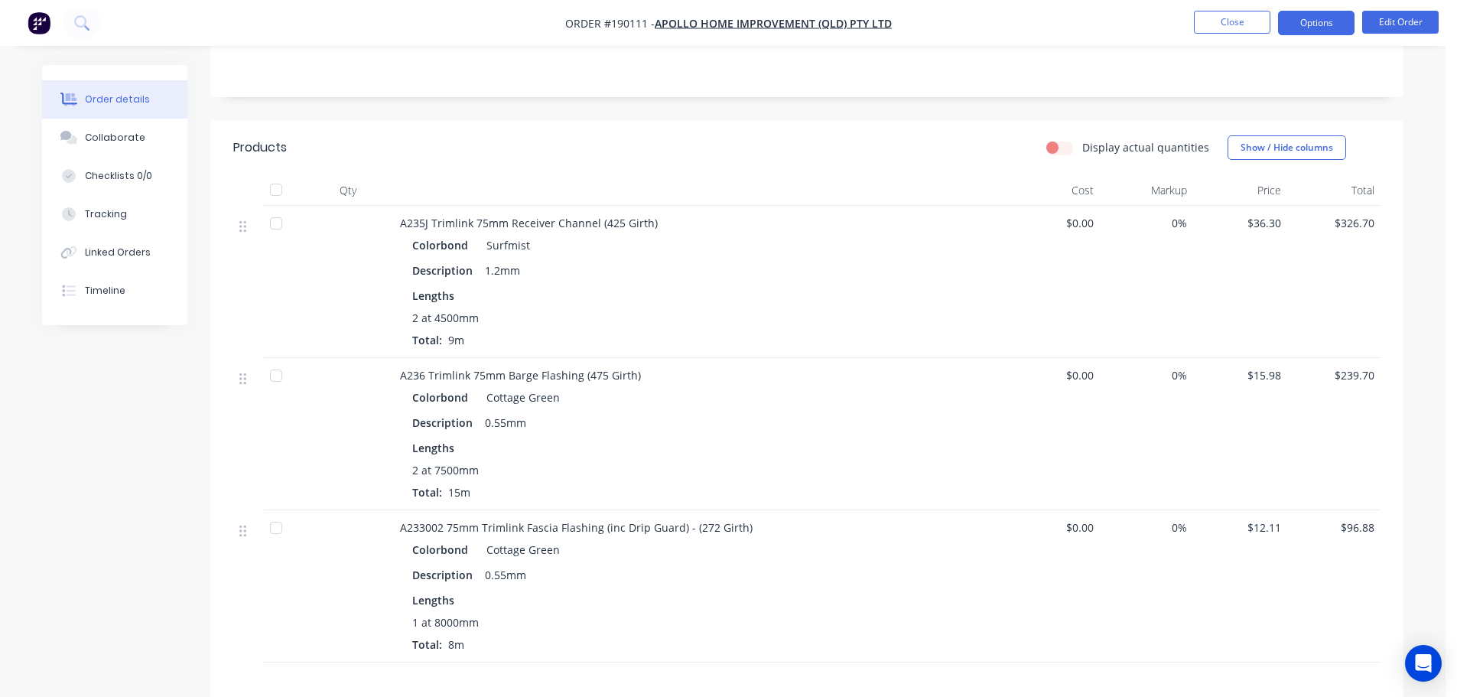
click at [1312, 31] on button "Options" at bounding box center [1316, 23] width 76 height 24
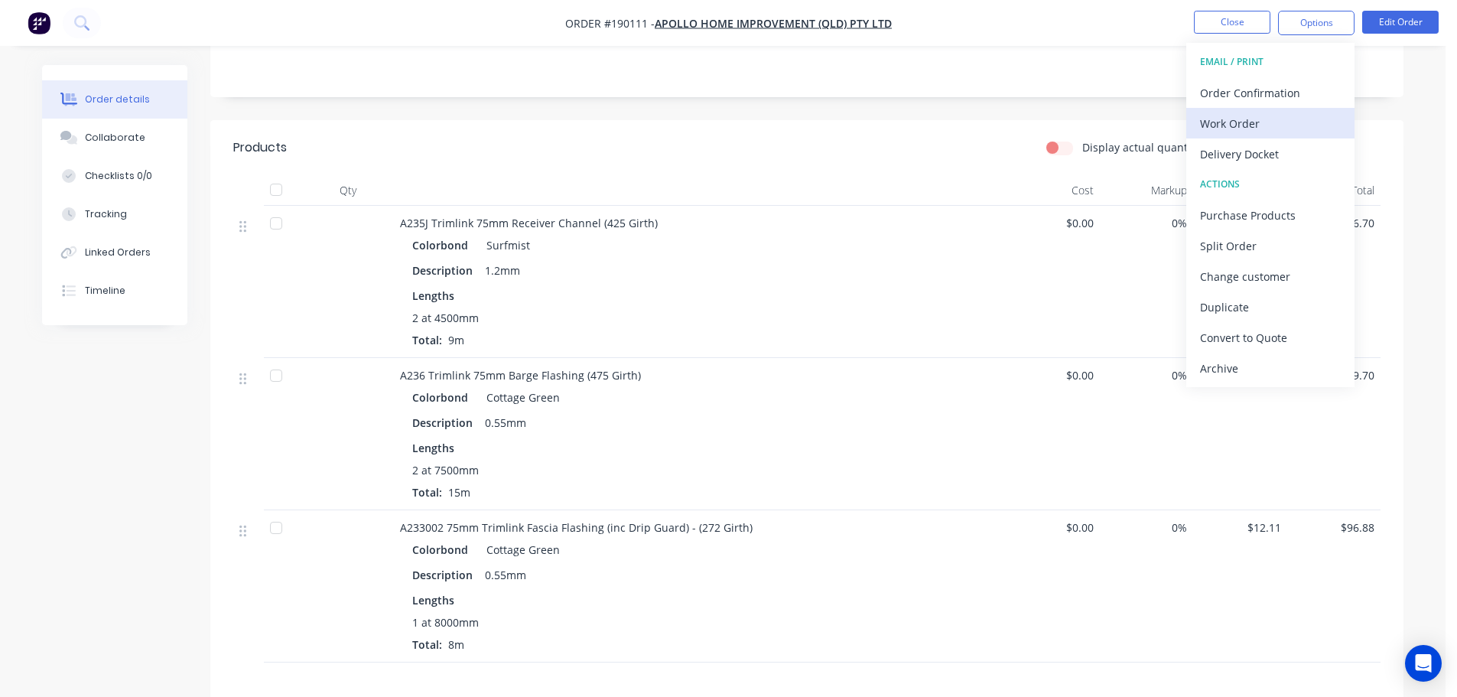
click at [1267, 125] on div "Work Order" at bounding box center [1270, 123] width 141 height 22
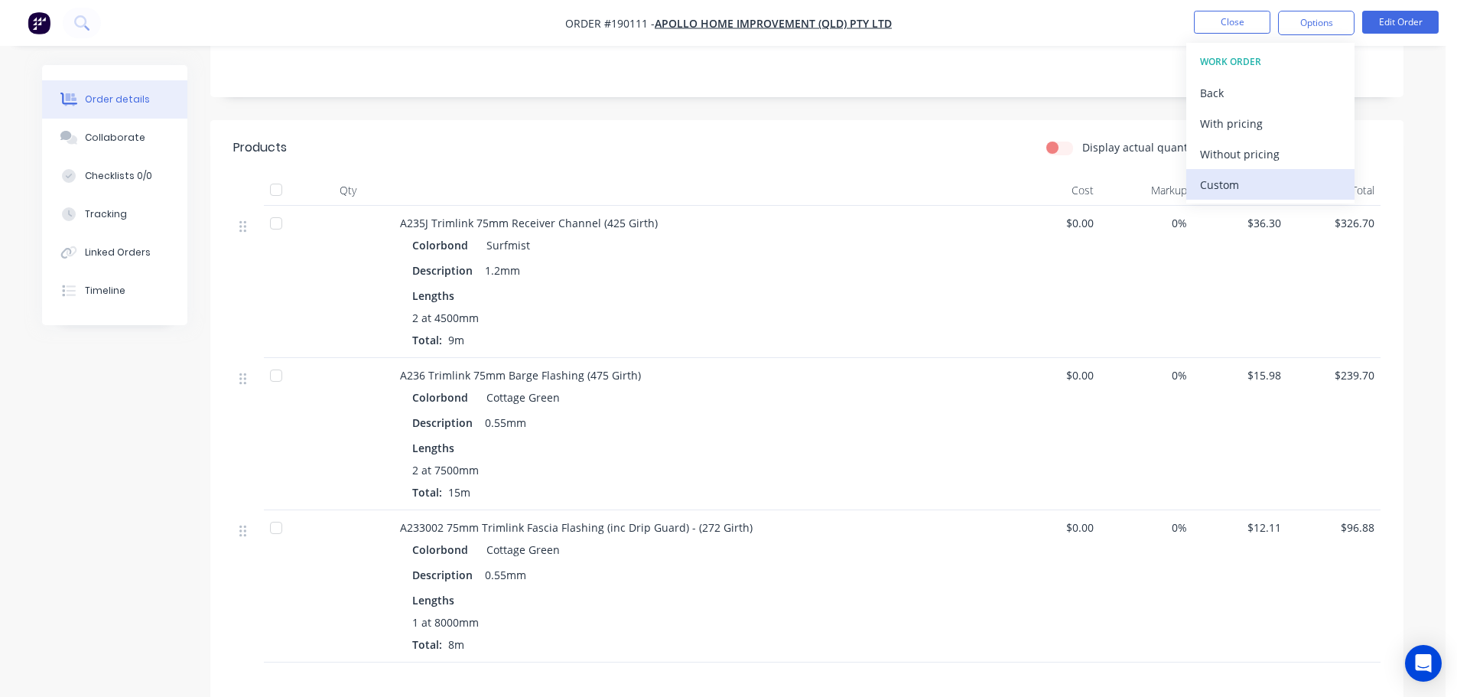
click at [1267, 177] on div "Custom" at bounding box center [1270, 185] width 141 height 22
click at [1266, 157] on div "Without pricing" at bounding box center [1270, 154] width 141 height 22
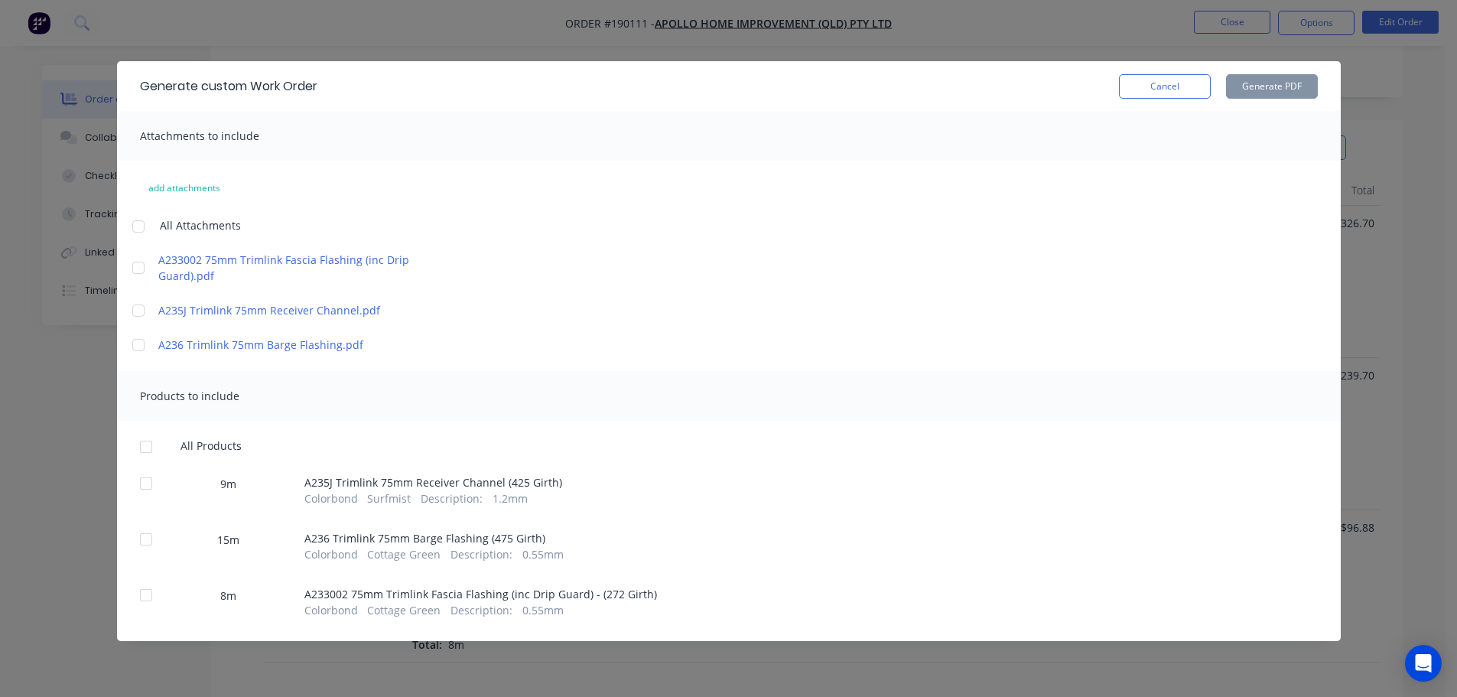
click at [140, 220] on div at bounding box center [138, 226] width 31 height 31
click at [148, 448] on div at bounding box center [146, 446] width 31 height 31
click at [1317, 80] on div "Generate custom Work Order Cancel Generate PDF" at bounding box center [729, 86] width 1224 height 50
click at [1301, 85] on button "Generate PDF" at bounding box center [1272, 86] width 92 height 24
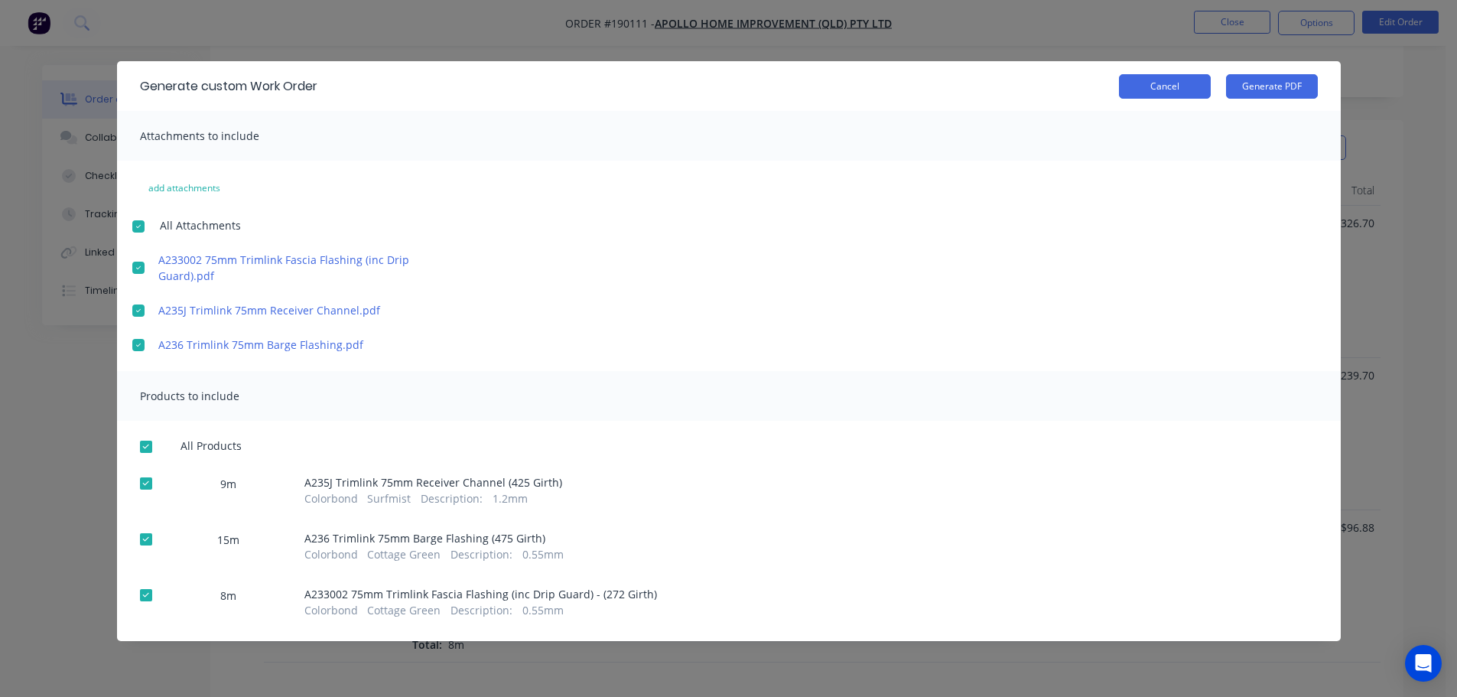
click at [1155, 93] on button "Cancel" at bounding box center [1165, 86] width 92 height 24
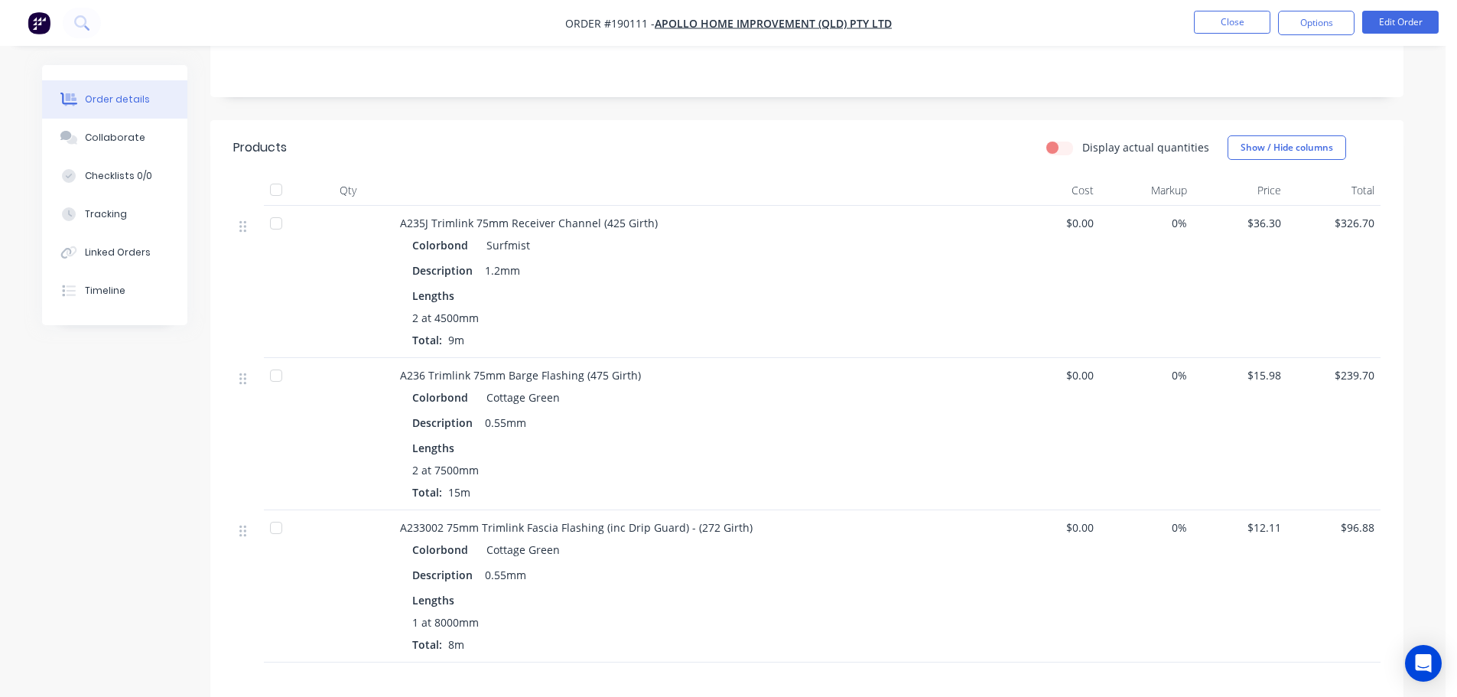
click at [1218, 34] on li "Close" at bounding box center [1232, 23] width 76 height 24
click at [1236, 24] on button "Close" at bounding box center [1232, 22] width 76 height 23
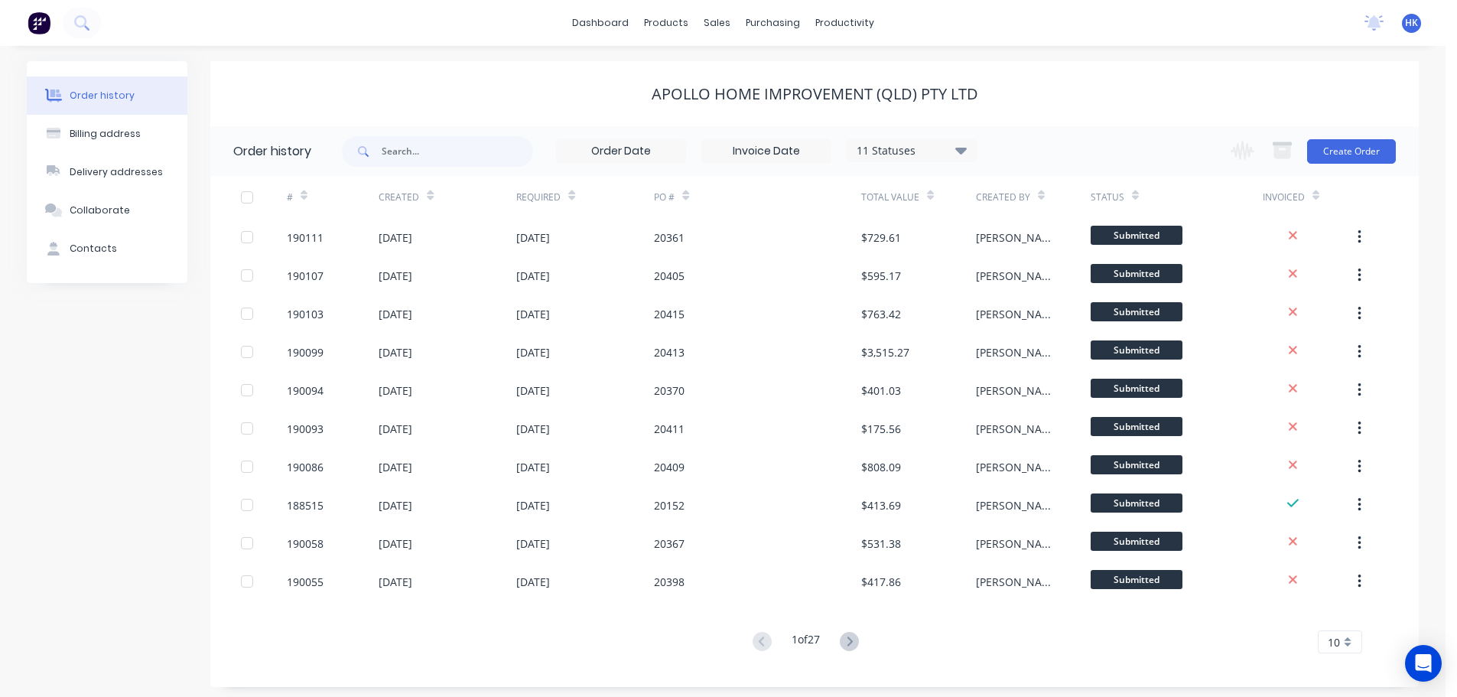
click at [1348, 171] on div "Change order status Submitted Manufactured Ready for pick up Slitting Delivered…" at bounding box center [1308, 151] width 174 height 50
click at [1372, 158] on button "Create Order" at bounding box center [1351, 151] width 89 height 24
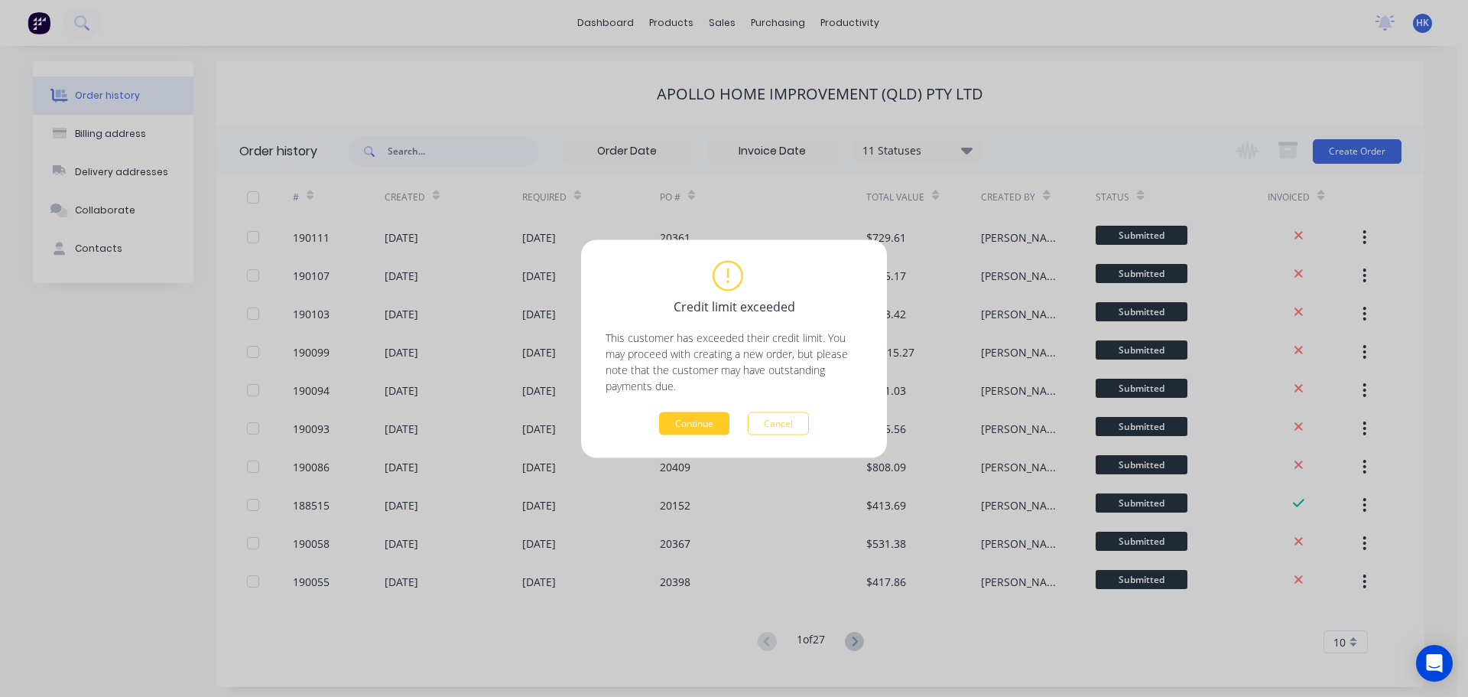
click at [685, 420] on button "Continue" at bounding box center [694, 422] width 70 height 23
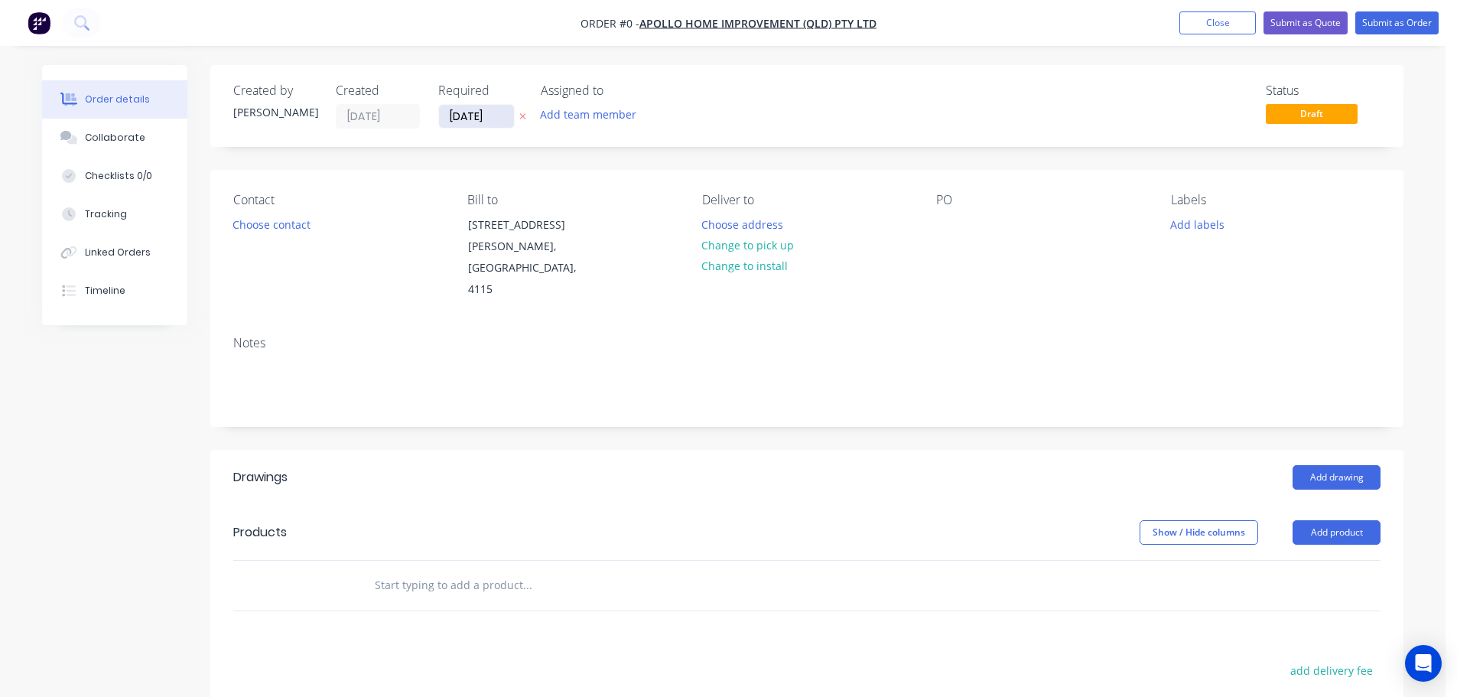
click at [470, 126] on input "[DATE]" at bounding box center [476, 116] width 75 height 23
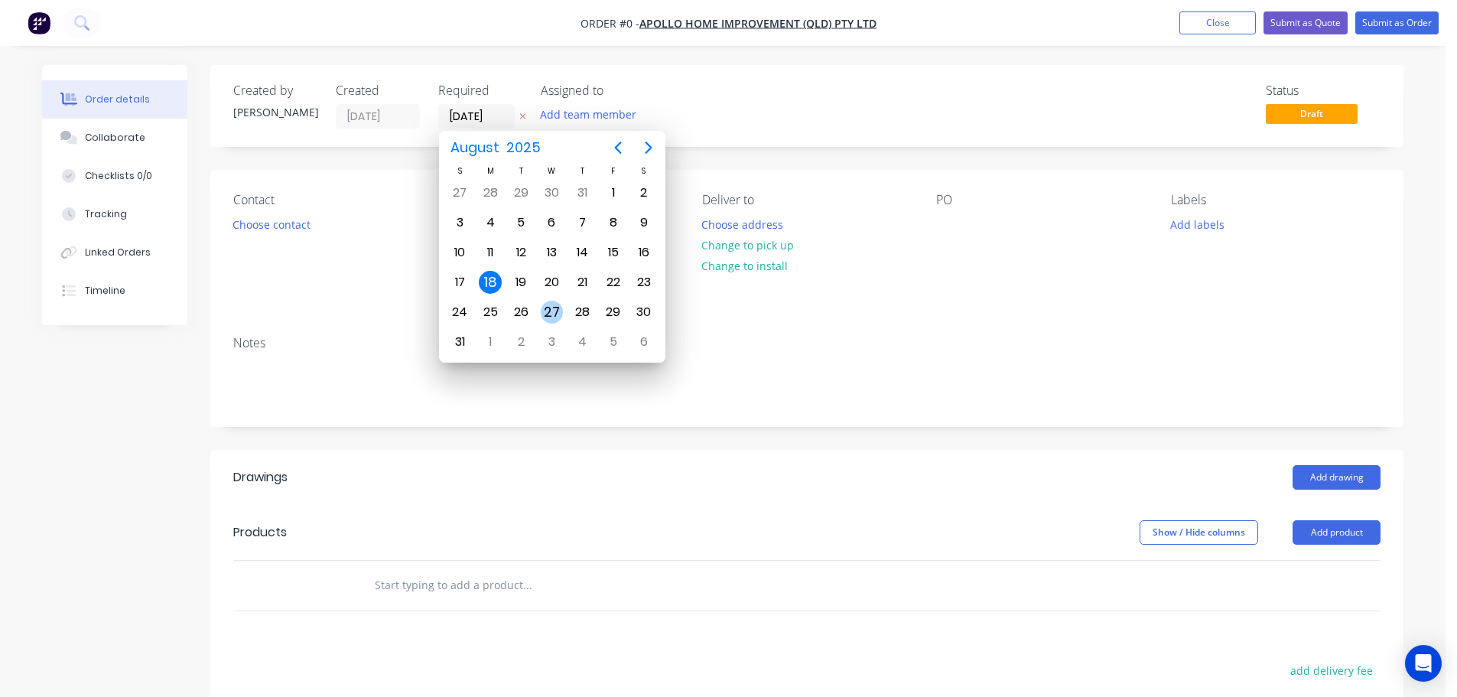
click at [542, 302] on div "27" at bounding box center [551, 312] width 31 height 29
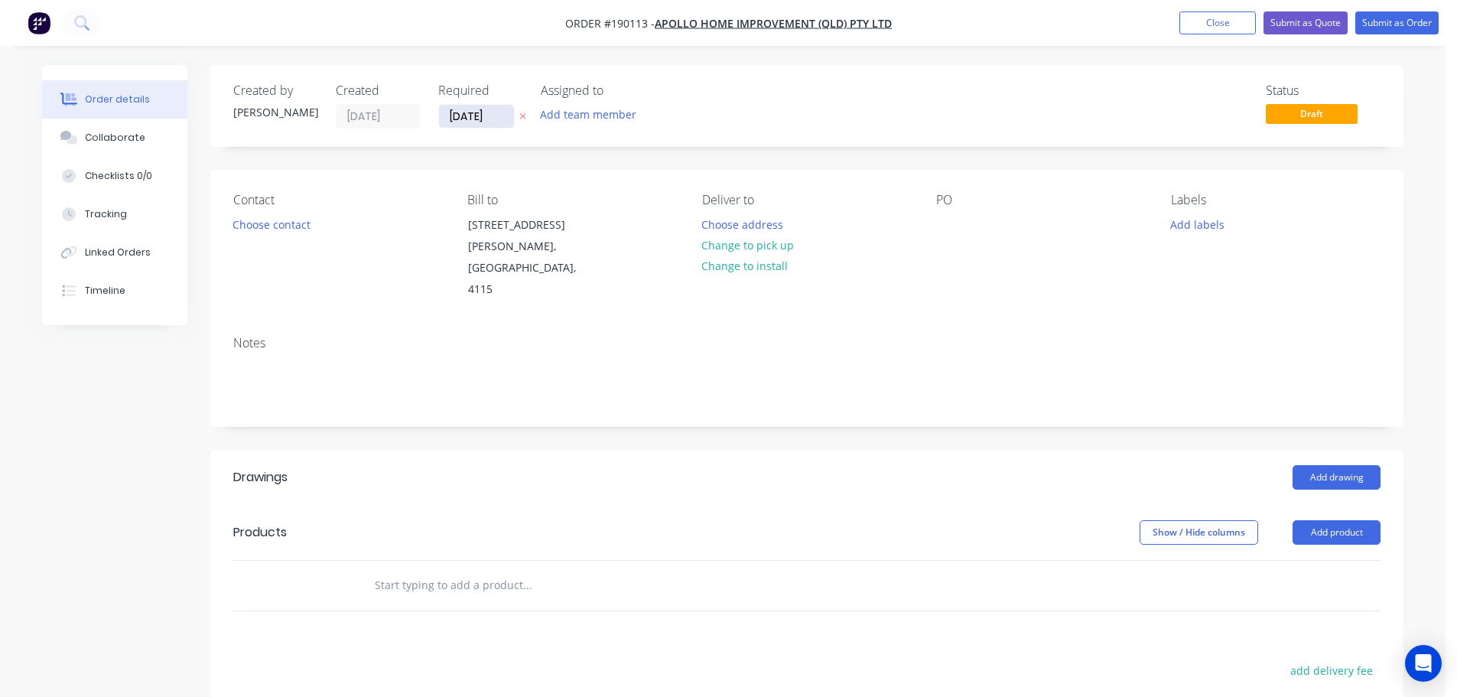
click at [473, 116] on input "[DATE]" at bounding box center [476, 116] width 75 height 23
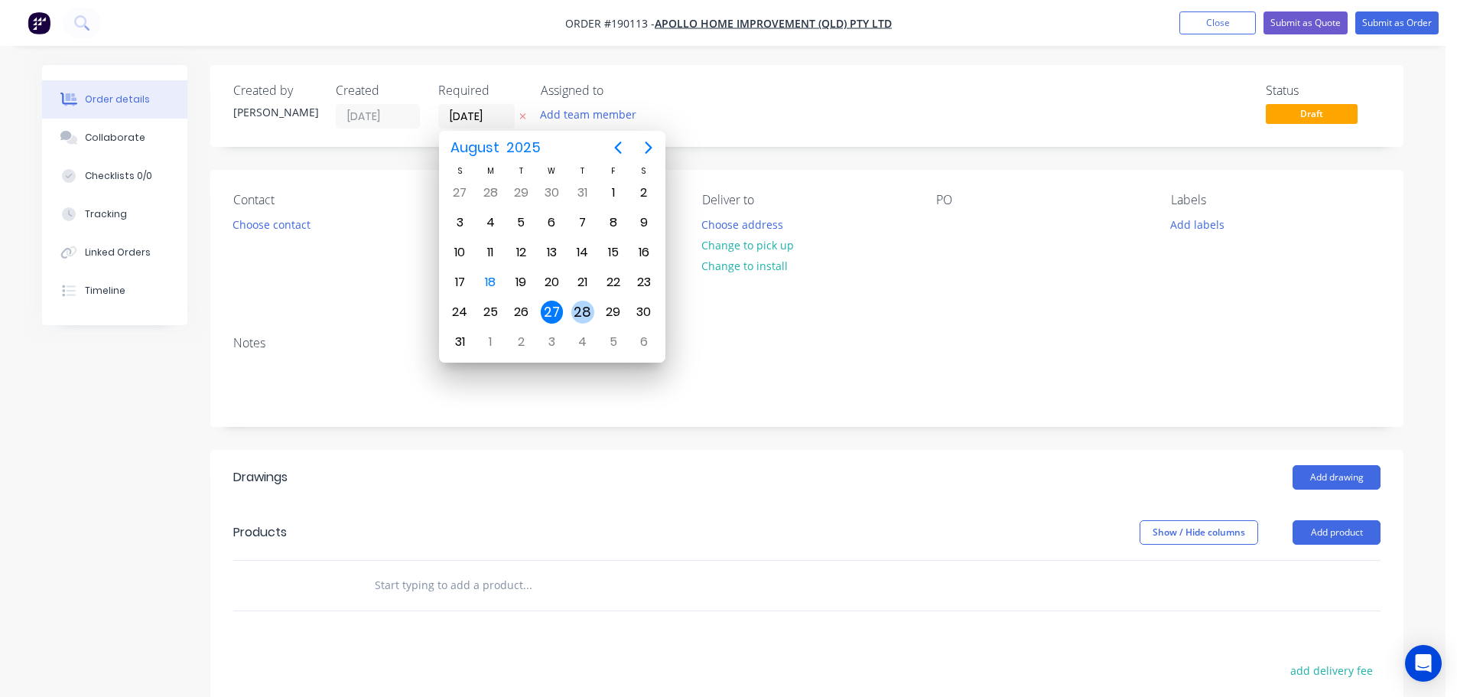
click at [572, 310] on div "28" at bounding box center [582, 312] width 23 height 23
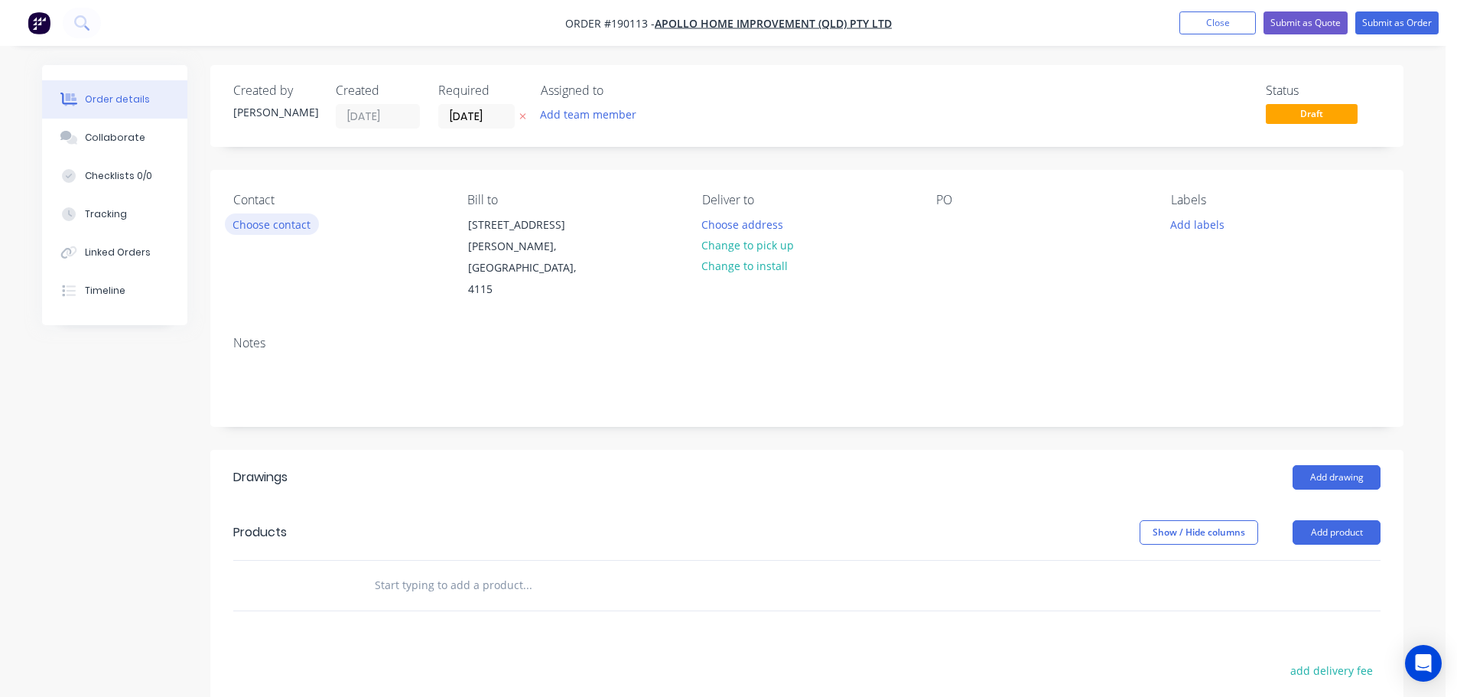
click at [266, 227] on button "Choose contact" at bounding box center [272, 223] width 94 height 21
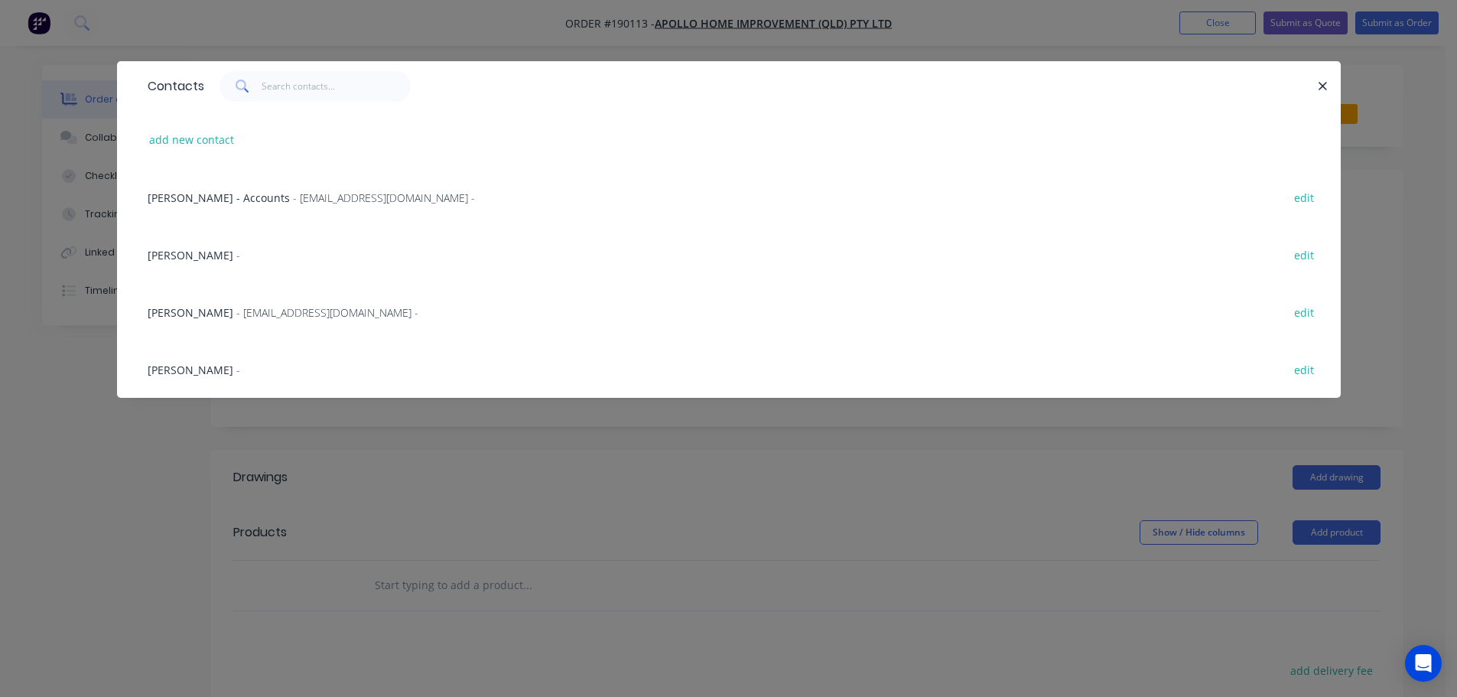
click at [257, 314] on span "- [EMAIL_ADDRESS][DOMAIN_NAME] -" at bounding box center [327, 312] width 182 height 15
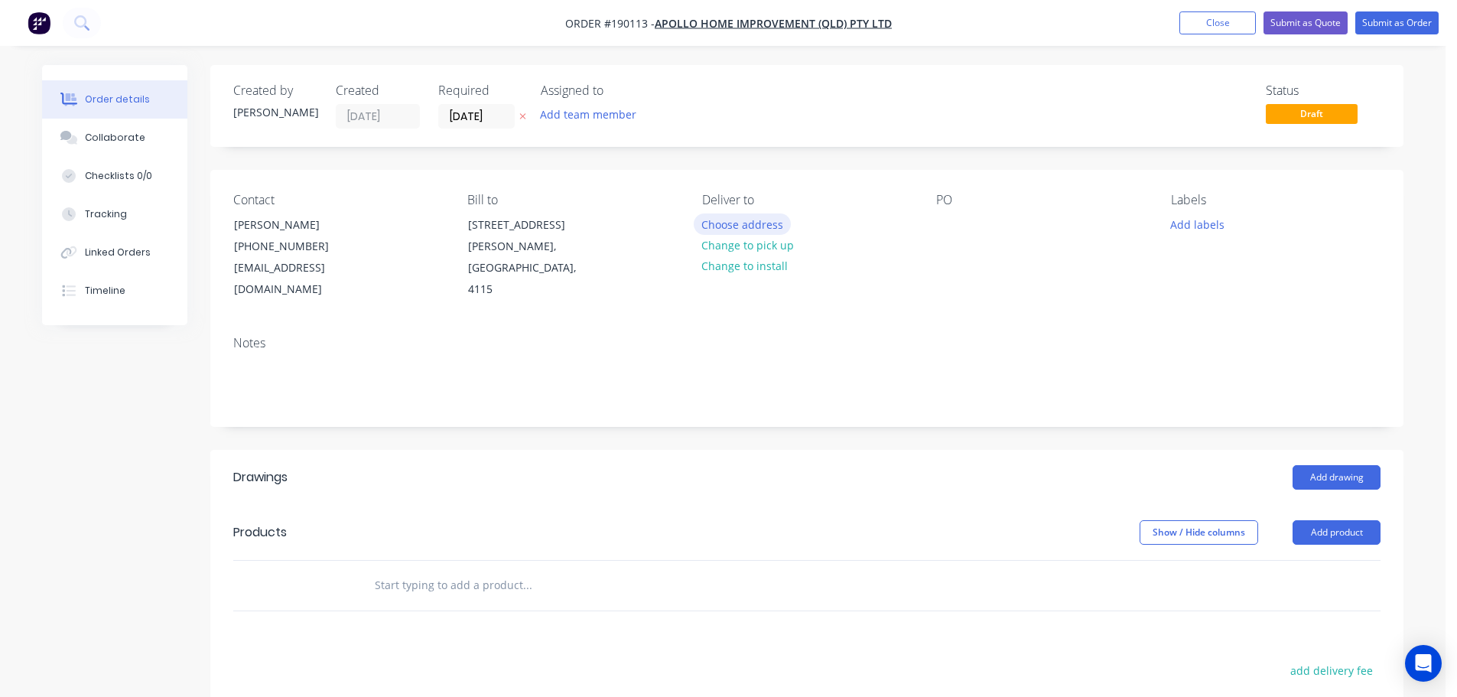
click at [714, 229] on button "Choose address" at bounding box center [743, 223] width 98 height 21
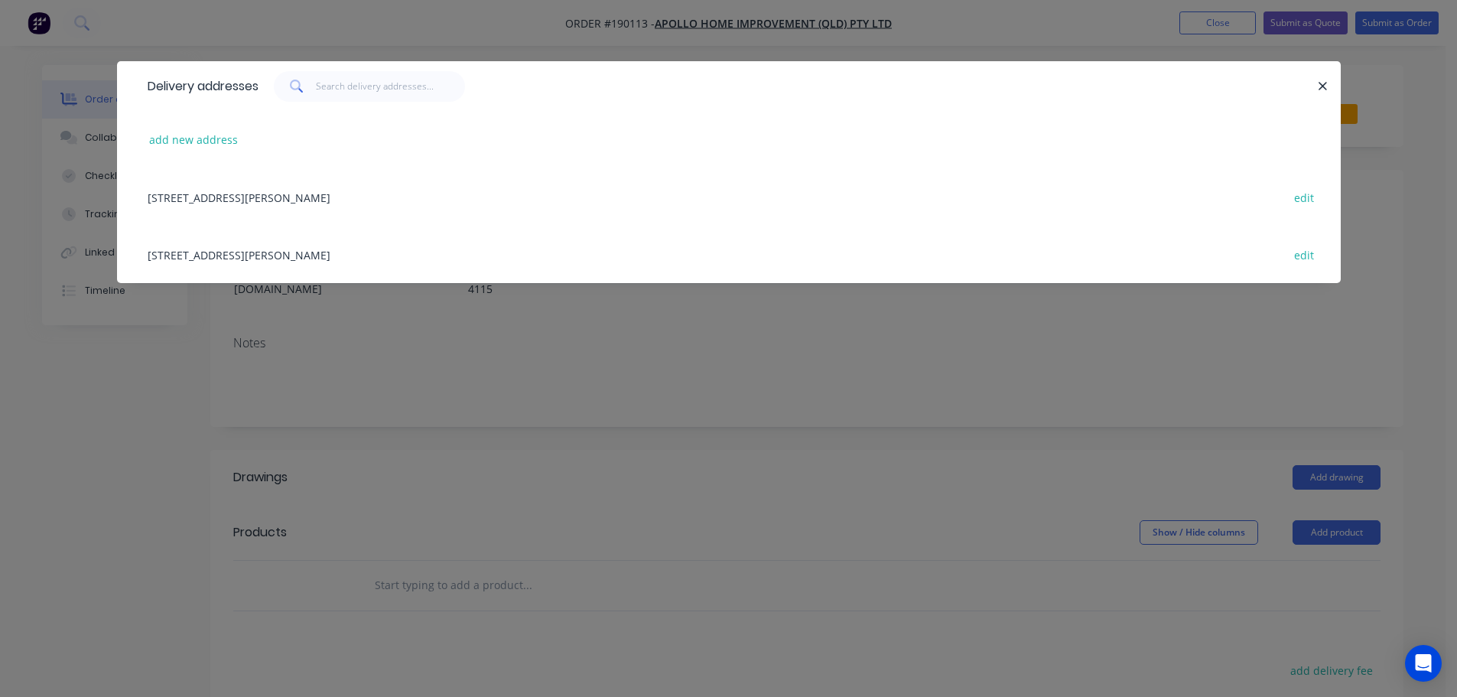
click at [392, 256] on div "[STREET_ADDRESS][PERSON_NAME] edit" at bounding box center [729, 254] width 1178 height 57
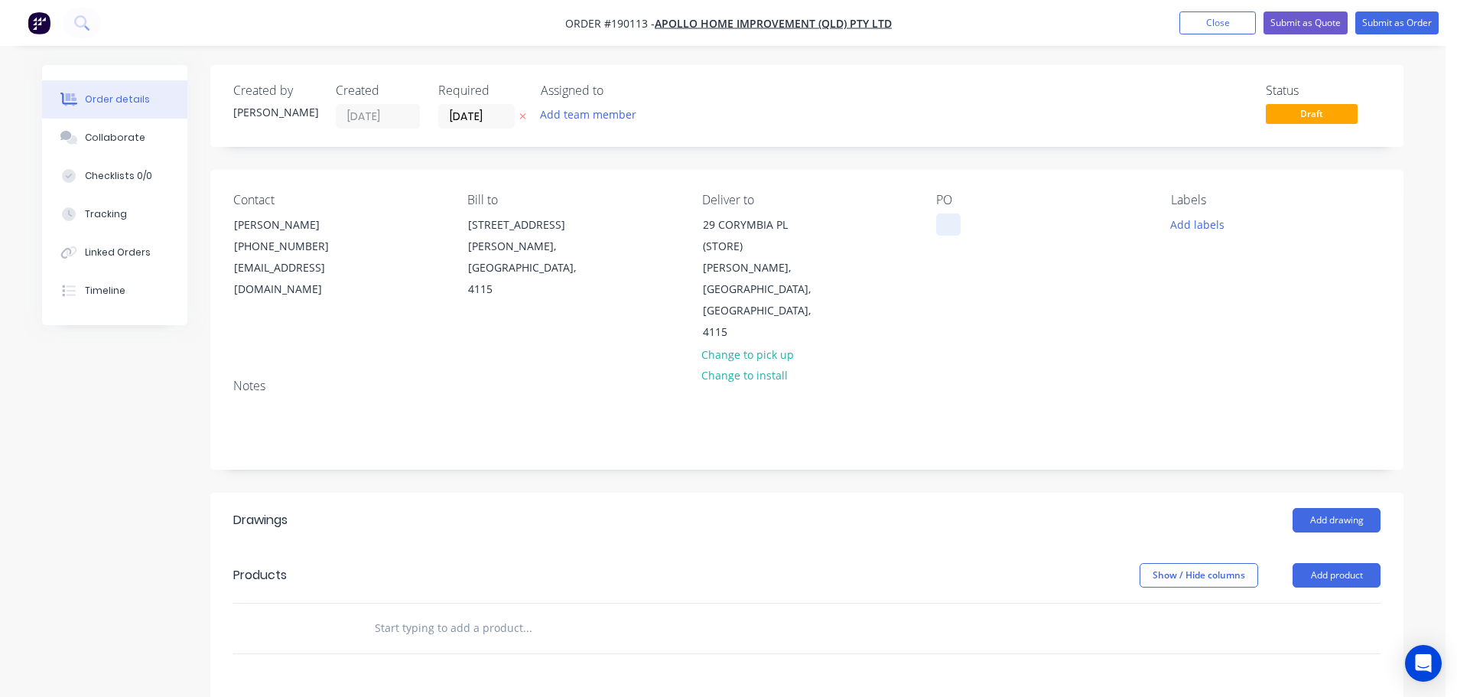
click at [949, 226] on div at bounding box center [948, 224] width 24 height 22
click at [1169, 225] on button "Add labels" at bounding box center [1197, 223] width 70 height 21
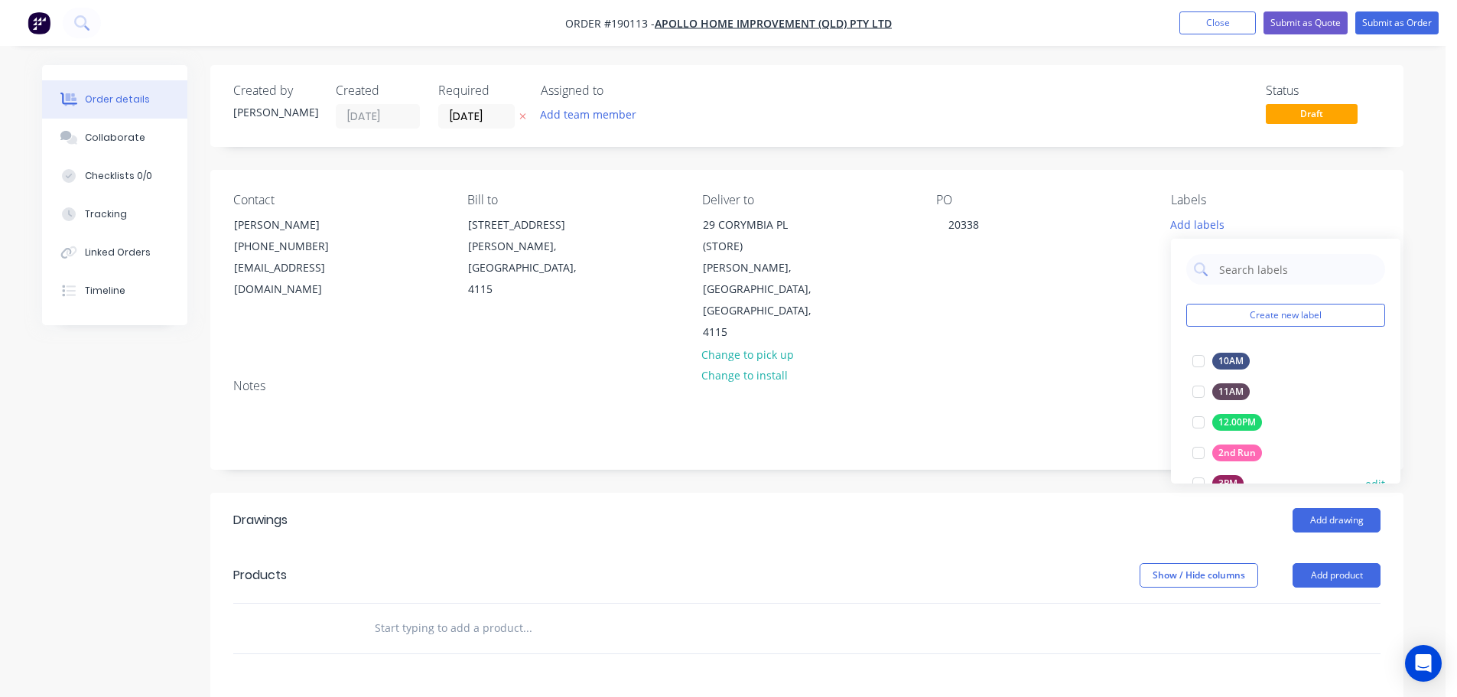
drag, startPoint x: 1201, startPoint y: 449, endPoint x: 1206, endPoint y: 467, distance: 18.4
click at [1200, 449] on div at bounding box center [1198, 452] width 31 height 31
click at [1334, 563] on button "Add product" at bounding box center [1337, 575] width 88 height 24
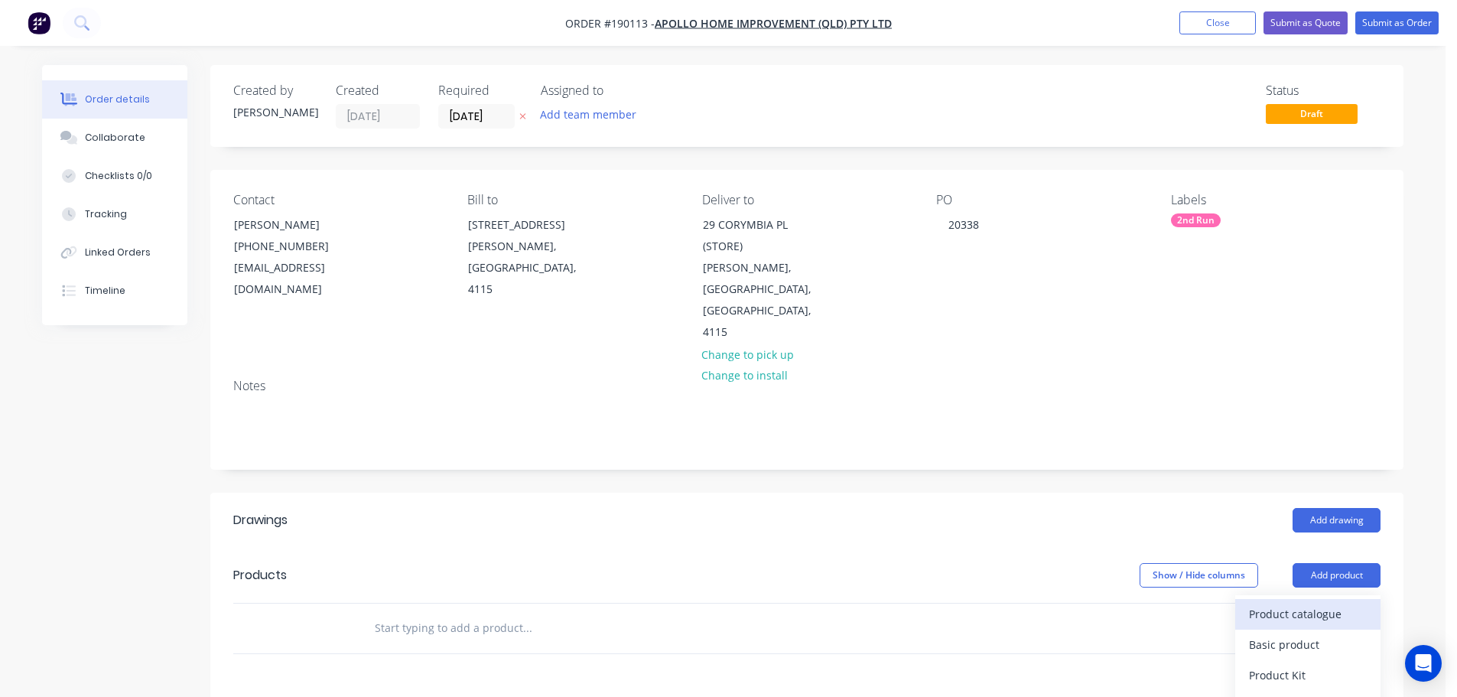
click at [1316, 603] on div "Product catalogue" at bounding box center [1308, 614] width 118 height 22
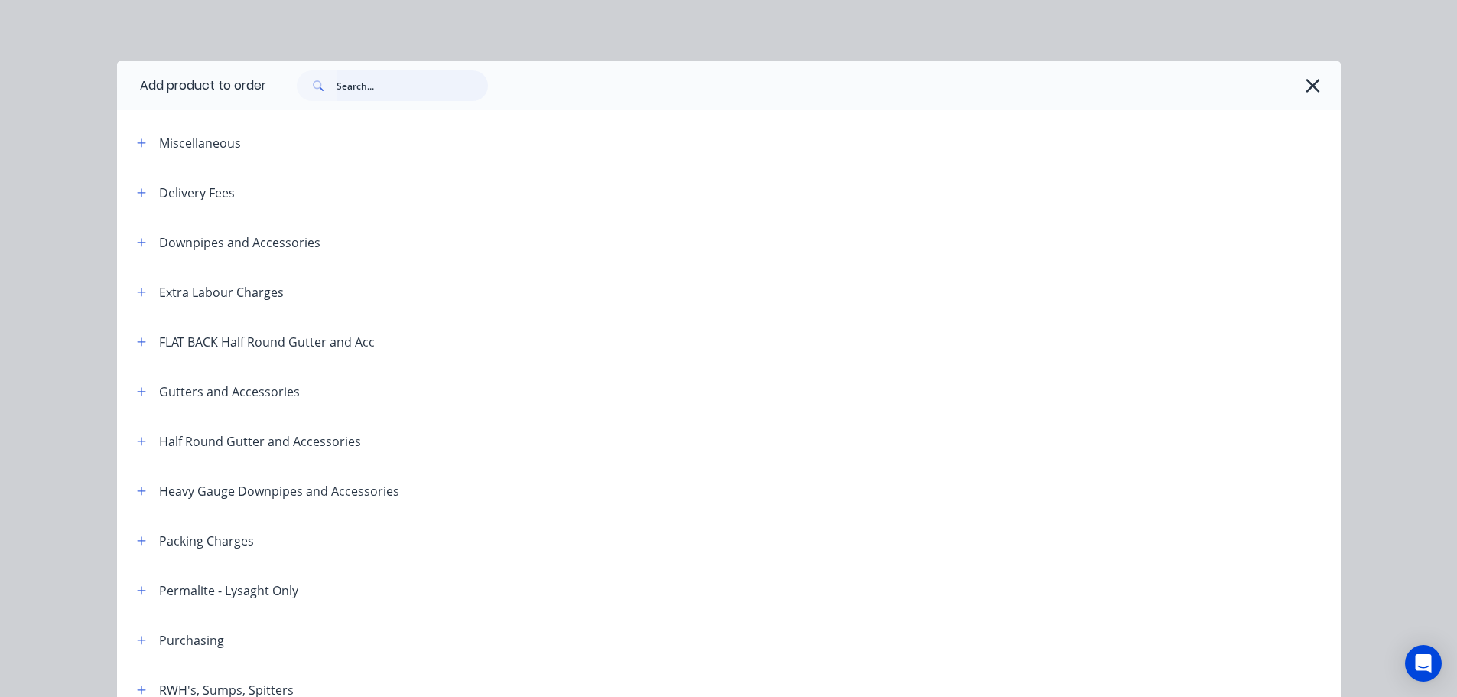
click at [421, 89] on input "text" at bounding box center [412, 85] width 151 height 31
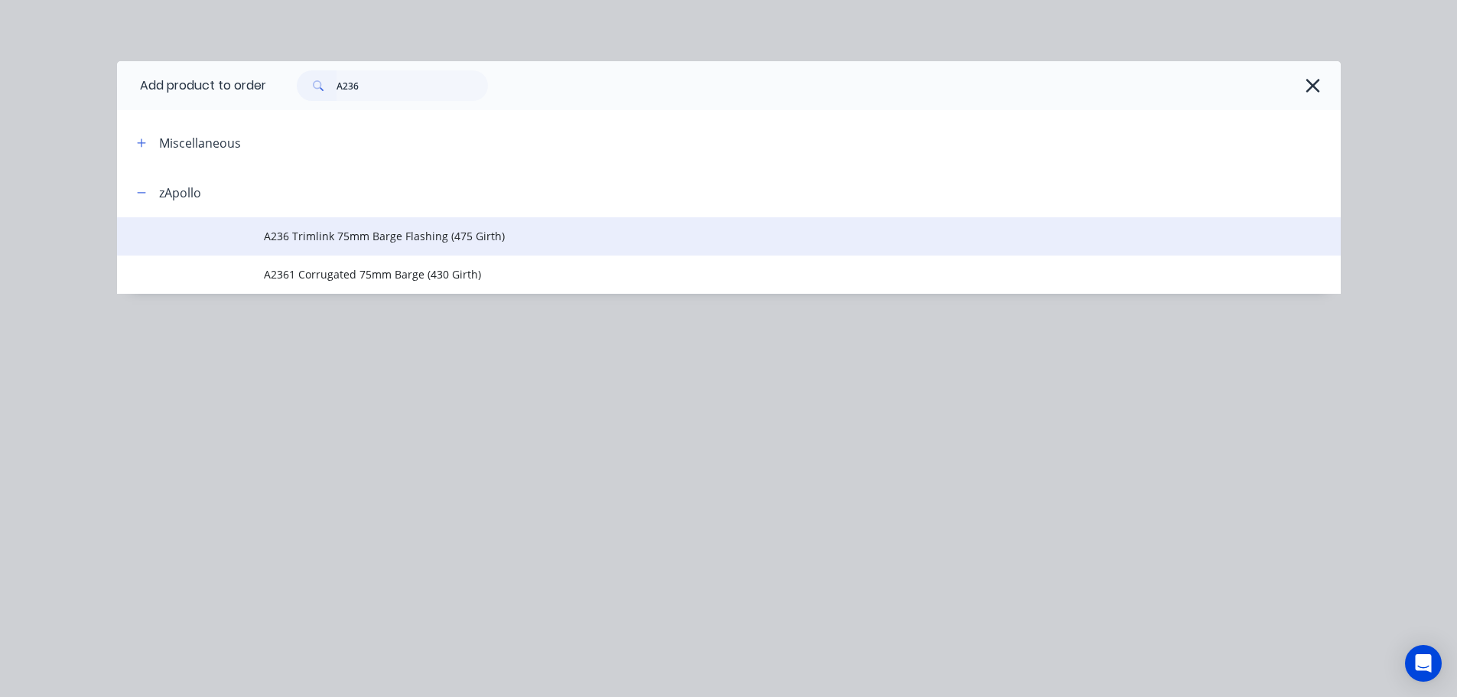
click at [357, 241] on span "A236 Trimlink 75mm Barge Flashing (475 Girth)" at bounding box center [694, 236] width 861 height 16
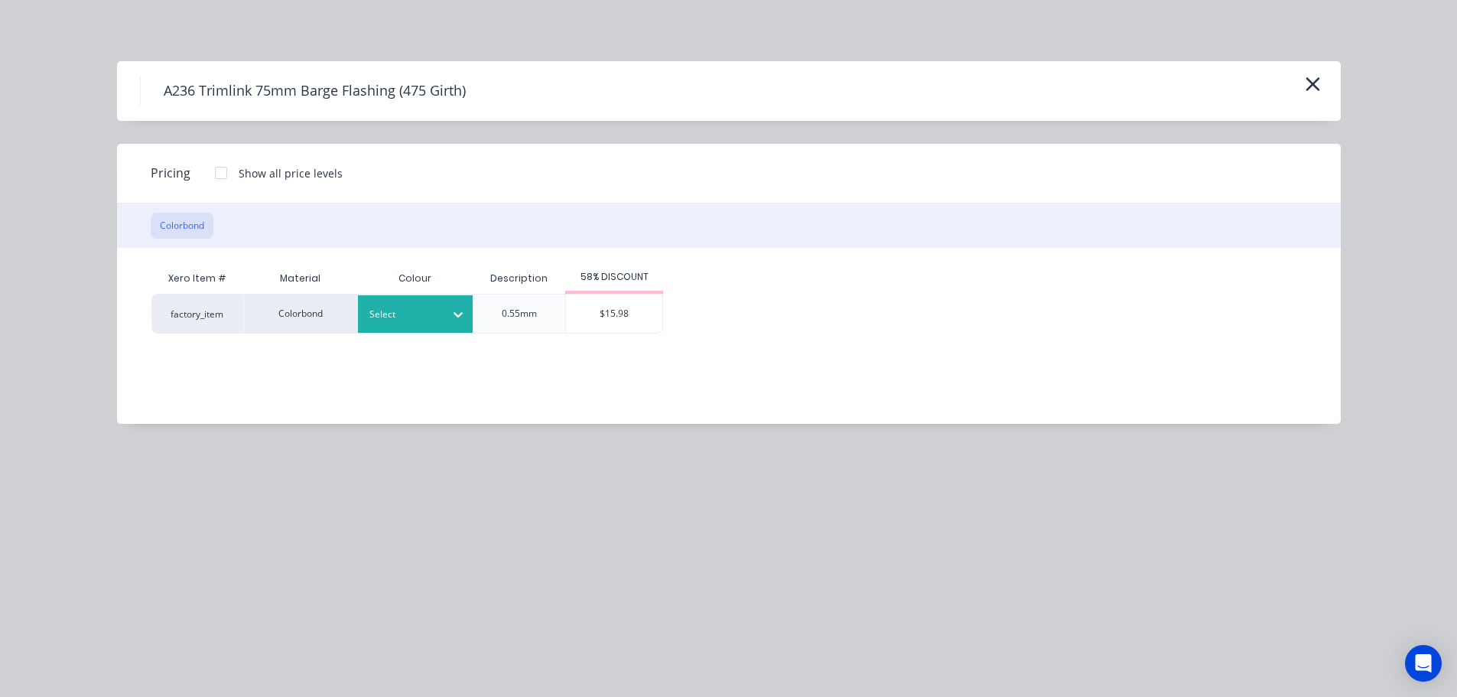
click at [399, 316] on div at bounding box center [403, 314] width 69 height 17
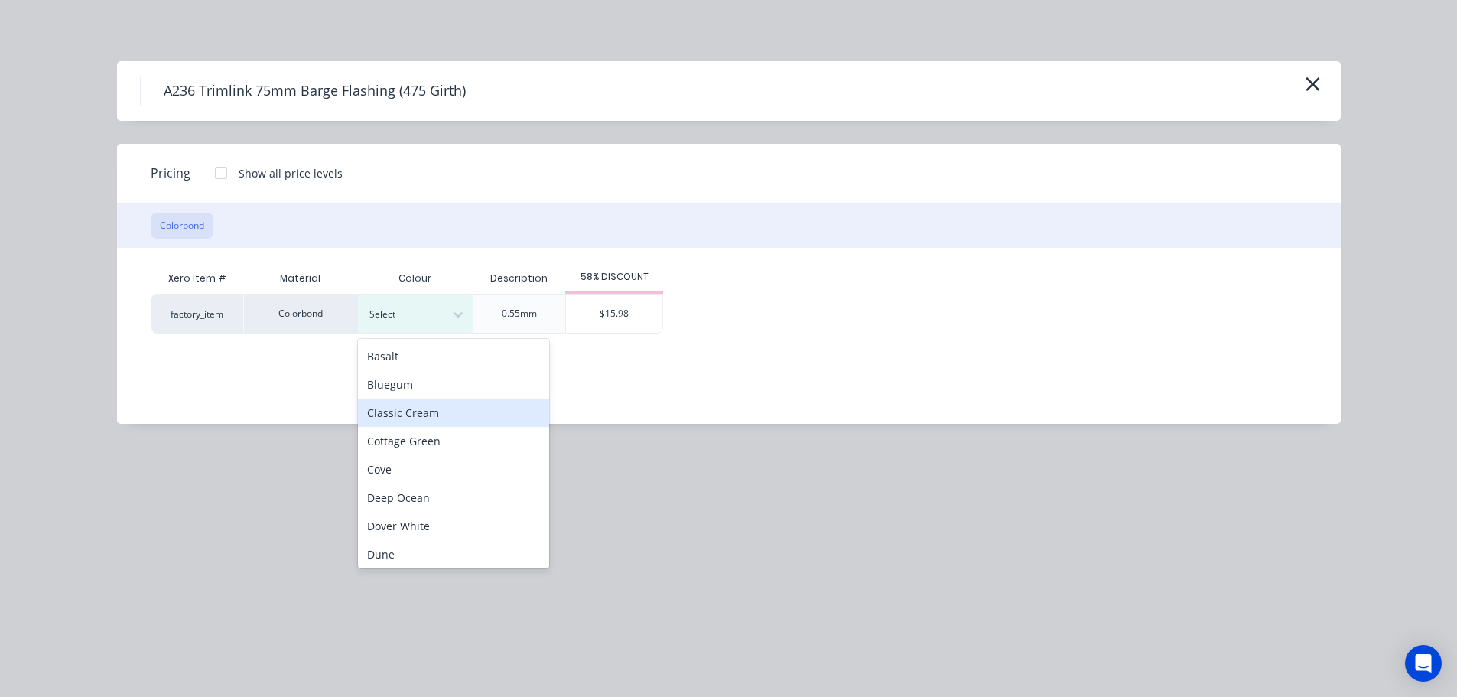
click at [462, 410] on div "Classic Cream" at bounding box center [453, 412] width 191 height 28
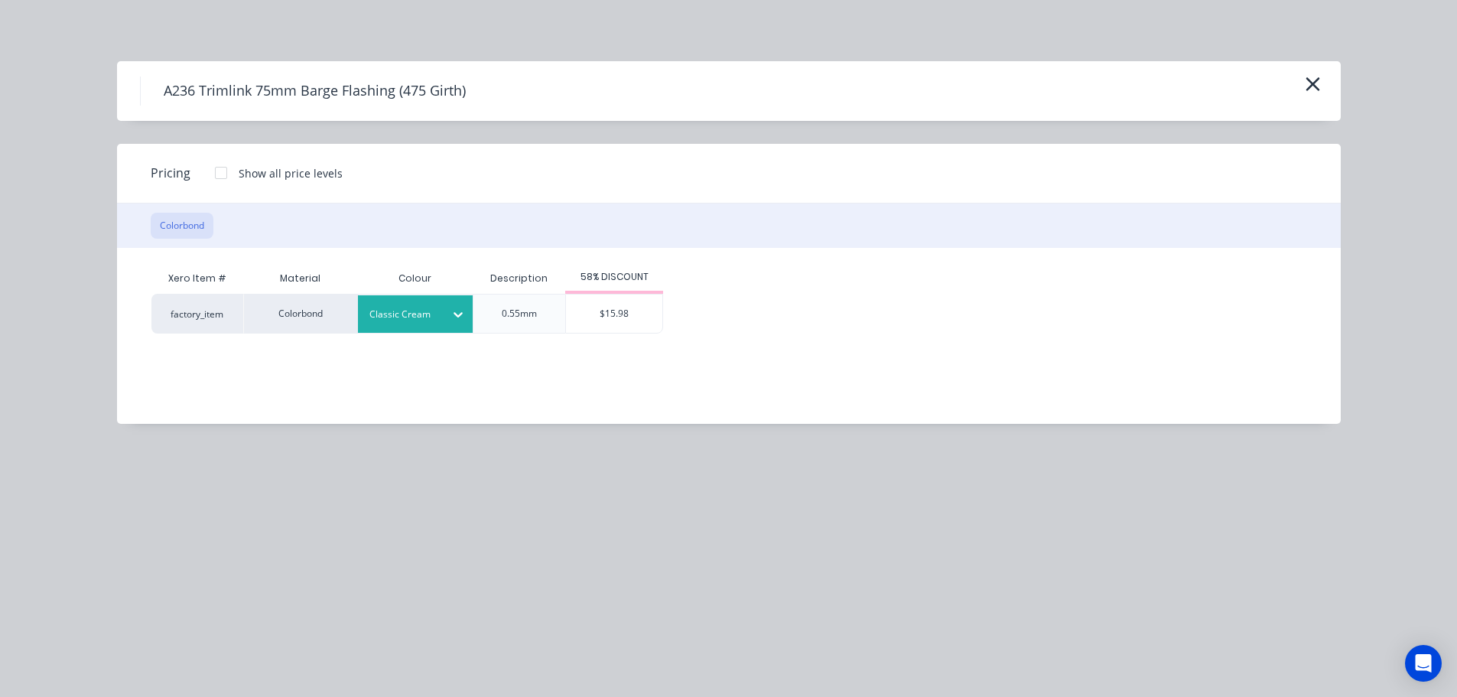
click at [623, 321] on div "$15.98" at bounding box center [614, 313] width 96 height 38
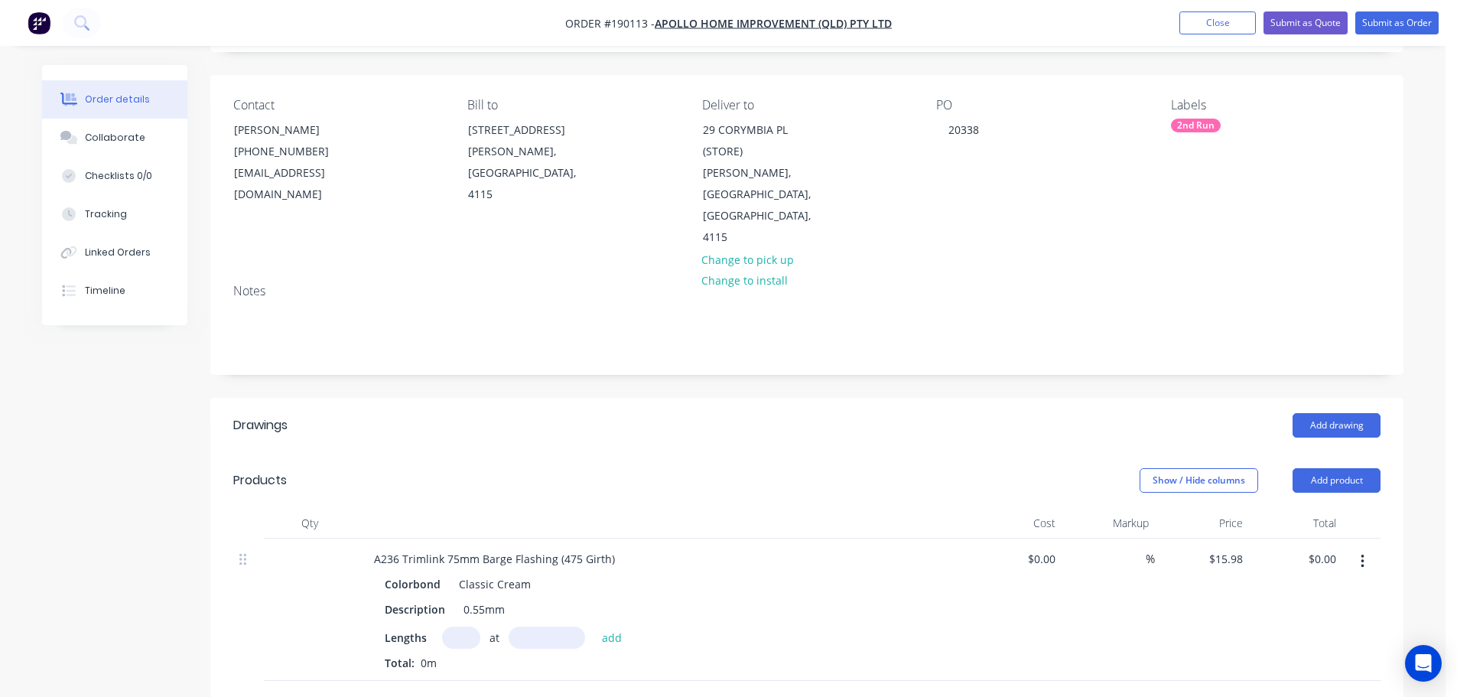
scroll to position [229, 0]
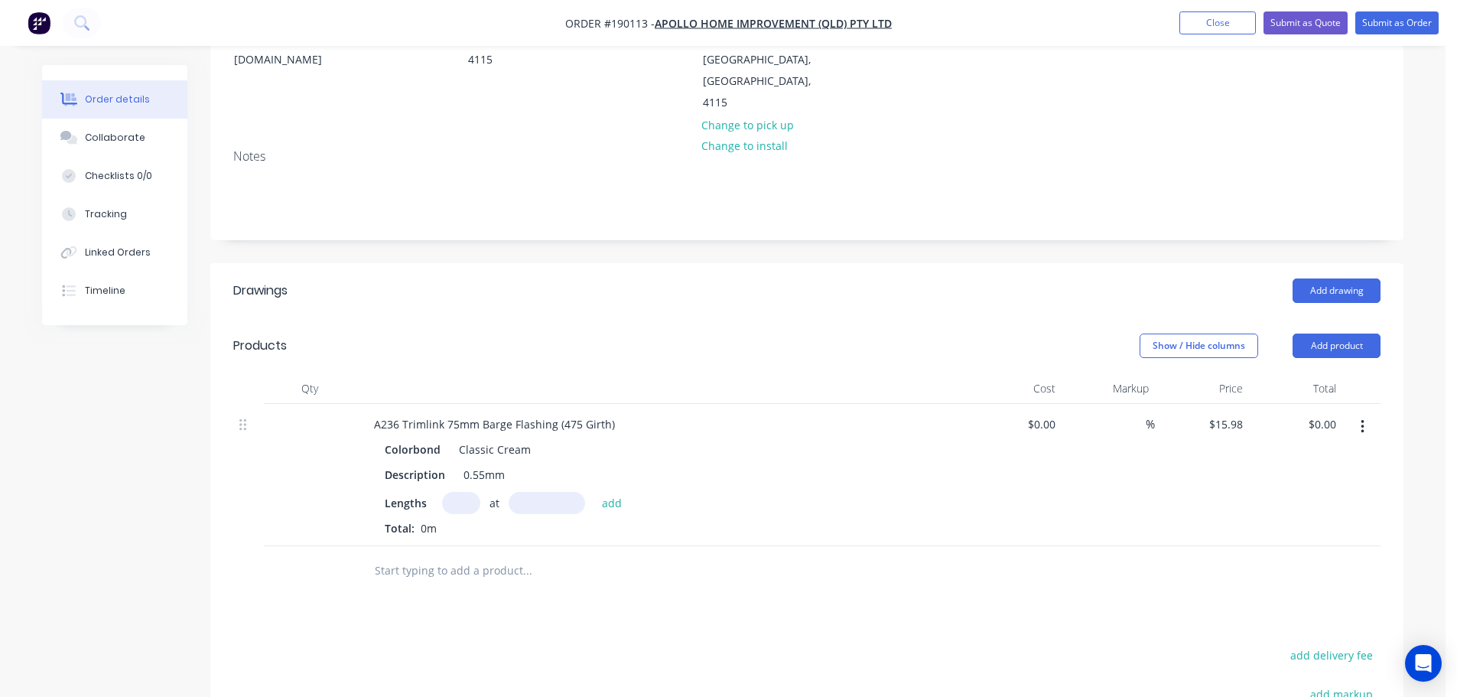
click at [461, 492] on input "text" at bounding box center [461, 503] width 38 height 22
click at [594, 492] on button "add" at bounding box center [612, 502] width 36 height 21
click at [1295, 333] on button "Add product" at bounding box center [1337, 345] width 88 height 24
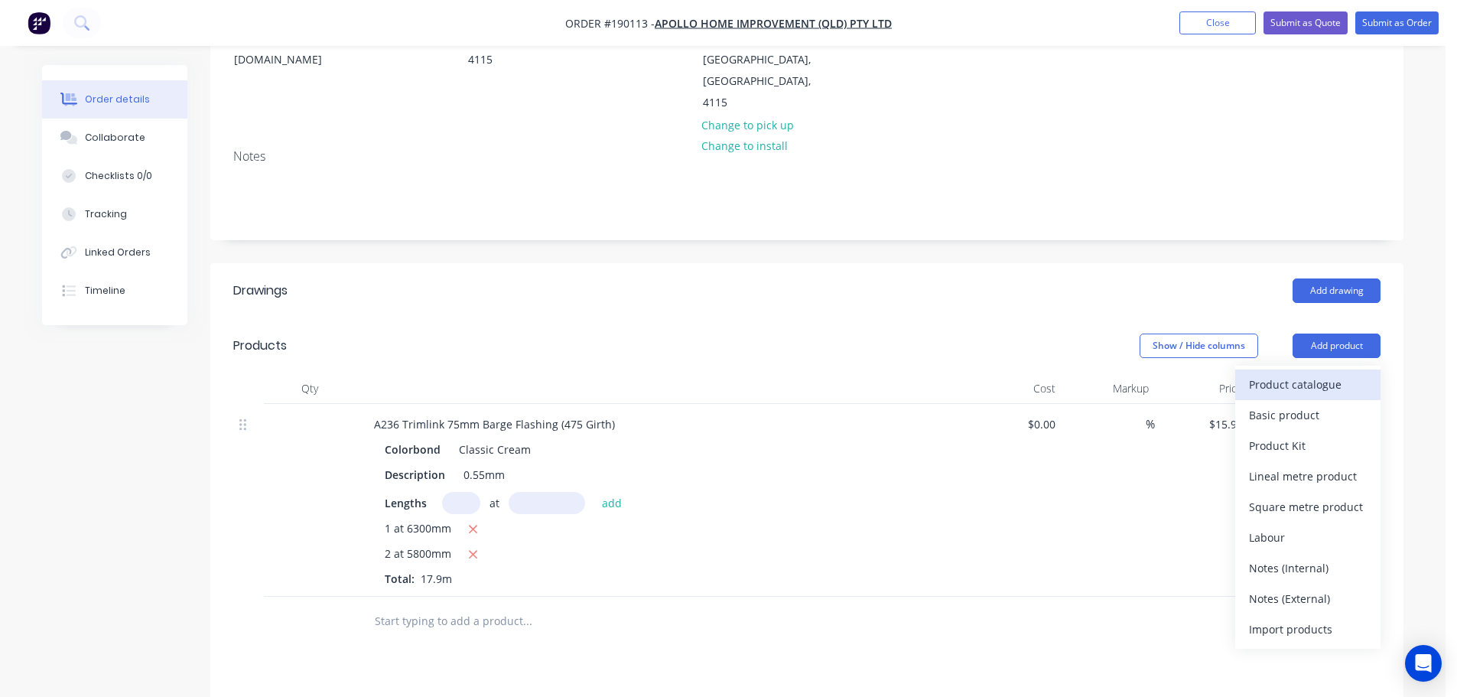
click at [1309, 369] on button "Product catalogue" at bounding box center [1307, 384] width 145 height 31
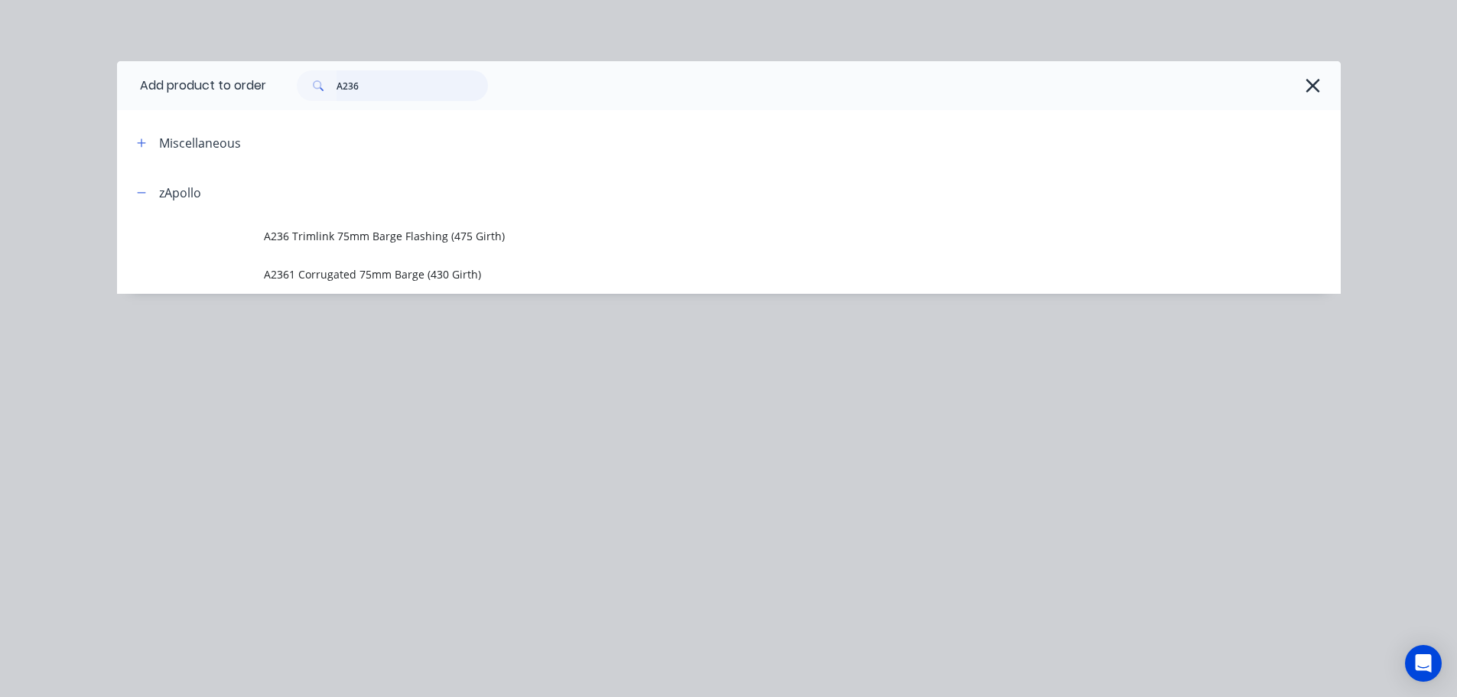
click at [395, 89] on input "A236" at bounding box center [412, 85] width 151 height 31
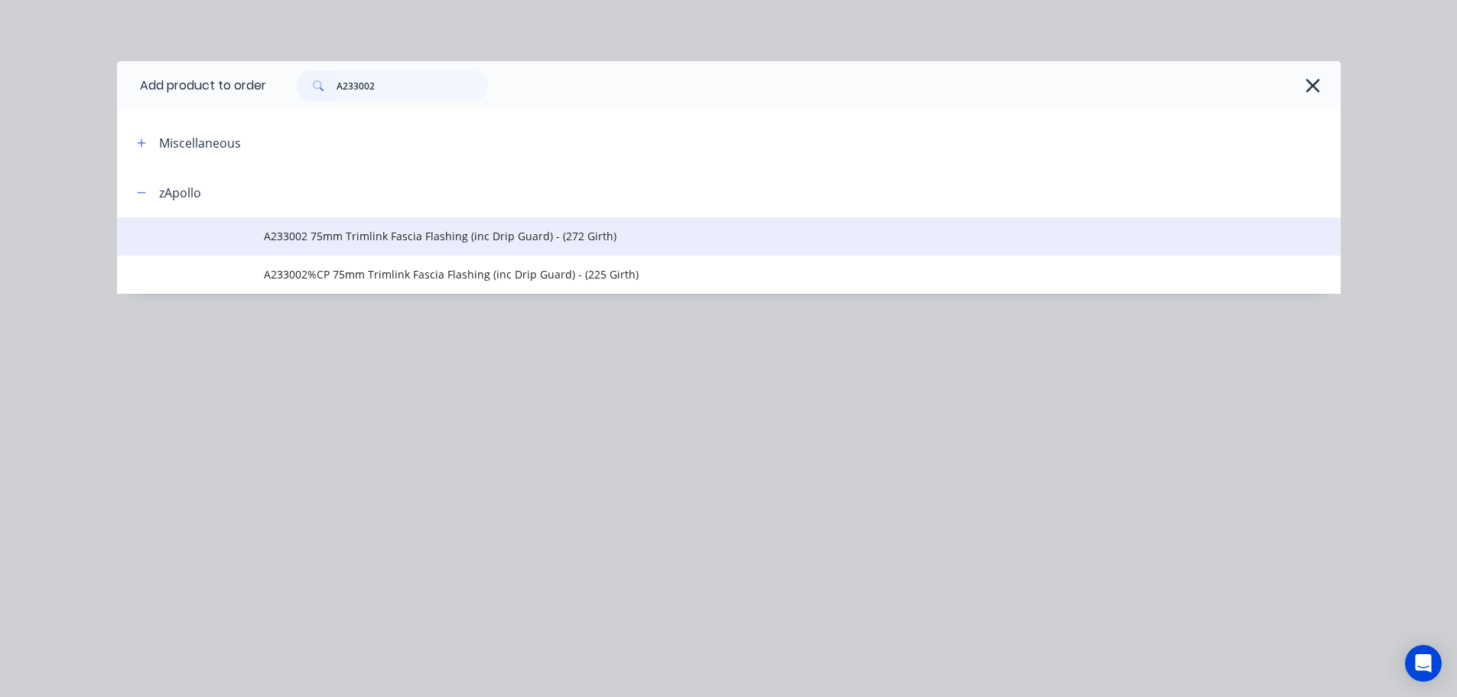
click at [442, 238] on span "A233002 75mm Trimlink Fascia Flashing (inc Drip Guard) - (272 Girth)" at bounding box center [694, 236] width 861 height 16
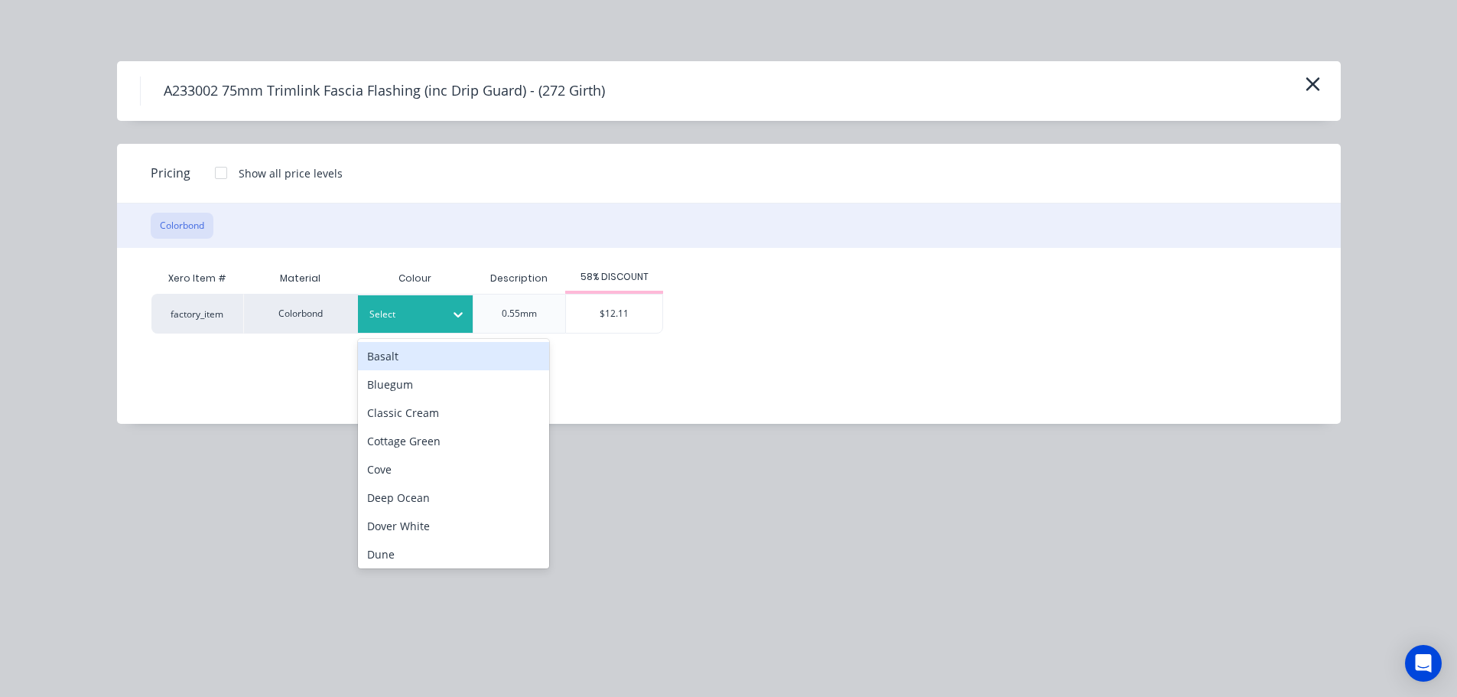
click at [438, 324] on div "Select" at bounding box center [402, 314] width 86 height 20
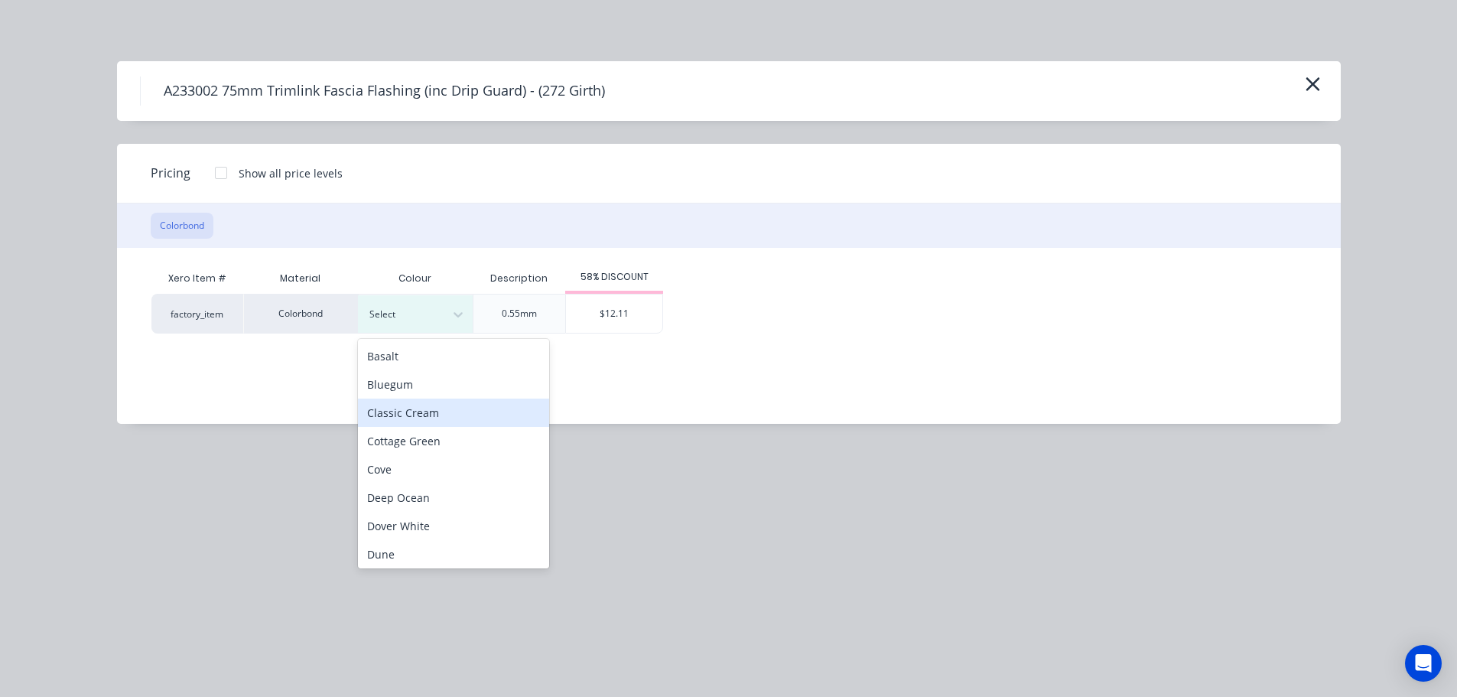
click at [456, 409] on div "Classic Cream" at bounding box center [453, 412] width 191 height 28
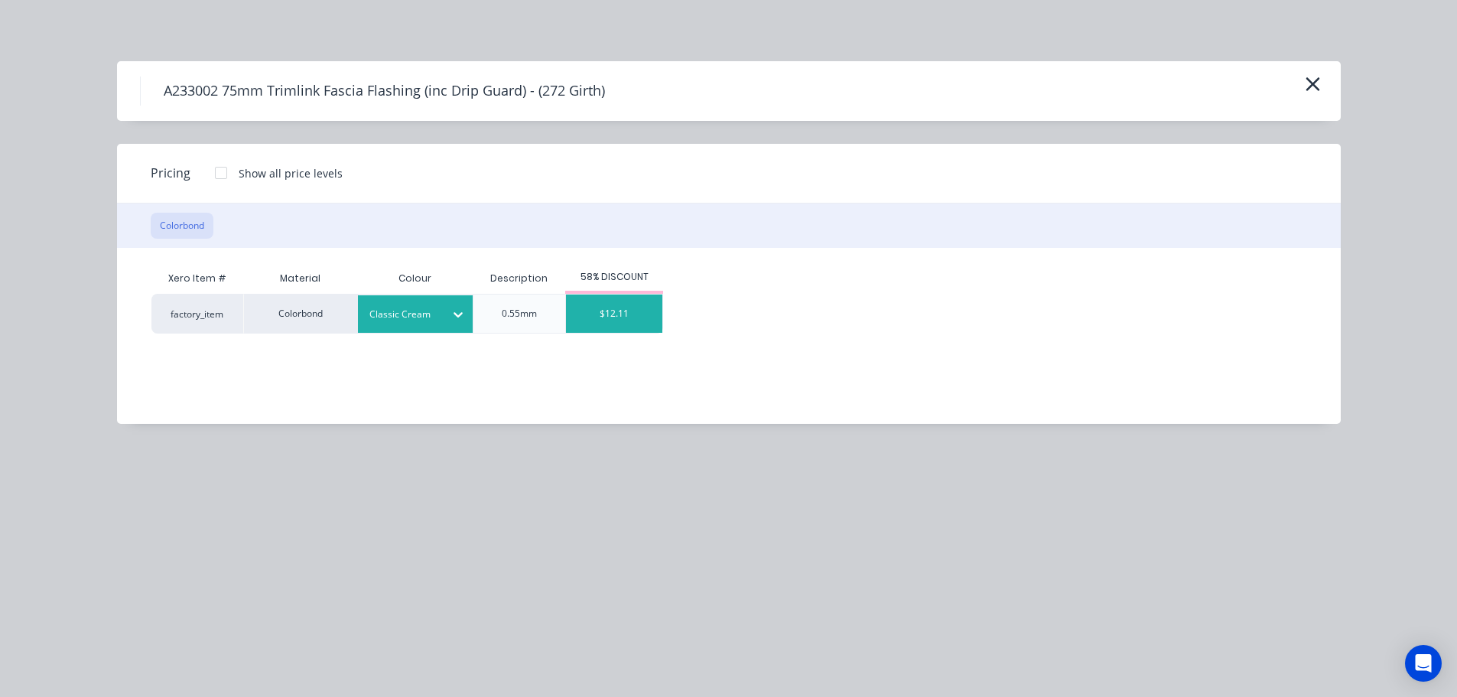
click at [597, 323] on div "$12.11" at bounding box center [614, 313] width 96 height 38
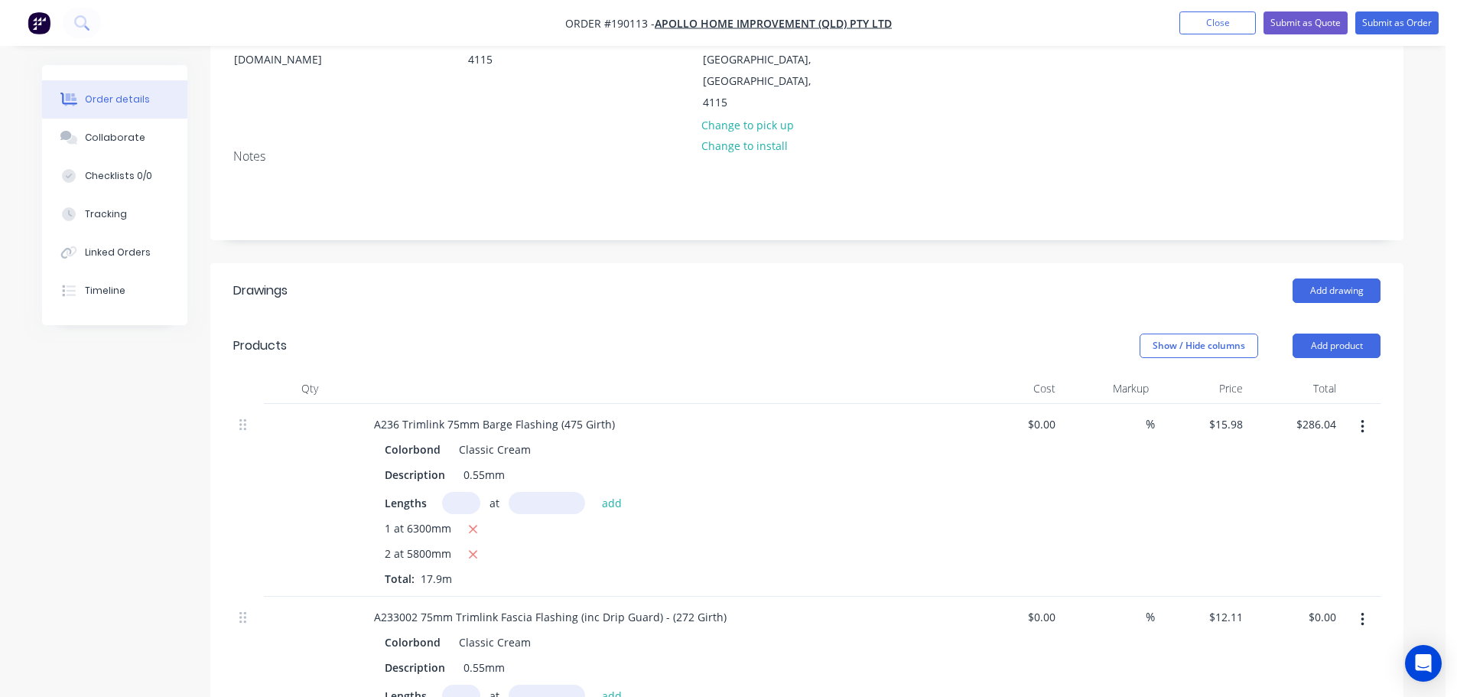
click at [463, 685] on input "text" at bounding box center [461, 696] width 38 height 22
click at [594, 685] on button "add" at bounding box center [612, 695] width 36 height 21
click at [1377, 34] on button "Submit as Order" at bounding box center [1396, 22] width 83 height 23
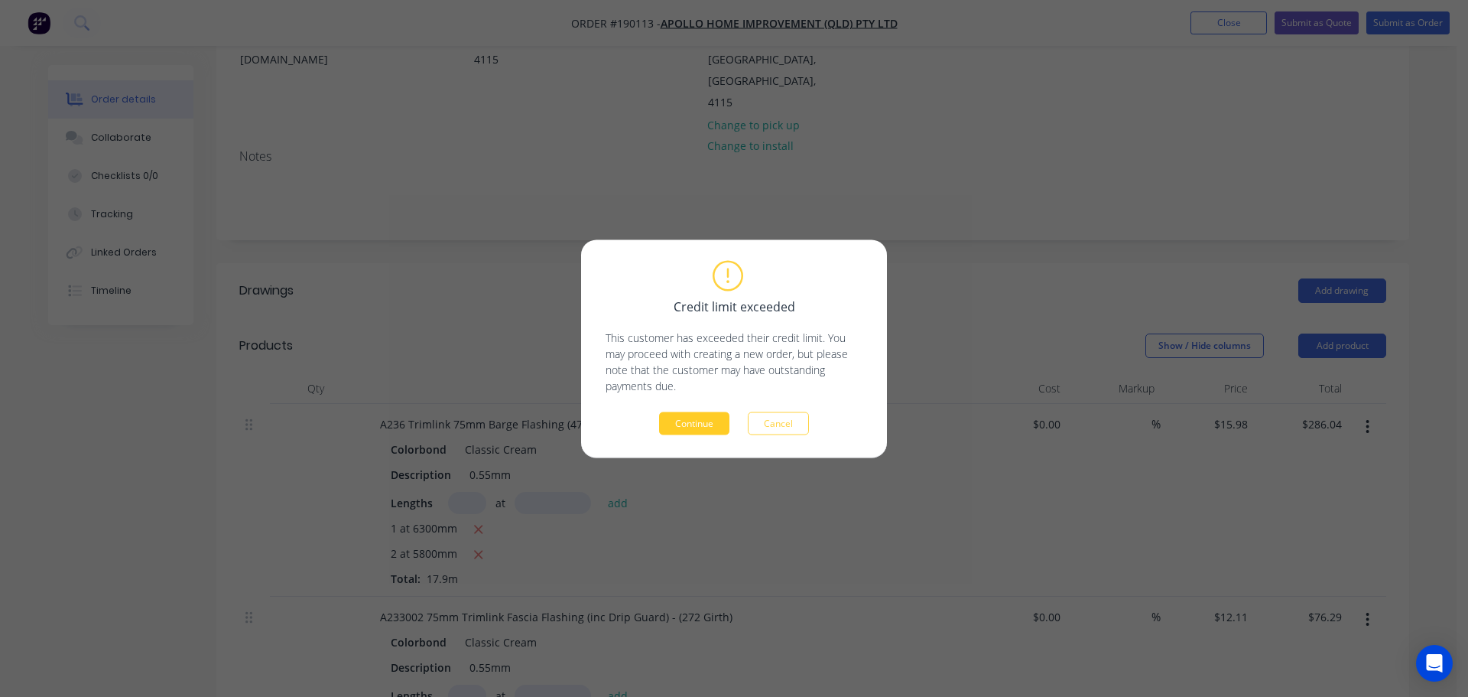
click at [696, 432] on button "Continue" at bounding box center [694, 422] width 70 height 23
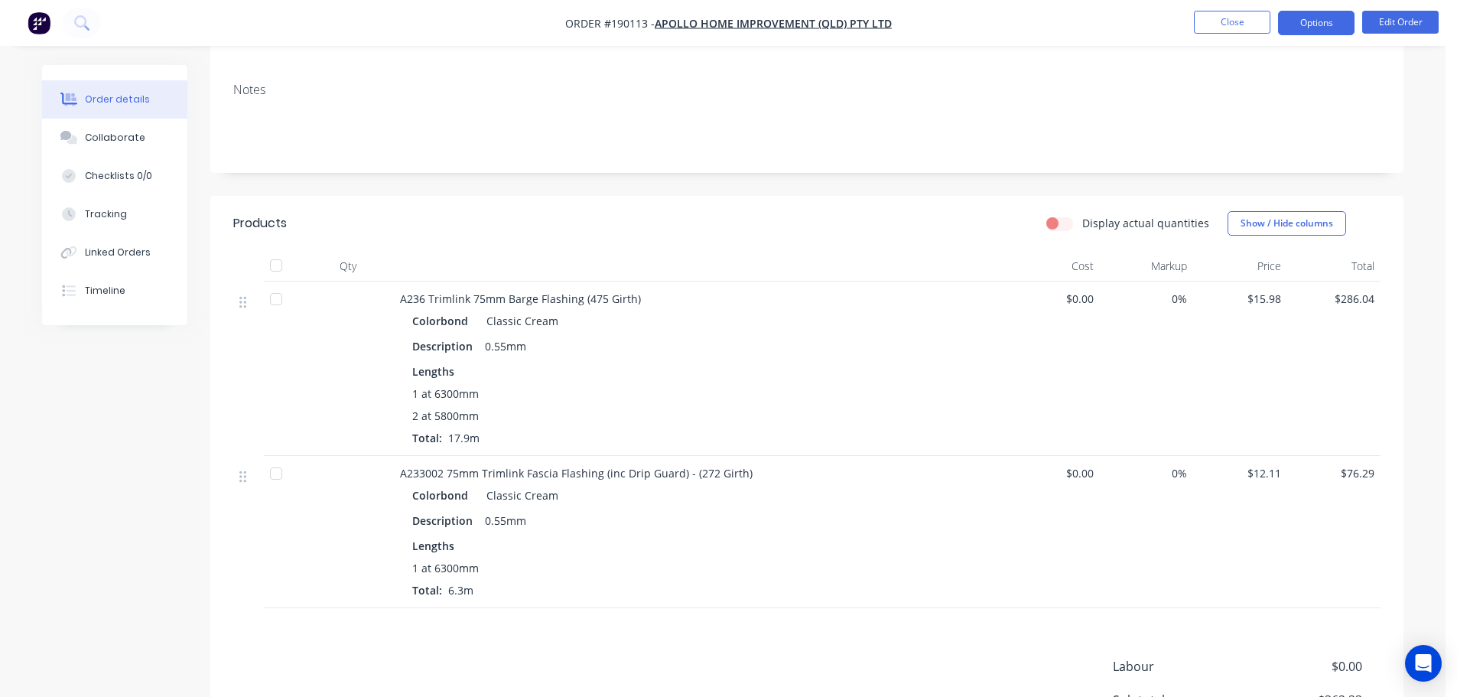
click at [1307, 26] on button "Options" at bounding box center [1316, 23] width 76 height 24
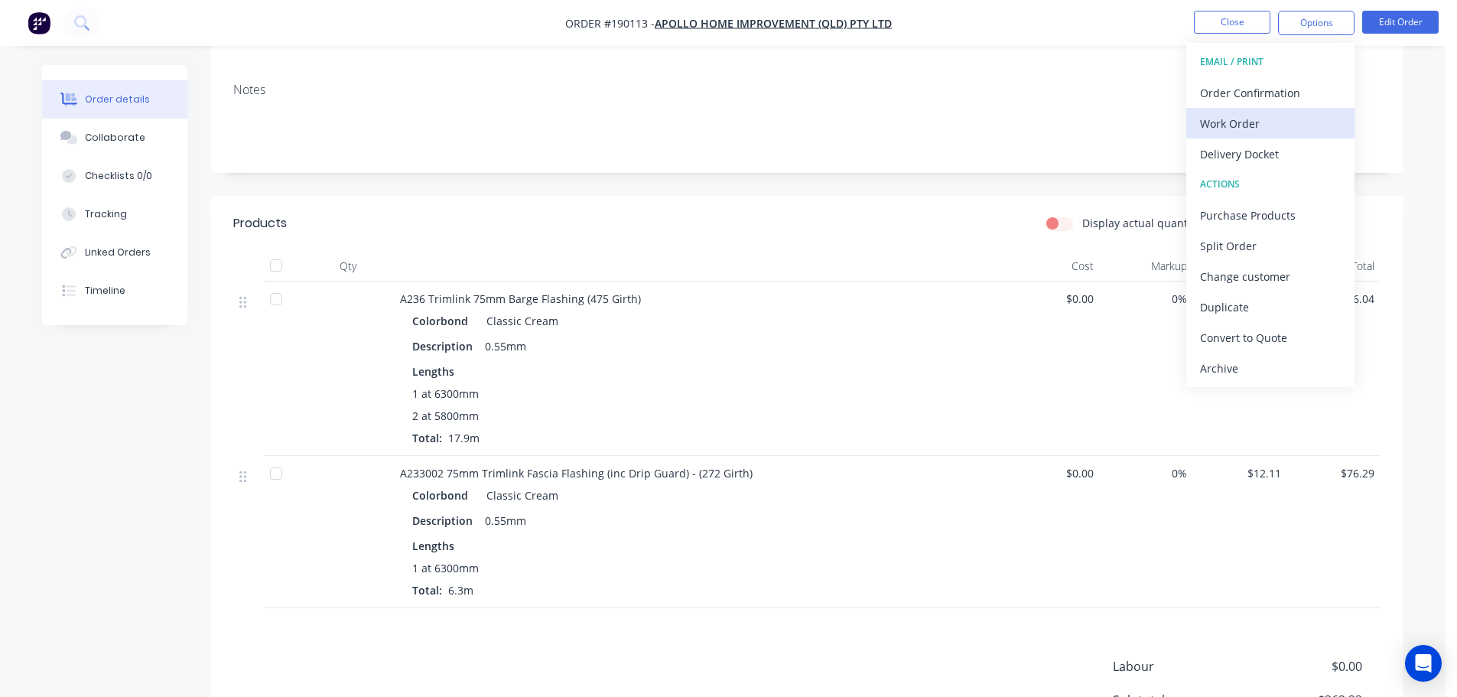
click at [1262, 115] on div "Work Order" at bounding box center [1270, 123] width 141 height 22
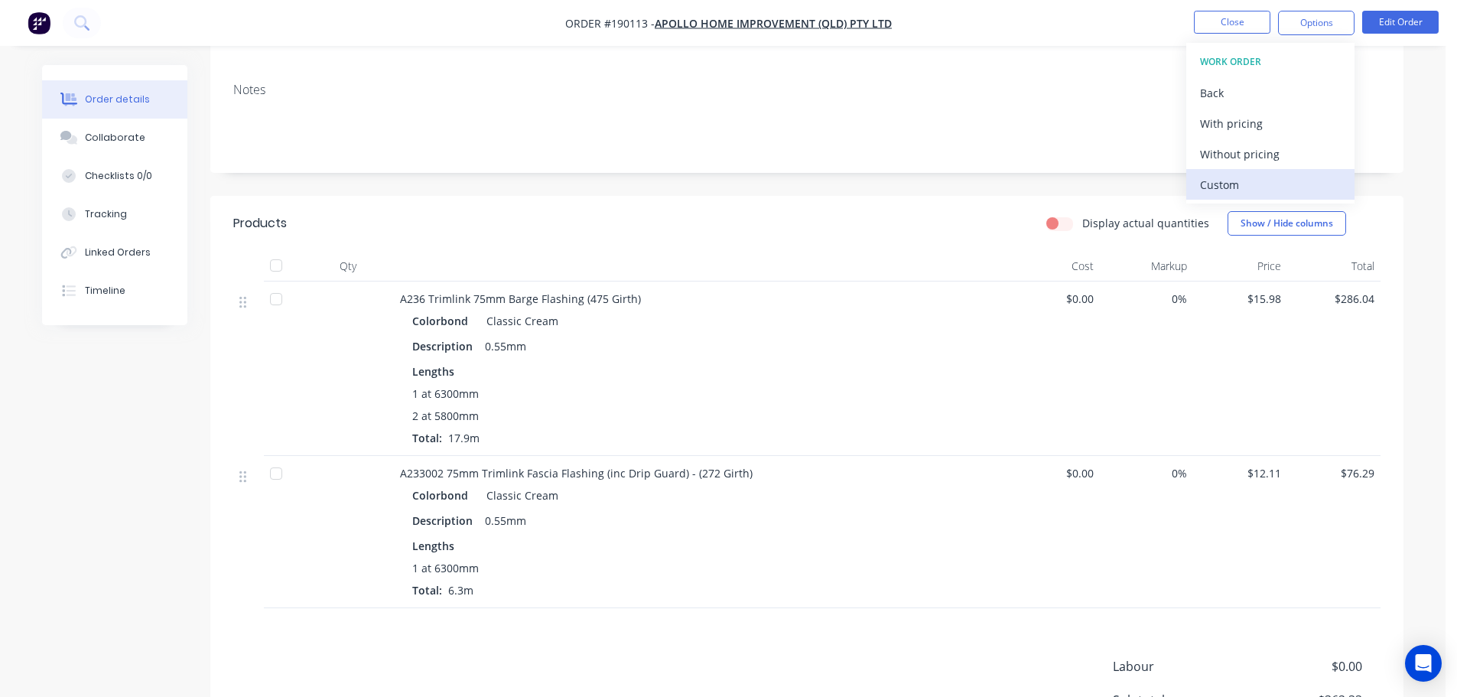
click at [1250, 176] on div "Custom" at bounding box center [1270, 185] width 141 height 22
click at [1251, 158] on div "Without pricing" at bounding box center [1270, 154] width 141 height 22
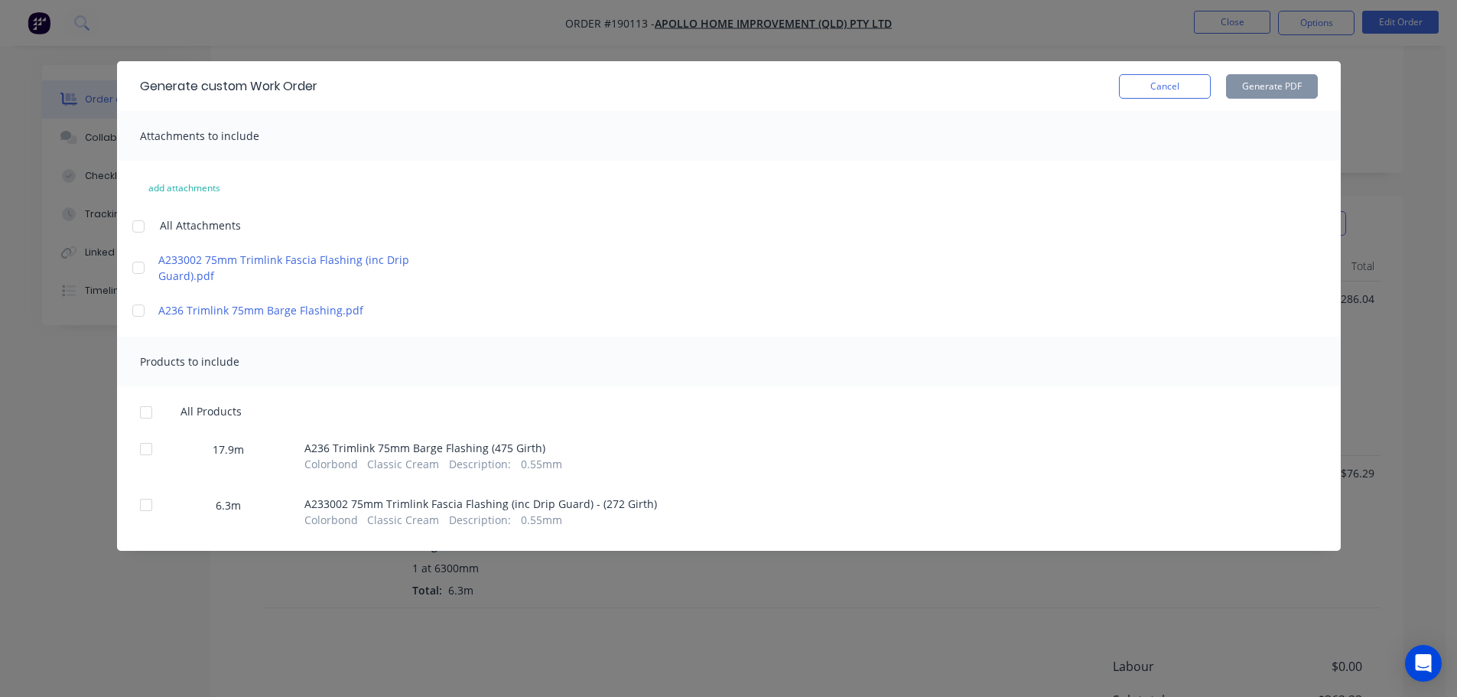
click at [128, 222] on div at bounding box center [138, 226] width 31 height 31
click at [140, 406] on div at bounding box center [146, 412] width 31 height 31
click at [1246, 74] on button "Generate PDF" at bounding box center [1272, 86] width 92 height 24
click at [1165, 86] on button "Cancel" at bounding box center [1165, 86] width 92 height 24
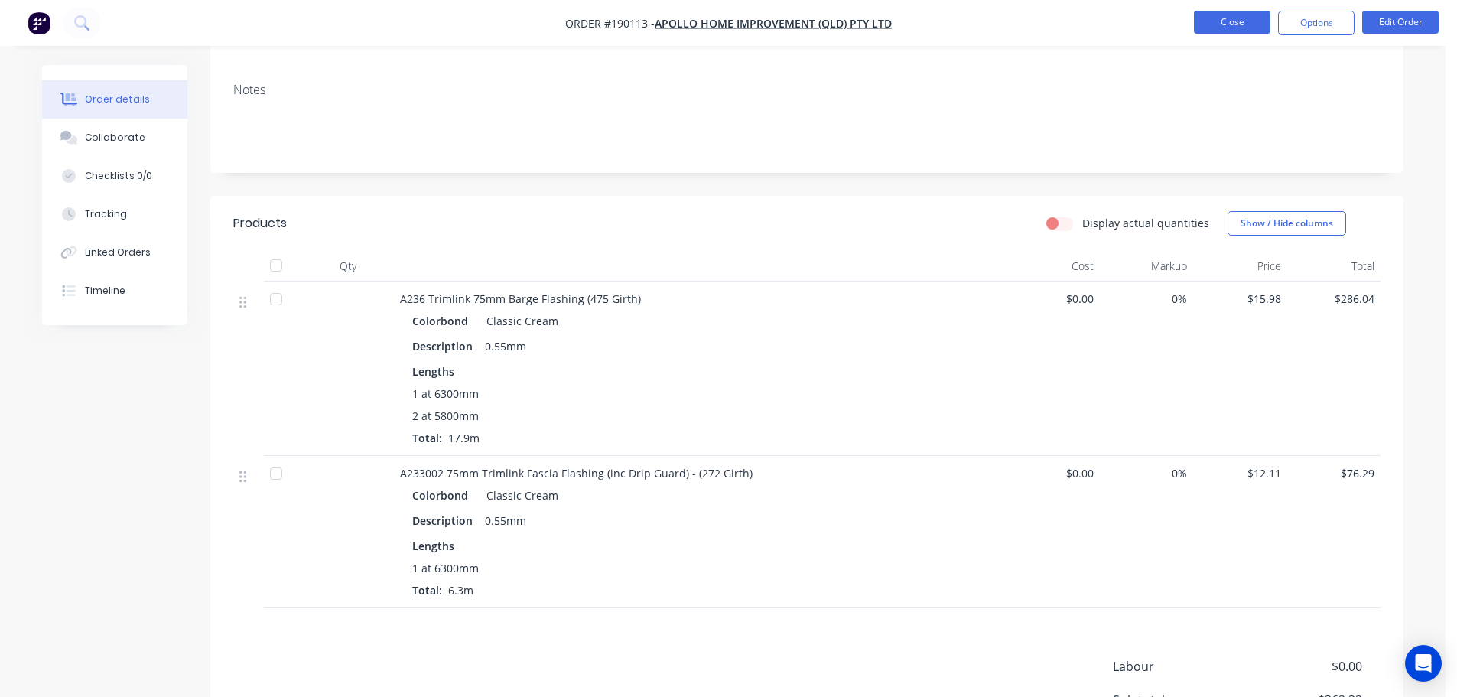
click at [1204, 18] on button "Close" at bounding box center [1232, 22] width 76 height 23
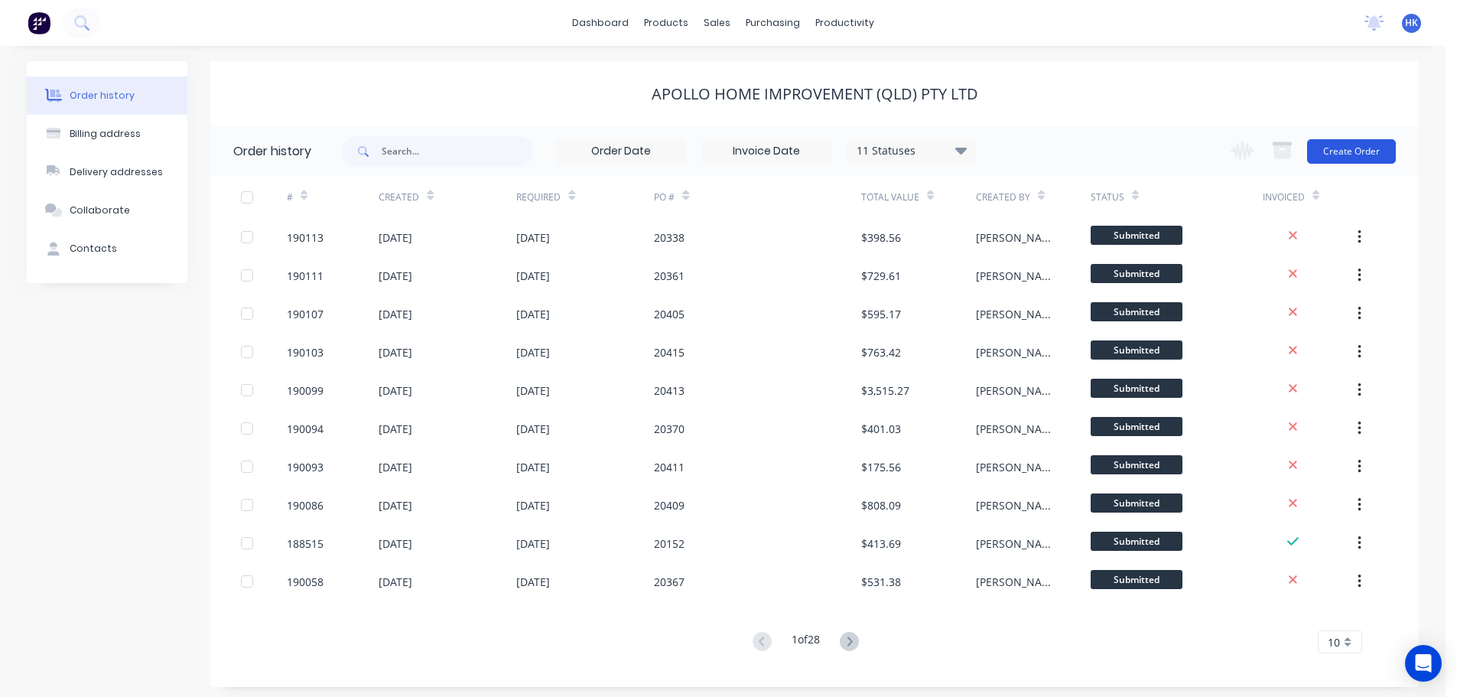
click at [1327, 151] on button "Create Order" at bounding box center [1351, 151] width 89 height 24
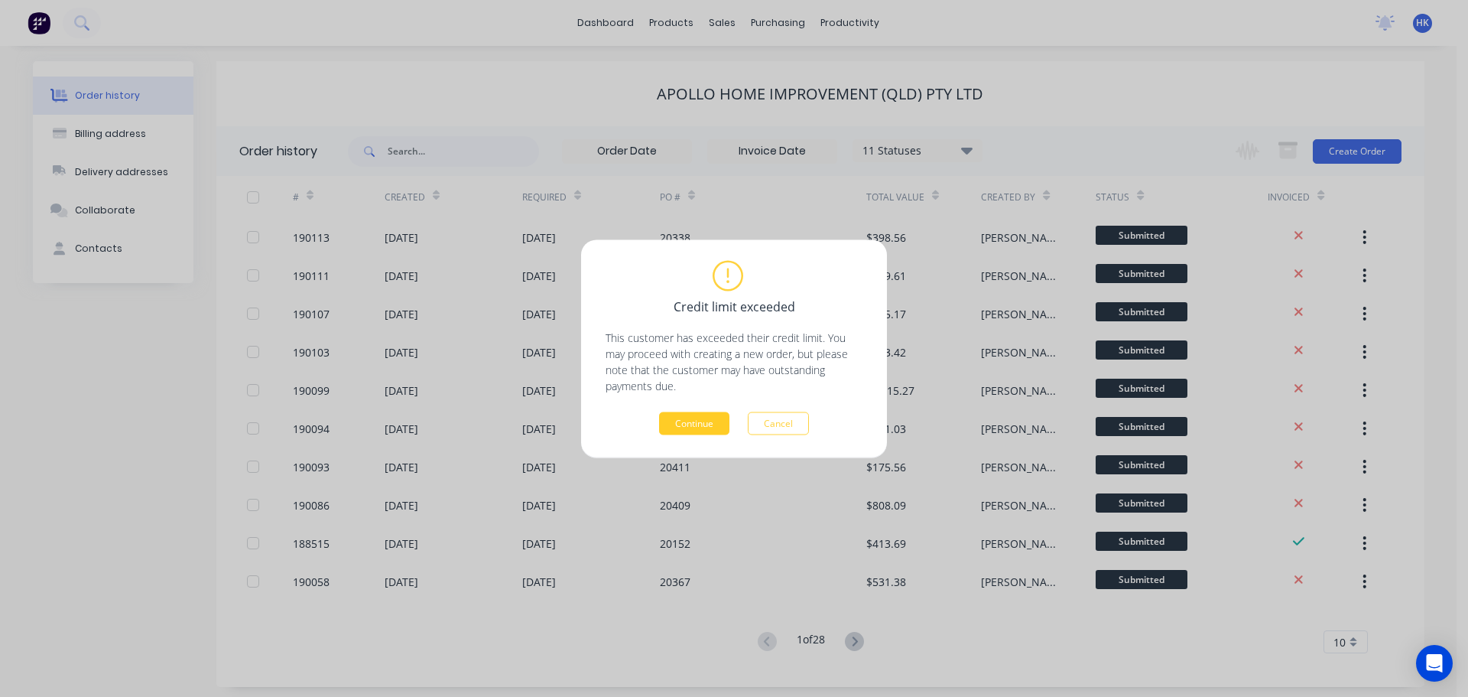
click at [713, 431] on button "Continue" at bounding box center [694, 422] width 70 height 23
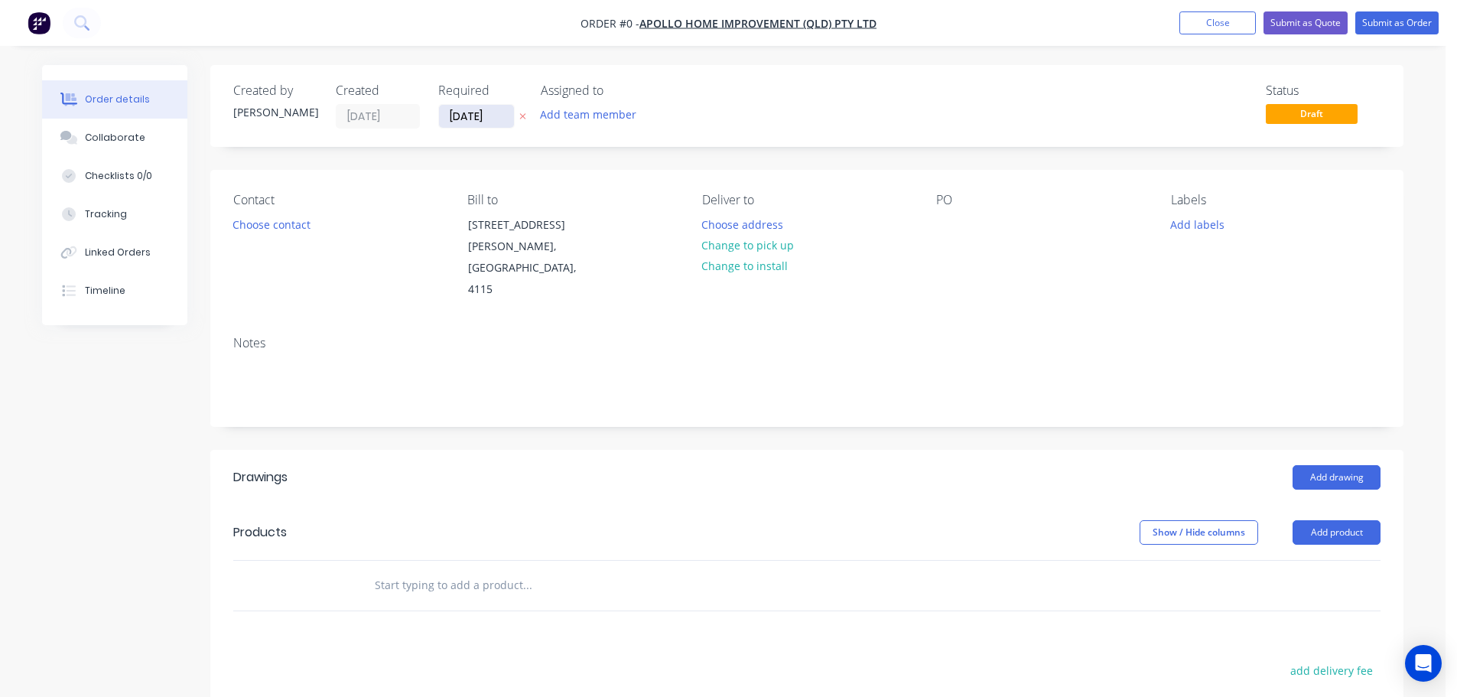
click at [484, 107] on input "[DATE]" at bounding box center [476, 116] width 75 height 23
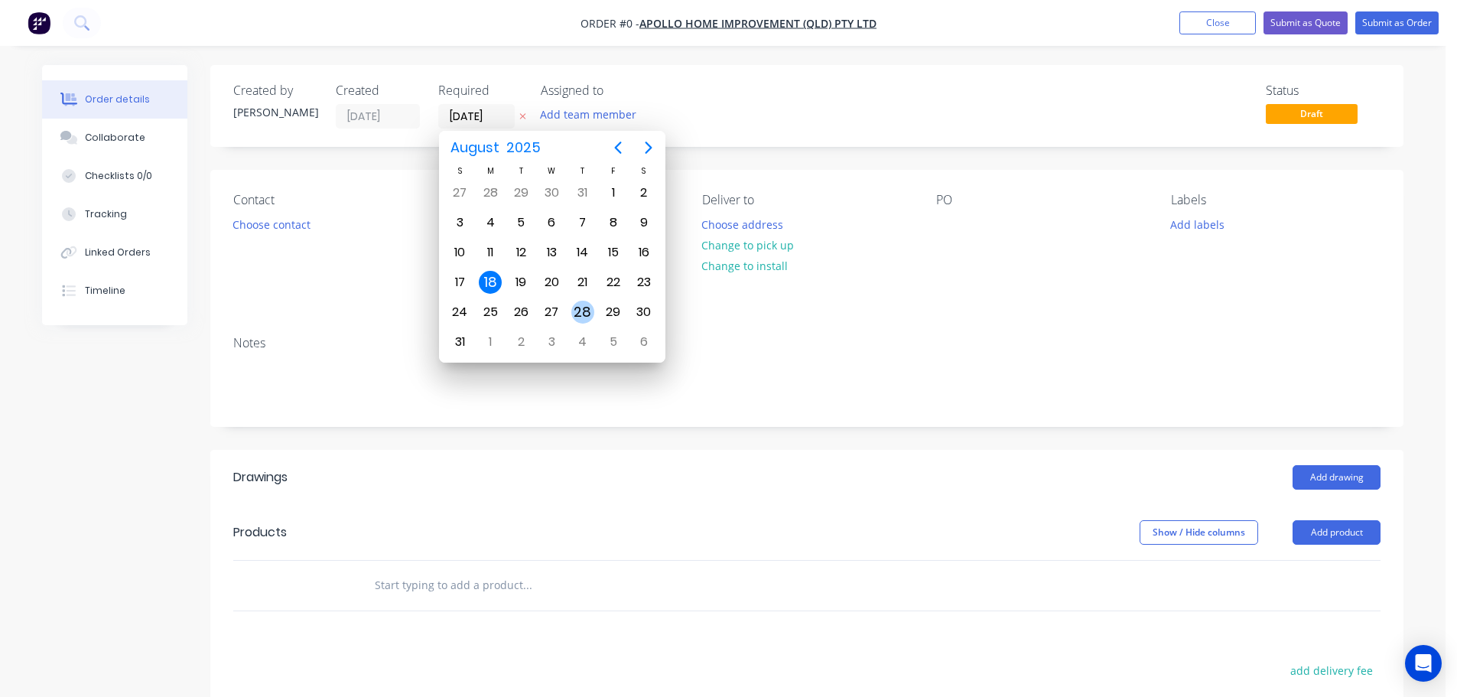
click at [585, 303] on div "28" at bounding box center [582, 312] width 23 height 23
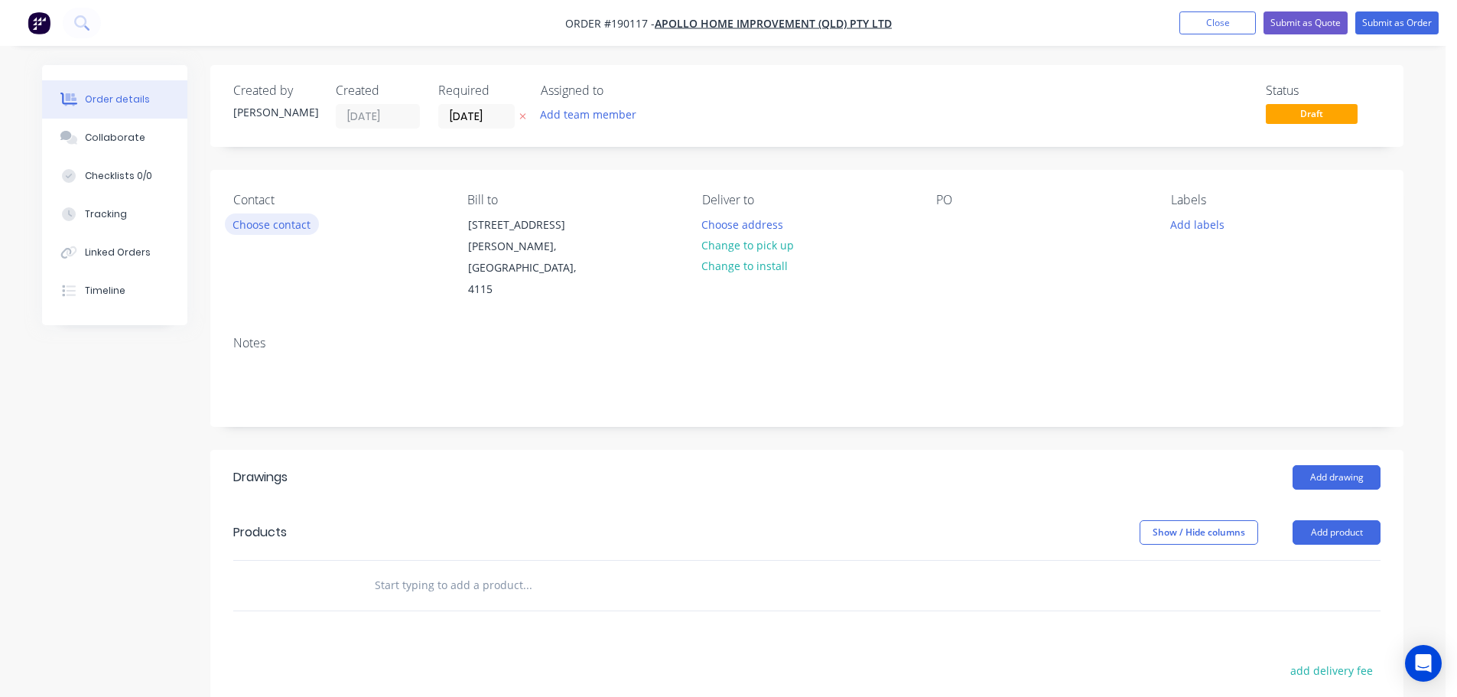
click at [279, 233] on button "Choose contact" at bounding box center [272, 223] width 94 height 21
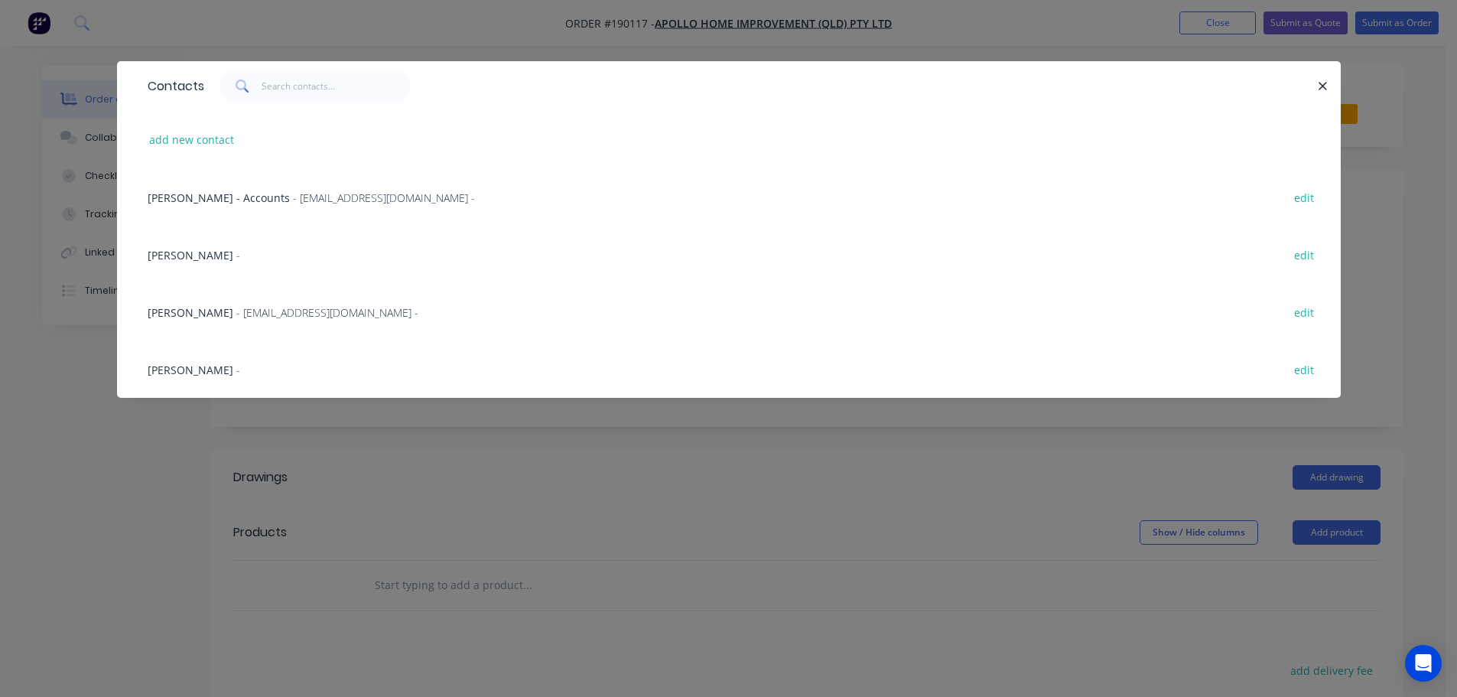
click at [249, 302] on div "[PERSON_NAME] - [EMAIL_ADDRESS][DOMAIN_NAME] - edit" at bounding box center [729, 311] width 1178 height 57
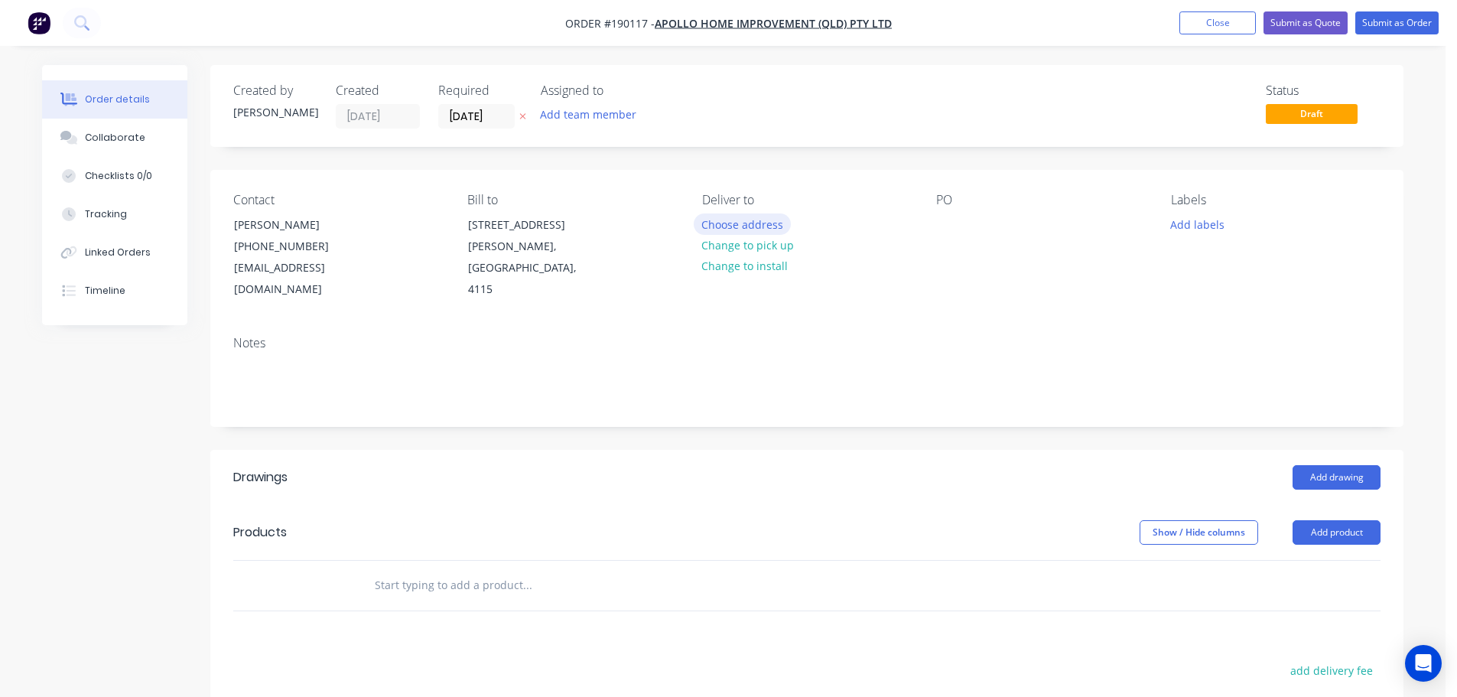
drag, startPoint x: 725, startPoint y: 209, endPoint x: 726, endPoint y: 222, distance: 13.0
click at [725, 210] on div "Deliver to Choose address Change to pick up Change to install" at bounding box center [807, 247] width 210 height 108
click at [726, 224] on button "Choose address" at bounding box center [743, 223] width 98 height 21
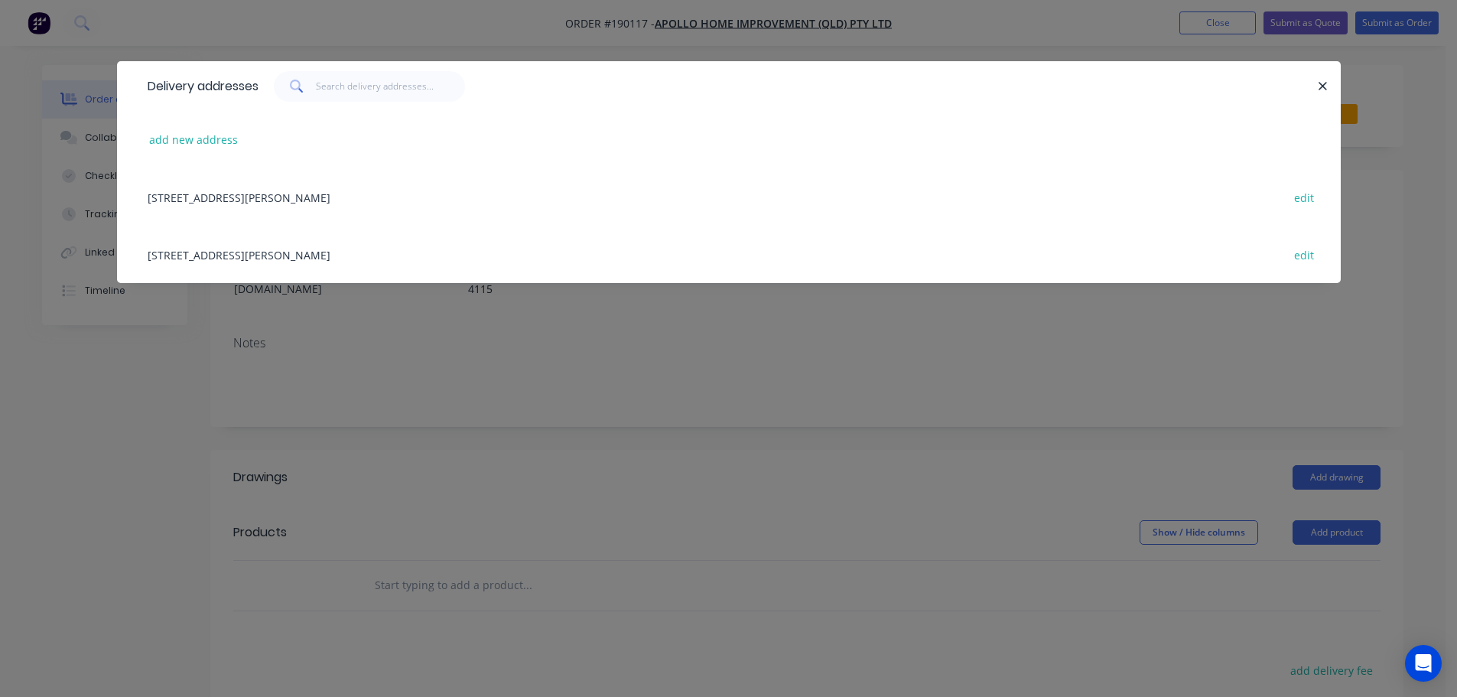
click at [389, 259] on div "[STREET_ADDRESS][PERSON_NAME] edit" at bounding box center [729, 254] width 1178 height 57
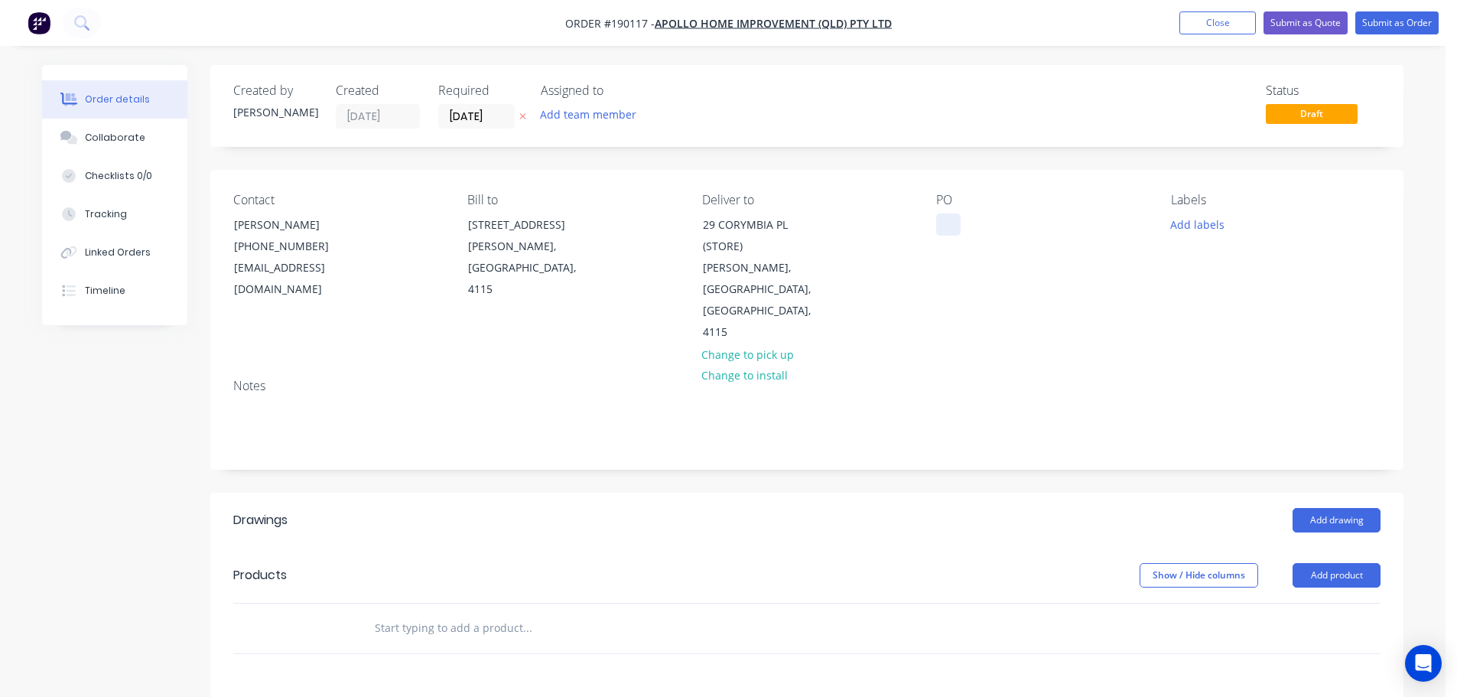
click at [943, 229] on div at bounding box center [948, 224] width 24 height 22
click at [1184, 232] on button "Add labels" at bounding box center [1197, 223] width 70 height 21
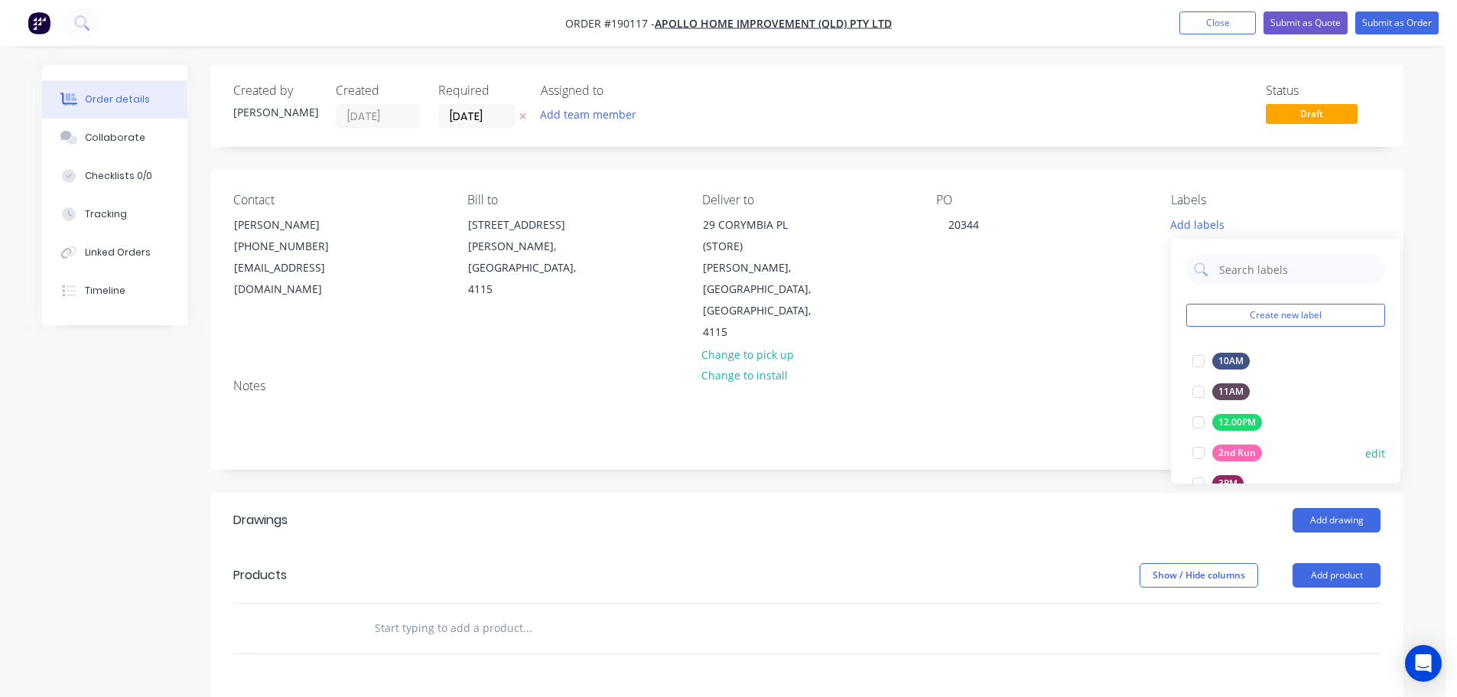
click at [1197, 454] on div at bounding box center [1198, 452] width 31 height 31
click at [1348, 548] on header "Products Show / Hide columns Add product" at bounding box center [806, 575] width 1193 height 55
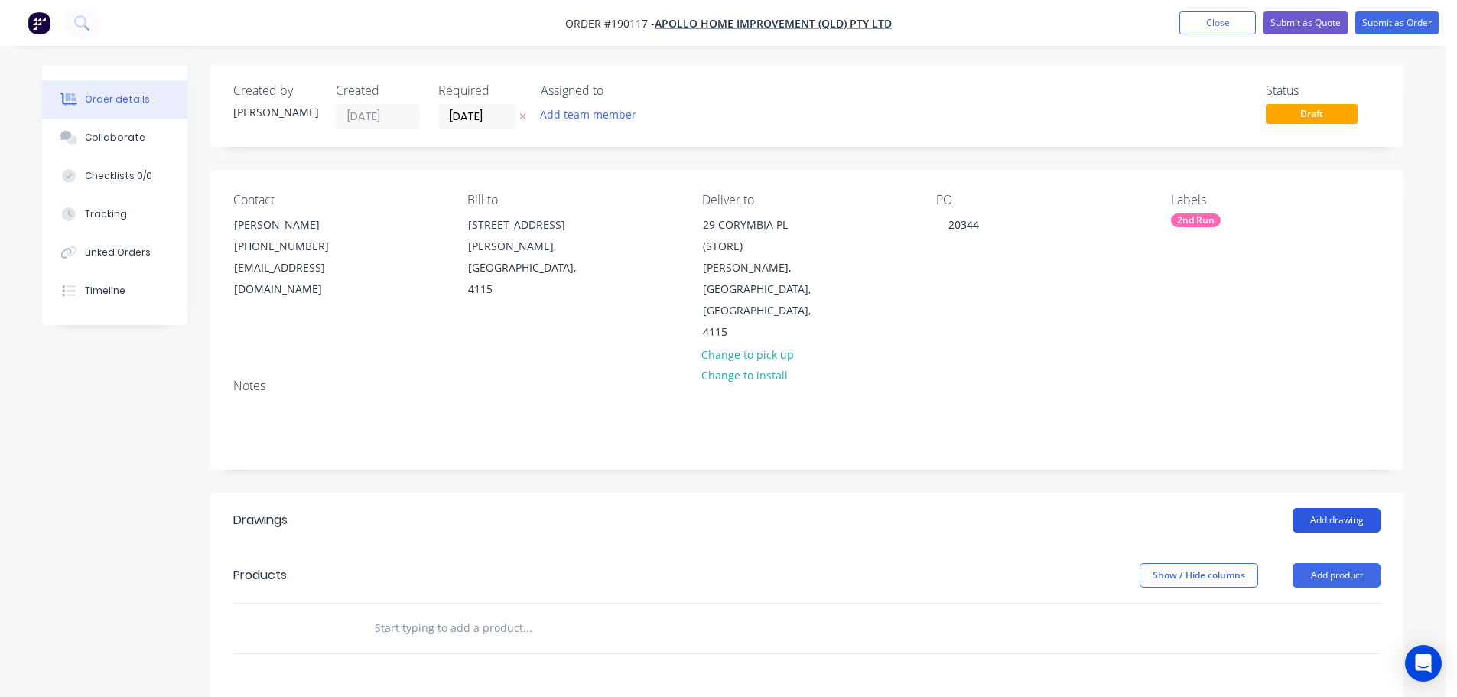
click at [1341, 508] on button "Add drawing" at bounding box center [1337, 520] width 88 height 24
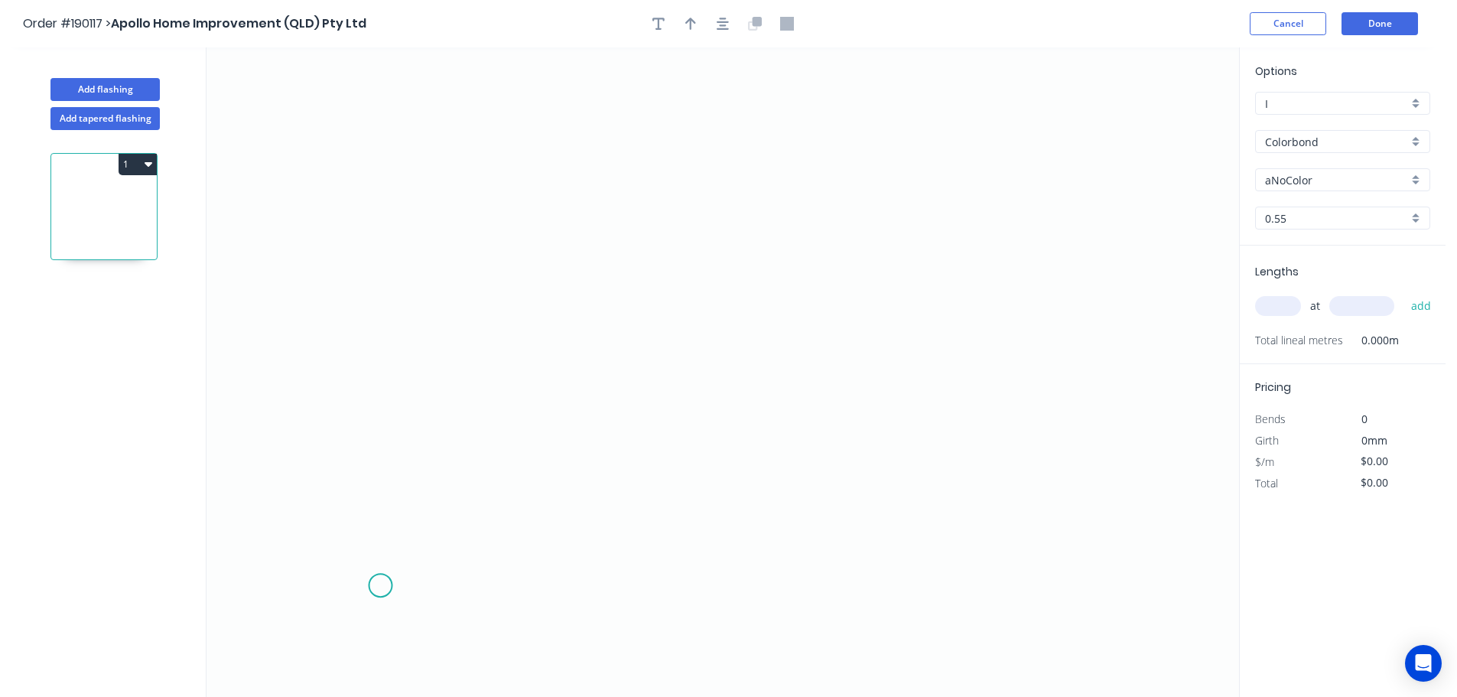
click at [382, 587] on icon "0" at bounding box center [723, 371] width 1033 height 649
click at [363, 223] on icon "0" at bounding box center [723, 371] width 1033 height 649
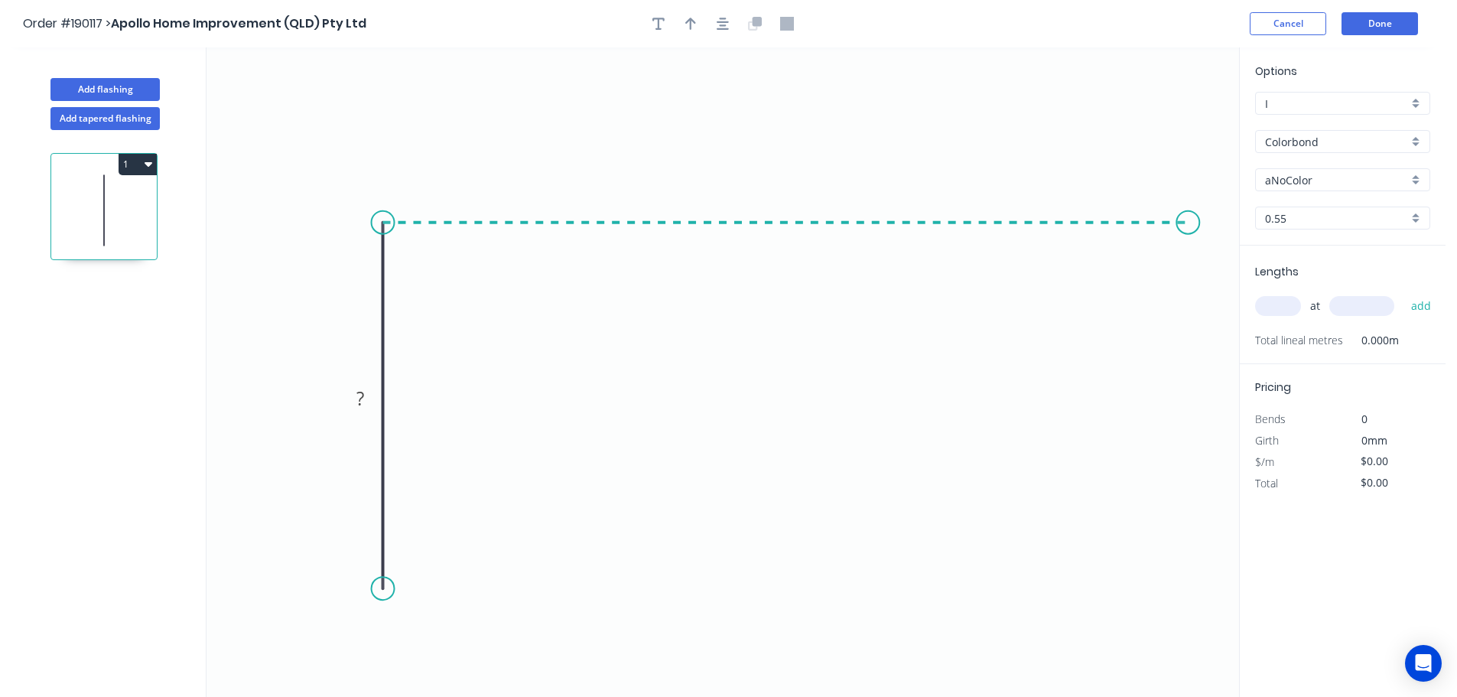
click at [1189, 249] on icon "0 ?" at bounding box center [723, 371] width 1033 height 649
drag, startPoint x: 721, startPoint y: 23, endPoint x: 865, endPoint y: 135, distance: 182.1
click at [721, 24] on icon "button" at bounding box center [723, 24] width 12 height 14
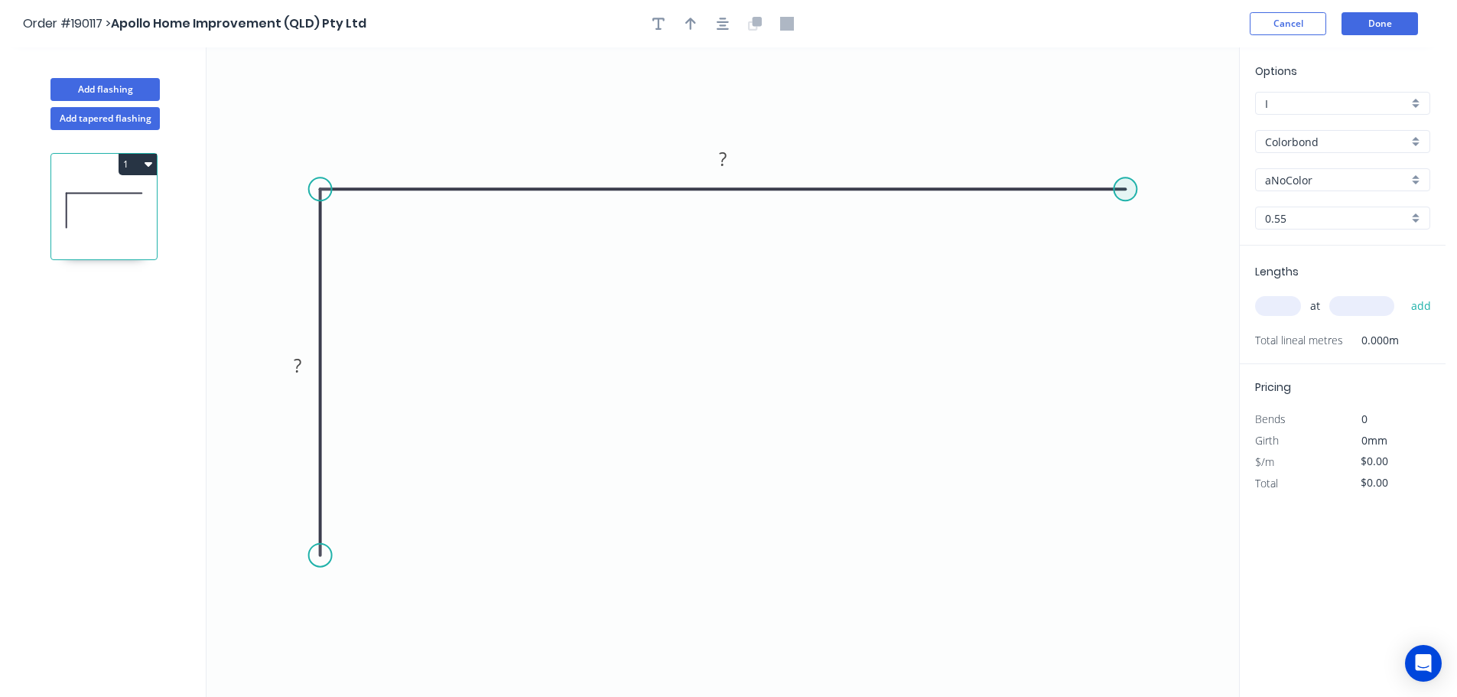
click at [1122, 196] on circle at bounding box center [1125, 188] width 23 height 23
drag, startPoint x: 1124, startPoint y: 195, endPoint x: 1111, endPoint y: 192, distance: 13.4
click at [1114, 193] on circle at bounding box center [1125, 188] width 23 height 23
drag, startPoint x: 1111, startPoint y: 192, endPoint x: 1078, endPoint y: 195, distance: 33.8
click at [1104, 194] on circle at bounding box center [1113, 188] width 23 height 23
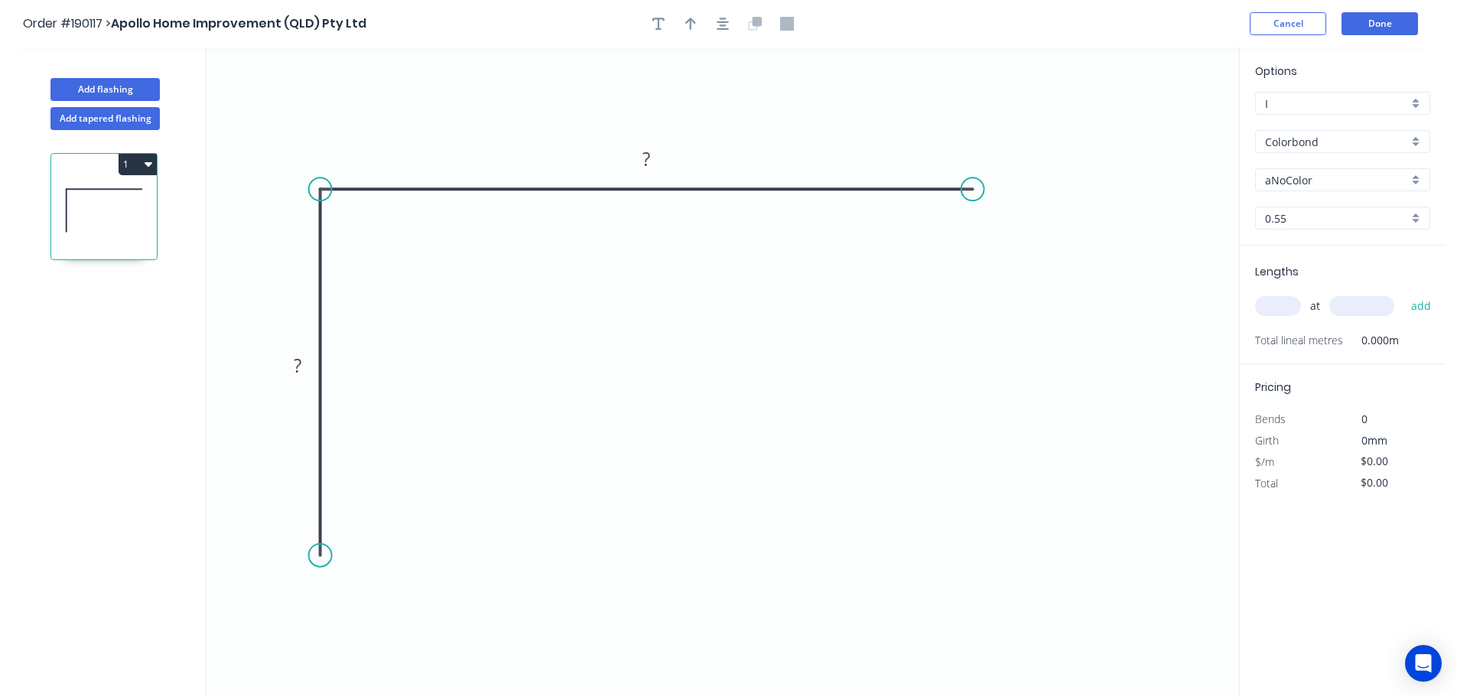
click at [973, 191] on circle at bounding box center [972, 188] width 23 height 23
click at [313, 556] on circle at bounding box center [320, 555] width 23 height 23
click at [968, 188] on circle at bounding box center [972, 188] width 23 height 23
click at [1019, 239] on icon "0 ? ?" at bounding box center [723, 371] width 1033 height 649
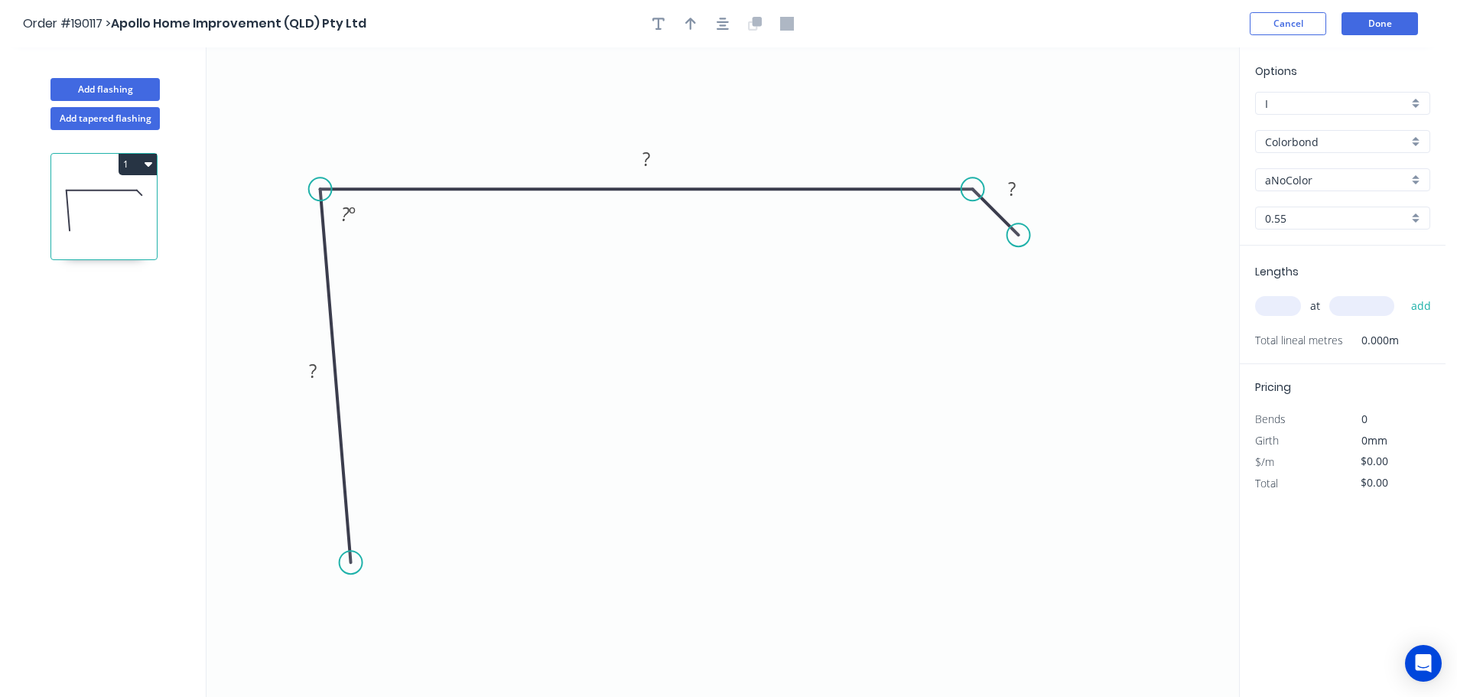
drag, startPoint x: 310, startPoint y: 560, endPoint x: 350, endPoint y: 563, distance: 40.7
click at [350, 563] on circle at bounding box center [351, 562] width 23 height 23
click at [370, 590] on div "Crush & Fold" at bounding box center [423, 591] width 154 height 31
click at [327, 555] on icon "0 CF 10 ? ? ? ? º" at bounding box center [723, 371] width 1033 height 649
drag, startPoint x: 327, startPoint y: 551, endPoint x: 411, endPoint y: 618, distance: 107.7
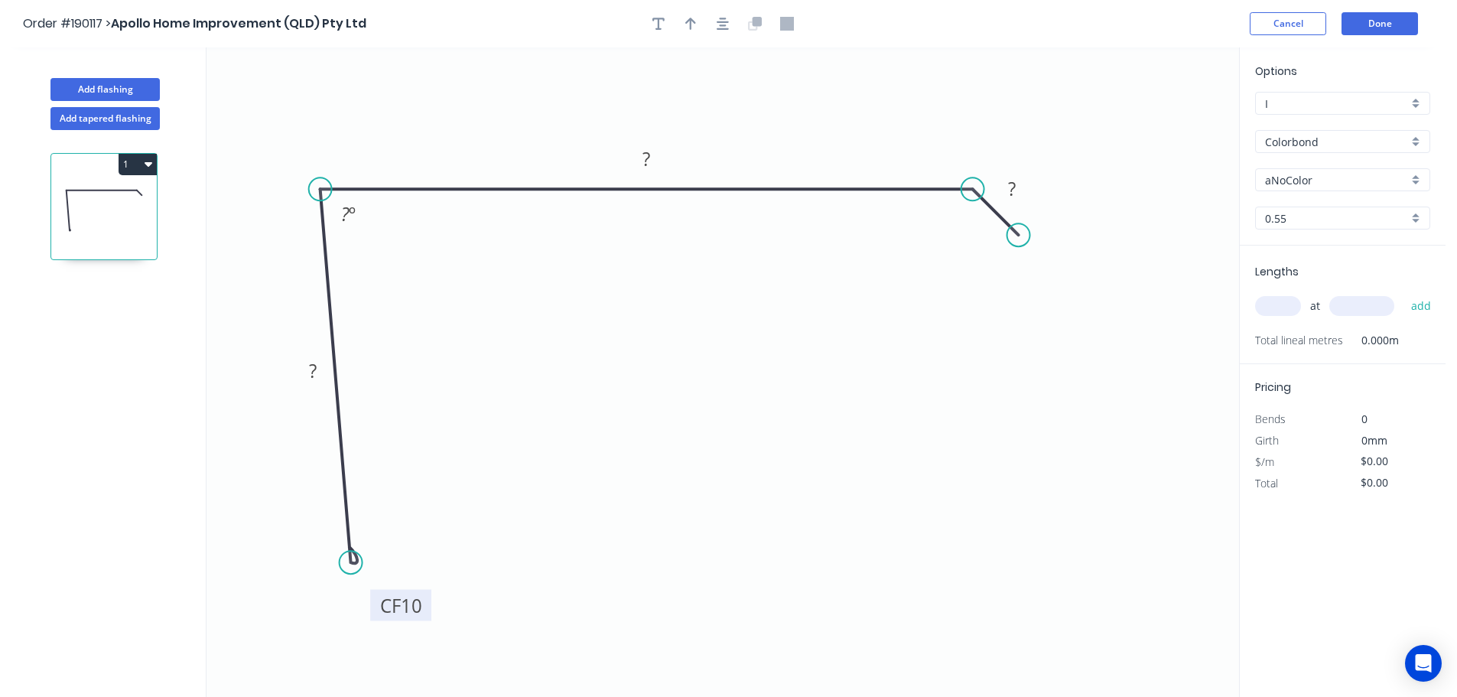
click at [411, 618] on rect at bounding box center [400, 605] width 61 height 31
click at [413, 611] on tspan "10" at bounding box center [411, 605] width 21 height 25
drag, startPoint x: 728, startPoint y: 22, endPoint x: 711, endPoint y: 31, distance: 19.8
click at [727, 24] on icon "button" at bounding box center [723, 24] width 12 height 14
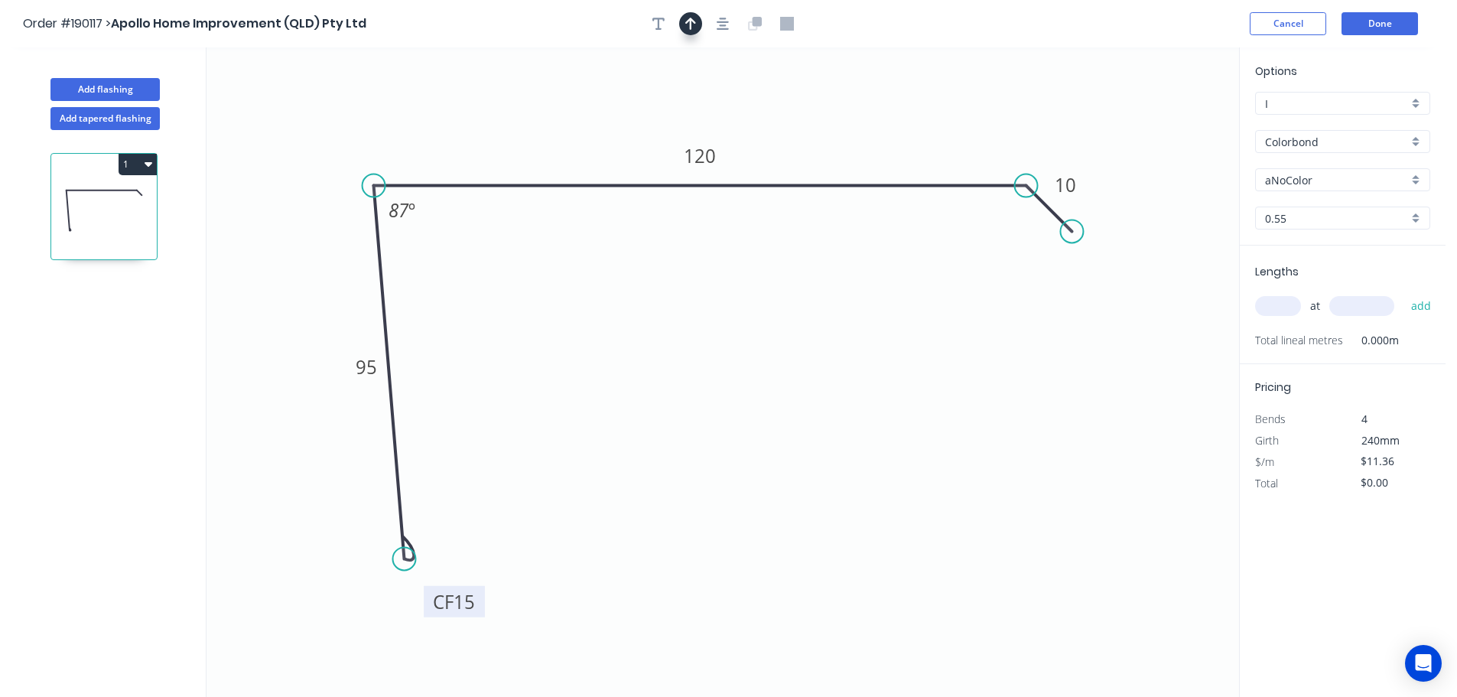
click at [695, 28] on icon "button" at bounding box center [690, 24] width 11 height 14
drag, startPoint x: 1163, startPoint y: 119, endPoint x: 307, endPoint y: 154, distance: 856.6
click at [434, 154] on icon at bounding box center [441, 132] width 14 height 49
click at [307, 154] on icon at bounding box center [290, 154] width 49 height 14
drag, startPoint x: 307, startPoint y: 154, endPoint x: 259, endPoint y: 91, distance: 79.1
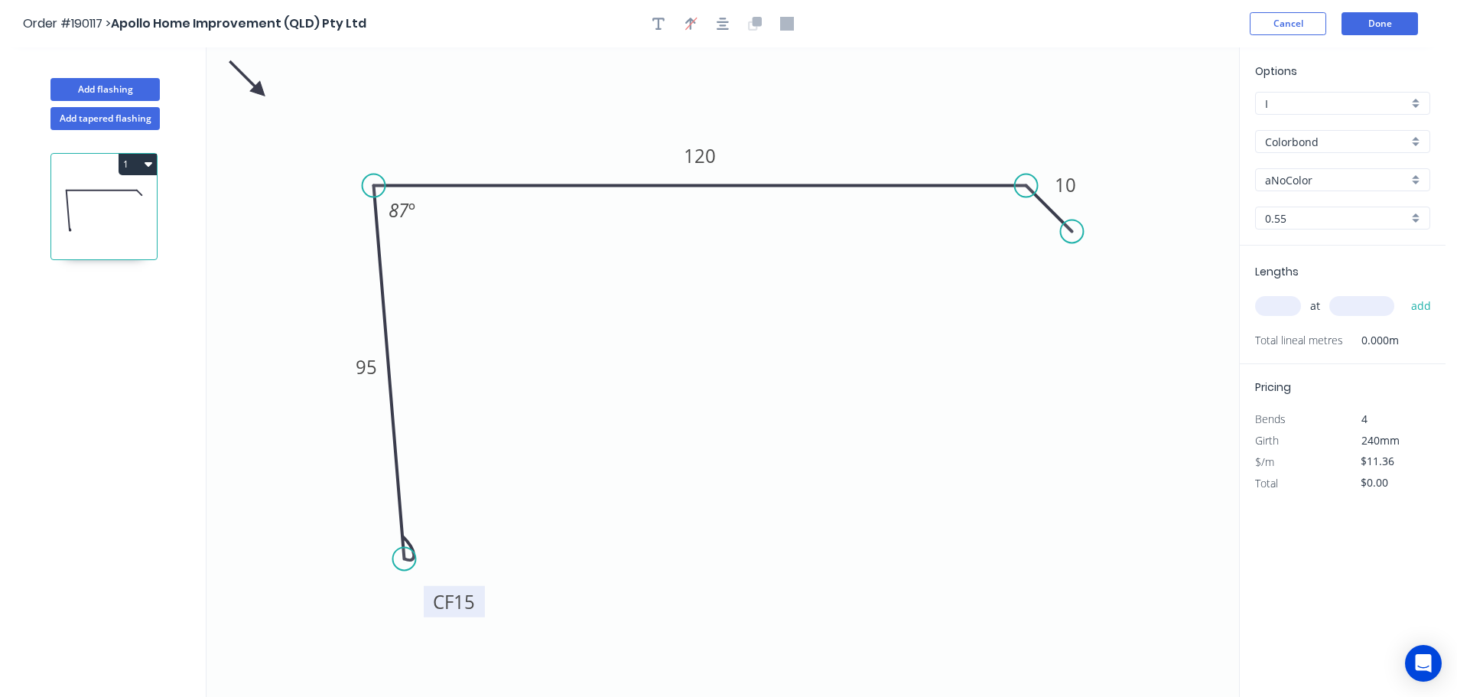
click at [259, 91] on icon at bounding box center [248, 79] width 44 height 44
click at [1356, 184] on input "aNoColor" at bounding box center [1336, 180] width 143 height 16
click at [1348, 304] on div "Dover White" at bounding box center [1343, 293] width 174 height 27
click at [1276, 311] on input "text" at bounding box center [1278, 306] width 46 height 20
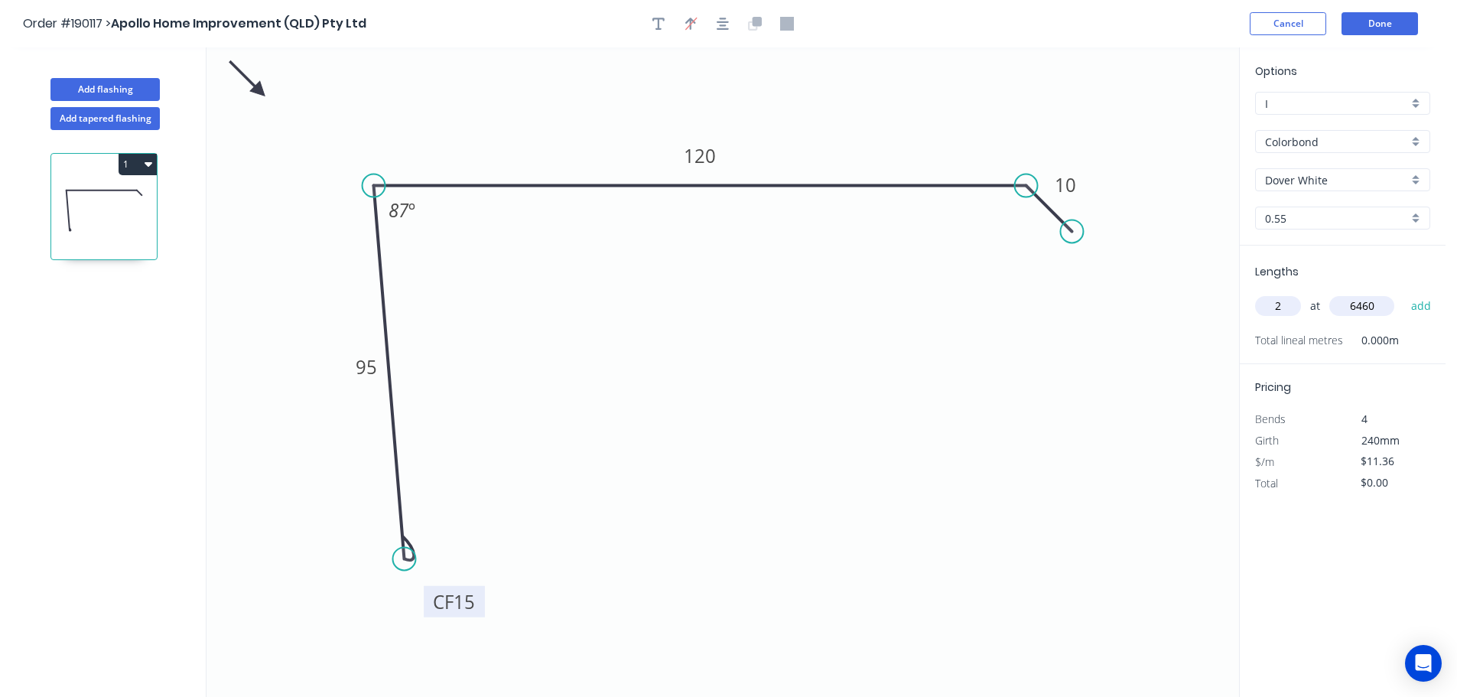
click at [1403, 293] on button "add" at bounding box center [1421, 306] width 36 height 26
click at [406, 207] on tspan "87" at bounding box center [399, 209] width 21 height 25
click at [360, 369] on tspan "95" at bounding box center [366, 366] width 21 height 25
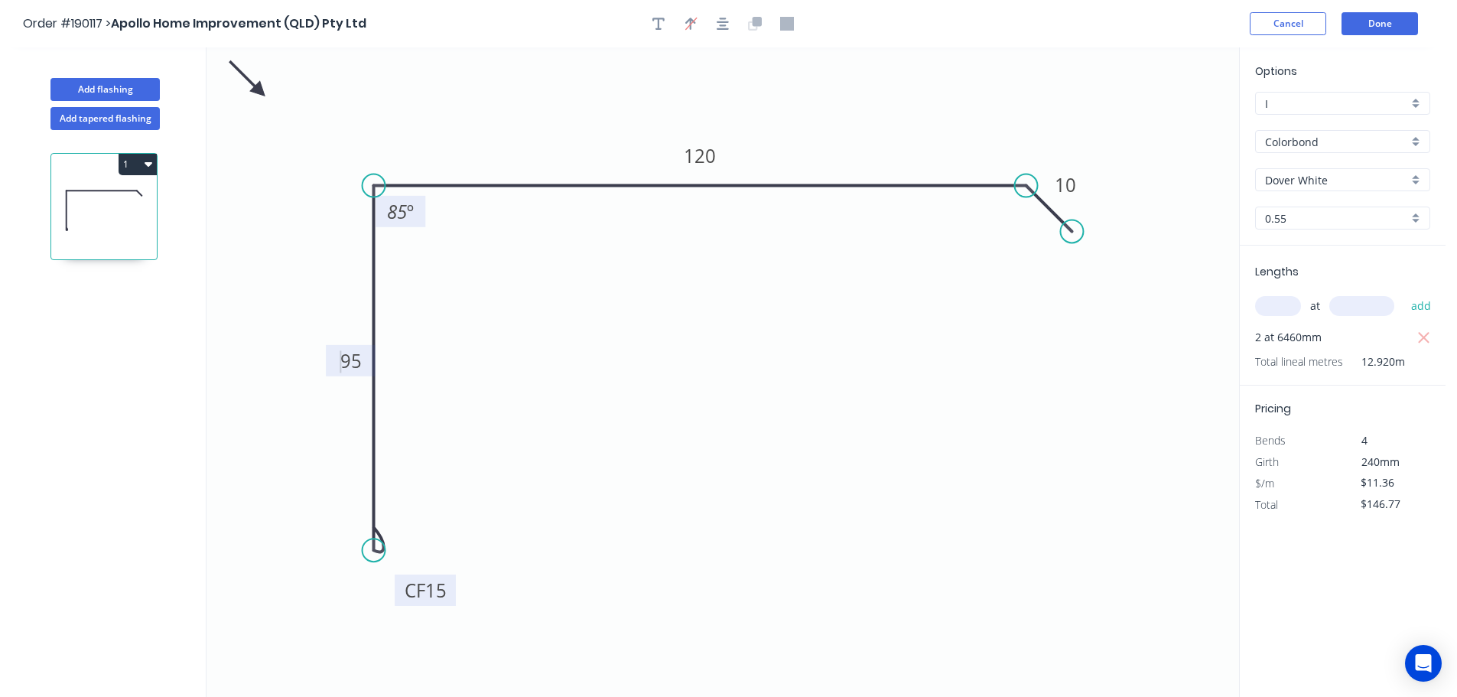
drag, startPoint x: 413, startPoint y: 555, endPoint x: 372, endPoint y: 550, distance: 40.9
click at [372, 550] on circle at bounding box center [374, 549] width 23 height 23
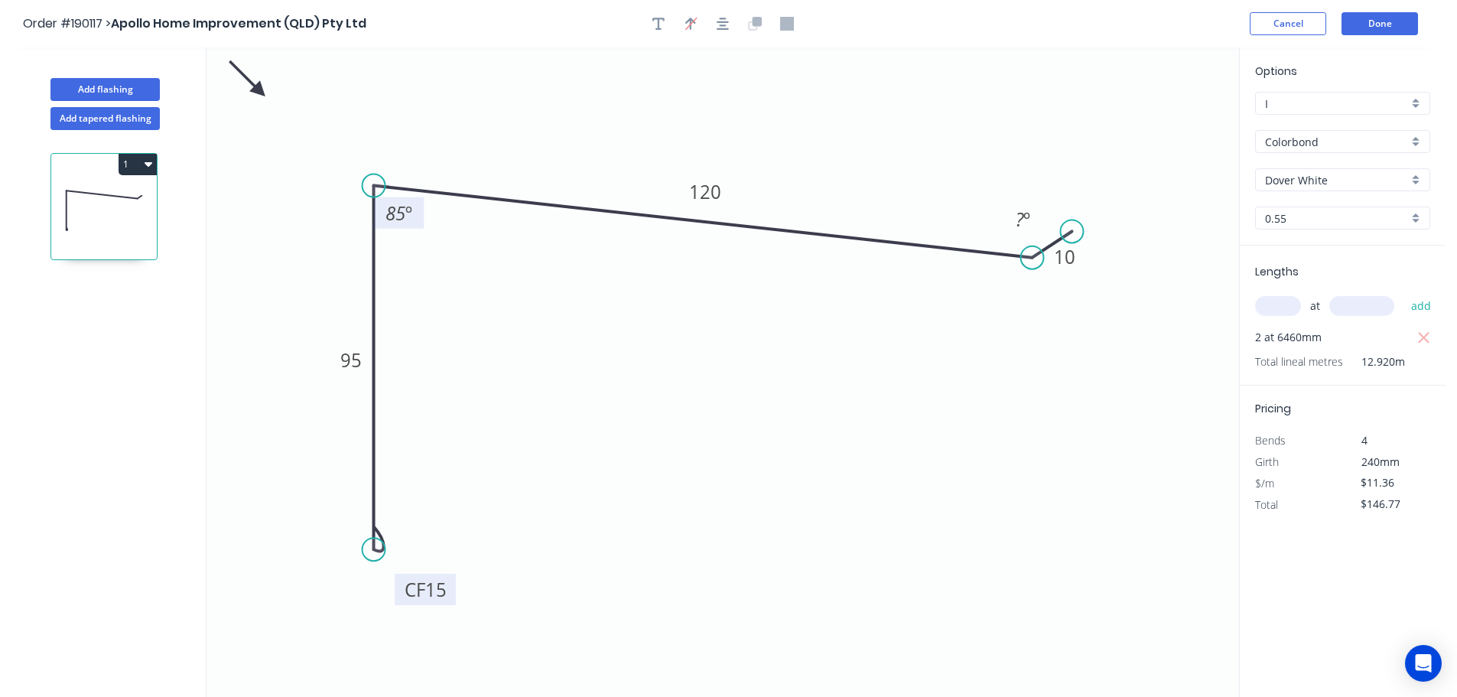
drag, startPoint x: 1017, startPoint y: 177, endPoint x: 1099, endPoint y: 235, distance: 99.9
click at [1034, 254] on circle at bounding box center [1032, 257] width 23 height 23
drag, startPoint x: 1079, startPoint y: 227, endPoint x: 1077, endPoint y: 314, distance: 86.5
click at [1077, 314] on circle at bounding box center [1076, 313] width 23 height 23
click at [1084, 312] on circle at bounding box center [1081, 312] width 23 height 23
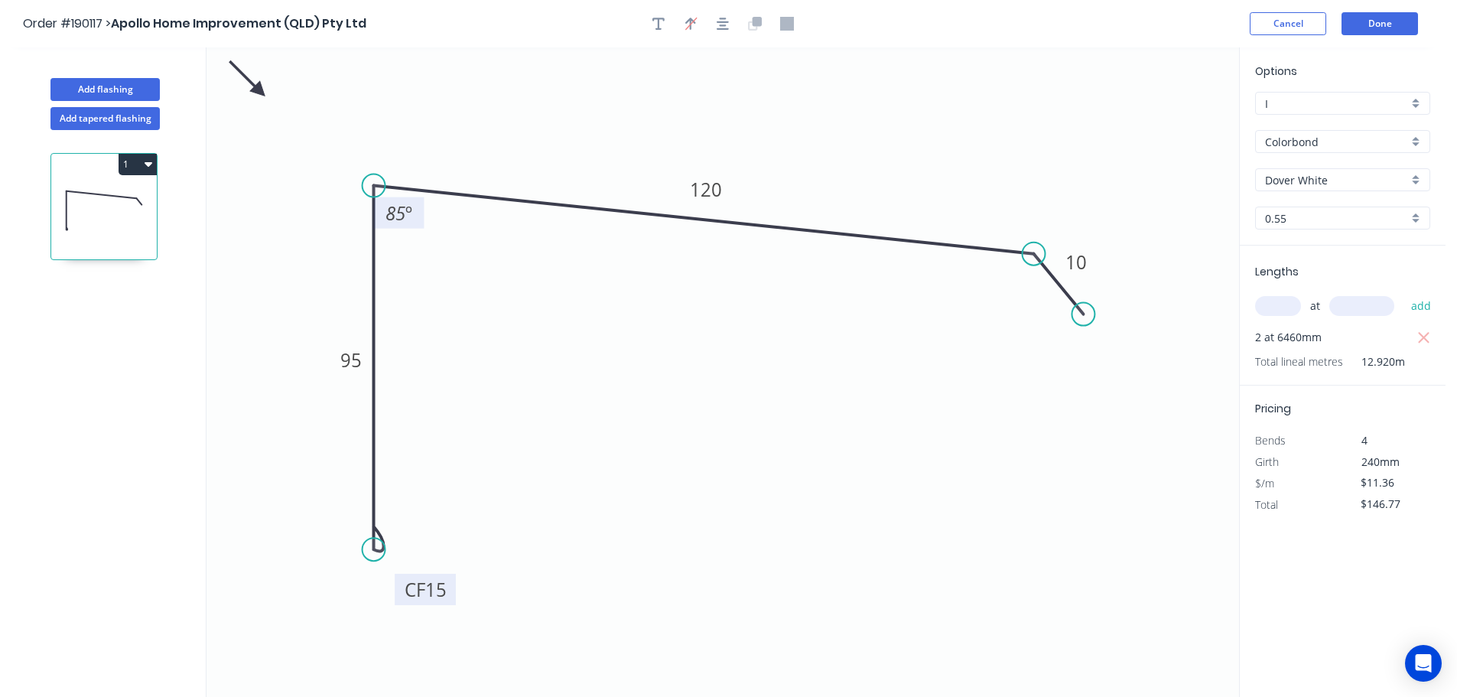
click at [1084, 314] on circle at bounding box center [1083, 314] width 23 height 23
click at [1359, 27] on button "Done" at bounding box center [1379, 23] width 76 height 23
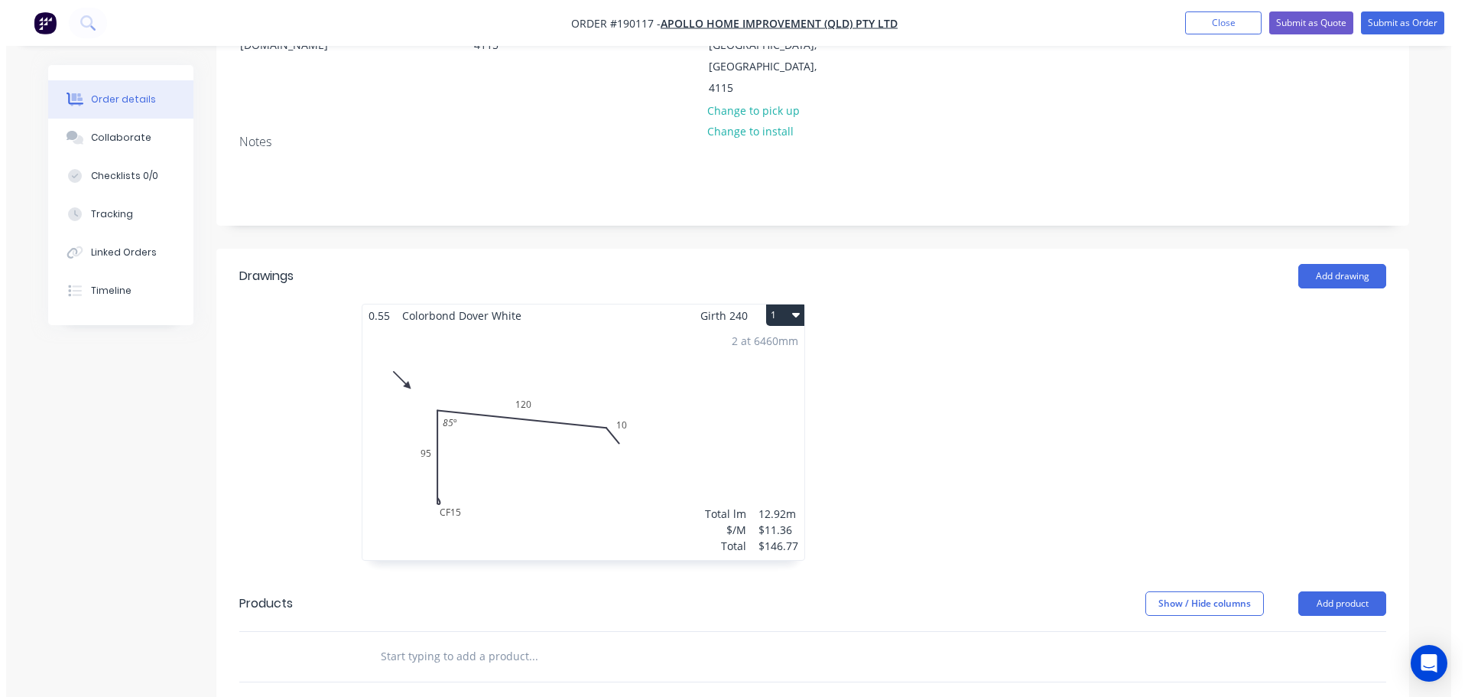
scroll to position [382, 0]
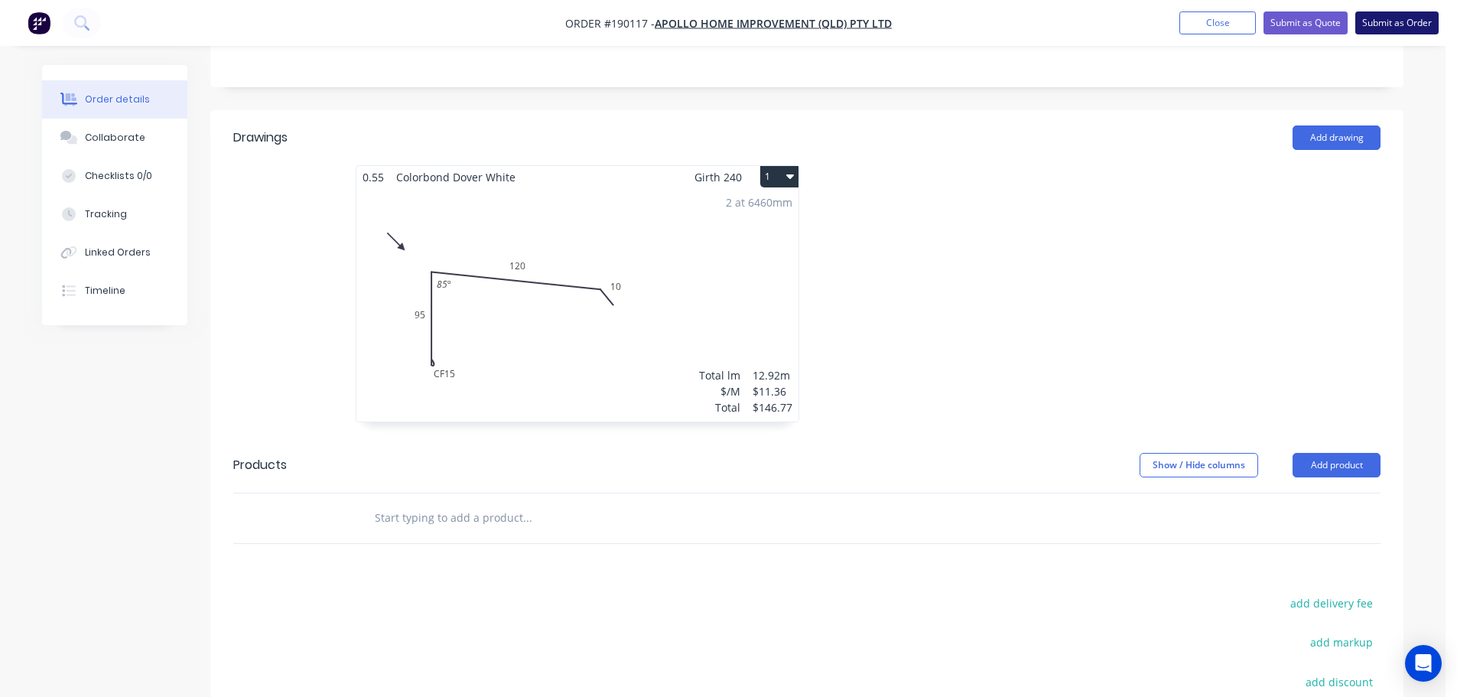
click at [1367, 24] on button "Submit as Order" at bounding box center [1396, 22] width 83 height 23
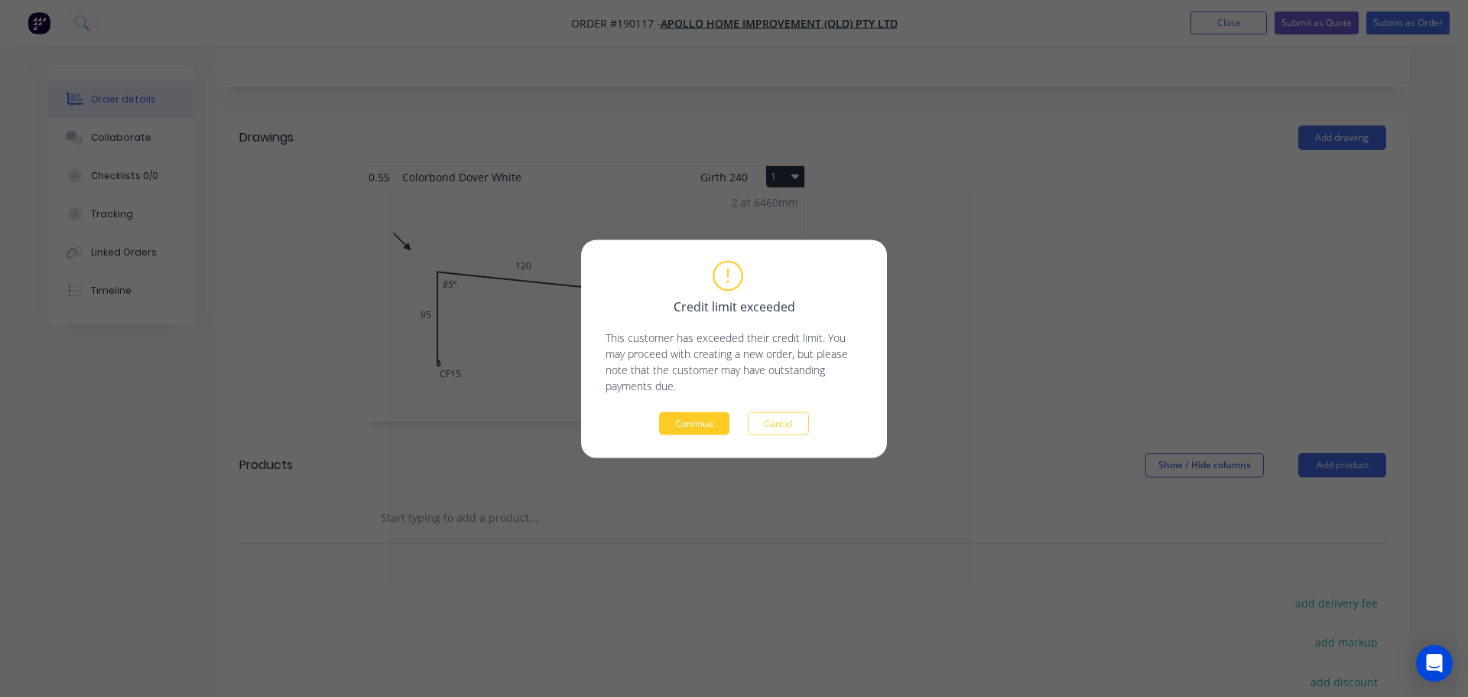
click at [687, 415] on button "Continue" at bounding box center [694, 422] width 70 height 23
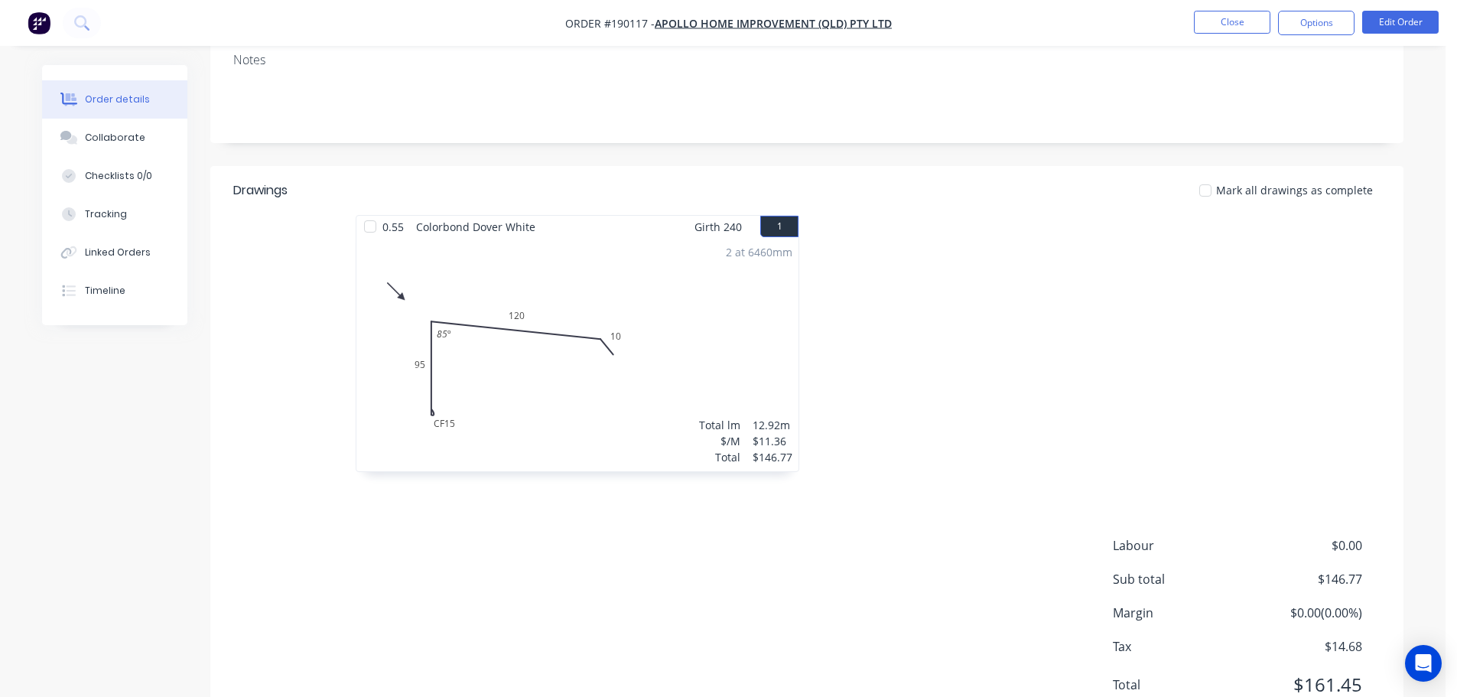
scroll to position [169, 0]
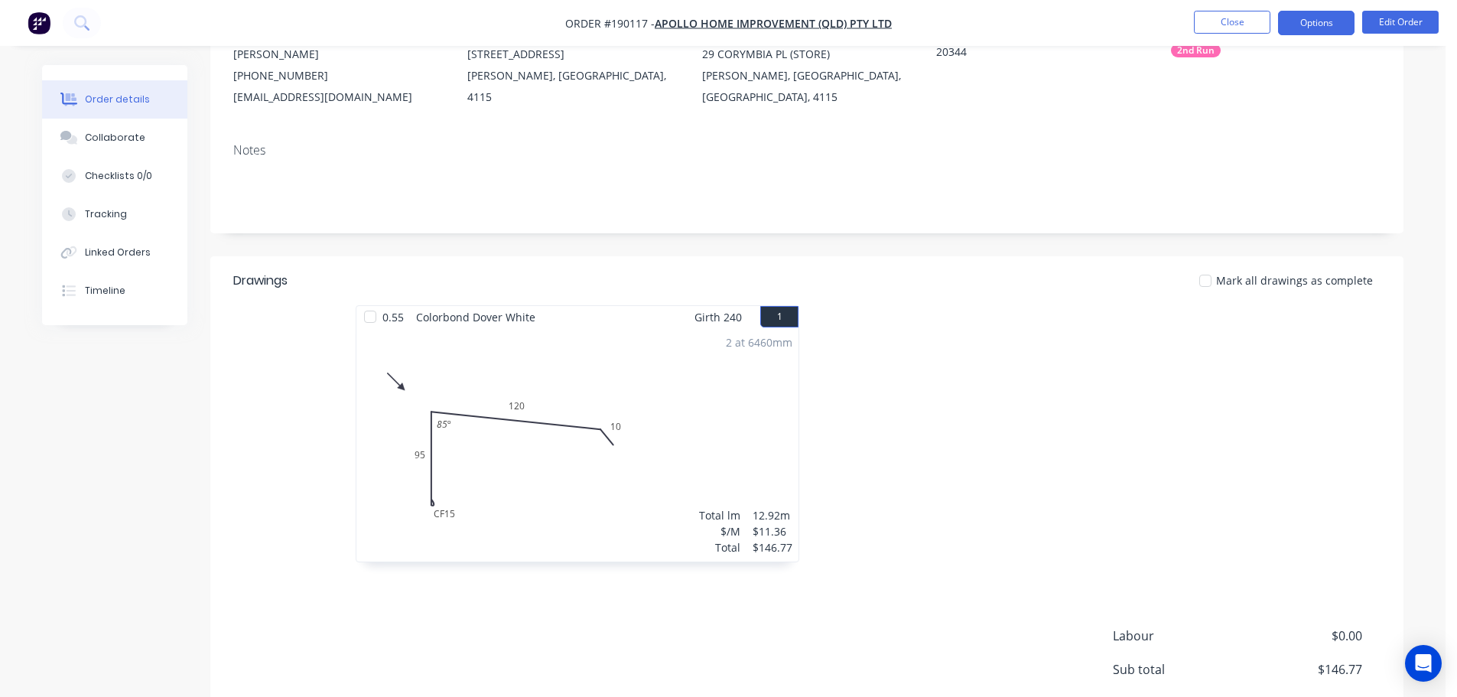
click at [1298, 17] on button "Options" at bounding box center [1316, 23] width 76 height 24
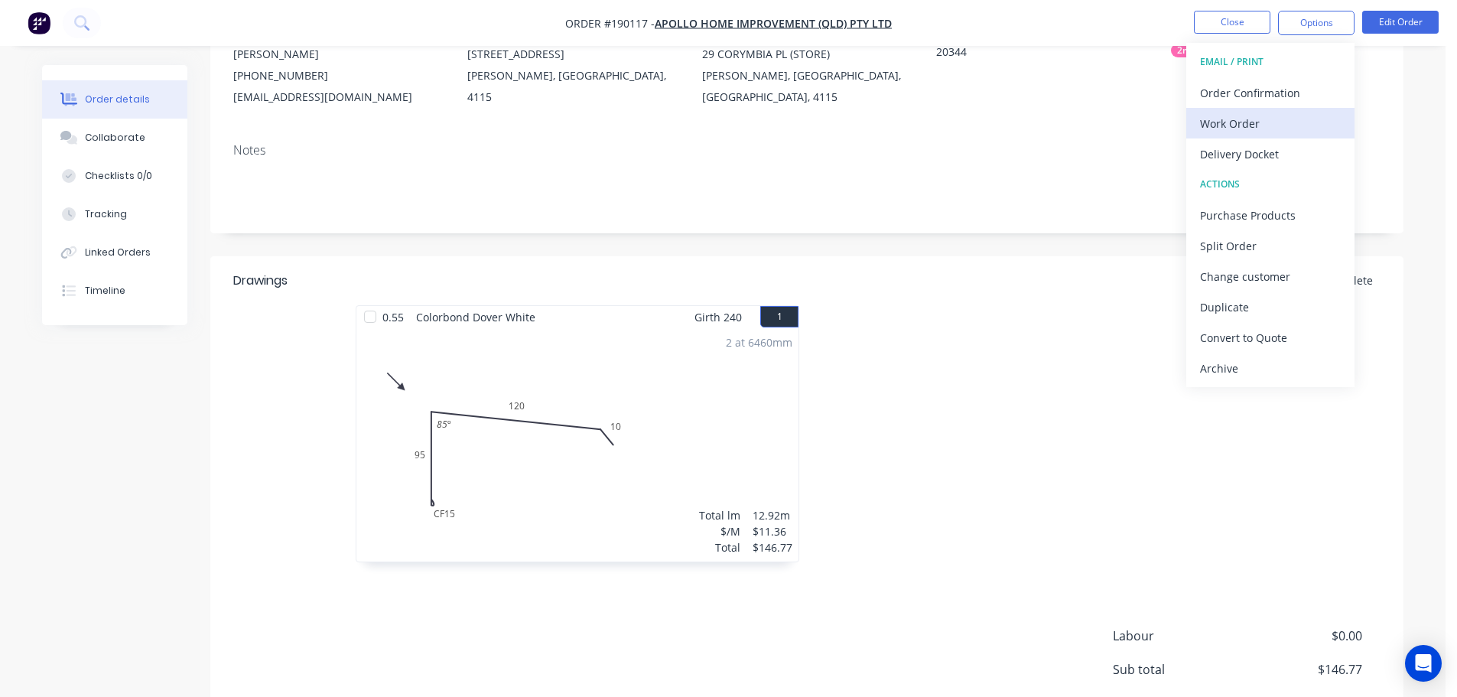
click at [1264, 119] on div "Work Order" at bounding box center [1270, 123] width 141 height 22
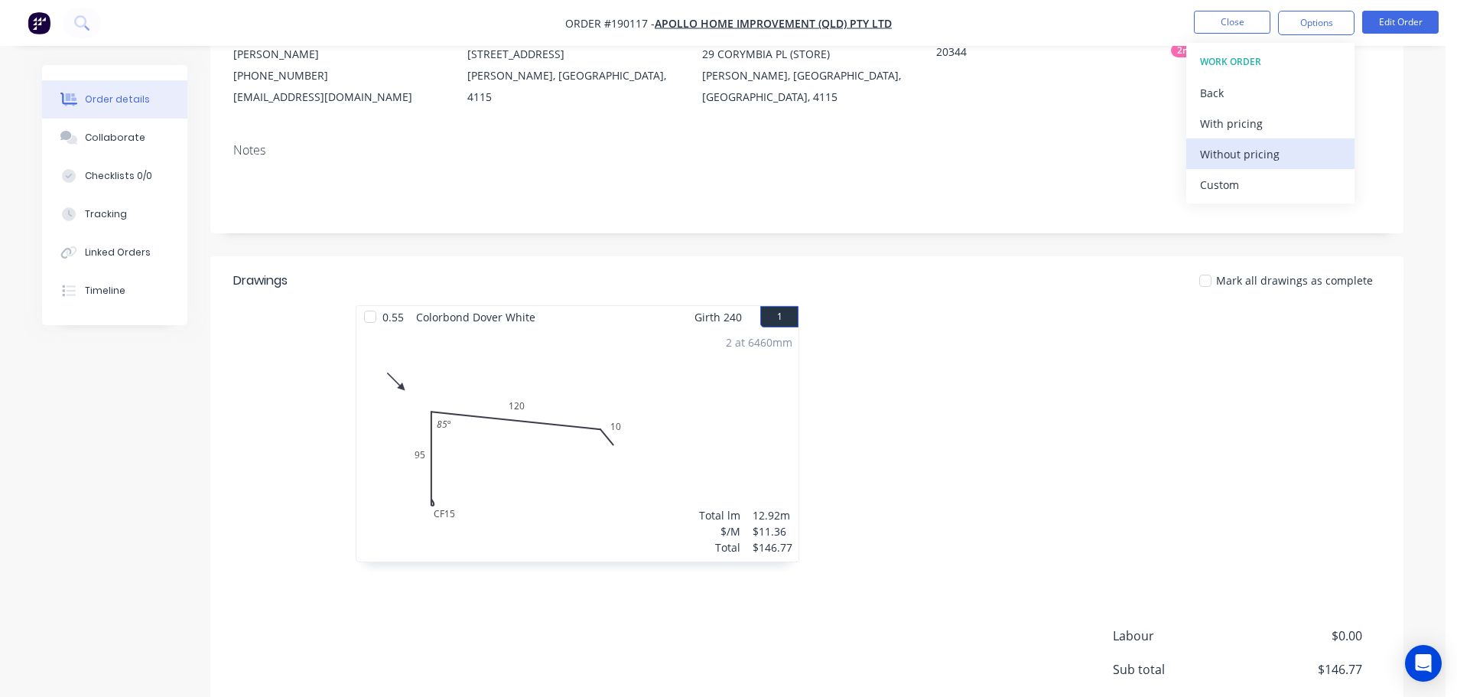
click at [1254, 164] on div "Without pricing" at bounding box center [1270, 154] width 141 height 22
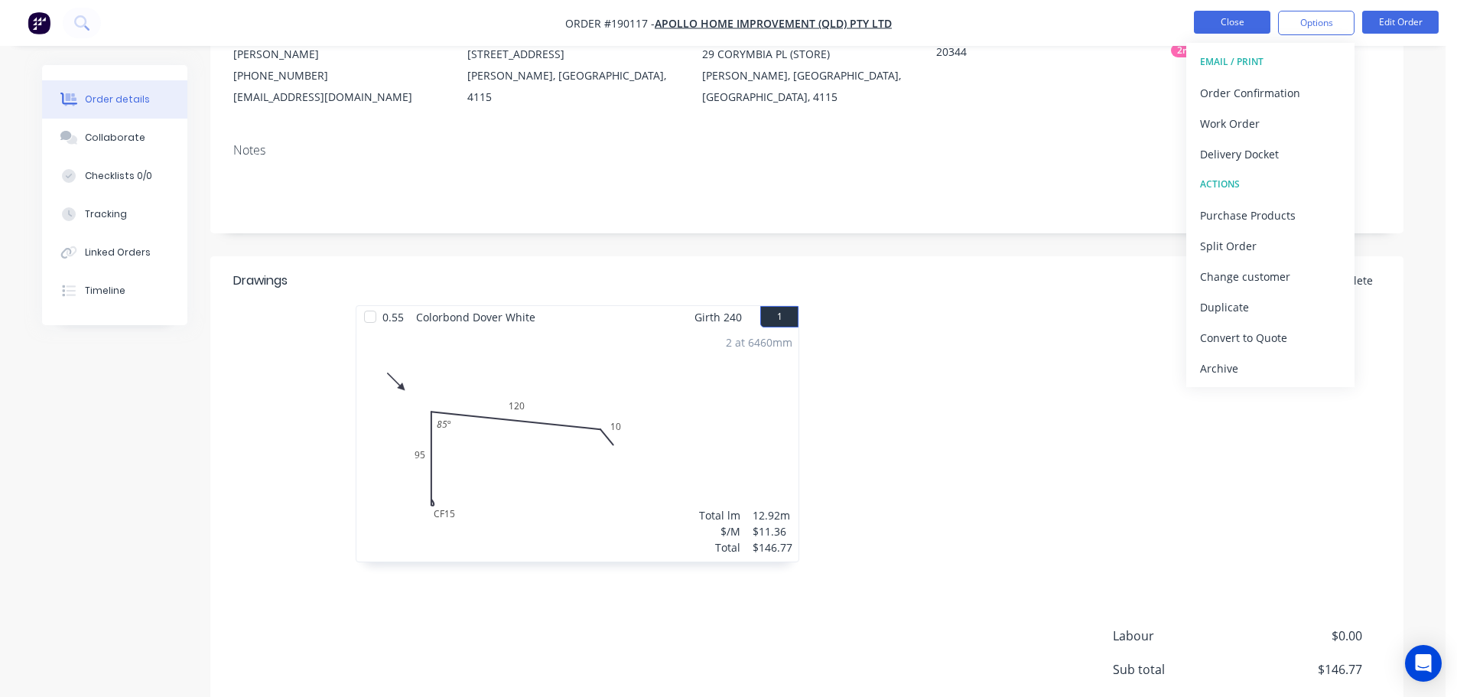
click at [1252, 33] on button "Close" at bounding box center [1232, 22] width 76 height 23
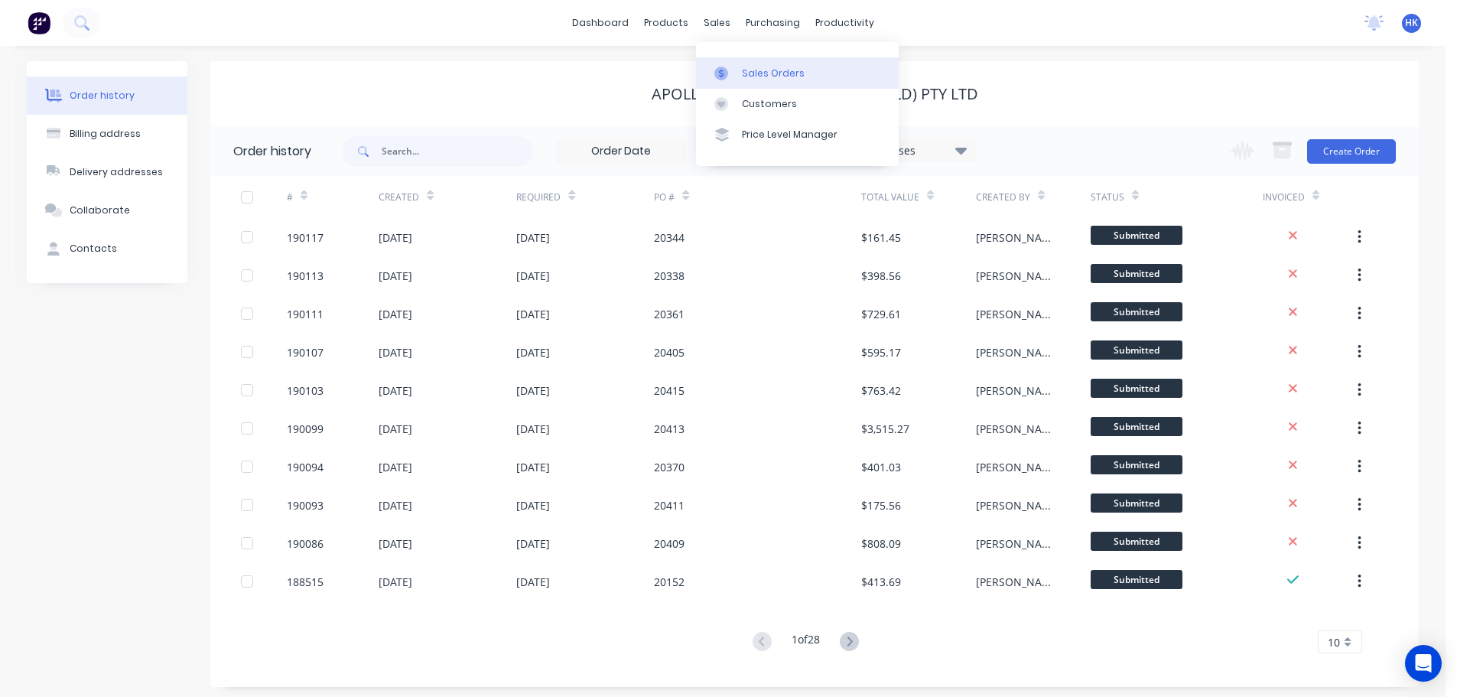
click at [737, 69] on div at bounding box center [725, 74] width 23 height 14
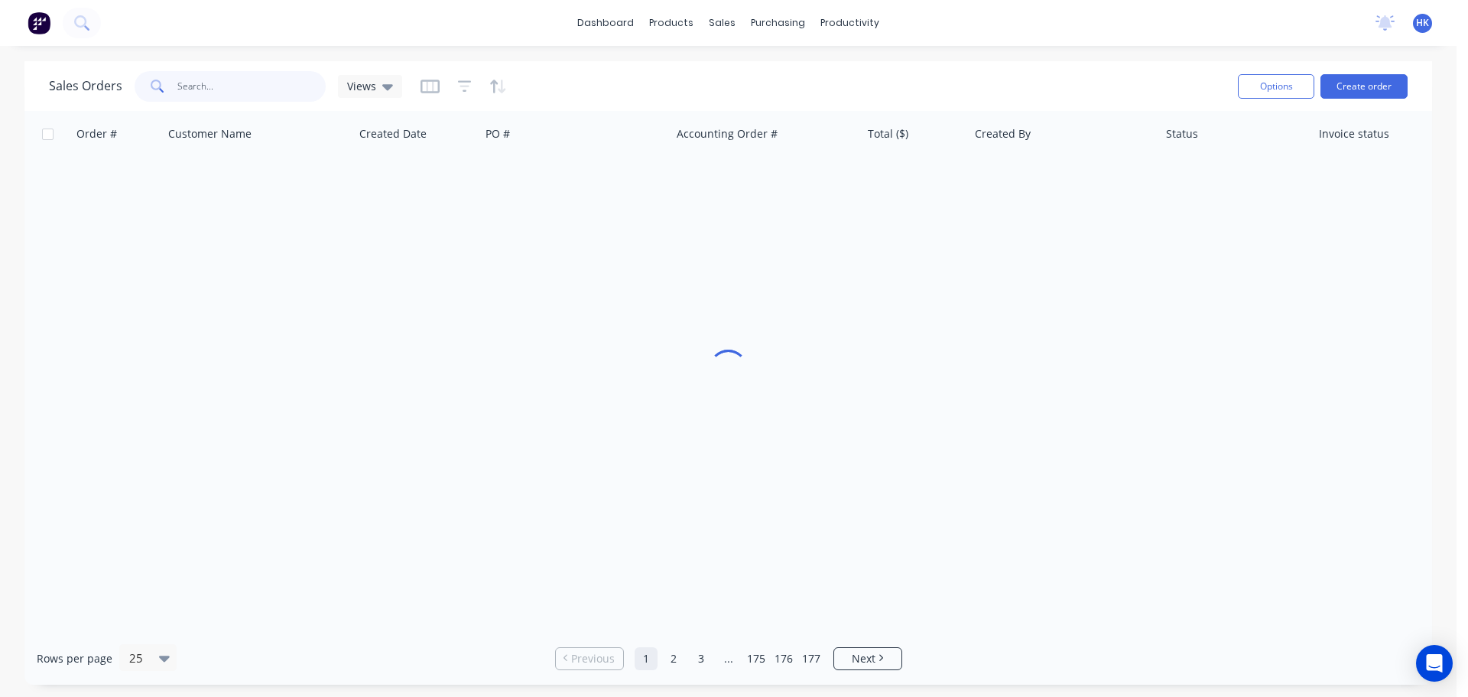
click at [268, 89] on input "text" at bounding box center [251, 86] width 149 height 31
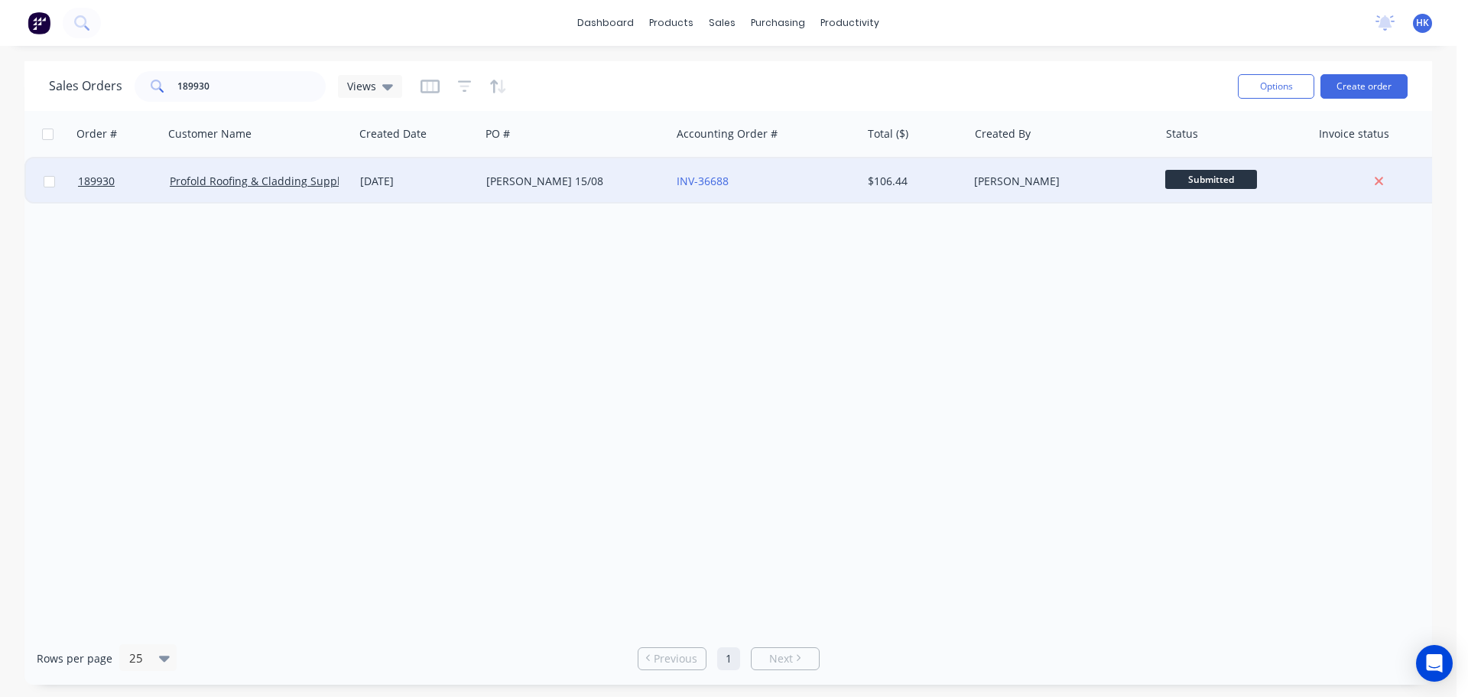
click at [574, 167] on div "[PERSON_NAME] 15/08" at bounding box center [575, 181] width 190 height 46
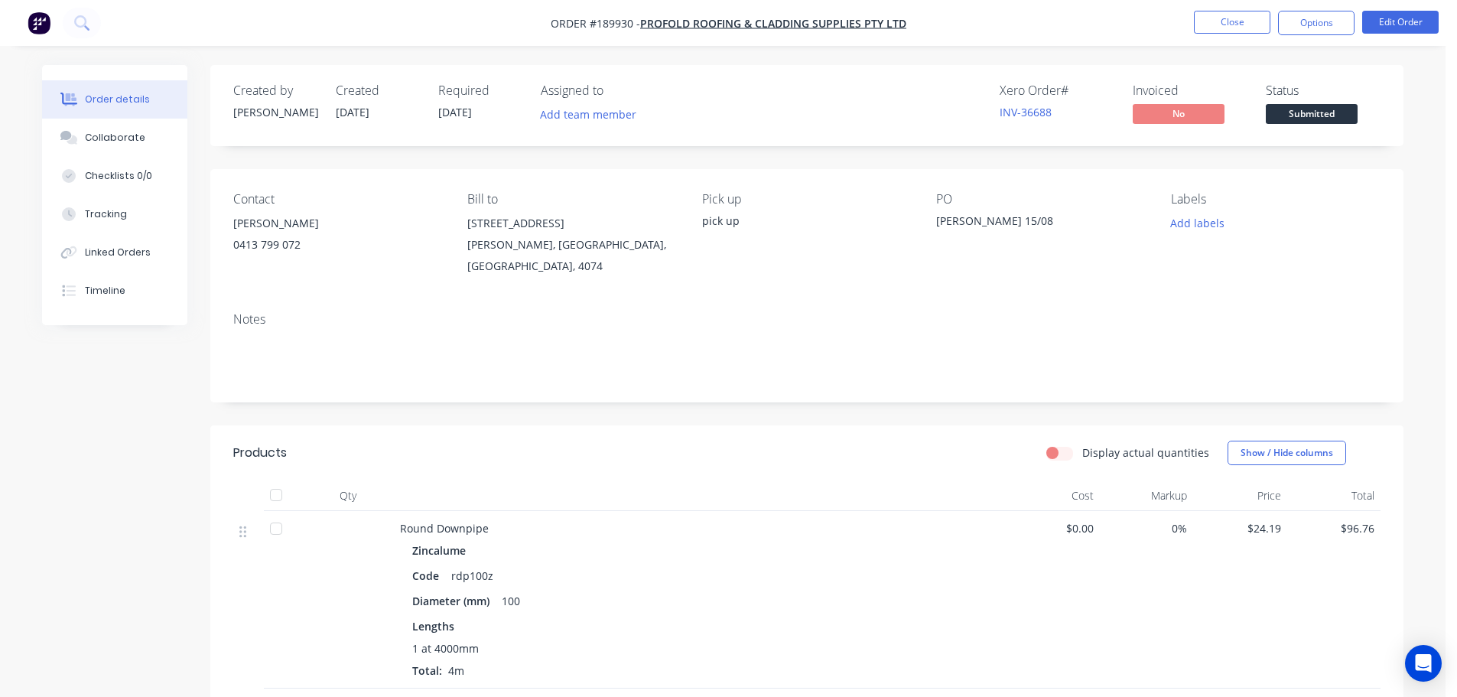
click at [1328, 106] on span "Submitted" at bounding box center [1312, 113] width 92 height 19
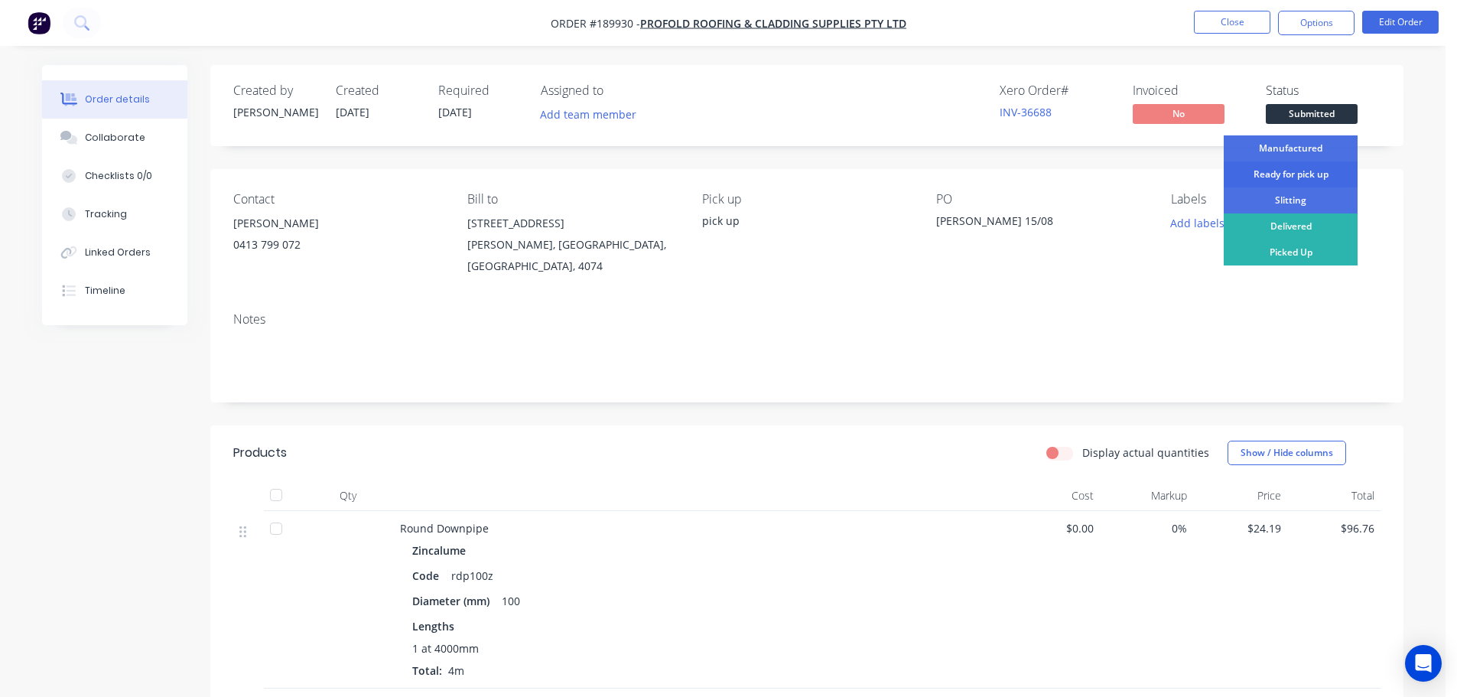
click at [1310, 175] on div "Ready for pick up" at bounding box center [1291, 174] width 134 height 26
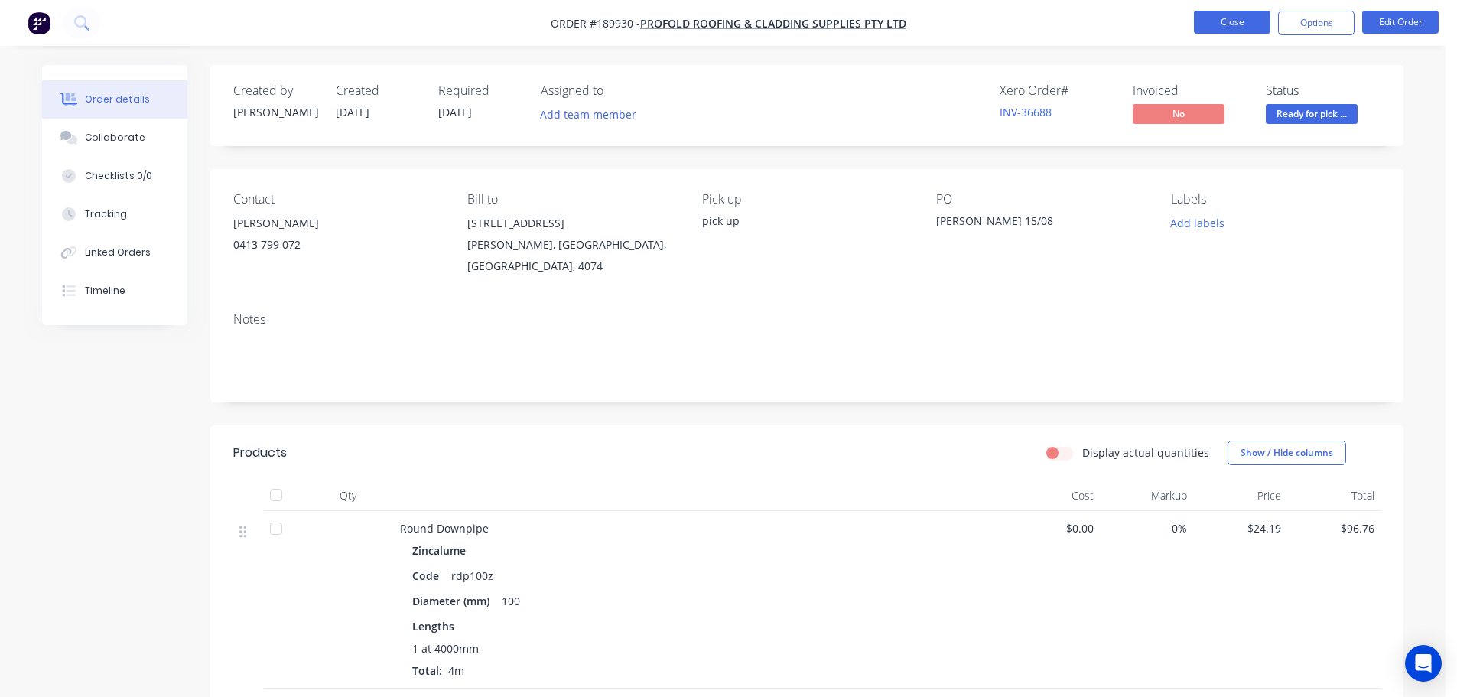
click at [1259, 26] on button "Close" at bounding box center [1232, 22] width 76 height 23
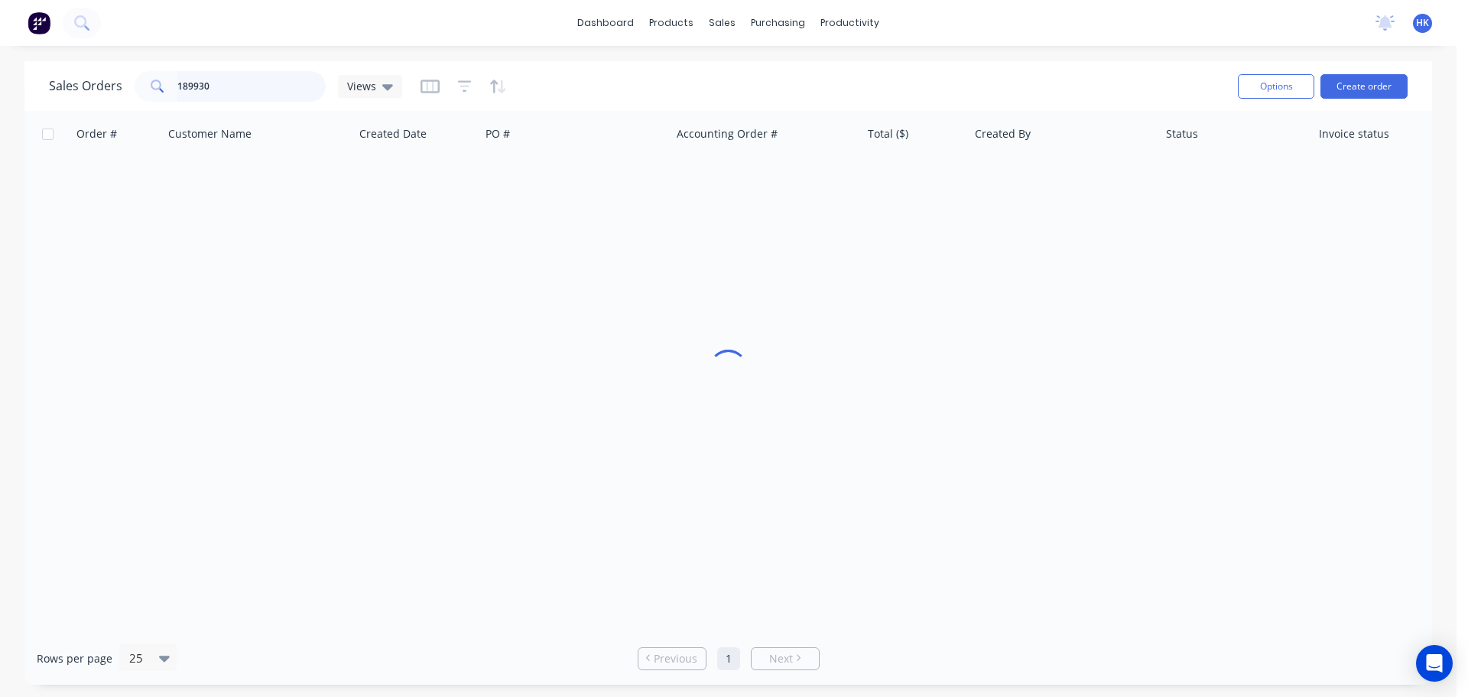
click at [308, 92] on input "189930" at bounding box center [251, 86] width 149 height 31
